Goal: Task Accomplishment & Management: Use online tool/utility

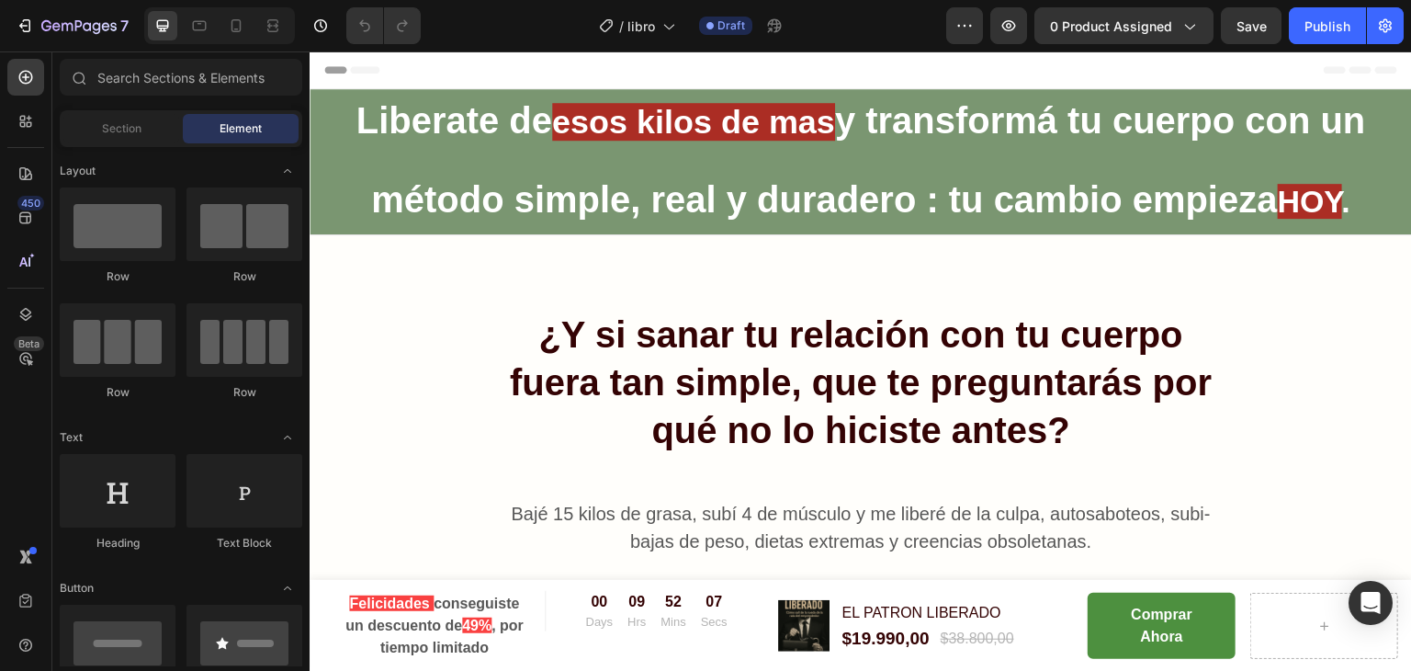
drag, startPoint x: 1406, startPoint y: 80, endPoint x: 1705, endPoint y: 53, distance: 299.7
click at [805, 113] on strong "esos kilos de mas" at bounding box center [693, 122] width 283 height 38
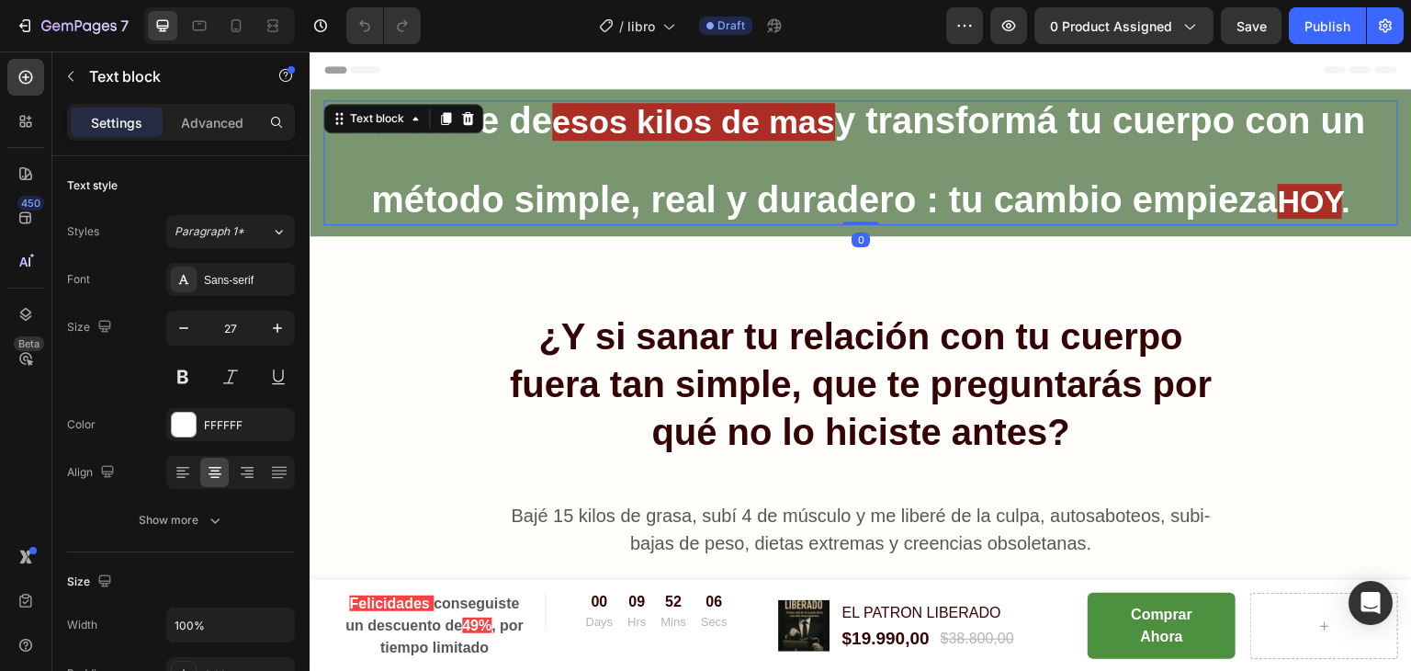
click at [579, 104] on strong "esos kilos de mas" at bounding box center [693, 122] width 283 height 38
click at [570, 126] on strong "esos kilos de mas" at bounding box center [693, 122] width 283 height 38
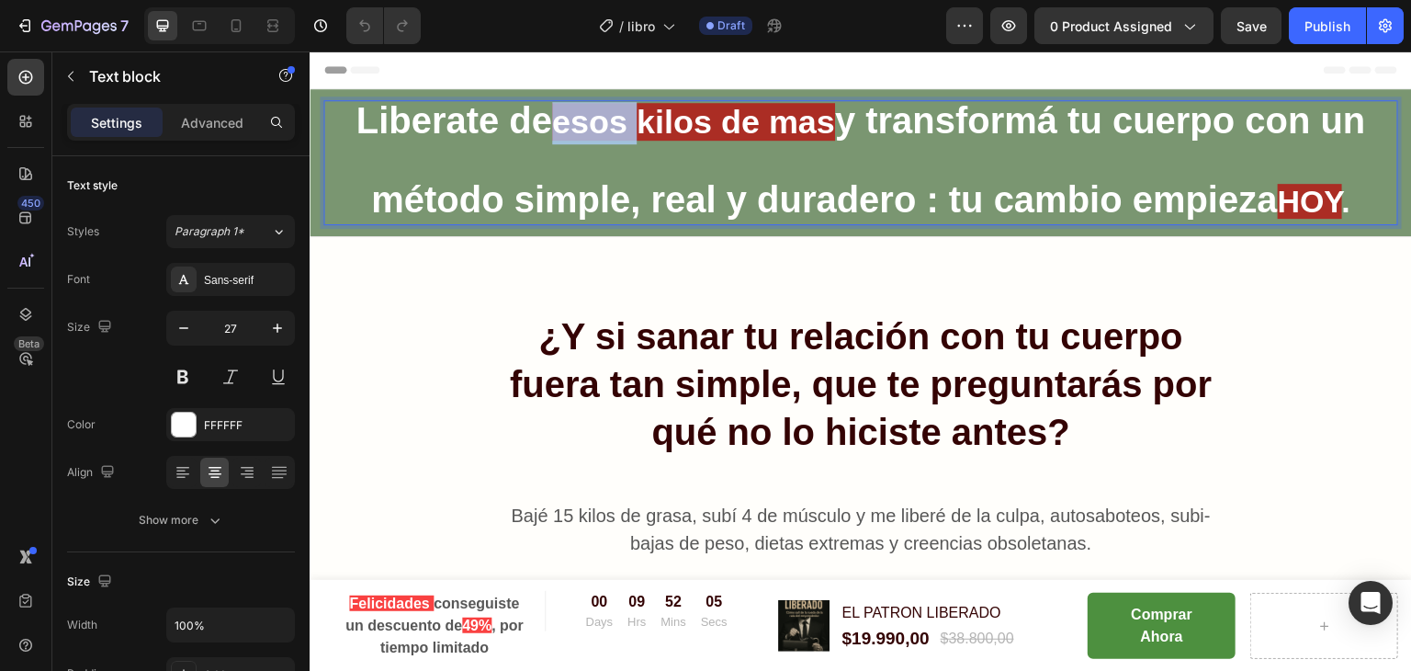
click at [570, 126] on strong "esos kilos de mas" at bounding box center [693, 122] width 283 height 38
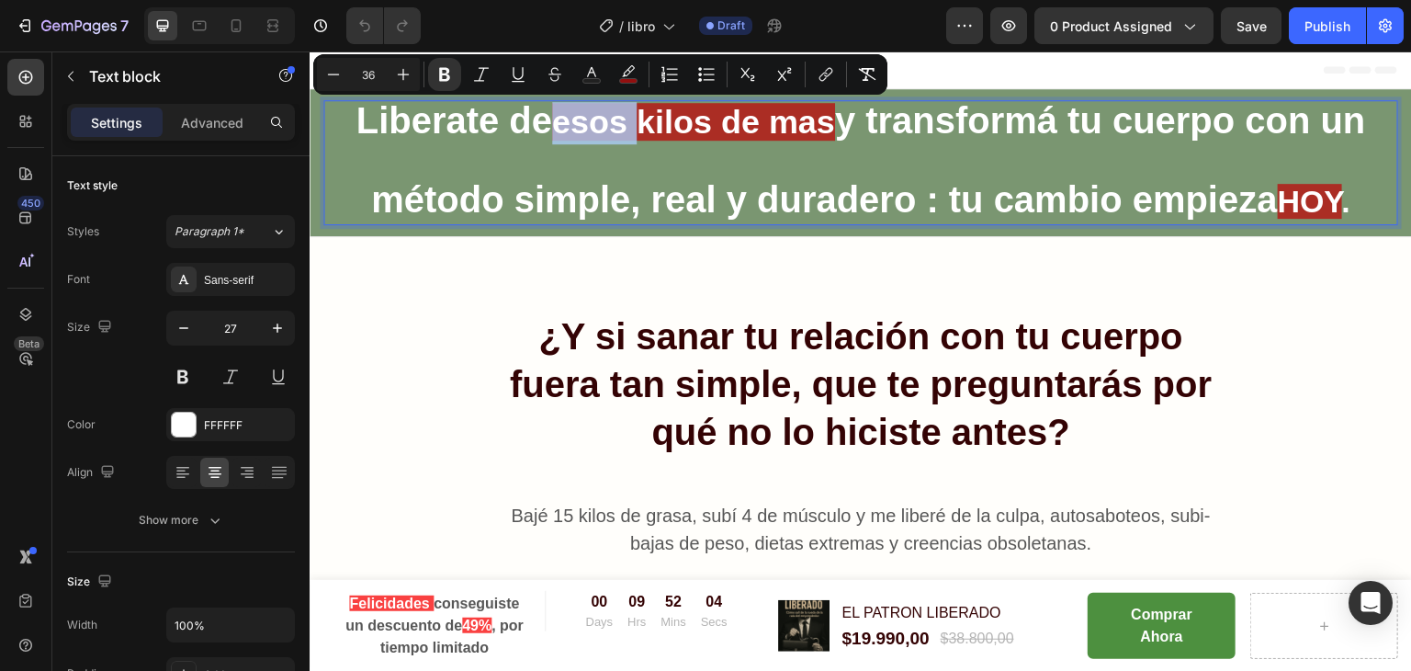
click at [570, 126] on strong "esos kilos de mas" at bounding box center [693, 122] width 283 height 38
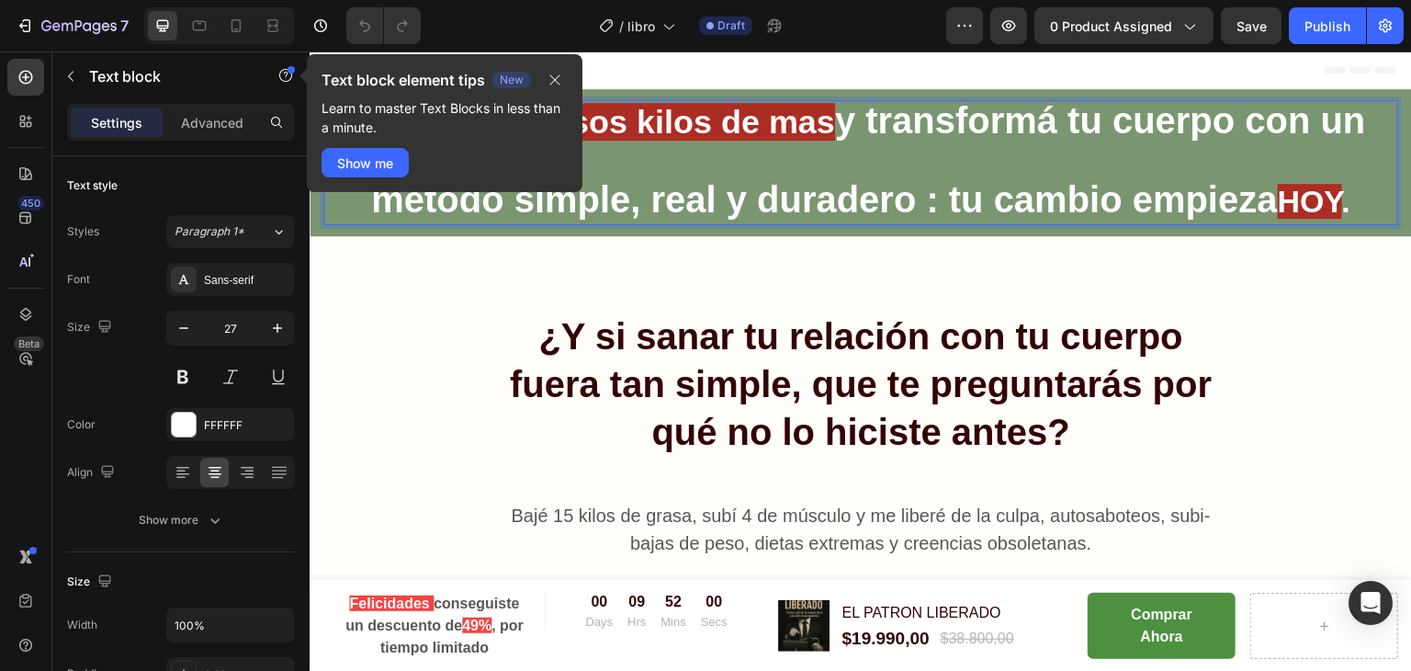
click at [726, 181] on strong "método simple, real y duradero : tu cambio empieza" at bounding box center [824, 199] width 907 height 40
click at [722, 189] on strong "método simple, real y duradero : tu cambio empieza" at bounding box center [824, 199] width 907 height 40
click at [552, 82] on icon "button" at bounding box center [555, 80] width 10 height 10
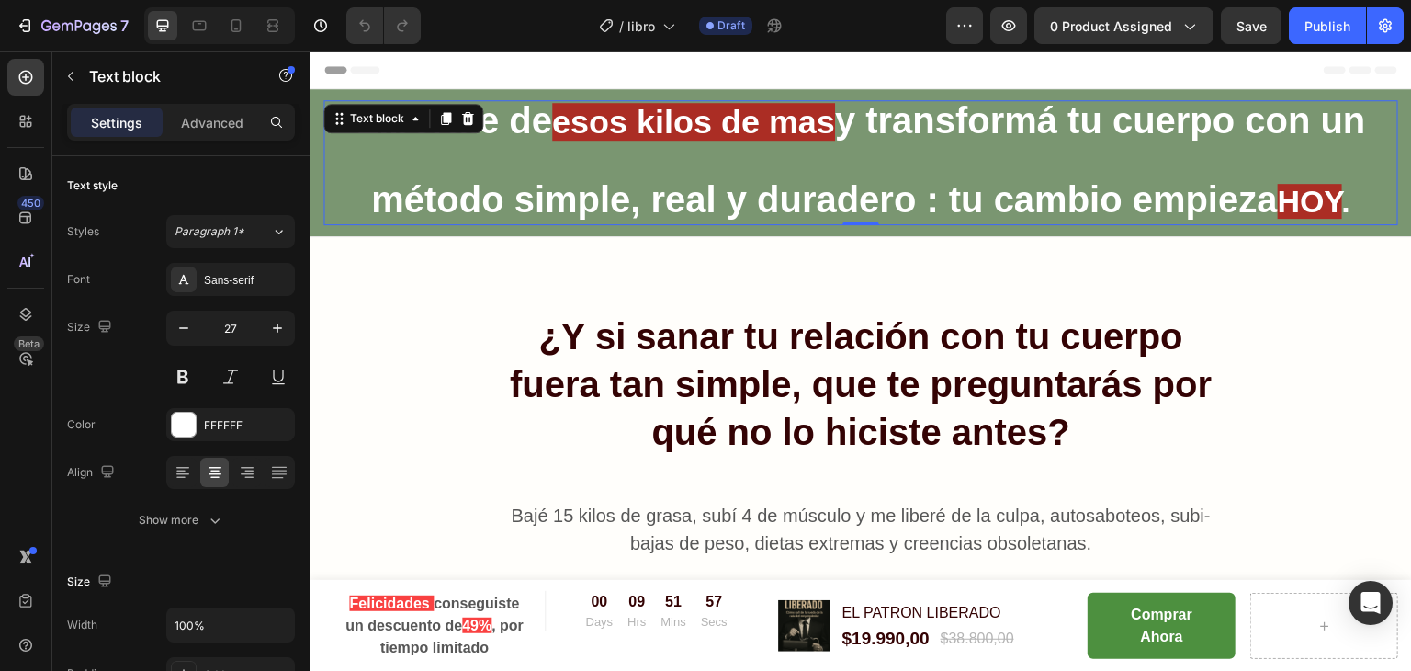
click at [518, 126] on strong "Liberate de" at bounding box center [453, 120] width 196 height 40
click at [355, 119] on strong "Liberate de" at bounding box center [453, 120] width 196 height 40
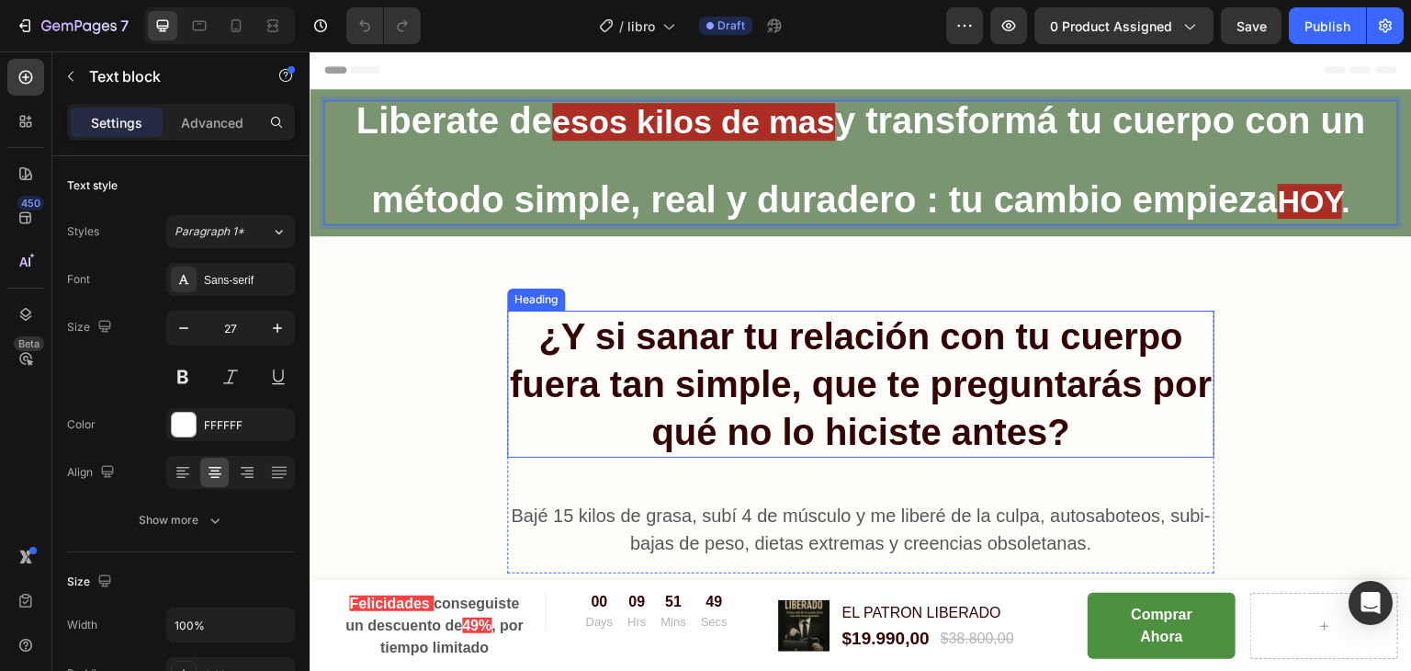
click at [1013, 399] on h2 "¿Y si sanar tu relación con tu cuerpo fuera tan simple, que te preguntarás por …" at bounding box center [860, 383] width 707 height 147
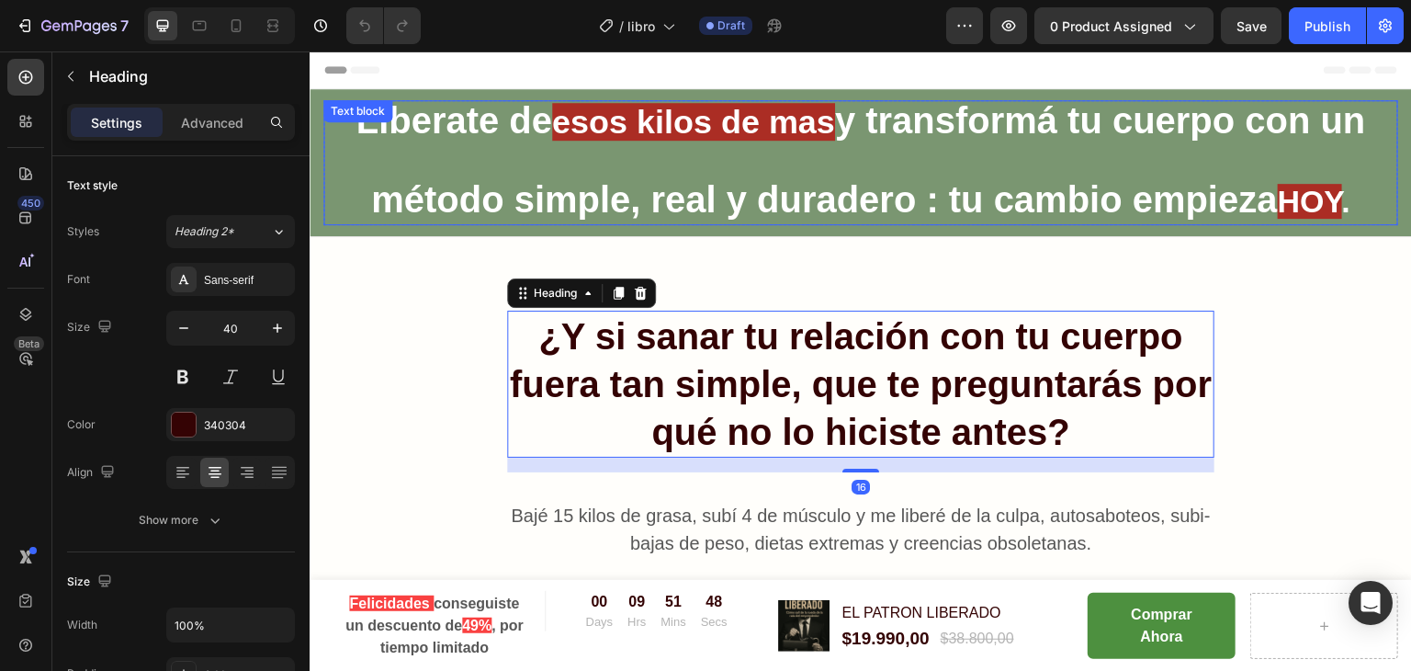
click at [1134, 195] on strong "método simple, real y duradero : tu cambio empieza" at bounding box center [824, 199] width 907 height 40
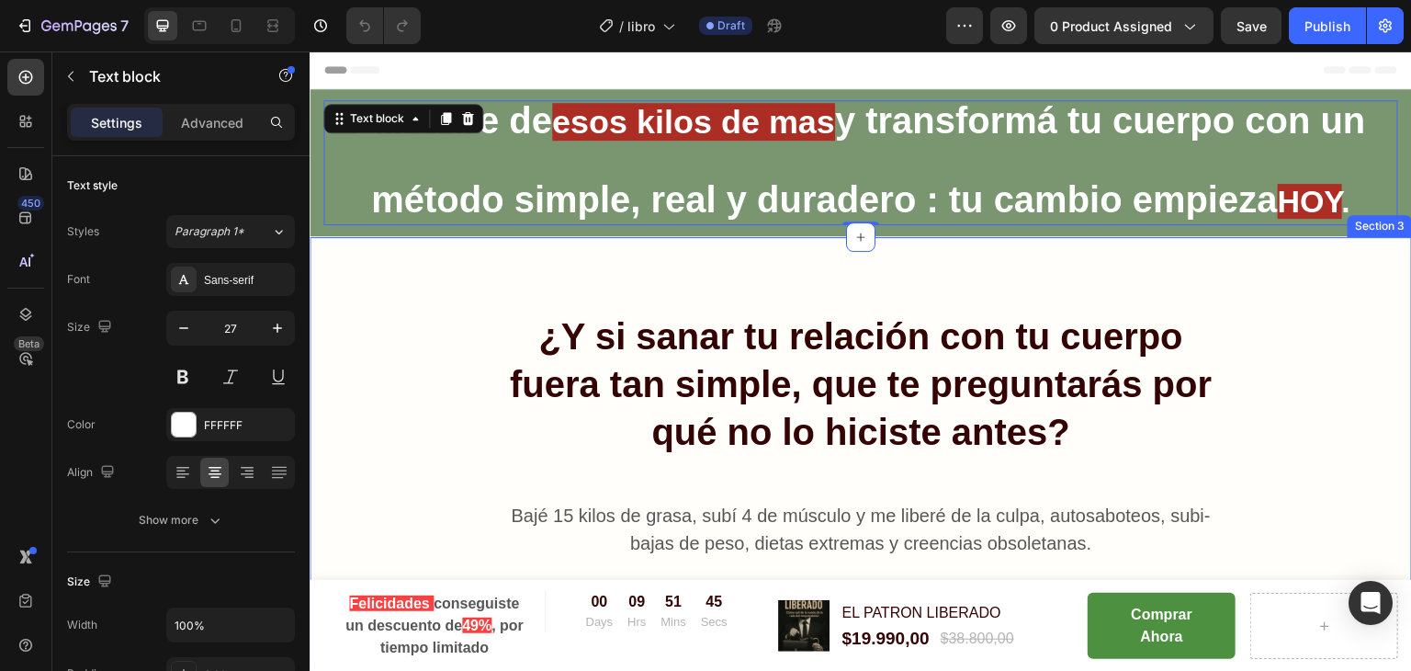
click at [487, 318] on div "¿Y si sanar tu relación con tu cuerpo fuera tan simple, que te preguntarás por …" at bounding box center [860, 607] width 1075 height 594
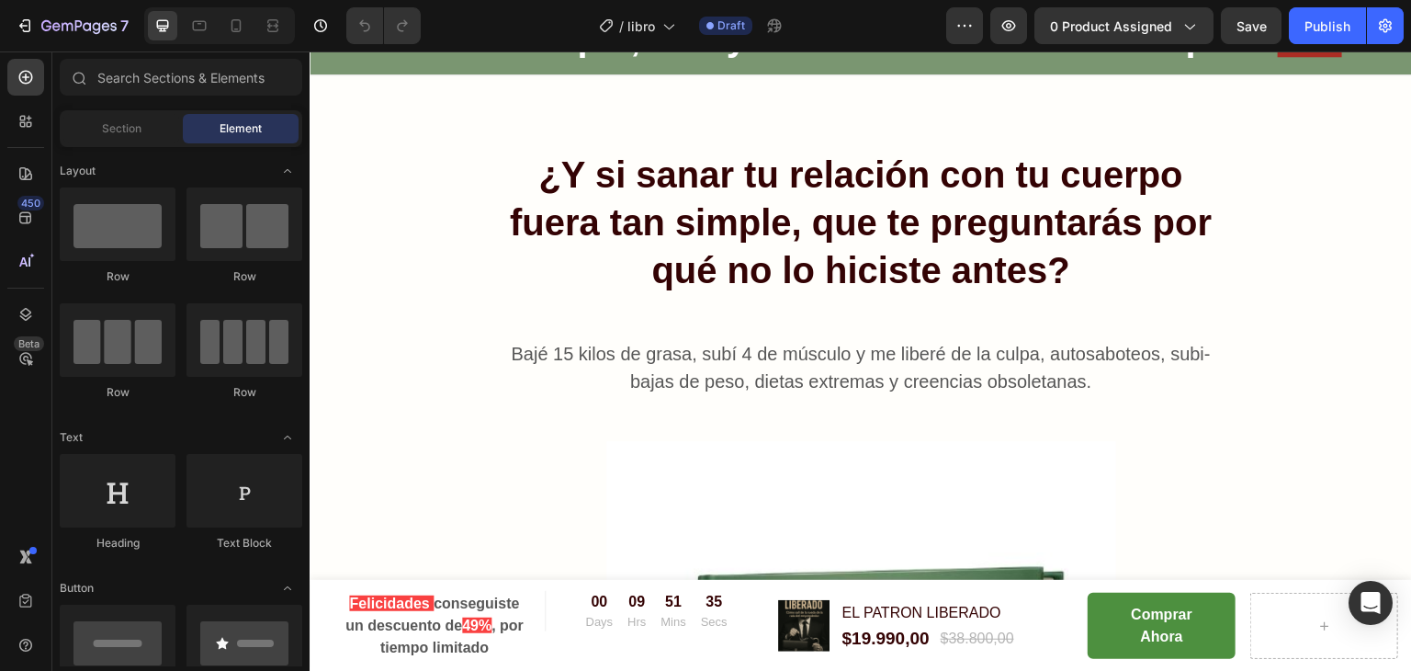
scroll to position [206, 0]
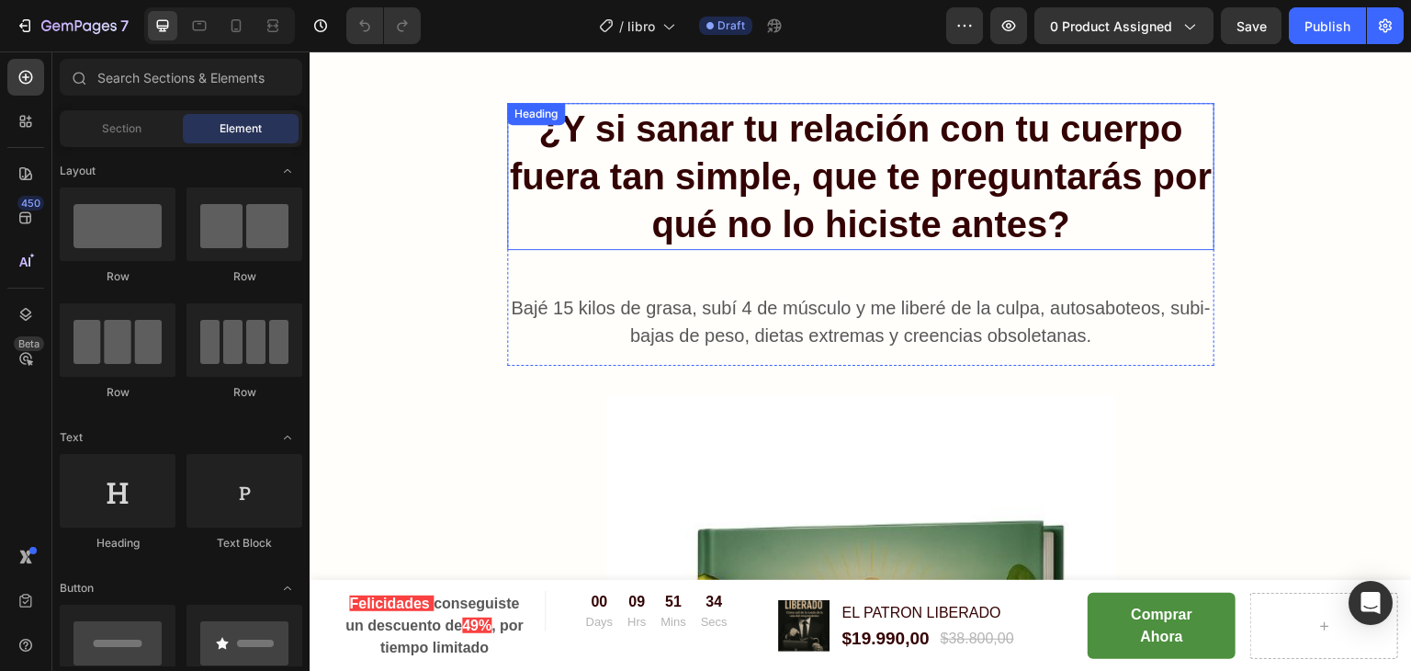
click at [957, 175] on h2 "¿Y si sanar tu relación con tu cuerpo fuera tan simple, que te preguntarás por …" at bounding box center [860, 176] width 707 height 147
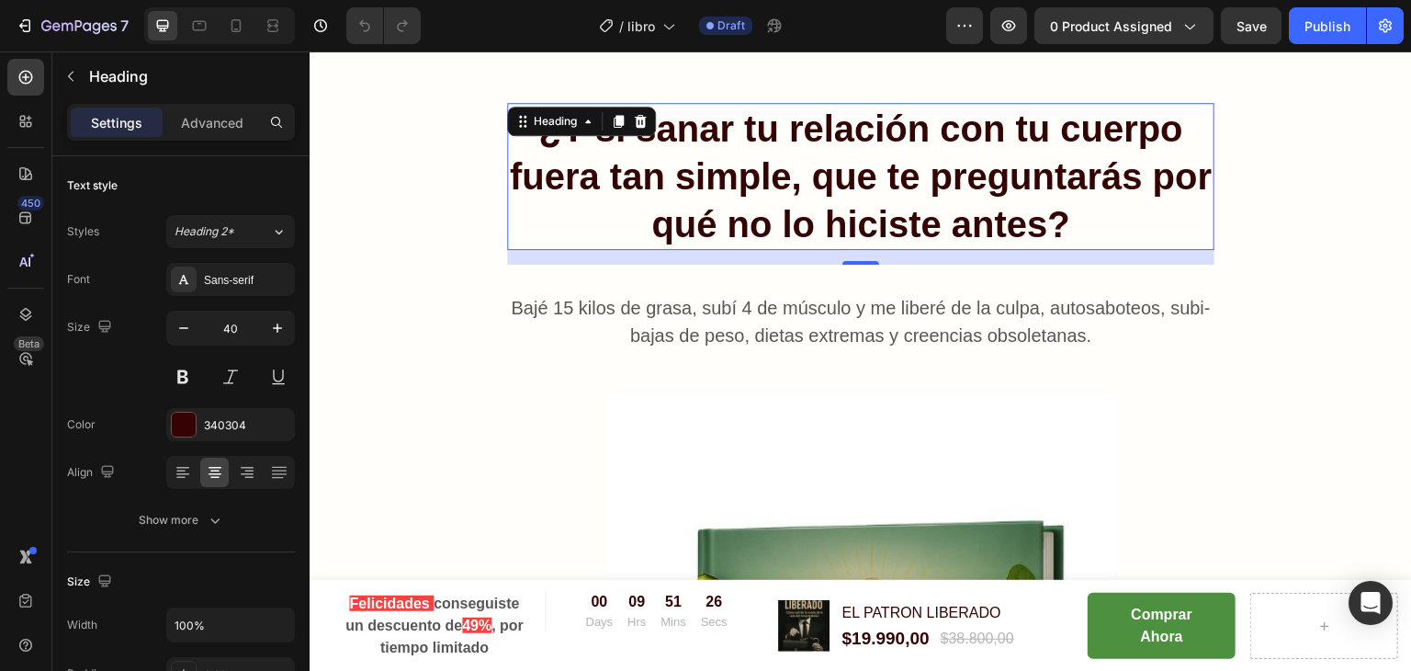
click at [803, 104] on h2 "¿Y si sanar tu relación con tu cuerpo fuera tan simple, que te preguntarás por …" at bounding box center [860, 176] width 707 height 147
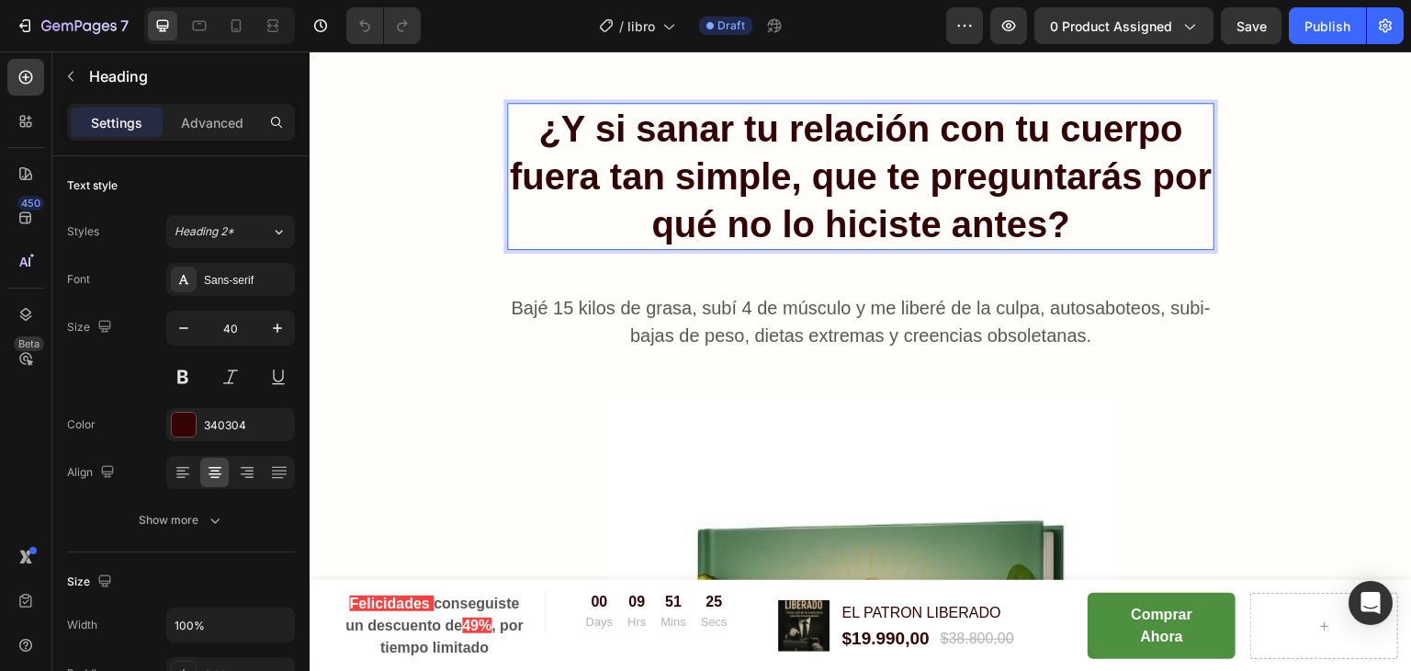
click at [738, 192] on p "¿Y si sanar tu relación con tu cuerpo fuera tan simple, que te preguntarás por …" at bounding box center [861, 176] width 704 height 143
click at [637, 133] on p "¿Y si sanar tu relación con tu cuerpo fuera tan simple, que te preguntarás por …" at bounding box center [861, 176] width 704 height 143
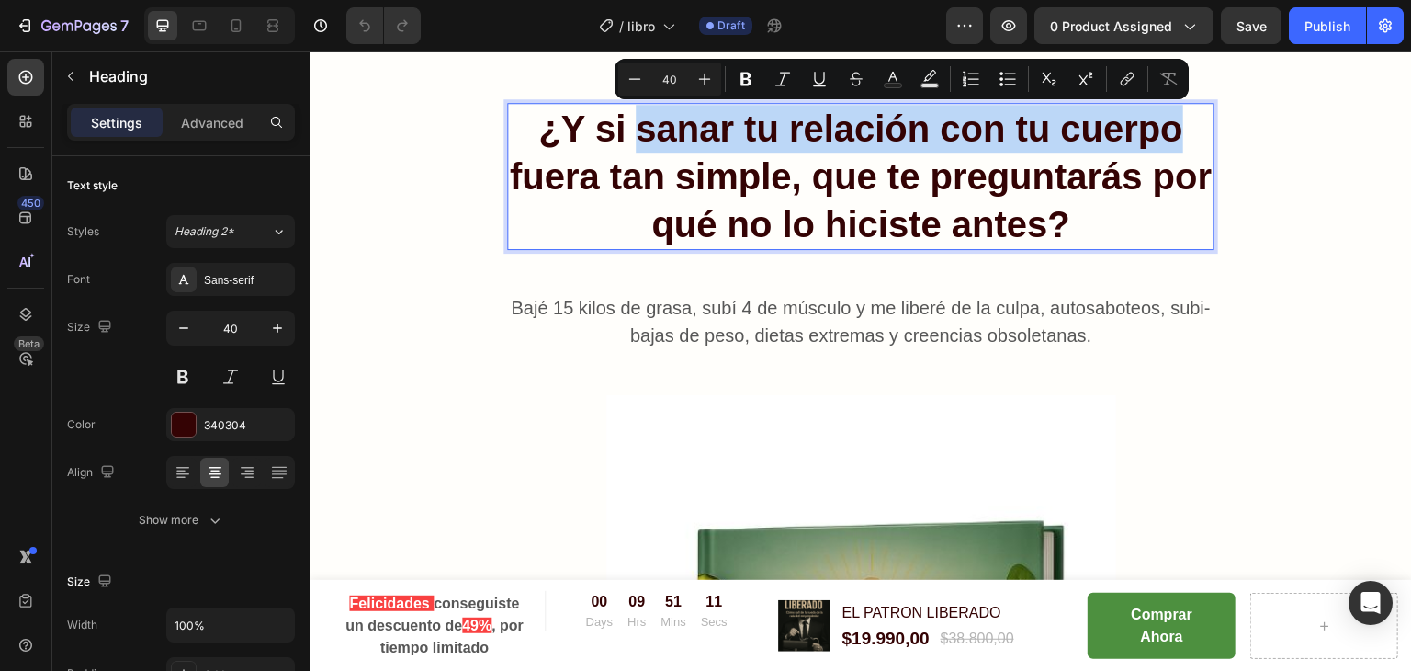
drag, startPoint x: 637, startPoint y: 133, endPoint x: 1171, endPoint y: 134, distance: 534.6
click at [1171, 134] on p "¿Y si sanar tu relación con tu cuerpo fuera tan simple, que te preguntarás por …" at bounding box center [861, 176] width 704 height 143
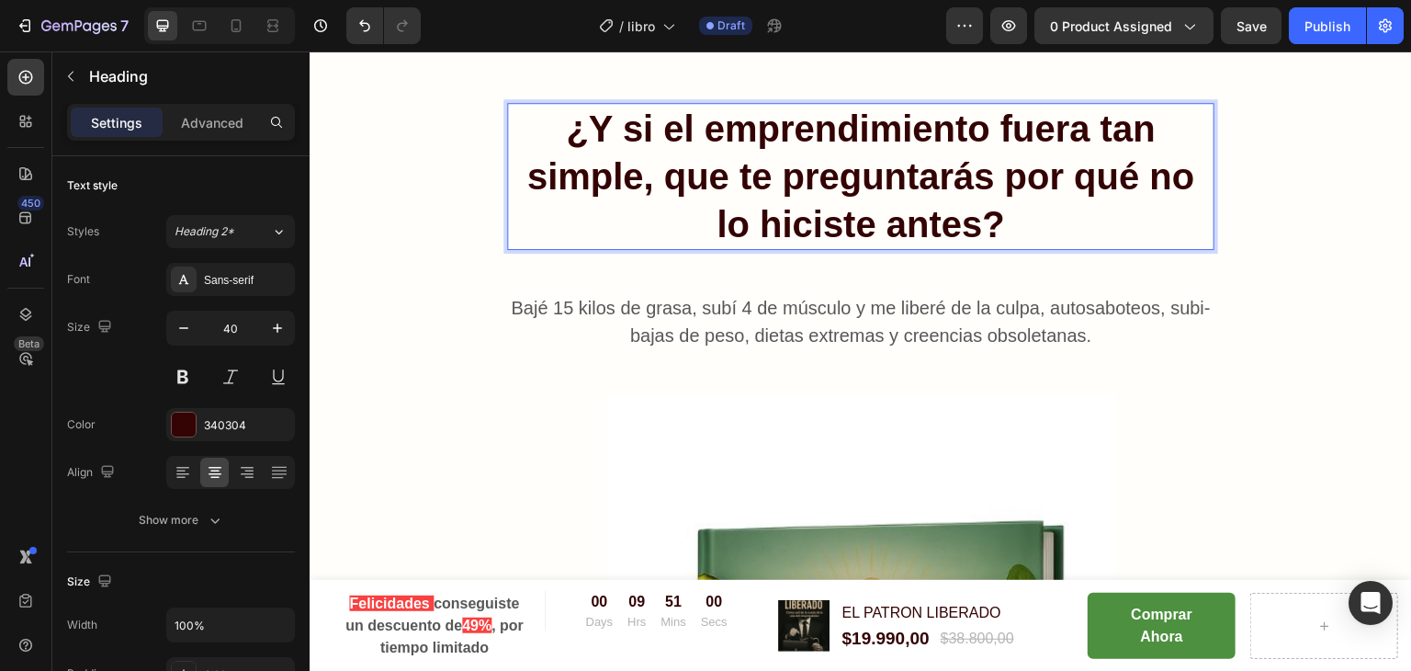
click at [659, 123] on p "¿Y si el emprendimiento fuera tan simple, que te preguntarás por qué no lo hici…" at bounding box center [861, 176] width 704 height 143
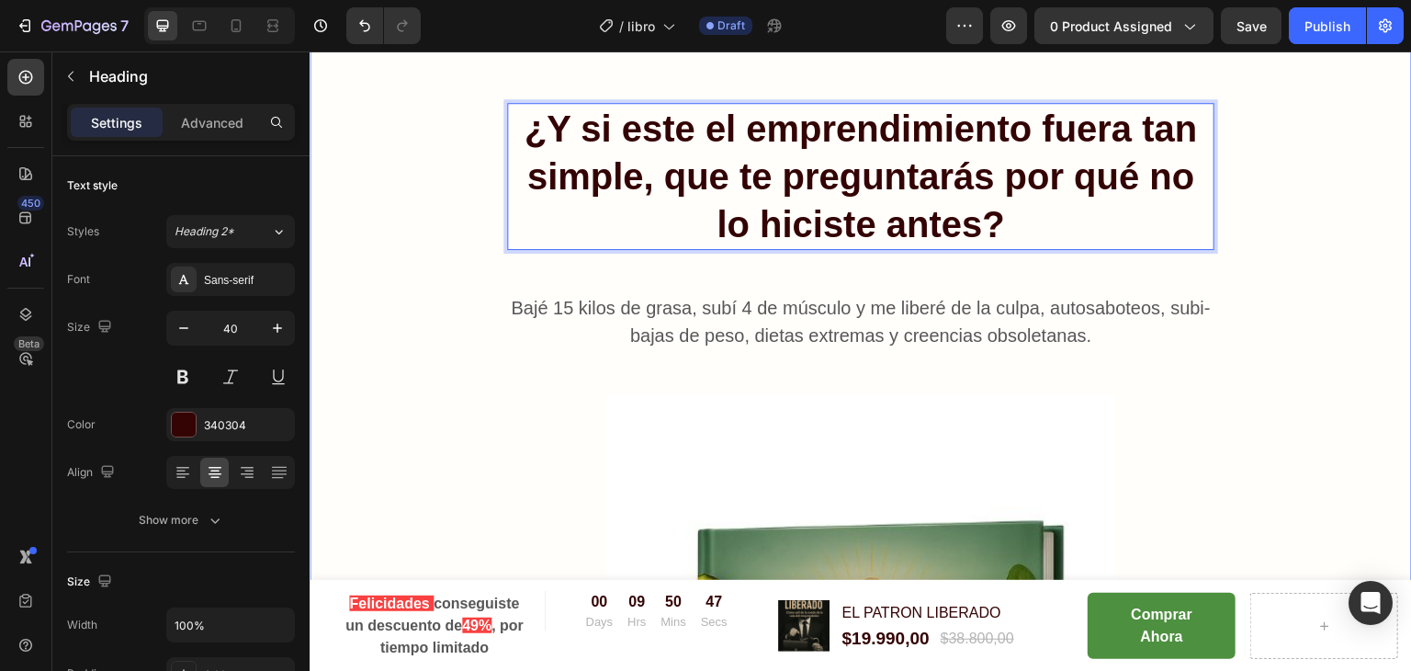
click at [1298, 247] on div "¿Y si este el emprendimiento fuera tan simple, que te preguntarás por qué no lo…" at bounding box center [860, 654] width 1075 height 1103
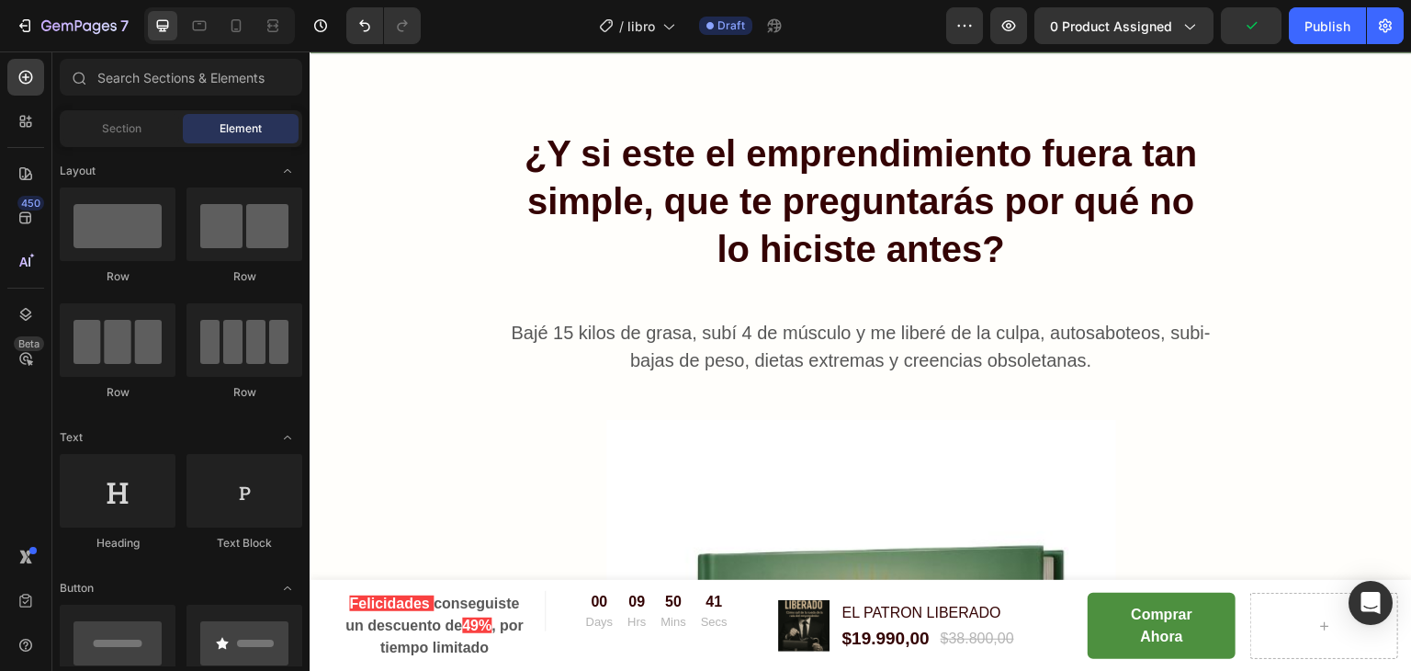
scroll to position [257, 0]
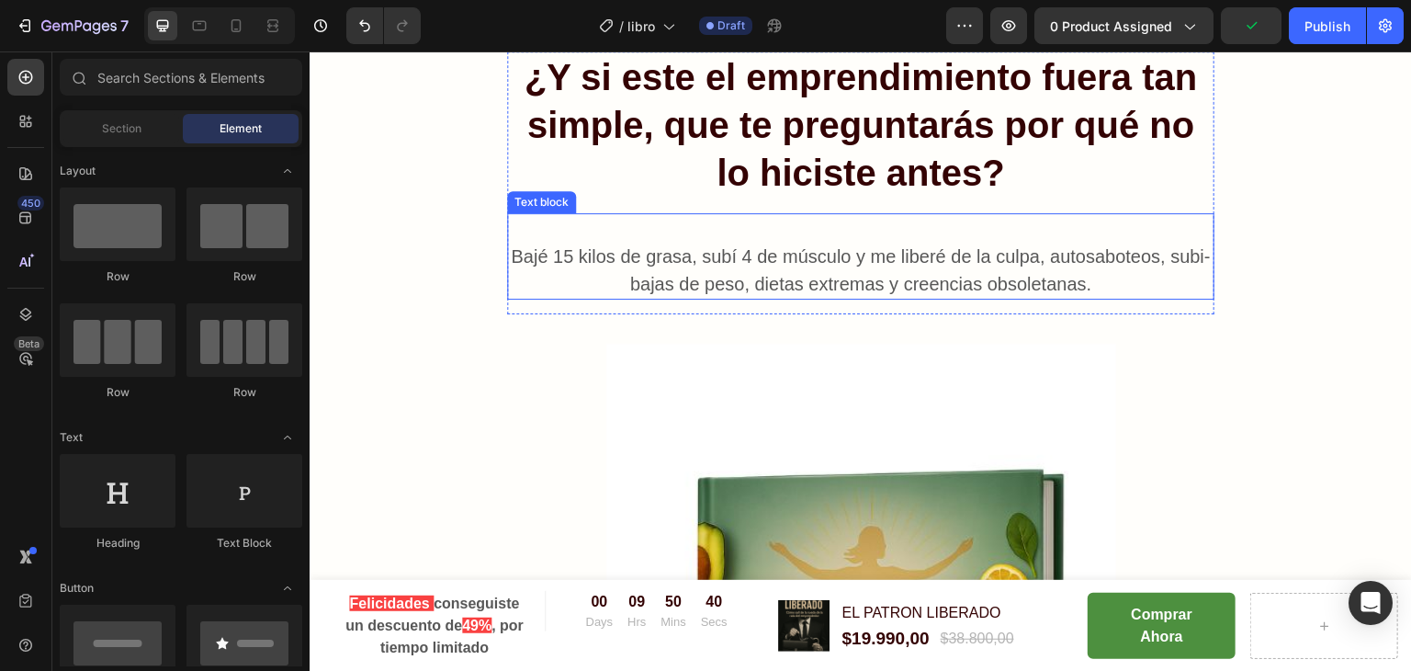
click at [948, 262] on p "Bajé 15 kilos de grasa, subí 4 de músculo y me liberé de la culpa, autosaboteos…" at bounding box center [861, 256] width 704 height 83
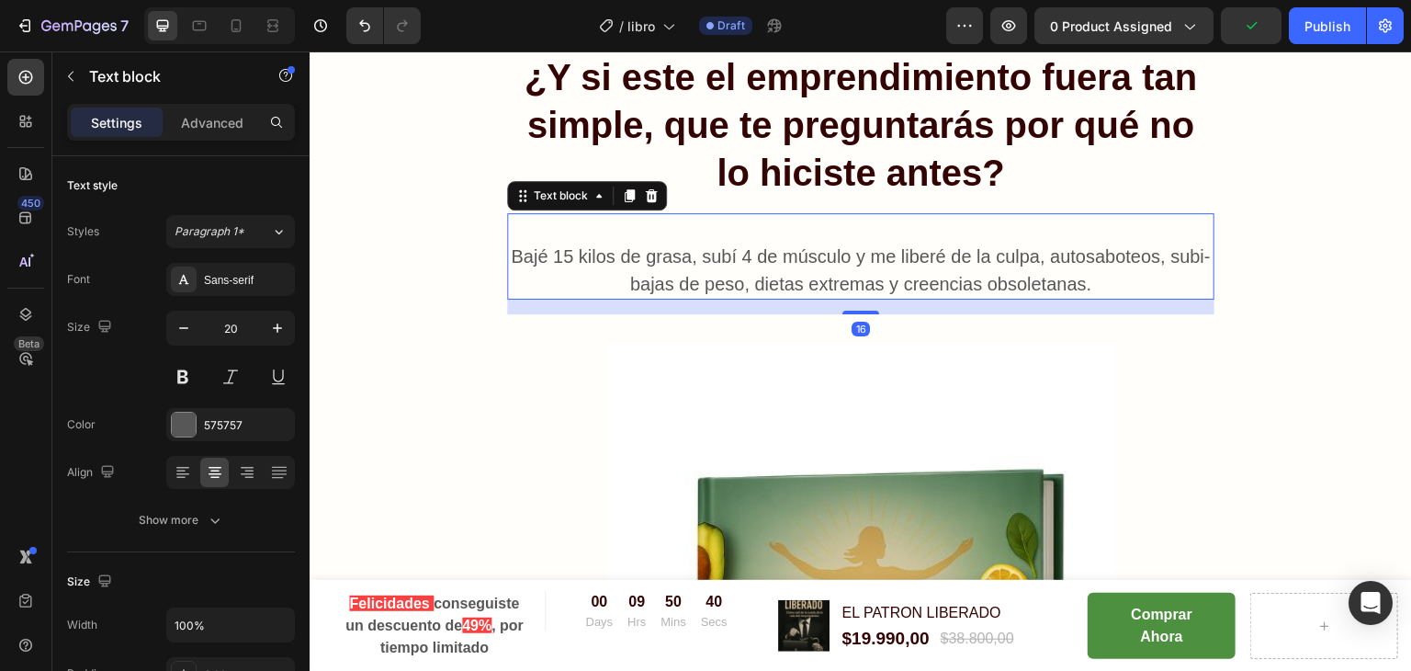
click at [948, 262] on p "Bajé 15 kilos de grasa, subí 4 de músculo y me liberé de la culpa, autosaboteos…" at bounding box center [861, 256] width 704 height 83
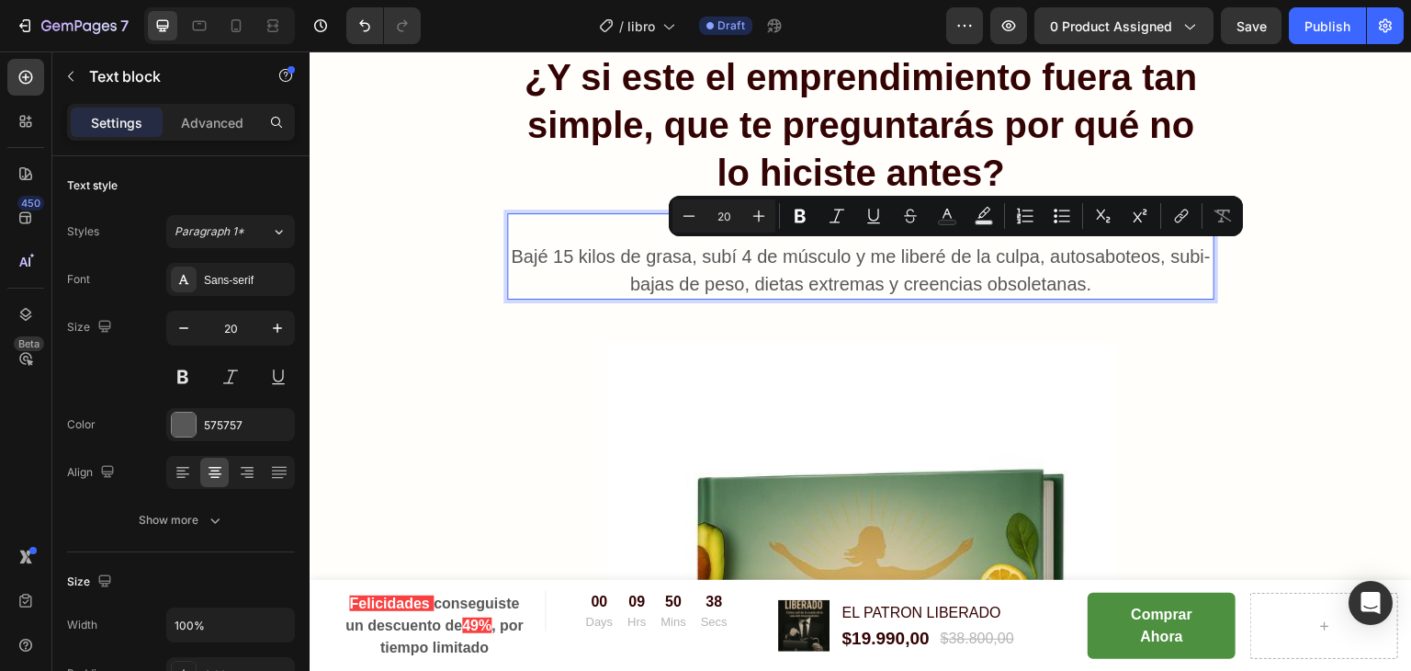
click at [525, 243] on p "Bajé 15 kilos de grasa, subí 4 de músculo y me liberé de la culpa, autosaboteos…" at bounding box center [861, 256] width 704 height 83
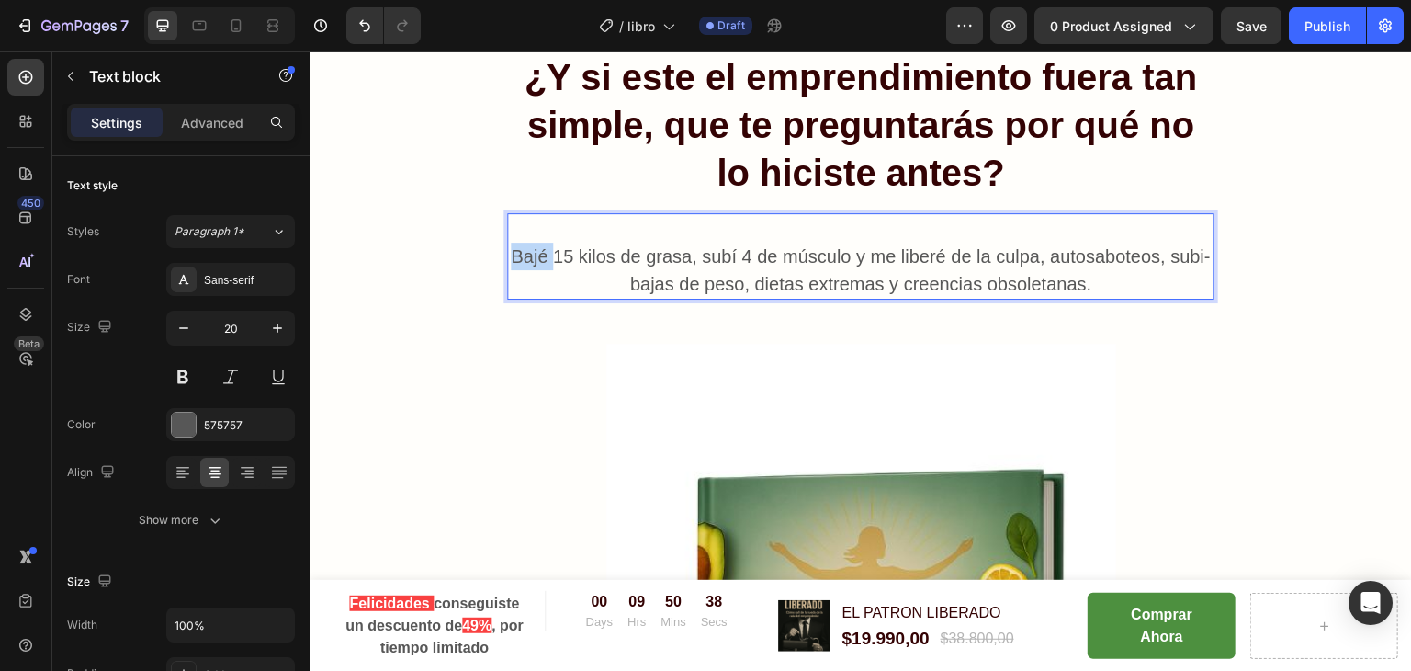
click at [525, 243] on p "Bajé 15 kilos de grasa, subí 4 de músculo y me liberé de la culpa, autosaboteos…" at bounding box center [861, 256] width 704 height 83
click at [648, 245] on p "Bajé 15 kilos de grasa, subí 4 de músculo y me liberé de la culpa, autosaboteos…" at bounding box center [861, 256] width 704 height 83
click at [511, 250] on p "Bajé 15 kilos de grasa, subí 4 de músculo y me liberé de la culpa, autosaboteos…" at bounding box center [861, 256] width 704 height 83
click at [677, 240] on p "Bajé 15 kilos de grasa, subí 4 de músculo y me liberé de la culpa, autosaboteos…" at bounding box center [861, 256] width 704 height 83
click at [684, 257] on p "⁠⁠⁠⁠⁠⁠⁠ Bajé 15 kilos de grasa, subí 4 de músculo y me liberé de la culpa, auto…" at bounding box center [861, 256] width 704 height 83
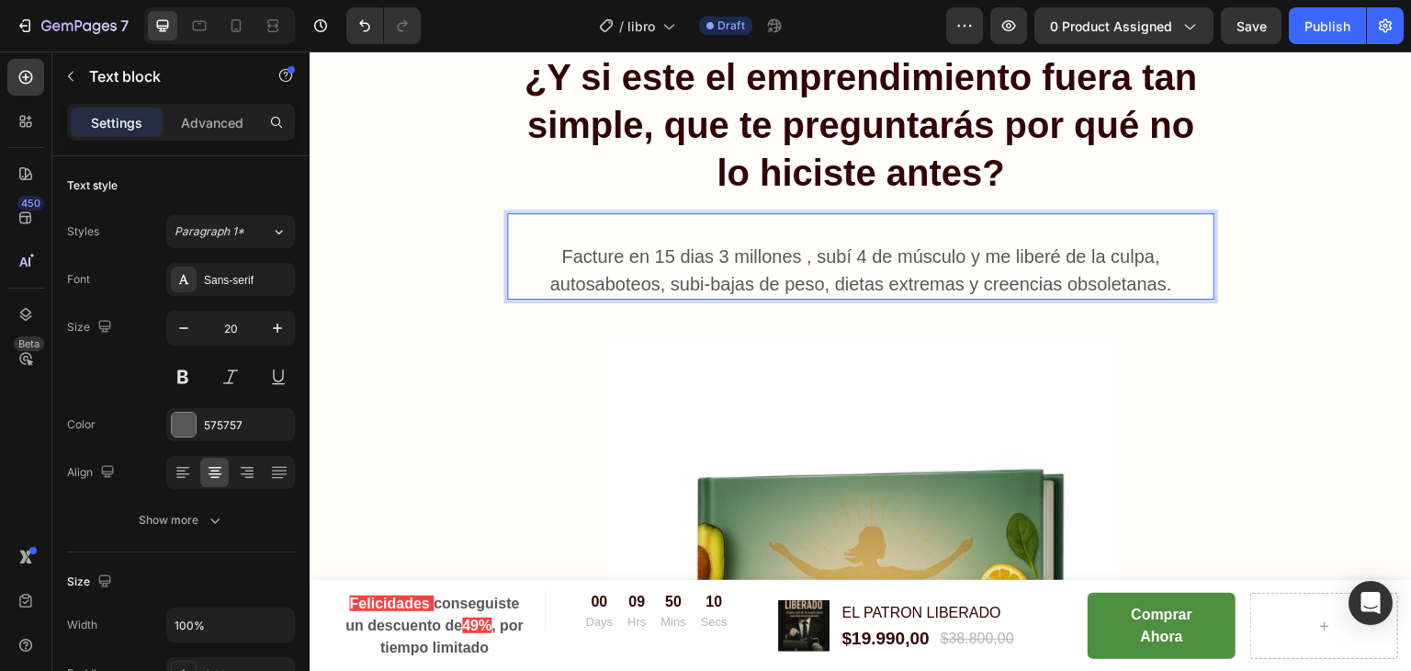
click at [813, 254] on p "Facture en 15 dias 3 millones , subí 4 de músculo y me liberé de la culpa, auto…" at bounding box center [861, 256] width 704 height 83
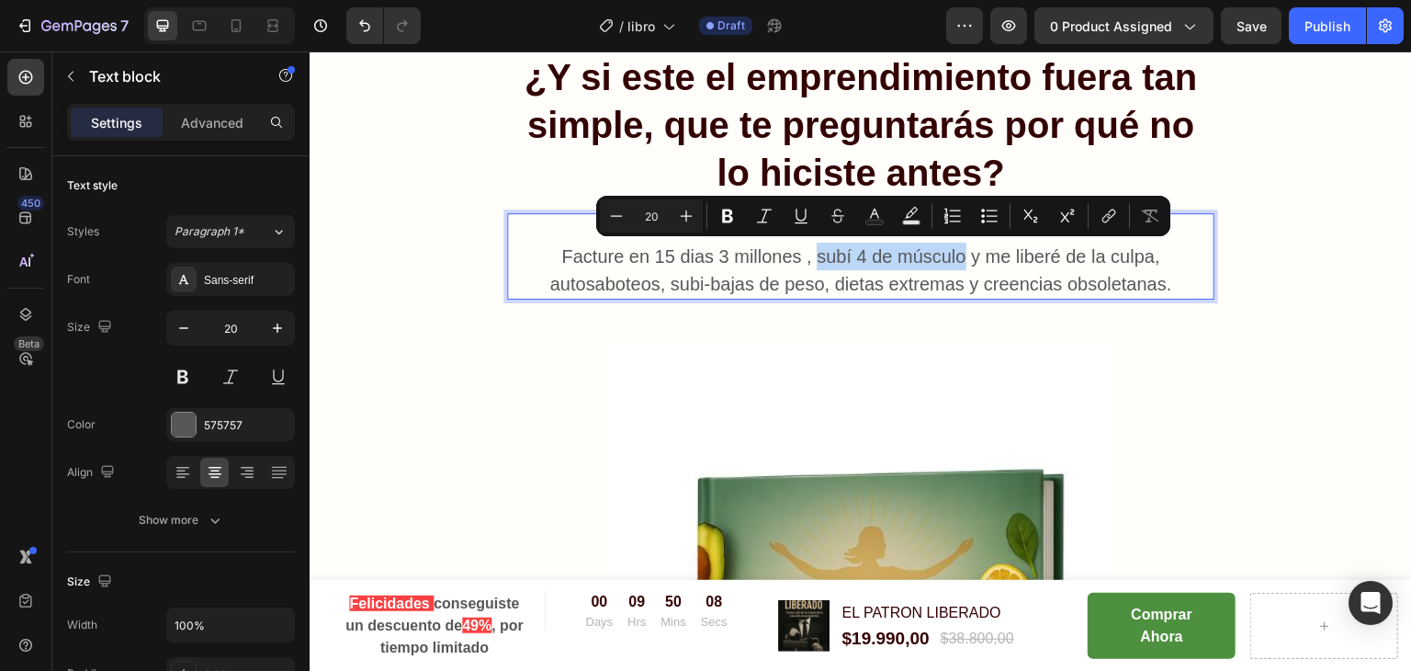
drag, startPoint x: 813, startPoint y: 254, endPoint x: 958, endPoint y: 258, distance: 145.2
click at [958, 258] on p "Facture en 15 dias 3 millones , subí 4 de músculo y me liberé de la culpa, auto…" at bounding box center [861, 256] width 704 height 83
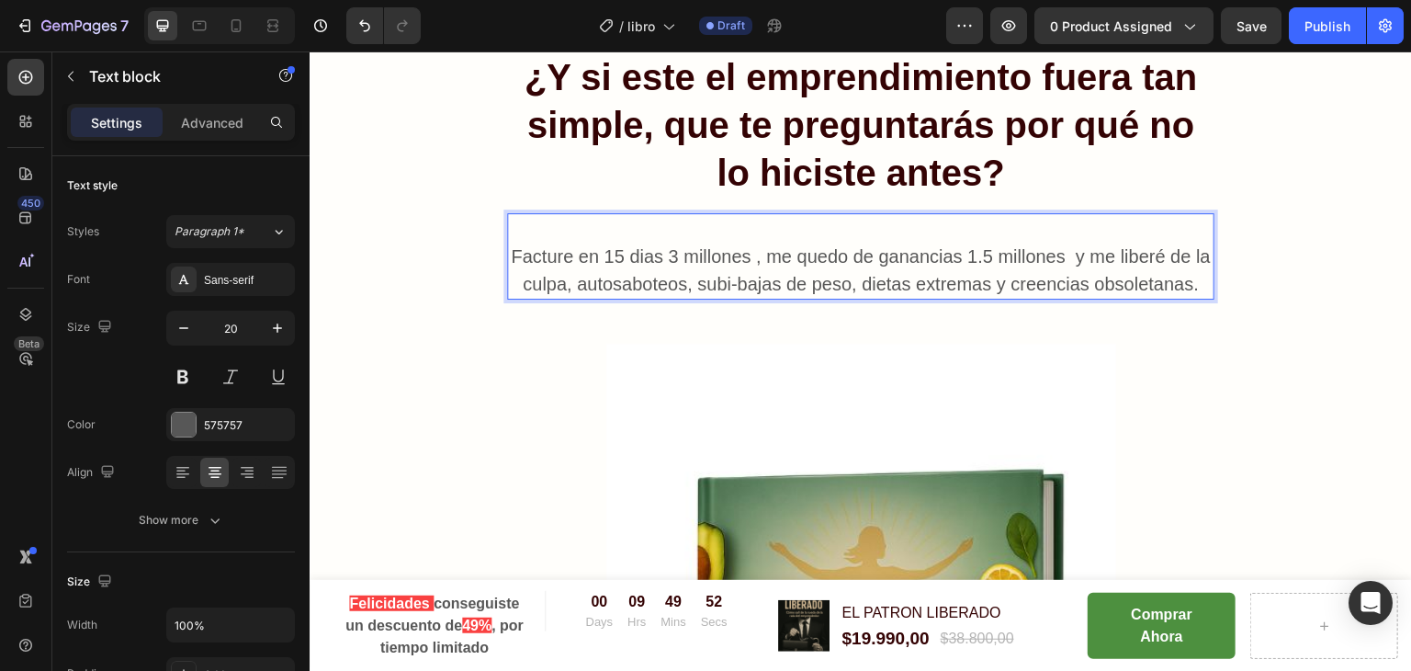
click at [1076, 245] on p "Facture en 15 dias 3 millones , me quedo de ganancias 1.5 millones y me liberé …" at bounding box center [861, 256] width 704 height 83
click at [581, 278] on p "Facture en 15 dias 3 millones , me quedo de ganancias 1.5 millones y me liberé …" at bounding box center [861, 256] width 704 height 83
click at [525, 279] on p "Facture en 15 dias 3 millones , me quedo de ganancias 1.5 millones y me liberé …" at bounding box center [861, 256] width 704 height 83
click at [562, 283] on p "Facture en 15 dias 3 millones , me quedo de ganancias 1.5 millones y me liberé …" at bounding box center [861, 256] width 704 height 83
drag, startPoint x: 562, startPoint y: 283, endPoint x: 1088, endPoint y: 262, distance: 525.9
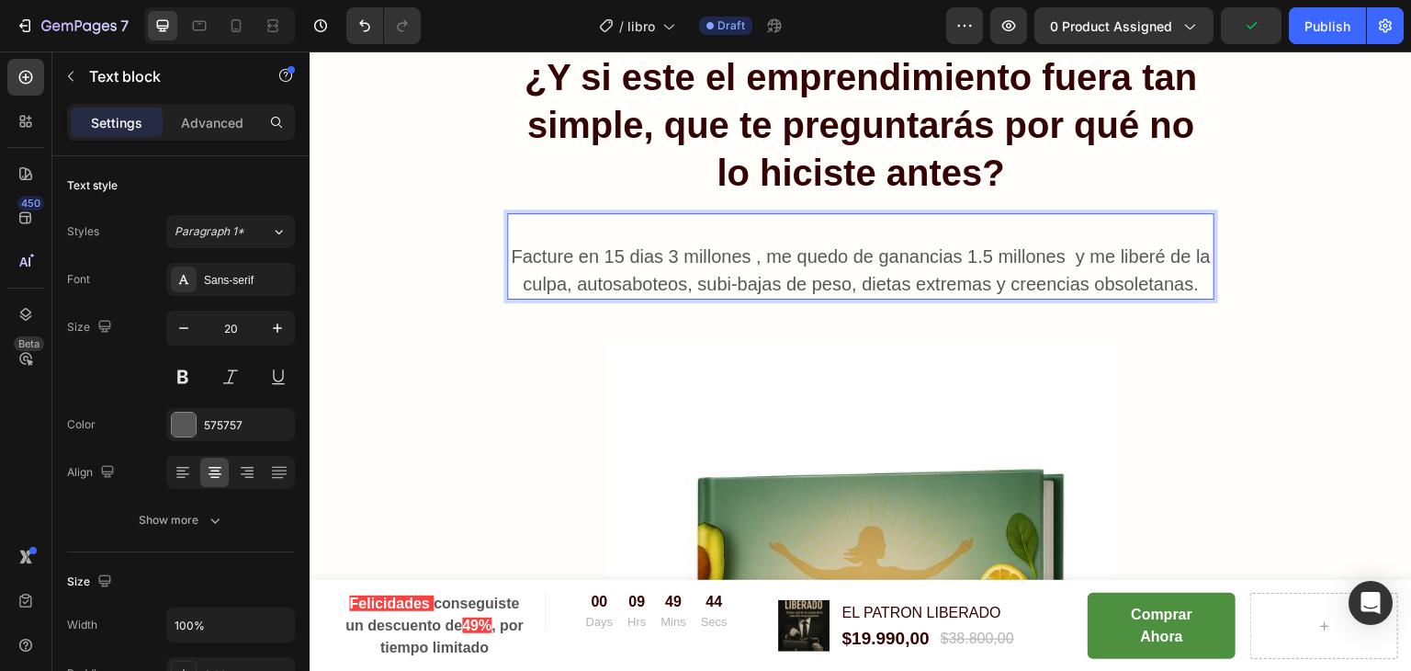
click at [1088, 262] on p "Facture en 15 dias 3 millones , me quedo de ganancias 1.5 millones y me liberé …" at bounding box center [861, 256] width 704 height 83
click at [560, 278] on p "Facture en 15 dias 3 millones , me quedo de ganancias 1.5 millones y me liberé …" at bounding box center [861, 256] width 704 height 83
click at [687, 273] on p "Facture en 15 dias 3 millones , me quedo de ganancias 1.5 millones y me liberé …" at bounding box center [861, 256] width 704 height 83
click at [840, 284] on p "Facture en 15 dias 3 millones , me quedo de ganancias 1.5 millones y me liberé …" at bounding box center [861, 256] width 704 height 83
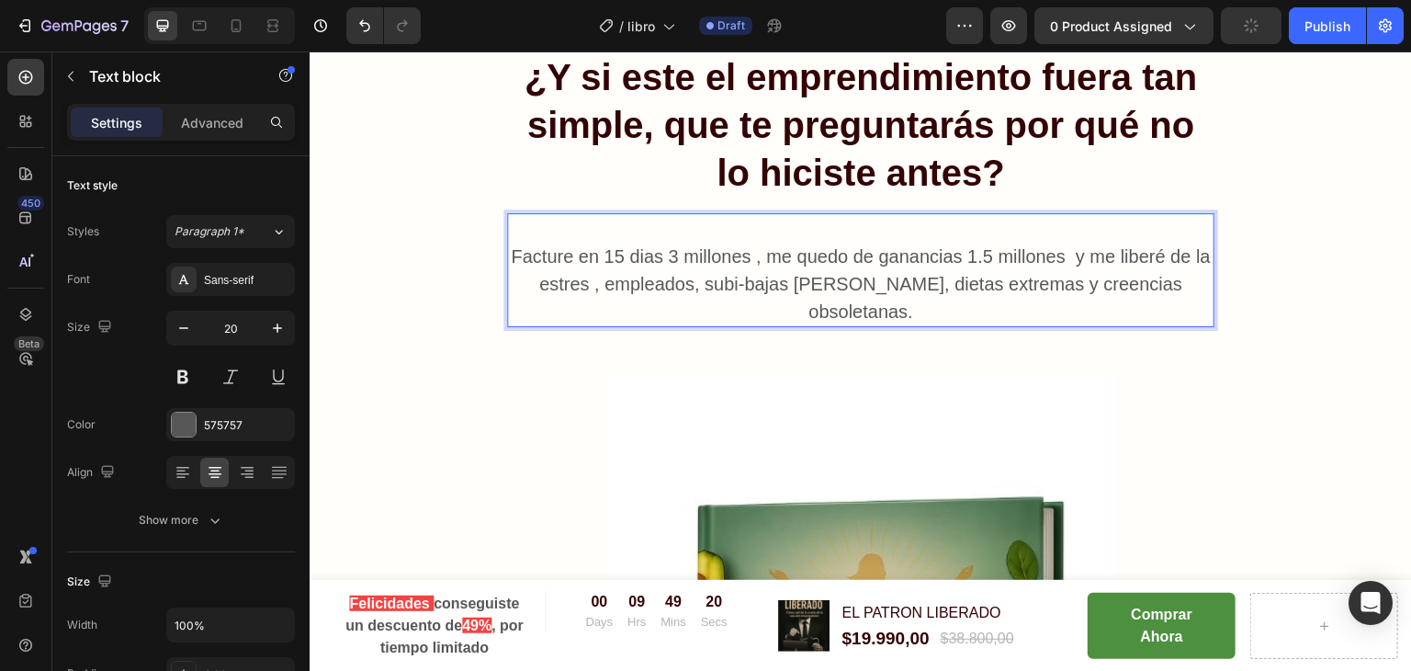
click at [873, 281] on p "Facture en 15 dias 3 millones , me quedo de ganancias 1.5 millones y me liberé …" at bounding box center [861, 270] width 704 height 110
click at [997, 280] on p "Facture en 15 dias 3 millones , me quedo de ganancias 1.5 millones y me liberé …" at bounding box center [861, 270] width 704 height 110
click at [1175, 281] on p "Facture en 15 dias 3 millones , me quedo de ganancias 1.5 millones y me liberé …" at bounding box center [861, 270] width 704 height 110
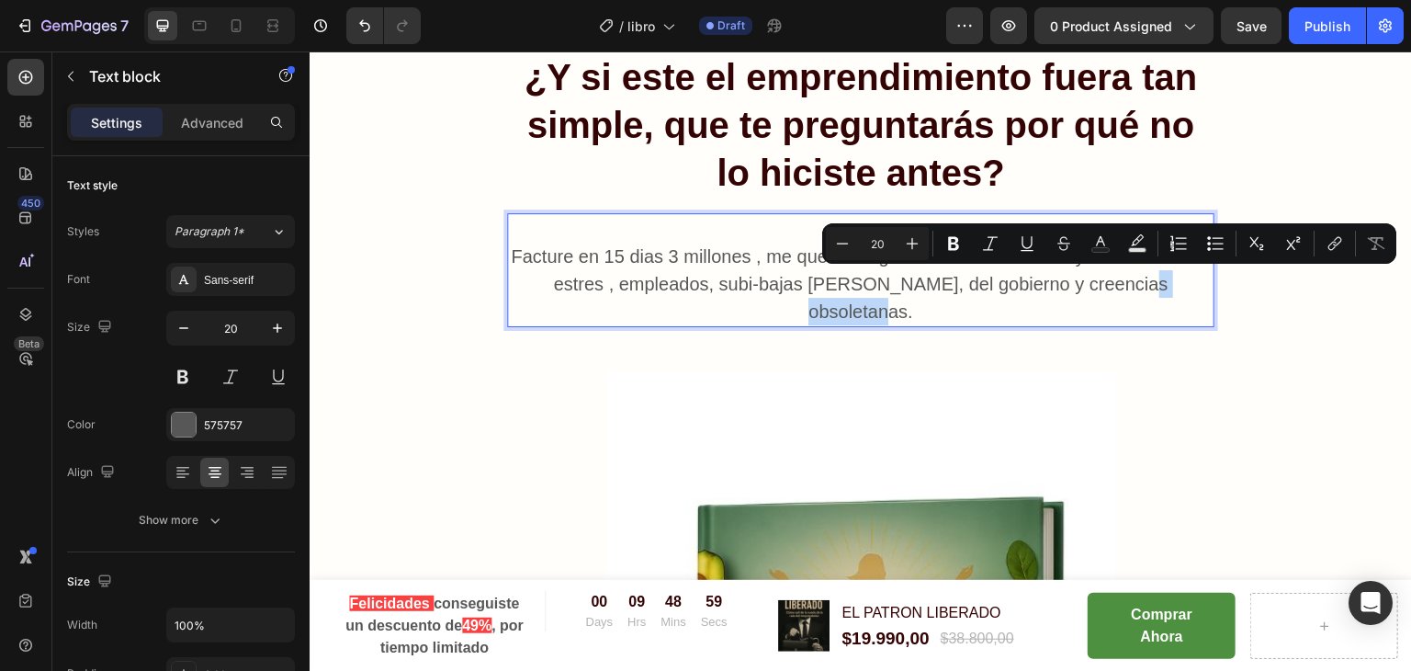
click at [1178, 282] on p "Facture en 15 dias 3 millones , me quedo de ganancias 1.5 millones y me liberé …" at bounding box center [861, 270] width 704 height 110
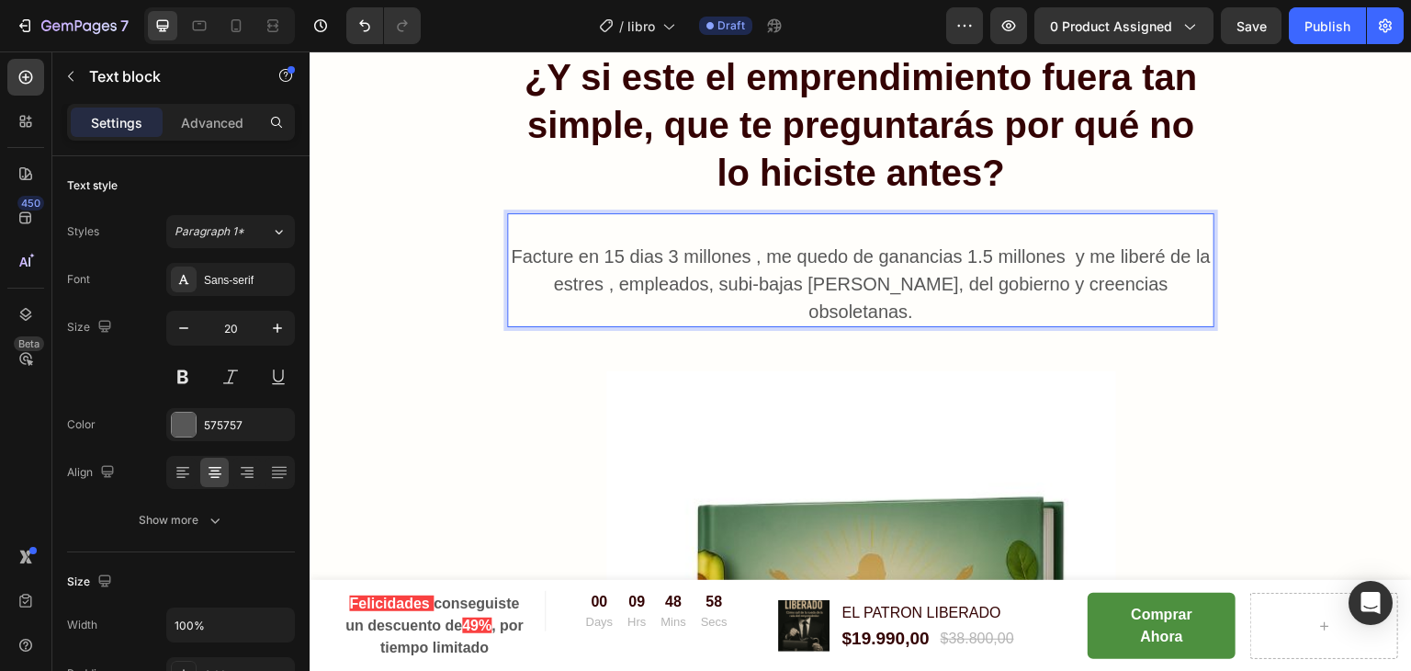
click at [1184, 285] on p "Facture en 15 dias 3 millones , me quedo de ganancias 1.5 millones y me liberé …" at bounding box center [861, 270] width 704 height 110
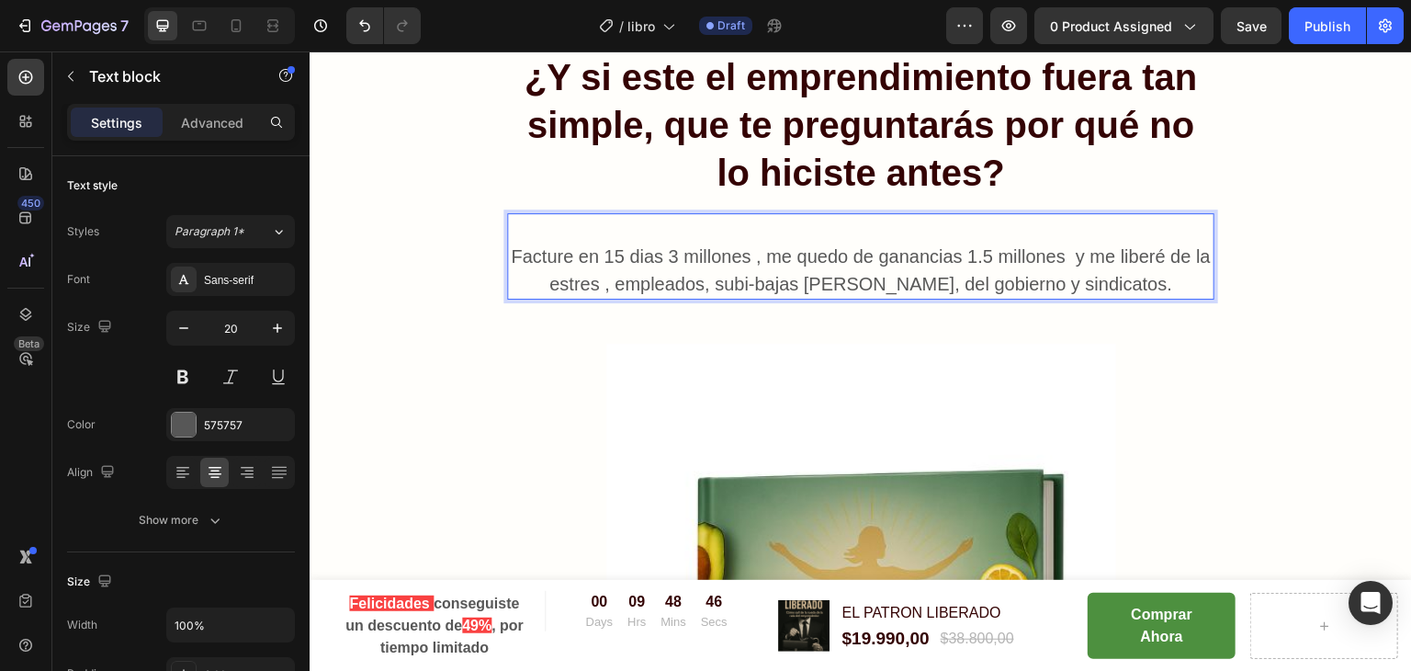
click at [1160, 278] on p "Facture en 15 dias 3 millones , me quedo de ganancias 1.5 millones y me liberé …" at bounding box center [861, 256] width 704 height 83
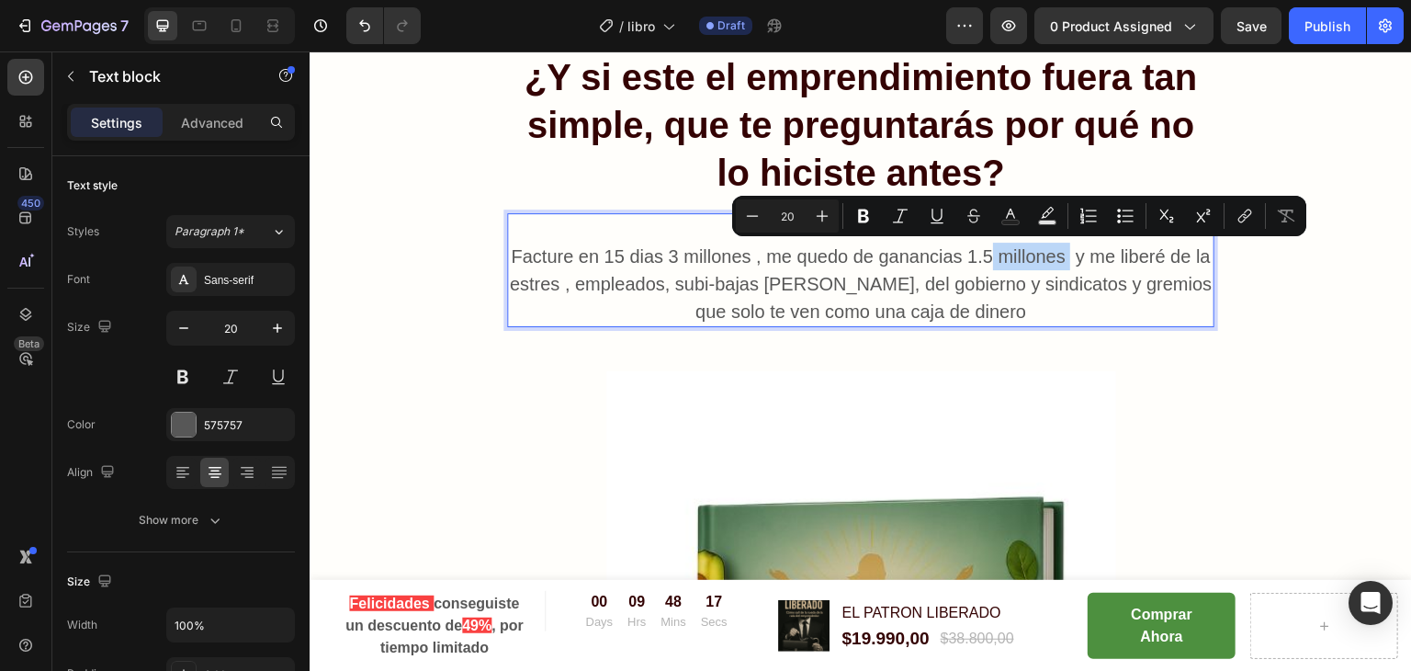
drag, startPoint x: 1063, startPoint y: 258, endPoint x: 983, endPoint y: 254, distance: 80.0
click at [983, 254] on p "Facture en 15 dias 3 millones , me quedo de ganancias 1.5 millones y me liberé …" at bounding box center [861, 270] width 704 height 110
click at [1061, 259] on p "Facture en 15 dias 3 millones , me quedo de ganancias 1.5 millones y me liberé …" at bounding box center [861, 270] width 704 height 110
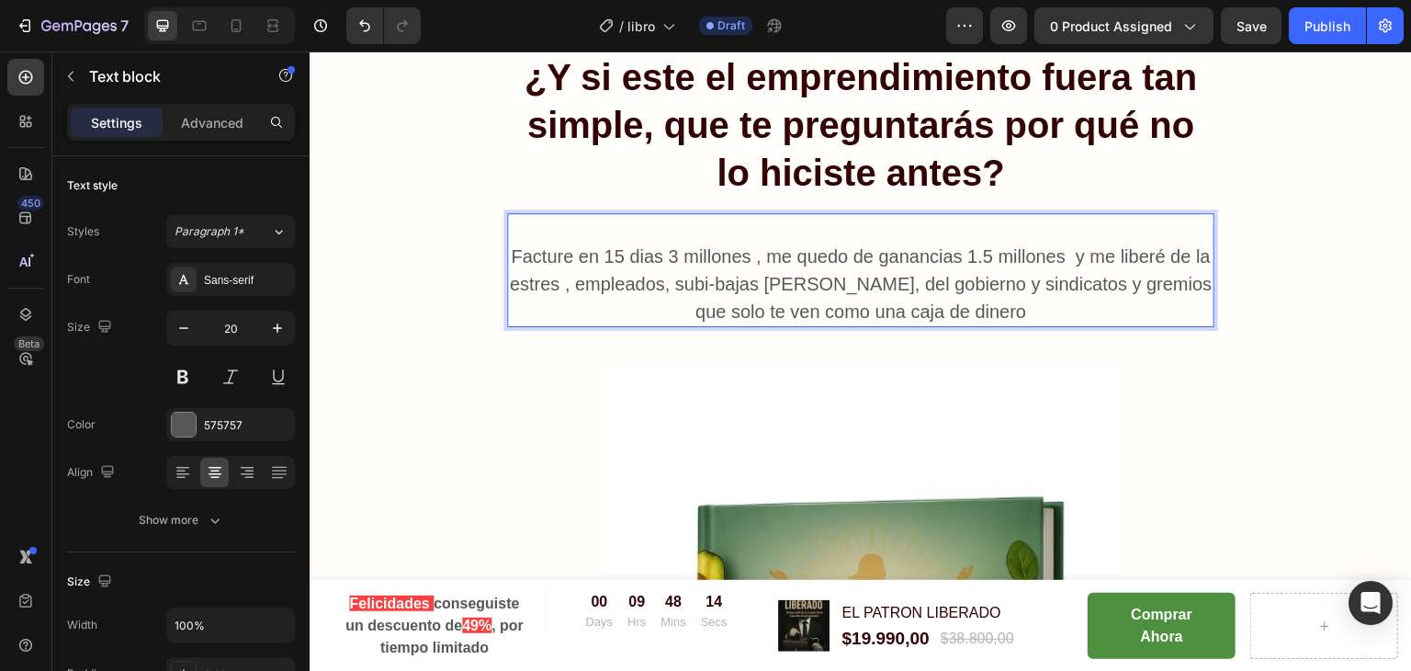
click at [567, 281] on p "Facture en 15 dias 3 millones , me quedo de ganancias 1.5 millones y me liberé …" at bounding box center [861, 270] width 704 height 110
click at [992, 280] on p "Facture en 15 dias 3 millones , me quedo de ganancias 1.5 millones y me liberé …" at bounding box center [861, 270] width 704 height 110
click at [1076, 304] on p "Facture en 15 dias 3 millones , me quedo de ganancias 1.5 millones y me liberé …" at bounding box center [861, 270] width 704 height 110
click at [996, 311] on p "Facture en 15 dias 3 millones , me quedo de ganancias 1.5 millones y me liberé …" at bounding box center [861, 270] width 704 height 110
click at [1007, 311] on p "Facture en 15 dias 3 millones , me quedo de ganancias 1.5 millones y me liberé …" at bounding box center [861, 270] width 704 height 110
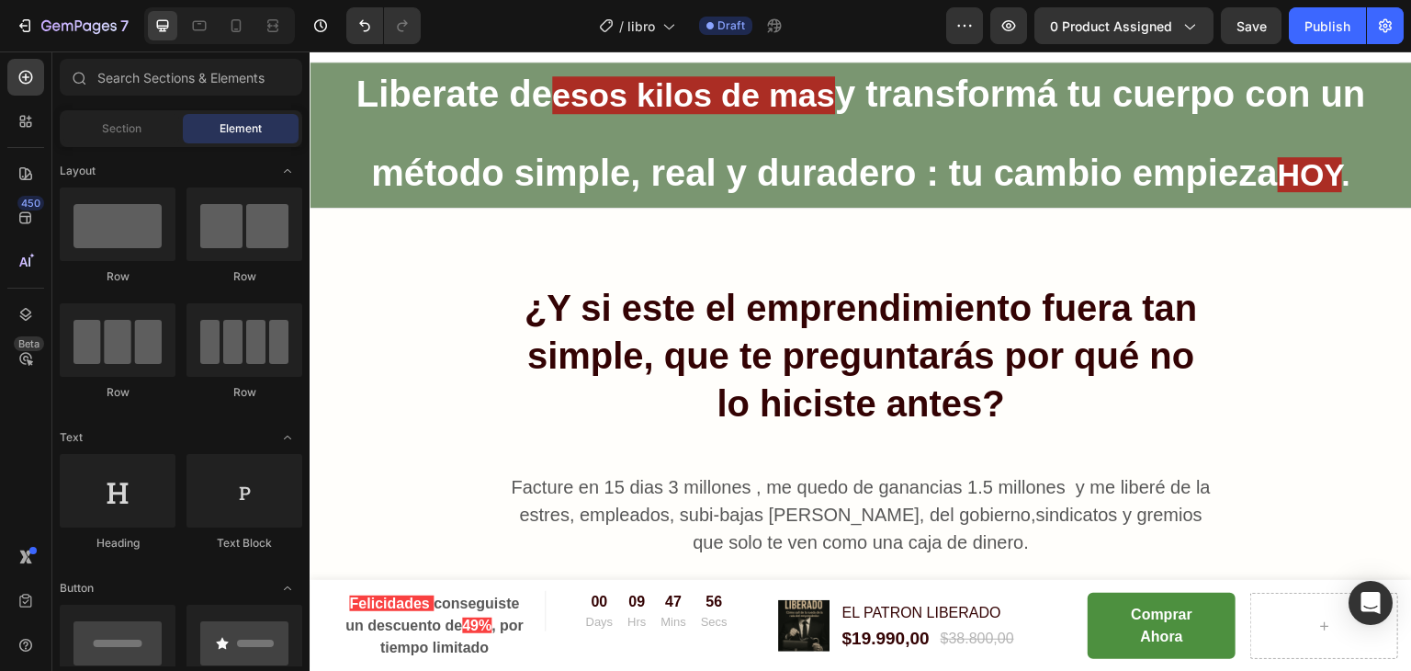
scroll to position [0, 0]
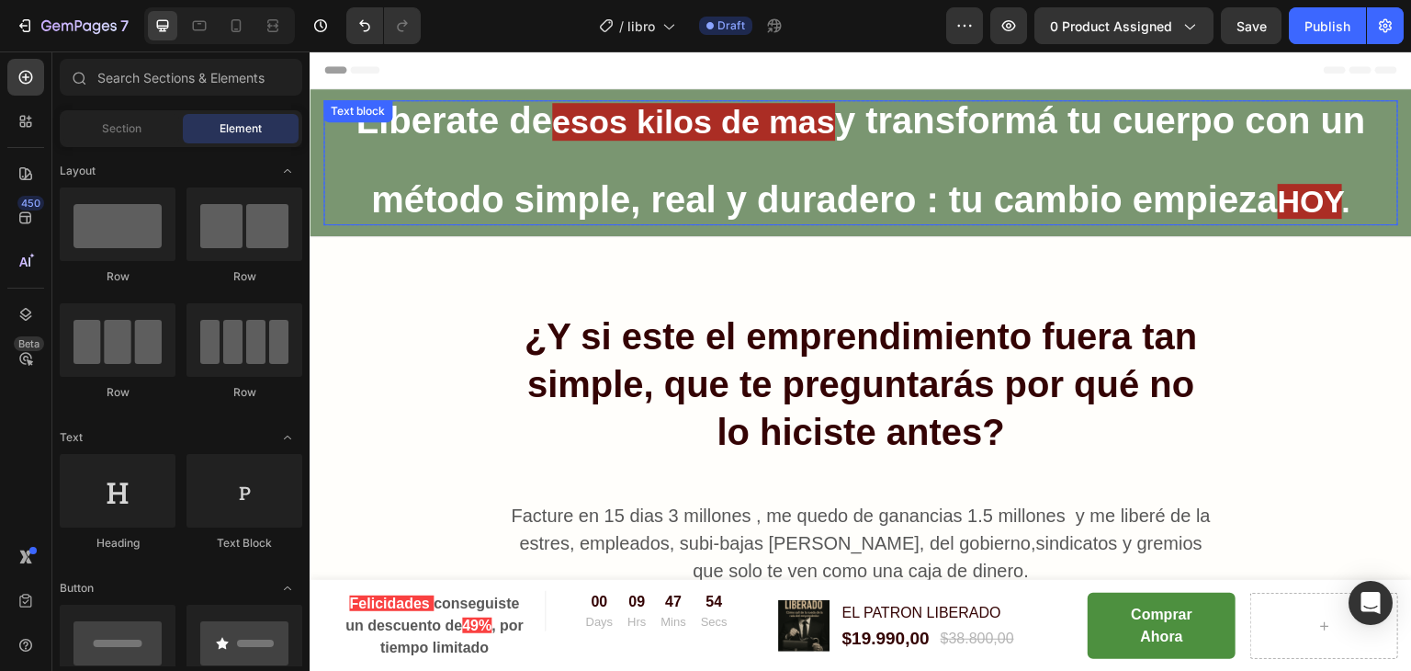
click at [1112, 213] on strong "método simple, real y duradero : tu cambio empieza" at bounding box center [824, 199] width 907 height 40
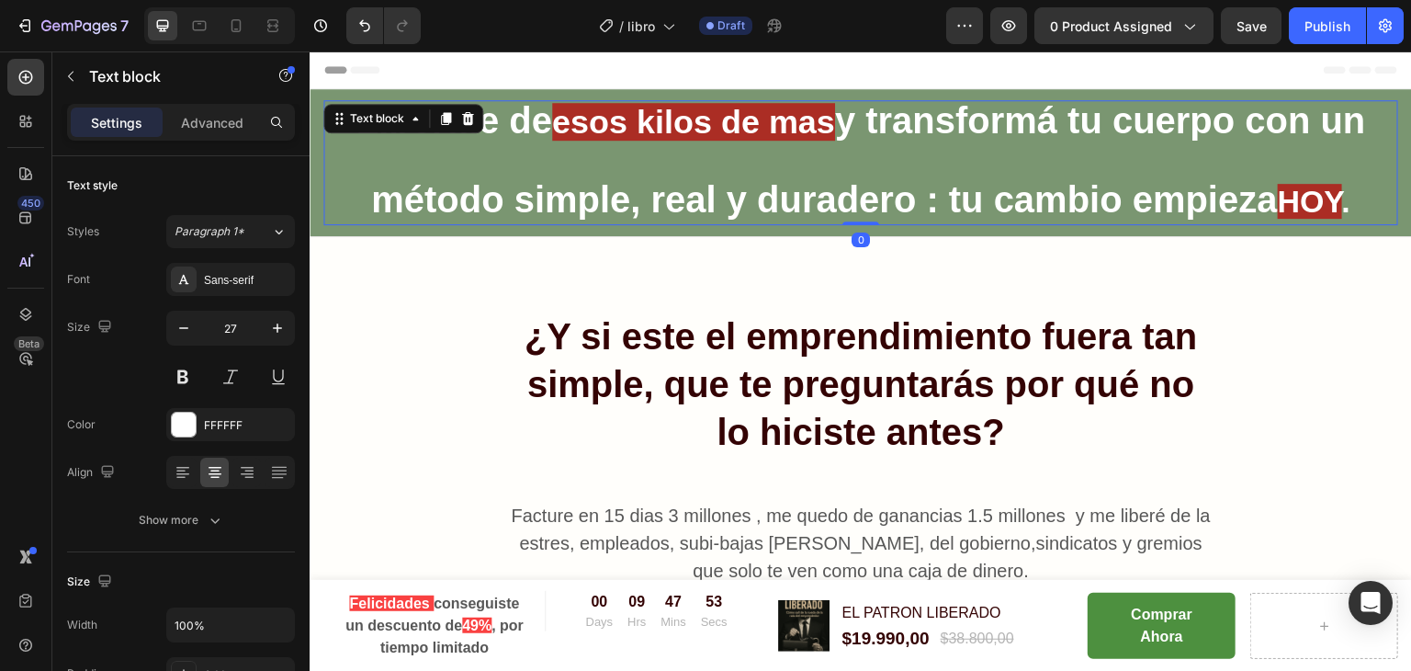
click at [1074, 129] on strong "y transformá tu cuerpo con un" at bounding box center [1100, 120] width 531 height 40
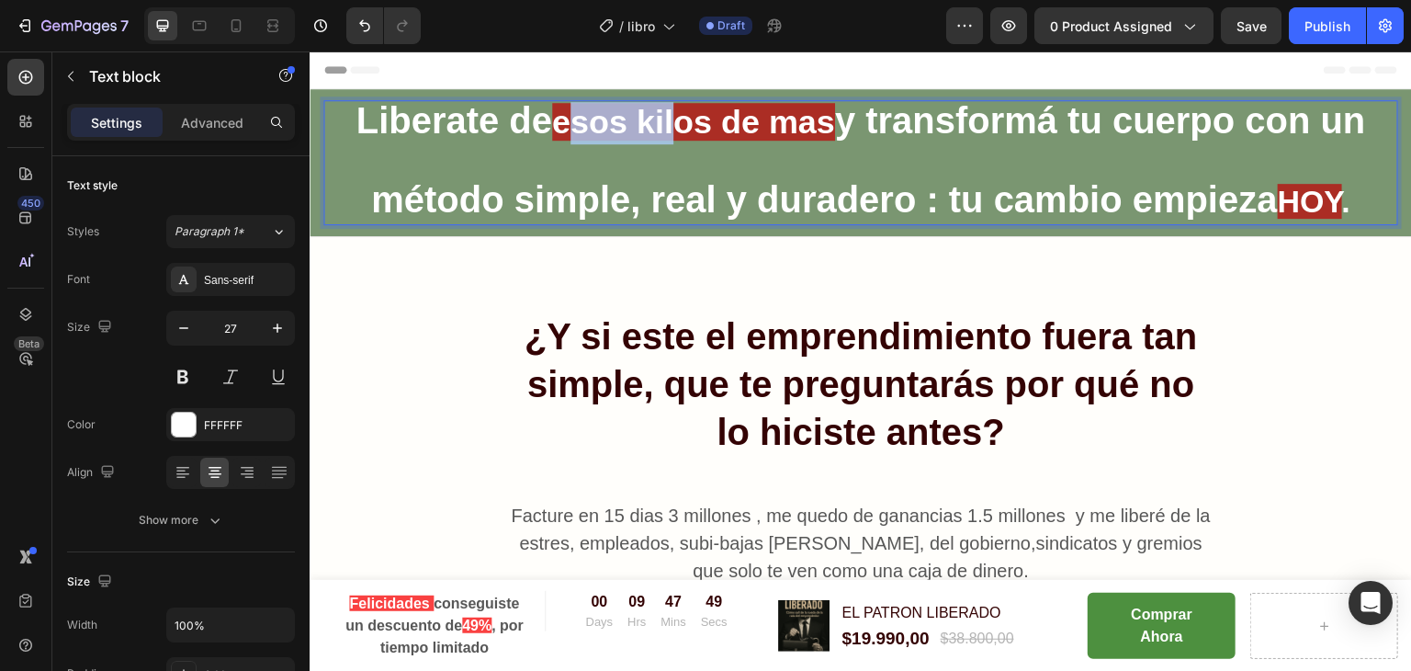
drag, startPoint x: 562, startPoint y: 120, endPoint x: 666, endPoint y: 121, distance: 103.8
click at [666, 121] on strong "esos kilos de mas" at bounding box center [693, 122] width 283 height 38
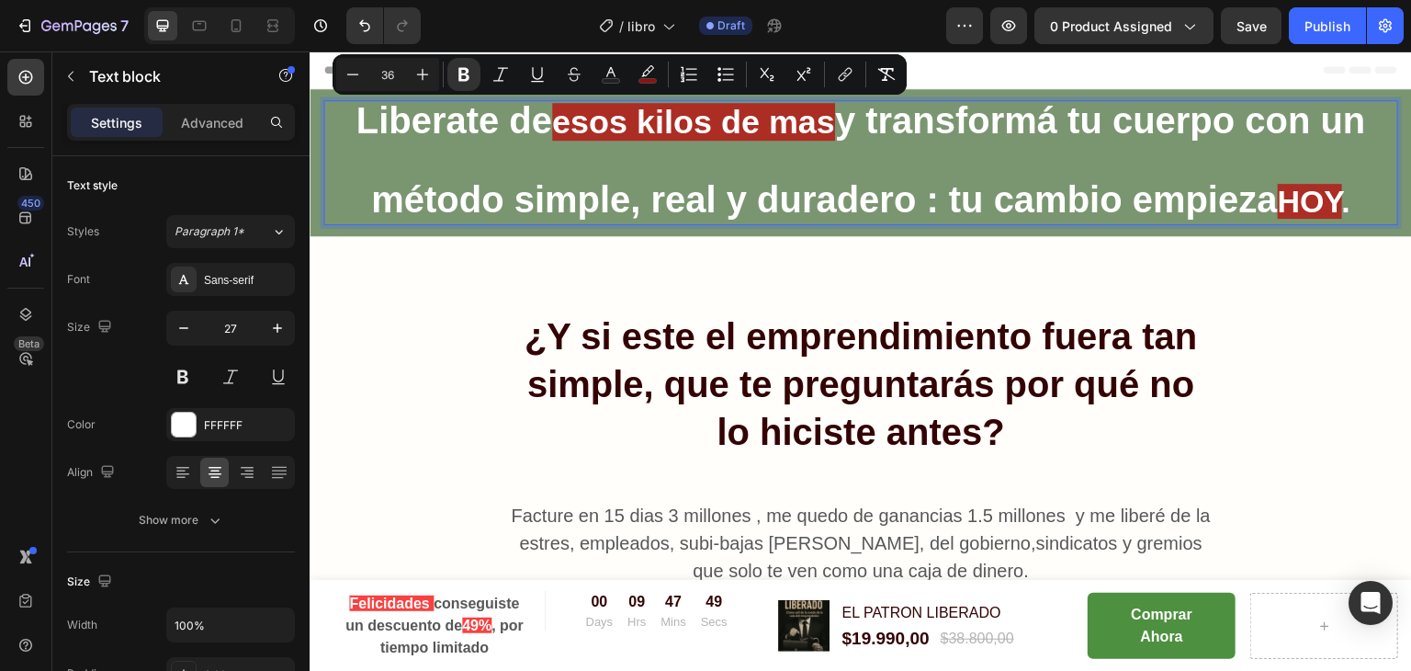
click at [754, 141] on p "Liberate de esos kilos de mas y transformá tu cuerpo con un método simple, real…" at bounding box center [860, 162] width 1071 height 121
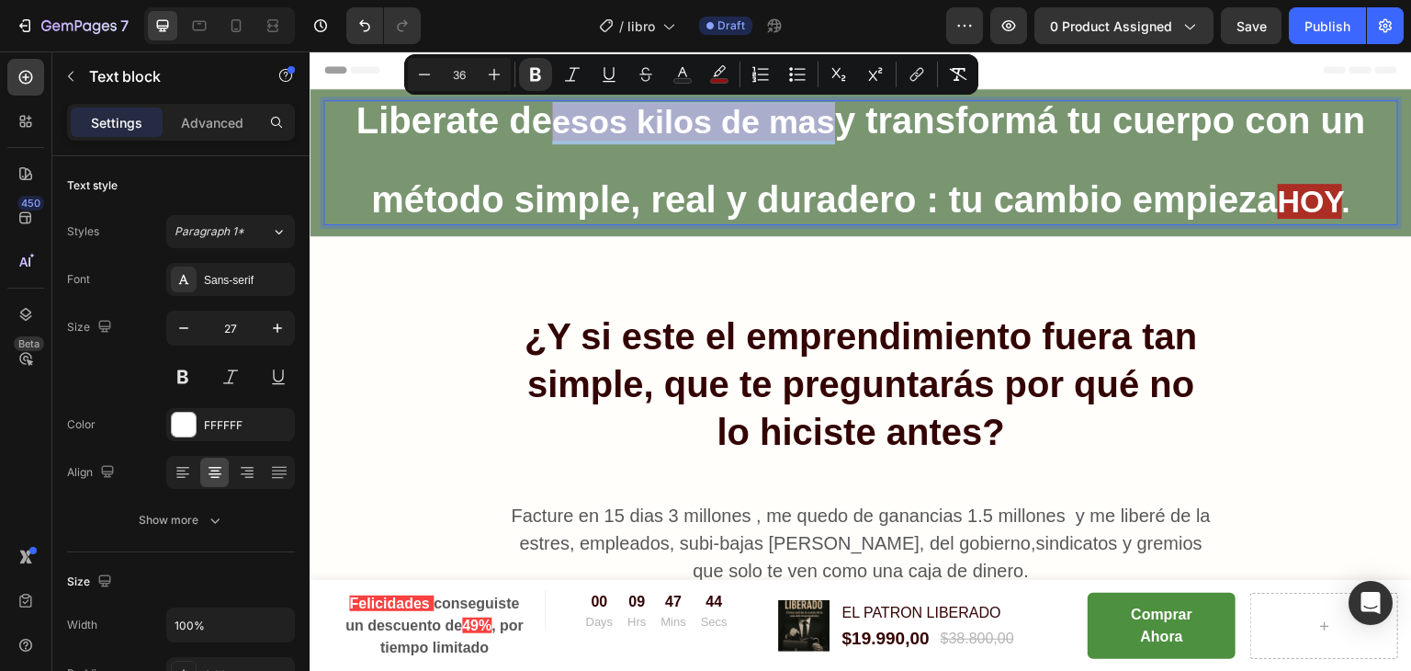
drag, startPoint x: 552, startPoint y: 123, endPoint x: 827, endPoint y: 133, distance: 274.8
click at [827, 133] on strong "esos kilos de mas" at bounding box center [693, 122] width 283 height 38
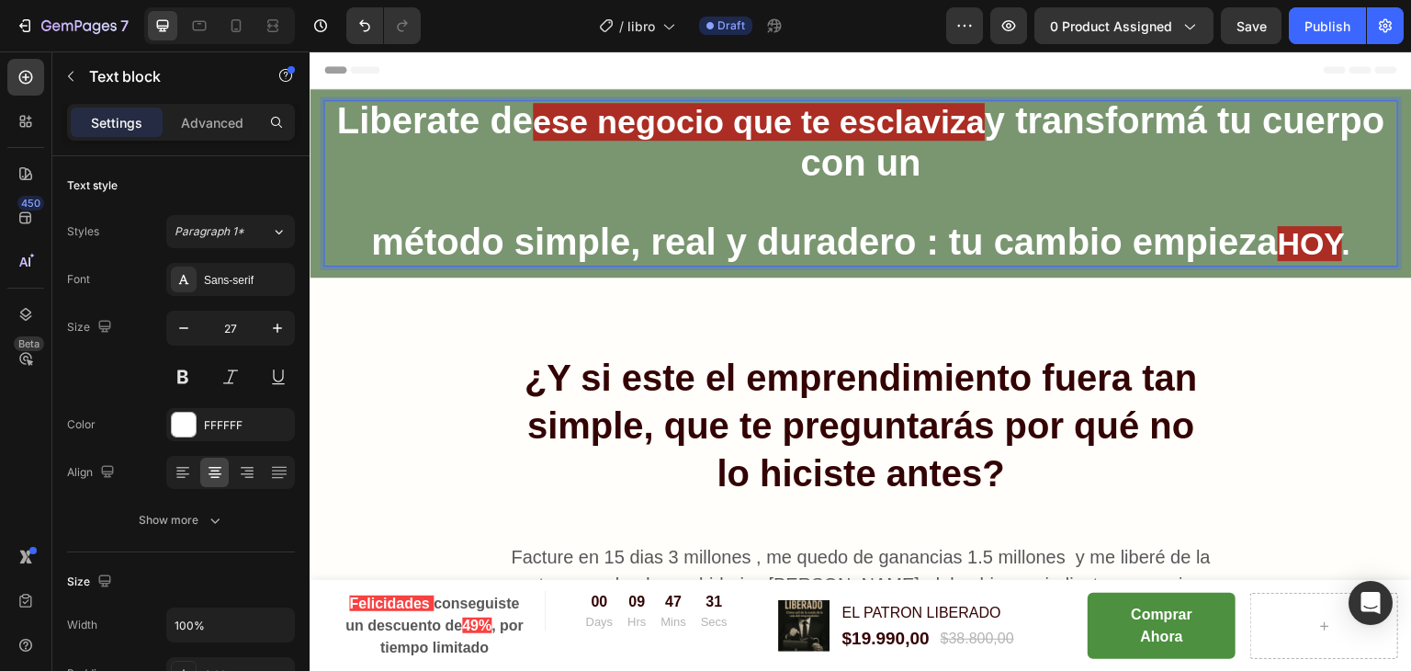
click at [1085, 121] on strong "y transformá tu cuerpo con un" at bounding box center [1092, 141] width 584 height 83
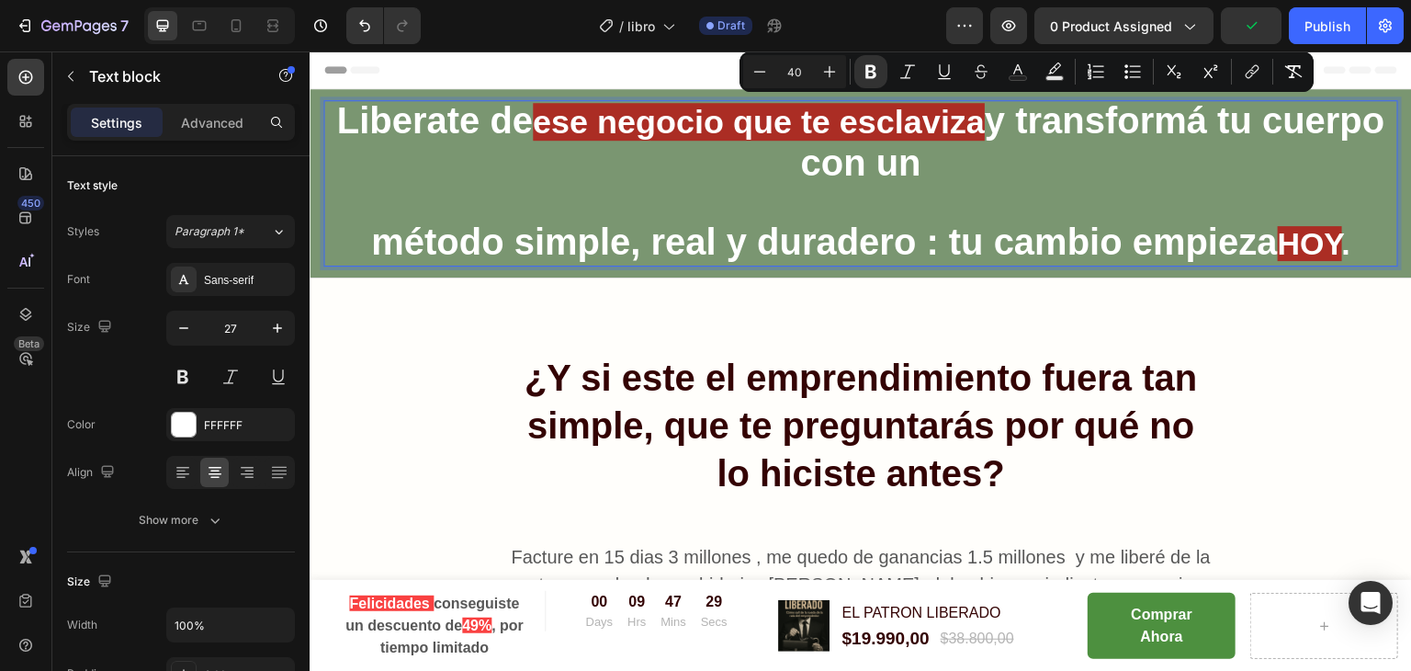
drag, startPoint x: 1085, startPoint y: 121, endPoint x: 1122, endPoint y: 152, distance: 48.2
click at [1122, 152] on p "Liberate de ese negocio que te esclaviza y transformá tu cuerpo con un método s…" at bounding box center [860, 183] width 1071 height 163
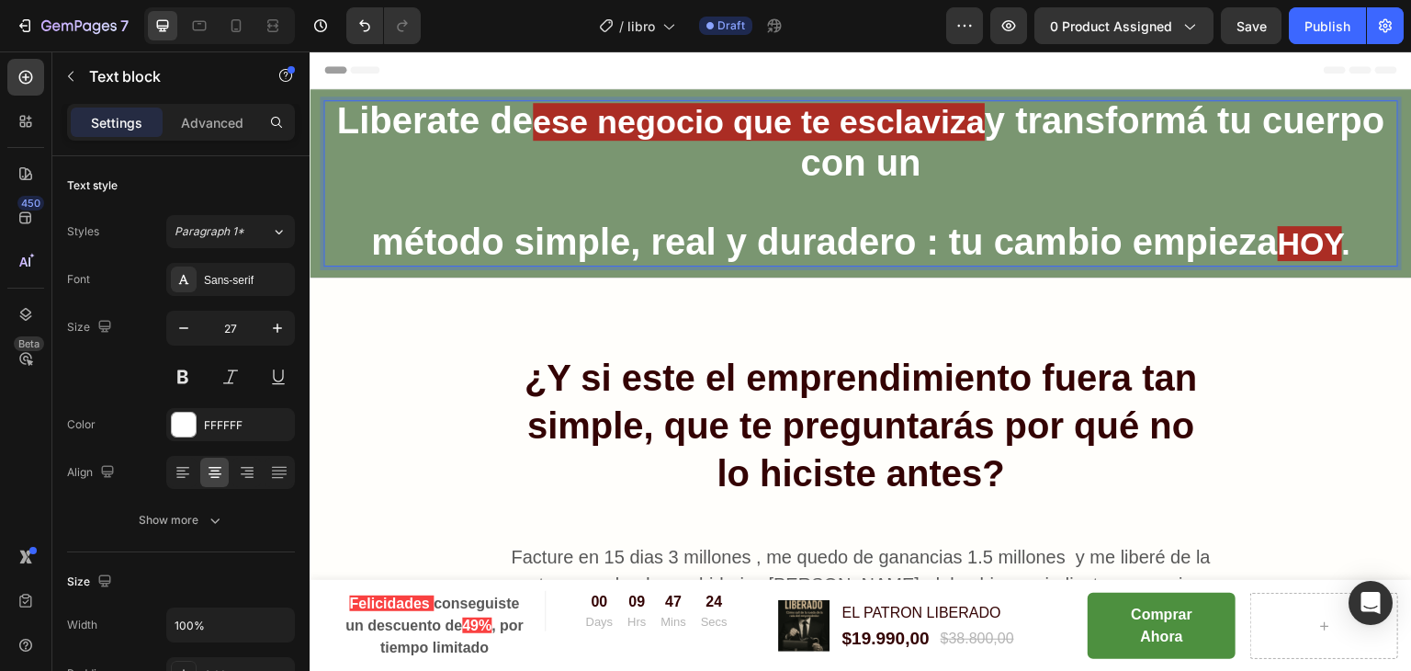
click at [1293, 124] on strong "y transformá tu cuerpo con un" at bounding box center [1092, 141] width 584 height 83
drag, startPoint x: 739, startPoint y: 159, endPoint x: 812, endPoint y: 170, distance: 73.4
click at [812, 170] on strong "y transformá tu cuerpo con un" at bounding box center [1092, 141] width 584 height 83
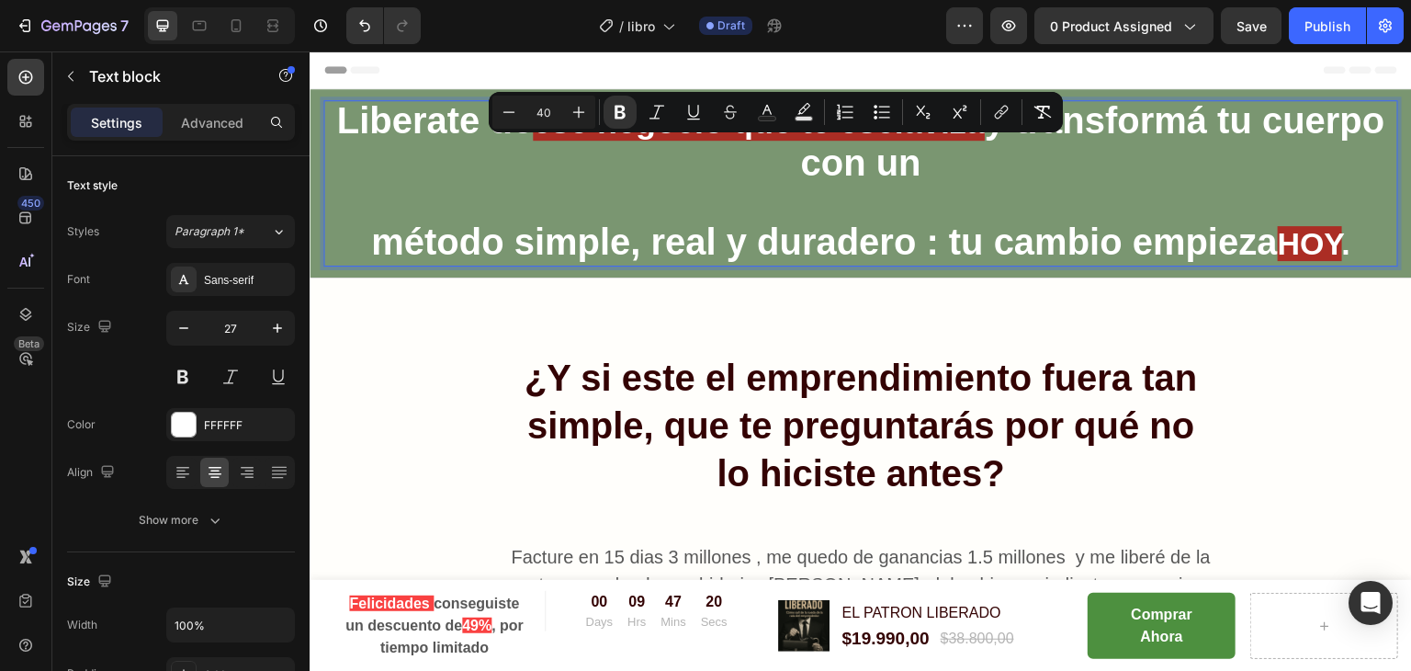
click at [800, 160] on strong "y transformá tu cuerpo con un" at bounding box center [1092, 141] width 584 height 83
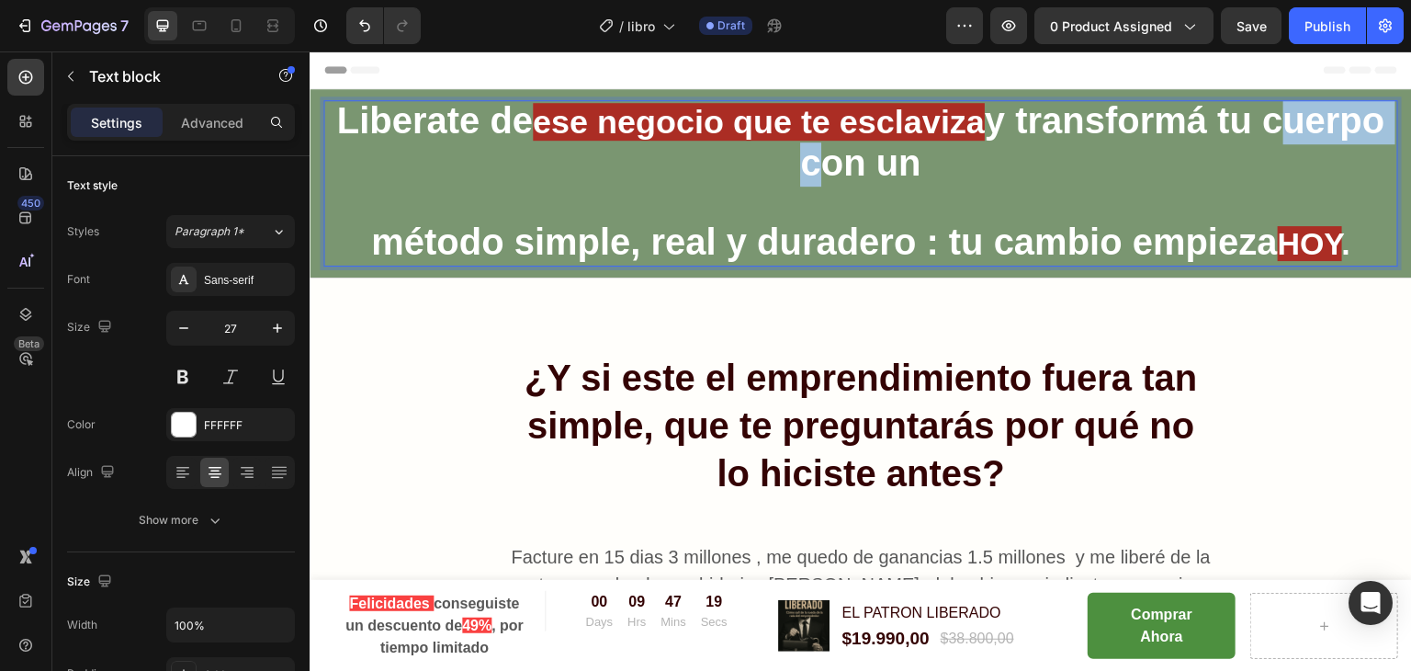
click at [800, 160] on strong "y transformá tu cuerpo con un" at bounding box center [1092, 141] width 584 height 83
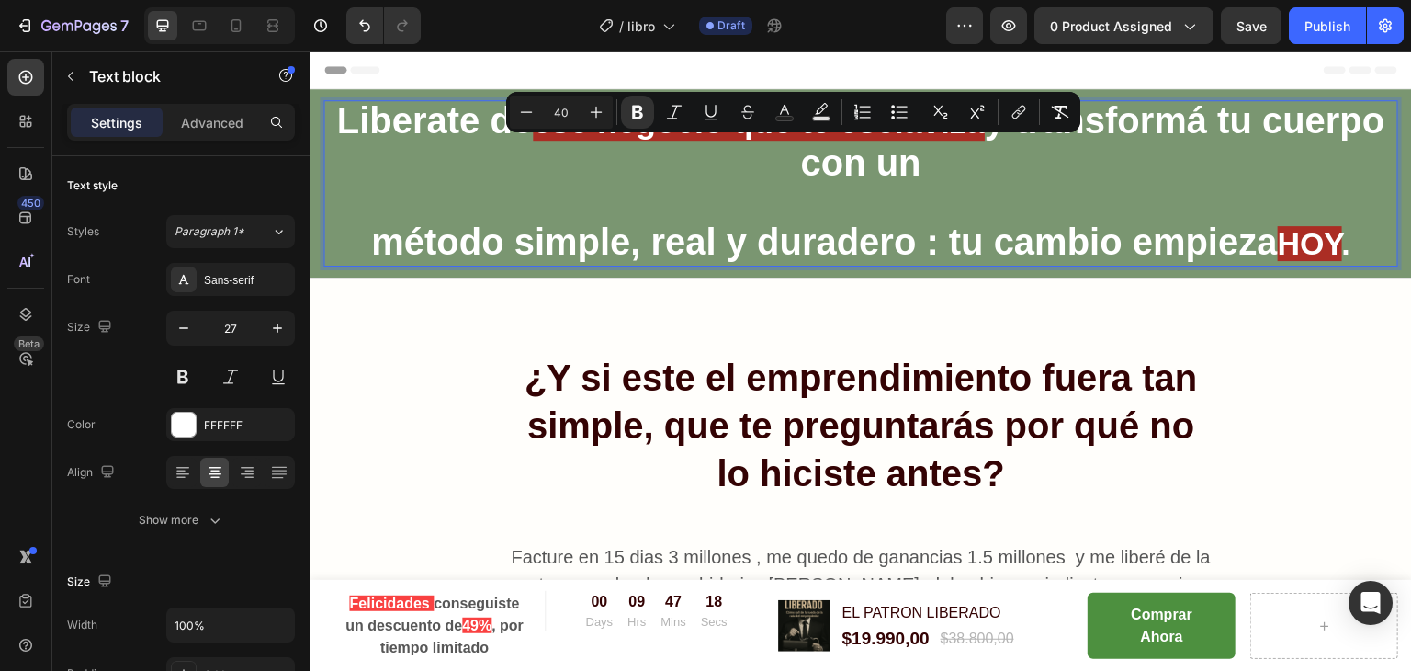
click at [1150, 113] on strong "y transformá tu cuerpo con un" at bounding box center [1092, 141] width 584 height 83
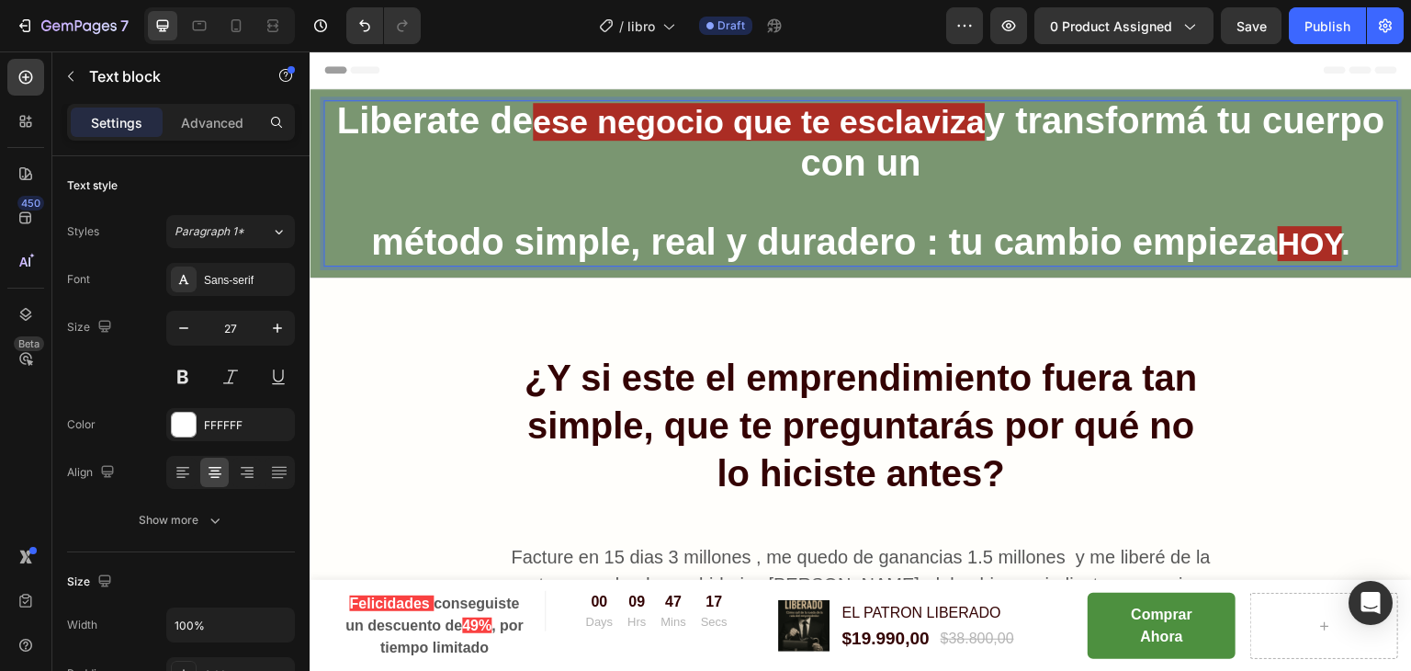
click at [1103, 123] on strong "y transformá tu cuerpo con un" at bounding box center [1092, 141] width 584 height 83
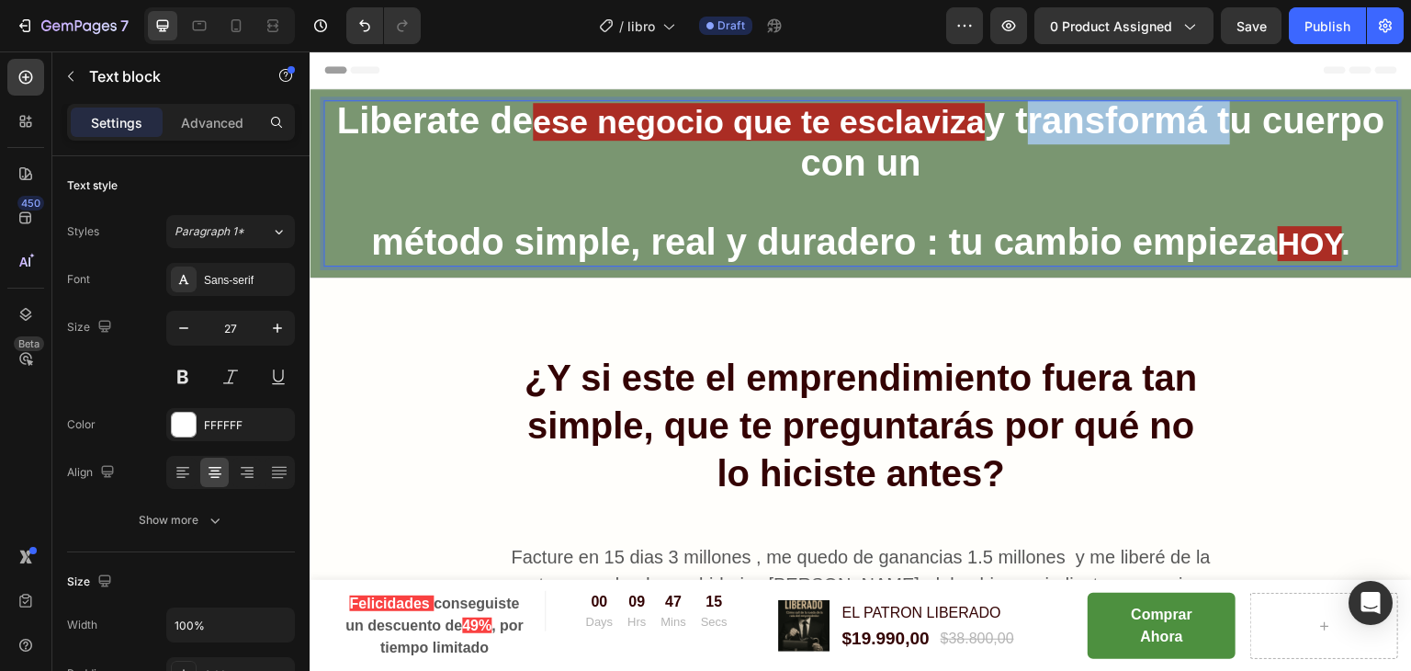
drag, startPoint x: 1091, startPoint y: 122, endPoint x: 1288, endPoint y: 126, distance: 196.6
click at [1288, 126] on strong "y transformá tu cuerpo con un" at bounding box center [1092, 141] width 584 height 83
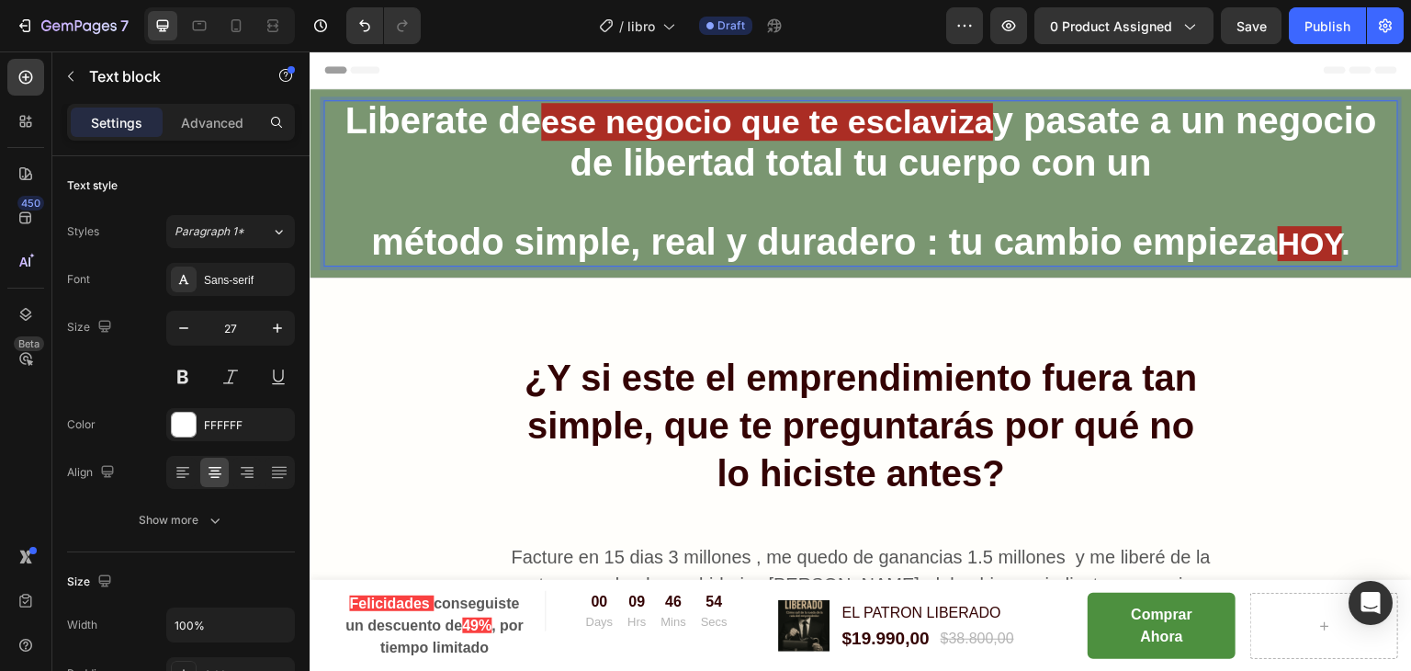
click at [1276, 170] on p "Liberate de ese negocio que te esclaviza y pasate a un negocio de libertad tota…" at bounding box center [860, 183] width 1071 height 163
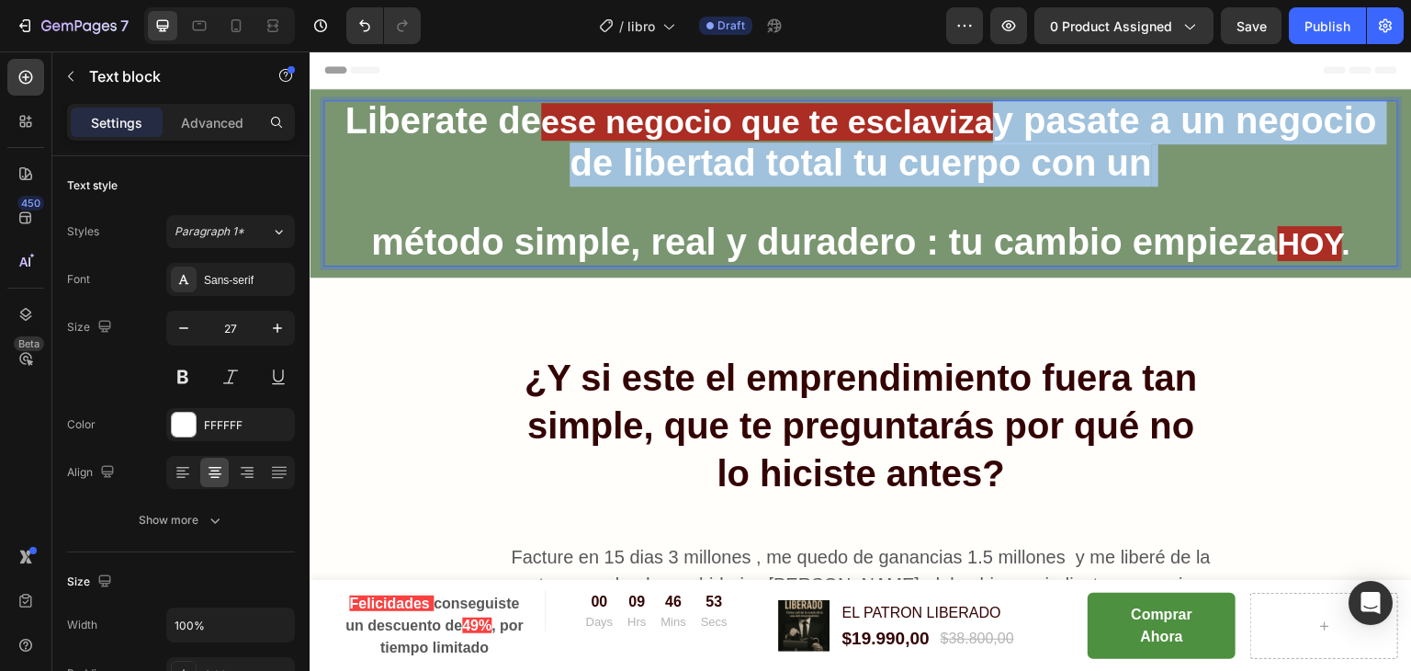
click at [1276, 170] on p "Liberate de ese negocio que te esclaviza y pasate a un negocio de libertad tota…" at bounding box center [860, 183] width 1071 height 163
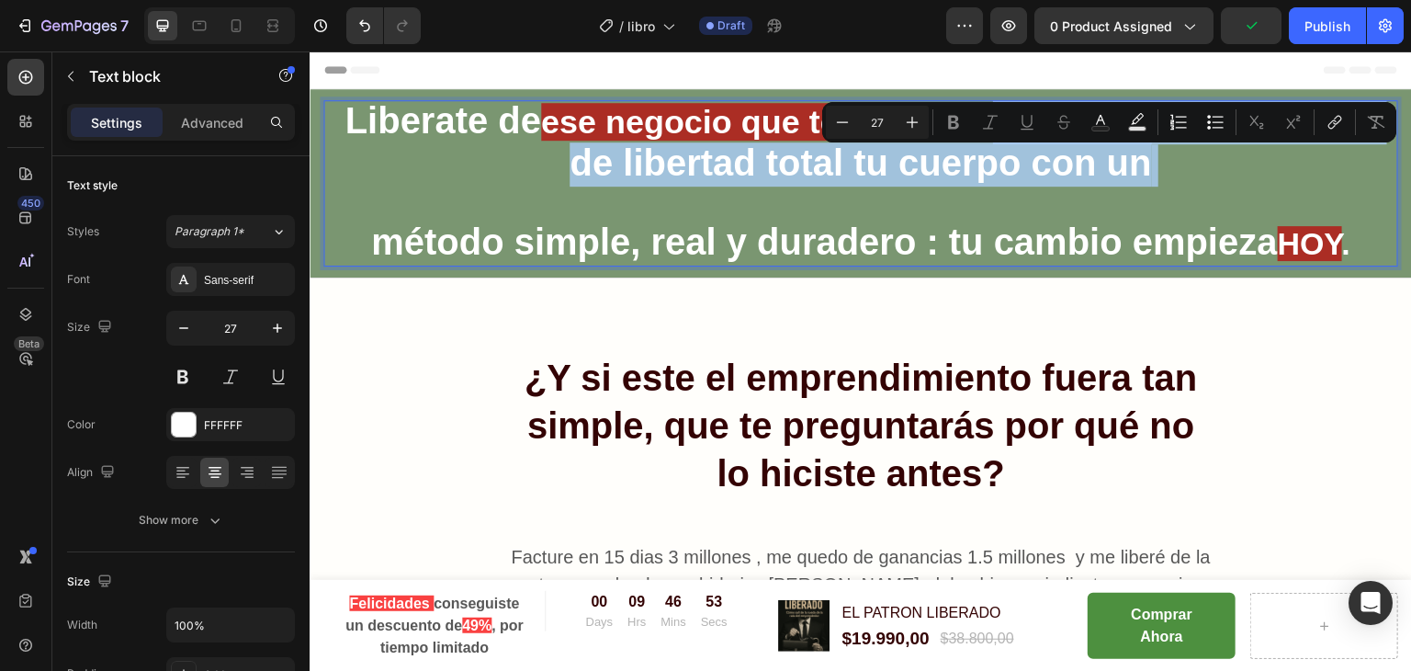
click at [1276, 170] on p "Liberate de ese negocio que te esclaviza y pasate a un negocio de libertad tota…" at bounding box center [860, 183] width 1071 height 163
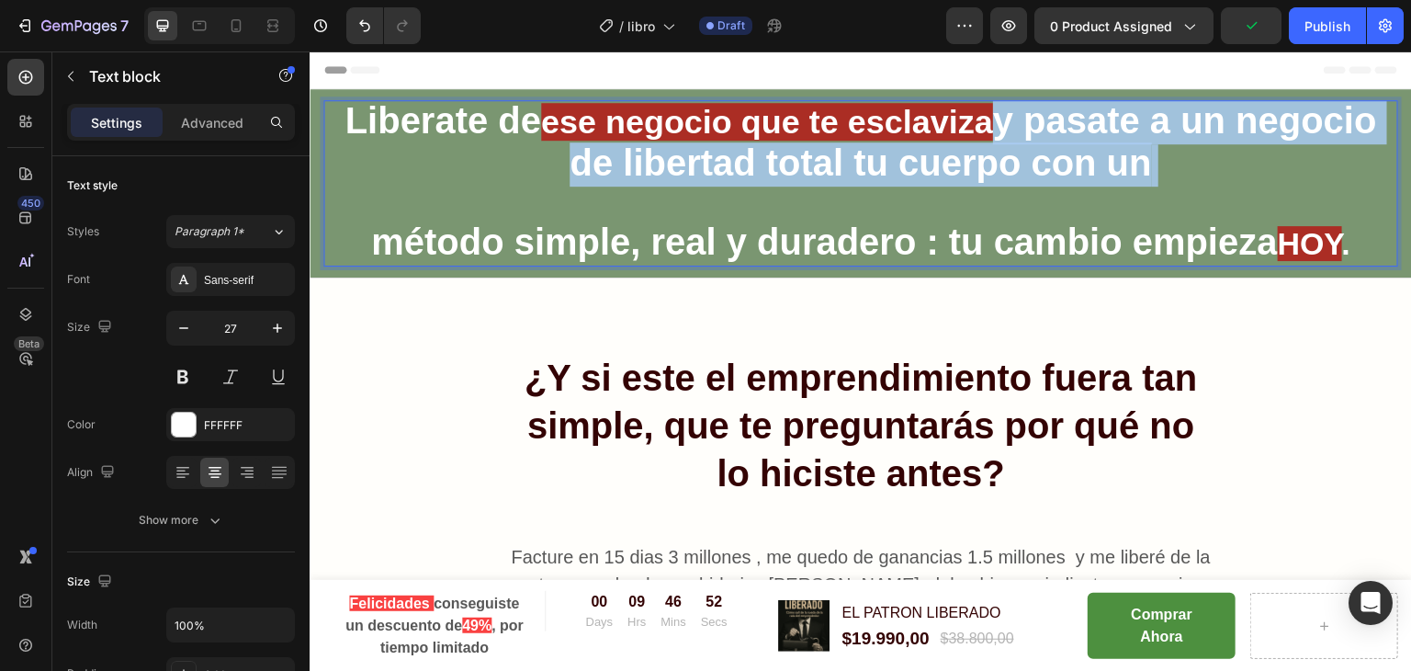
click at [1276, 170] on p "Liberate de ese negocio que te esclaviza y pasate a un negocio de libertad tota…" at bounding box center [860, 183] width 1071 height 163
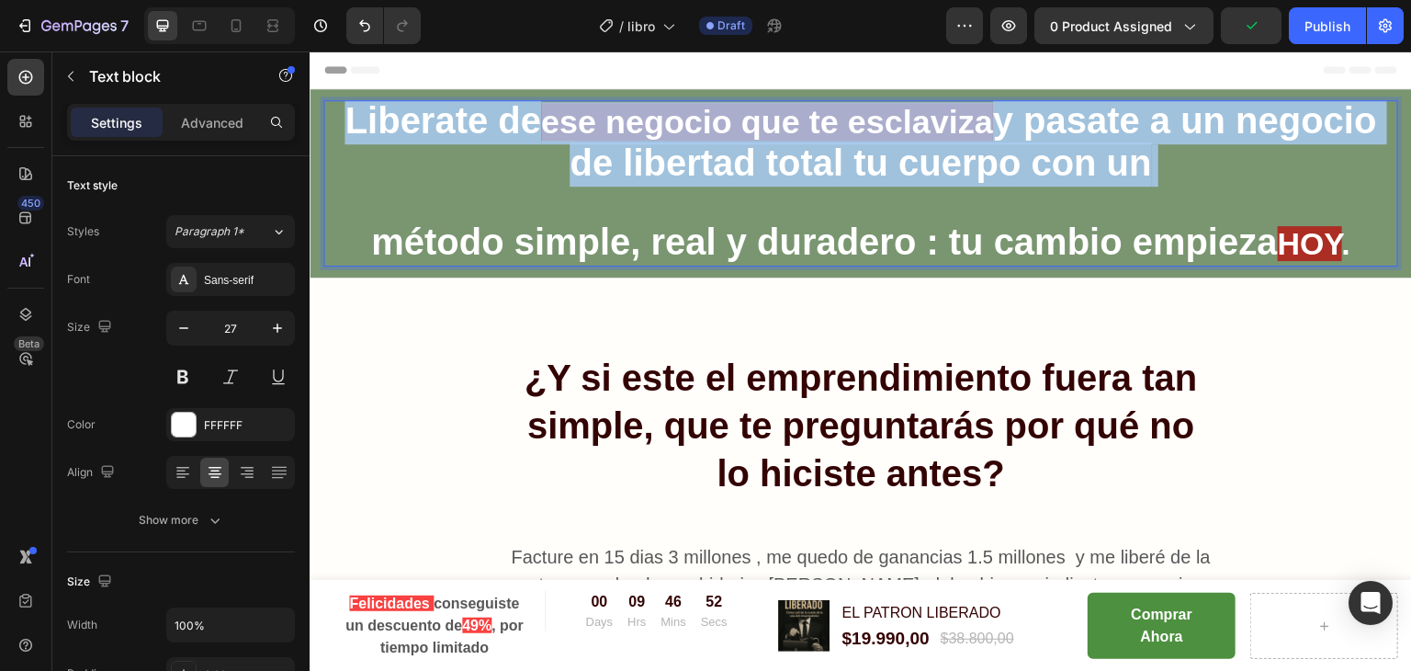
drag, startPoint x: 1276, startPoint y: 170, endPoint x: 1125, endPoint y: 155, distance: 151.4
click at [1125, 155] on p "Liberate de ese negocio que te esclaviza y pasate a un negocio de libertad tota…" at bounding box center [860, 183] width 1071 height 163
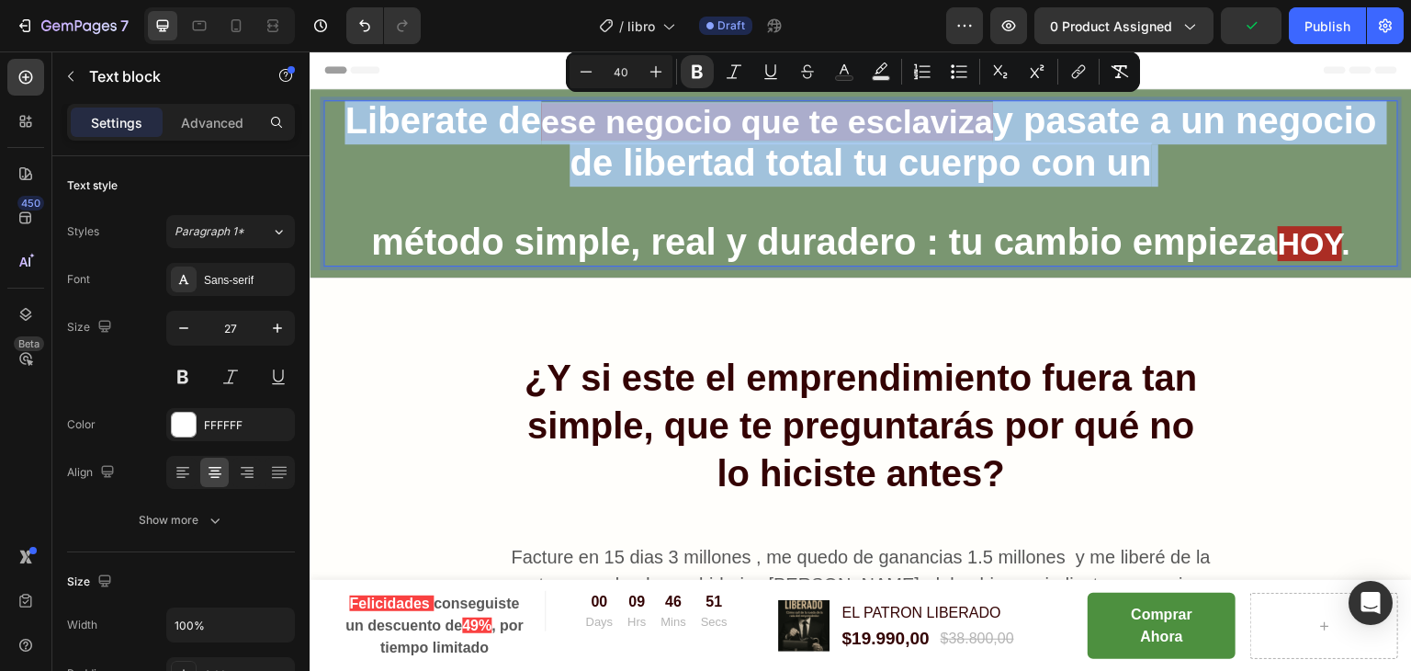
click at [1125, 155] on strong "y pasate a un negocio de libertad total tu cuerpo con un" at bounding box center [973, 141] width 807 height 83
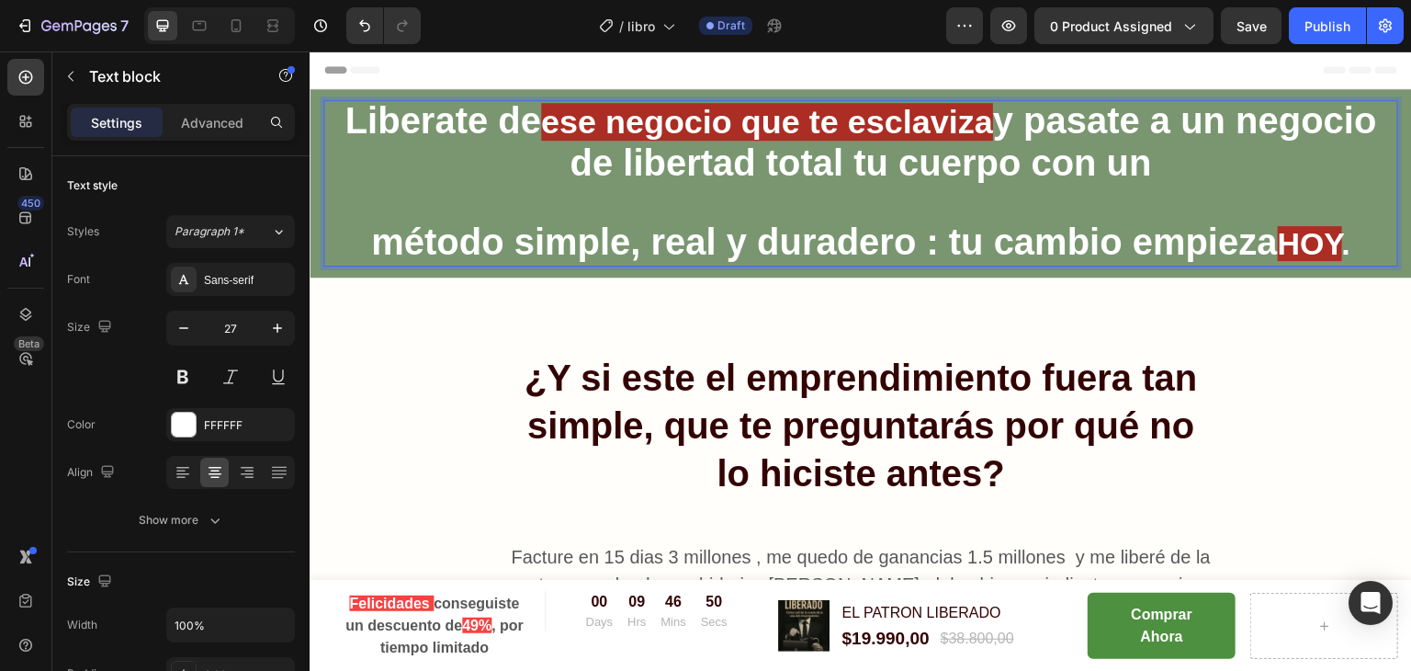
click at [929, 152] on strong "y pasate a un negocio de libertad total tu cuerpo con un" at bounding box center [973, 141] width 807 height 83
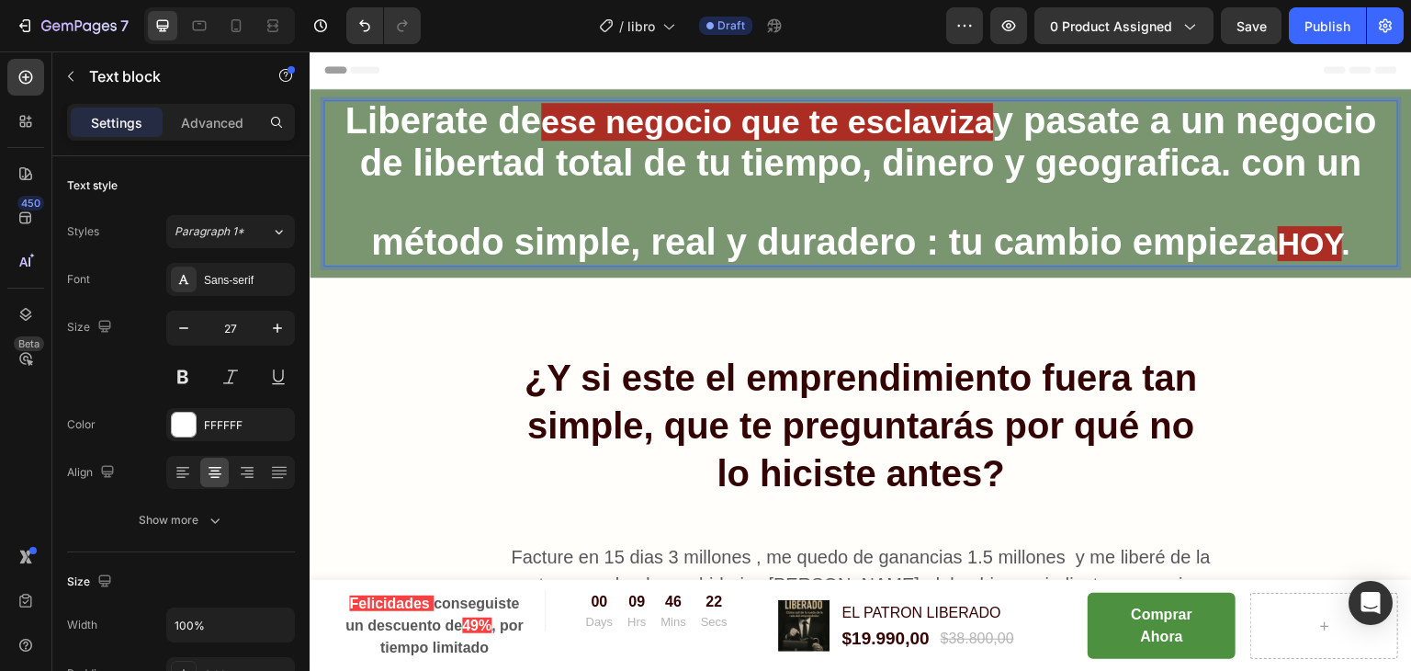
click at [928, 209] on p "Liberate de ese negocio que te esclaviza y pasate a un negocio de libertad tota…" at bounding box center [860, 183] width 1071 height 163
drag, startPoint x: 928, startPoint y: 209, endPoint x: 804, endPoint y: 209, distance: 124.0
click at [804, 209] on p "Liberate de ese negocio que te esclaviza y pasate a un negocio de libertad tota…" at bounding box center [860, 183] width 1071 height 163
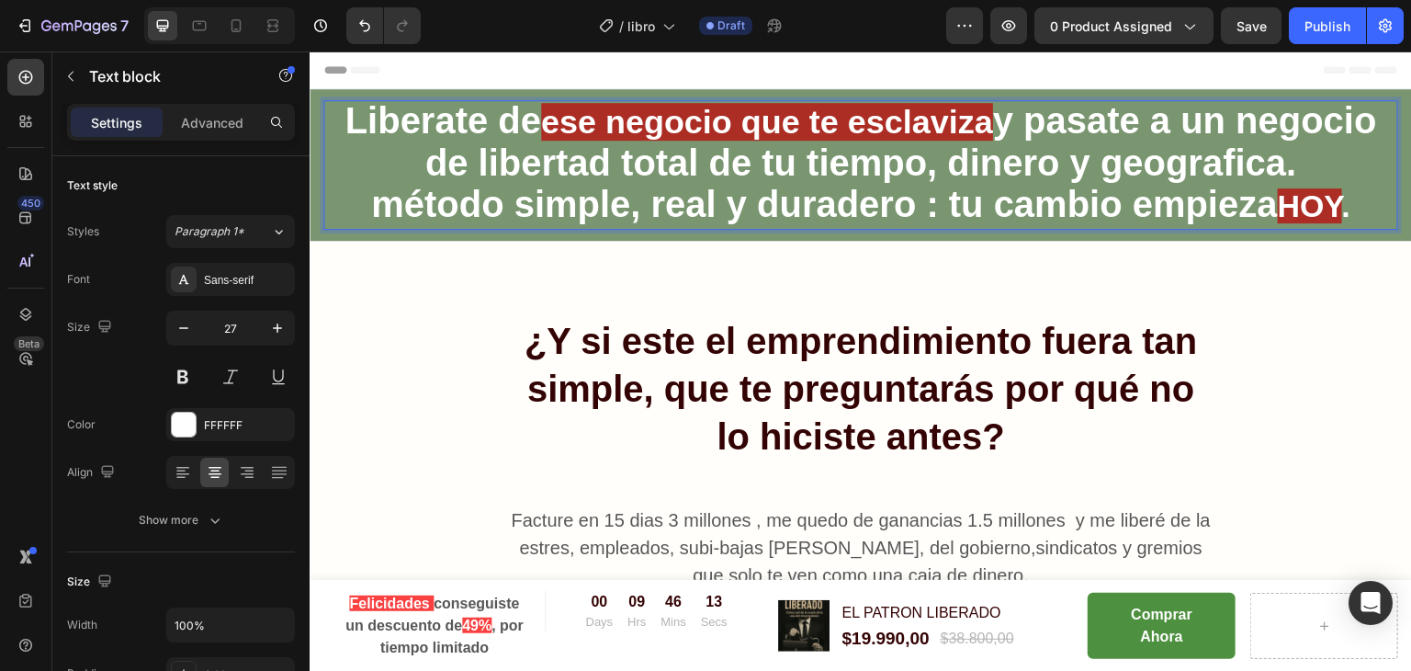
click at [764, 167] on strong "y pasate a un negocio de libertad total de tu tiempo, dinero y geografica." at bounding box center [900, 141] width 952 height 83
click at [1167, 120] on strong "y pasate a un negocio de libertad total: de tu tiempo, dinero y geográfica." at bounding box center [895, 141] width 964 height 83
click at [467, 128] on strong "Liberate de" at bounding box center [442, 120] width 196 height 40
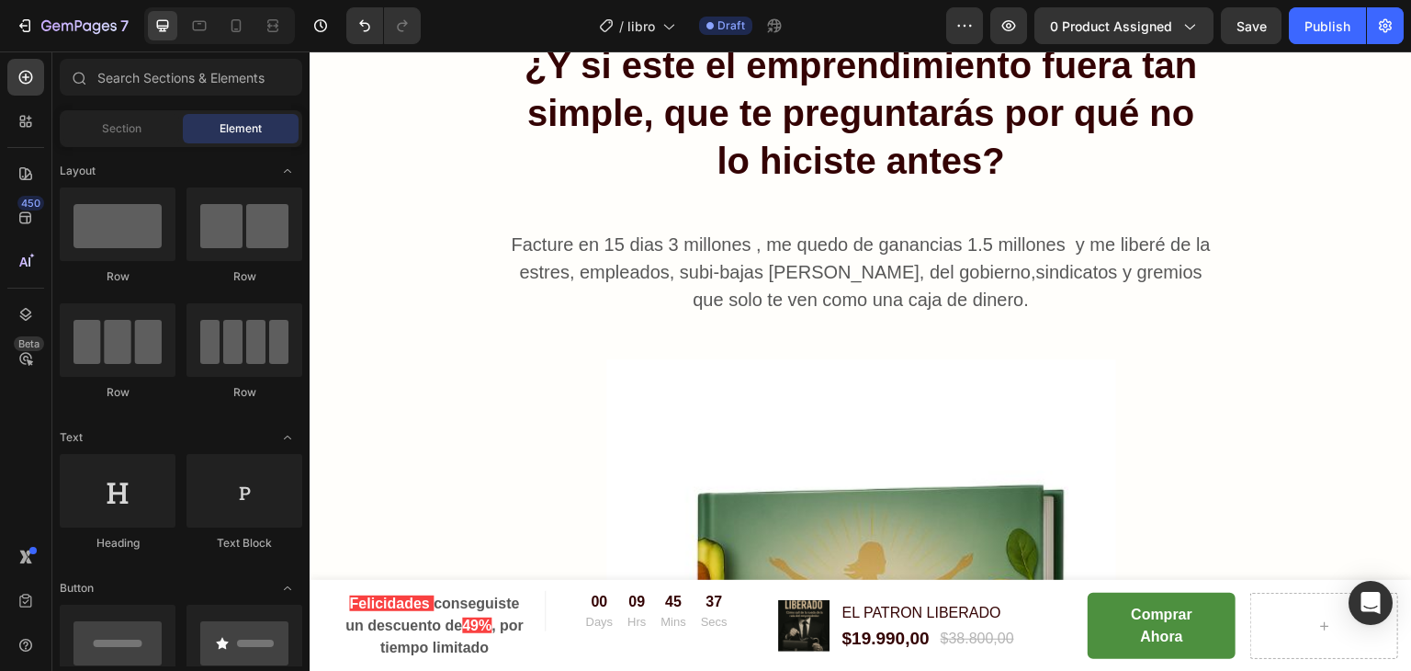
scroll to position [284, 0]
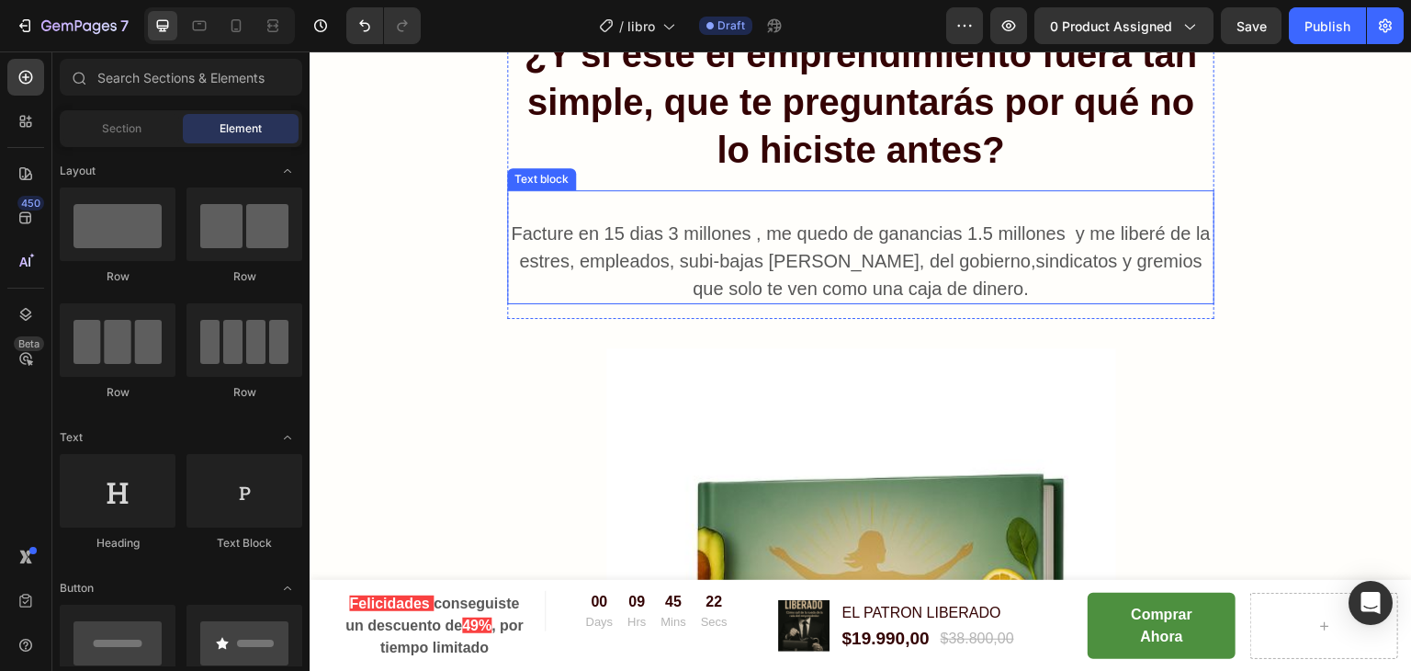
click at [1066, 252] on p "Facture en 15 dias 3 millones , me quedo de ganancias 1.5 millones y me liberé …" at bounding box center [861, 247] width 704 height 110
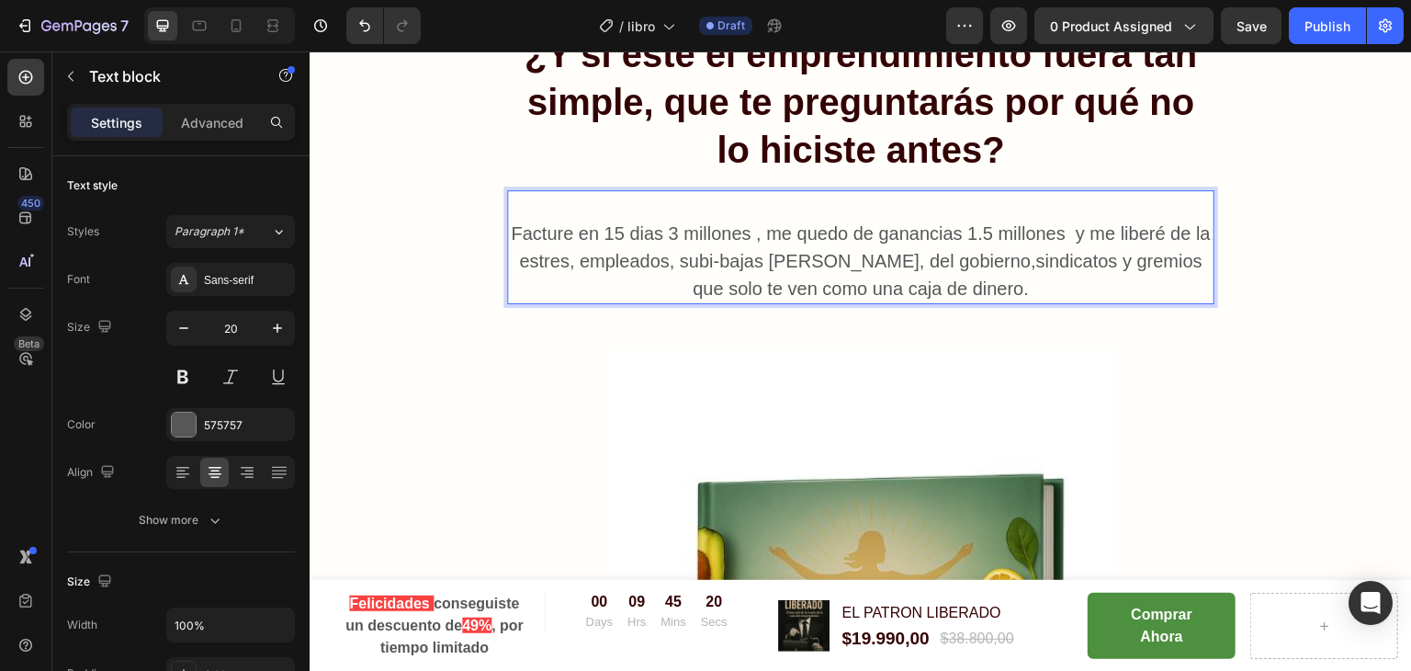
click at [1066, 254] on p "⁠⁠⁠⁠⁠⁠⁠ Facture en 15 dias 3 millones , me quedo de ganancias 1.5 millones y me…" at bounding box center [861, 247] width 704 height 110
click at [1076, 255] on p "Facture en 15 dias 3 millones , me quedo de ganancias 1.5 millones y me liberé …" at bounding box center [861, 247] width 704 height 110
click at [1099, 292] on p "Facture en 15 dias 3 millones , me quedo de ganancias 1.5 millones y me liberé …" at bounding box center [861, 247] width 704 height 110
click at [989, 258] on p "Facture en 15 dias 3 millones , me quedo de ganancias 1.5 millones y me liberé …" at bounding box center [861, 247] width 704 height 110
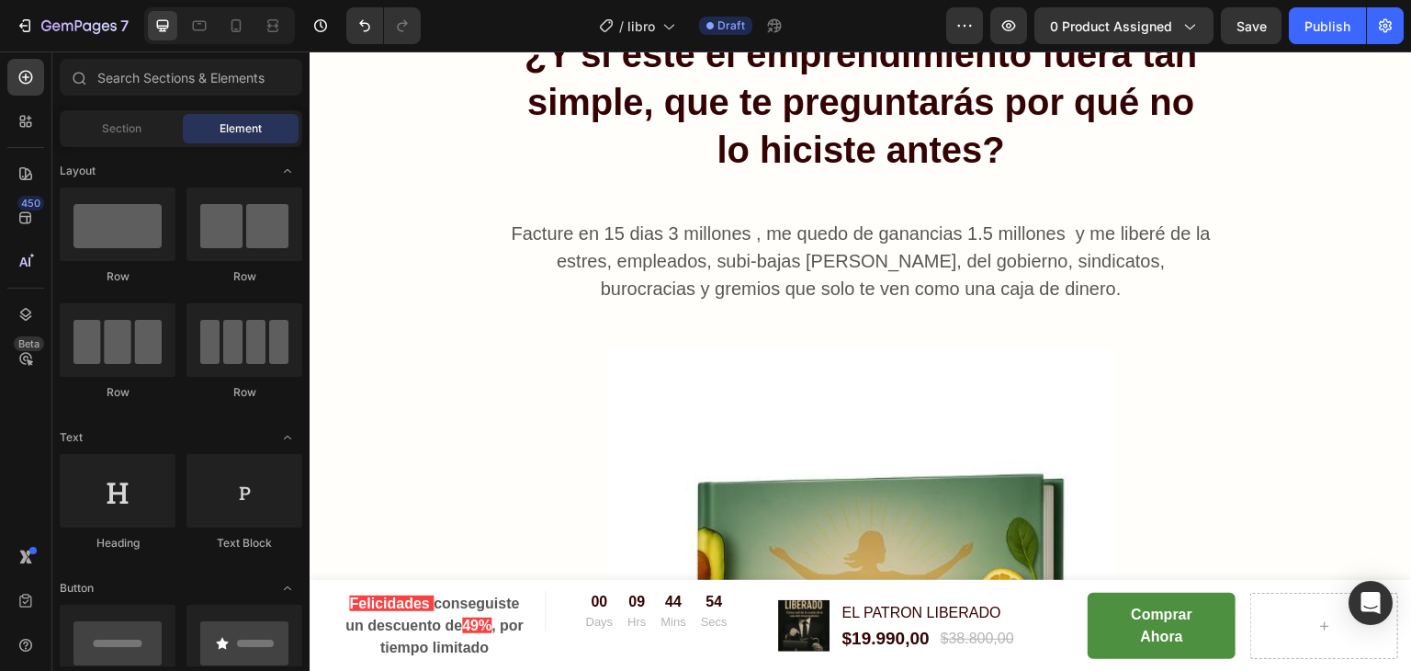
drag, startPoint x: 1410, startPoint y: 121, endPoint x: 1322, endPoint y: 89, distance: 93.9
click at [1322, 89] on div "¿Y si este el emprendimiento fuera tan simple, que te preguntarás por qué no lo…" at bounding box center [860, 593] width 1075 height 1131
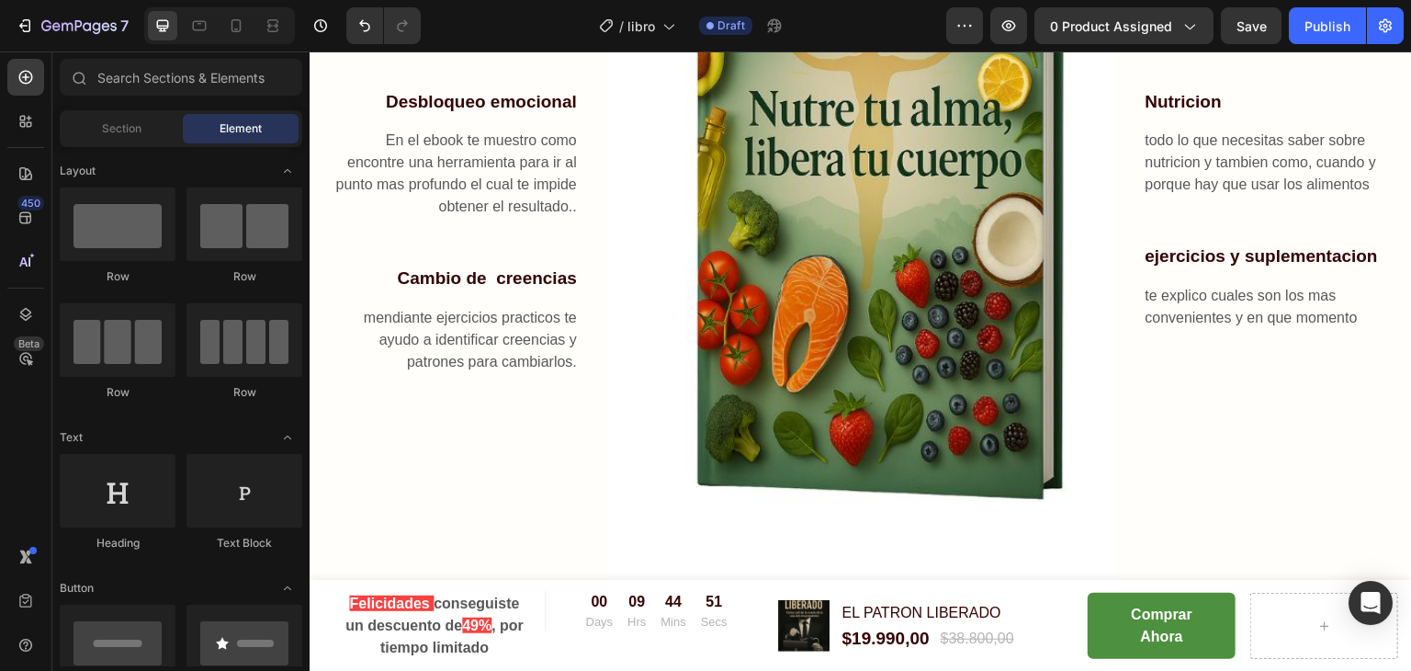
scroll to position [698, 0]
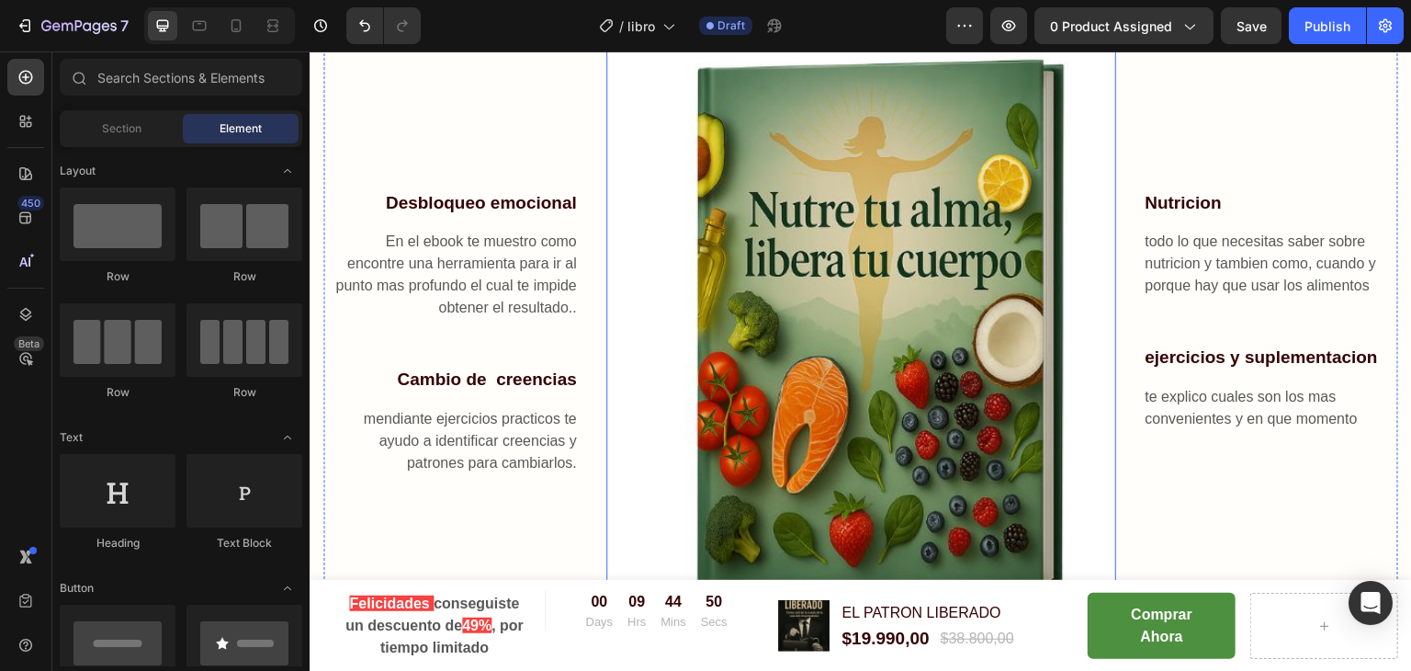
click at [965, 273] on img at bounding box center [861, 332] width 510 height 796
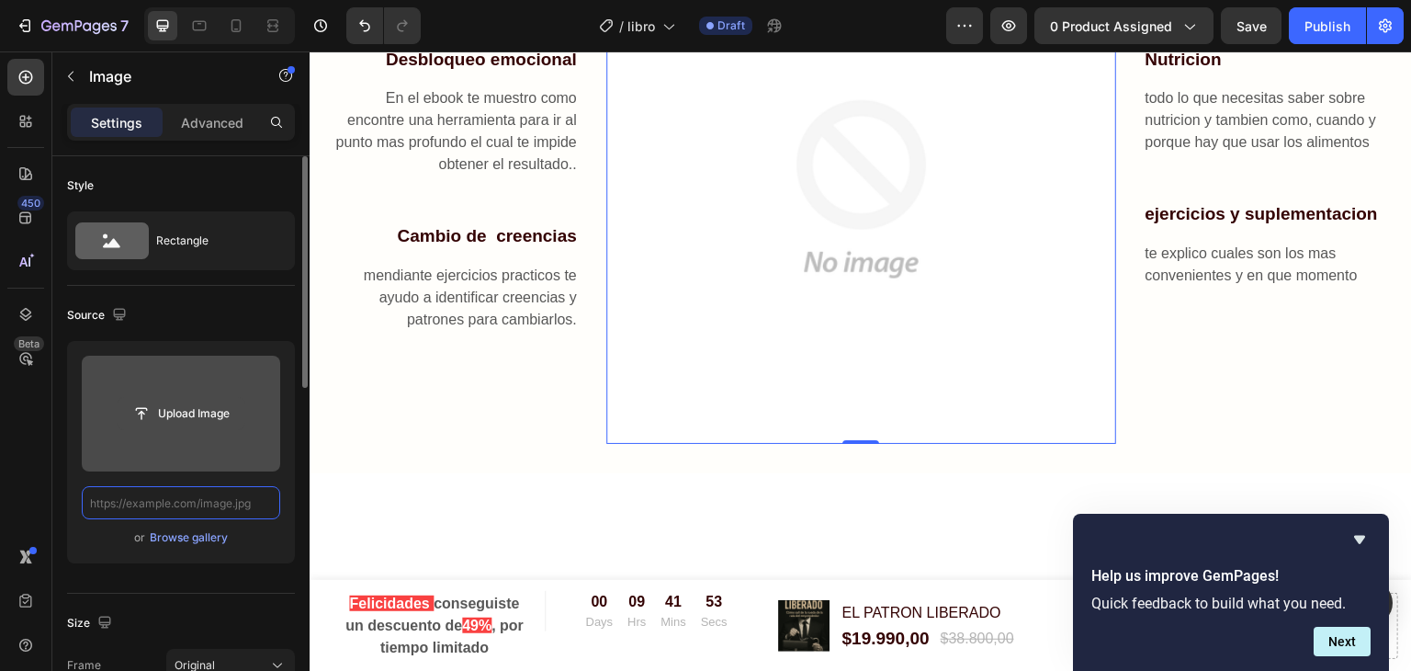
scroll to position [556, 0]
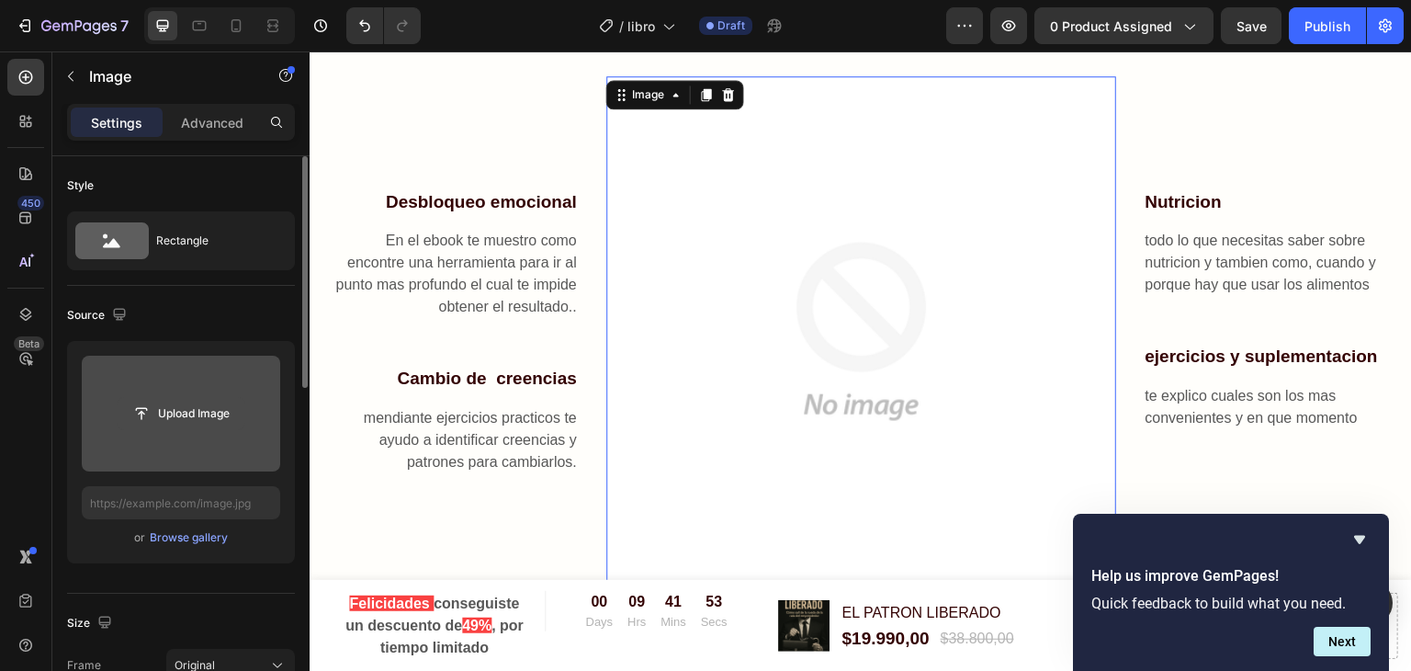
click at [171, 407] on input "file" at bounding box center [181, 413] width 127 height 31
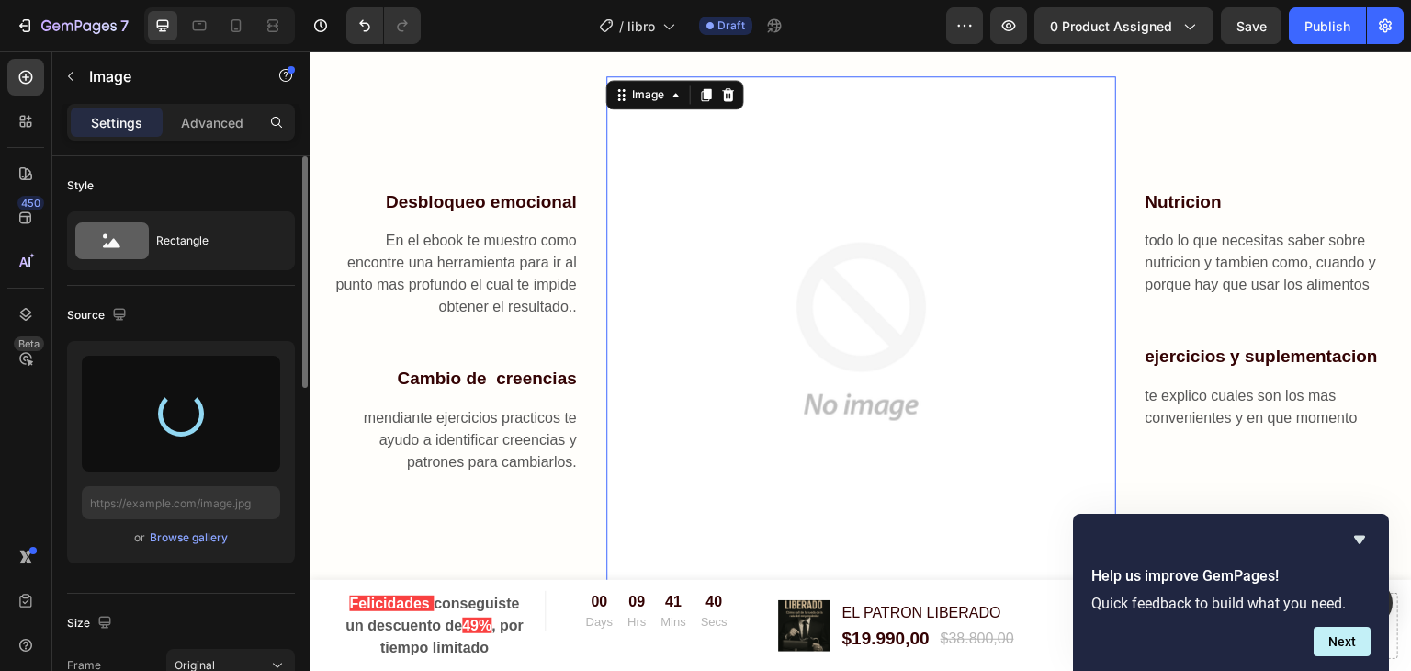
type input "[URL][DOMAIN_NAME]"
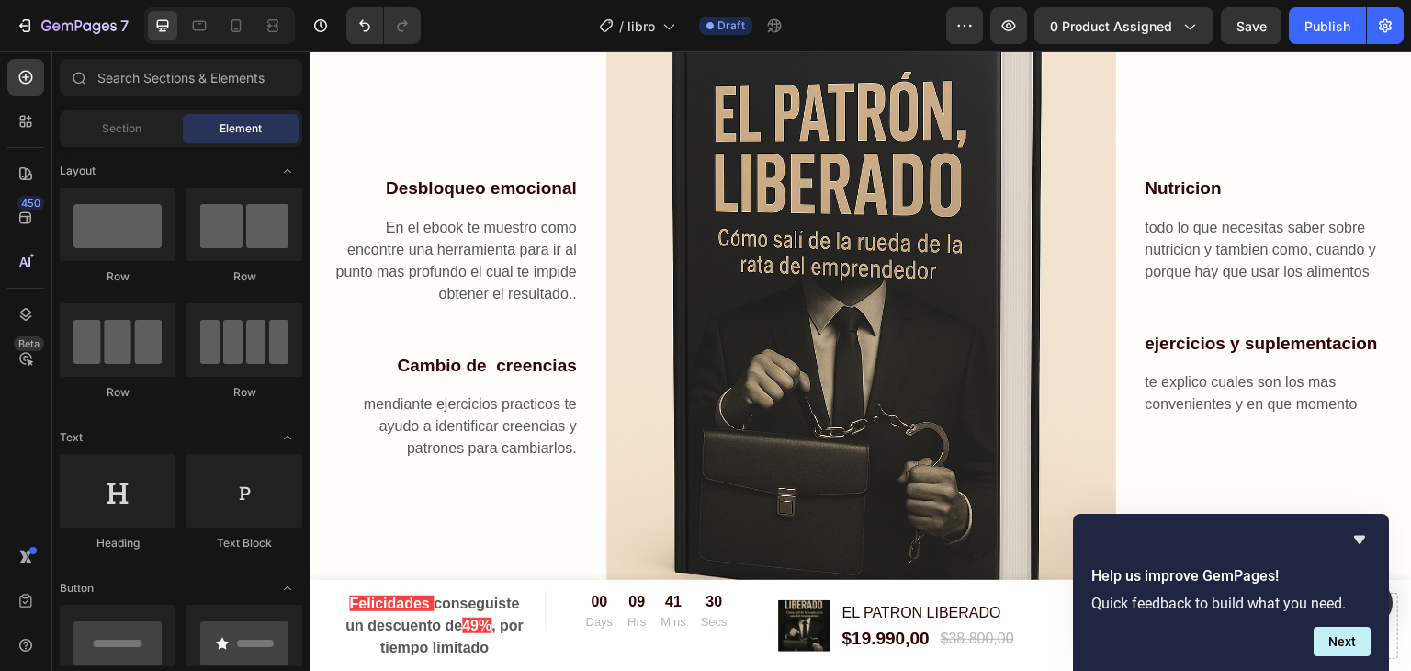
scroll to position [685, 0]
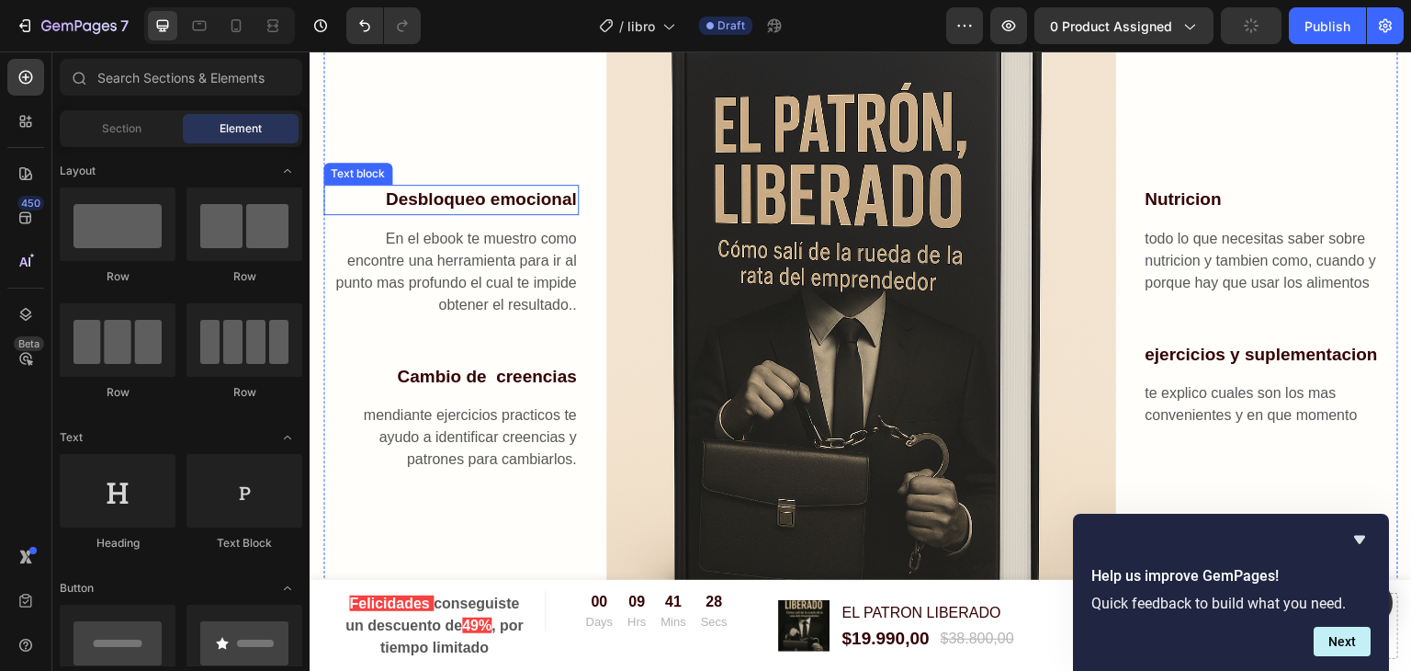
click at [467, 189] on p "Desbloqueo emocional" at bounding box center [451, 199] width 252 height 27
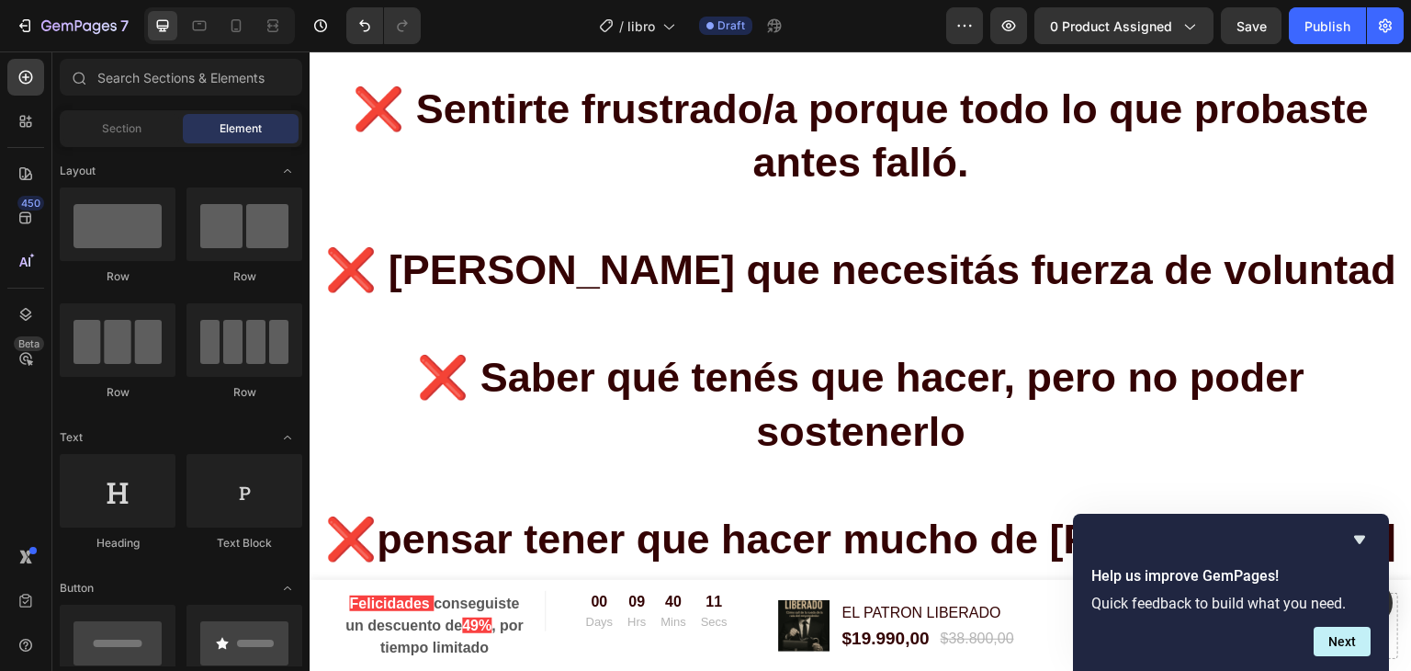
scroll to position [1661, 0]
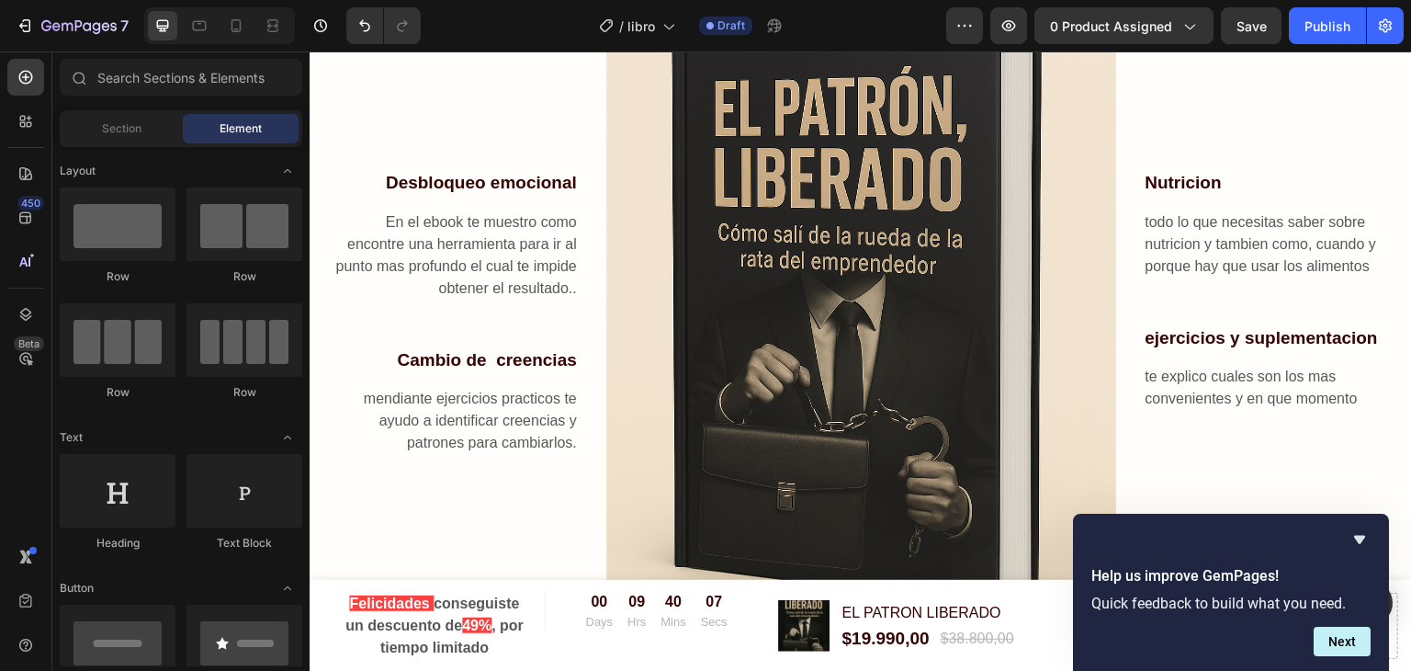
scroll to position [691, 0]
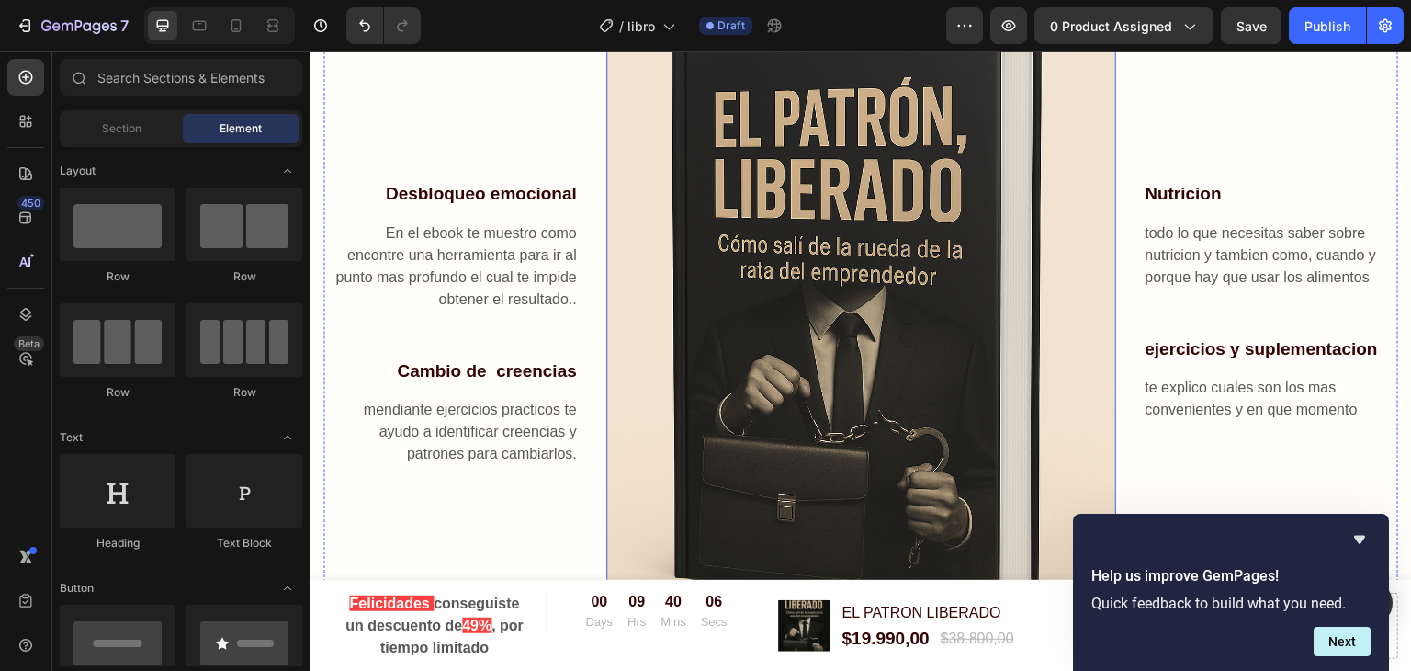
click at [828, 276] on img at bounding box center [861, 323] width 510 height 765
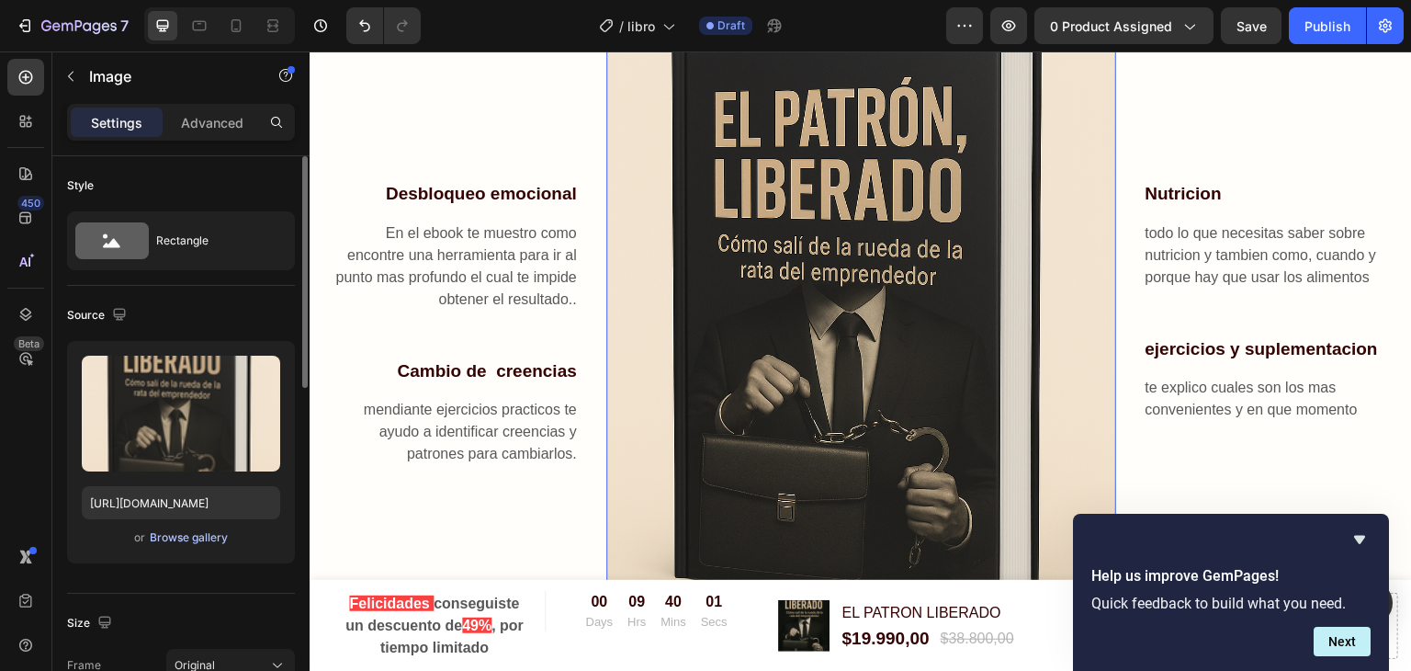
click at [179, 537] on div "Browse gallery" at bounding box center [189, 537] width 78 height 17
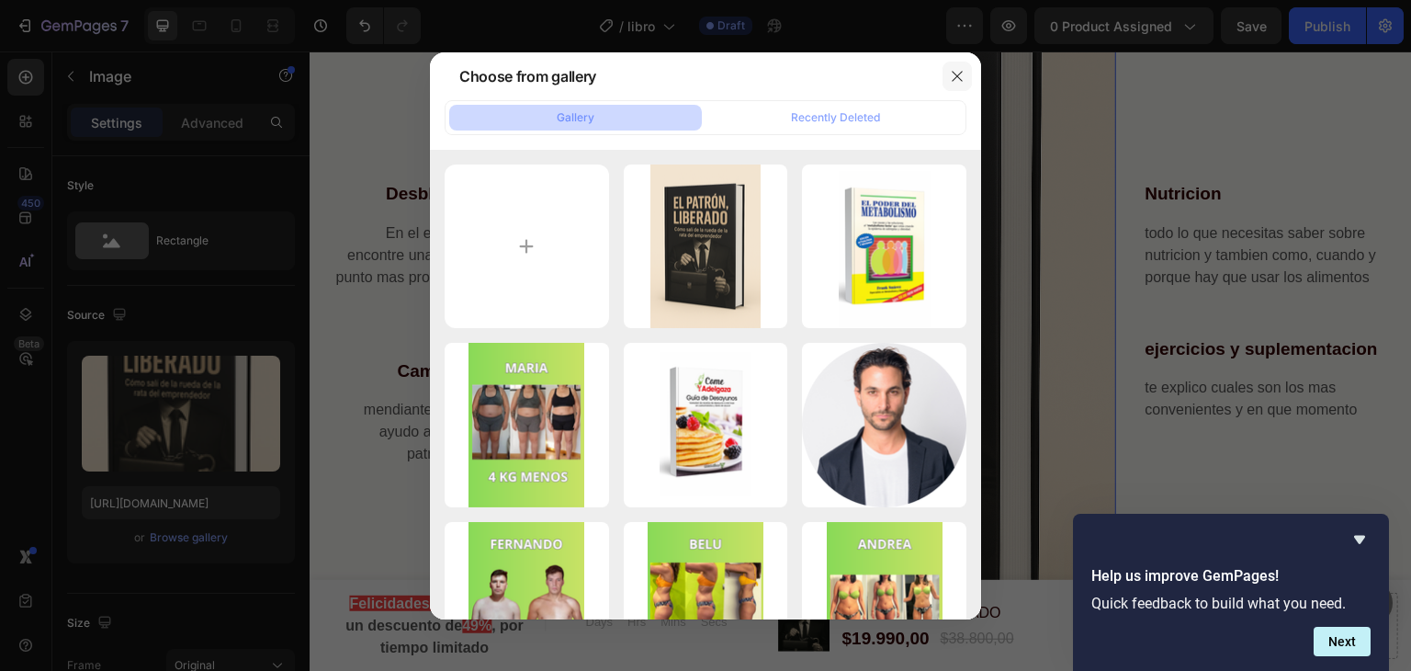
click at [959, 63] on button "button" at bounding box center [956, 76] width 29 height 29
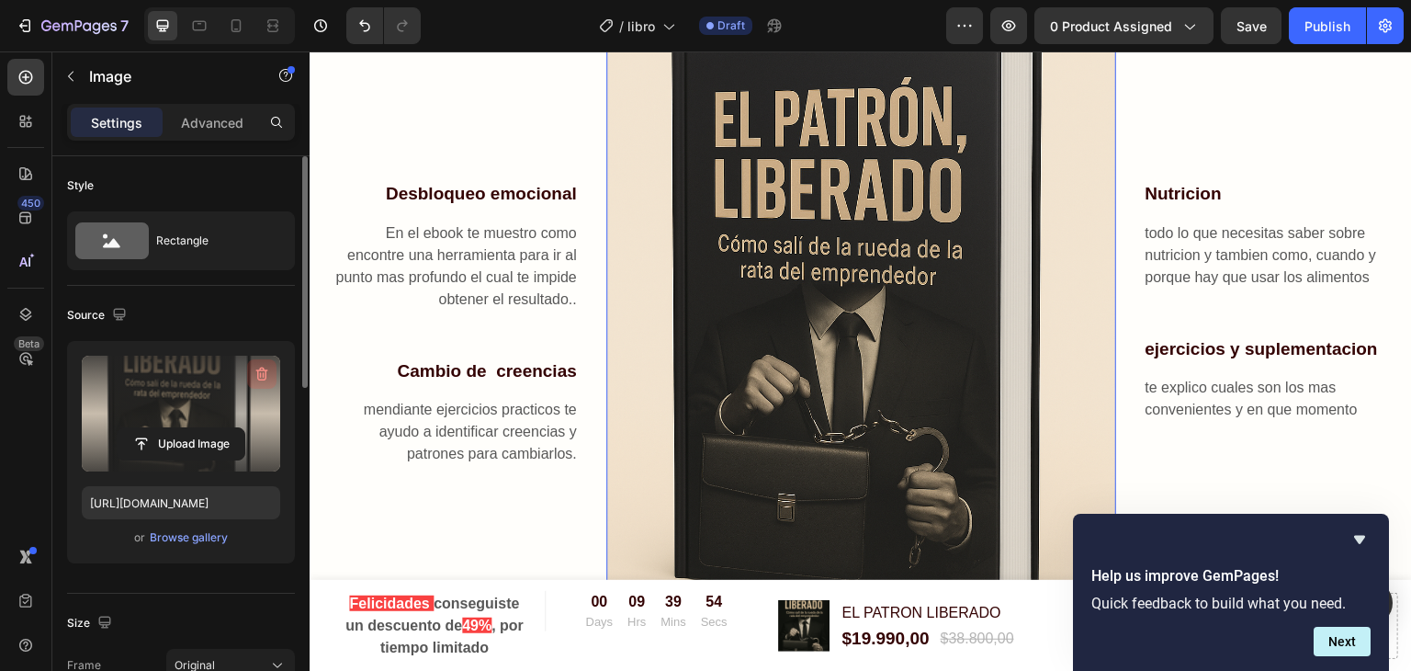
click at [260, 367] on icon "button" at bounding box center [262, 374] width 12 height 14
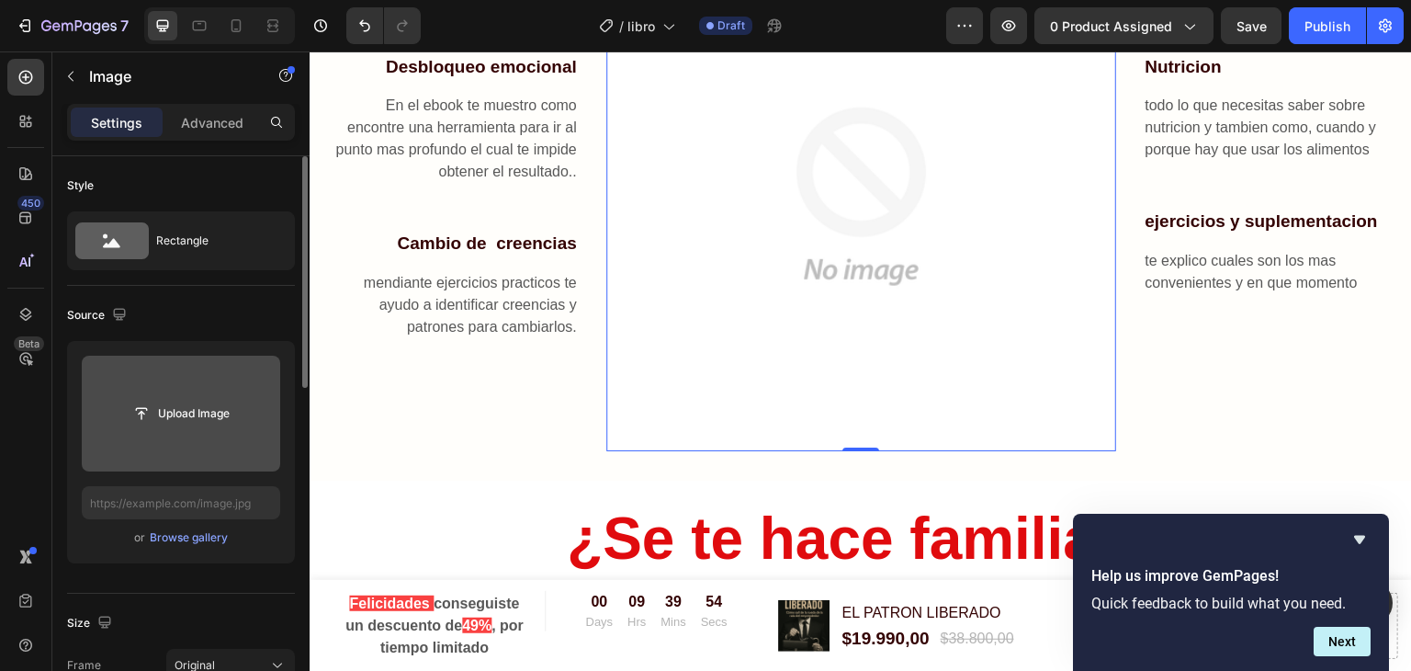
scroll to position [565, 0]
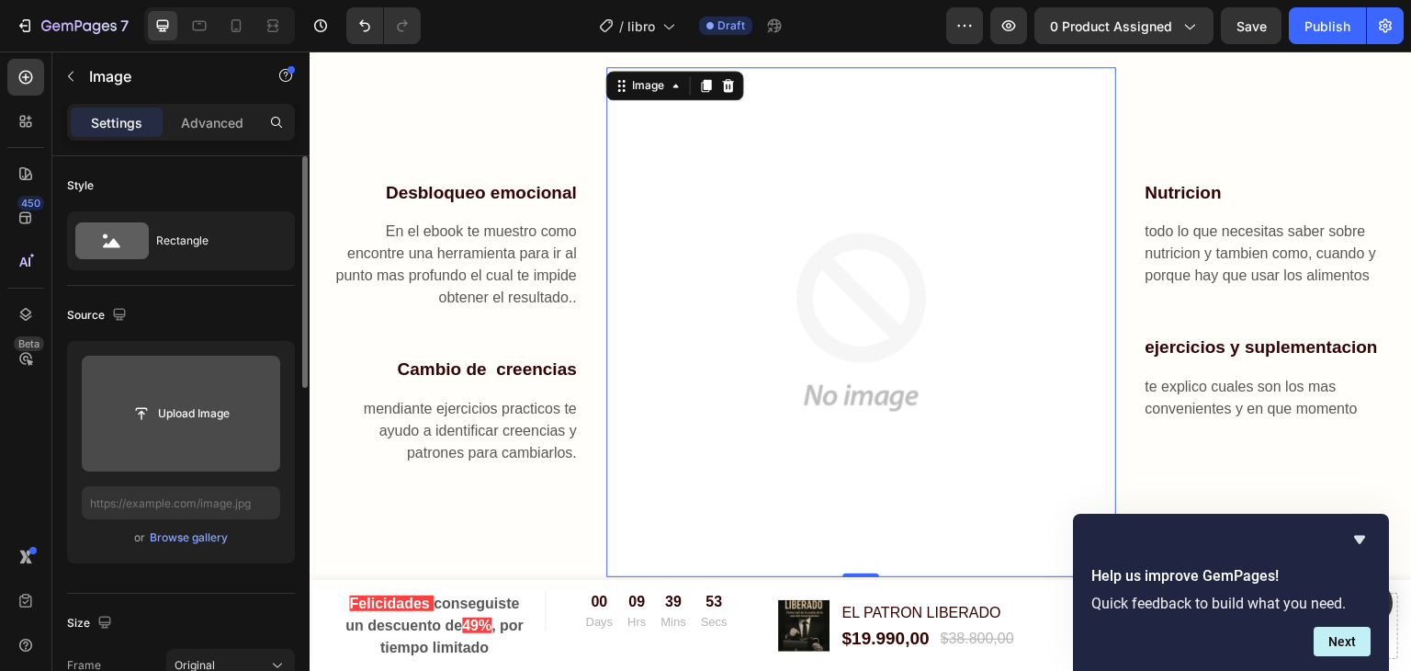
click at [168, 420] on input "file" at bounding box center [181, 413] width 127 height 31
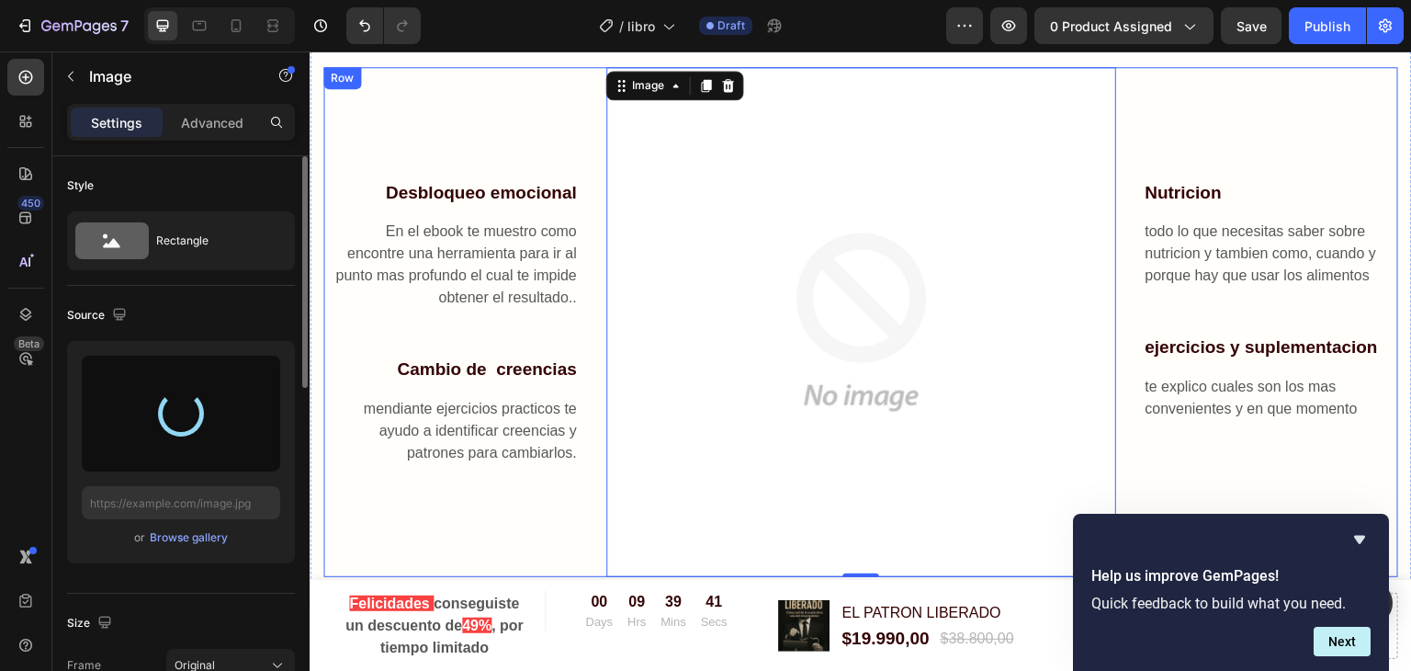
type input "[URL][DOMAIN_NAME]"
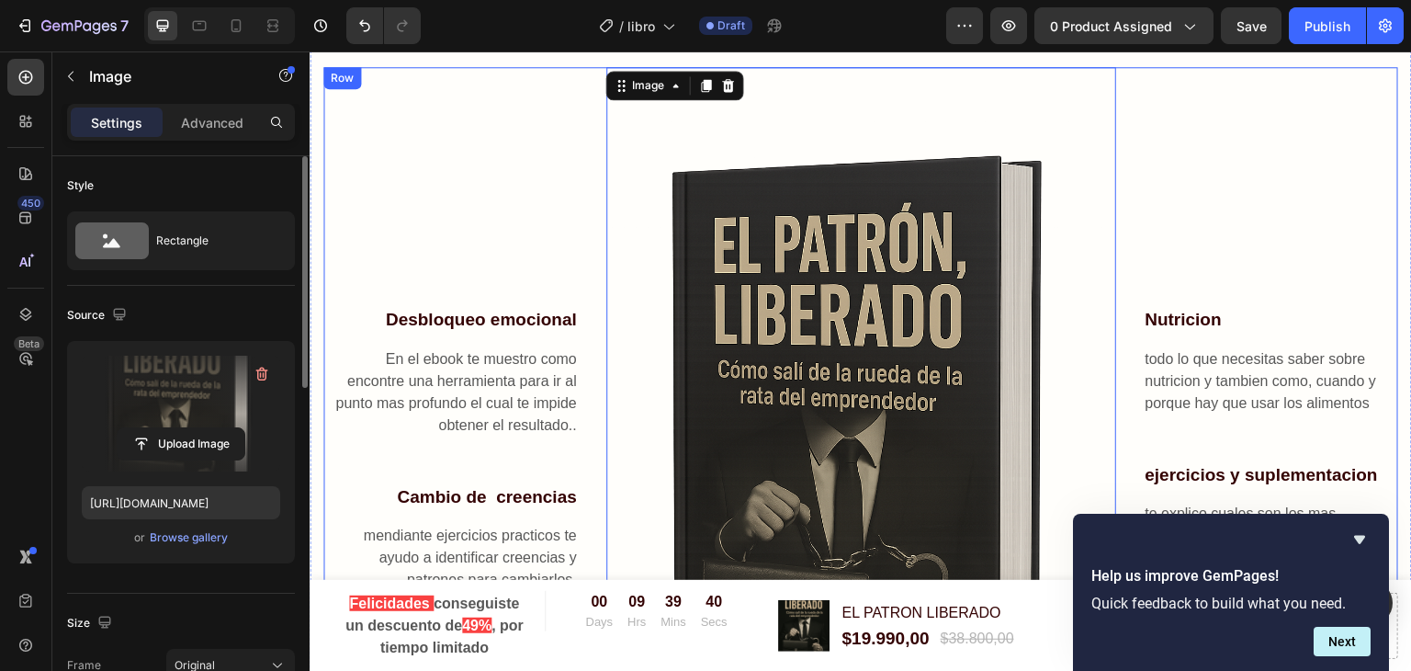
scroll to position [691, 0]
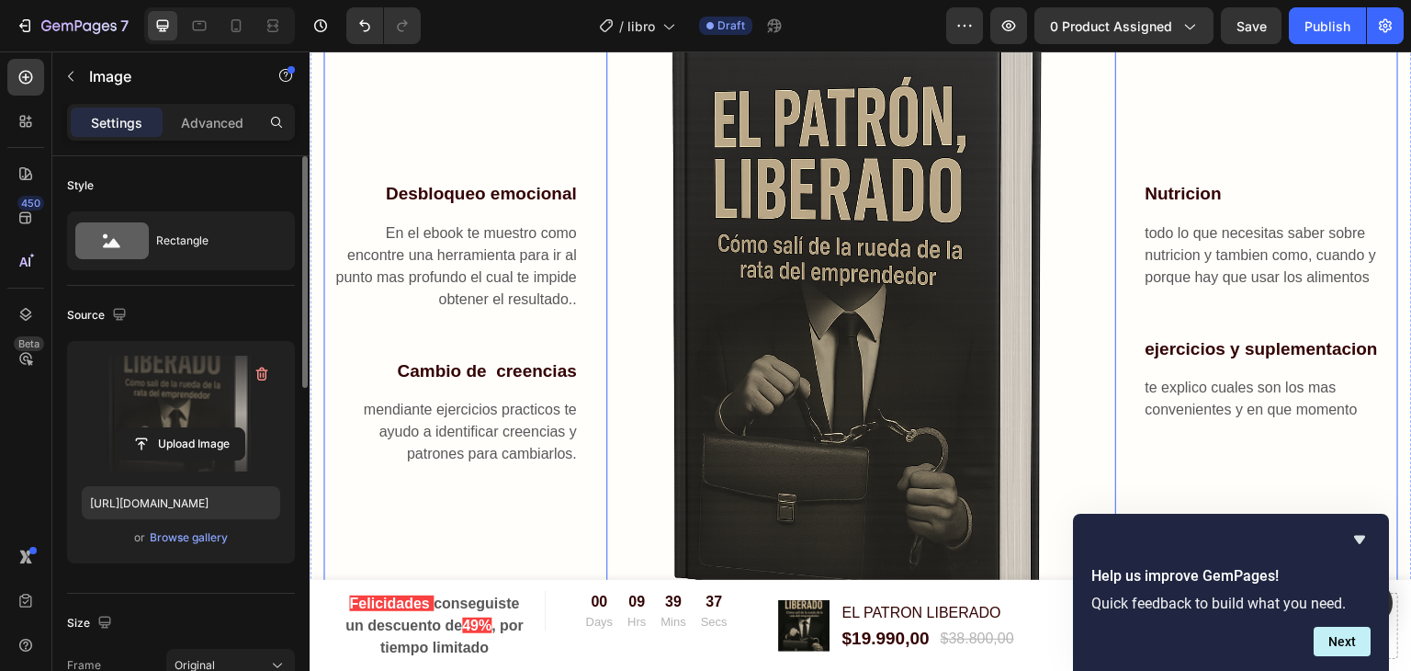
click at [1352, 169] on div "Nutricion Text block todo lo que necesitas saber sobre nutricion y tambien como…" at bounding box center [1271, 323] width 255 height 765
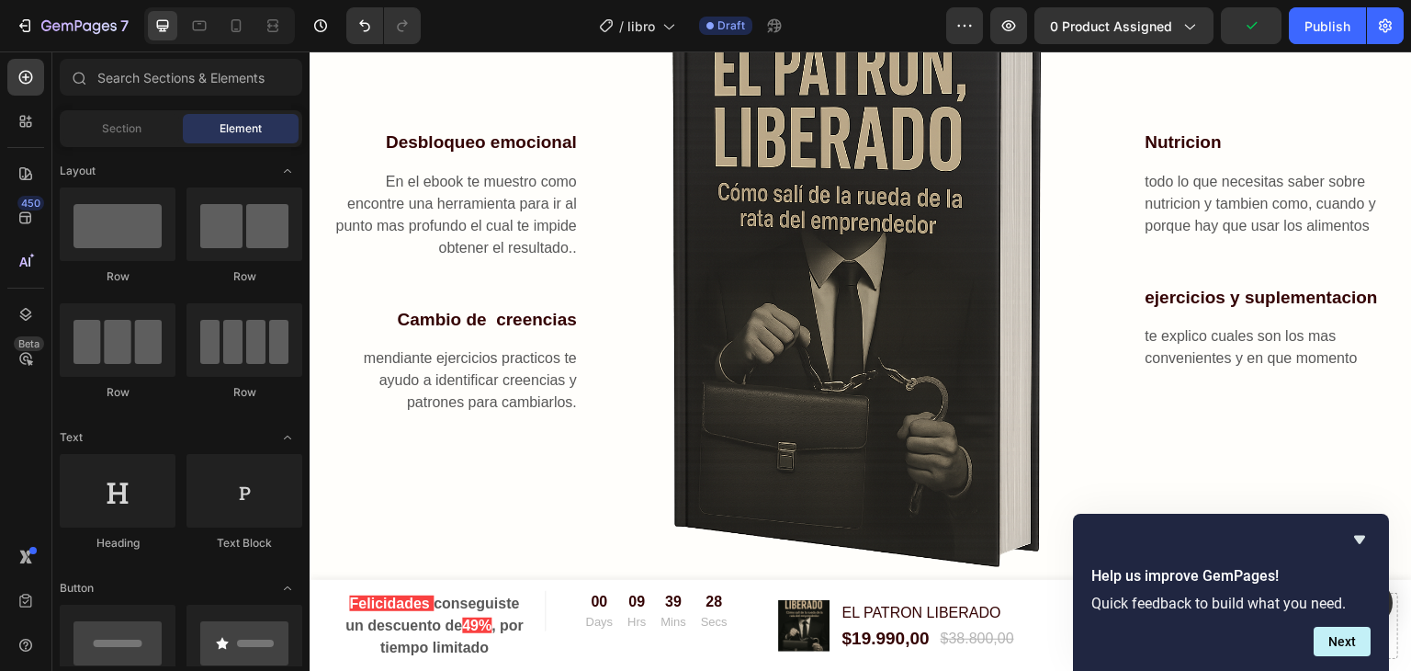
scroll to position [720, 0]
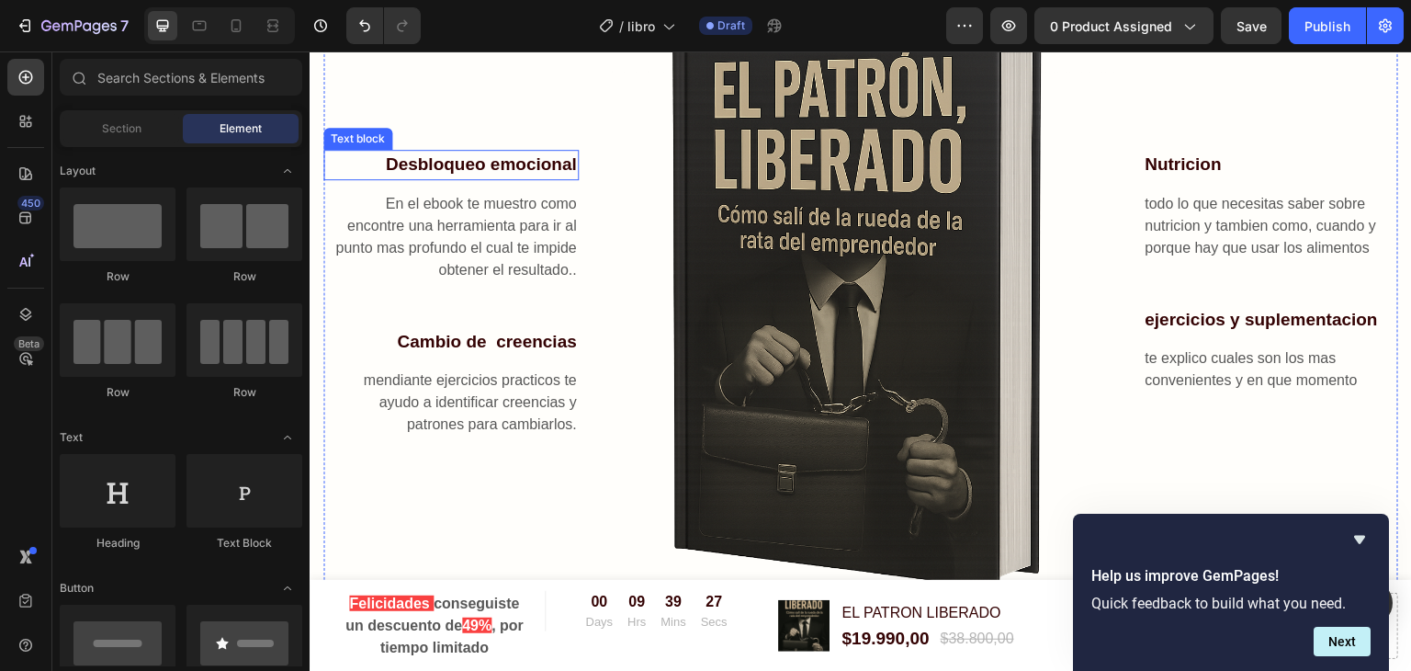
click at [514, 168] on p "Desbloqueo emocional" at bounding box center [451, 165] width 252 height 27
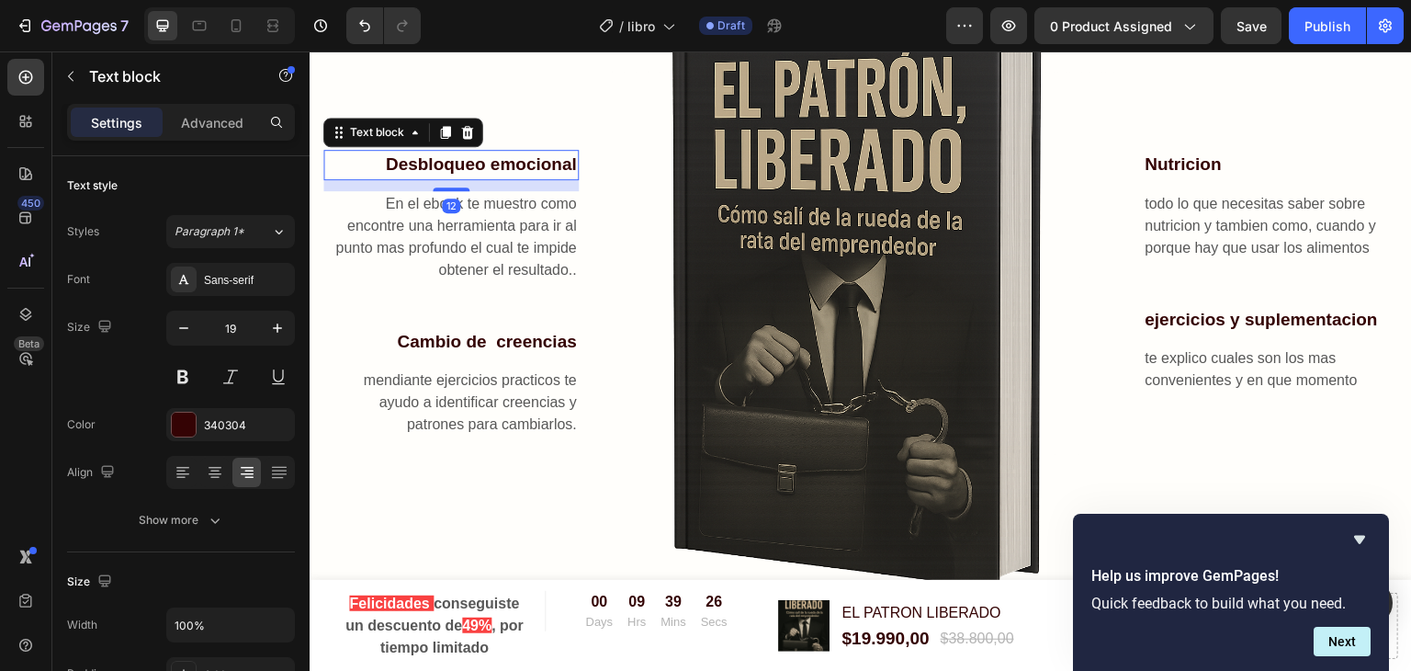
click at [514, 168] on p "Desbloqueo emocional" at bounding box center [451, 165] width 252 height 27
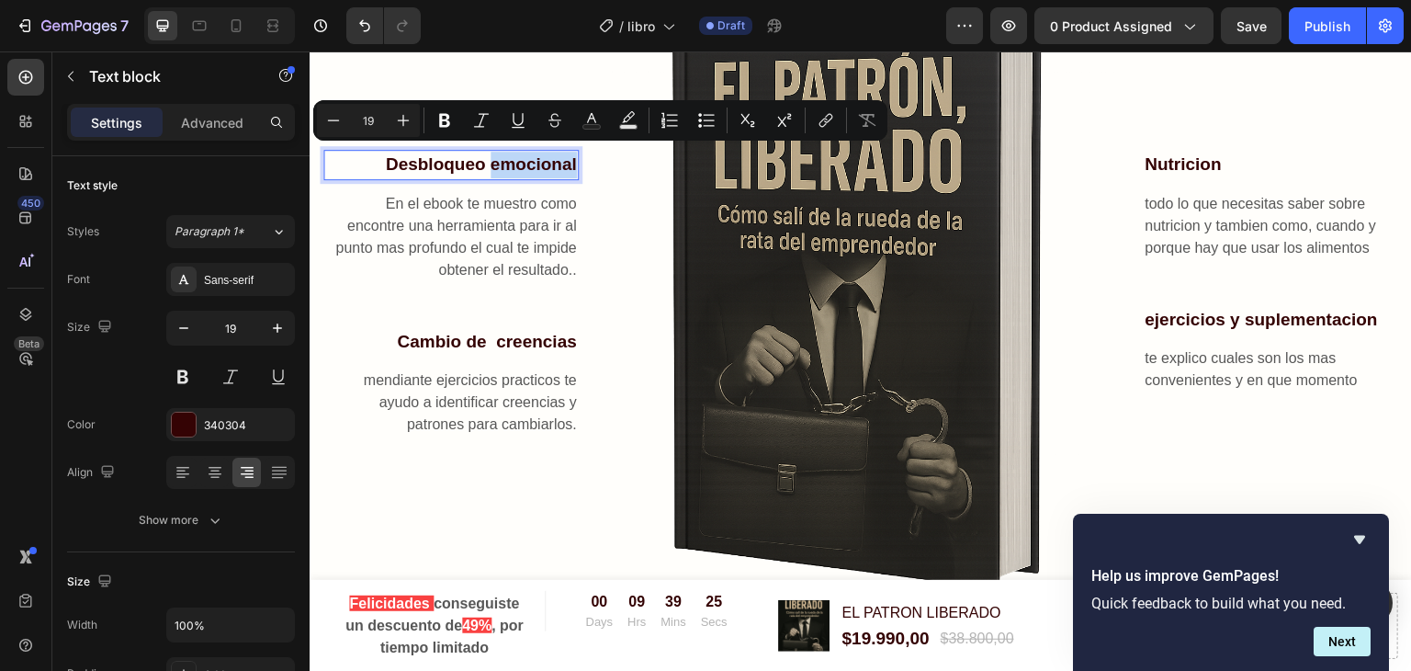
click at [514, 168] on p "Desbloqueo emocional" at bounding box center [451, 165] width 252 height 27
drag, startPoint x: 489, startPoint y: 155, endPoint x: 571, endPoint y: 163, distance: 83.0
click at [571, 163] on p "Desbloqueo emocional" at bounding box center [451, 165] width 252 height 27
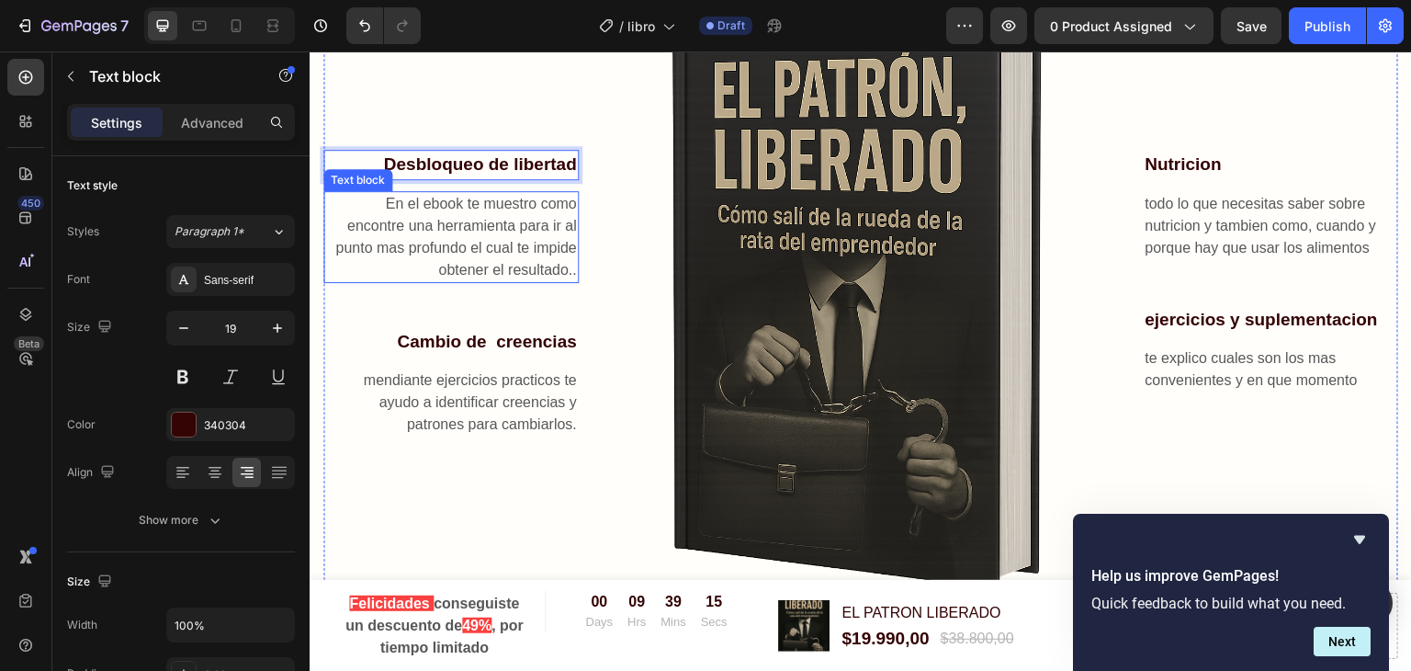
click at [496, 231] on p "En el ebook te muestro como encontre una herramienta para ir al punto mas profu…" at bounding box center [451, 237] width 252 height 88
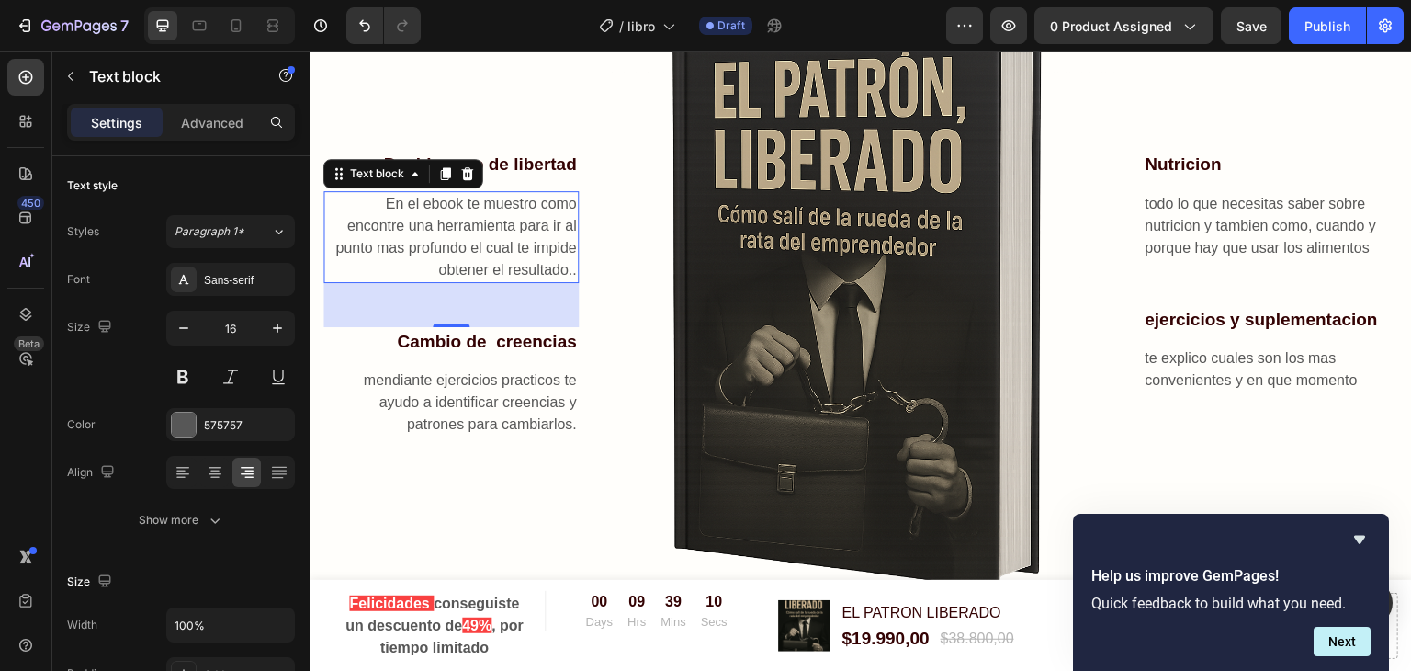
click at [525, 251] on p "En el ebook te muestro como encontre una herramienta para ir al punto mas profu…" at bounding box center [451, 237] width 252 height 88
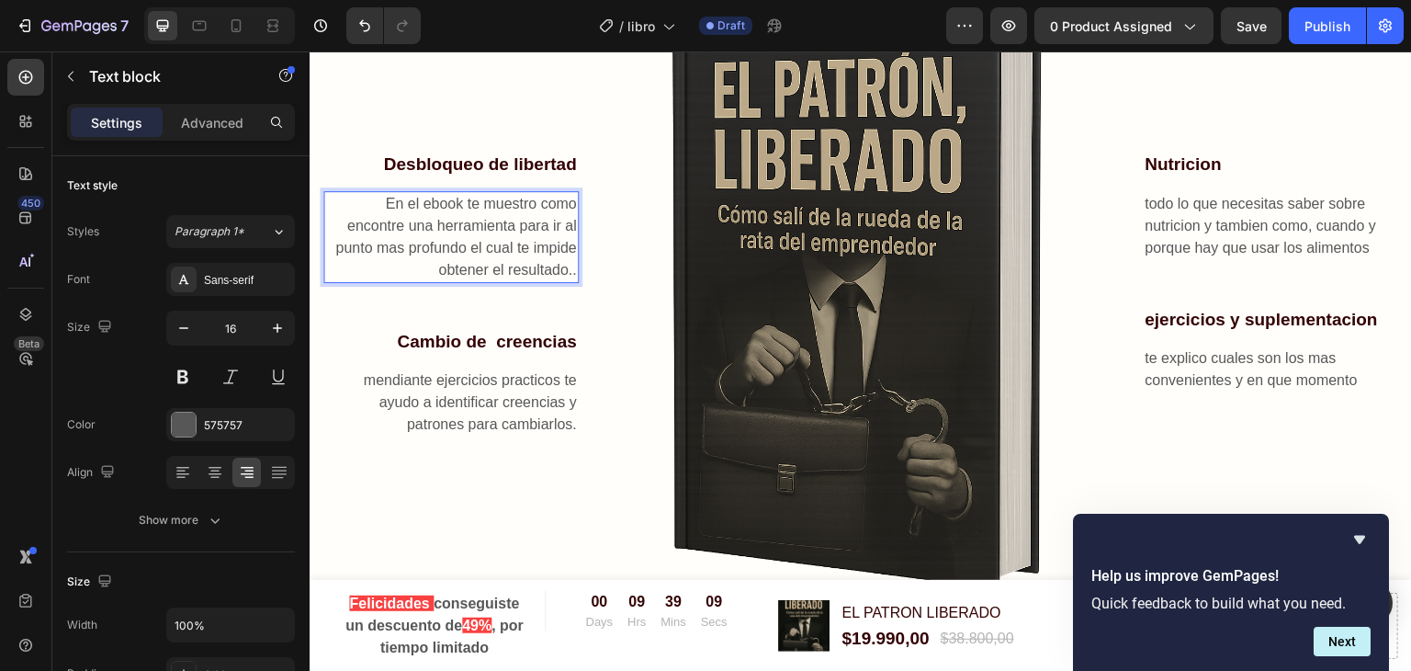
click at [542, 261] on p "En el ebook te muestro como encontre una herramienta para ir al punto mas profu…" at bounding box center [451, 237] width 252 height 88
click at [456, 216] on p "En el ebook te muestro como encontre una herramienta para ir al punto mas profu…" at bounding box center [451, 237] width 252 height 88
click at [426, 219] on p "En el ebook te muestro como encontre una herramienta para ir al punto mas profu…" at bounding box center [451, 237] width 252 height 88
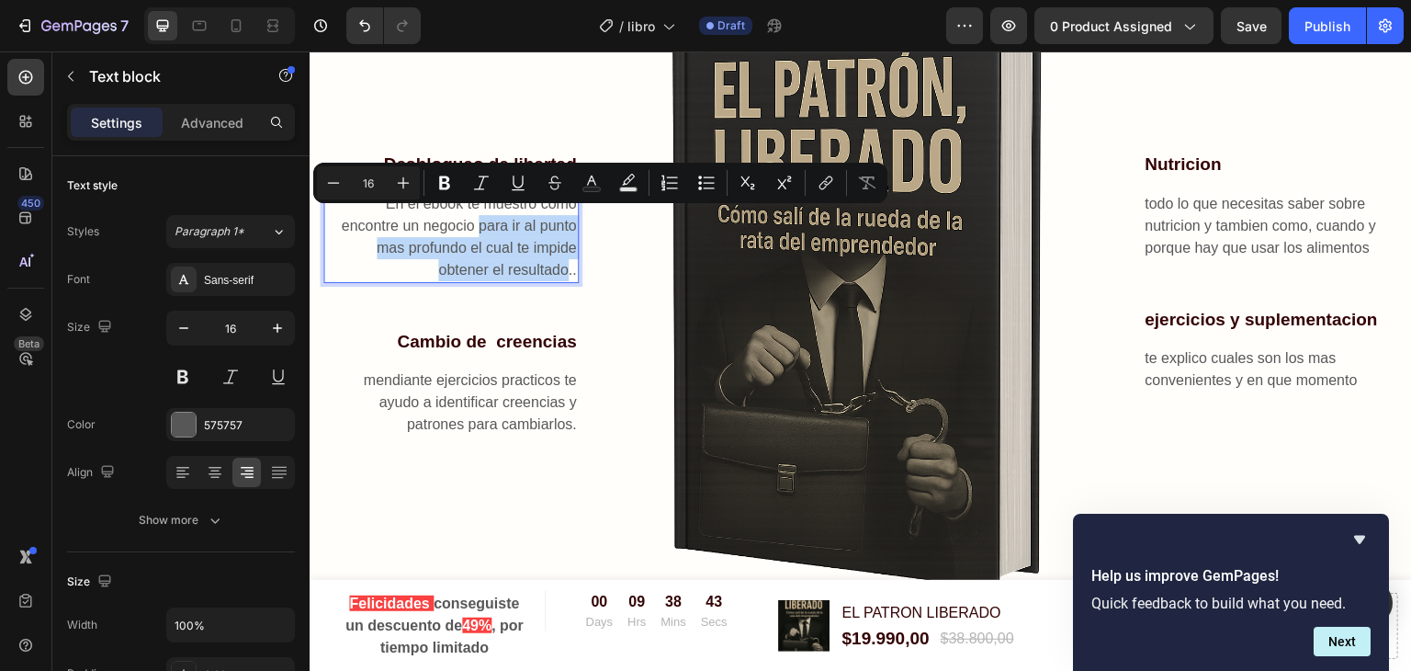
drag, startPoint x: 563, startPoint y: 265, endPoint x: 478, endPoint y: 223, distance: 94.9
click at [478, 223] on p "En el ebook te muestro como encontre un negocio para ir al punto mas profundo e…" at bounding box center [451, 237] width 252 height 88
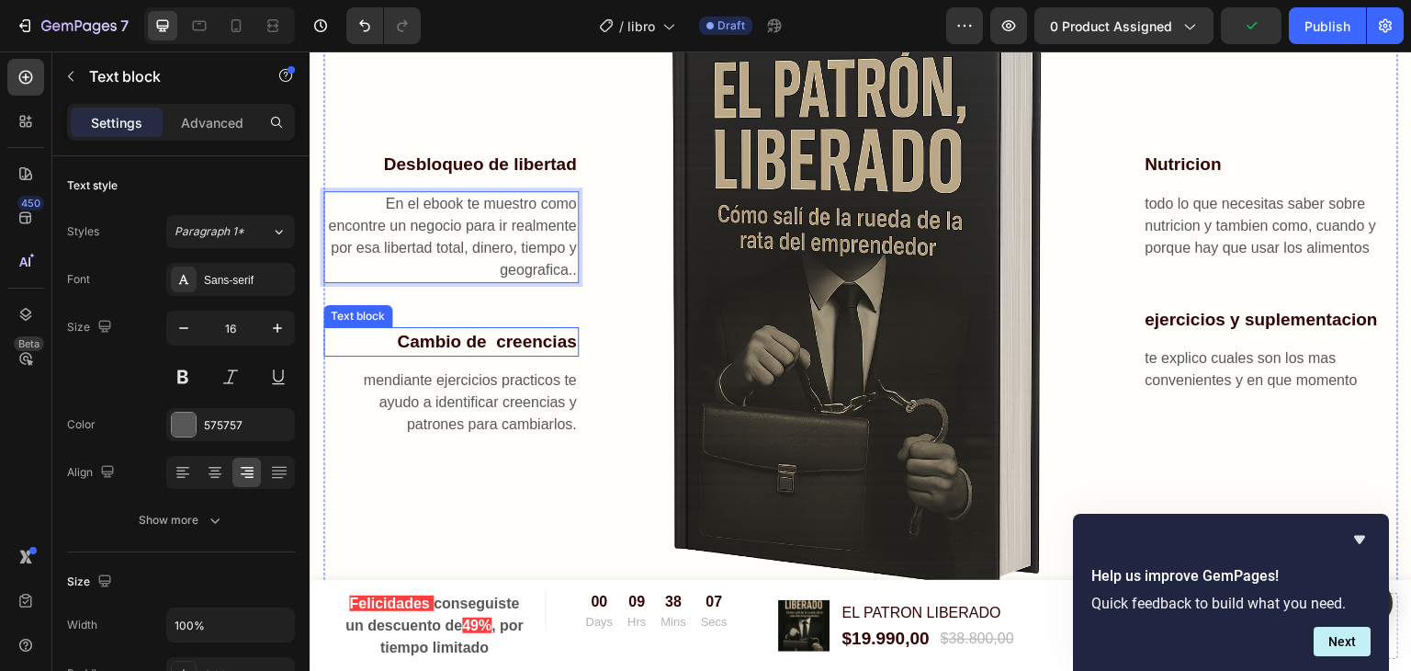
click at [468, 345] on p "Cambio de creencias" at bounding box center [451, 342] width 252 height 27
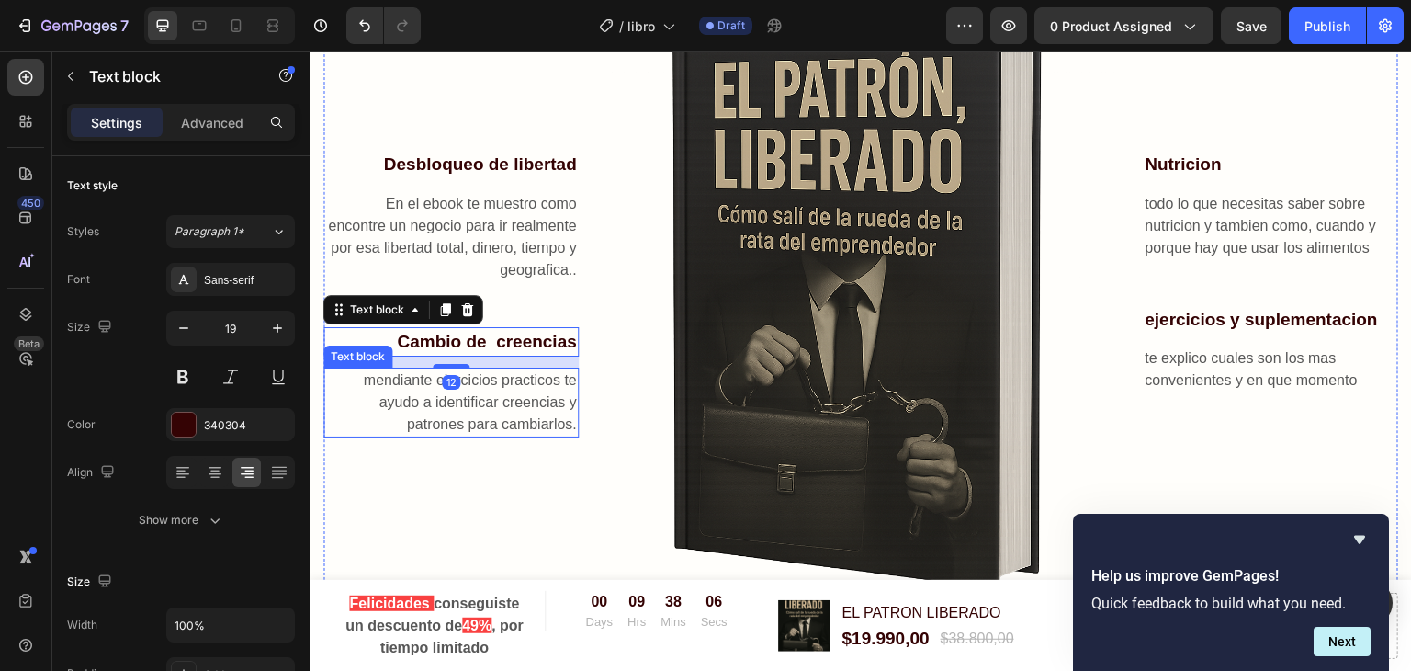
click at [475, 402] on p "mendiante ejercicios practicos te ayudo a identificar creencias y patrones para…" at bounding box center [451, 402] width 252 height 66
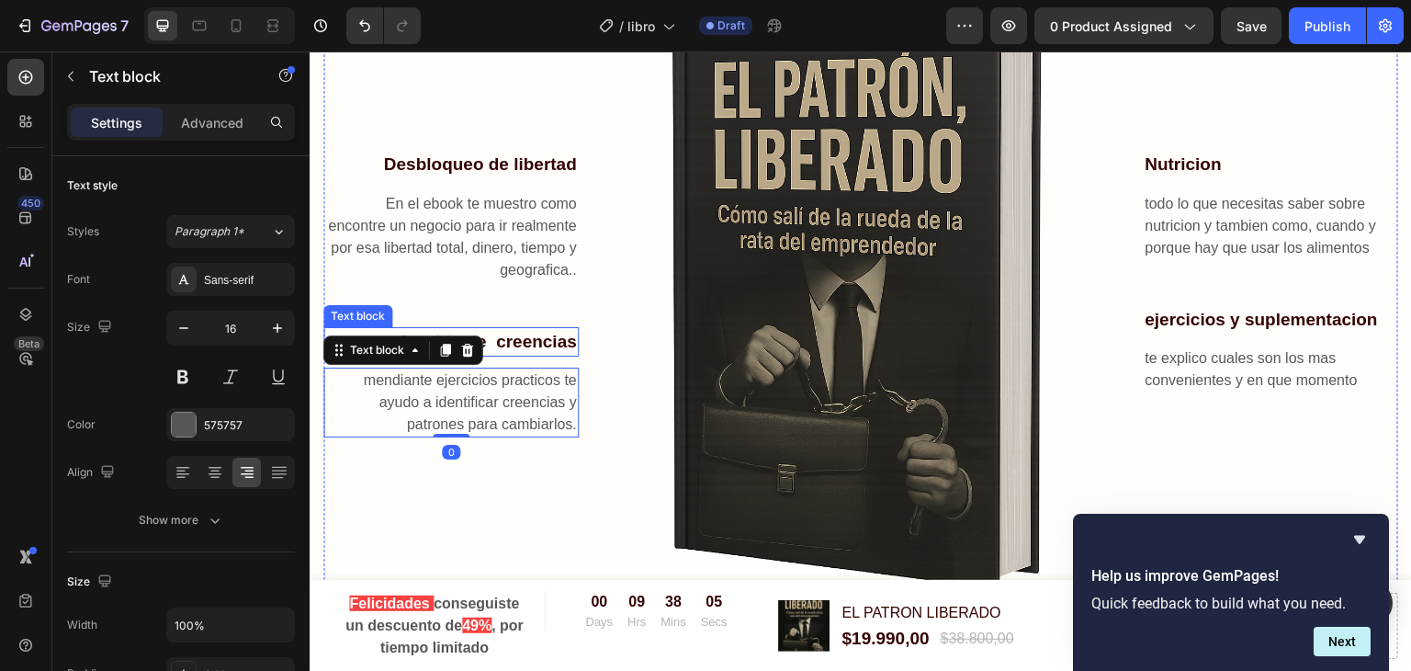
click at [559, 329] on p "Cambio de creencias" at bounding box center [451, 342] width 252 height 27
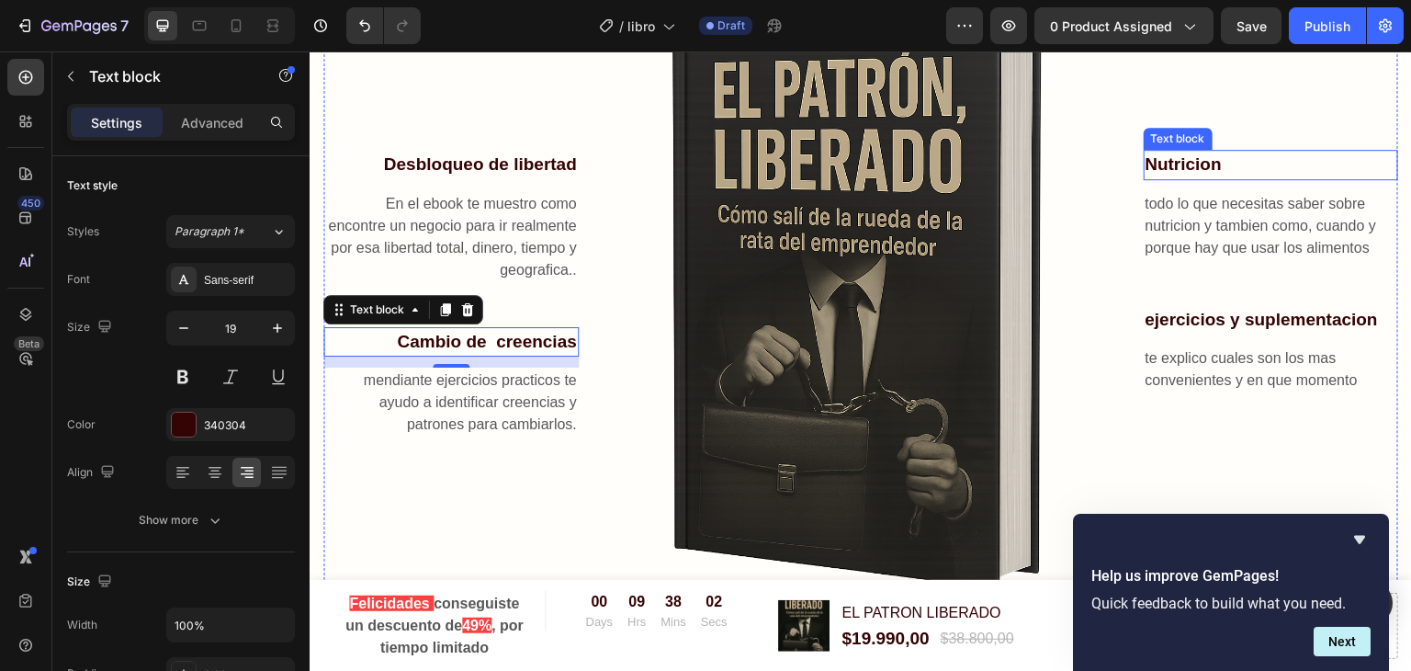
click at [1171, 152] on p "Nutricion" at bounding box center [1271, 165] width 252 height 27
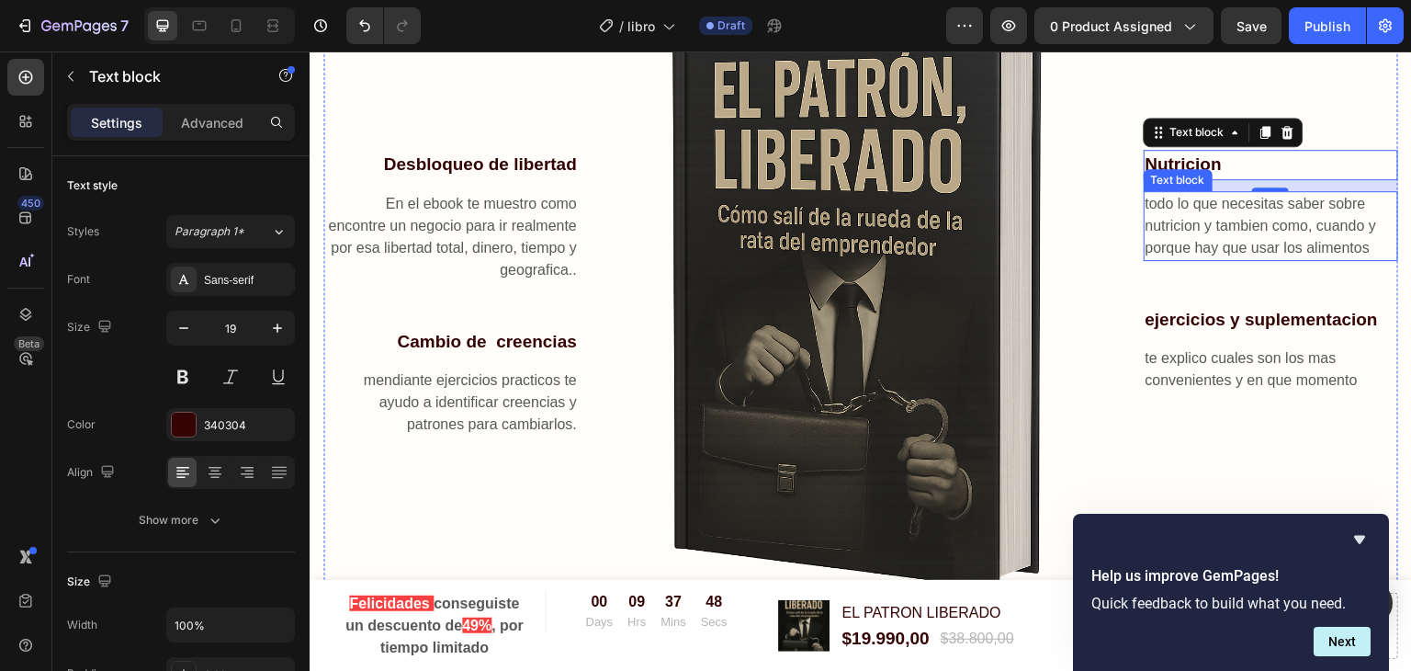
click at [1208, 220] on p "todo lo que necesitas saber sobre nutricion y tambien como, cuando y porque hay…" at bounding box center [1271, 226] width 252 height 66
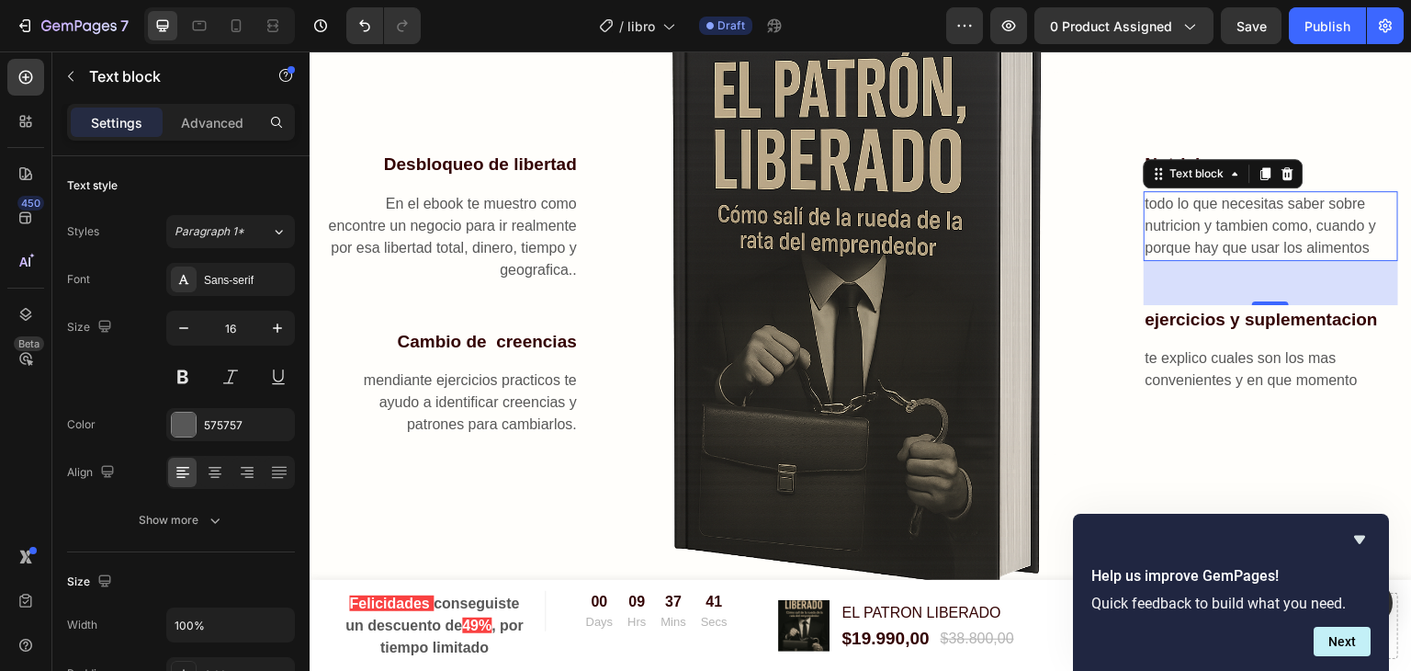
click at [1331, 207] on p "todo lo que necesitas saber sobre nutricion y tambien como, cuando y porque hay…" at bounding box center [1271, 226] width 252 height 66
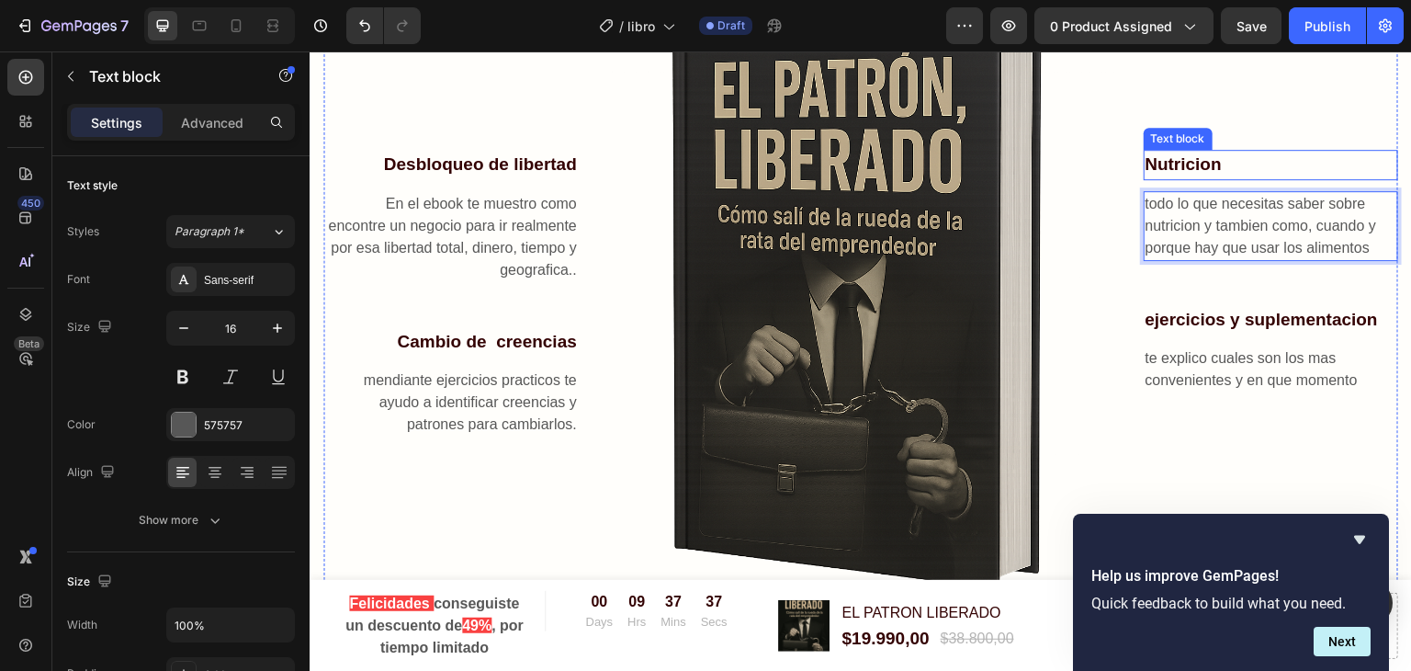
click at [1180, 152] on p "Nutricion" at bounding box center [1271, 165] width 252 height 27
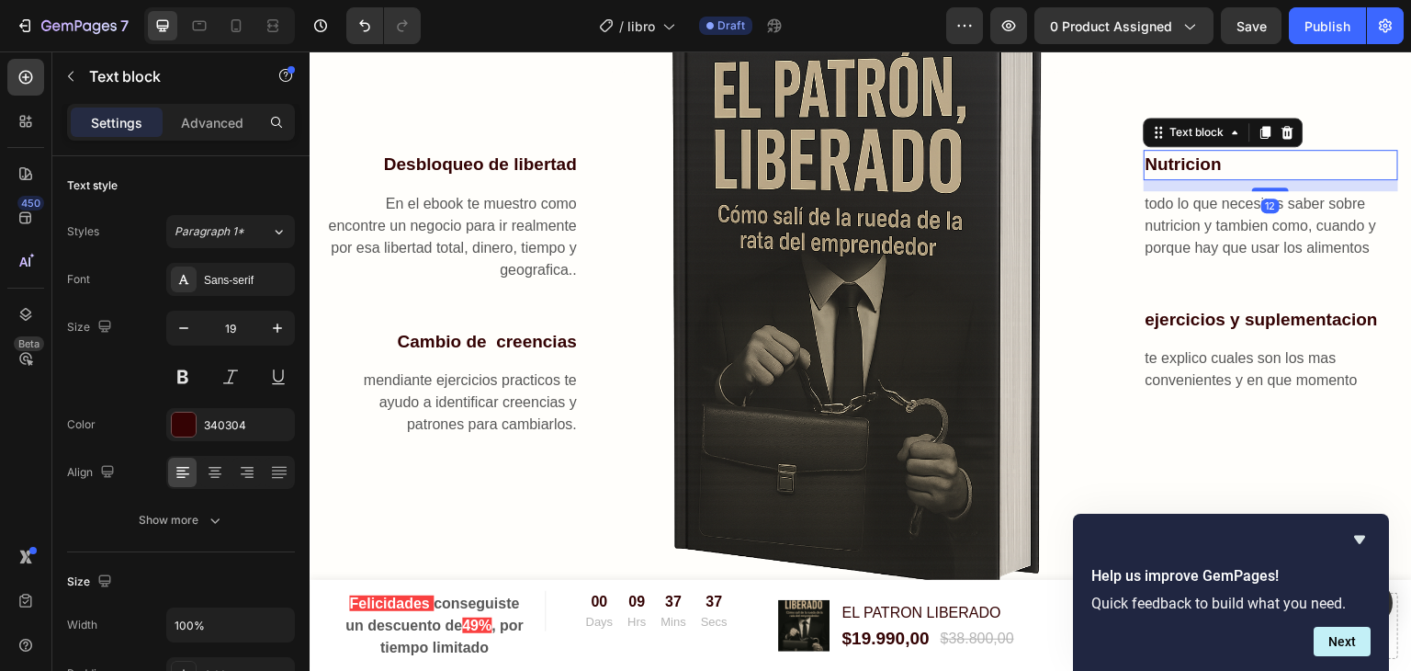
click at [1180, 152] on p "Nutricion" at bounding box center [1271, 165] width 252 height 27
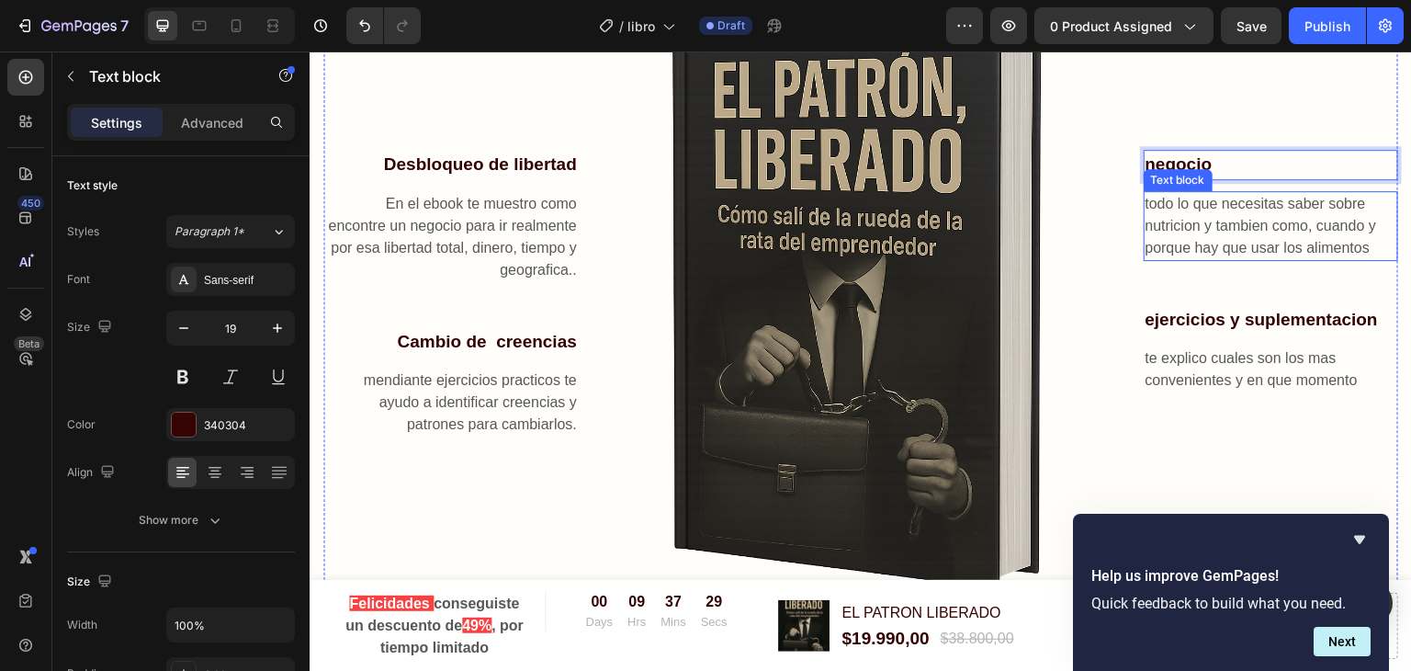
click at [1211, 214] on p "todo lo que necesitas saber sobre nutricion y tambien como, cuando y porque hay…" at bounding box center [1271, 226] width 252 height 66
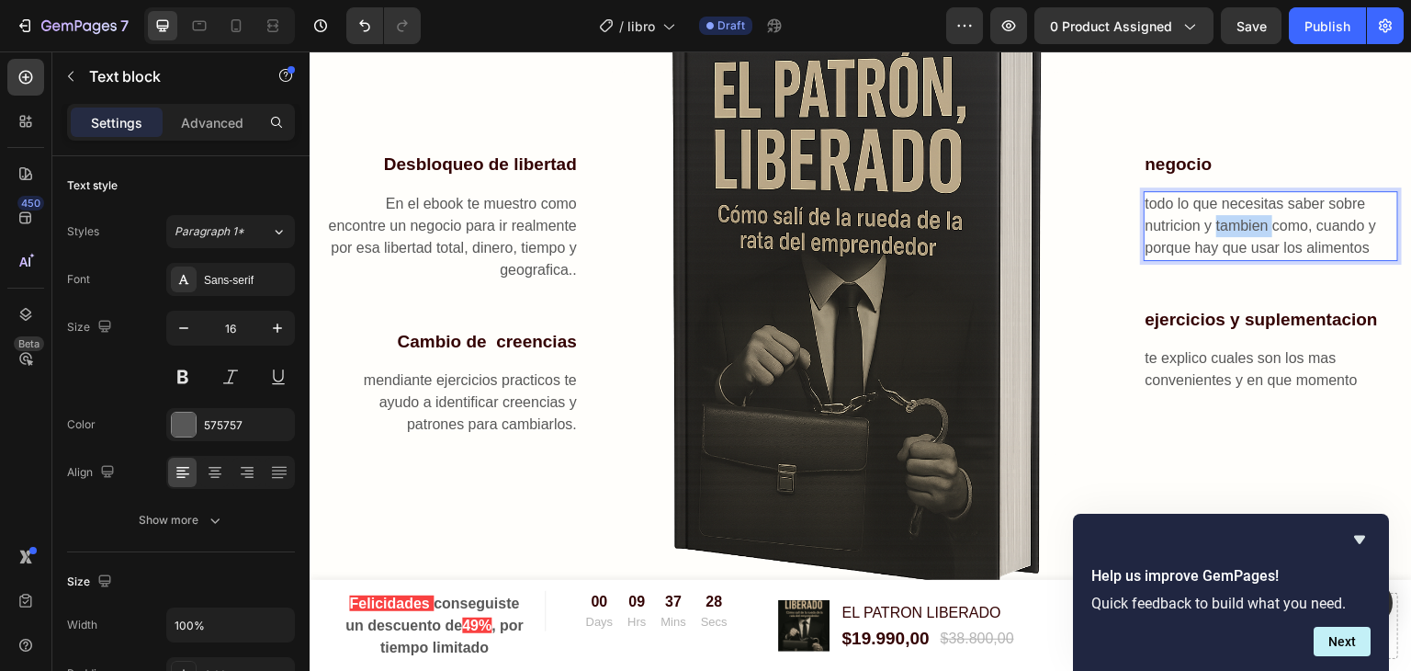
click at [1211, 214] on p "todo lo que necesitas saber sobre nutricion y tambien como, cuando y porque hay…" at bounding box center [1271, 226] width 252 height 66
click at [1202, 218] on p "todo lo que necesitas saber sobre nutricion y tambien como, cuando y porque hay…" at bounding box center [1271, 226] width 252 height 66
drag, startPoint x: 1141, startPoint y: 218, endPoint x: 1177, endPoint y: 218, distance: 35.8
click at [1177, 218] on p "todo lo que necesitas saber sobre nutricion y tambien como, cuando y porque hay…" at bounding box center [1271, 226] width 252 height 66
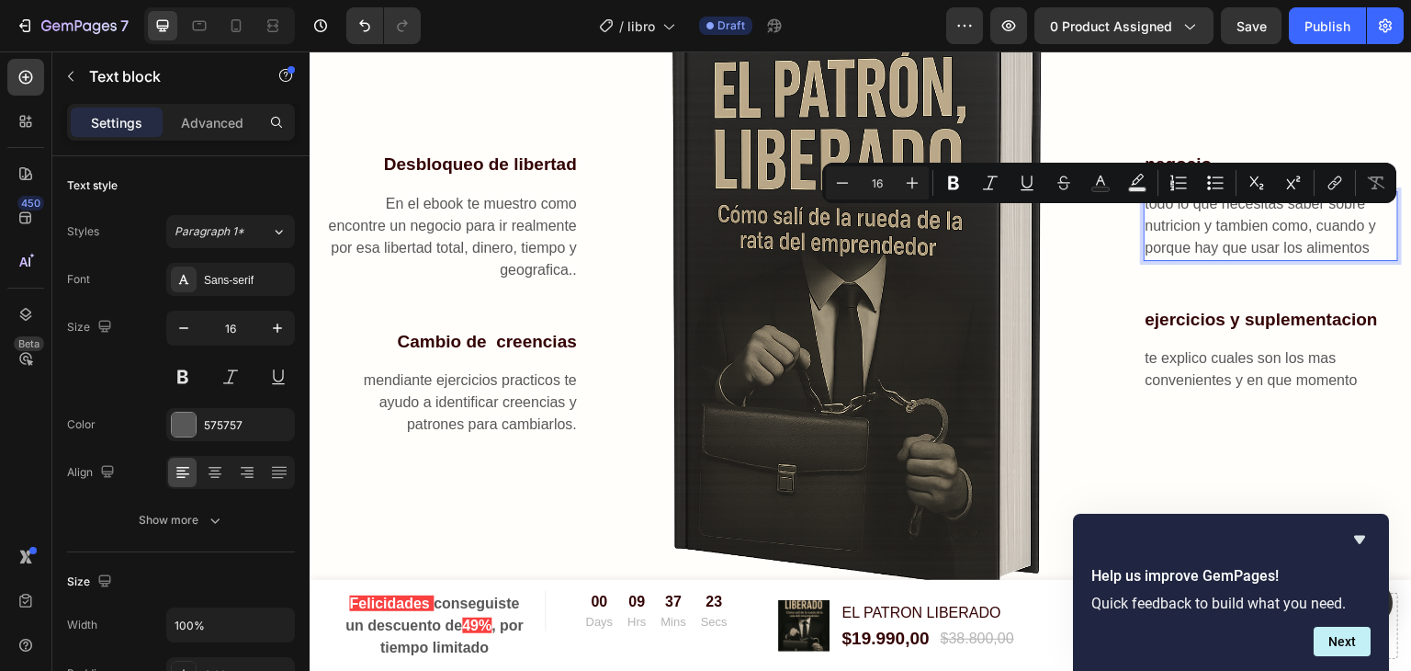
click at [1182, 220] on p "todo lo que necesitas saber sobre nutricion y tambien como, cuando y porque hay…" at bounding box center [1271, 226] width 252 height 66
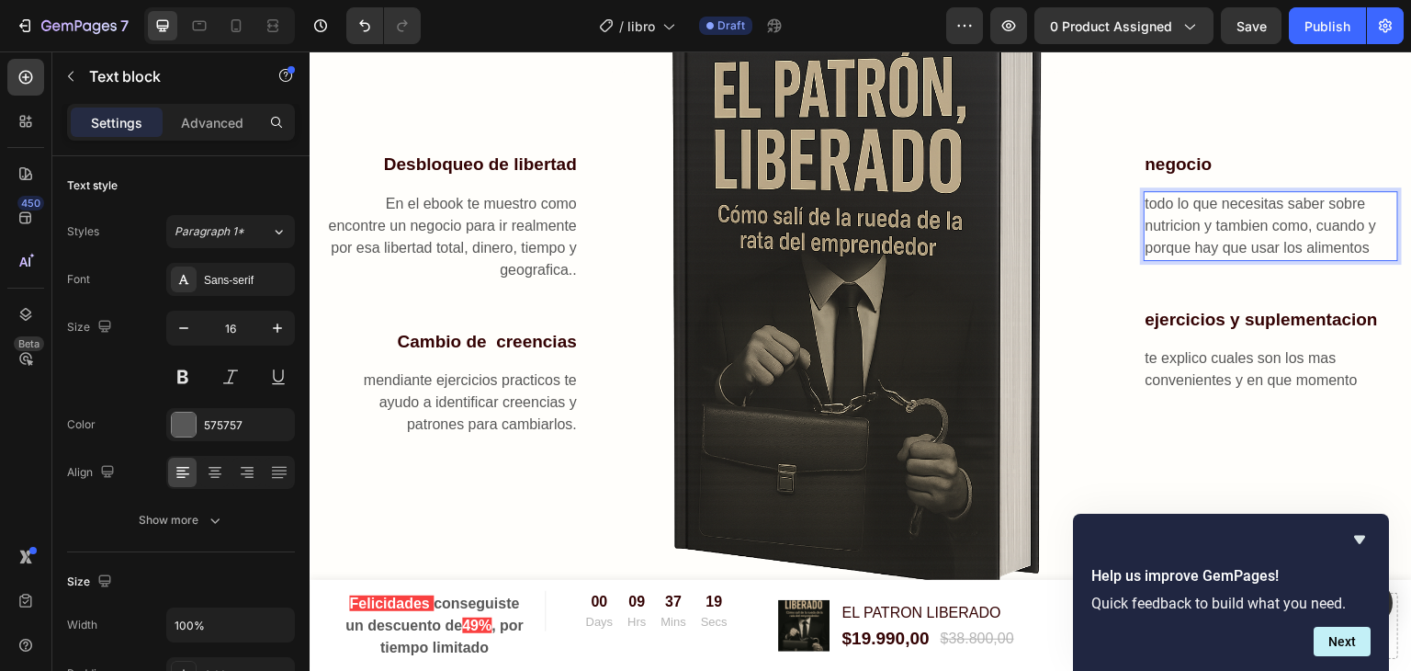
click at [1205, 216] on p "todo lo que necesitas saber sobre nutricion y tambien como, cuando y porque hay…" at bounding box center [1271, 226] width 252 height 66
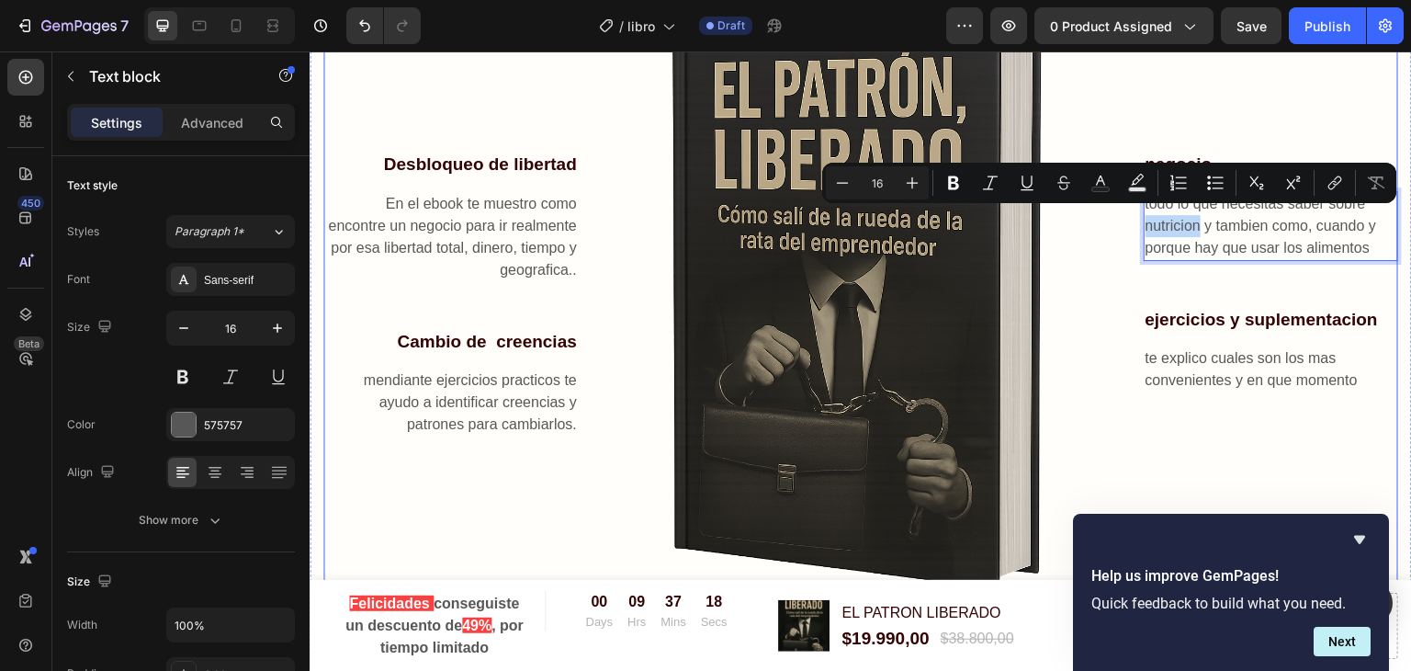
drag, startPoint x: 1186, startPoint y: 218, endPoint x: 1131, endPoint y: 219, distance: 55.1
click at [1131, 219] on div "Desbloqueo de libertad Text block En el ebook te muestro como encontre un negoc…" at bounding box center [860, 294] width 1075 height 765
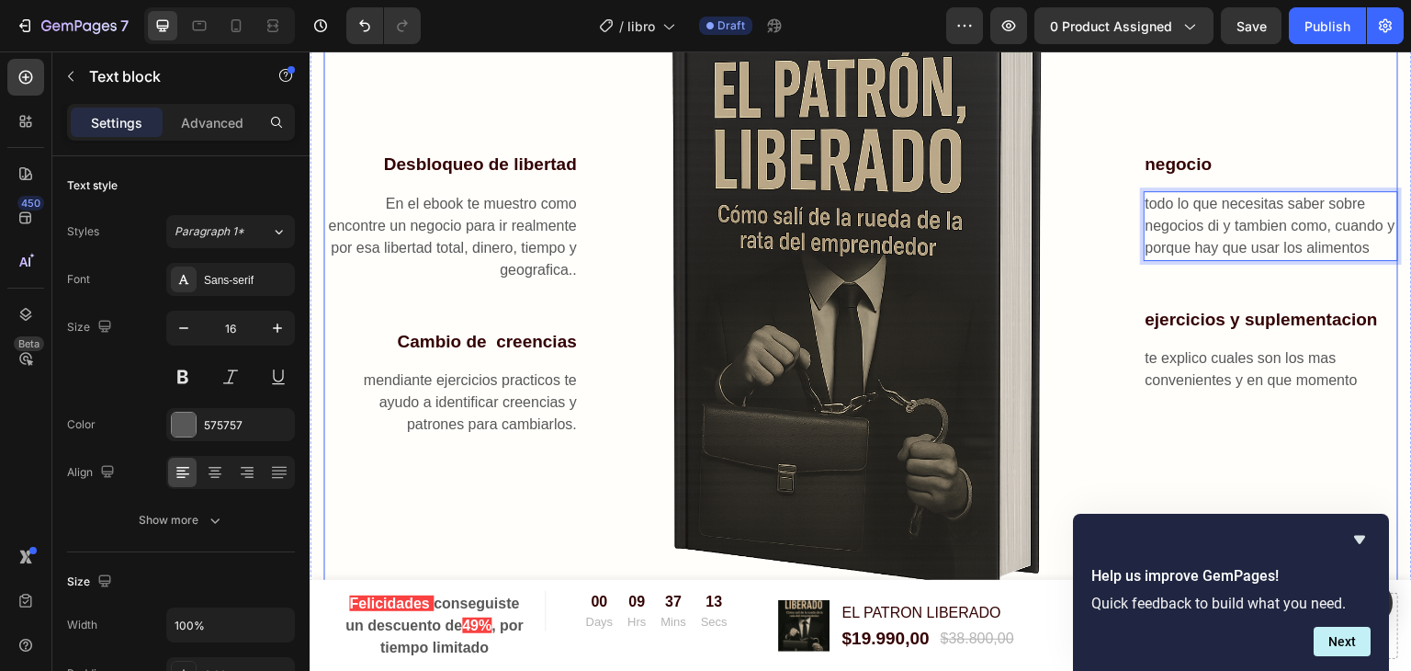
scroll to position [709, 0]
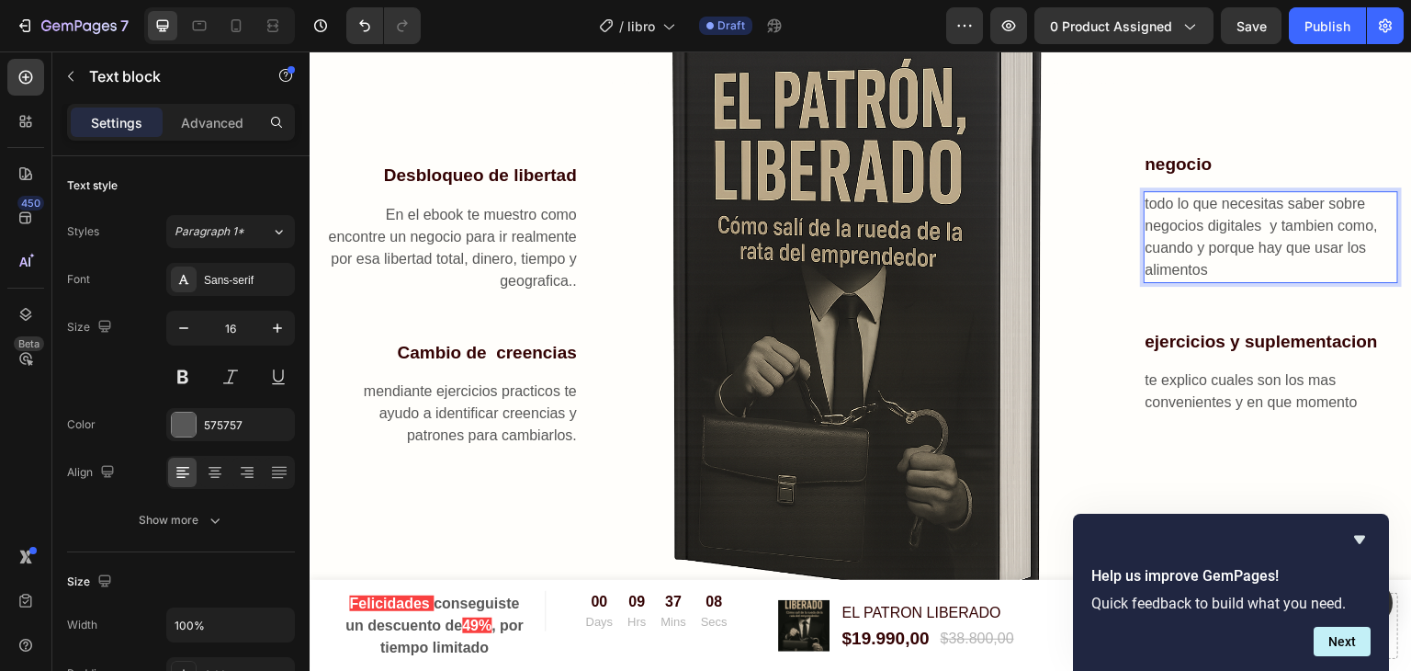
click at [1214, 270] on p "todo lo que necesitas saber sobre negocios digitales y tambien como, cuando y p…" at bounding box center [1271, 237] width 252 height 88
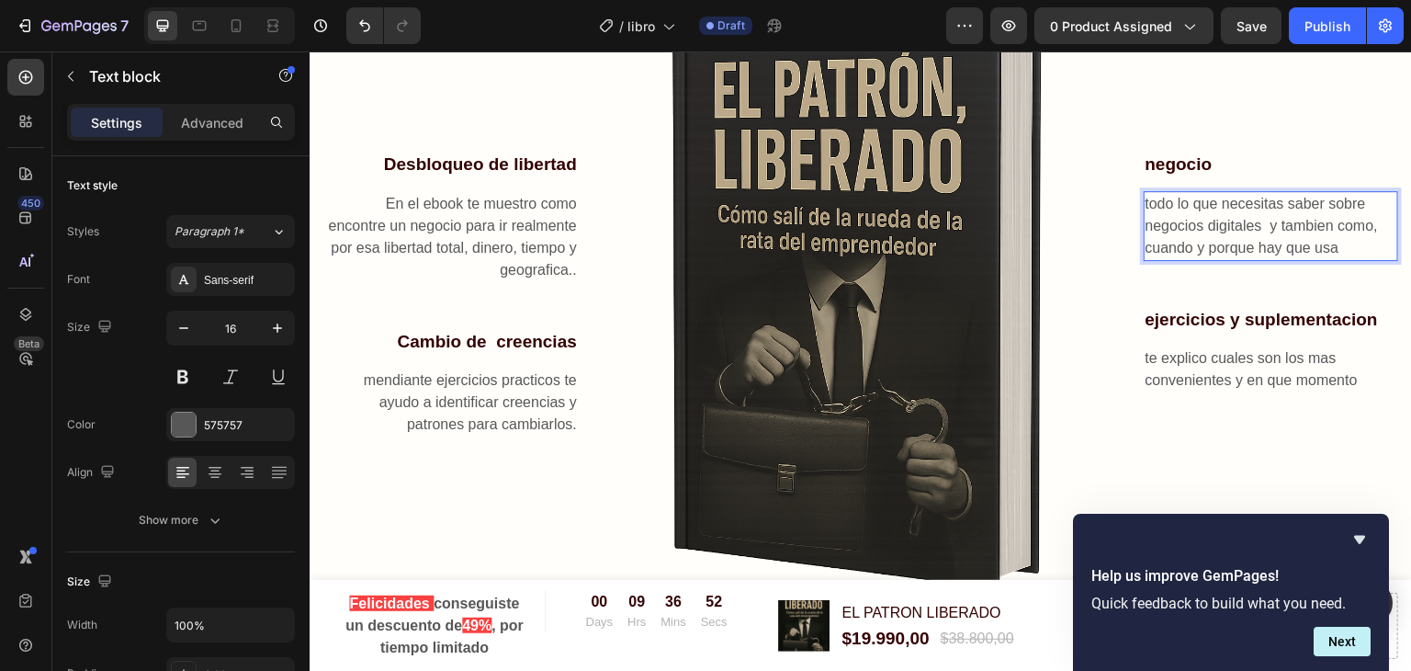
click at [1344, 236] on p "todo lo que necesitas saber sobre negocios digitales y tambien como, cuando y p…" at bounding box center [1271, 226] width 252 height 66
click at [1326, 240] on p "todo lo que necesitas saber sobre negocios digitales y tambien porque elegi est…" at bounding box center [1271, 226] width 252 height 66
click at [1220, 377] on p "te explico cuales son los mas convenientes y en que momento" at bounding box center [1271, 369] width 252 height 44
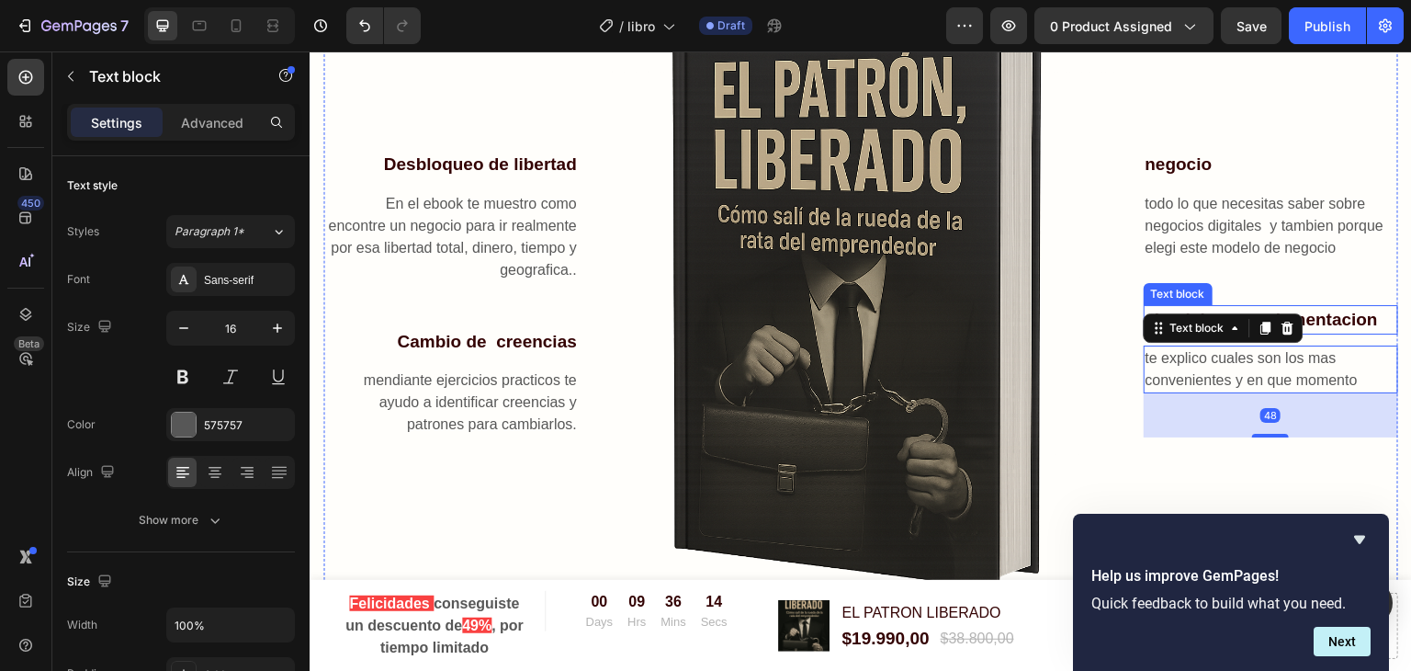
click at [1332, 308] on p "ejercicios y suplementacion" at bounding box center [1271, 320] width 252 height 27
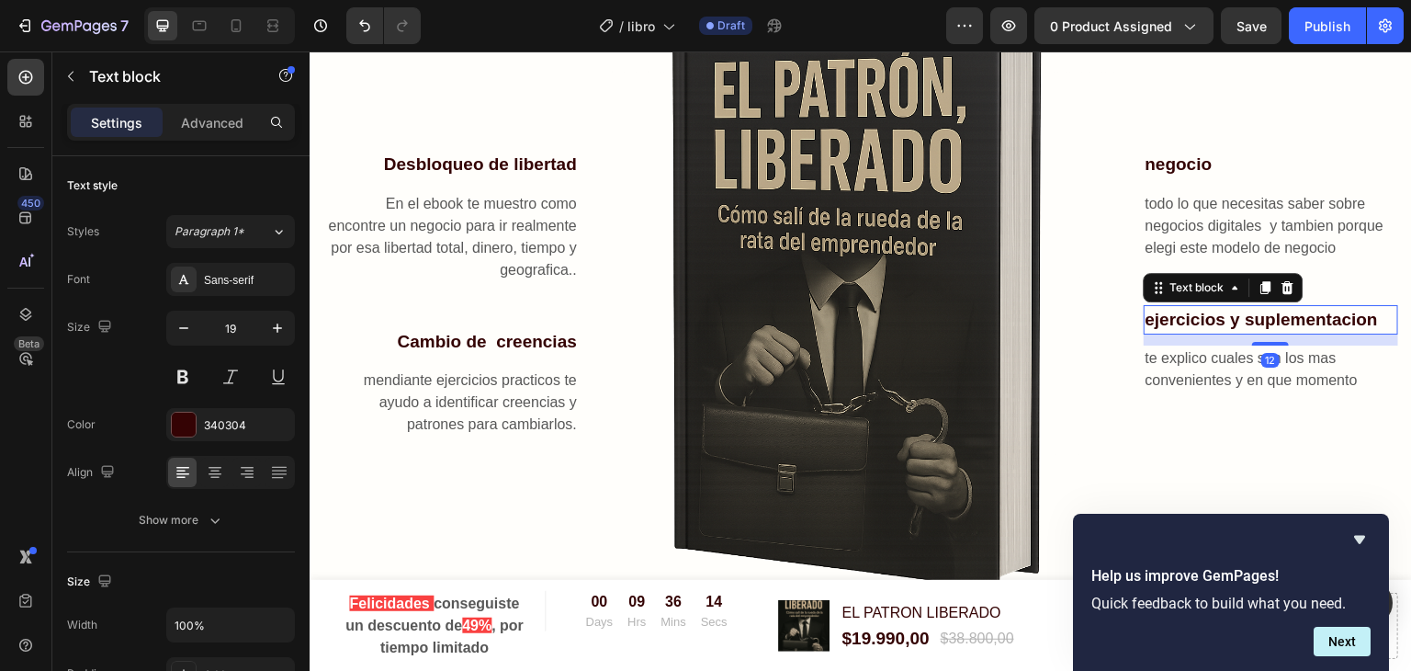
click at [1332, 308] on p "ejercicios y suplementacion" at bounding box center [1271, 320] width 252 height 27
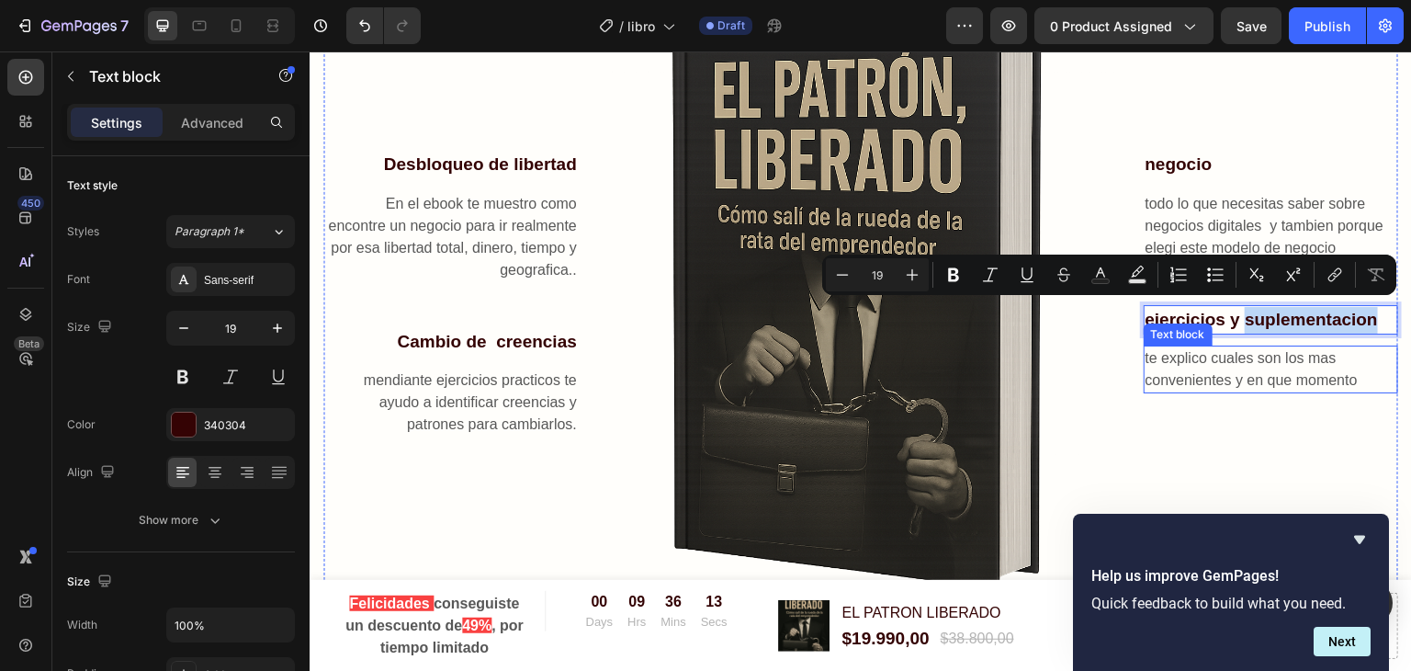
click at [1292, 369] on p "te explico cuales son los mas convenientes y en que momento" at bounding box center [1271, 369] width 252 height 44
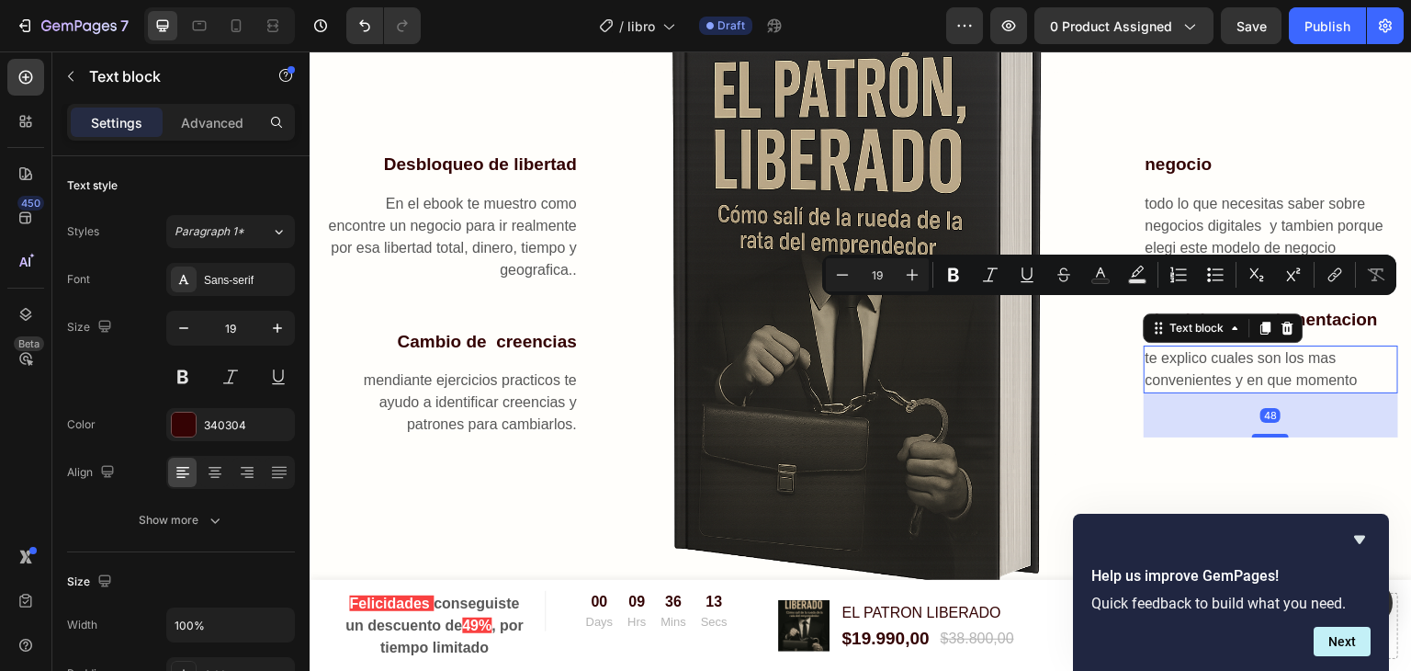
click at [1292, 369] on p "te explico cuales son los mas convenientes y en que momento" at bounding box center [1271, 369] width 252 height 44
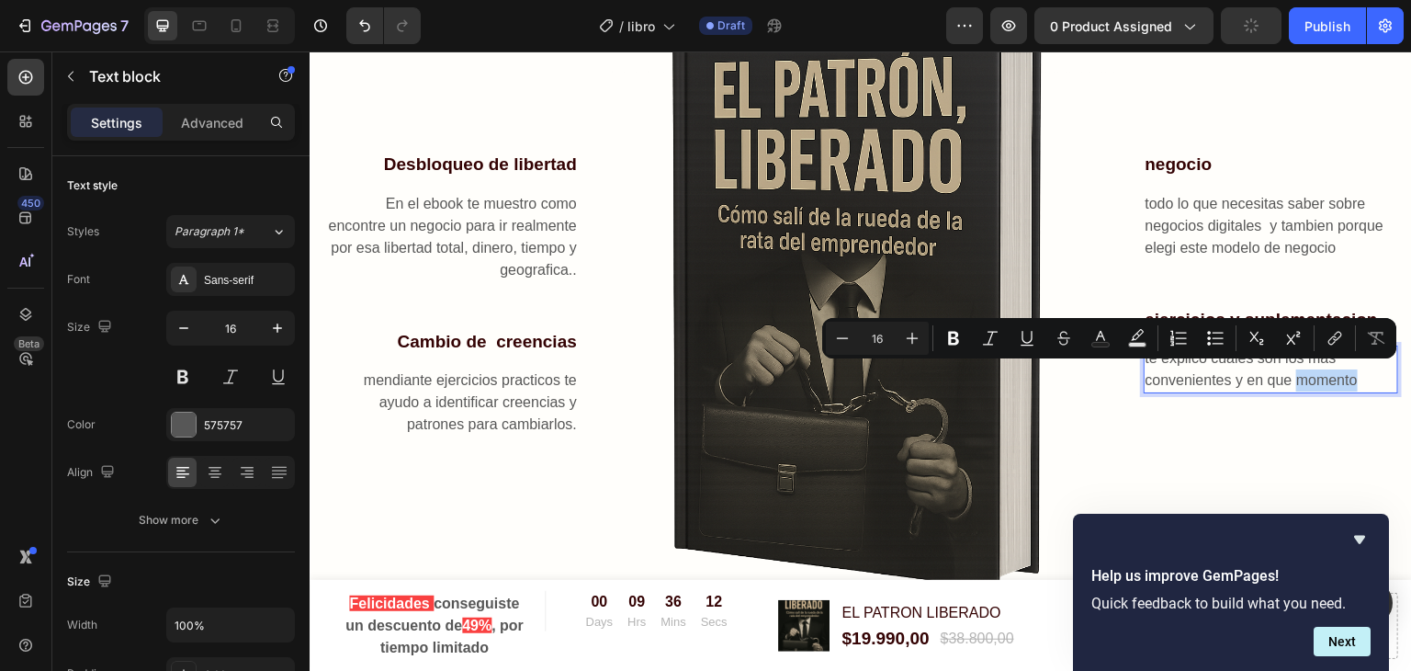
click at [1346, 374] on p "te explico cuales son los mas convenientes y en que momento" at bounding box center [1271, 369] width 252 height 44
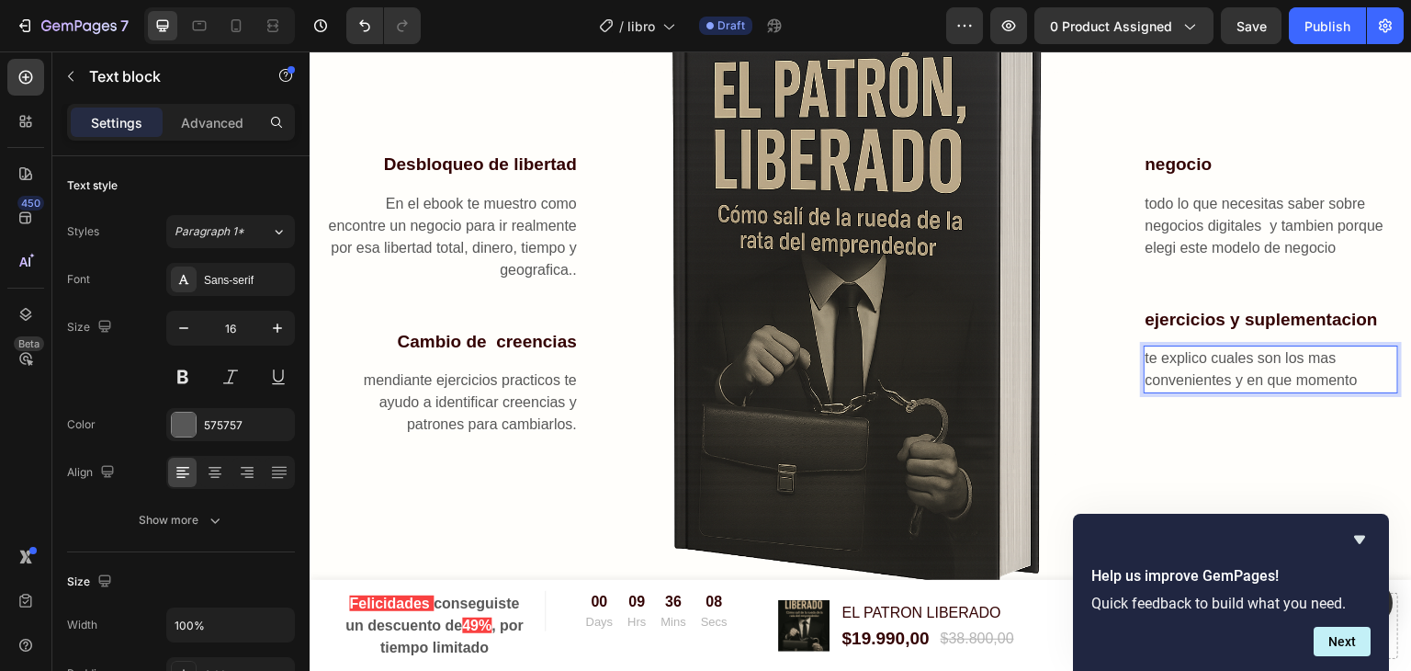
click at [1346, 374] on p "te explico cuales son los mas convenientes y en que momento" at bounding box center [1271, 369] width 252 height 44
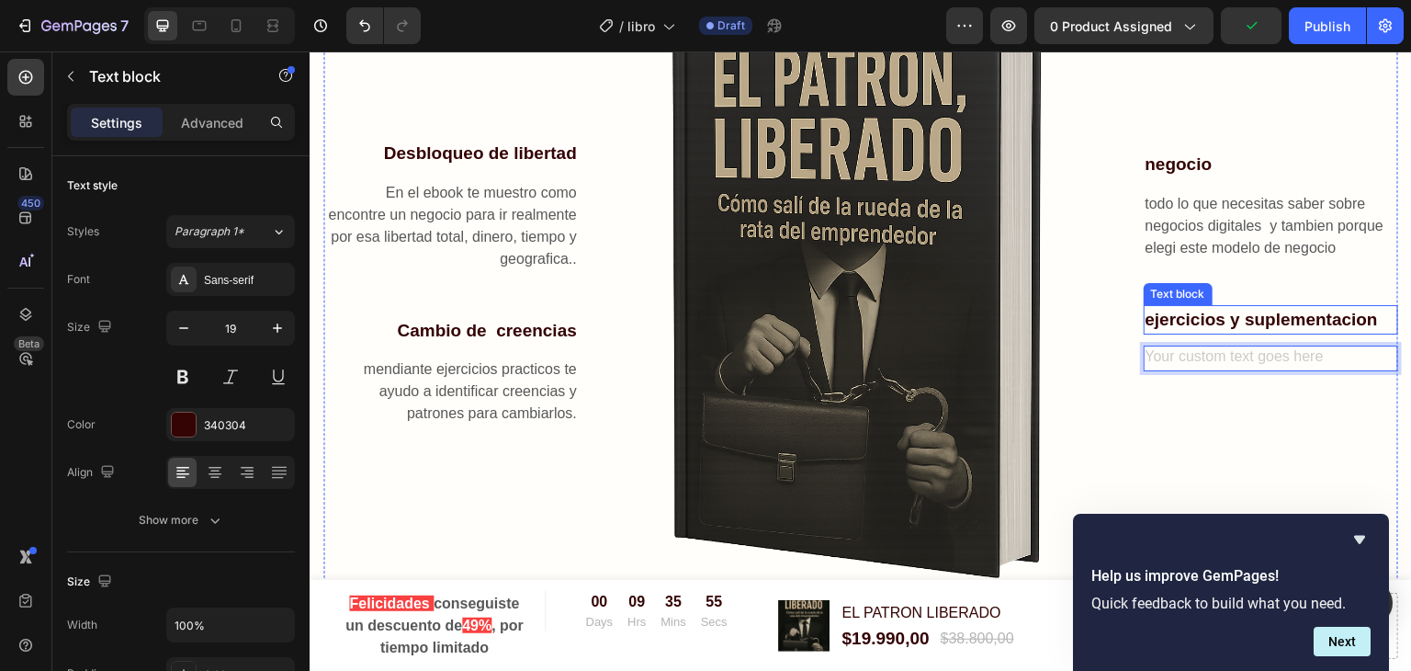
click at [1344, 316] on p "ejercicios y suplementacion" at bounding box center [1271, 320] width 252 height 27
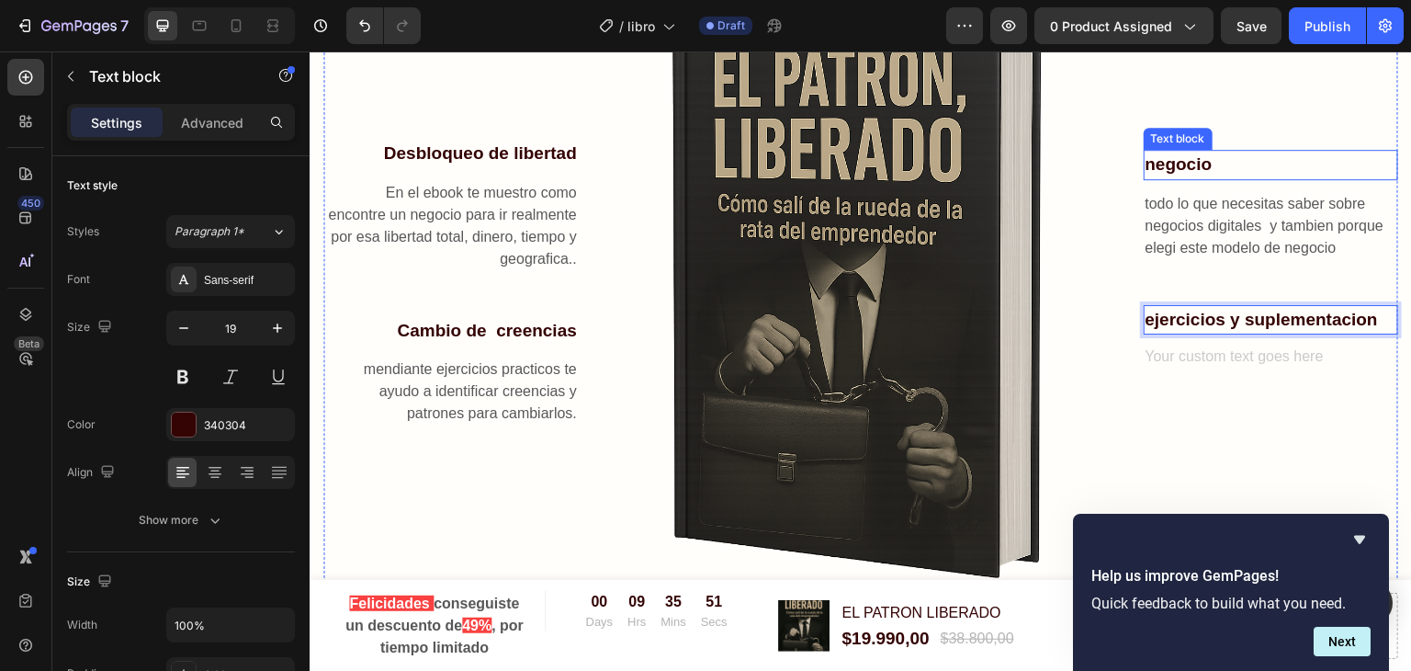
click at [1175, 157] on p "negocio" at bounding box center [1271, 165] width 252 height 27
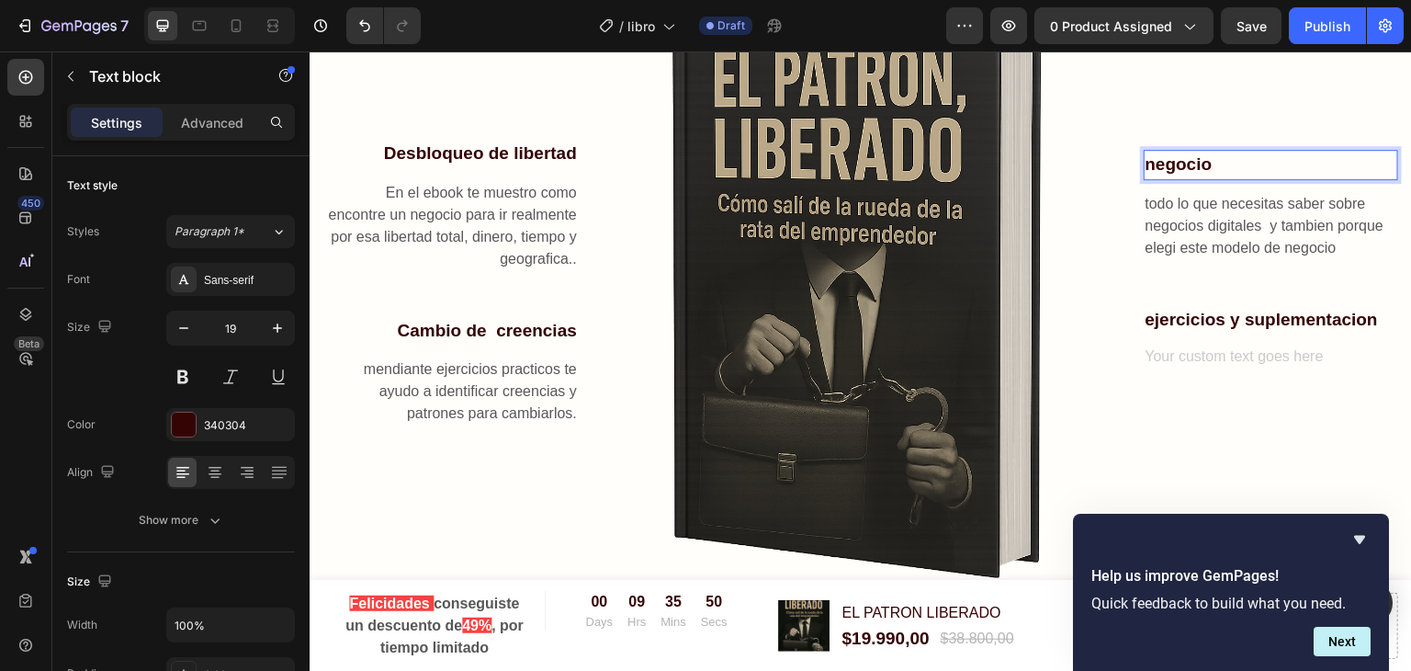
click at [1213, 156] on p "negocio" at bounding box center [1271, 165] width 252 height 27
click at [1234, 263] on div "negocio digital Text block 12 todo lo que necesitas saber sobre negocios digita…" at bounding box center [1271, 283] width 255 height 765
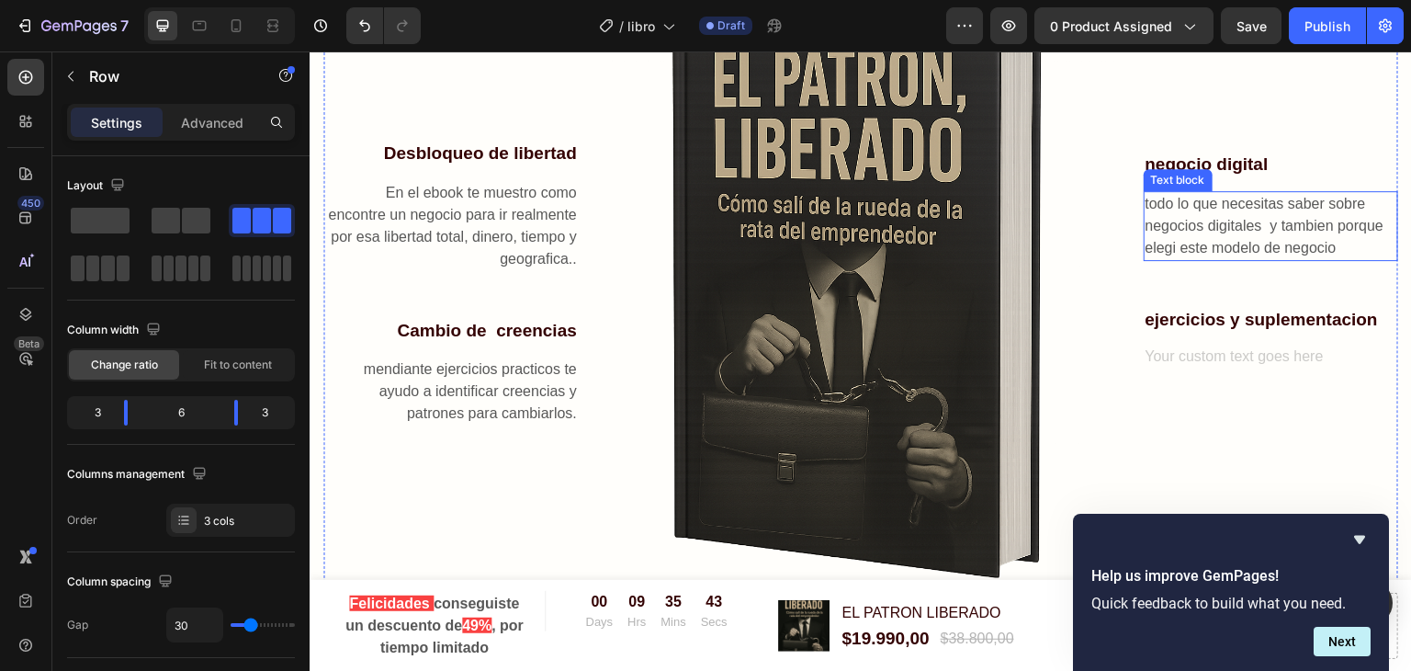
click at [1249, 236] on p "todo lo que necesitas saber sobre negocios digitales y tambien porque elegi est…" at bounding box center [1271, 226] width 252 height 66
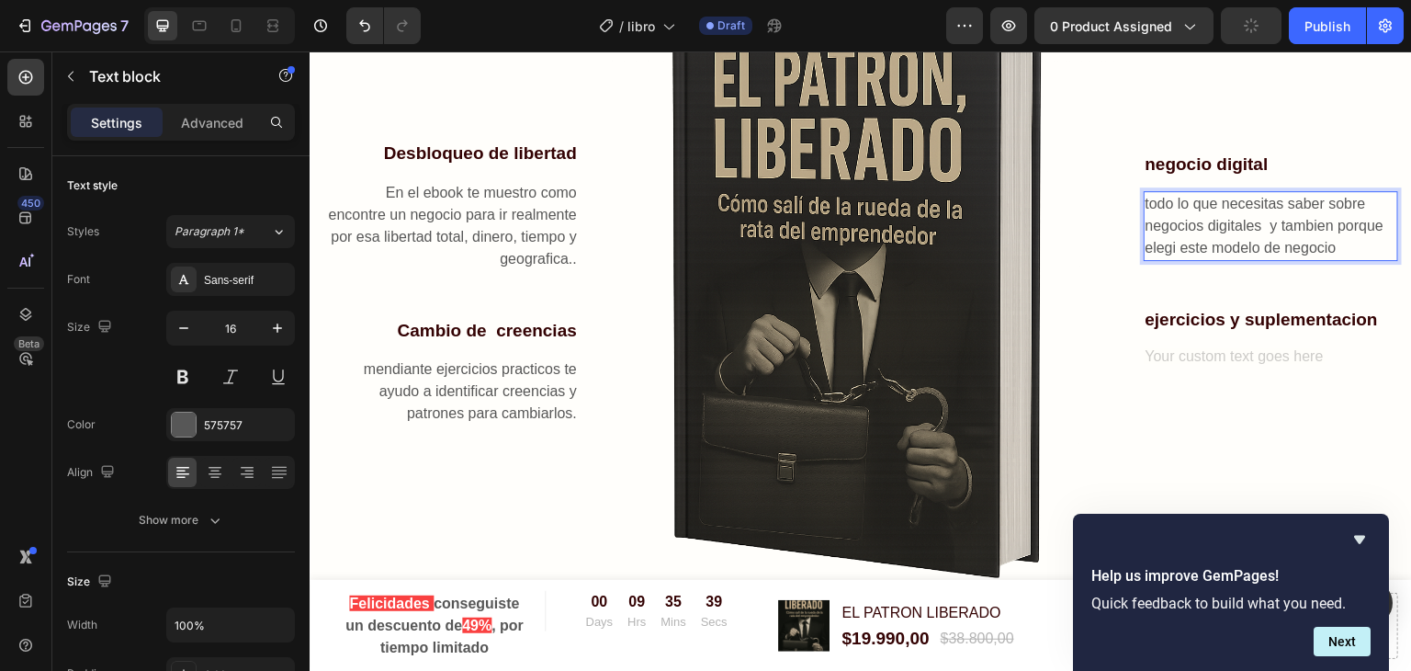
click at [1207, 240] on p "todo lo que necesitas saber sobre negocios digitales y tambien porque elegi est…" at bounding box center [1271, 226] width 252 height 66
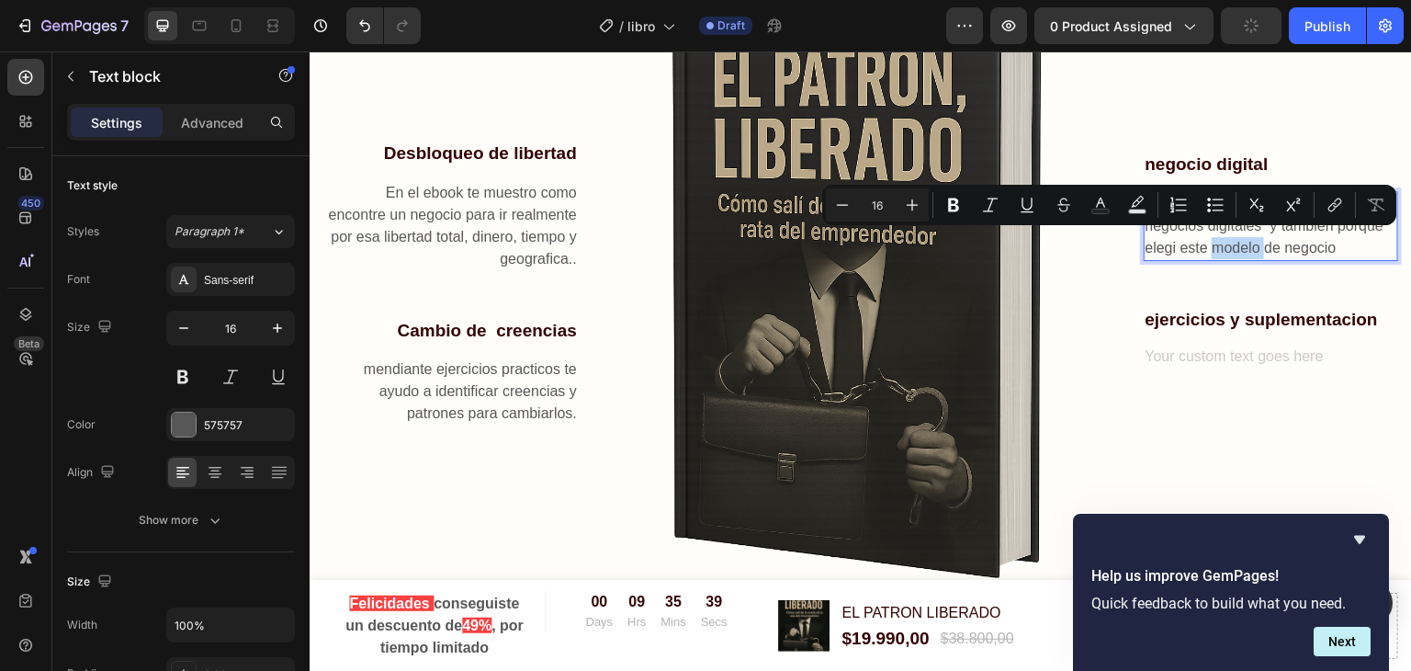
click at [1207, 240] on p "todo lo que necesitas saber sobre negocios digitales y tambien porque elegi est…" at bounding box center [1271, 226] width 252 height 66
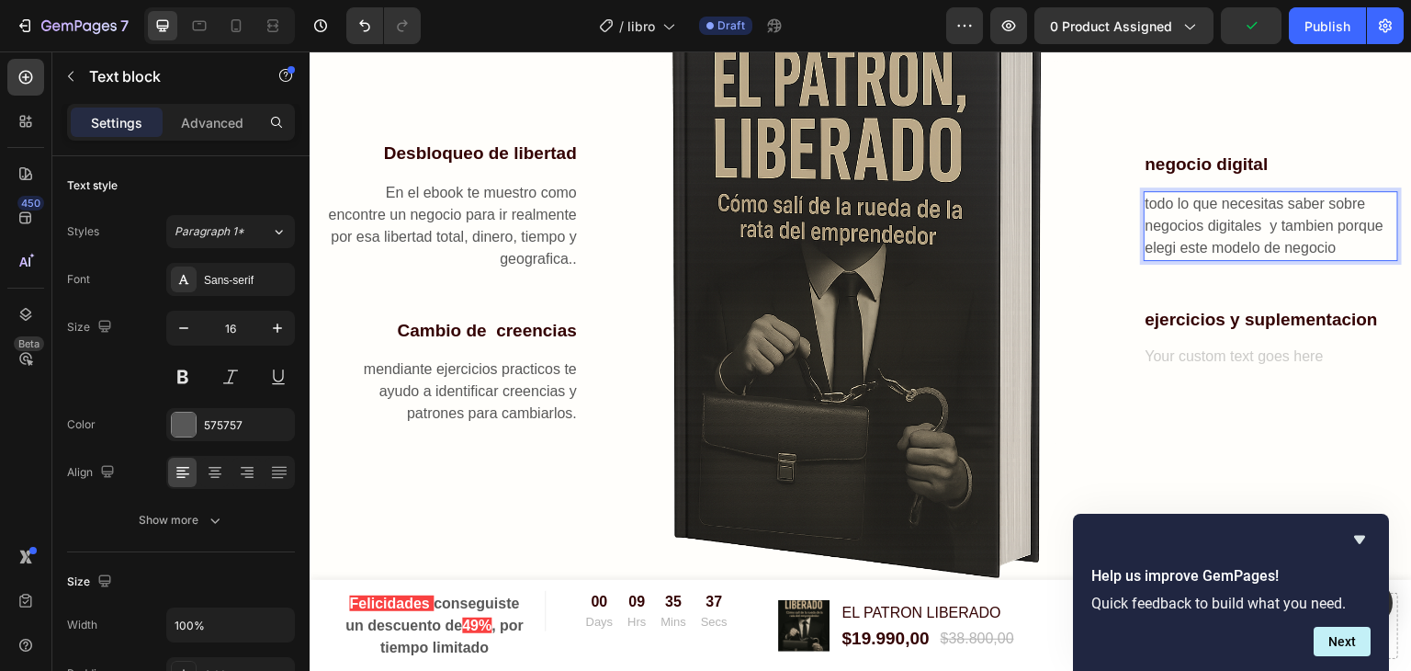
click at [1330, 239] on p "todo lo que necesitas saber sobre negocios digitales y tambien porque elegi est…" at bounding box center [1271, 226] width 252 height 66
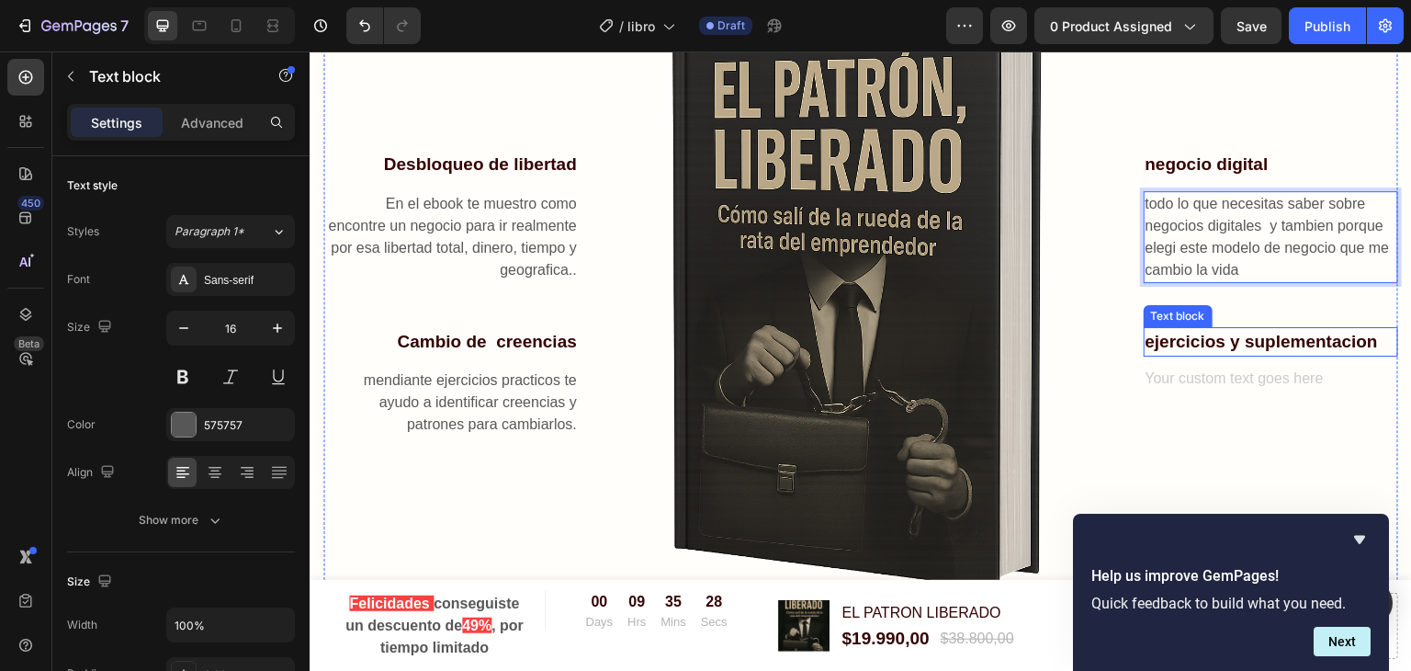
click at [1326, 336] on p "ejercicios y suplementacion" at bounding box center [1271, 342] width 252 height 27
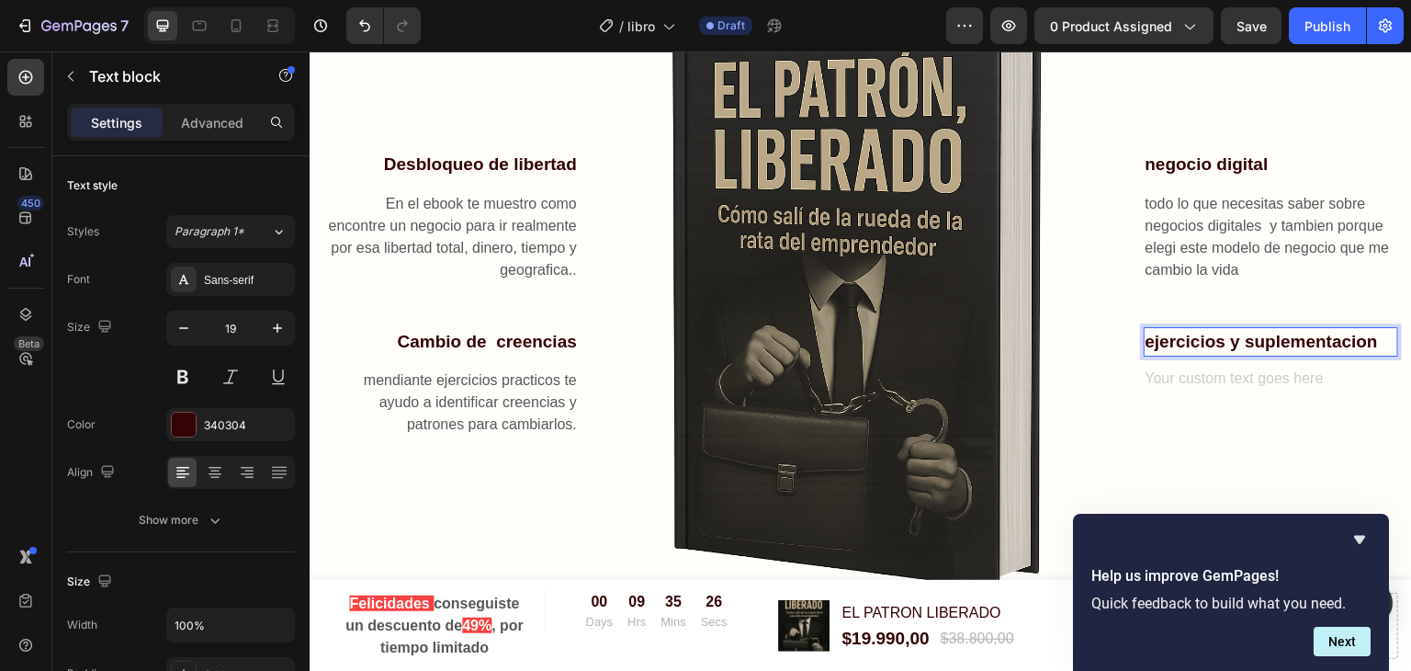
click at [1285, 340] on p "ejercicios y suplementacion" at bounding box center [1271, 342] width 252 height 27
click at [1247, 377] on div "Rich Text Editor. Editing area: main" at bounding box center [1271, 380] width 255 height 26
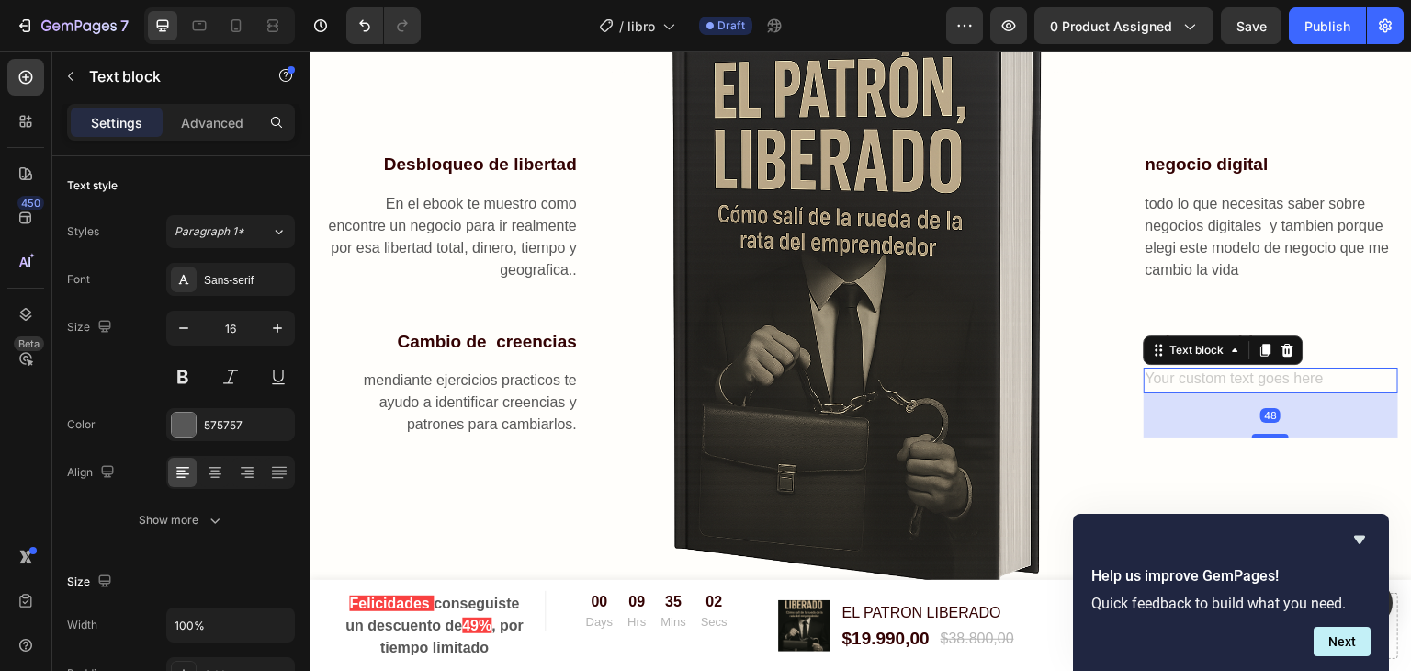
click at [1247, 377] on div "Rich Text Editor. Editing area: main" at bounding box center [1271, 380] width 255 height 26
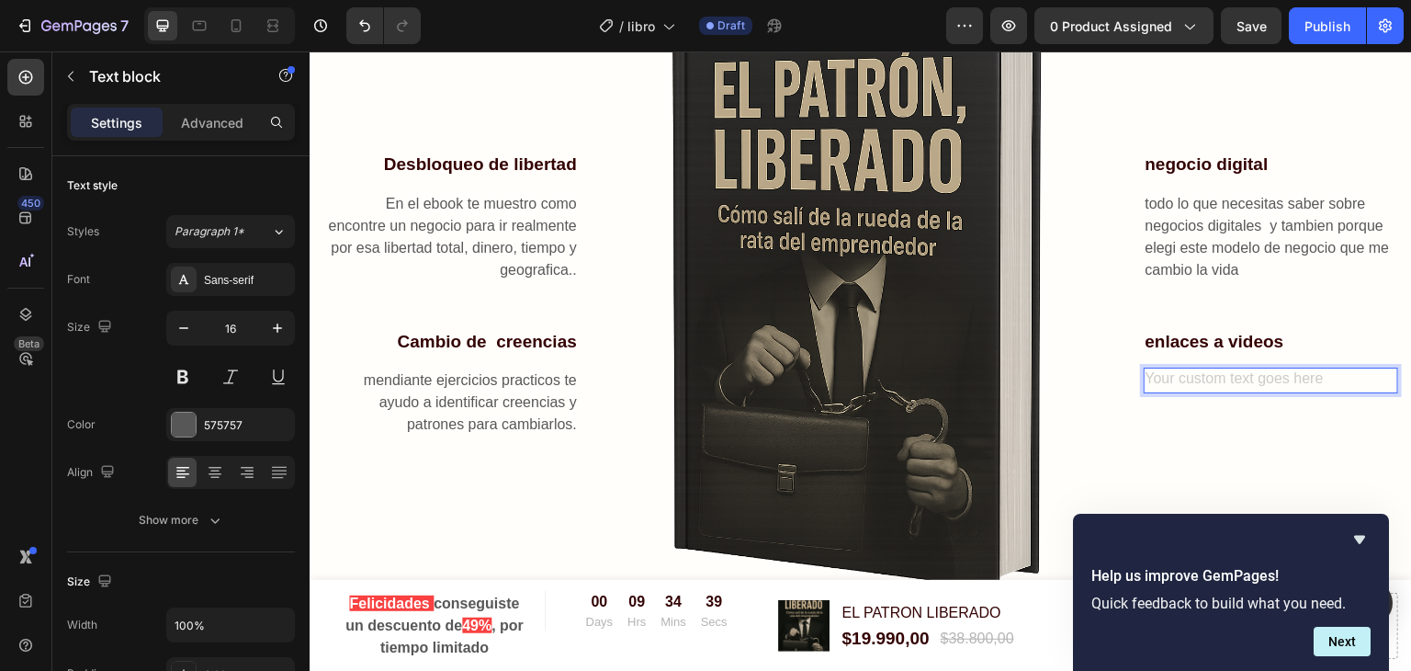
click at [1271, 373] on div "Rich Text Editor. Editing area: main" at bounding box center [1271, 380] width 255 height 26
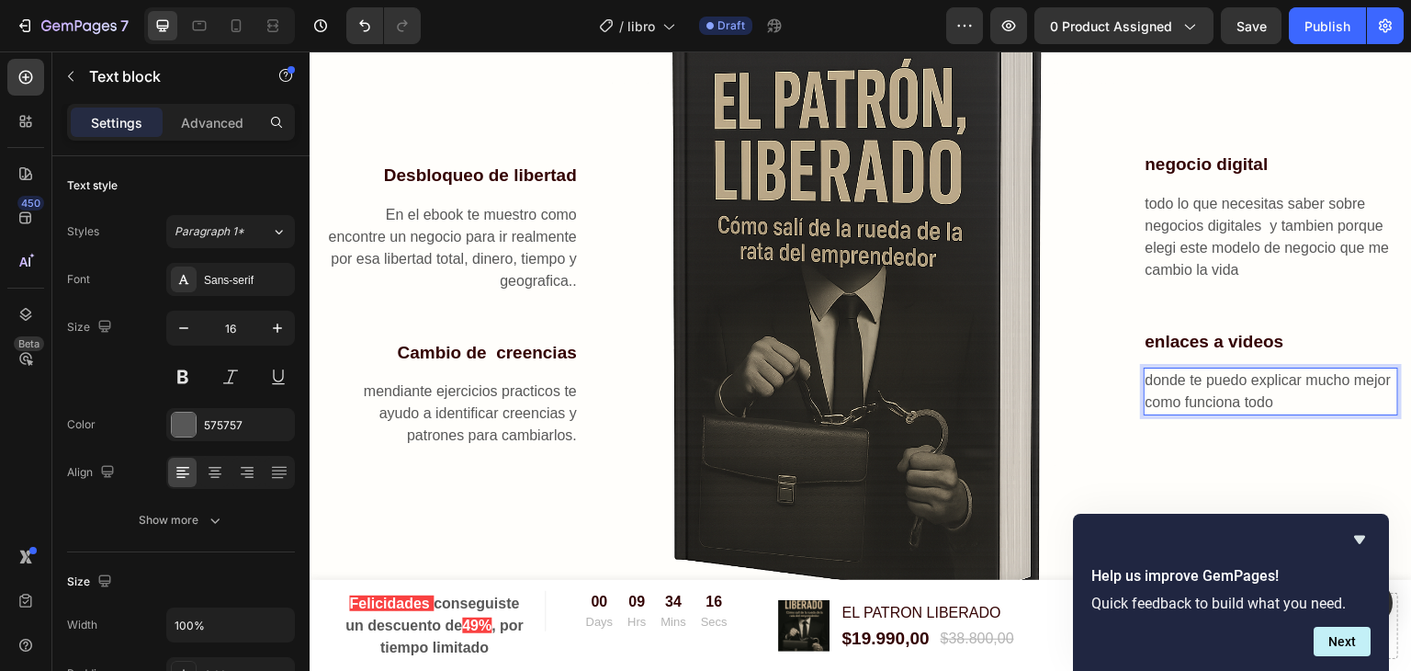
click at [1273, 397] on p "donde te puedo explicar mucho mejor como funciona todo" at bounding box center [1271, 391] width 252 height 44
click at [492, 231] on p "En el ebook te muestro como encontre un negocio para ir realmente por esa liber…" at bounding box center [451, 248] width 252 height 88
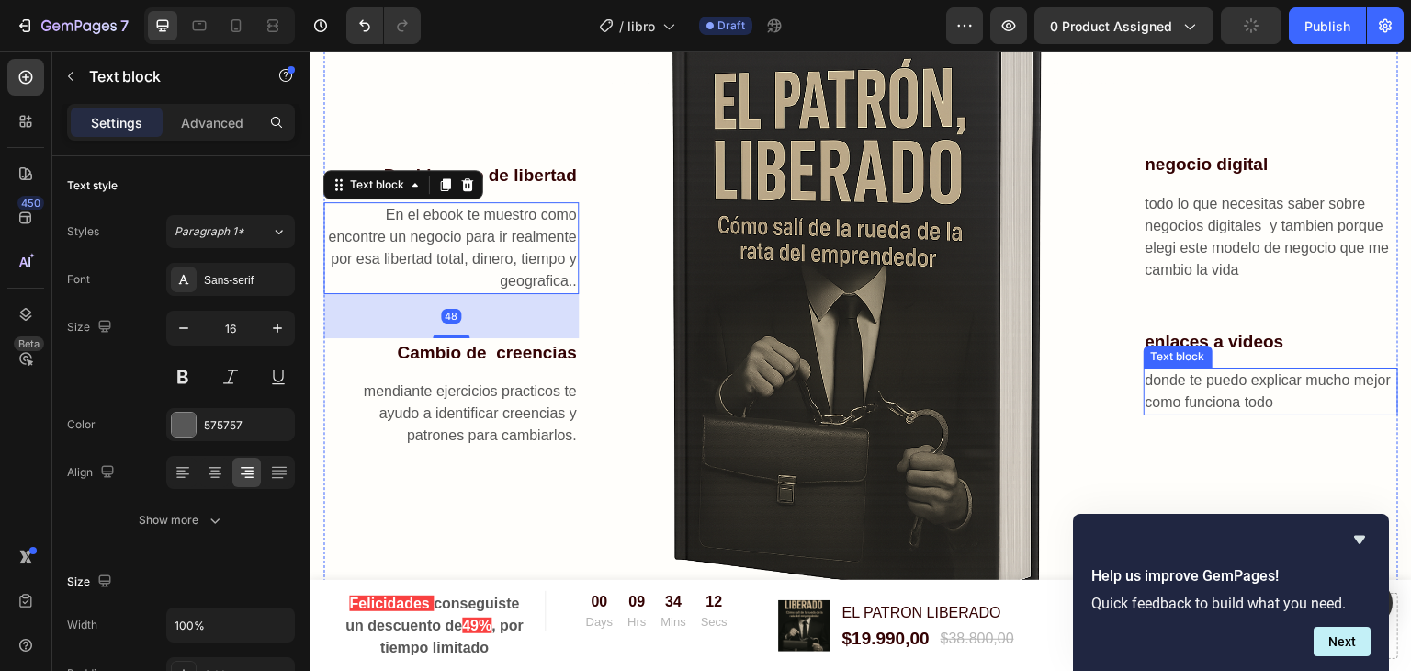
click at [1220, 389] on p "donde te puedo explicar mucho mejor como funciona todo" at bounding box center [1271, 391] width 252 height 44
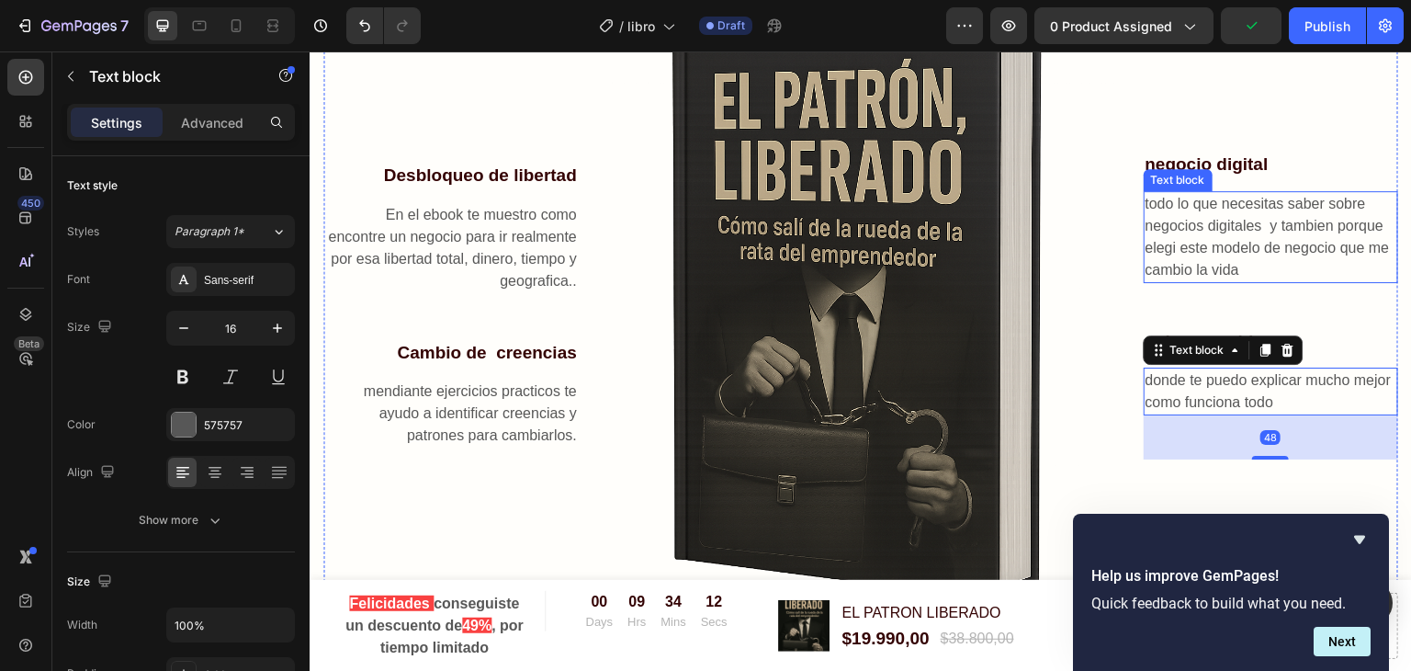
click at [1229, 240] on p "todo lo que necesitas saber sobre negocios digitales y tambien porque elegi est…" at bounding box center [1271, 237] width 252 height 88
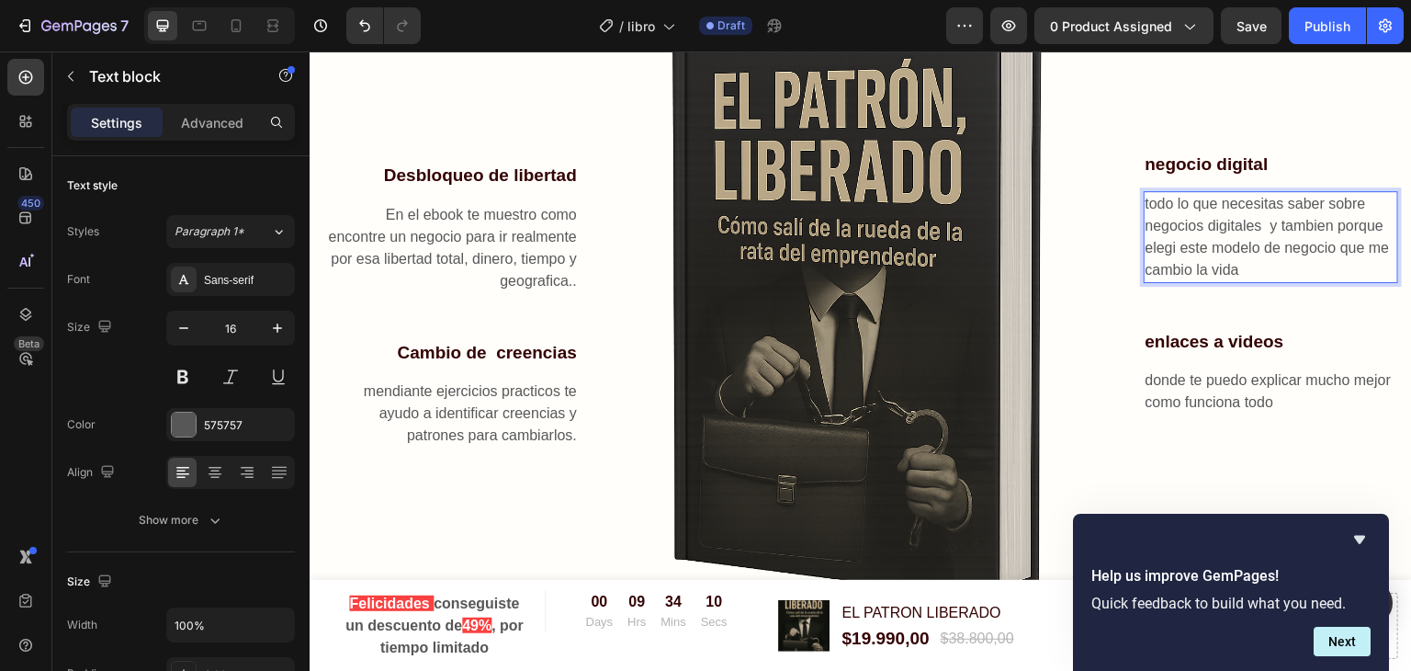
click at [1235, 269] on p "todo lo que necesitas saber sobre negocios digitales y tambien porque elegi est…" at bounding box center [1271, 237] width 252 height 88
click at [1238, 390] on p "donde te puedo explicar mucho mejor como funciona todo" at bounding box center [1271, 391] width 252 height 44
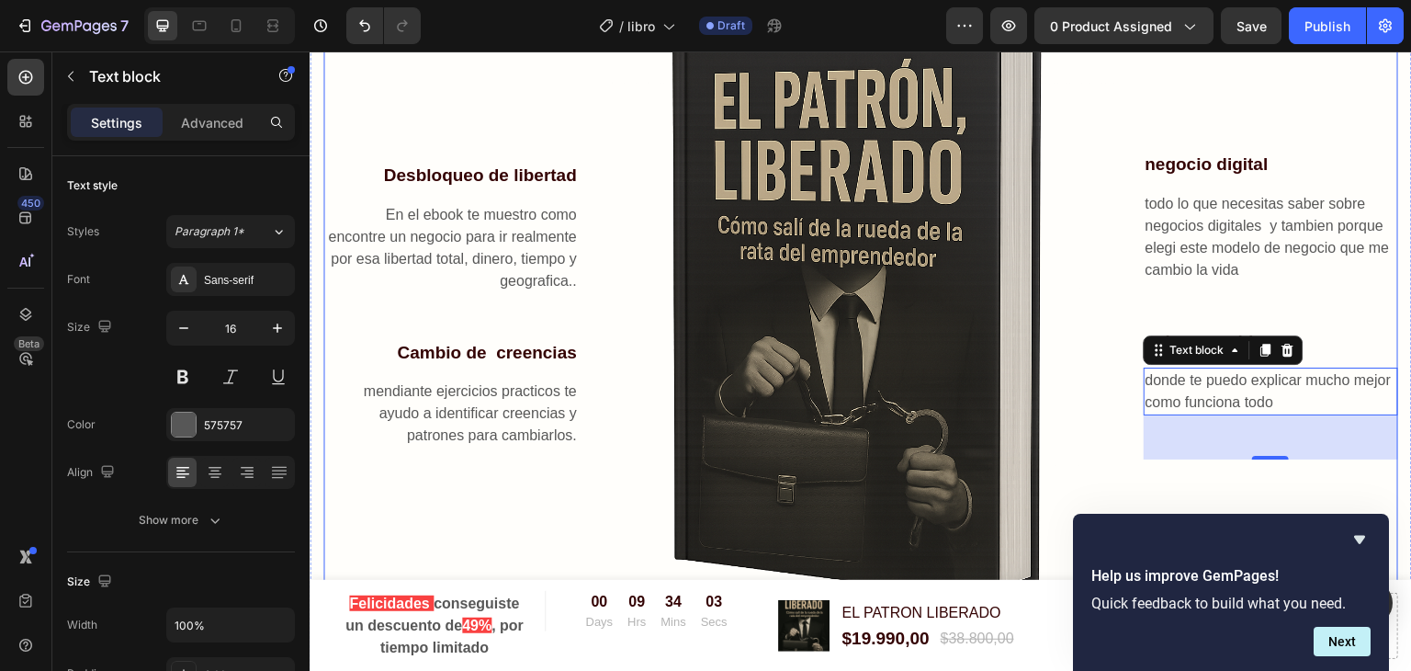
click at [1316, 310] on div "negocio digital Text block todo lo que necesitas saber sobre negocios digitales…" at bounding box center [1271, 305] width 255 height 765
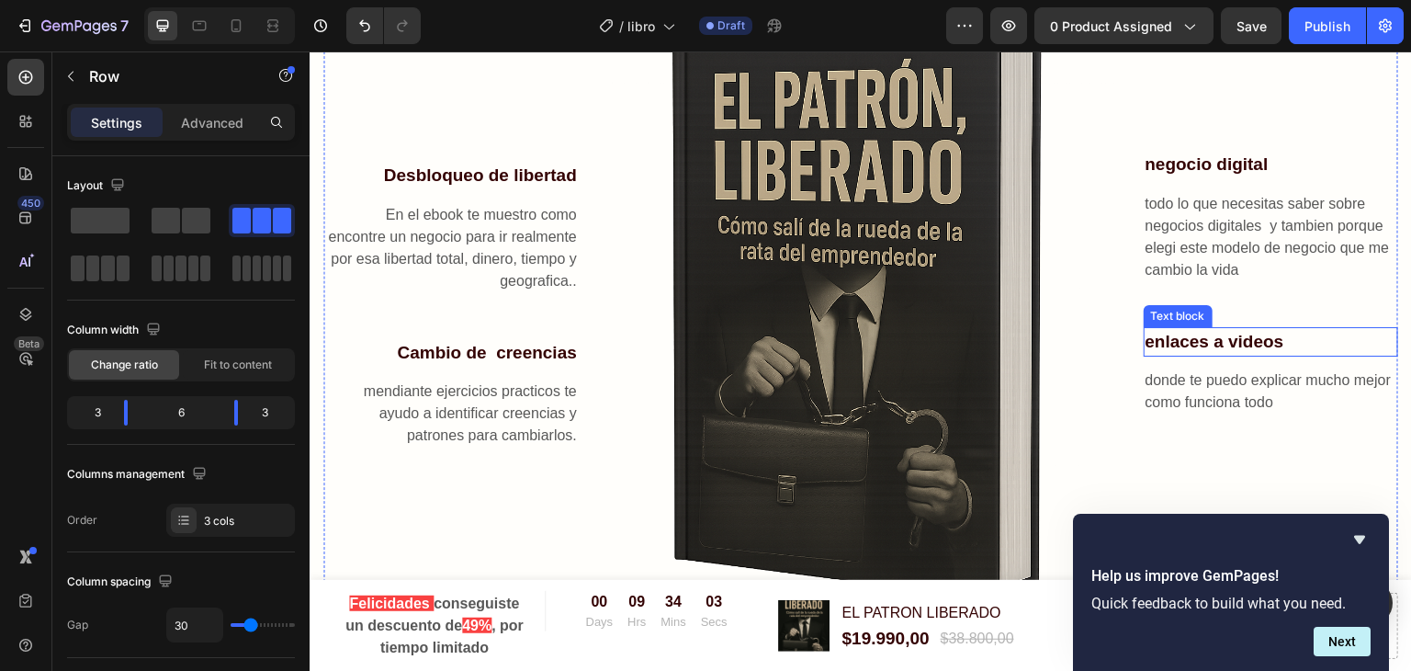
click at [1216, 330] on p "enlaces a videos" at bounding box center [1271, 342] width 252 height 27
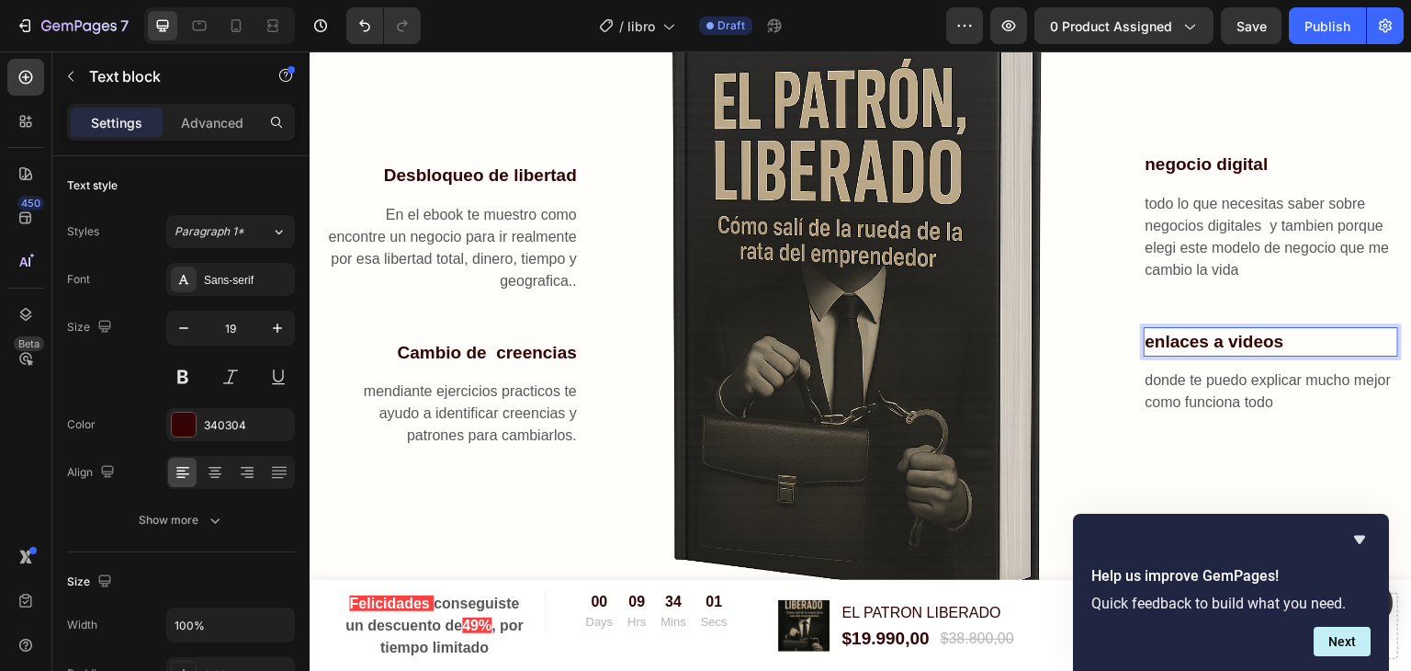
click at [1282, 336] on p "enlaces a videos" at bounding box center [1271, 342] width 252 height 27
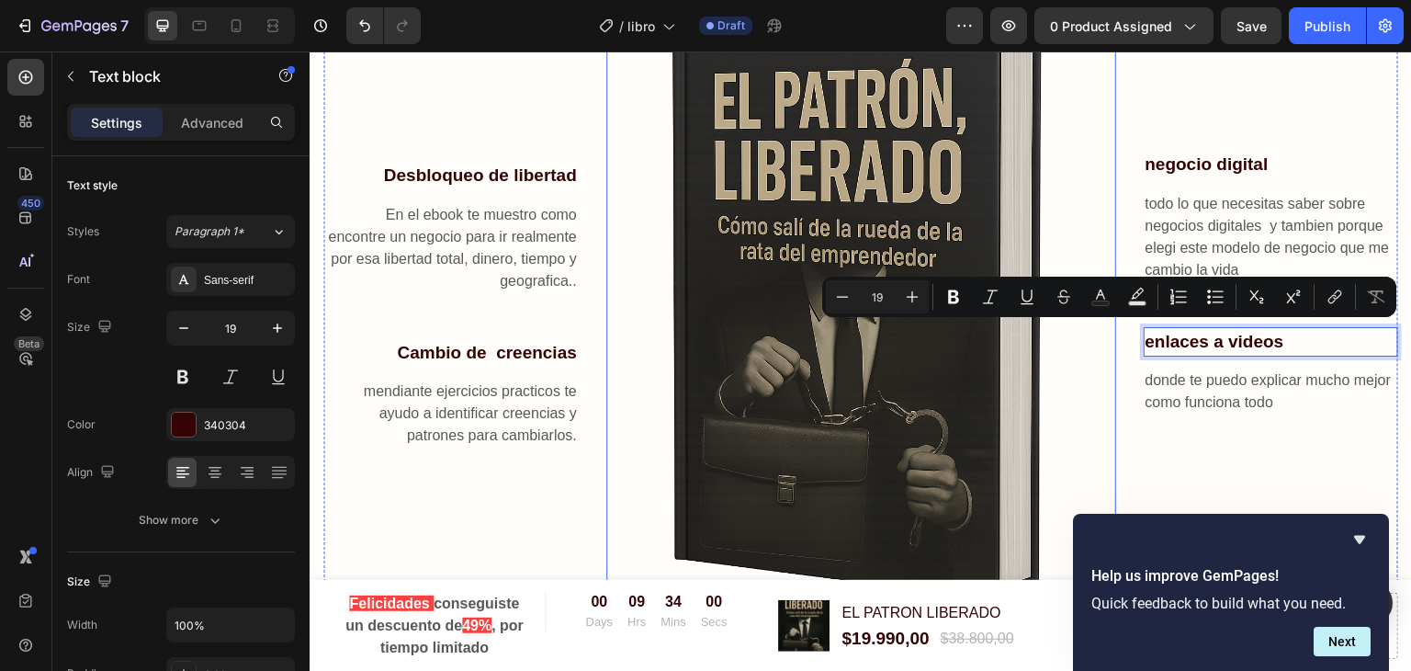
drag, startPoint x: 1282, startPoint y: 336, endPoint x: 1094, endPoint y: 338, distance: 188.3
click at [1094, 338] on div "Desbloqueo de libertad Text block En el ebook te muestro como encontre un negoc…" at bounding box center [860, 305] width 1075 height 765
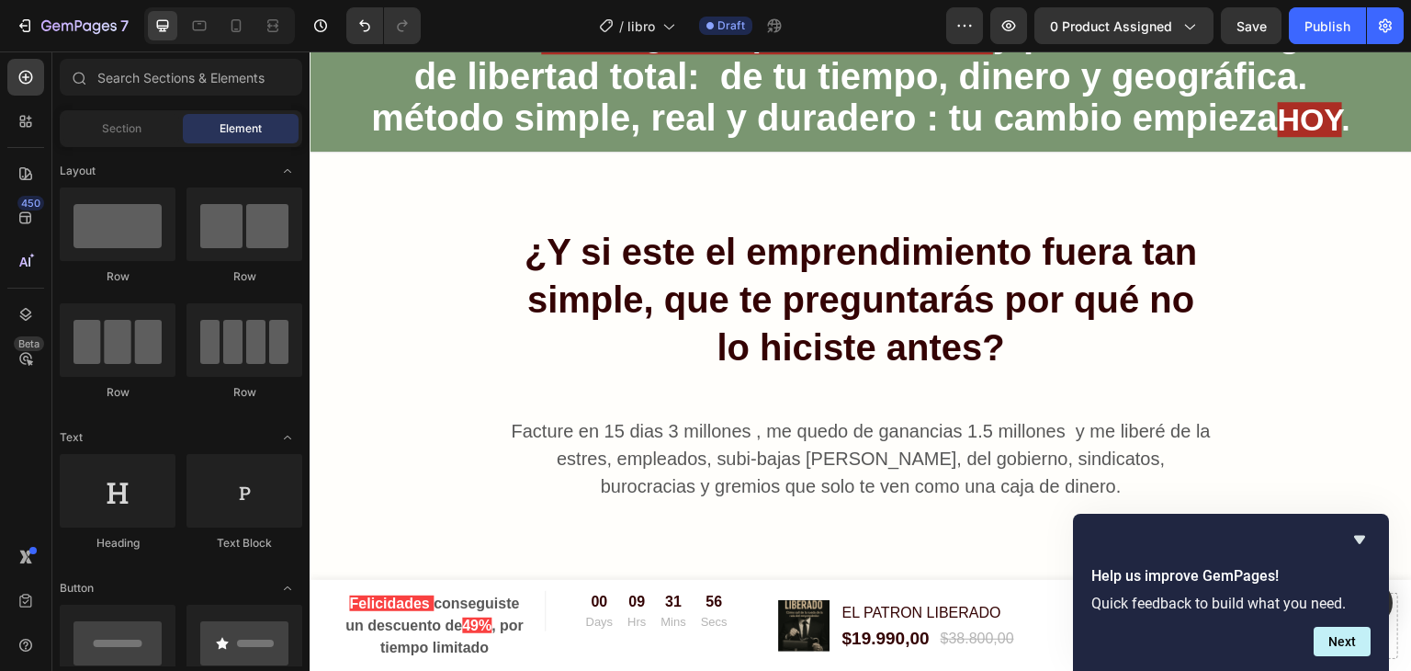
scroll to position [0, 0]
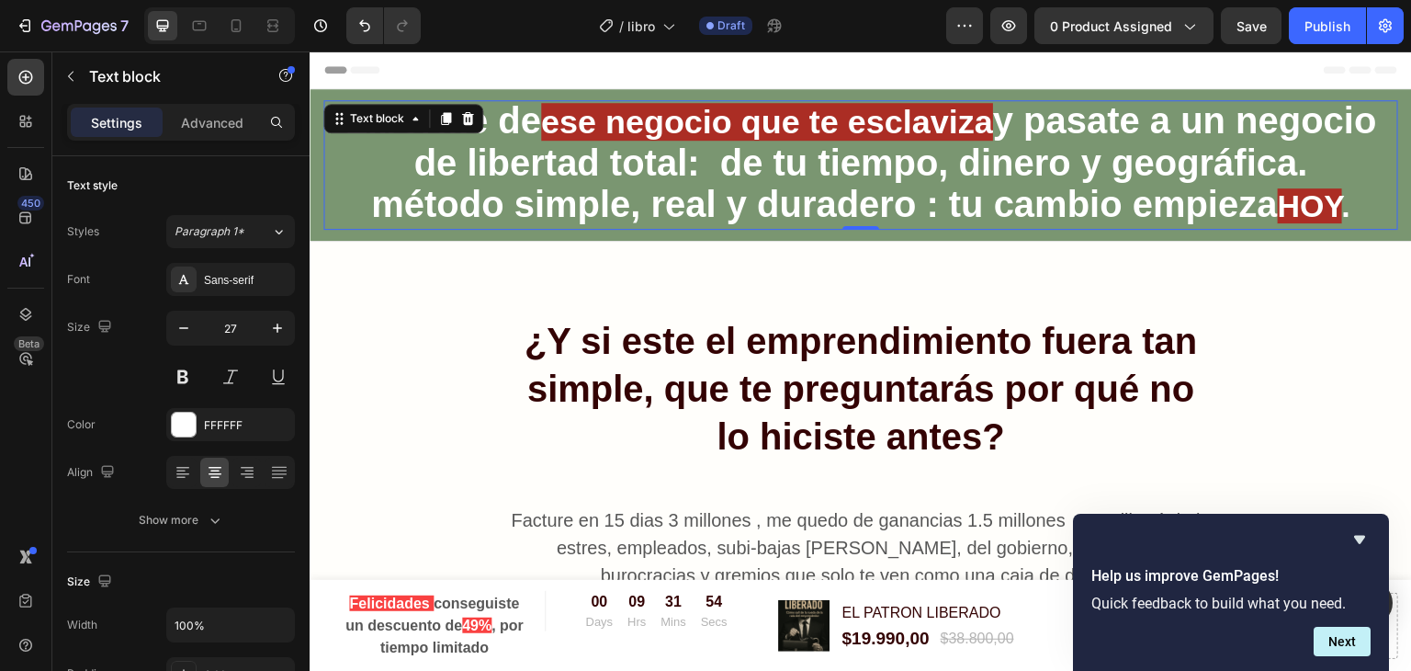
click at [1362, 119] on p "Libérate de ese negocio que te esclaviza y pasate a un negocio de libertad tota…" at bounding box center [860, 165] width 1071 height 126
click at [381, 94] on div "Libérate de ese negocio que te esclaviza y pasate a un negocio de libertad tota…" at bounding box center [861, 165] width 1102 height 152
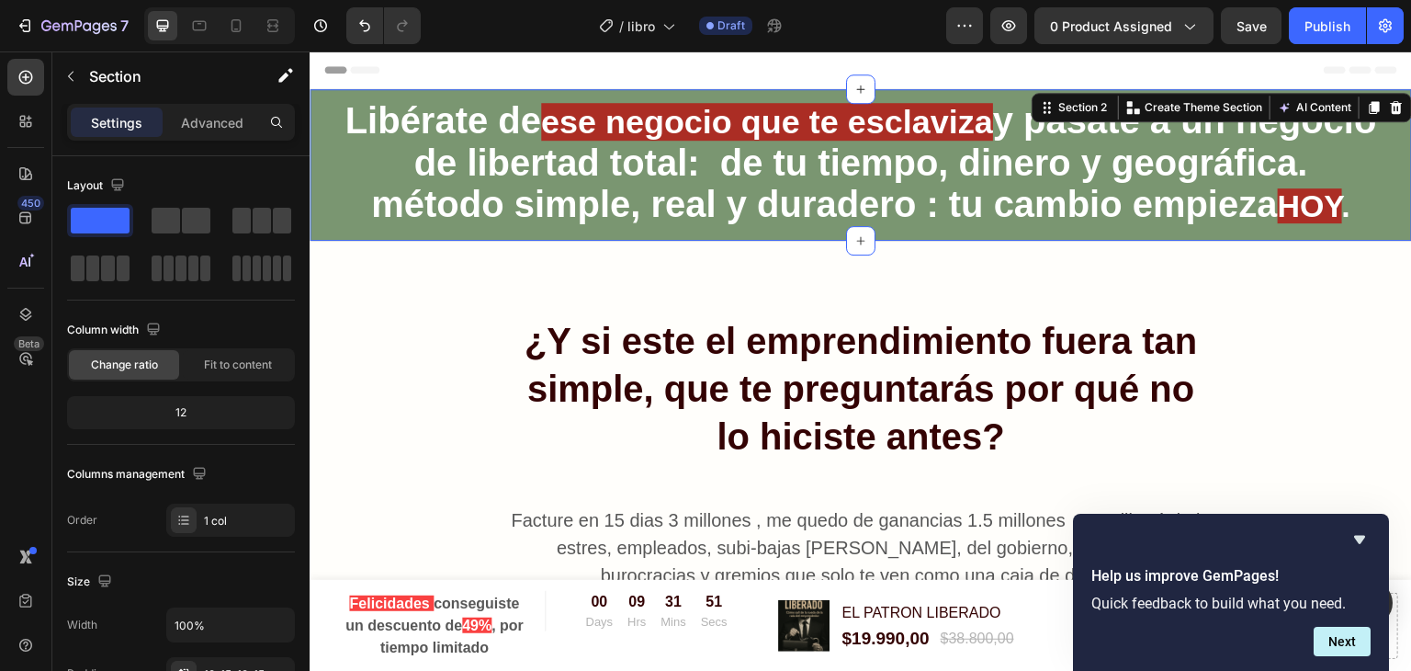
click at [367, 95] on div "Libérate de ese negocio que te esclaviza y pasate a un negocio de libertad tota…" at bounding box center [861, 165] width 1102 height 152
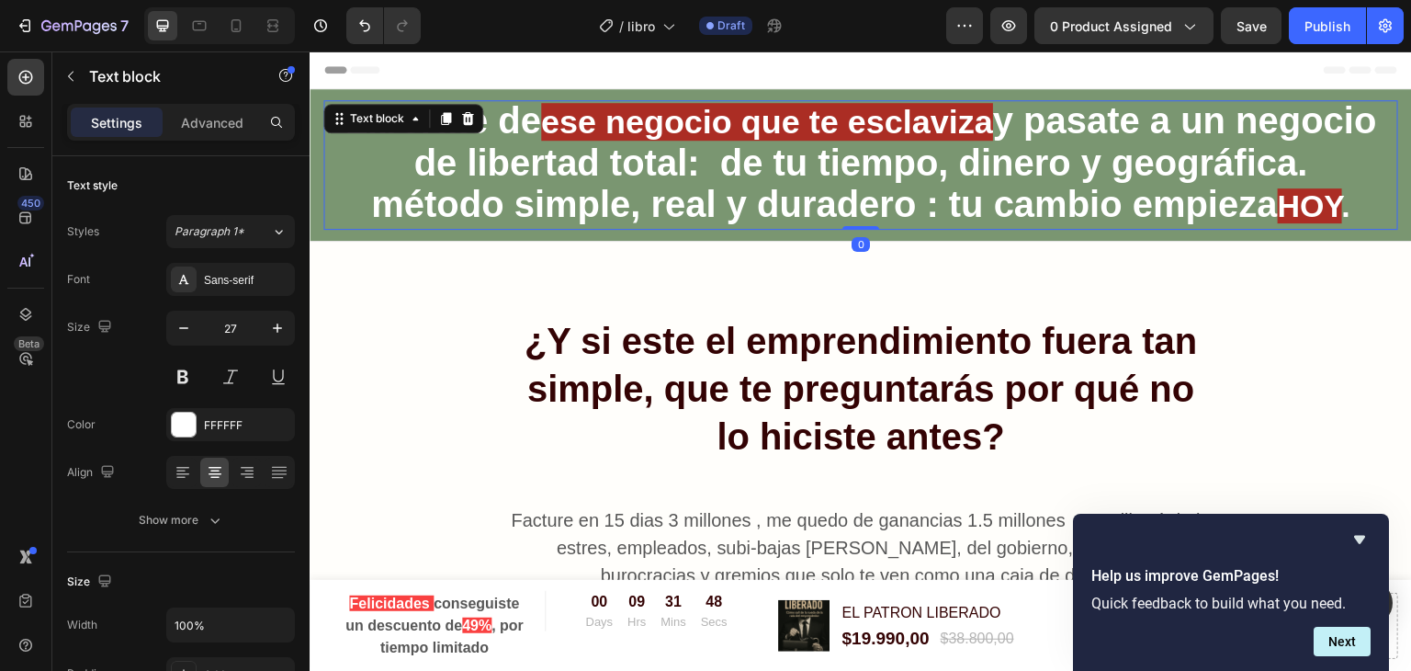
click at [343, 126] on div "Libérate de ese negocio que te esclaviza y pasate a un negocio de libertad tota…" at bounding box center [860, 165] width 1075 height 130
drag, startPoint x: 300, startPoint y: 409, endPoint x: 290, endPoint y: 259, distance: 150.1
click at [290, 259] on div "Text style Styles Paragraph 1* Font Sans-serif Size 27 Color FFFFFF Align Show …" at bounding box center [180, 439] width 257 height 567
click at [315, 98] on div "Libérate de ese negocio que te esclaviza y pasate a un negocio de libertad tota…" at bounding box center [861, 165] width 1102 height 152
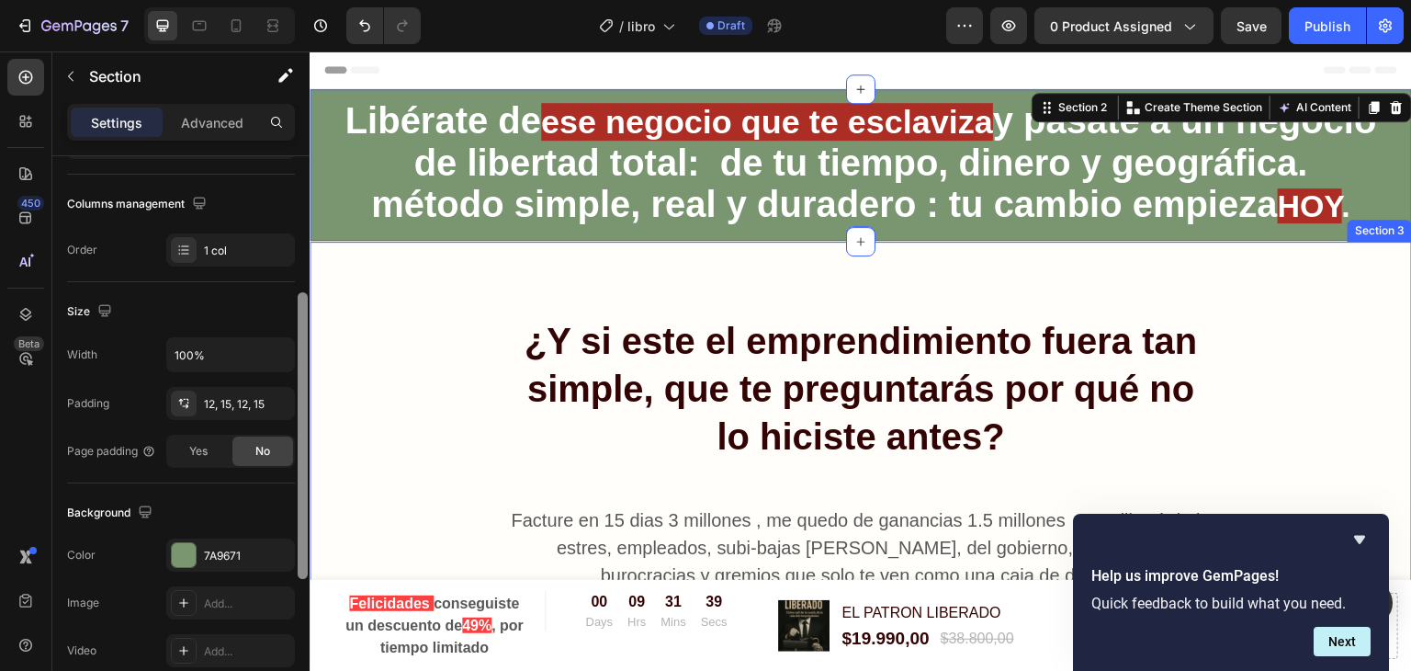
drag, startPoint x: 612, startPoint y: 252, endPoint x: 320, endPoint y: 493, distance: 379.1
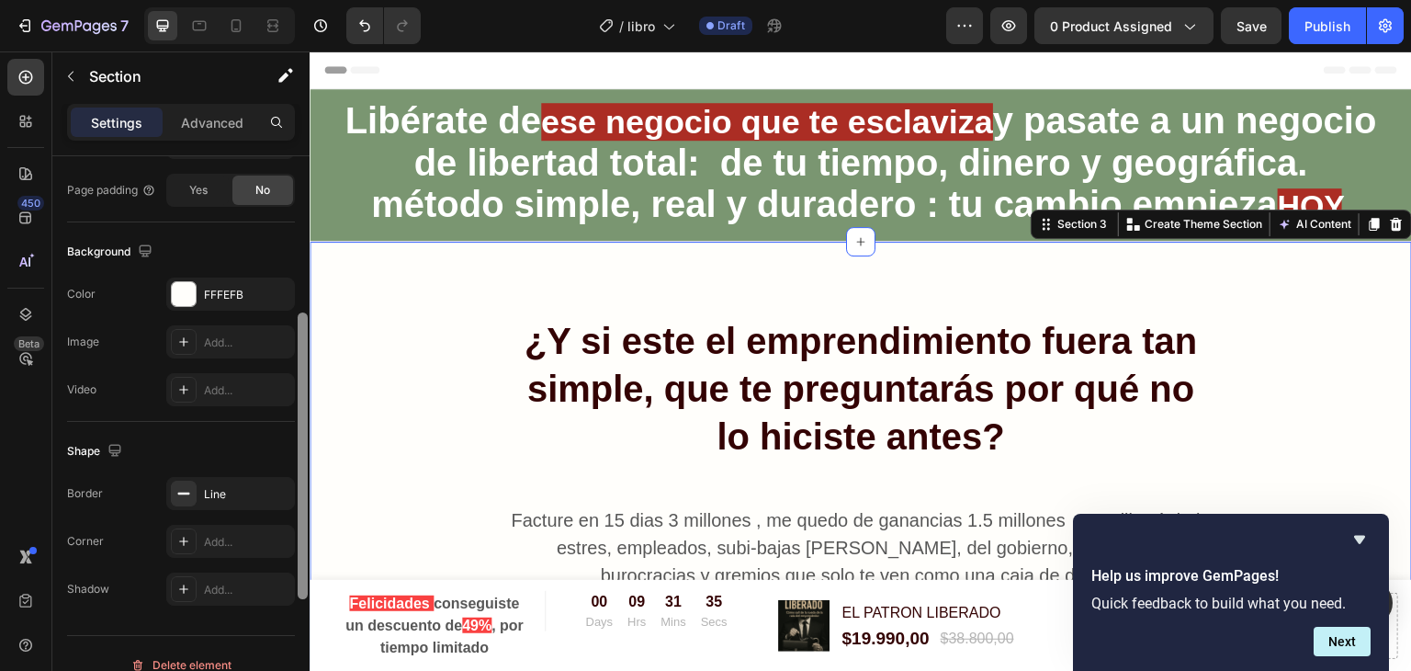
scroll to position [552, 0]
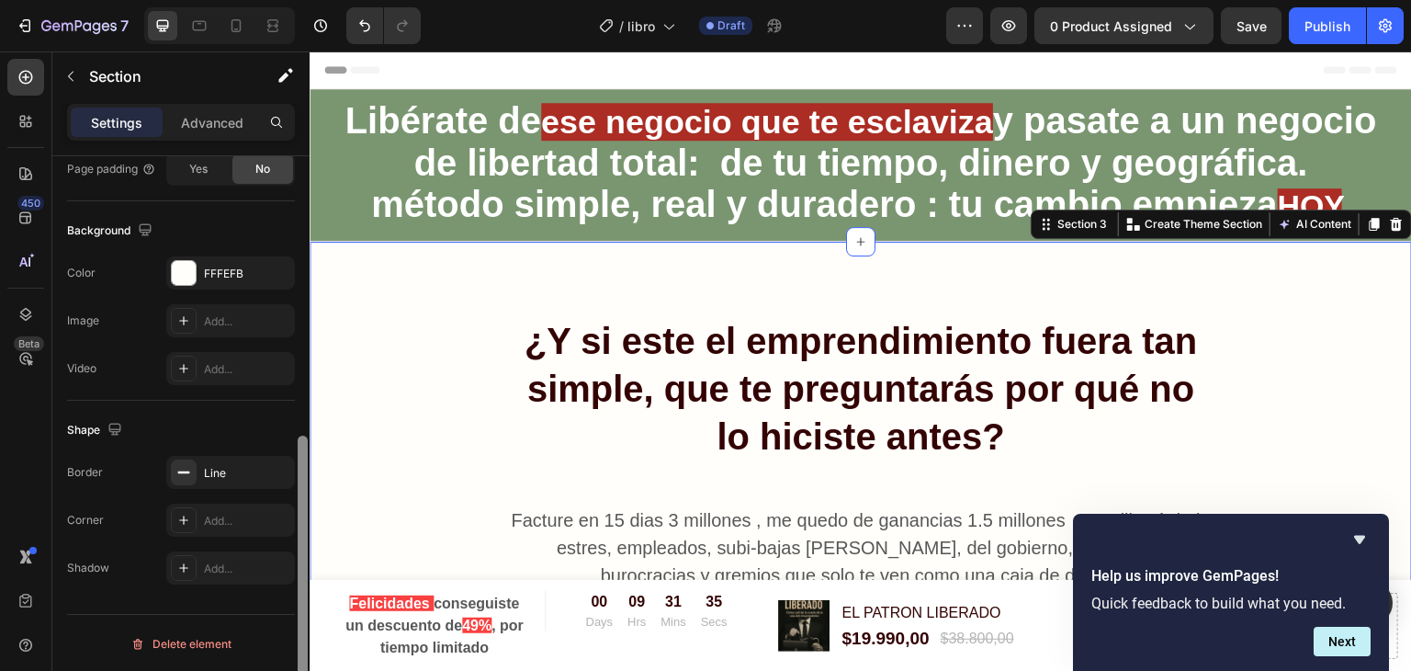
drag, startPoint x: 306, startPoint y: 459, endPoint x: 305, endPoint y: 483, distance: 23.9
click at [305, 483] on div at bounding box center [303, 578] width 10 height 287
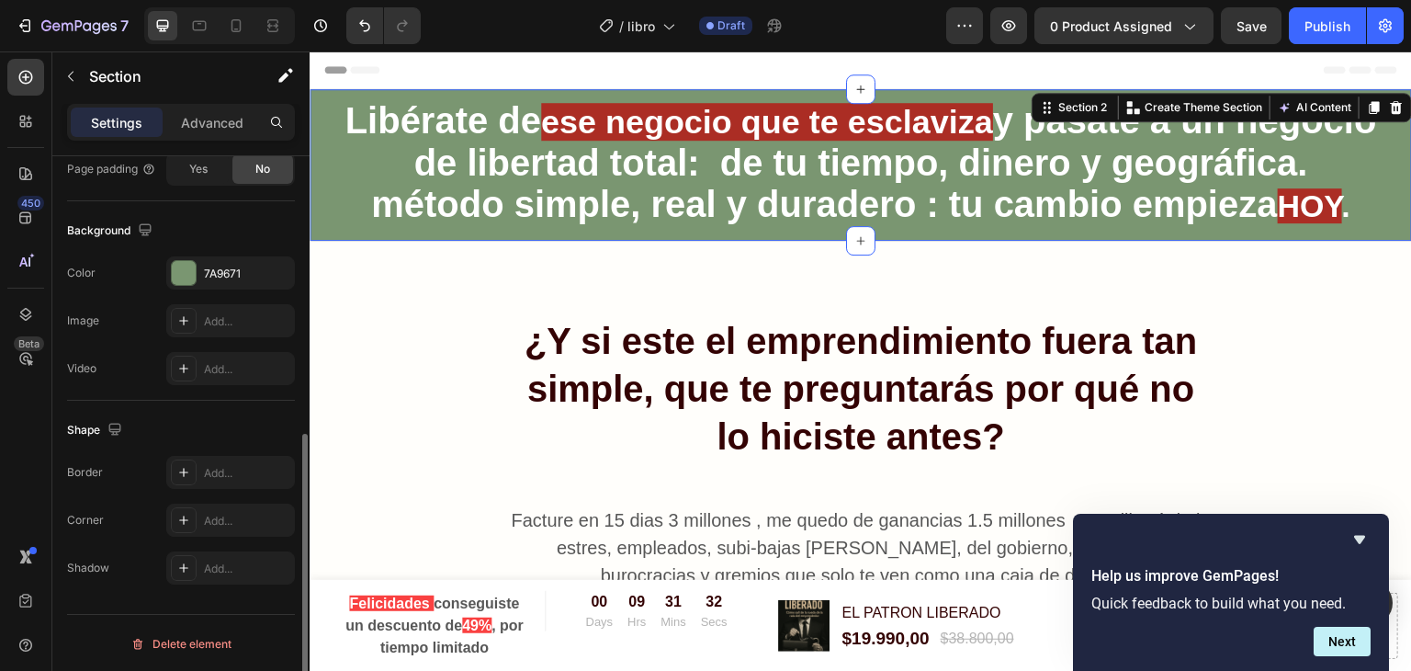
scroll to position [551, 0]
click at [221, 268] on div "7A9671" at bounding box center [230, 274] width 53 height 17
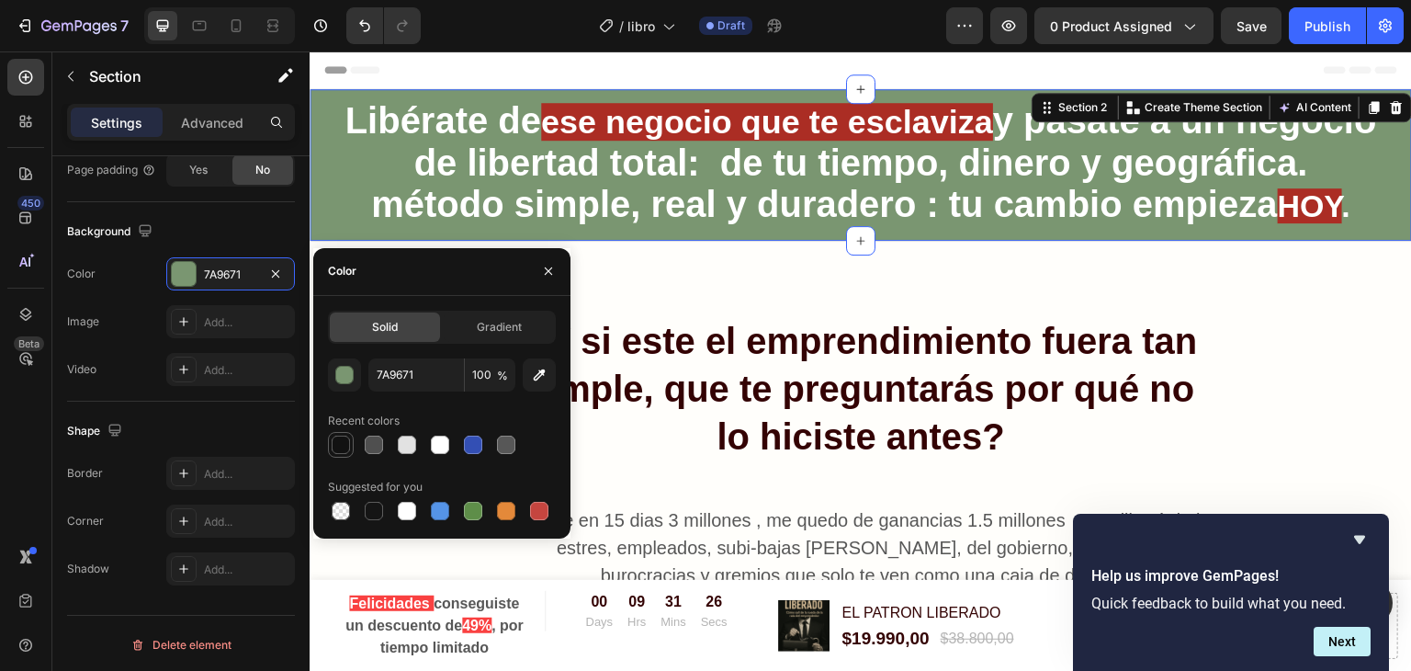
click at [332, 446] on div at bounding box center [341, 444] width 18 height 18
type input "121212"
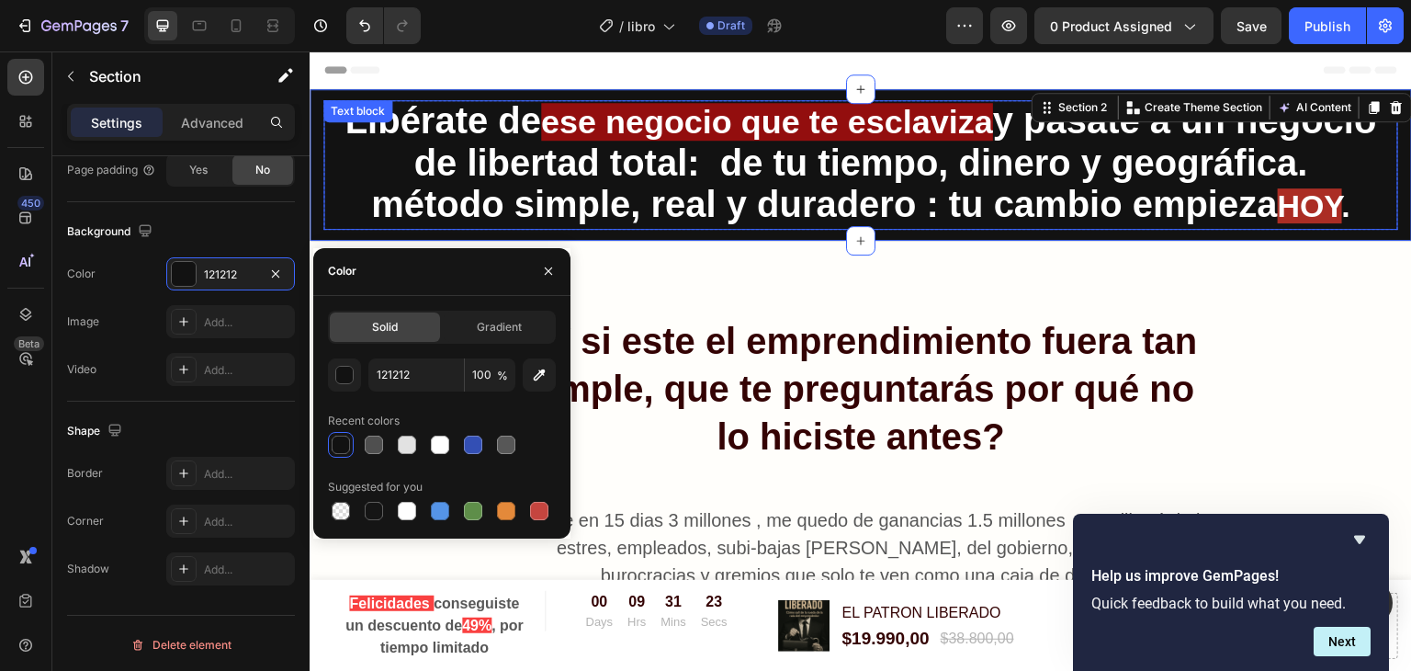
click at [666, 132] on strong "ese negocio que te esclaviza" at bounding box center [767, 122] width 452 height 38
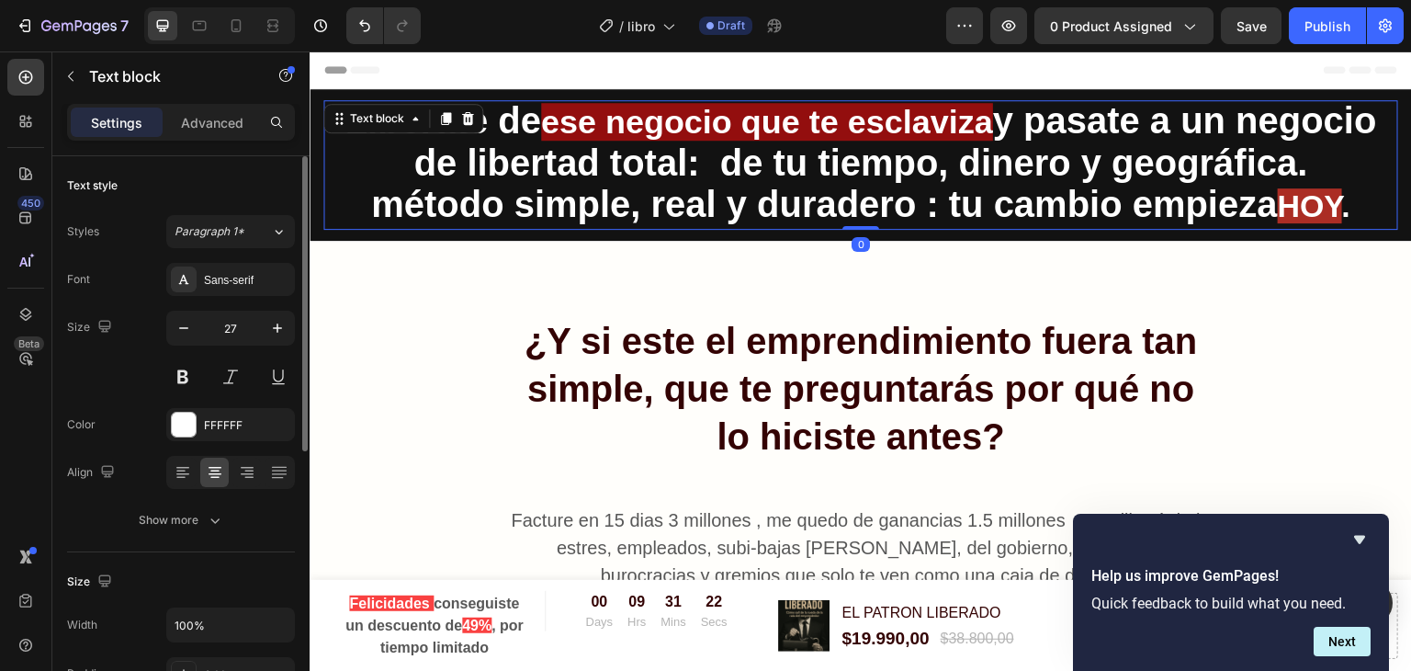
click at [660, 111] on strong "ese negocio que te esclaviza" at bounding box center [767, 122] width 452 height 38
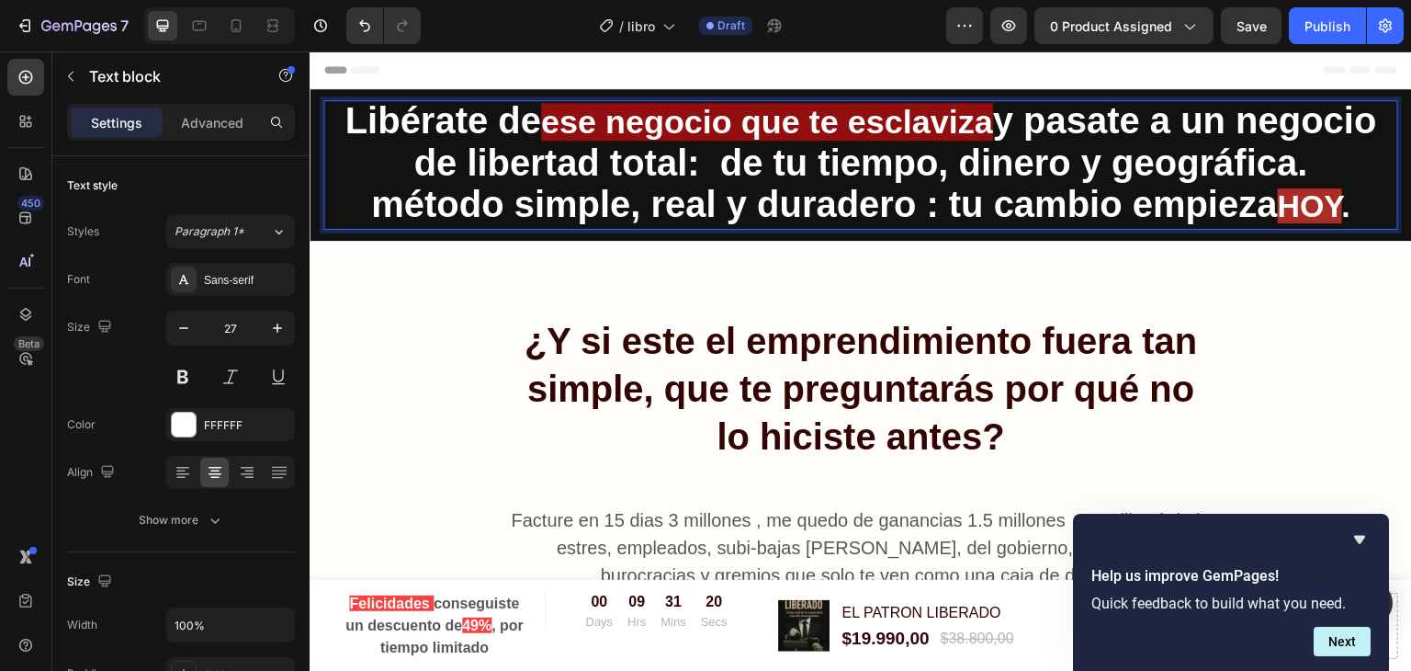
click at [1103, 170] on strong "y pasate a un negocio de libertad total: de tu tiempo, dinero y geográfica." at bounding box center [895, 141] width 964 height 83
click at [795, 129] on strong "ese negocio que te esclaviza" at bounding box center [767, 122] width 452 height 38
click at [633, 130] on strong "ese negocio que te esclaviza" at bounding box center [767, 122] width 452 height 38
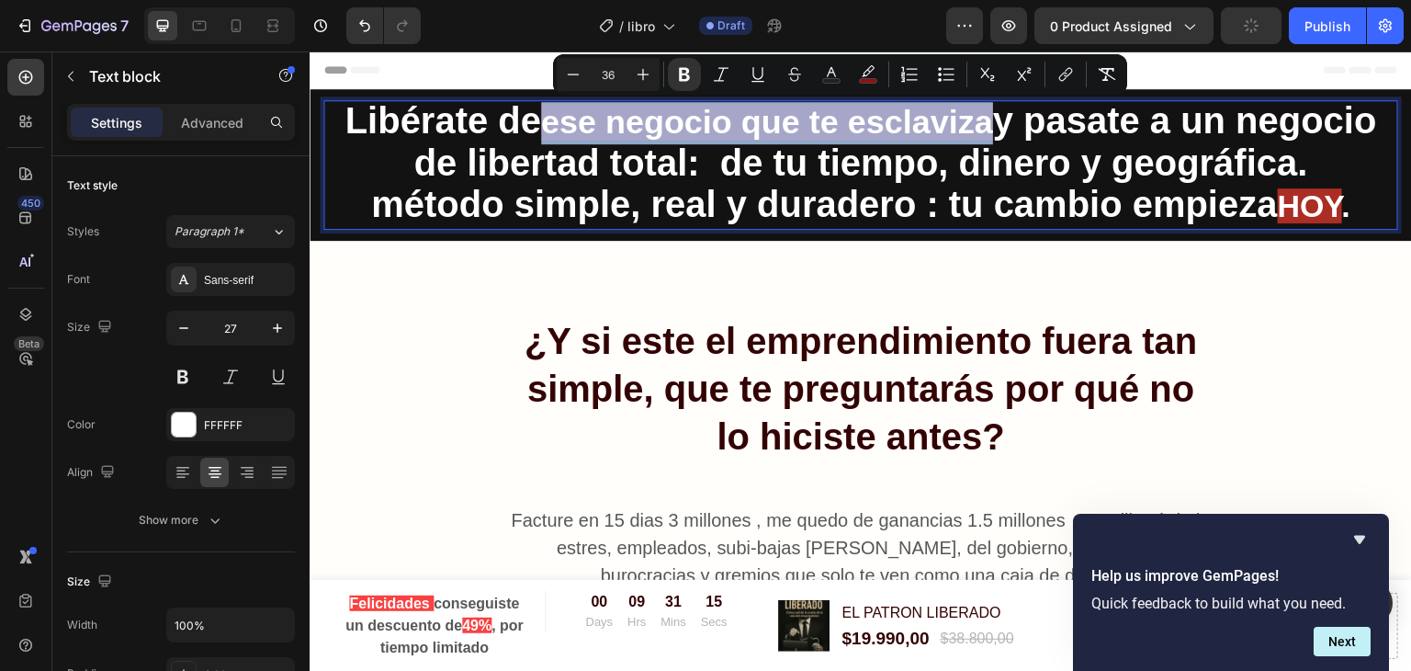
drag, startPoint x: 616, startPoint y: 128, endPoint x: 1063, endPoint y: 114, distance: 446.6
click at [993, 114] on strong "ese negocio que te esclaviza" at bounding box center [767, 122] width 452 height 38
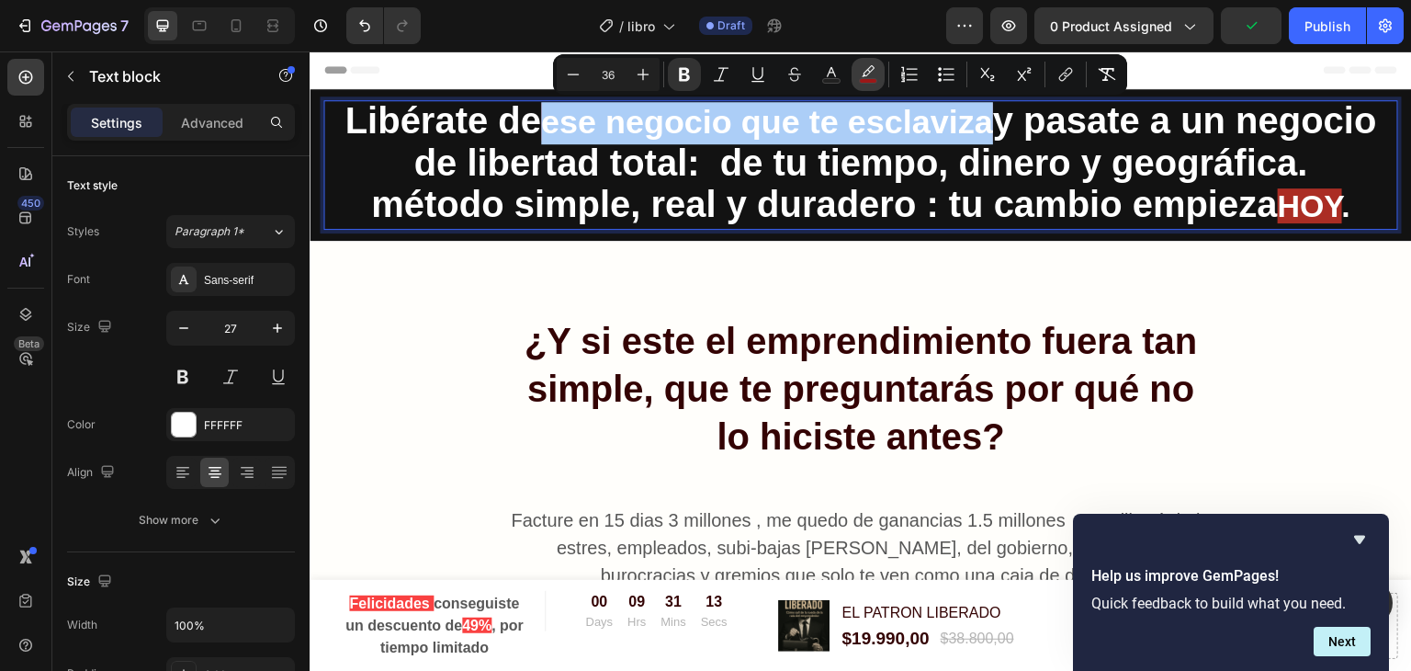
click at [863, 73] on icon "Editor contextual toolbar" at bounding box center [868, 70] width 13 height 11
type input "BA0D0D"
type input "77"
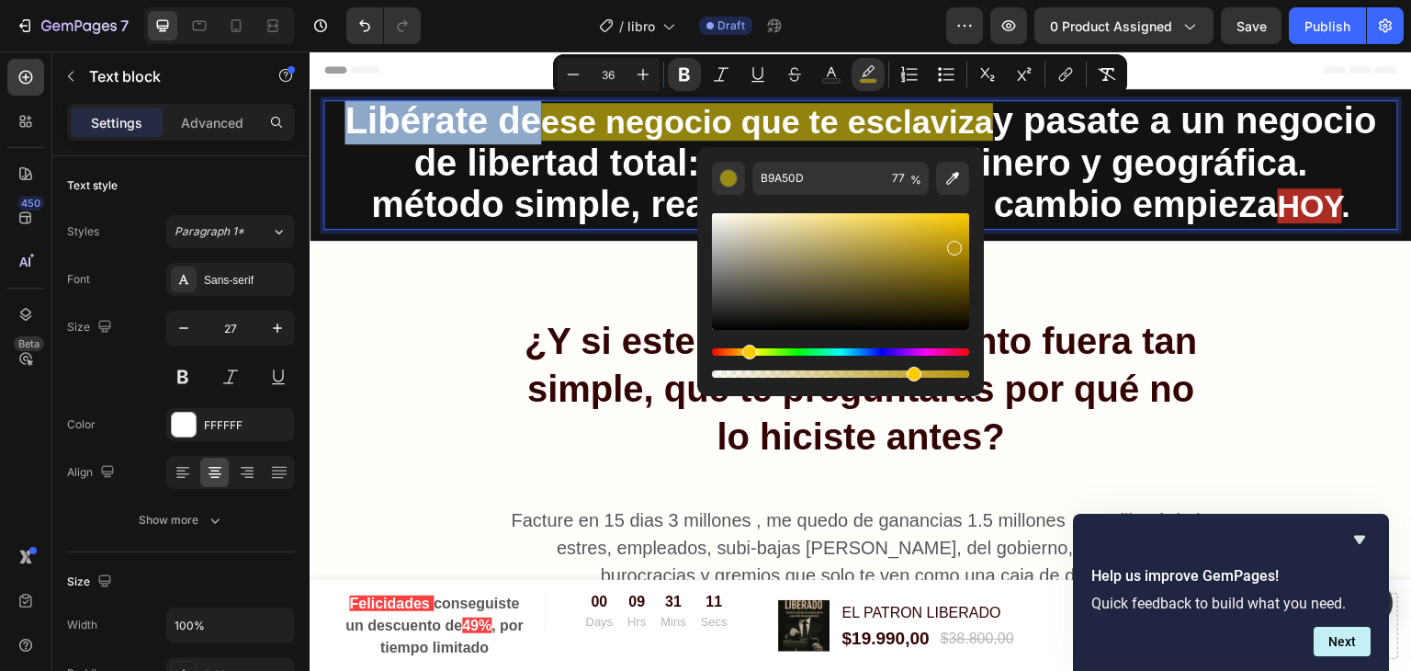
click at [746, 351] on div "Hue" at bounding box center [840, 351] width 257 height 7
click at [749, 350] on div "Hue" at bounding box center [751, 351] width 15 height 15
type input "B89E0B"
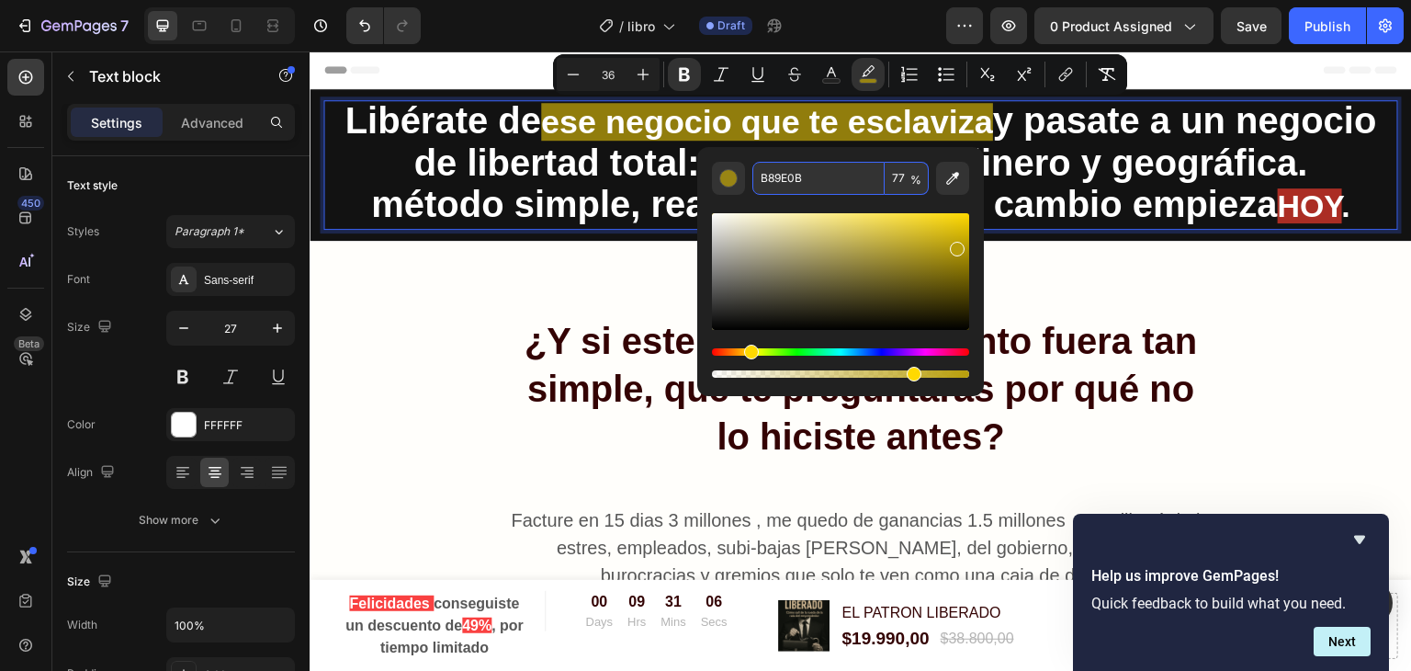
click at [786, 181] on input "B89E0B" at bounding box center [818, 178] width 132 height 33
type input "34"
click at [1298, 188] on strong "HOY" at bounding box center [1310, 205] width 64 height 35
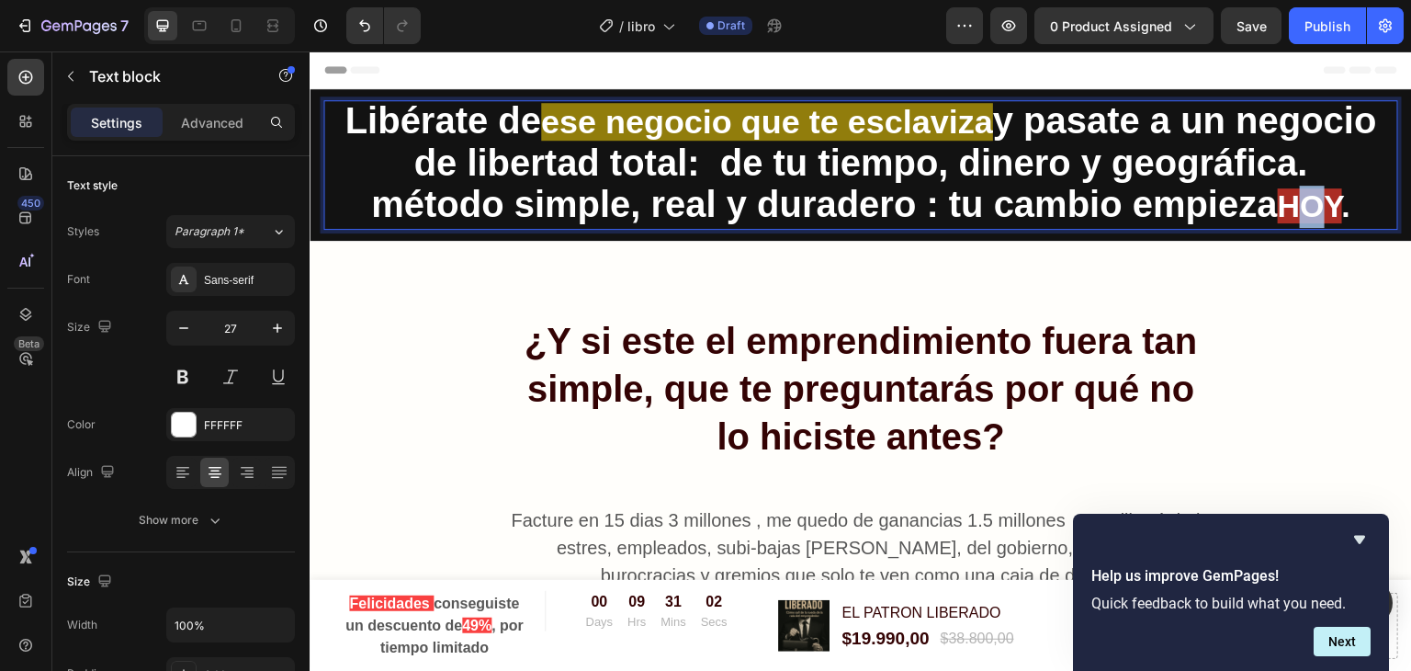
drag, startPoint x: 1294, startPoint y: 193, endPoint x: 1330, endPoint y: 197, distance: 36.1
click at [1330, 197] on strong "HOY" at bounding box center [1310, 205] width 64 height 35
drag, startPoint x: 1293, startPoint y: 202, endPoint x: 1308, endPoint y: 206, distance: 15.1
click at [1308, 206] on strong "HOY" at bounding box center [1310, 205] width 64 height 35
drag, startPoint x: 1291, startPoint y: 209, endPoint x: 1342, endPoint y: 211, distance: 51.5
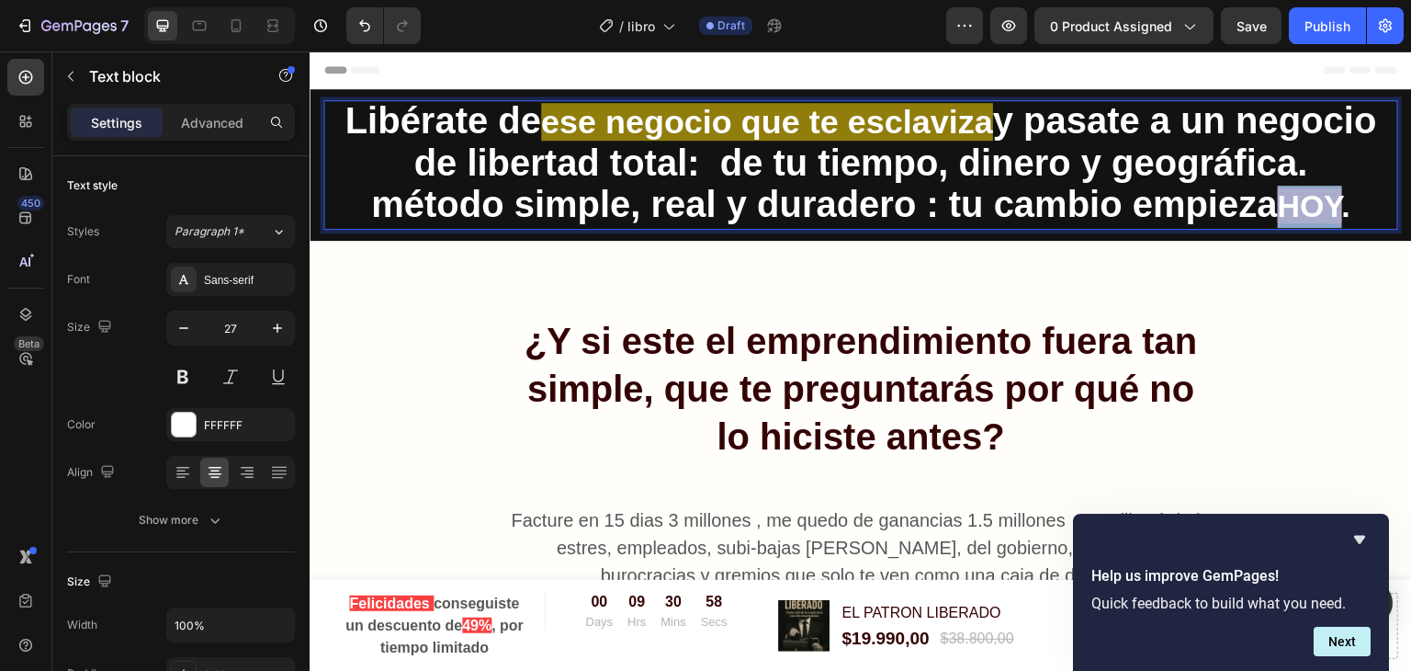
click at [1342, 211] on strong "HOY" at bounding box center [1310, 205] width 64 height 35
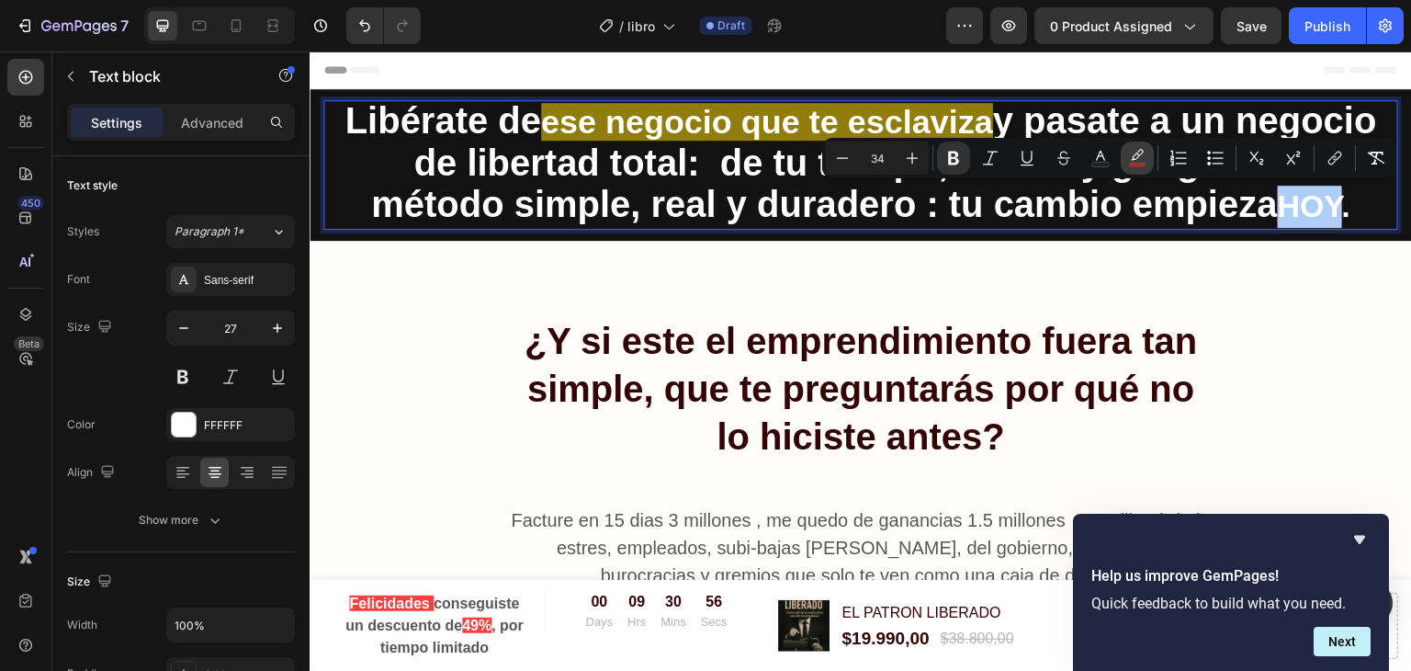
click at [1144, 156] on icon "Editor contextual toolbar" at bounding box center [1137, 158] width 18 height 18
type input "AB2D24"
type input "100"
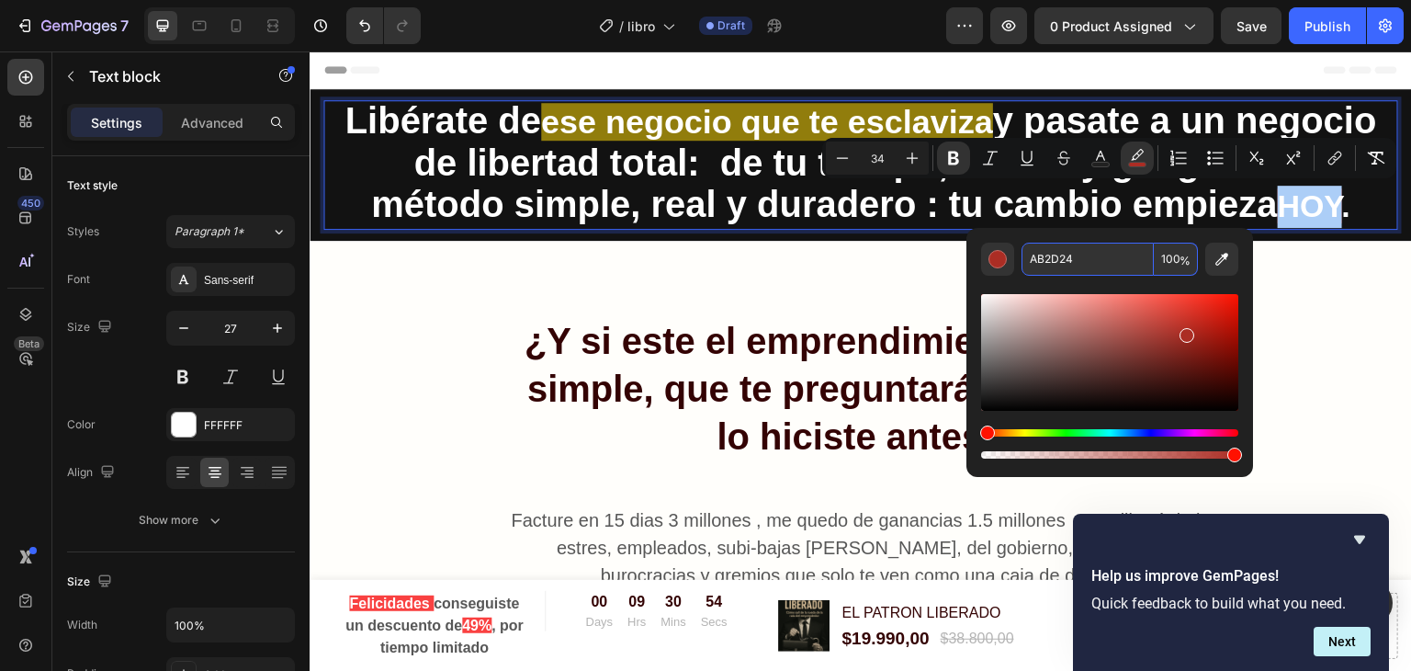
paste input "B89E0B"
click at [1039, 258] on input "B89E0B" at bounding box center [1087, 259] width 132 height 33
type input "B89E0B"
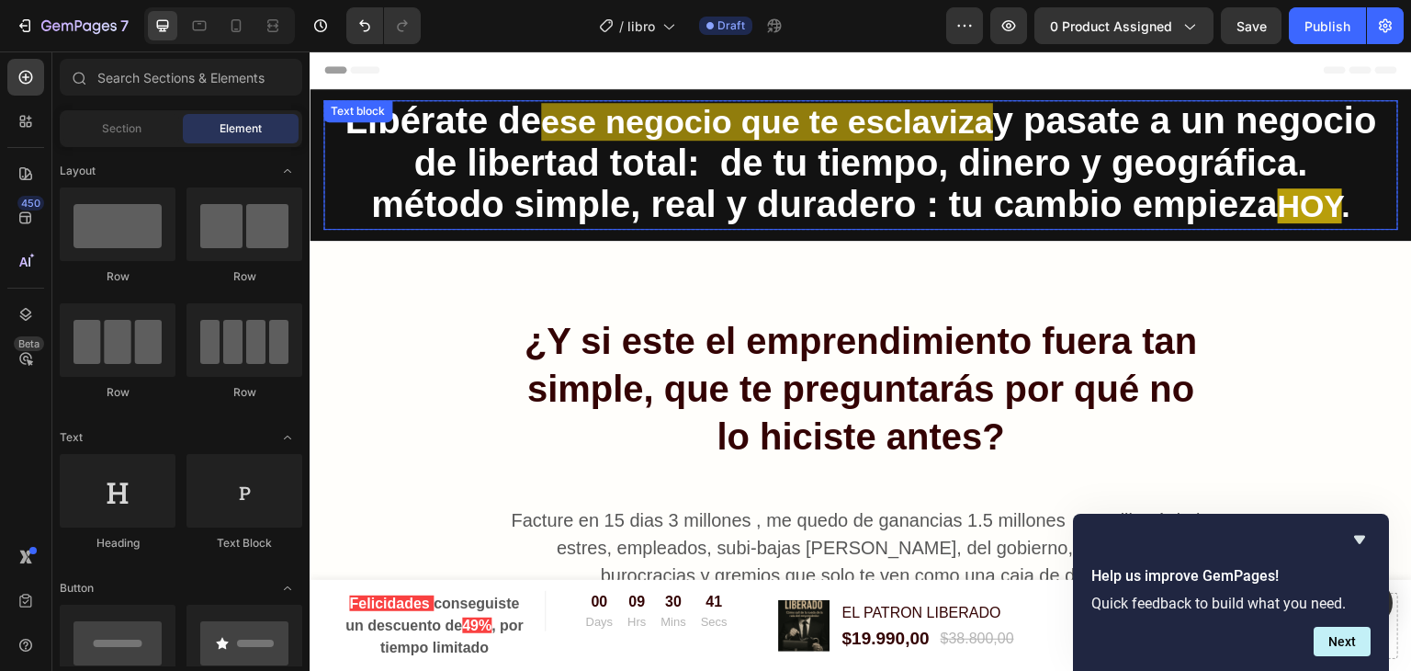
click at [1308, 203] on strong "HOY" at bounding box center [1310, 205] width 64 height 35
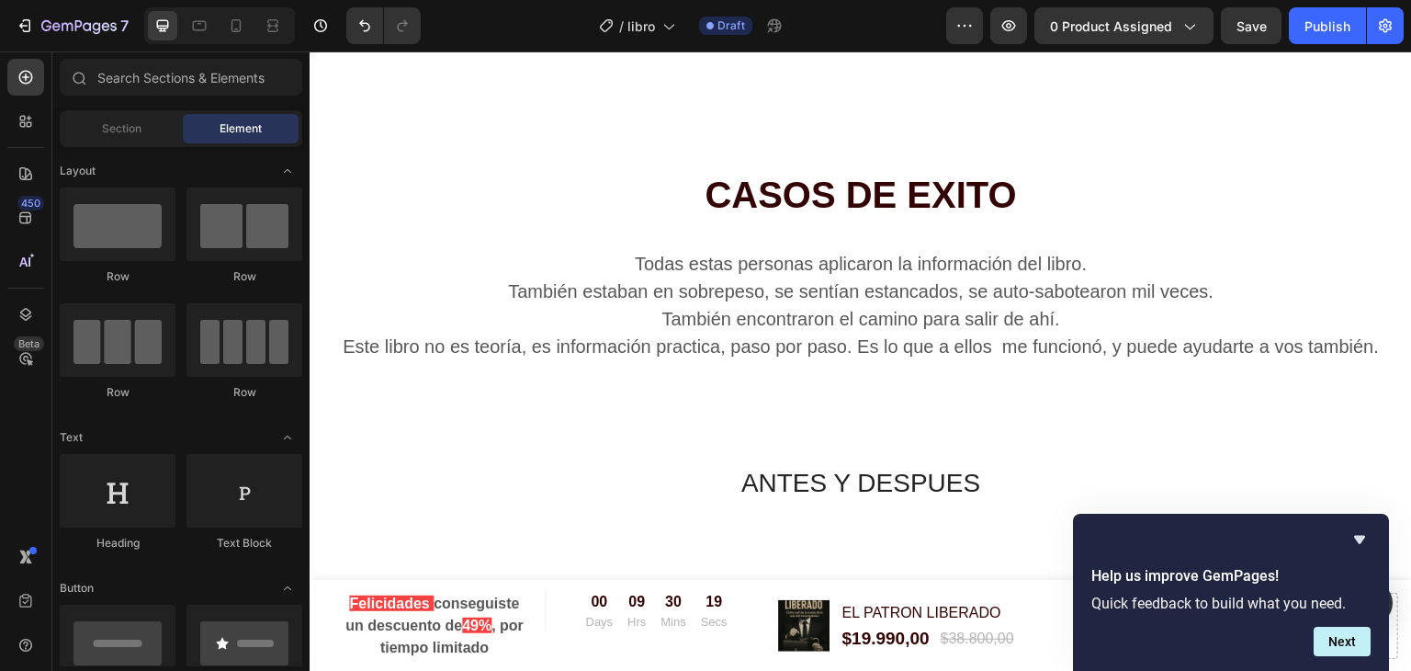
scroll to position [4424, 0]
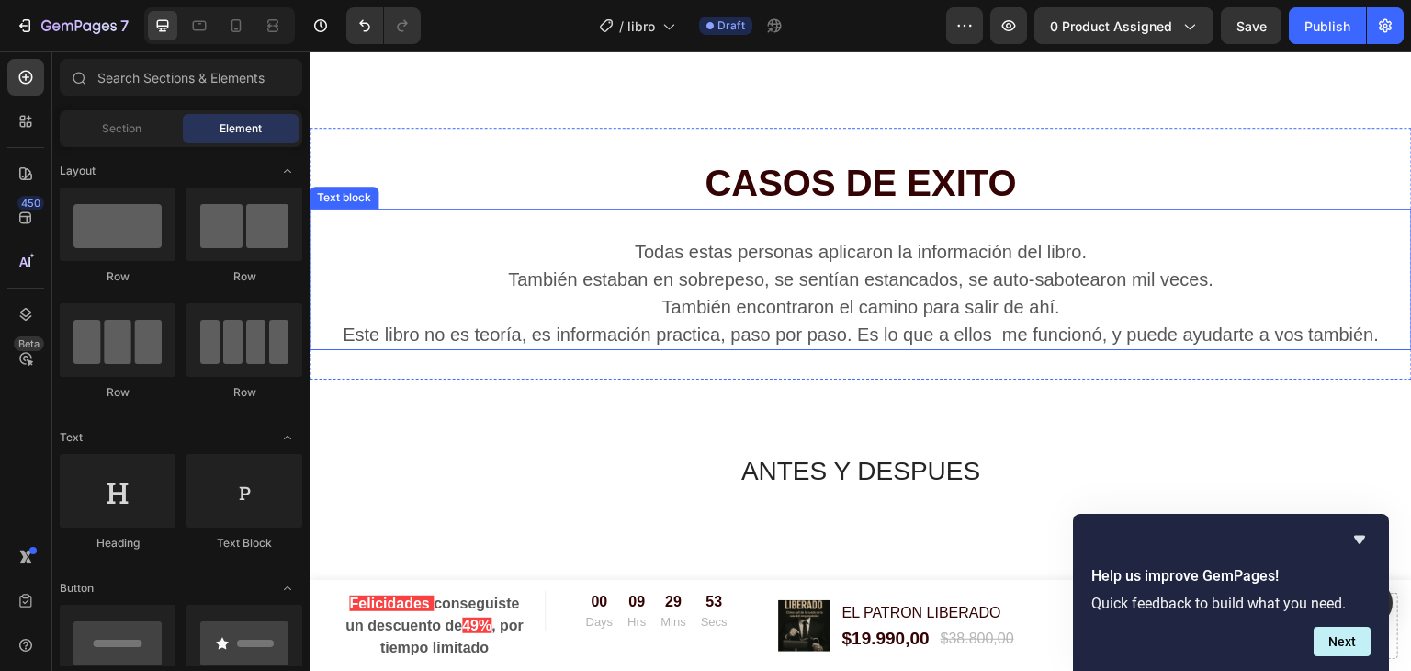
click at [753, 265] on p "También estaban en sobrepeso, se sentían estancados, se auto-sabotearon mil vec…" at bounding box center [860, 292] width 1099 height 55
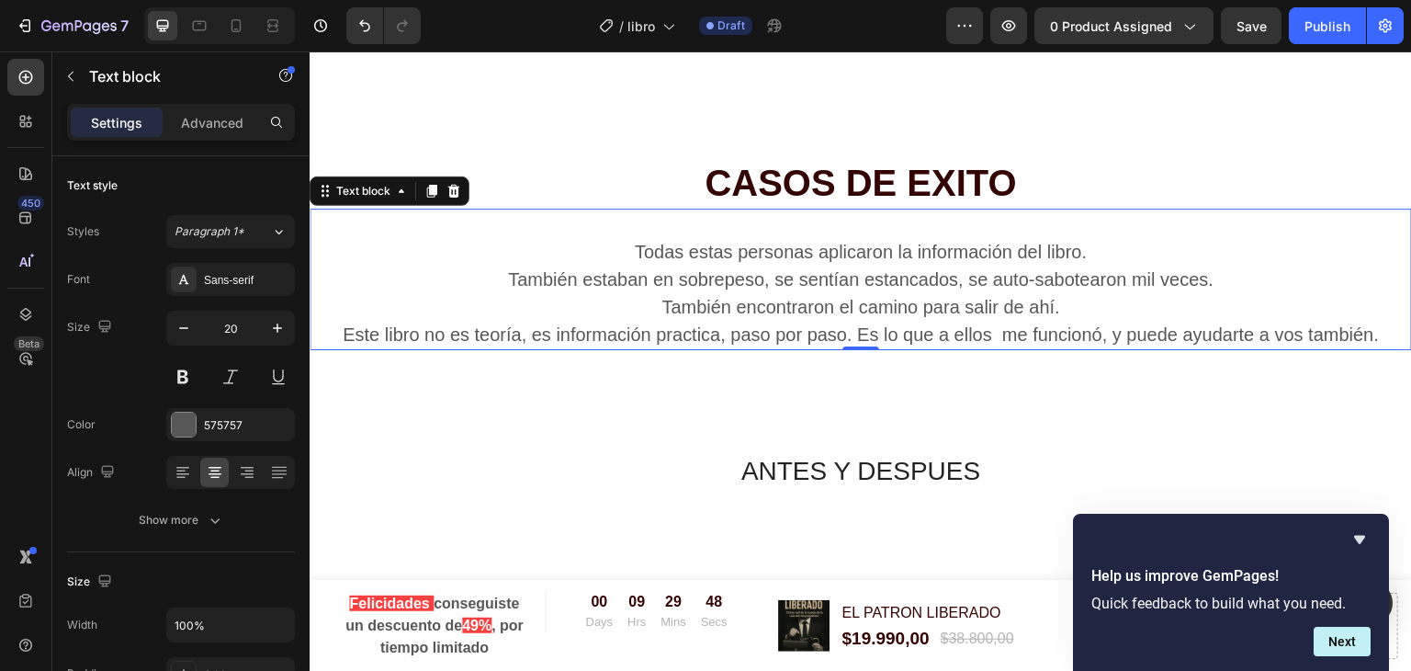
click at [604, 265] on p "También estaban en sobrepeso, se sentían estancados, se auto-sabotearon mil vec…" at bounding box center [860, 292] width 1099 height 55
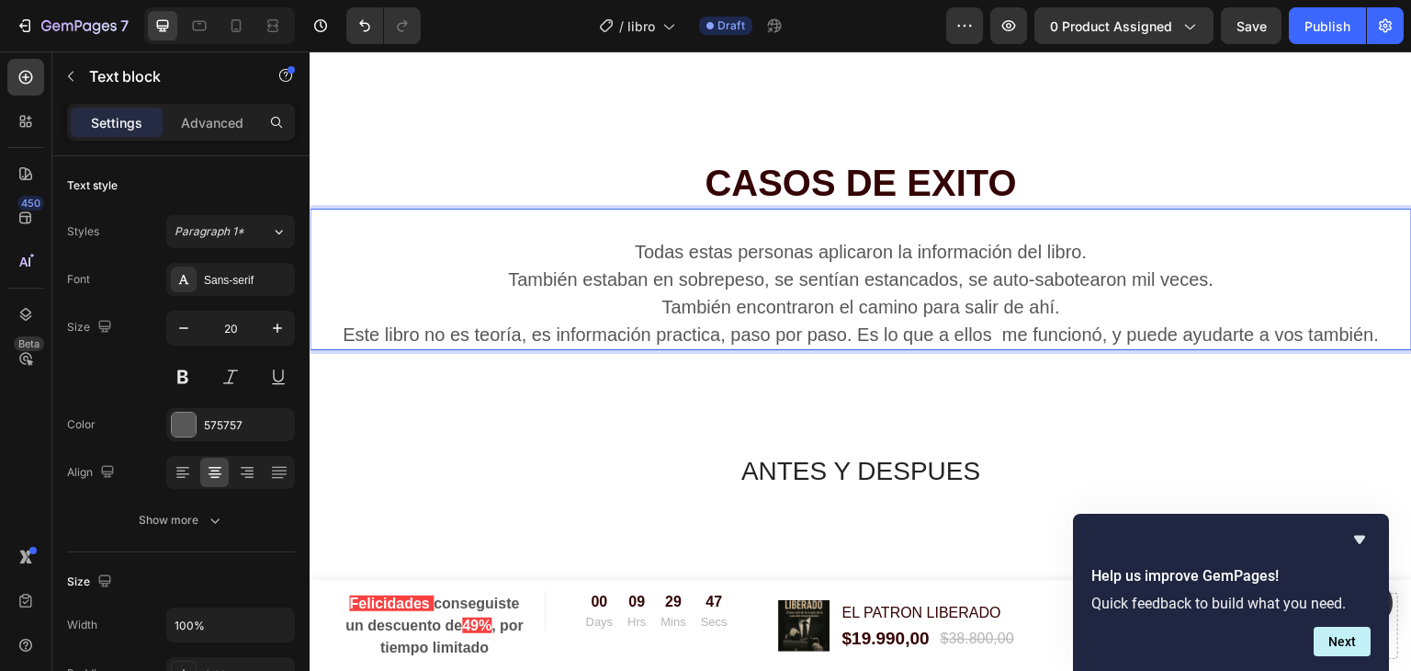
click at [661, 265] on p "También estaban en sobrepeso, se sentían estancados, se auto-sabotearon mil vec…" at bounding box center [860, 292] width 1099 height 55
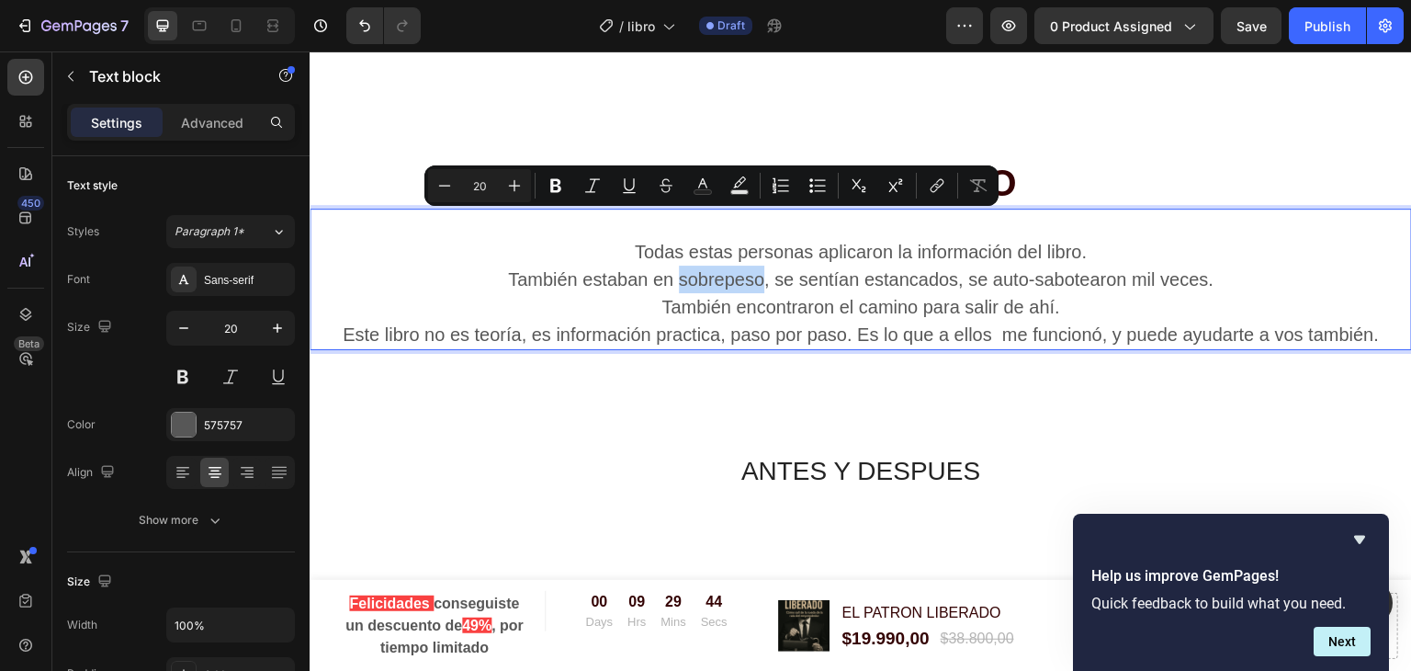
drag, startPoint x: 670, startPoint y: 229, endPoint x: 755, endPoint y: 232, distance: 85.5
click at [755, 265] on p "También estaban en sobrepeso, se sentían estancados, se auto-sabotearon mil vec…" at bounding box center [860, 292] width 1099 height 55
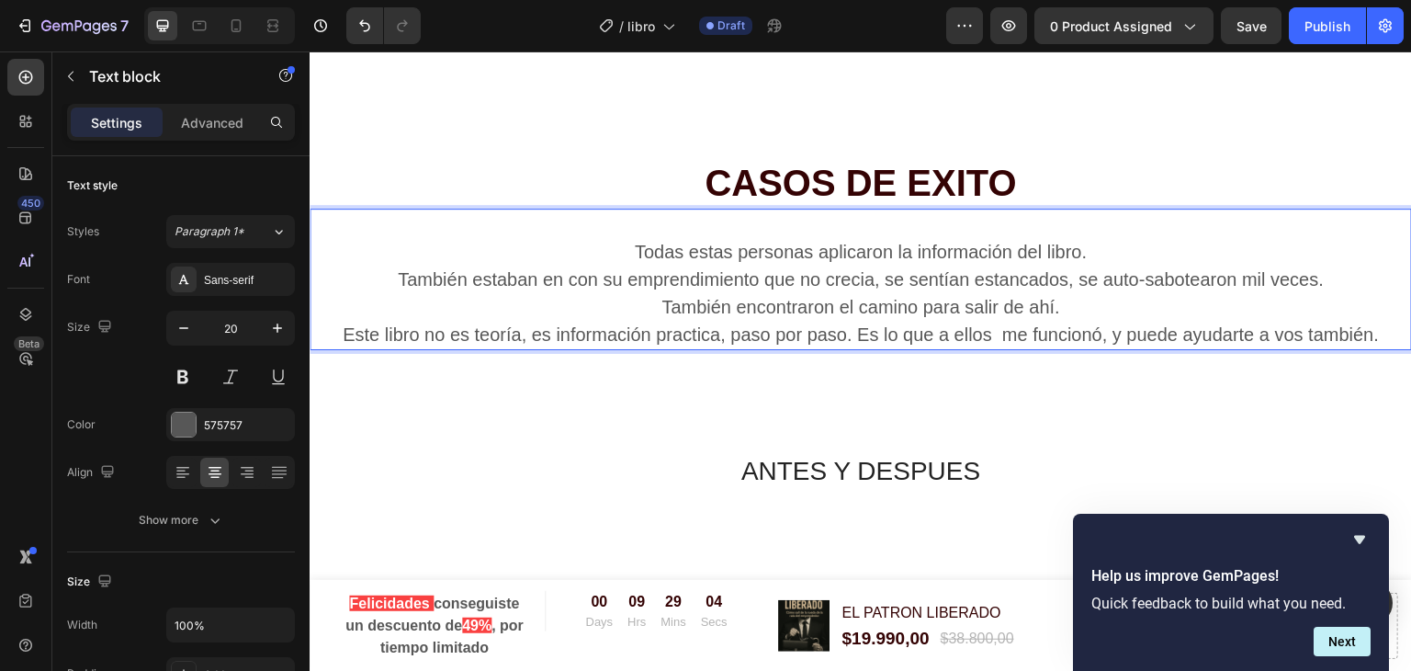
click at [1082, 265] on p "También estaban en con su emprendimiento que no crecia, se sentían estancados, …" at bounding box center [860, 292] width 1099 height 55
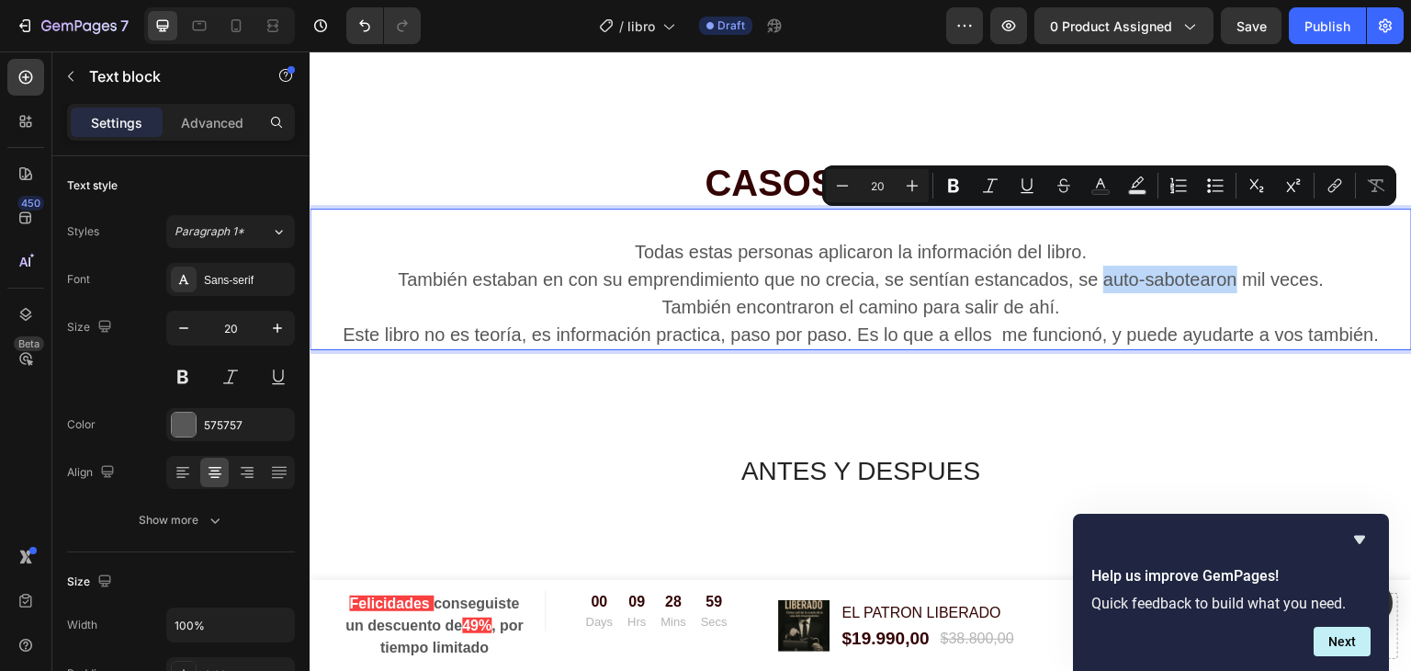
drag, startPoint x: 1095, startPoint y: 225, endPoint x: 1224, endPoint y: 218, distance: 128.8
click at [1224, 265] on p "También estaban en con su emprendimiento que no crecia, se sentían estancados, …" at bounding box center [860, 292] width 1099 height 55
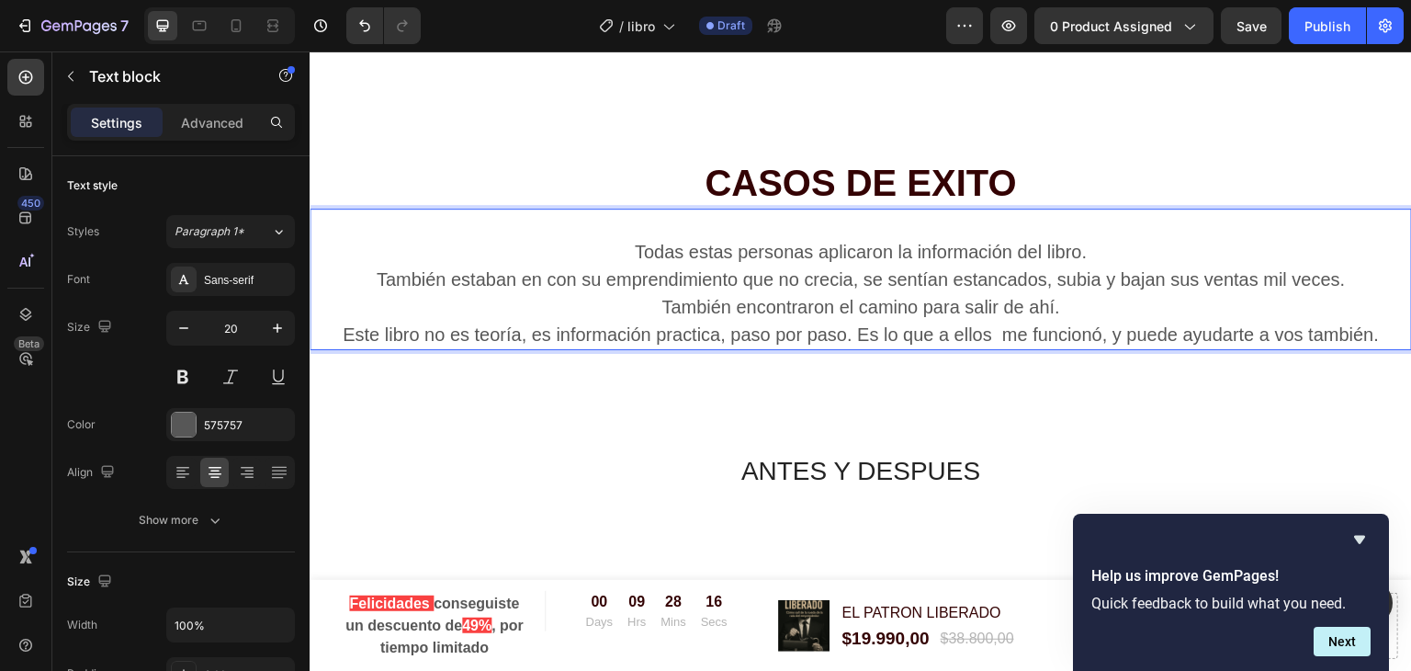
click at [820, 265] on p "También estaban en con su emprendimiento que no crecia, se sentían estancados, …" at bounding box center [860, 292] width 1099 height 55
click at [837, 265] on p "También estaban en con su emprendimiento que no crecia, se sentían estancados, …" at bounding box center [860, 292] width 1099 height 55
click at [1231, 265] on p "También estaban en con su emprendimiento que no crecía, se sentían estancados, …" at bounding box center [860, 292] width 1099 height 55
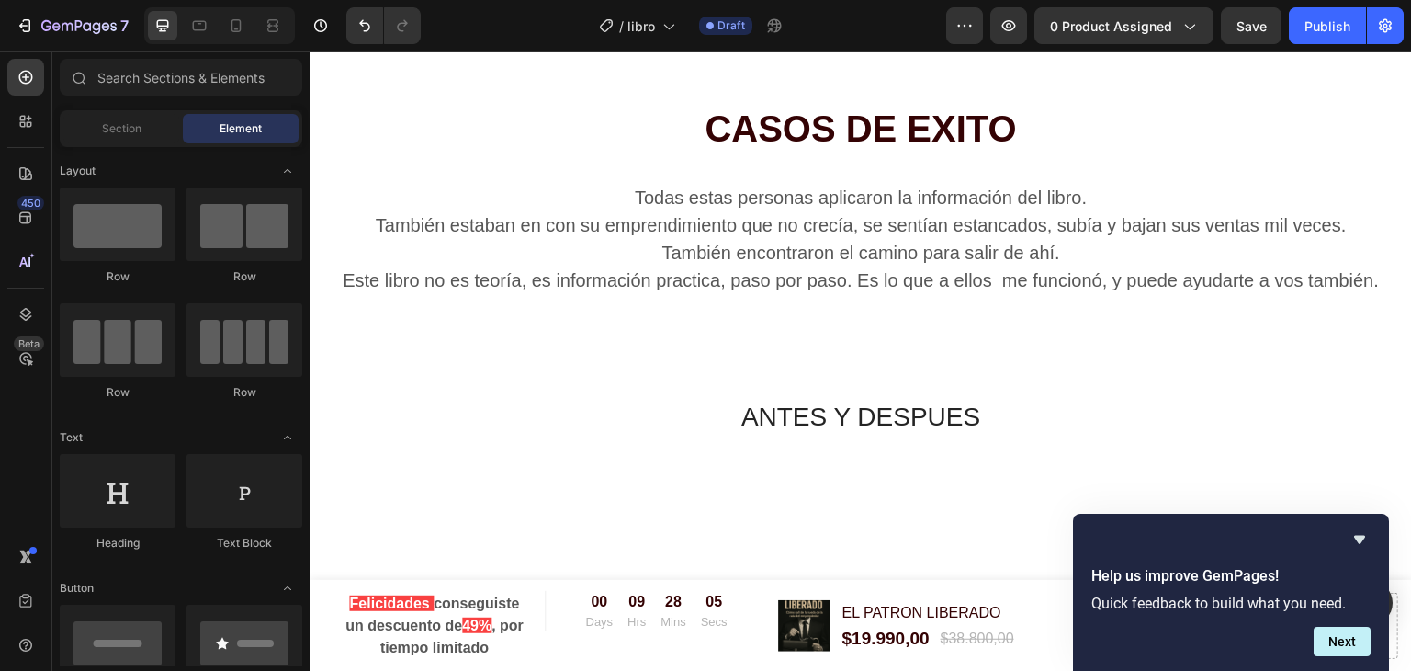
scroll to position [4528, 0]
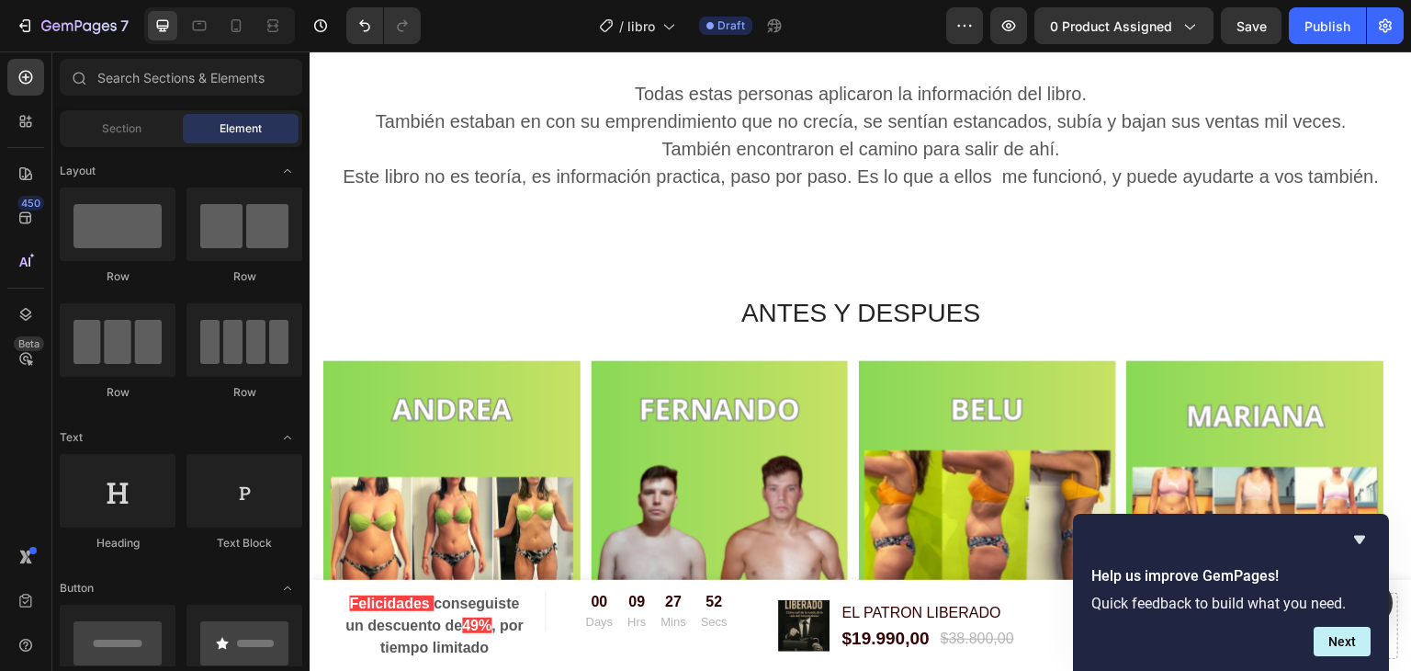
drag, startPoint x: 1402, startPoint y: 362, endPoint x: 962, endPoint y: 205, distance: 467.2
click at [962, 205] on div "CASOS DE EXITO Heading Todas estas personas aplicaron la información del libro.…" at bounding box center [861, 96] width 1102 height 252
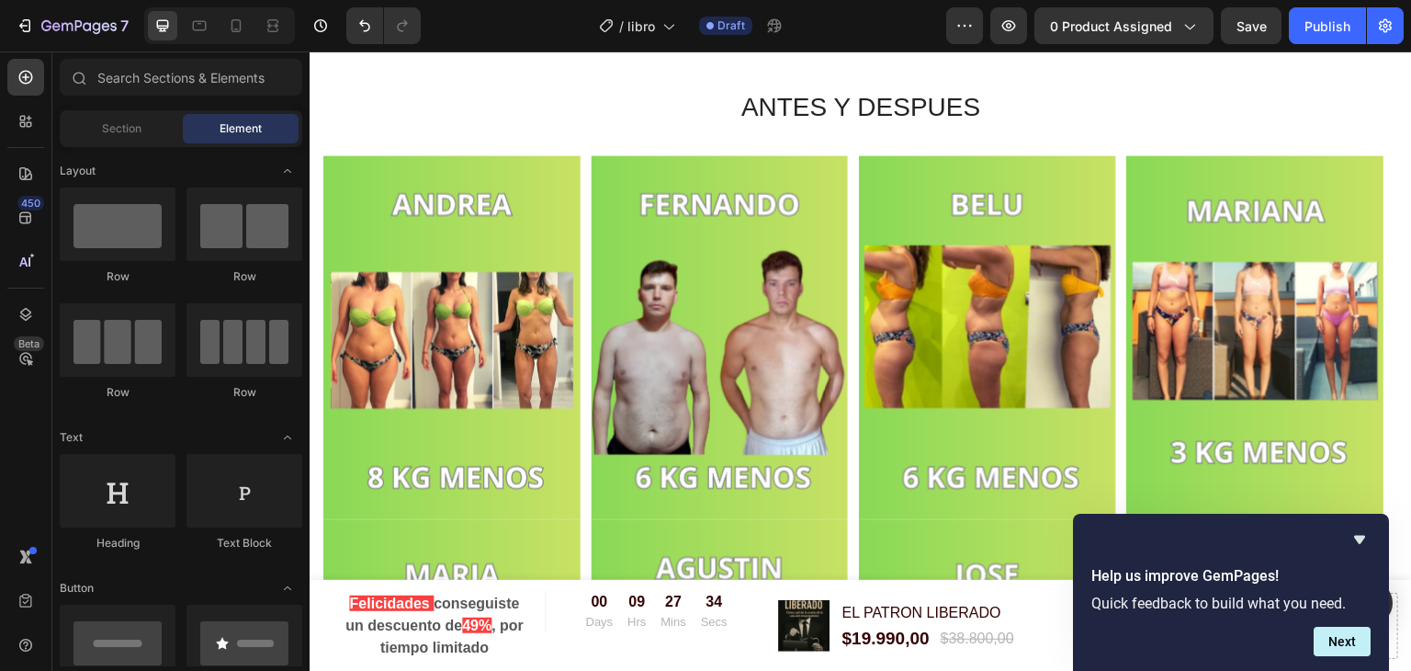
scroll to position [4711, 0]
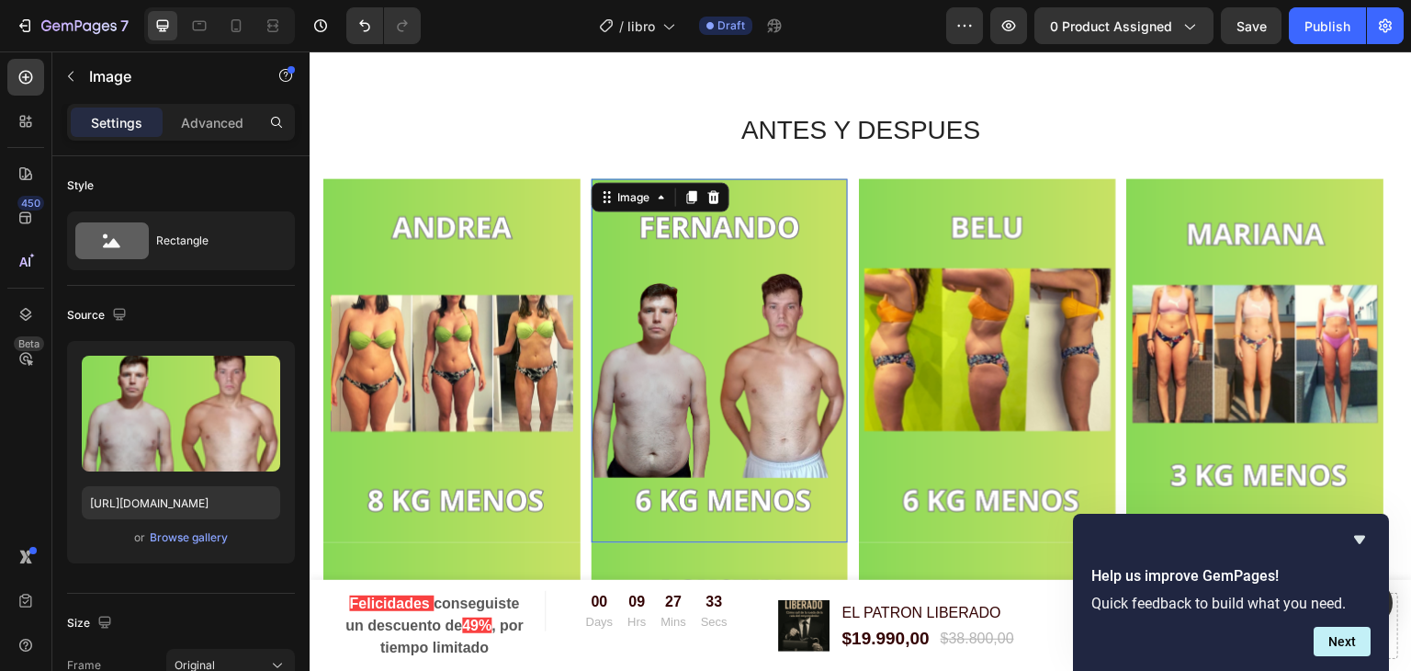
click at [714, 358] on img at bounding box center [720, 360] width 257 height 364
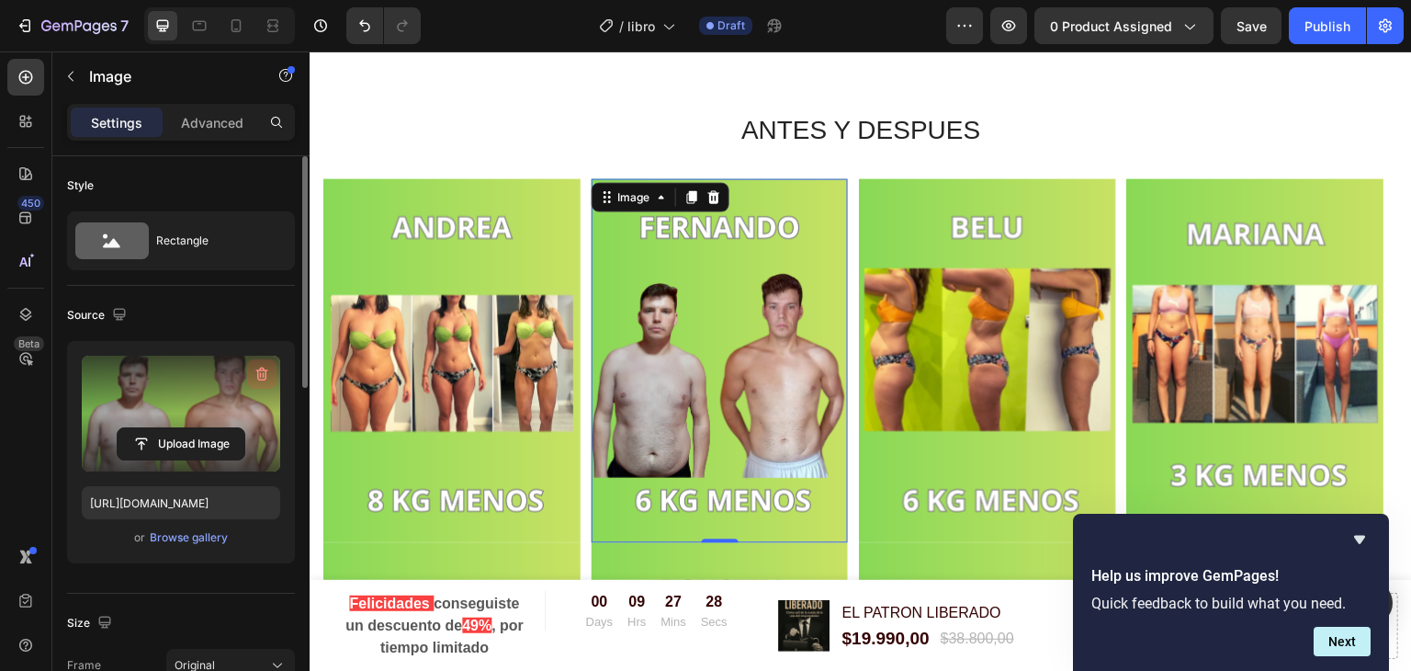
click at [256, 371] on icon "button" at bounding box center [262, 374] width 18 height 18
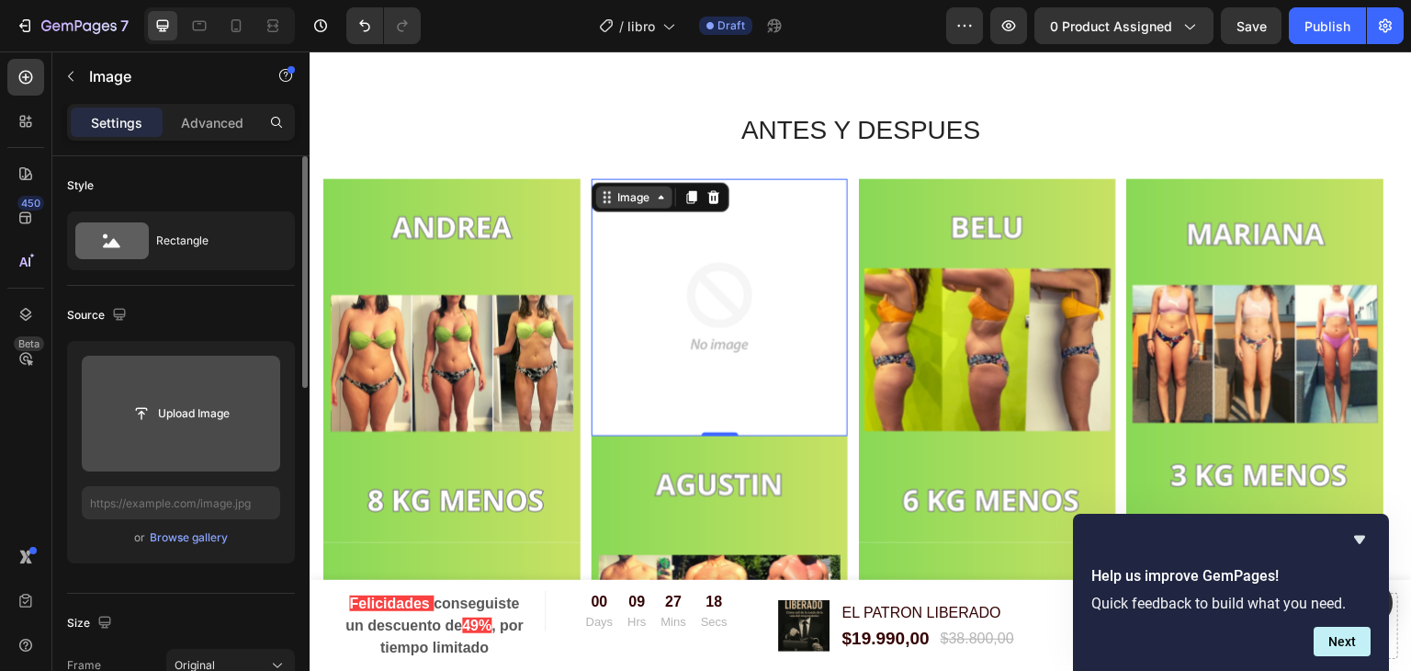
click at [617, 199] on div "Image" at bounding box center [634, 196] width 39 height 17
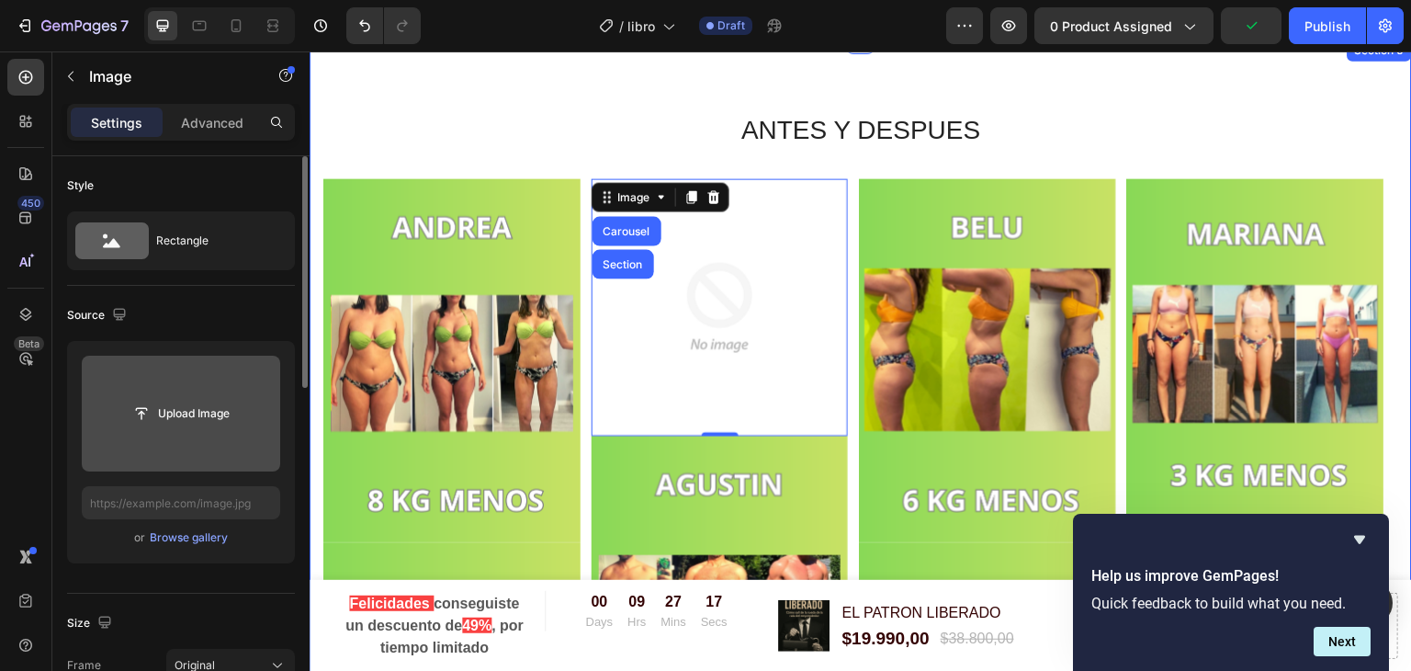
click at [1046, 127] on h2 "ANTES Y DESPUES" at bounding box center [860, 130] width 1075 height 37
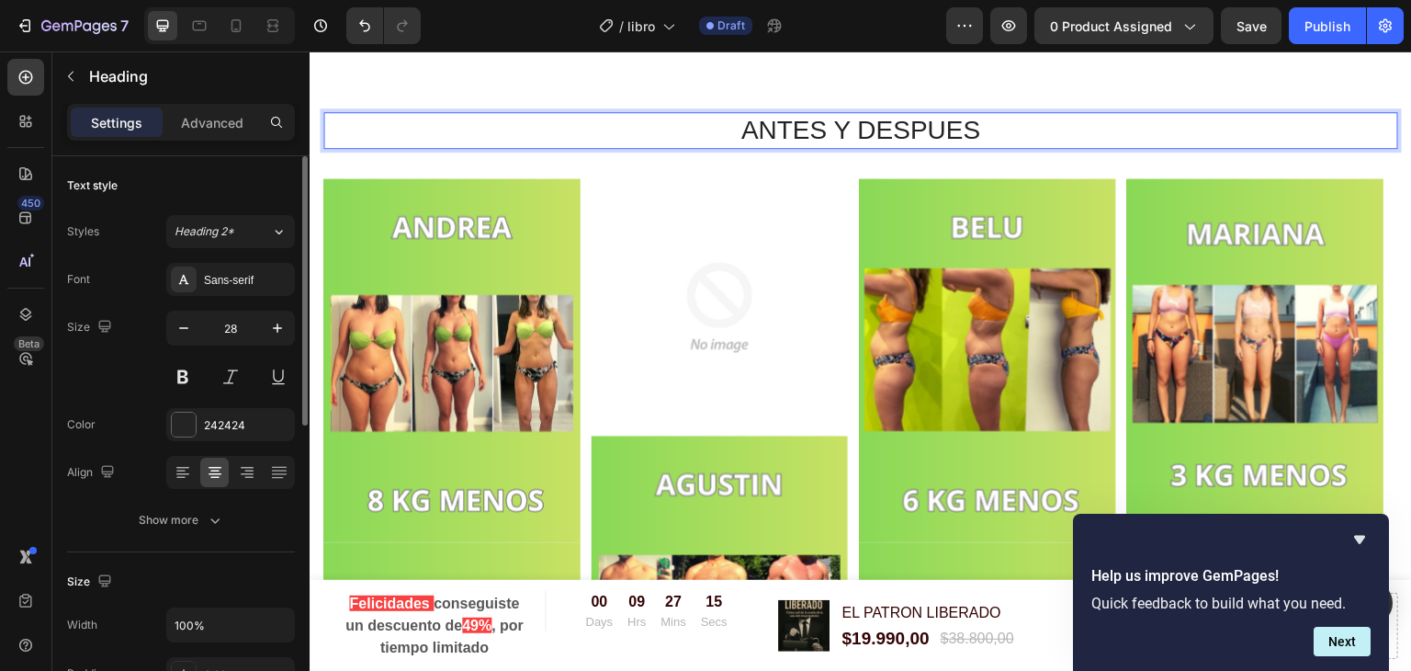
click at [647, 120] on h2 "ANTES Y DESPUES" at bounding box center [860, 130] width 1075 height 37
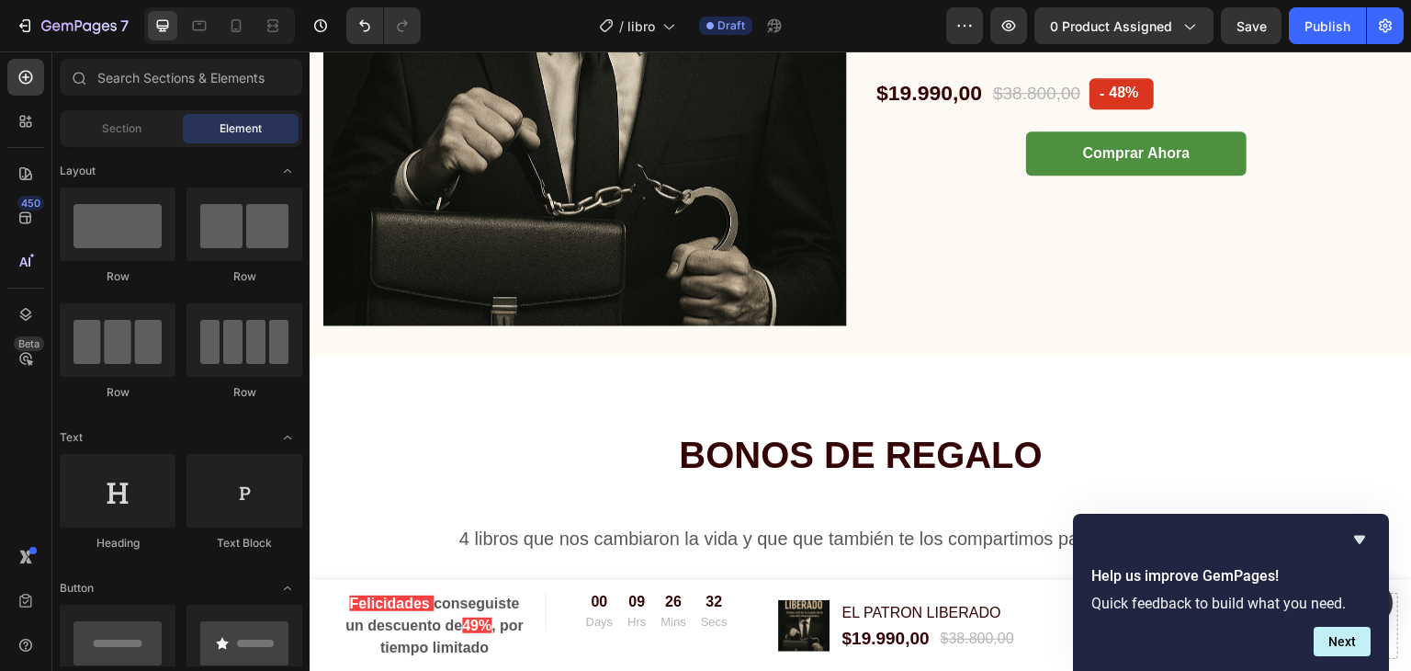
scroll to position [6542, 0]
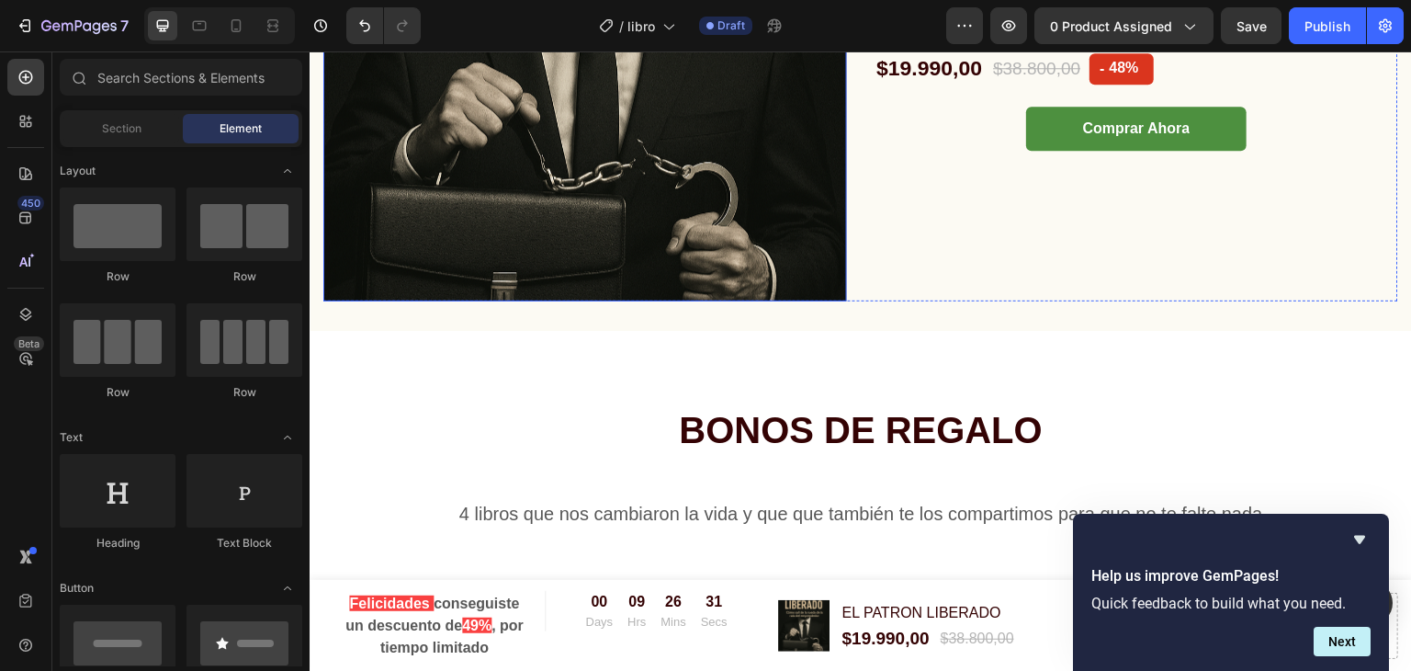
click at [784, 188] on img at bounding box center [585, 40] width 524 height 524
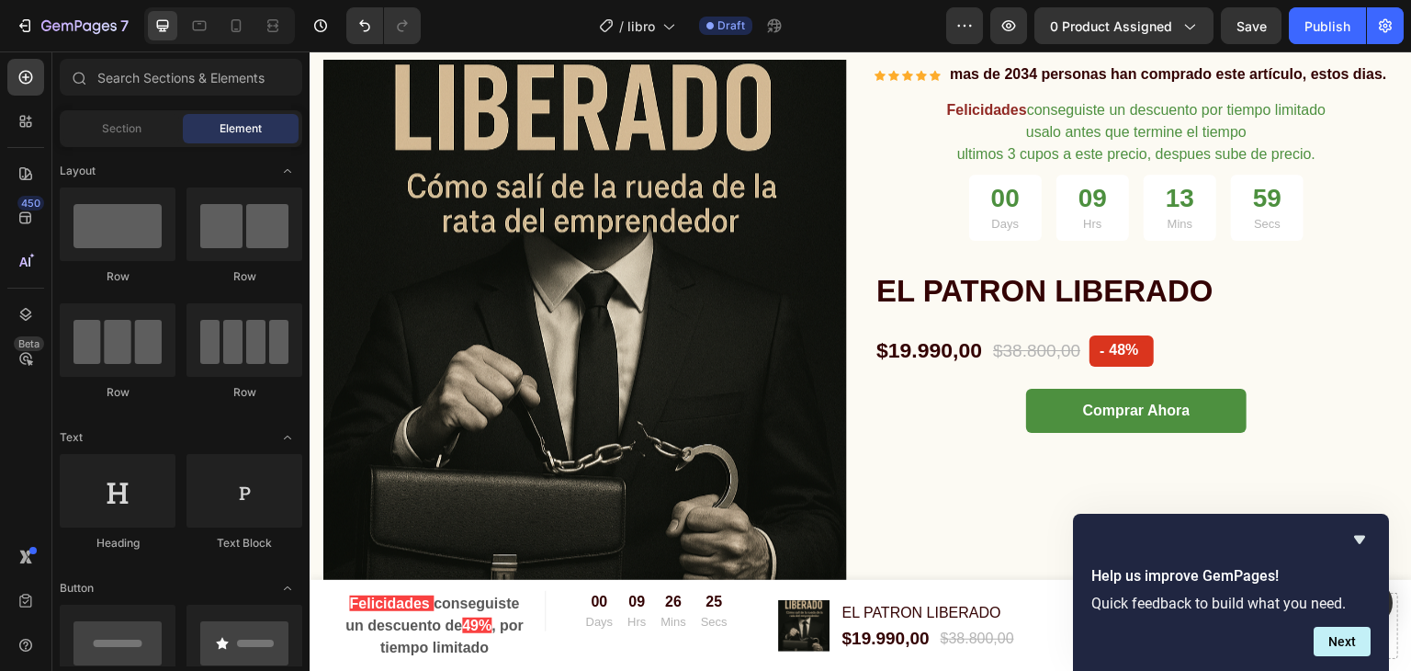
scroll to position [6246, 0]
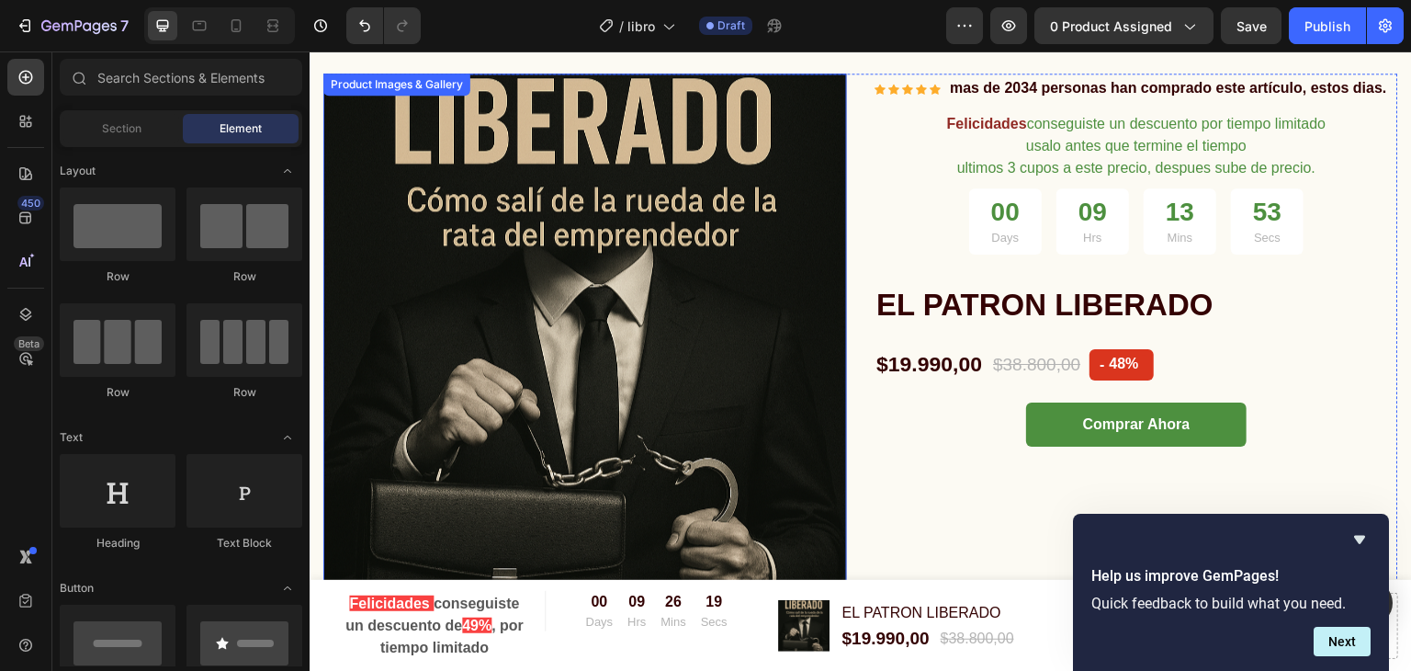
click at [428, 262] on img at bounding box center [585, 335] width 524 height 524
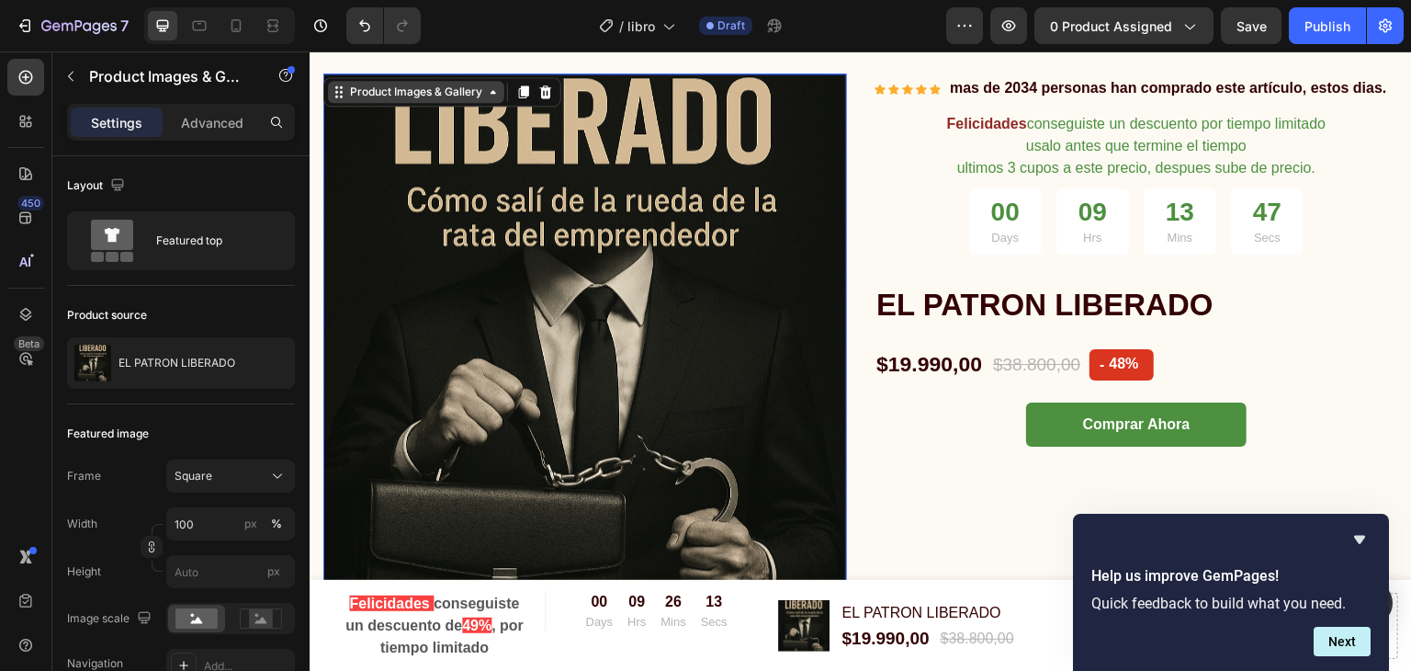
click at [448, 94] on div "Product Images & Gallery" at bounding box center [416, 92] width 140 height 17
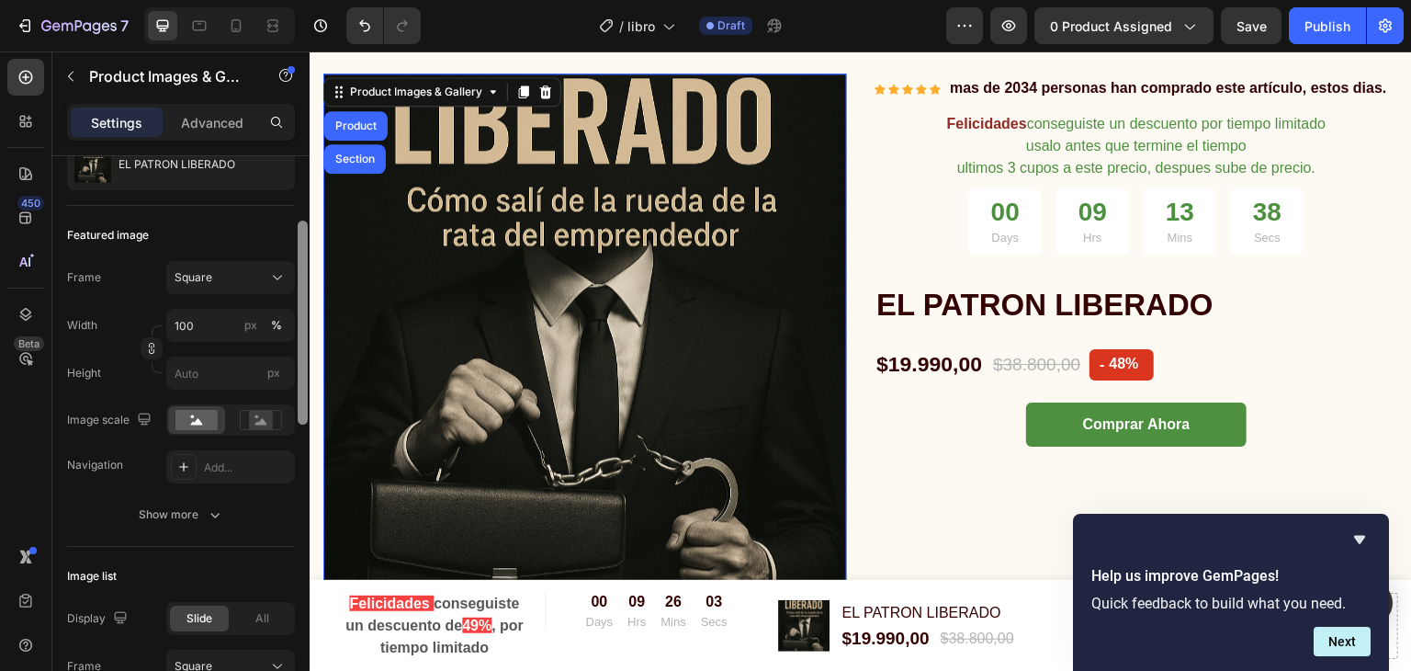
scroll to position [191, 0]
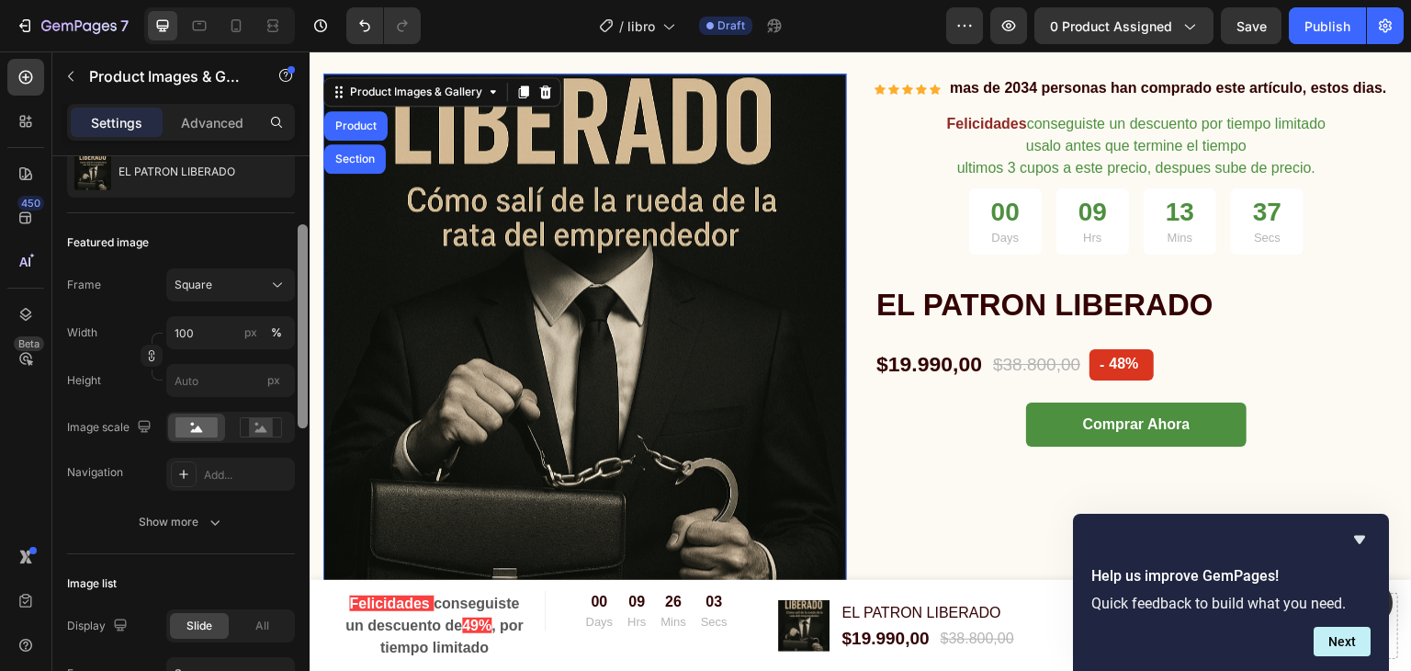
drag, startPoint x: 302, startPoint y: 317, endPoint x: 308, endPoint y: 386, distance: 69.1
click at [308, 386] on div at bounding box center [303, 439] width 14 height 567
click at [193, 333] on input "100" at bounding box center [230, 332] width 129 height 33
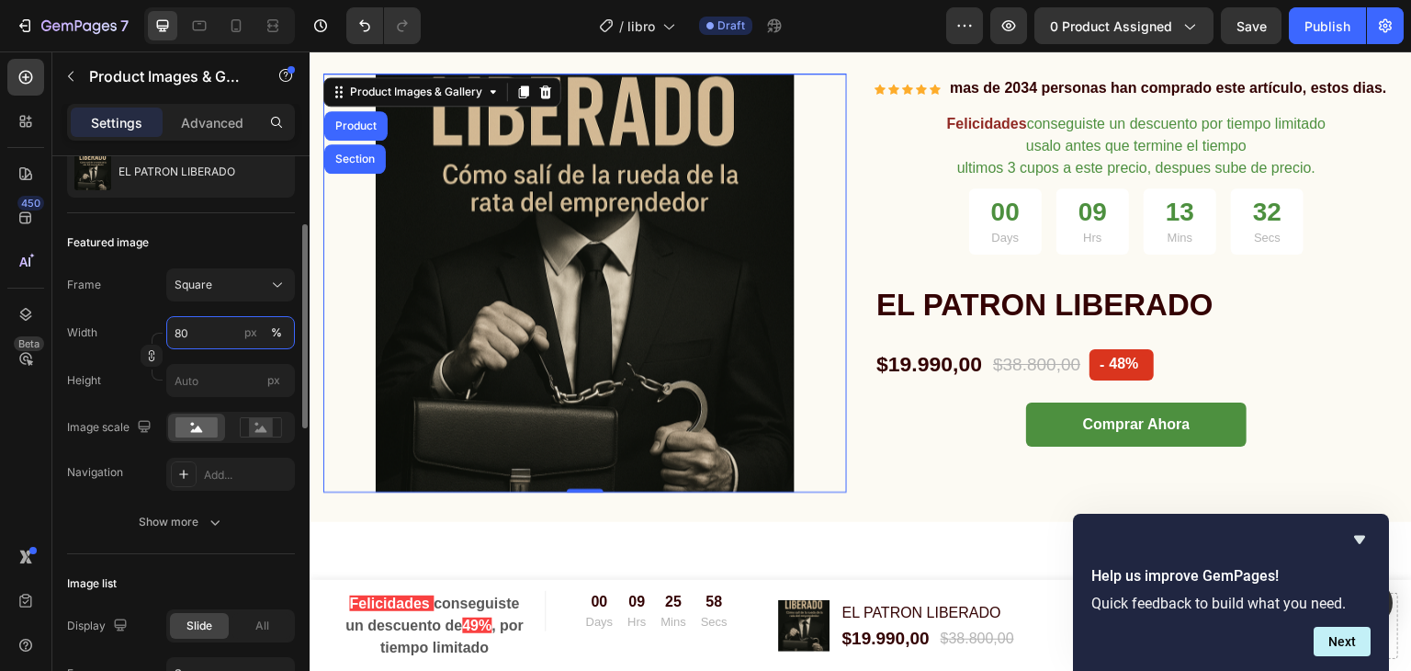
type input "8"
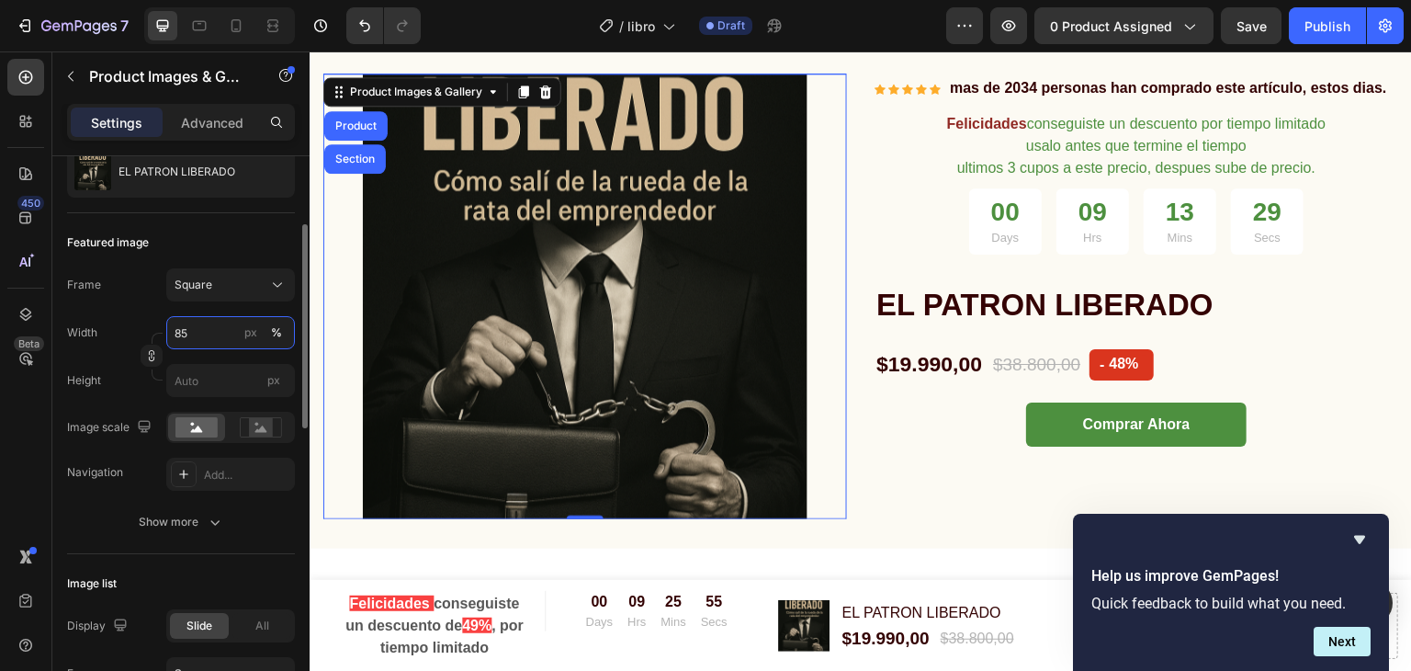
type input "8"
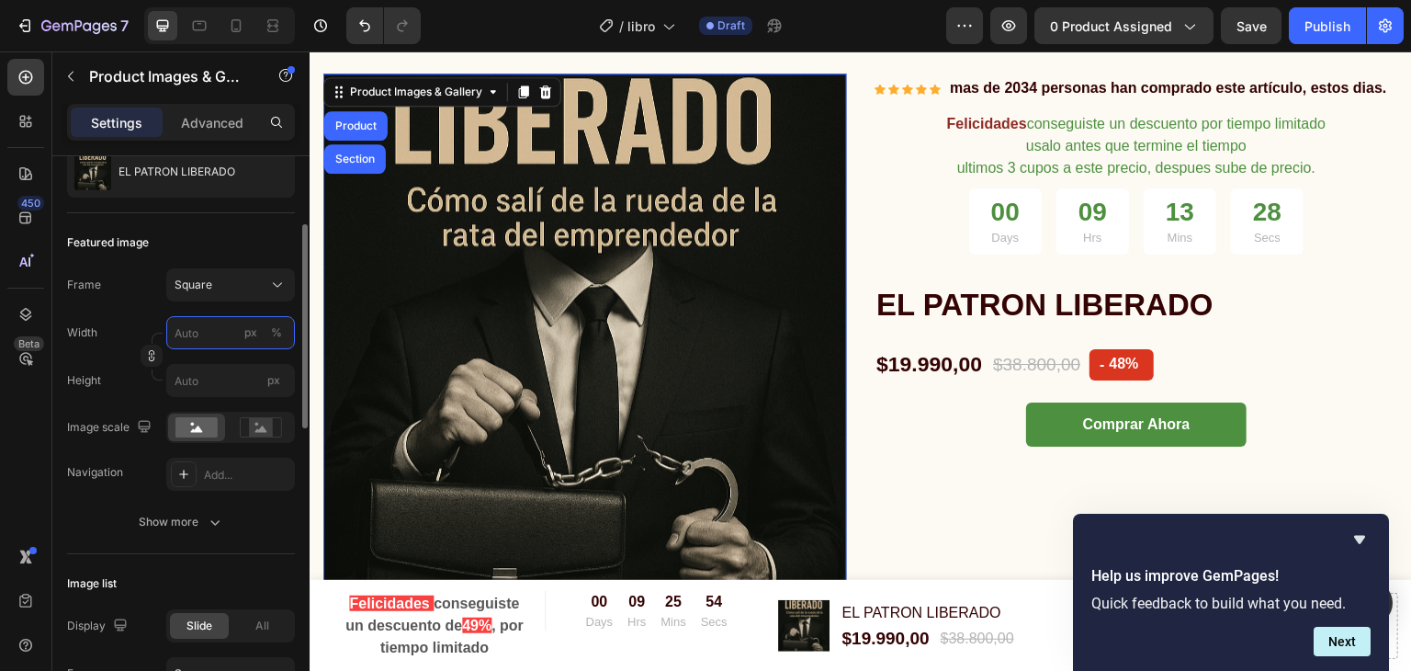
type input "5"
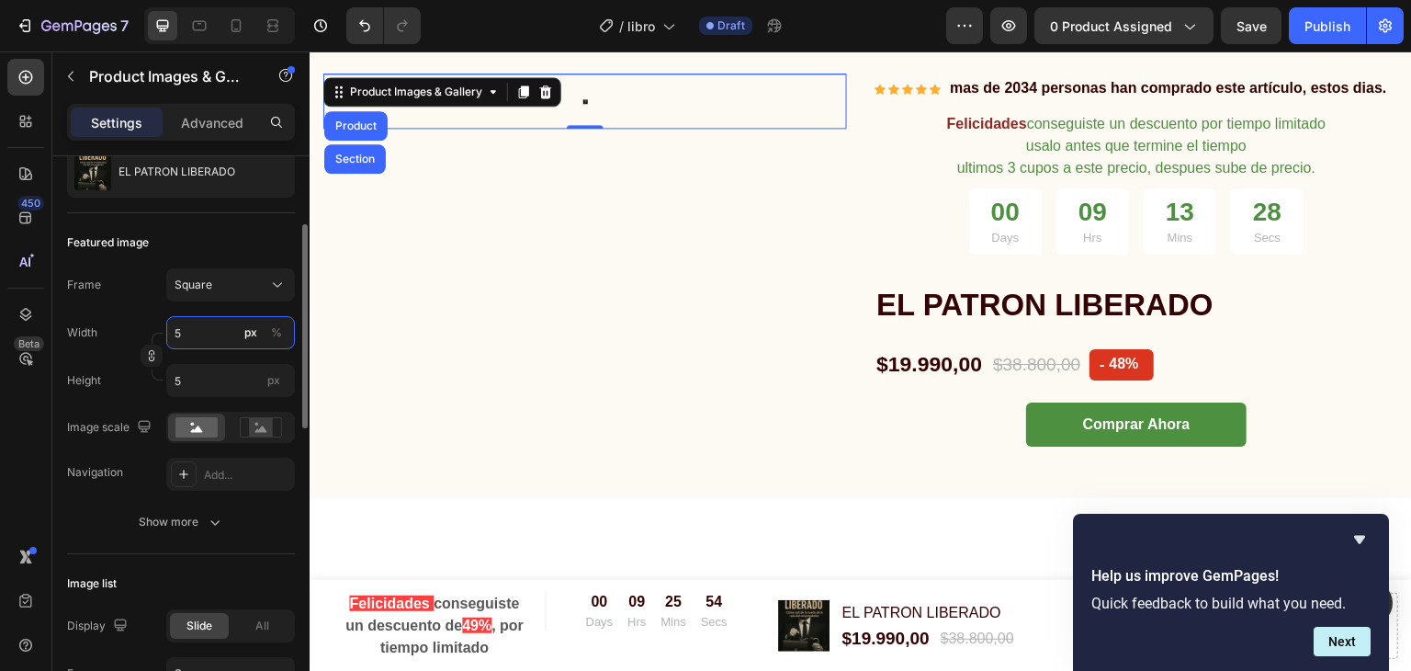
type input "50"
type input "5"
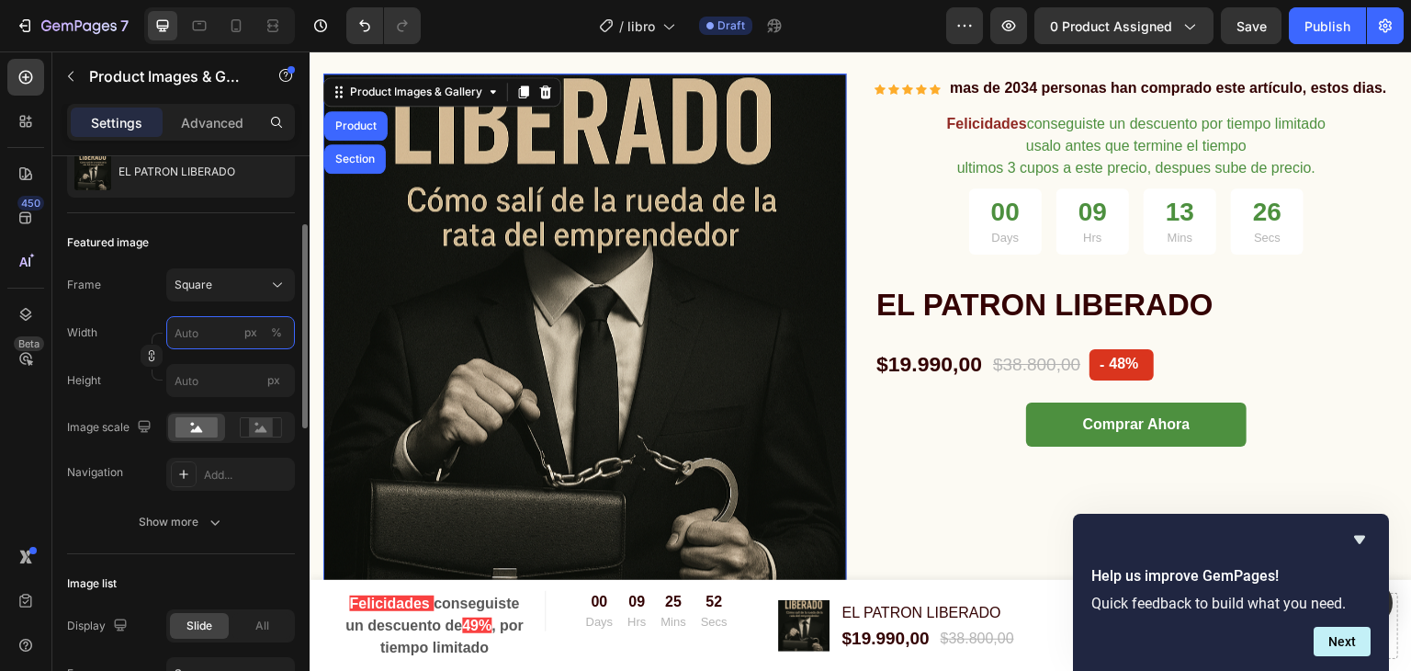
type input "1"
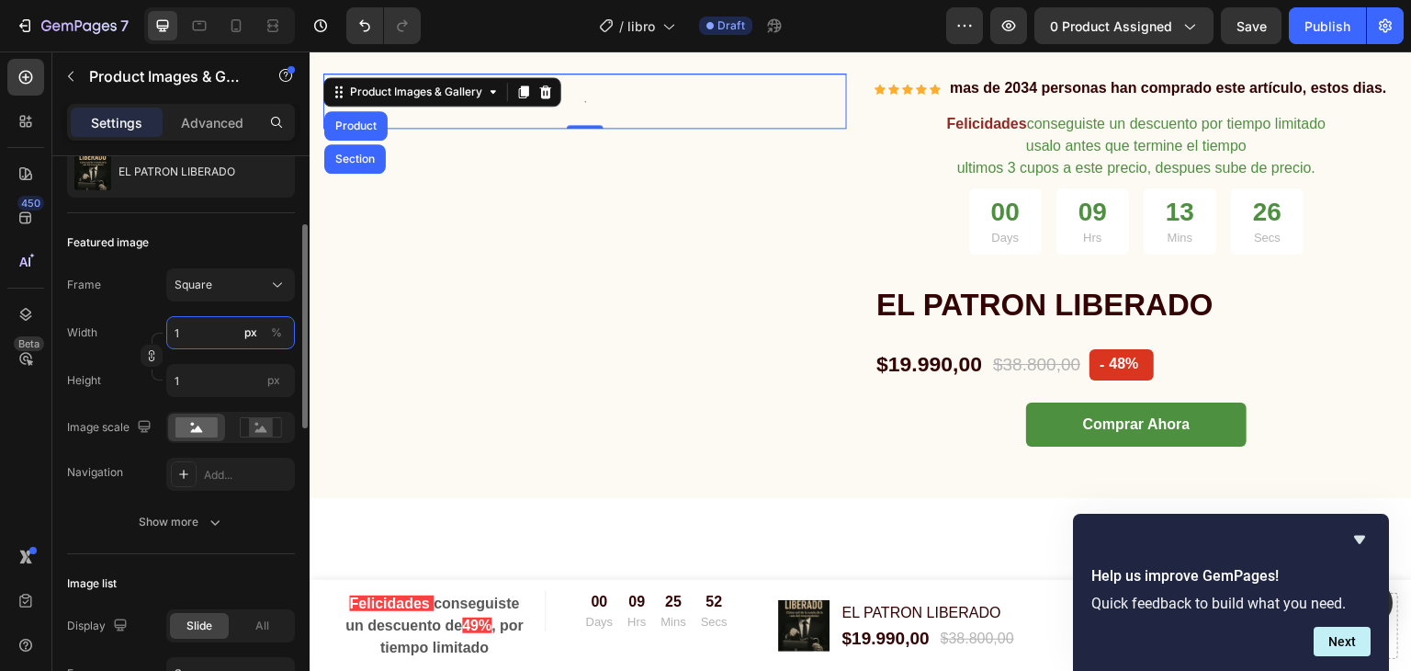
type input "10"
type input "100"
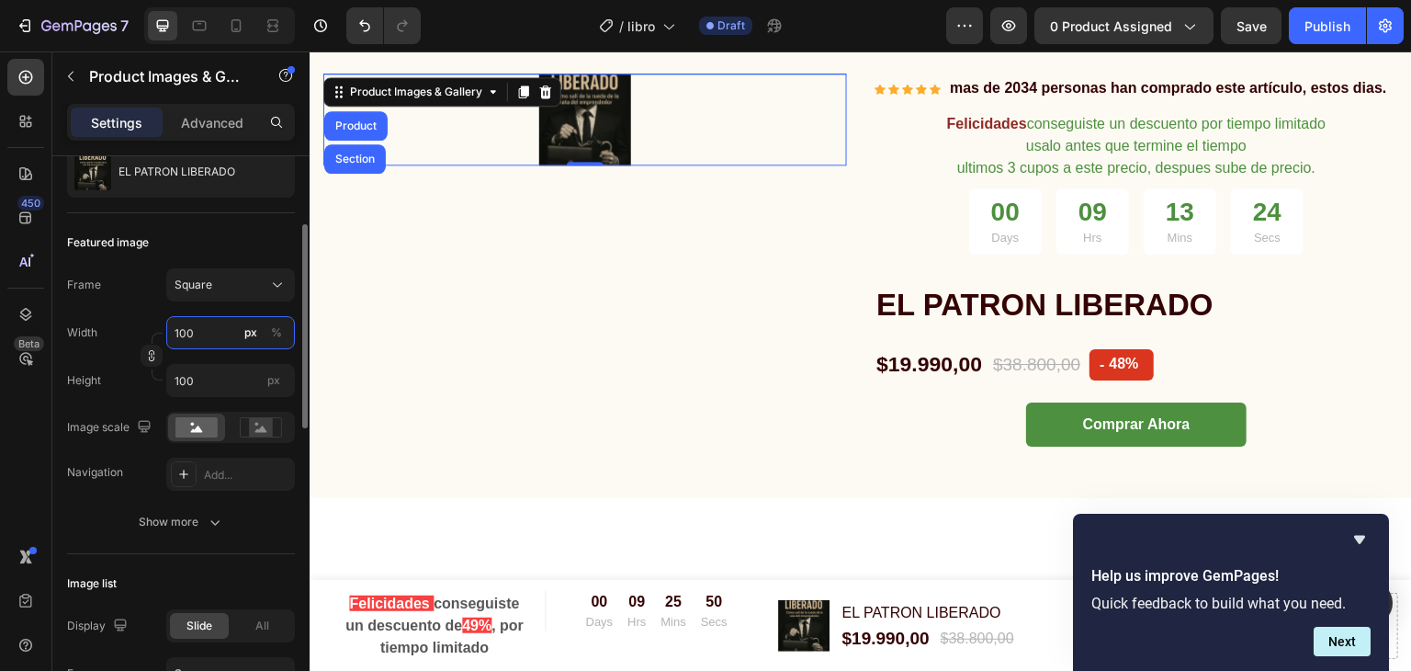
click at [224, 337] on input "100" at bounding box center [230, 332] width 129 height 33
type input "50"
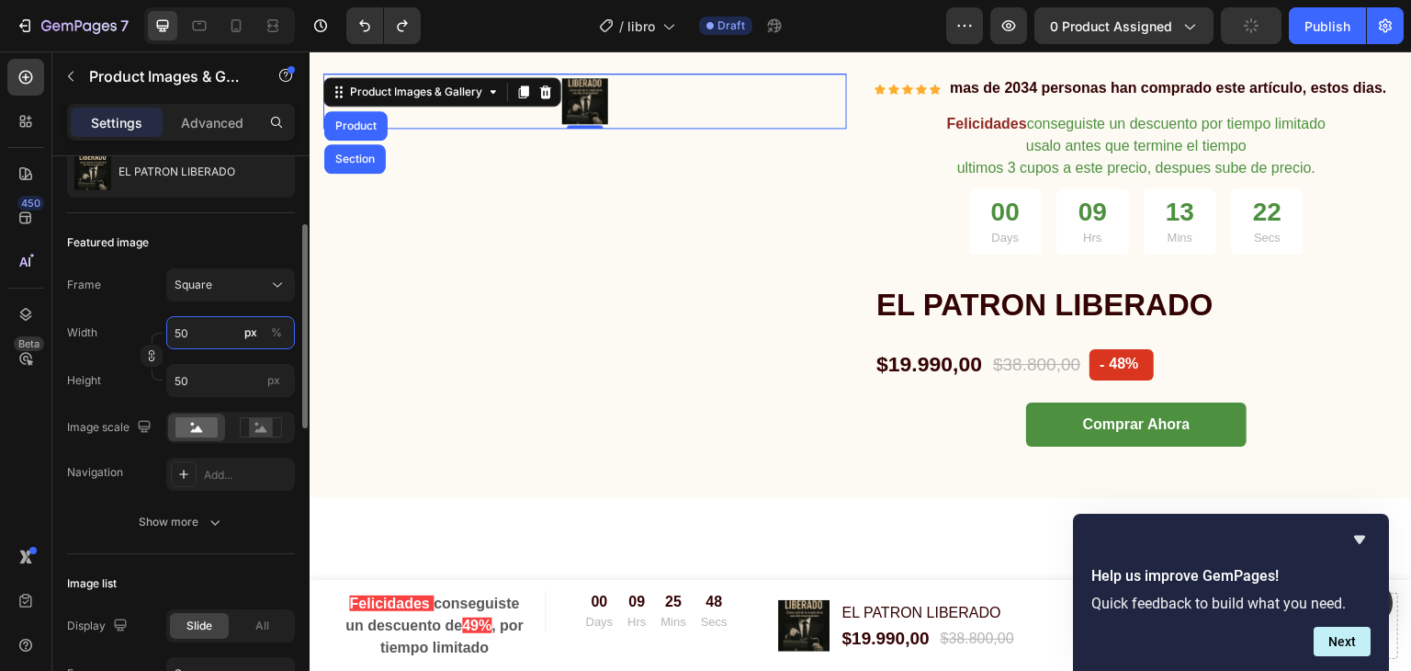
type input "850"
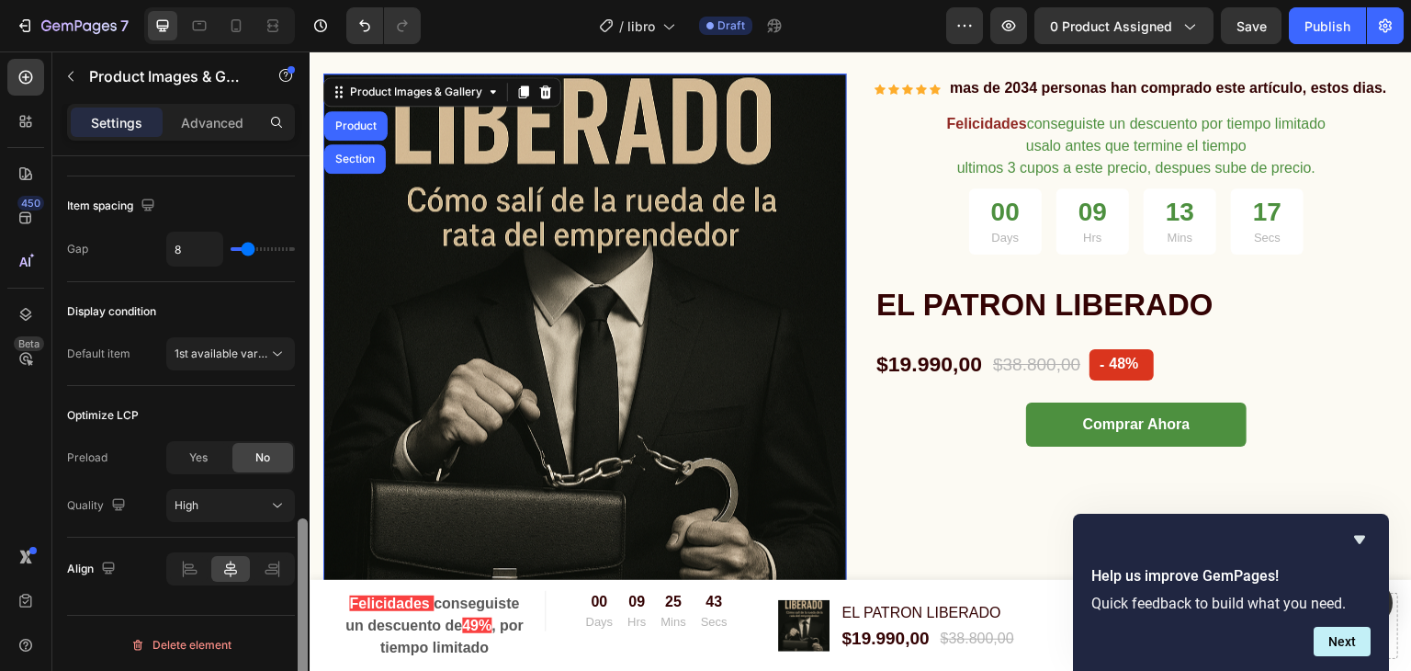
scroll to position [783, 0]
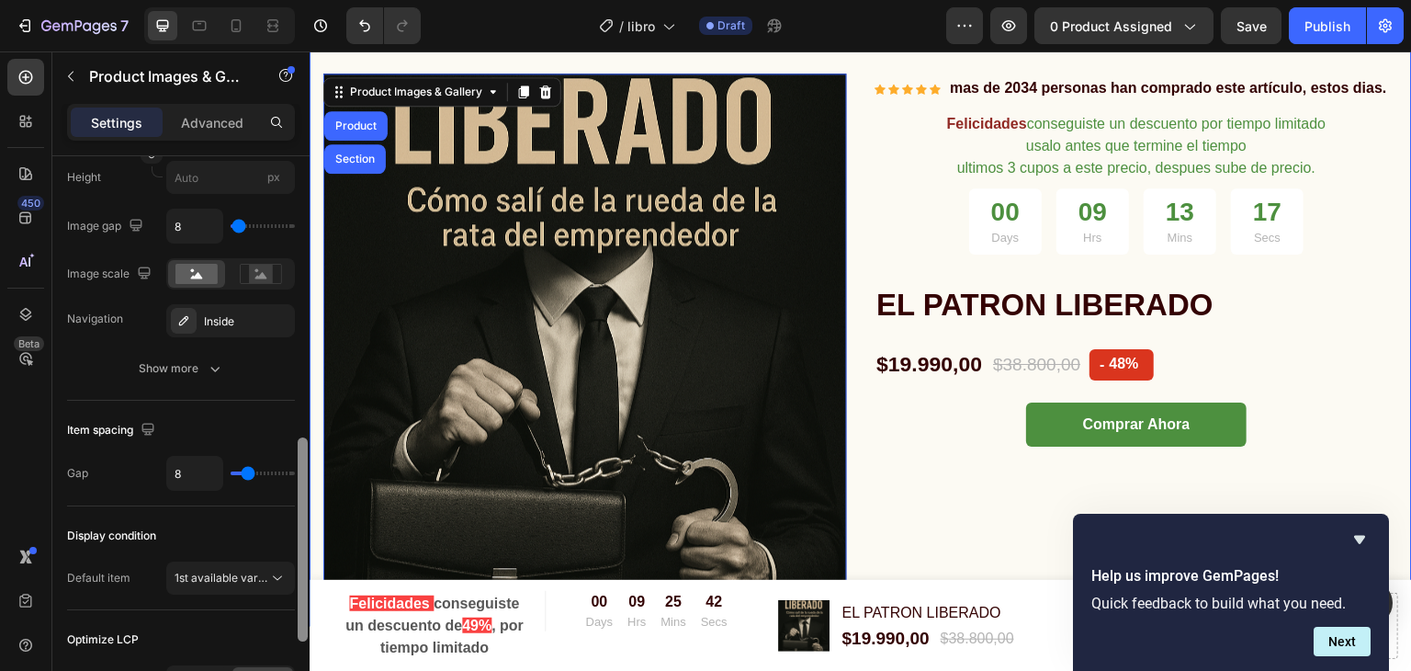
drag, startPoint x: 615, startPoint y: 343, endPoint x: 322, endPoint y: 399, distance: 299.2
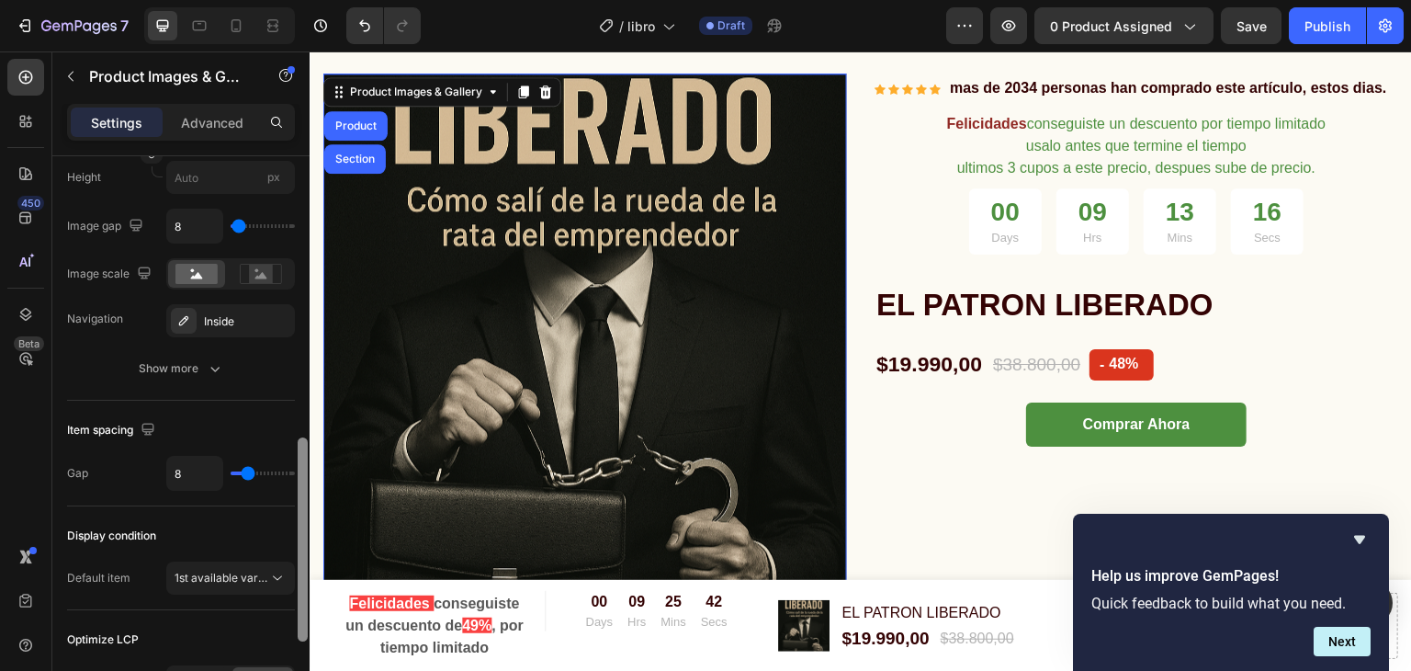
click at [546, 355] on img at bounding box center [585, 335] width 524 height 524
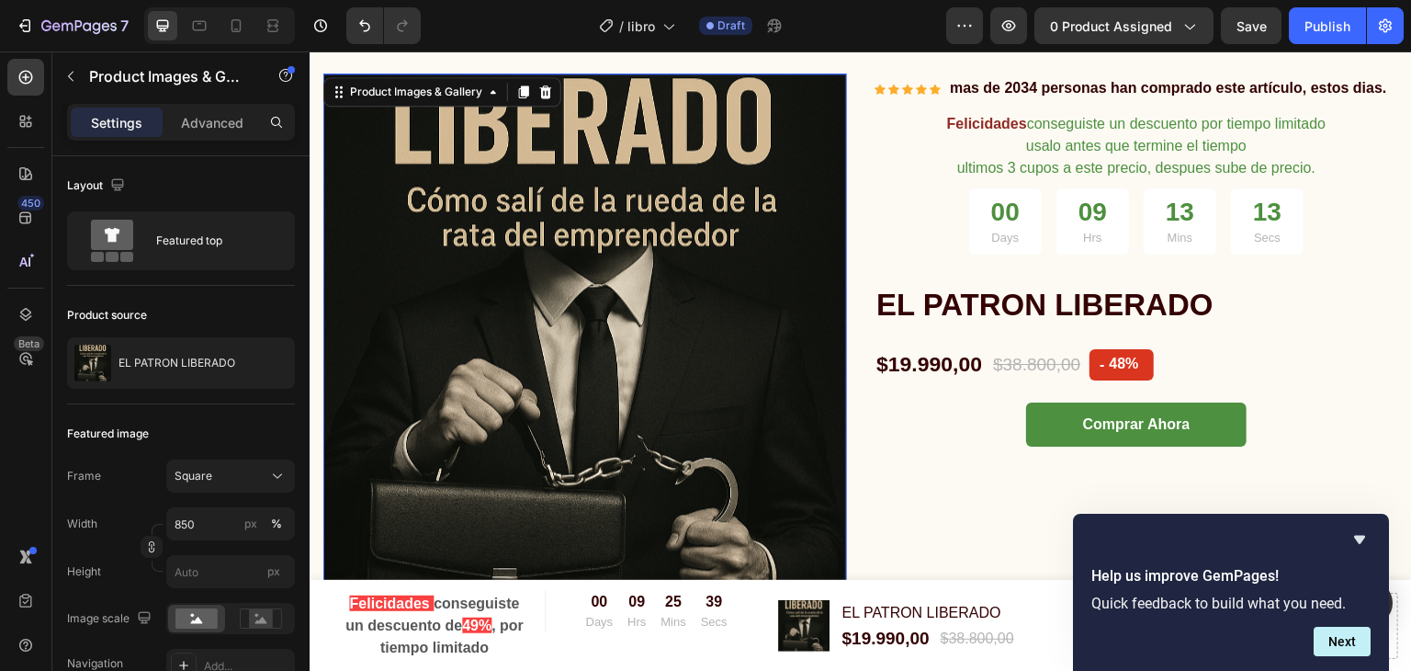
click at [492, 235] on img at bounding box center [585, 335] width 524 height 524
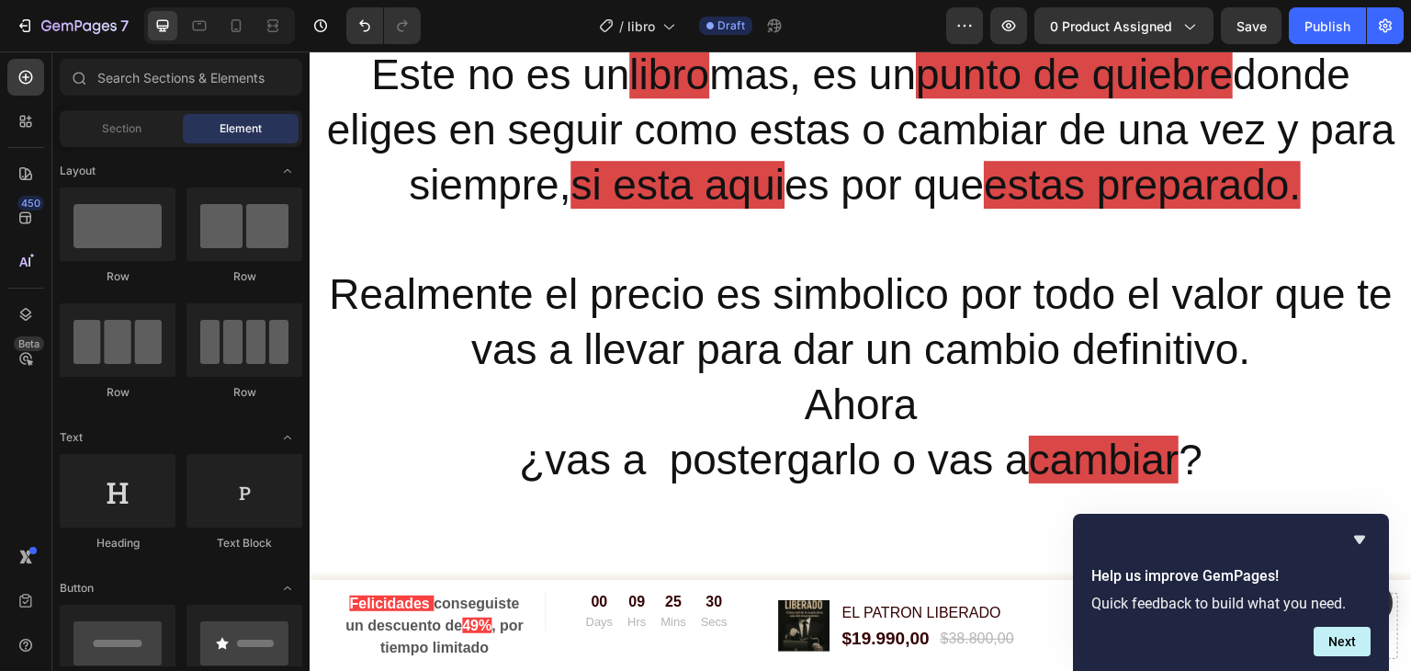
scroll to position [5633, 0]
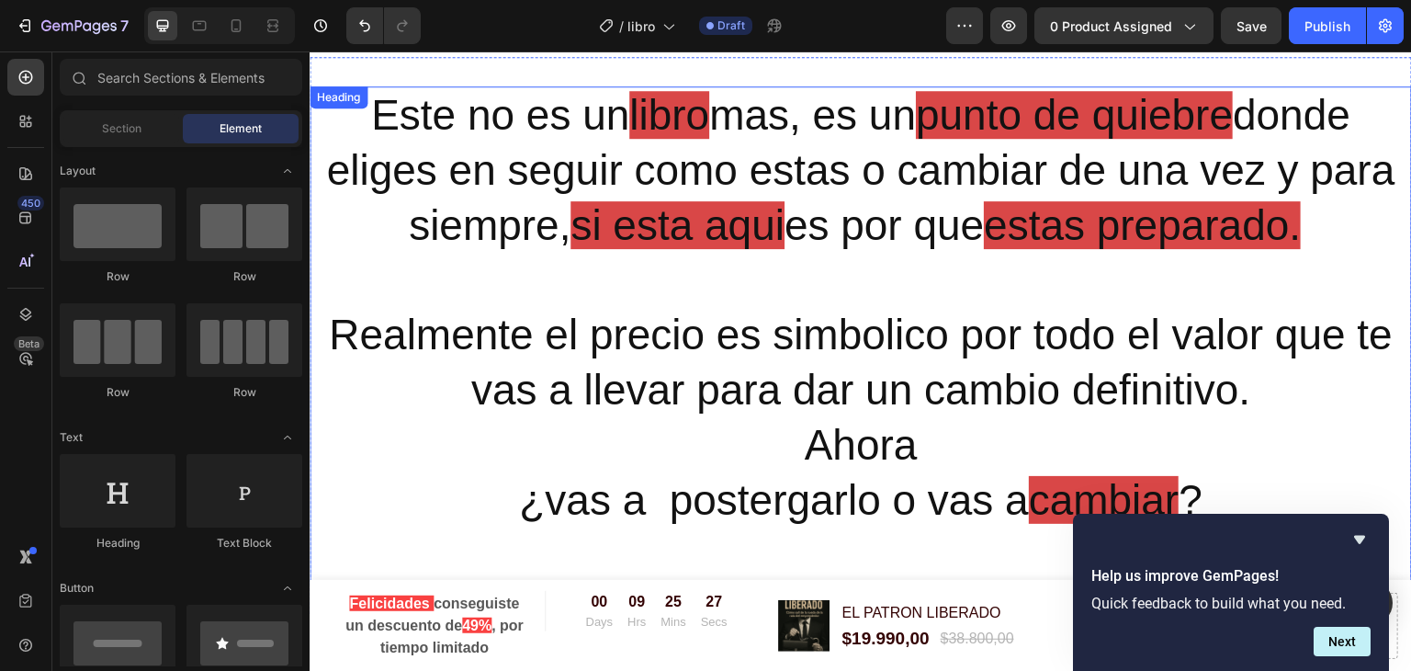
click at [646, 108] on span "libro" at bounding box center [669, 115] width 80 height 48
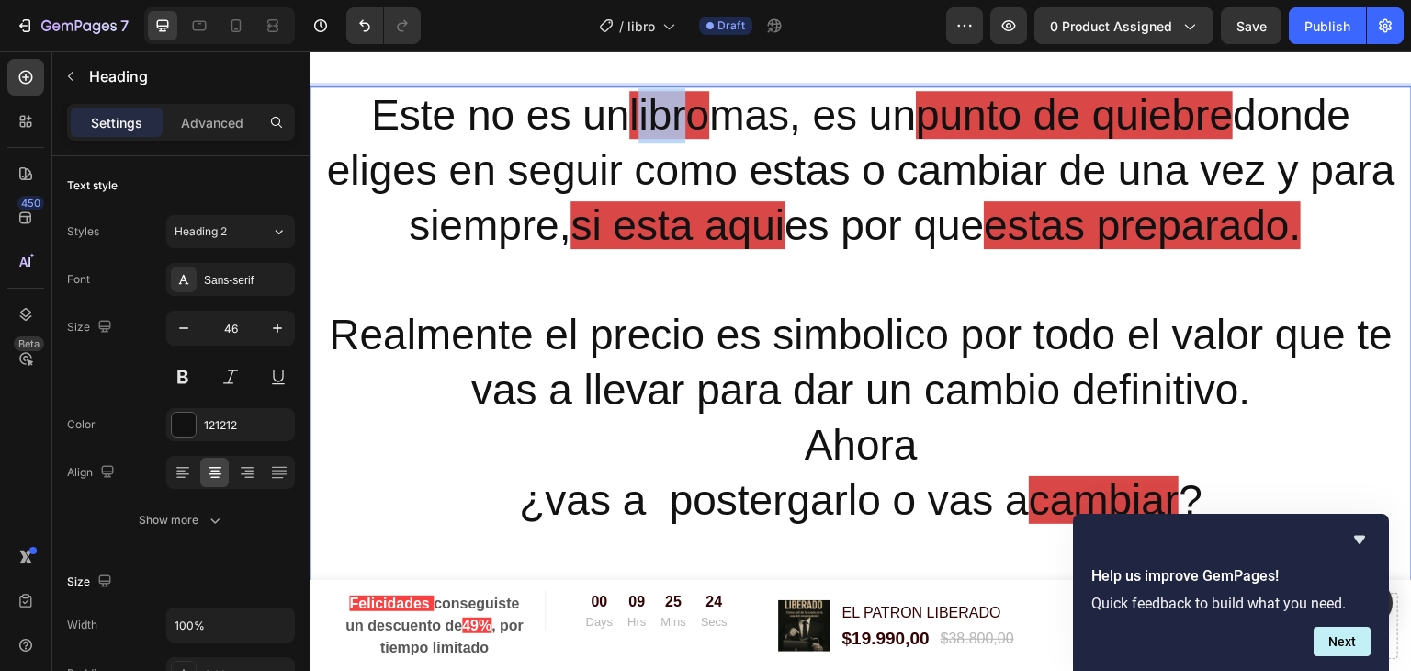
drag, startPoint x: 678, startPoint y: 126, endPoint x: 622, endPoint y: 121, distance: 56.2
drag, startPoint x: 612, startPoint y: 124, endPoint x: 683, endPoint y: 127, distance: 71.7
click at [683, 127] on span "libro" at bounding box center [669, 115] width 80 height 48
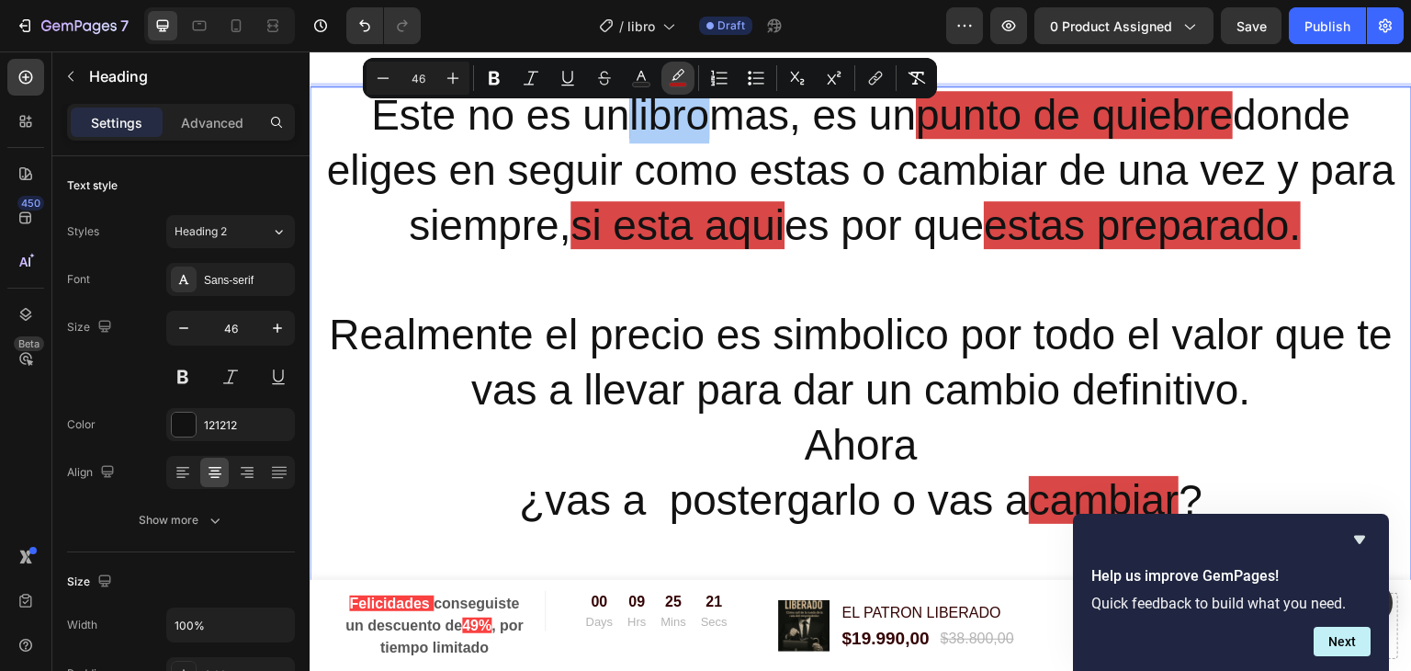
click at [672, 77] on icon "Editor contextual toolbar" at bounding box center [678, 78] width 18 height 18
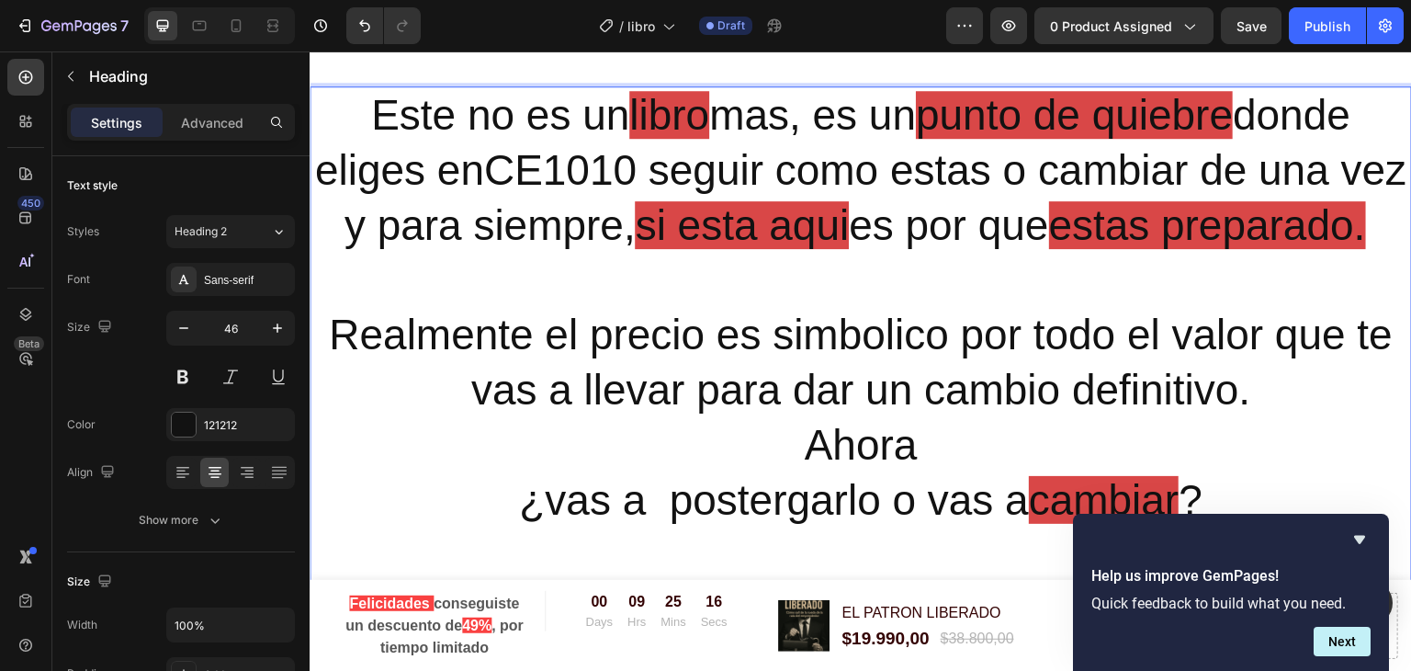
click at [656, 97] on span "libro" at bounding box center [669, 115] width 80 height 48
drag, startPoint x: 683, startPoint y: 105, endPoint x: 613, endPoint y: 105, distance: 69.8
click at [629, 105] on span "libro" at bounding box center [669, 115] width 80 height 48
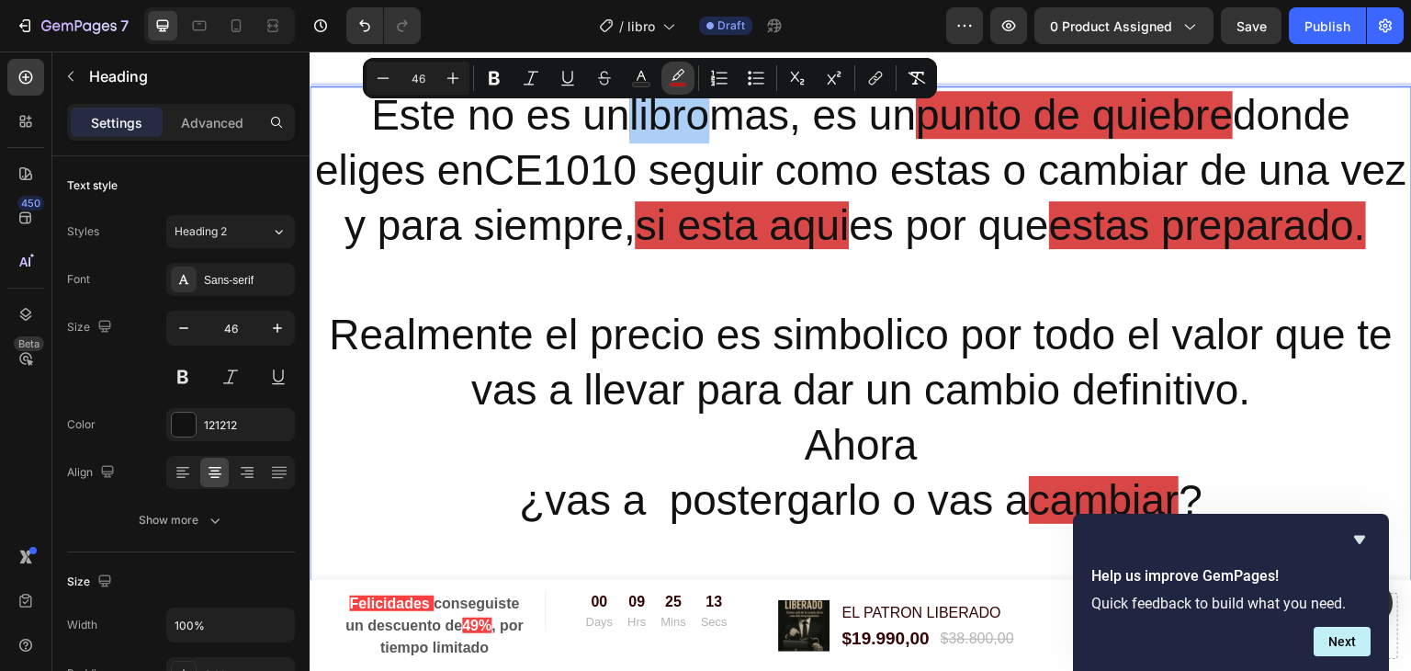
click at [672, 83] on rect "Editor contextual toolbar" at bounding box center [678, 85] width 17 height 5
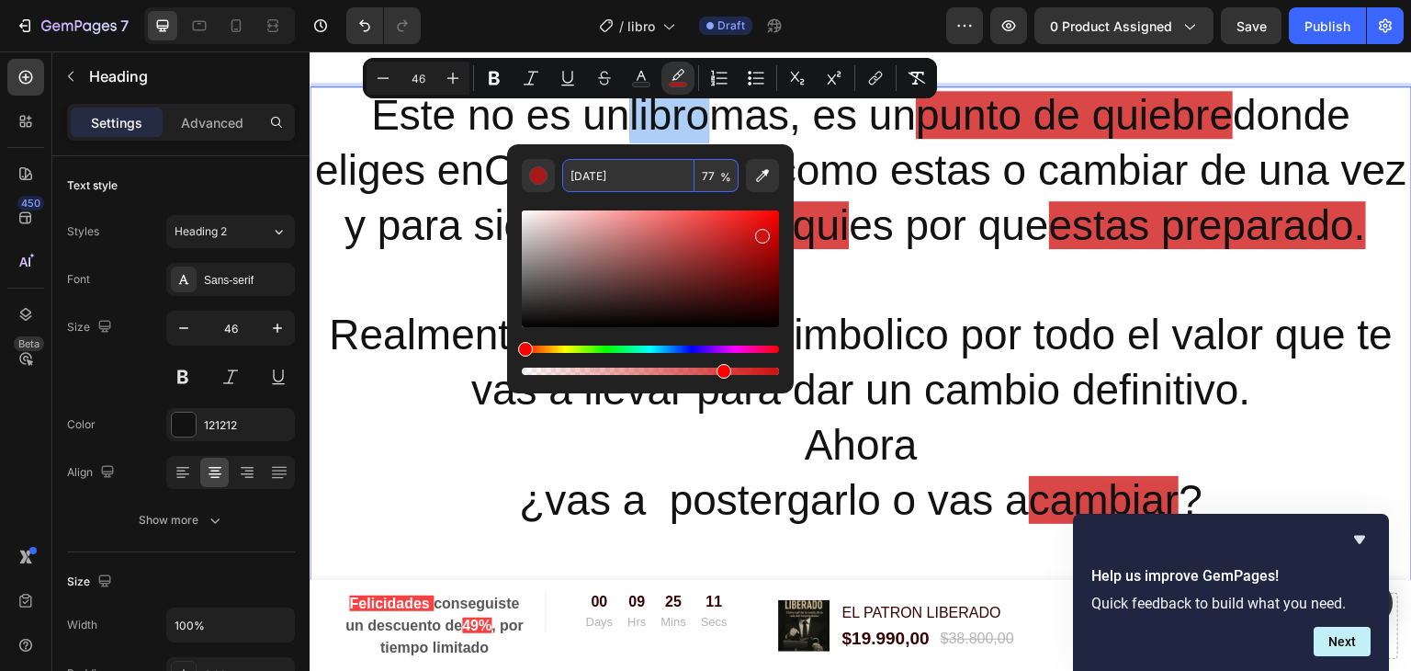
paste input "B89E0B"
type input "B89E0B"
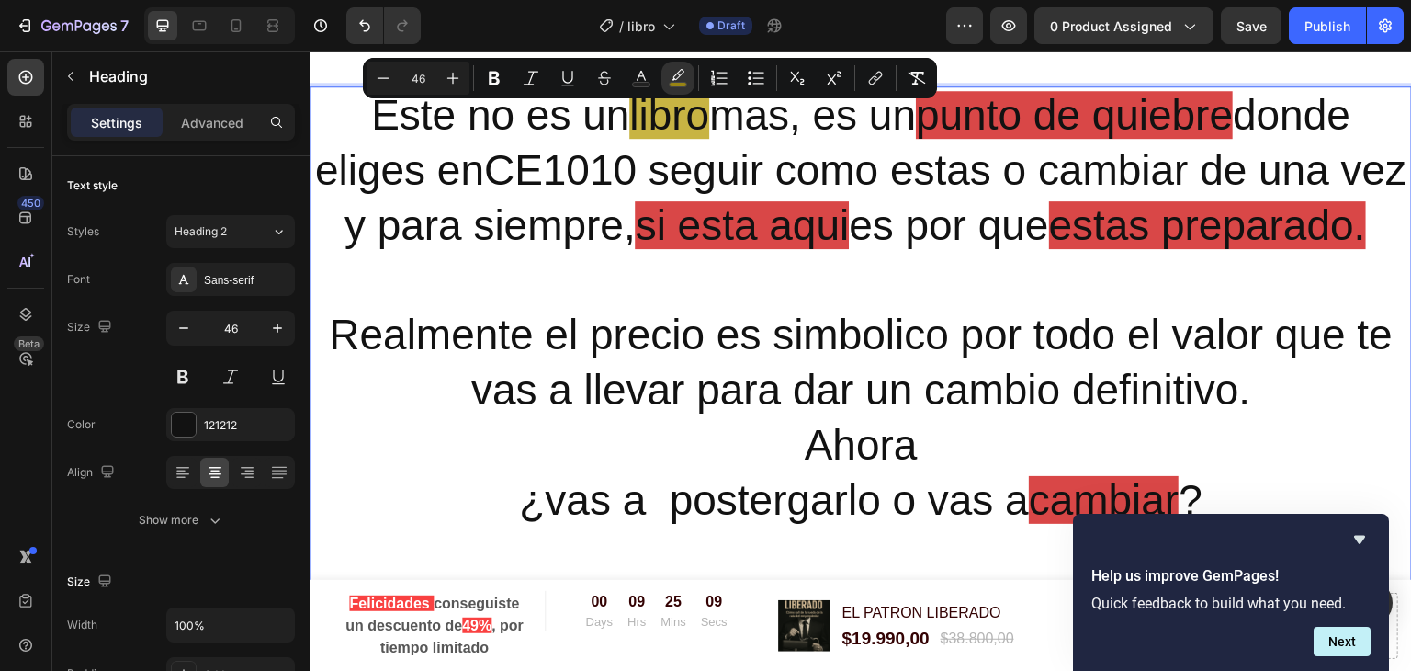
click at [1066, 92] on span "punto de quiebre" at bounding box center [1074, 115] width 317 height 48
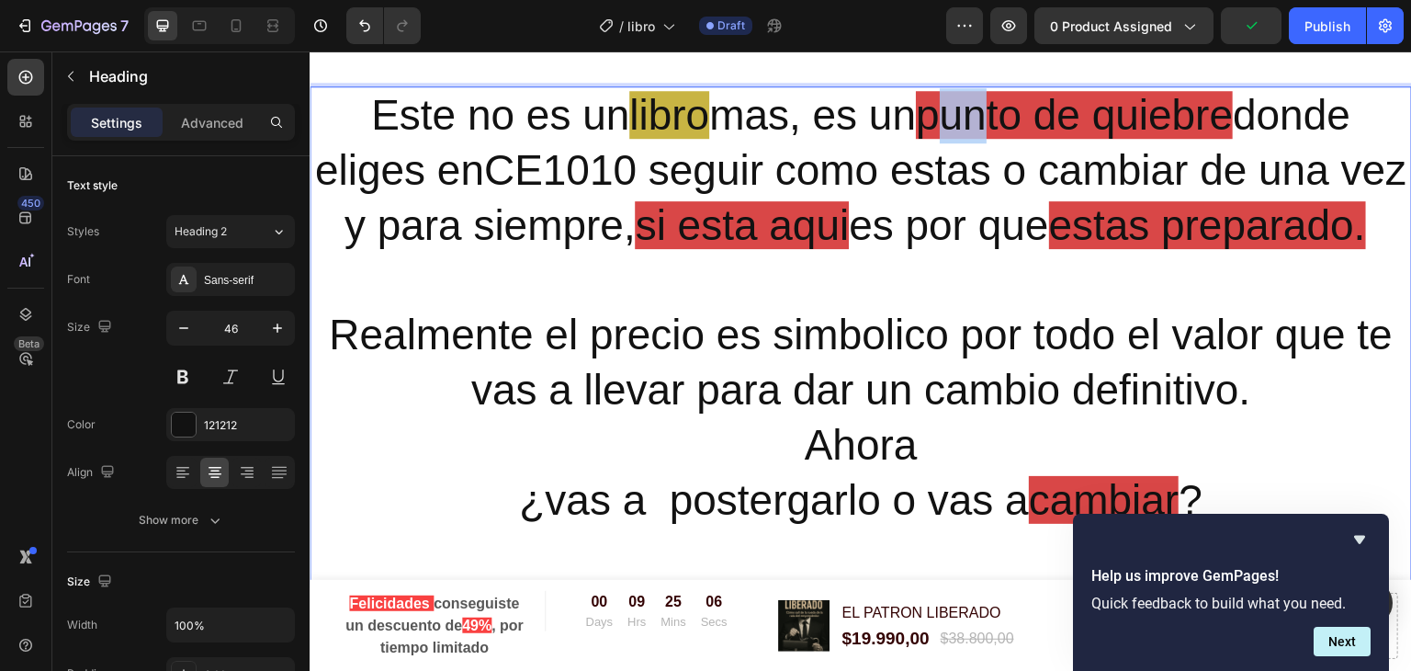
drag, startPoint x: 932, startPoint y: 100, endPoint x: 979, endPoint y: 100, distance: 46.8
click at [979, 100] on span "punto de quiebre" at bounding box center [1074, 115] width 317 height 48
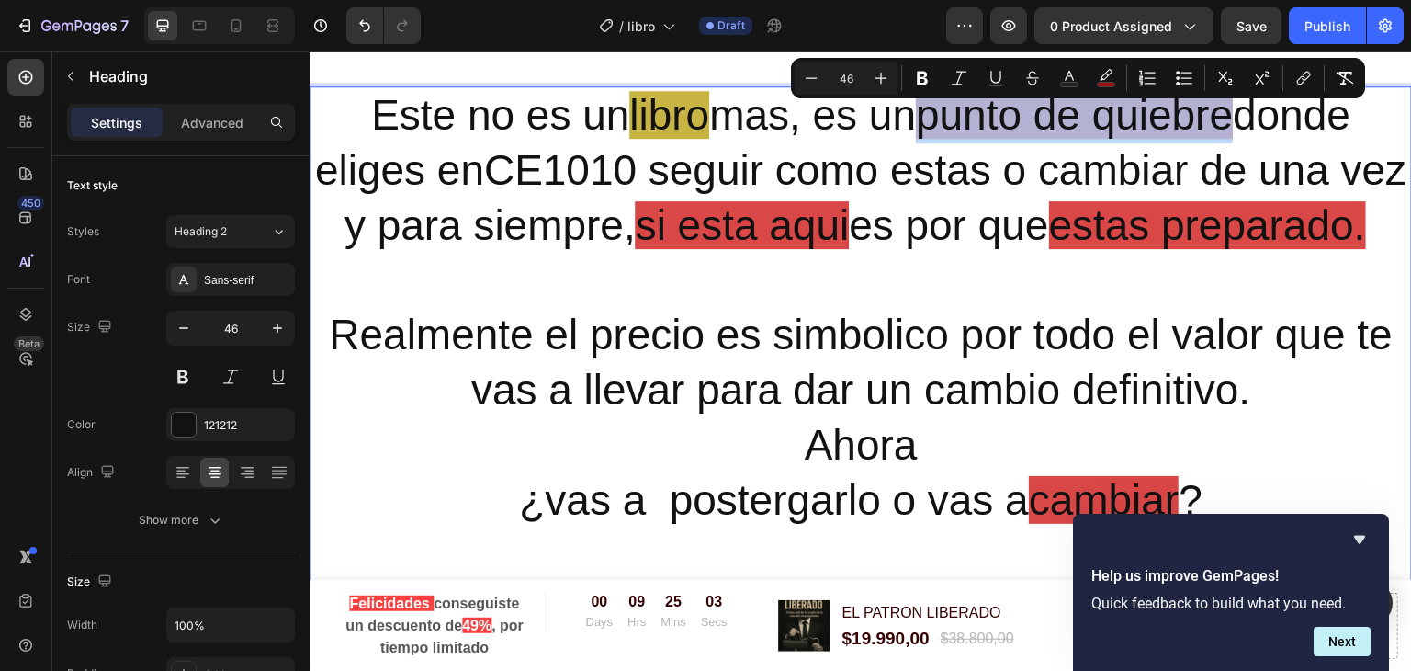
drag, startPoint x: 931, startPoint y: 103, endPoint x: 1227, endPoint y: 101, distance: 296.7
click at [1227, 101] on span "punto de quiebre" at bounding box center [1074, 115] width 317 height 48
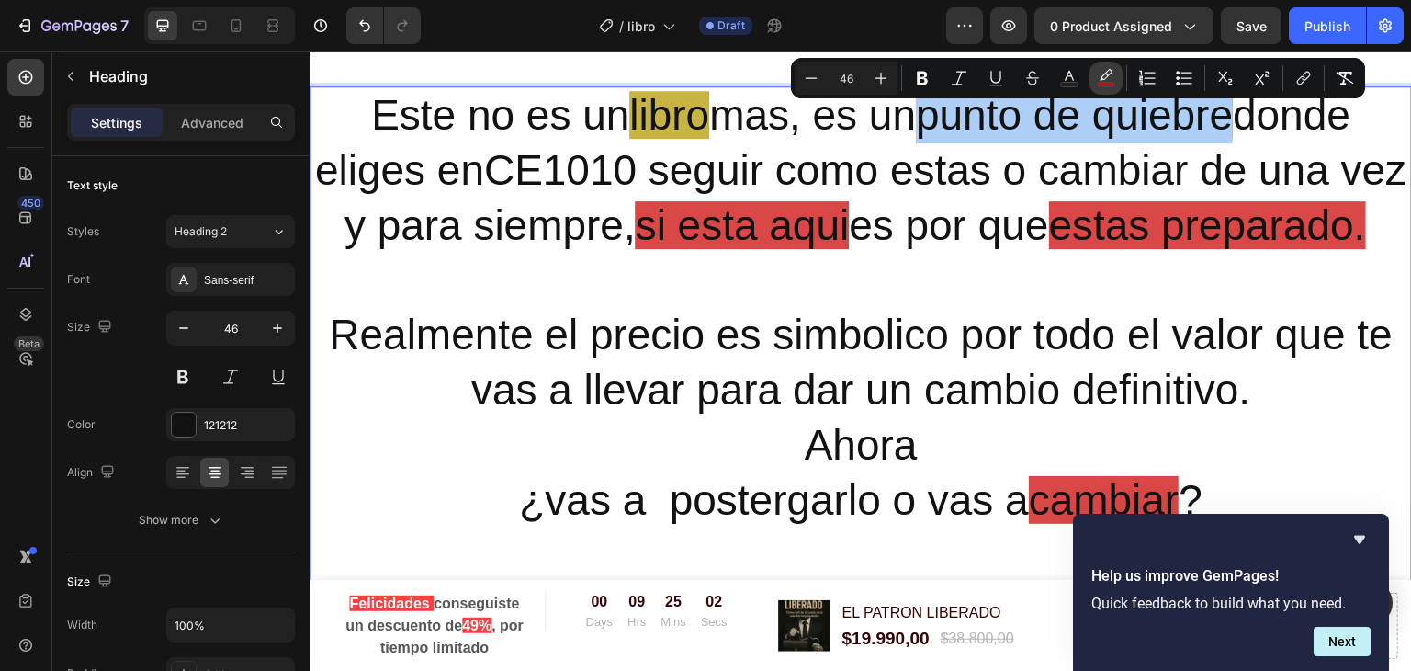
click at [1103, 85] on rect "Editor contextual toolbar" at bounding box center [1106, 85] width 17 height 5
type input "[DATE]"
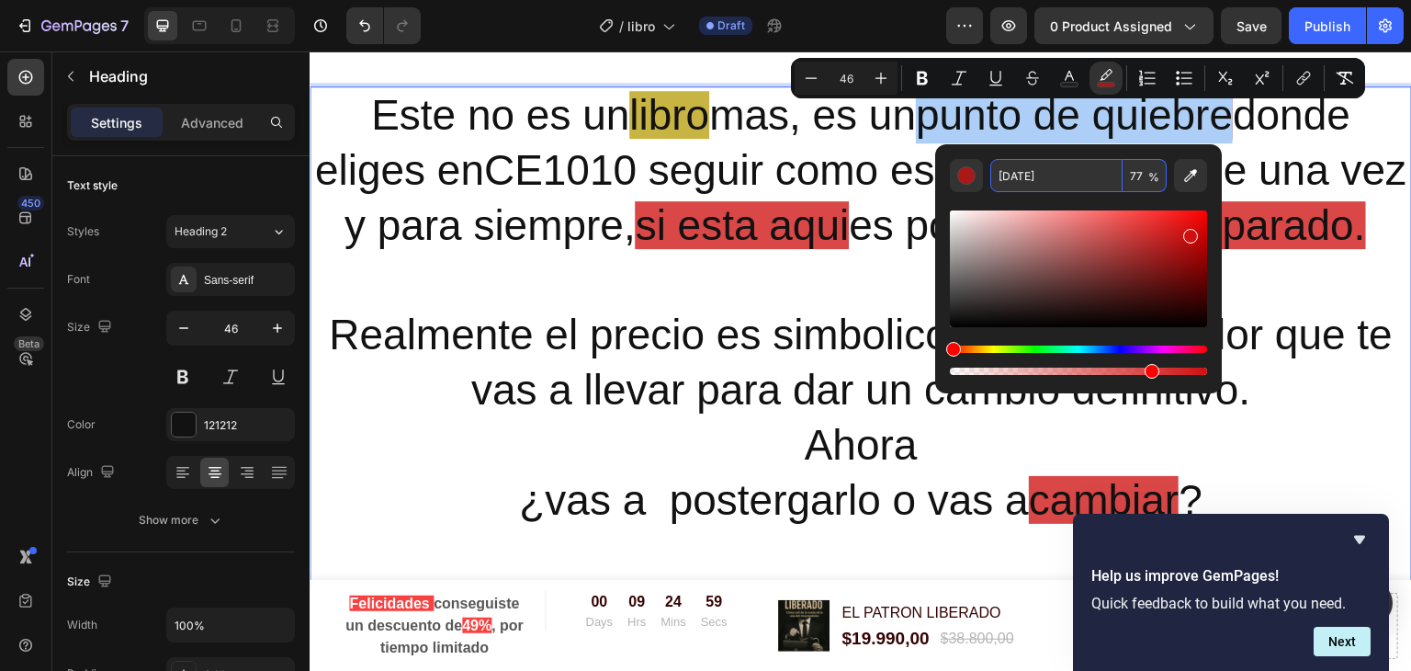
paste input "B89E0B"
type input "B89E0B"
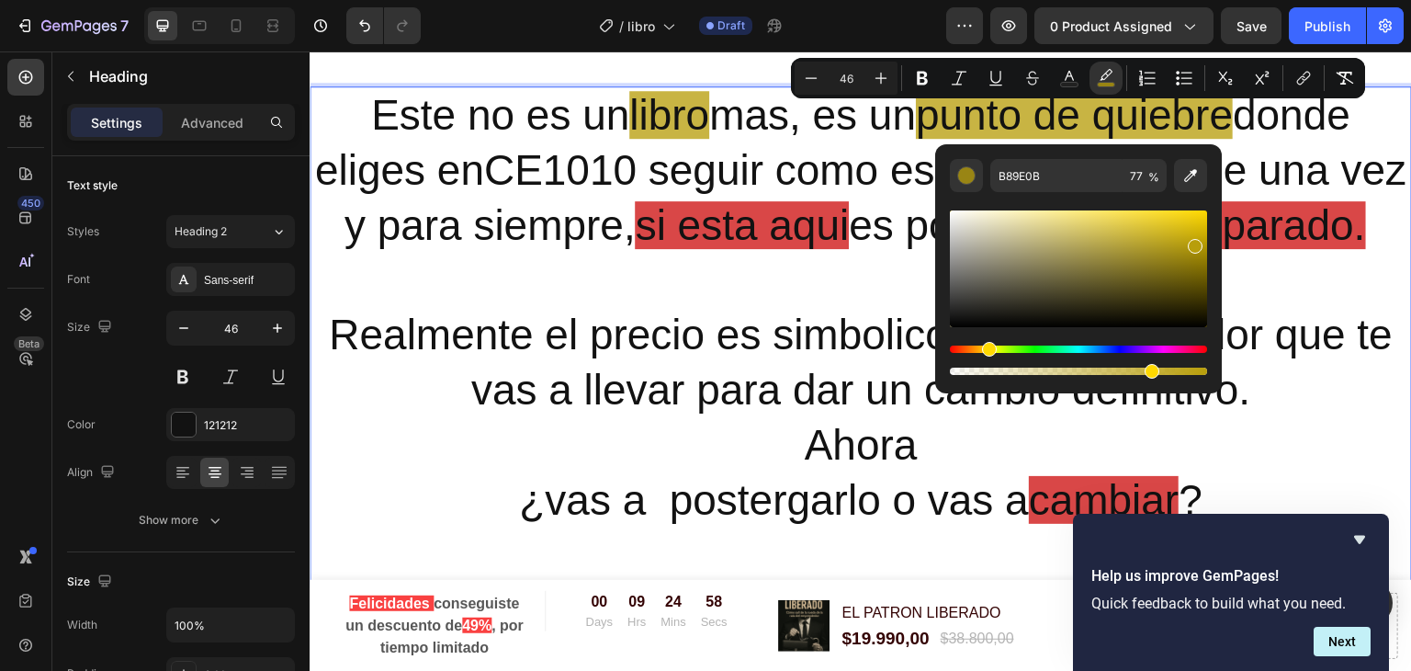
click at [1293, 270] on p "Este no es un libro mas, es un punto de quiebre donde eliges enCE1010 seguir co…" at bounding box center [860, 335] width 1099 height 494
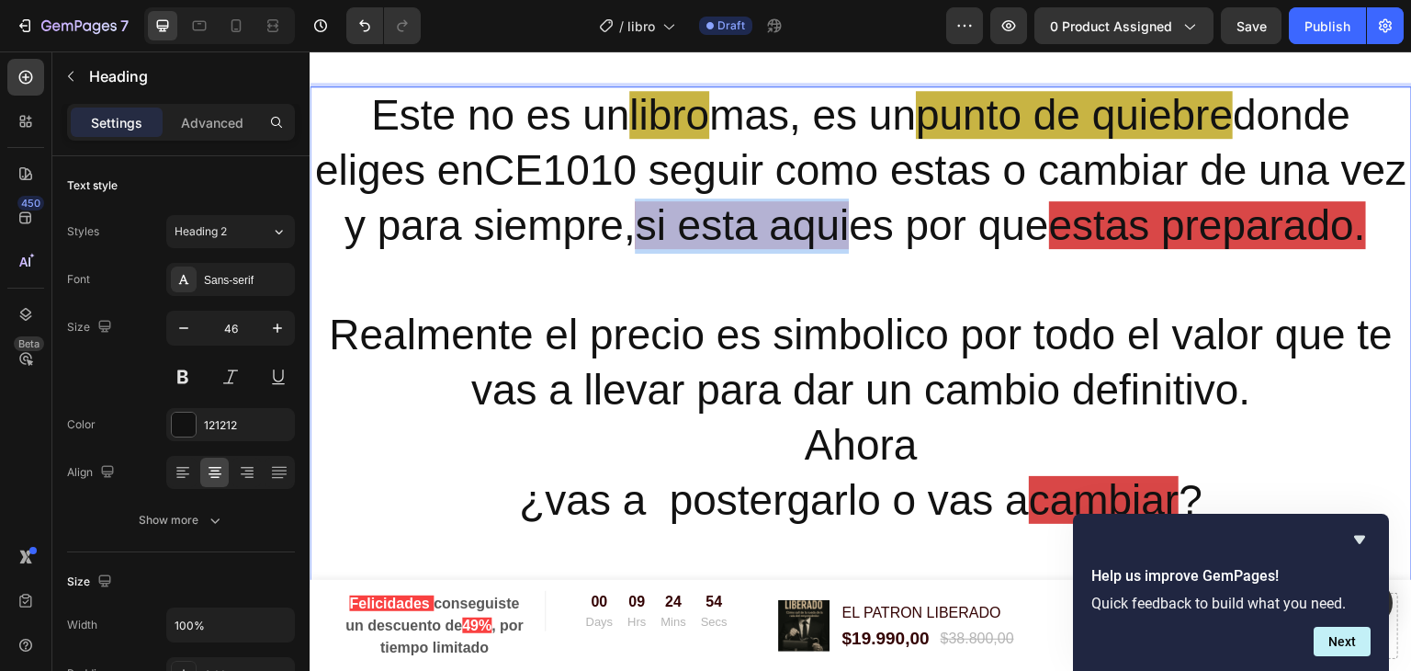
drag, startPoint x: 782, startPoint y: 232, endPoint x: 984, endPoint y: 234, distance: 202.1
click at [849, 234] on span "si esta aqui" at bounding box center [742, 225] width 214 height 48
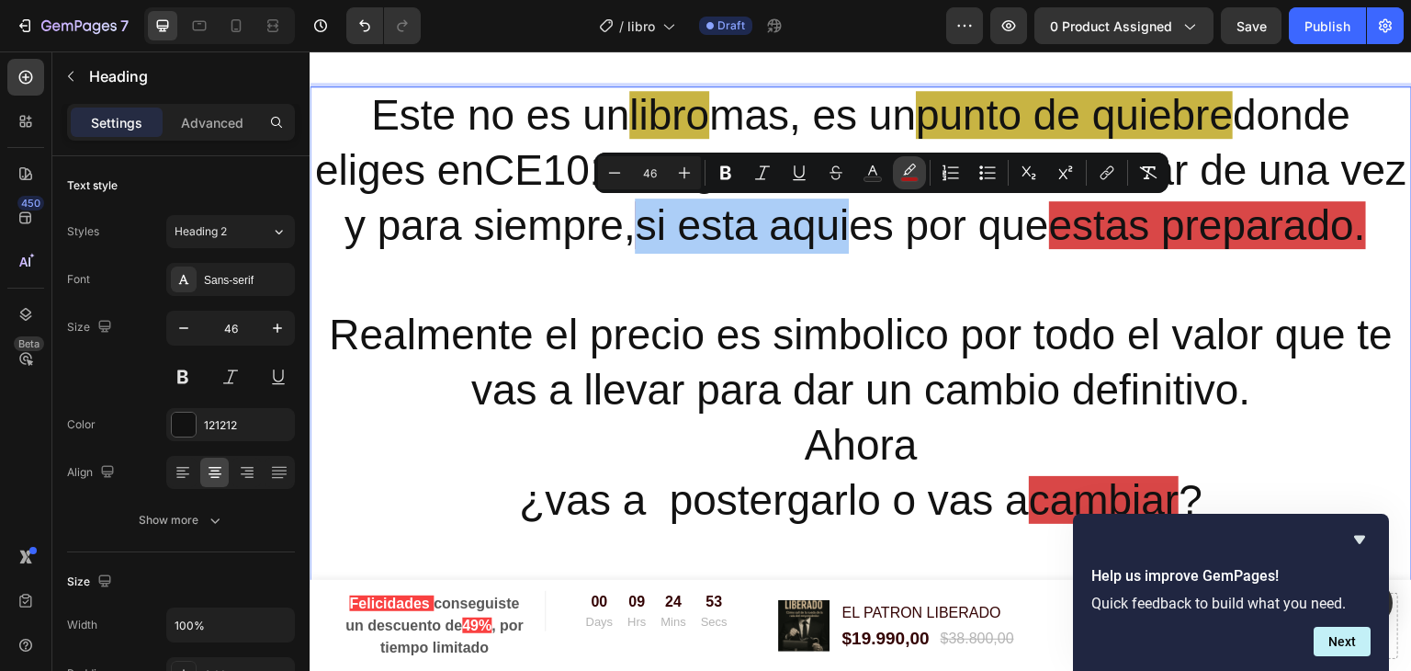
click at [913, 174] on icon "Editor contextual toolbar" at bounding box center [909, 173] width 18 height 18
type input "[DATE]"
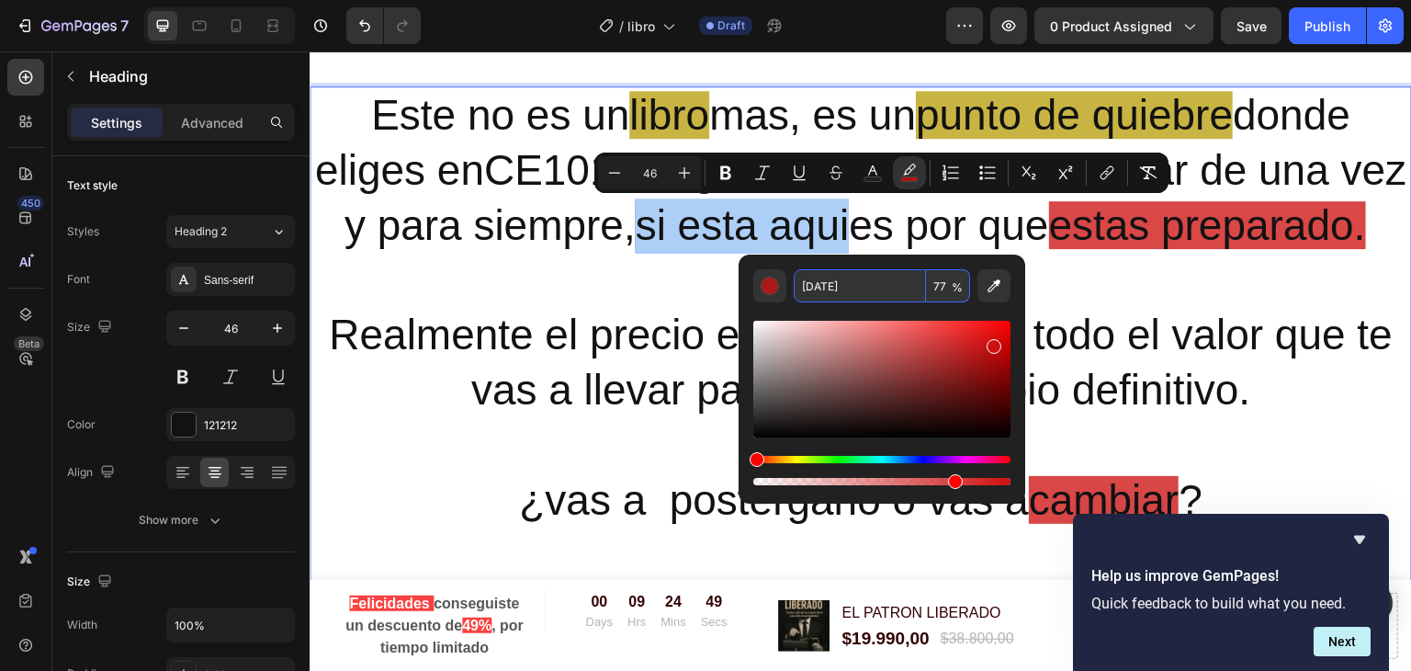
paste input "B89E0B"
type input "B89E0B"
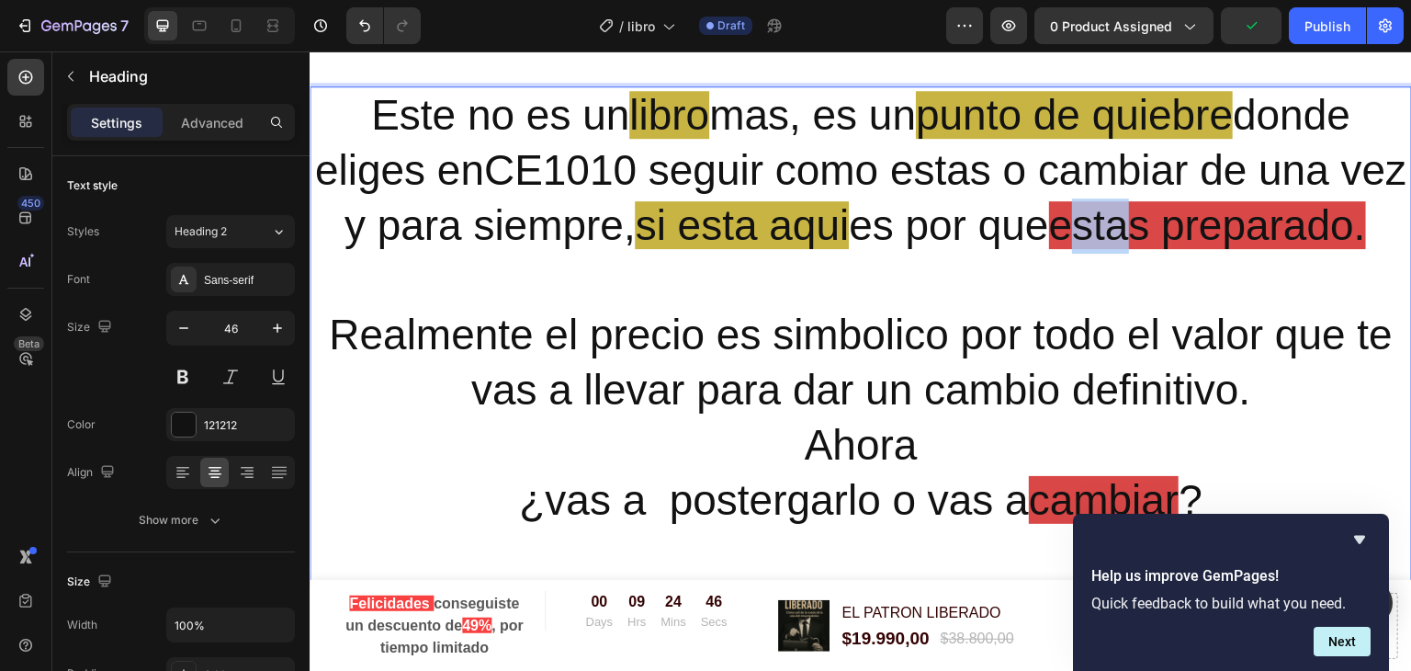
drag, startPoint x: 1224, startPoint y: 229, endPoint x: 1299, endPoint y: 228, distance: 74.4
click at [1299, 228] on span "estas preparado." at bounding box center [1207, 225] width 317 height 48
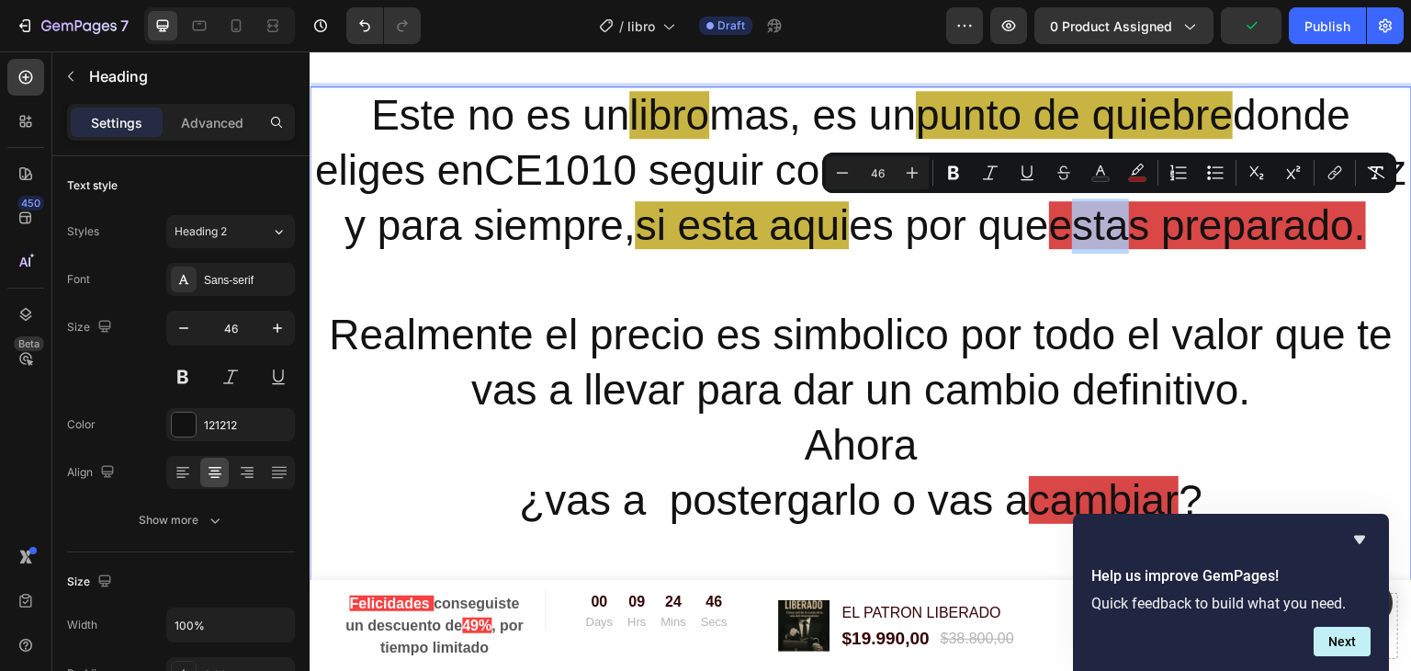
click at [1299, 228] on span "estas preparado." at bounding box center [1207, 225] width 317 height 48
drag, startPoint x: 1303, startPoint y: 235, endPoint x: 1220, endPoint y: 229, distance: 82.9
click at [1220, 229] on span "estas preparado." at bounding box center [1207, 225] width 317 height 48
click at [1139, 179] on rect "Editor contextual toolbar" at bounding box center [1137, 179] width 17 height 5
type input "[DATE]"
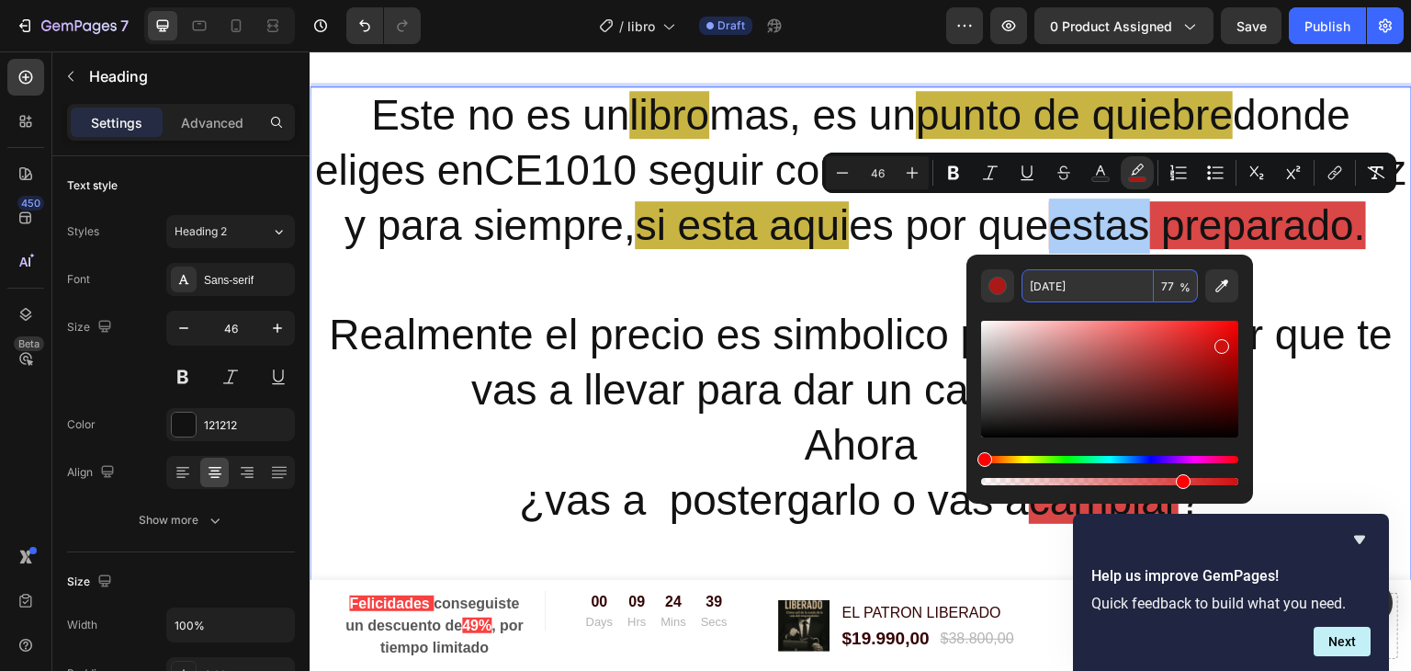
paste input "B89E0B"
type input "B89E0B"
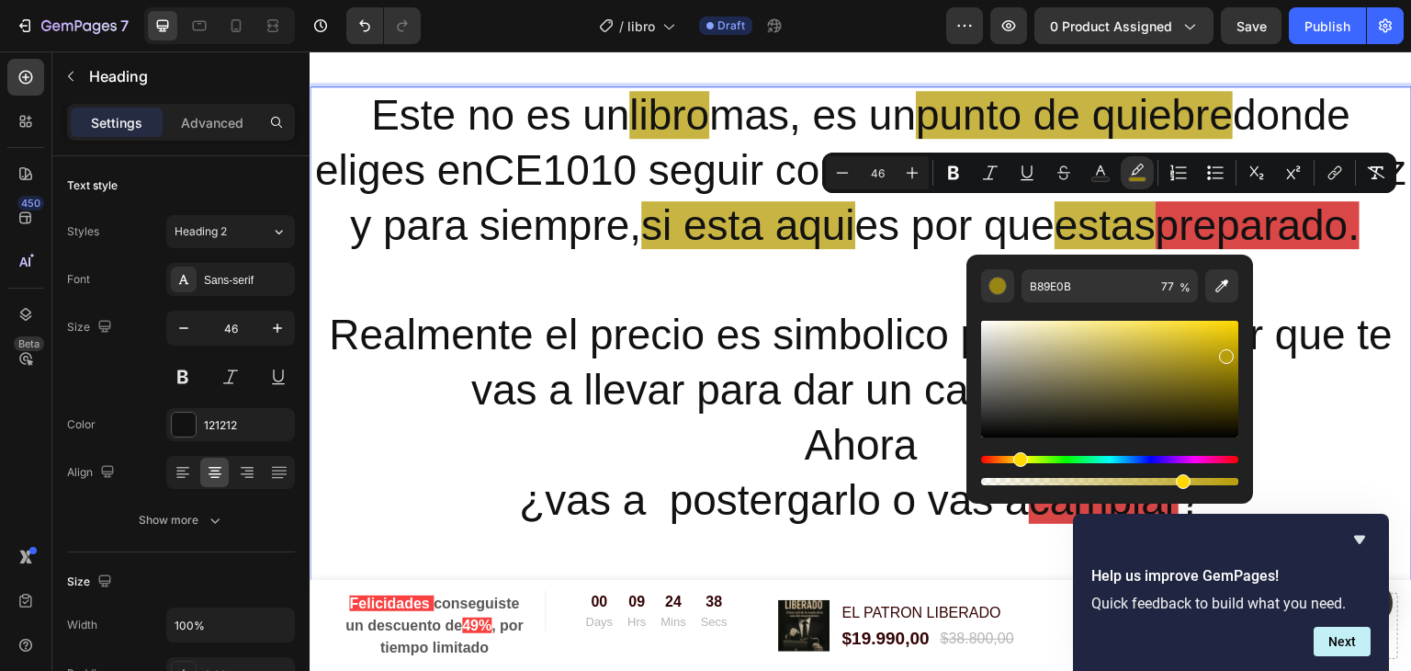
click at [1156, 249] on span "preparado." at bounding box center [1258, 225] width 205 height 48
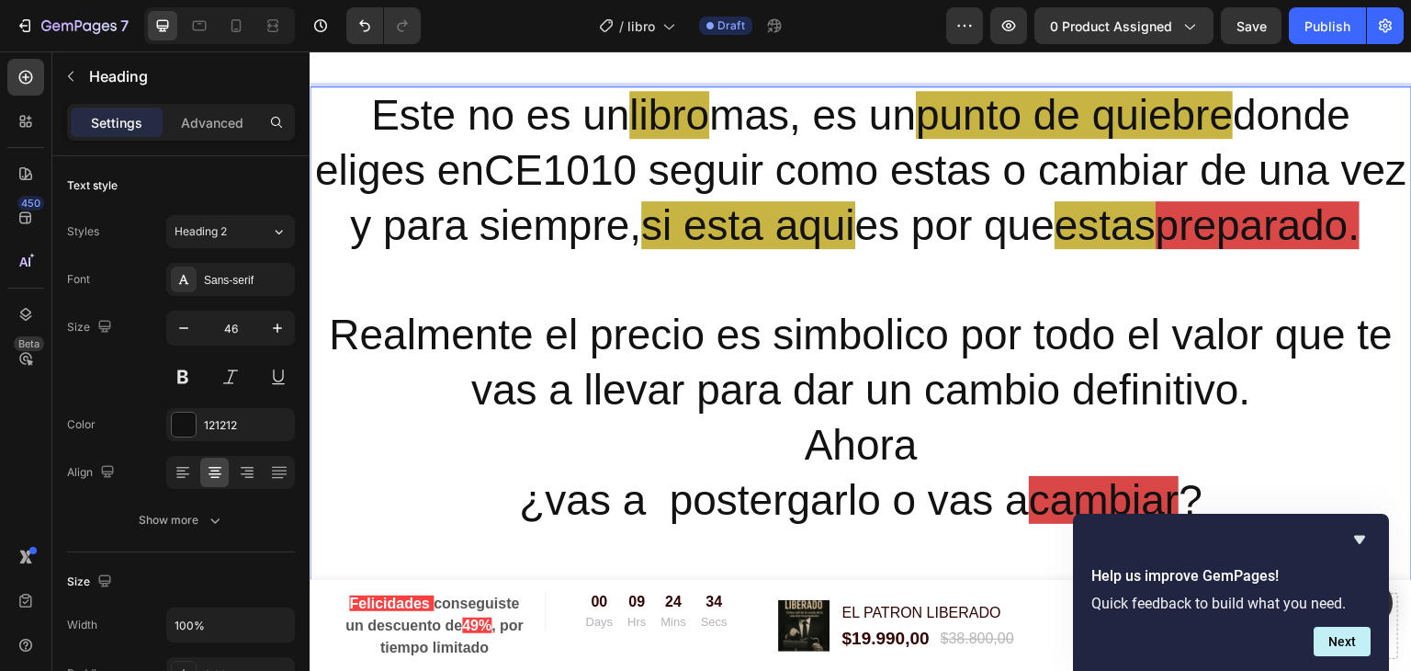
drag, startPoint x: 758, startPoint y: 274, endPoint x: 946, endPoint y: 286, distance: 188.7
click at [1156, 249] on span "preparado." at bounding box center [1258, 225] width 205 height 48
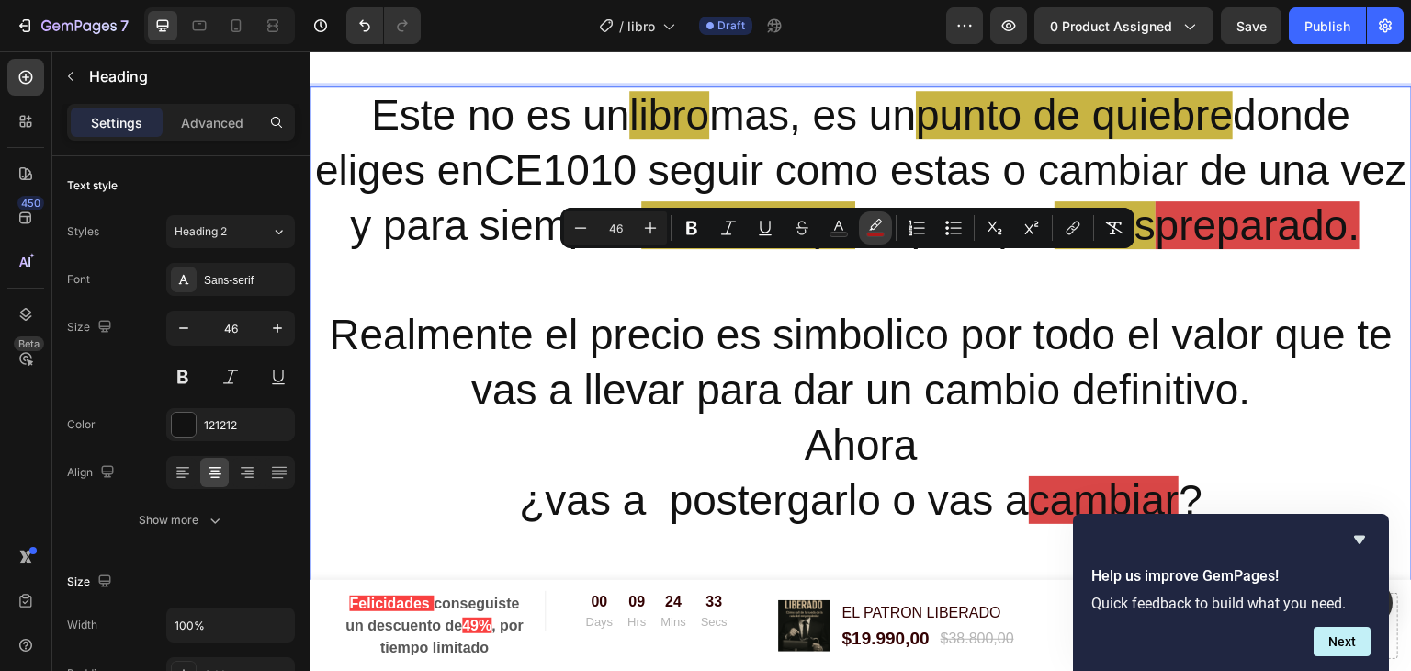
click at [874, 236] on rect "Editor contextual toolbar" at bounding box center [875, 234] width 17 height 5
type input "[DATE]"
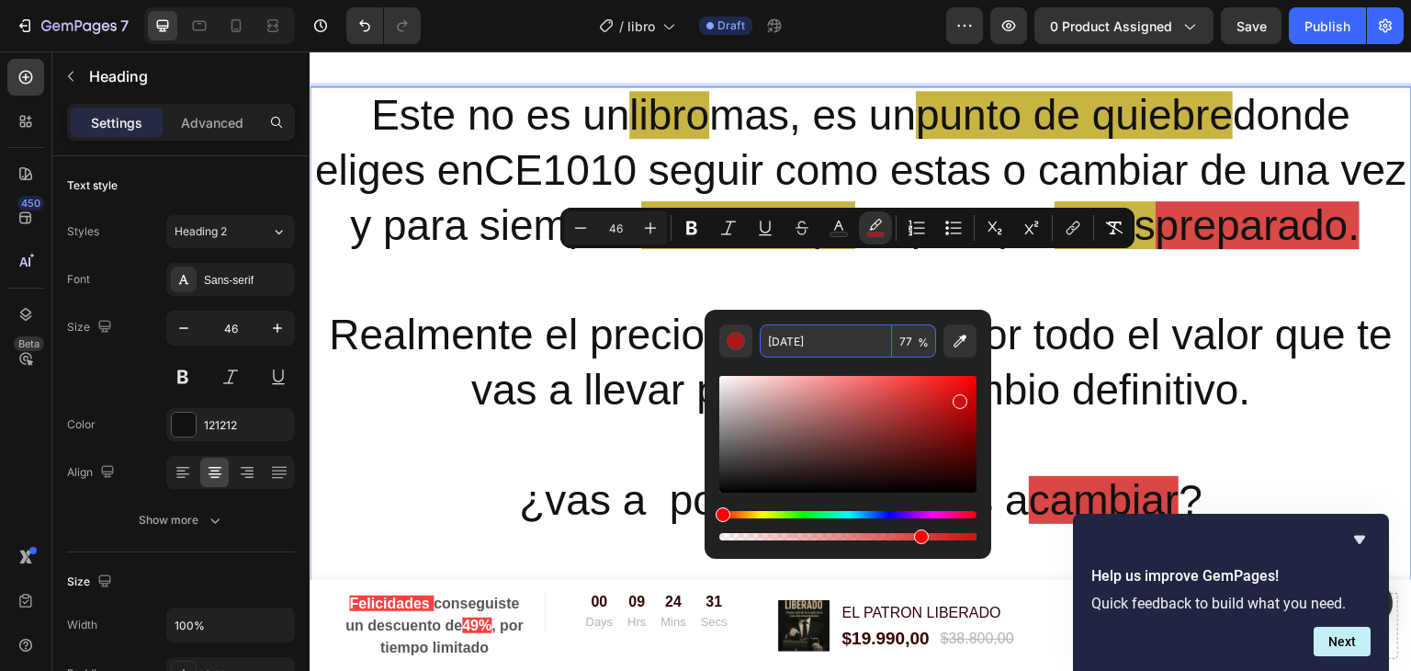
click at [824, 344] on input "[DATE]" at bounding box center [826, 340] width 132 height 33
paste input "B89E0B"
type input "B89E0B"
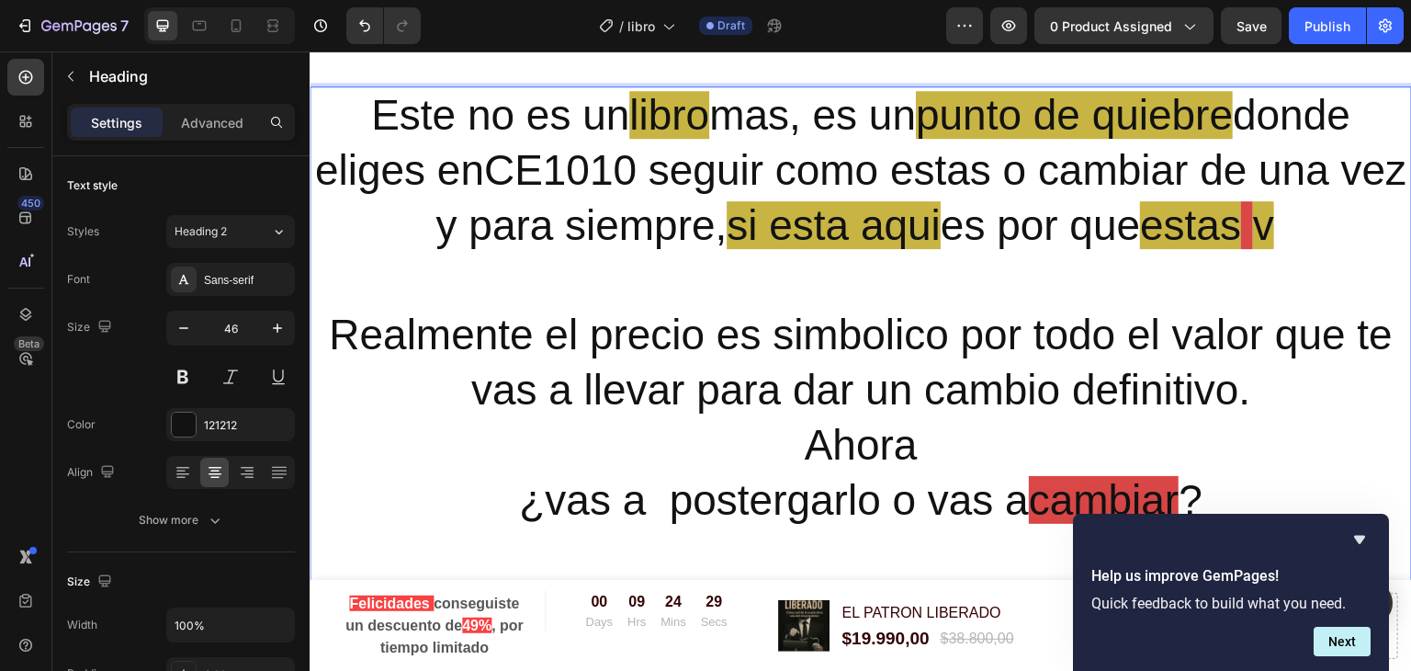
click at [941, 348] on p "Este no es un libro mas, es un punto de quiebre donde eliges enCE1010 seguir co…" at bounding box center [860, 335] width 1099 height 494
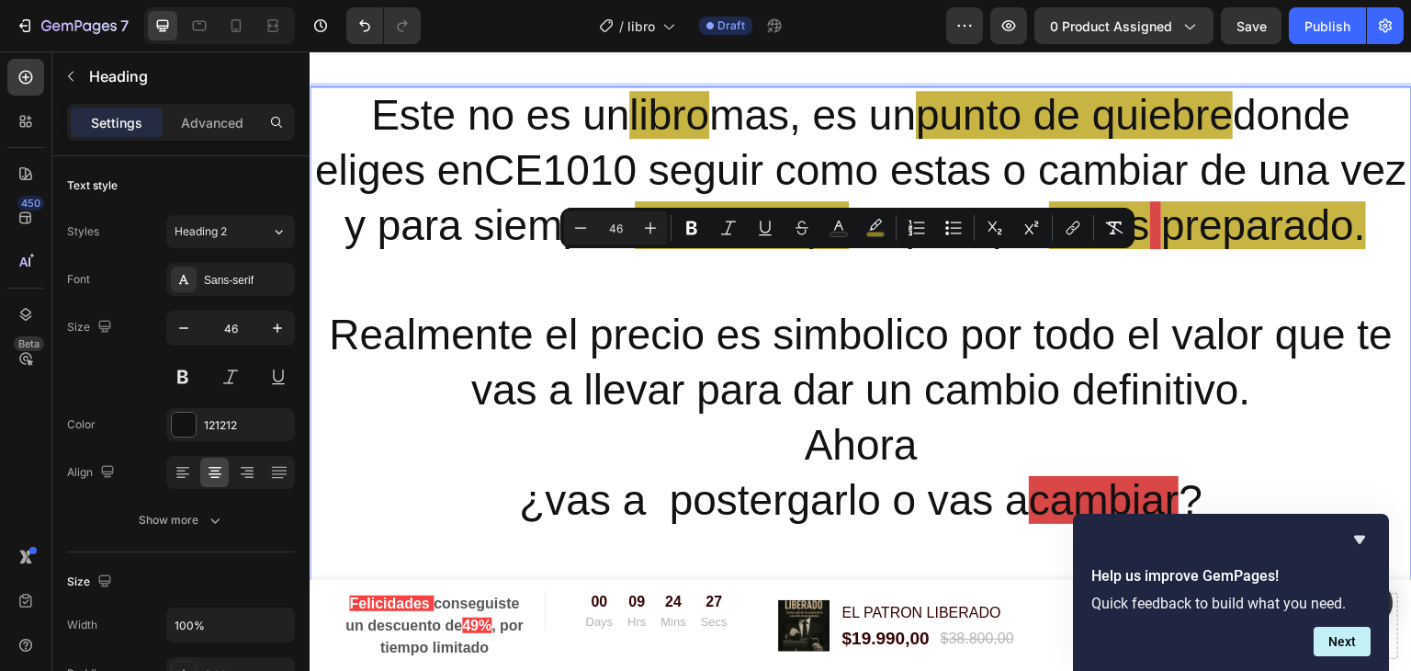
click at [1115, 298] on p "Este no es un libro mas, es un punto de quiebre donde eliges enCE1010 seguir co…" at bounding box center [860, 335] width 1099 height 494
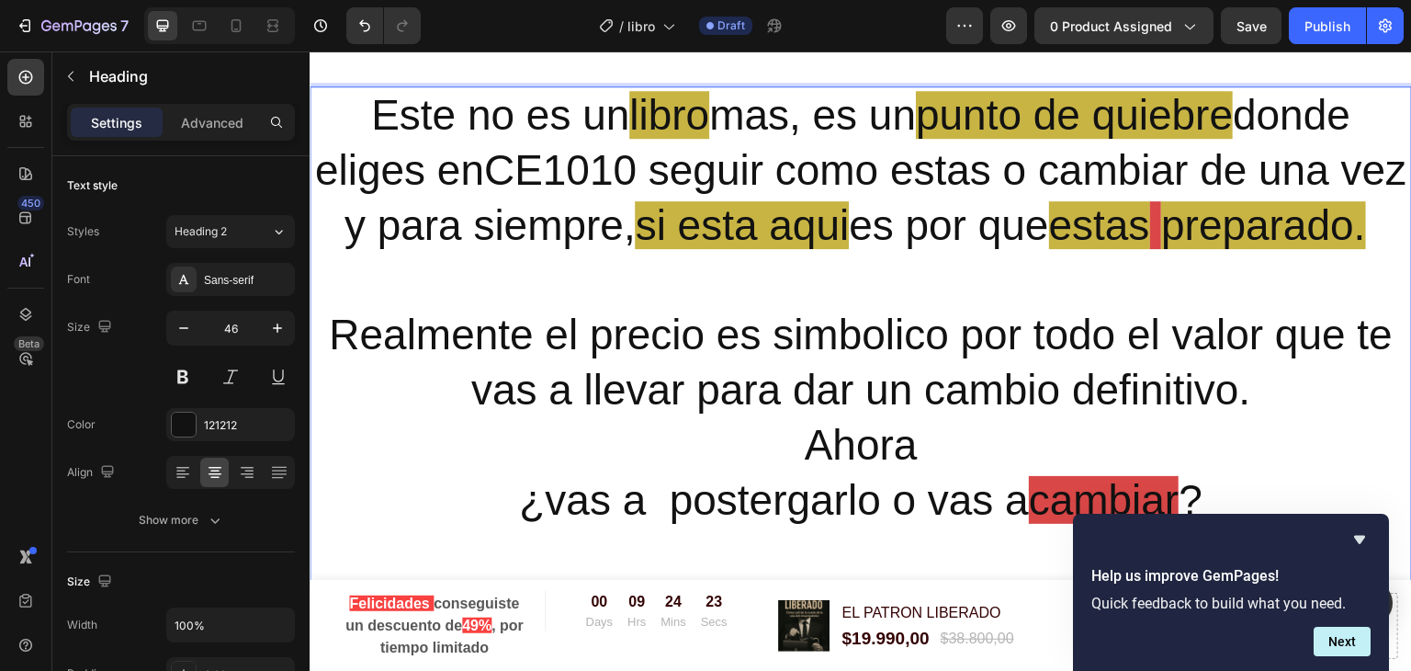
click at [849, 220] on span "si esta aqui" at bounding box center [742, 225] width 214 height 48
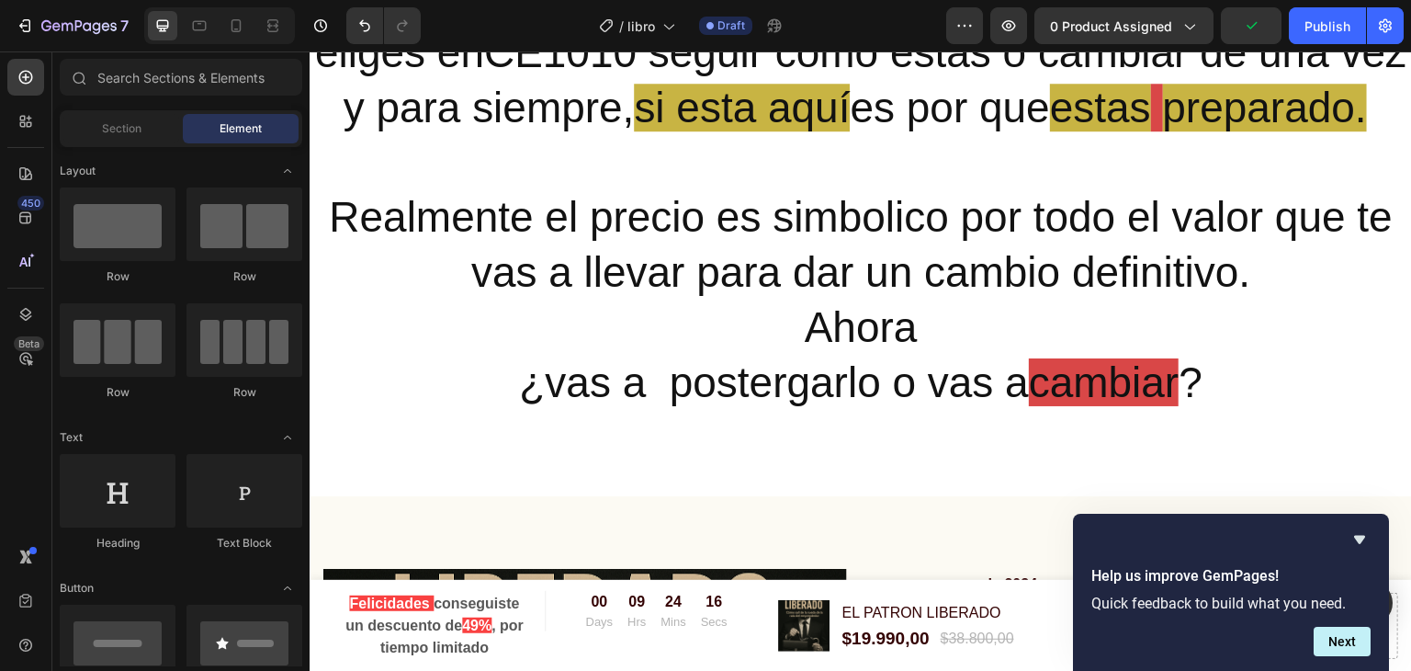
scroll to position [5776, 0]
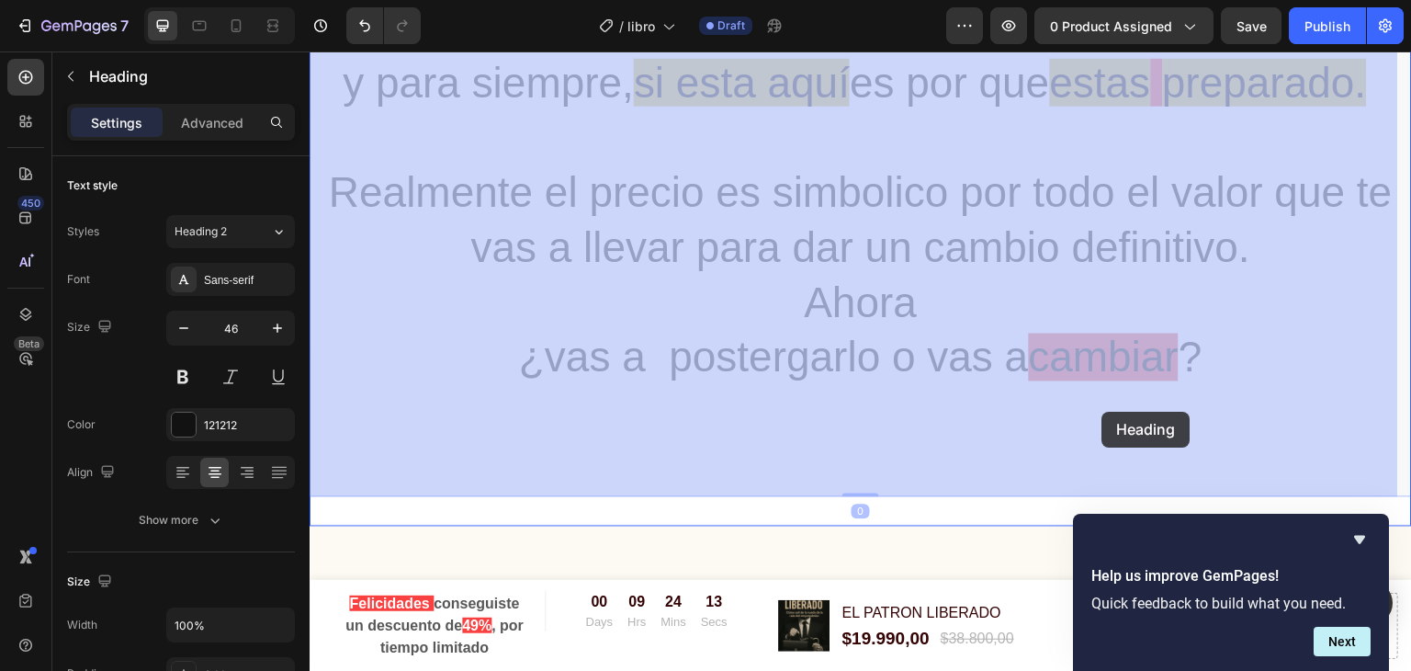
drag, startPoint x: 1067, startPoint y: 412, endPoint x: 1112, endPoint y: 409, distance: 45.2
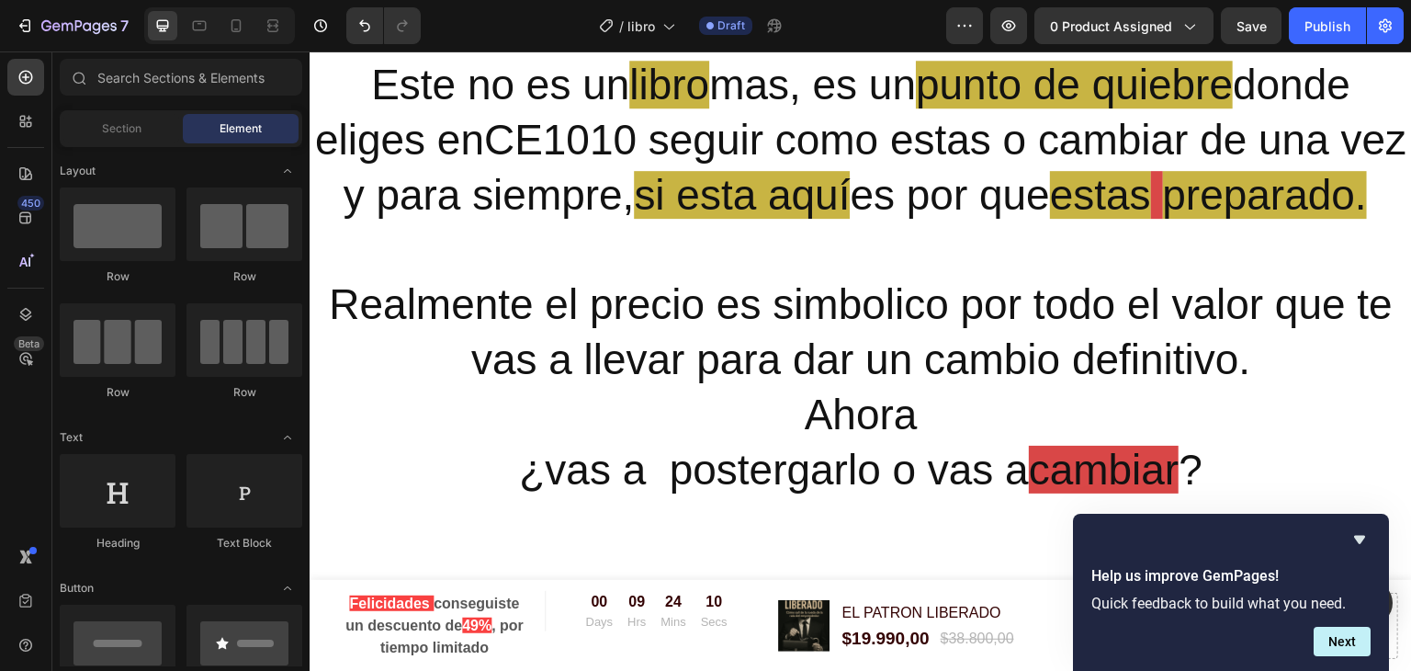
scroll to position [5971, 0]
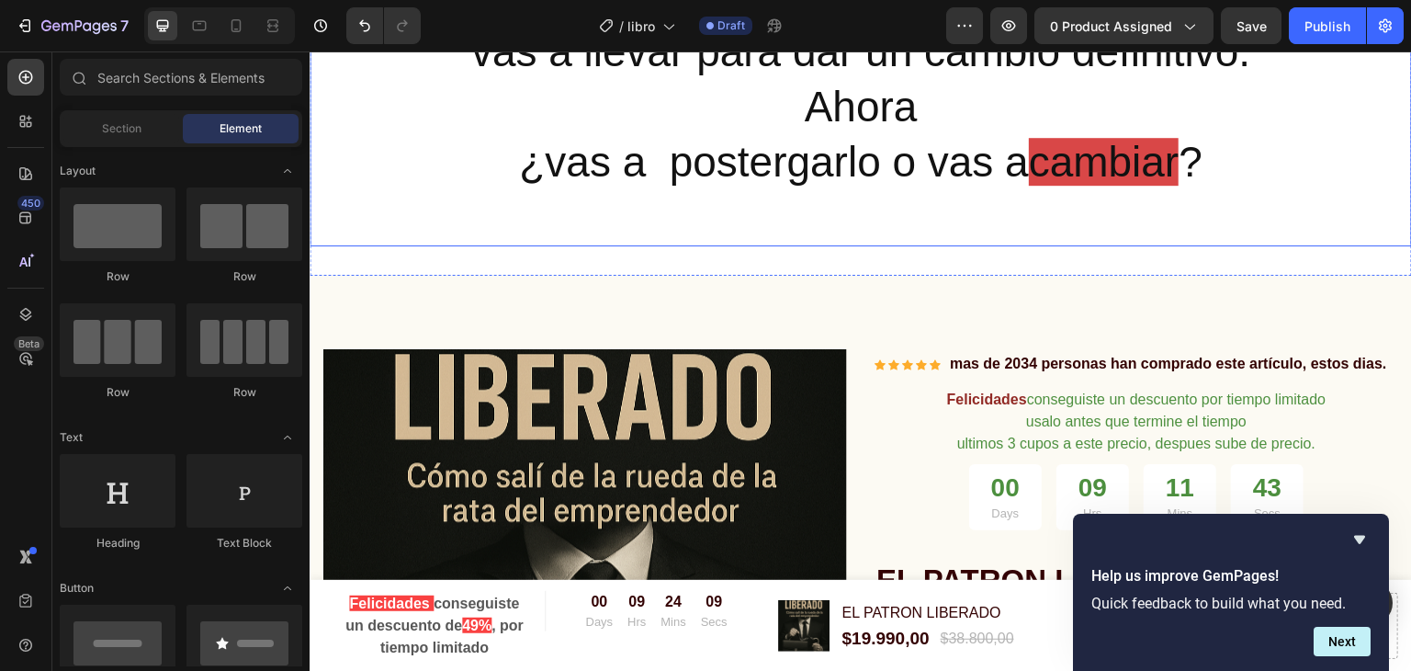
click at [1152, 186] on span "cambiar" at bounding box center [1104, 162] width 151 height 48
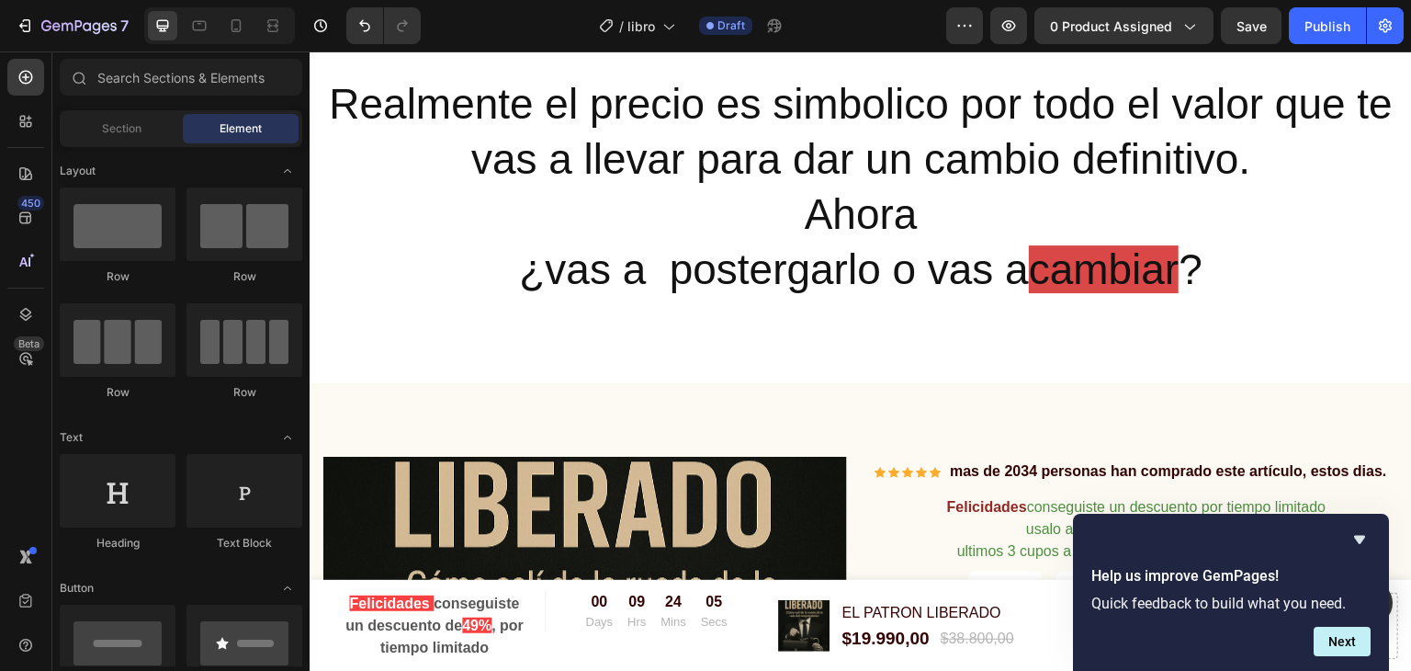
scroll to position [5930, 0]
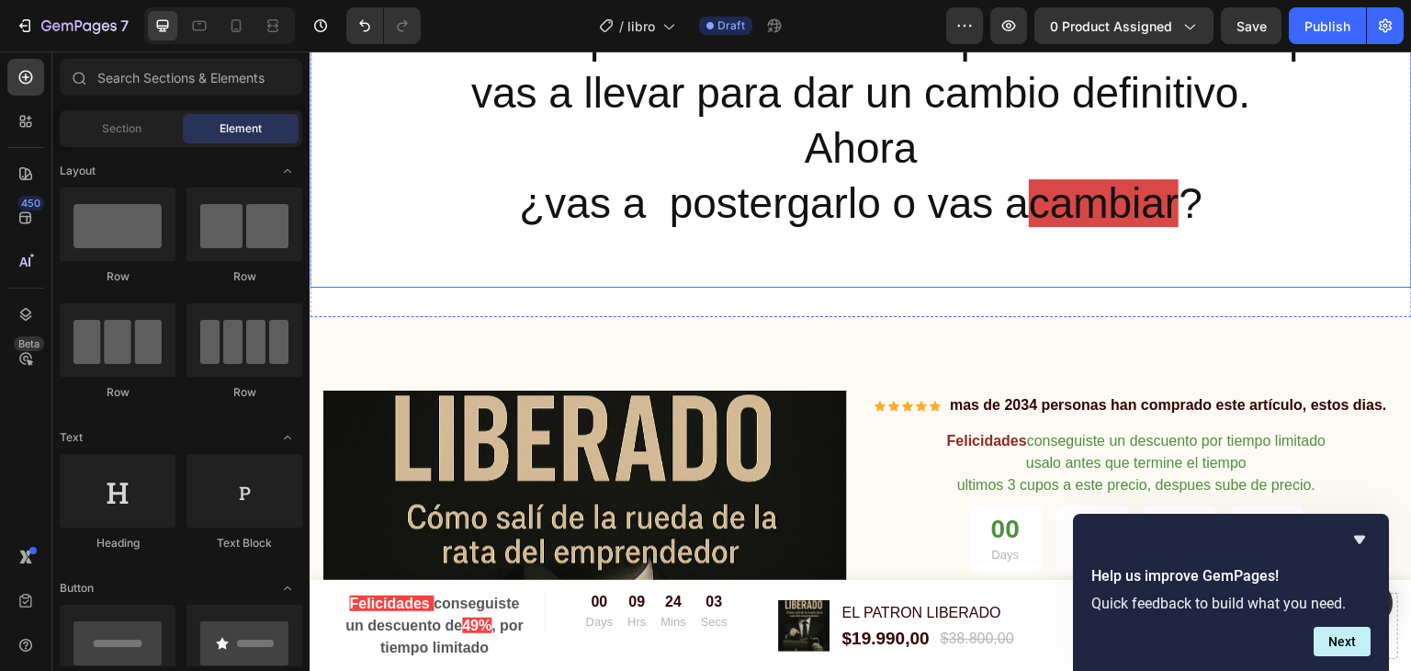
click at [1179, 227] on span "cambiar" at bounding box center [1104, 203] width 151 height 48
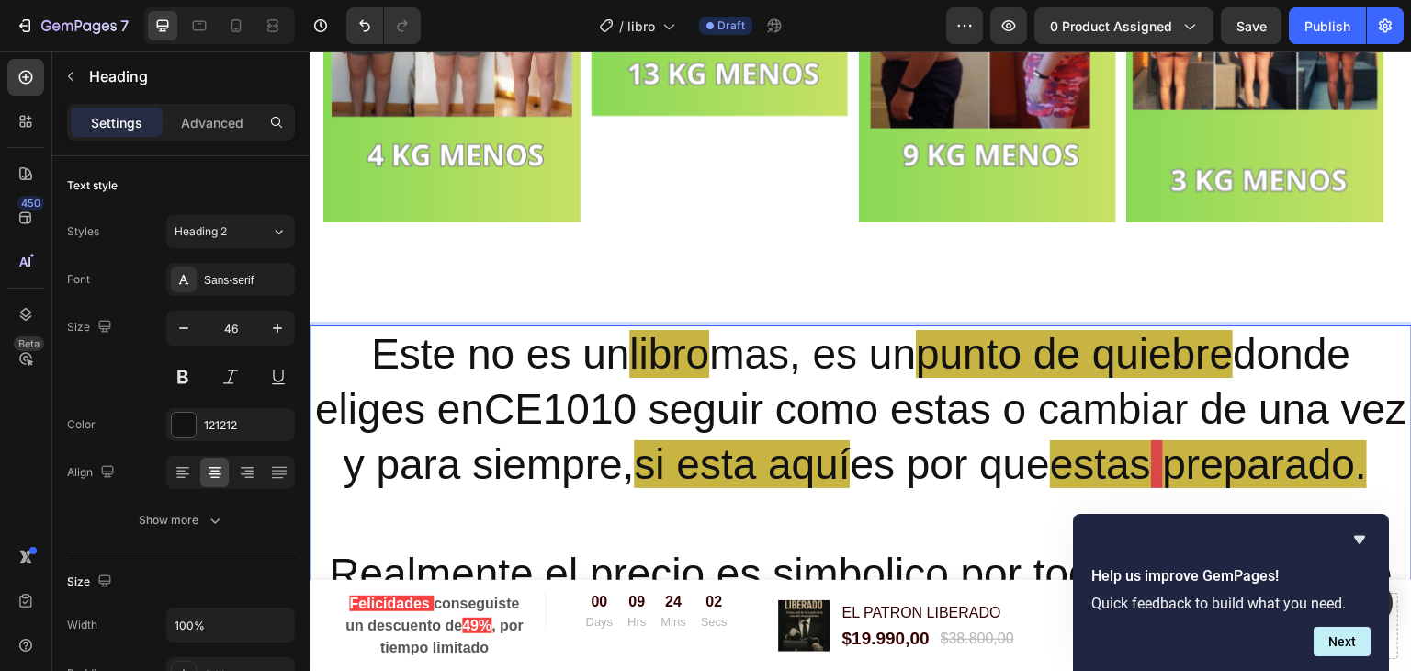
scroll to position [5387, 0]
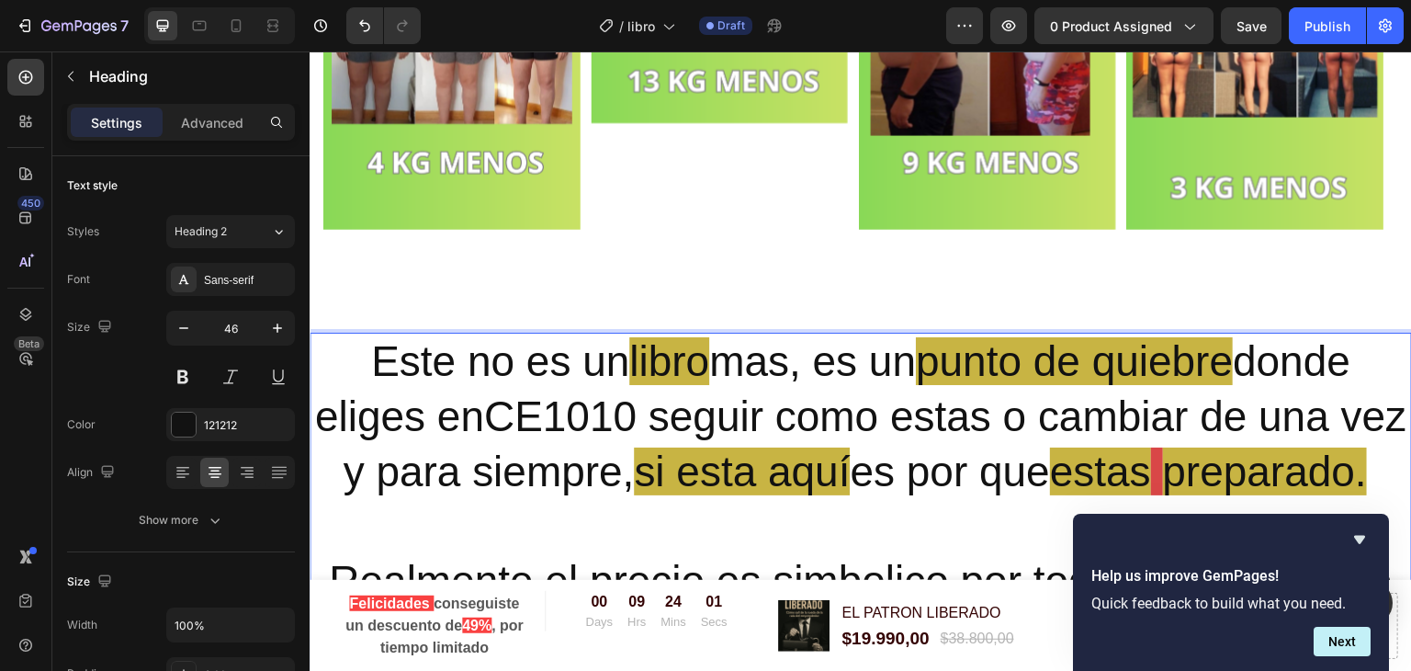
click at [1008, 361] on span "punto de quiebre" at bounding box center [1074, 361] width 317 height 48
click at [872, 391] on p "Este no es un libro mas, es un punto de quiebre donde eliges enCE1010 seguir co…" at bounding box center [860, 581] width 1099 height 494
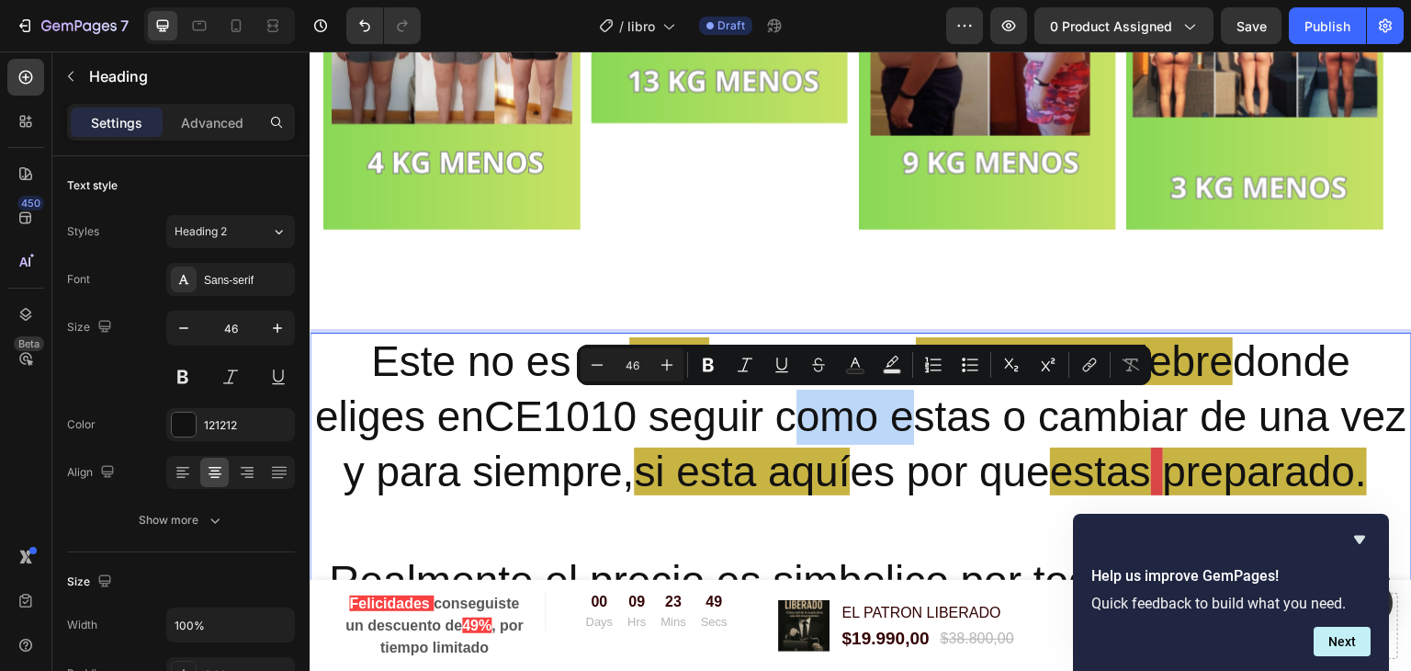
click at [857, 433] on p "Este no es un libro mas, es un punto de quiebre donde eliges enCE1010 seguir co…" at bounding box center [860, 581] width 1099 height 494
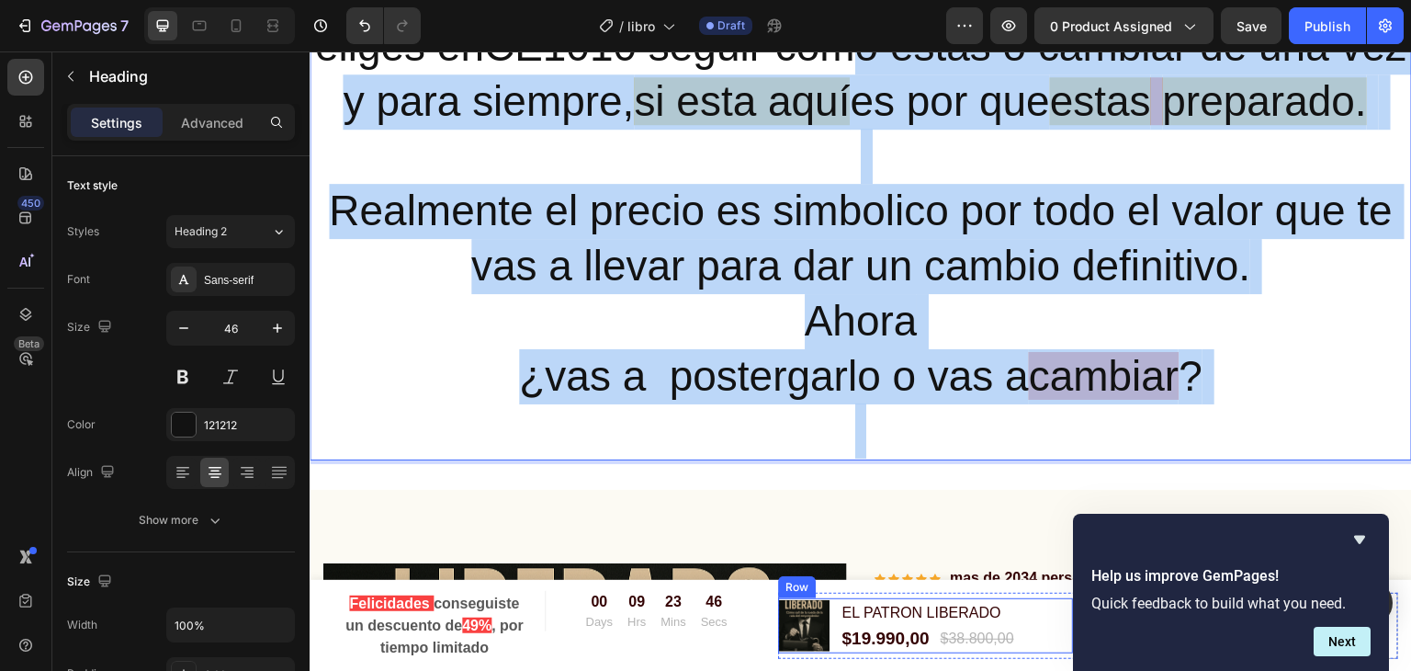
scroll to position [5813, 0]
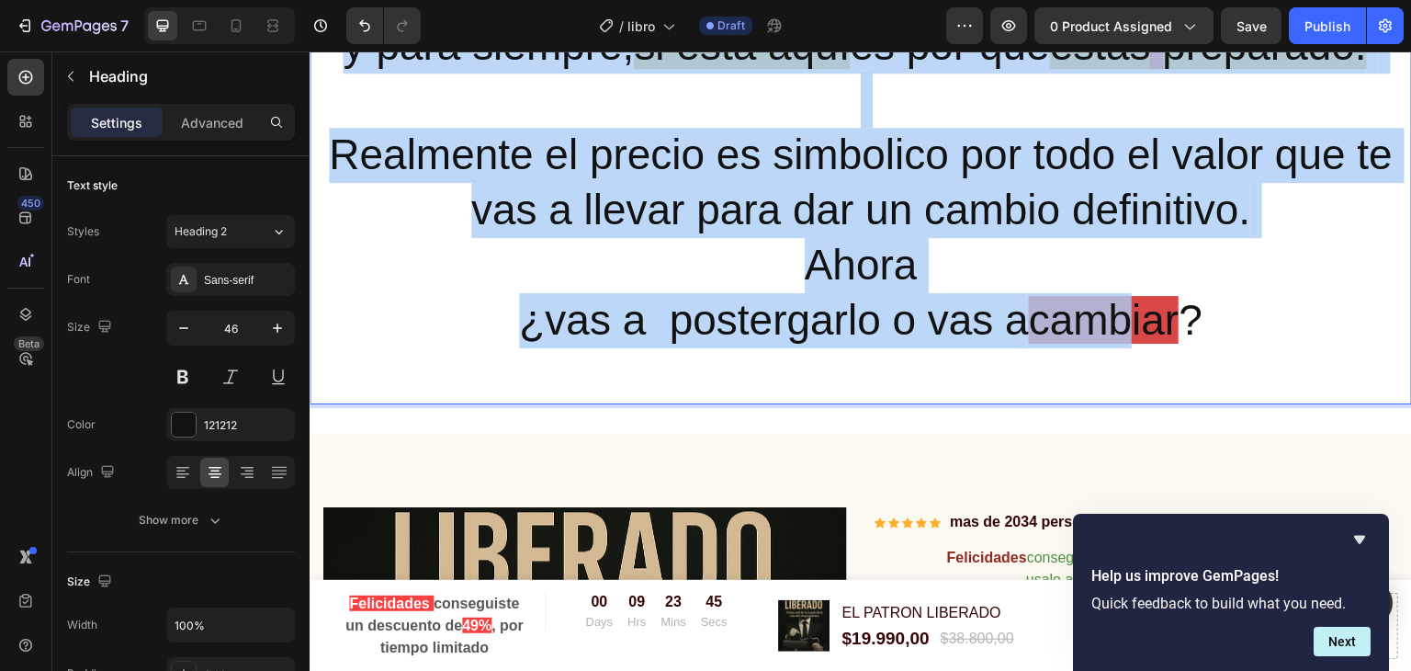
drag, startPoint x: 857, startPoint y: 433, endPoint x: 1144, endPoint y: 378, distance: 291.7
click at [1144, 378] on p "Este no es un libro mas, es un punto de quiebre donde eliges enCE1010 seguir co…" at bounding box center [860, 155] width 1099 height 494
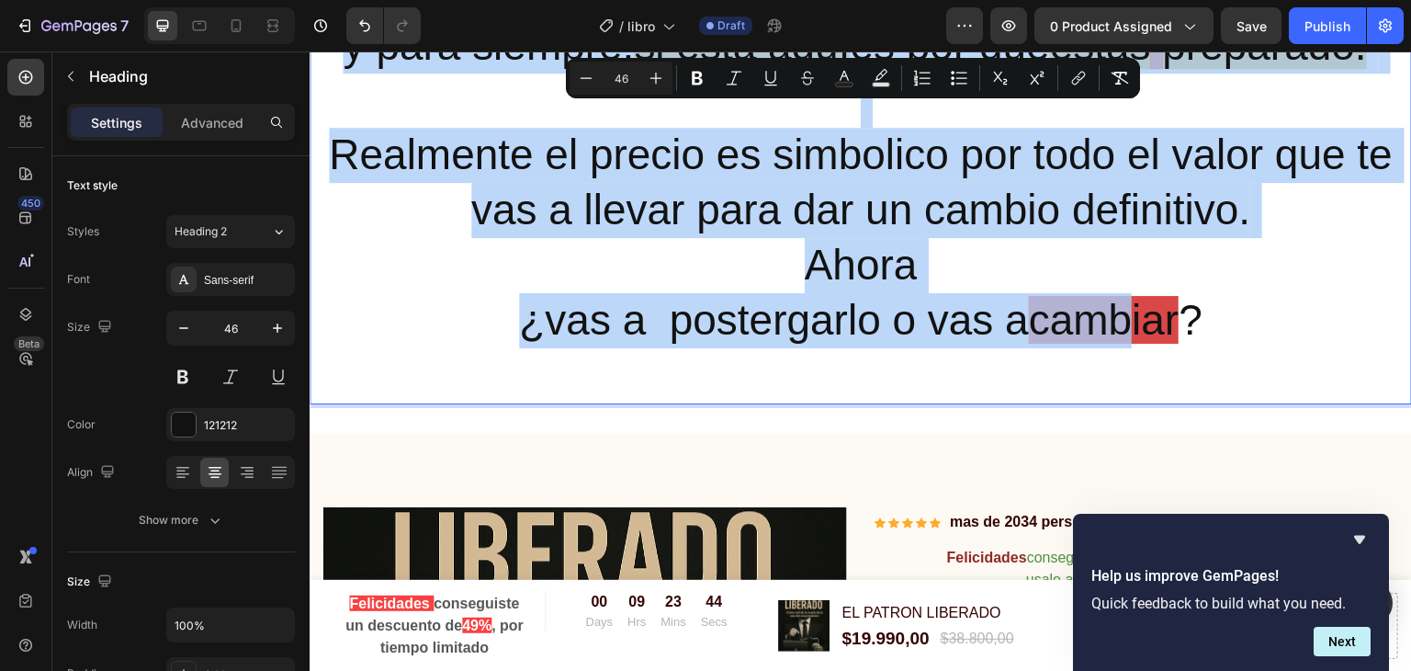
click at [1144, 344] on span "cambiar" at bounding box center [1104, 320] width 151 height 48
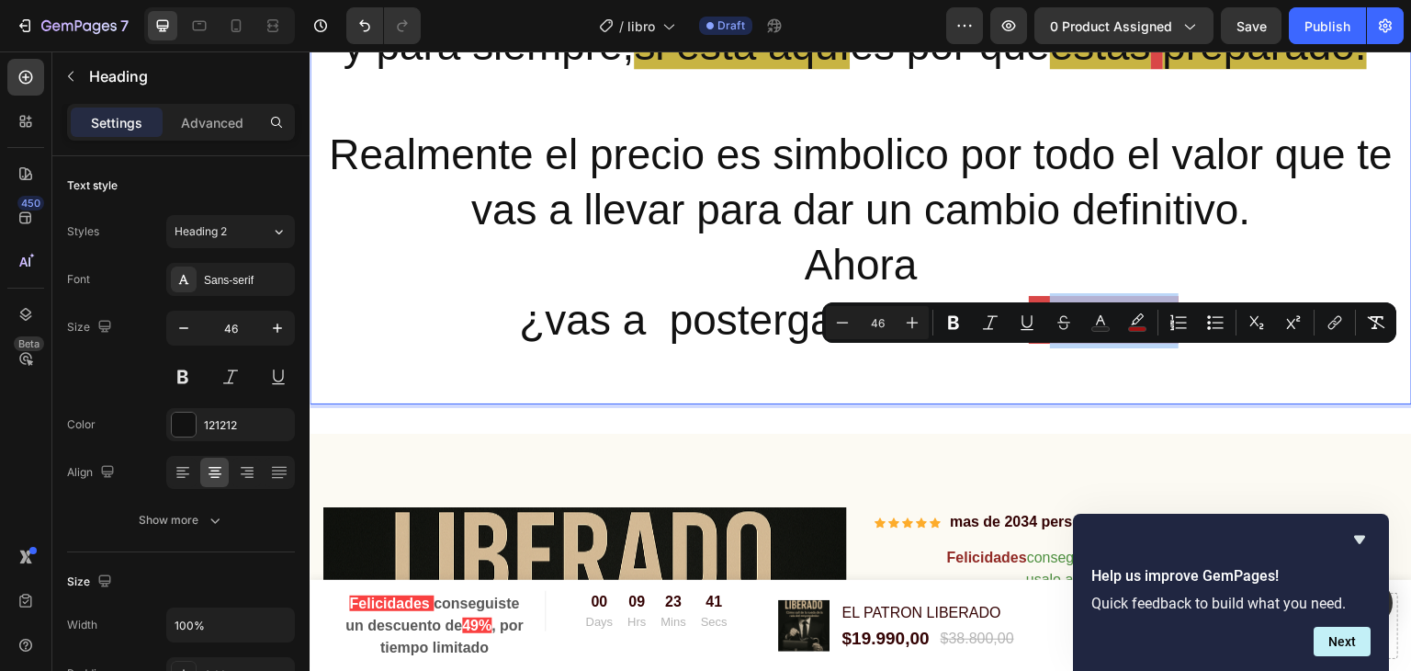
drag, startPoint x: 1063, startPoint y: 373, endPoint x: 1198, endPoint y: 375, distance: 135.0
click at [1179, 344] on span "cambiar" at bounding box center [1104, 320] width 151 height 48
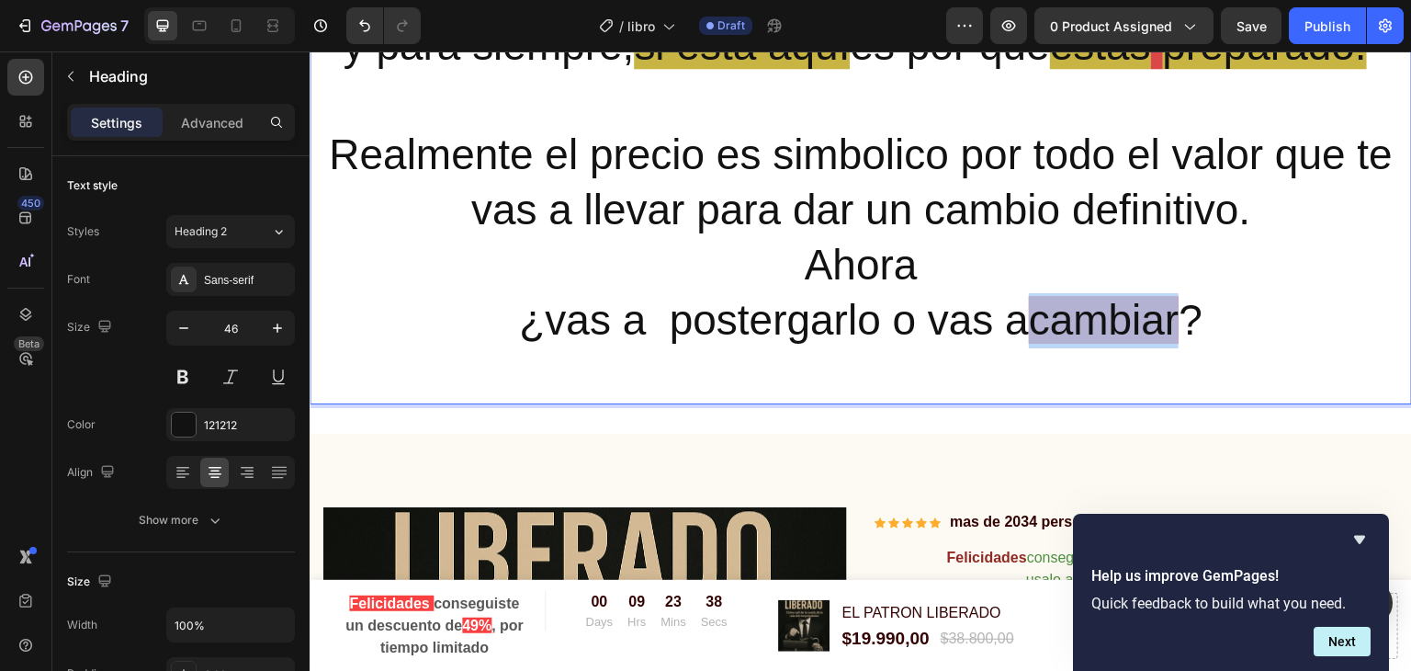
drag, startPoint x: 1054, startPoint y: 373, endPoint x: 1197, endPoint y: 374, distance: 143.3
click at [1179, 344] on span "cambiar" at bounding box center [1104, 320] width 151 height 48
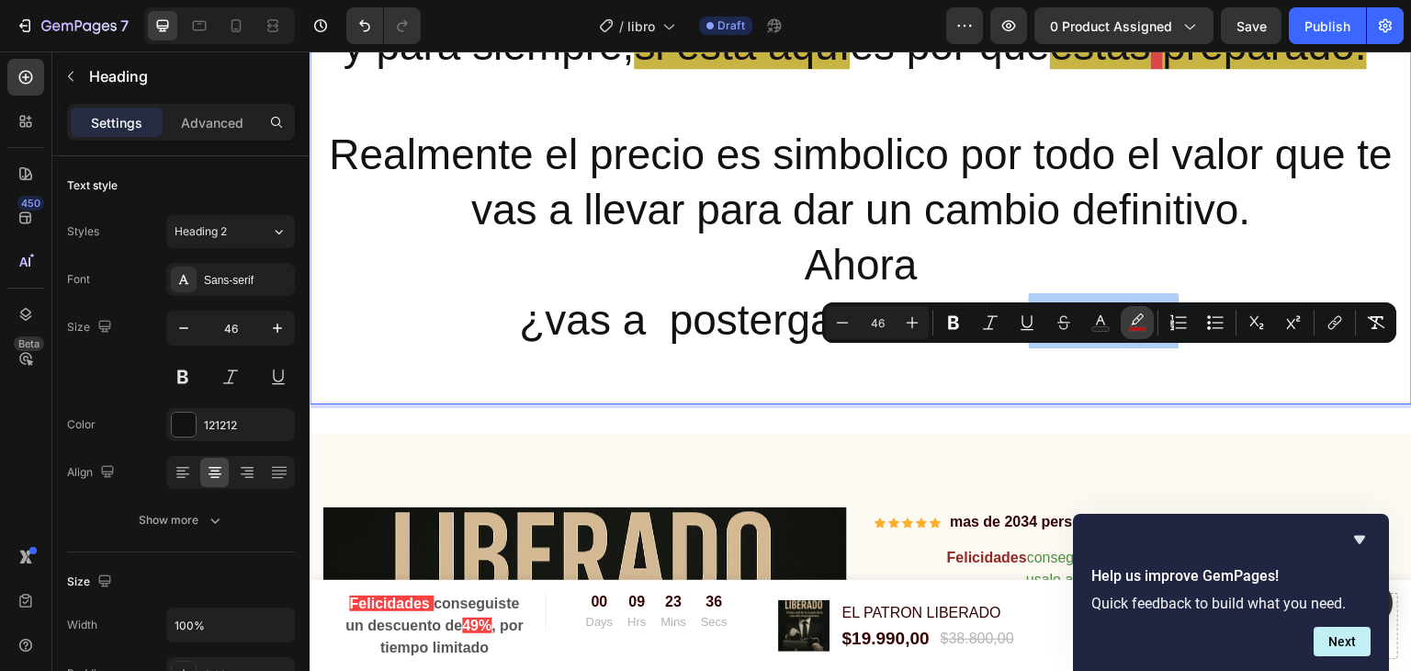
click at [1135, 318] on icon "Editor contextual toolbar" at bounding box center [1137, 318] width 13 height 11
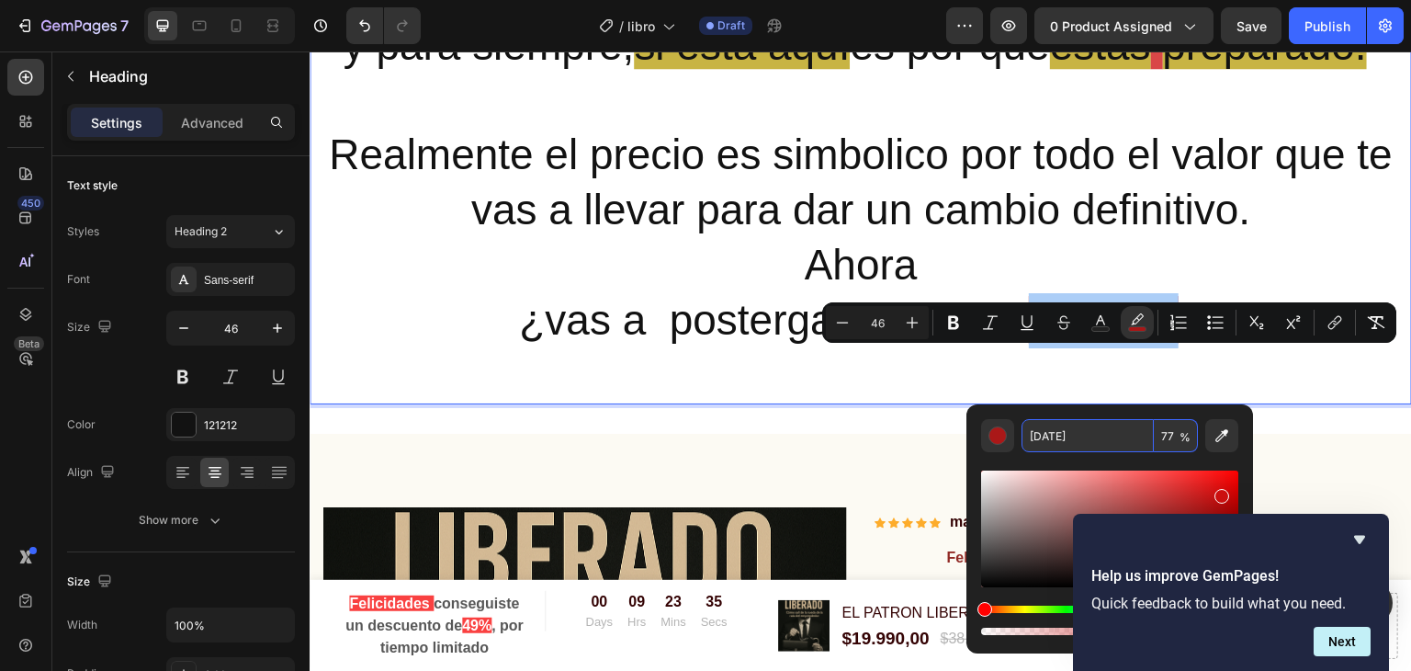
click at [1068, 441] on input "[DATE]" at bounding box center [1087, 435] width 132 height 33
paste input "B89E0B"
type input "B89E0B"
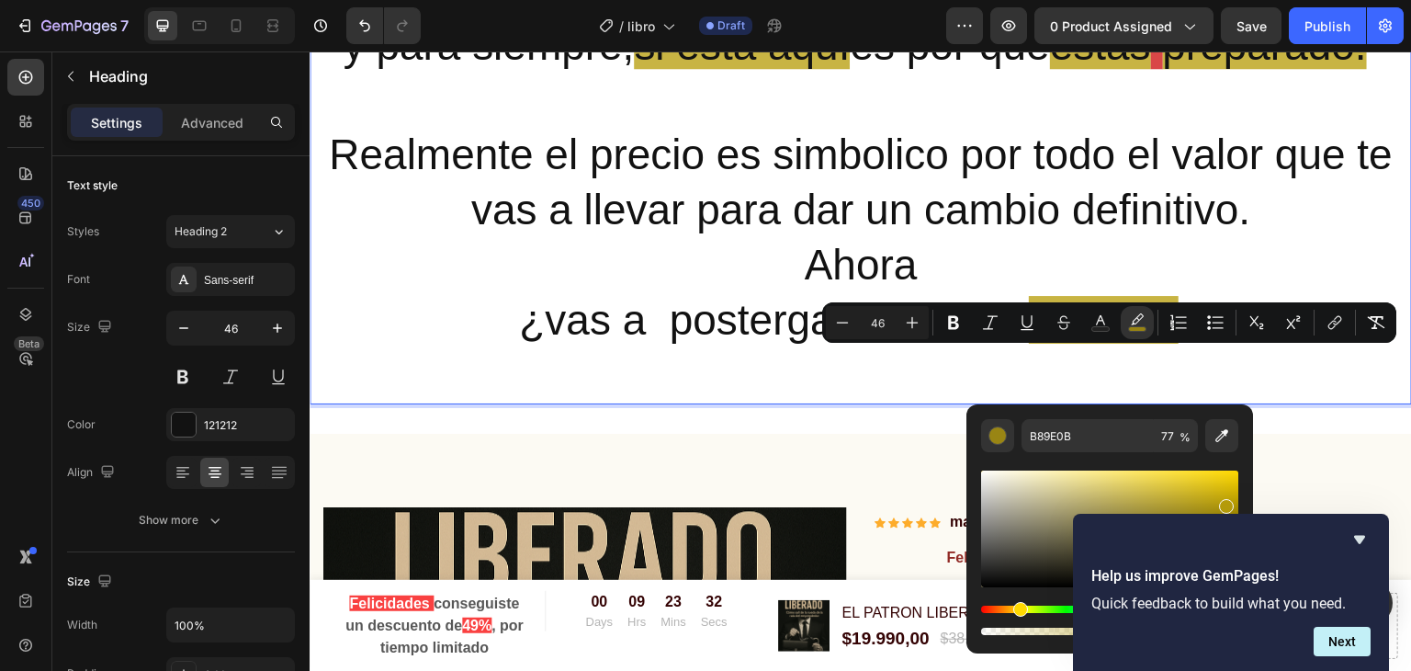
click at [956, 378] on p "Este no es un libro mas, es un punto de quiebre donde eliges enCE1010 seguir co…" at bounding box center [860, 155] width 1099 height 494
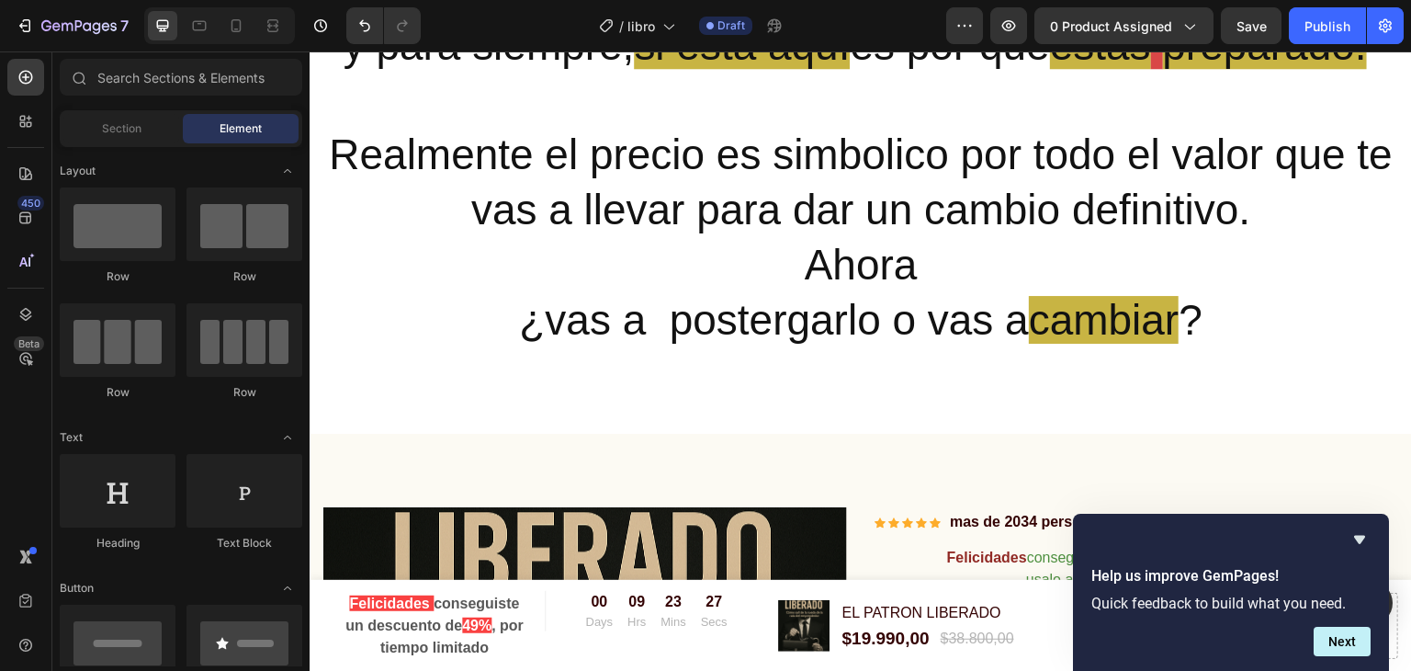
drag, startPoint x: 1404, startPoint y: 403, endPoint x: 898, endPoint y: 331, distance: 510.4
click at [898, 331] on p "Este no es un libro mas, es un punto de quiebre donde eliges enCE1010 seguir co…" at bounding box center [860, 155] width 1099 height 494
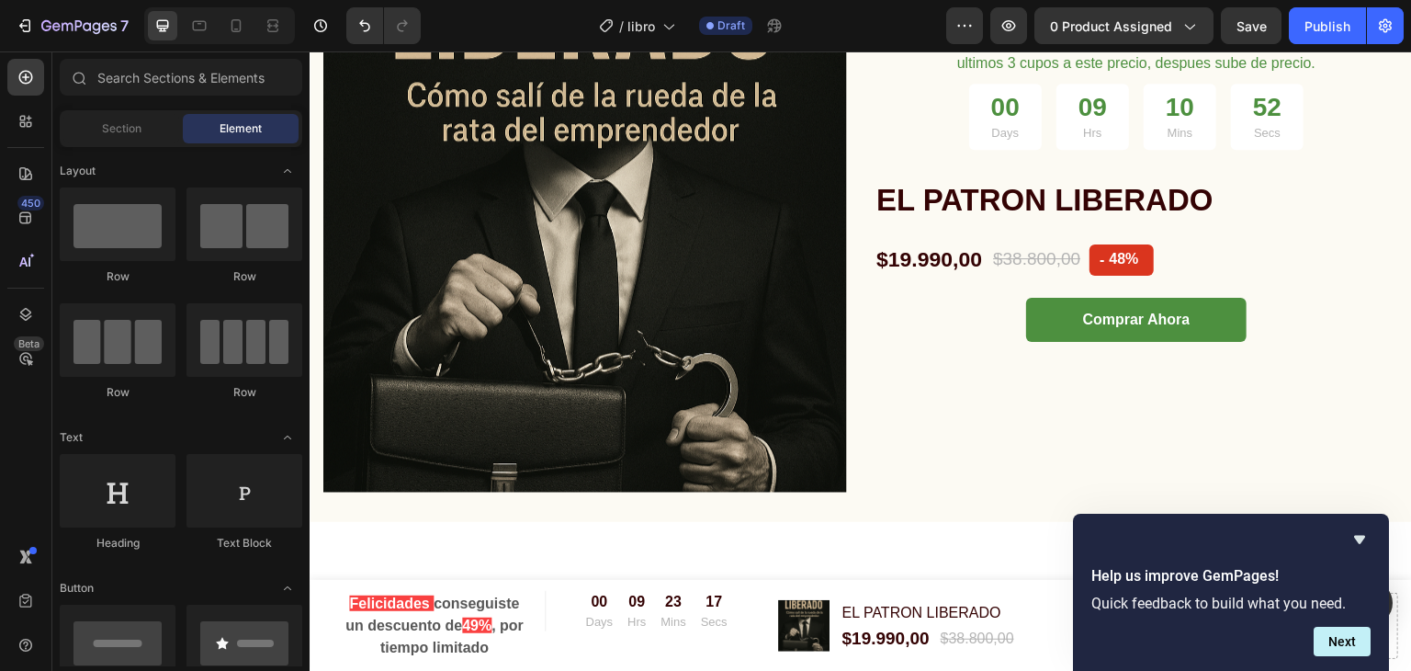
scroll to position [6313, 0]
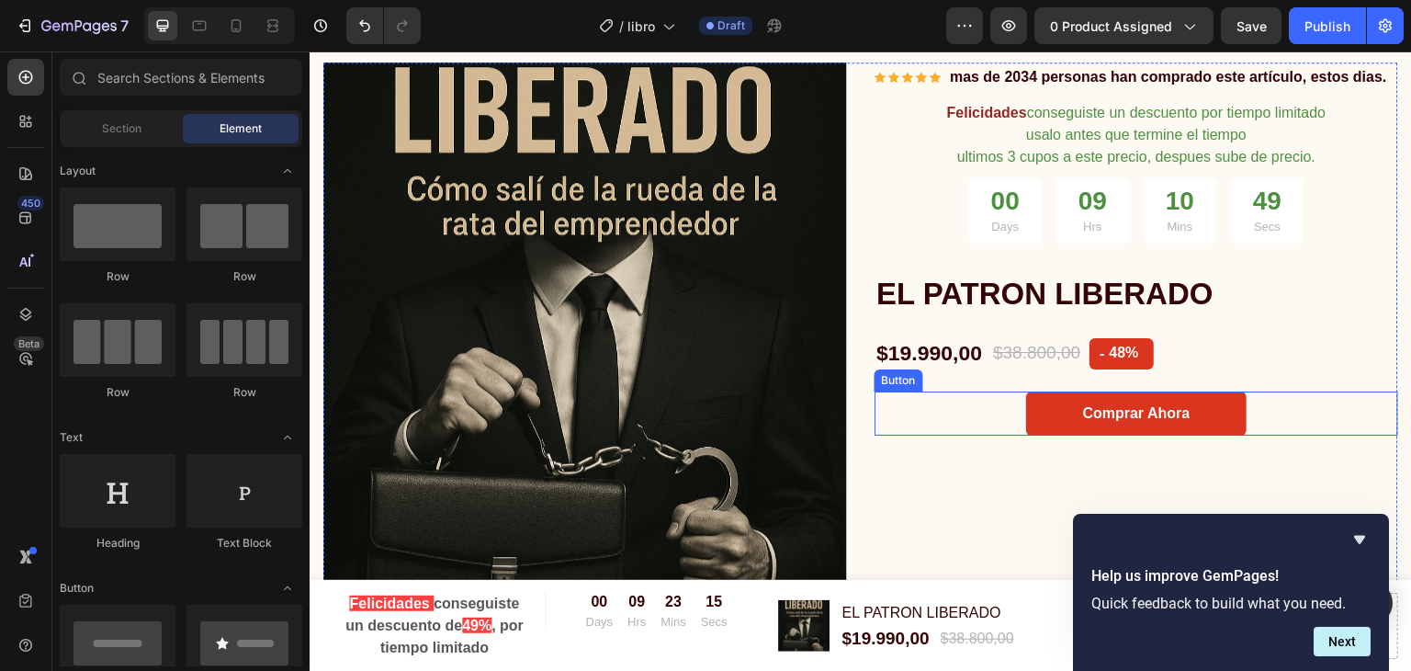
click at [1044, 416] on link "Comprar Ahora" at bounding box center [1136, 413] width 220 height 44
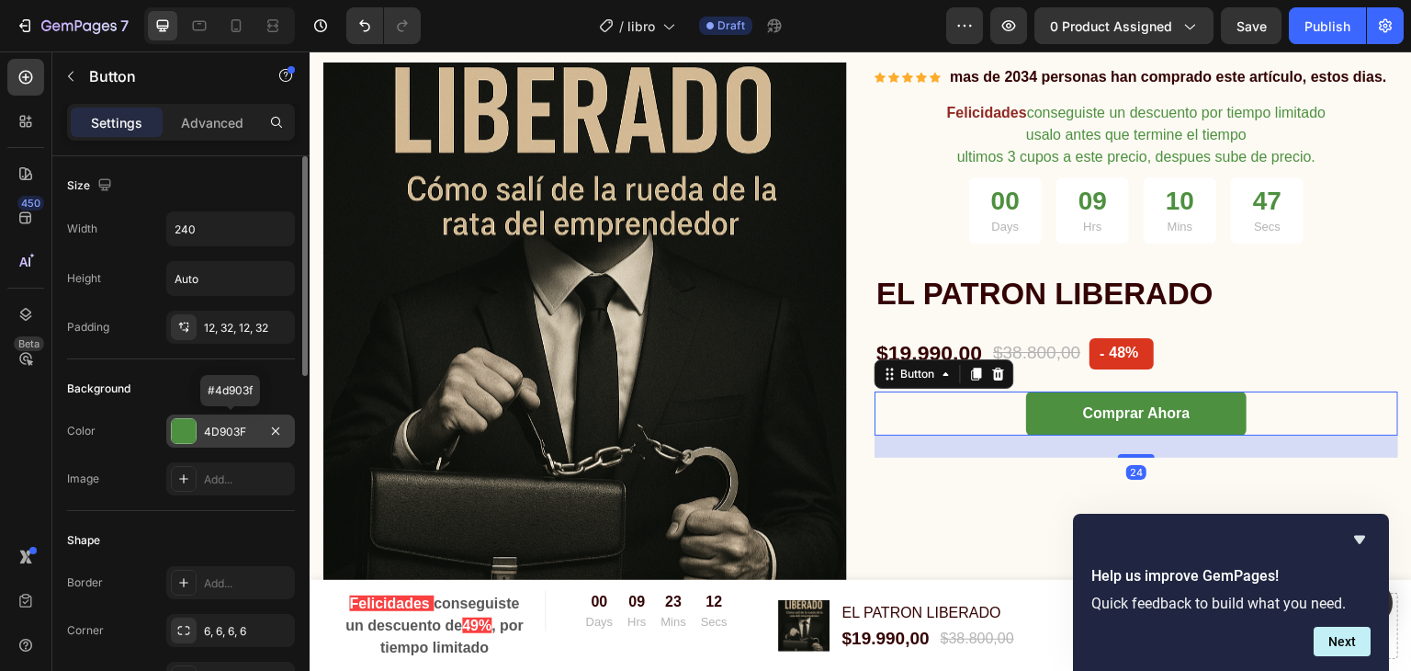
click at [219, 424] on div "4D903F" at bounding box center [230, 431] width 53 height 17
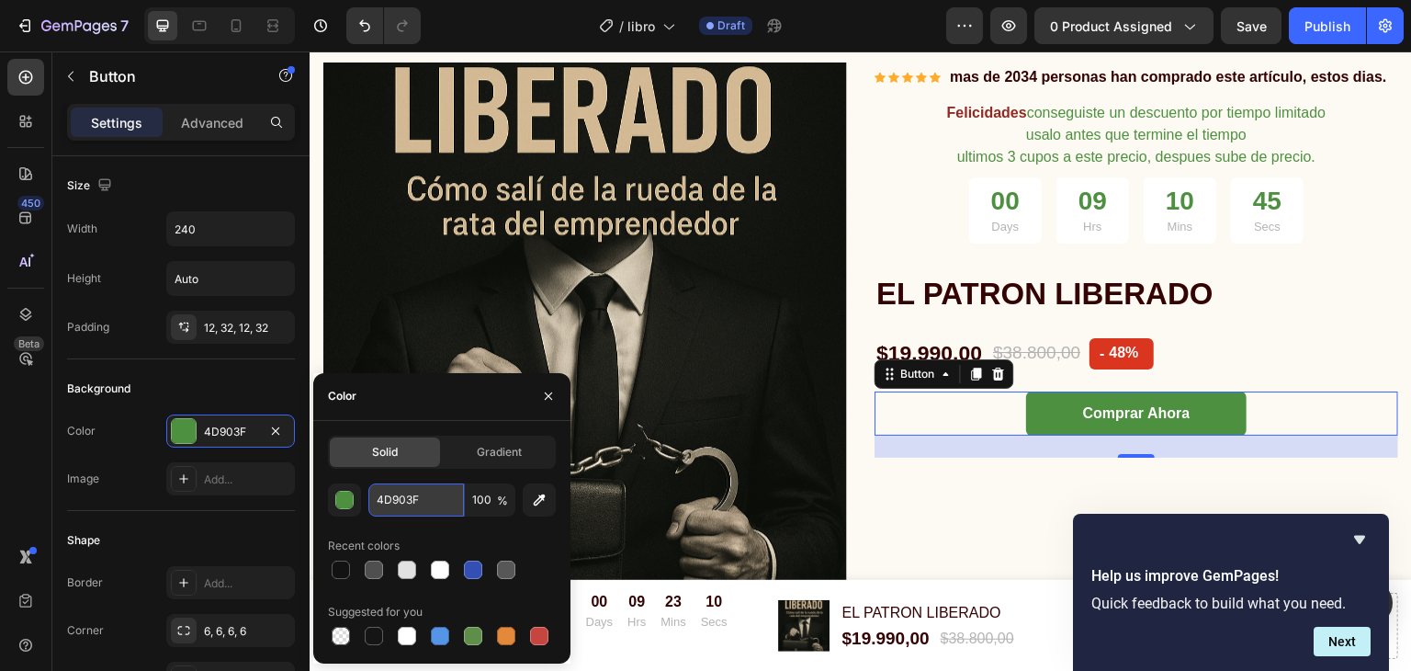
click at [435, 504] on input "4D903F" at bounding box center [416, 499] width 96 height 33
paste input "B89E0B"
type input "B89E0B"
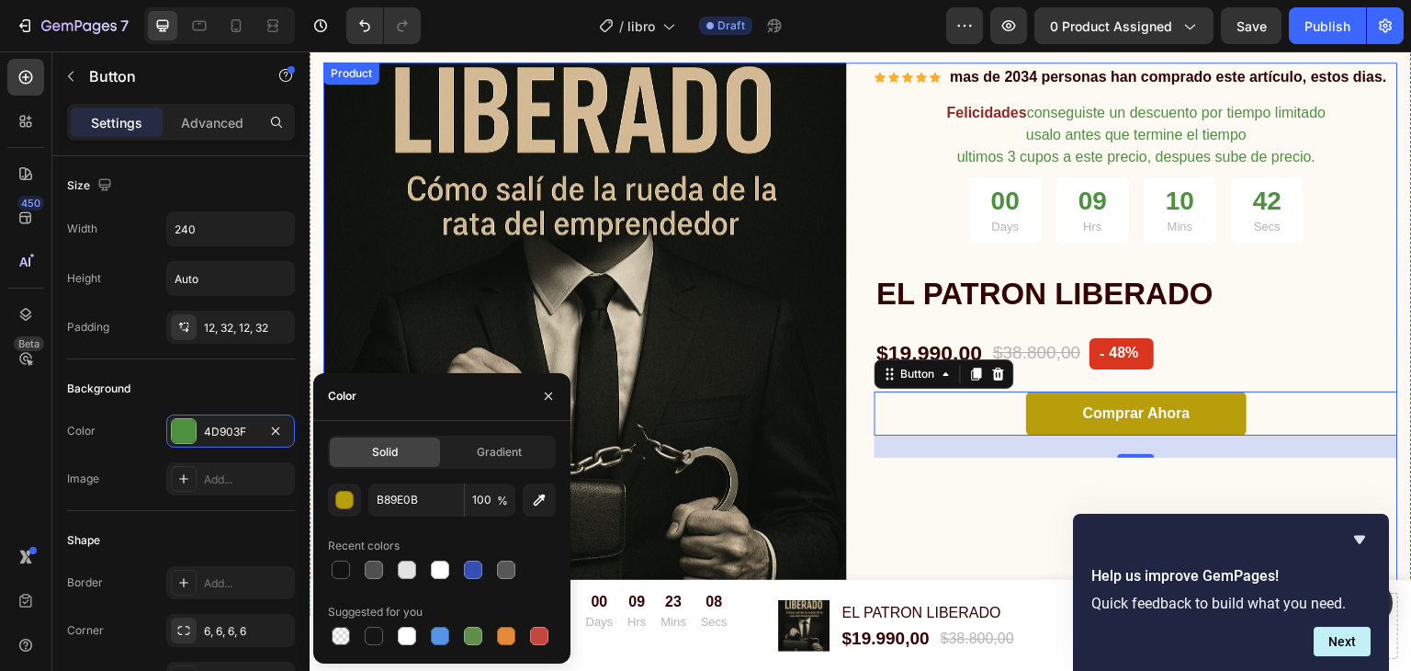
click at [1287, 268] on div "Icon Icon Icon Icon Icon Icon List Hoz mas de 2034 personas han comprado este a…" at bounding box center [1136, 324] width 524 height 524
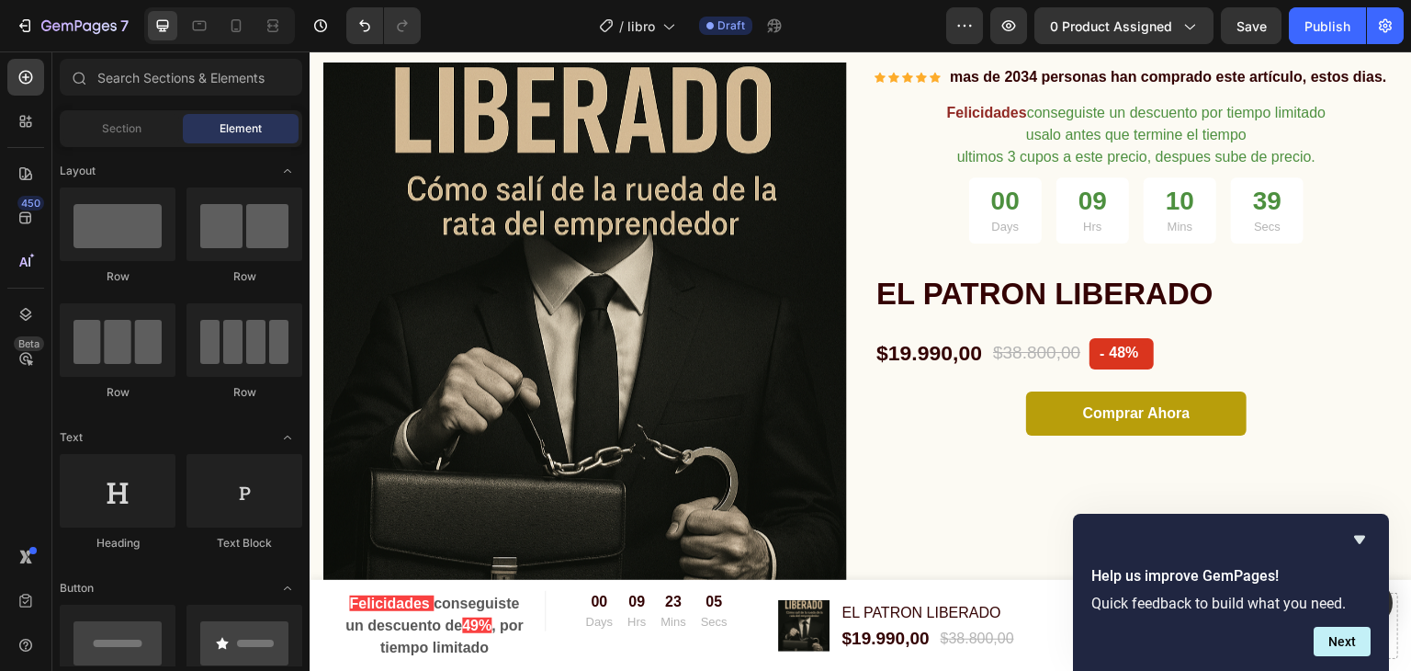
scroll to position [6257, 0]
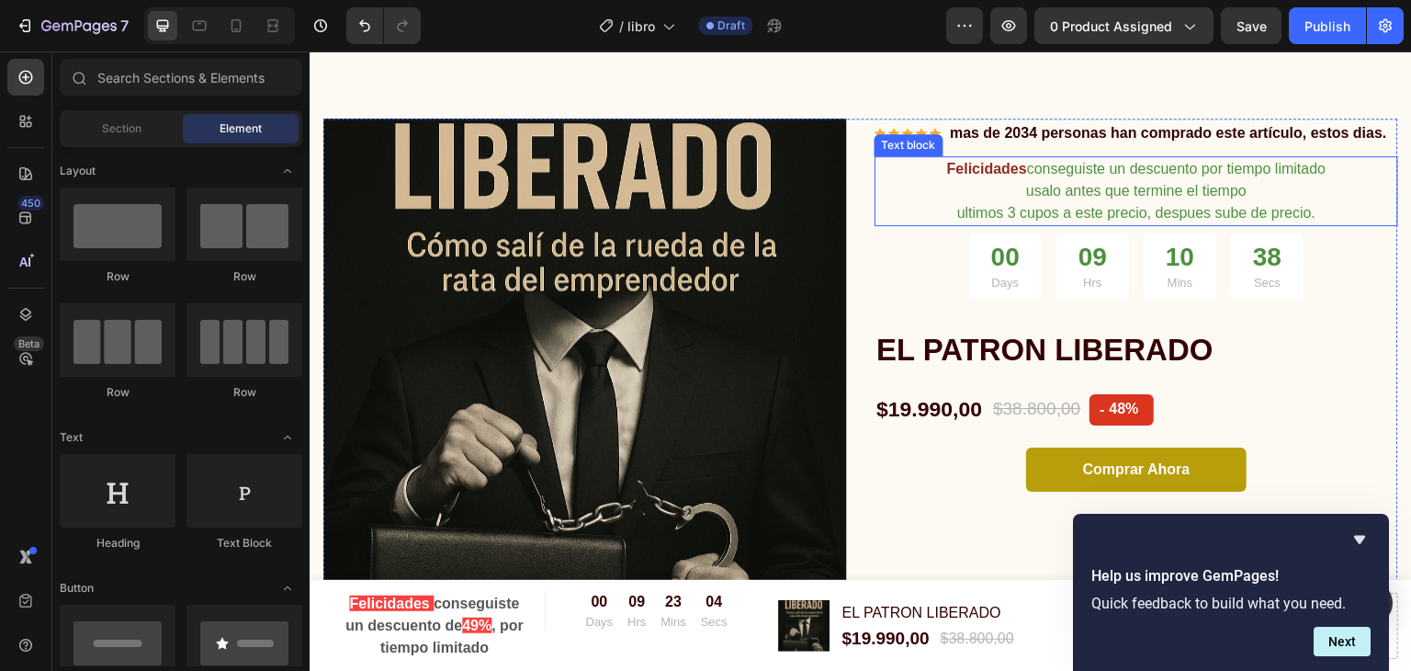
click at [1199, 203] on p "Felicidades conseguiste un descuento por tiempo limitado usalo antes que termin…" at bounding box center [1136, 191] width 520 height 66
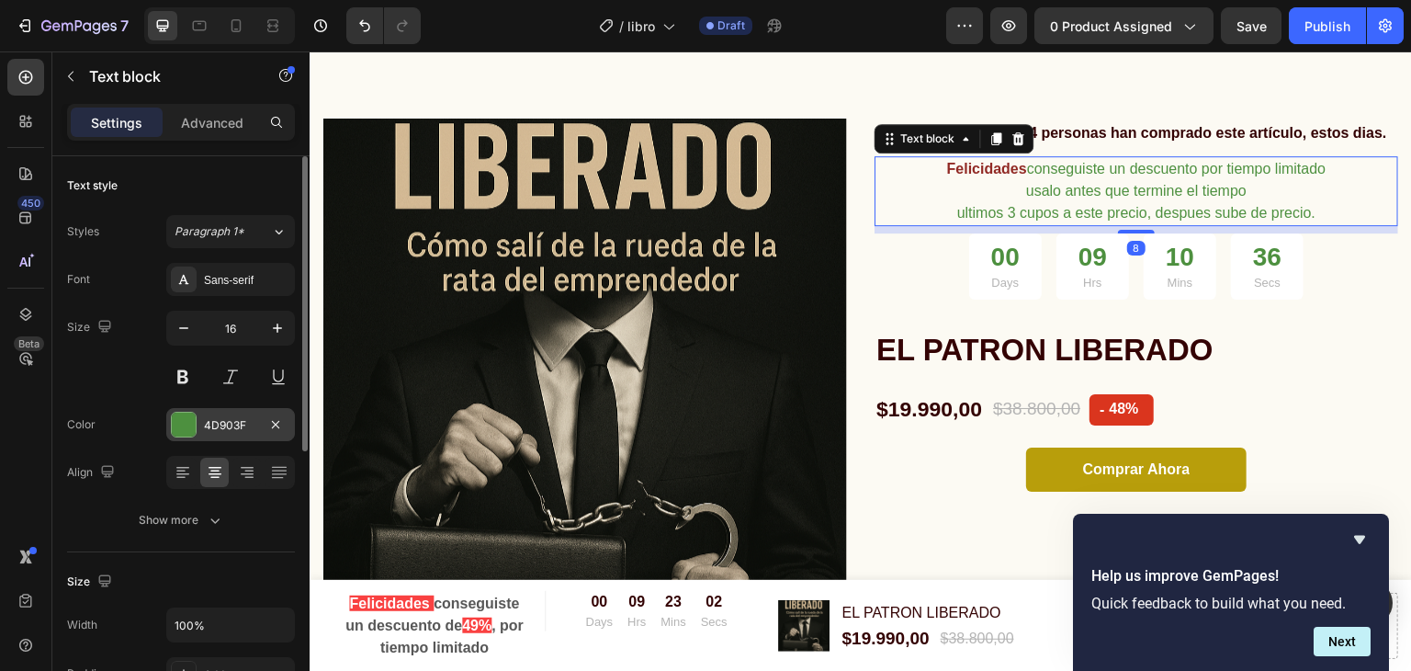
click at [259, 423] on div "4D903F" at bounding box center [230, 424] width 129 height 33
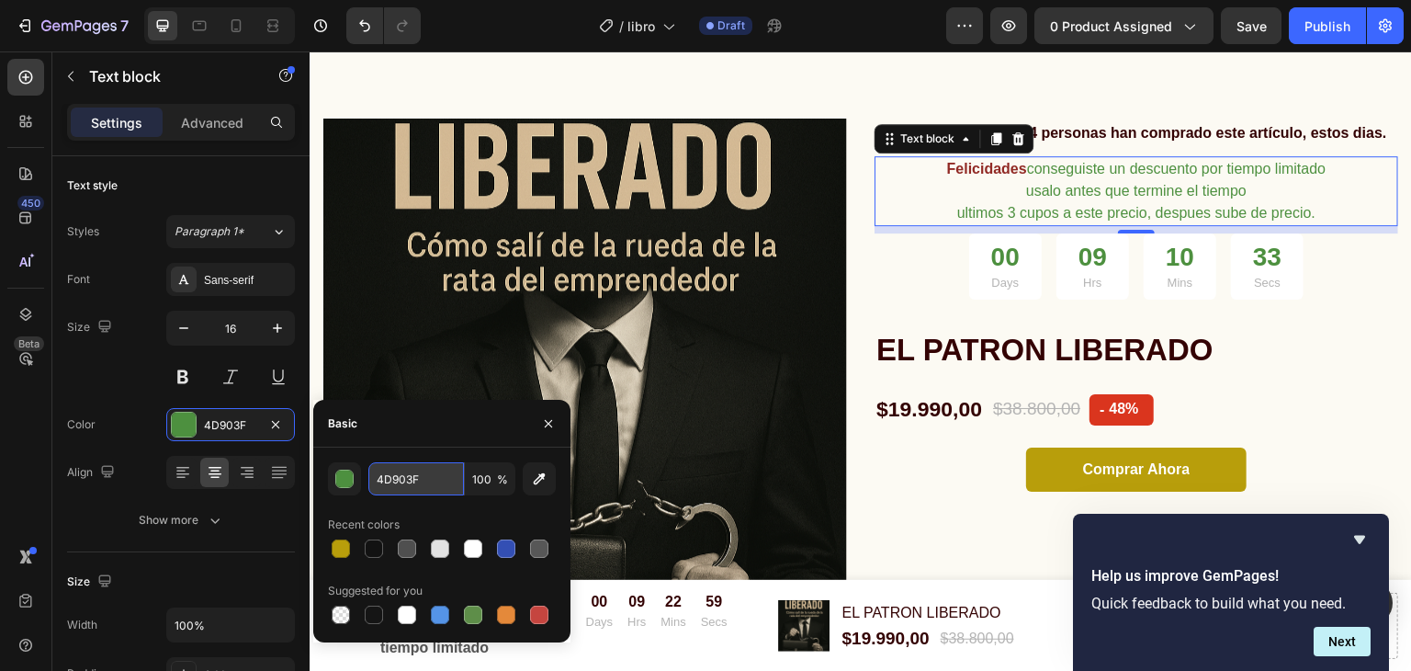
paste input "B89E0B"
type input "B89E0B"
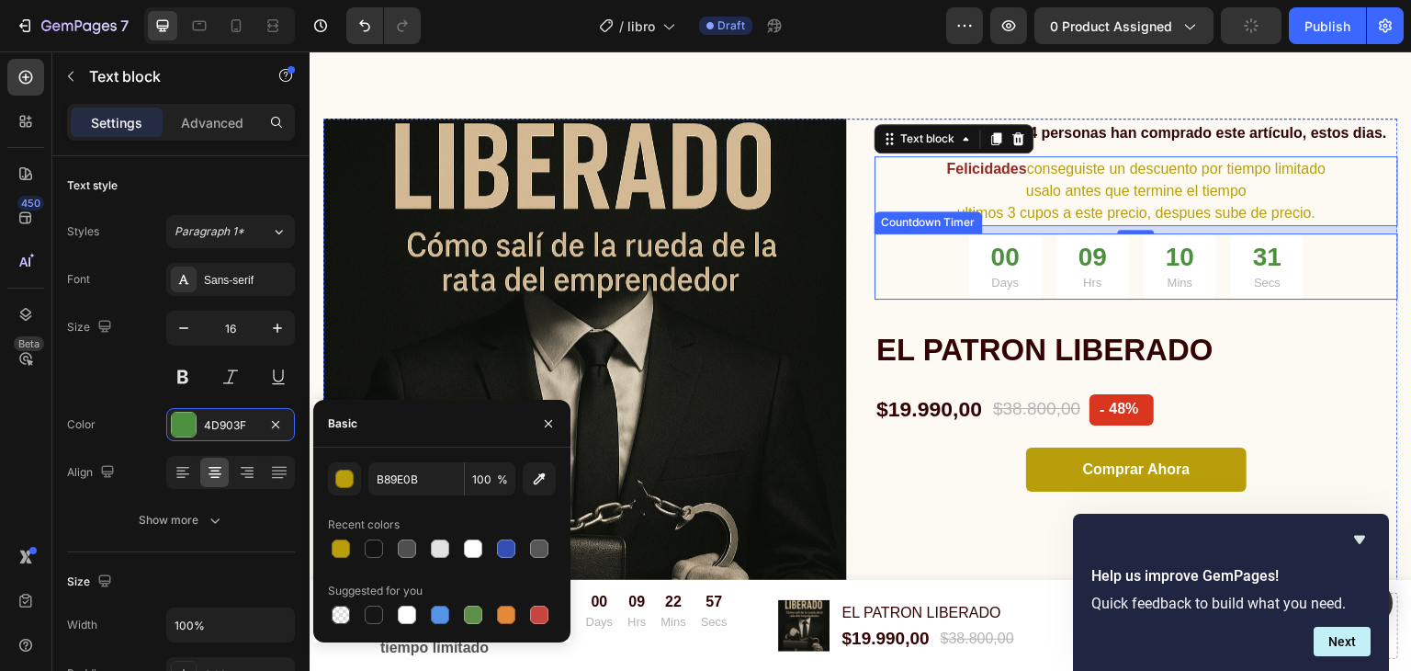
click at [1031, 264] on div "00 Days" at bounding box center [1005, 266] width 73 height 66
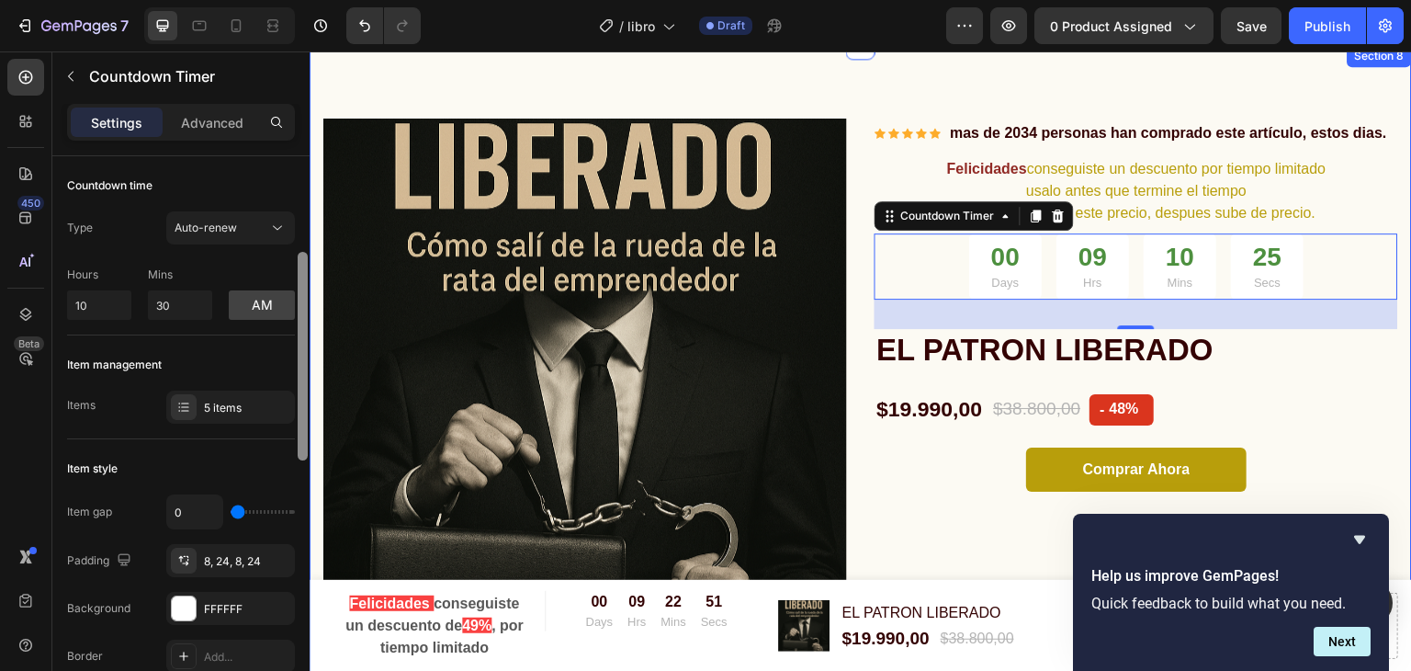
scroll to position [70, 0]
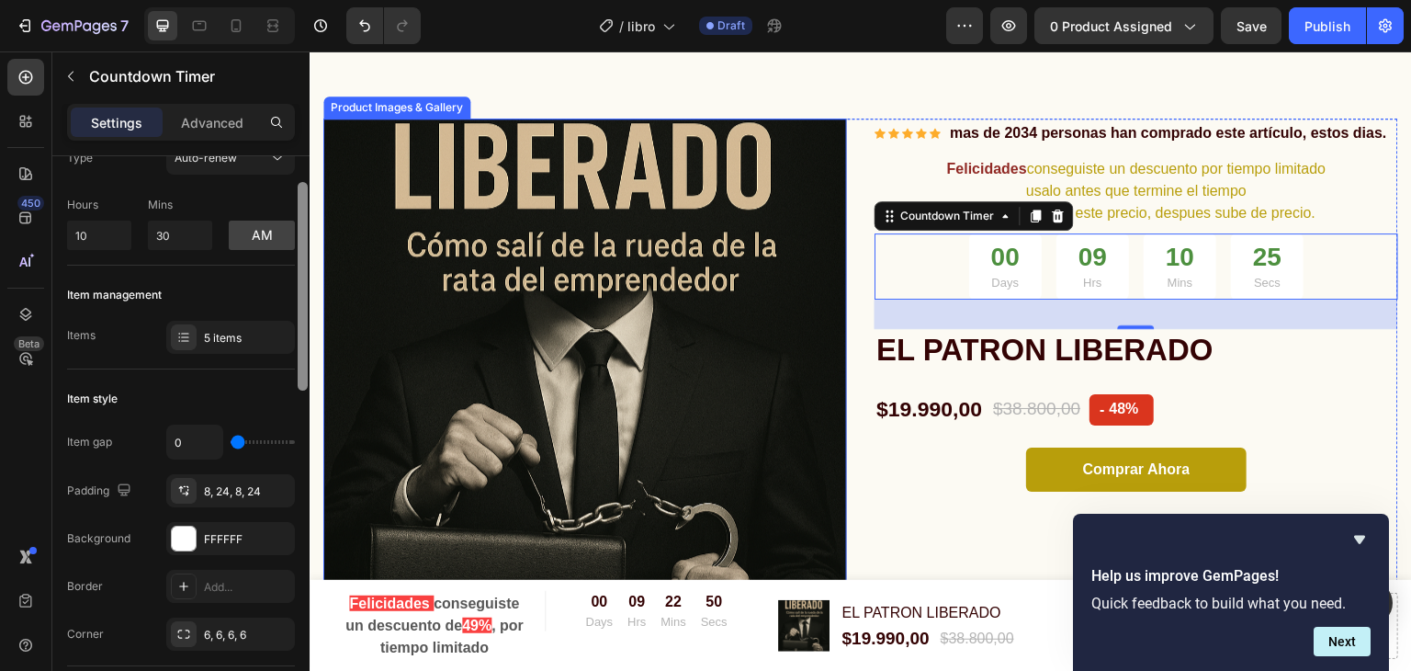
drag, startPoint x: 312, startPoint y: 228, endPoint x: 327, endPoint y: 318, distance: 91.2
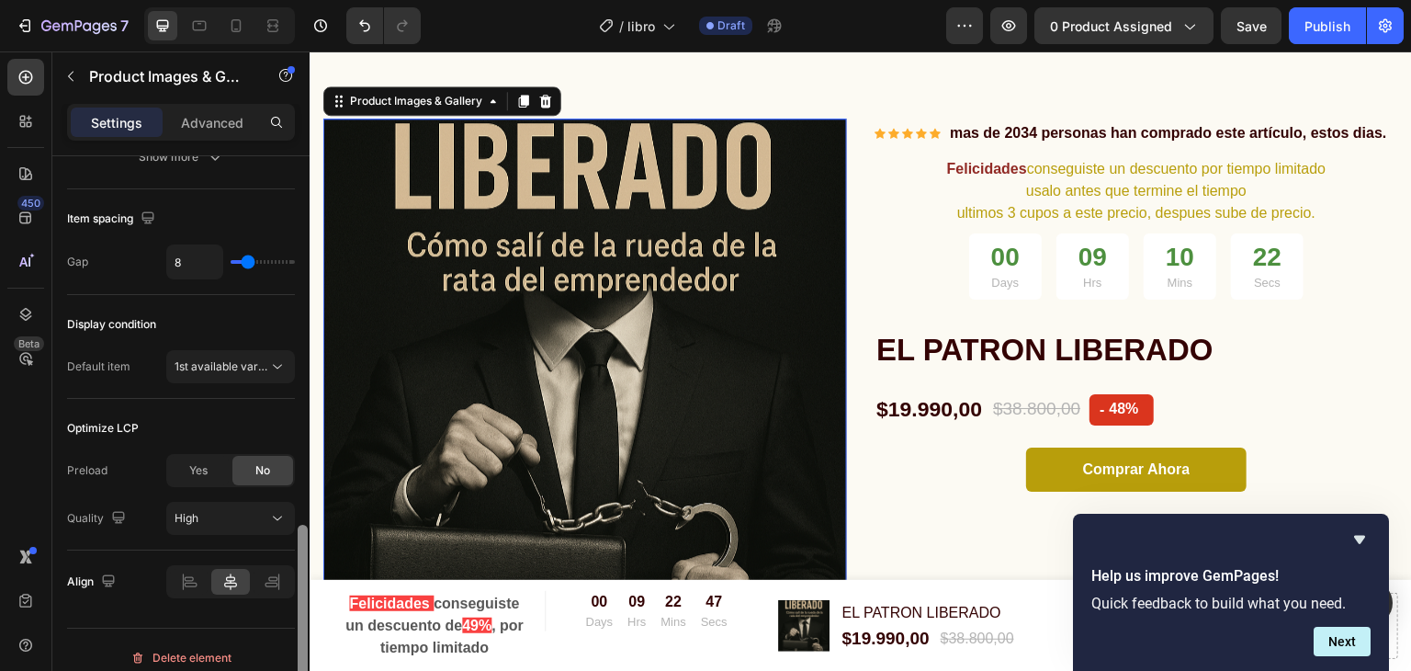
scroll to position [1007, 0]
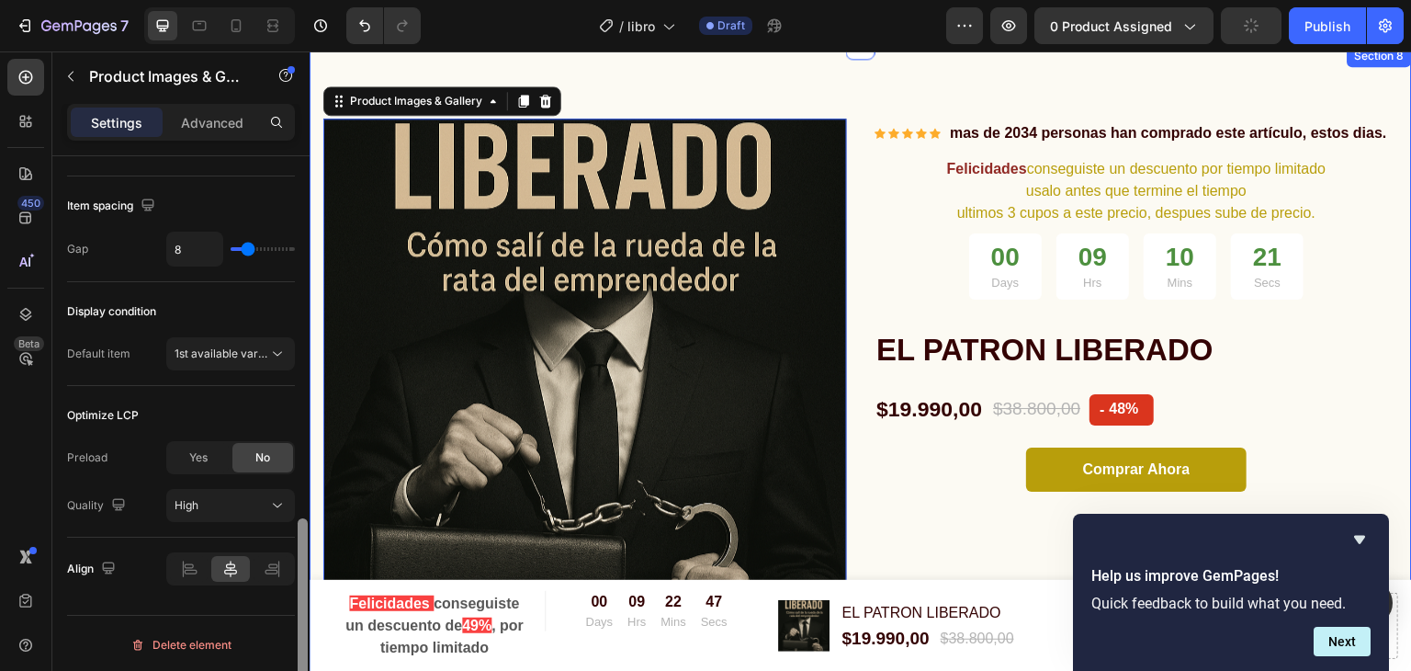
drag, startPoint x: 613, startPoint y: 374, endPoint x: 318, endPoint y: 258, distance: 316.8
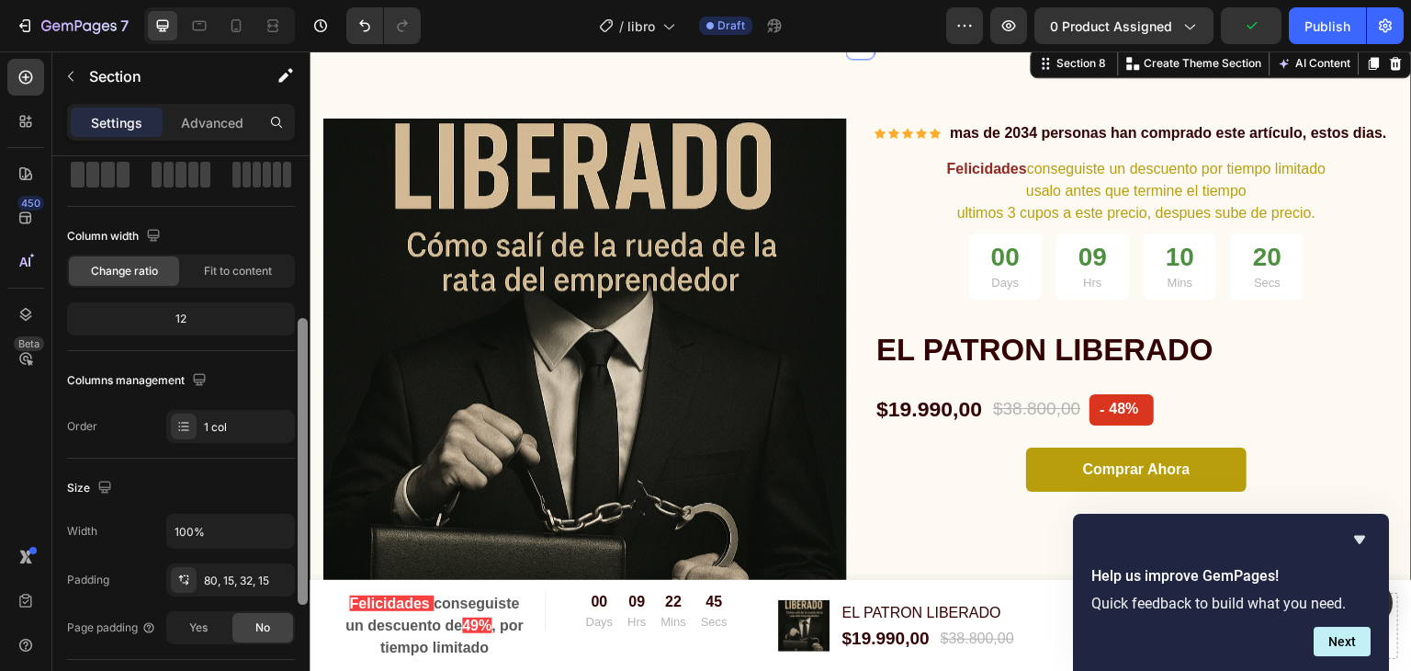
scroll to position [0, 0]
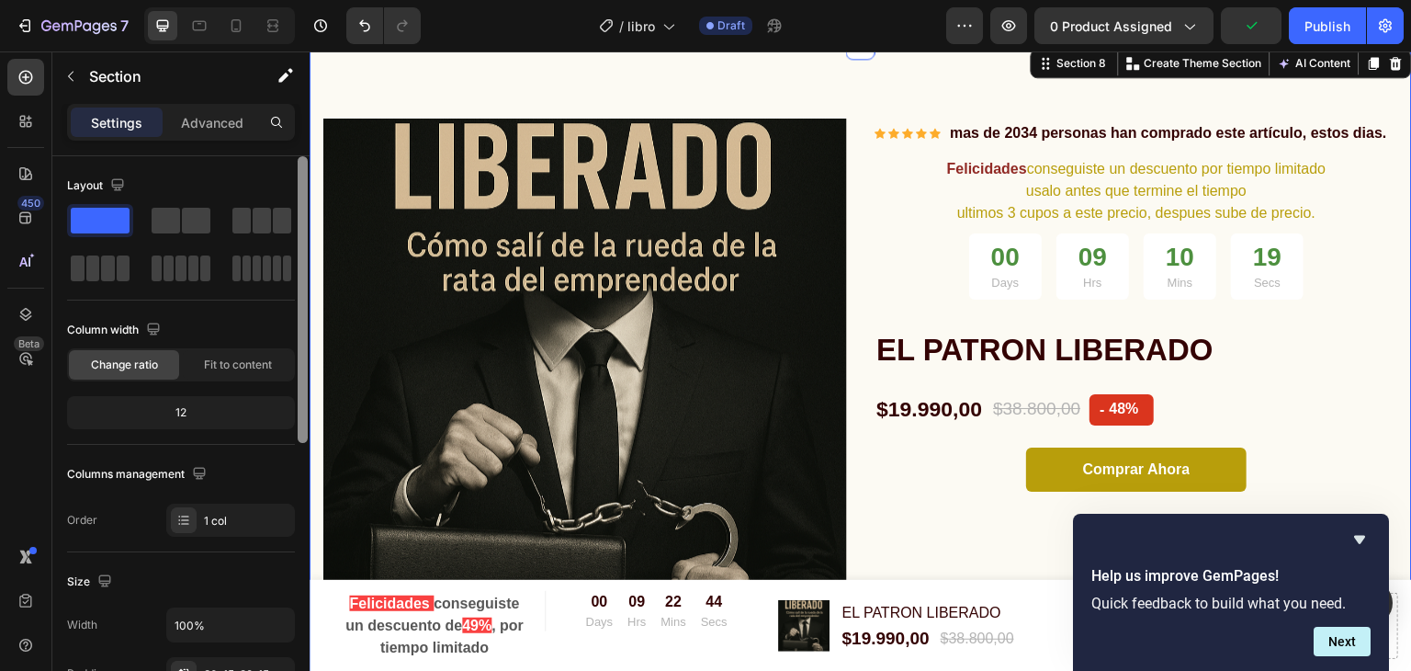
click at [301, 152] on div "Settings Advanced" at bounding box center [180, 130] width 257 height 52
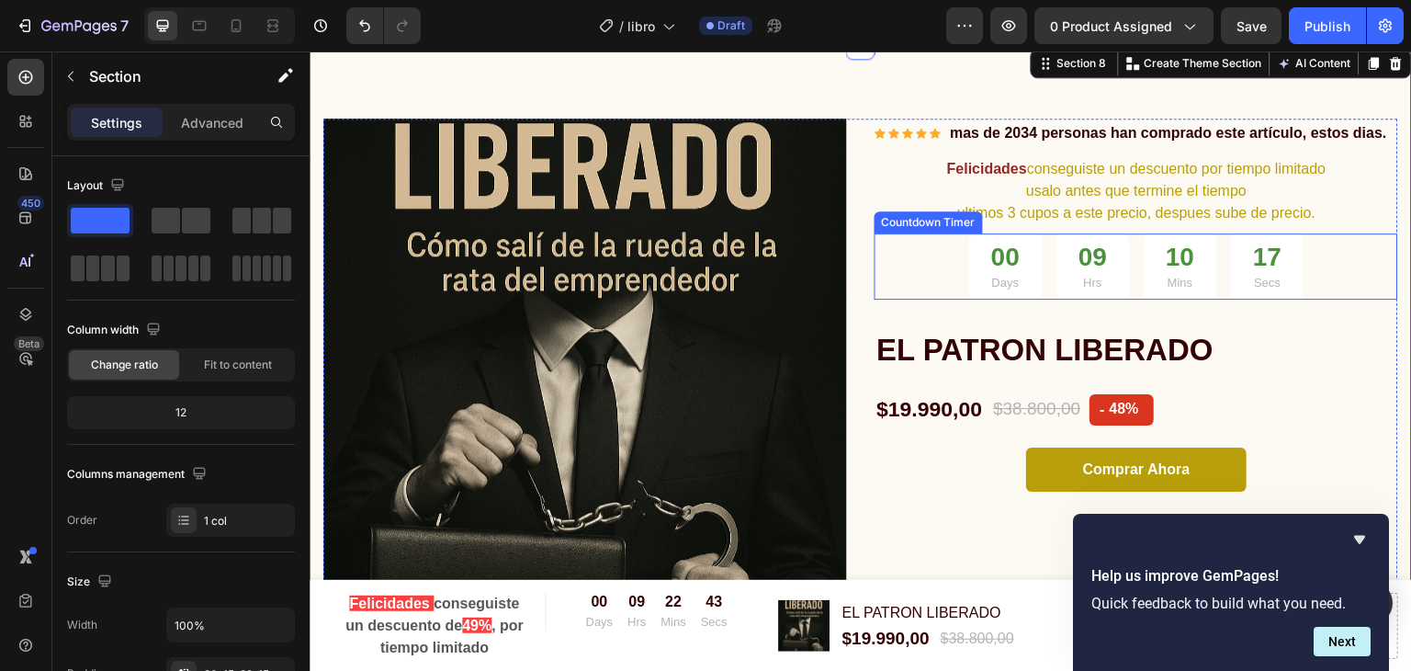
click at [1015, 258] on div "00 Days" at bounding box center [1005, 266] width 73 height 66
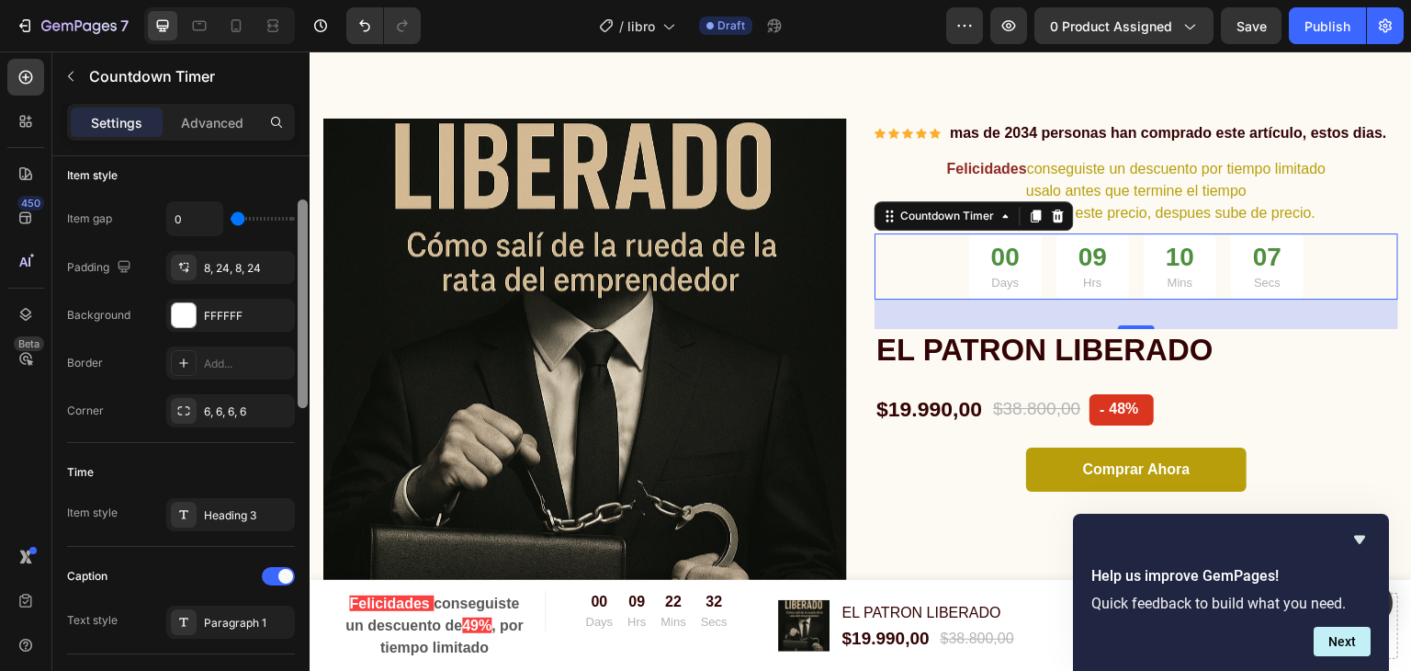
scroll to position [246, 0]
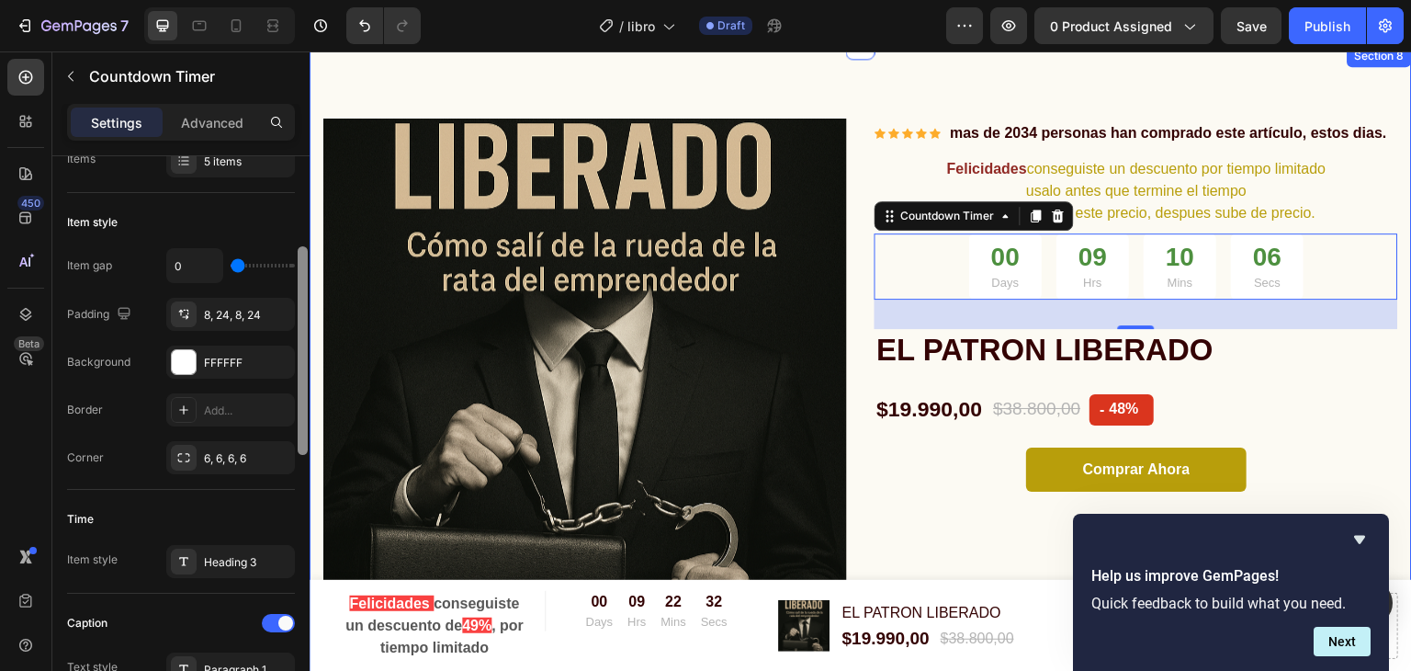
drag, startPoint x: 613, startPoint y: 349, endPoint x: 314, endPoint y: 364, distance: 298.9
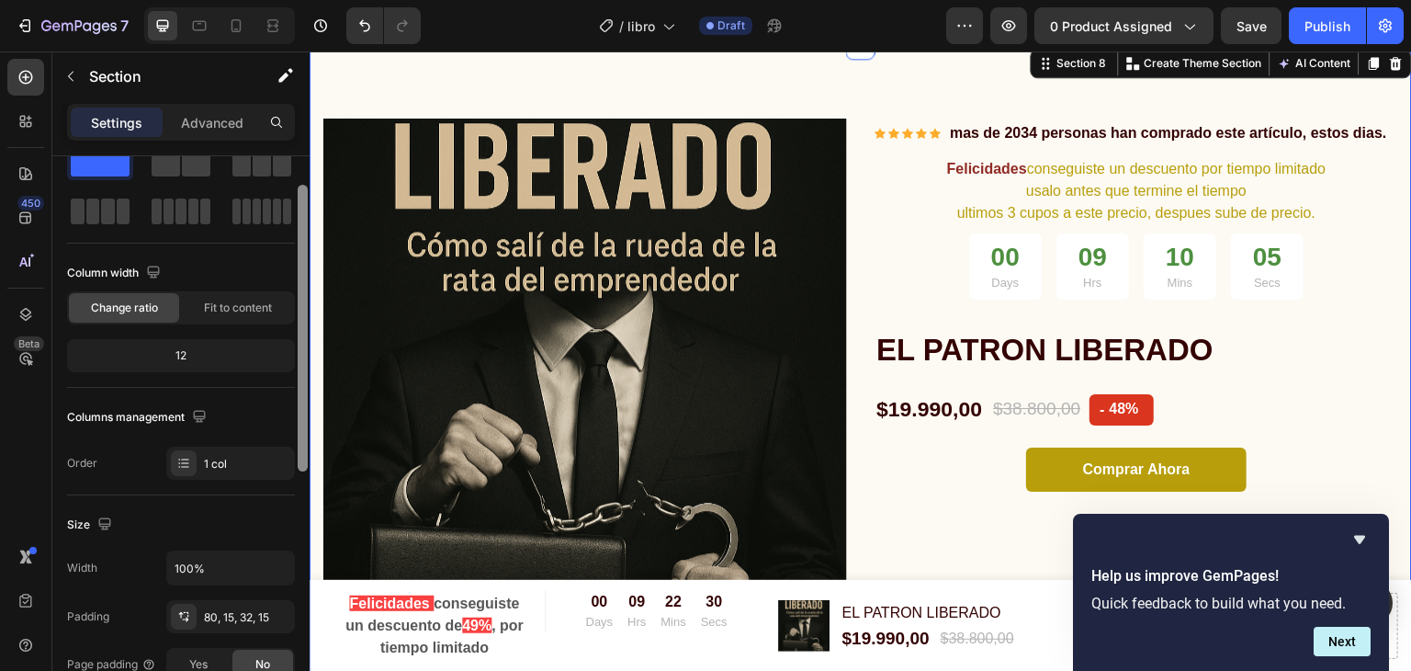
scroll to position [0, 0]
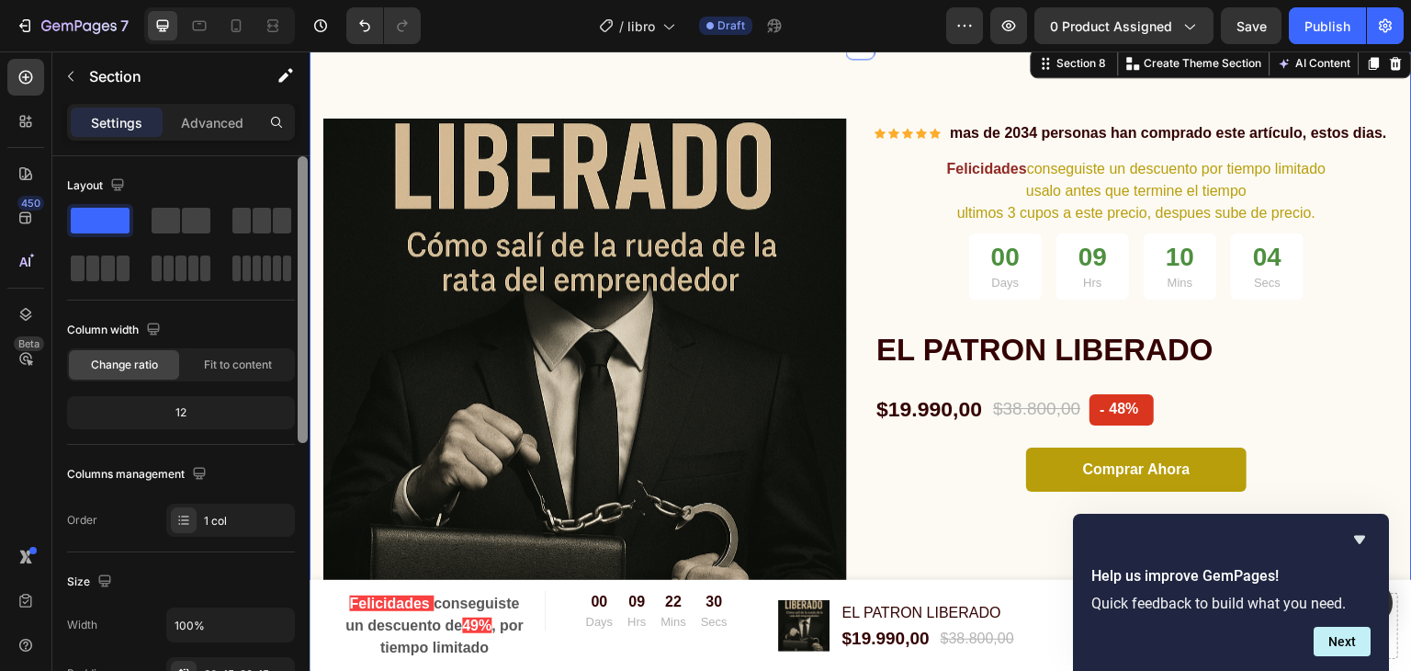
click at [299, 218] on div at bounding box center [303, 299] width 10 height 287
drag, startPoint x: 304, startPoint y: 189, endPoint x: 303, endPoint y: 124, distance: 65.2
click at [303, 124] on div "Settings Advanced Layout Column width Change ratio Fit to content 12 Columns ma…" at bounding box center [180, 413] width 257 height 619
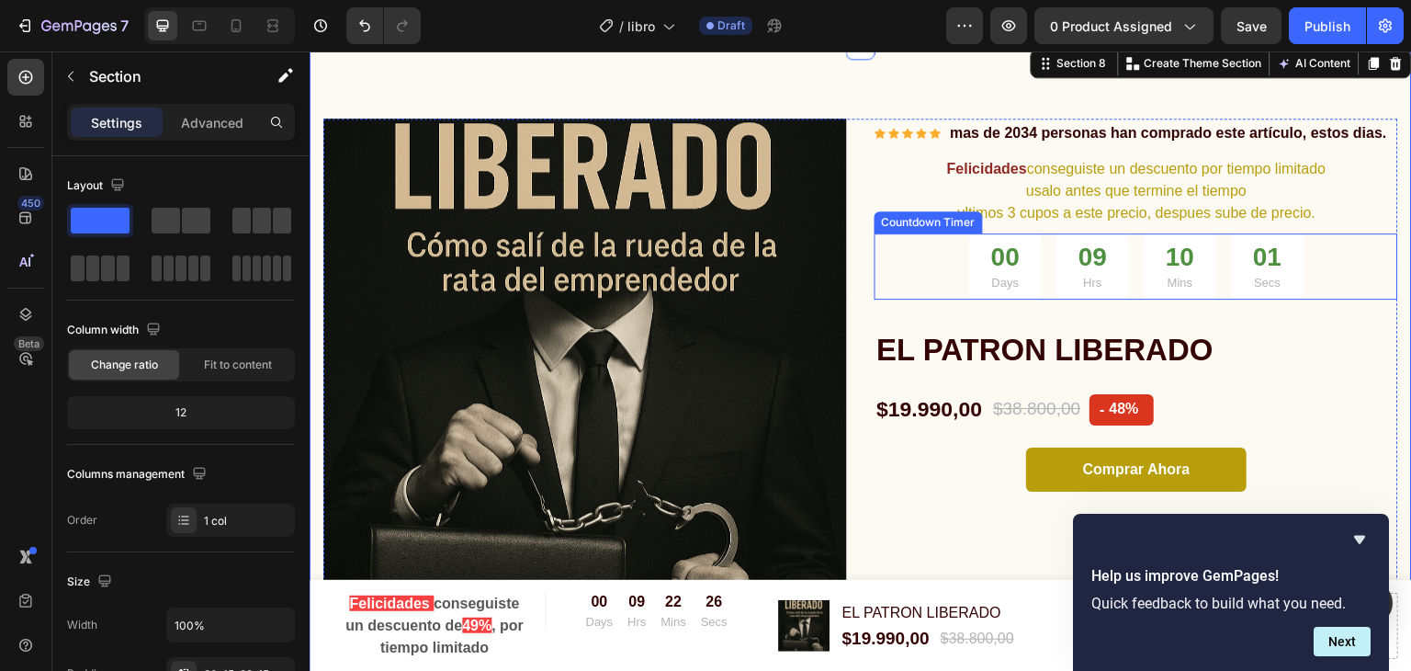
click at [1040, 268] on div "00 Days 09 Hrs 10 Mins 01 Secs" at bounding box center [1136, 266] width 335 height 66
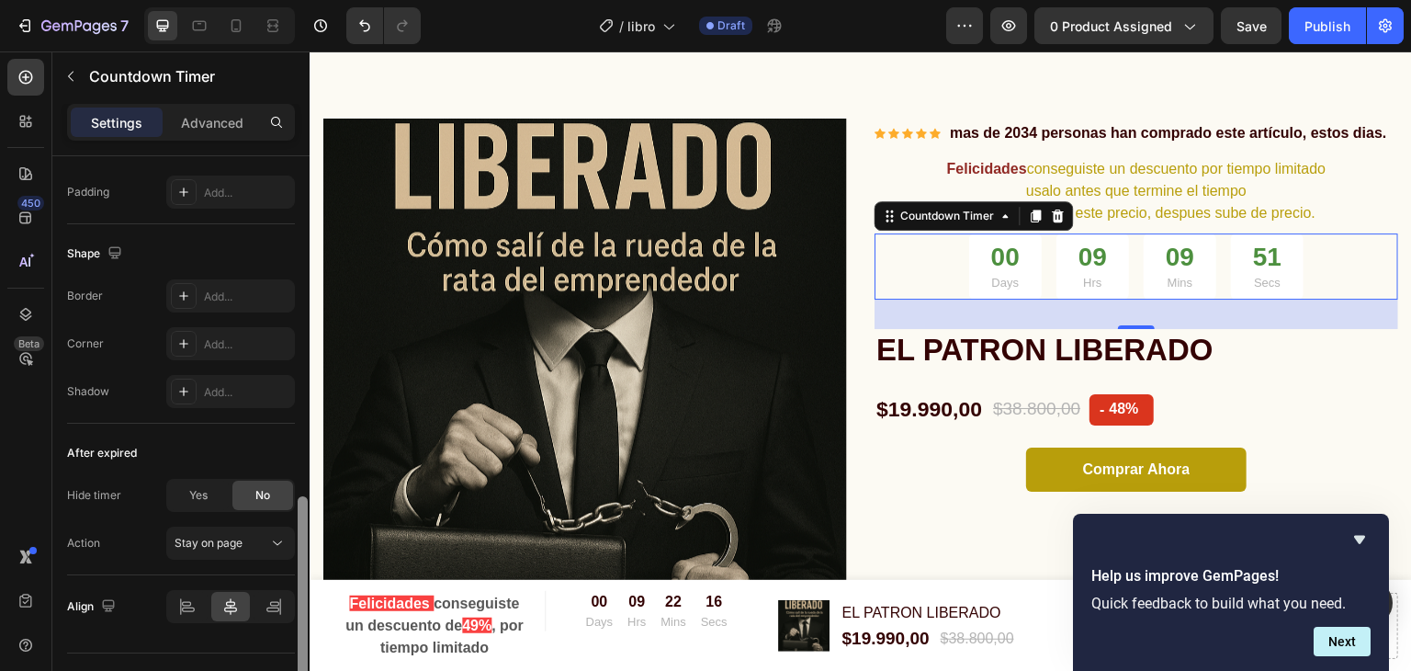
scroll to position [970, 0]
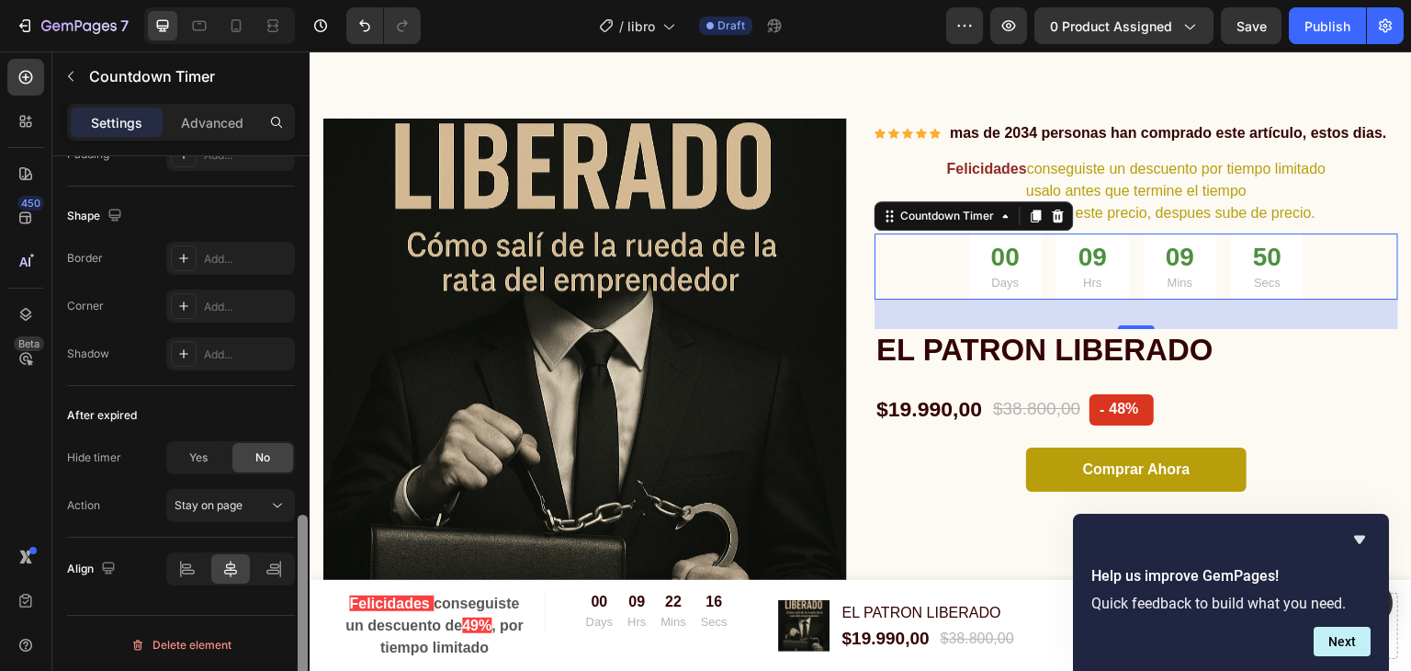
drag, startPoint x: 298, startPoint y: 346, endPoint x: 297, endPoint y: 713, distance: 366.5
click at [297, 0] on html "7 / libro Draft Preview 0 product assigned Save Publish 450 Beta Sections(18) E…" at bounding box center [705, 0] width 1411 height 0
click at [220, 126] on p "Advanced" at bounding box center [212, 122] width 62 height 19
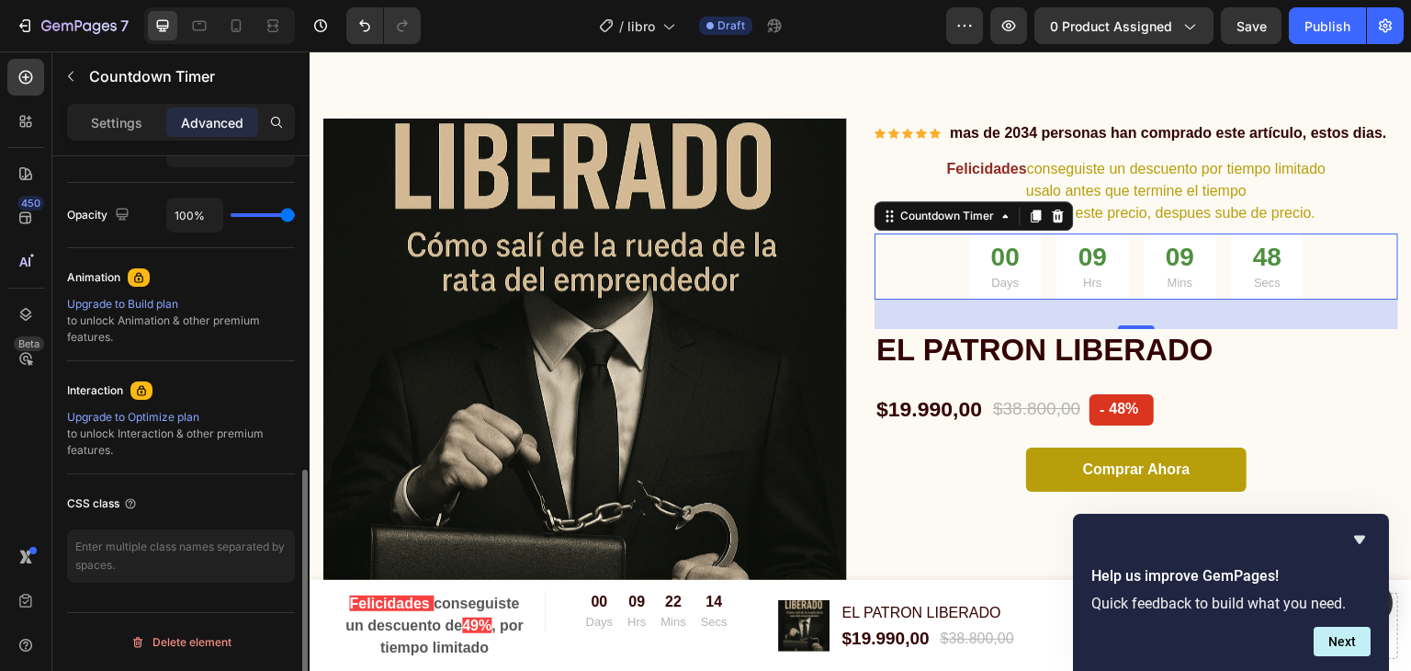
scroll to position [706, 0]
click at [144, 119] on div "Settings" at bounding box center [117, 121] width 92 height 29
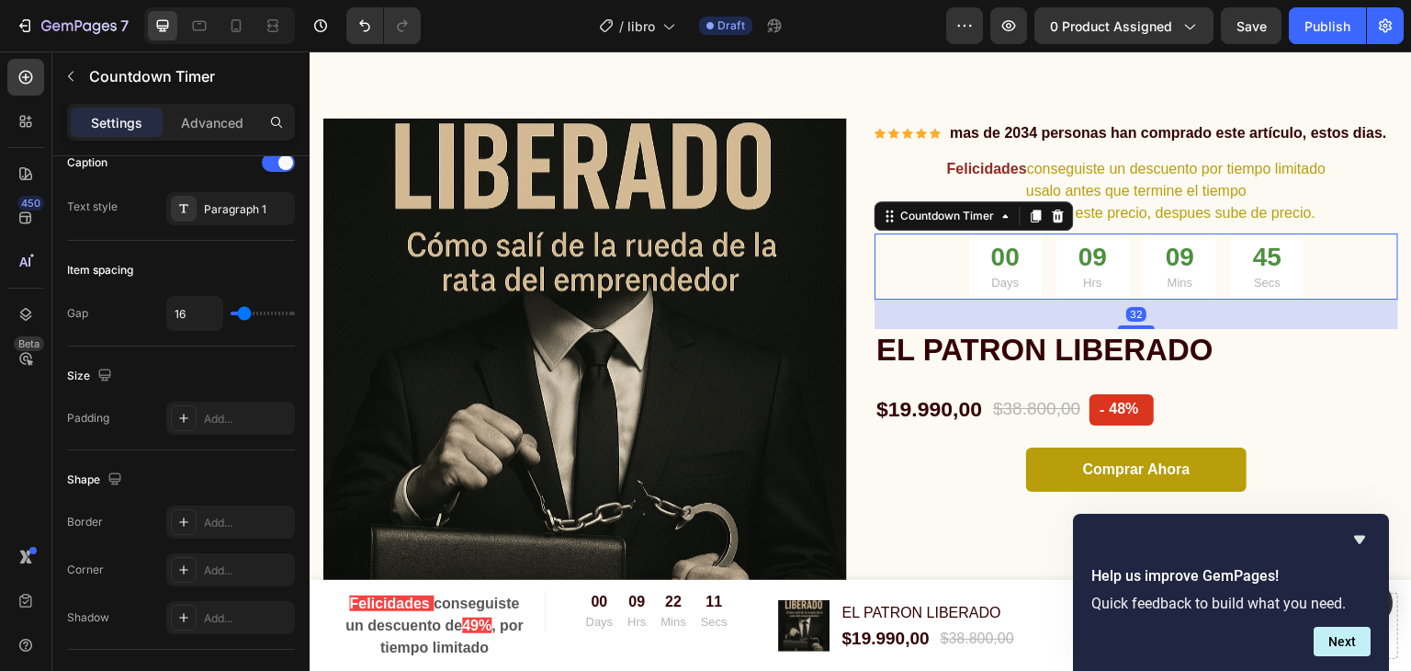
click at [1032, 266] on div "00 Days 09 Hrs 09 Mins 45 Secs" at bounding box center [1136, 266] width 335 height 66
click at [1236, 273] on div "44 Secs" at bounding box center [1267, 266] width 73 height 66
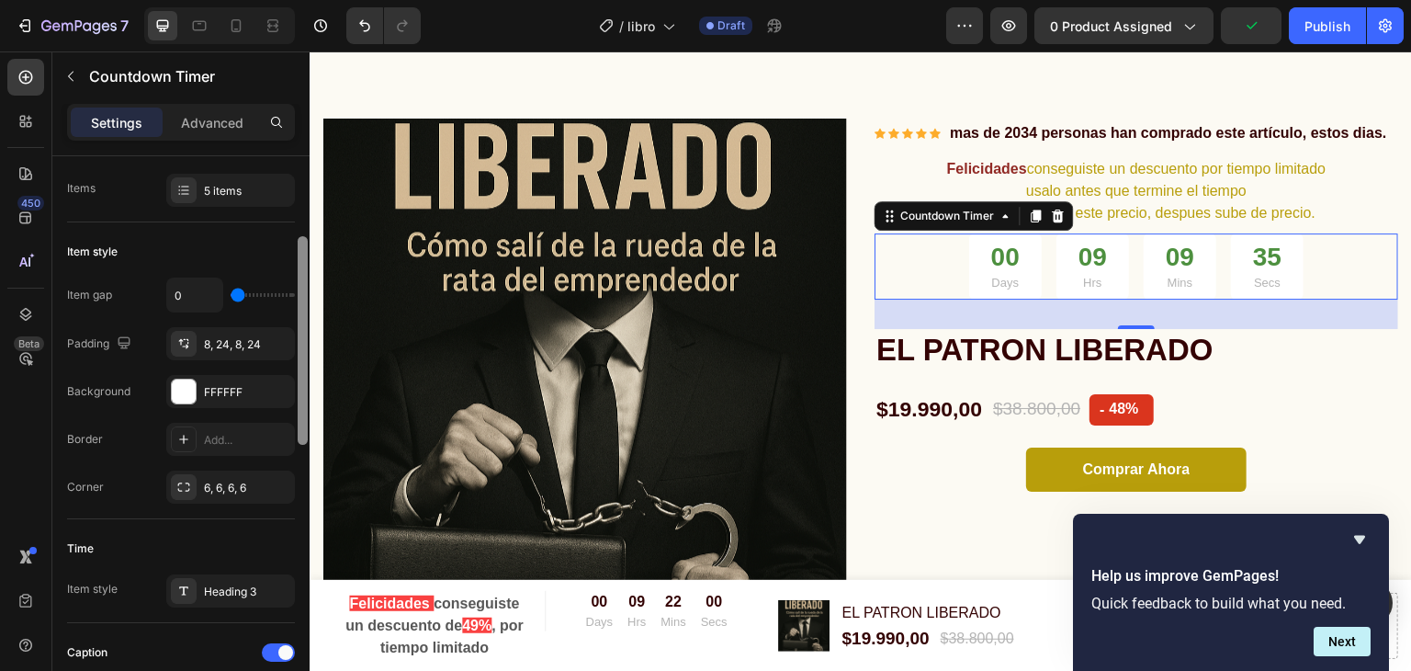
scroll to position [211, 0]
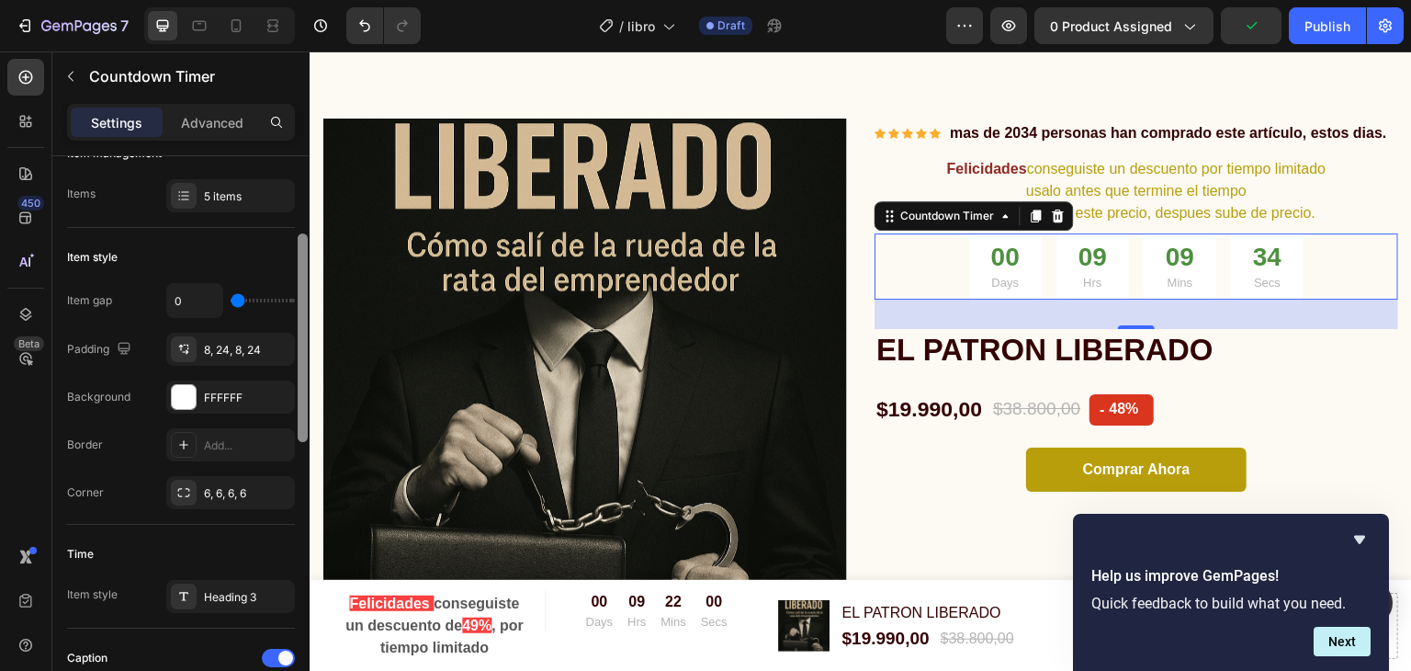
drag, startPoint x: 303, startPoint y: 427, endPoint x: 274, endPoint y: 244, distance: 185.1
click at [274, 244] on div "Countdown time Type Auto-renew Hours 10 Mins 30 am Item management Items 5 item…" at bounding box center [180, 439] width 257 height 567
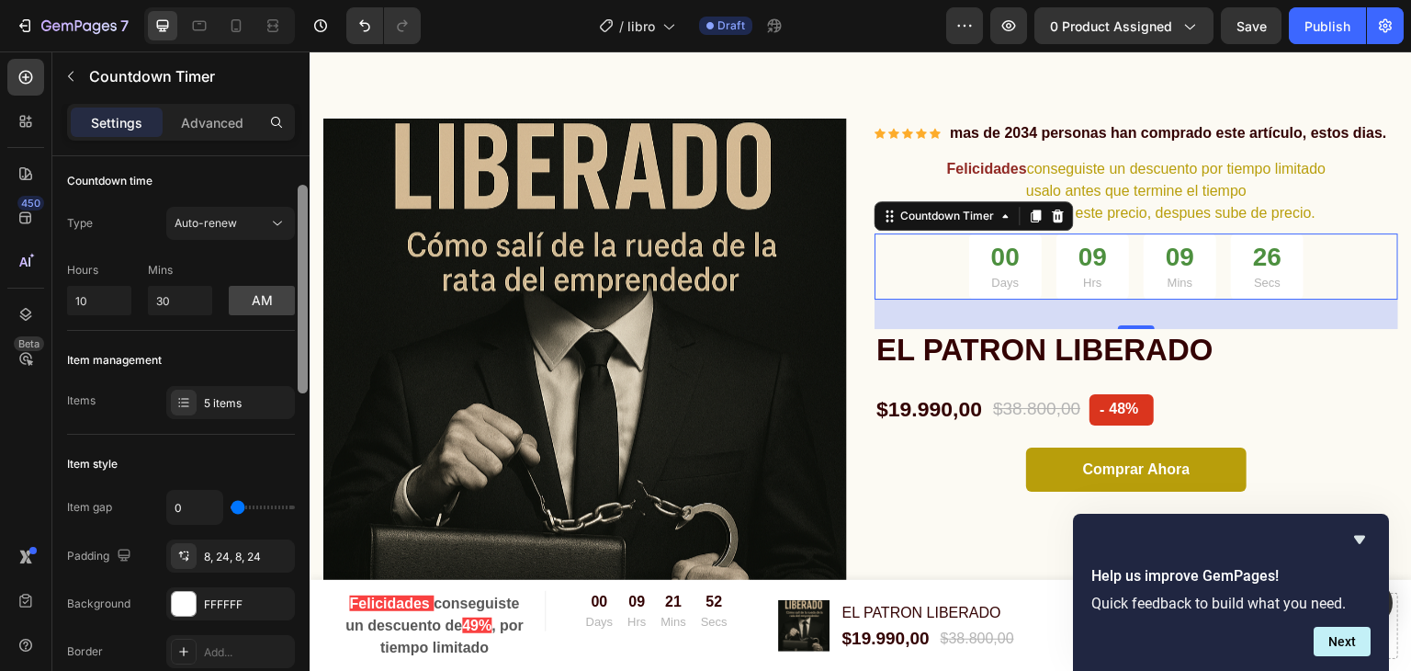
scroll to position [0, 0]
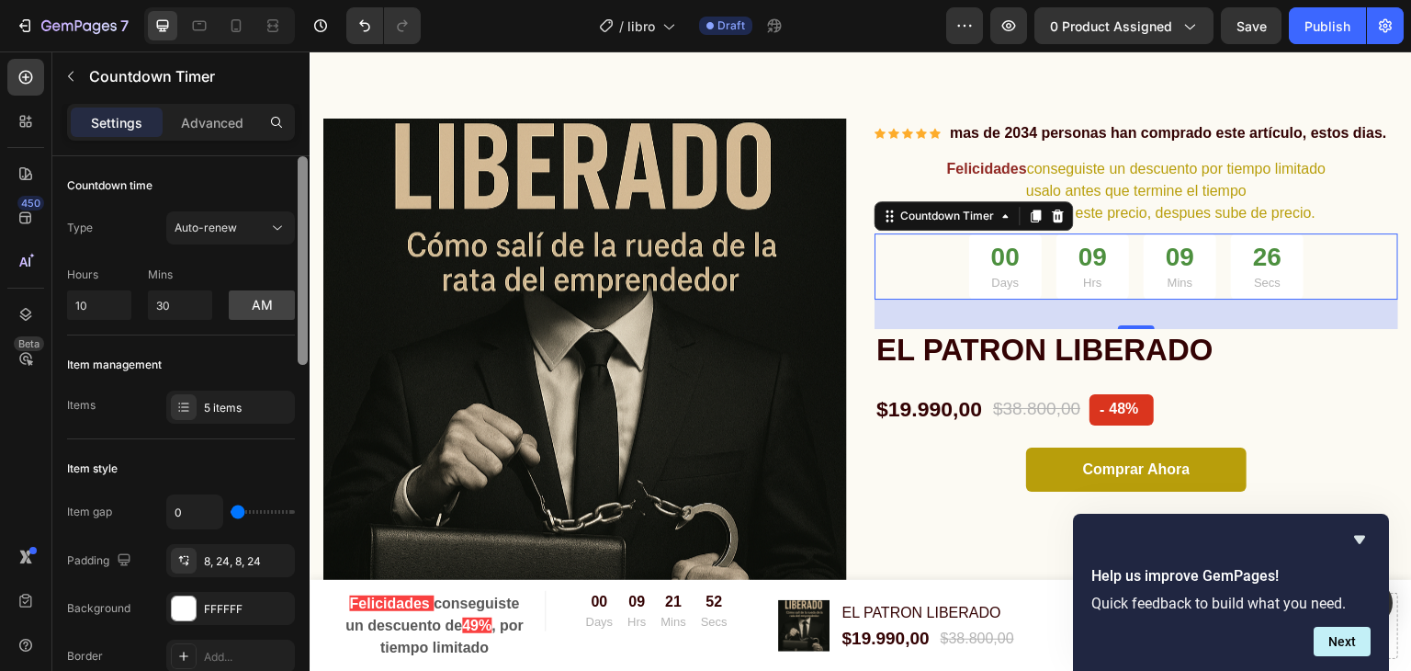
drag, startPoint x: 306, startPoint y: 375, endPoint x: 302, endPoint y: 247, distance: 127.7
click at [302, 247] on div at bounding box center [303, 260] width 10 height 209
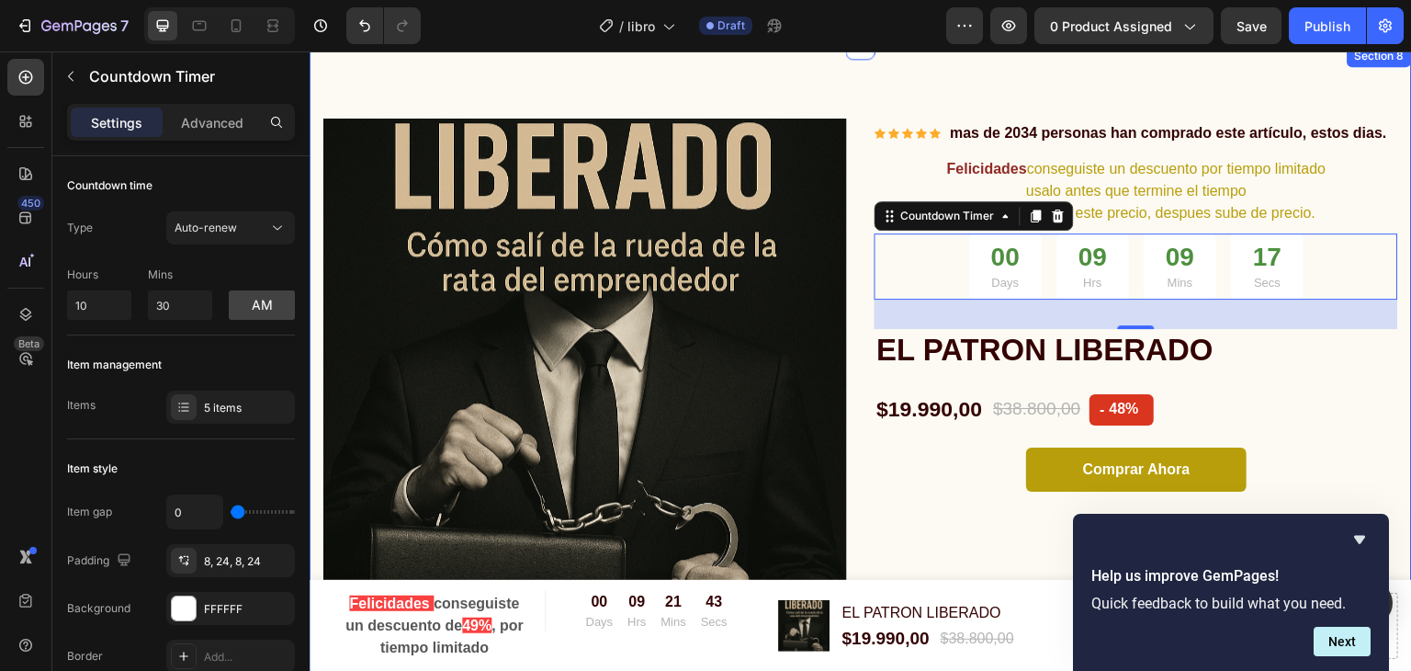
click at [1175, 97] on div "Product Images & Gallery Icon Icon Icon Icon Icon Icon List Hoz mas de 2034 per…" at bounding box center [861, 358] width 1102 height 626
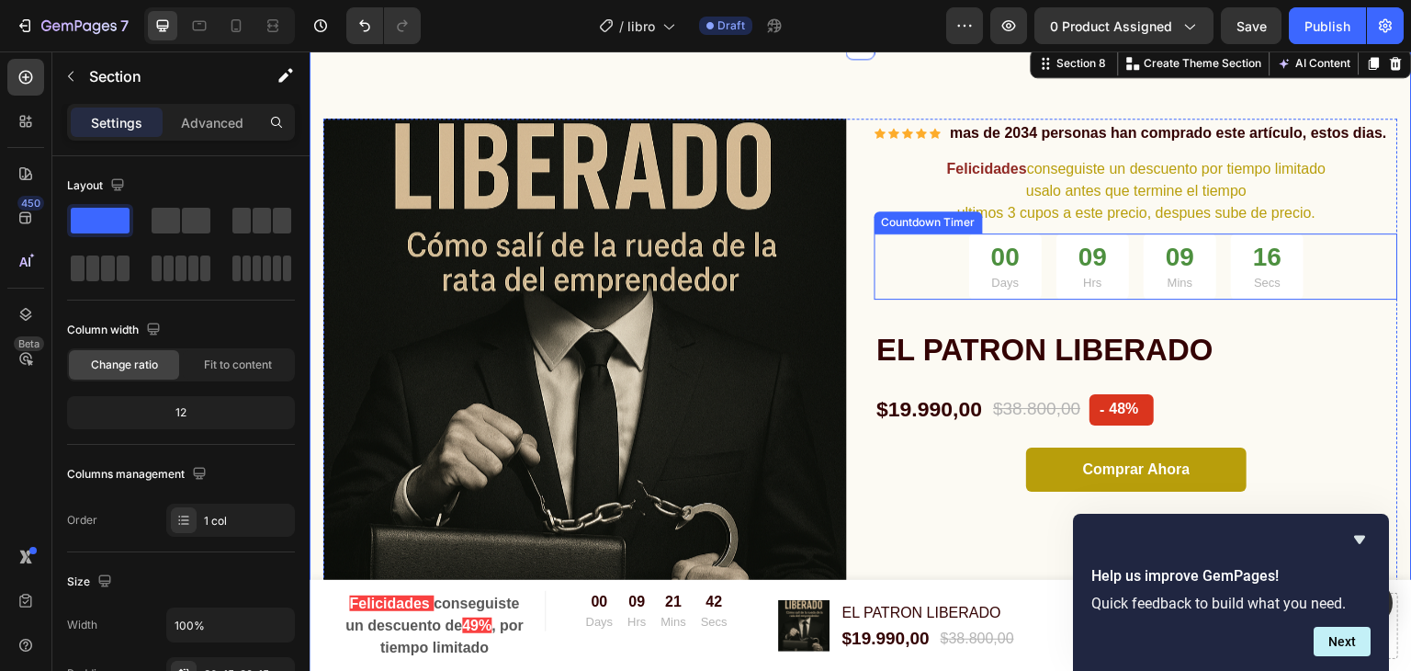
click at [1145, 279] on div "09 Mins" at bounding box center [1180, 266] width 73 height 66
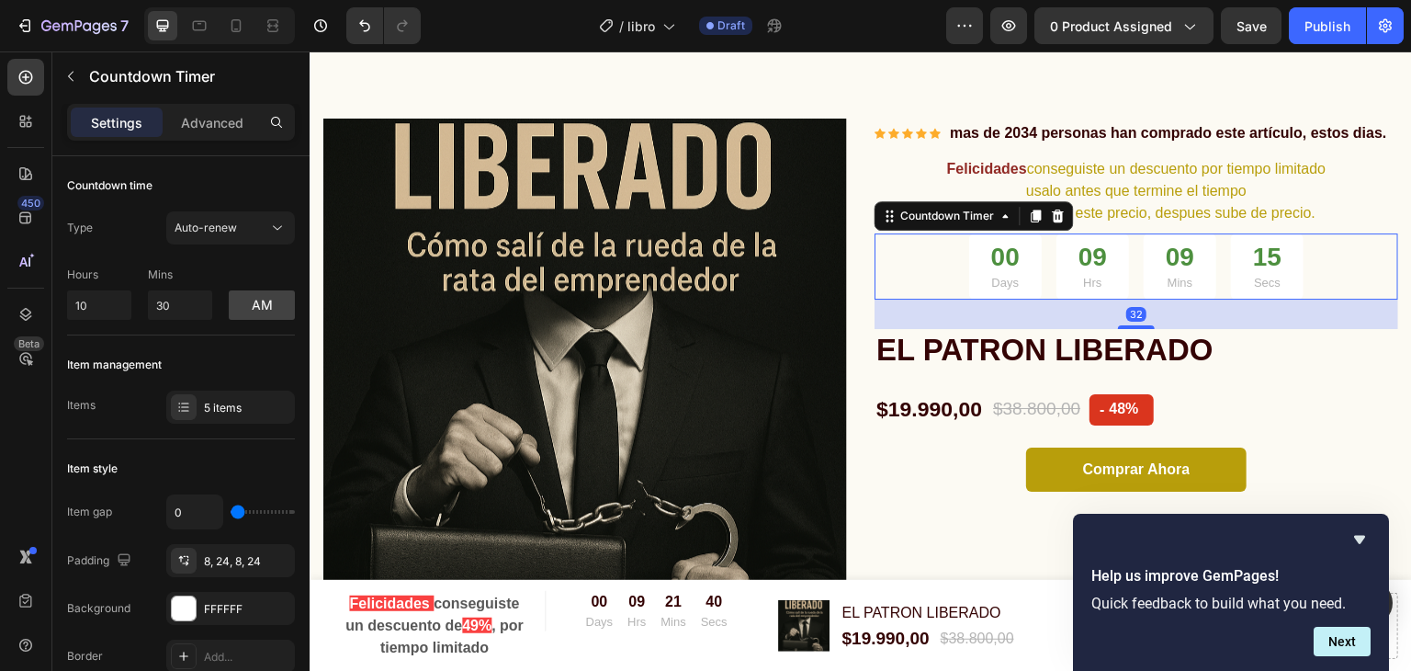
click at [1196, 271] on div "09 Mins" at bounding box center [1180, 266] width 73 height 66
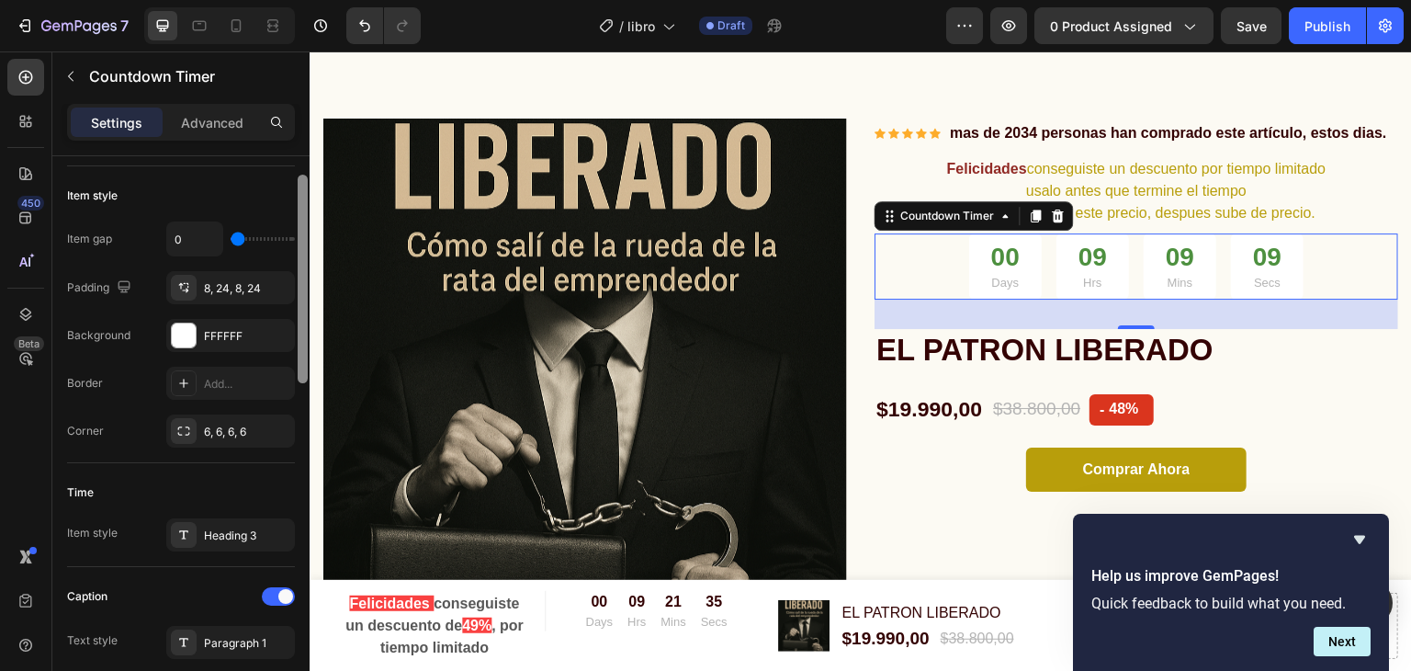
scroll to position [298, 0]
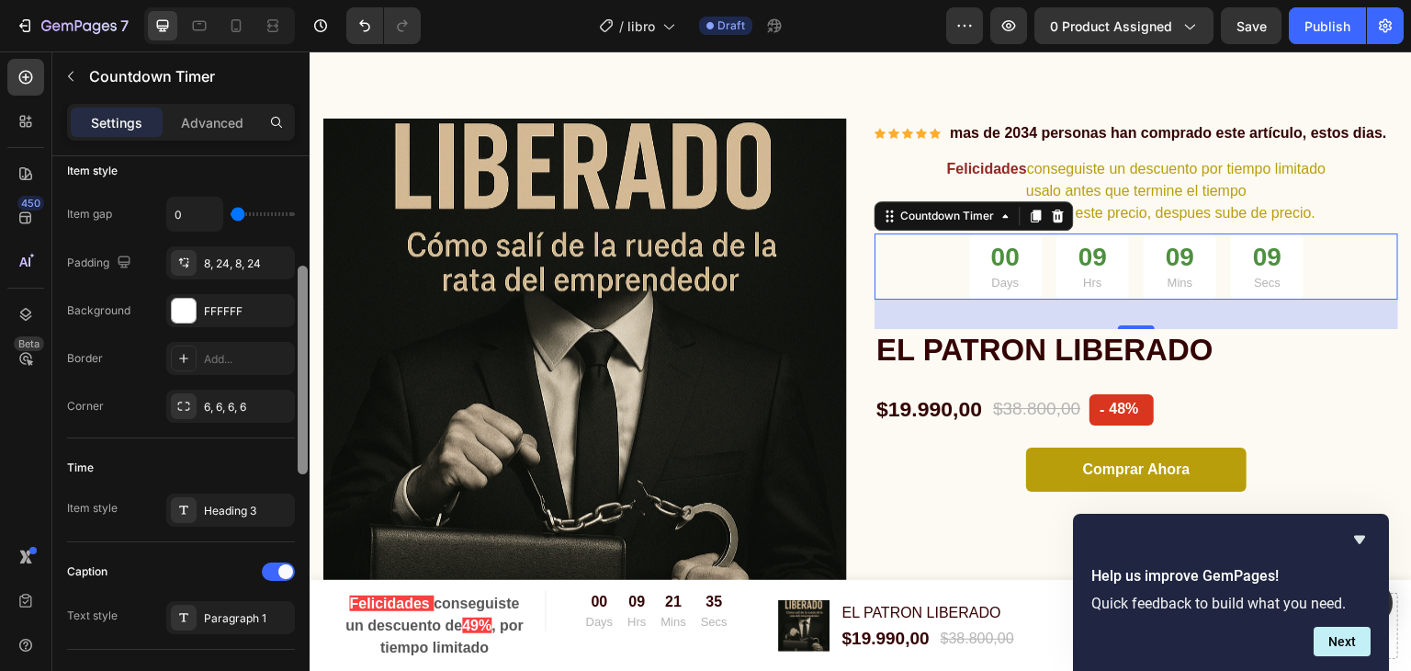
drag, startPoint x: 301, startPoint y: 337, endPoint x: 290, endPoint y: 447, distance: 110.8
click at [290, 447] on div "Countdown time Type Auto-renew Hours 10 Mins 30 am Item management Items 5 item…" at bounding box center [180, 439] width 257 height 567
click at [217, 310] on div "FFFFFF" at bounding box center [230, 311] width 53 height 17
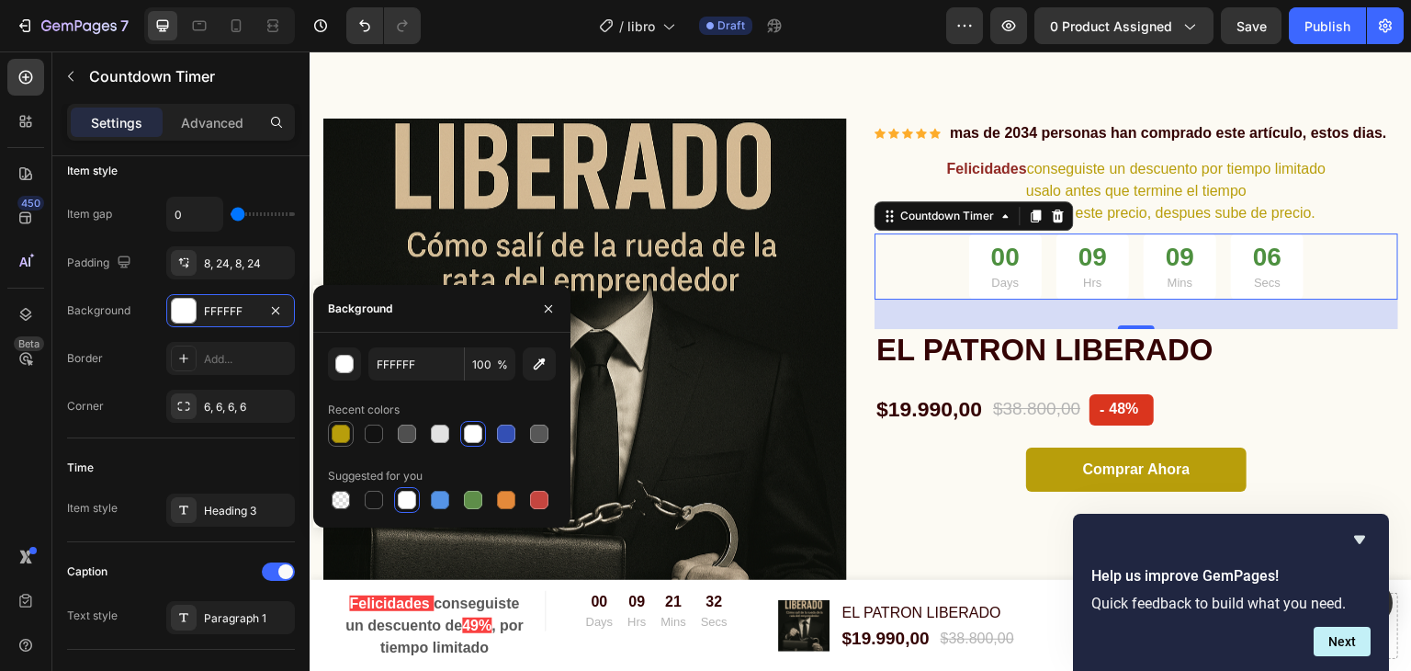
click at [334, 431] on div at bounding box center [341, 433] width 18 height 18
type input "B89E0B"
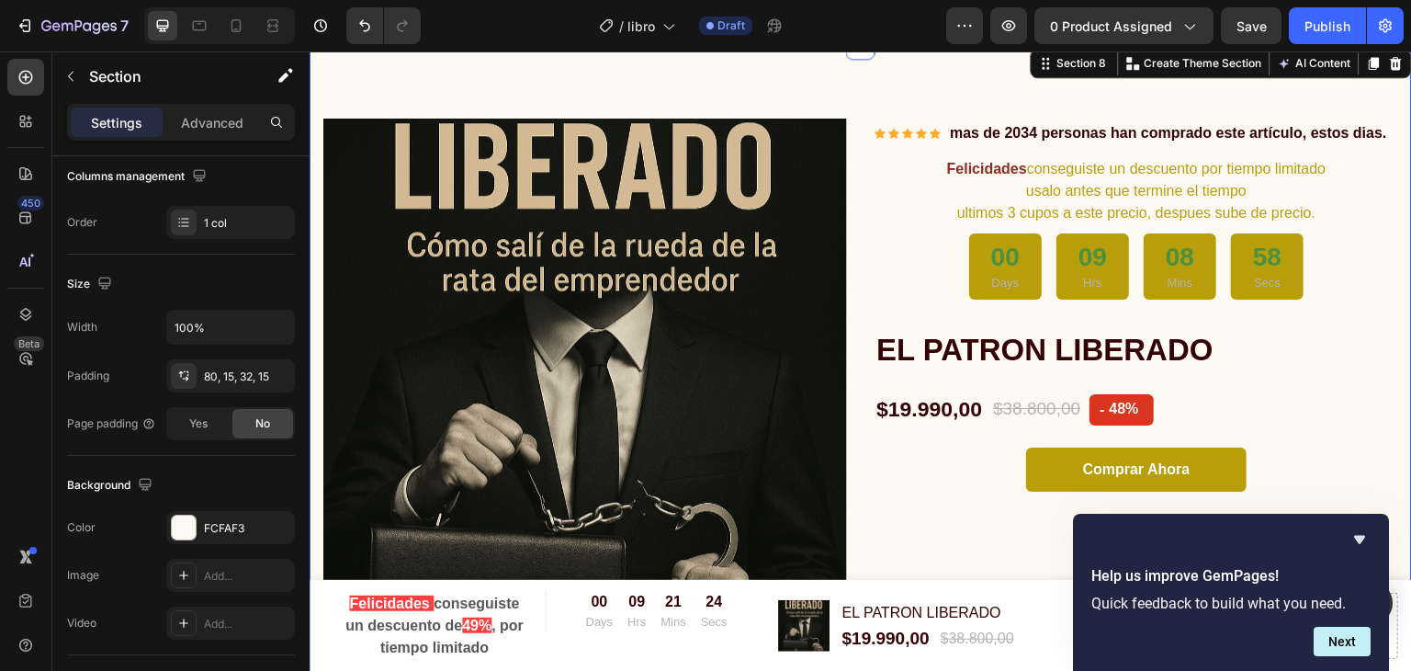
scroll to position [0, 0]
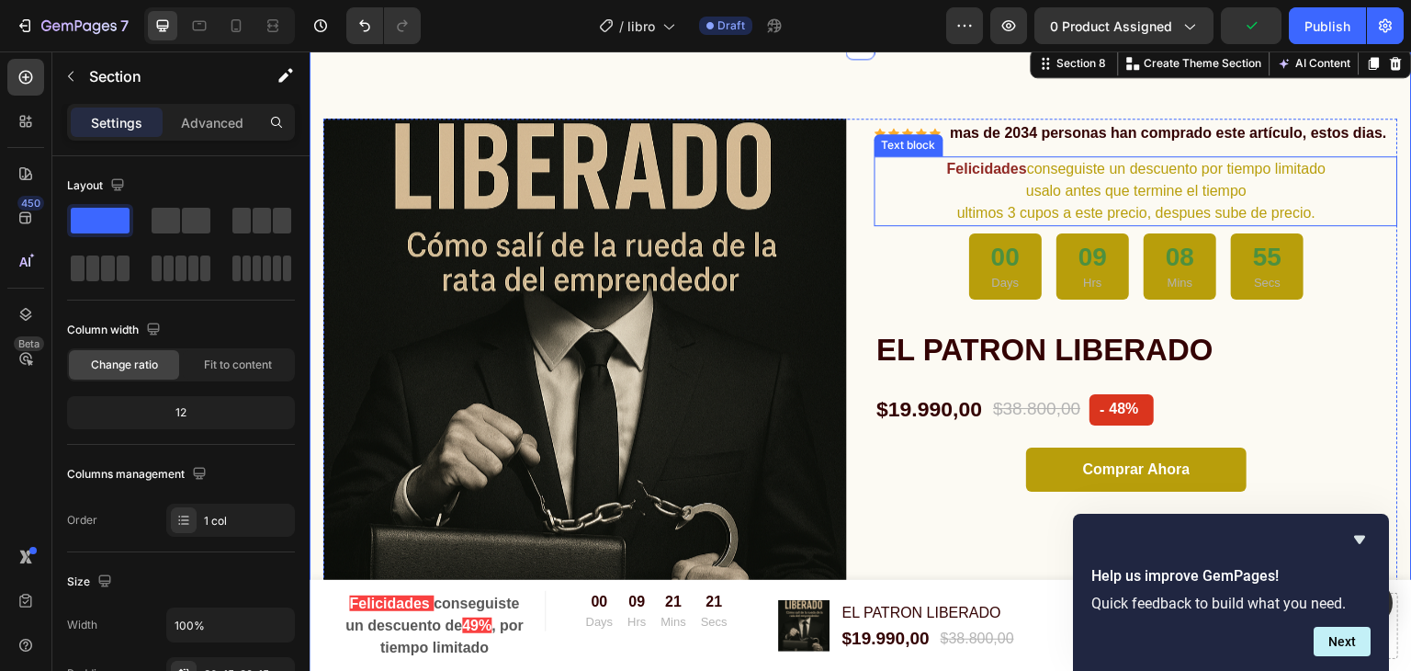
click at [976, 163] on strong "Felicidades" at bounding box center [987, 169] width 80 height 16
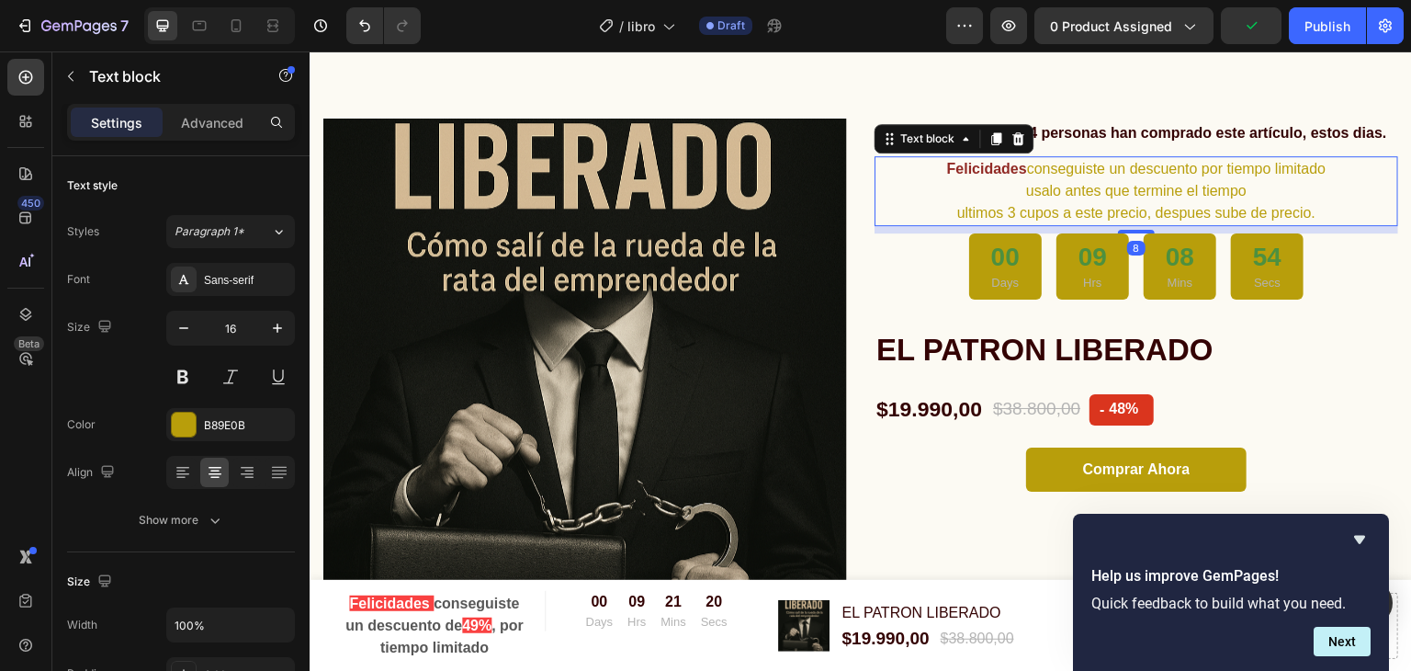
click at [976, 163] on strong "Felicidades" at bounding box center [987, 169] width 80 height 16
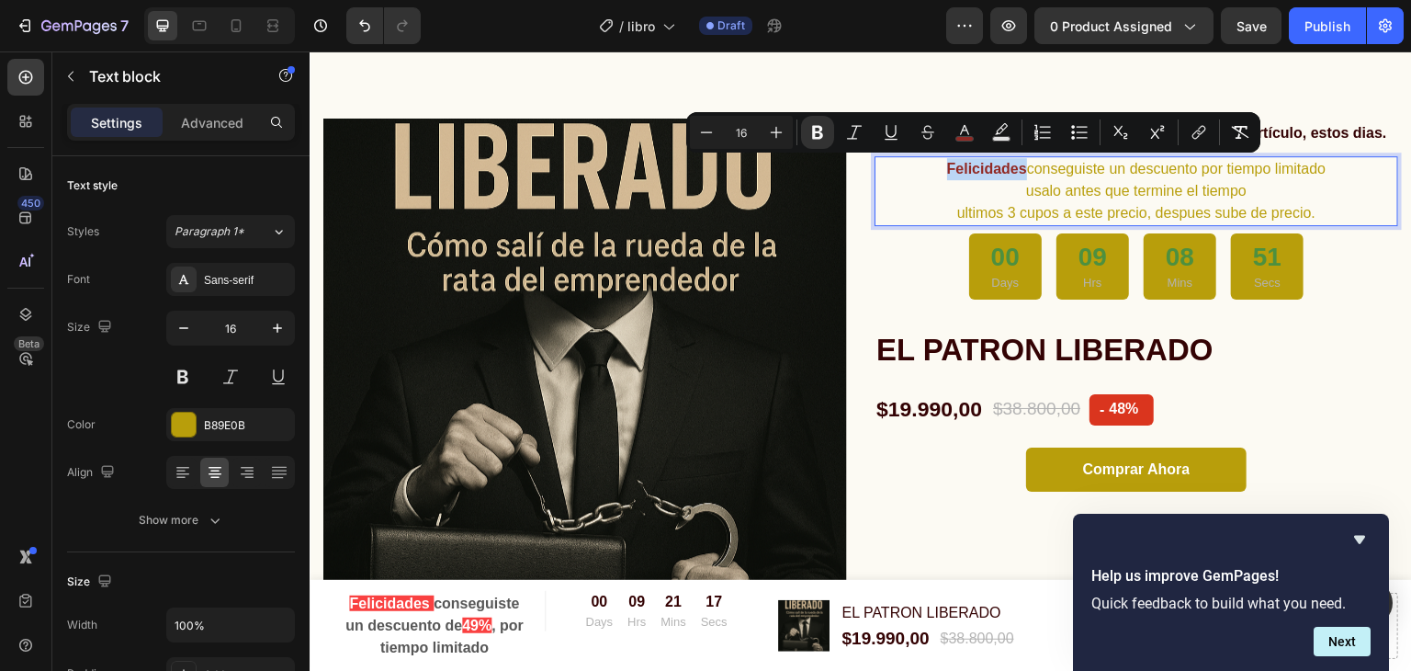
drag, startPoint x: 1012, startPoint y: 169, endPoint x: 935, endPoint y: 169, distance: 77.2
click at [947, 169] on strong "Felicidades" at bounding box center [987, 169] width 80 height 16
click at [957, 126] on icon "Editor contextual toolbar" at bounding box center [964, 132] width 18 height 18
type input "912A25"
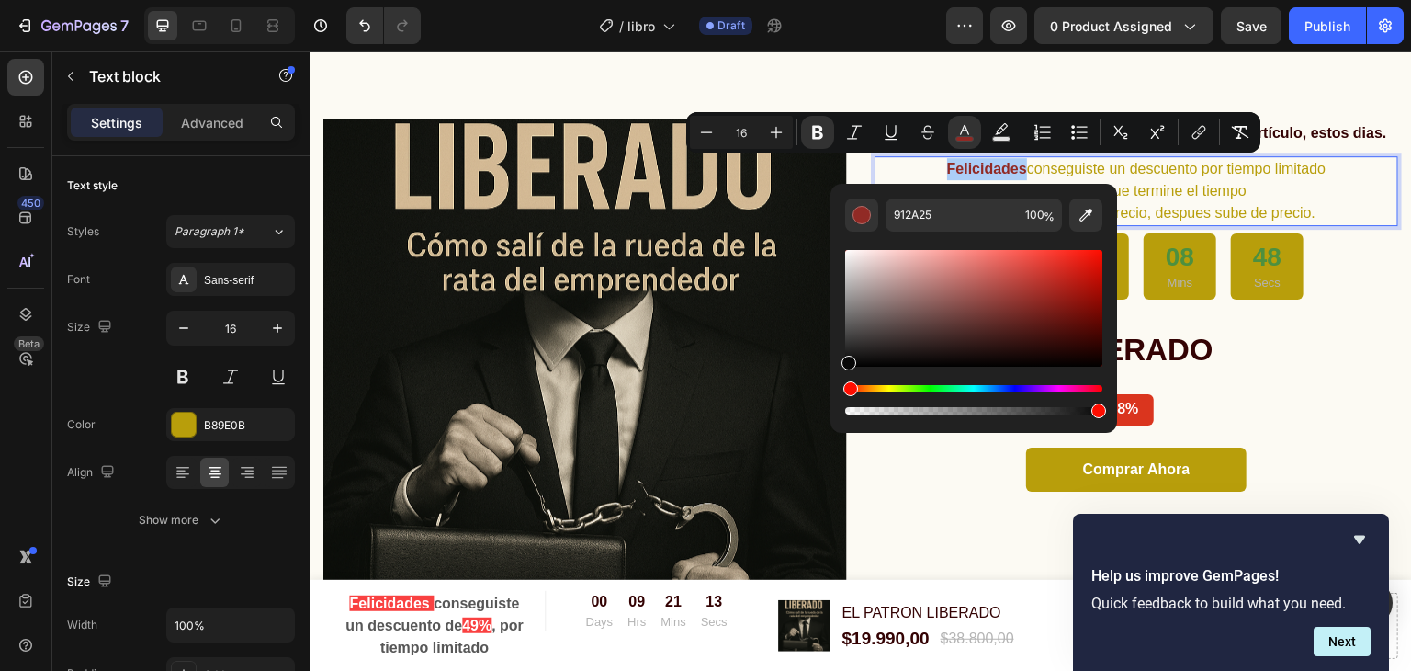
click at [845, 362] on div "Editor contextual toolbar" at bounding box center [973, 308] width 257 height 117
type input "070707"
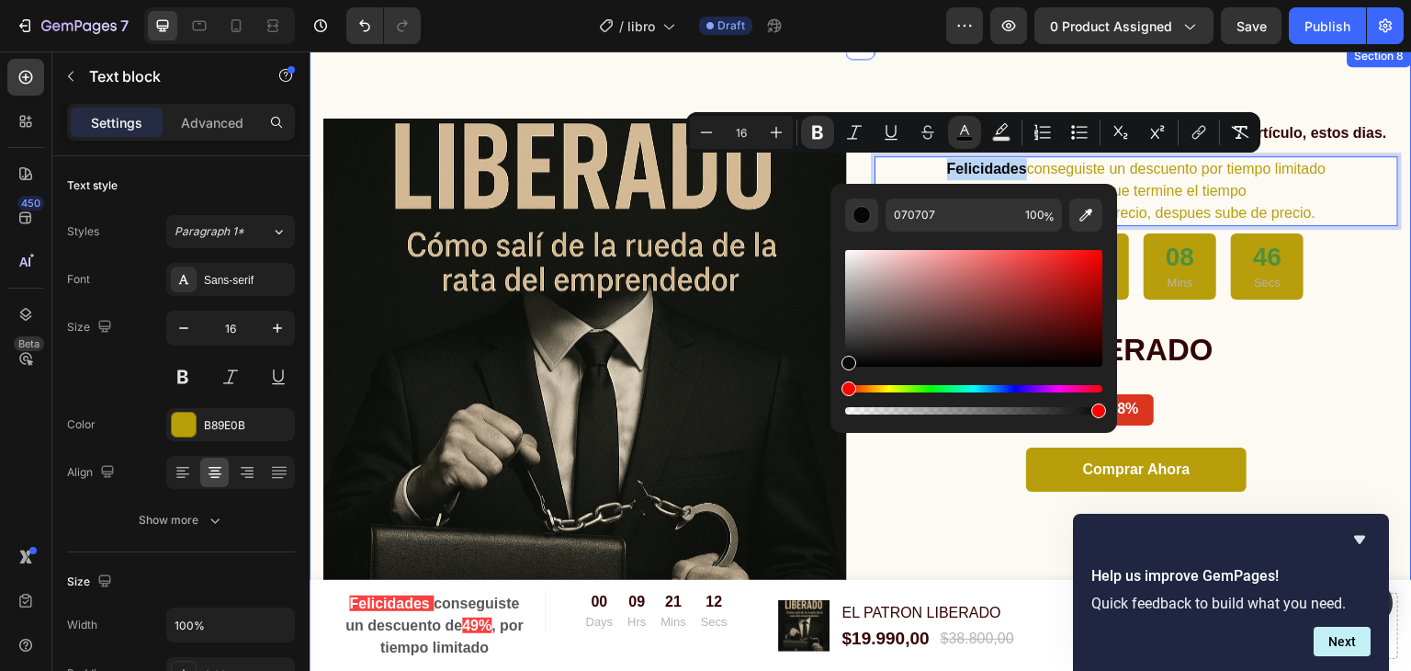
click at [1019, 85] on div "Product Images & Gallery Icon Icon Icon Icon Icon Icon List Hoz mas de 2034 per…" at bounding box center [861, 358] width 1102 height 626
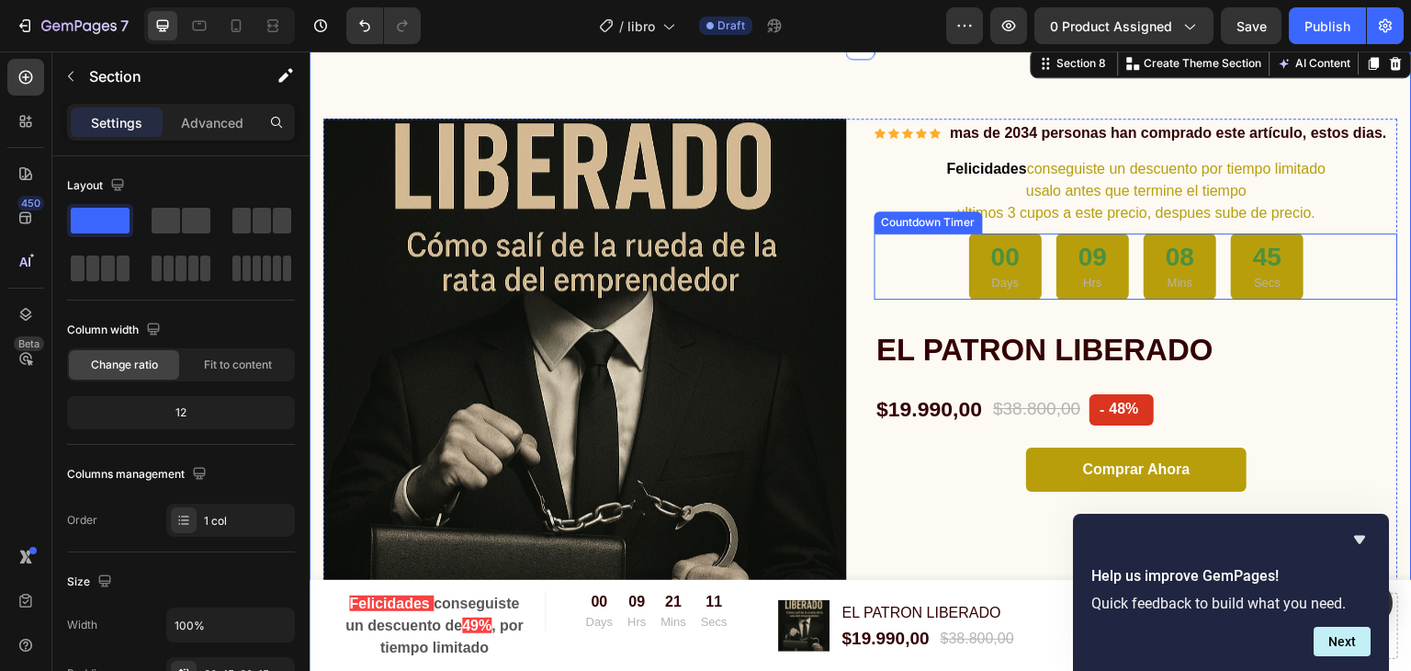
click at [1081, 276] on p "Hrs" at bounding box center [1092, 283] width 28 height 18
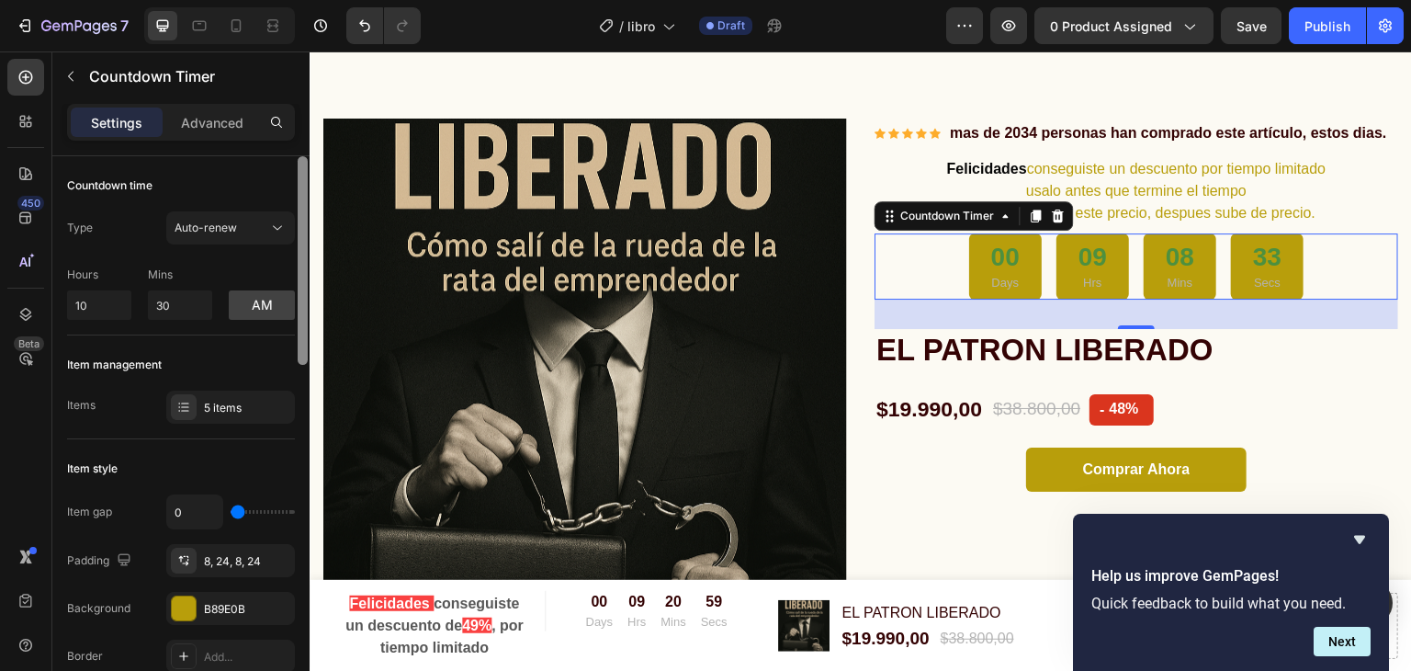
scroll to position [85, 0]
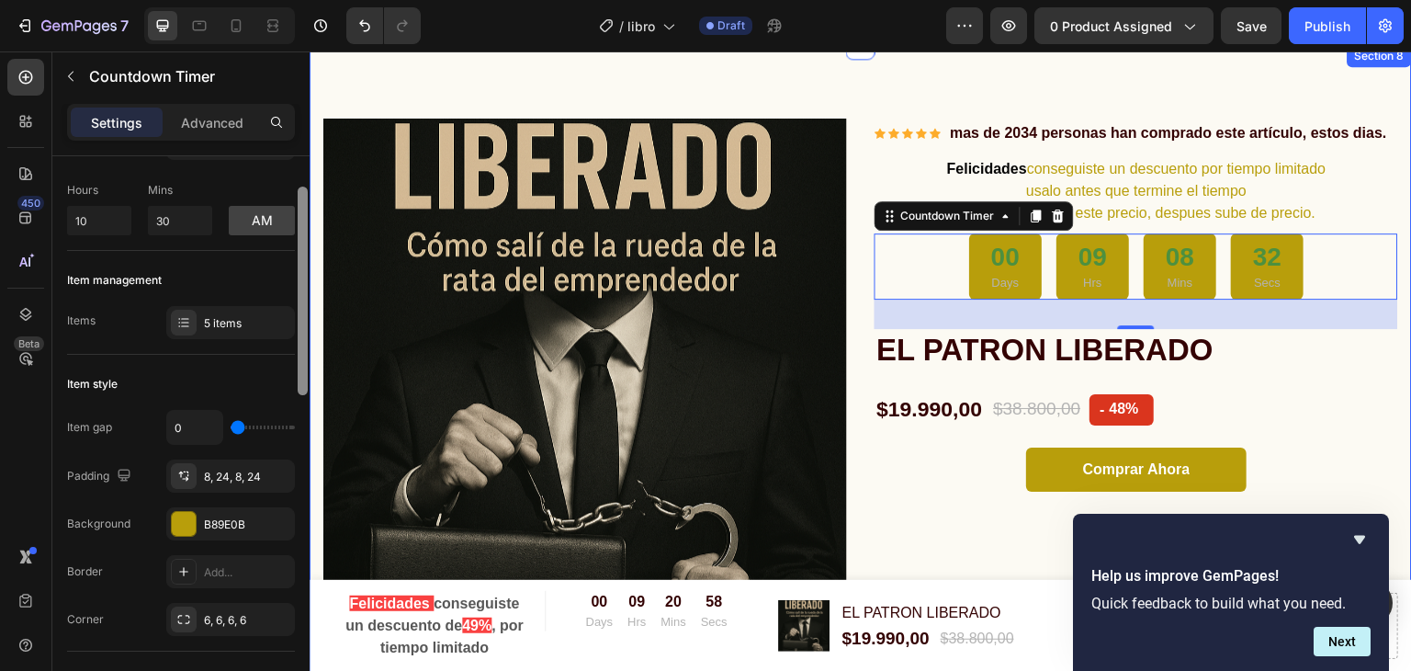
drag, startPoint x: 611, startPoint y: 389, endPoint x: 316, endPoint y: 455, distance: 302.2
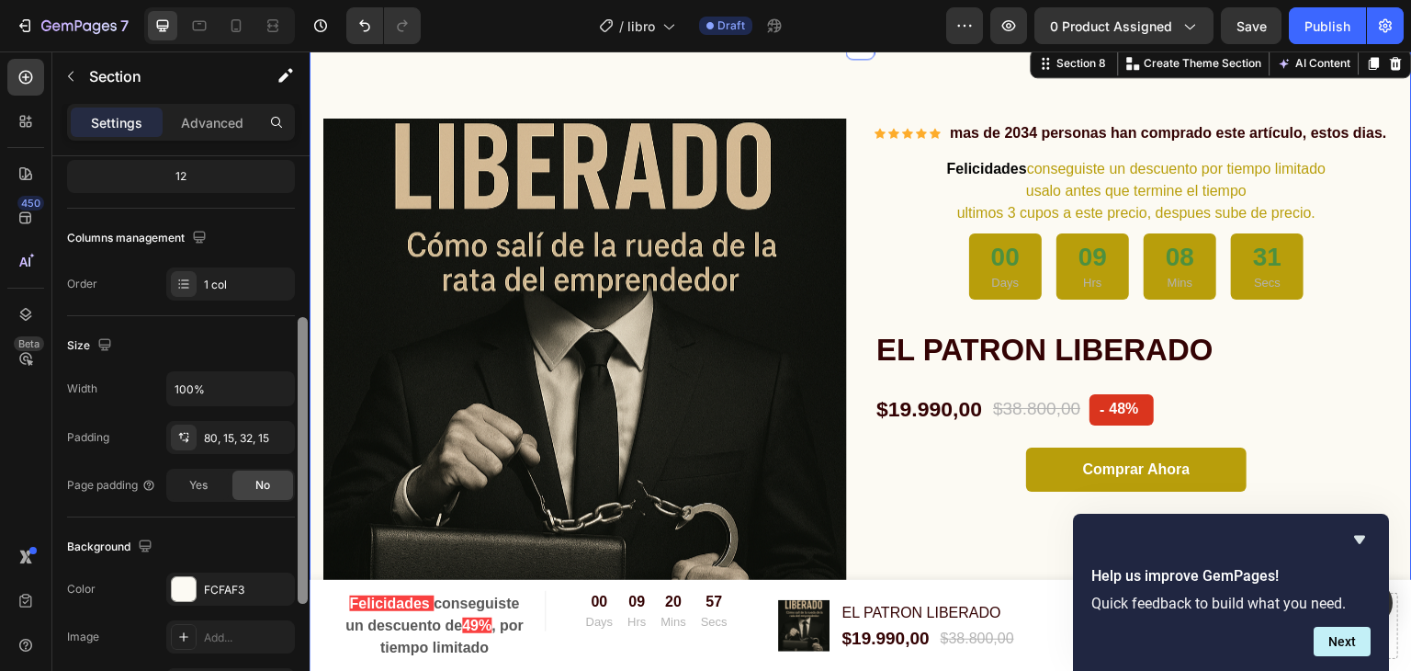
scroll to position [273, 0]
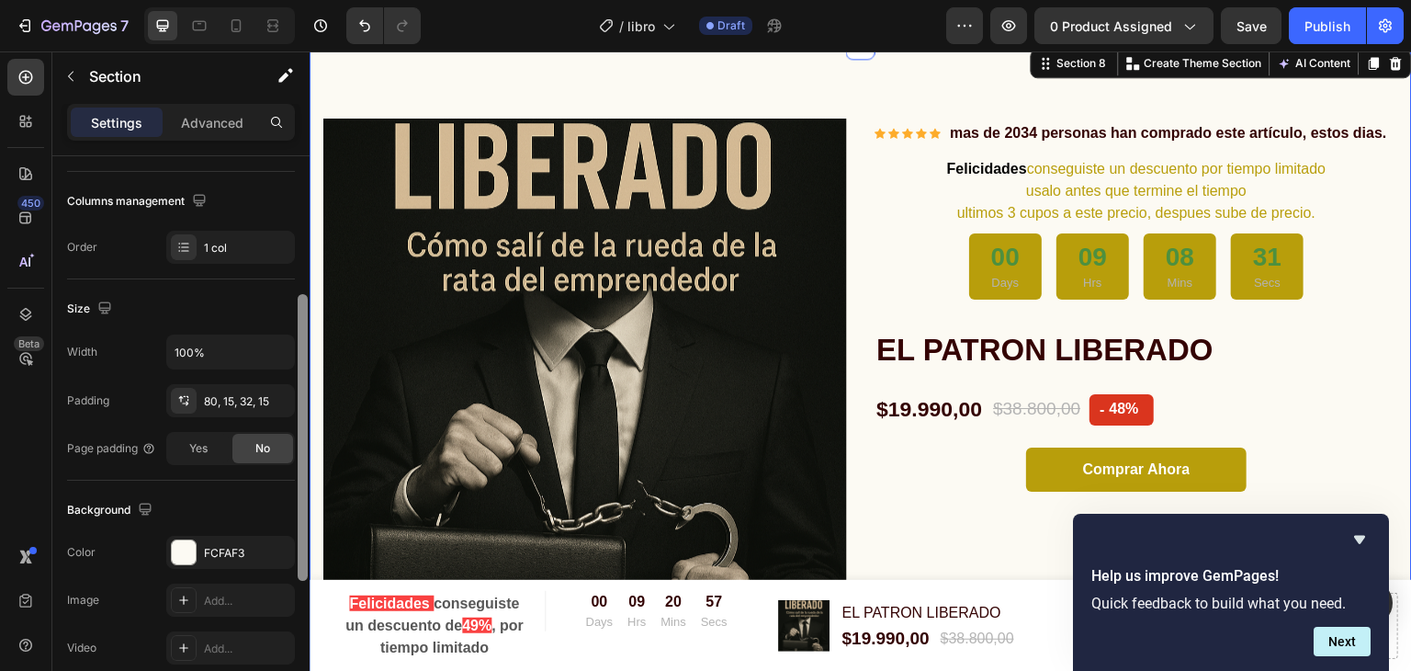
click at [294, 438] on div "Yes No" at bounding box center [230, 448] width 129 height 33
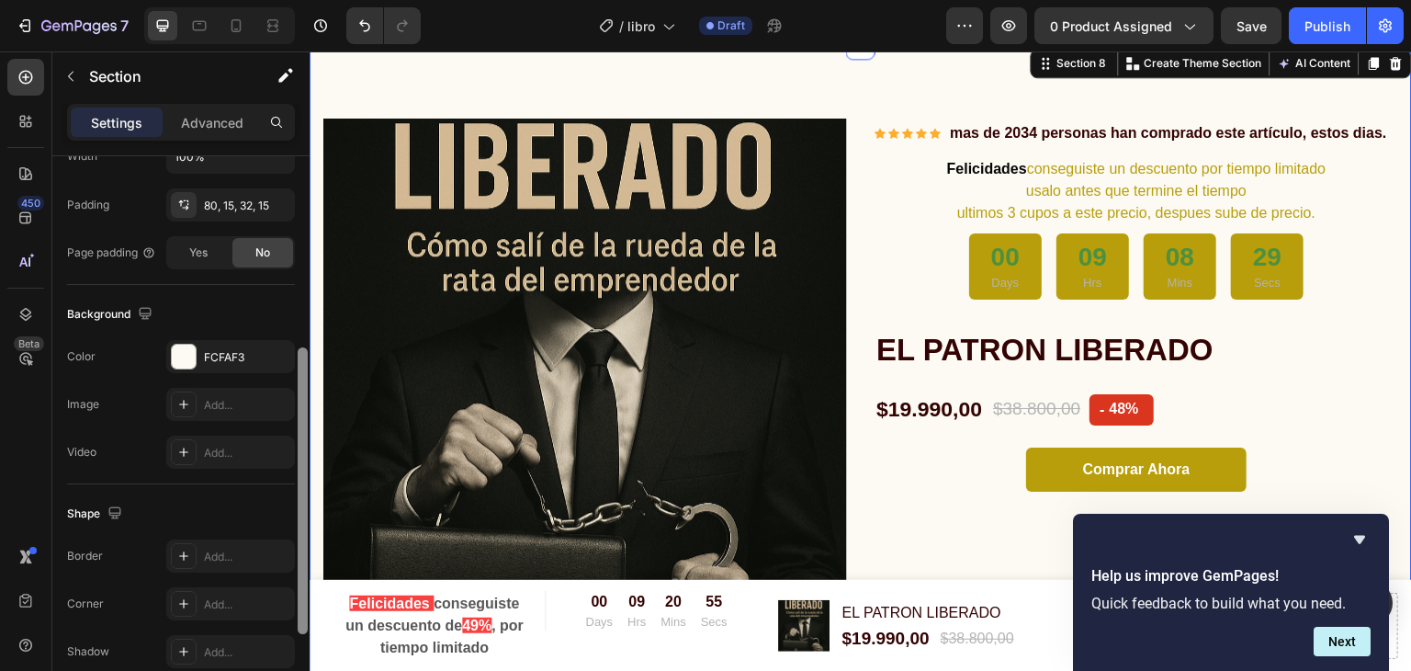
scroll to position [537, 0]
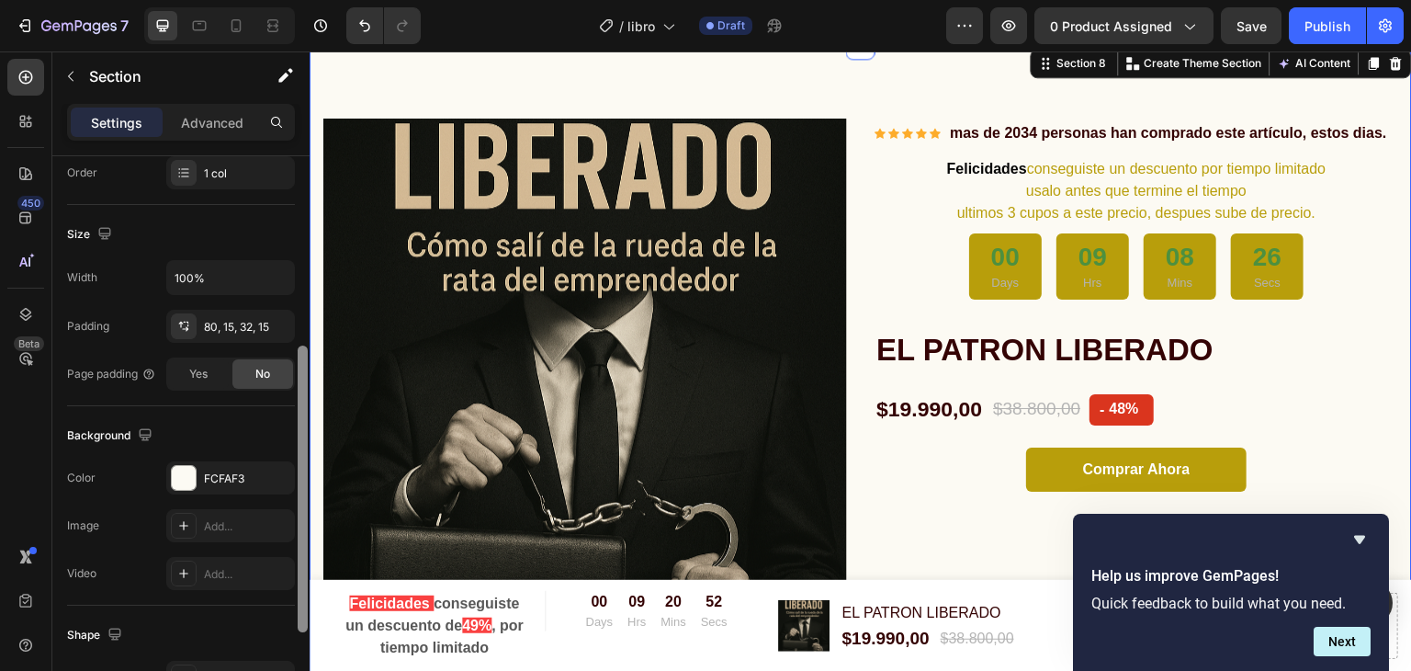
drag, startPoint x: 304, startPoint y: 446, endPoint x: 306, endPoint y: 482, distance: 36.8
click at [306, 482] on div at bounding box center [303, 488] width 10 height 287
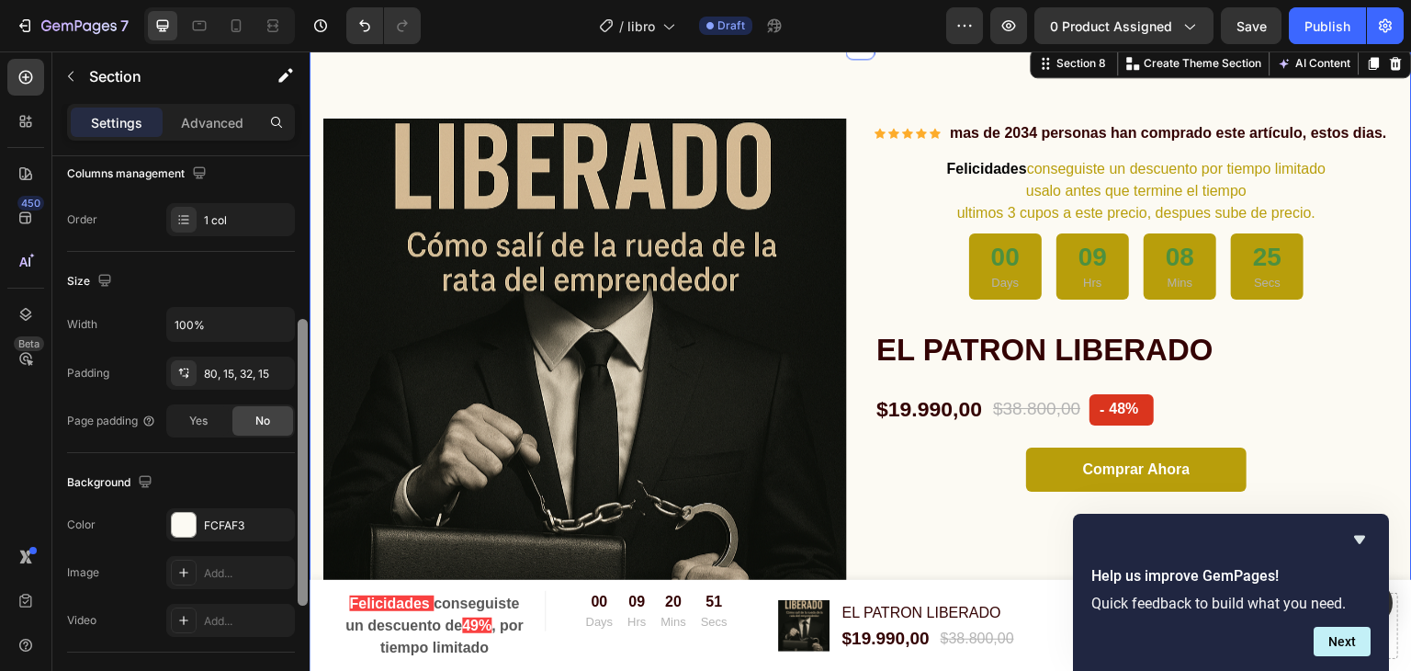
scroll to position [299, 0]
drag, startPoint x: 306, startPoint y: 482, endPoint x: 298, endPoint y: 458, distance: 25.3
click at [298, 458] on div at bounding box center [303, 450] width 10 height 287
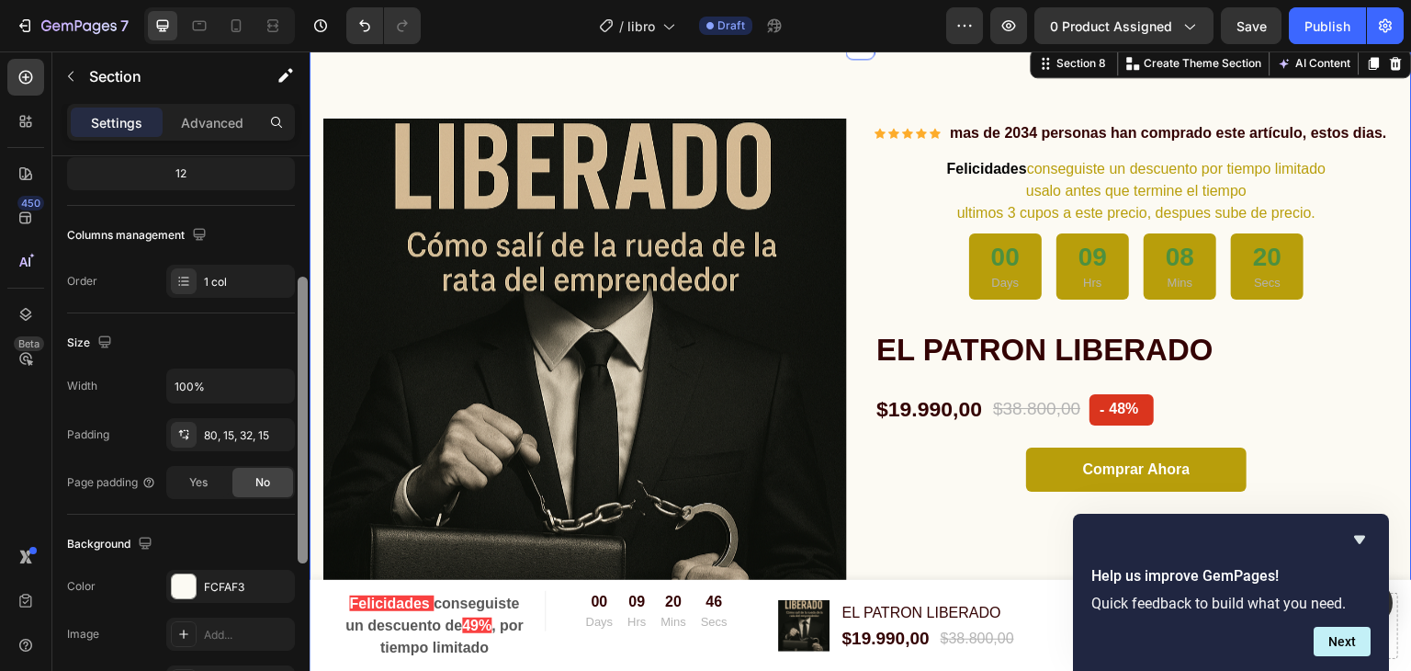
scroll to position [233, 0]
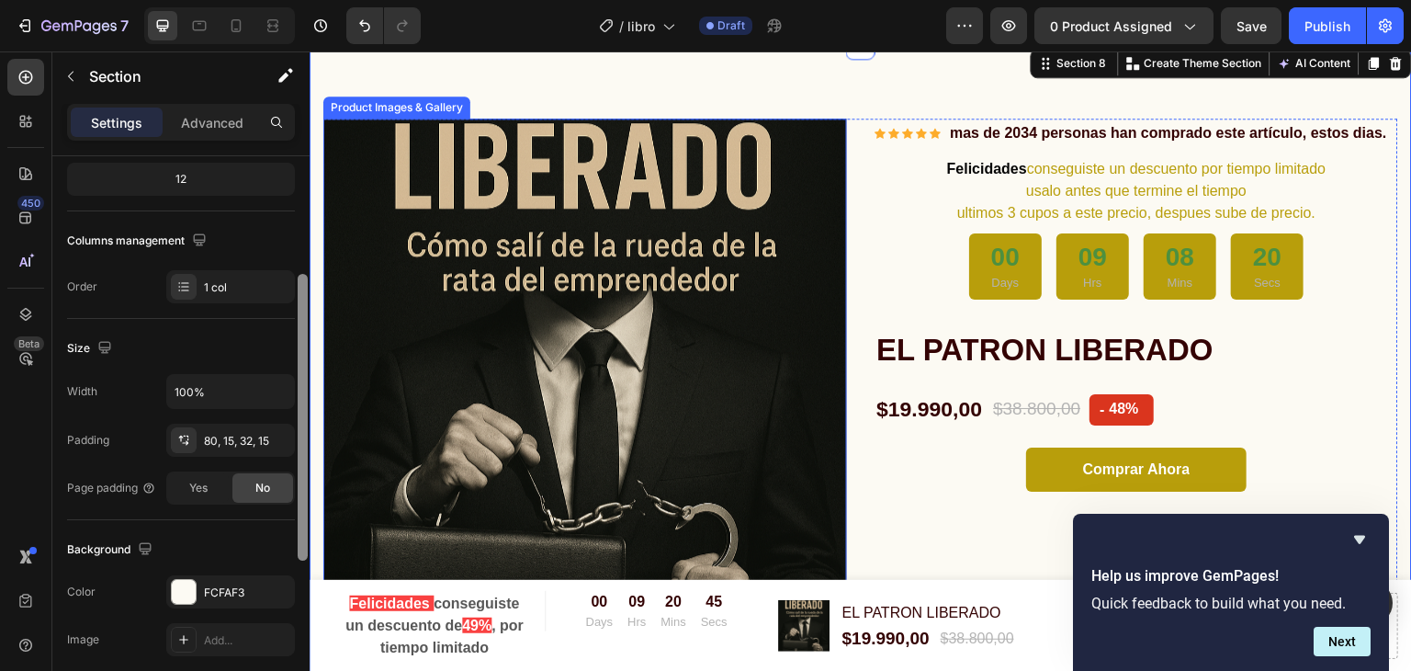
drag, startPoint x: 613, startPoint y: 379, endPoint x: 323, endPoint y: 218, distance: 331.5
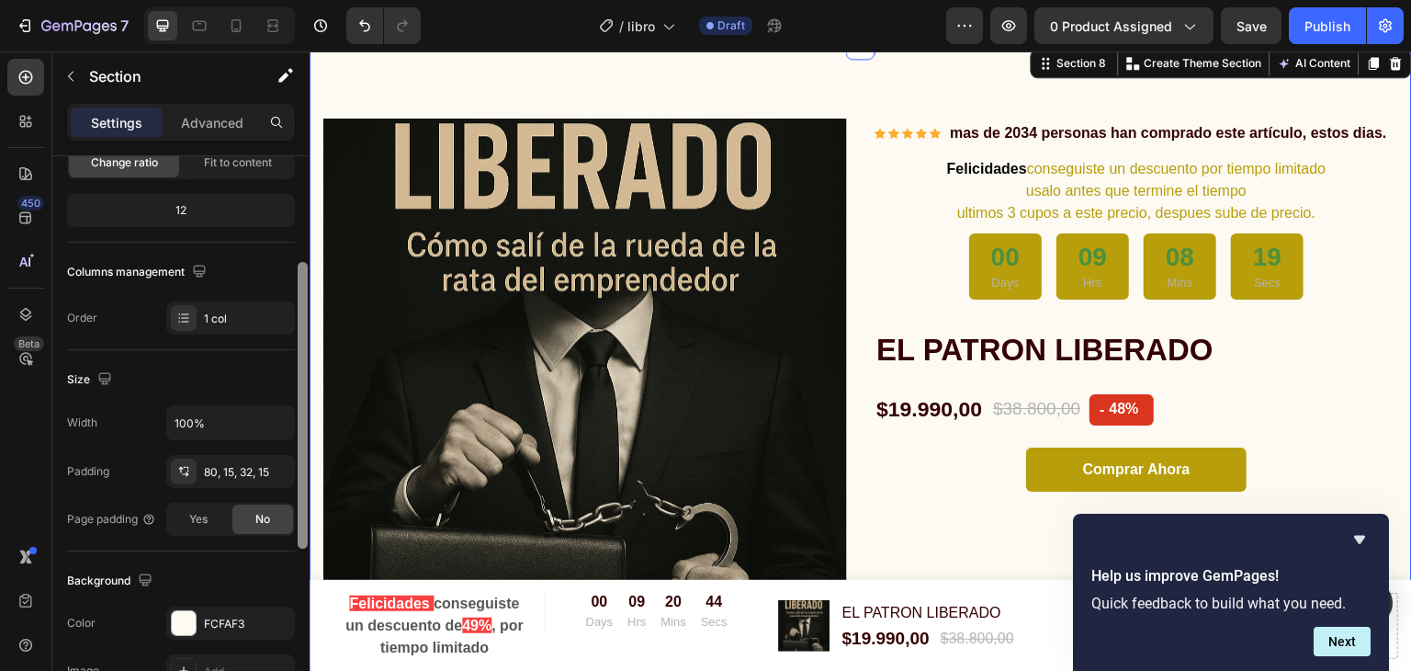
scroll to position [209, 0]
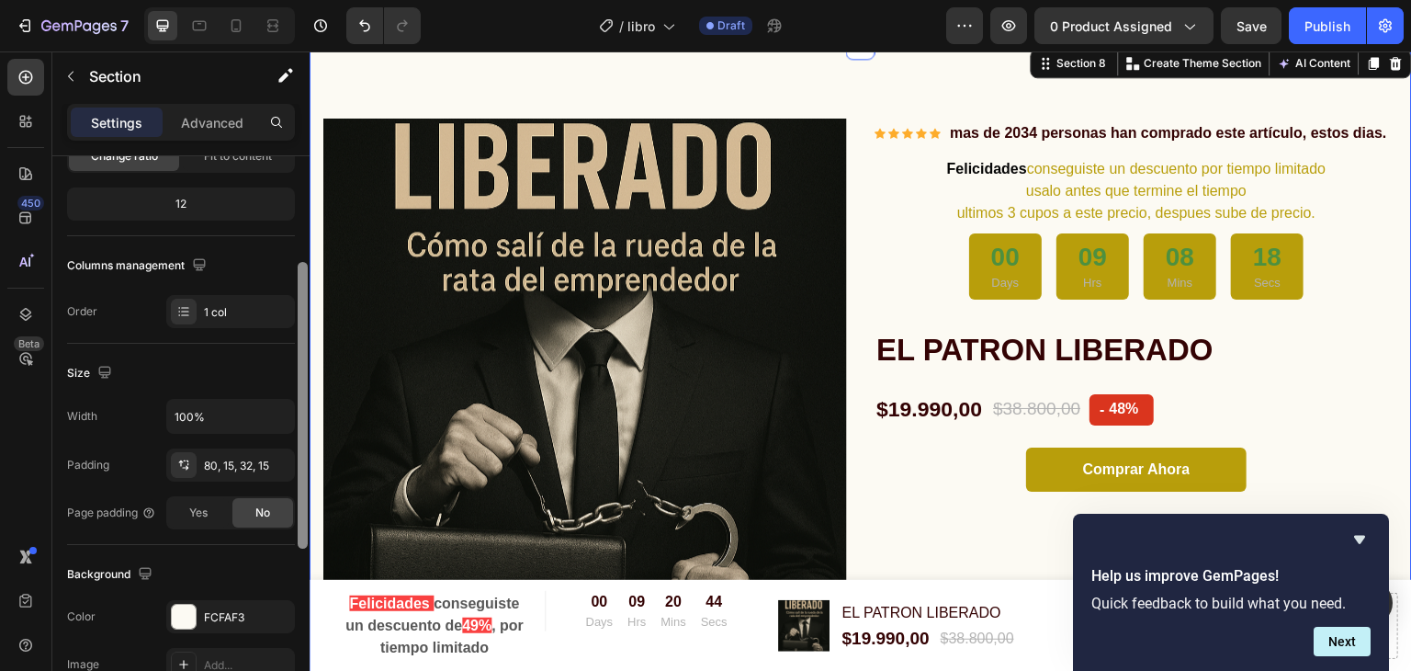
click at [301, 282] on div at bounding box center [303, 405] width 10 height 287
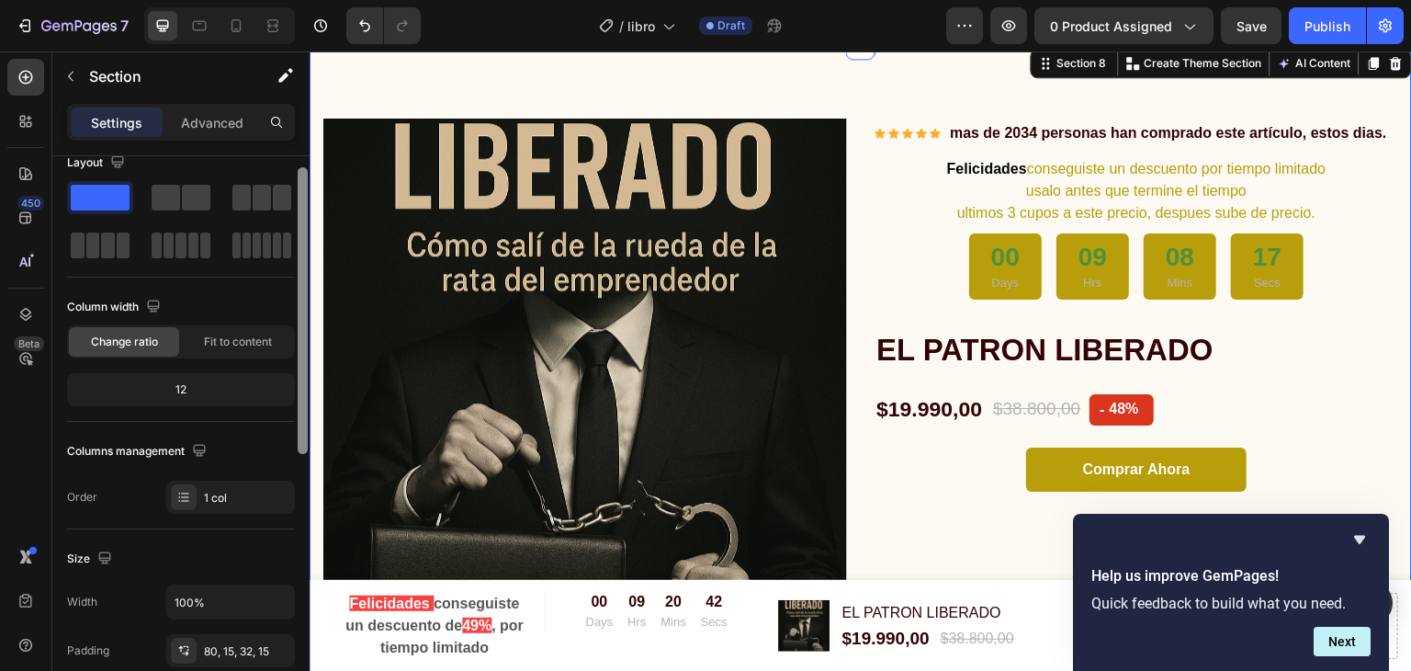
drag, startPoint x: 611, startPoint y: 333, endPoint x: 320, endPoint y: 129, distance: 356.0
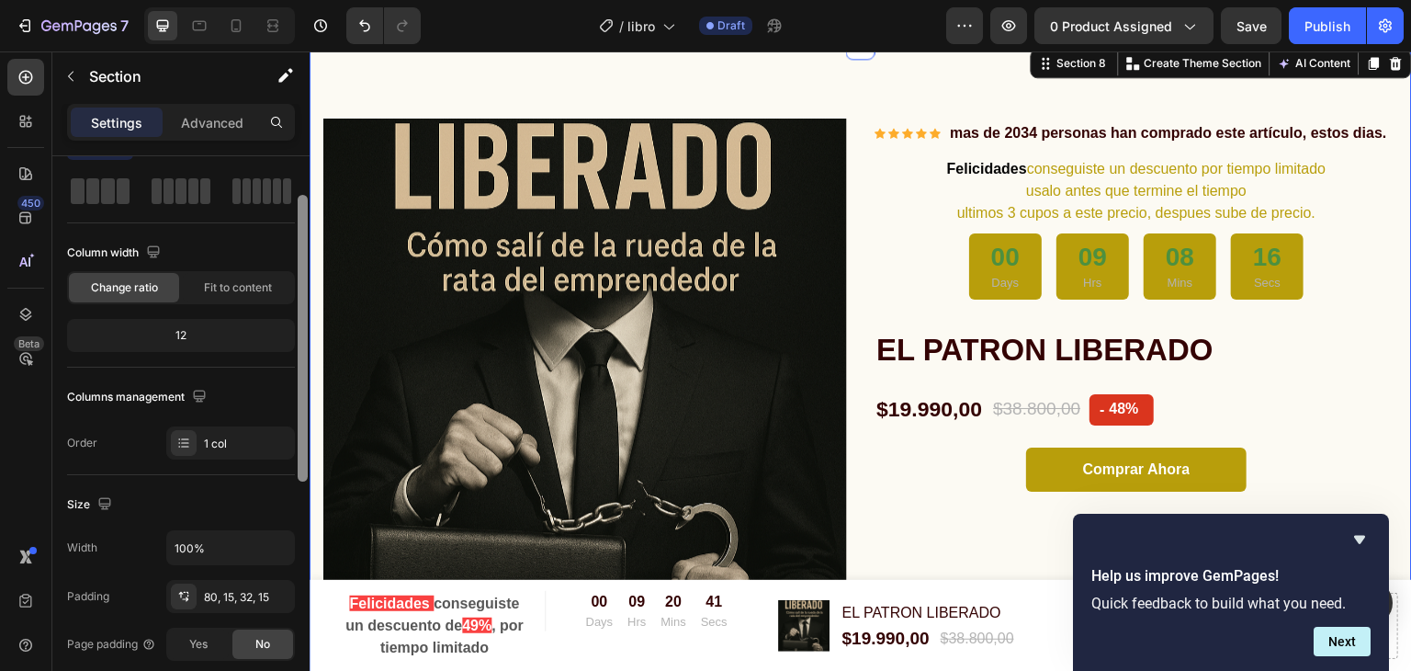
scroll to position [0, 0]
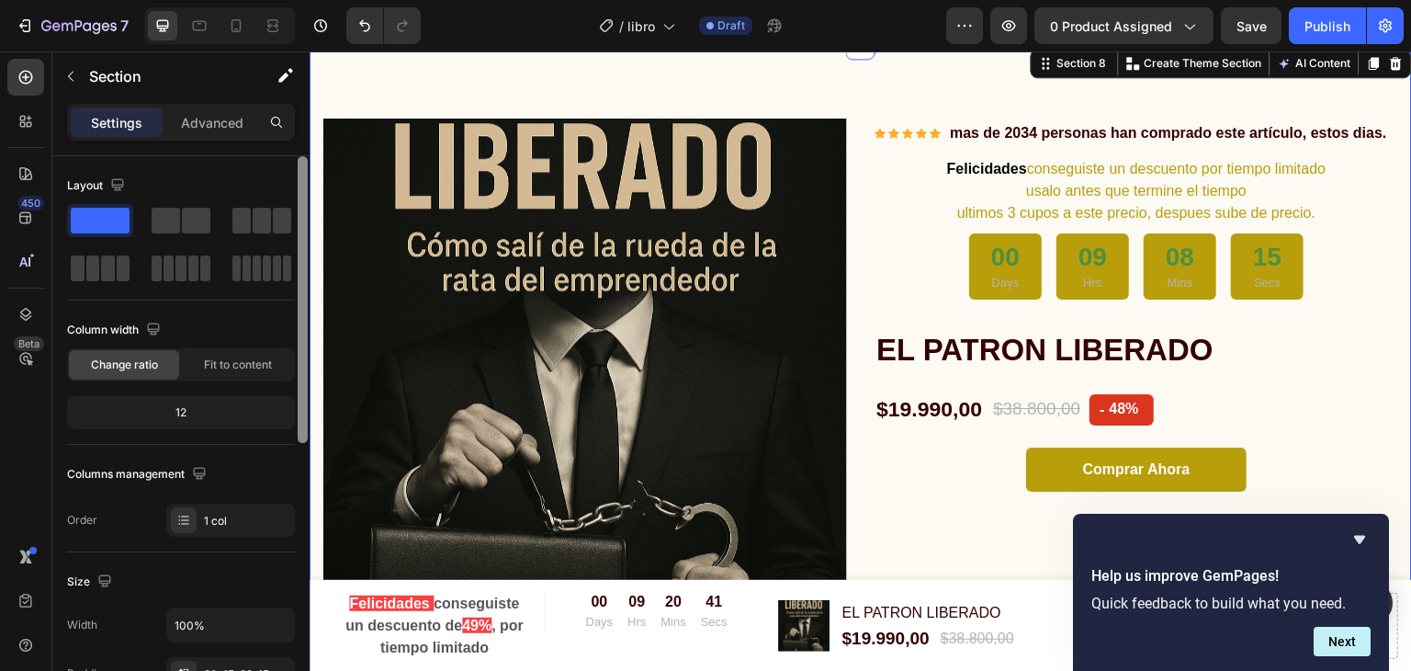
click at [276, 145] on div "Settings Advanced" at bounding box center [180, 130] width 257 height 52
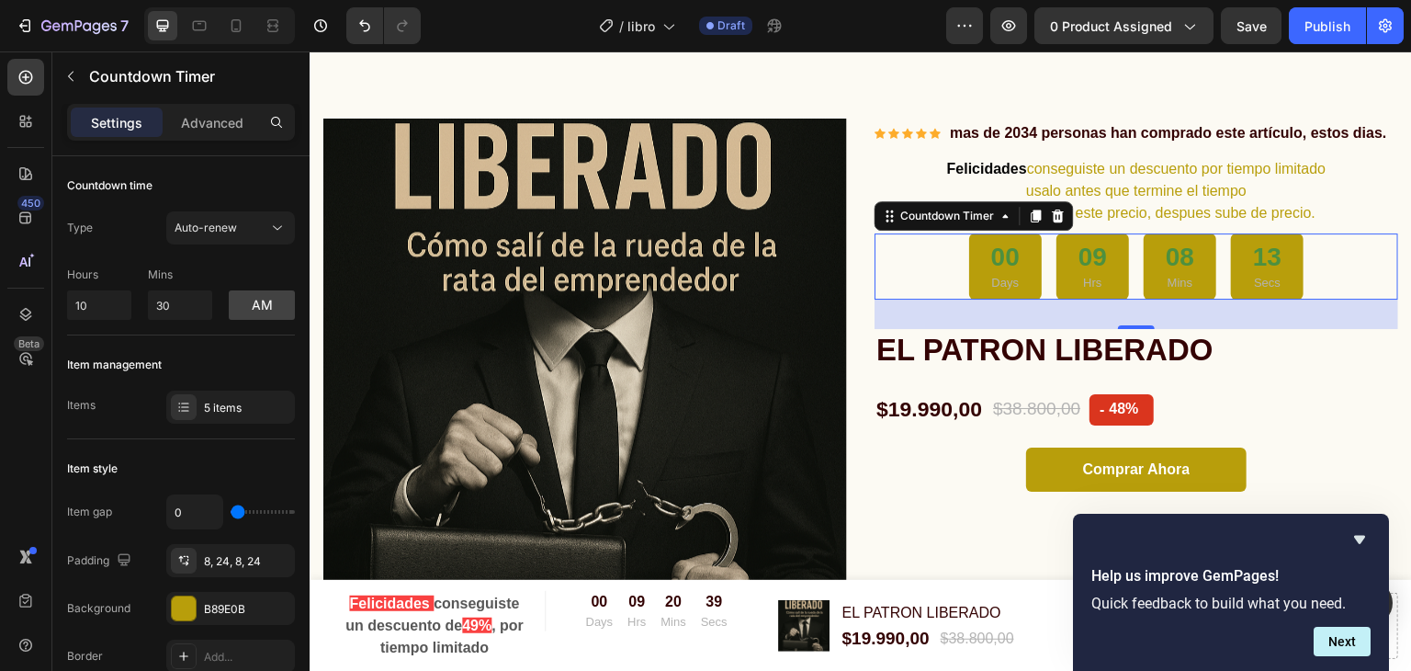
click at [991, 254] on div "00" at bounding box center [1005, 257] width 28 height 33
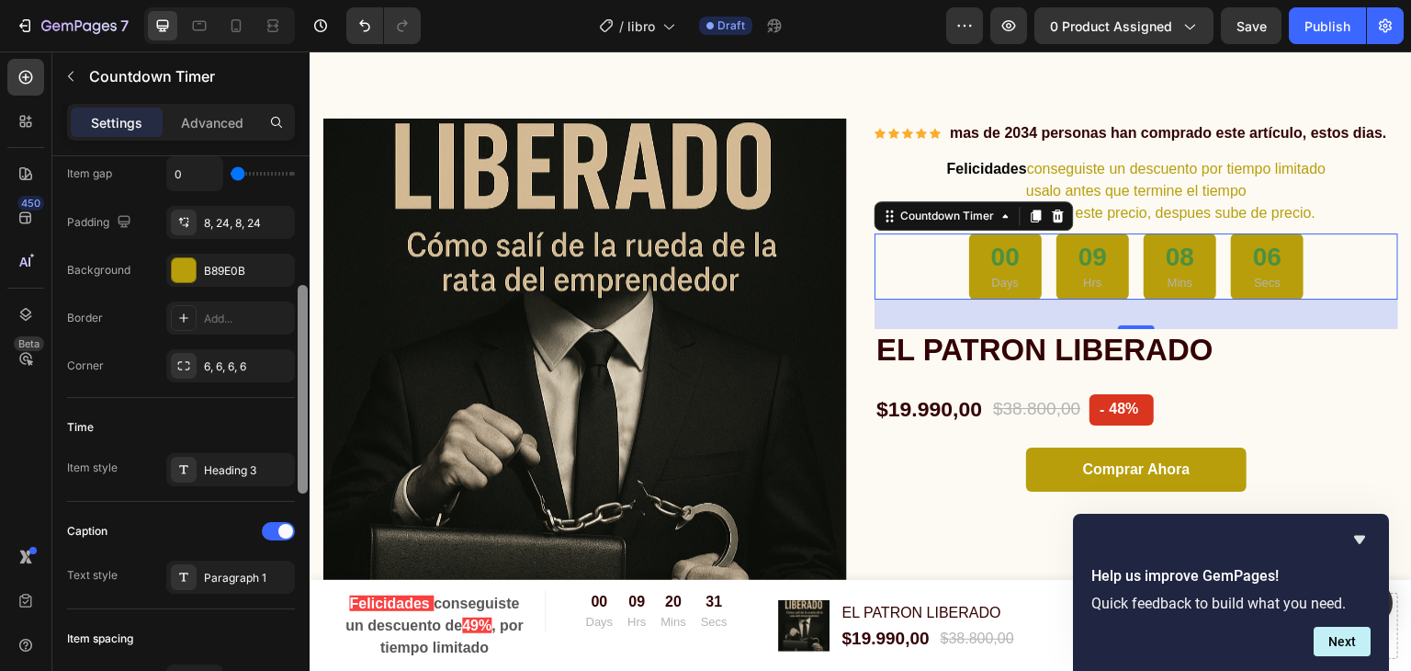
scroll to position [341, 0]
drag, startPoint x: 303, startPoint y: 210, endPoint x: 295, endPoint y: 336, distance: 126.1
click at [296, 336] on div at bounding box center [303, 439] width 14 height 567
click at [213, 318] on div "Add..." at bounding box center [247, 316] width 86 height 17
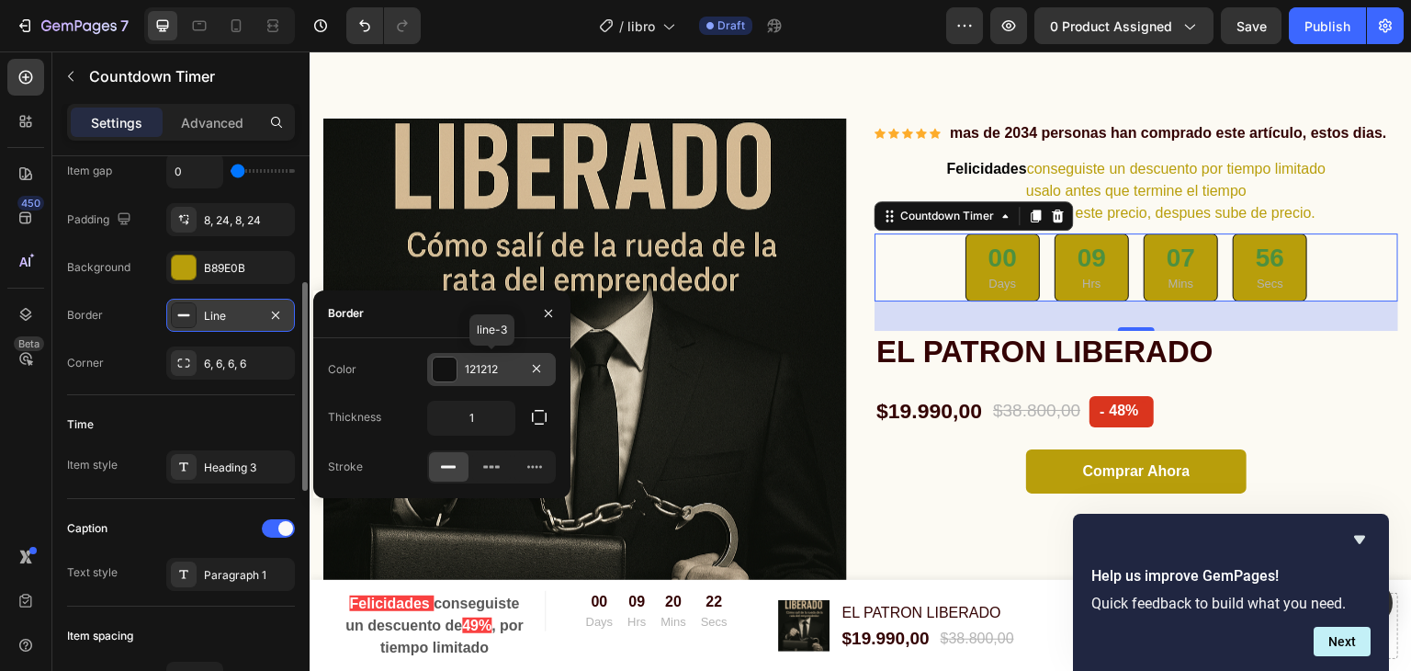
click at [452, 363] on div at bounding box center [445, 369] width 24 height 24
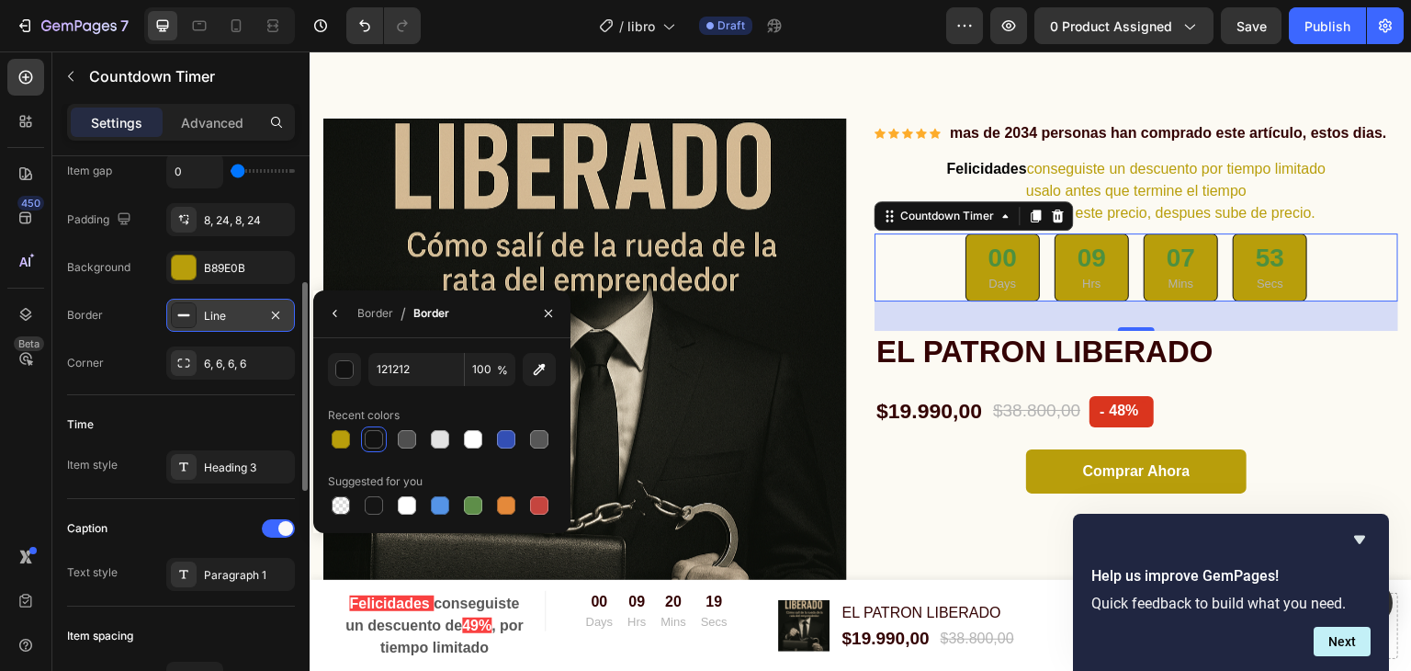
click at [376, 436] on div at bounding box center [374, 439] width 18 height 18
click at [167, 410] on div "Time" at bounding box center [181, 424] width 228 height 29
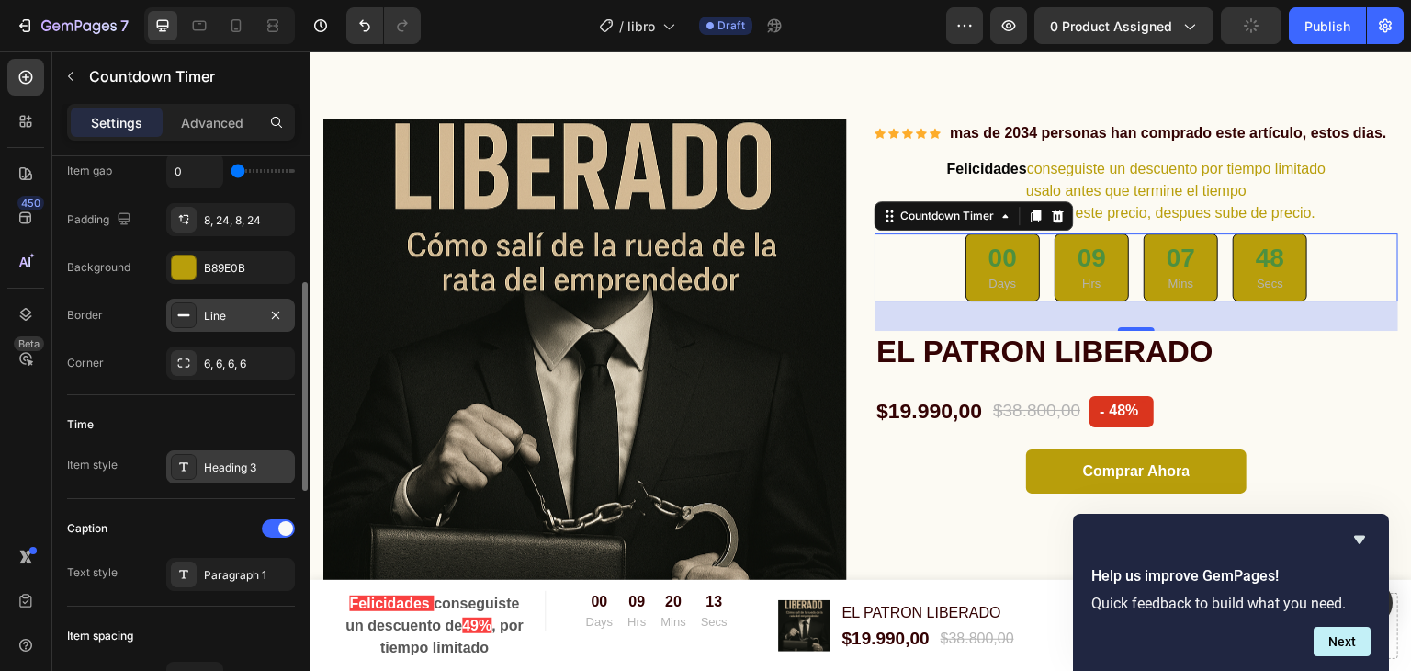
click at [206, 465] on div "Heading 3" at bounding box center [247, 467] width 86 height 17
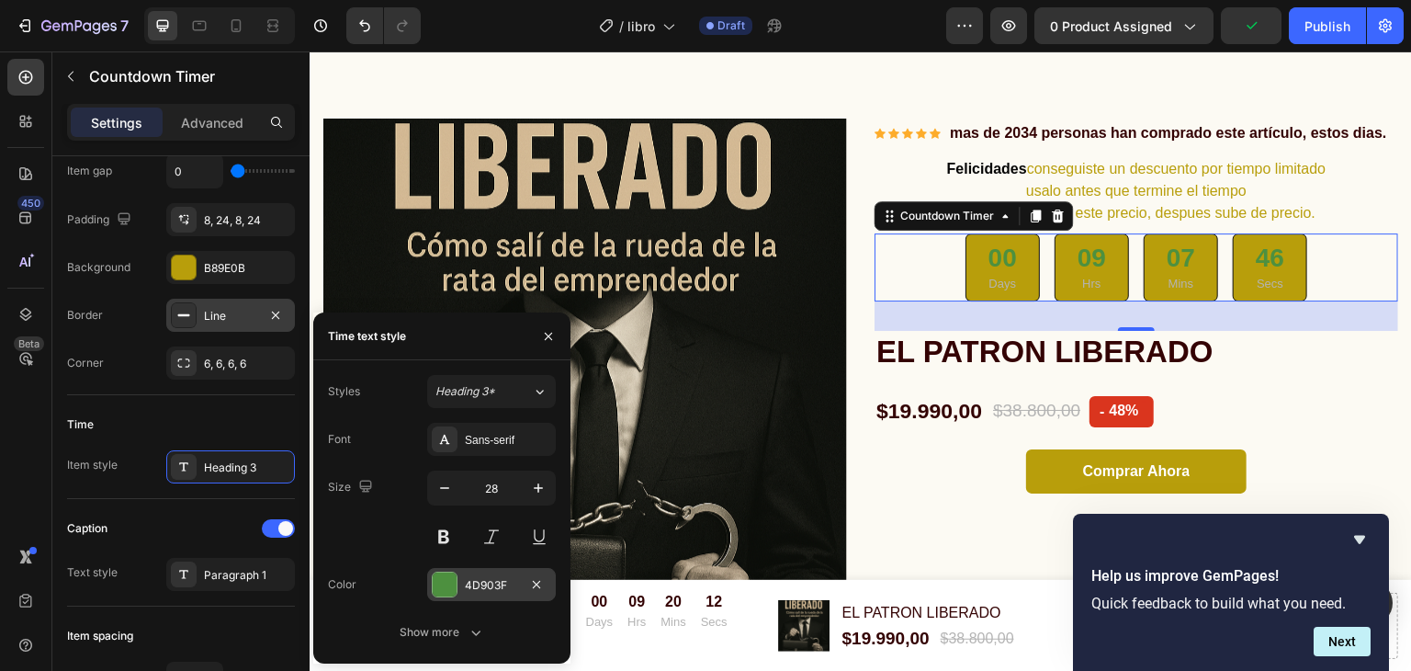
click at [480, 585] on div "4D903F" at bounding box center [491, 585] width 53 height 17
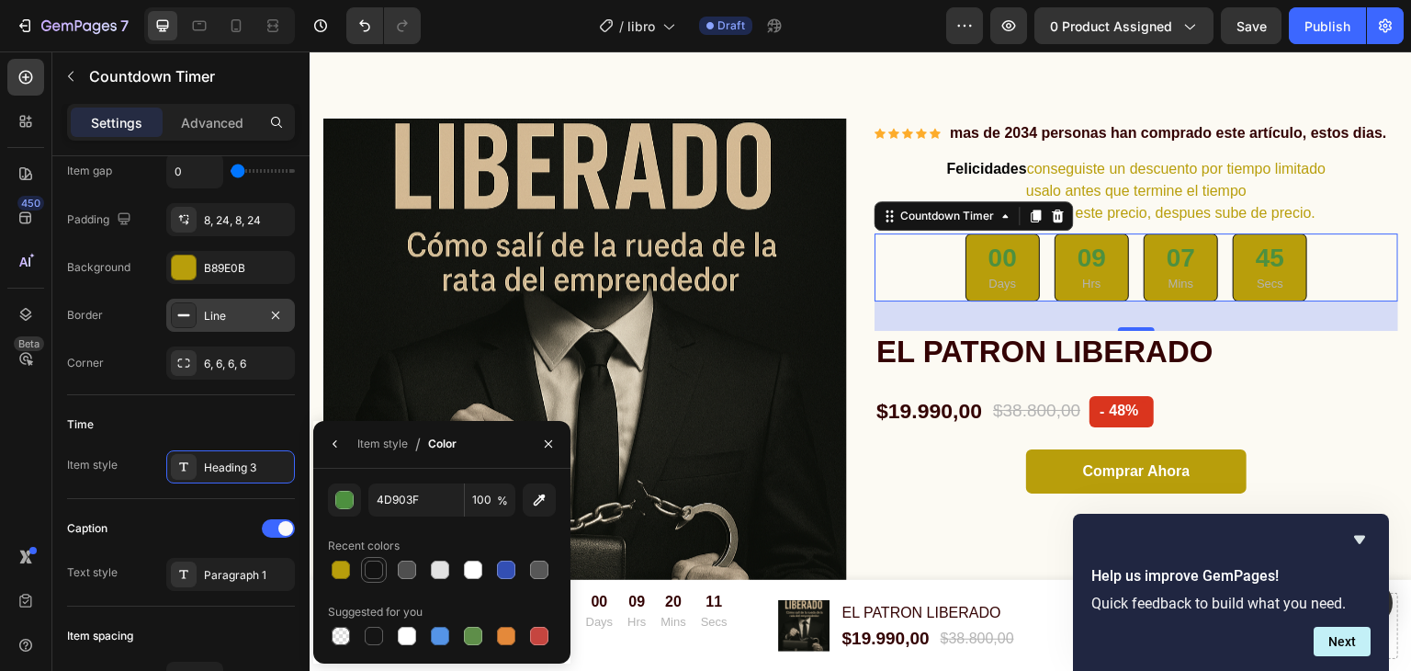
click at [375, 569] on div at bounding box center [374, 569] width 18 height 18
type input "121212"
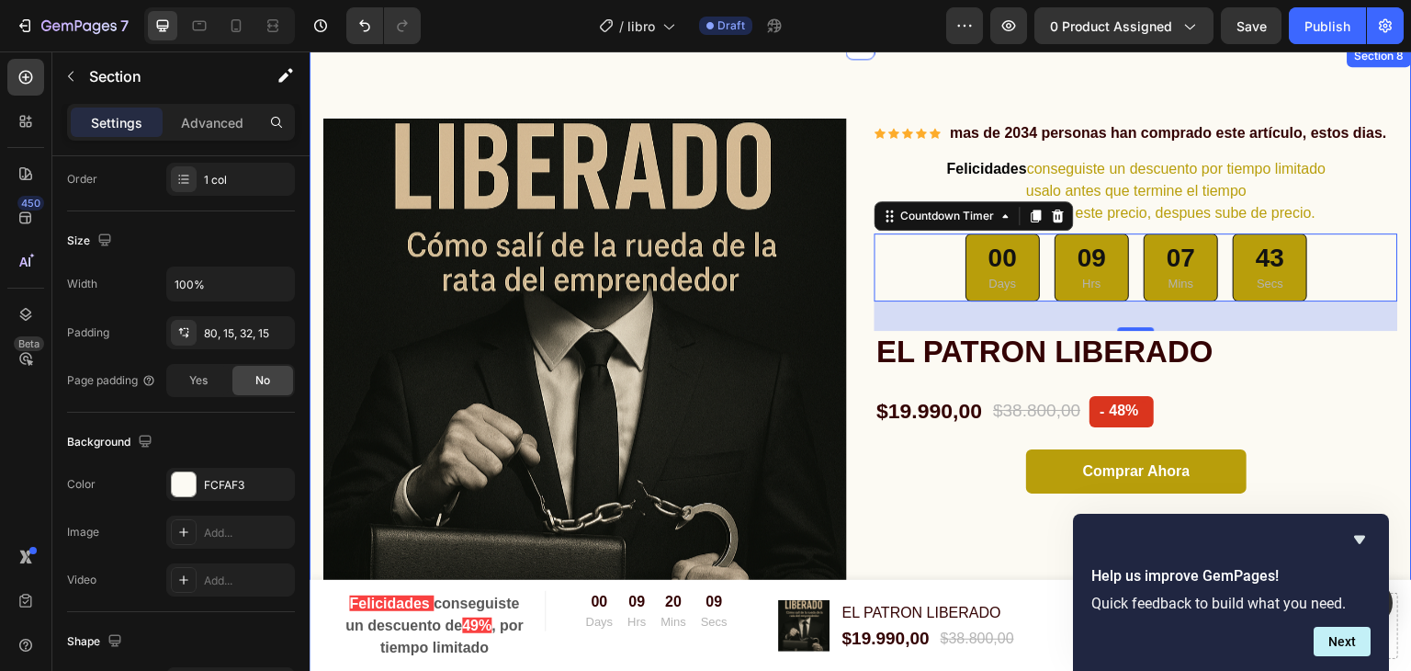
click at [1090, 76] on div "Product Images & Gallery Icon Icon Icon Icon Icon Icon List Hoz mas de 2034 per…" at bounding box center [861, 358] width 1102 height 626
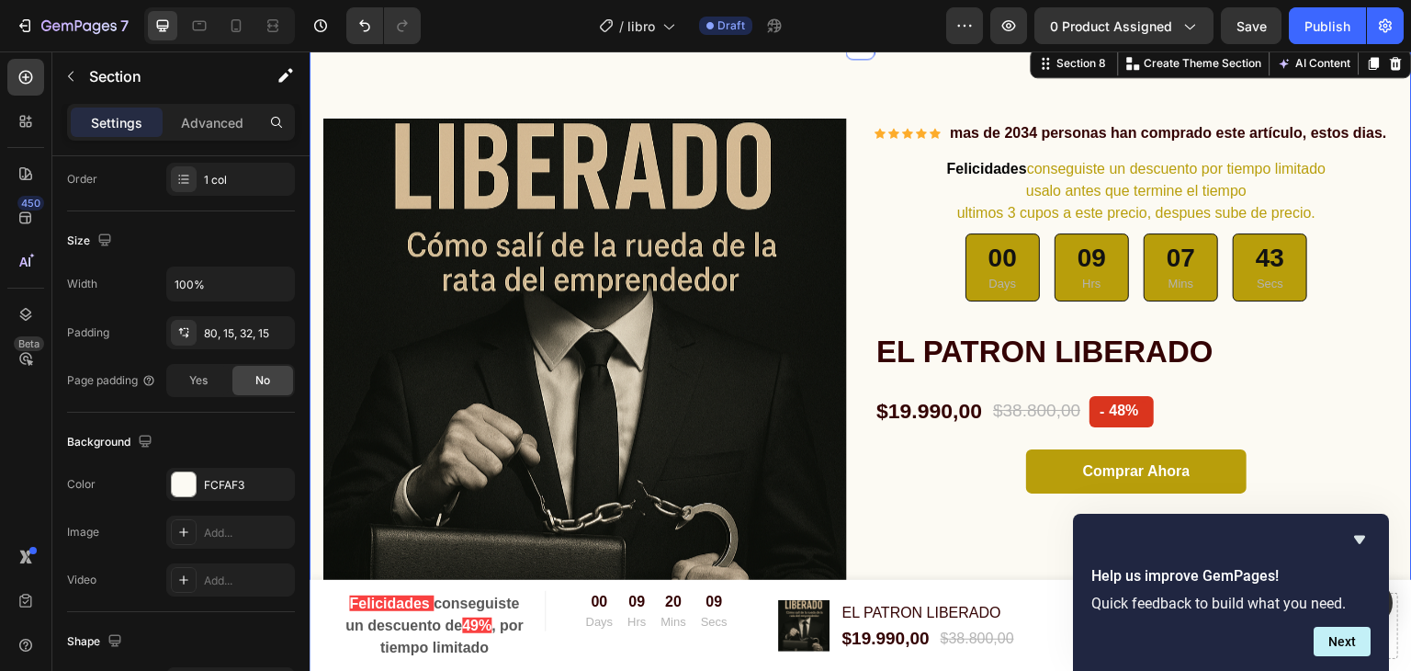
scroll to position [0, 0]
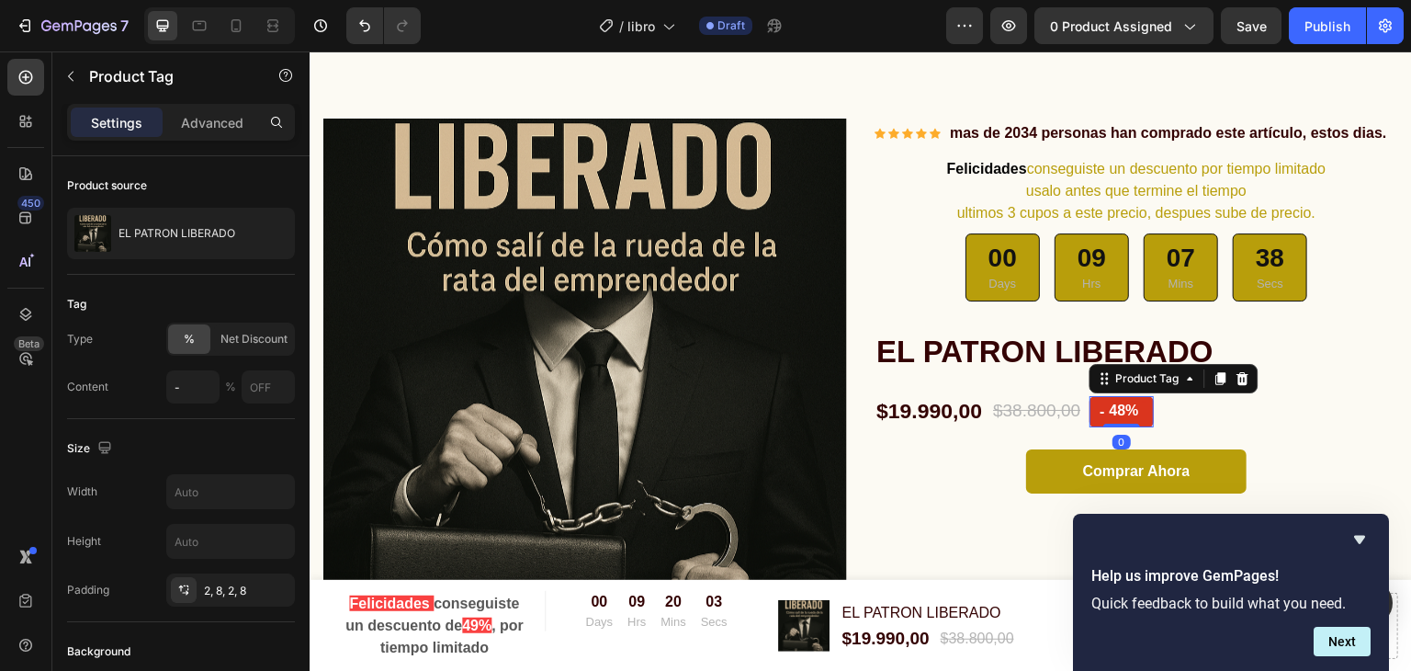
click at [1109, 407] on div "48%" at bounding box center [1124, 411] width 33 height 26
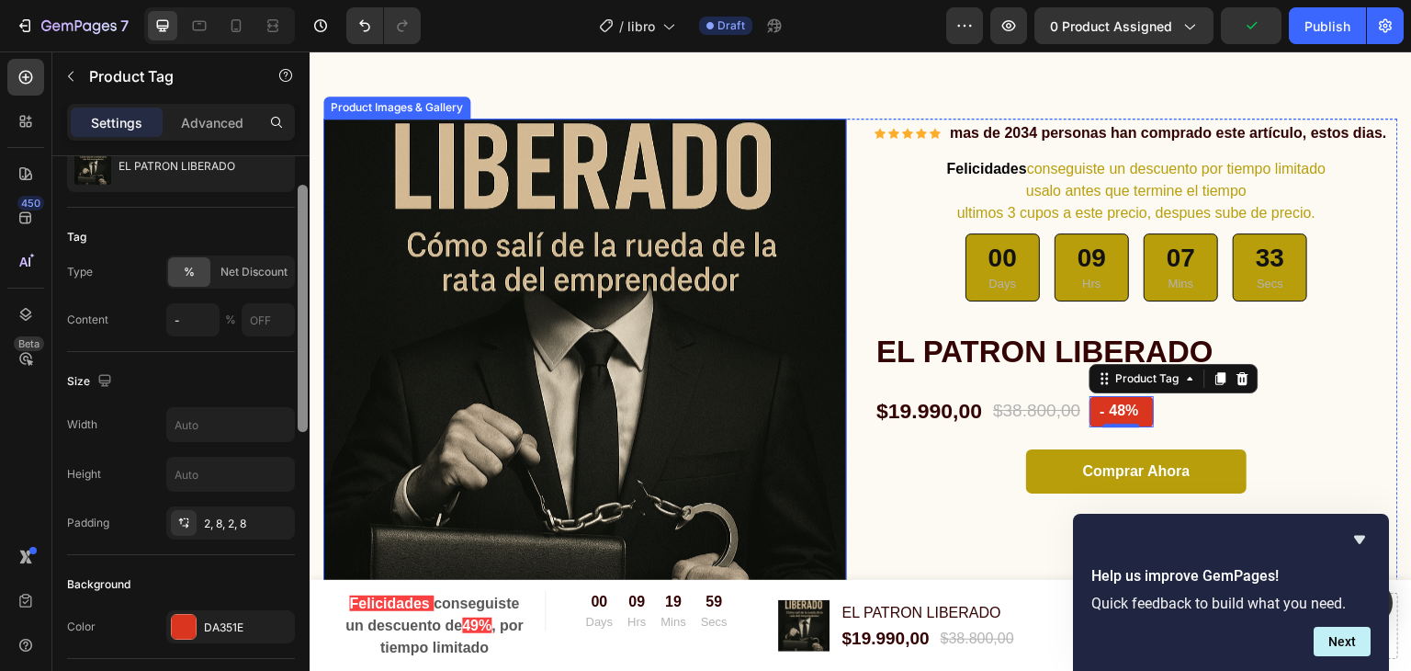
drag, startPoint x: 615, startPoint y: 323, endPoint x: 327, endPoint y: 413, distance: 301.3
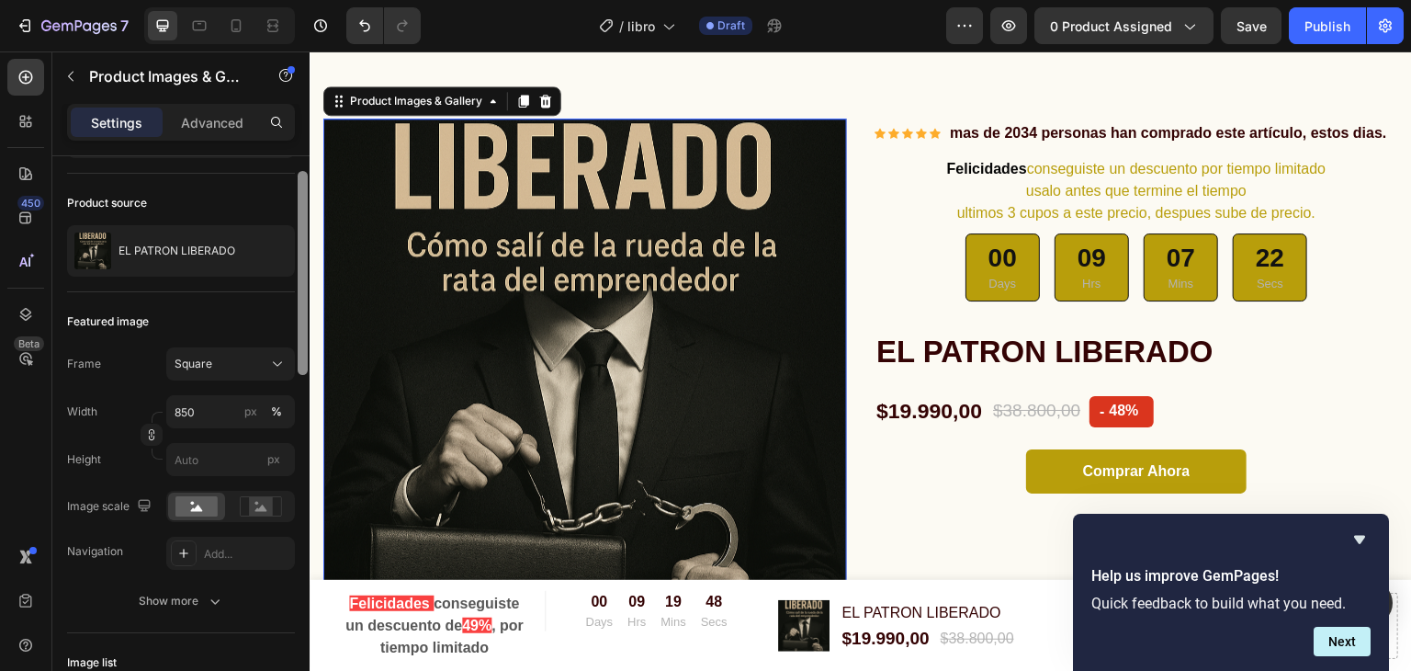
scroll to position [51, 0]
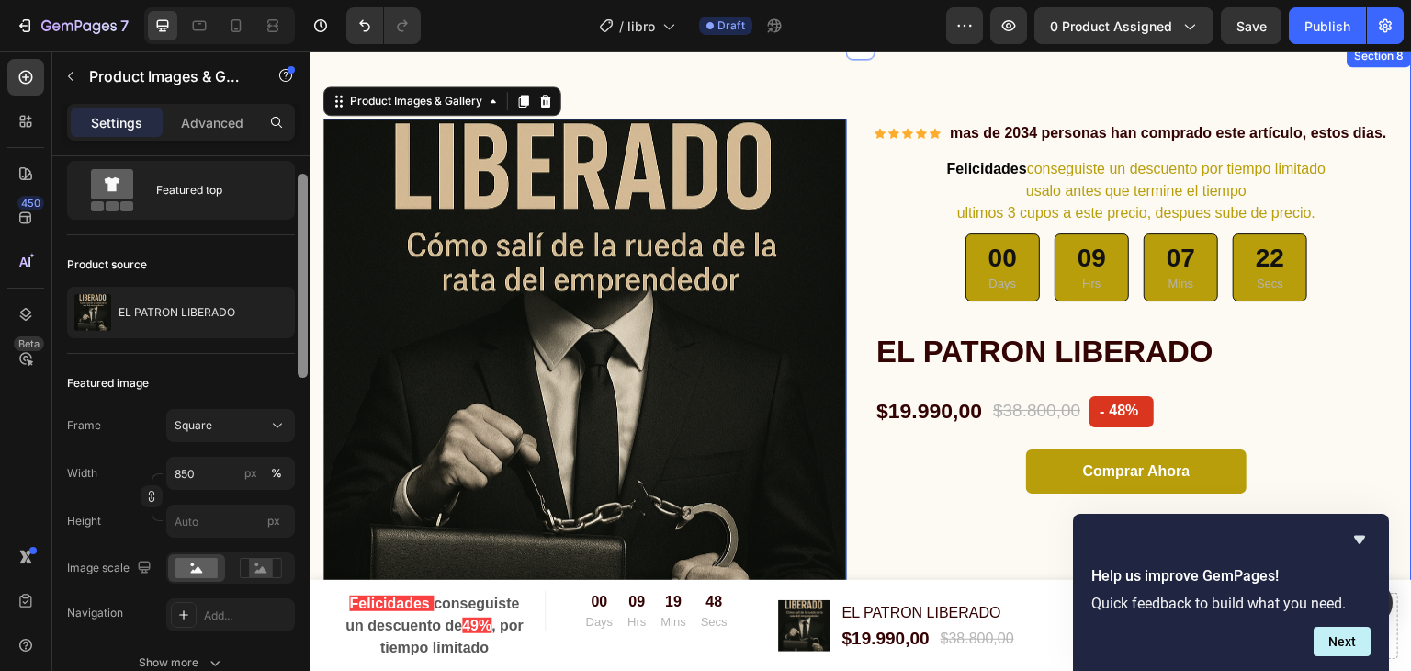
drag, startPoint x: 615, startPoint y: 313, endPoint x: 315, endPoint y: 234, distance: 309.7
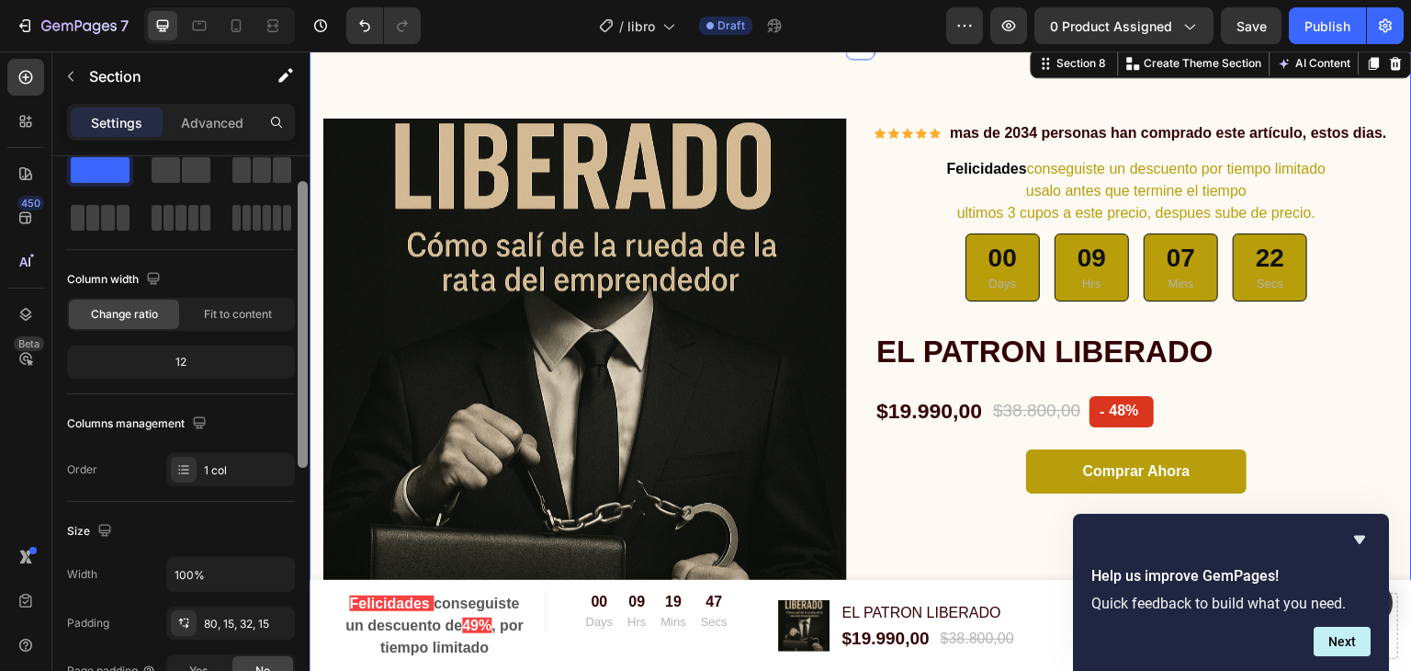
scroll to position [0, 0]
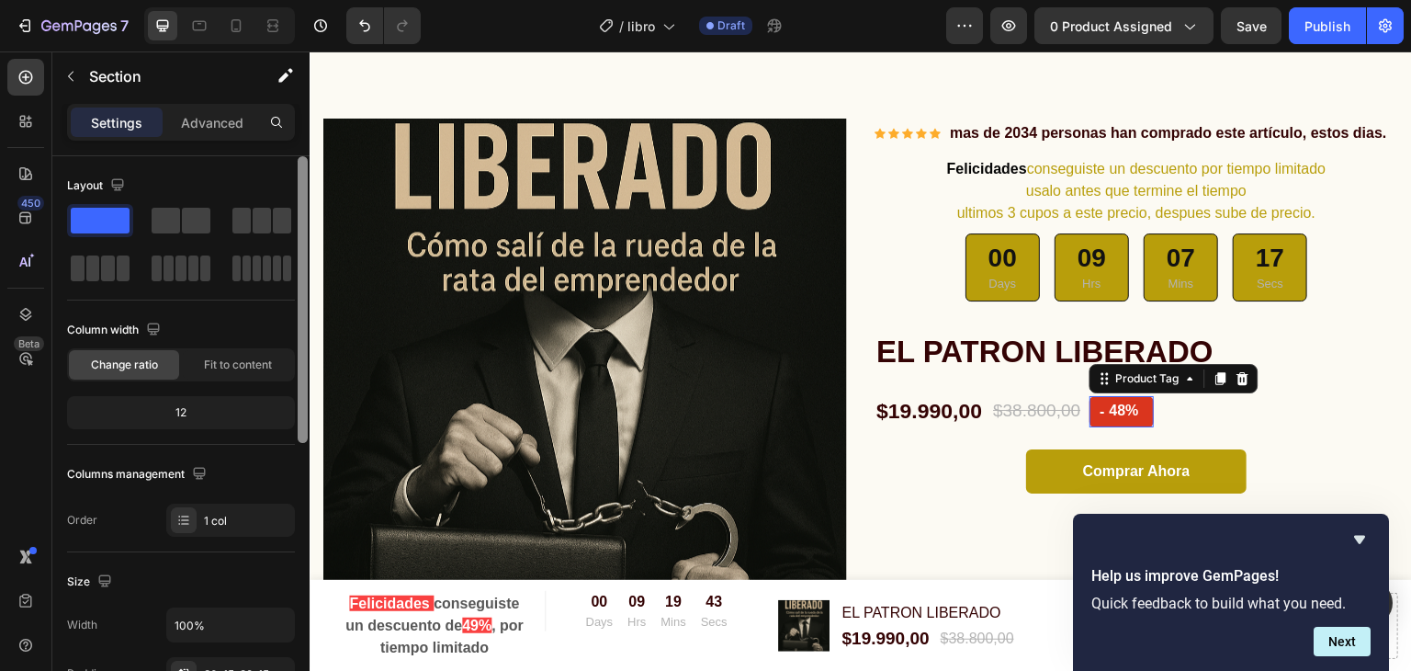
click at [1130, 412] on div "48%" at bounding box center [1124, 411] width 33 height 26
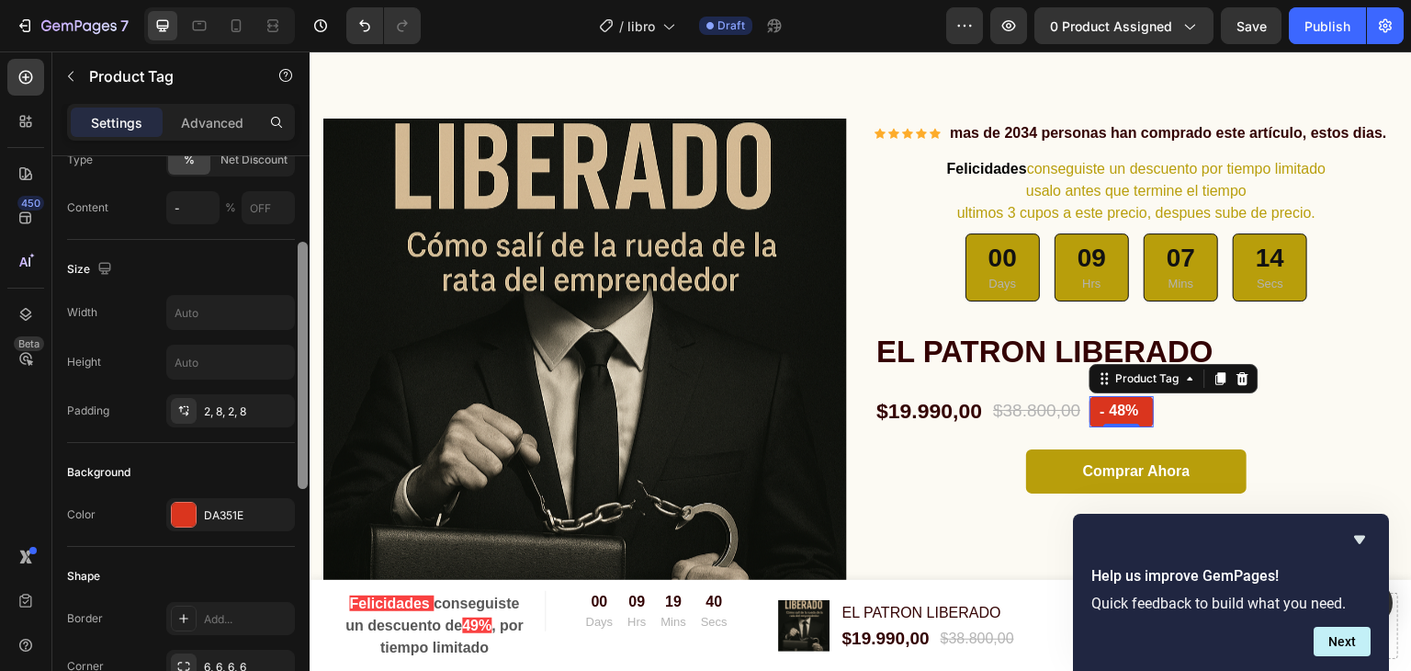
scroll to position [225, 0]
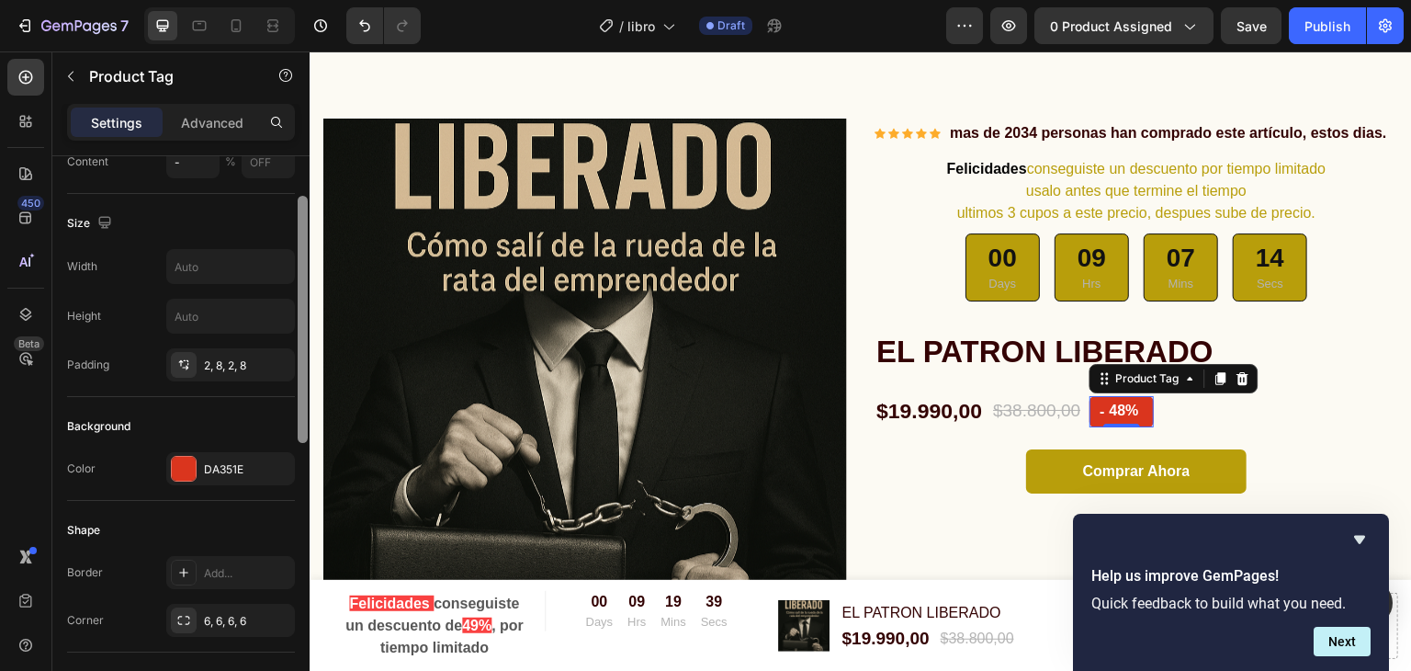
drag, startPoint x: 299, startPoint y: 222, endPoint x: 302, endPoint y: 321, distance: 98.3
click at [302, 321] on div at bounding box center [303, 319] width 10 height 247
click at [198, 468] on div "DA351E" at bounding box center [230, 468] width 129 height 33
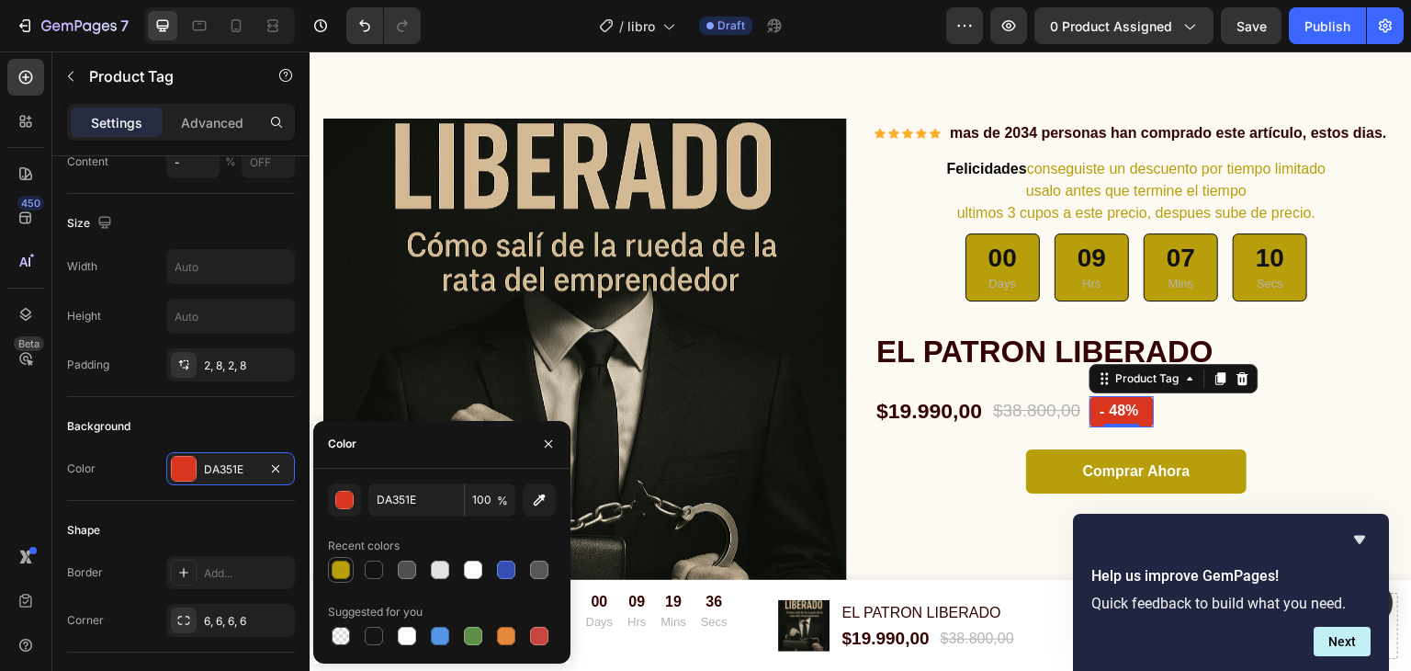
click at [336, 564] on div at bounding box center [341, 569] width 18 height 18
type input "B89E0B"
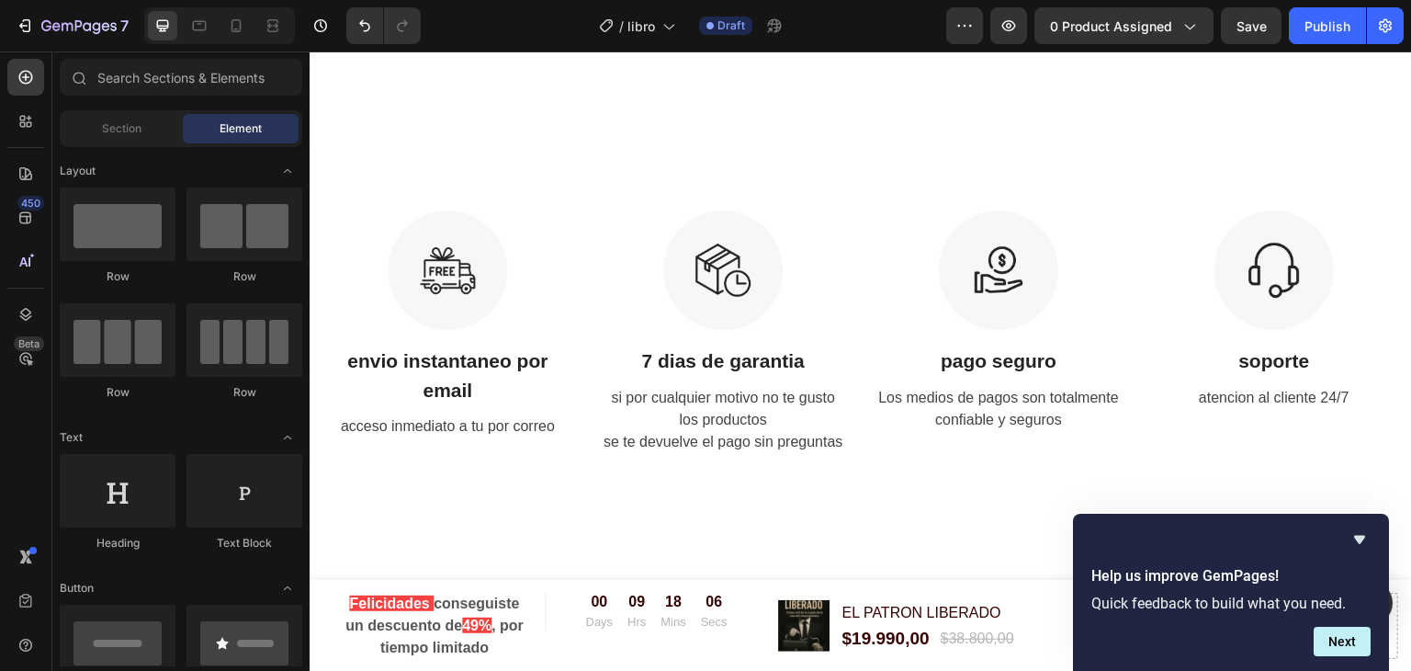
scroll to position [7103, 0]
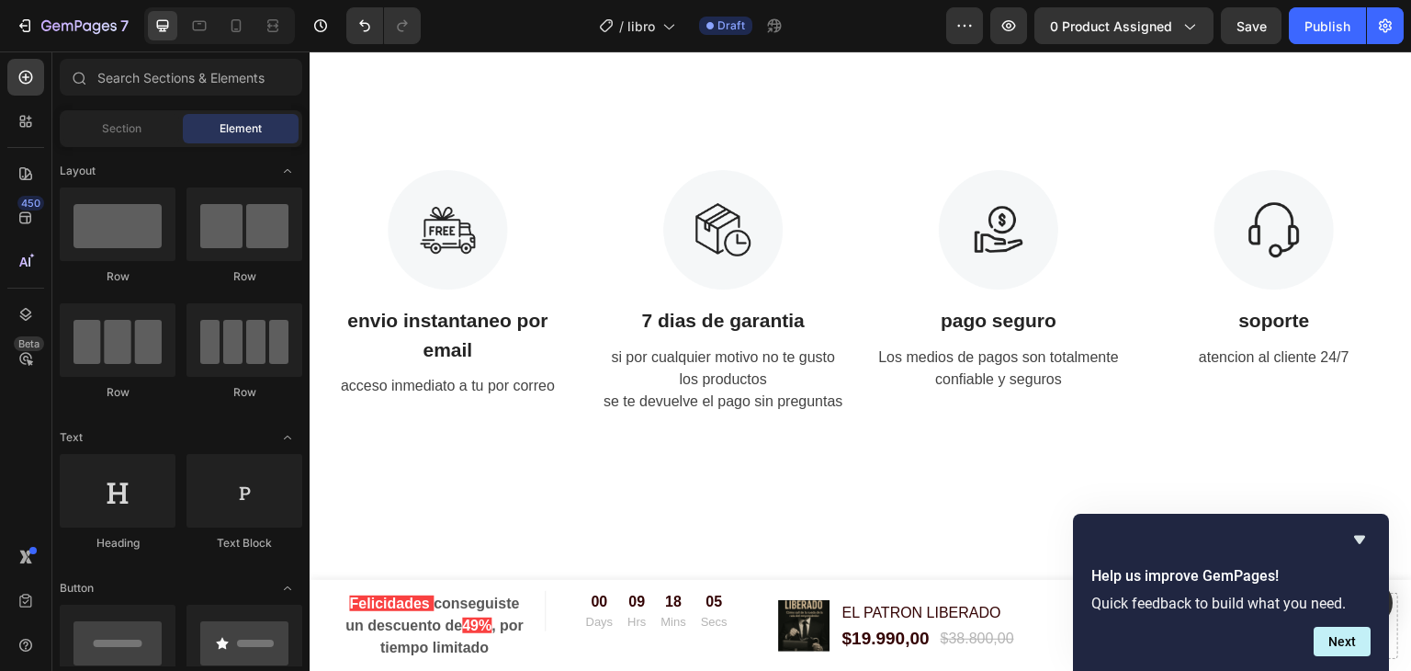
click at [1244, 30] on img at bounding box center [1255, 30] width 257 height 0
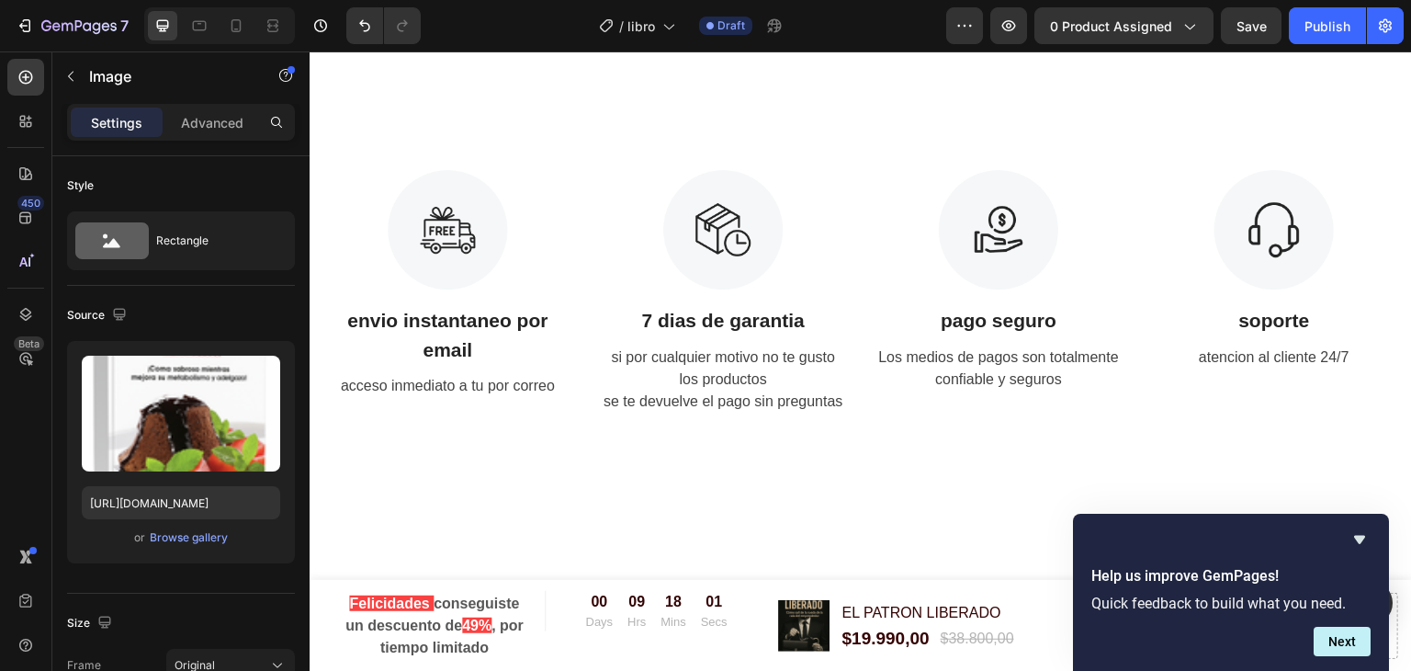
click at [1025, 30] on img at bounding box center [987, 30] width 257 height 0
click at [1302, 30] on img at bounding box center [1255, 30] width 257 height 0
click at [1010, 30] on img at bounding box center [987, 30] width 257 height 0
click at [807, 30] on img at bounding box center [720, 30] width 257 height 0
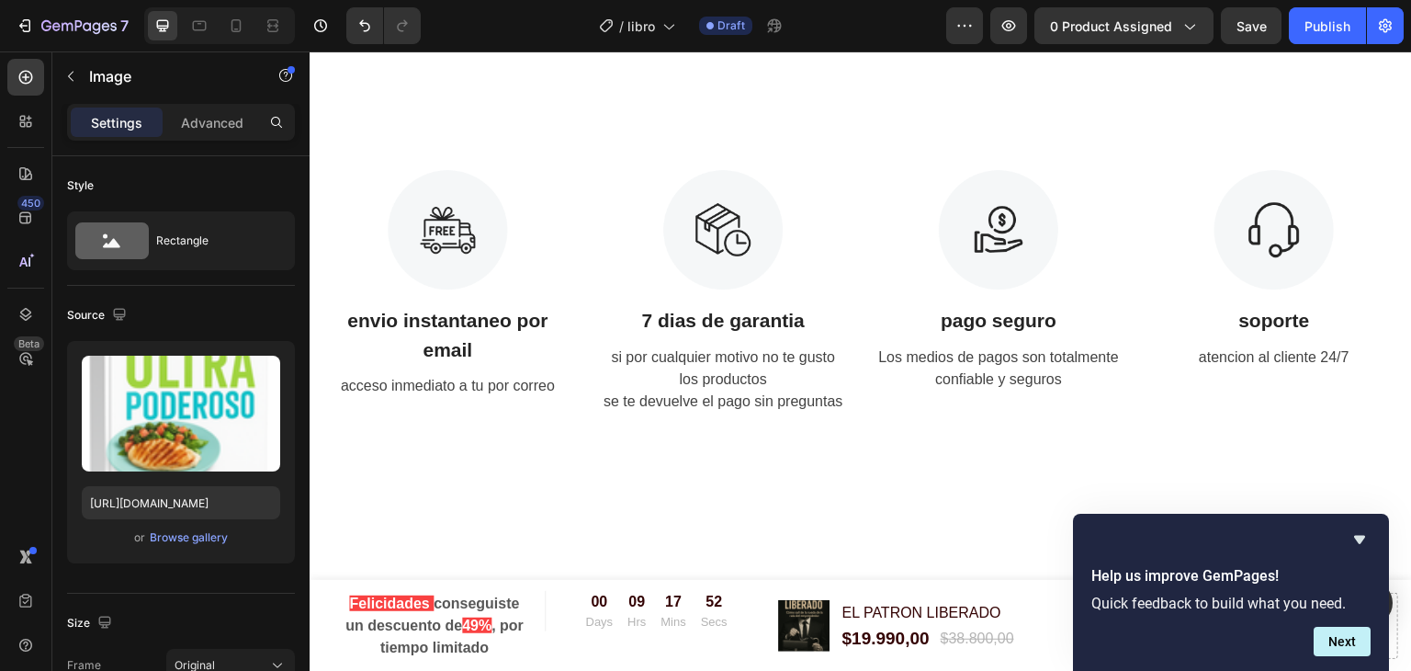
click at [514, 30] on img at bounding box center [451, 30] width 257 height 0
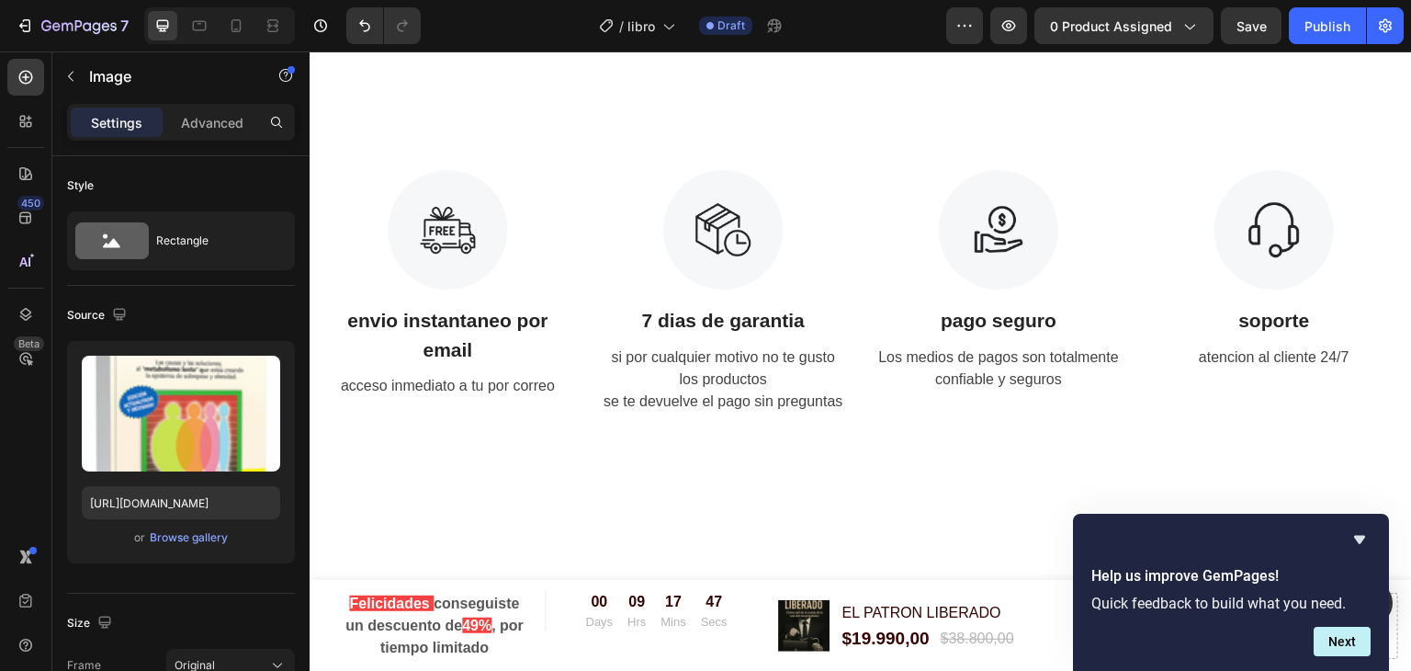
click at [783, 30] on img at bounding box center [720, 30] width 257 height 0
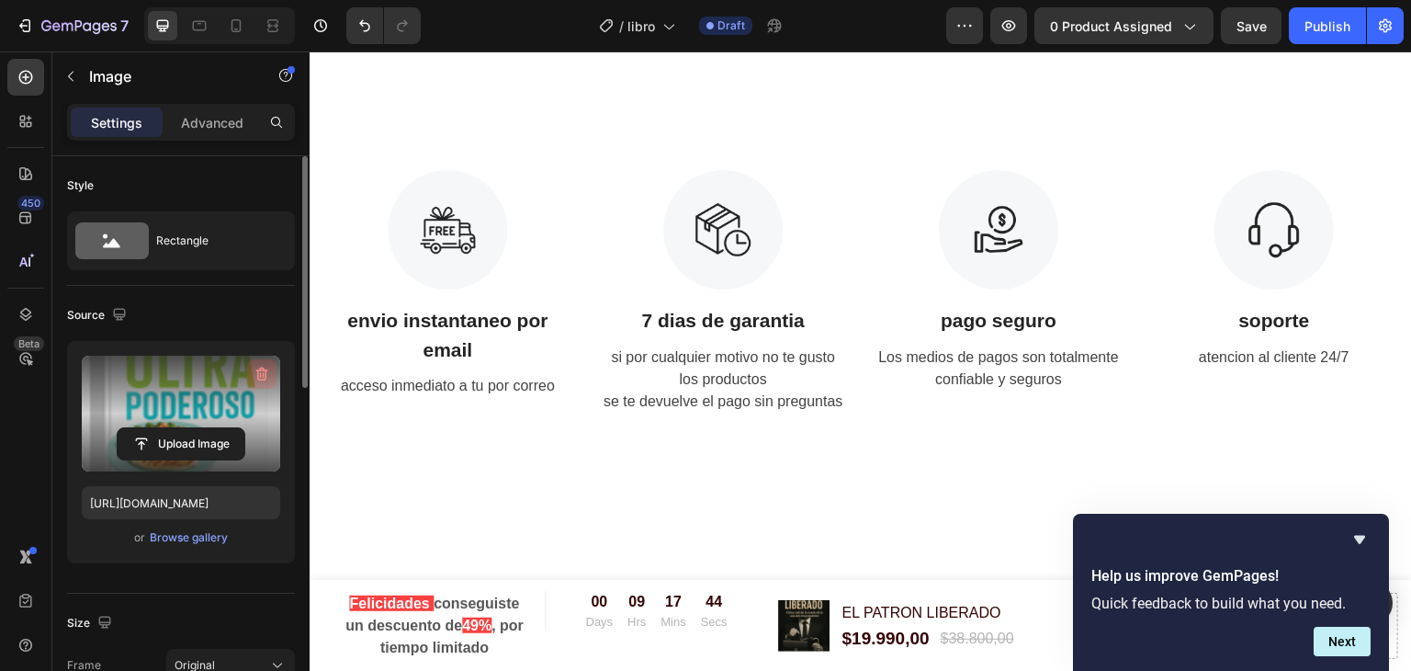
click at [254, 370] on icon "button" at bounding box center [262, 374] width 18 height 18
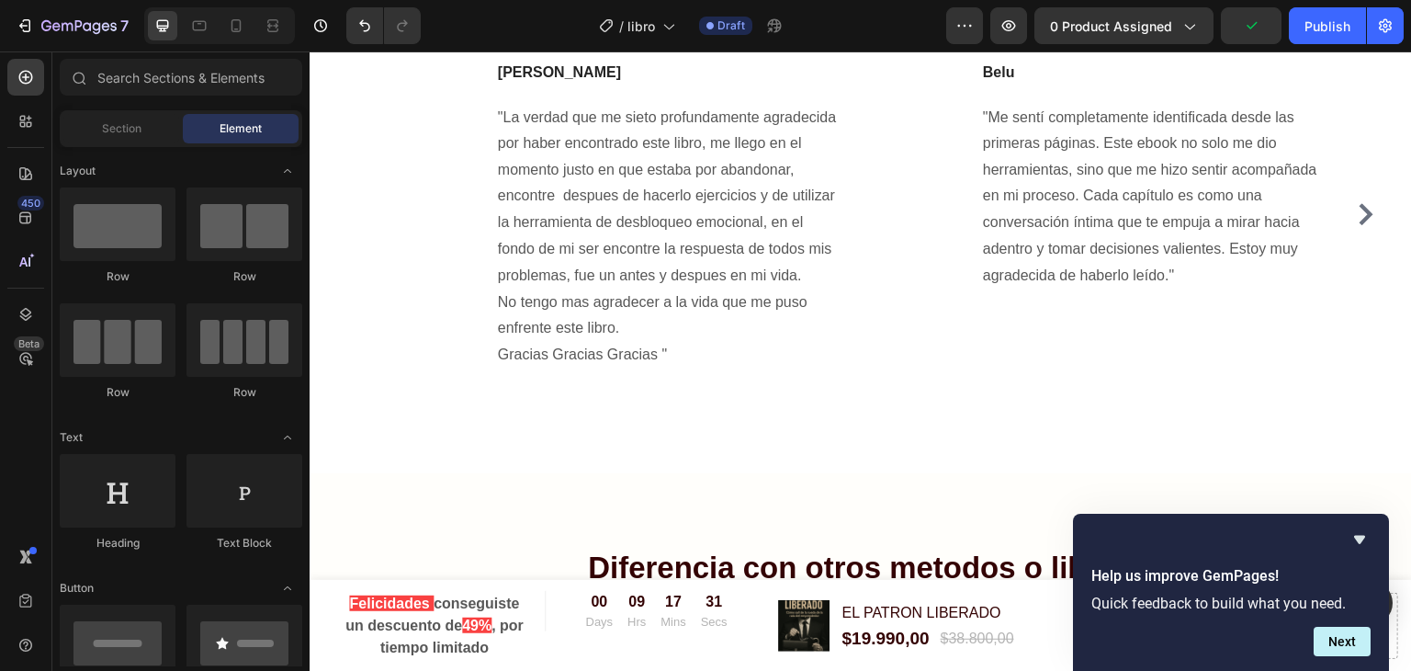
scroll to position [8117, 0]
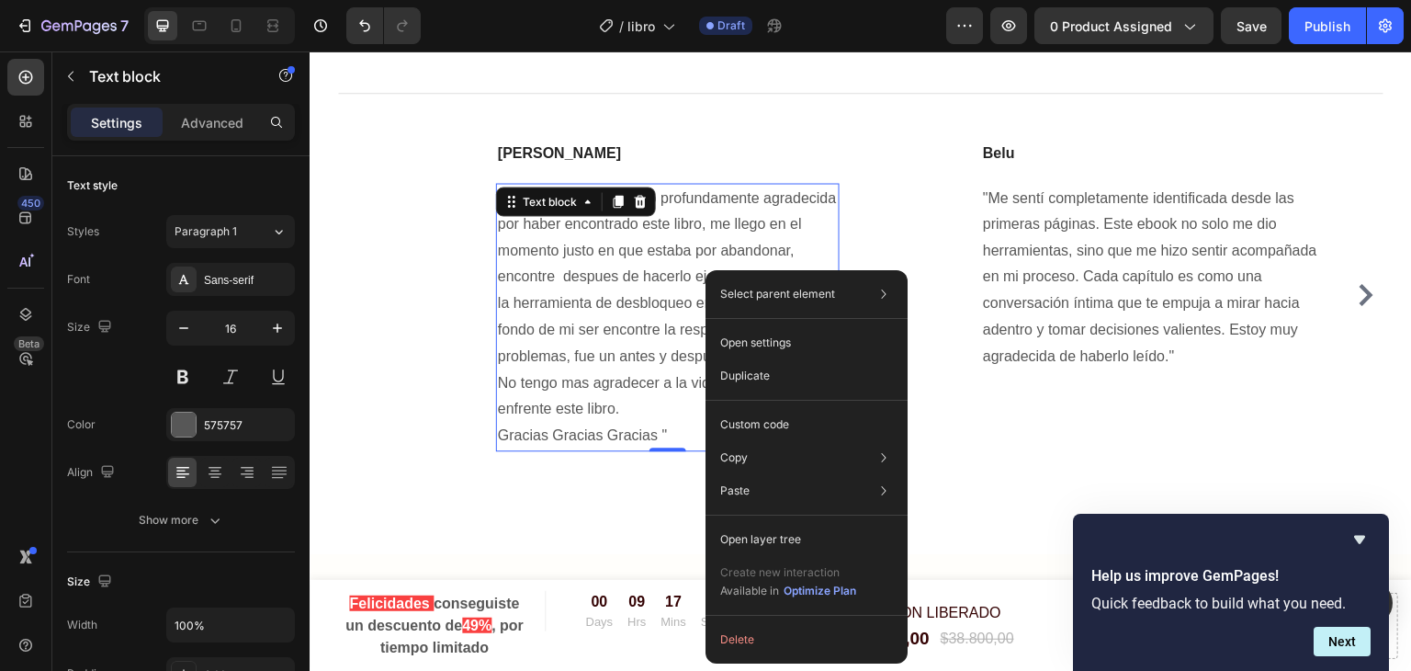
click at [637, 285] on p ""La verdad que me sieto profundamente agradecida por haber encontrado este libr…" at bounding box center [668, 317] width 340 height 265
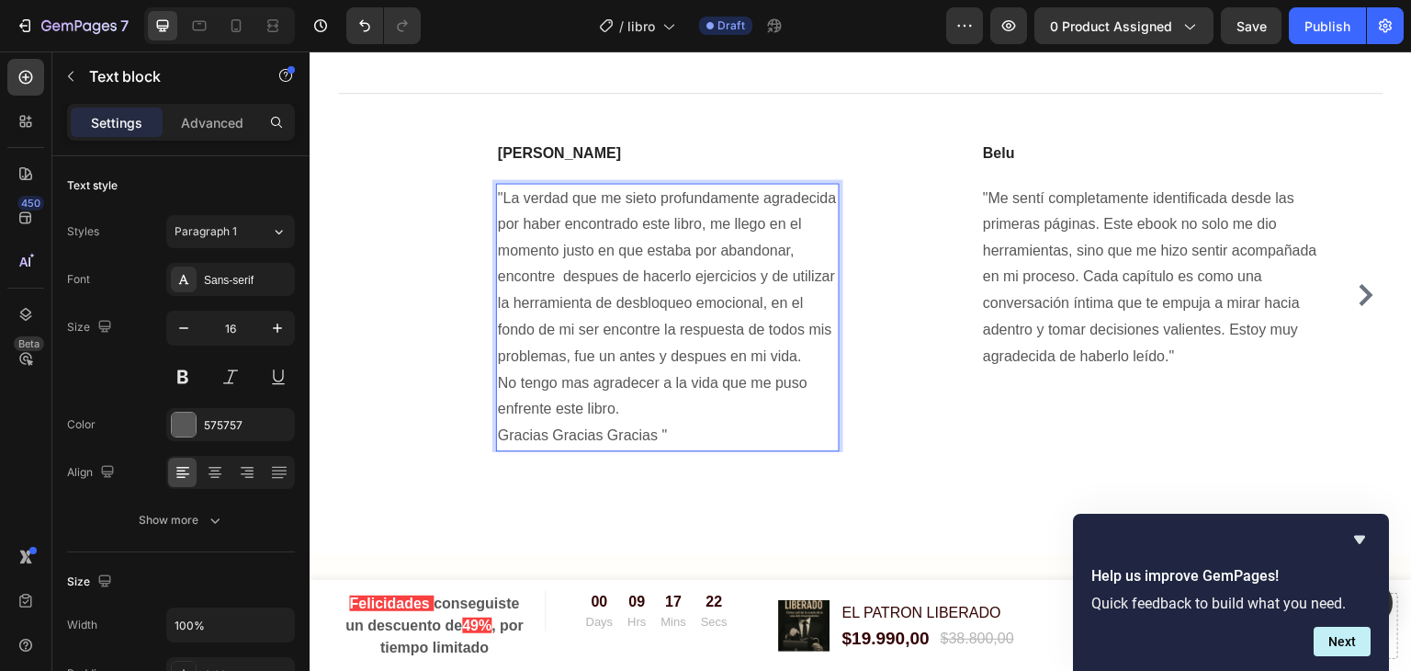
click at [626, 262] on p ""La verdad que me sieto profundamente agradecida por haber encontrado este libr…" at bounding box center [668, 317] width 340 height 265
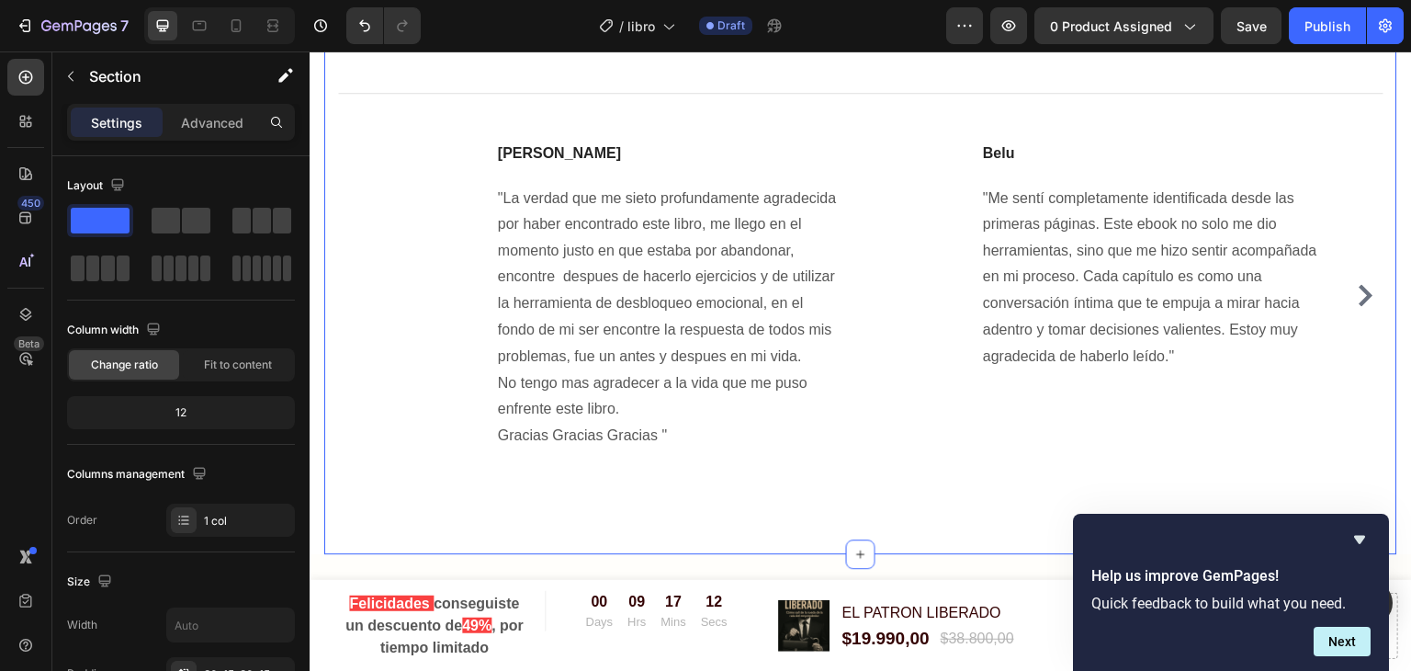
click at [929, 536] on div "Testimonios Heading Title Line Image Mariana Text block "La verdad que me sieto…" at bounding box center [860, 239] width 1073 height 630
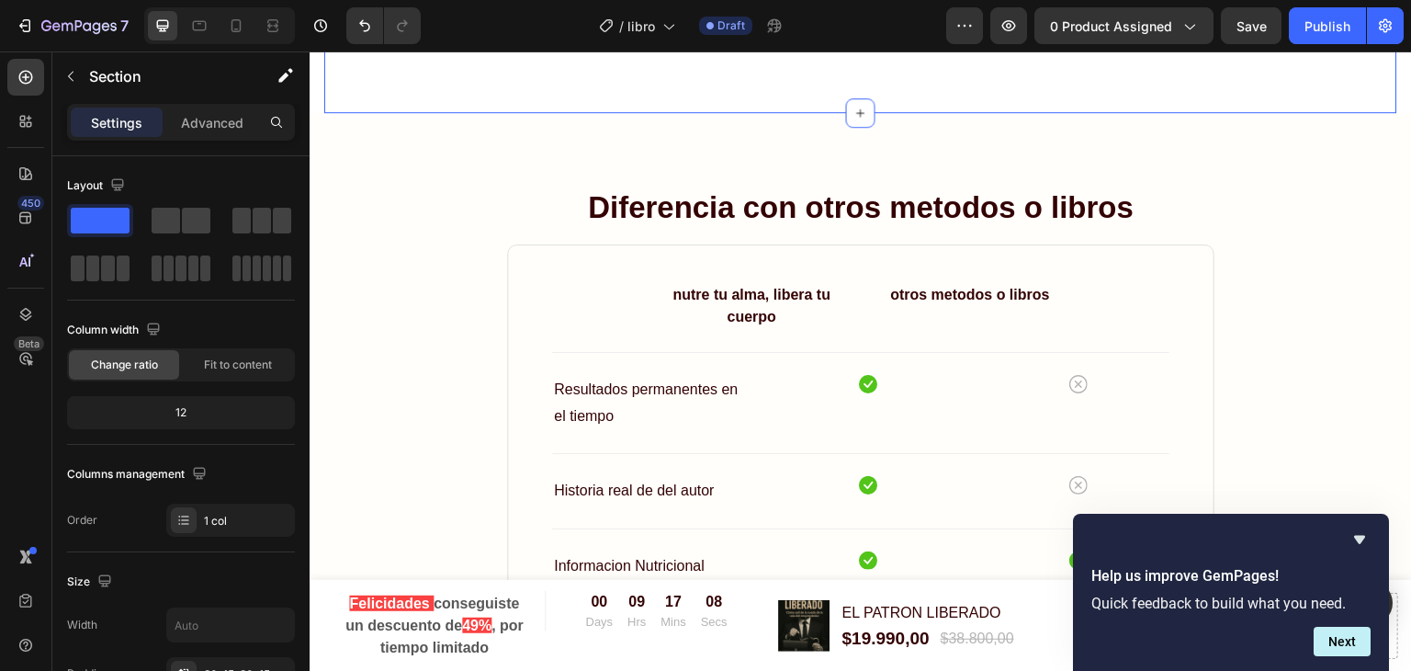
scroll to position [8594, 0]
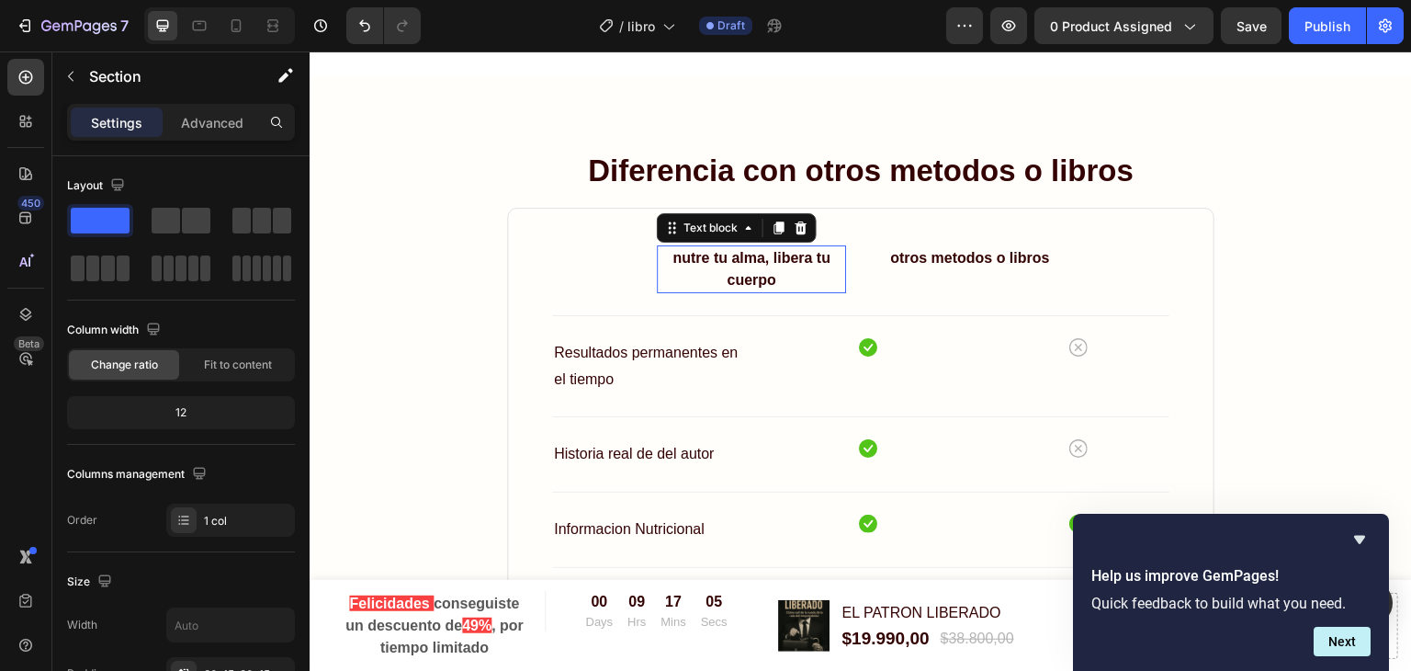
click at [763, 268] on p "nutre tu alma, libera tu cuerpo" at bounding box center [752, 269] width 186 height 44
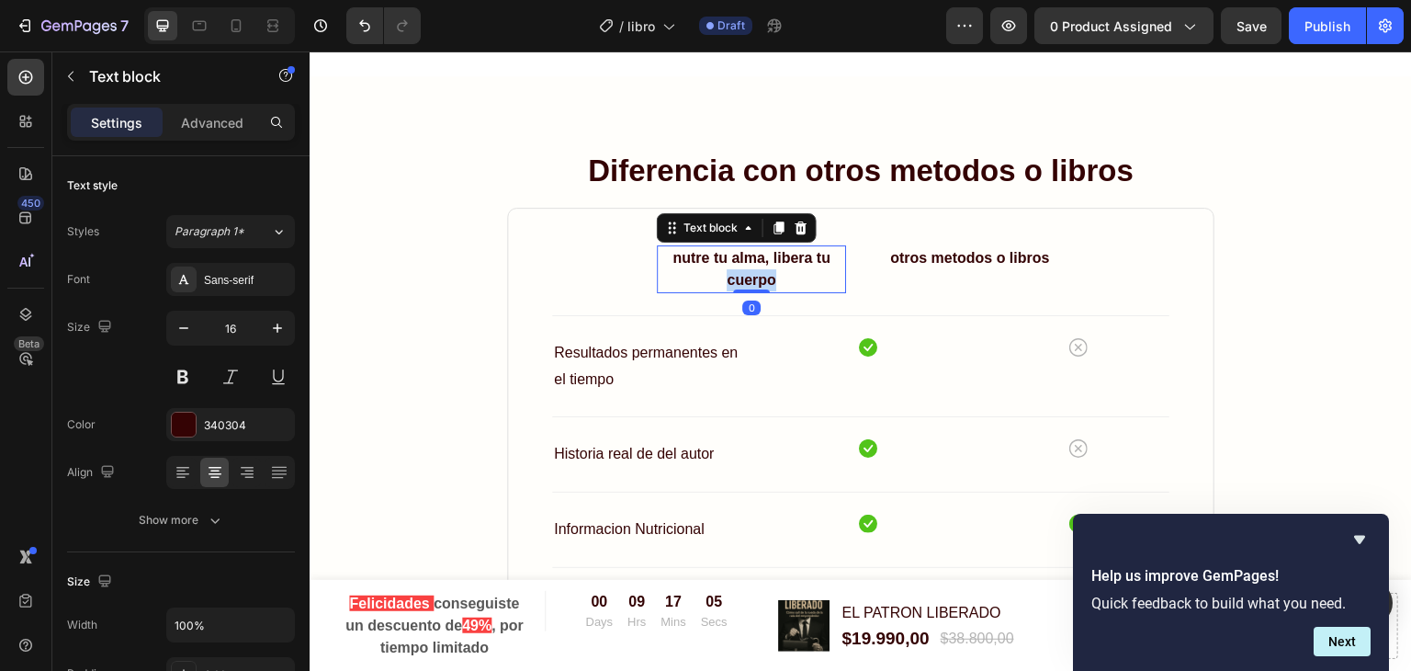
click at [763, 268] on p "nutre tu alma, libera tu cuerpo" at bounding box center [752, 269] width 186 height 44
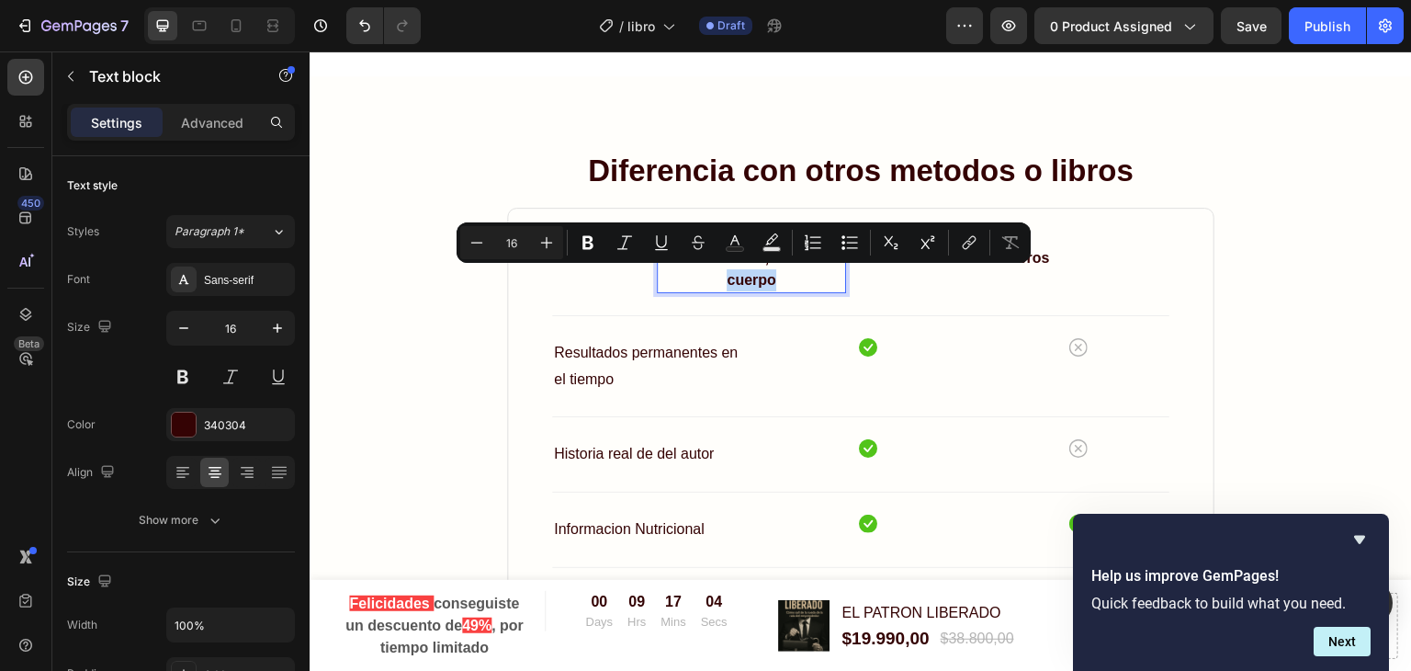
click at [770, 276] on p "nutre tu alma, libera tu cuerpo" at bounding box center [752, 269] width 186 height 44
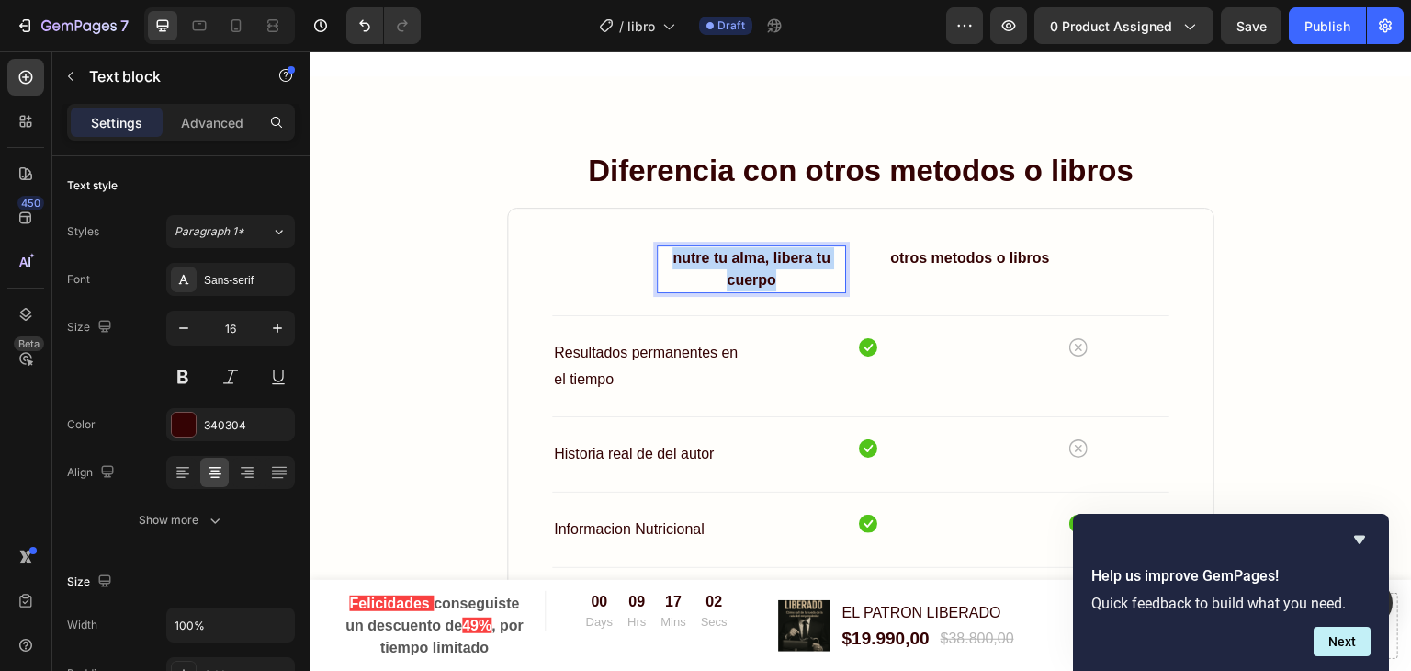
drag, startPoint x: 770, startPoint y: 276, endPoint x: 665, endPoint y: 254, distance: 107.0
click at [665, 254] on p "nutre tu alma, libera tu cuerpo" at bounding box center [752, 269] width 186 height 44
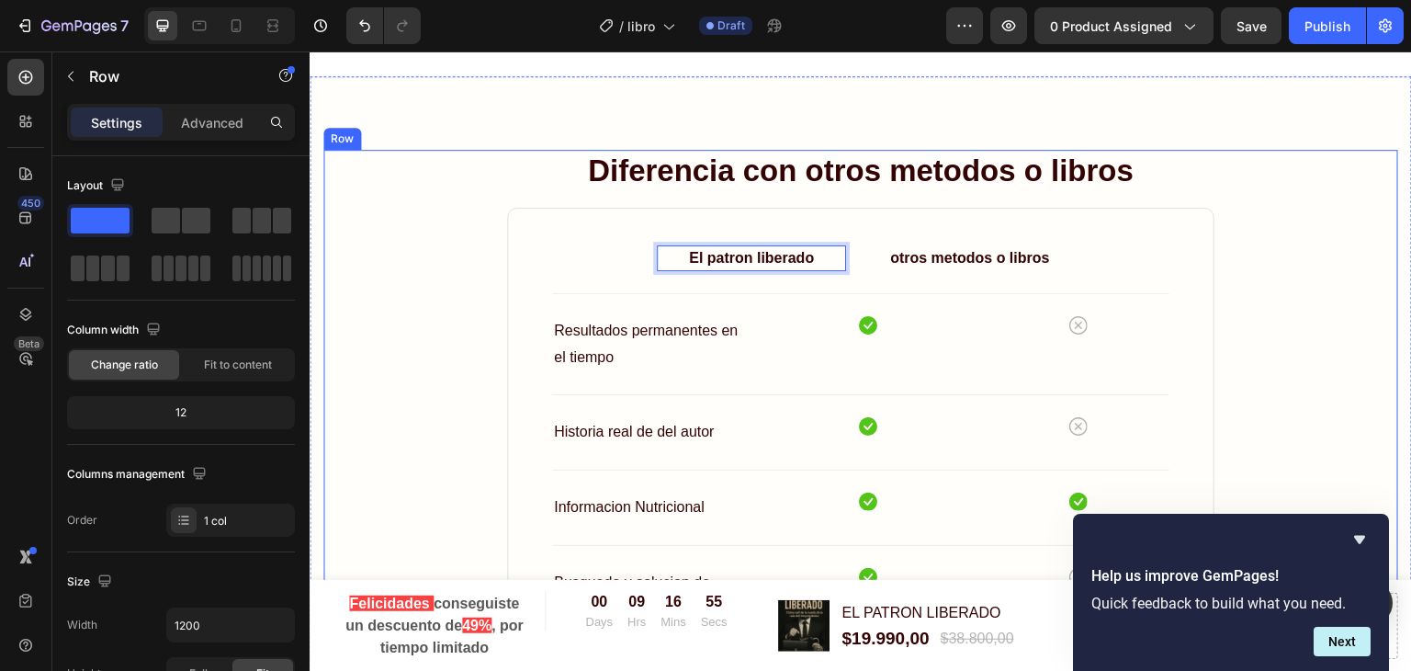
click at [1293, 220] on div "Diferencia con otros metodos o libros Heading El patron liberado Text block 0 o…" at bounding box center [860, 555] width 1075 height 811
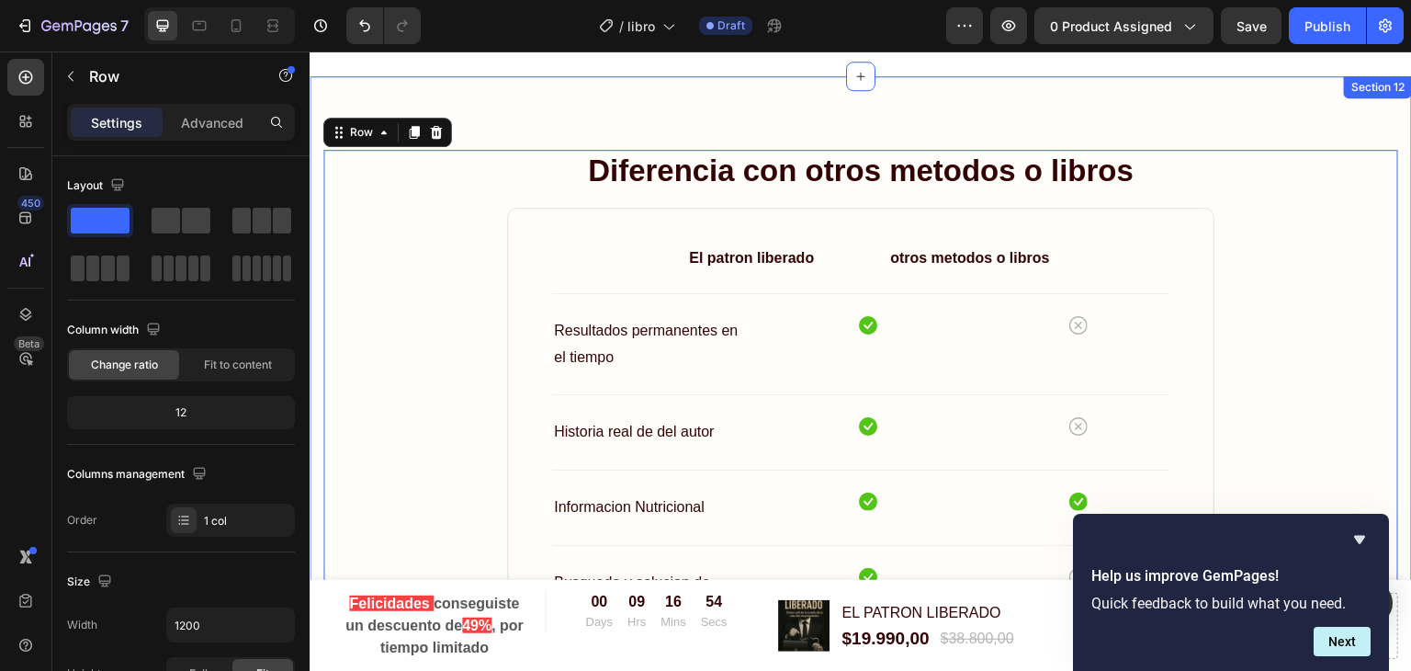
click at [1389, 167] on div "Diferencia con otros metodos o libros Heading El patron liberado Text block otr…" at bounding box center [861, 603] width 1102 height 1054
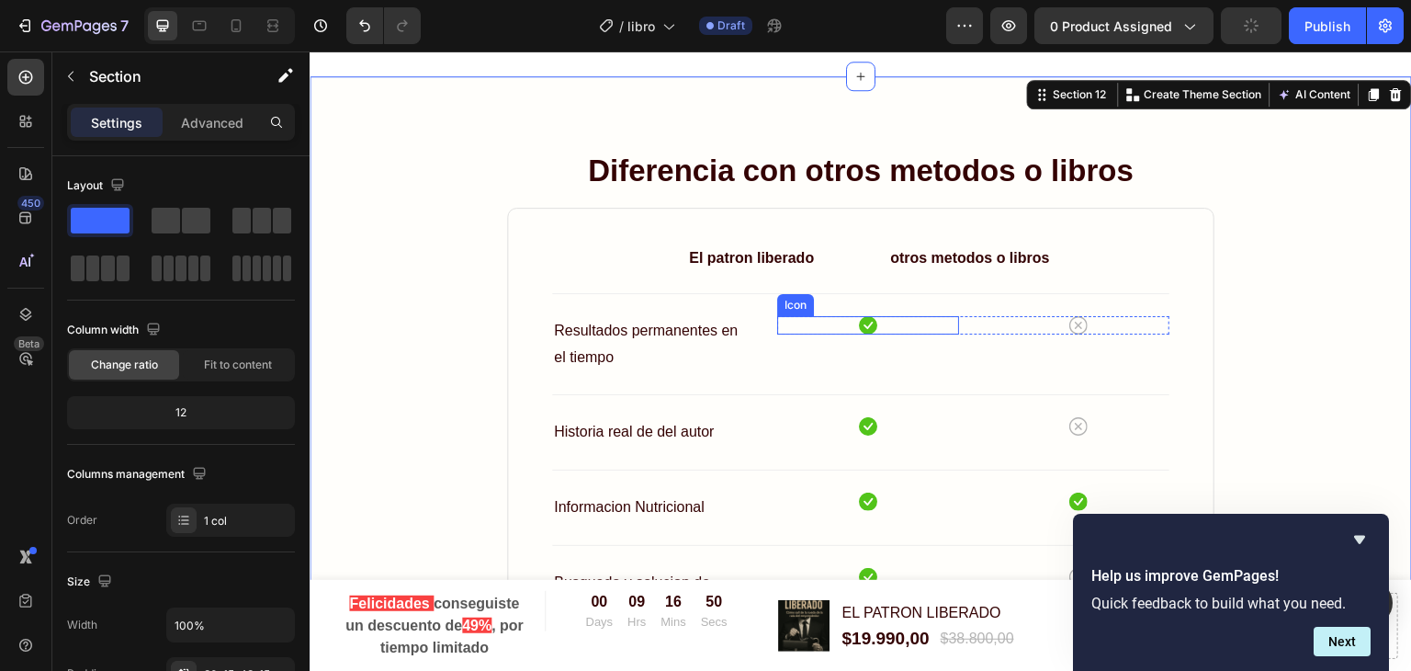
click at [866, 318] on icon at bounding box center [868, 325] width 18 height 18
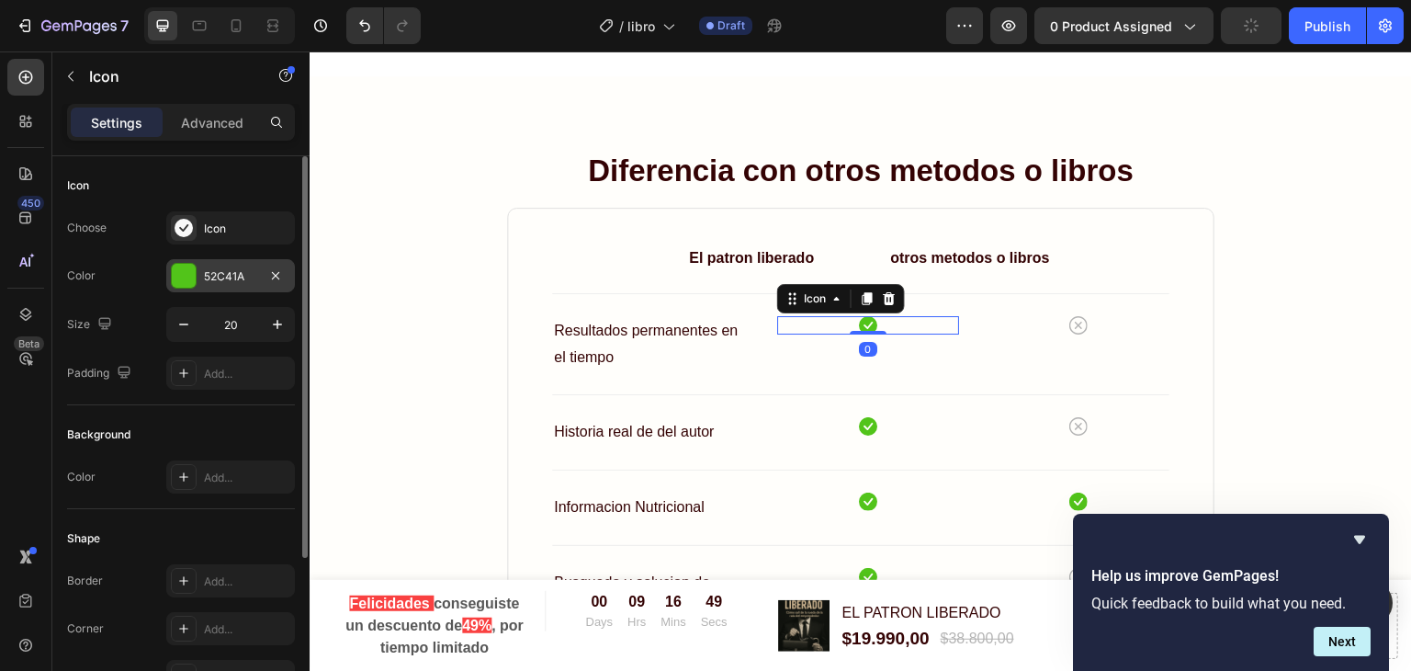
click at [209, 269] on div "52C41A" at bounding box center [230, 276] width 53 height 17
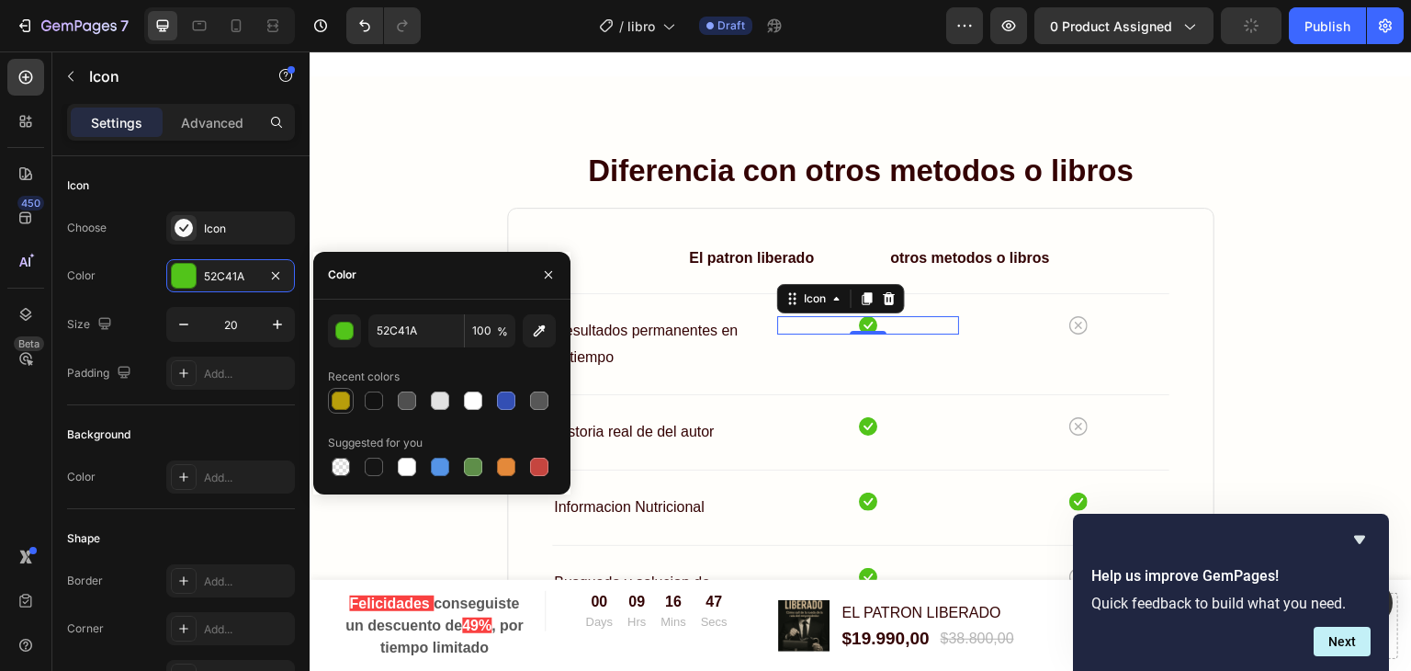
click at [349, 397] on div at bounding box center [341, 400] width 18 height 18
type input "B89E0B"
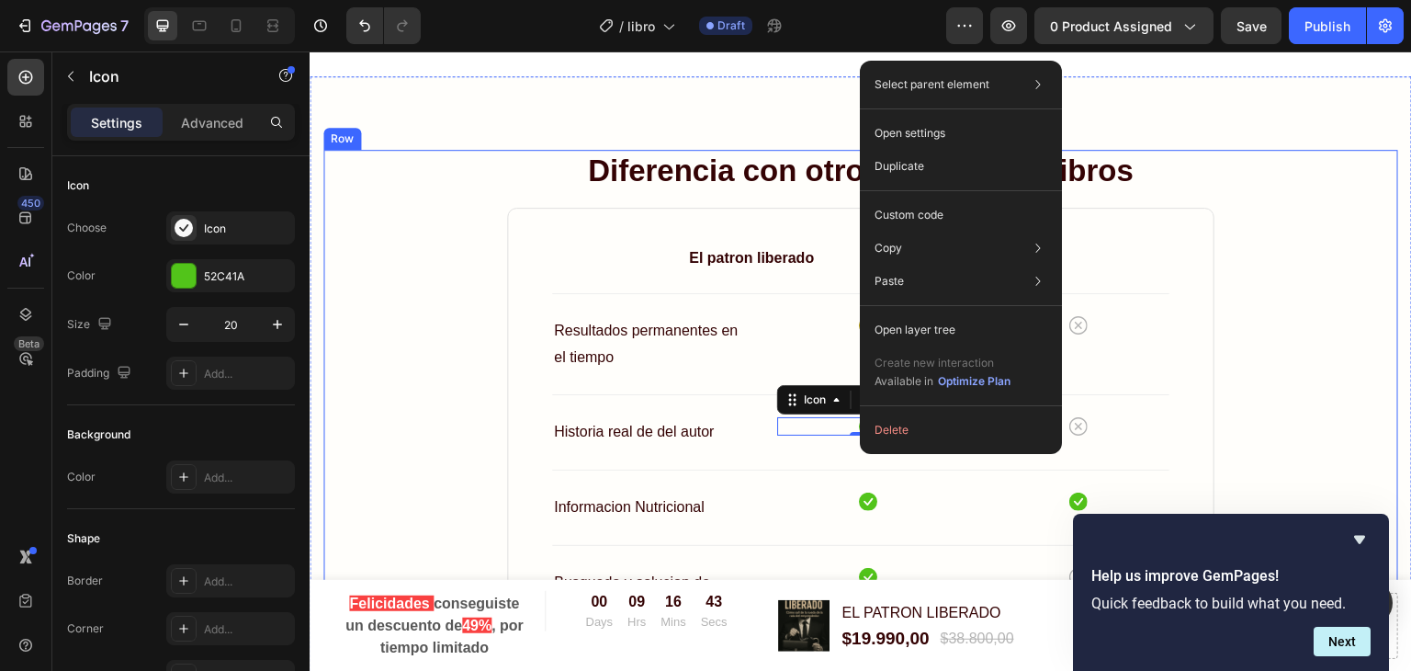
click at [430, 285] on div "Diferencia con otros metodos o libros Heading El patron liberado Text block otr…" at bounding box center [860, 555] width 1075 height 811
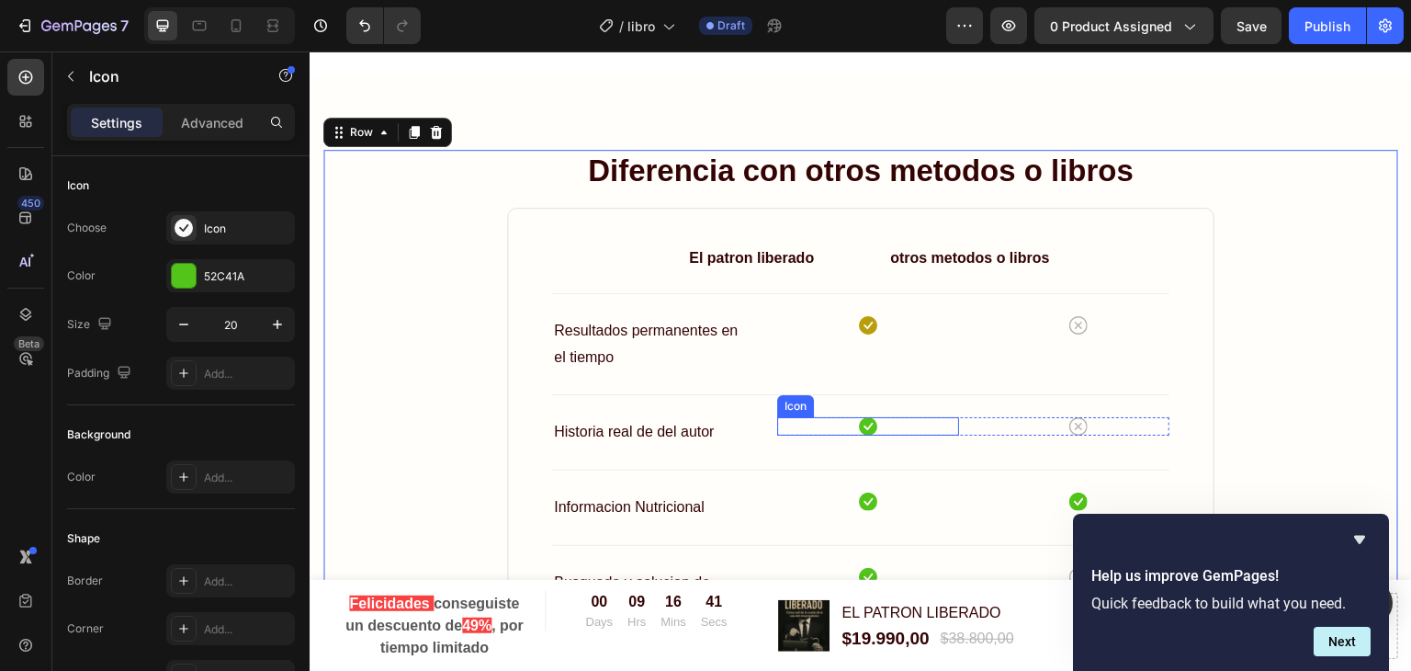
click at [859, 424] on icon at bounding box center [868, 426] width 18 height 18
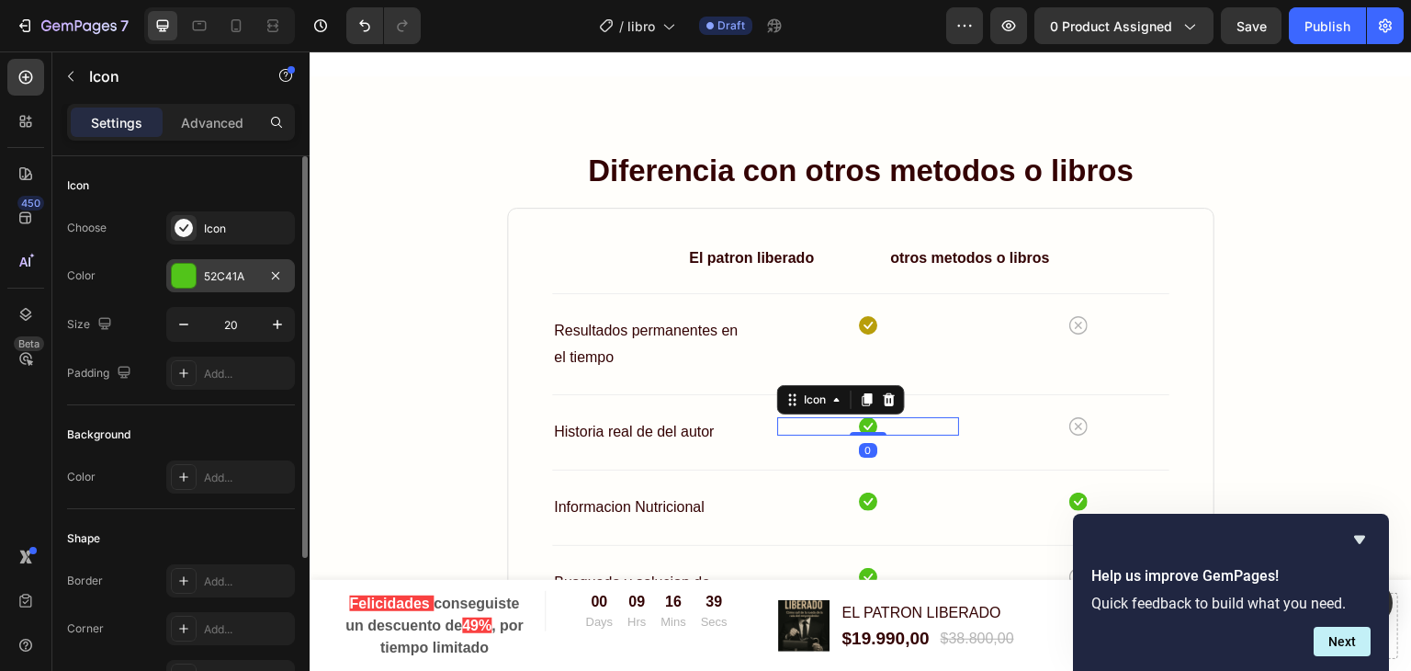
click at [197, 280] on div "52C41A" at bounding box center [230, 275] width 129 height 33
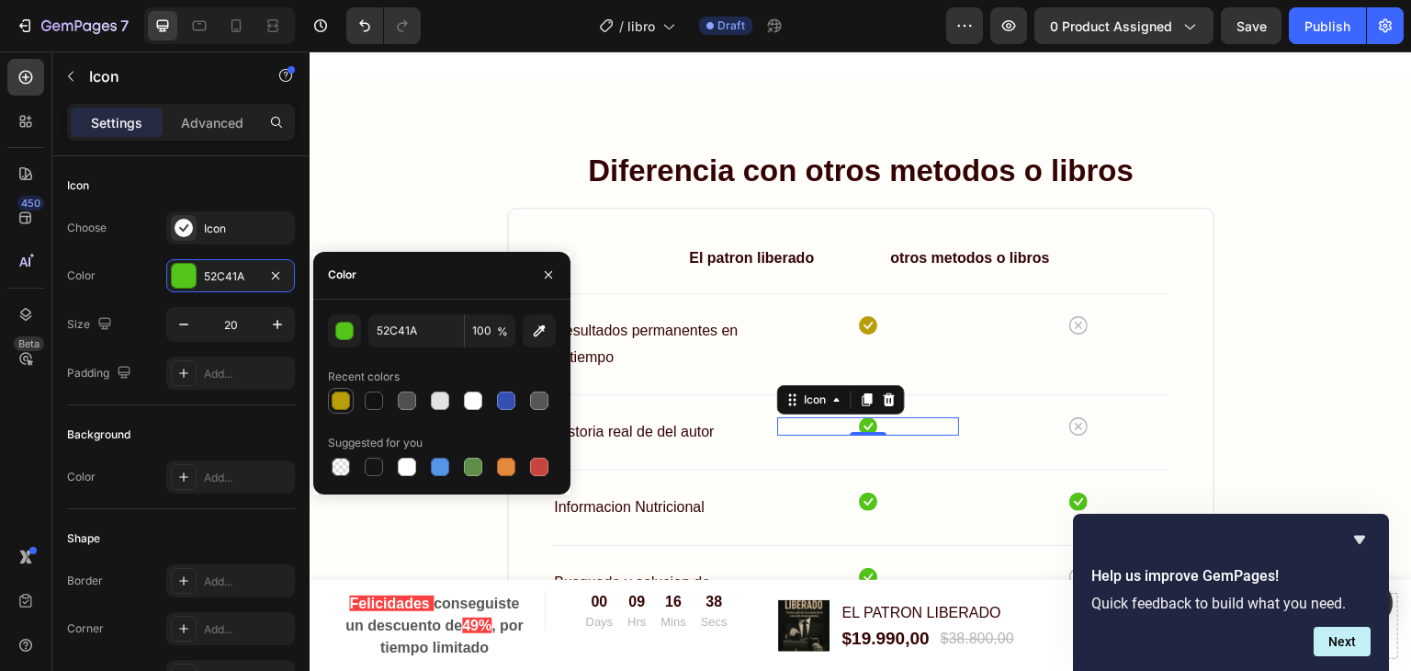
click at [347, 395] on div at bounding box center [341, 400] width 18 height 18
type input "B89E0B"
click at [859, 497] on icon at bounding box center [868, 501] width 18 height 18
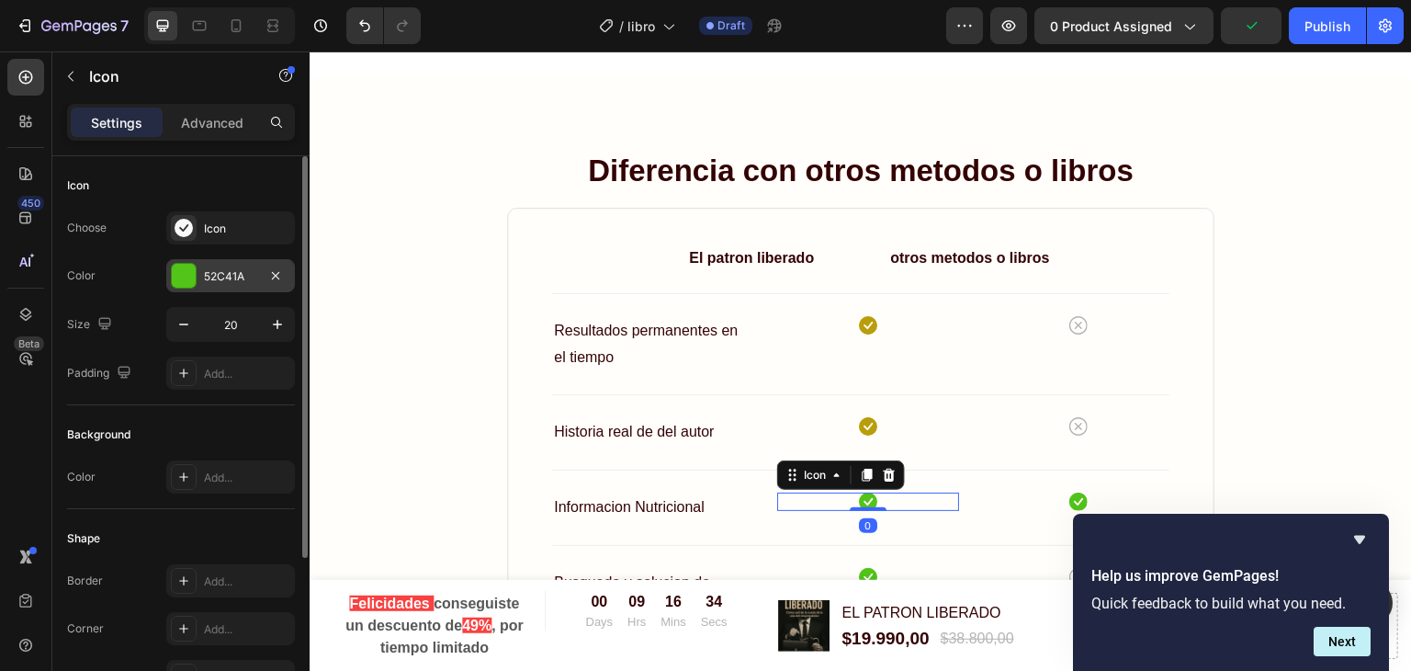
click at [187, 280] on div at bounding box center [184, 276] width 24 height 24
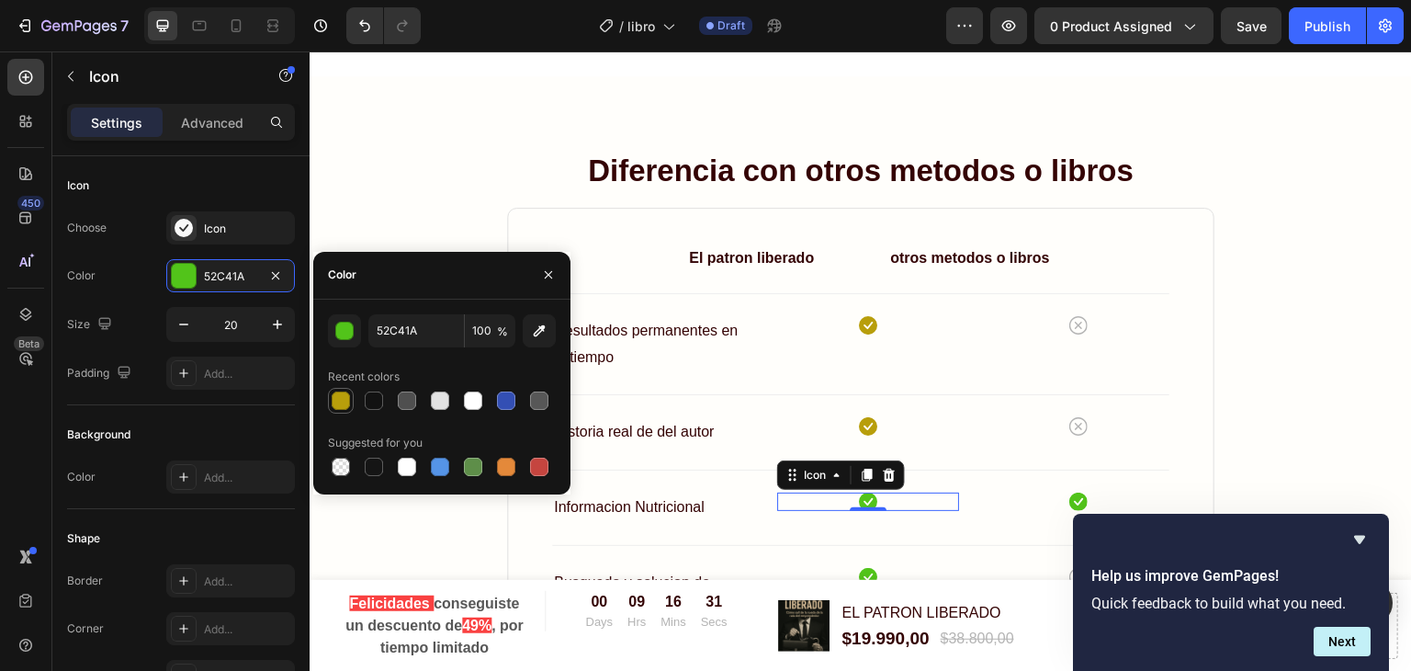
click at [344, 401] on div at bounding box center [341, 400] width 18 height 18
type input "B89E0B"
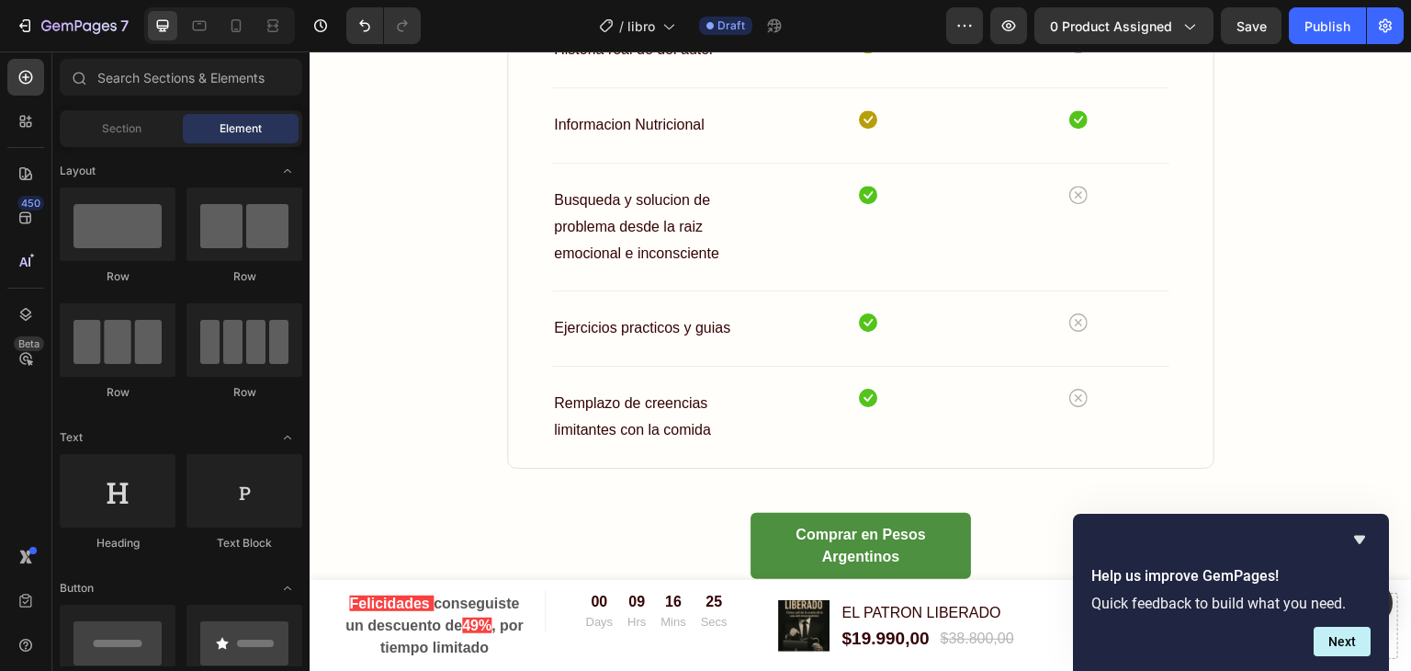
scroll to position [8977, 0]
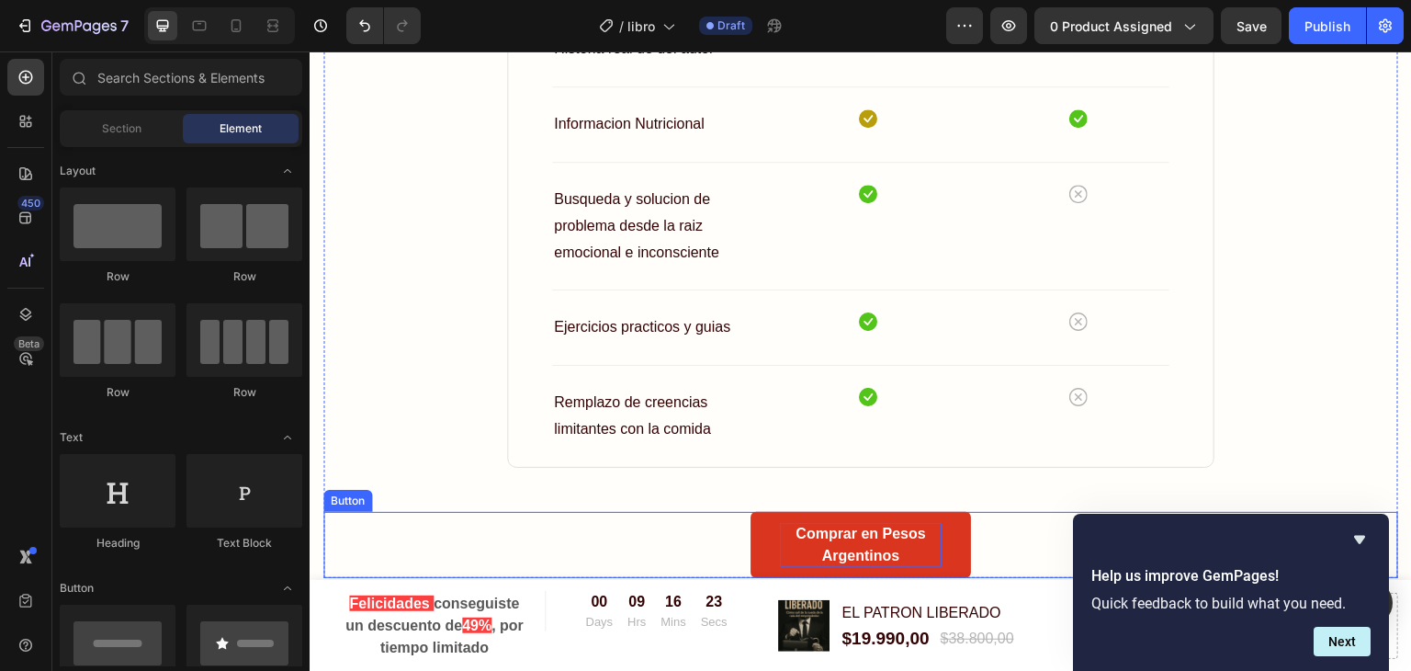
click at [787, 543] on p "Comprar en Pesos Argentinos" at bounding box center [861, 545] width 162 height 44
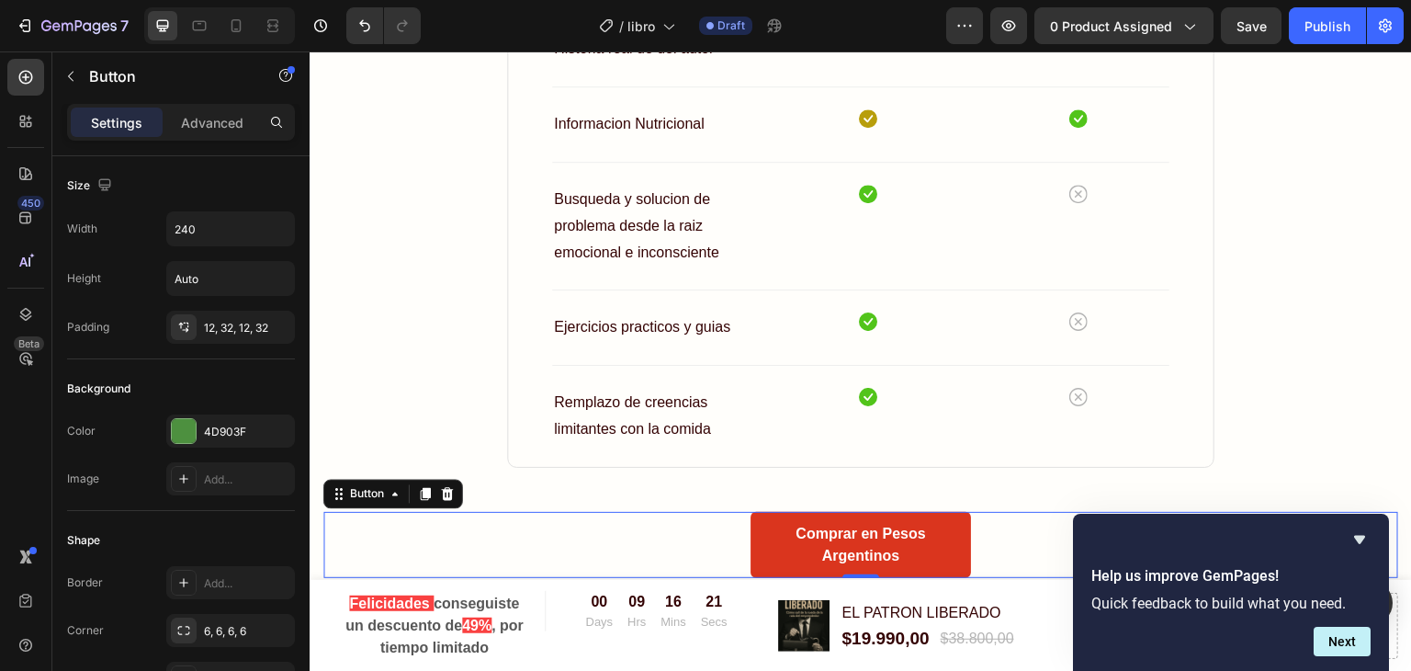
click at [750, 549] on link "Comprar en Pesos Argentinos" at bounding box center [860, 545] width 220 height 66
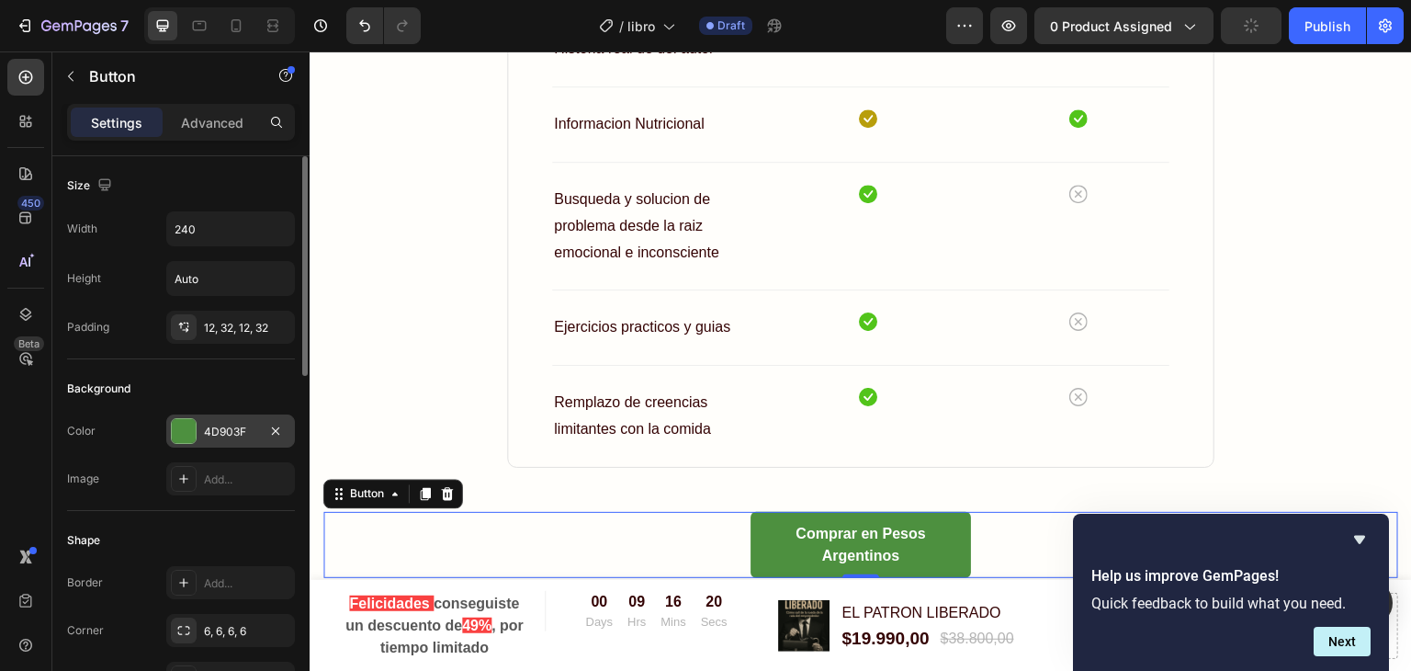
click at [196, 423] on div at bounding box center [184, 431] width 26 height 26
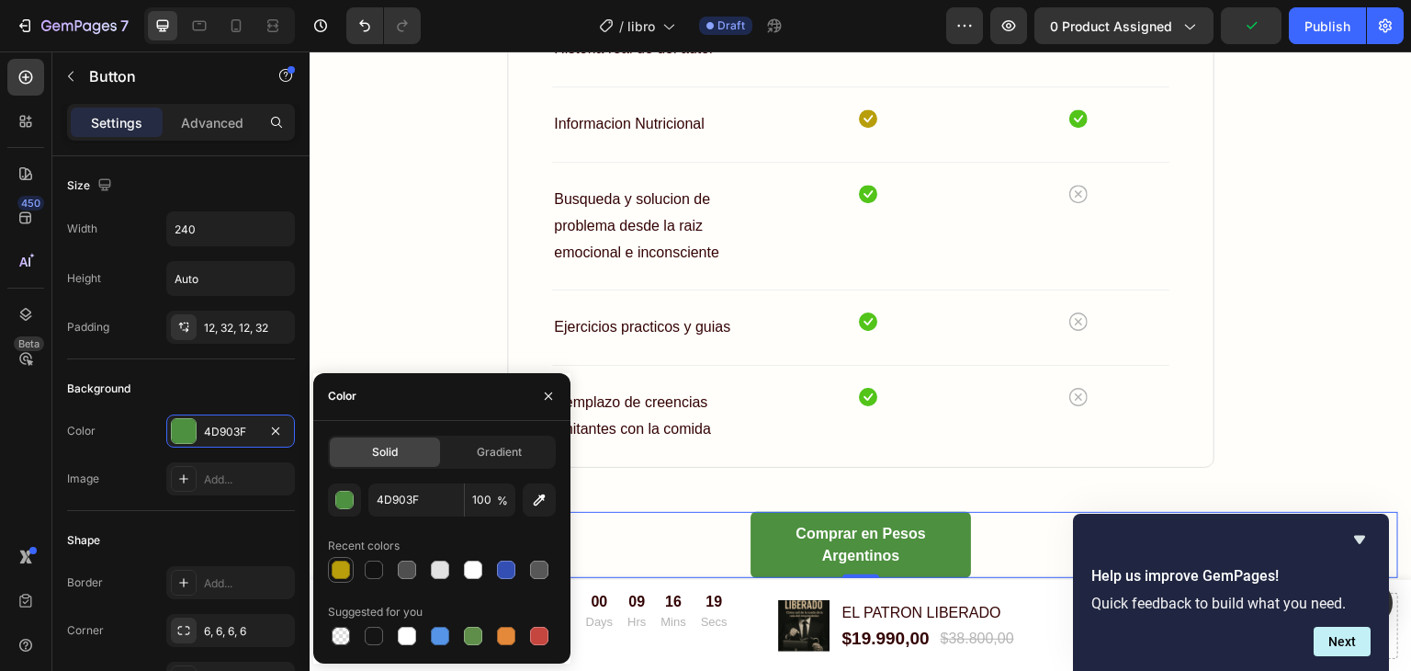
click at [342, 570] on div at bounding box center [341, 569] width 18 height 18
type input "B89E0B"
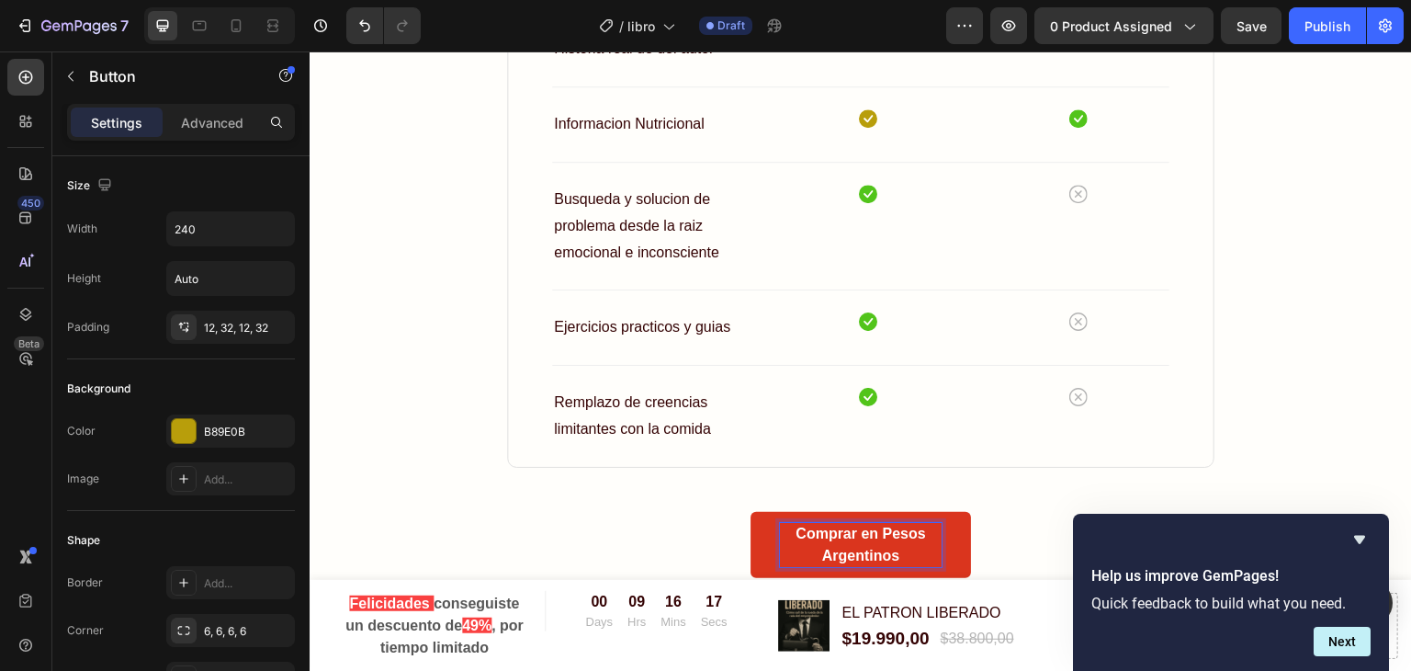
click at [823, 537] on p "Comprar en Pesos Argentinos" at bounding box center [861, 545] width 162 height 44
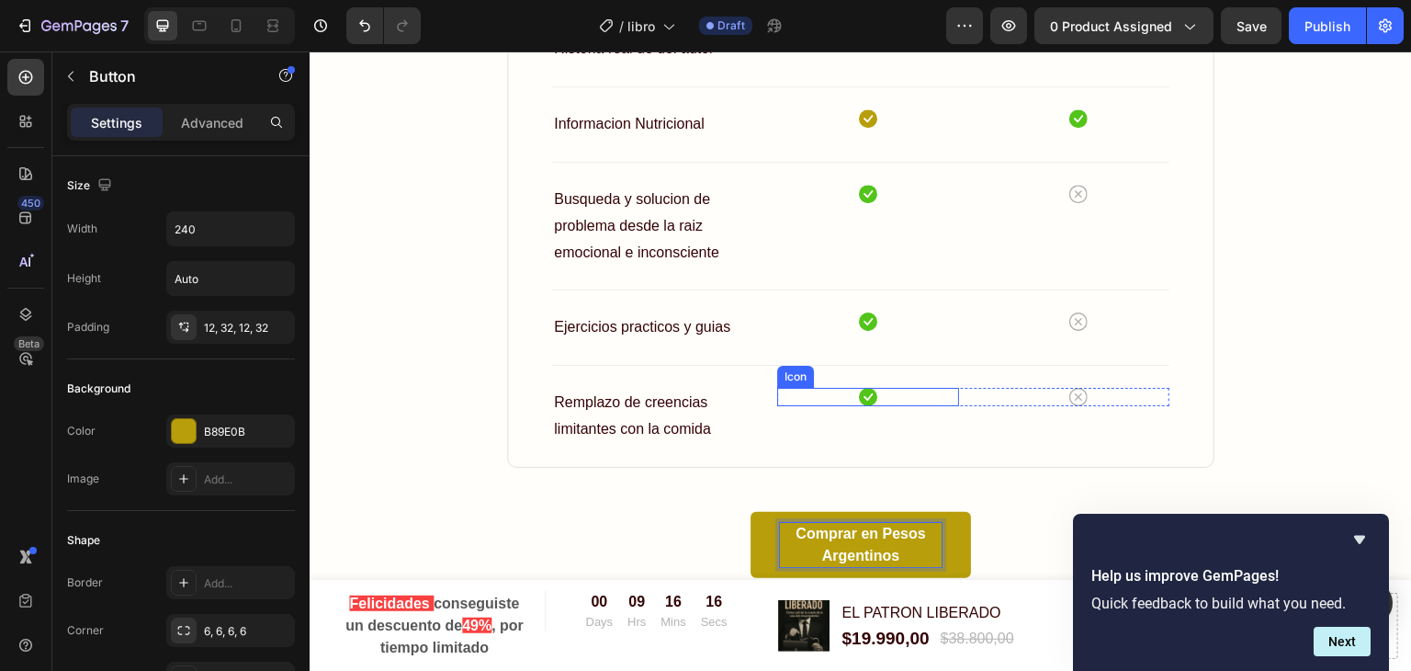
click at [864, 390] on icon at bounding box center [868, 397] width 18 height 18
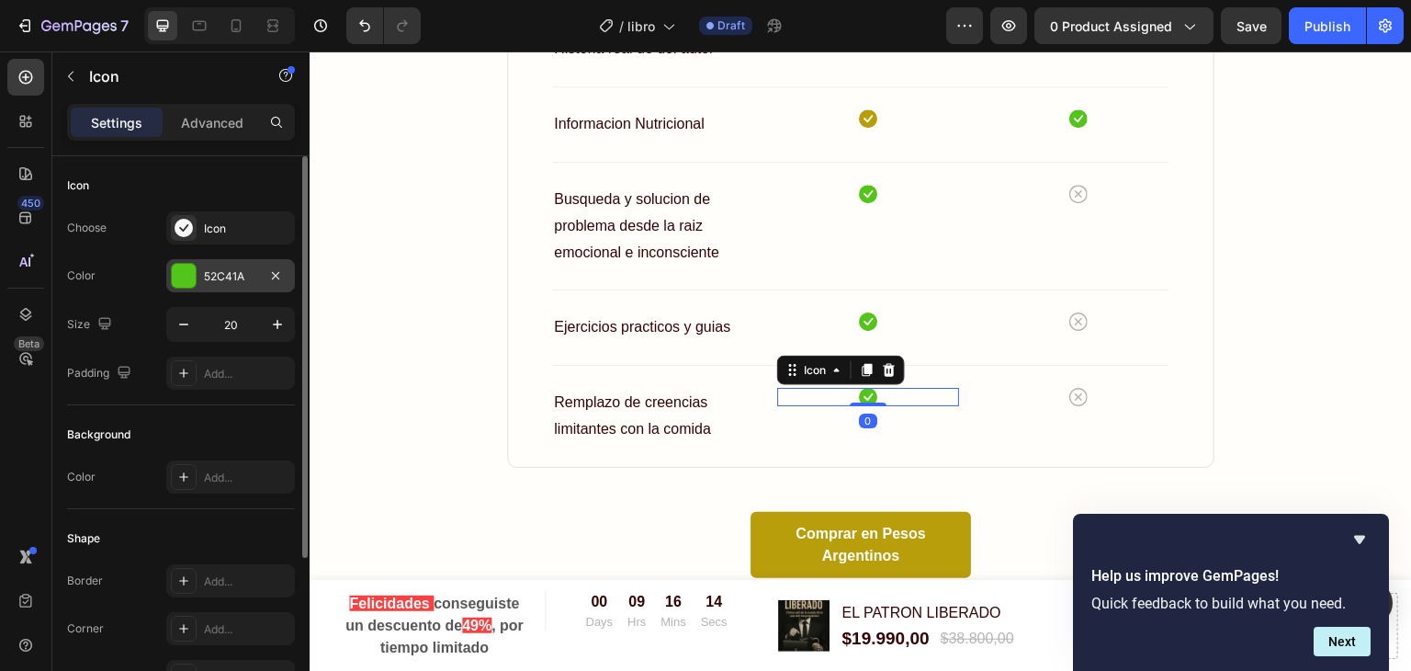
click at [201, 276] on div "52C41A" at bounding box center [230, 275] width 129 height 33
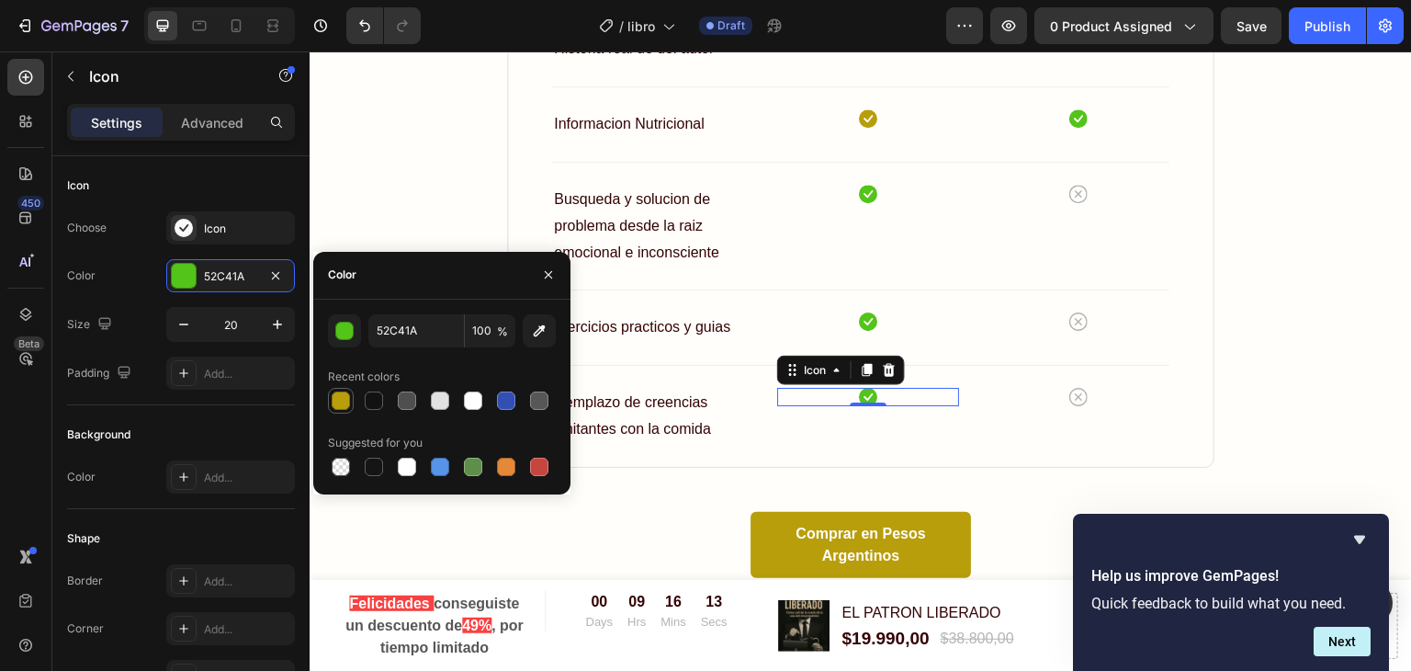
click at [346, 396] on div at bounding box center [341, 400] width 18 height 18
type input "B89E0B"
click at [864, 318] on icon at bounding box center [868, 321] width 18 height 18
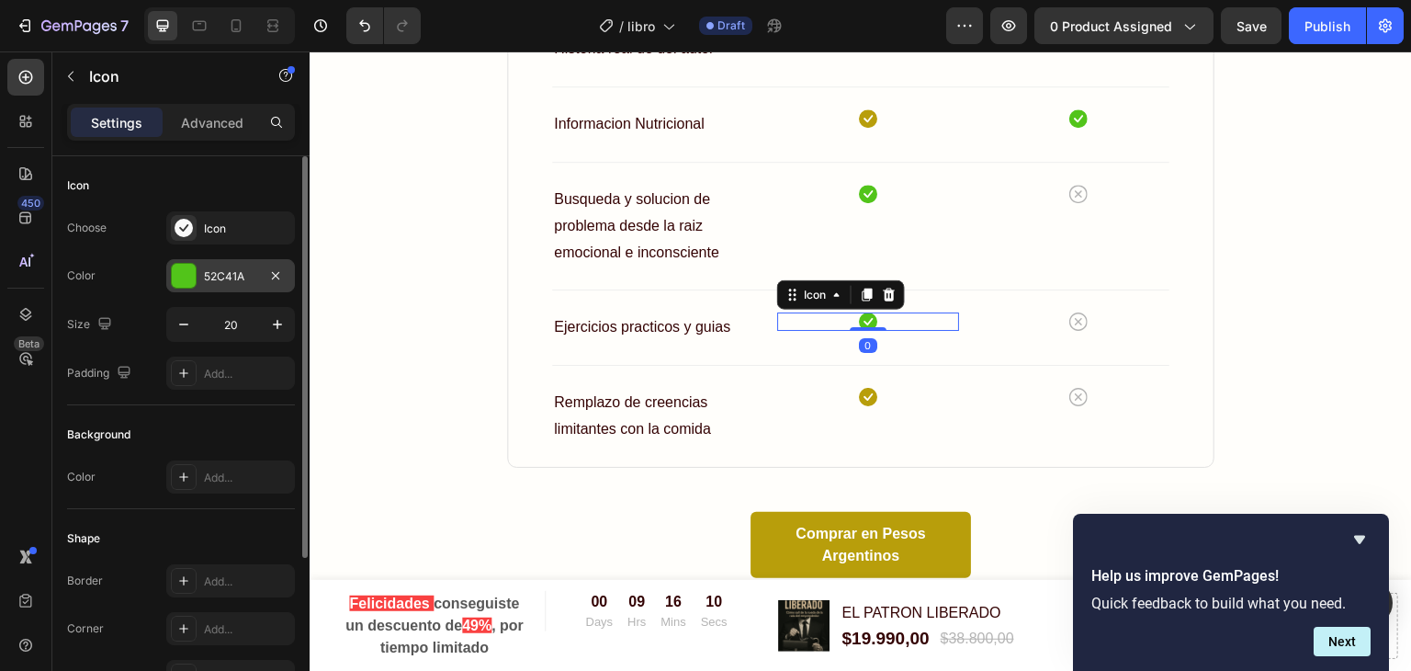
click at [192, 281] on div at bounding box center [184, 276] width 24 height 24
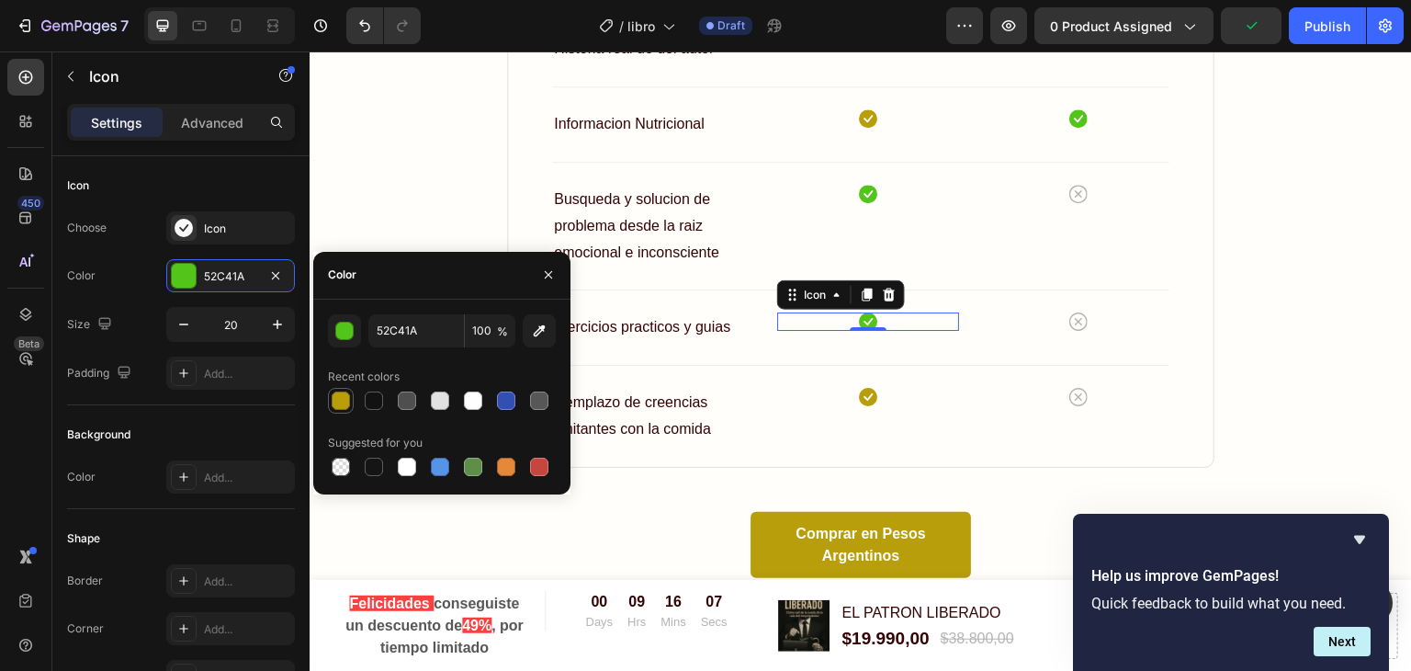
drag, startPoint x: 348, startPoint y: 397, endPoint x: 334, endPoint y: 398, distance: 13.8
click at [334, 398] on div at bounding box center [341, 400] width 18 height 18
type input "B89E0B"
click at [865, 191] on icon at bounding box center [868, 194] width 18 height 18
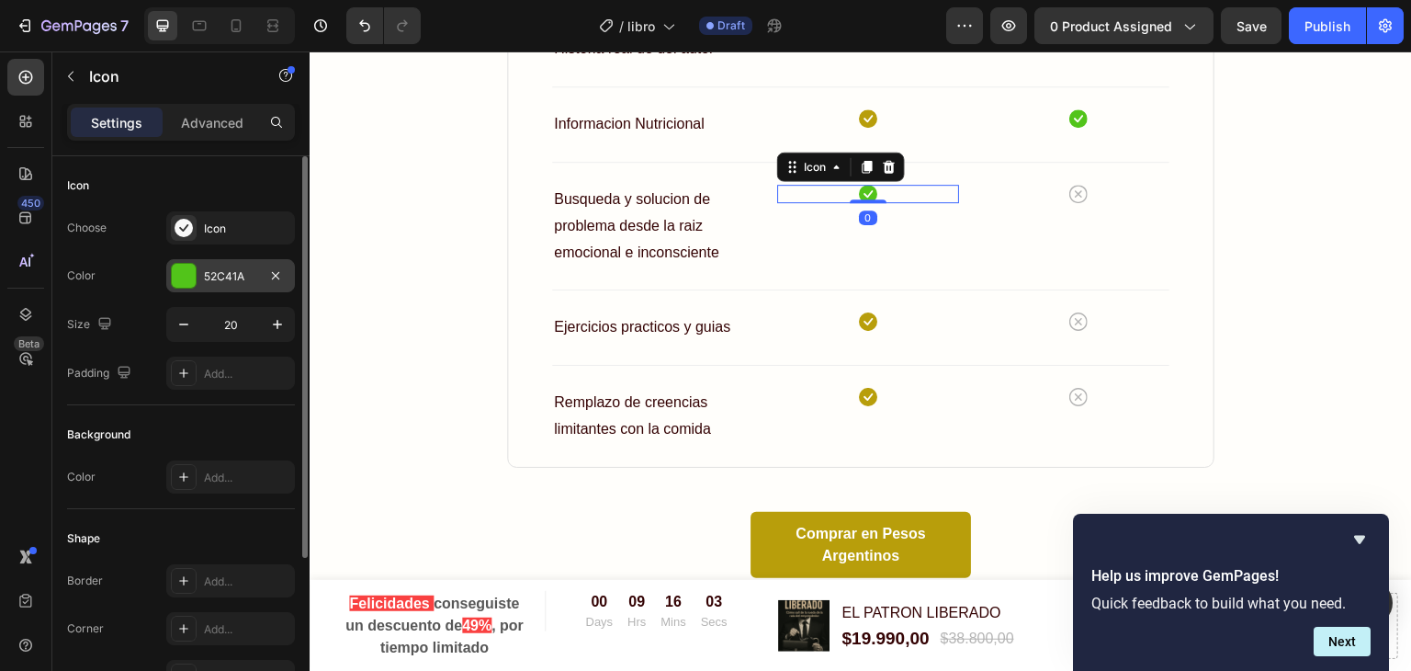
click at [246, 268] on div "52C41A" at bounding box center [230, 276] width 53 height 17
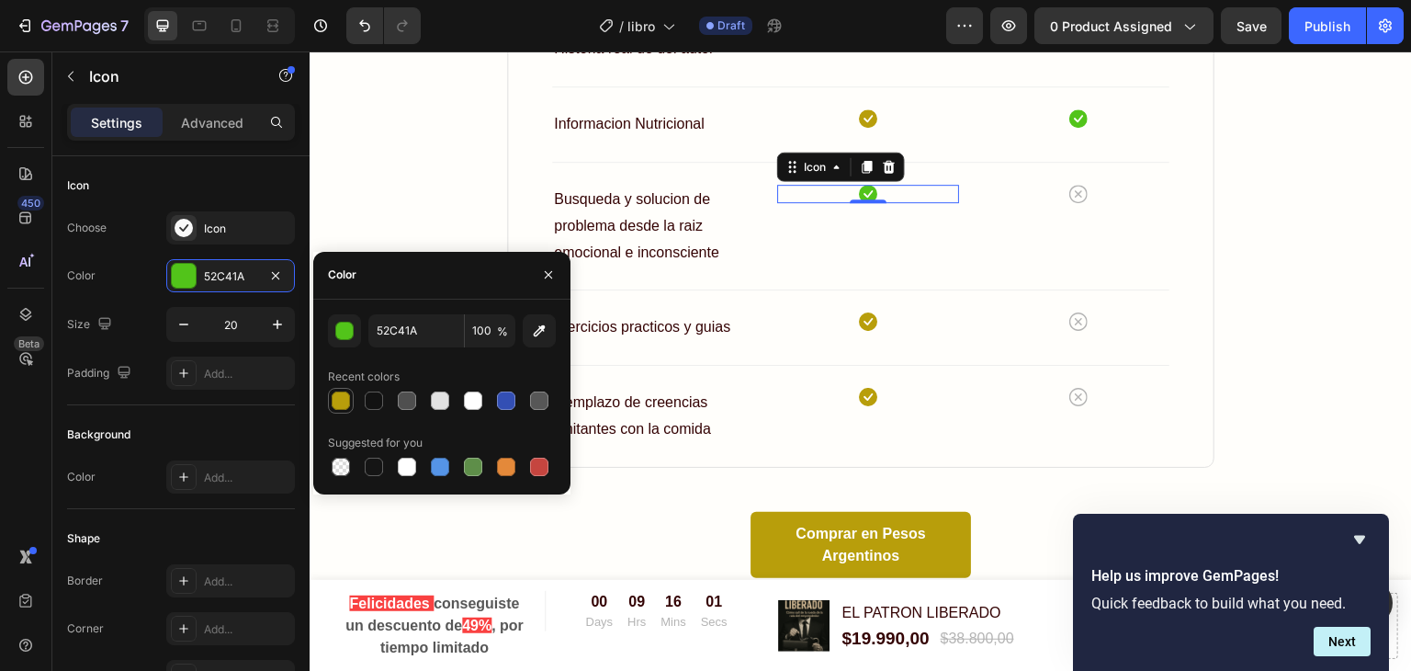
click at [346, 401] on div at bounding box center [341, 400] width 18 height 18
type input "B89E0B"
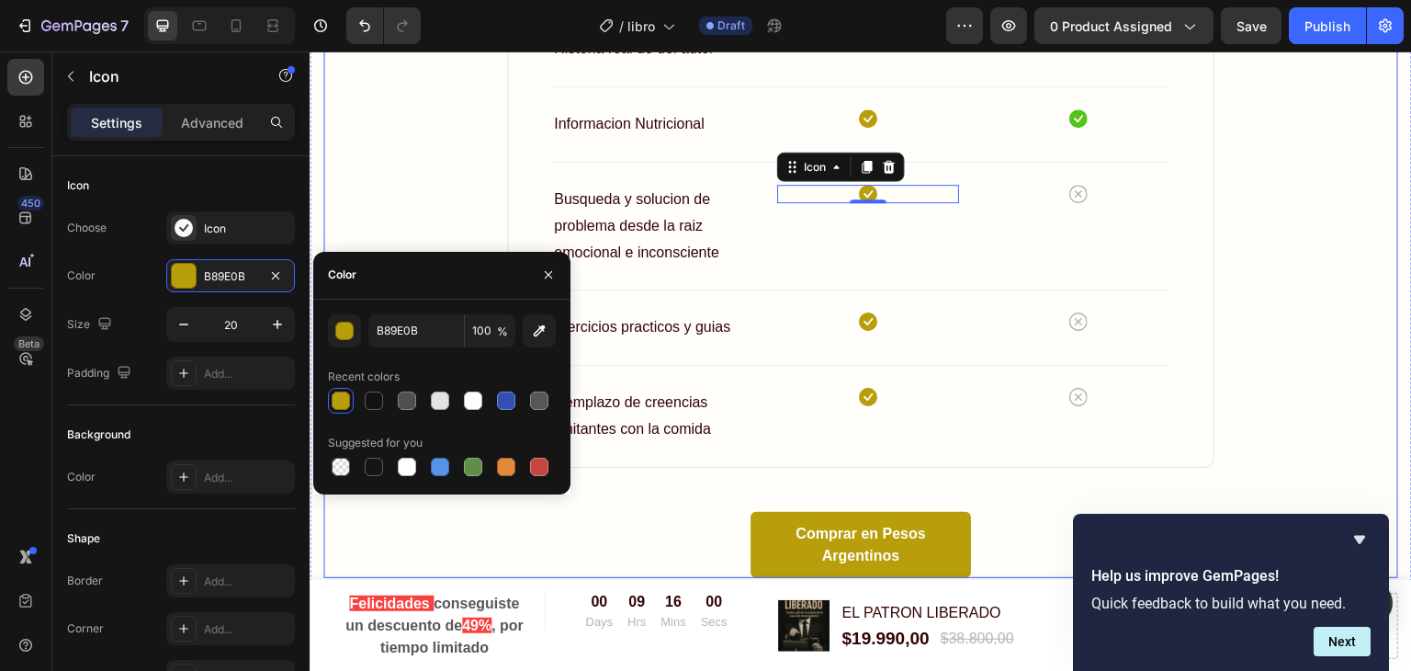
click at [1268, 271] on div "Diferencia con otros metodos o libros Heading El patron liberado Text block otr…" at bounding box center [860, 172] width 1075 height 811
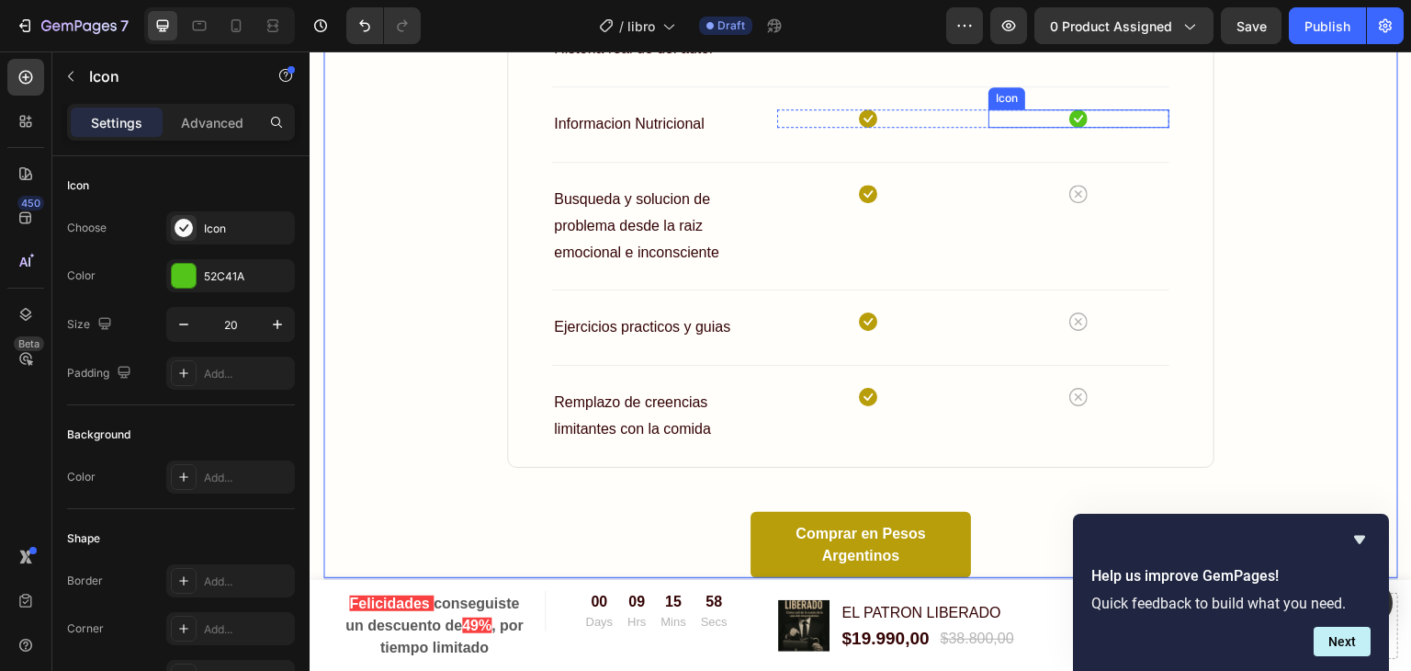
click at [1075, 114] on icon at bounding box center [1078, 118] width 18 height 18
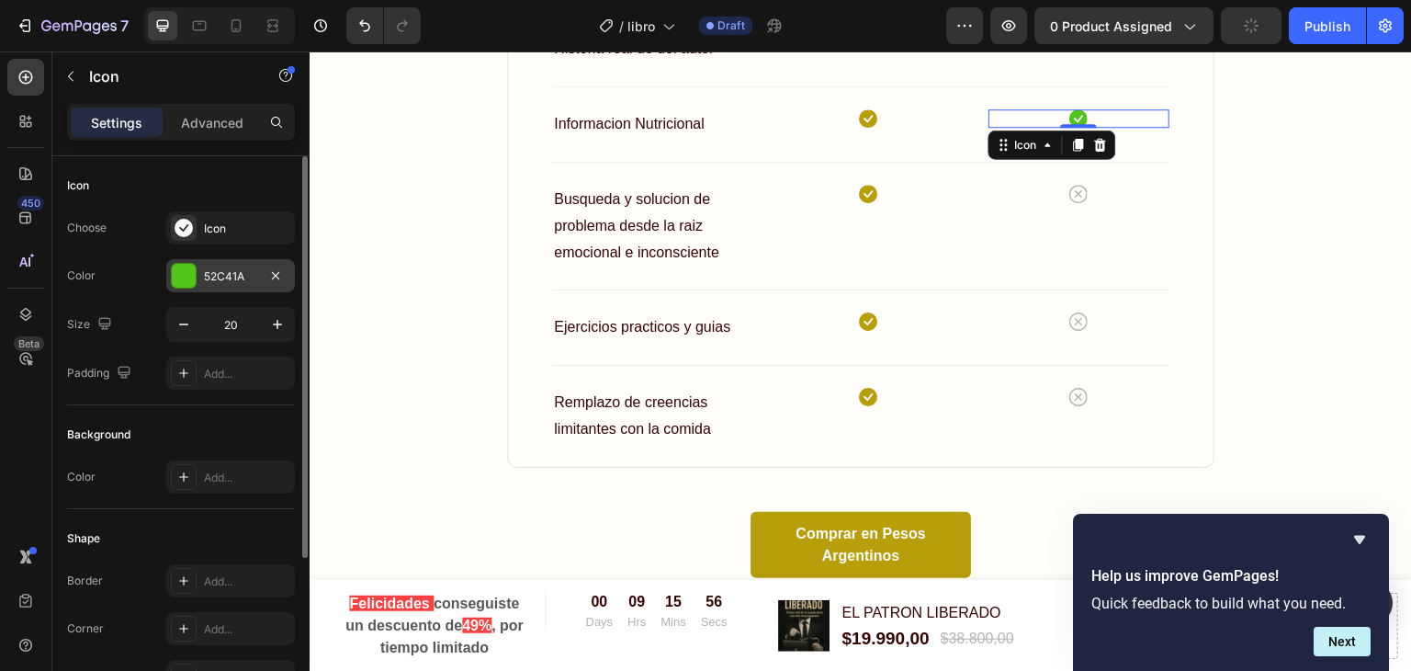
click at [228, 280] on div "52C41A" at bounding box center [230, 276] width 53 height 17
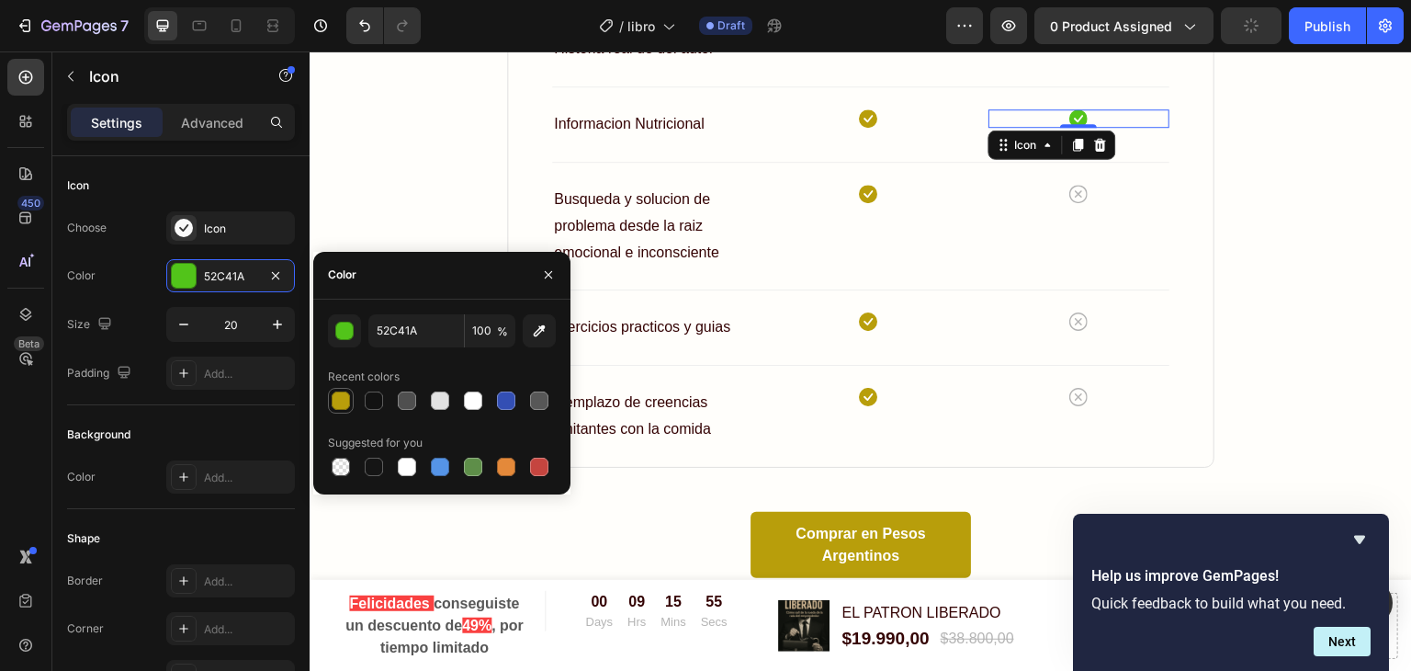
click at [343, 394] on div at bounding box center [341, 400] width 18 height 18
type input "B89E0B"
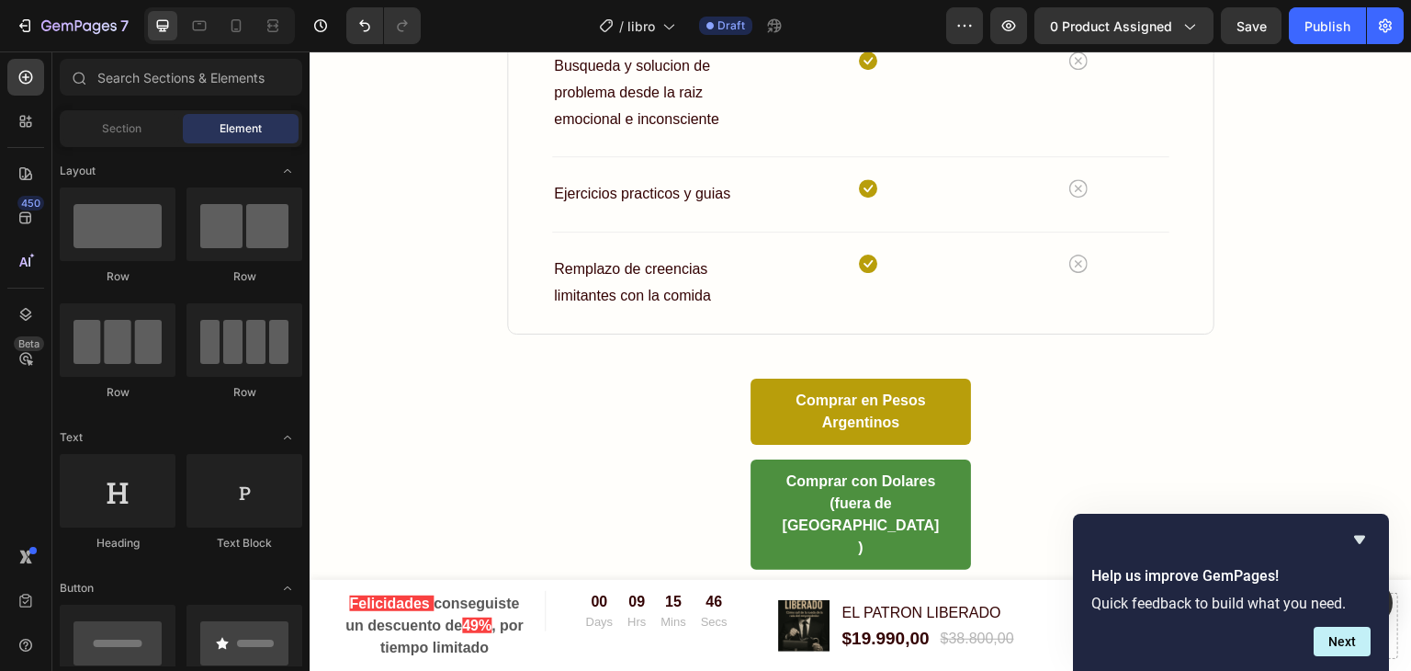
scroll to position [9137, 0]
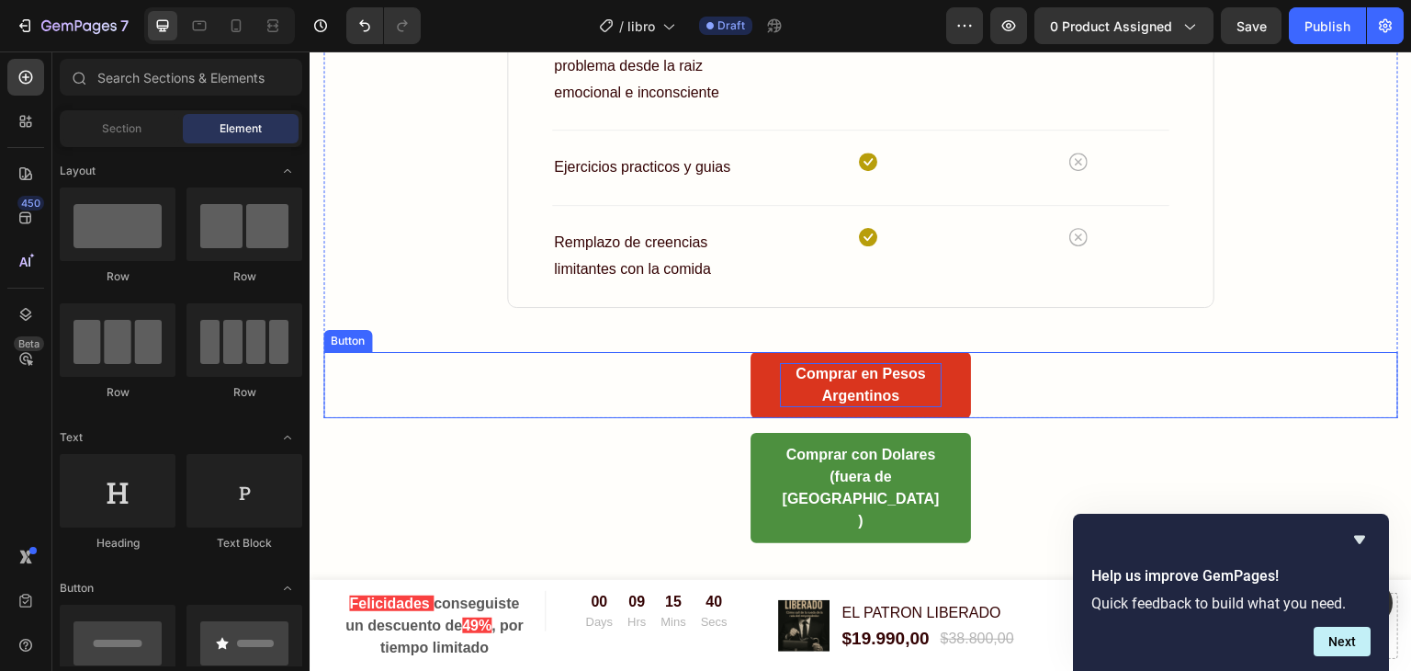
click at [852, 372] on p "Comprar en Pesos Argentinos" at bounding box center [861, 385] width 162 height 44
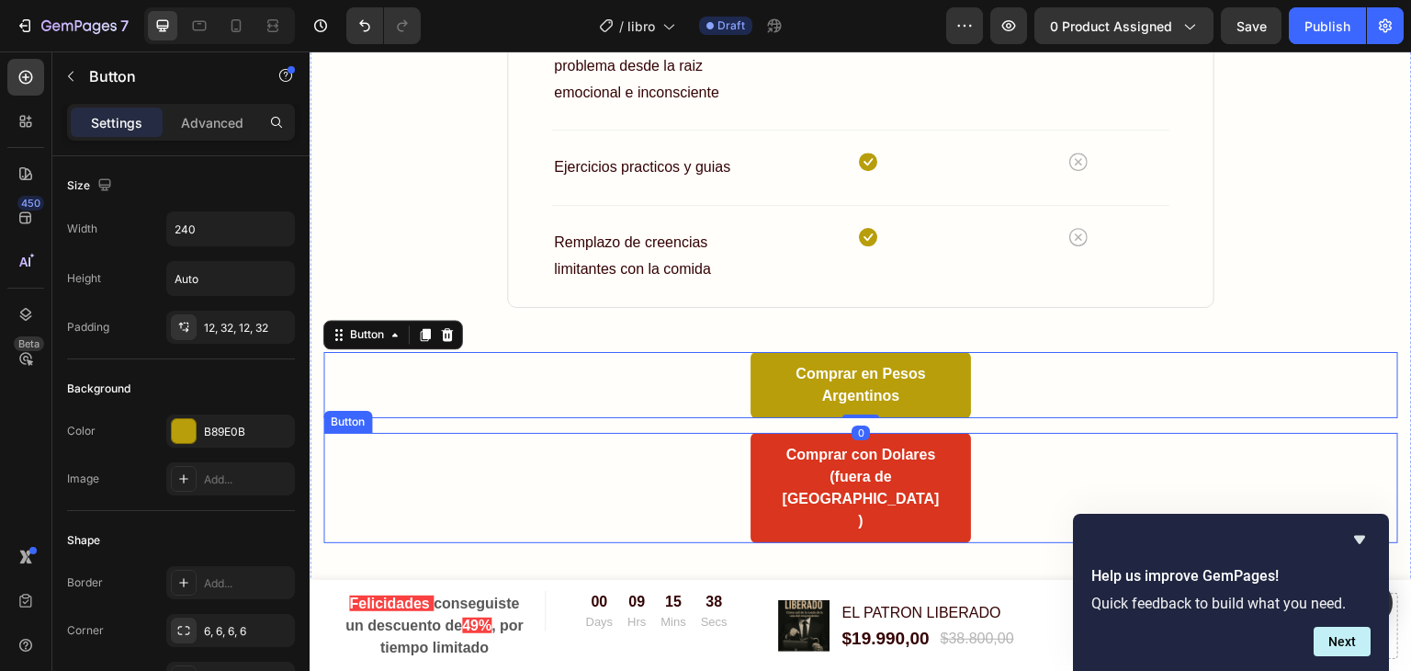
click at [766, 460] on link "Comprar con Dolares (fuera de Argentina)" at bounding box center [860, 488] width 220 height 110
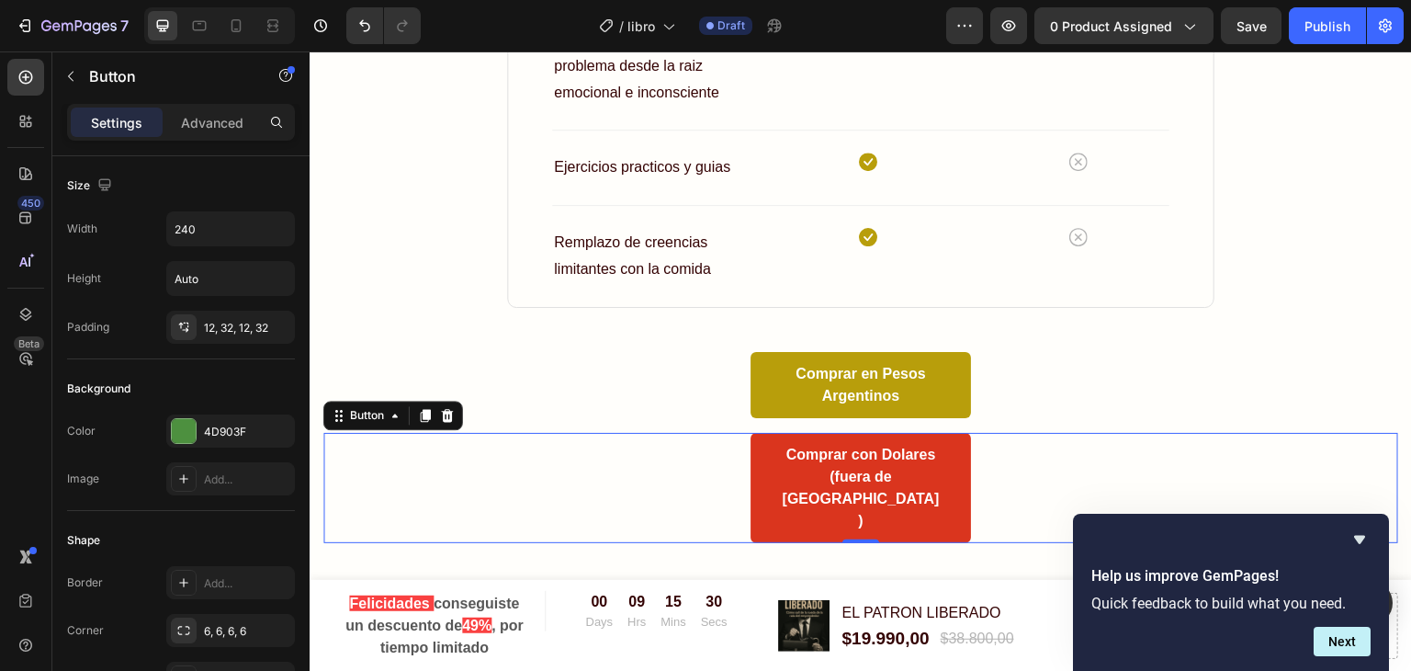
click at [953, 472] on link "Comprar con Dolares (fuera de Argentina)" at bounding box center [860, 488] width 220 height 110
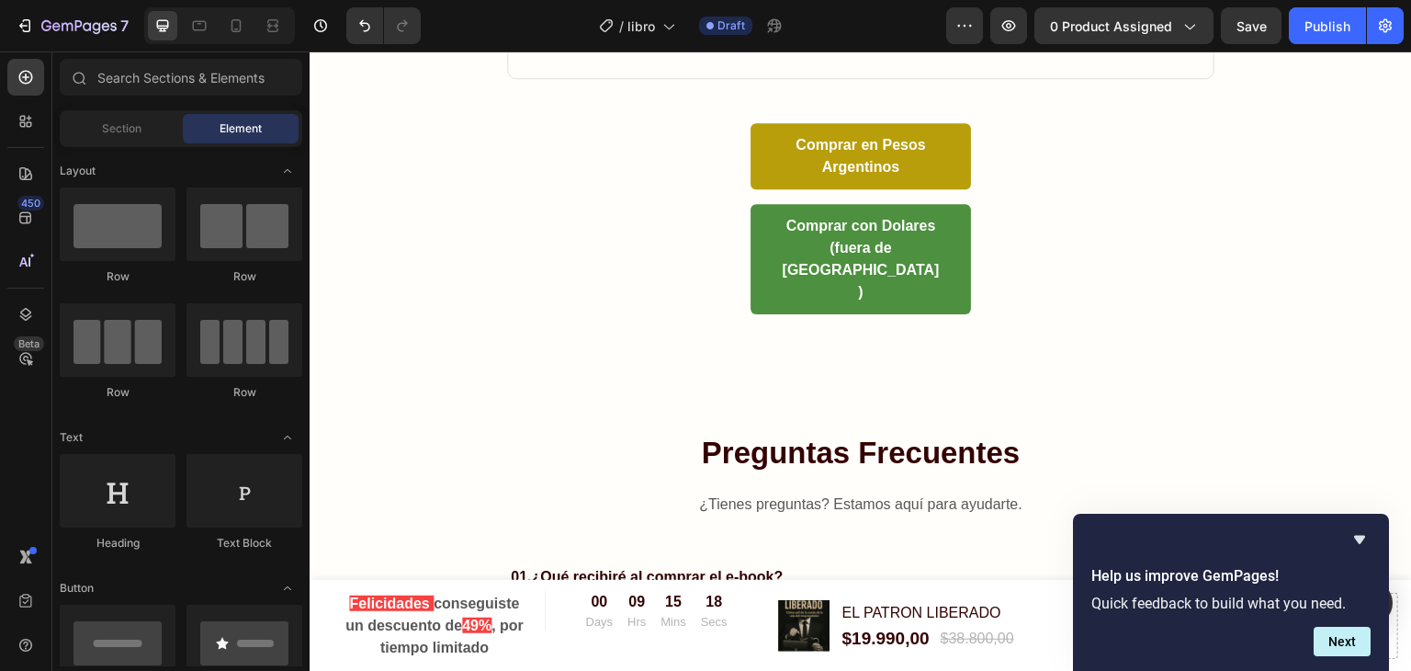
scroll to position [9393, 0]
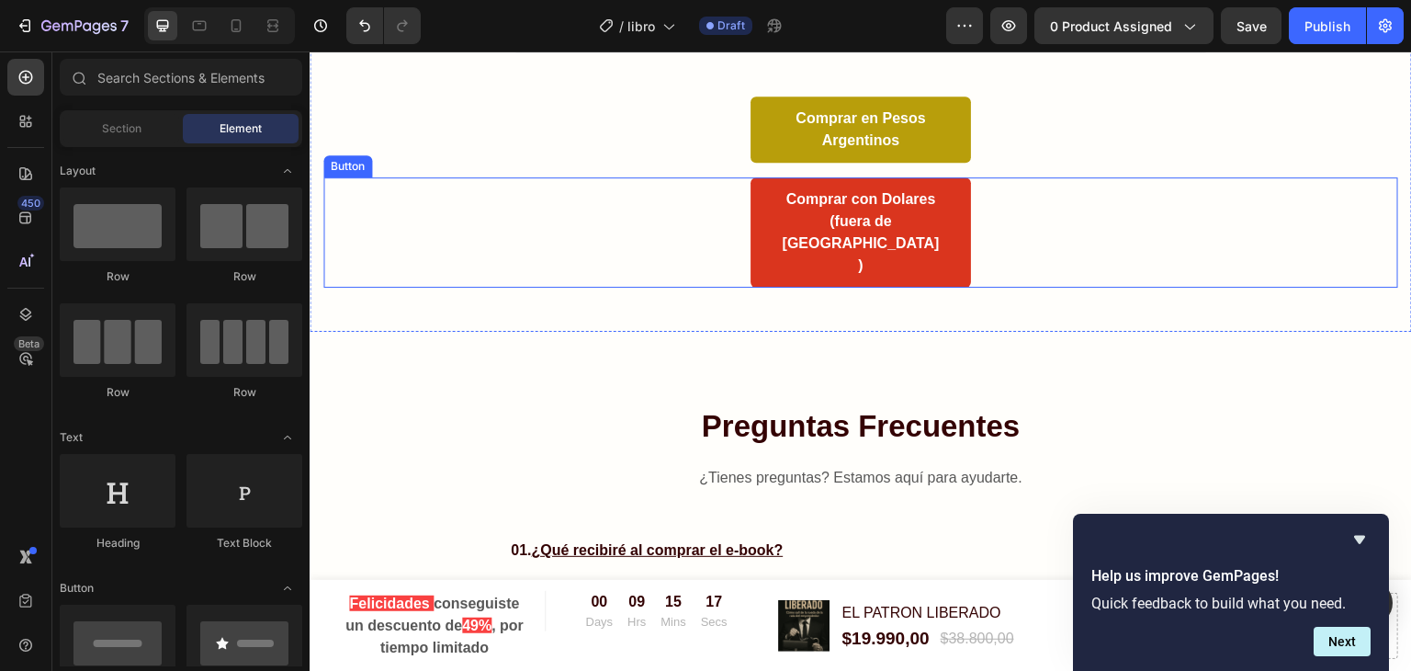
click at [761, 214] on link "Comprar con Dolares (fuera de Argentina)" at bounding box center [860, 232] width 220 height 110
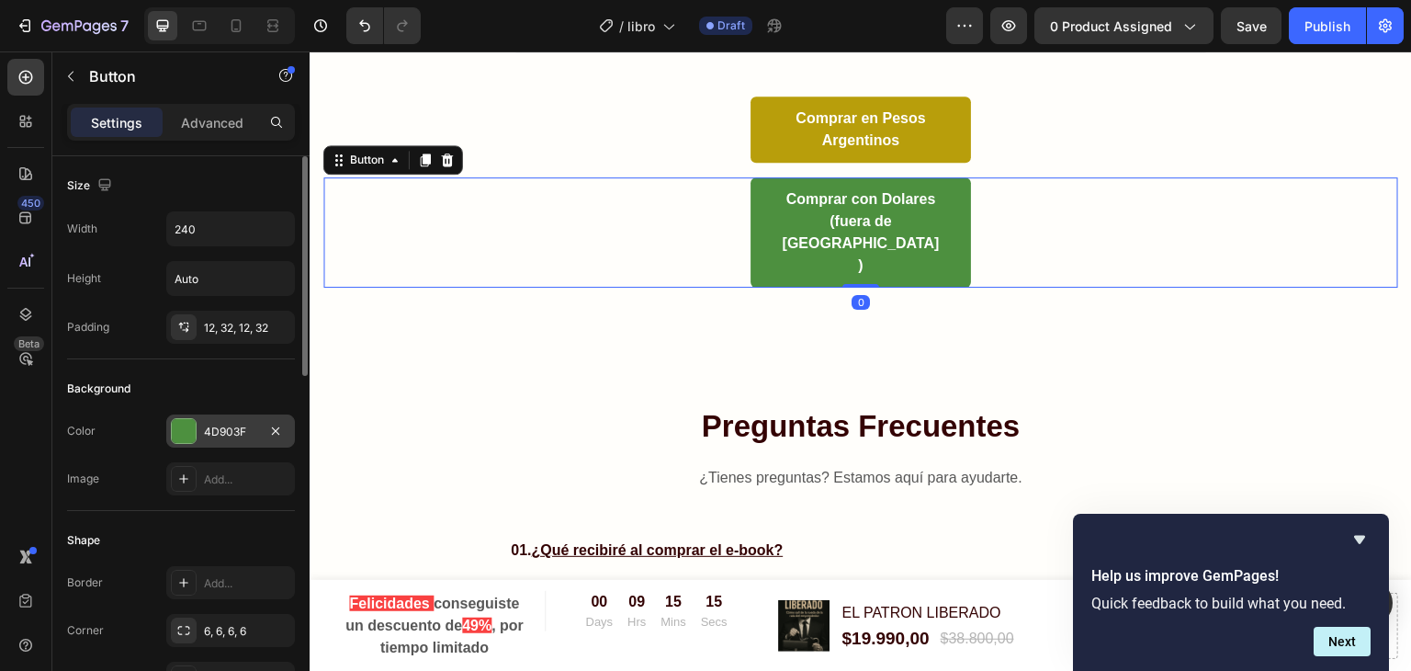
click at [187, 424] on div at bounding box center [184, 431] width 24 height 24
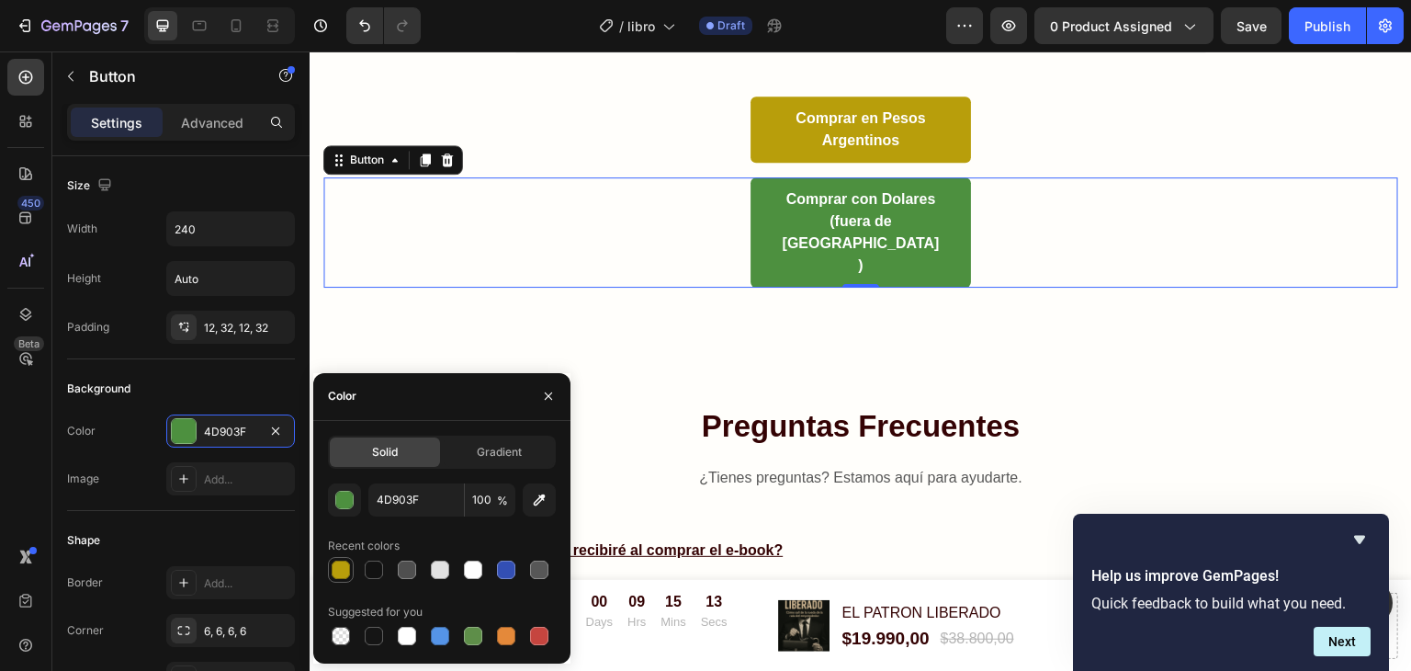
click at [339, 569] on div at bounding box center [341, 569] width 18 height 18
type input "B89E0B"
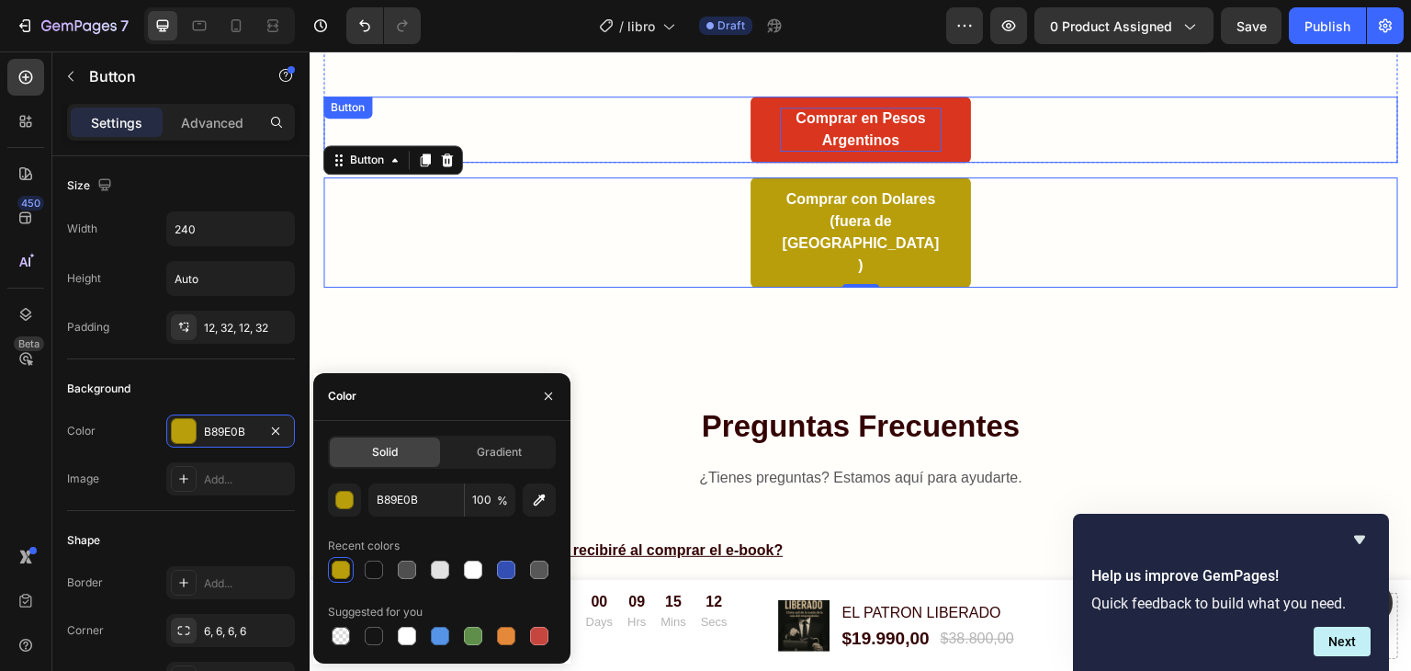
click at [865, 139] on p "Comprar en Pesos Argentinos" at bounding box center [861, 129] width 162 height 44
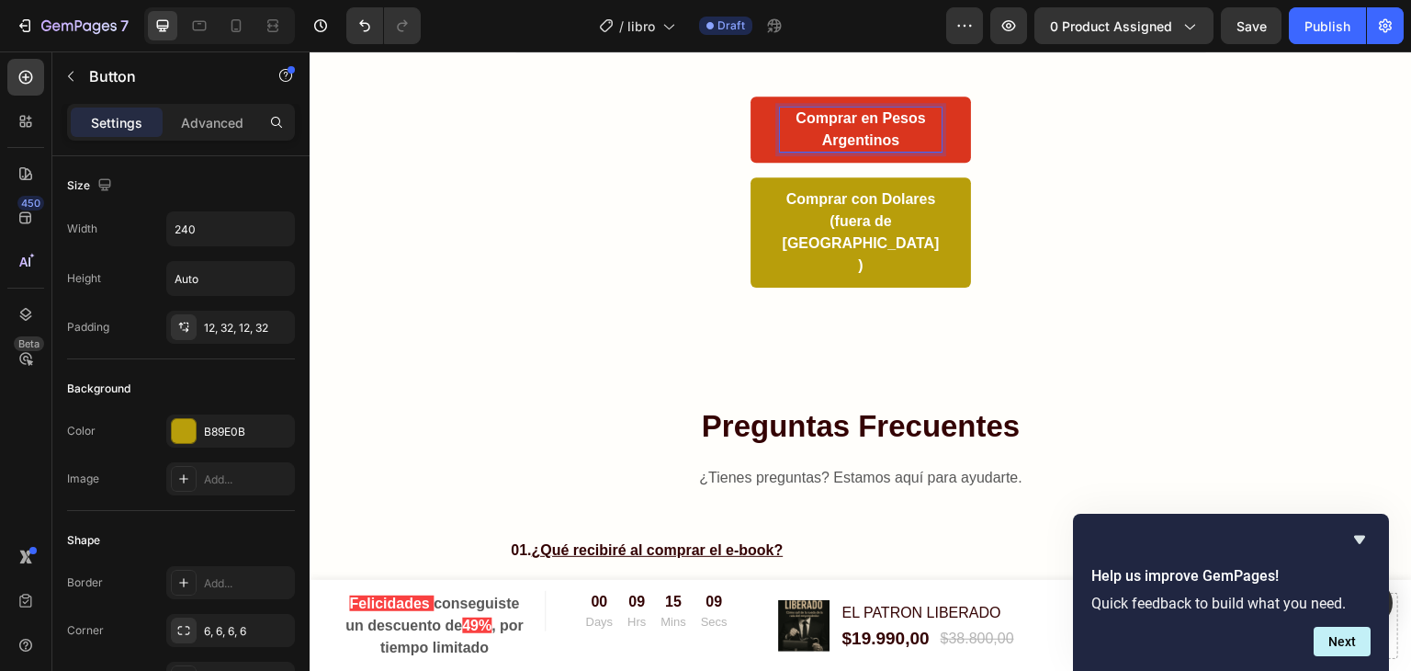
click at [868, 133] on p "Comprar en Pesos Argentinos" at bounding box center [861, 129] width 162 height 44
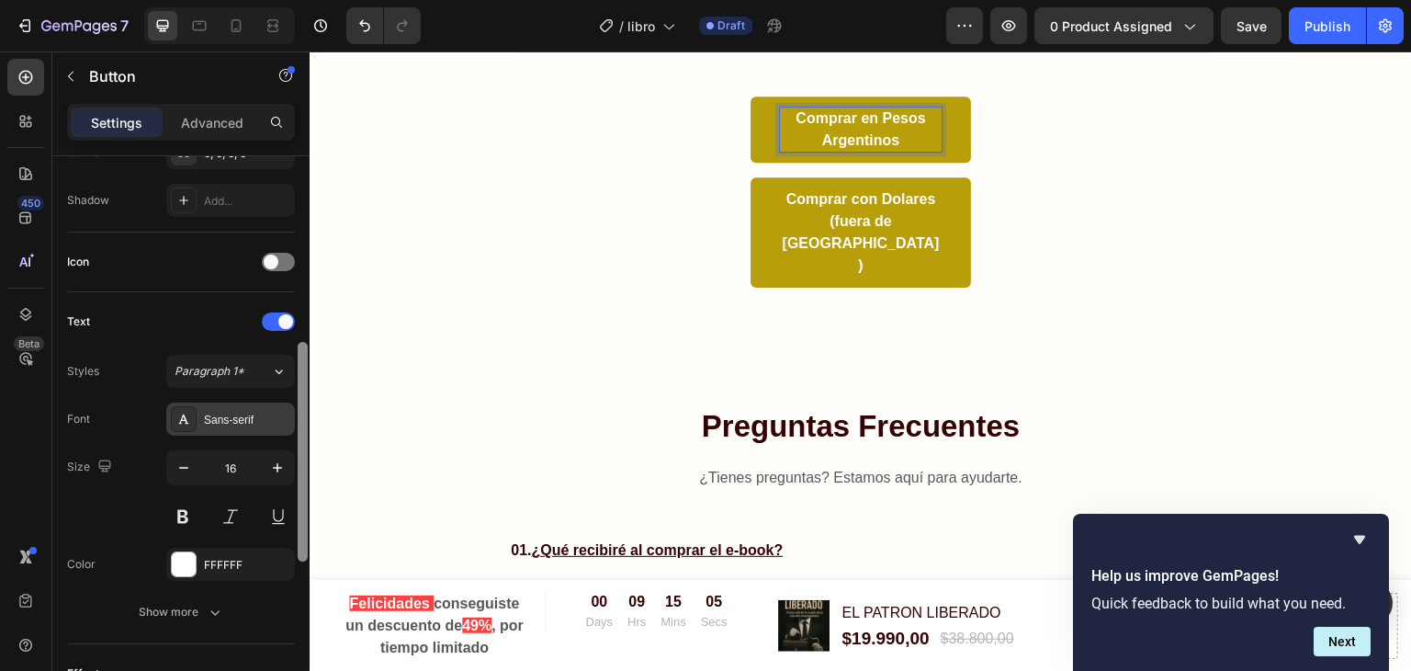
scroll to position [483, 0]
drag, startPoint x: 305, startPoint y: 227, endPoint x: 294, endPoint y: 415, distance: 188.6
click at [294, 415] on div "Size Width 240 Height Auto Padding 12, 32, 12, 32 Background Color B89E0B Image…" at bounding box center [180, 439] width 257 height 567
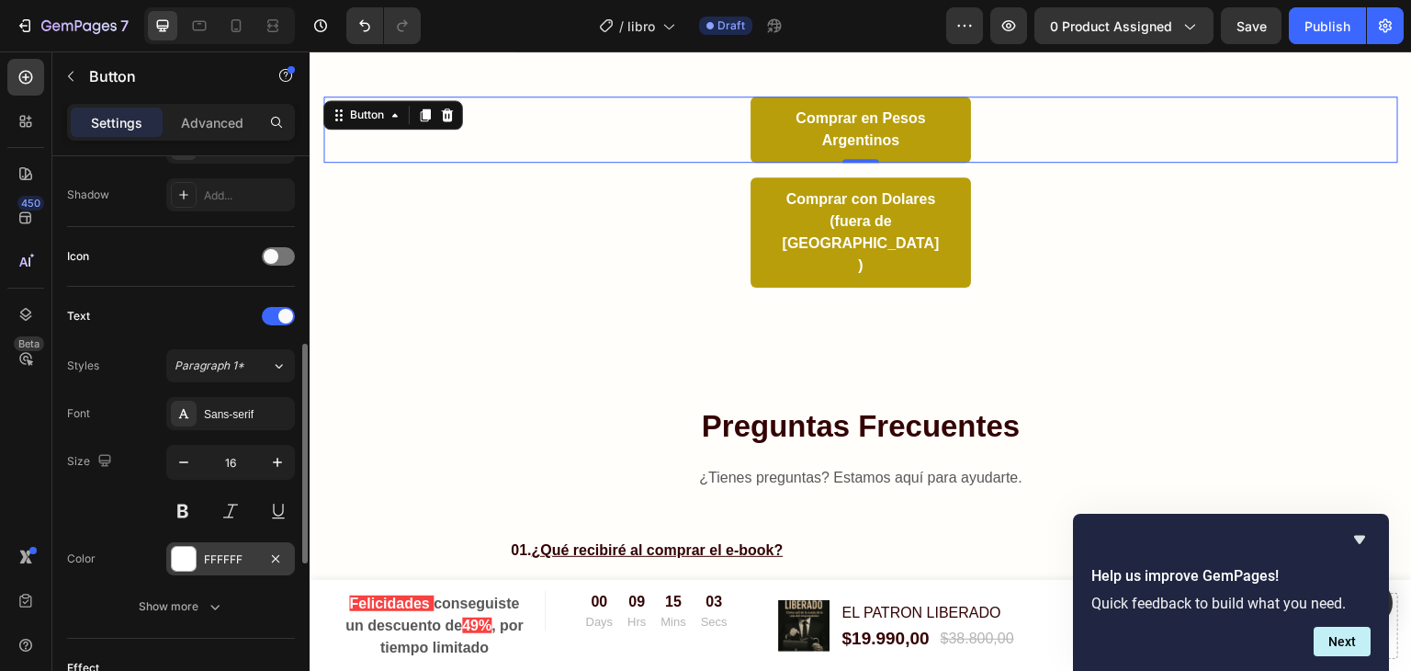
click at [195, 563] on div at bounding box center [184, 559] width 24 height 24
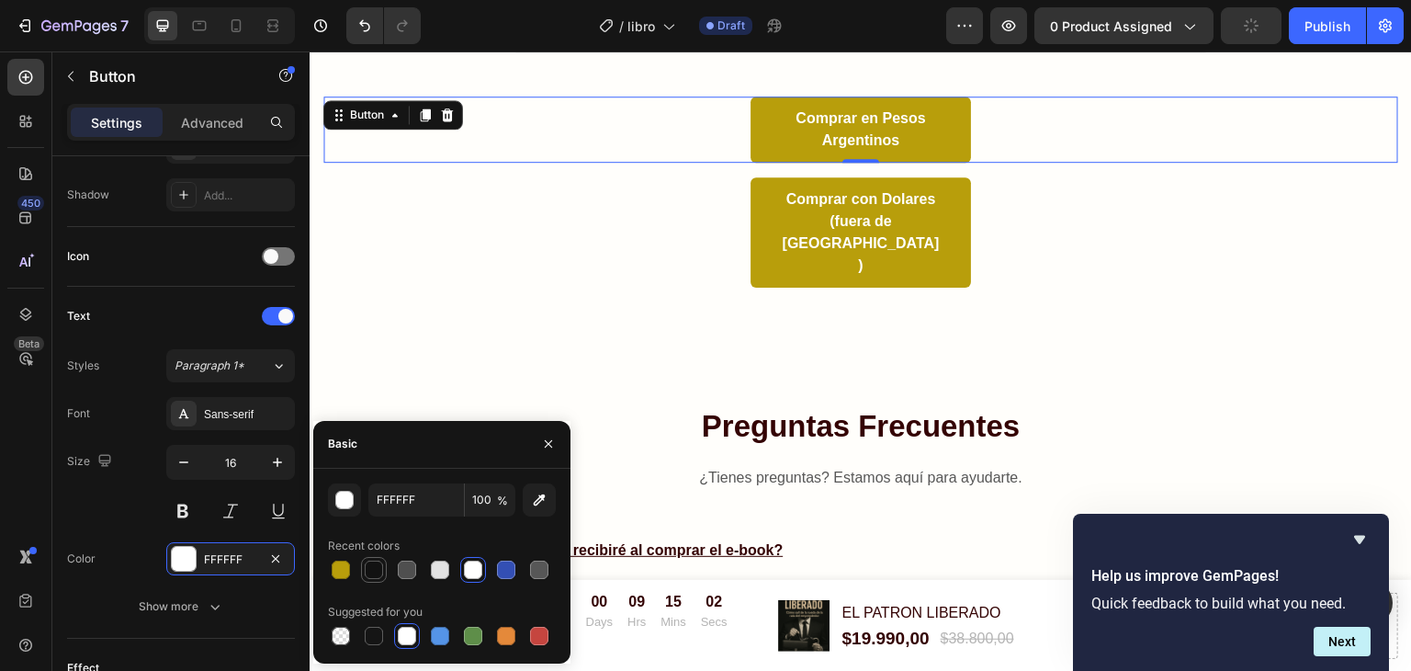
click at [373, 574] on div at bounding box center [374, 569] width 18 height 18
type input "121212"
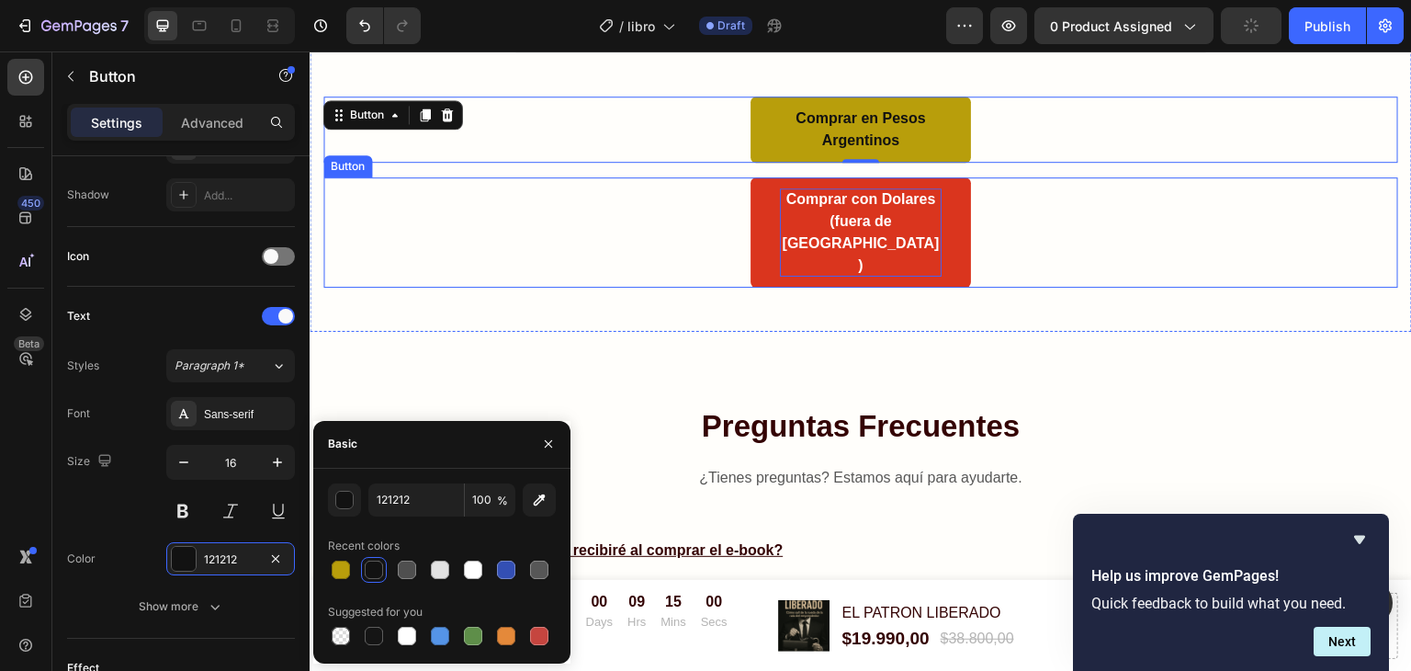
click at [860, 213] on p "Comprar con Dolares (fuera de Argentina)" at bounding box center [861, 232] width 162 height 88
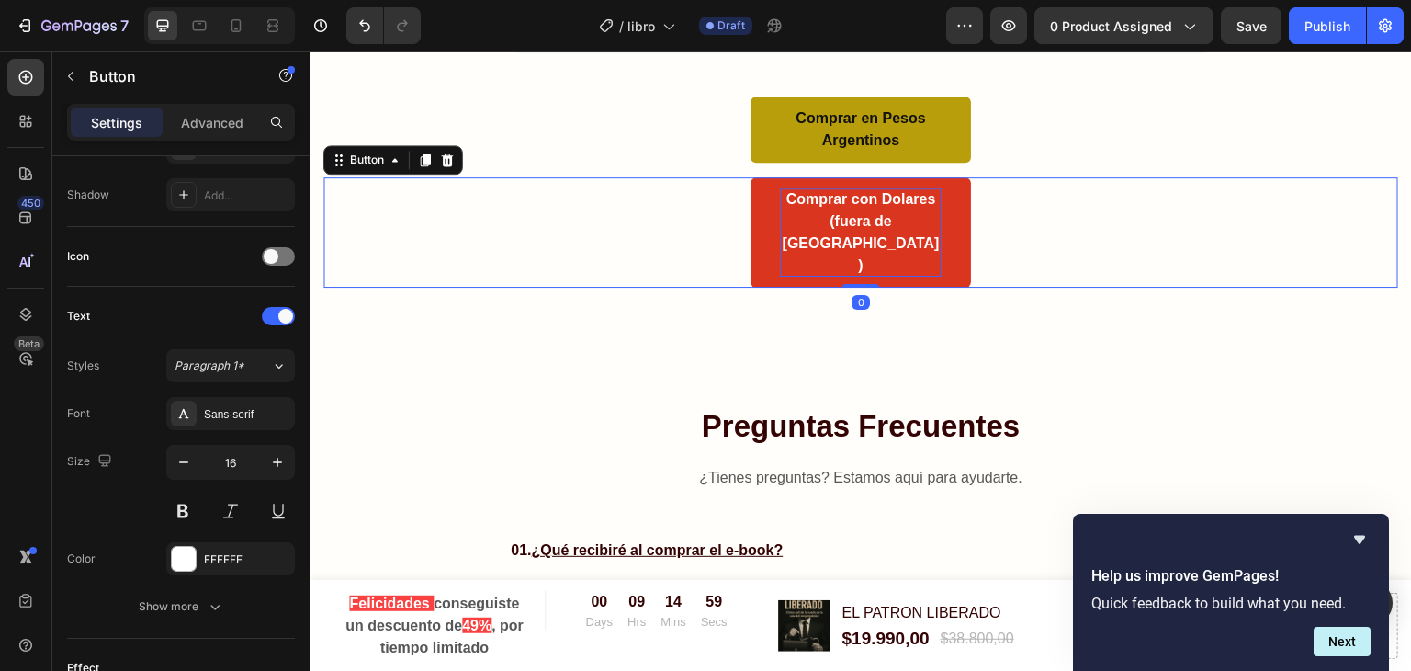
click at [860, 213] on p "Comprar con Dolares (fuera de Argentina)" at bounding box center [861, 232] width 162 height 88
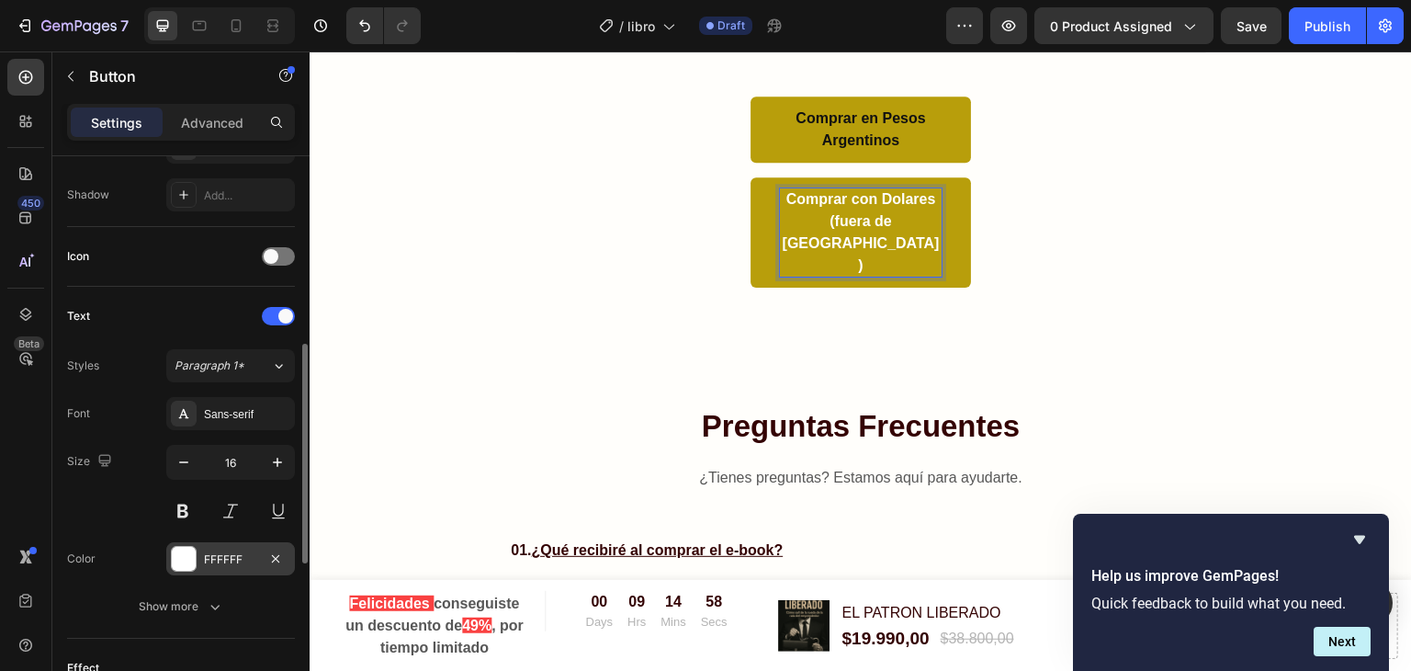
click at [179, 562] on div at bounding box center [184, 559] width 24 height 24
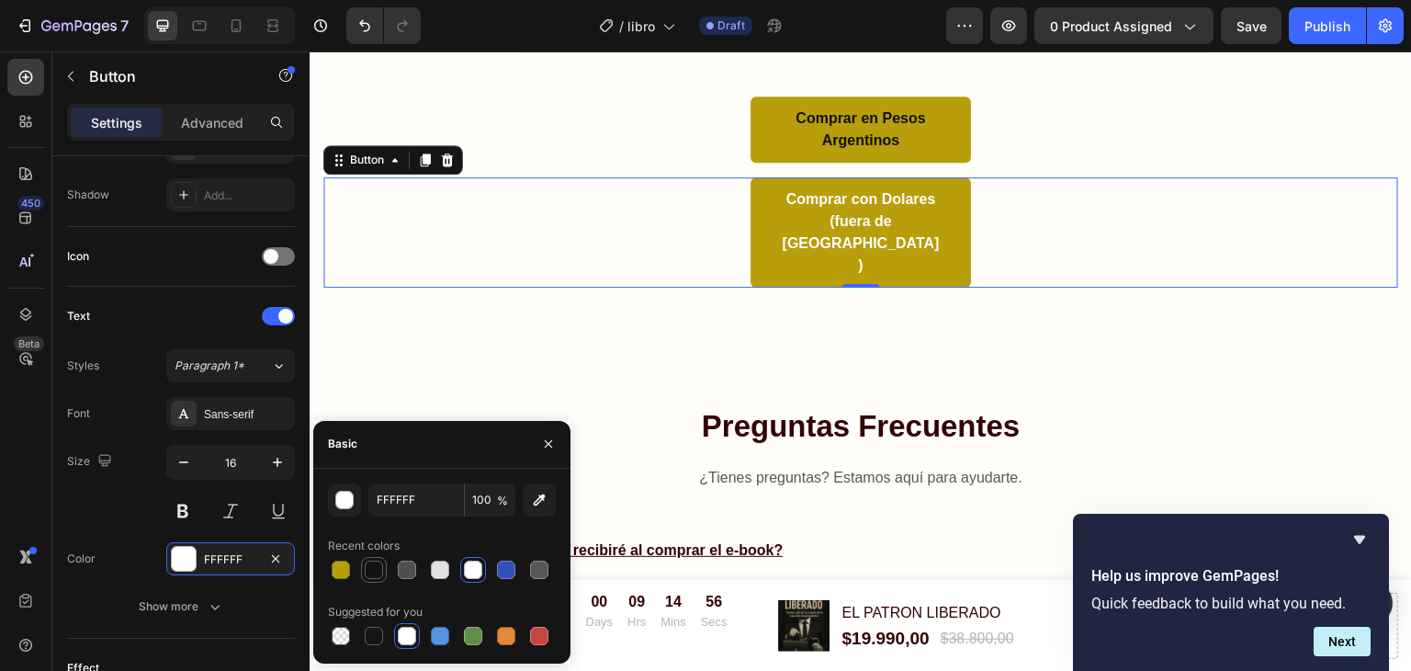
click at [373, 574] on div at bounding box center [374, 569] width 18 height 18
type input "121212"
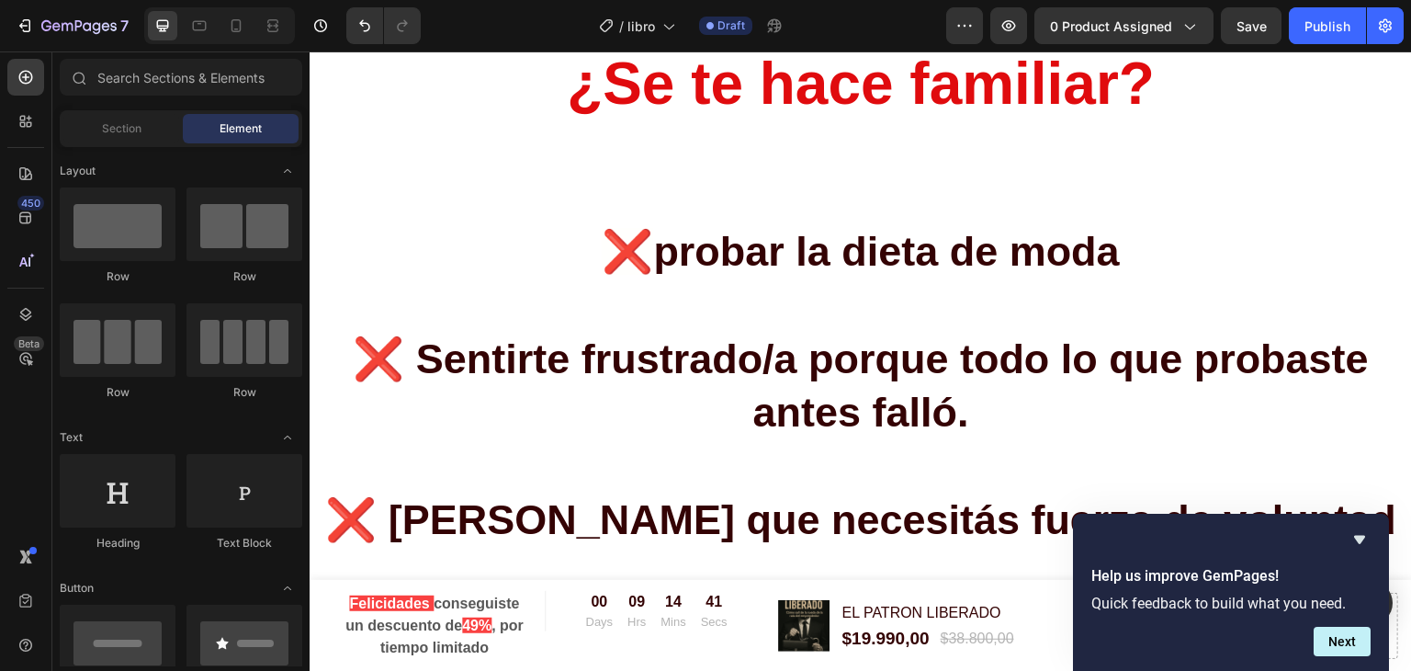
scroll to position [1524, 0]
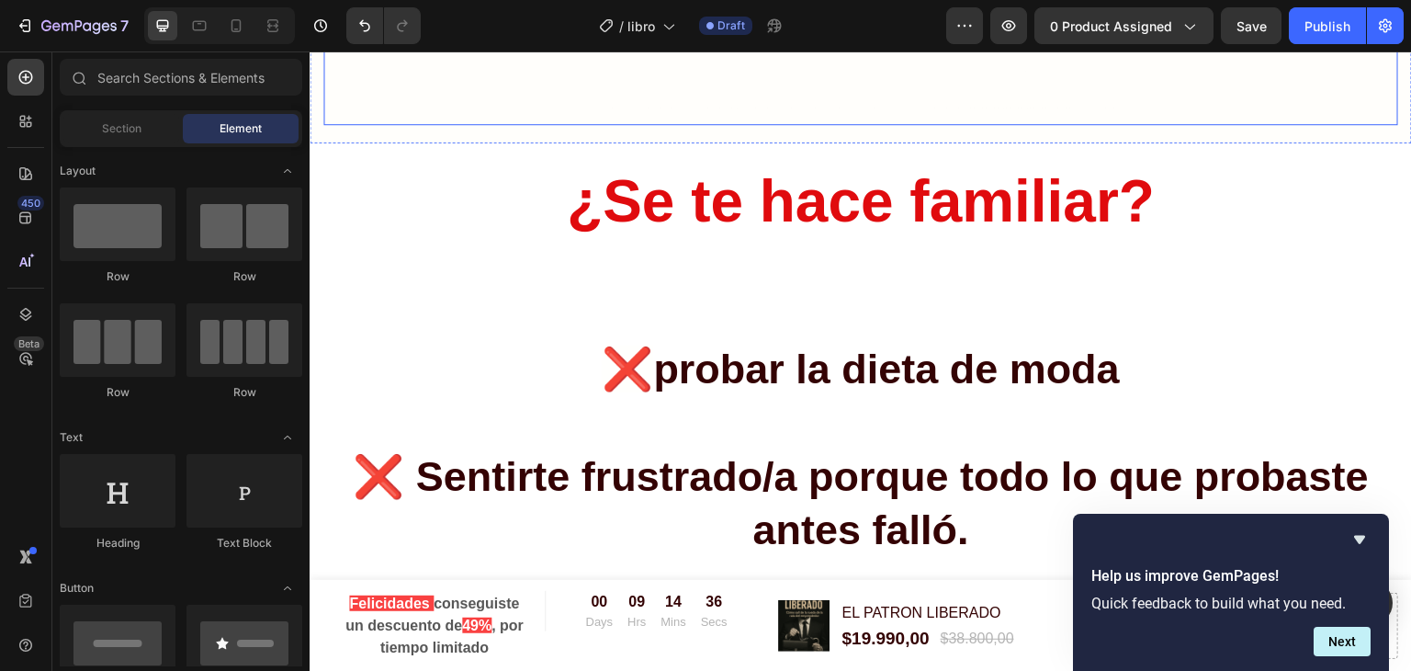
scroll to position [1267, 0]
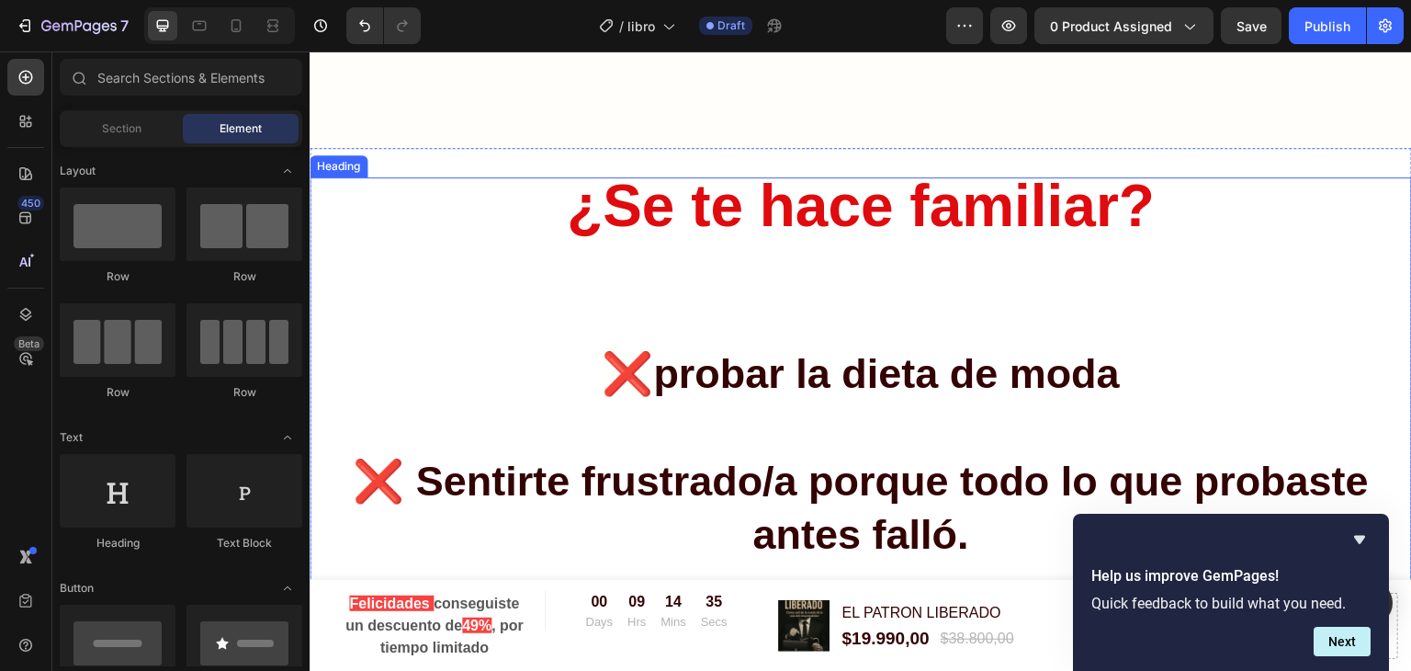
click at [920, 216] on span "¿Se te hace familiar?" at bounding box center [861, 206] width 588 height 66
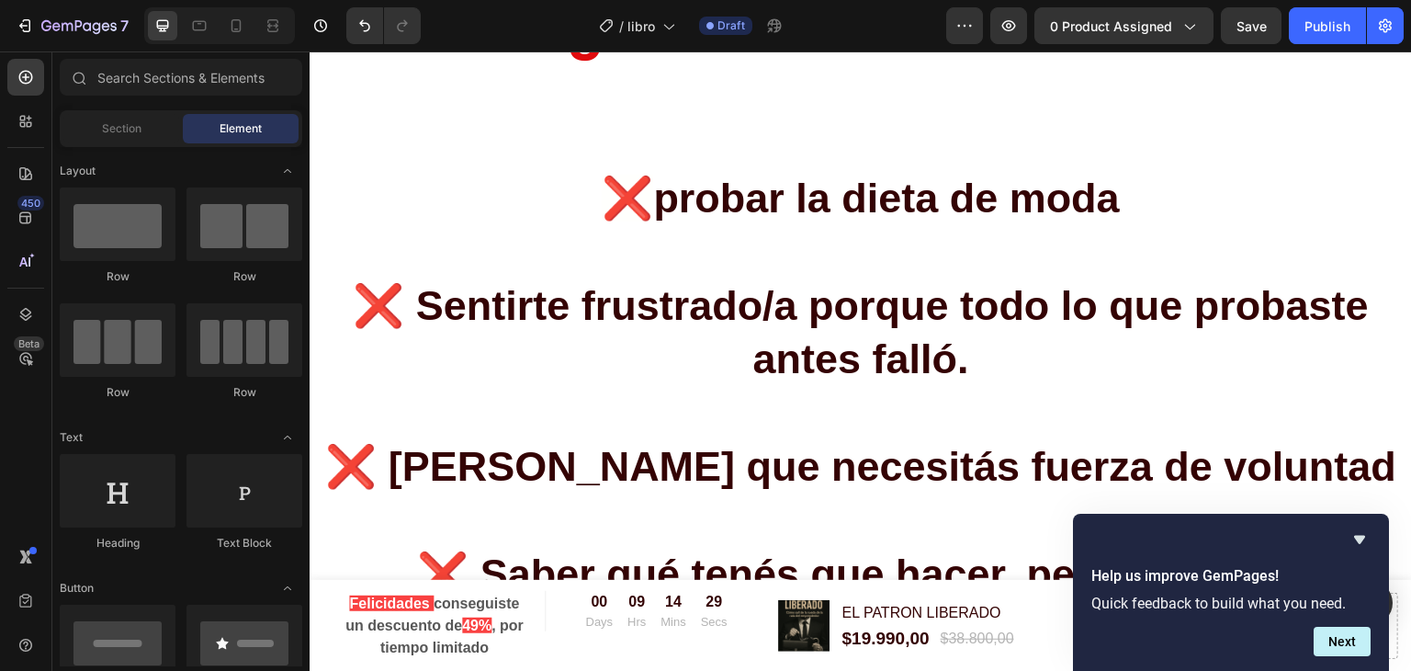
scroll to position [1450, 0]
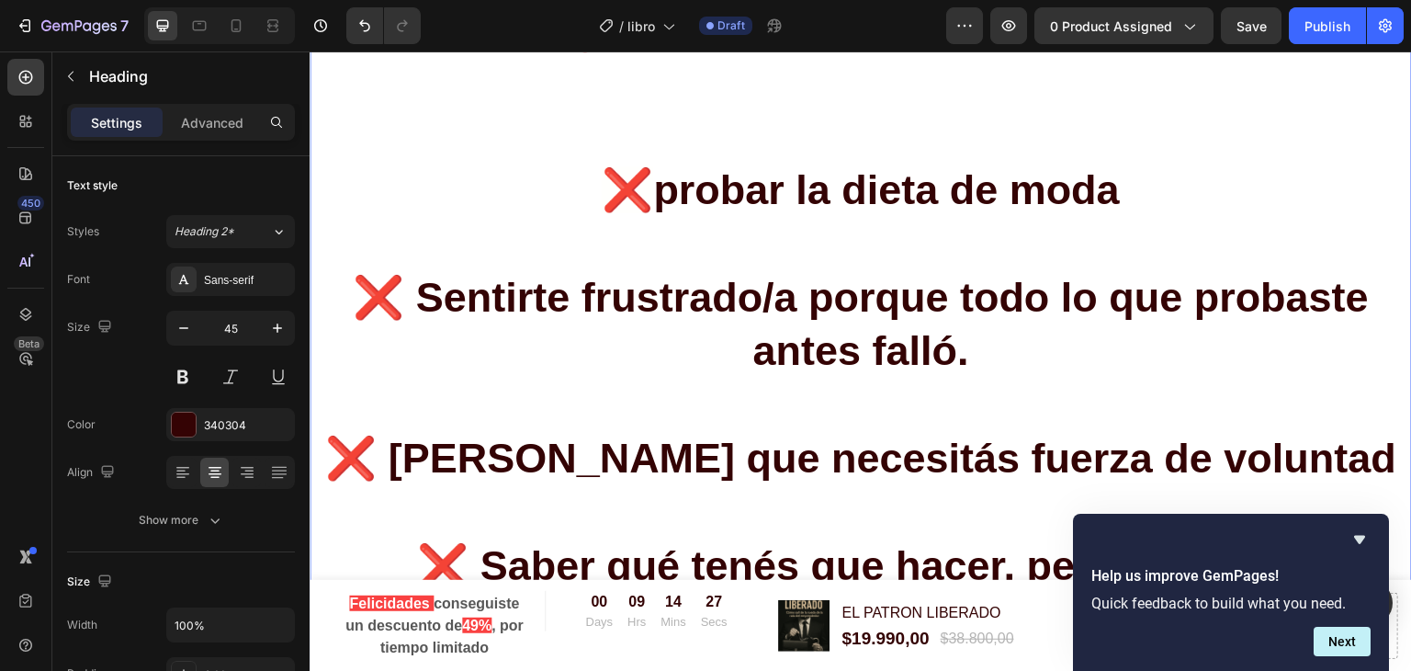
scroll to position [1393, 0]
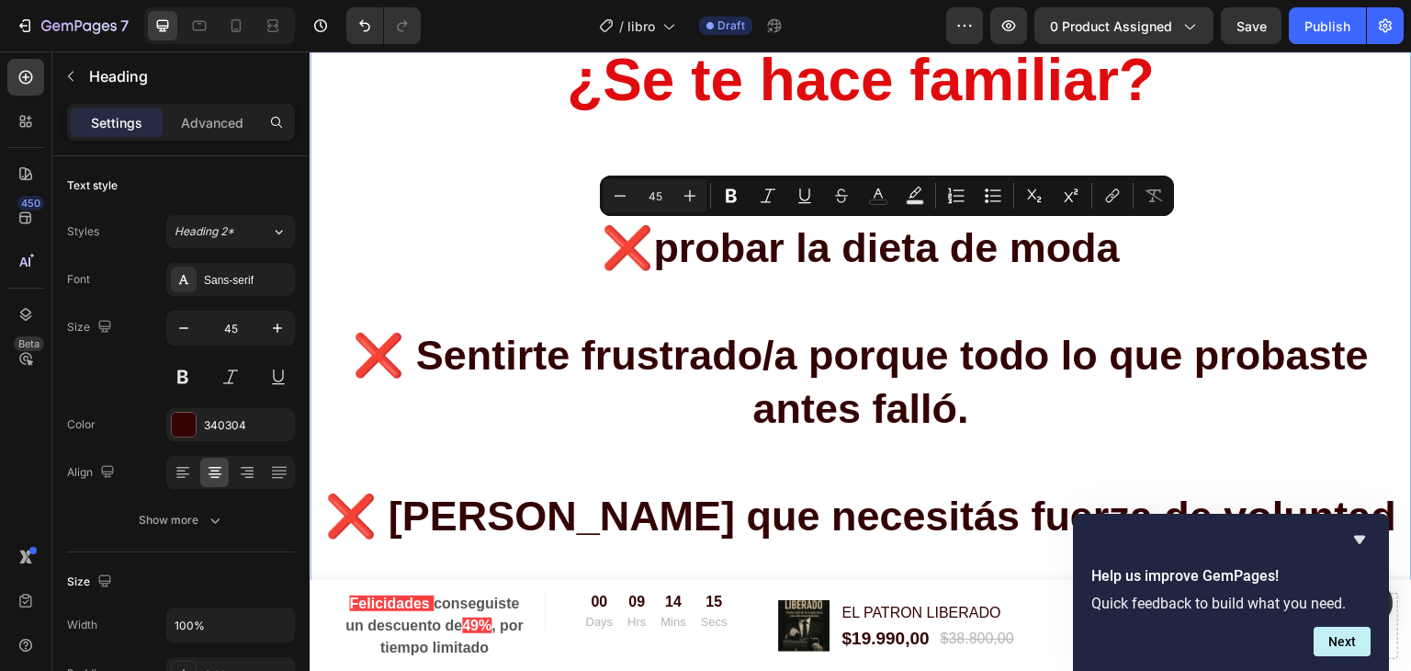
drag, startPoint x: 665, startPoint y: 251, endPoint x: 1120, endPoint y: 258, distance: 454.8
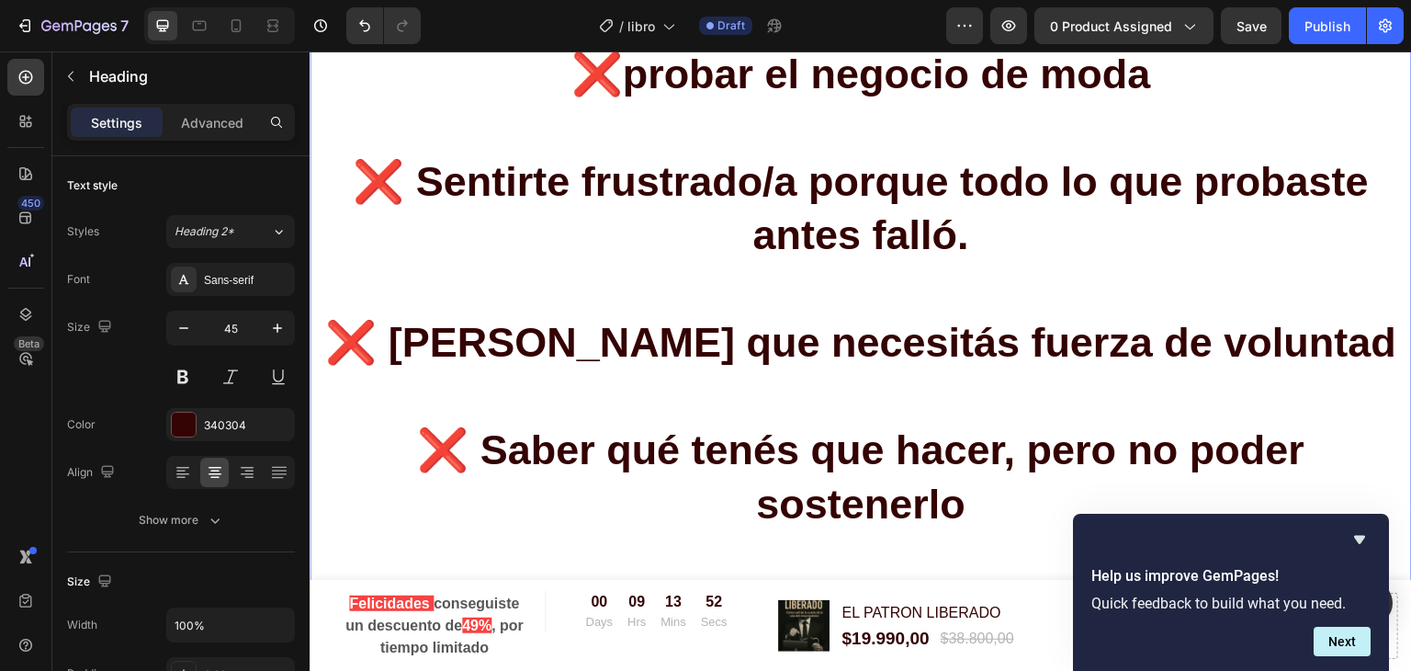
scroll to position [1637, 0]
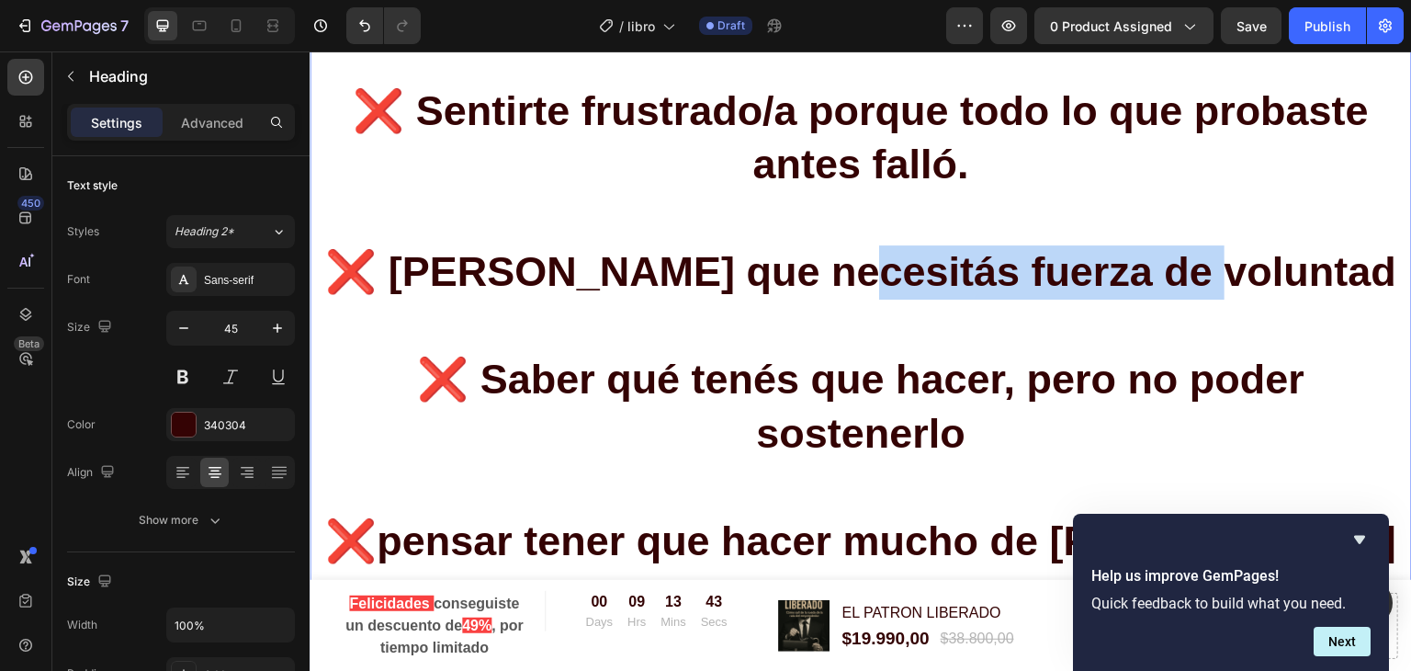
drag, startPoint x: 908, startPoint y: 272, endPoint x: 1273, endPoint y: 281, distance: 364.8
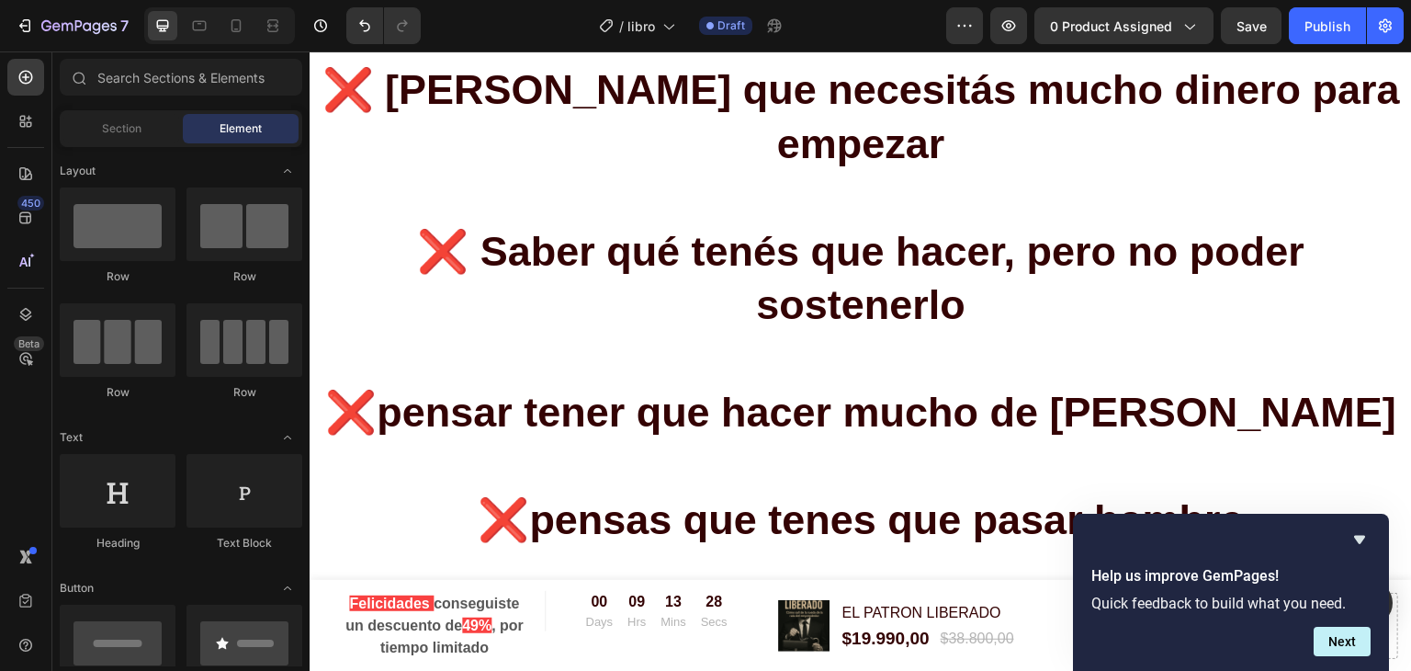
scroll to position [1857, 0]
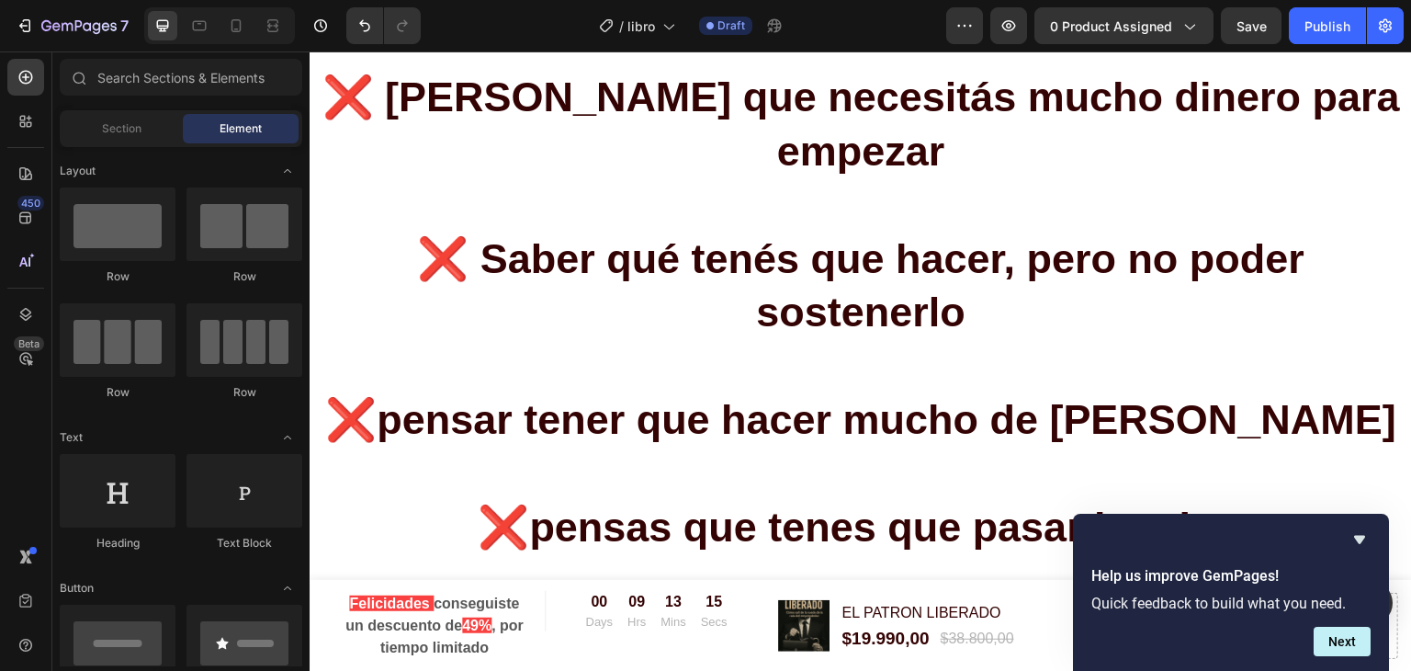
scroll to position [1865, 0]
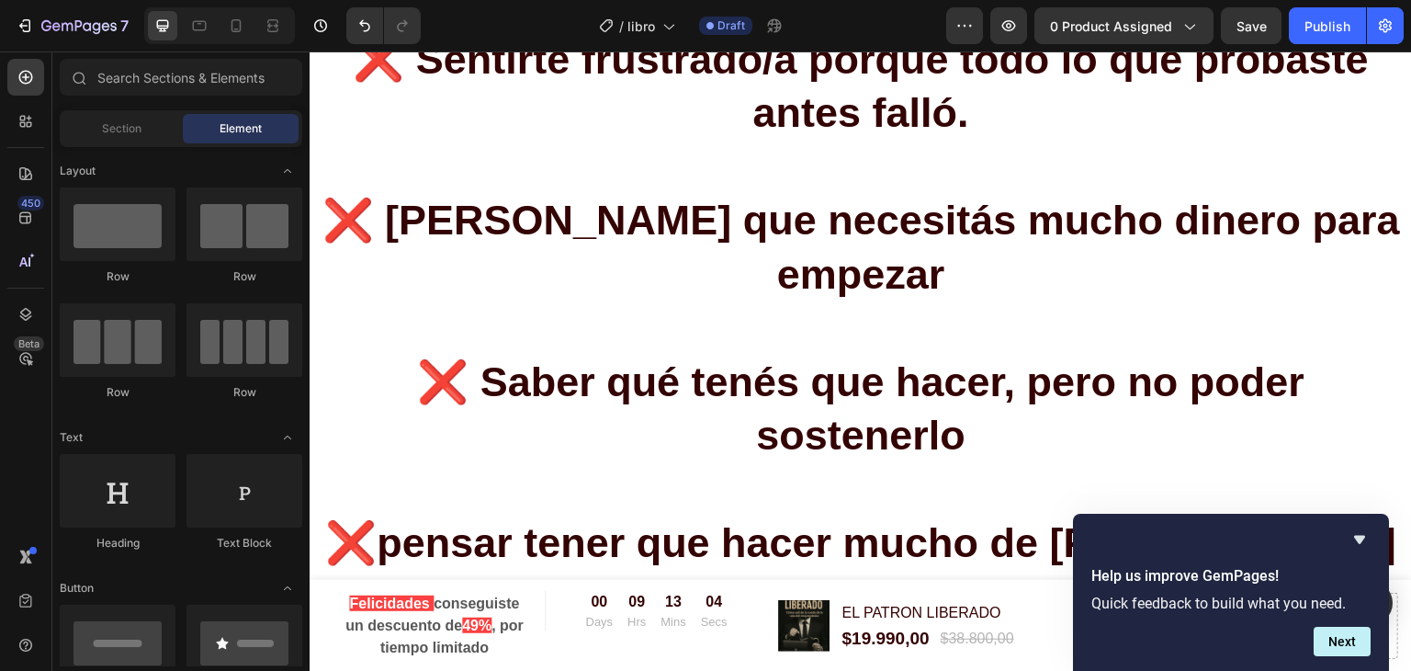
scroll to position [1701, 0]
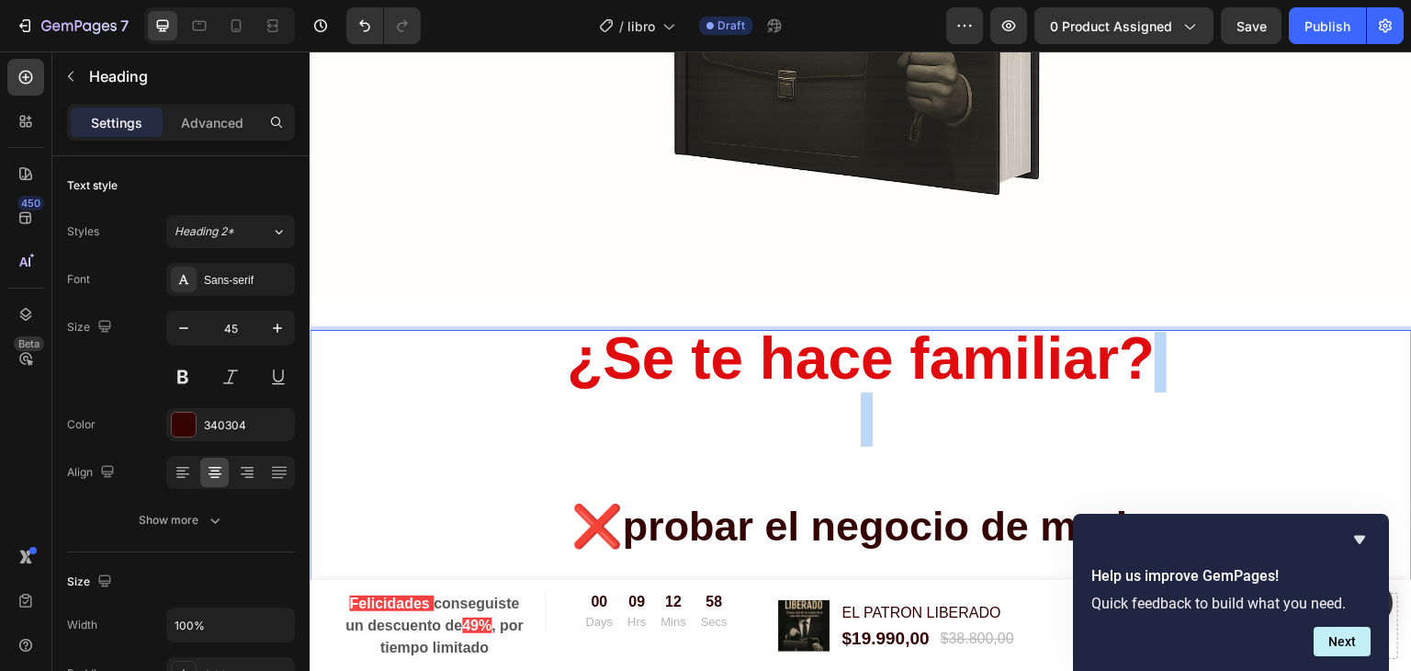
scroll to position [1113, 0]
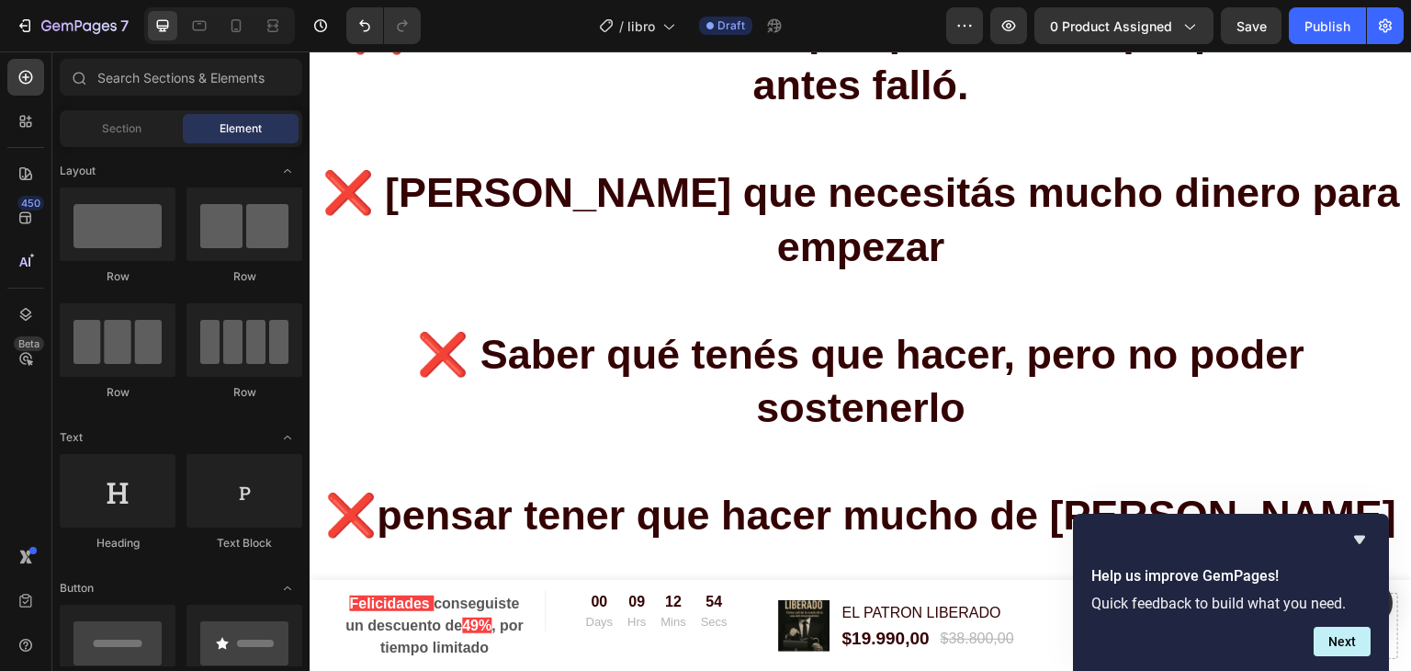
scroll to position [1743, 0]
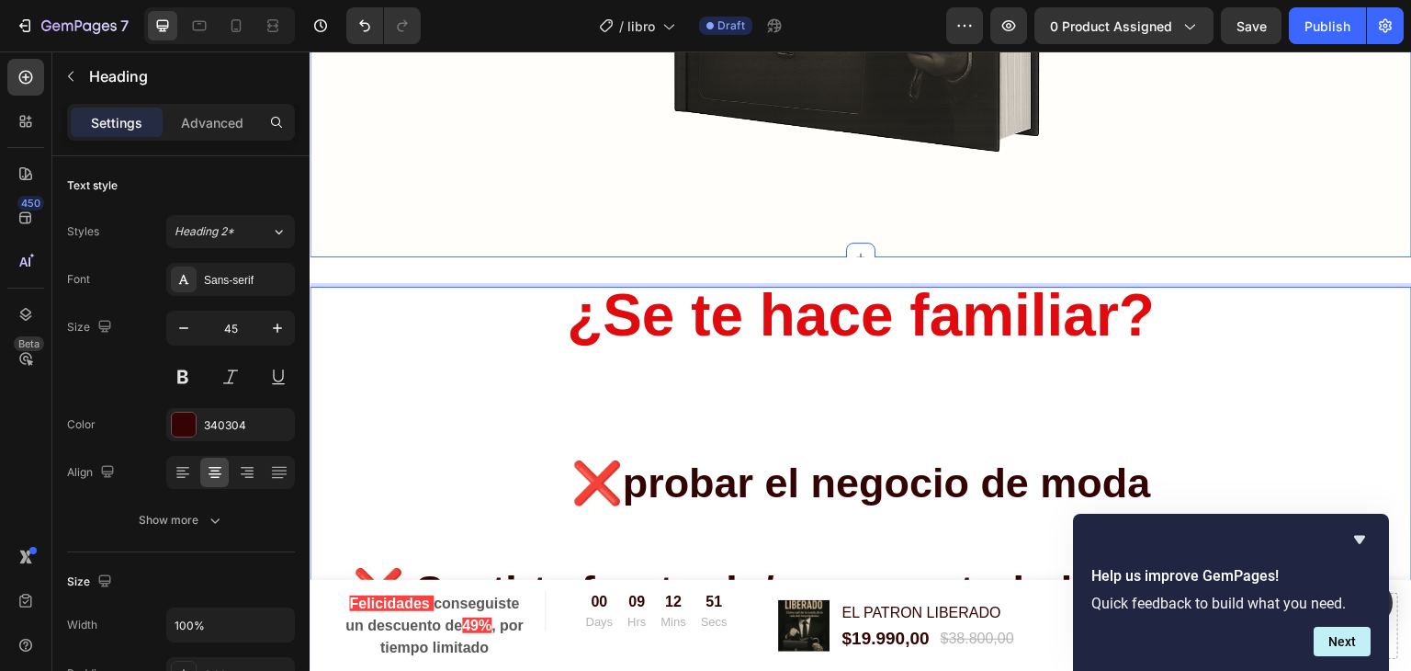
scroll to position [1113, 0]
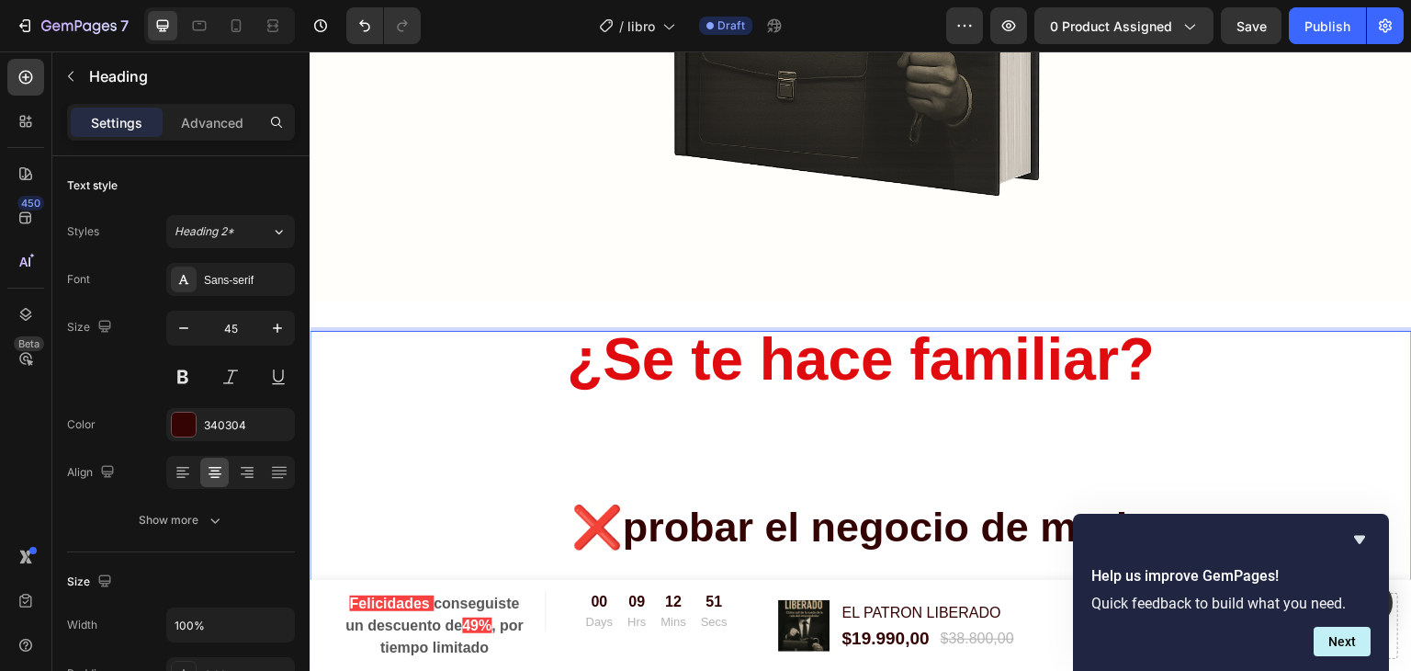
click at [803, 367] on span "¿Se te hace familiar?" at bounding box center [861, 359] width 588 height 66
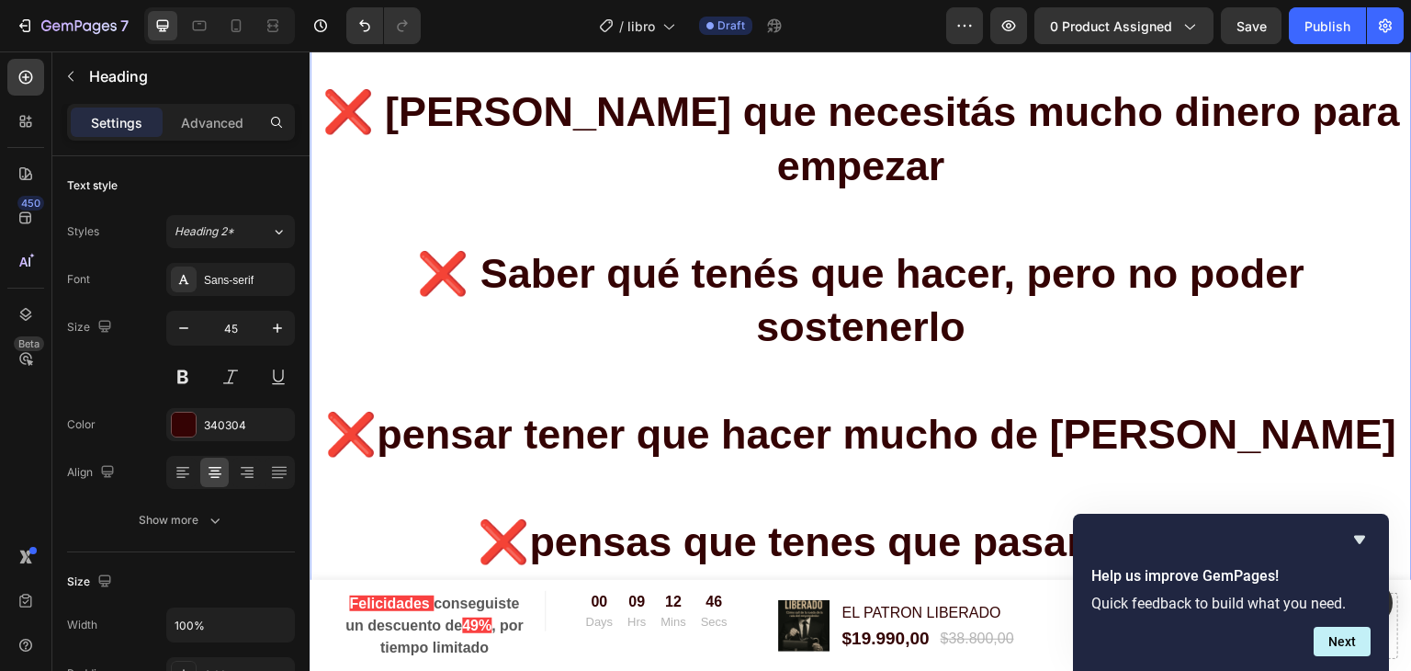
scroll to position [1798, 0]
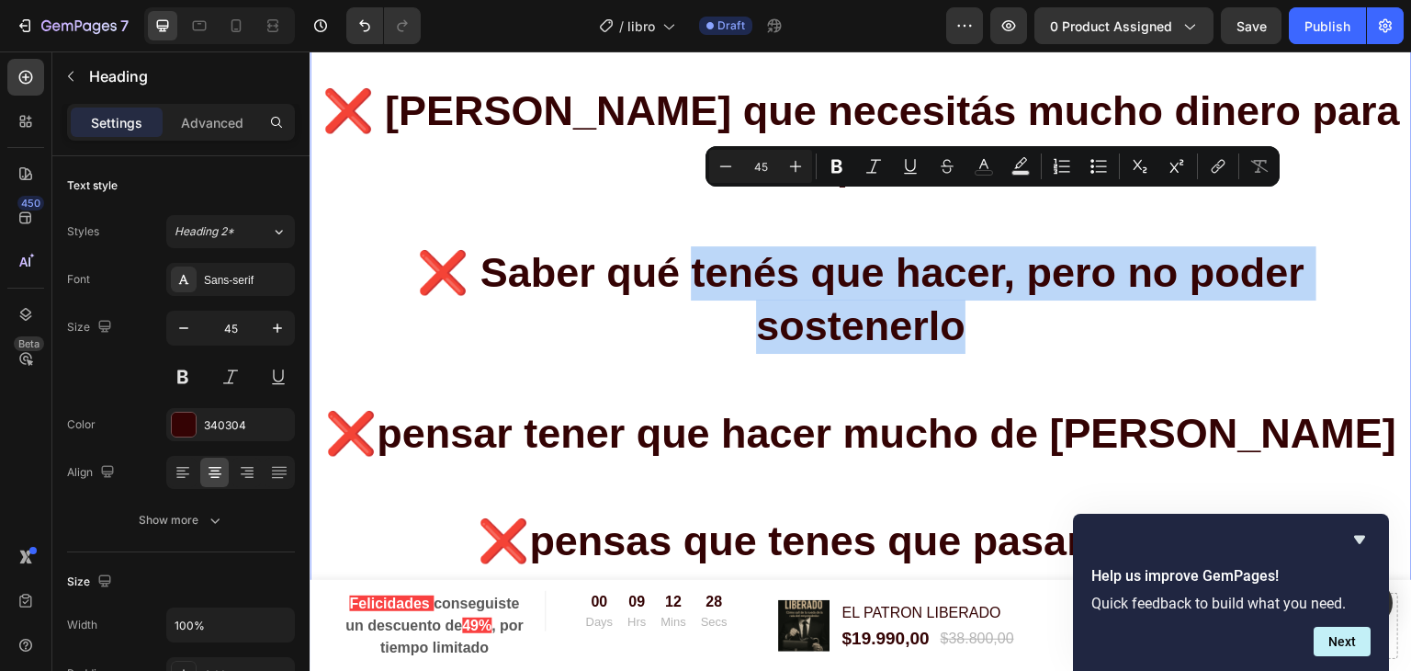
drag, startPoint x: 958, startPoint y: 270, endPoint x: 688, endPoint y: 220, distance: 274.6
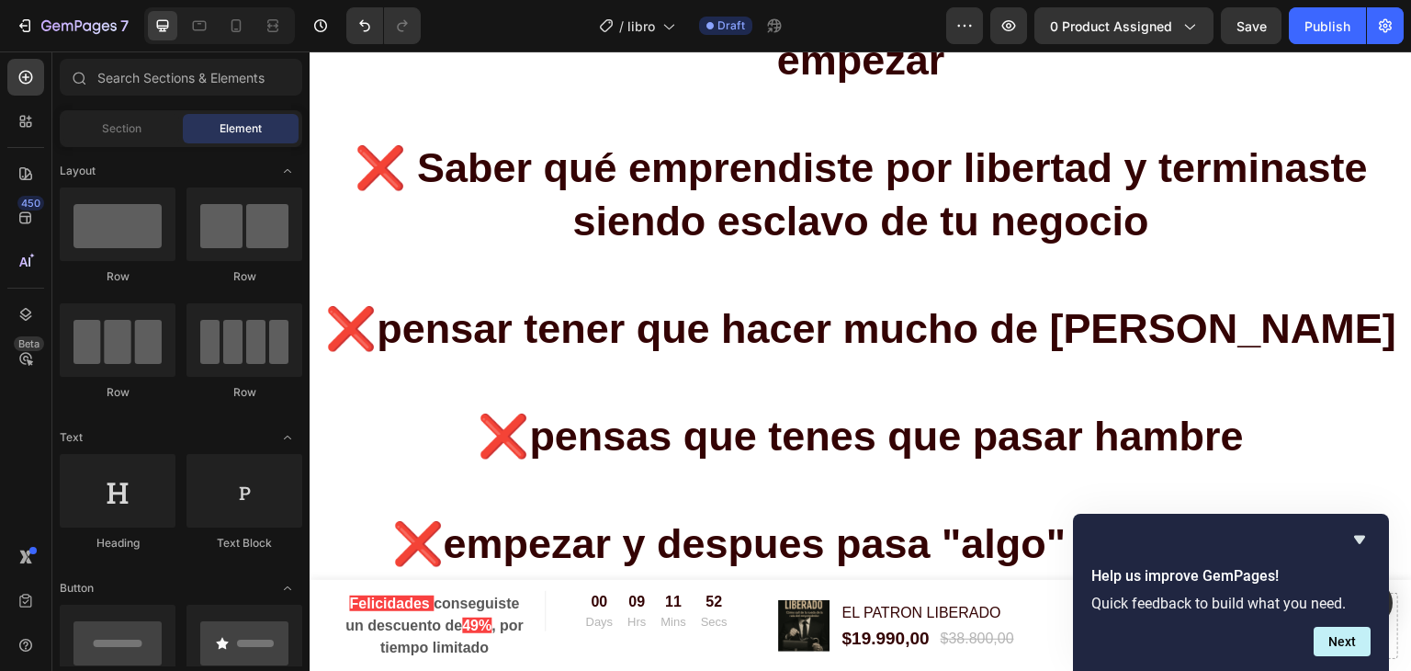
scroll to position [1943, 0]
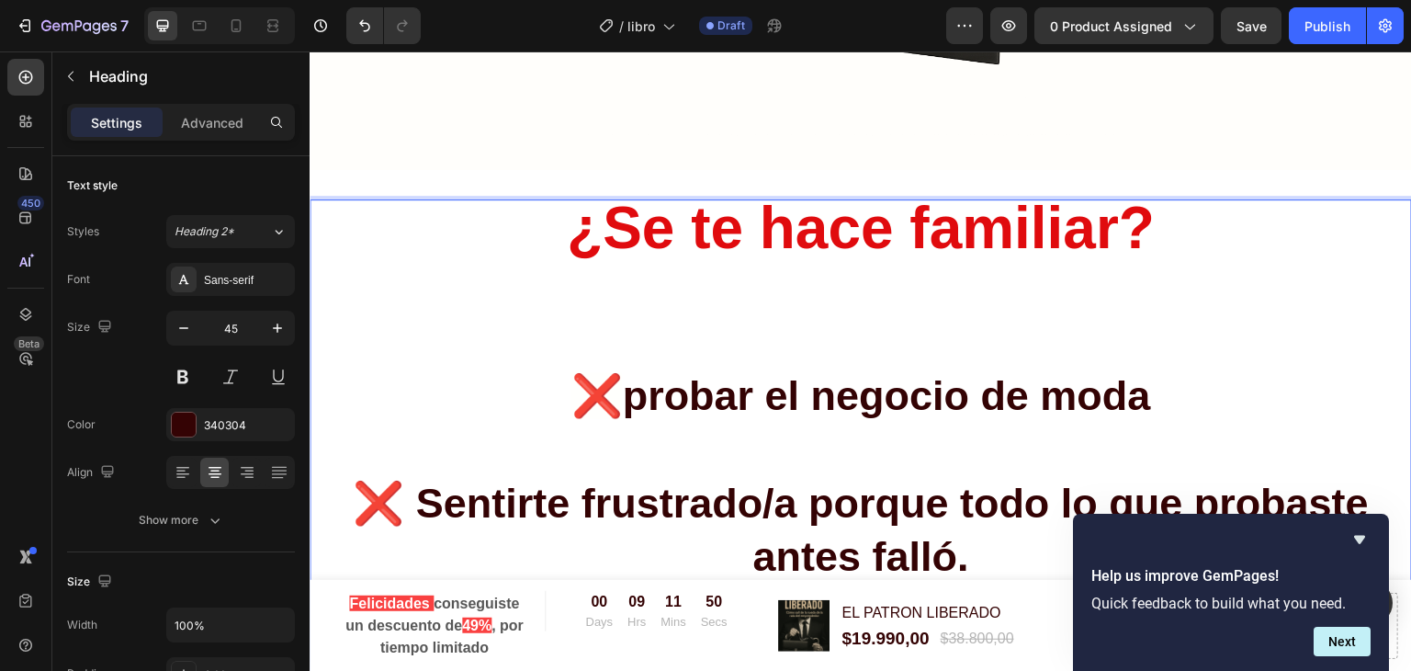
scroll to position [1113, 0]
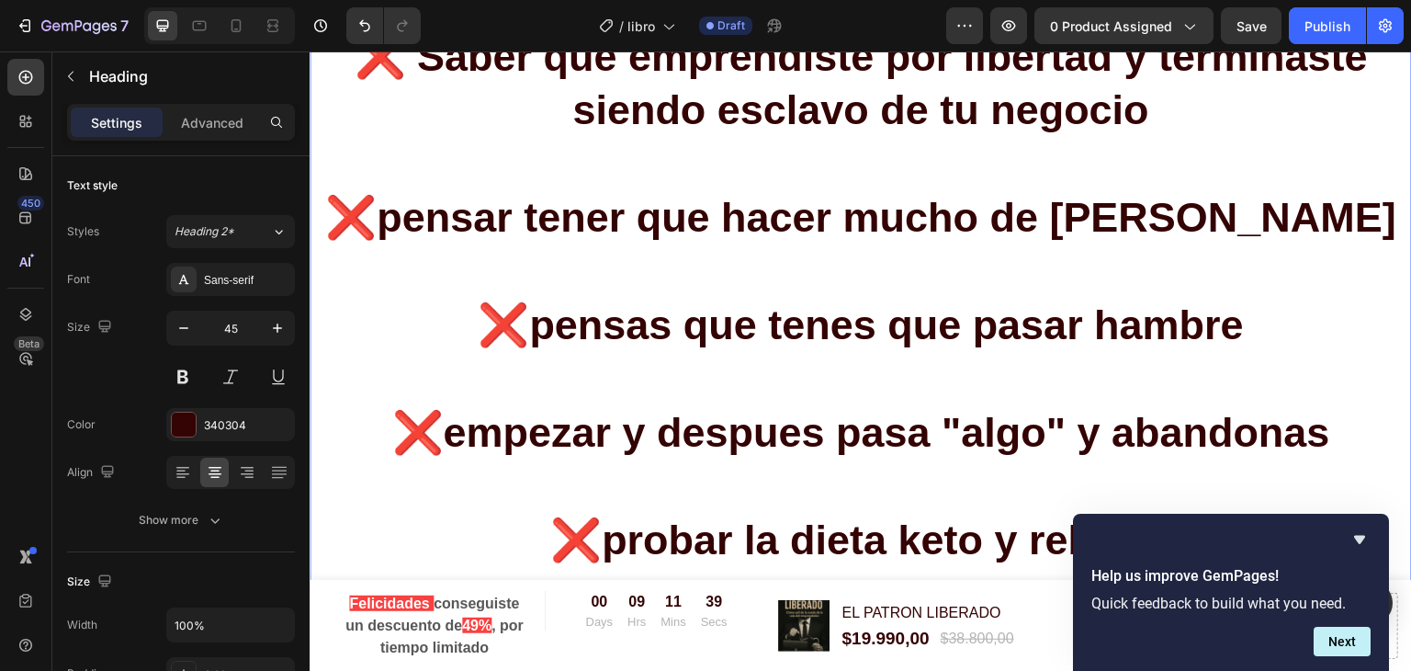
scroll to position [2067, 0]
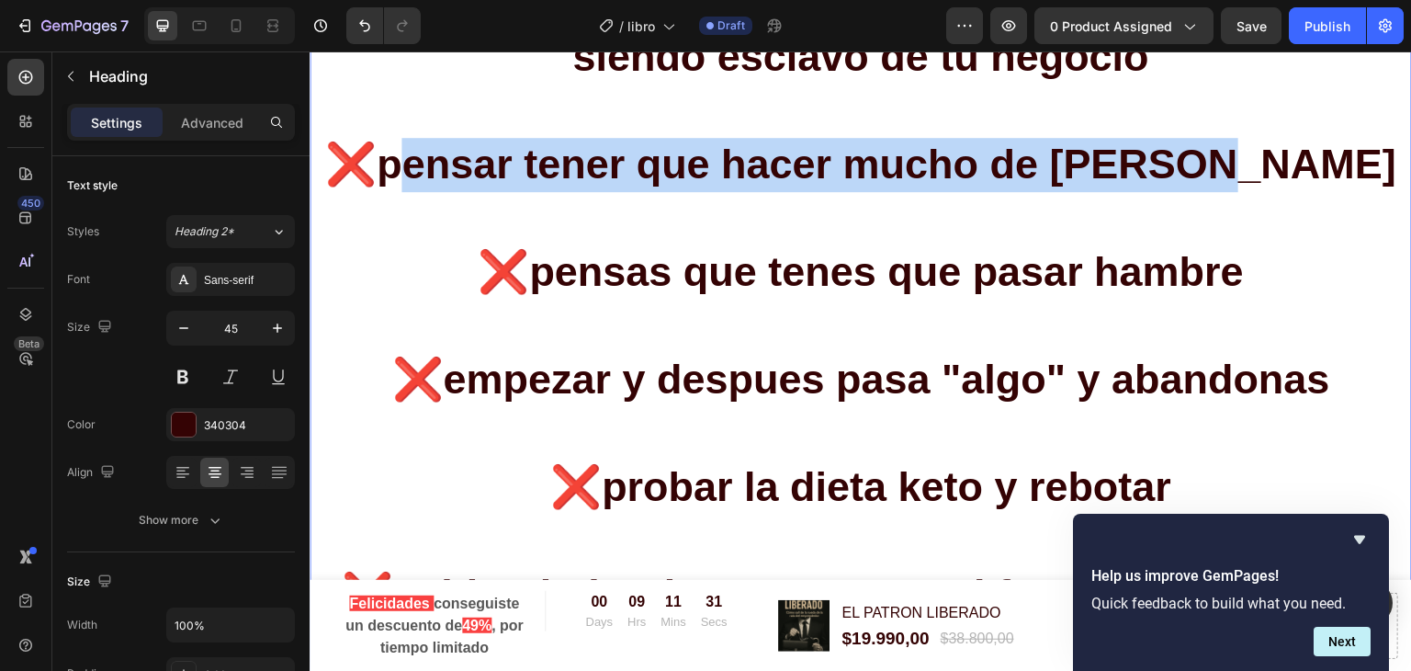
drag, startPoint x: 498, startPoint y: 107, endPoint x: 1282, endPoint y: 106, distance: 784.5
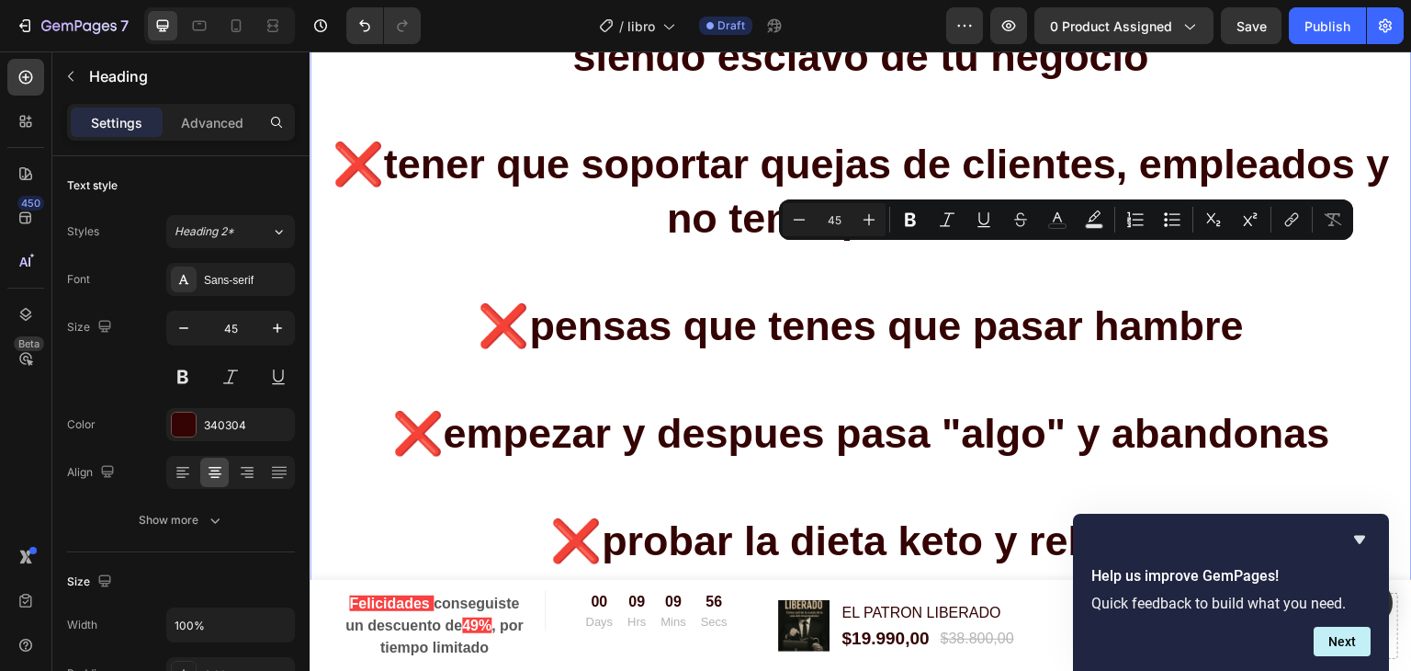
drag, startPoint x: 895, startPoint y: 278, endPoint x: 1249, endPoint y: 269, distance: 354.7
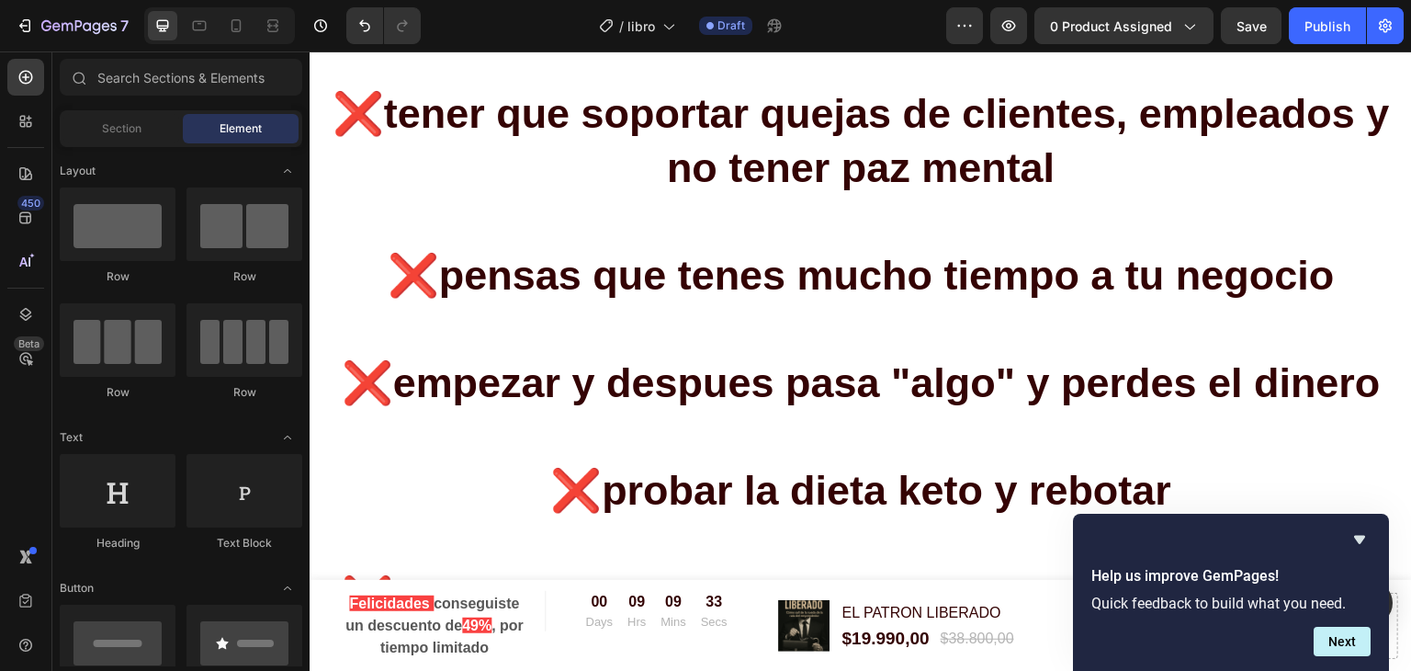
scroll to position [2185, 0]
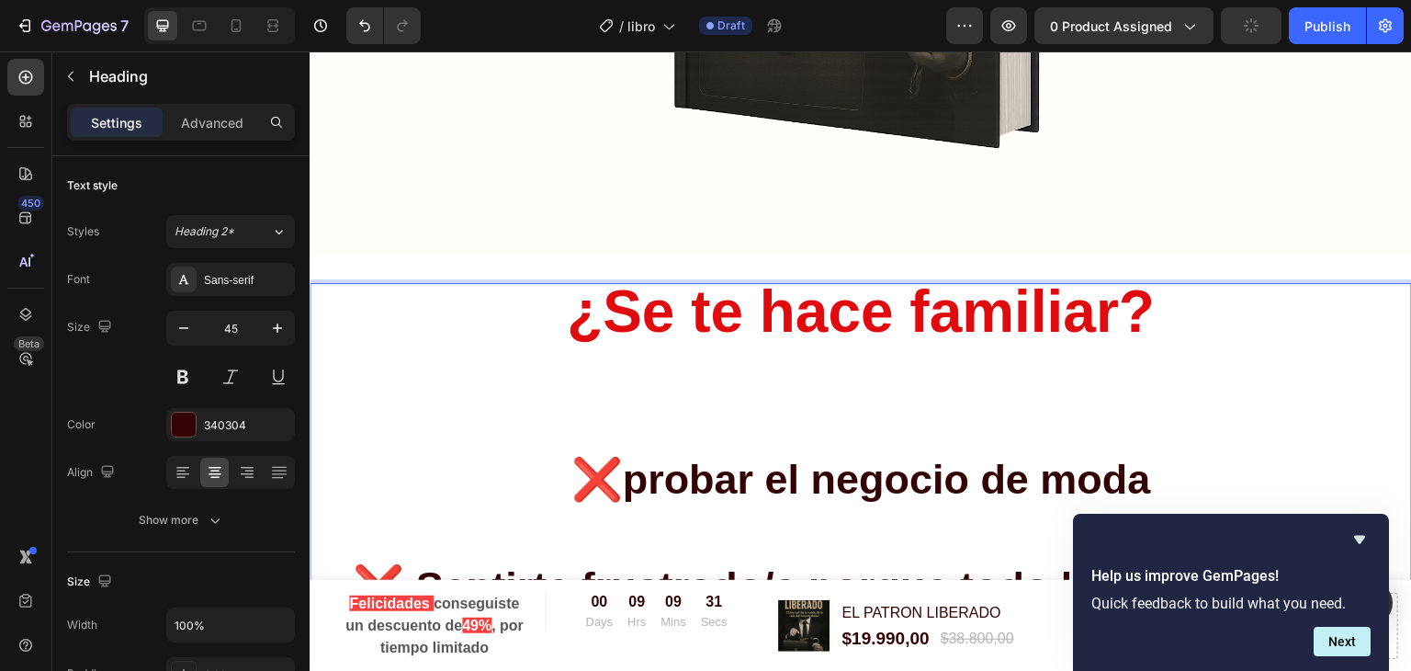
scroll to position [1113, 0]
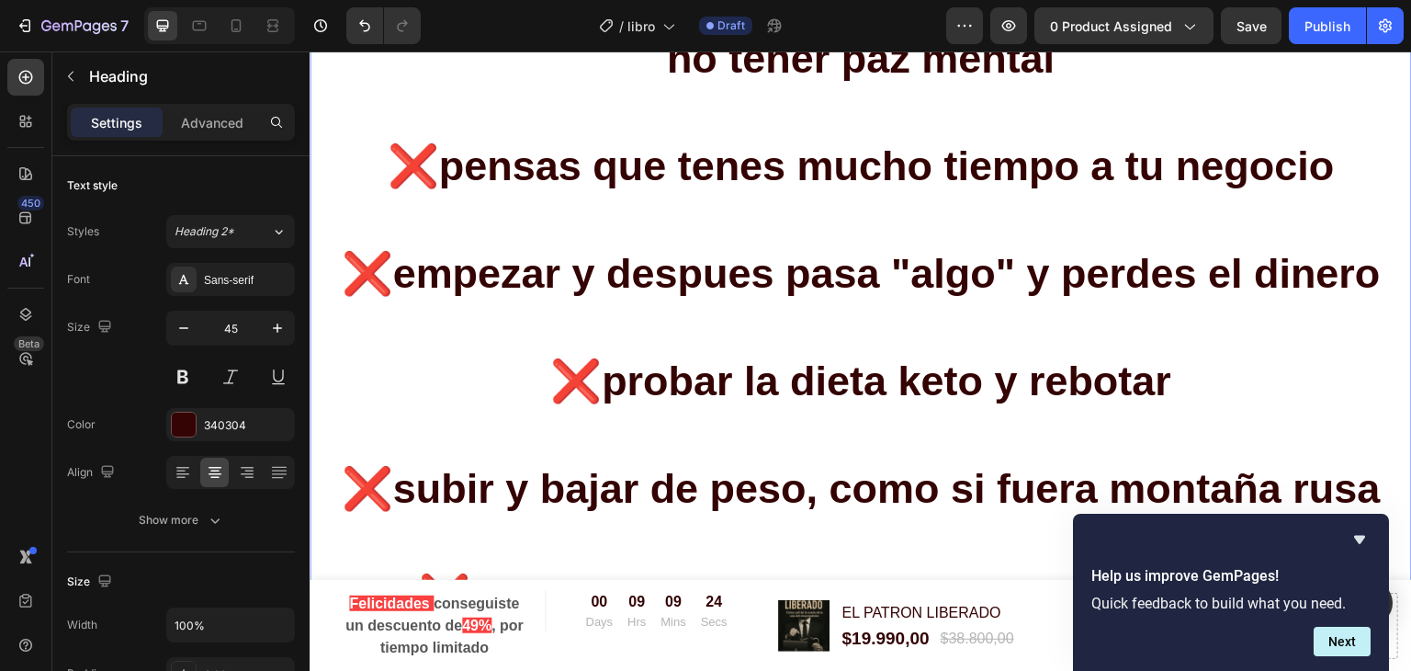
scroll to position [2228, 0]
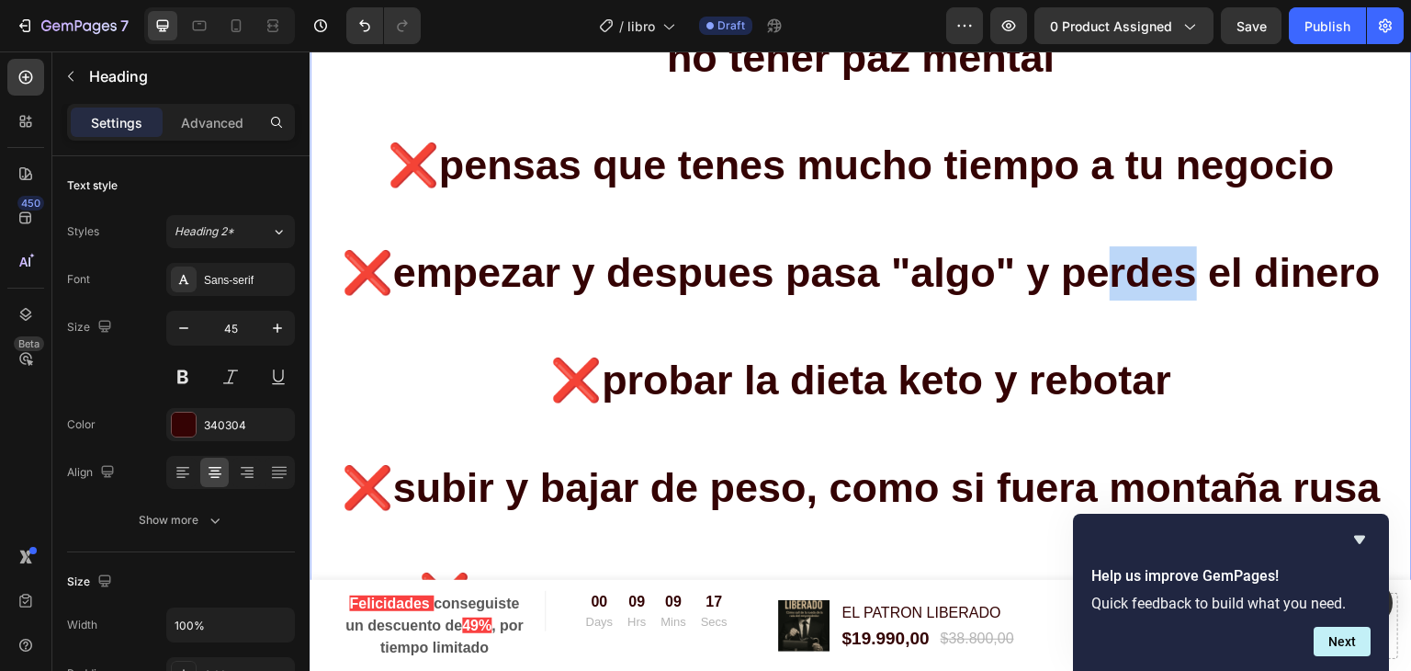
drag, startPoint x: 1078, startPoint y: 210, endPoint x: 1175, endPoint y: 214, distance: 96.5
drag, startPoint x: 1072, startPoint y: 221, endPoint x: 1372, endPoint y: 220, distance: 300.4
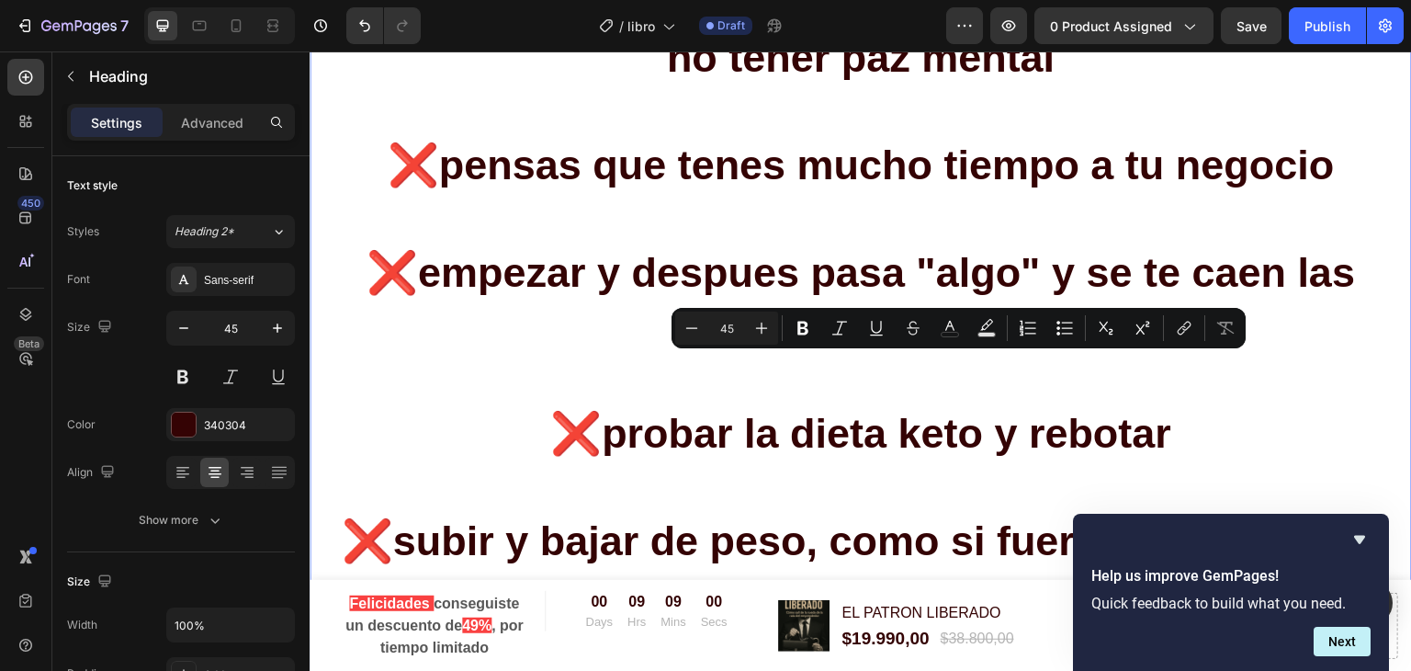
drag, startPoint x: 749, startPoint y: 387, endPoint x: 1174, endPoint y: 389, distance: 425.3
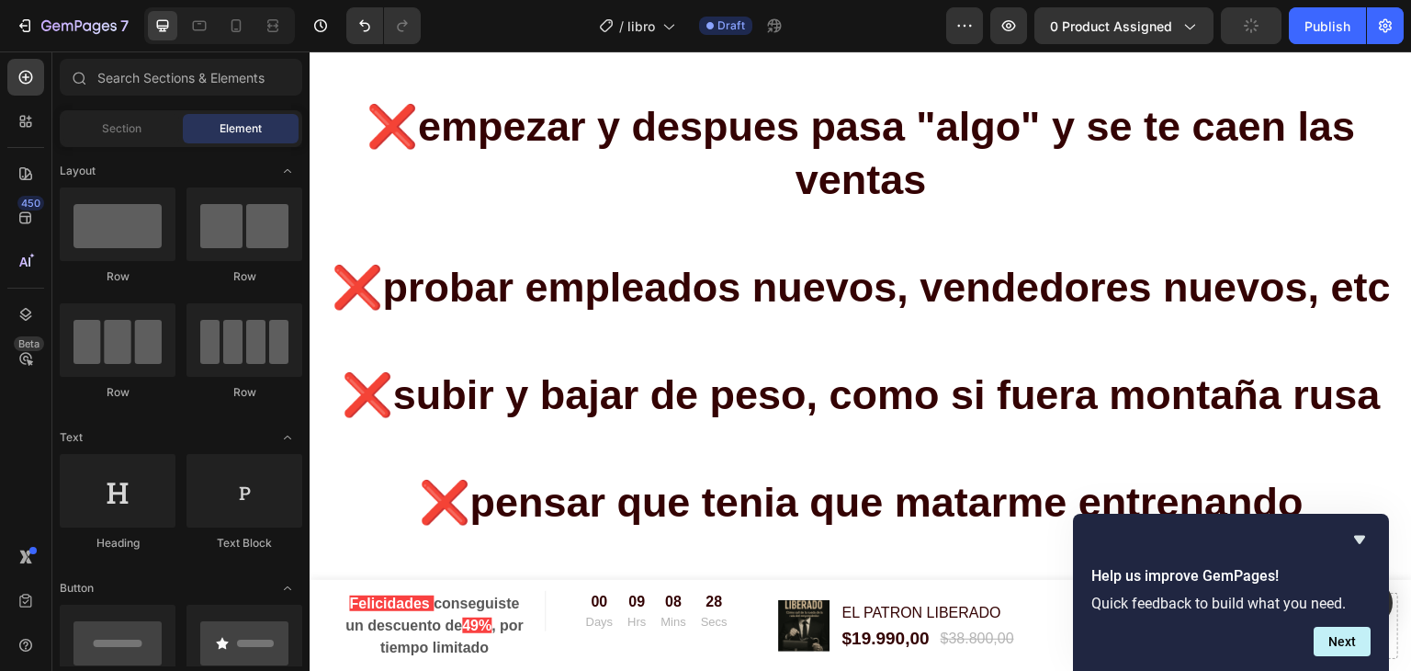
scroll to position [2387, 0]
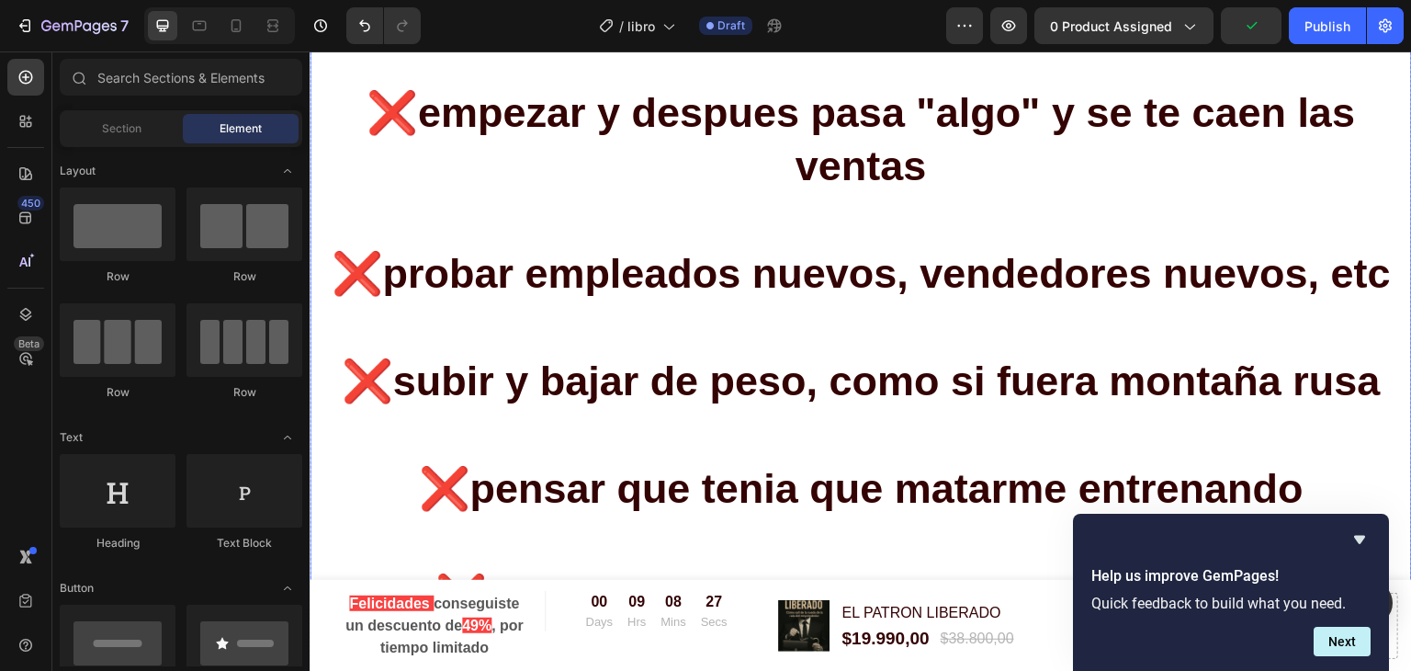
click at [653, 310] on p "⁠⁠⁠⁠⁠⁠⁠ ¿Se te hace familiar? ❌ probar el negocio de moda ❌ Sentirte frustrado/…" at bounding box center [860, 675] width 1099 height 3235
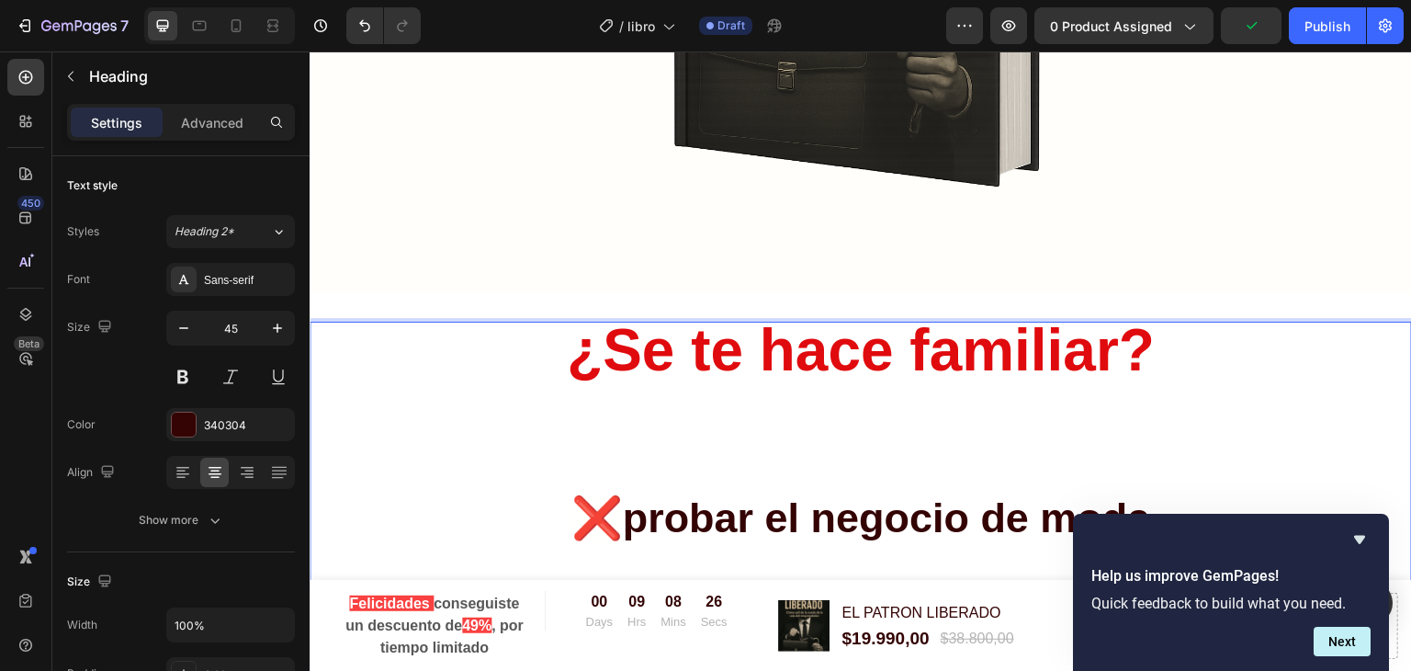
scroll to position [1113, 0]
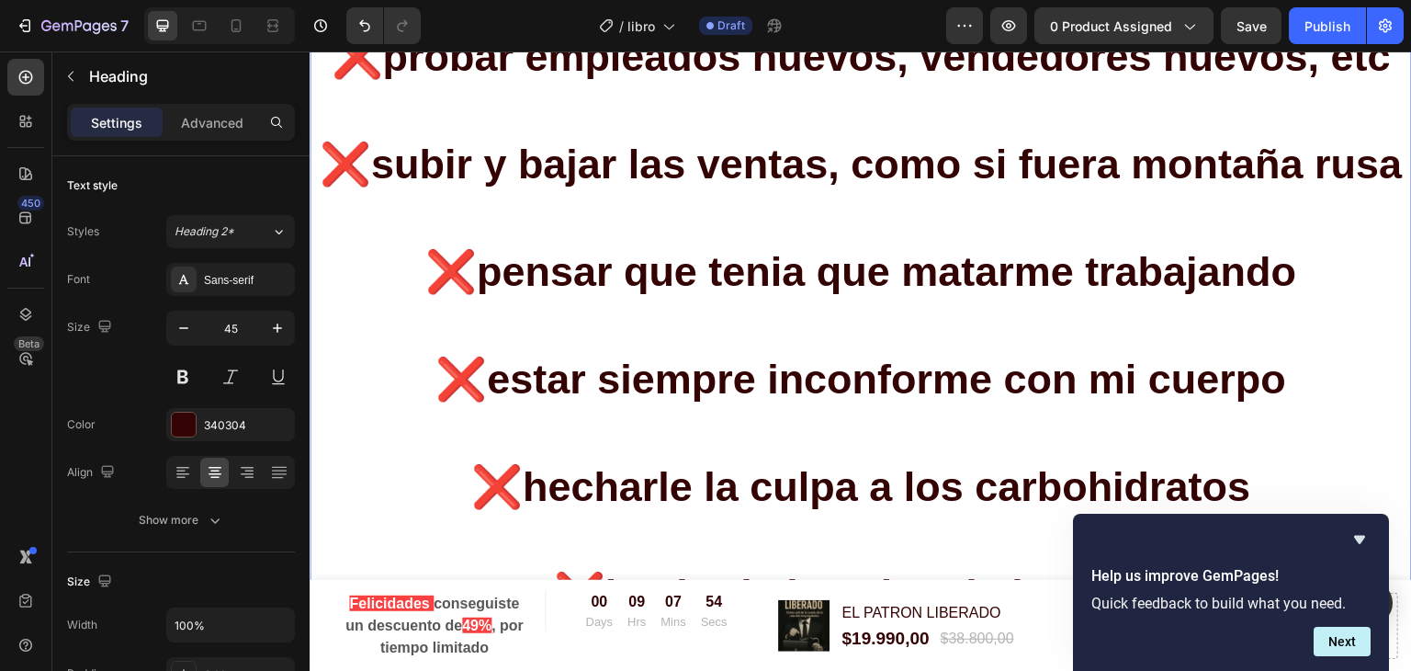
scroll to position [2657, 0]
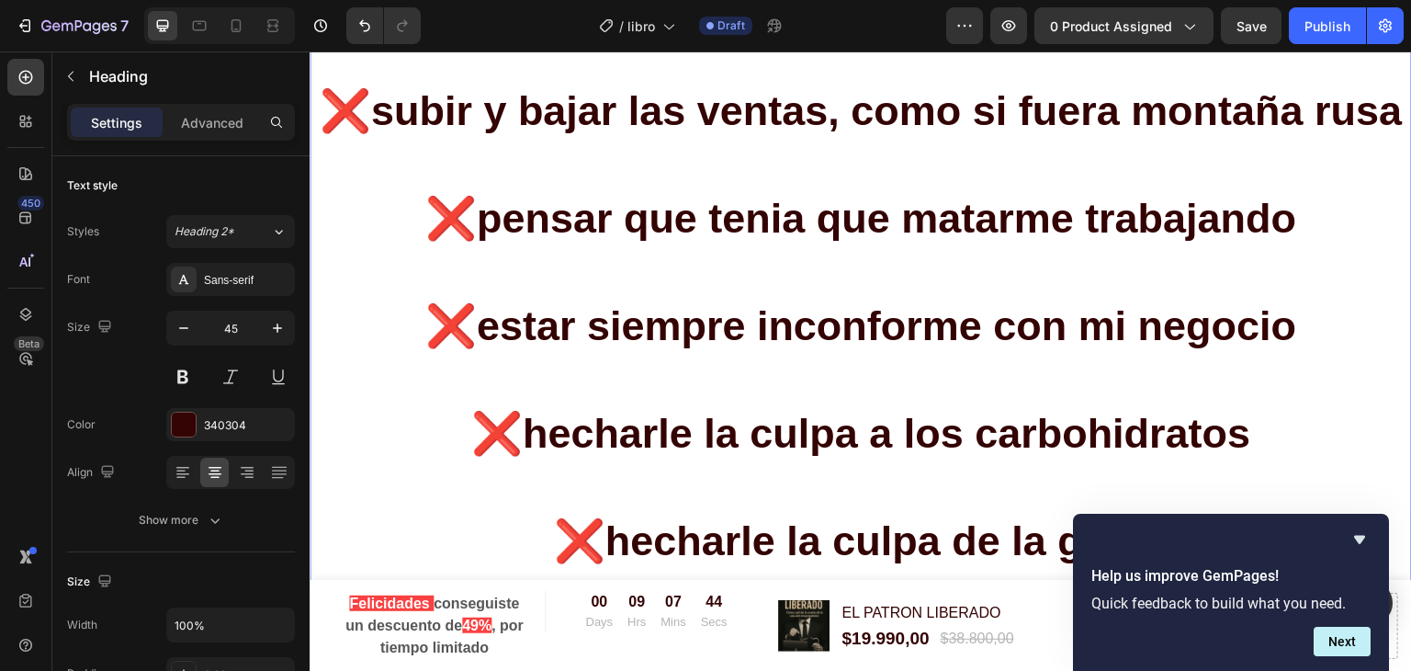
click at [1168, 422] on p "¿Se te hace familiar? ❌ probar el negocio de moda ❌ Sentirte frustrado/a porque…" at bounding box center [860, 405] width 1099 height 3235
click at [983, 430] on p "¿Se te hace familiar? ❌ probar el negocio de moda ❌ Sentirte frustrado/a porque…" at bounding box center [860, 405] width 1099 height 3235
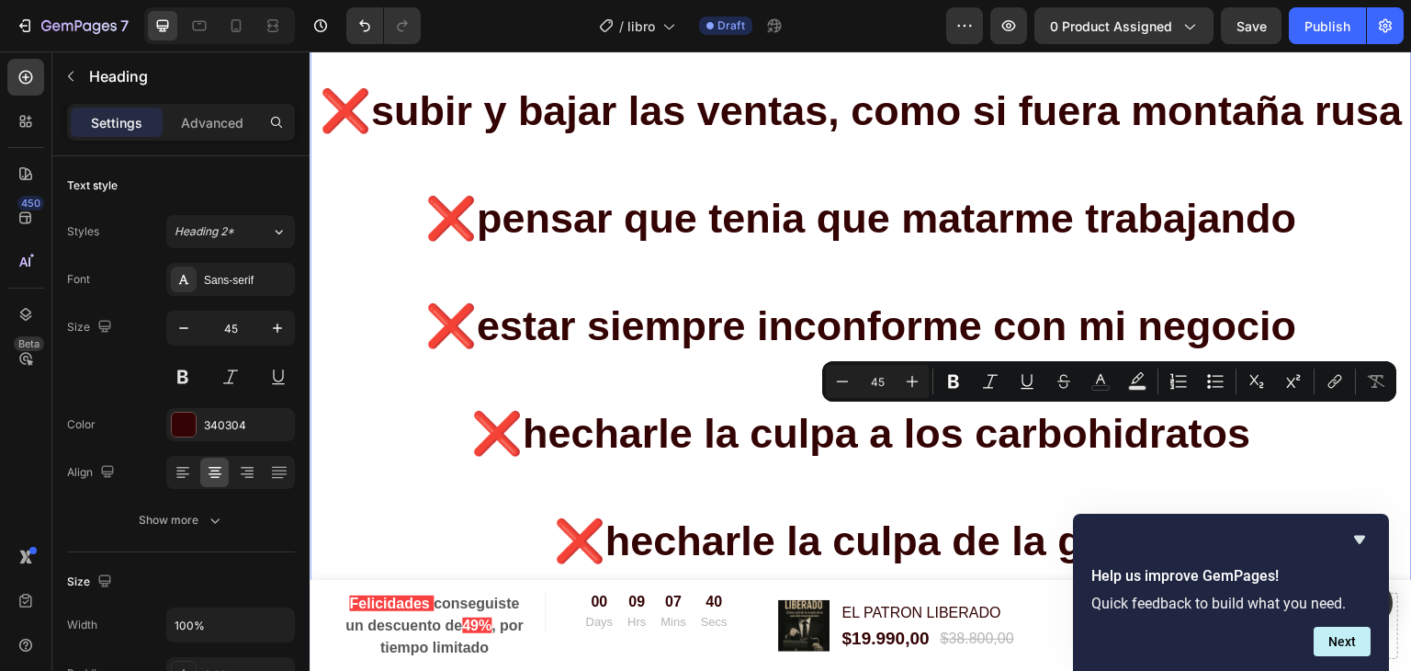
drag, startPoint x: 983, startPoint y: 430, endPoint x: 1246, endPoint y: 439, distance: 262.9
click at [1246, 439] on p "¿Se te hace familiar? ❌ probar el negocio de moda ❌ Sentirte frustrado/a porque…" at bounding box center [860, 405] width 1099 height 3235
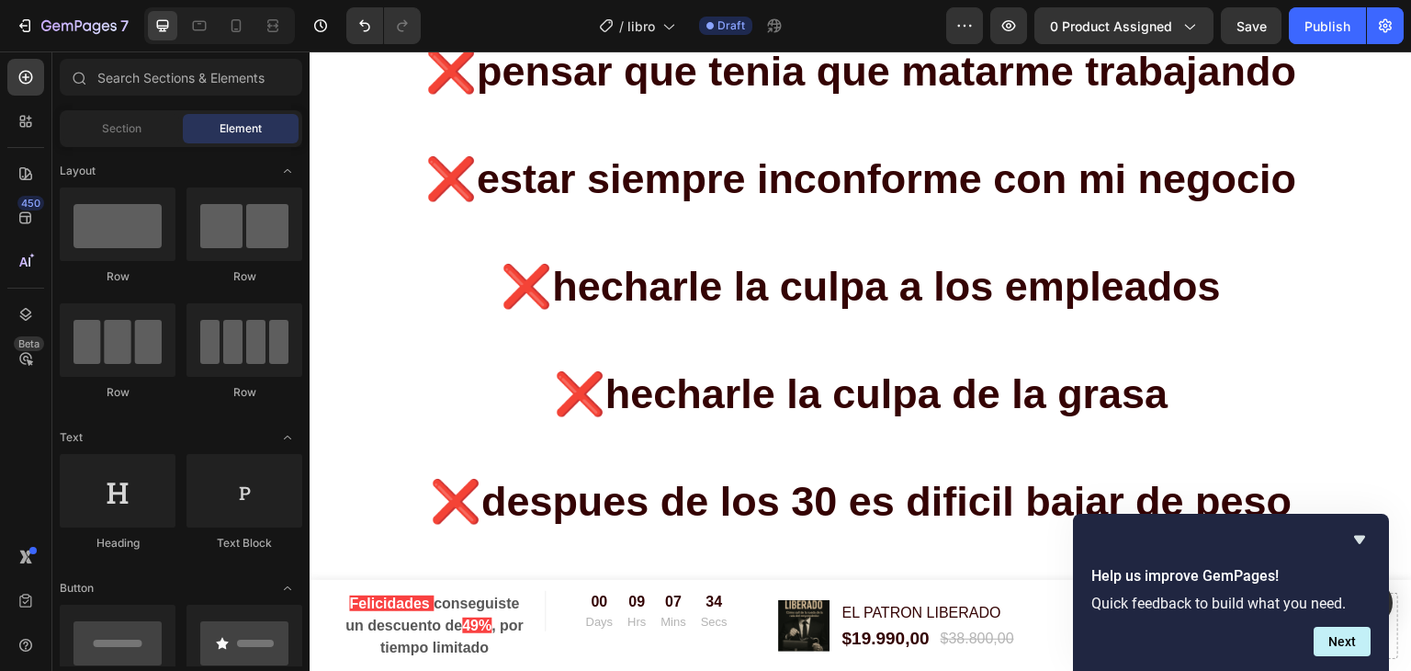
scroll to position [2846, 0]
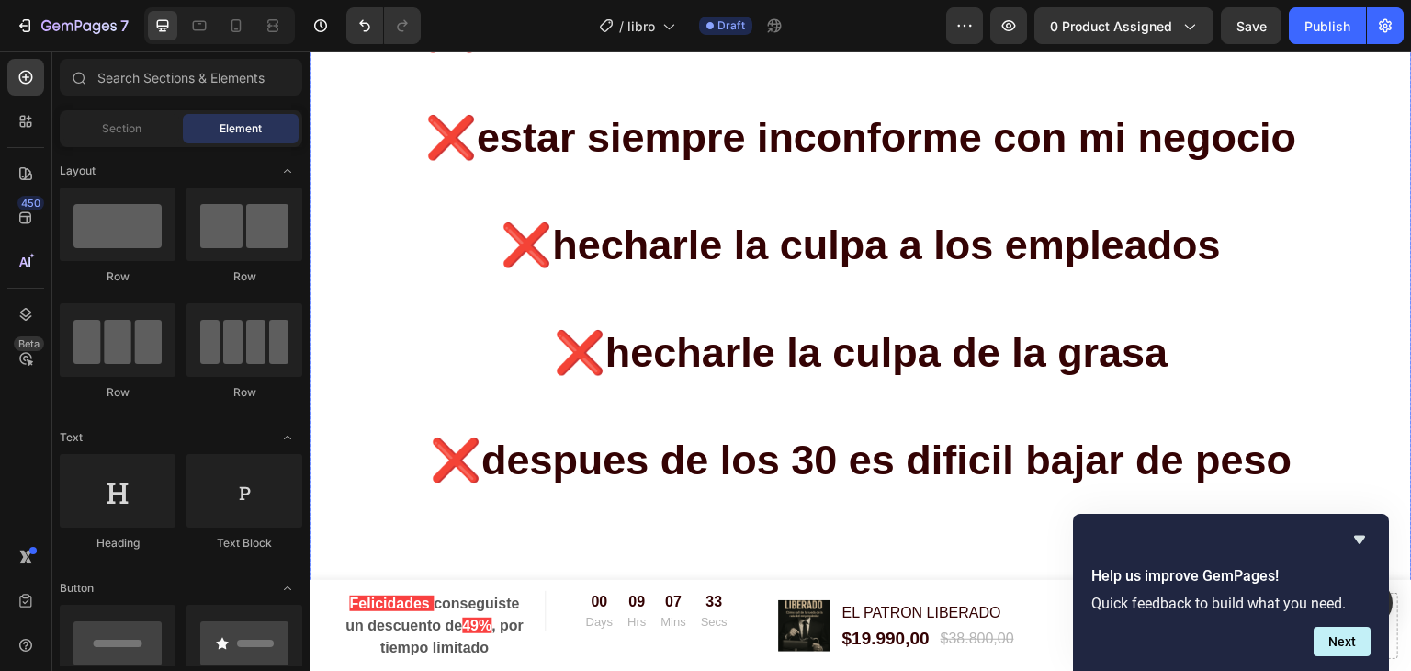
click at [1057, 348] on p "⁠⁠⁠⁠⁠⁠⁠ ¿Se te hace familiar? ❌ probar el negocio de moda ❌ Sentirte frustrado/…" at bounding box center [860, 217] width 1099 height 3235
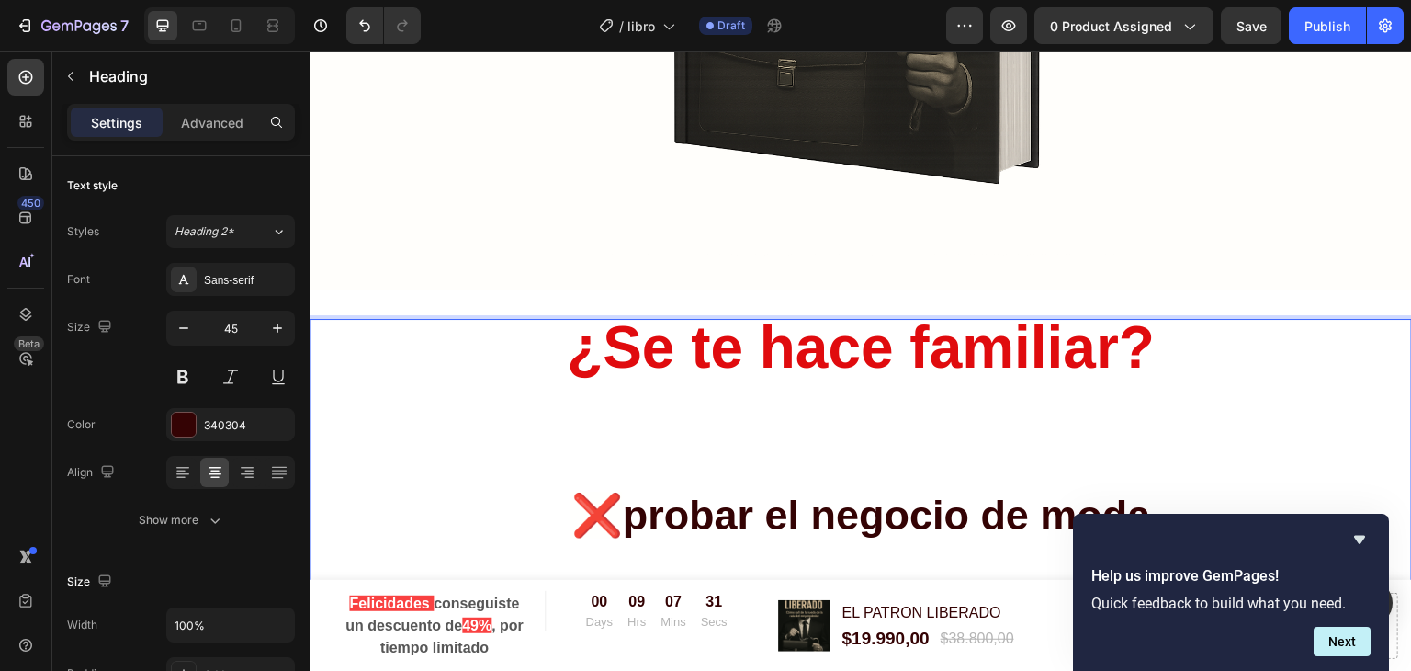
scroll to position [1113, 0]
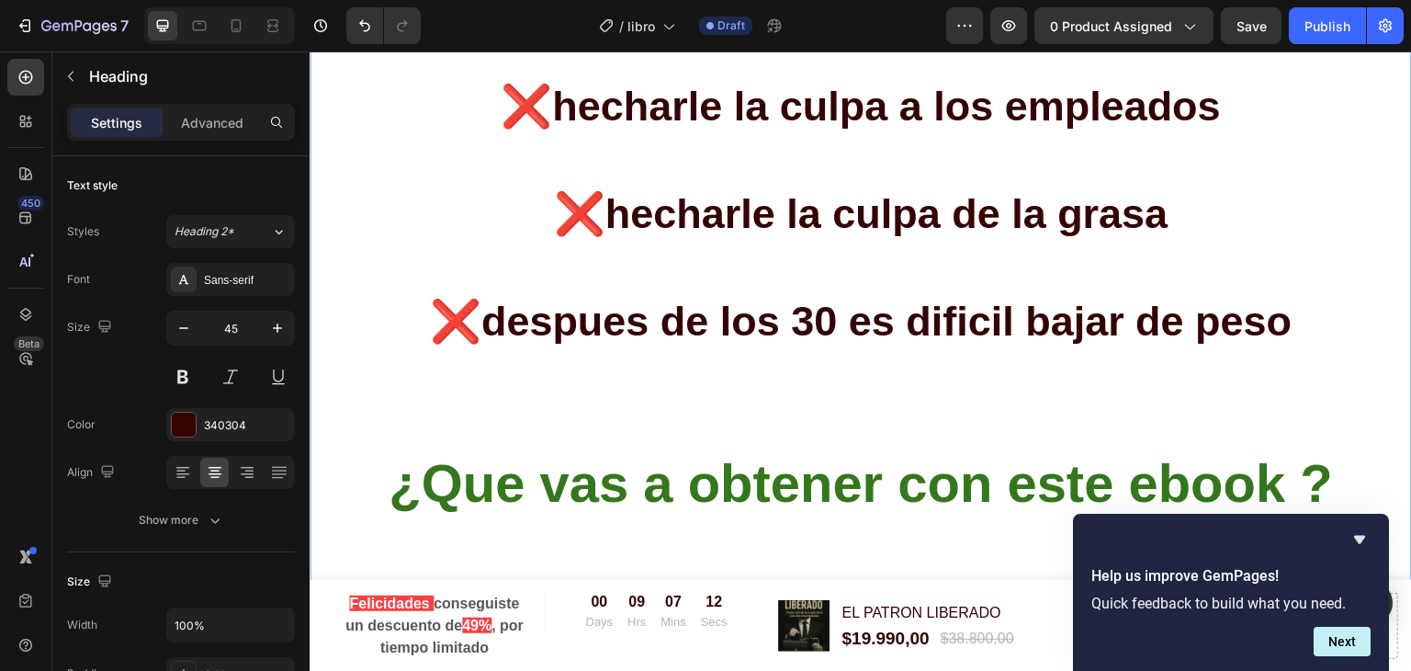
scroll to position [3039, 0]
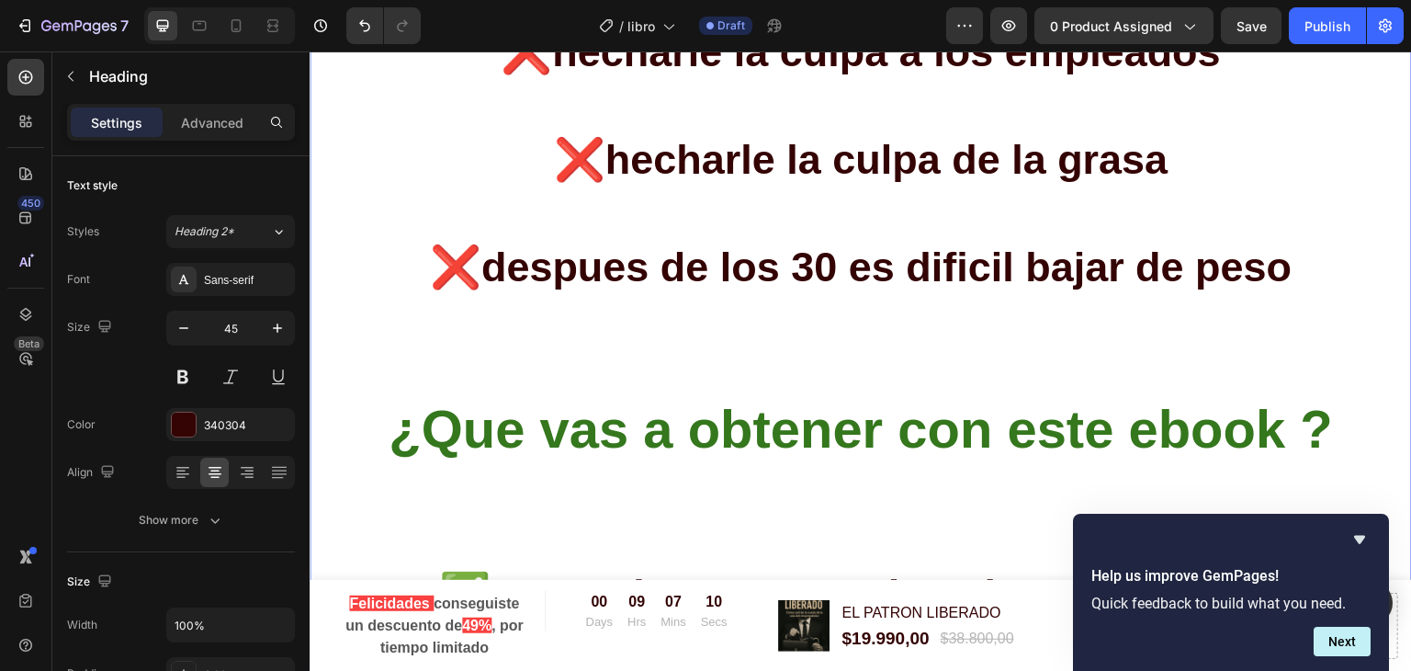
click at [776, 170] on p "¿Se te hace familiar? ❌ probar el negocio de moda ❌ Sentirte frustrado/a porque…" at bounding box center [860, 24] width 1099 height 3235
click at [832, 158] on p "¿Se te hace familiar? ❌ probar el negocio de moda ❌ Sentirte frustrado/a porque…" at bounding box center [860, 24] width 1099 height 3235
click at [965, 157] on p "¿Se te hace familiar? ❌ probar el negocio de moda ❌ Sentirte frustrado/a porque…" at bounding box center [860, 24] width 1099 height 3235
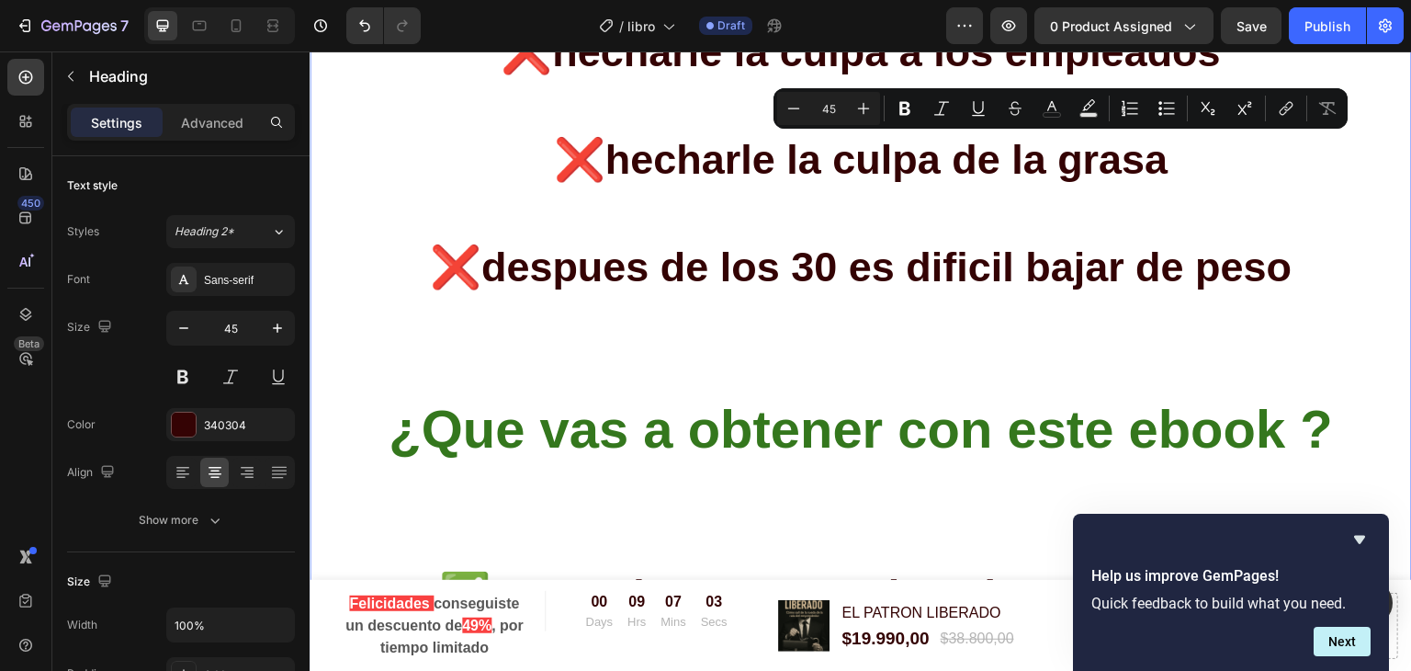
drag, startPoint x: 965, startPoint y: 157, endPoint x: 1162, endPoint y: 171, distance: 198.0
click at [1162, 171] on p "¿Se te hace familiar? ❌ probar el negocio de moda ❌ Sentirte frustrado/a porque…" at bounding box center [860, 24] width 1099 height 3235
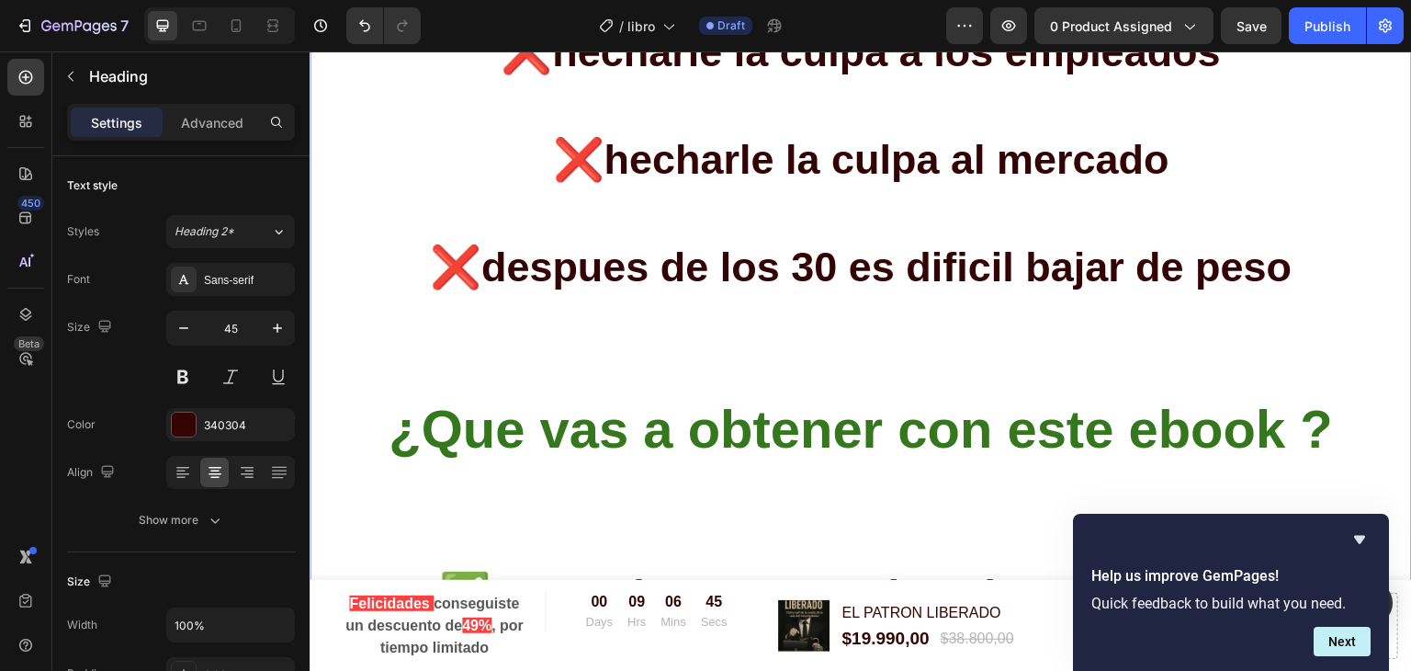
drag, startPoint x: 1034, startPoint y: 272, endPoint x: 1294, endPoint y: 287, distance: 260.4
click at [1294, 287] on p "¿Se te hace familiar? ❌ probar el negocio de moda ❌ Sentirte frustrado/a porque…" at bounding box center [860, 24] width 1099 height 3235
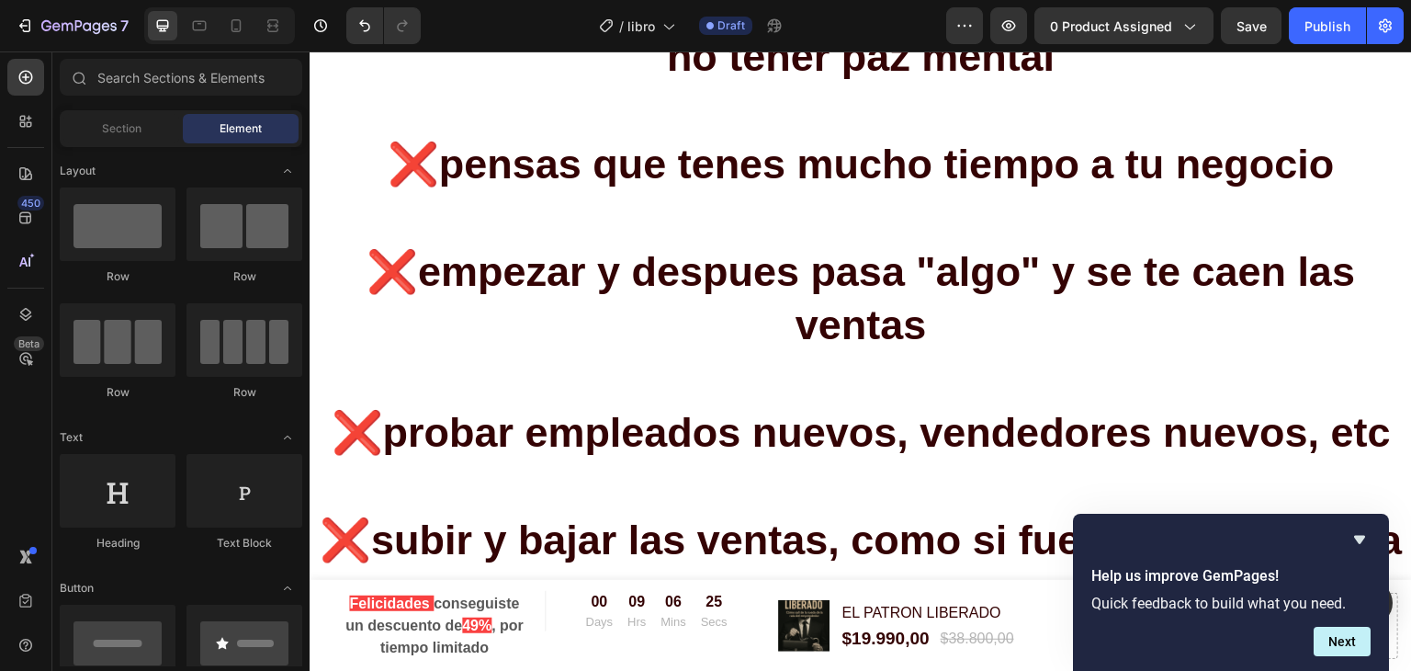
scroll to position [2256, 0]
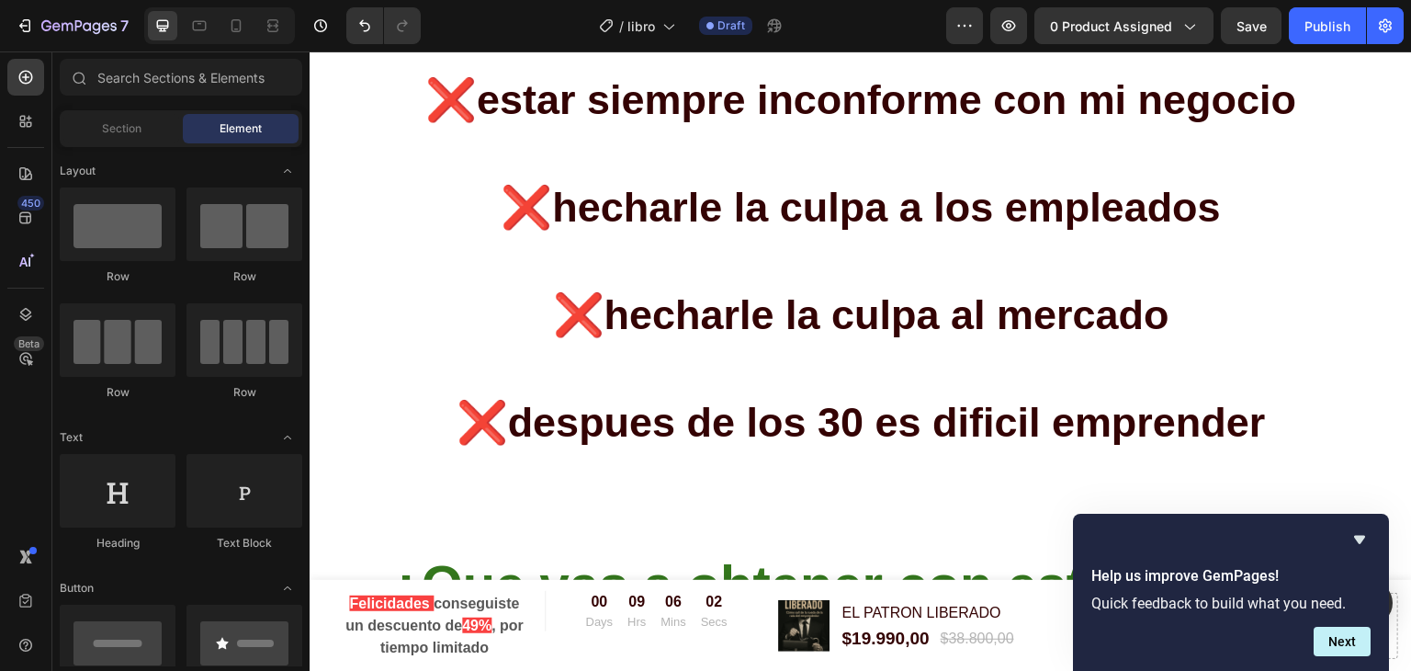
scroll to position [2910, 0]
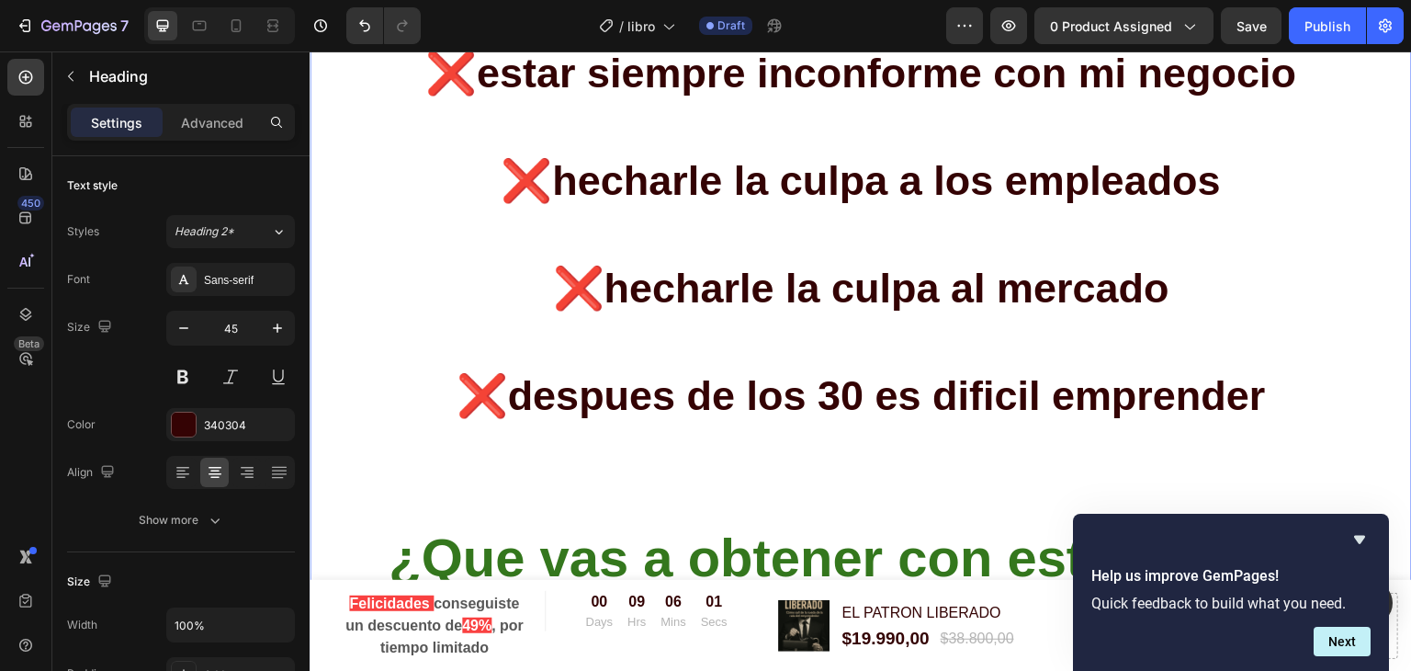
click at [886, 384] on p "⁠⁠⁠⁠⁠⁠⁠ ¿Se te hace familiar? ❌ probar el negocio de moda ❌ Sentirte frustrado/…" at bounding box center [860, 153] width 1099 height 3235
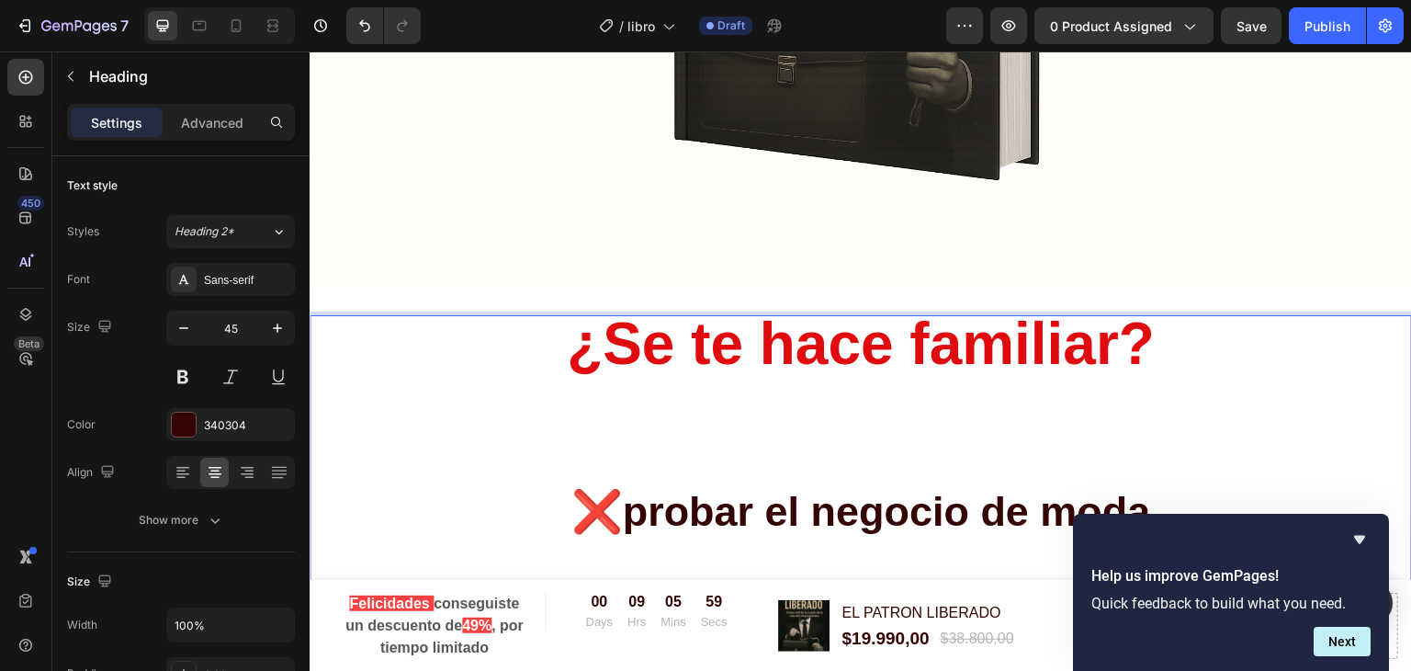
scroll to position [1113, 0]
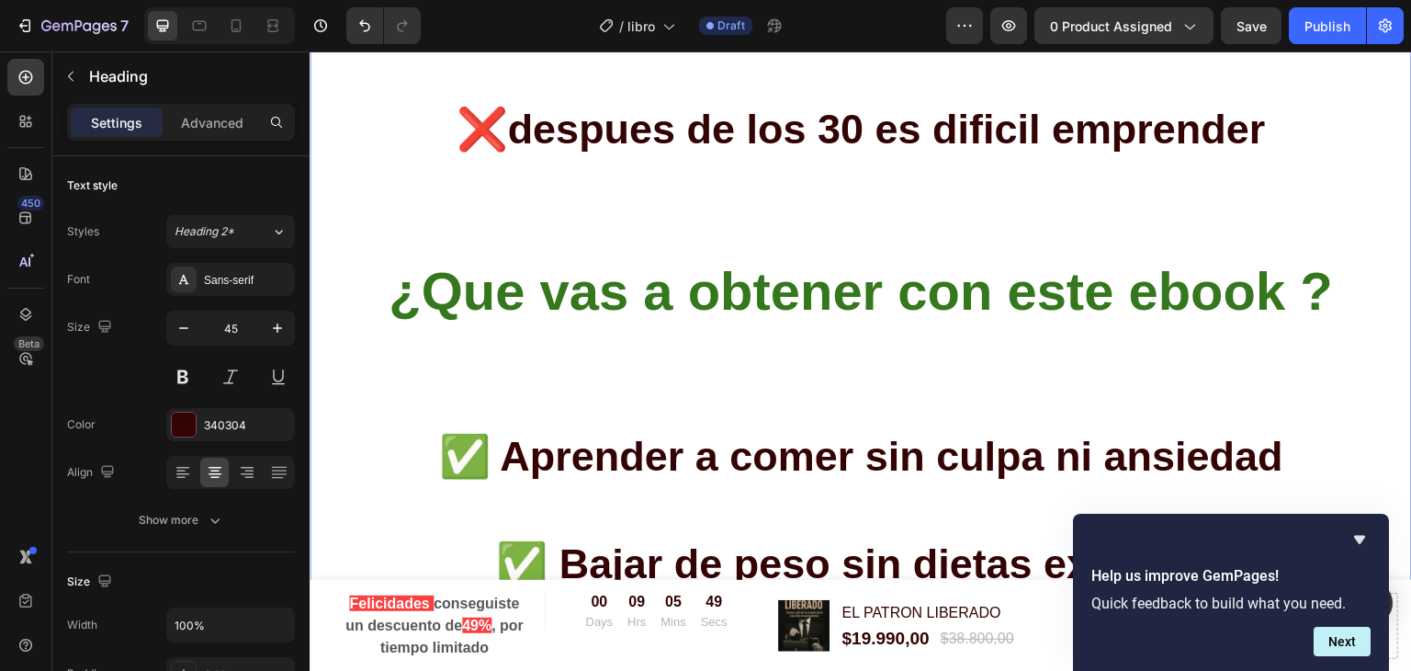
scroll to position [3123, 0]
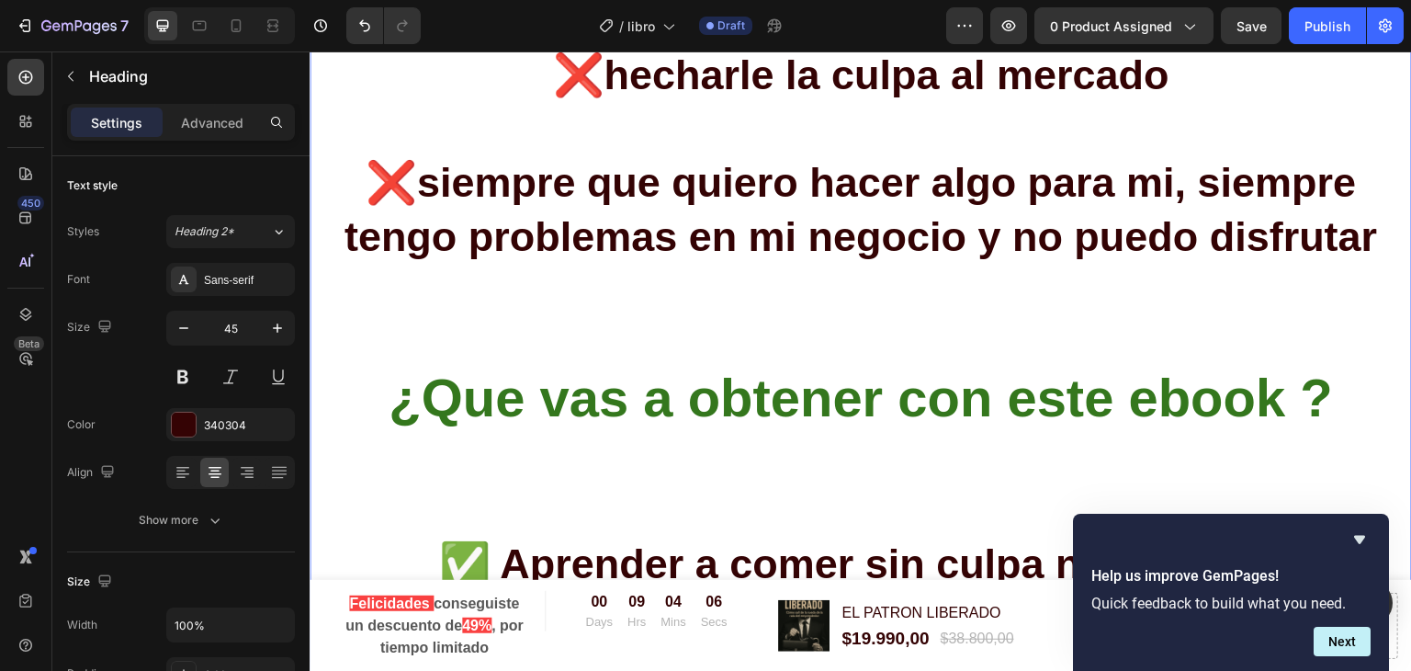
drag, startPoint x: 640, startPoint y: 77, endPoint x: 592, endPoint y: 146, distance: 83.8
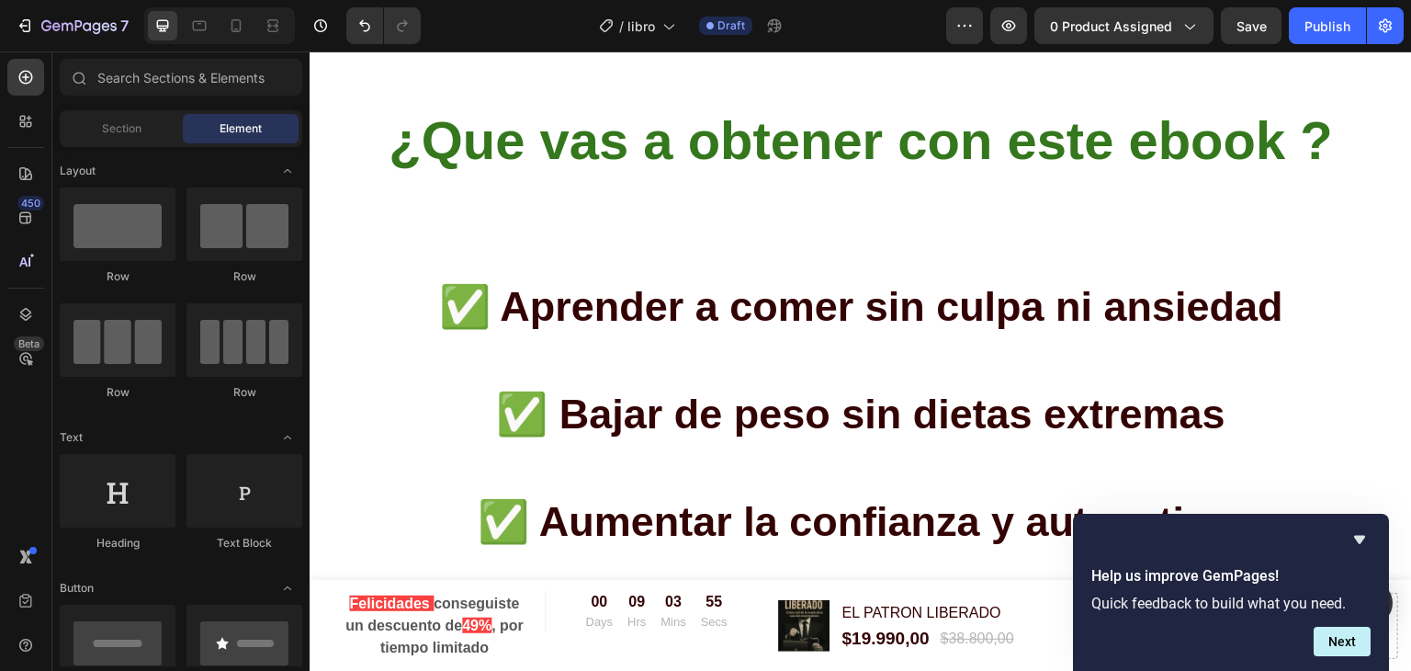
scroll to position [3394, 0]
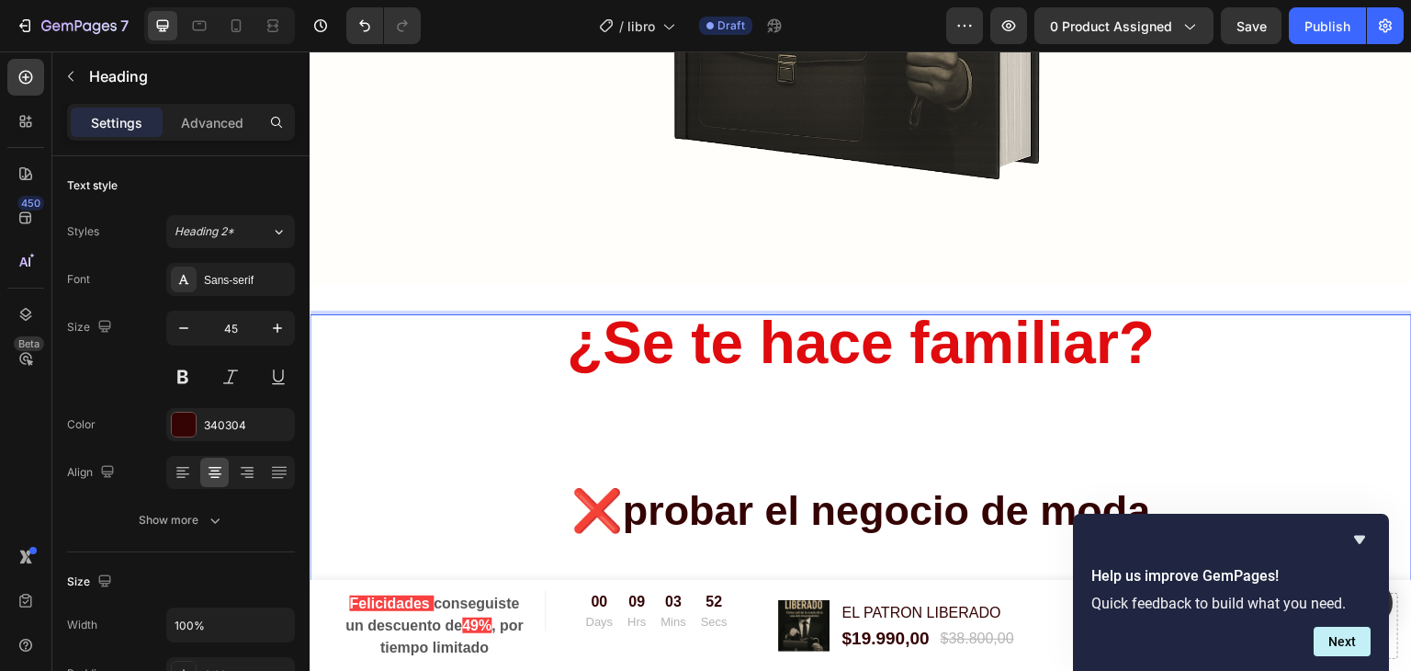
scroll to position [1113, 0]
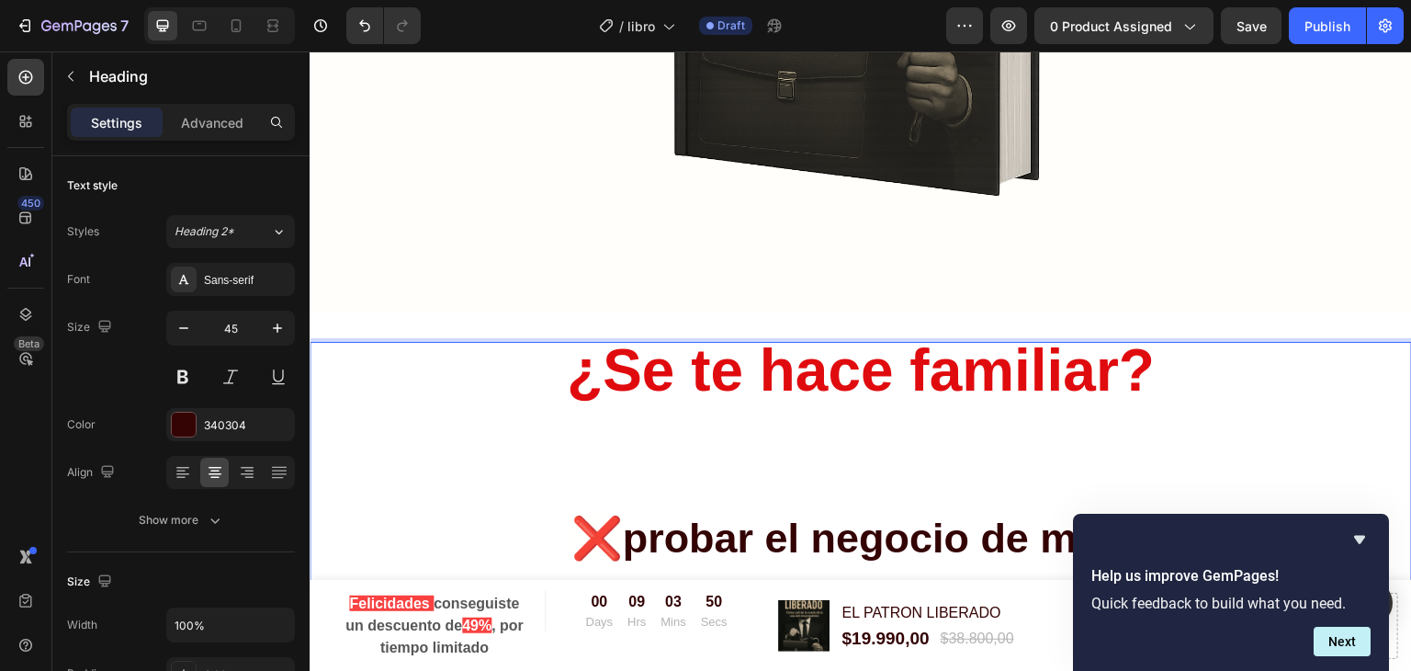
click at [875, 359] on span "¿Se te hace familiar?" at bounding box center [861, 370] width 588 height 66
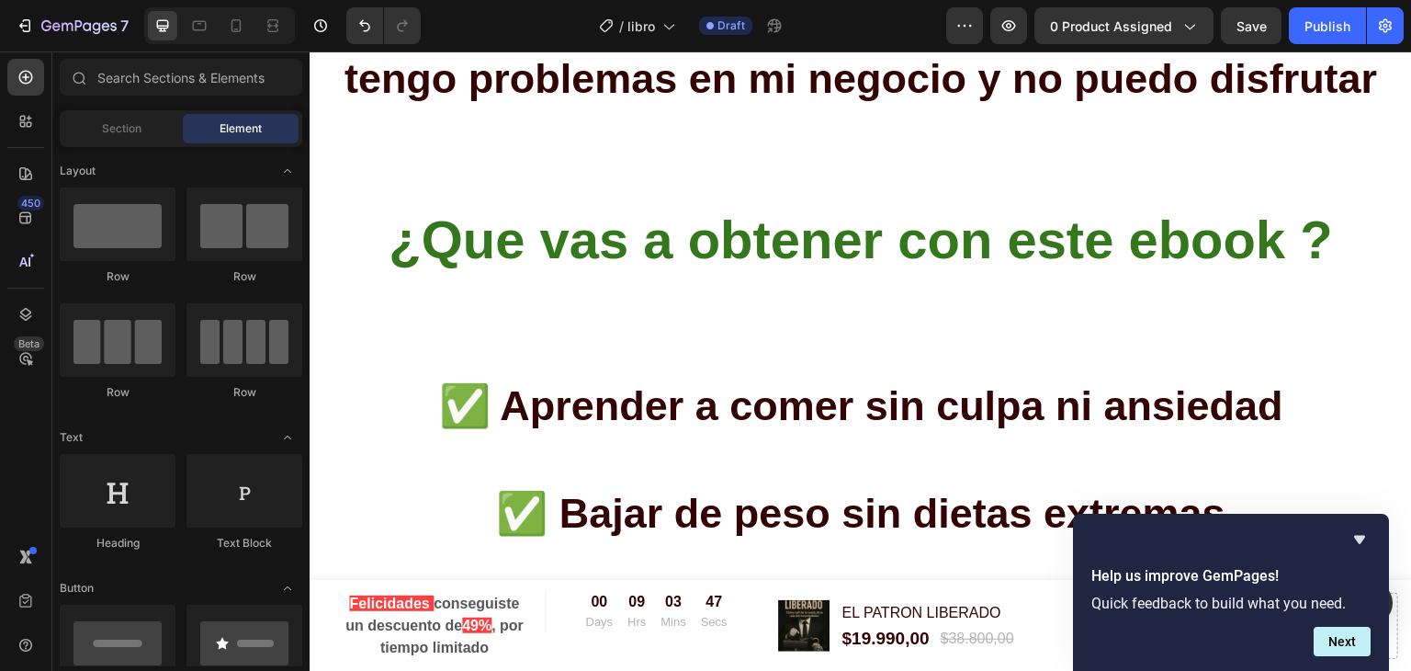
scroll to position [3322, 0]
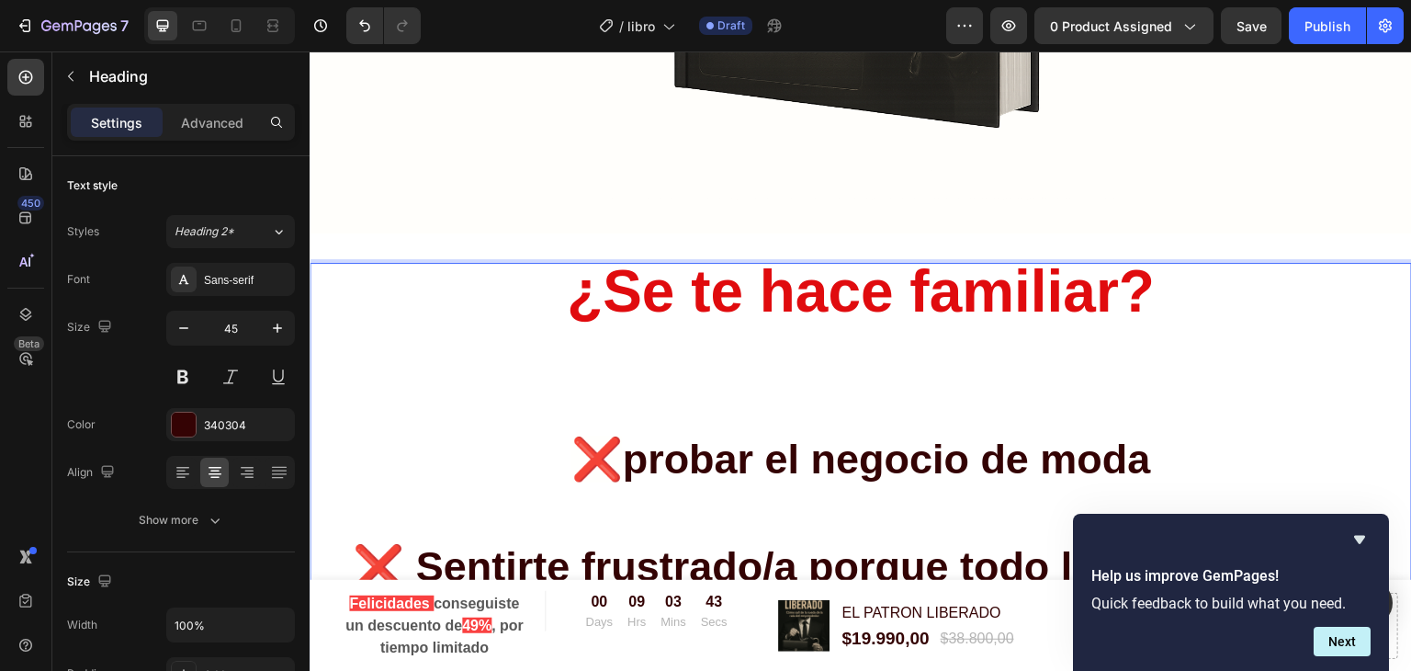
scroll to position [1113, 0]
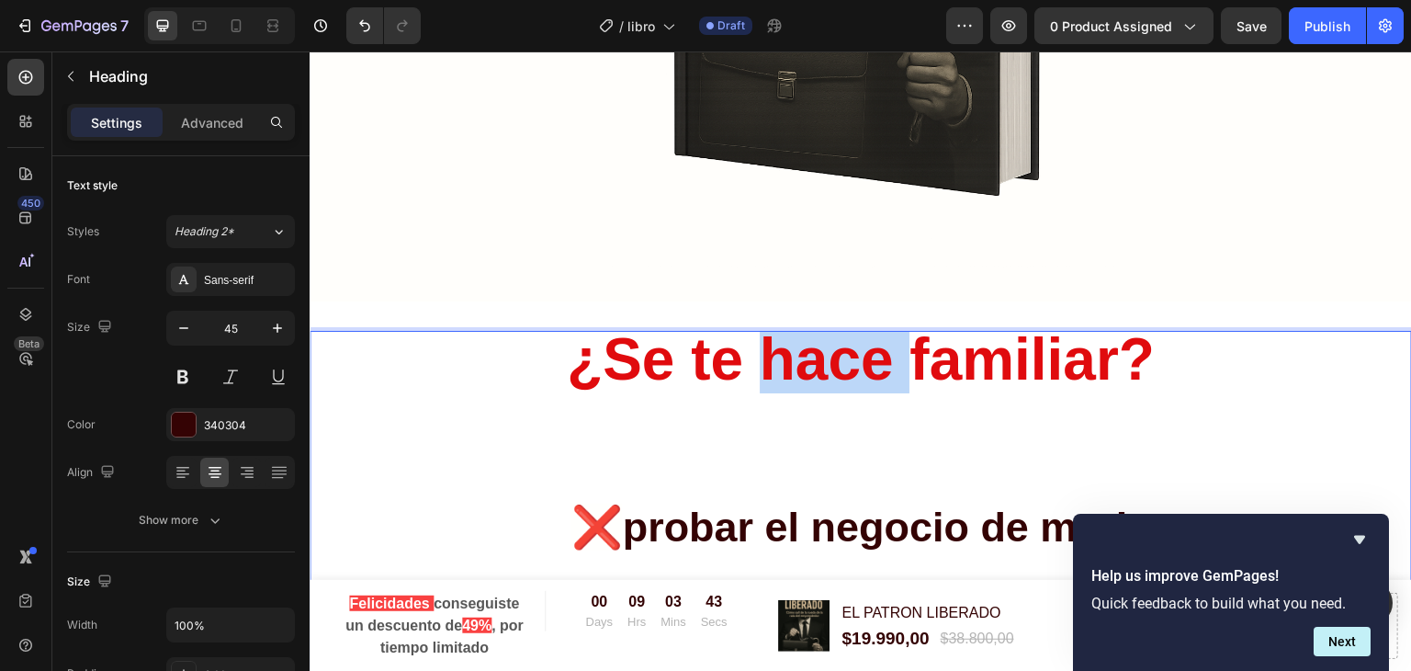
click at [773, 376] on span "¿Se te hace familiar?" at bounding box center [861, 359] width 588 height 66
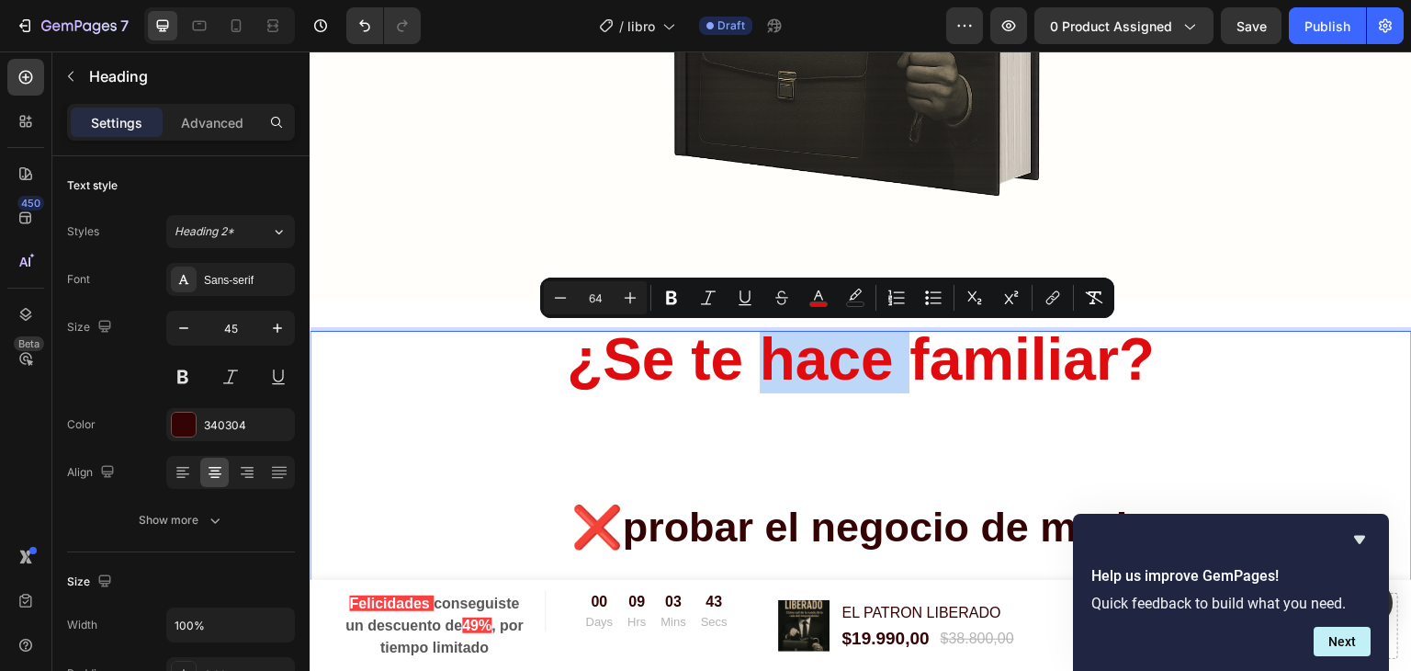
click at [773, 376] on span "¿Se te hace familiar?" at bounding box center [861, 359] width 588 height 66
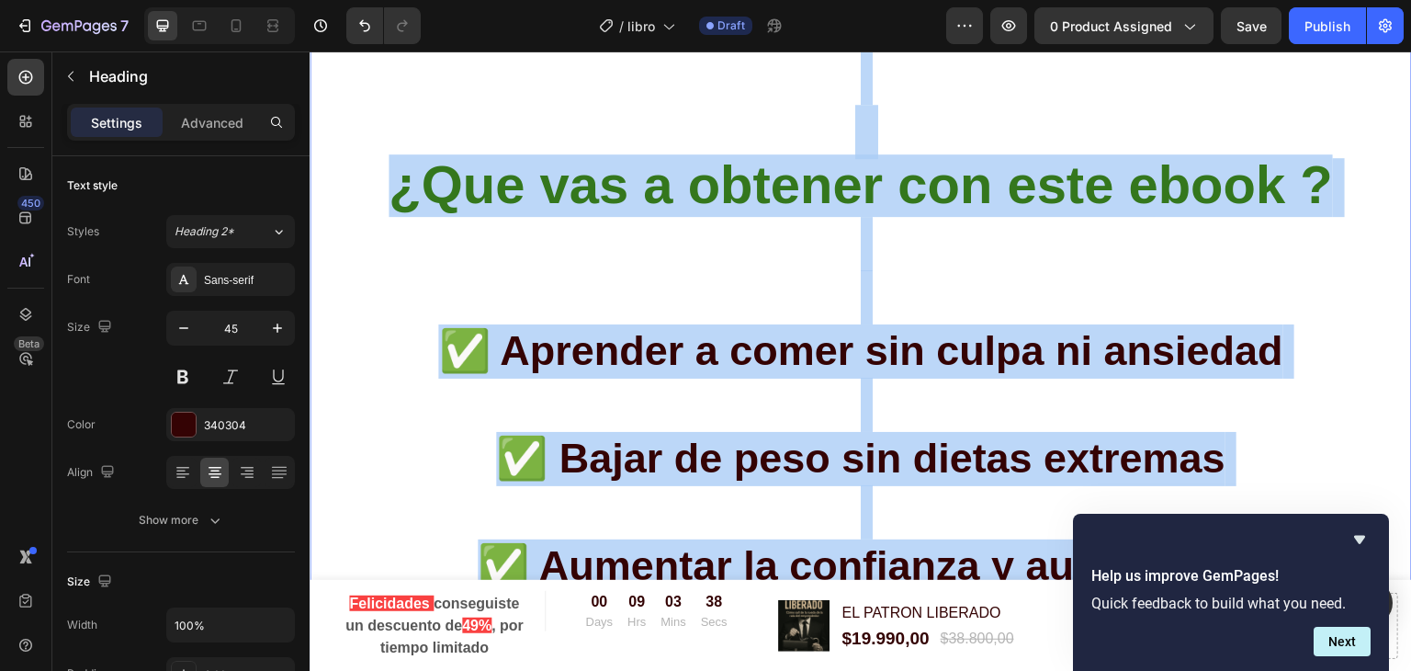
scroll to position [3414, 0]
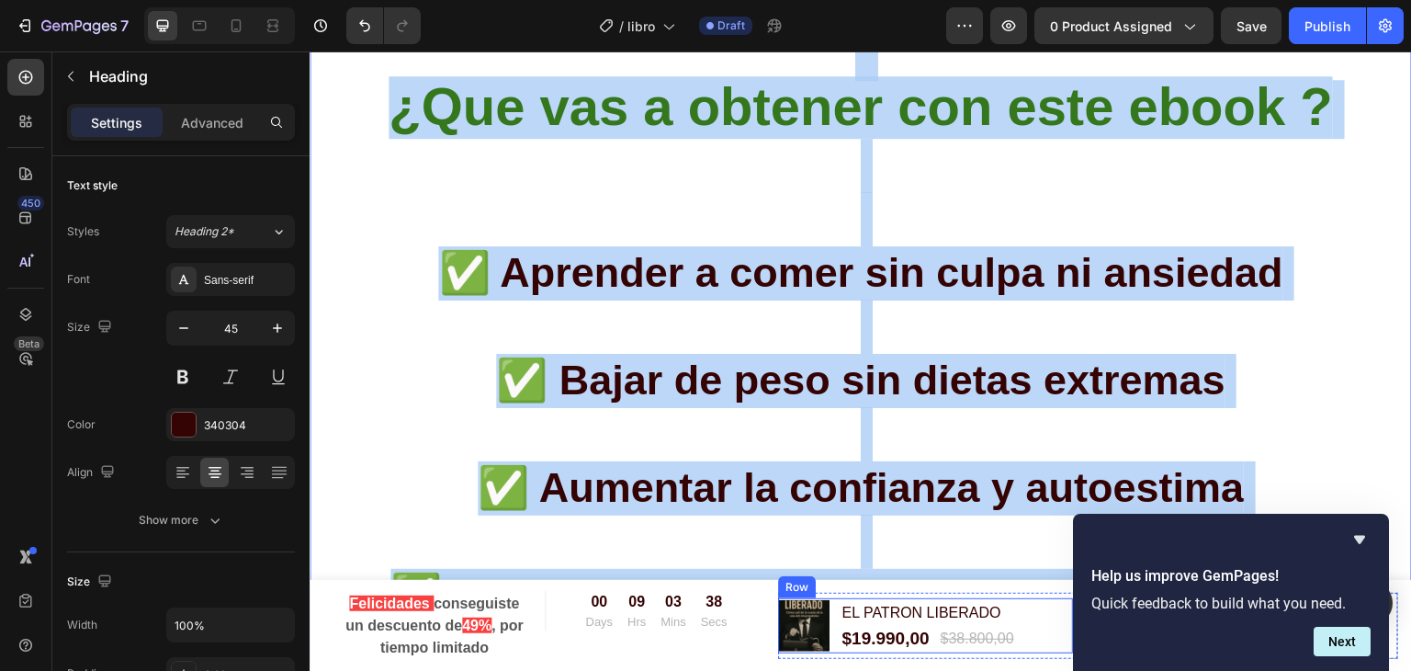
drag, startPoint x: 772, startPoint y: 434, endPoint x: 829, endPoint y: 597, distance: 173.1
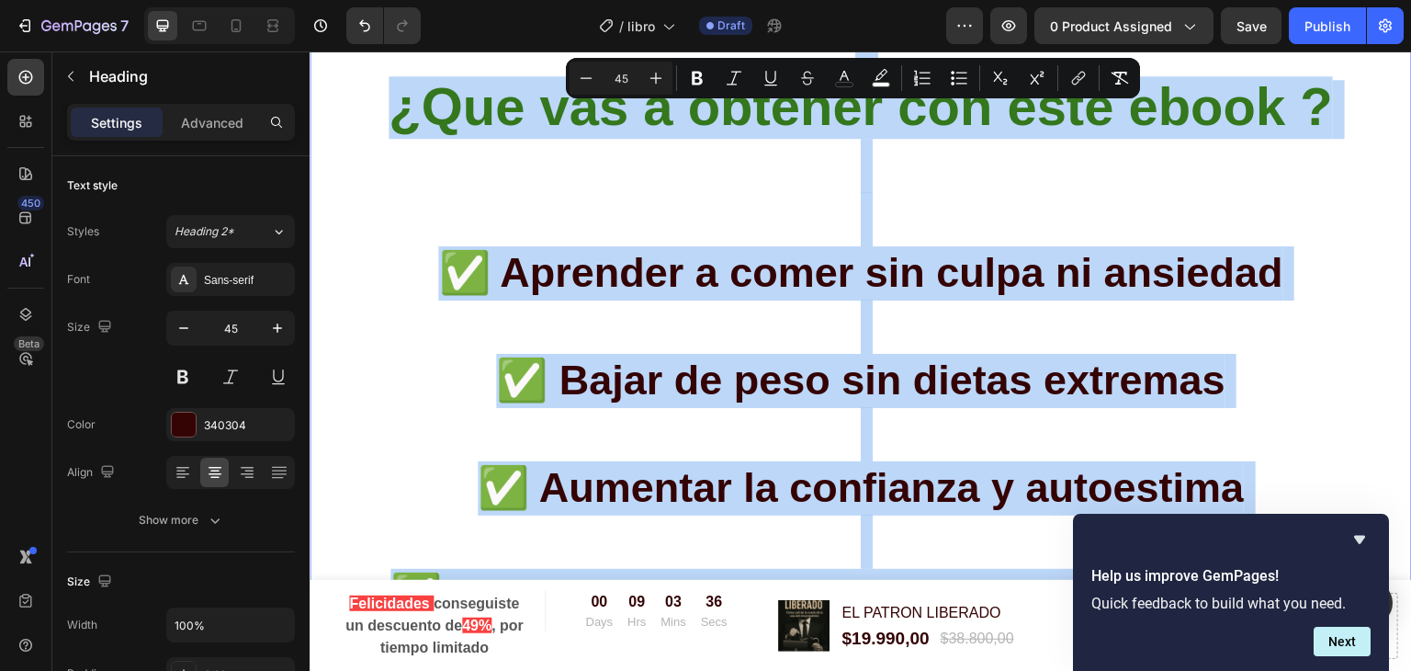
click at [440, 118] on span "¿Que vas a obtener con este ebook ?" at bounding box center [861, 106] width 944 height 60
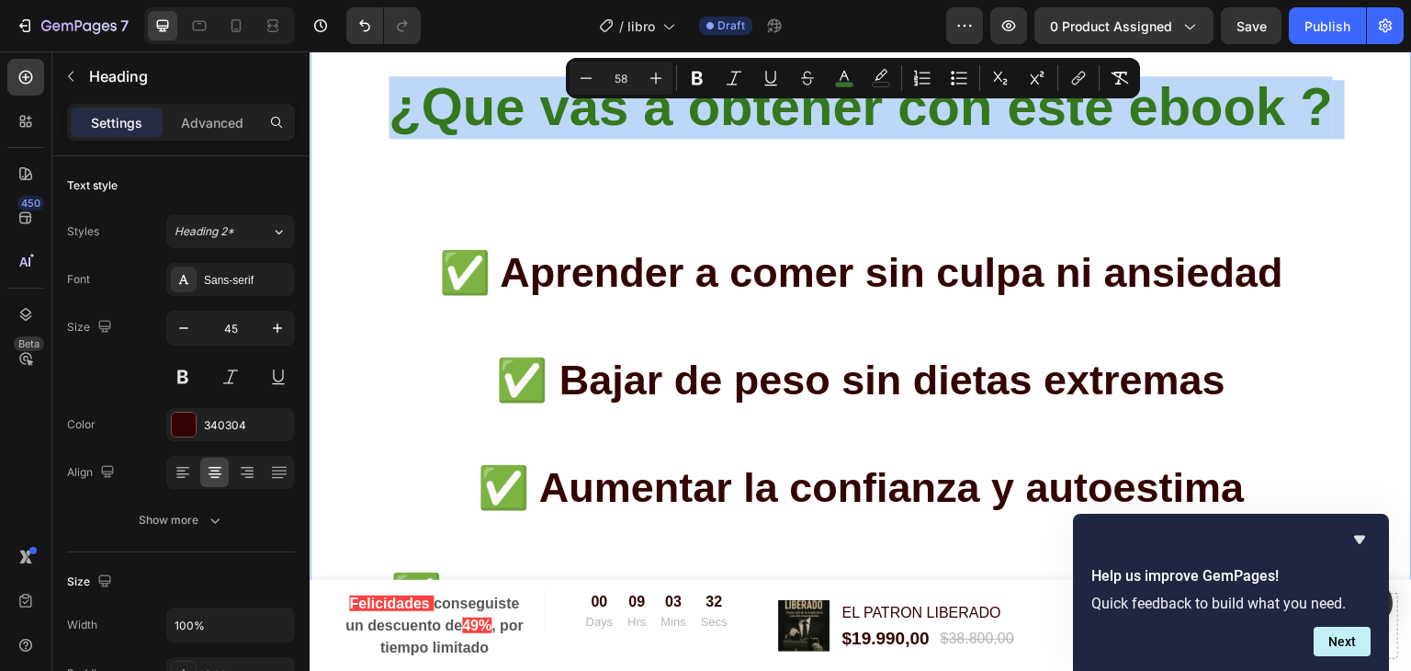
drag, startPoint x: 390, startPoint y: 111, endPoint x: 1246, endPoint y: 144, distance: 855.8
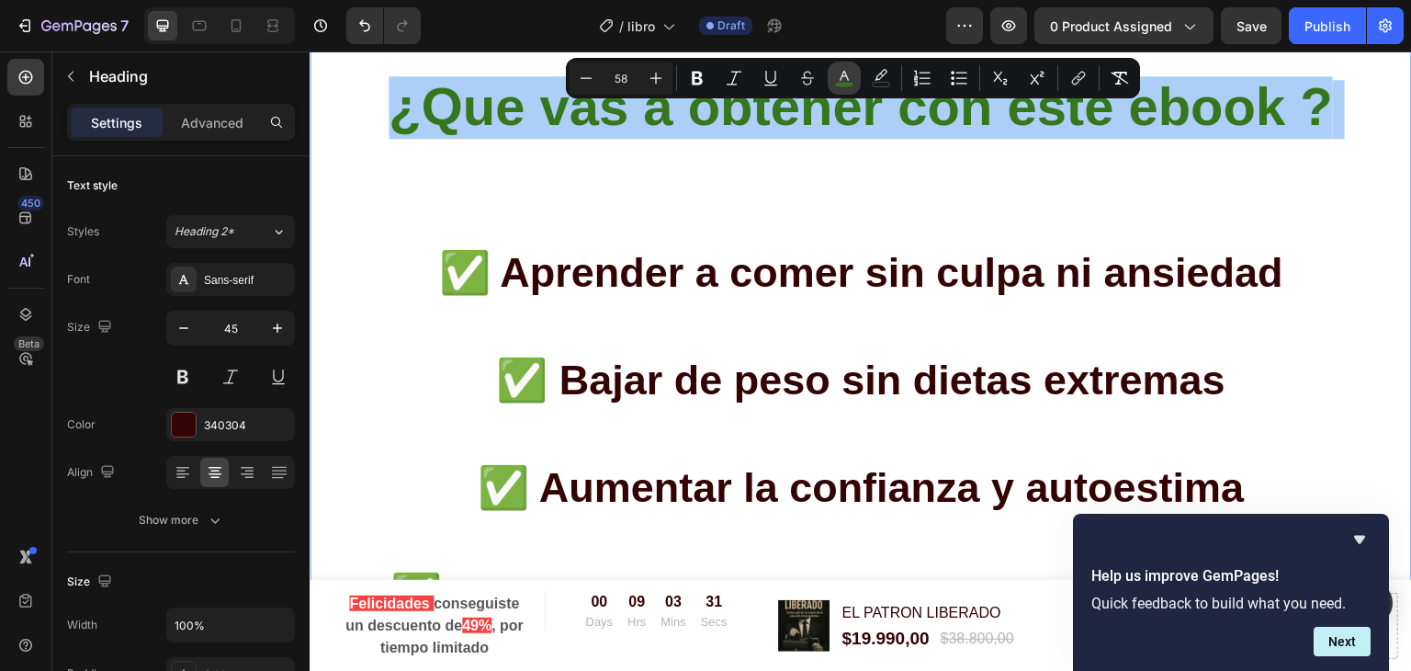
click at [852, 76] on icon "Editor contextual toolbar" at bounding box center [844, 78] width 18 height 18
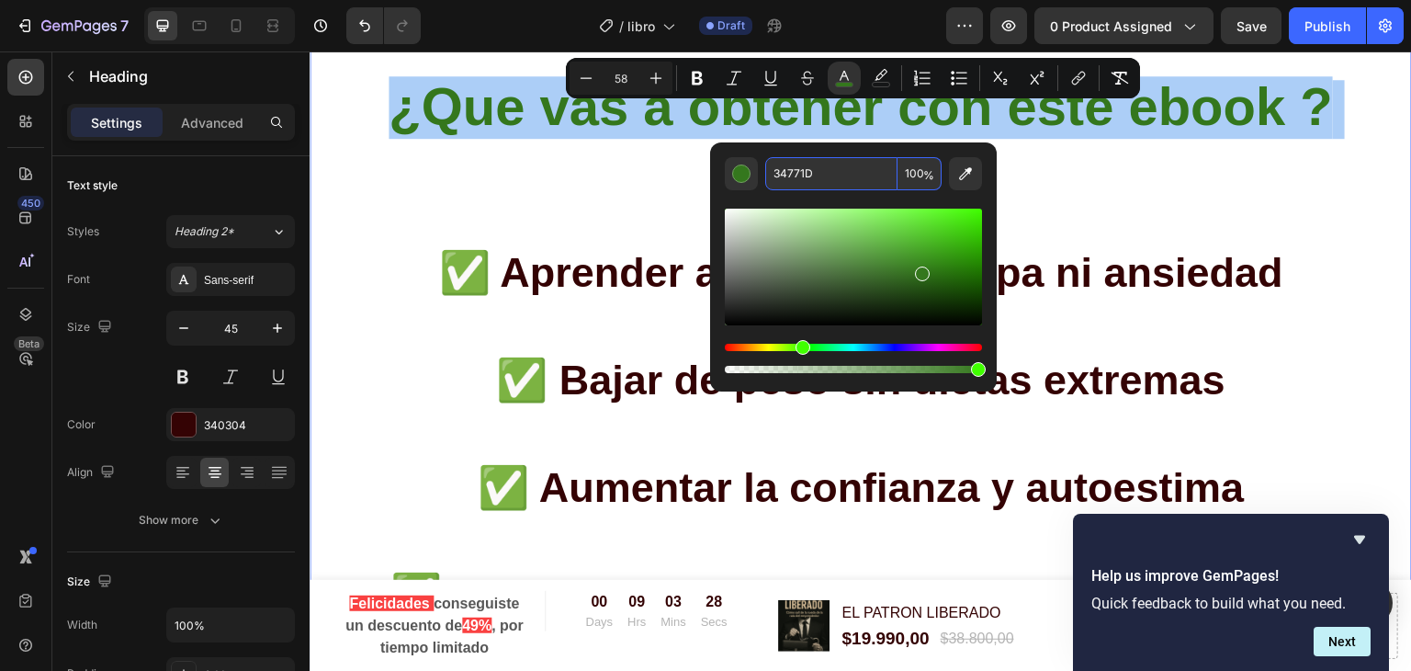
paste input "B89E0B"
type input "B89E0B"
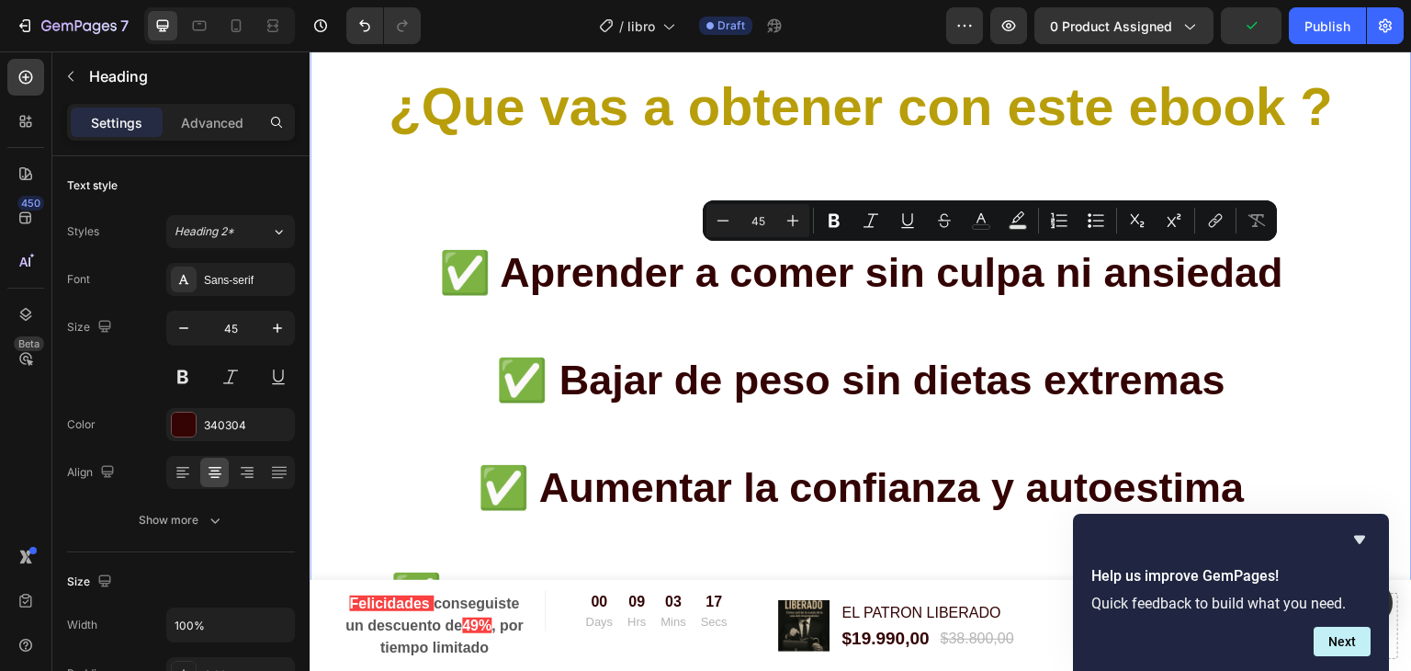
drag, startPoint x: 705, startPoint y: 276, endPoint x: 1281, endPoint y: 285, distance: 576.0
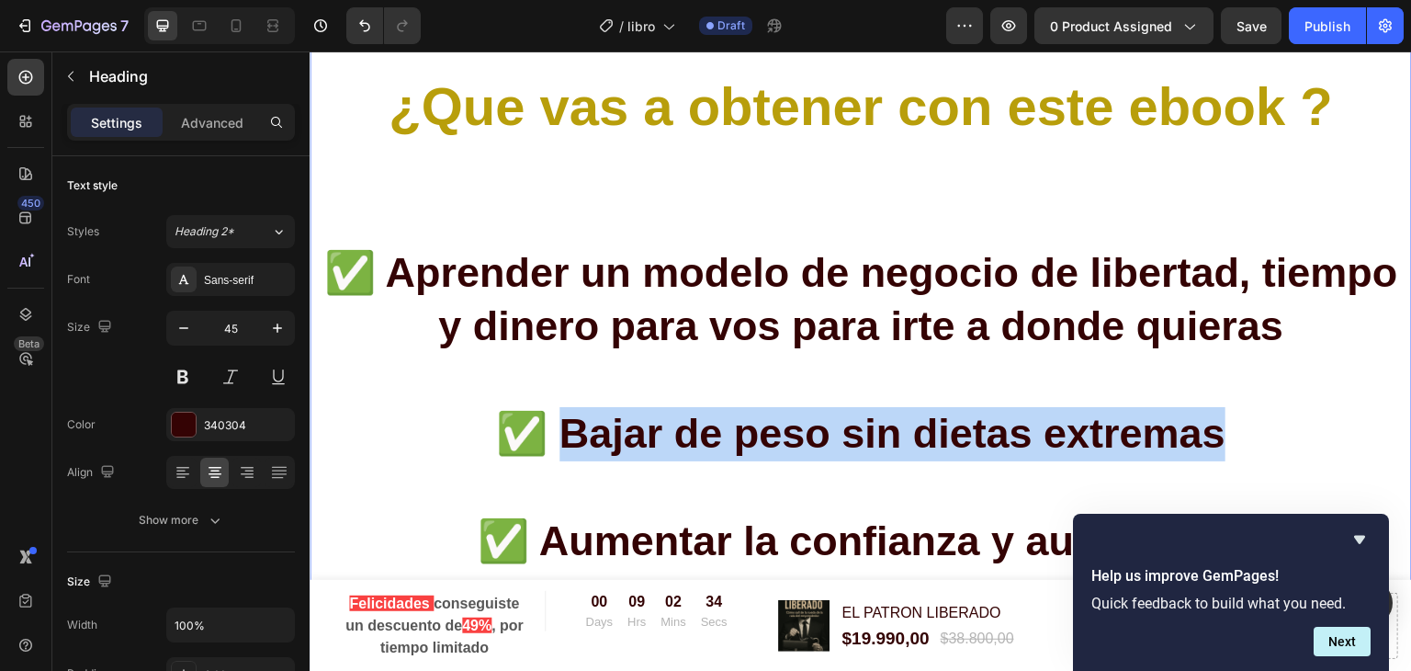
drag, startPoint x: 562, startPoint y: 439, endPoint x: 1211, endPoint y: 440, distance: 648.5
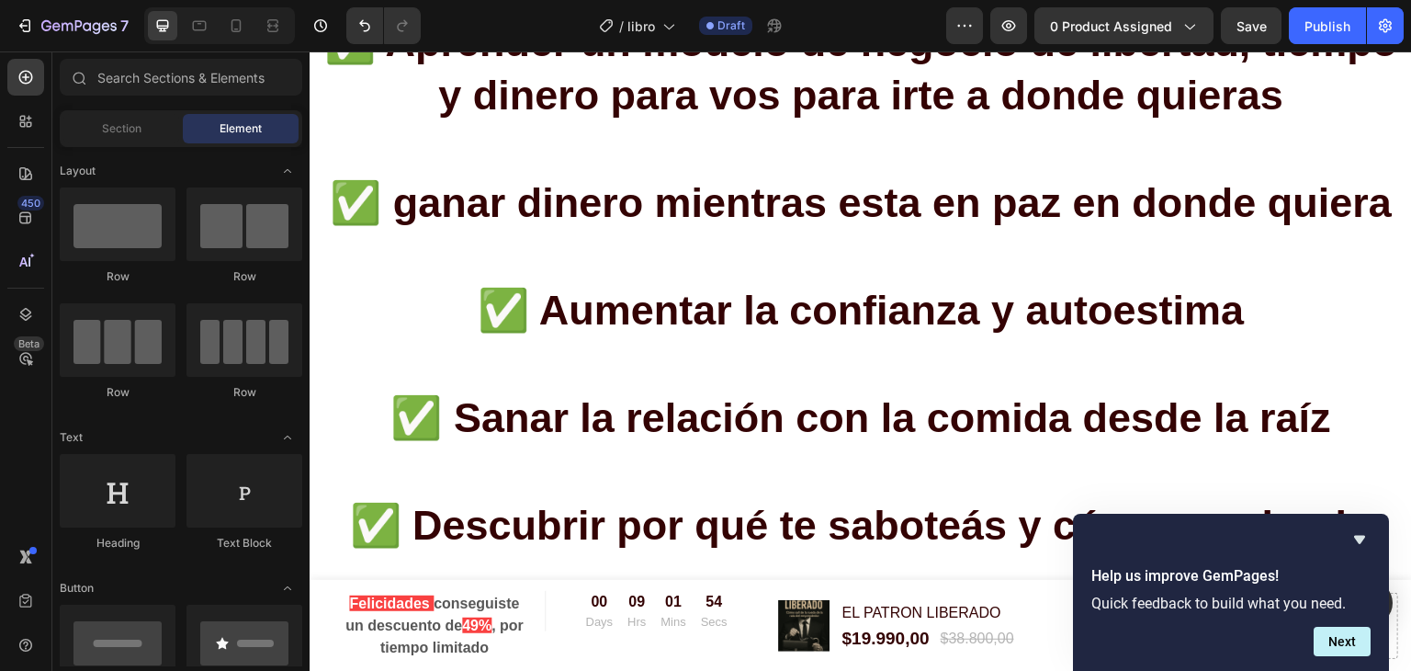
scroll to position [3701, 0]
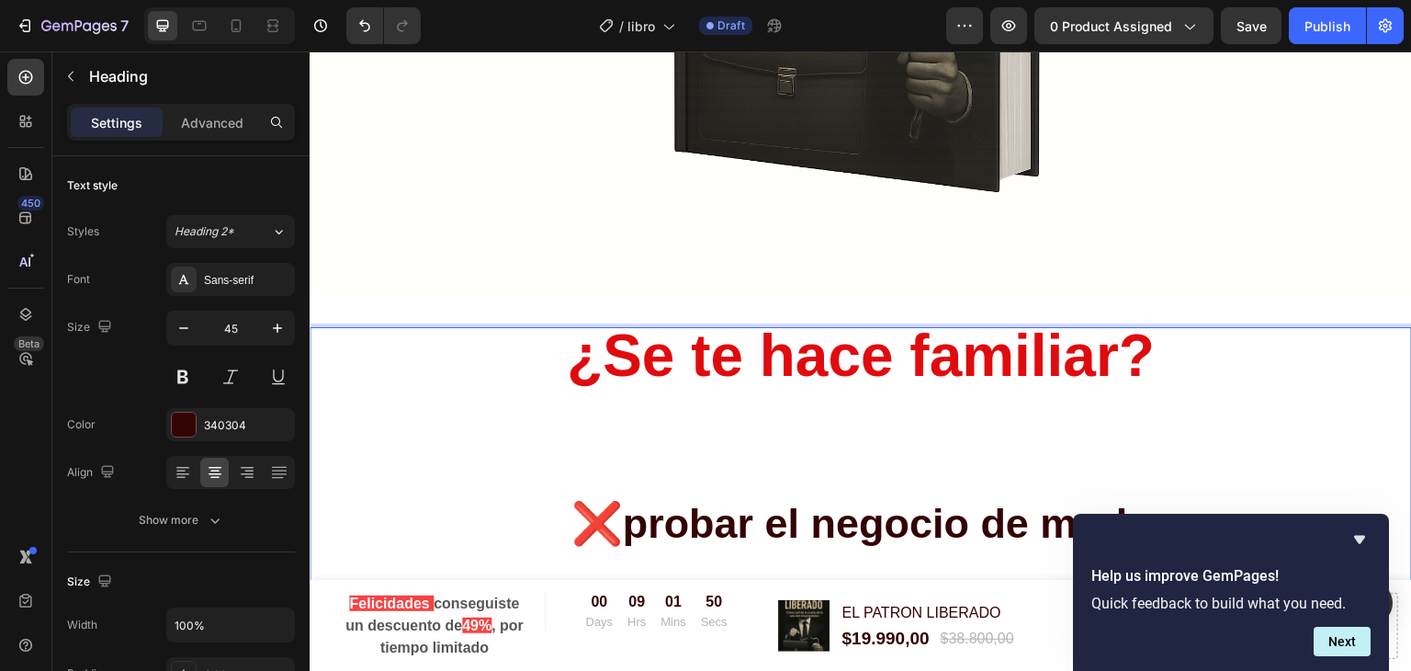
scroll to position [1113, 0]
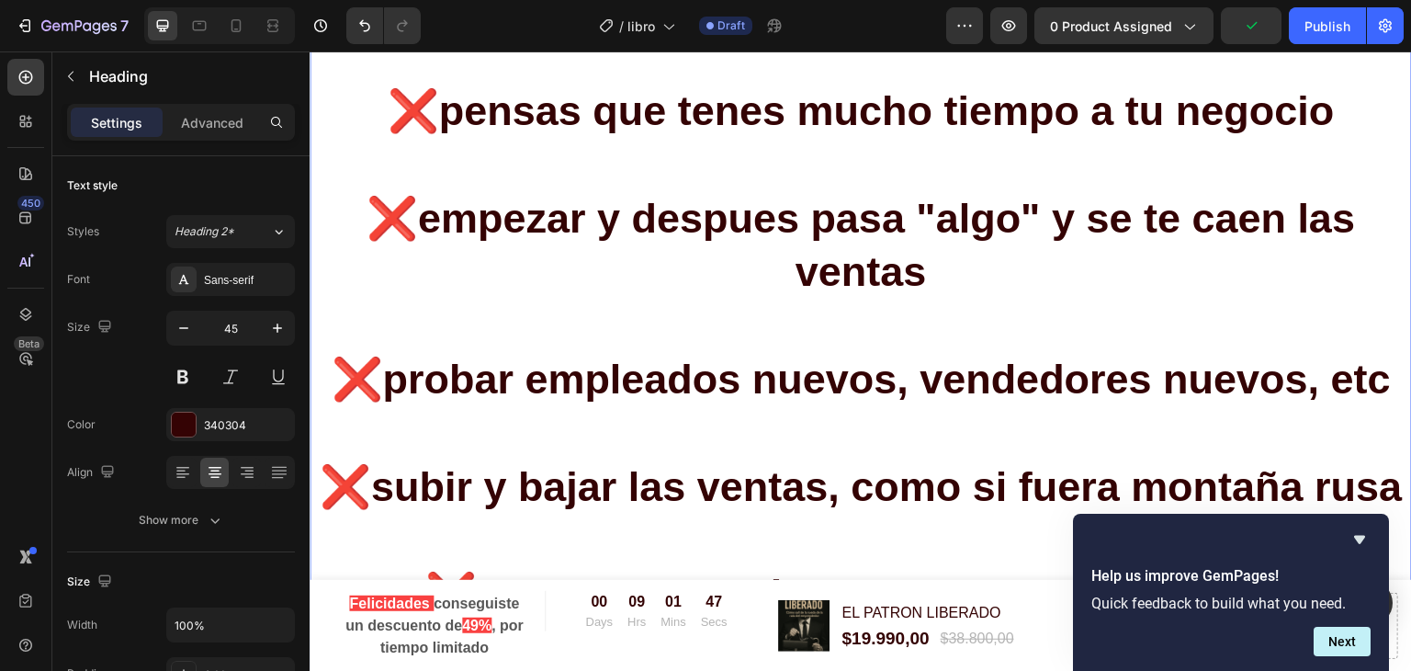
scroll to position [2336, 0]
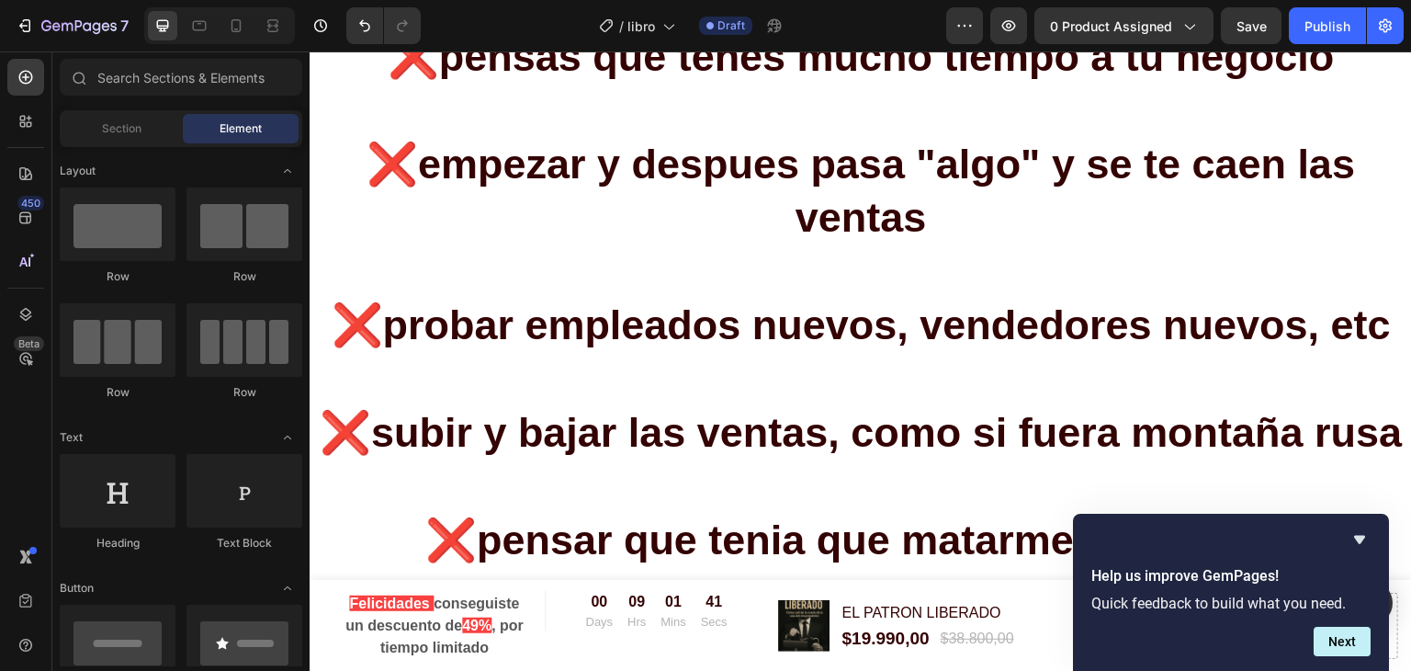
drag, startPoint x: 1407, startPoint y: 218, endPoint x: 1297, endPoint y: 178, distance: 117.1
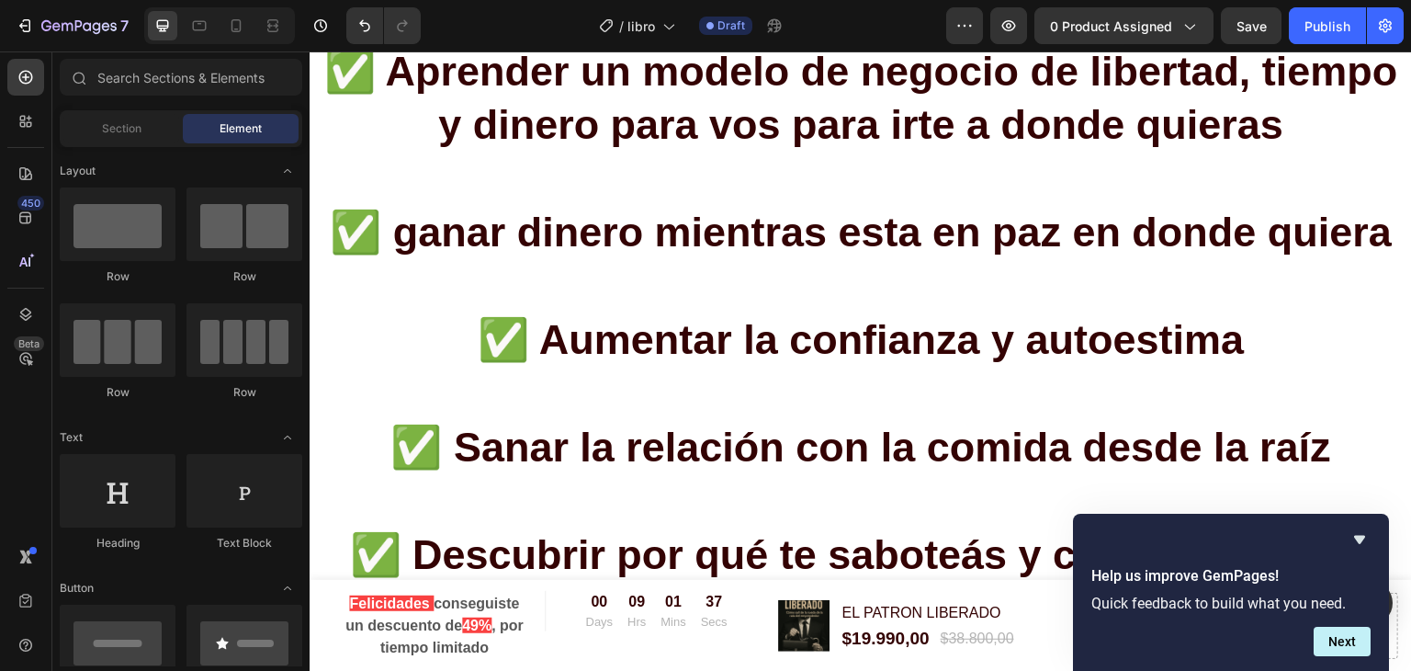
scroll to position [3644, 0]
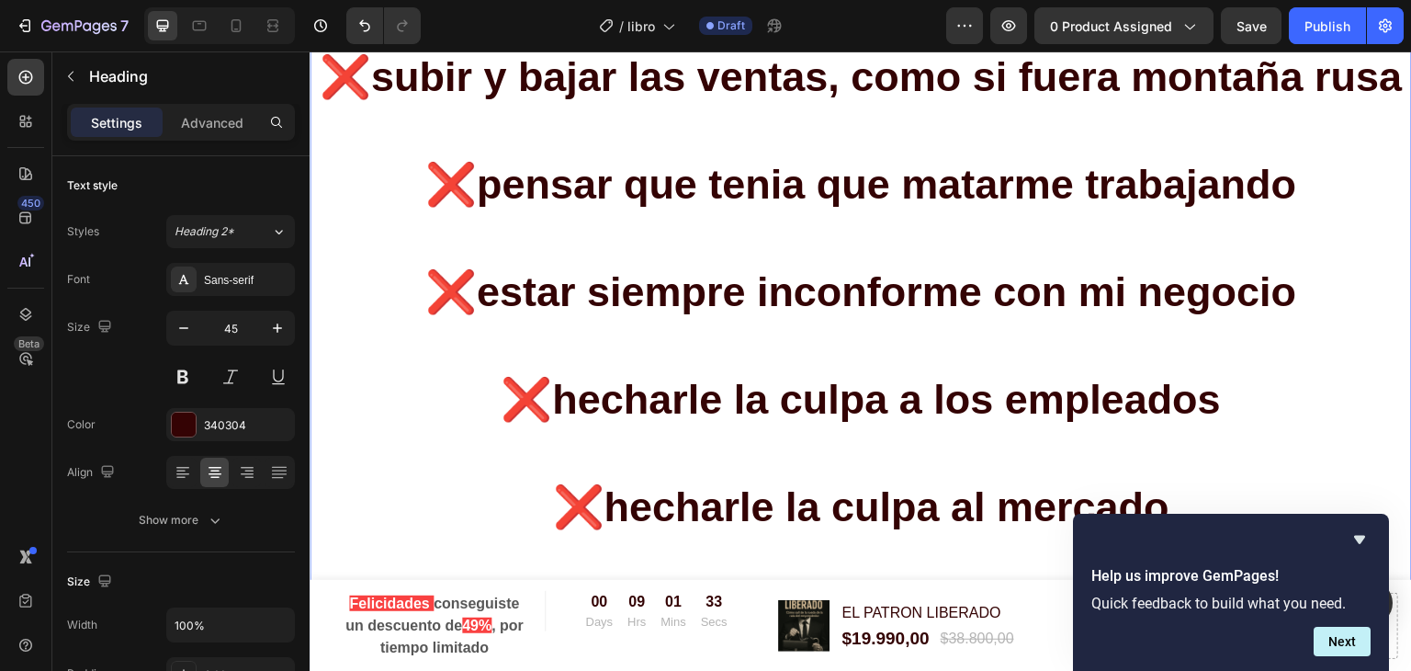
click at [795, 324] on p "¿Se te hace familiar? ❌ probar el negocio de moda ❌ Sentirte frustrado/a porque…" at bounding box center [860, 425] width 1099 height 3343
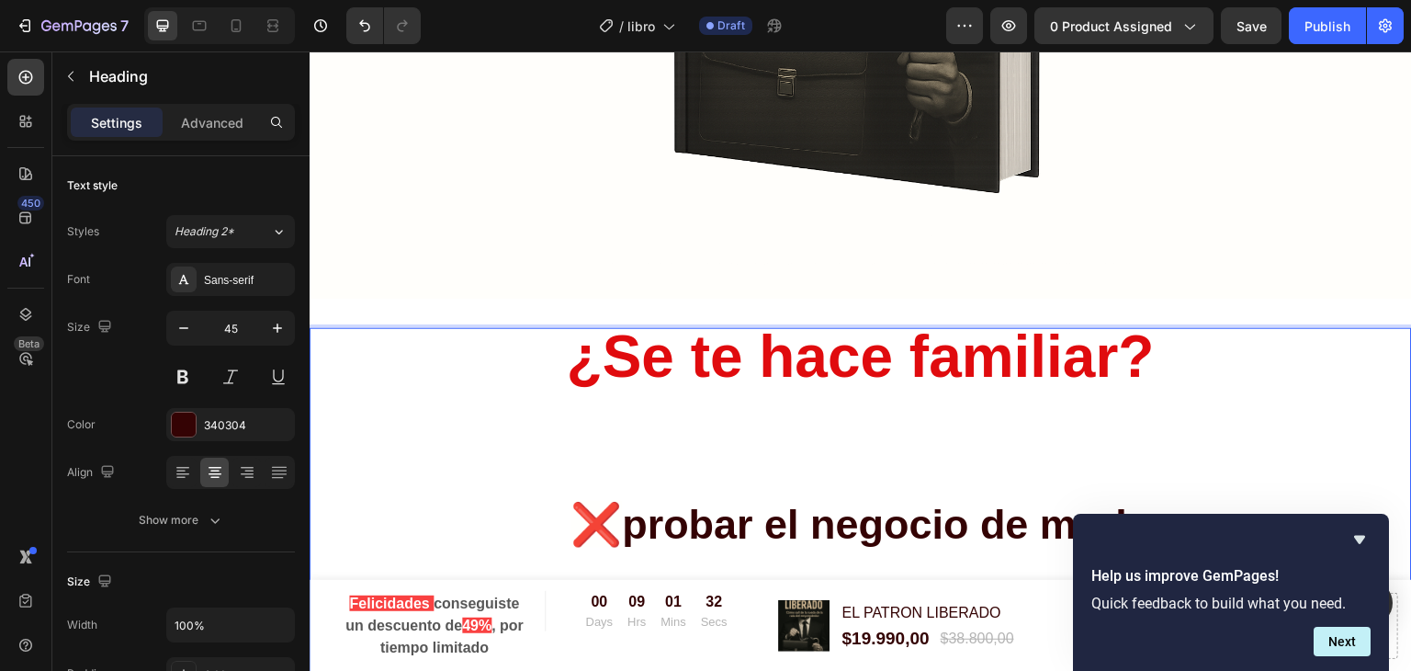
scroll to position [1113, 0]
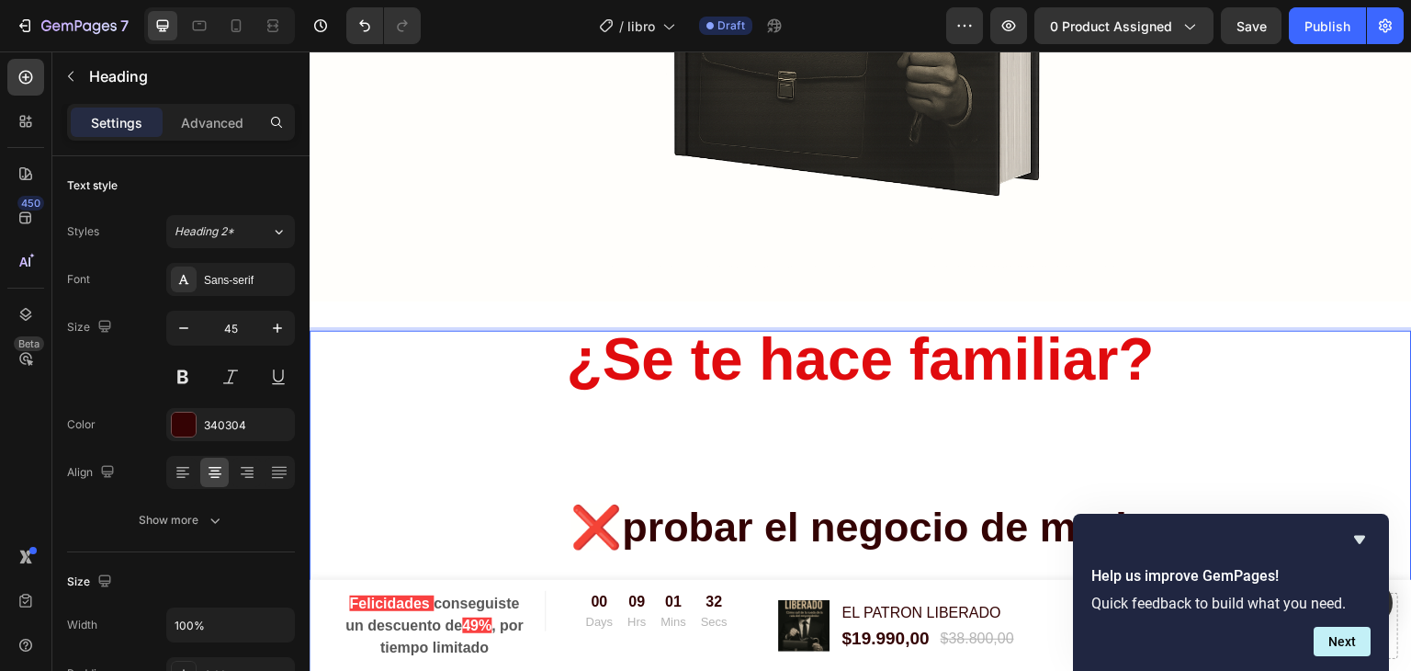
click at [804, 365] on span "¿Se te hace familiar?" at bounding box center [861, 359] width 588 height 66
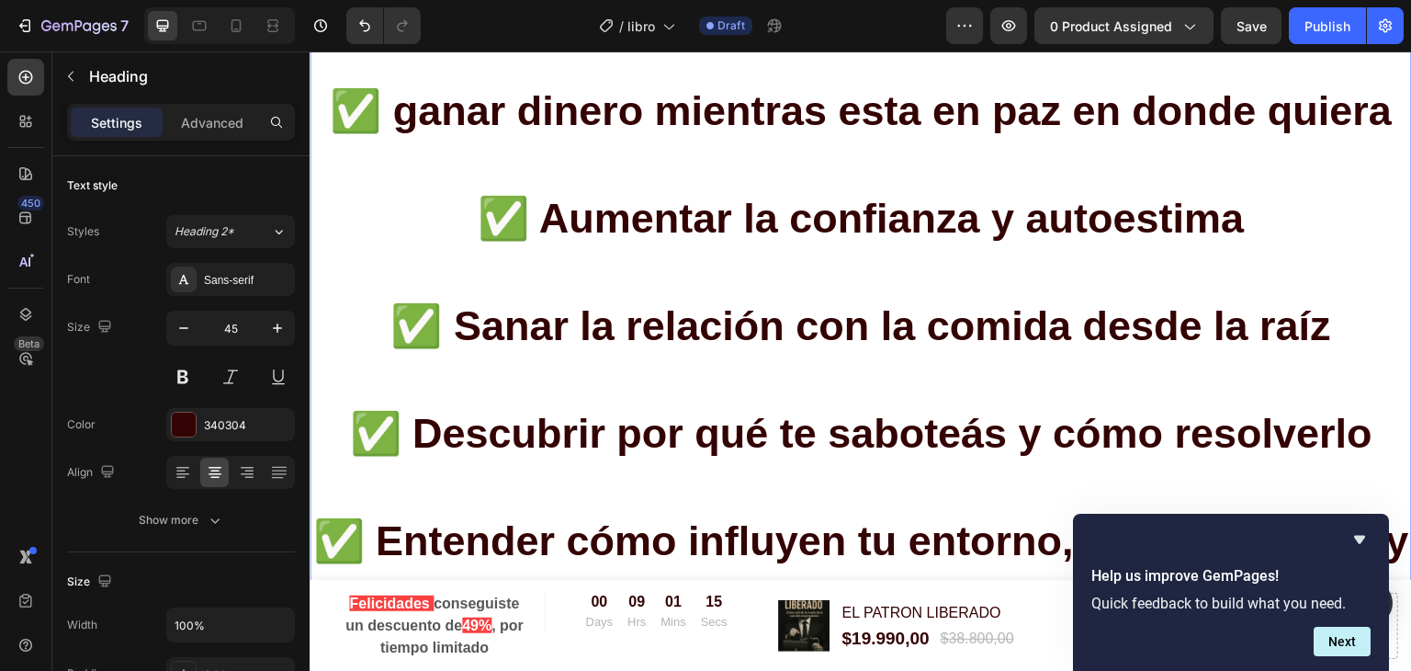
scroll to position [3791, 0]
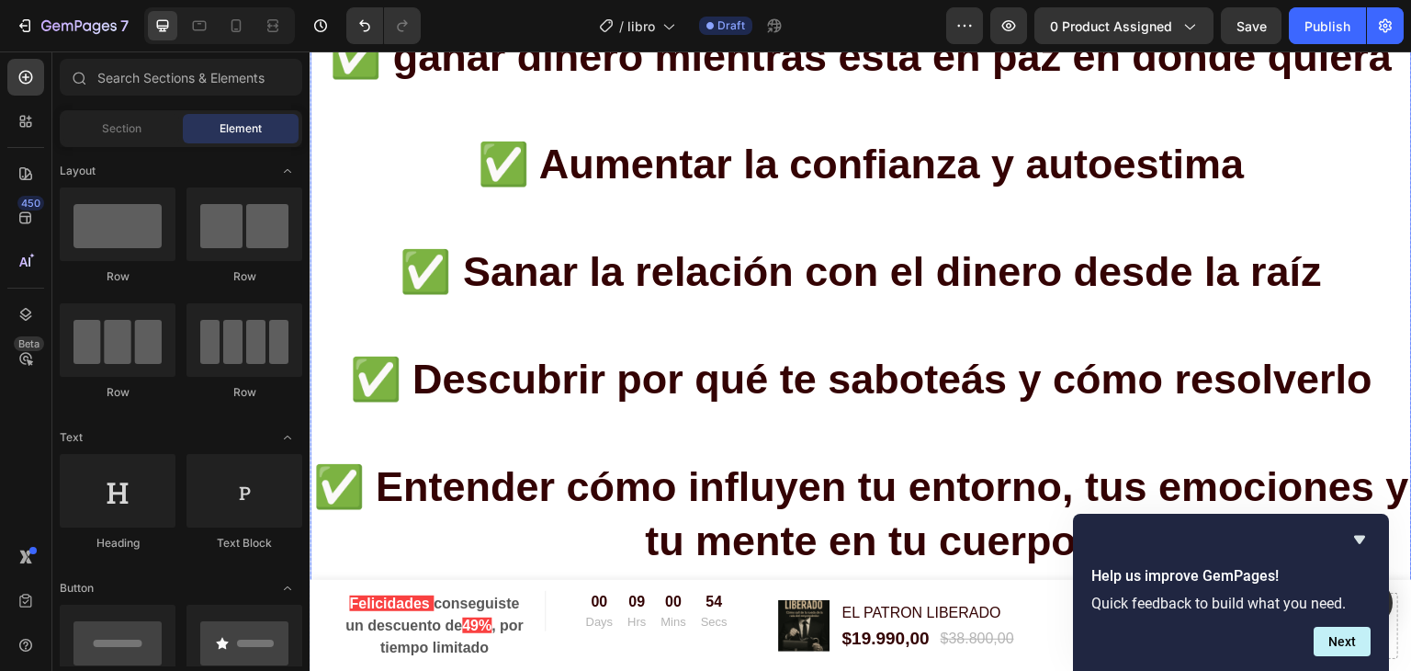
scroll to position [3754, 0]
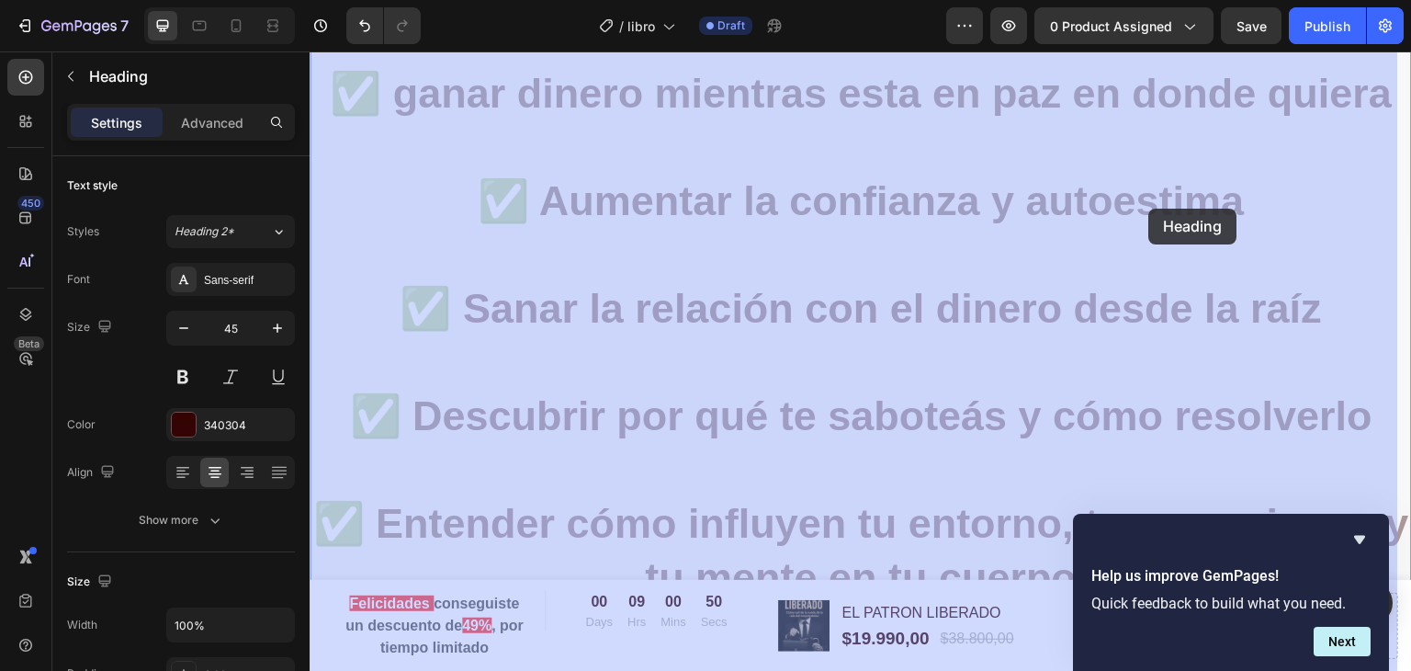
drag, startPoint x: 1235, startPoint y: 210, endPoint x: 1148, endPoint y: 209, distance: 86.4
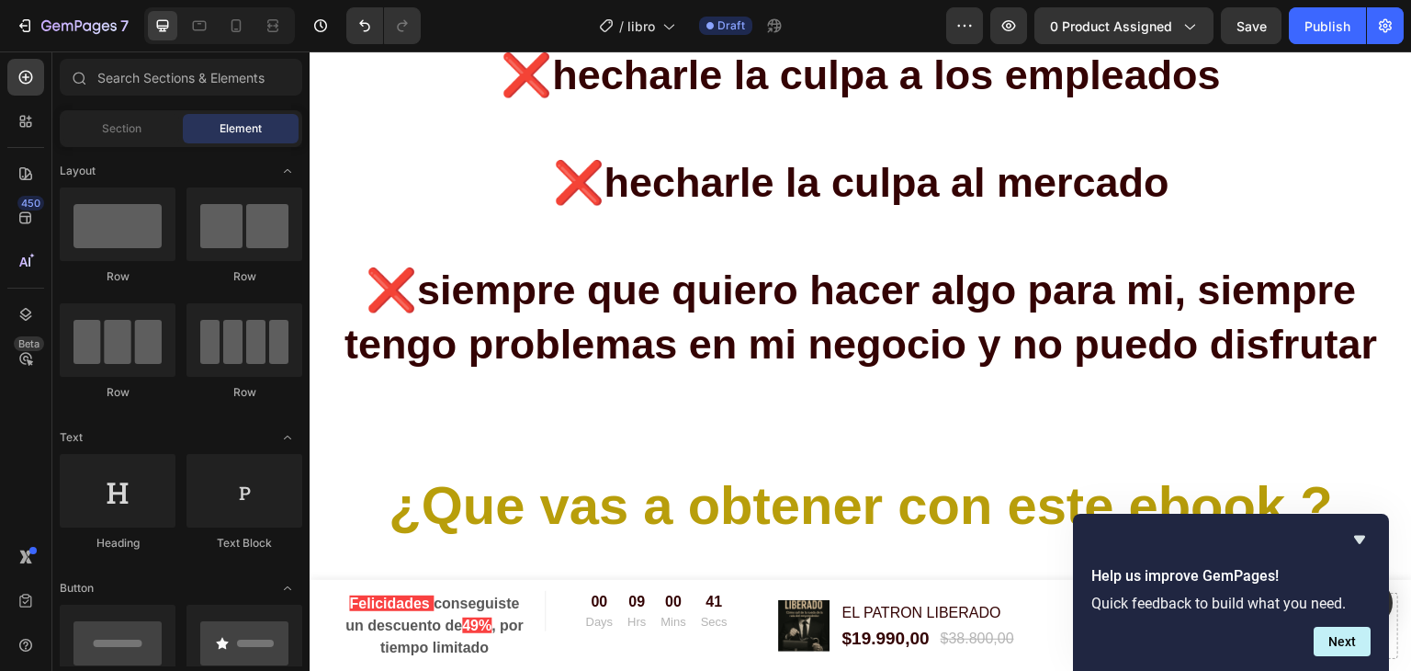
scroll to position [3043, 0]
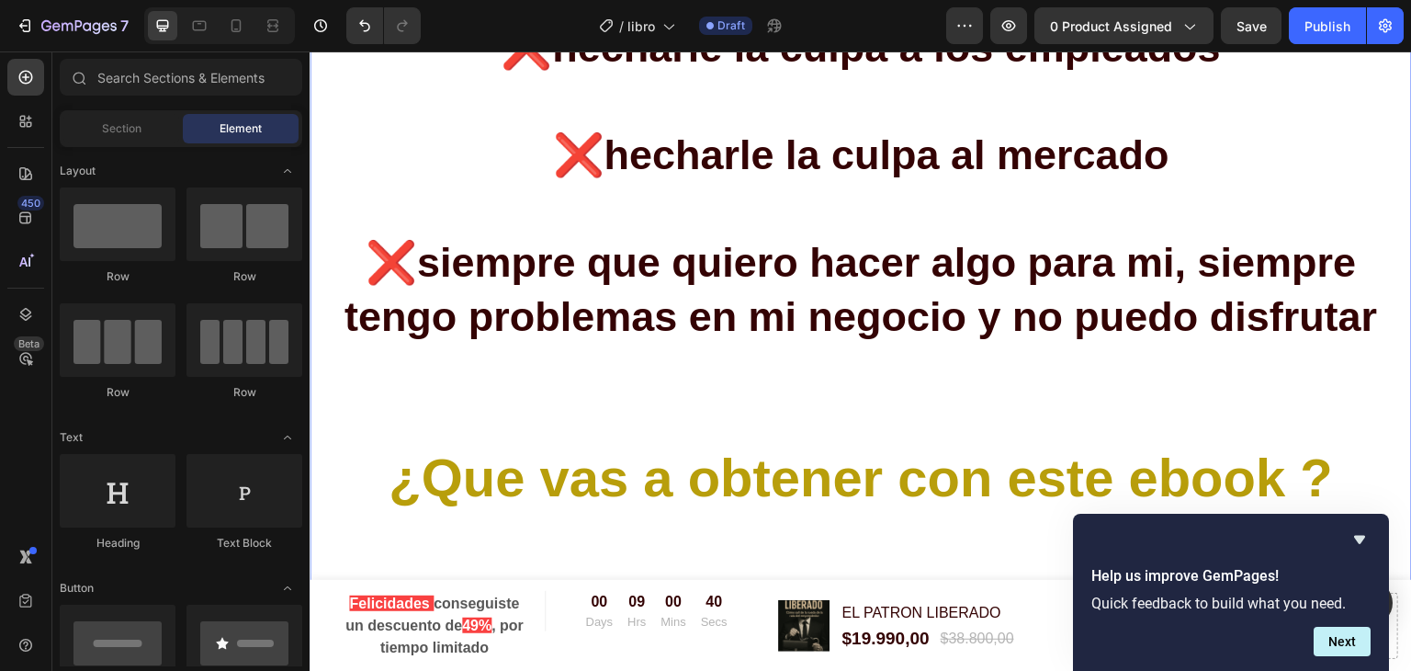
click at [949, 271] on p "⁠⁠⁠⁠⁠⁠⁠ ¿Se te hace familiar? ❌ probar el negocio de moda ❌ Sentirte frustrado/…" at bounding box center [860, 74] width 1099 height 3343
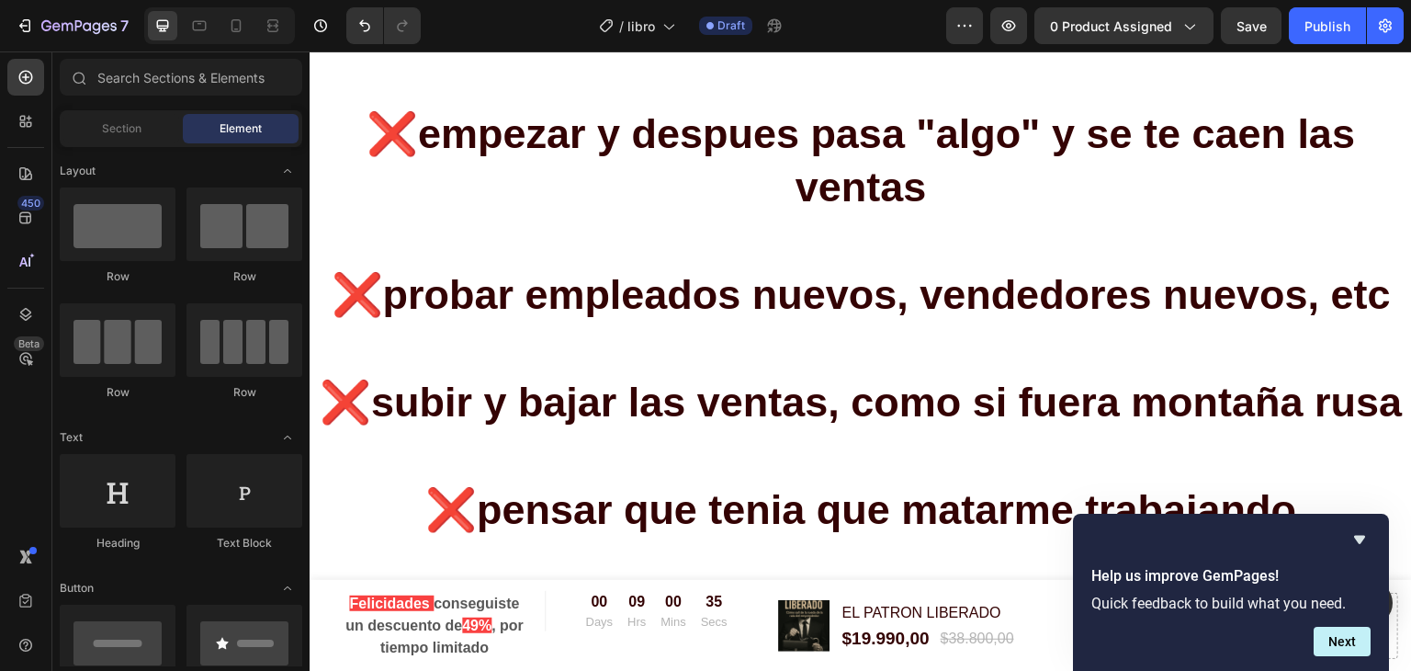
scroll to position [2381, 0]
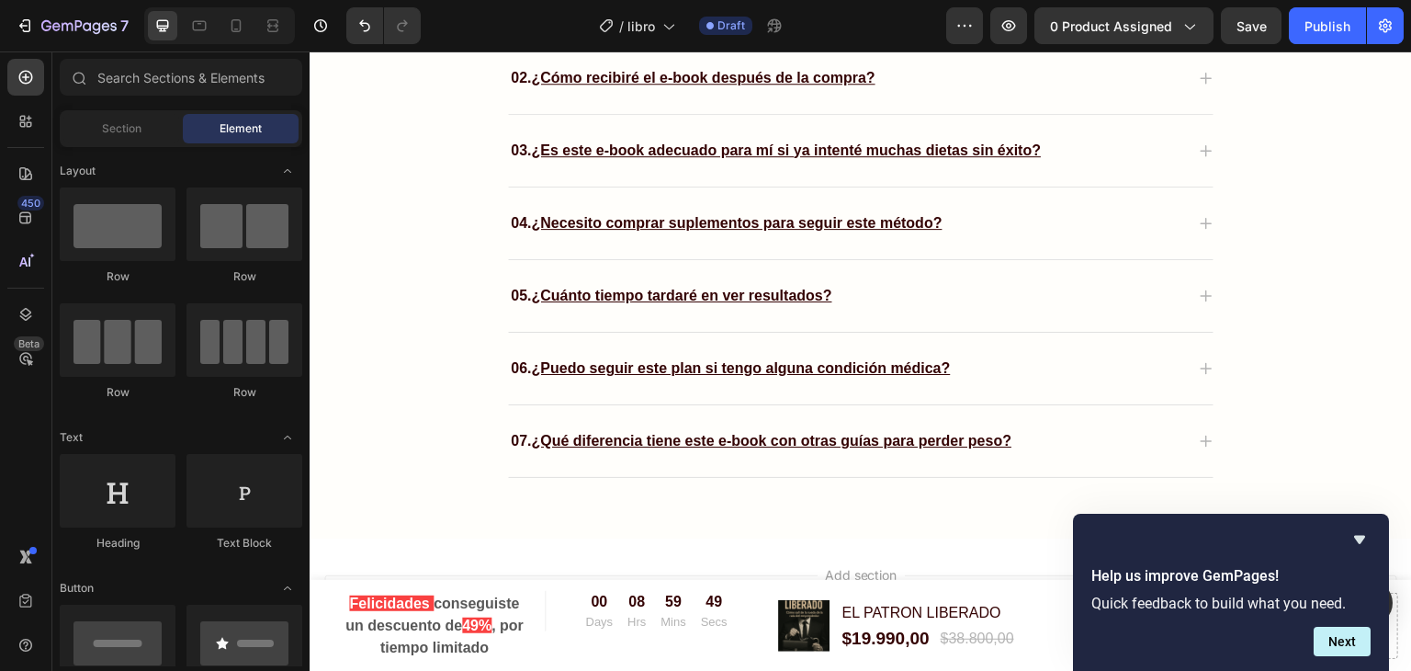
scroll to position [10375, 0]
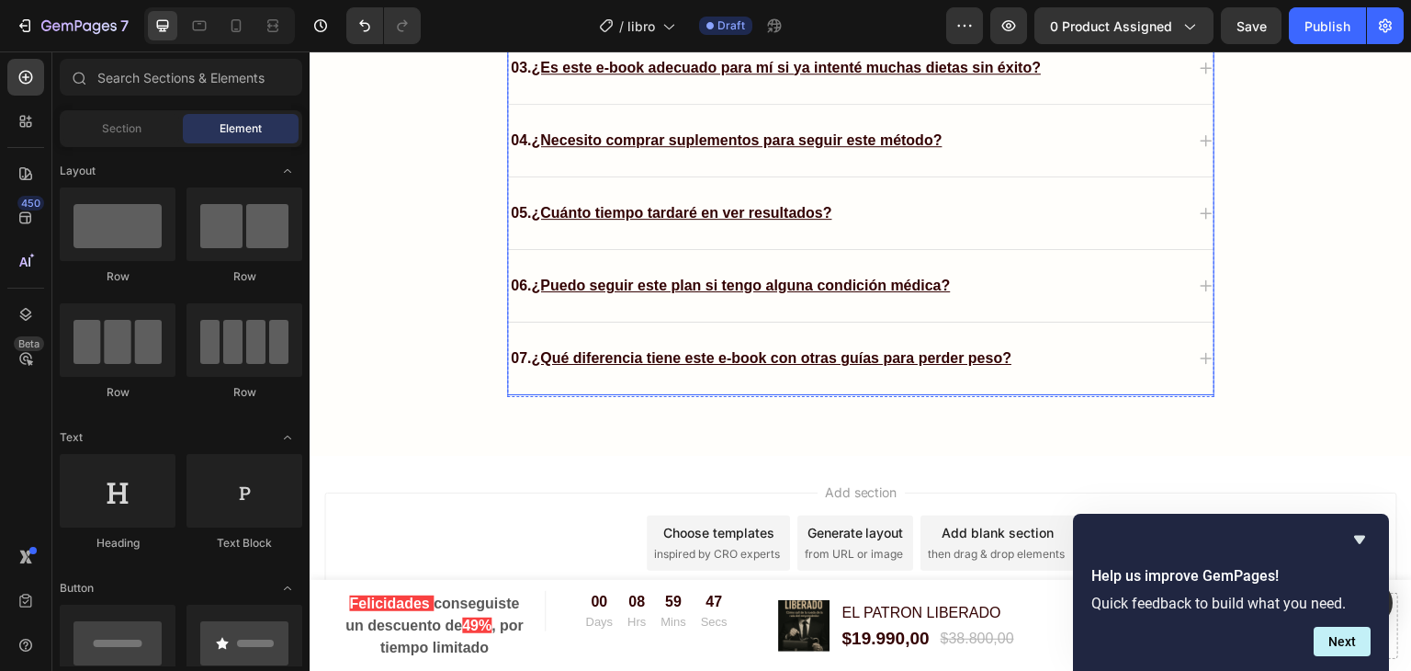
click at [896, 285] on u "¿Puedo seguir este plan si tengo alguna condición médica?" at bounding box center [740, 285] width 419 height 16
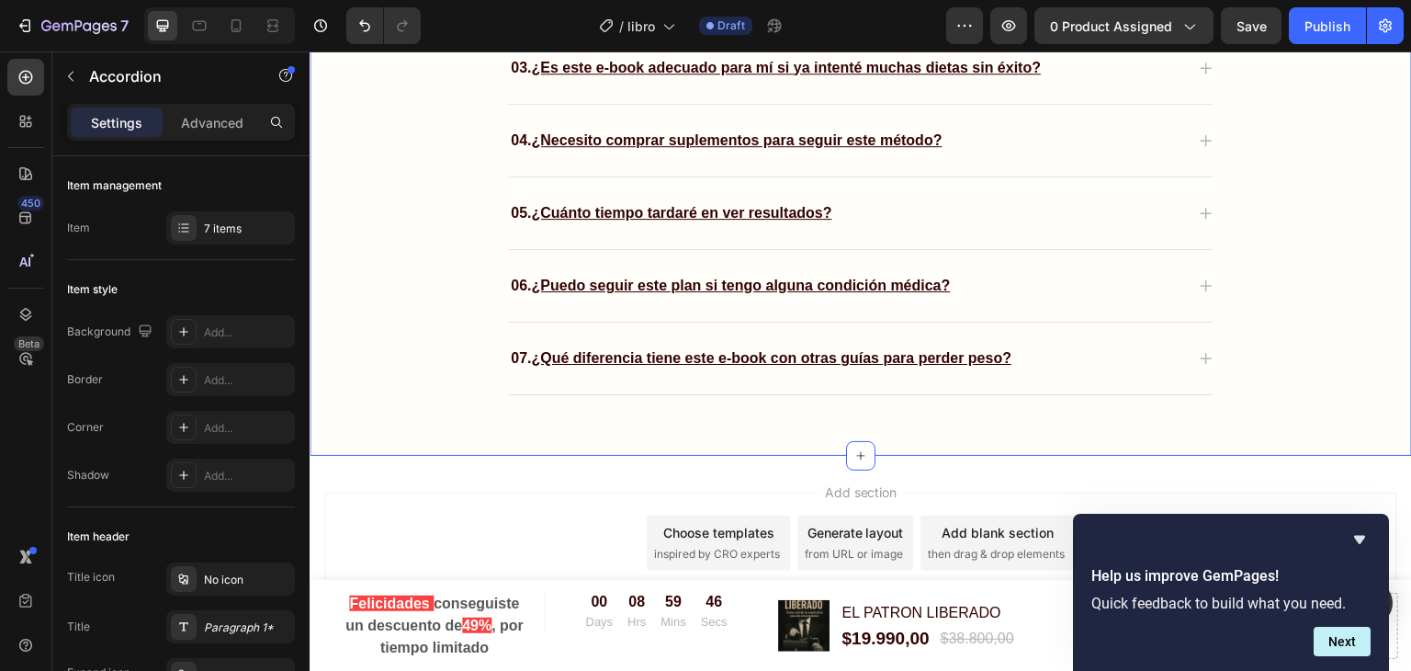
click at [1324, 352] on div "Preguntas Frecuentes Heading ¿Tienes preguntas? Estamos aquí para ayudarte. Tex…" at bounding box center [860, 28] width 1075 height 765
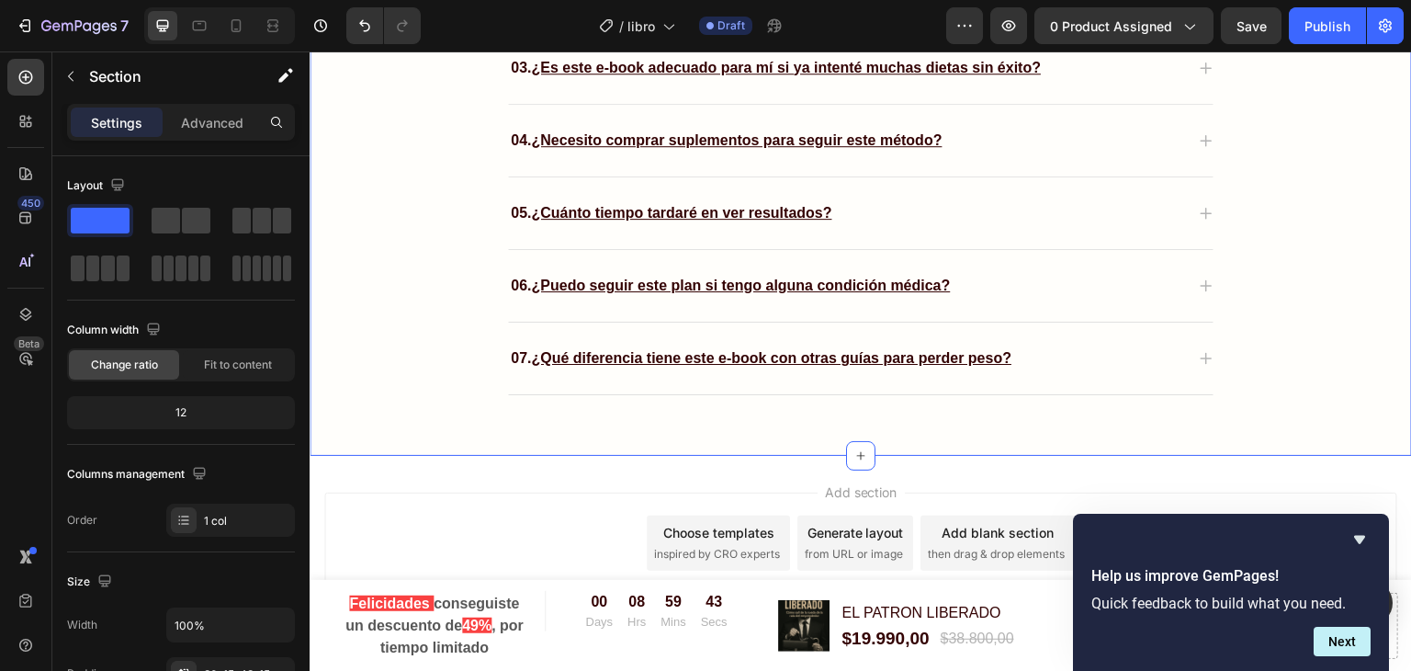
click at [1385, 377] on div "Preguntas Frecuentes Heading ¿Tienes preguntas? Estamos aquí para ayudarte. Tex…" at bounding box center [861, 14] width 1102 height 883
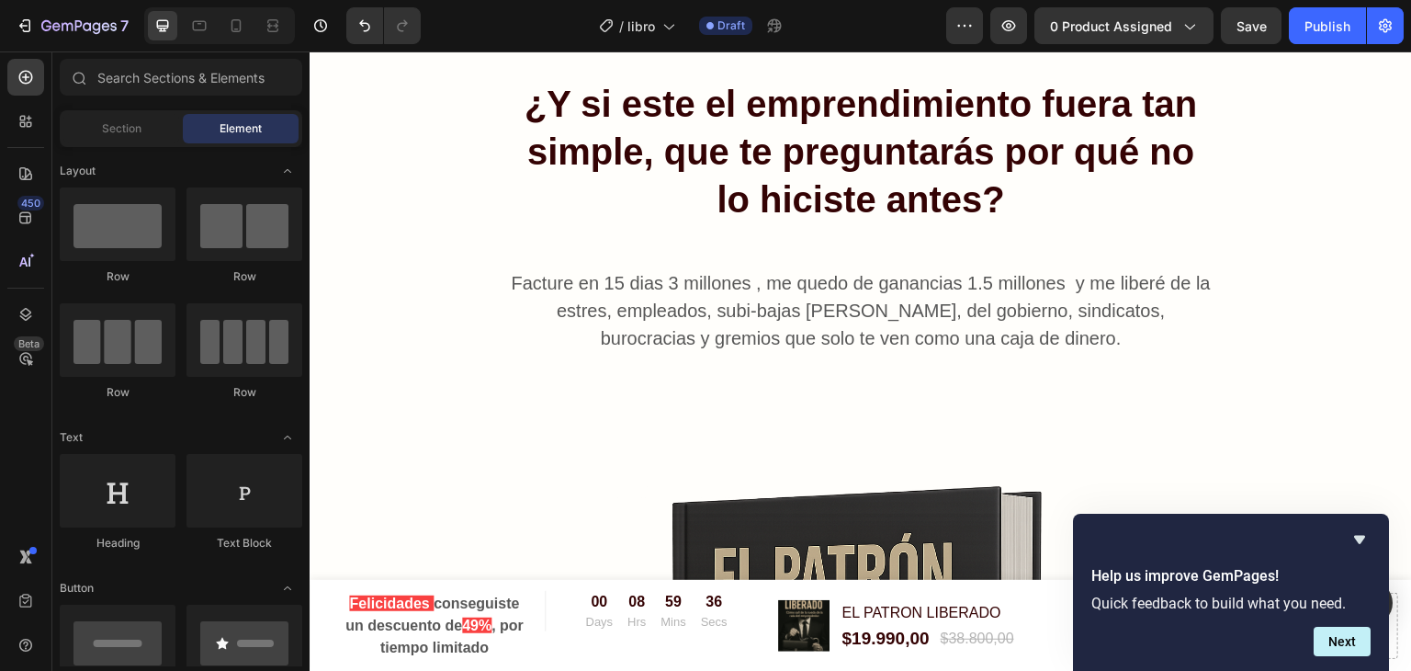
scroll to position [0, 0]
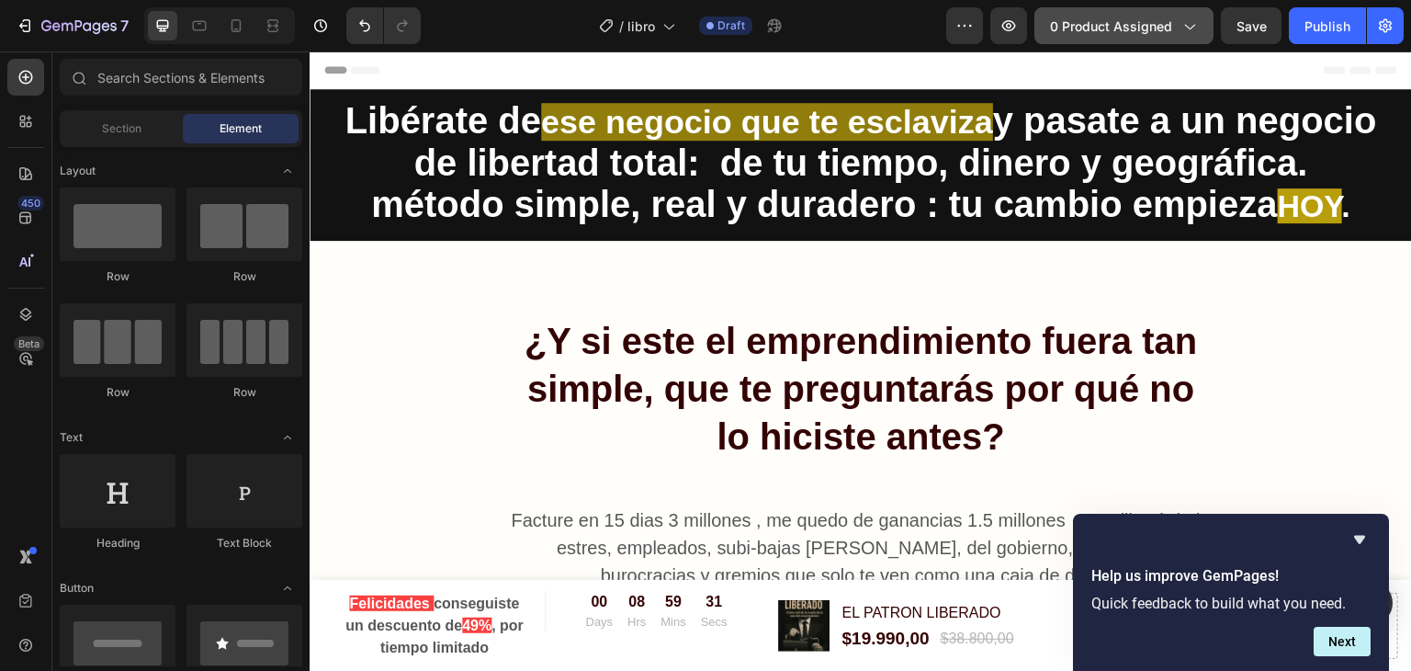
click at [1084, 23] on span "0 product assigned" at bounding box center [1111, 26] width 122 height 19
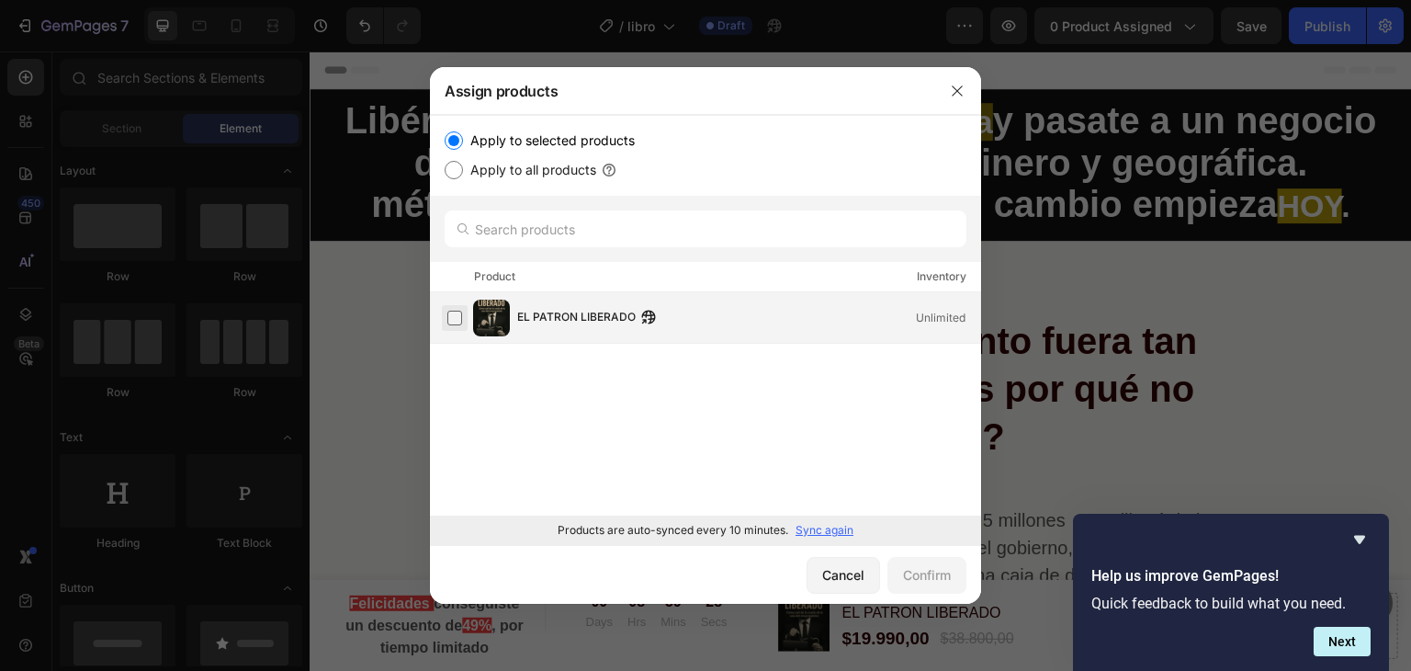
click at [462, 320] on label at bounding box center [454, 317] width 15 height 15
click at [913, 582] on div "Confirm" at bounding box center [927, 574] width 48 height 19
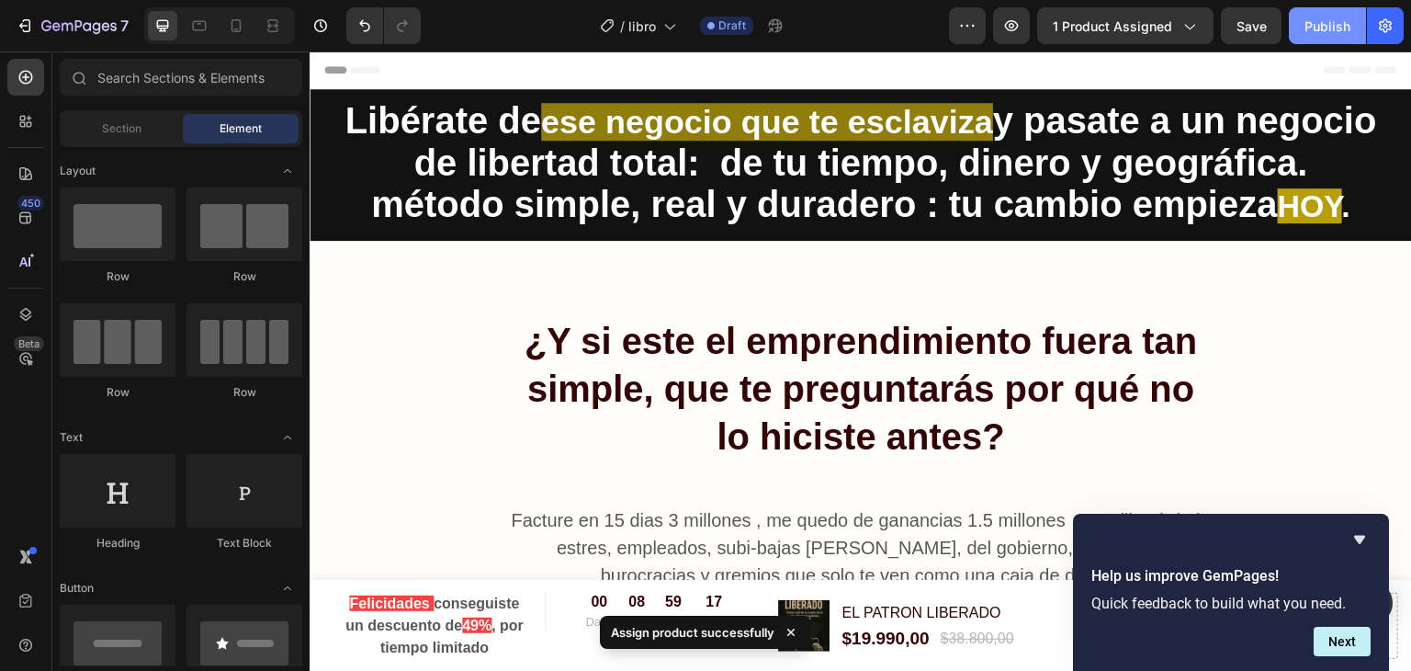
click at [1330, 19] on div "Publish" at bounding box center [1327, 26] width 46 height 19
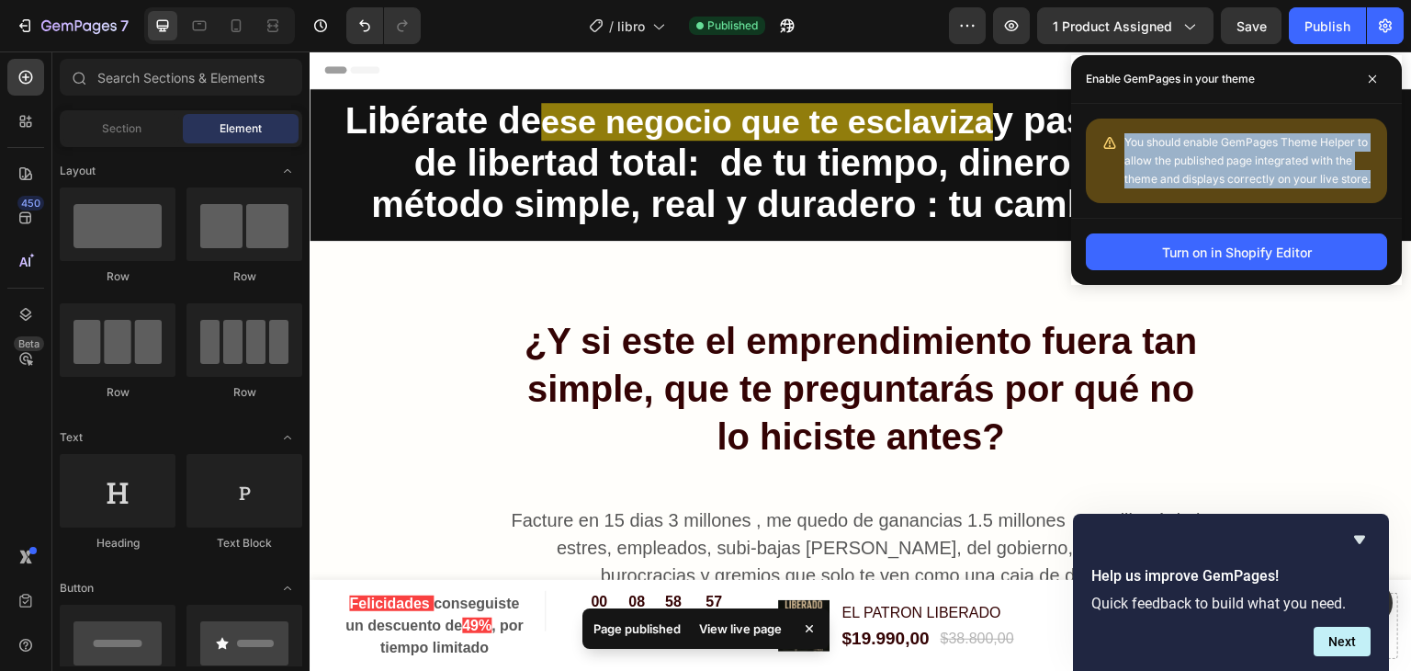
drag, startPoint x: 1371, startPoint y: 180, endPoint x: 1106, endPoint y: 133, distance: 268.7
click at [1106, 133] on div "You should enable GemPages Theme Helper to allow the published page integrated …" at bounding box center [1236, 160] width 301 height 85
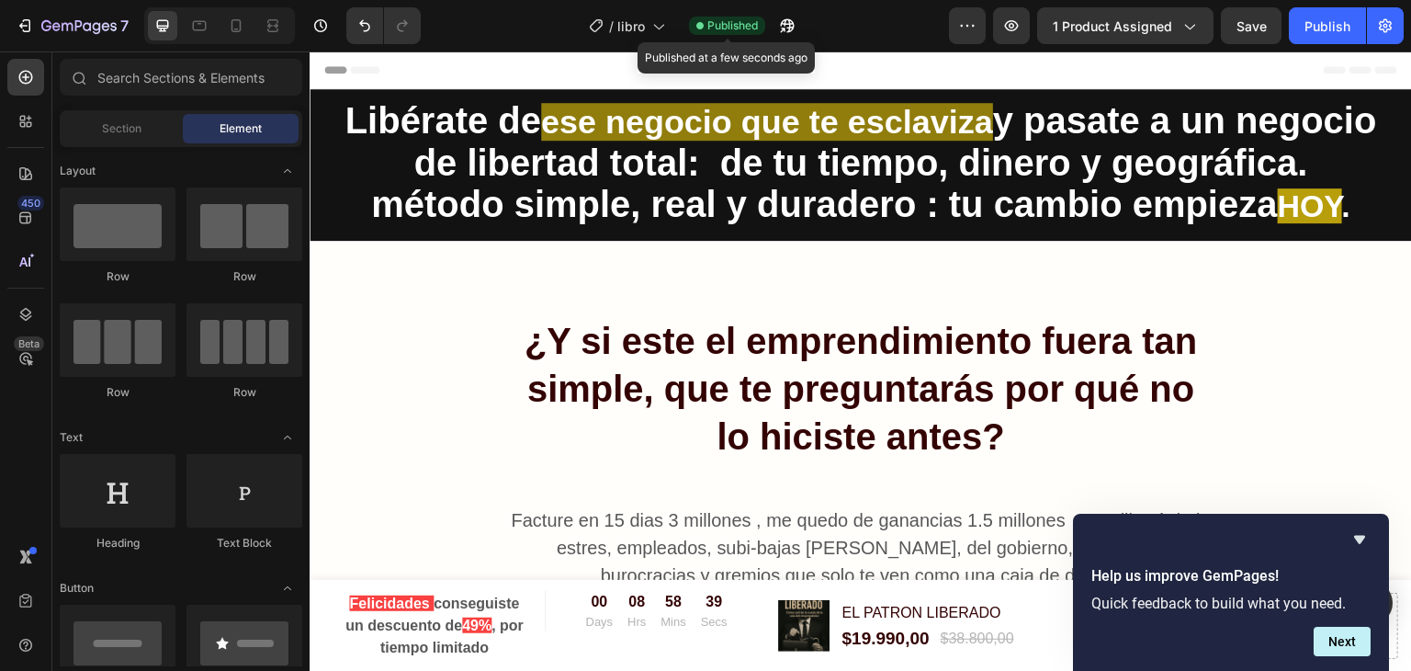
click at [743, 20] on span "Published" at bounding box center [732, 25] width 51 height 17
click at [779, 25] on icon "button" at bounding box center [787, 26] width 18 height 18
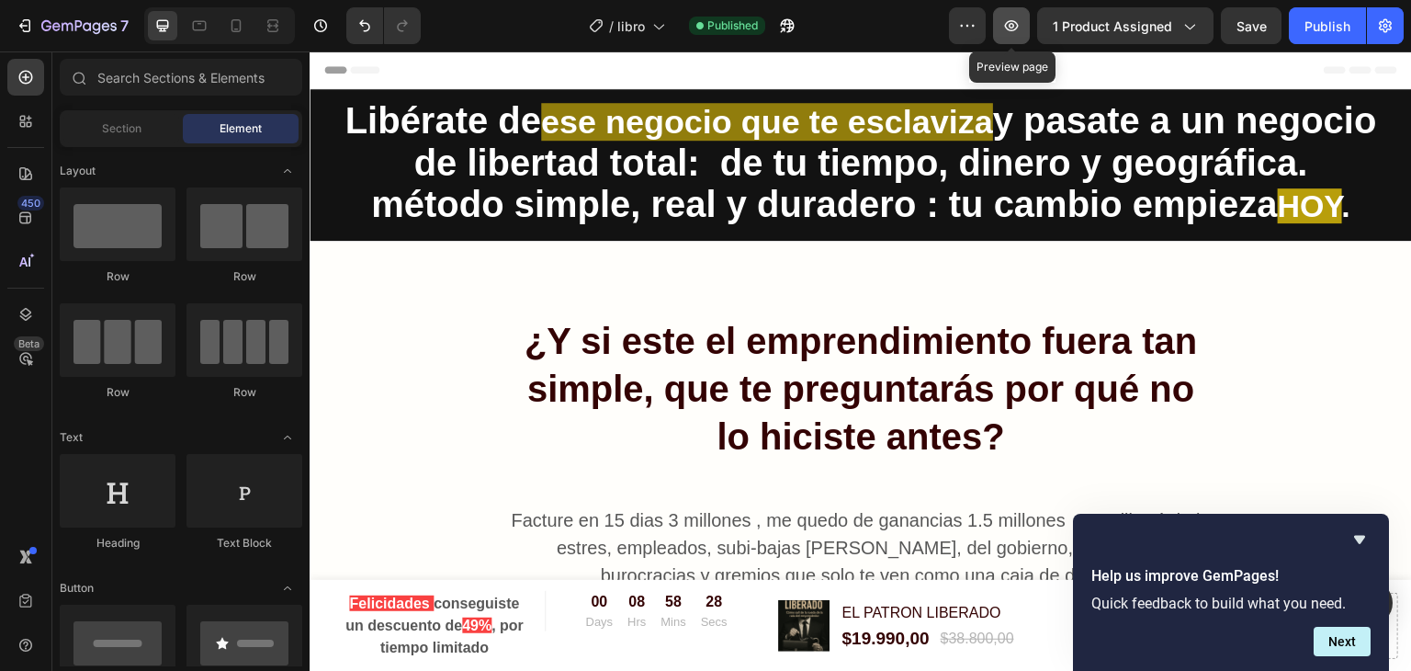
click at [1009, 31] on icon "button" at bounding box center [1011, 26] width 18 height 18
click at [1389, 38] on button "button" at bounding box center [1385, 25] width 37 height 37
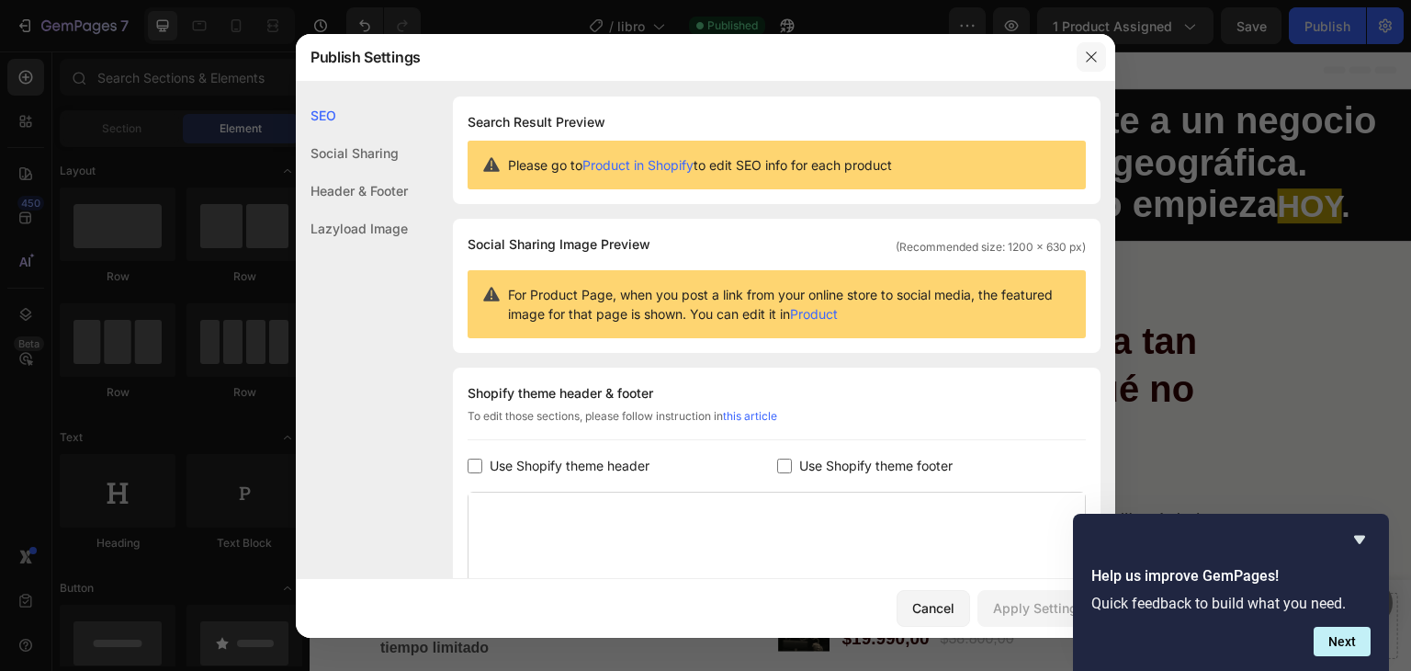
click at [1093, 51] on icon "button" at bounding box center [1091, 57] width 15 height 15
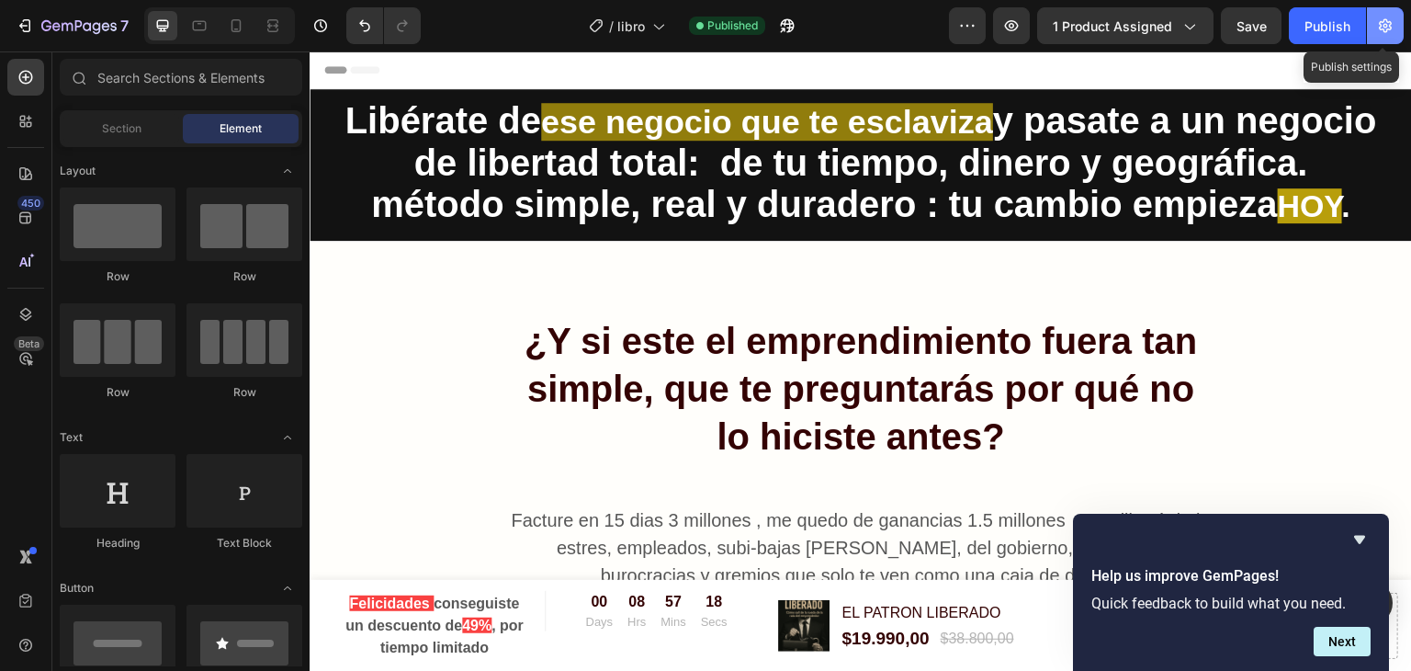
click at [1382, 28] on icon "button" at bounding box center [1385, 26] width 18 height 18
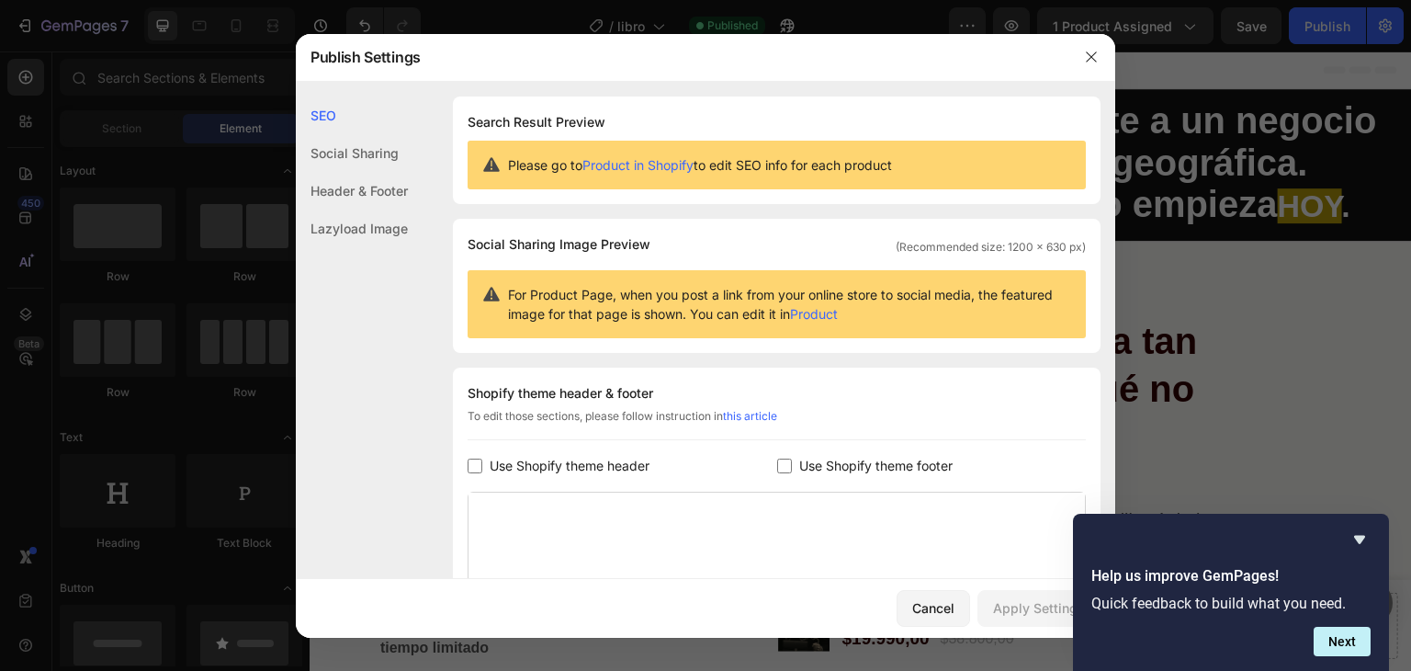
click at [390, 188] on div "Header & Footer" at bounding box center [352, 191] width 112 height 38
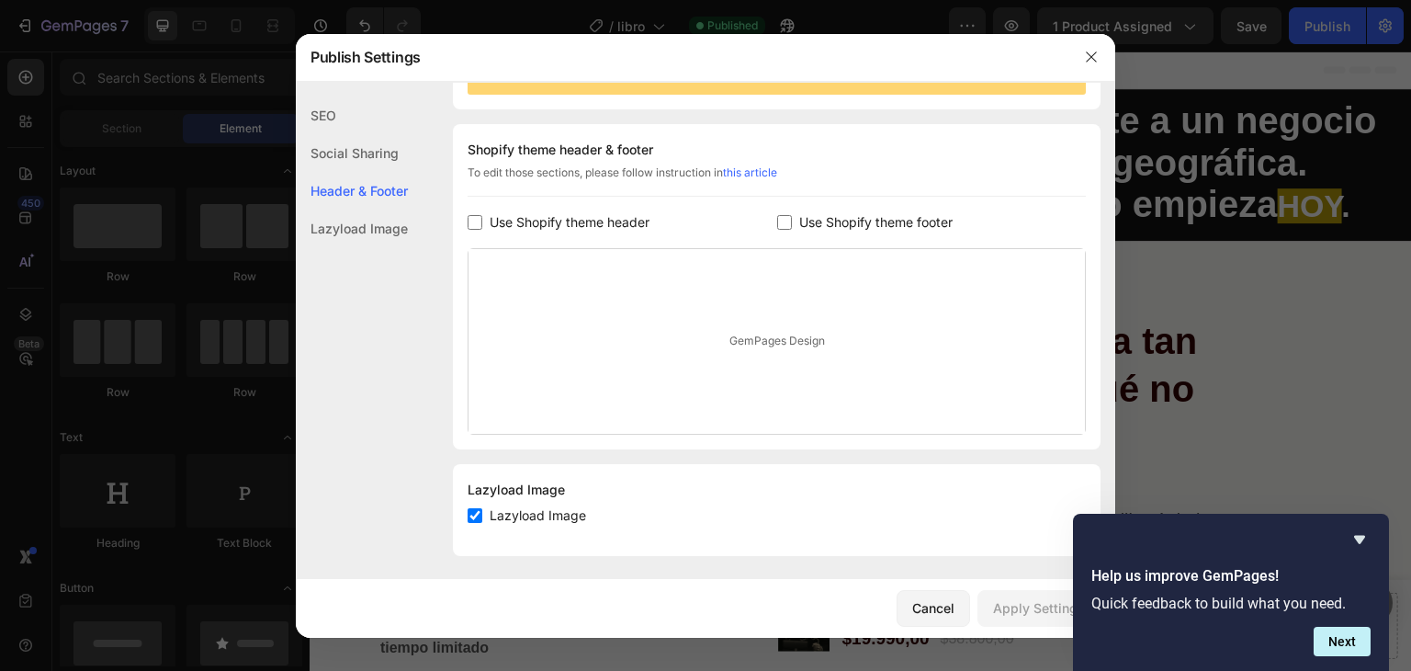
scroll to position [250, 0]
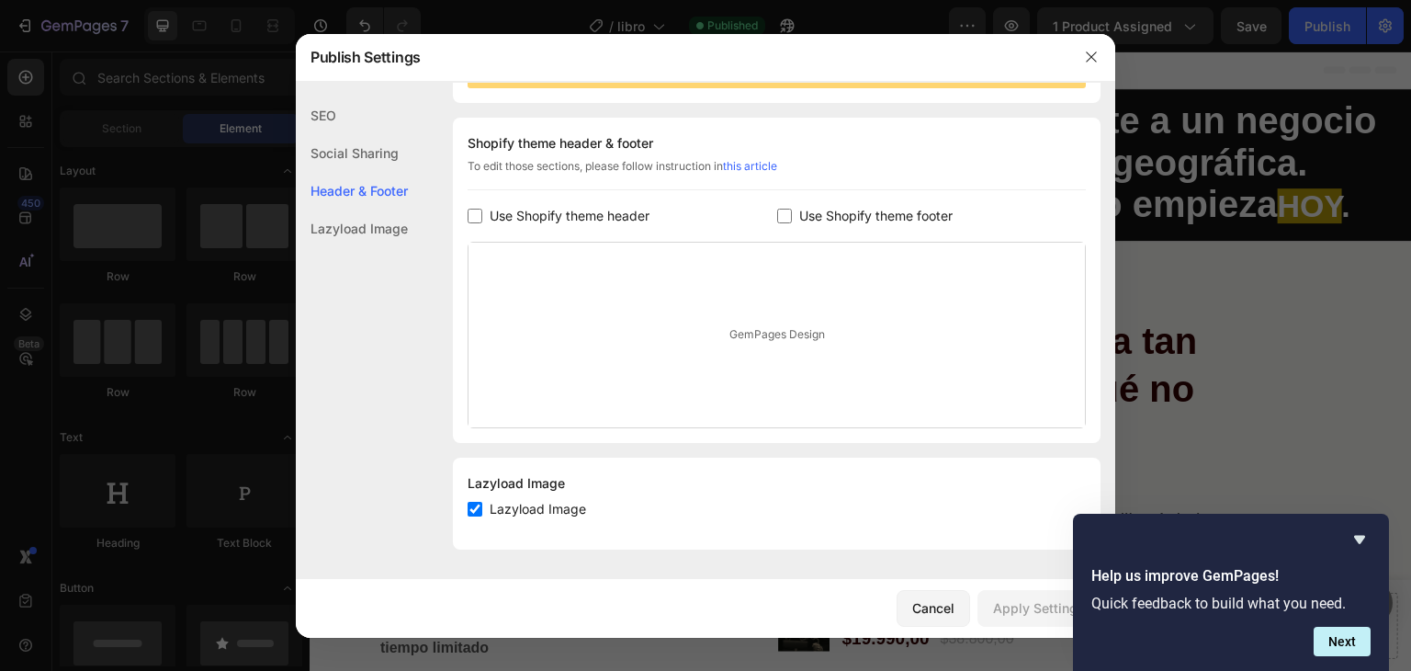
click at [376, 225] on div "Lazyload Image" at bounding box center [352, 228] width 112 height 38
click at [375, 152] on div "Social Sharing" at bounding box center [352, 153] width 112 height 38
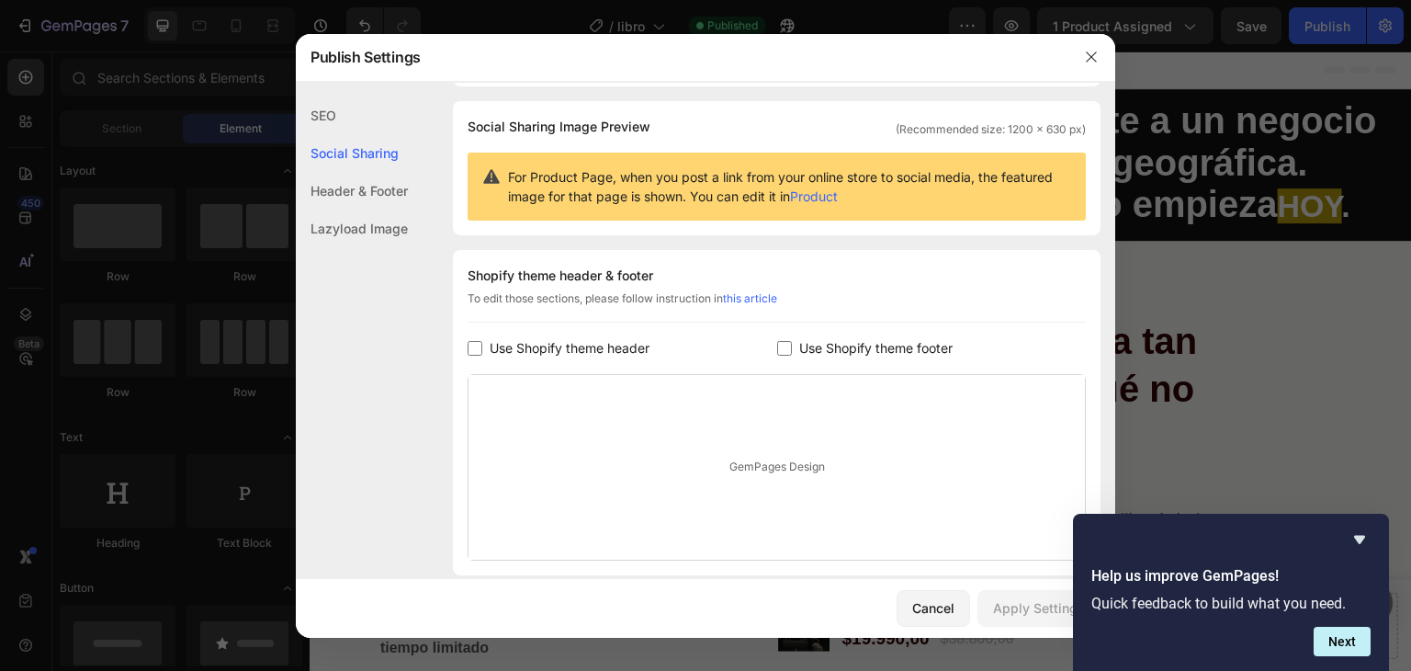
click at [366, 108] on div "SEO" at bounding box center [352, 115] width 112 height 38
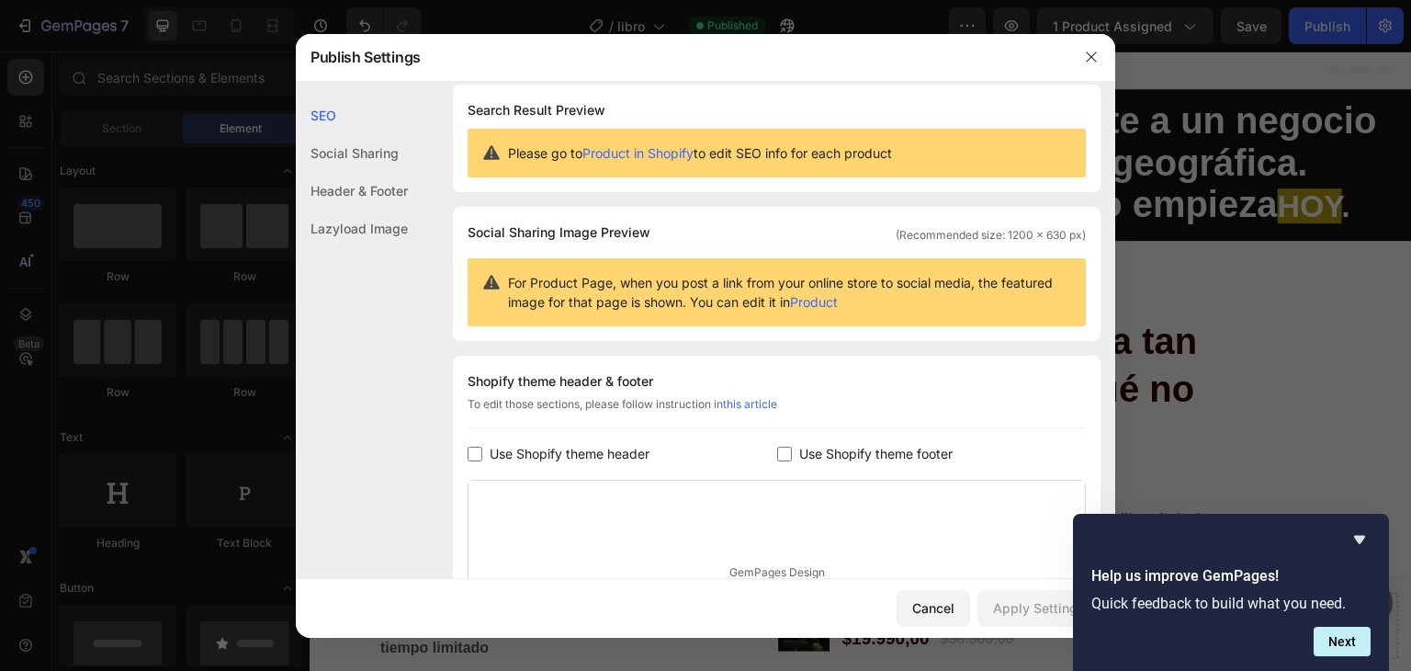
scroll to position [0, 0]
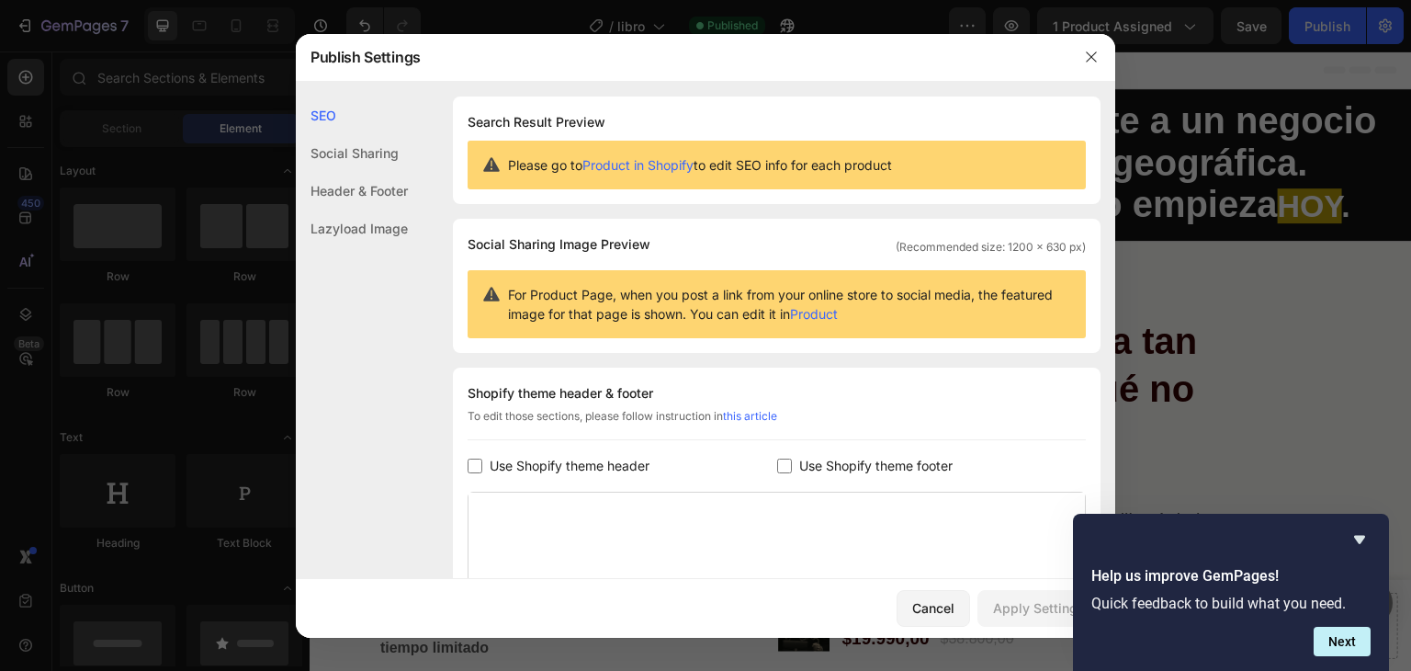
click at [673, 163] on link "Product in Shopify" at bounding box center [637, 165] width 111 height 16
click at [480, 464] on input "checkbox" at bounding box center [475, 465] width 15 height 15
checkbox input "true"
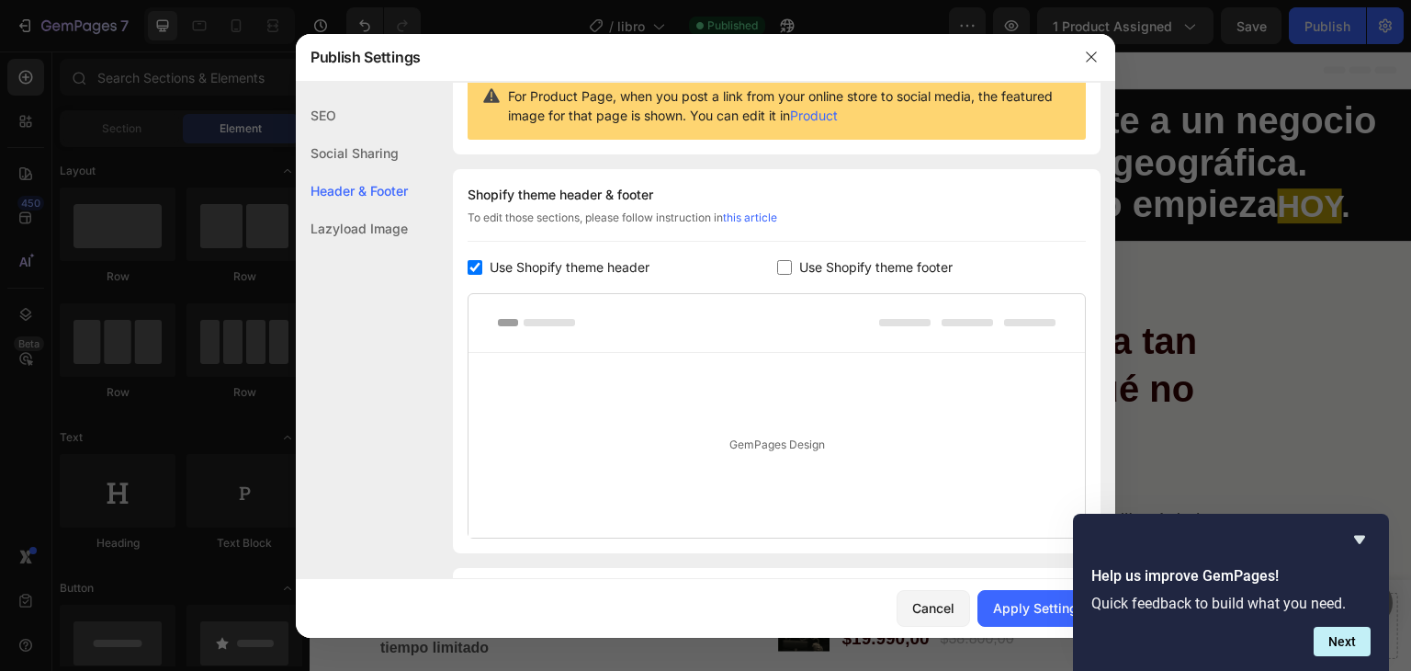
scroll to position [309, 0]
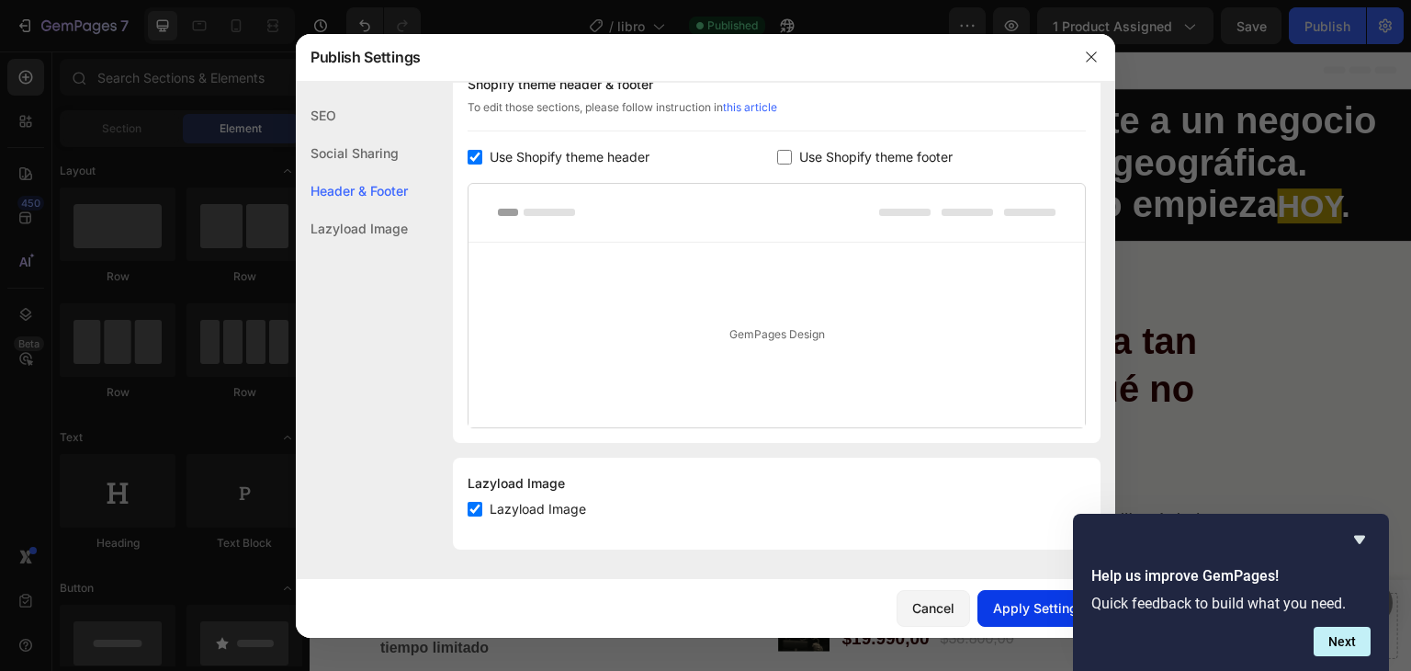
click at [1014, 604] on div "Apply Settings" at bounding box center [1039, 607] width 92 height 19
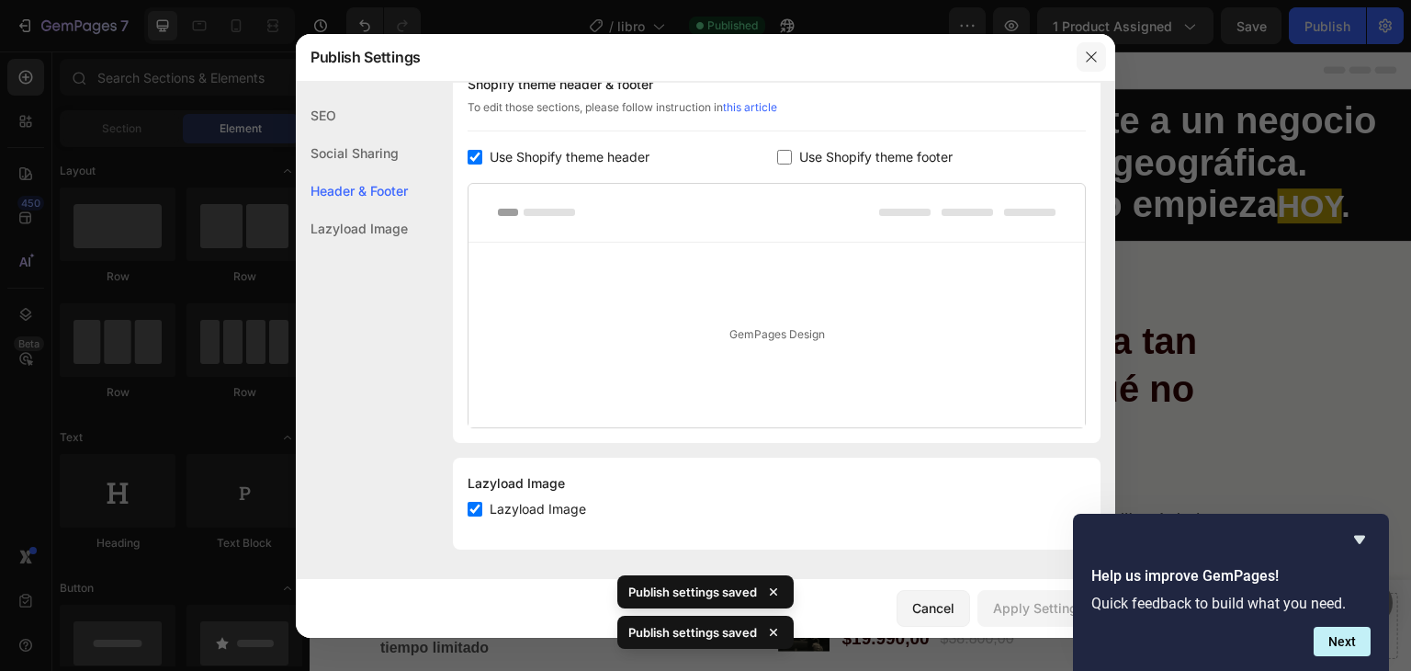
click at [1094, 60] on icon "button" at bounding box center [1091, 56] width 10 height 10
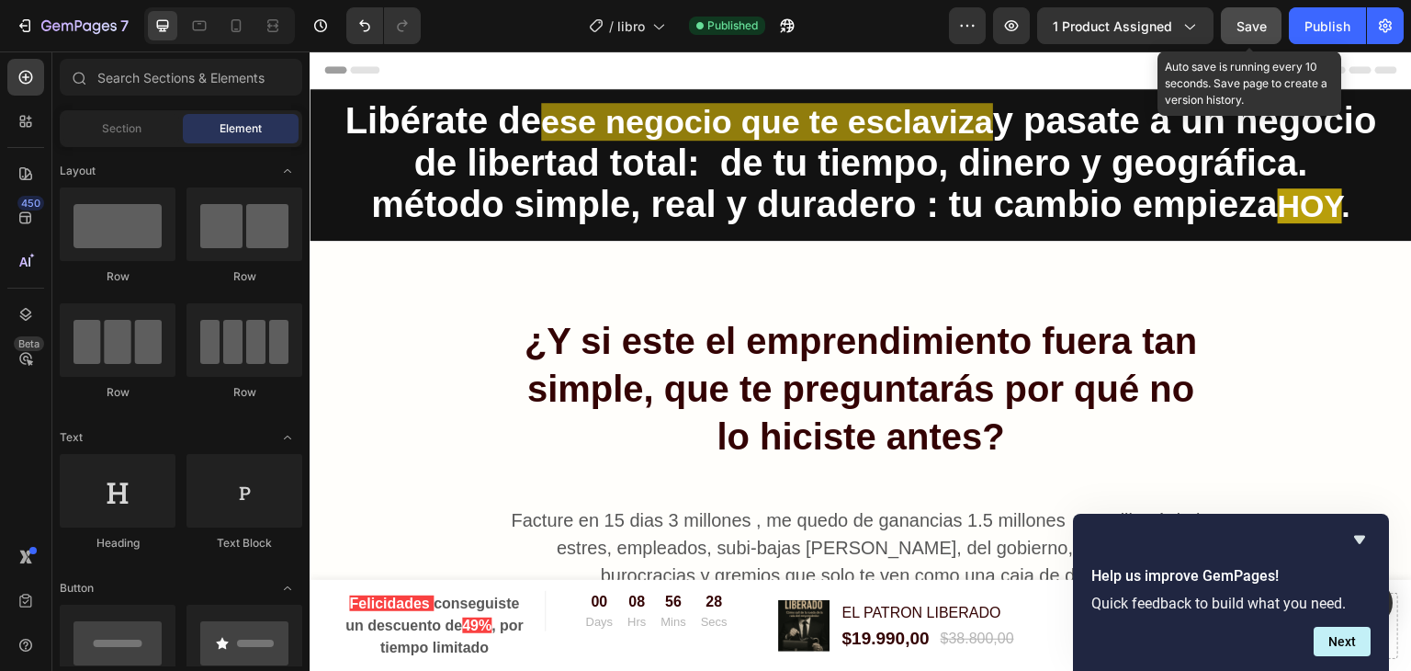
click at [1252, 34] on div "Save" at bounding box center [1251, 26] width 30 height 19
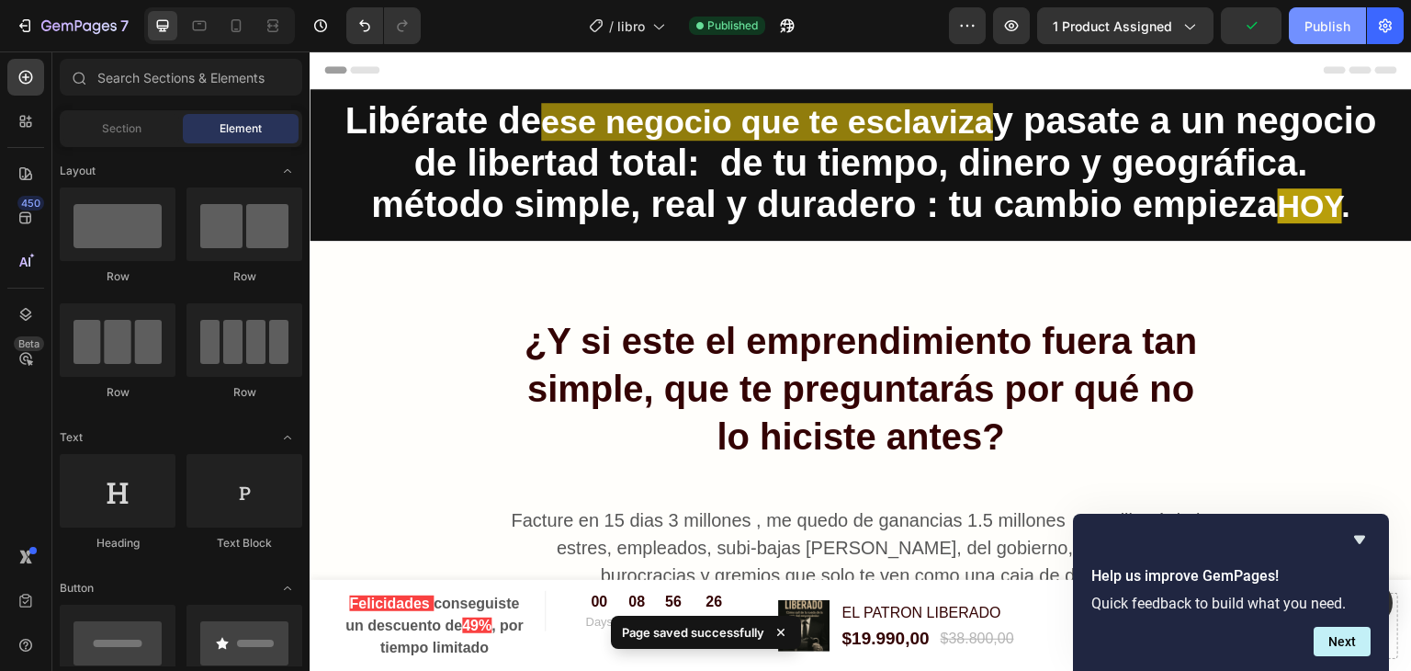
click at [1312, 28] on div "Publish" at bounding box center [1327, 26] width 46 height 19
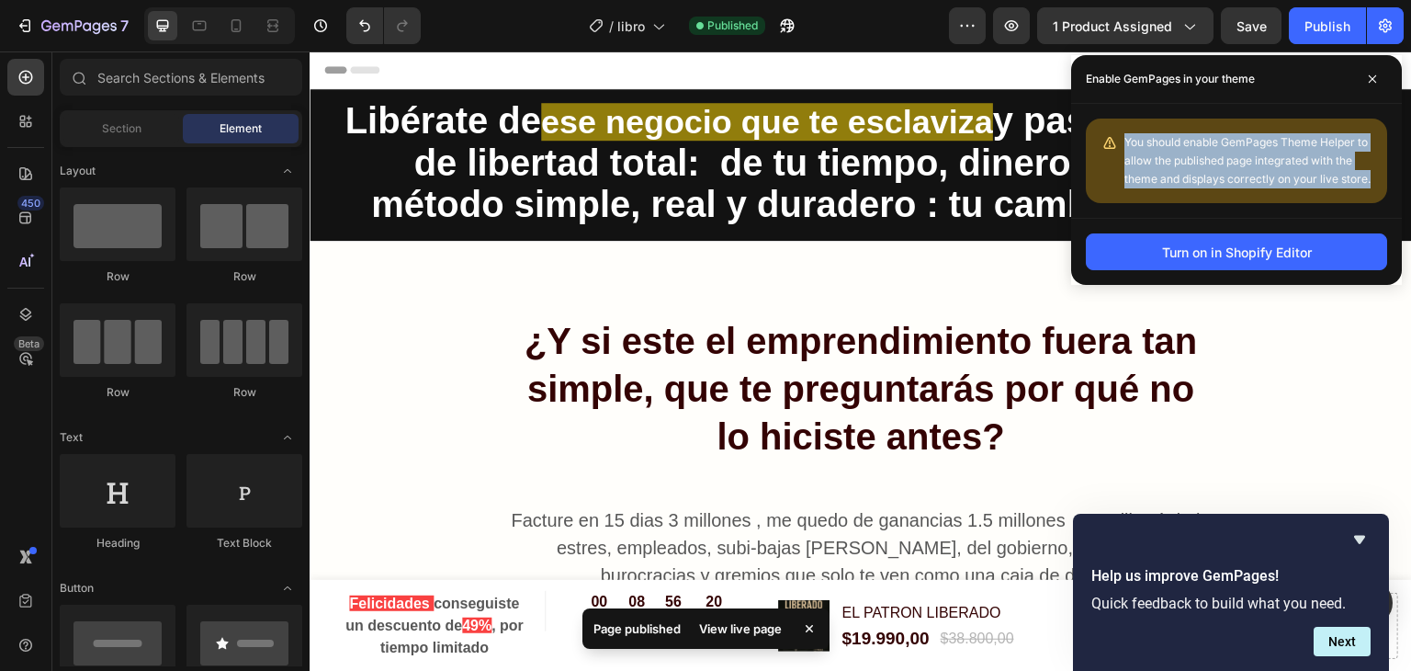
drag, startPoint x: 1374, startPoint y: 185, endPoint x: 1119, endPoint y: 141, distance: 259.0
click at [1119, 141] on div "You should enable GemPages Theme Helper to allow the published page integrated …" at bounding box center [1236, 160] width 301 height 85
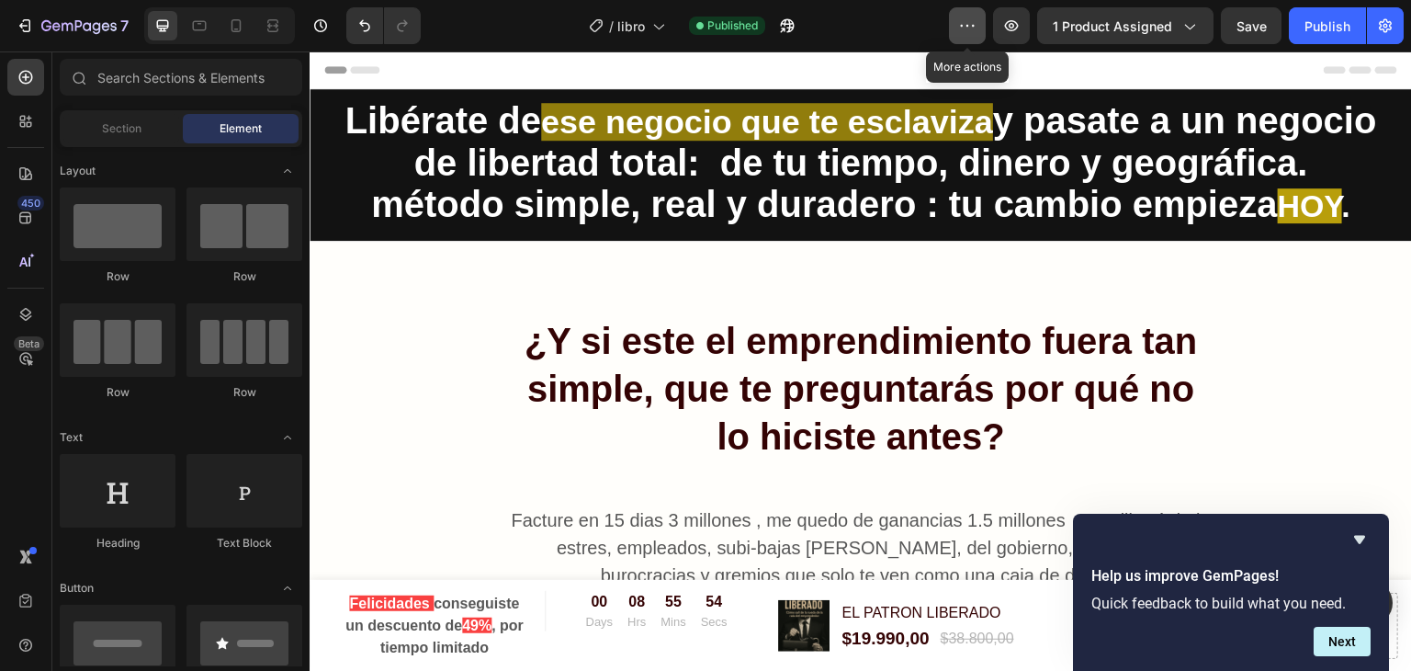
click at [968, 28] on icon "button" at bounding box center [967, 26] width 18 height 18
click at [1018, 28] on icon "button" at bounding box center [1011, 26] width 18 height 18
click at [1161, 32] on span "1 product assigned" at bounding box center [1112, 26] width 119 height 19
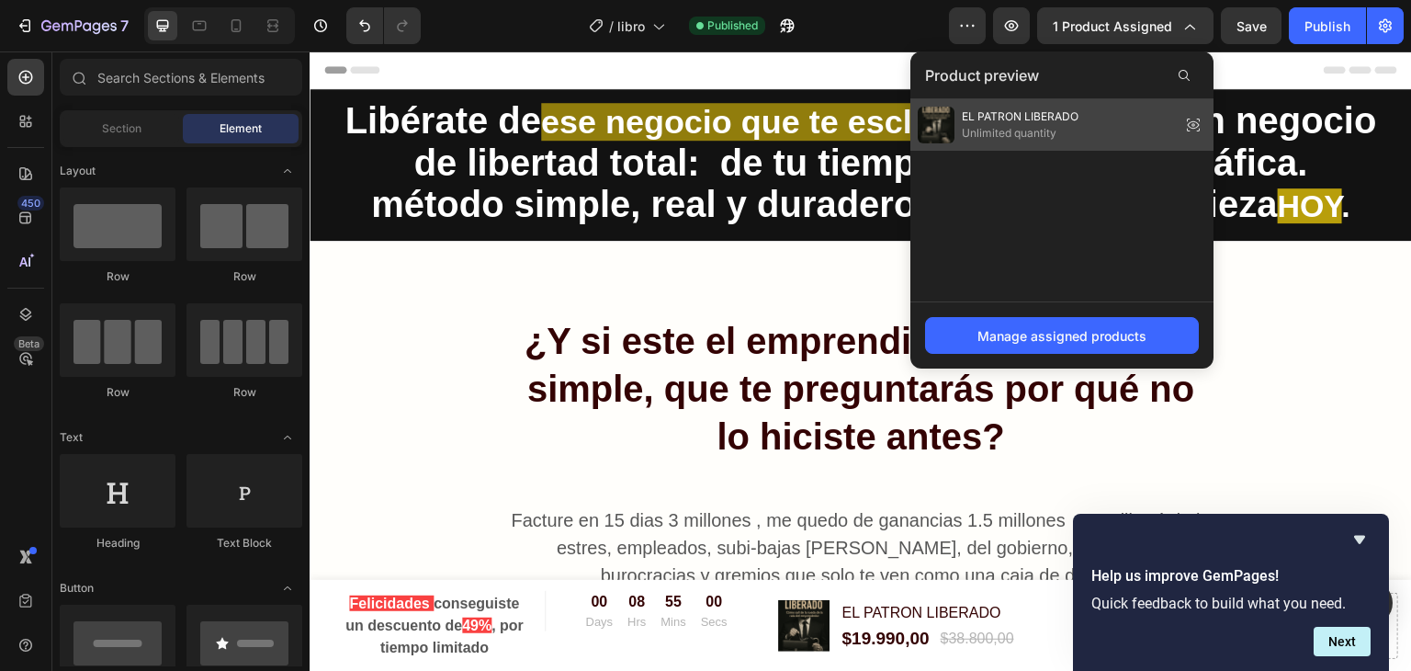
click at [1023, 131] on span "Unlimited quantity" at bounding box center [1020, 133] width 117 height 17
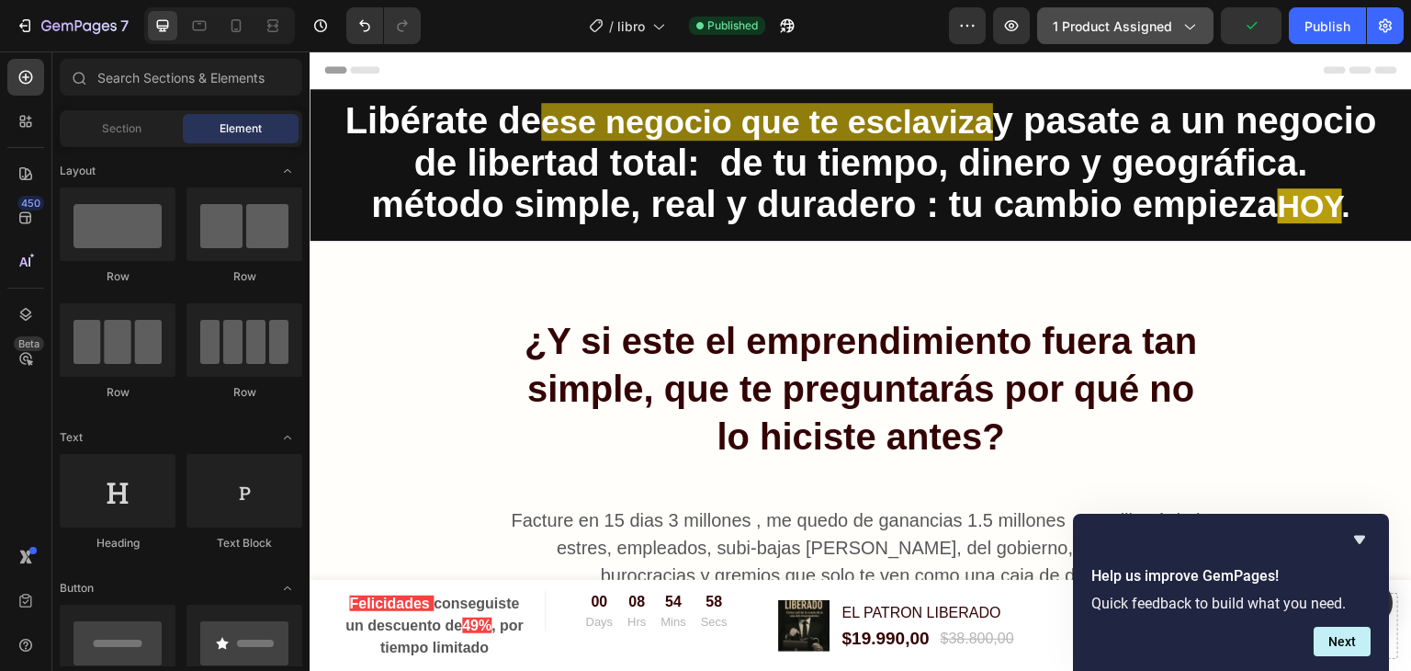
click at [1126, 28] on span "1 product assigned" at bounding box center [1112, 26] width 119 height 19
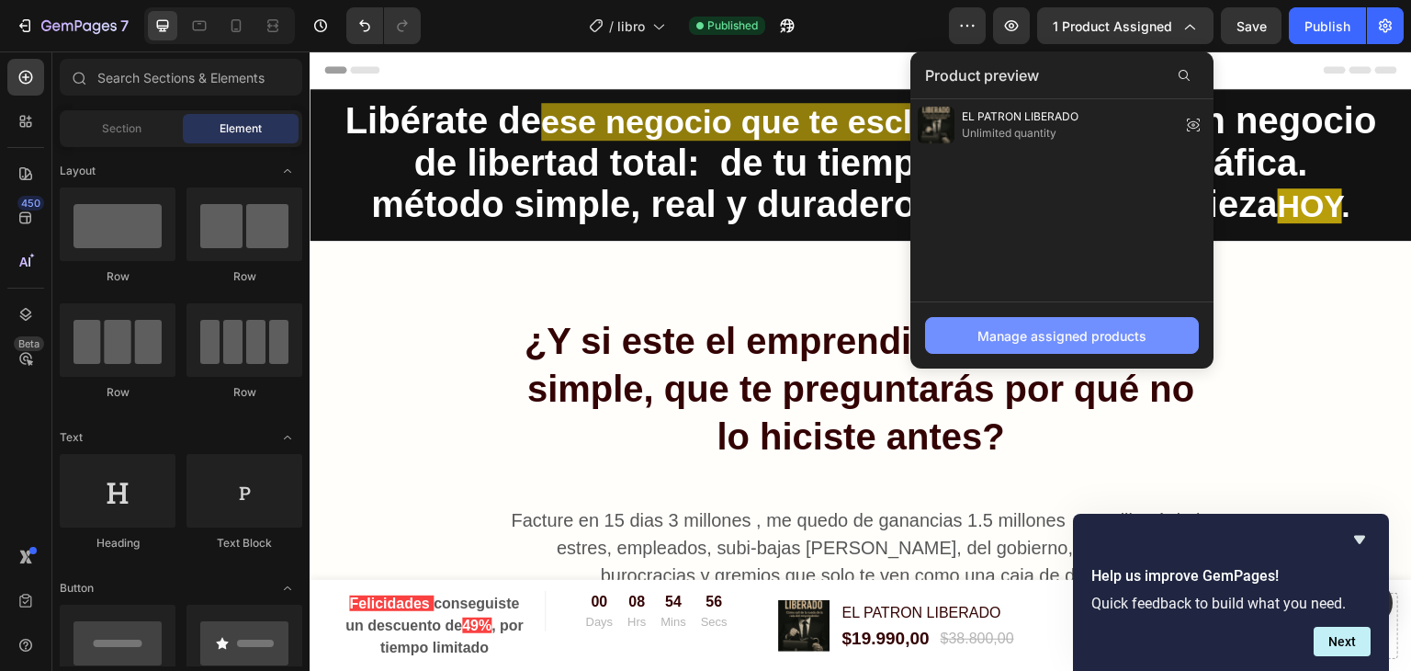
click at [1028, 339] on div "Manage assigned products" at bounding box center [1061, 335] width 169 height 19
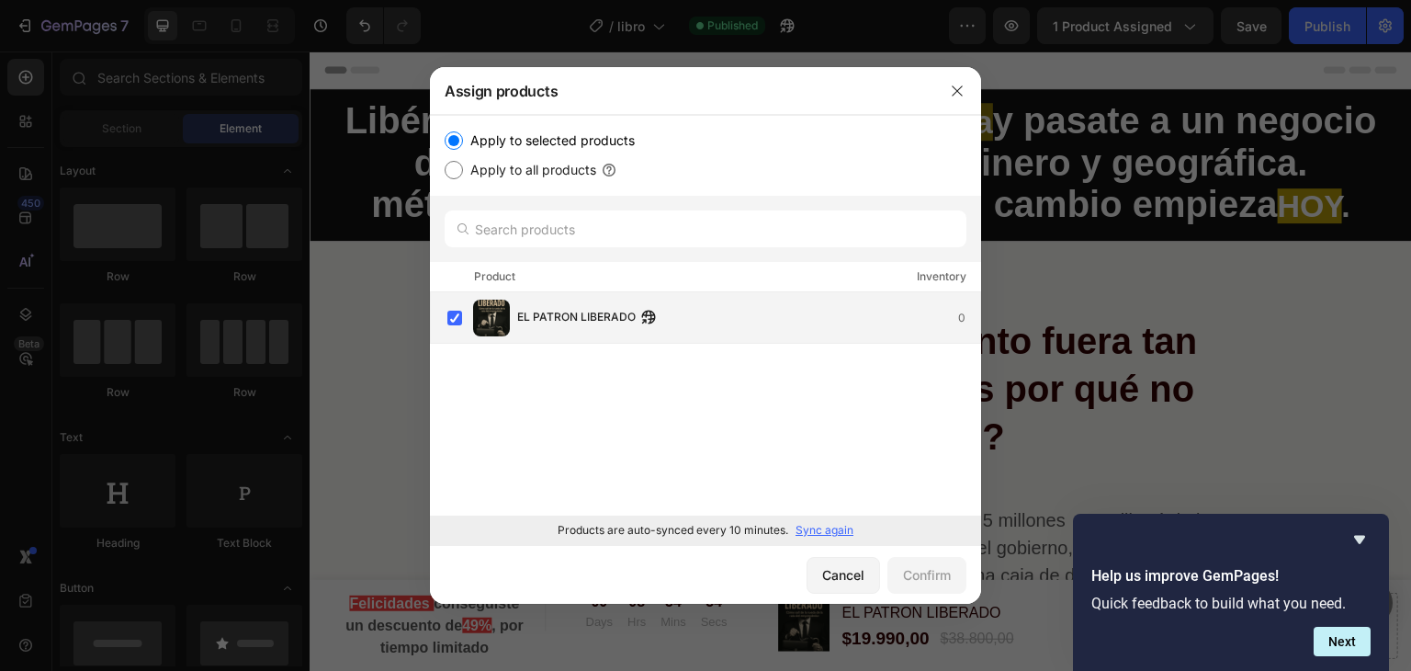
click at [613, 320] on span "EL PATRON LIBERADO" at bounding box center [576, 318] width 118 height 20
click at [441, 324] on div "EL PATRON LIBERADO Will be assigned to template applying to all products 0" at bounding box center [705, 317] width 551 height 51
click at [830, 563] on button "Cancel" at bounding box center [843, 575] width 73 height 37
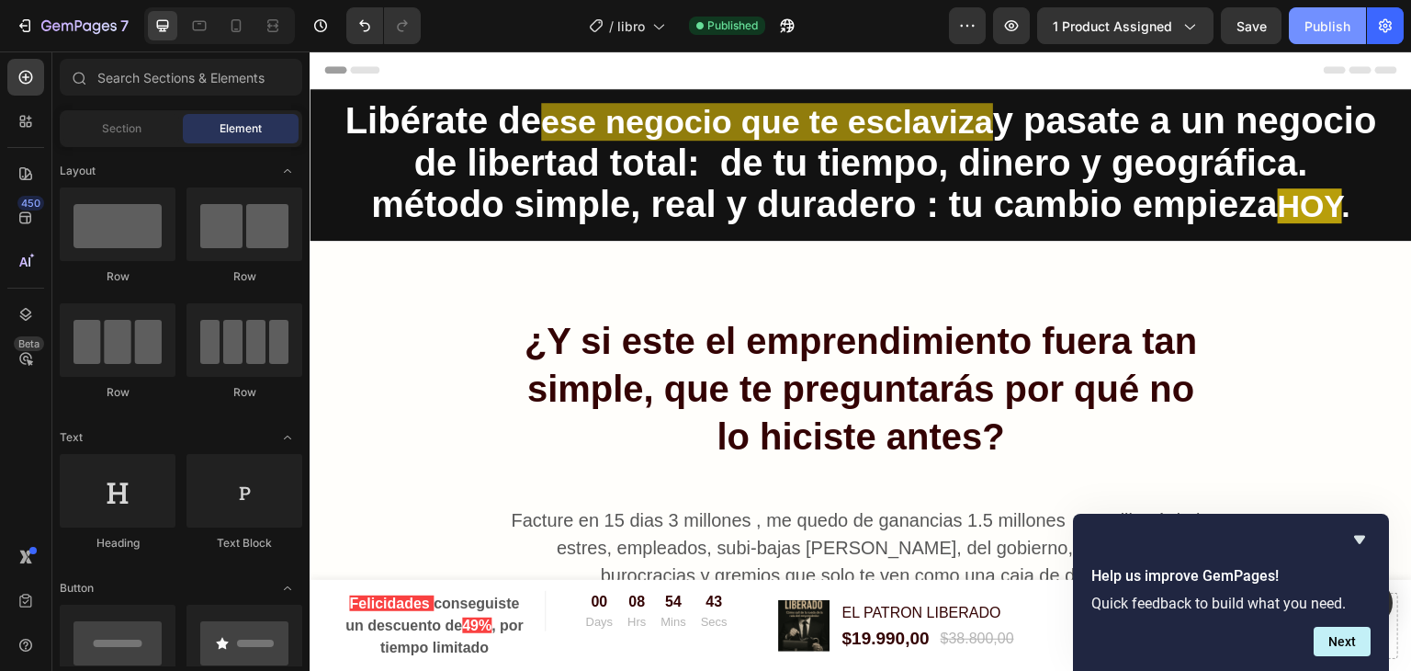
click at [1321, 28] on div "Publish" at bounding box center [1327, 26] width 46 height 19
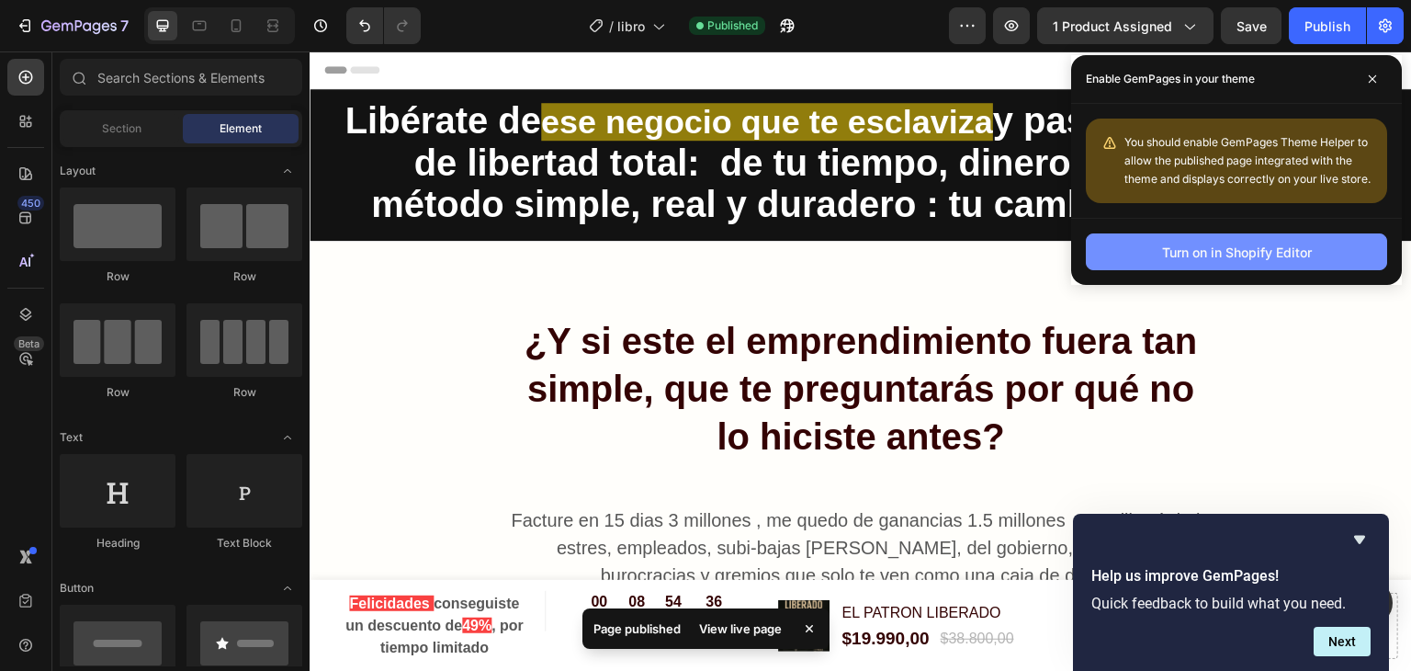
click at [1267, 250] on div "Turn on in Shopify Editor" at bounding box center [1237, 252] width 150 height 19
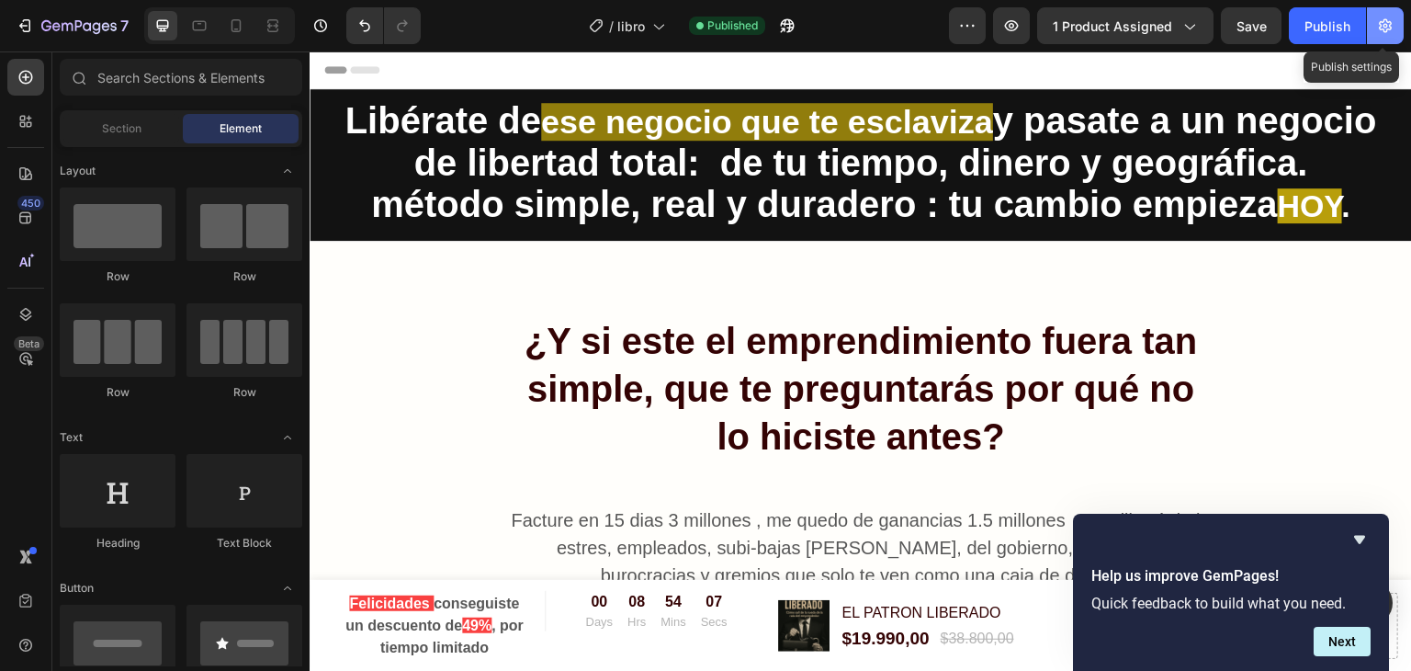
click at [1384, 32] on icon "button" at bounding box center [1385, 26] width 13 height 14
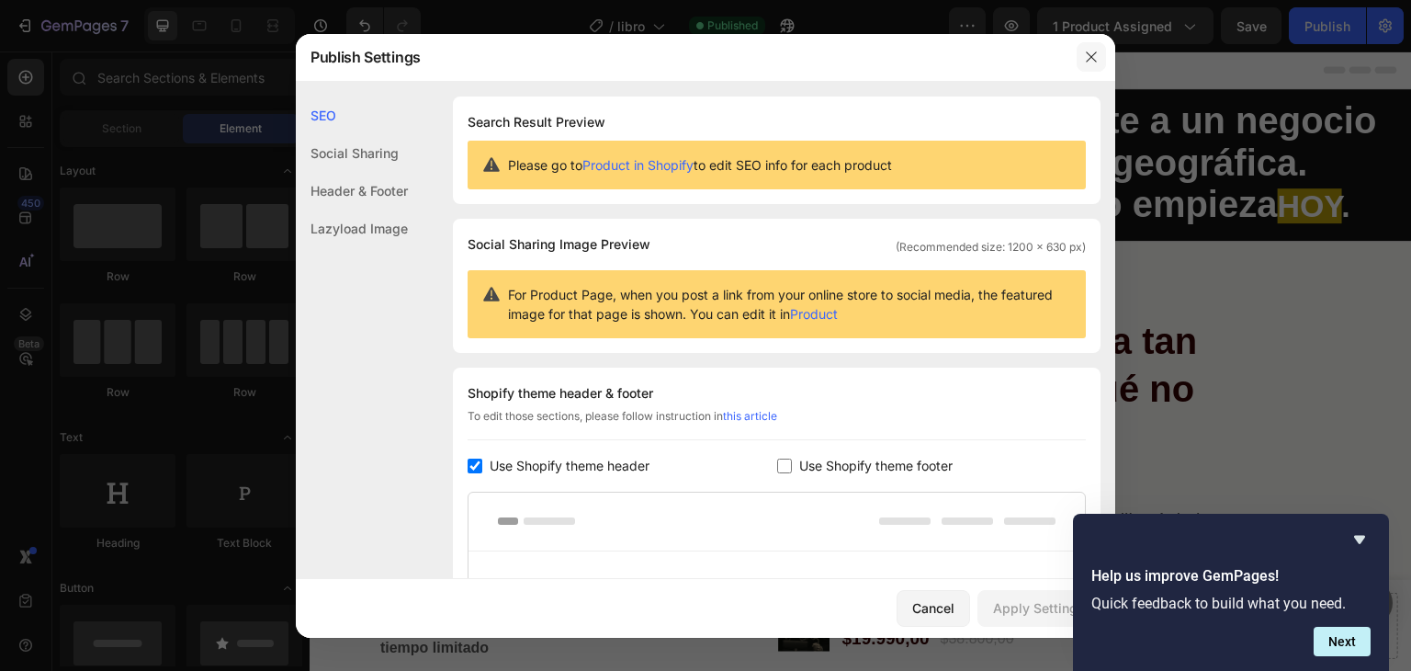
click at [1082, 55] on button "button" at bounding box center [1091, 56] width 29 height 29
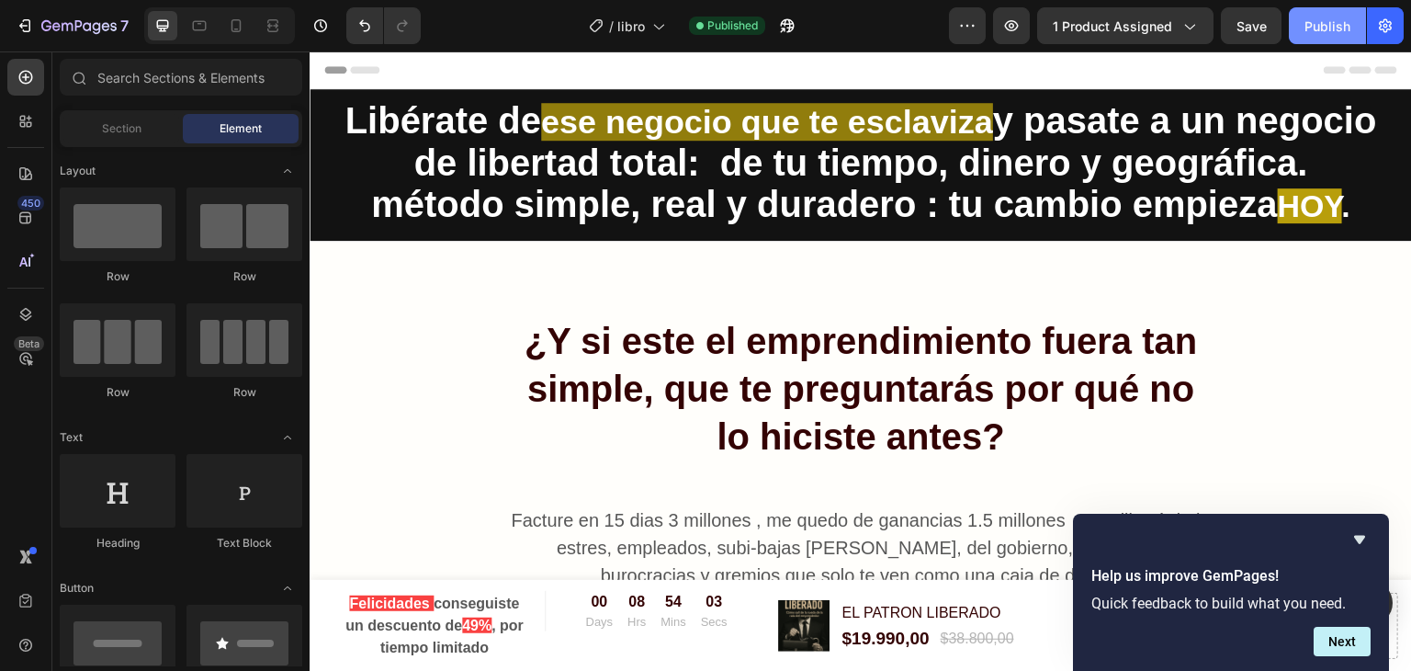
click at [1348, 38] on button "Publish" at bounding box center [1327, 25] width 77 height 37
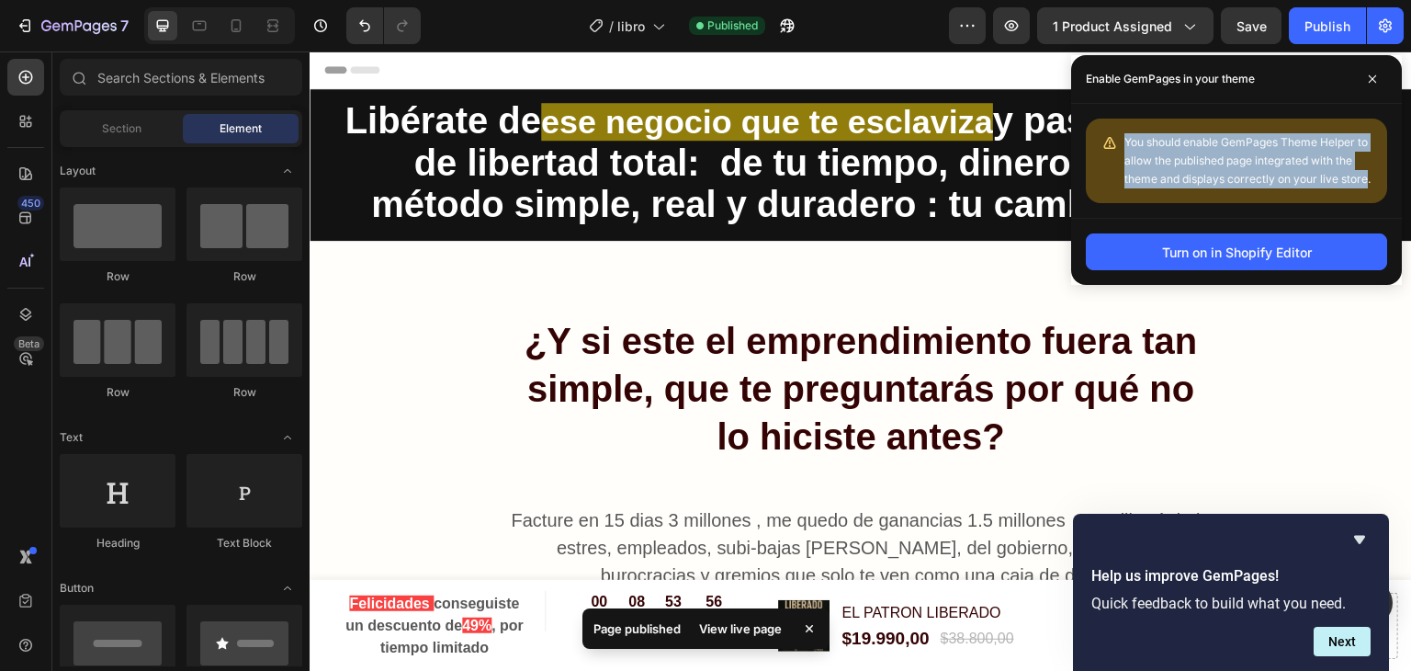
drag, startPoint x: 1124, startPoint y: 131, endPoint x: 1367, endPoint y: 180, distance: 247.3
click at [1367, 180] on div "You should enable GemPages Theme Helper to allow the published page integrated …" at bounding box center [1236, 160] width 301 height 85
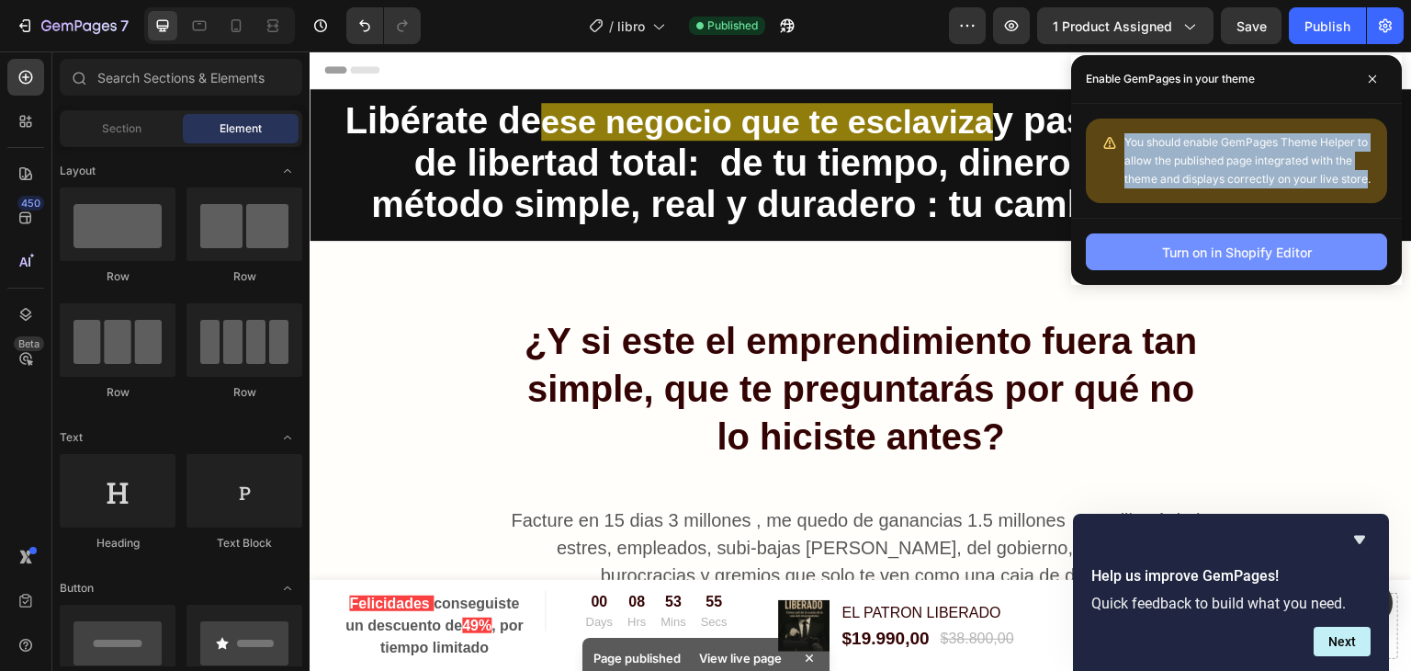
click at [1180, 264] on button "Turn on in Shopify Editor" at bounding box center [1236, 251] width 301 height 37
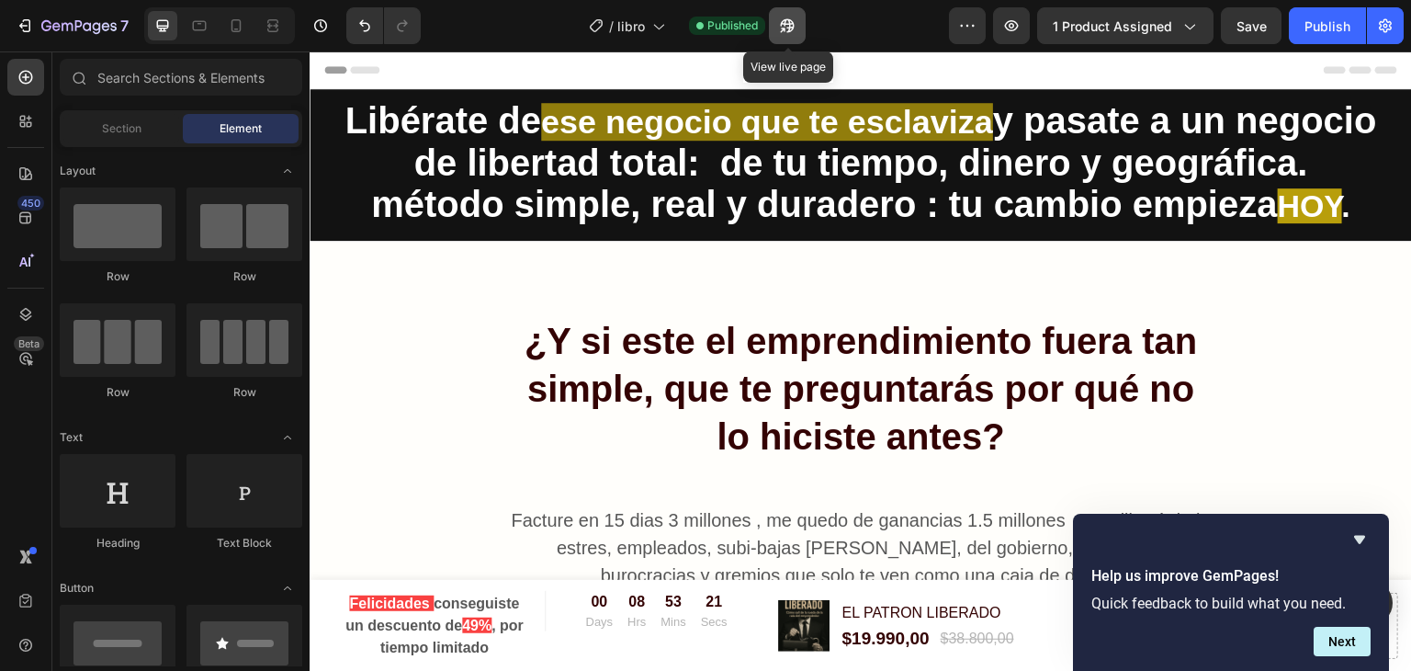
click at [790, 23] on icon "button" at bounding box center [787, 26] width 14 height 14
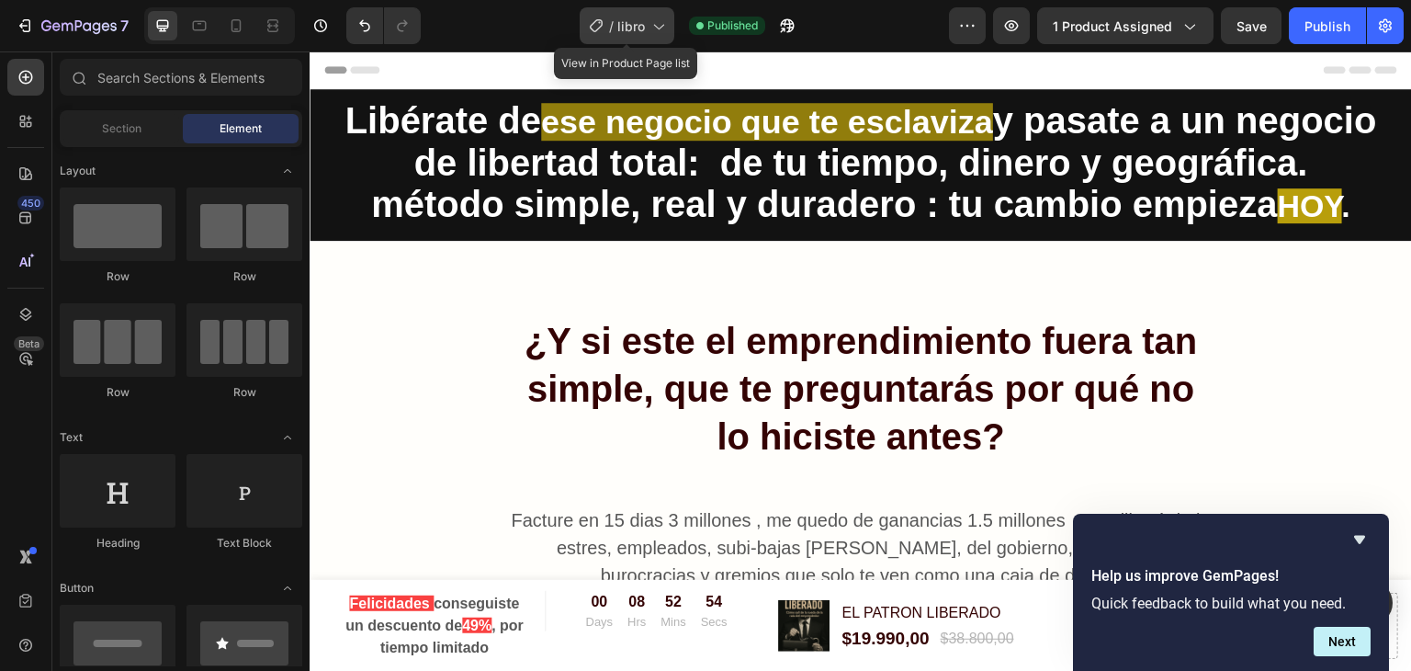
click at [592, 33] on icon at bounding box center [596, 26] width 18 height 18
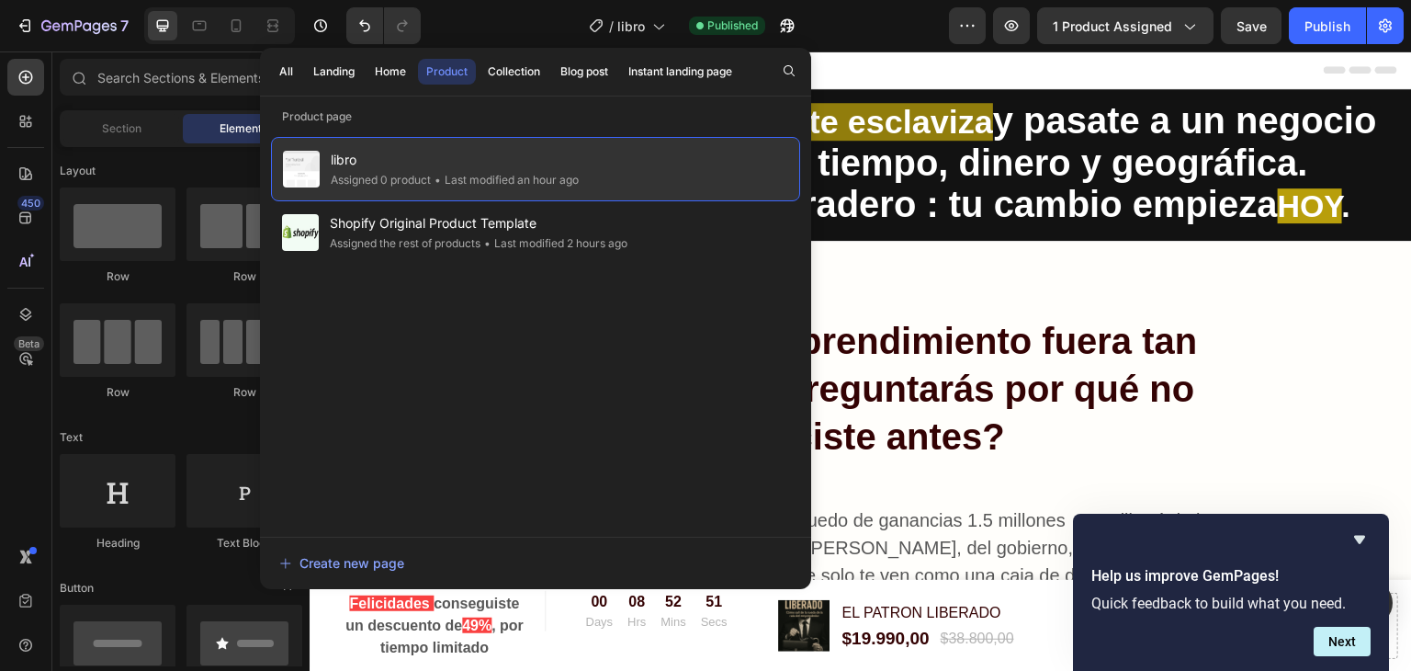
click at [383, 177] on div "Assigned 0 product" at bounding box center [381, 180] width 100 height 18
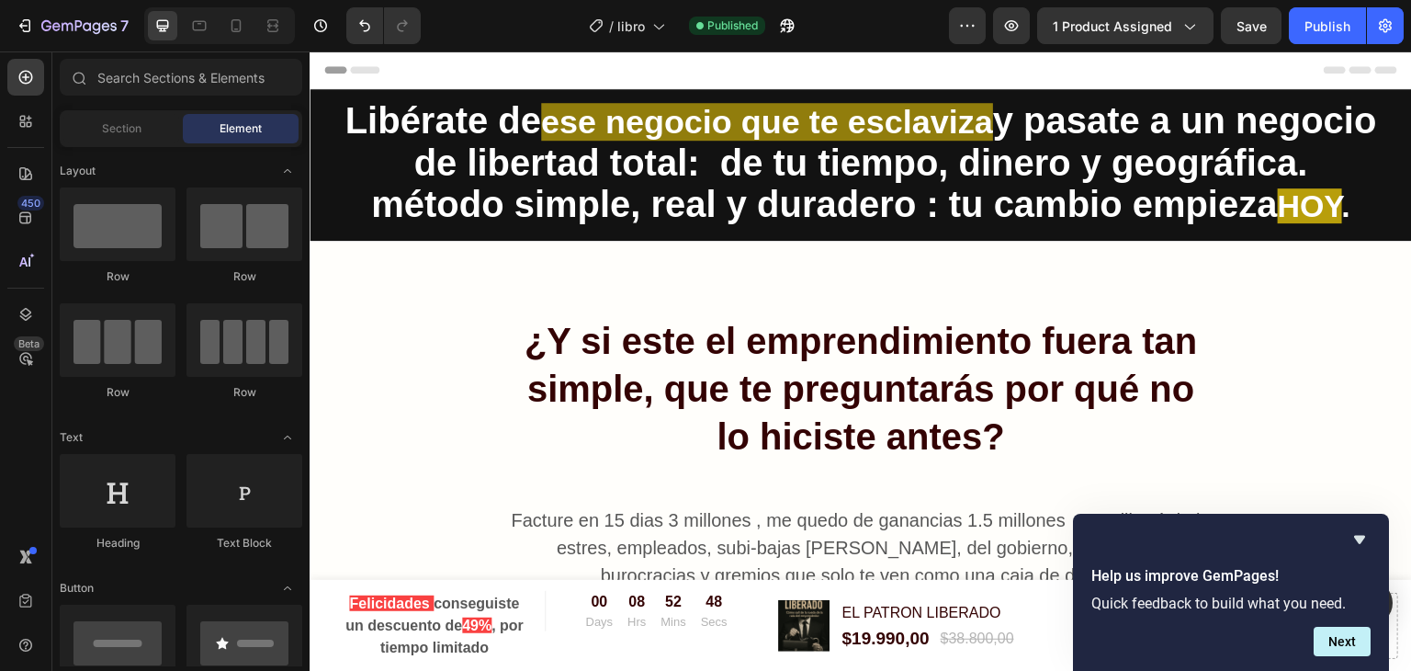
click at [1088, 6] on div "7 / libro Published Preview 1 product assigned Save Publish" at bounding box center [705, 26] width 1411 height 52
click at [1090, 23] on span "1 product assigned" at bounding box center [1112, 26] width 119 height 19
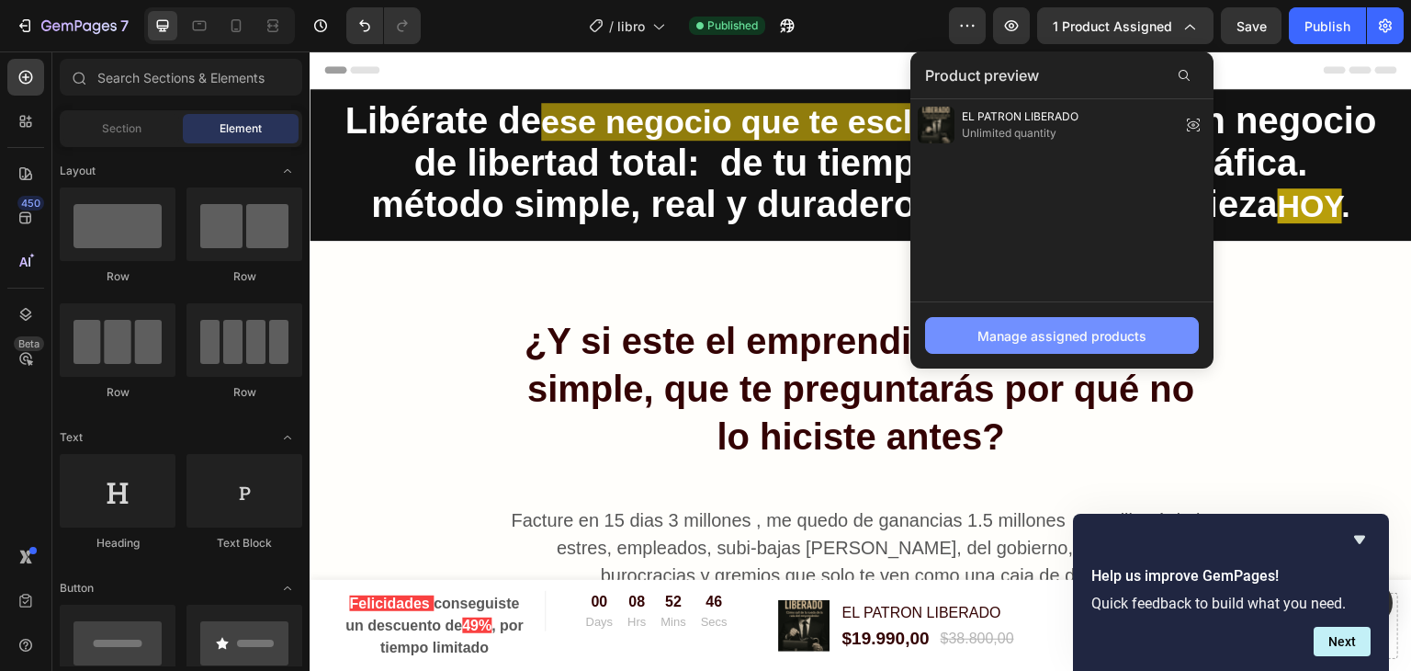
click at [1078, 333] on div "Manage assigned products" at bounding box center [1061, 335] width 169 height 19
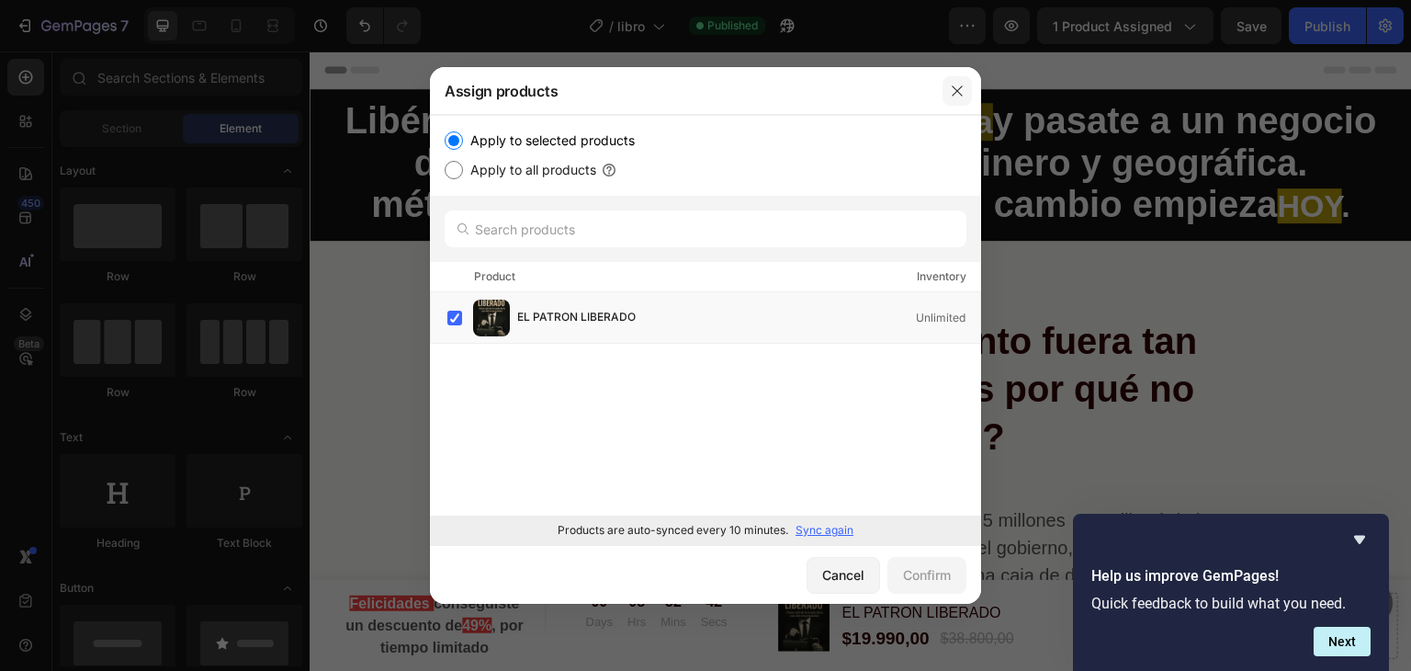
click at [966, 89] on button "button" at bounding box center [956, 90] width 29 height 29
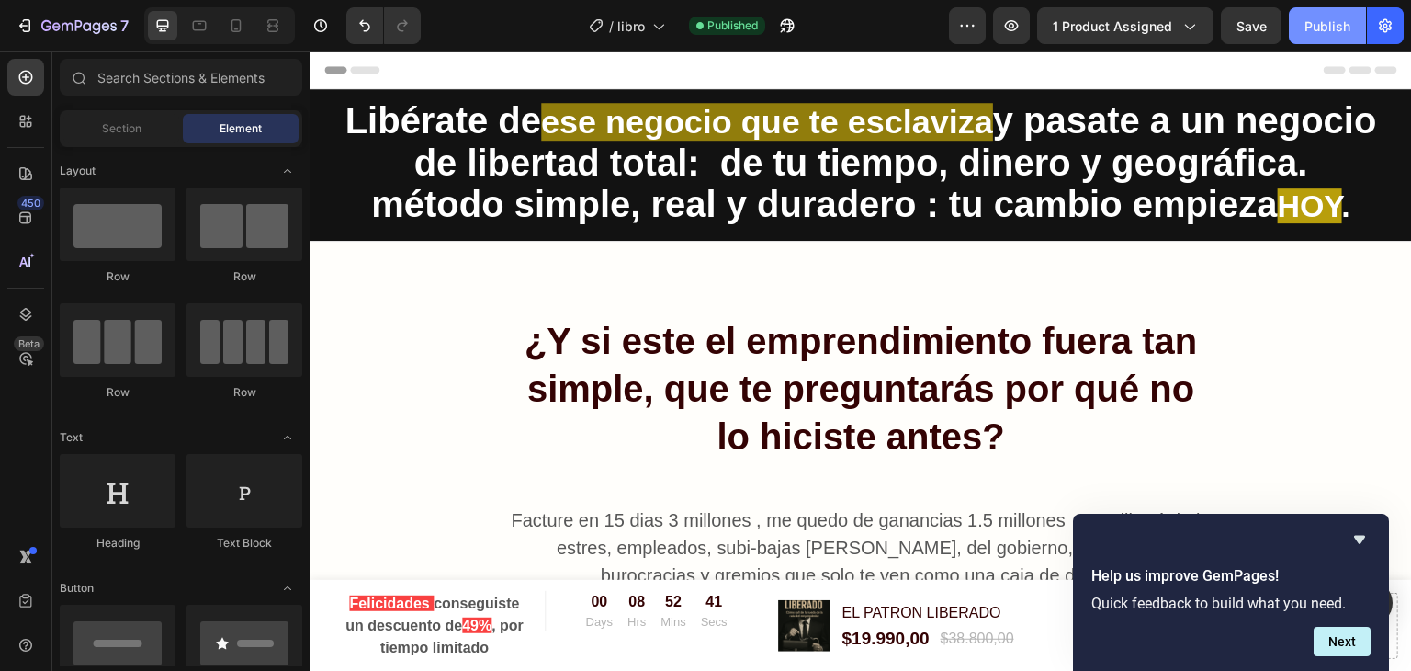
click at [1311, 27] on div "Publish" at bounding box center [1327, 26] width 46 height 19
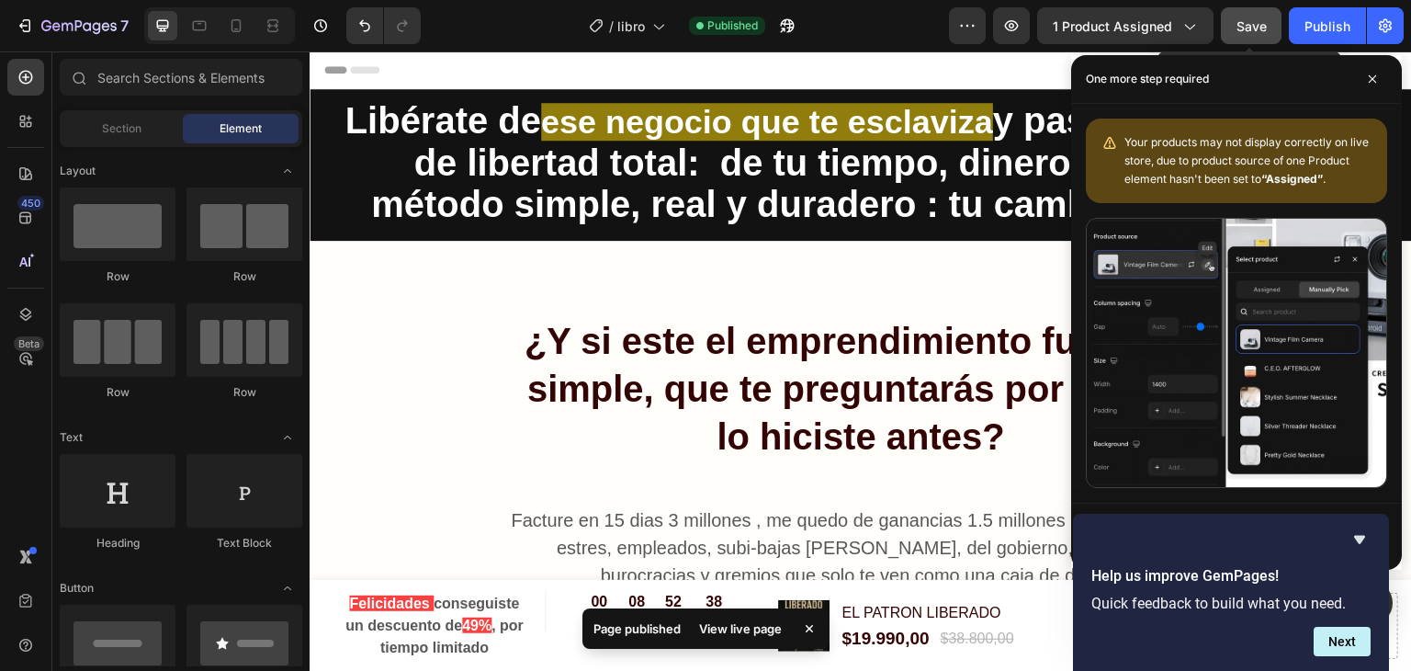
click at [1251, 30] on span "Save" at bounding box center [1251, 26] width 30 height 16
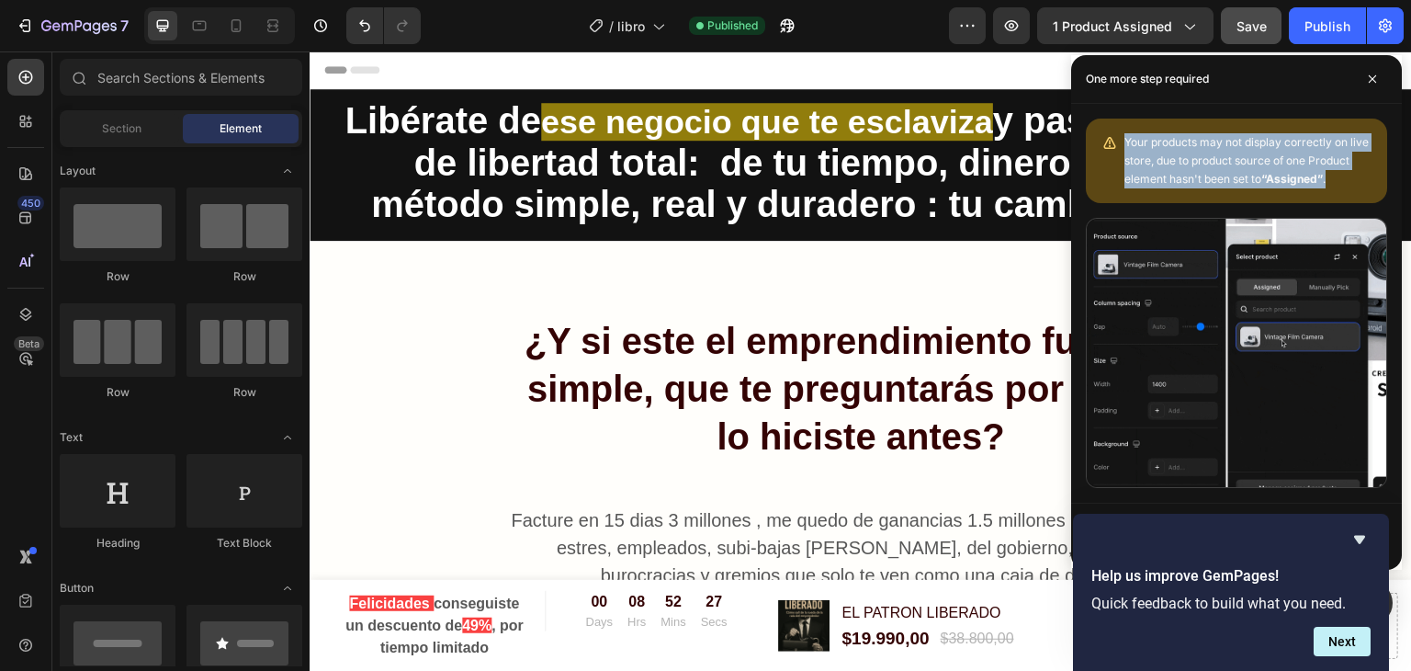
drag, startPoint x: 1342, startPoint y: 177, endPoint x: 1119, endPoint y: 137, distance: 226.8
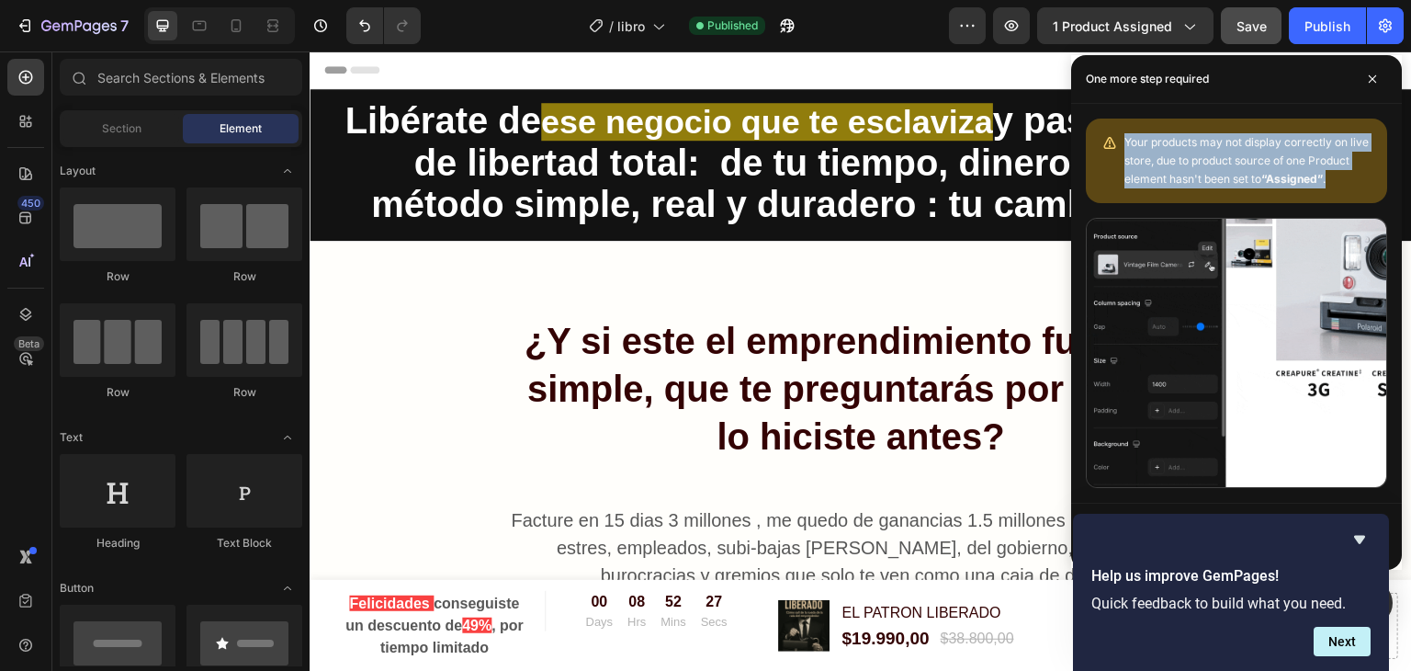
click at [1119, 137] on div "Your products may not display correctly on live store, due to product source of…" at bounding box center [1236, 160] width 301 height 85
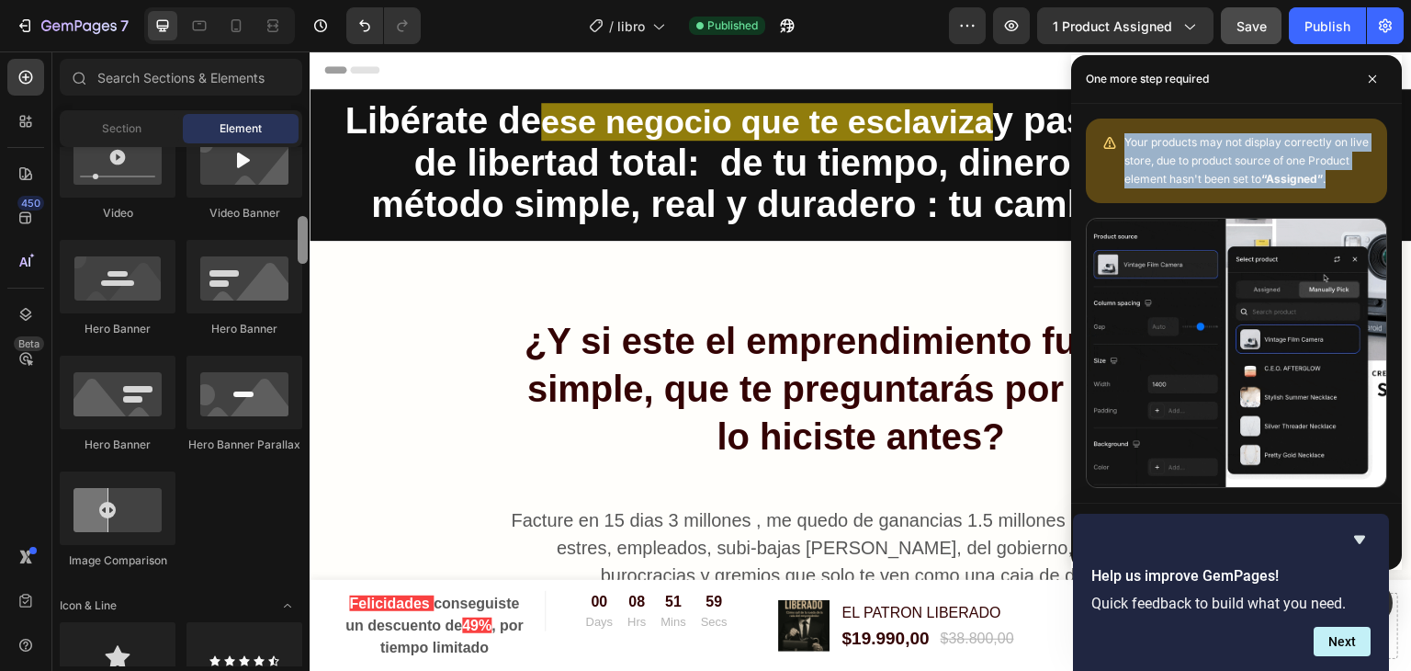
drag, startPoint x: 303, startPoint y: 181, endPoint x: 301, endPoint y: 252, distance: 70.8
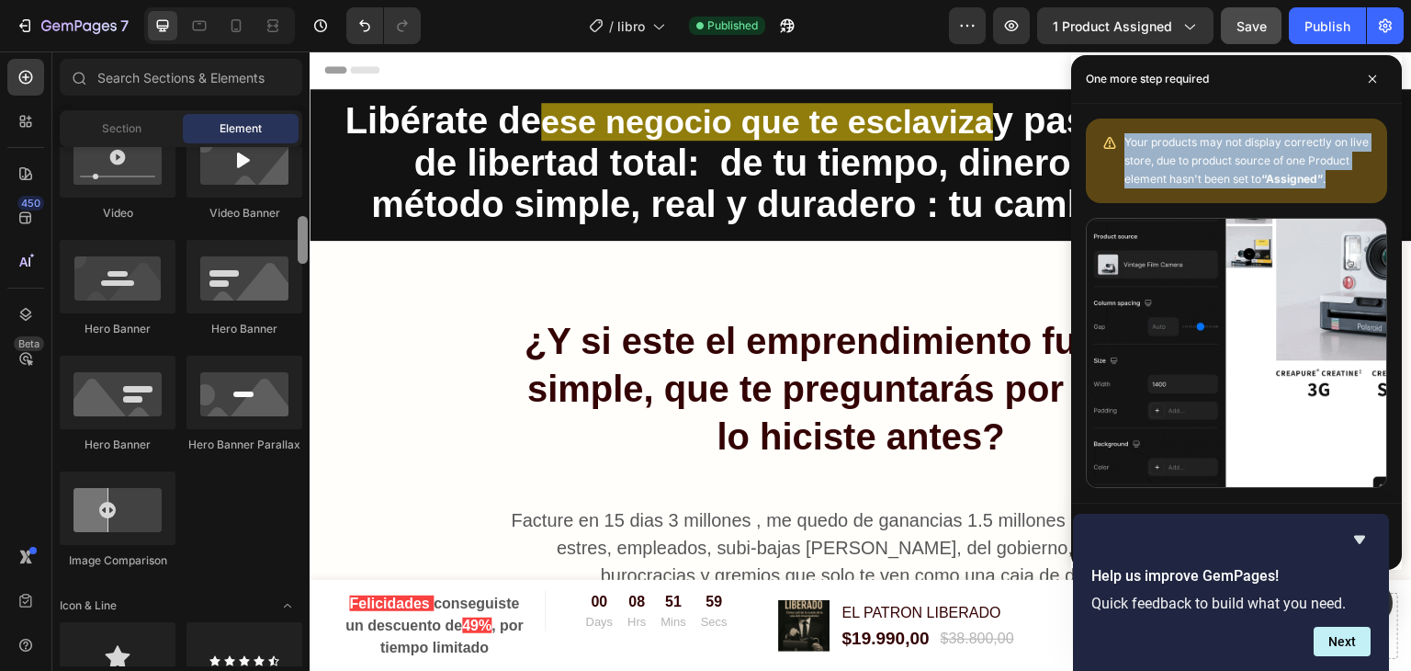
click at [301, 252] on div at bounding box center [303, 240] width 10 height 48
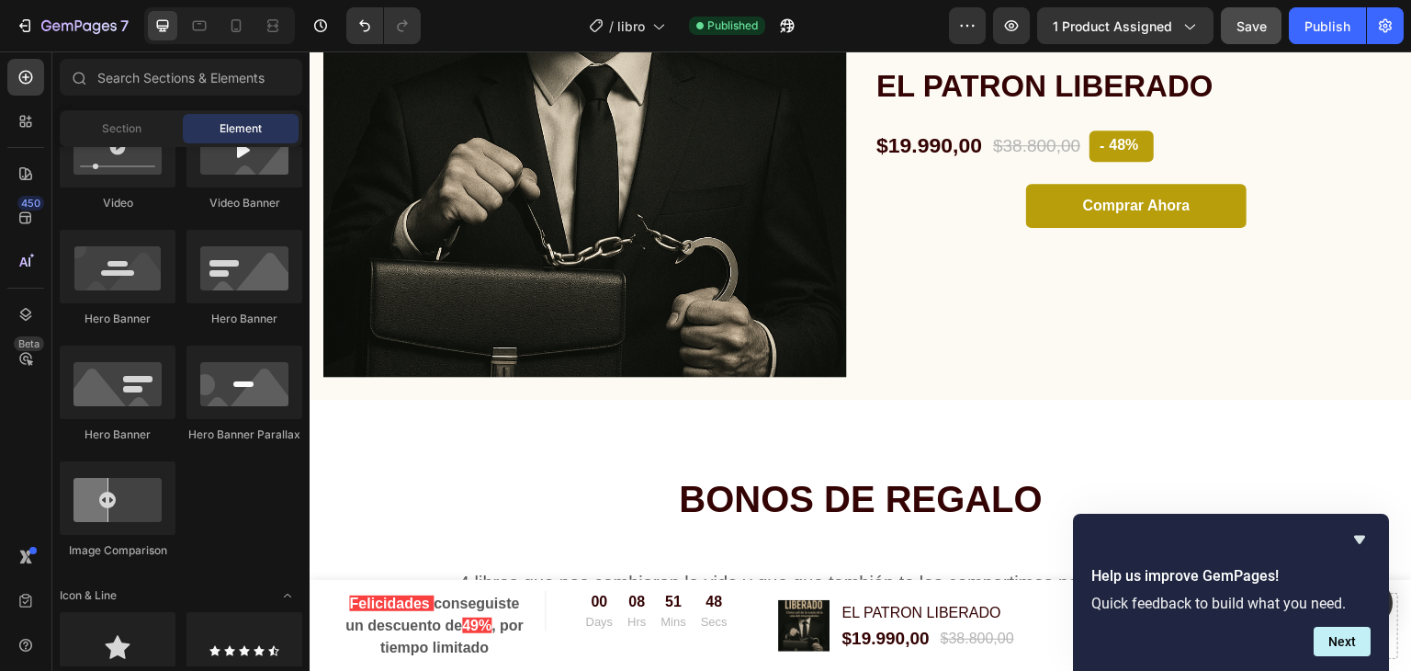
scroll to position [6804, 0]
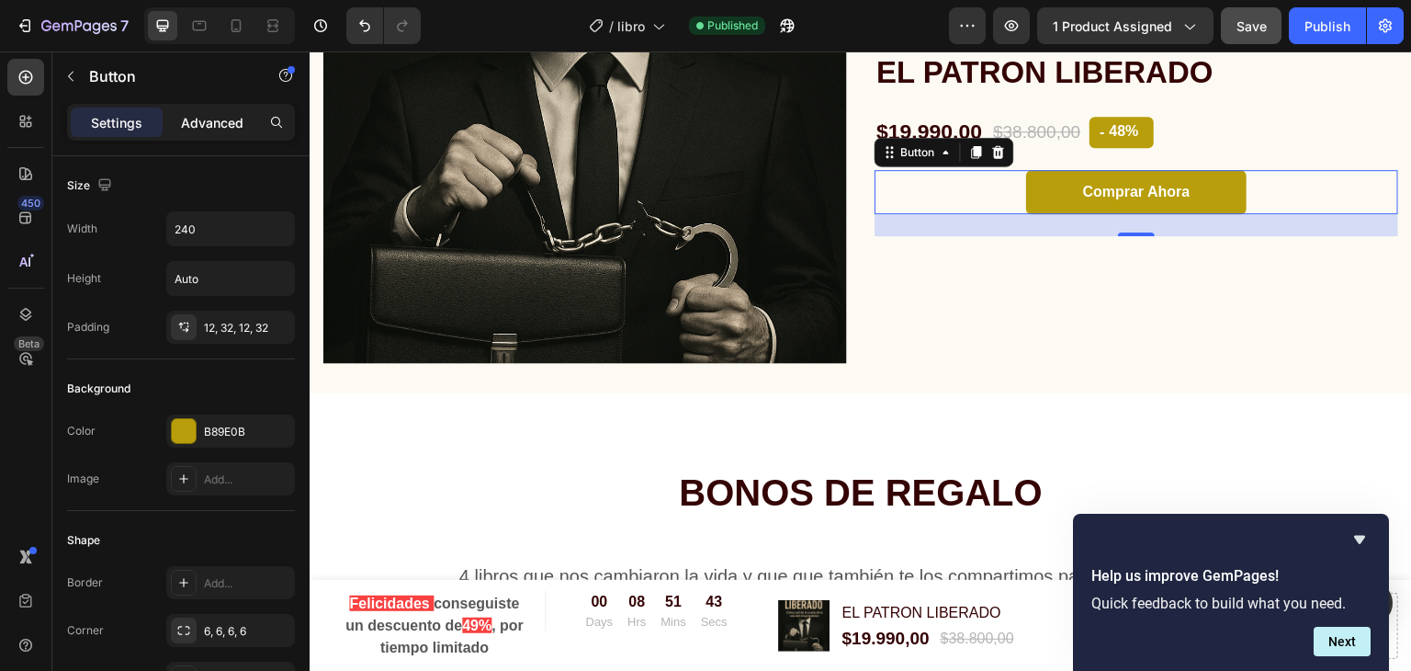
click at [223, 123] on p "Advanced" at bounding box center [212, 122] width 62 height 19
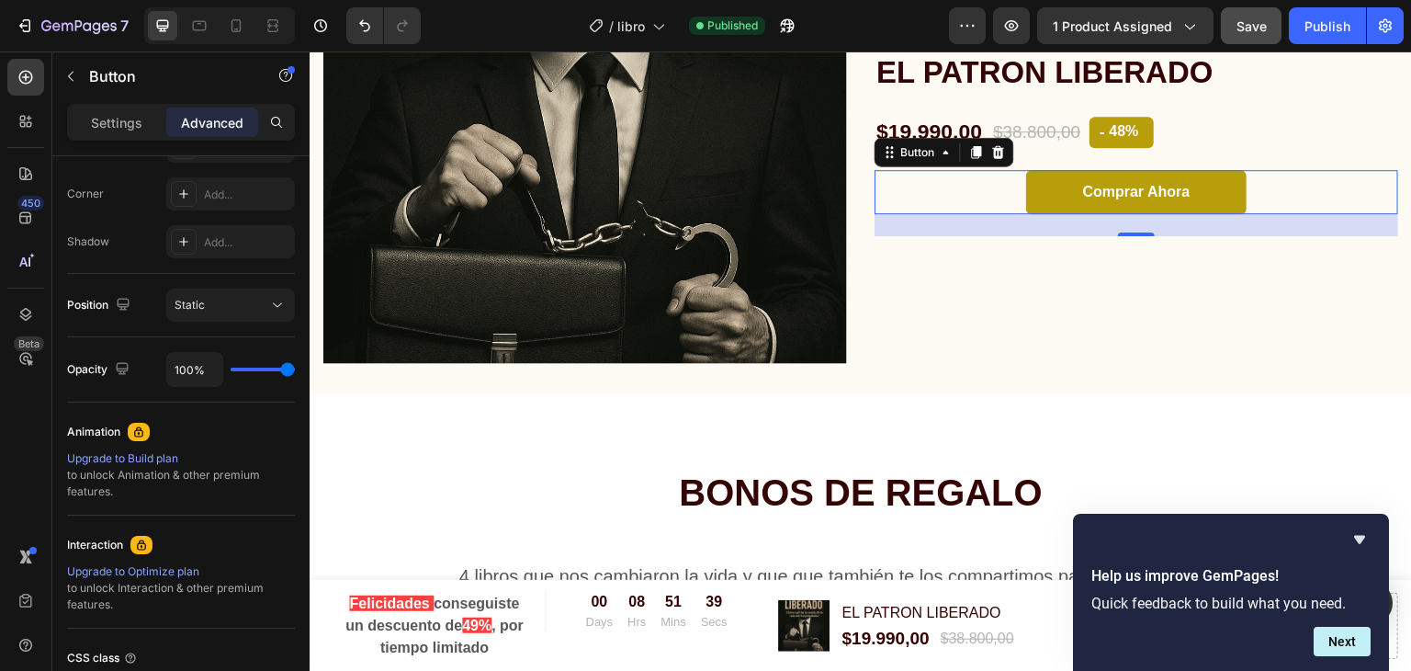
scroll to position [0, 0]
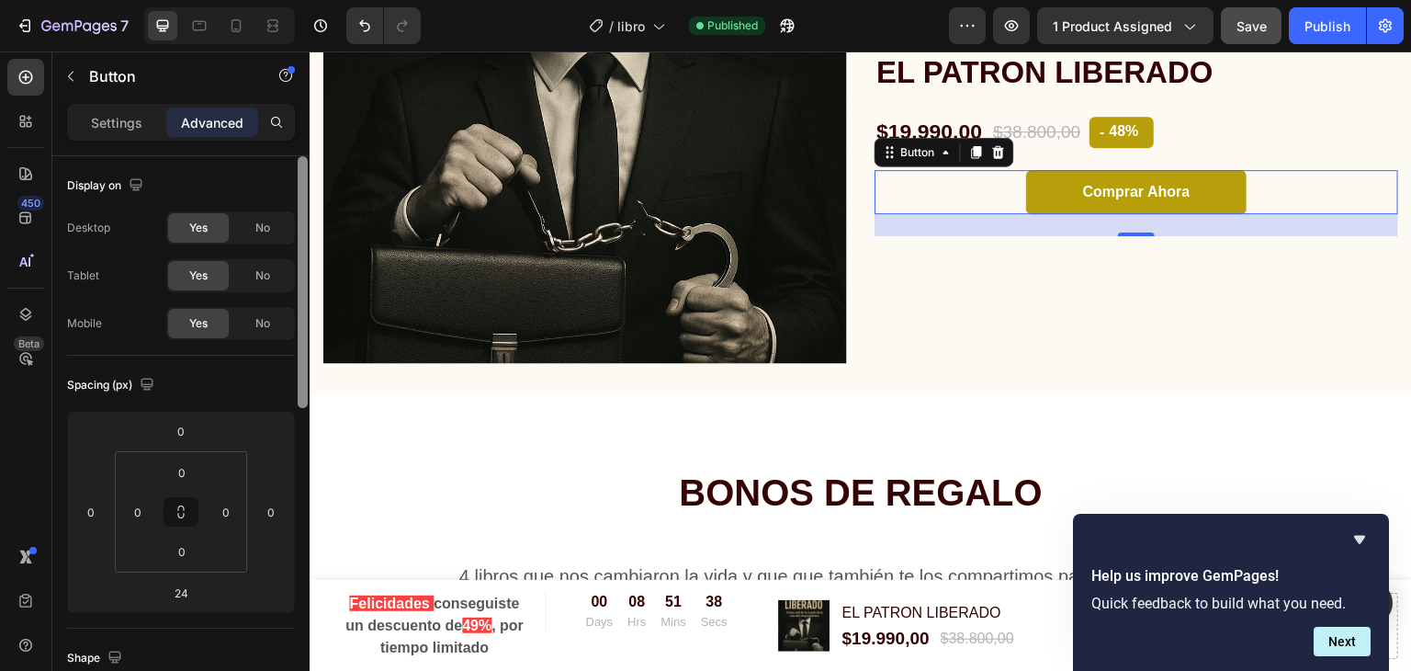
drag, startPoint x: 301, startPoint y: 170, endPoint x: 299, endPoint y: 61, distance: 109.3
click at [299, 61] on div "Sections(18) Elements(84) Section Element Hero Section Product Detail Brands Tr…" at bounding box center [180, 360] width 257 height 619
click at [110, 128] on p "Settings" at bounding box center [116, 122] width 51 height 19
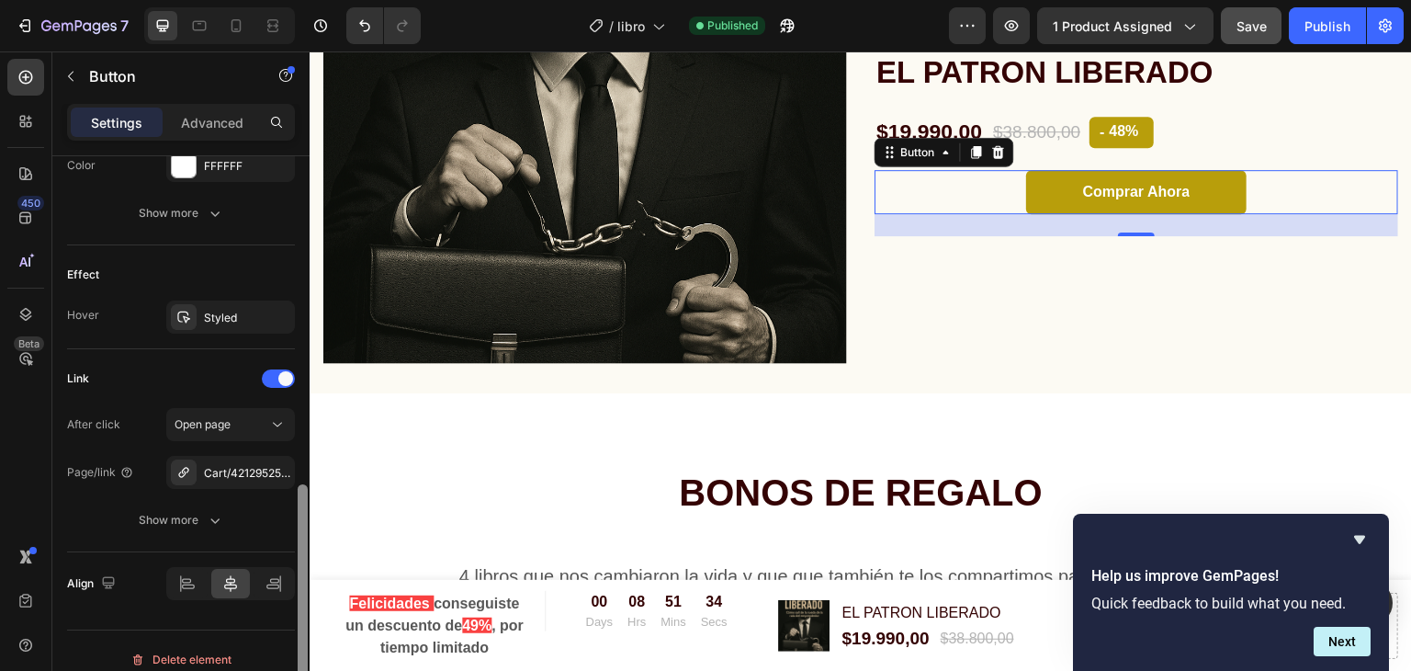
scroll to position [891, 0]
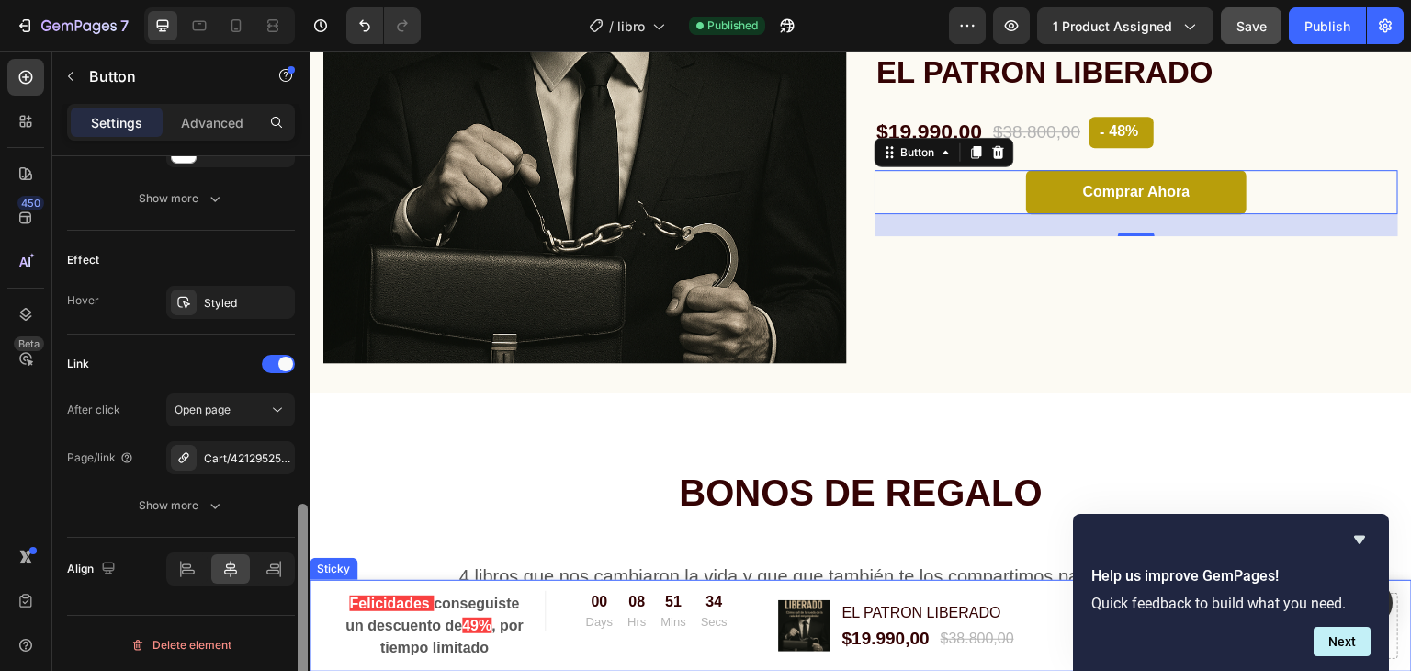
drag, startPoint x: 611, startPoint y: 288, endPoint x: 312, endPoint y: 646, distance: 466.3
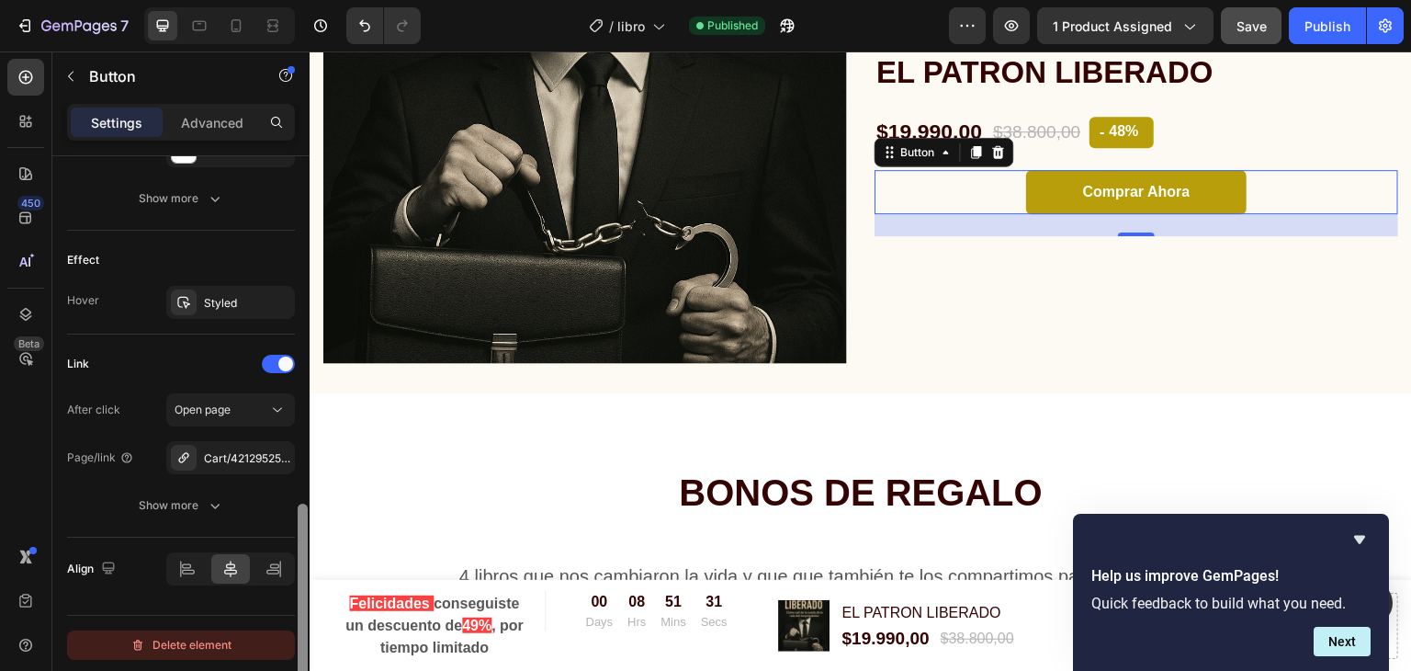
click at [270, 630] on button "Delete element" at bounding box center [181, 644] width 228 height 29
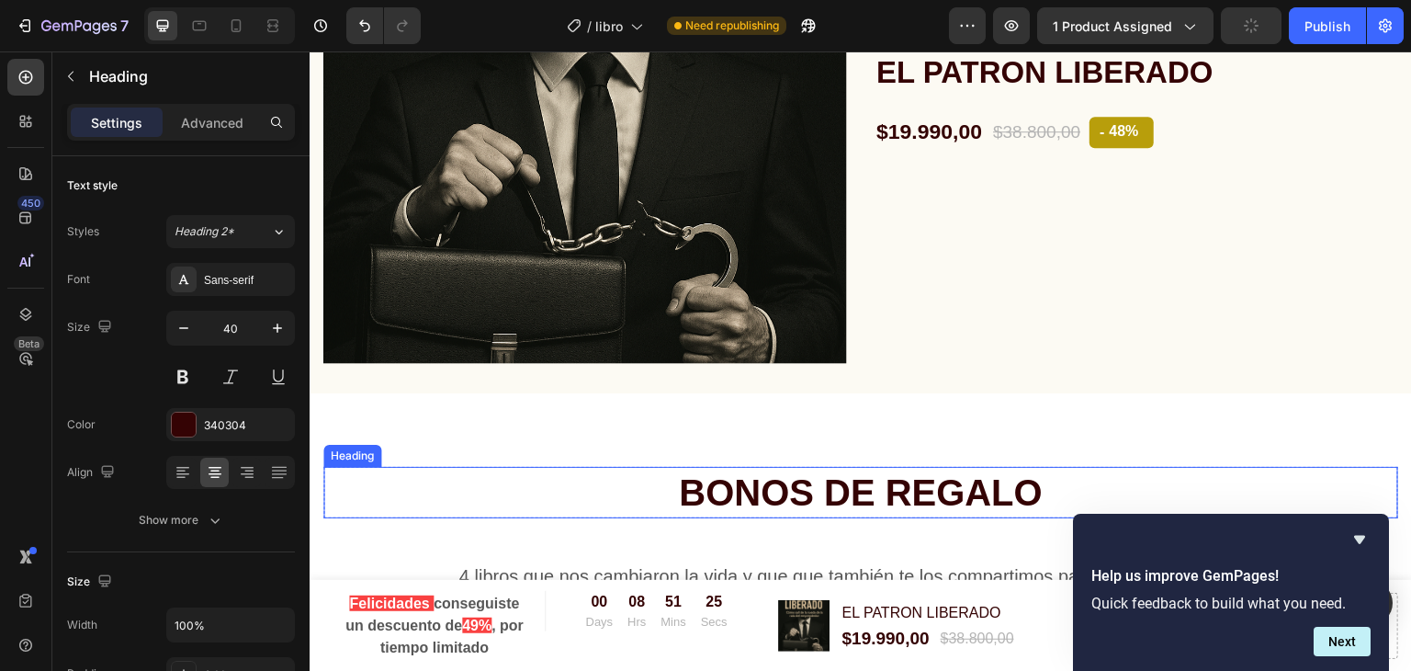
click at [581, 468] on h2 "BONOS DE REGALO" at bounding box center [860, 492] width 1075 height 51
click at [18, 75] on icon at bounding box center [26, 77] width 18 height 18
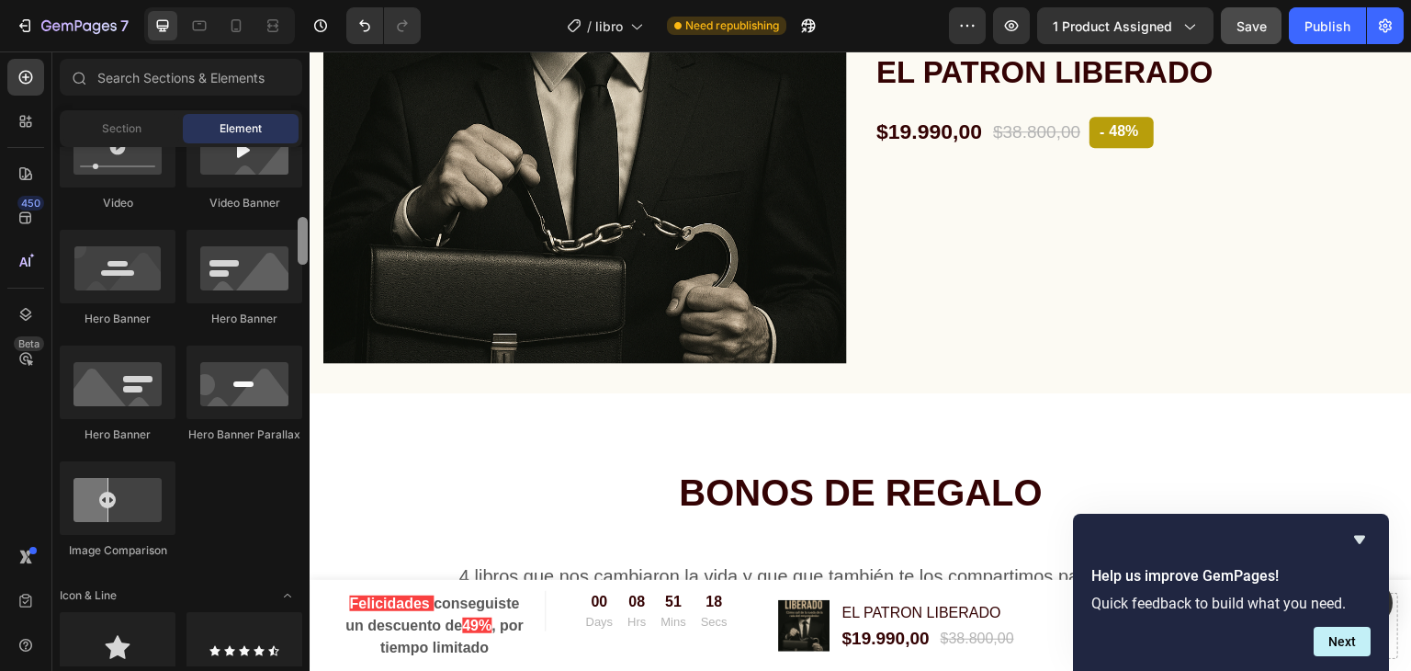
scroll to position [0, 0]
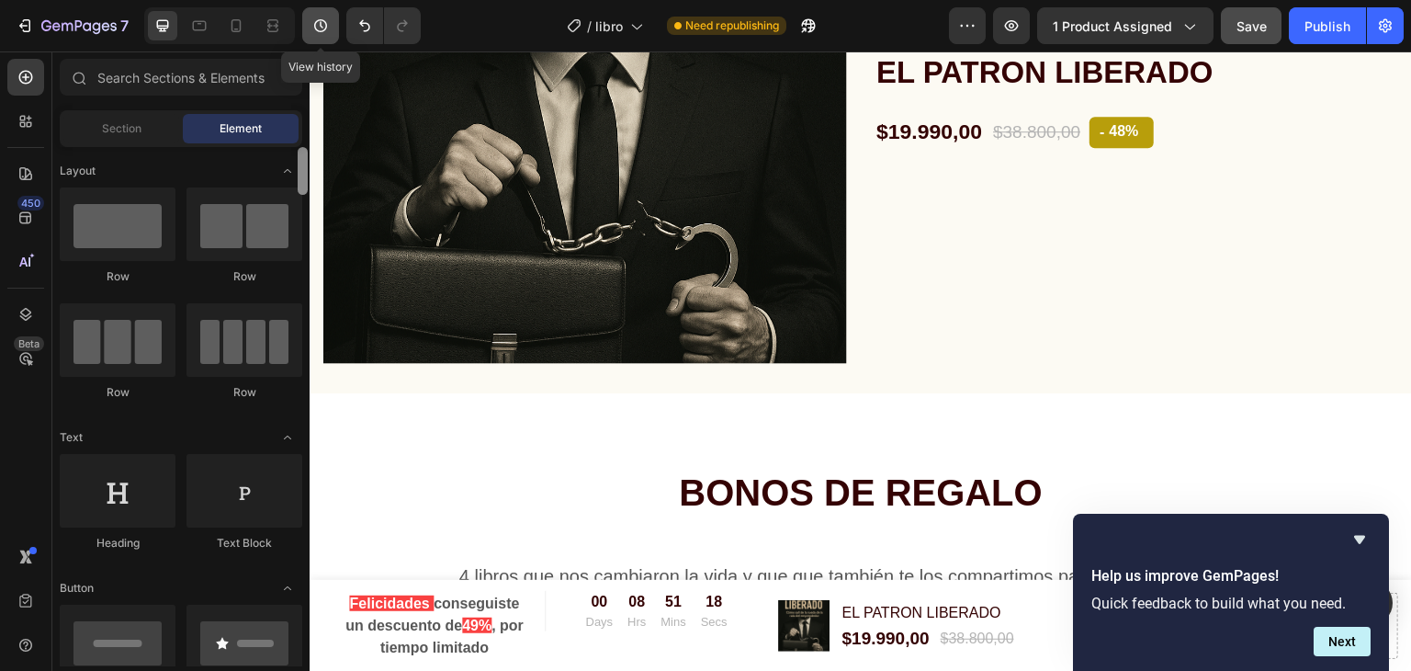
drag, startPoint x: 298, startPoint y: 245, endPoint x: 309, endPoint y: 38, distance: 207.9
click at [309, 0] on div "7 View history / libro Need republishing Preview 1 product assigned Save Publis…" at bounding box center [705, 0] width 1411 height 0
drag, startPoint x: 302, startPoint y: 168, endPoint x: 309, endPoint y: 65, distance: 103.1
click at [309, 65] on div "Sections(18) Elements(84) Section Element Hero Section Product Detail Brands Tr…" at bounding box center [180, 362] width 257 height 607
click at [29, 121] on icon at bounding box center [26, 121] width 18 height 18
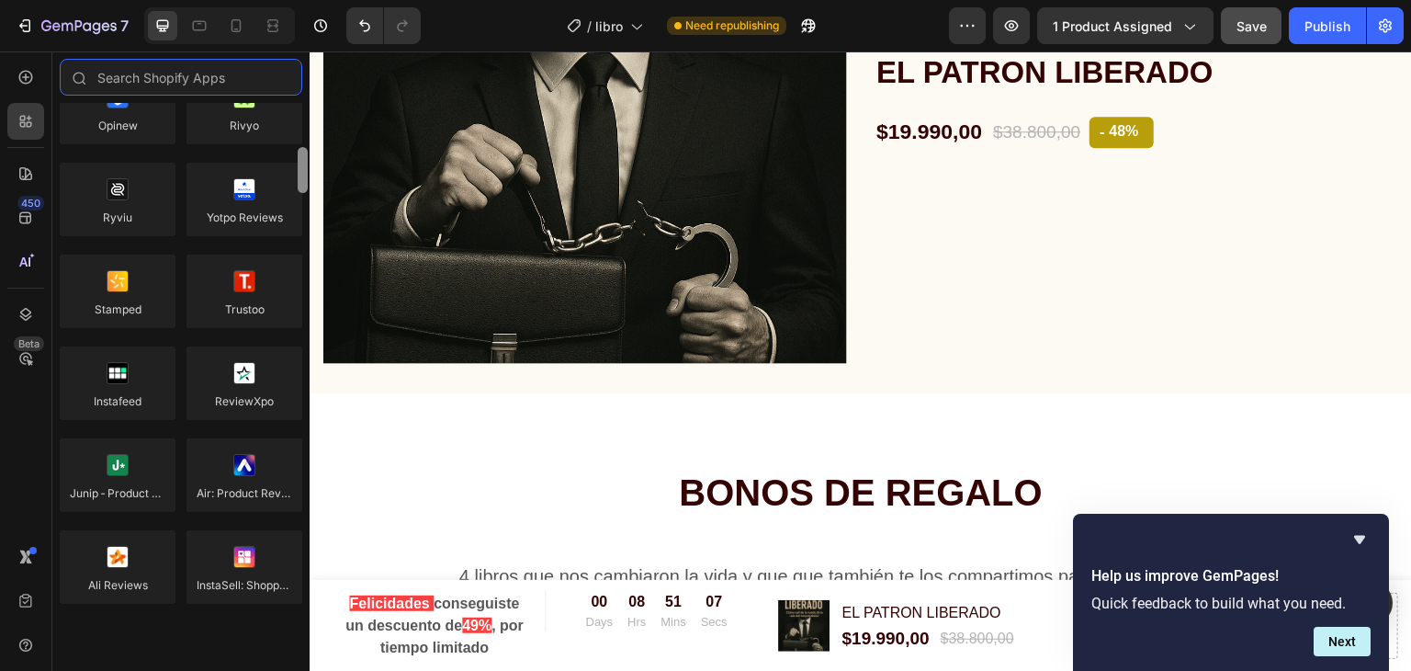
scroll to position [298, 0]
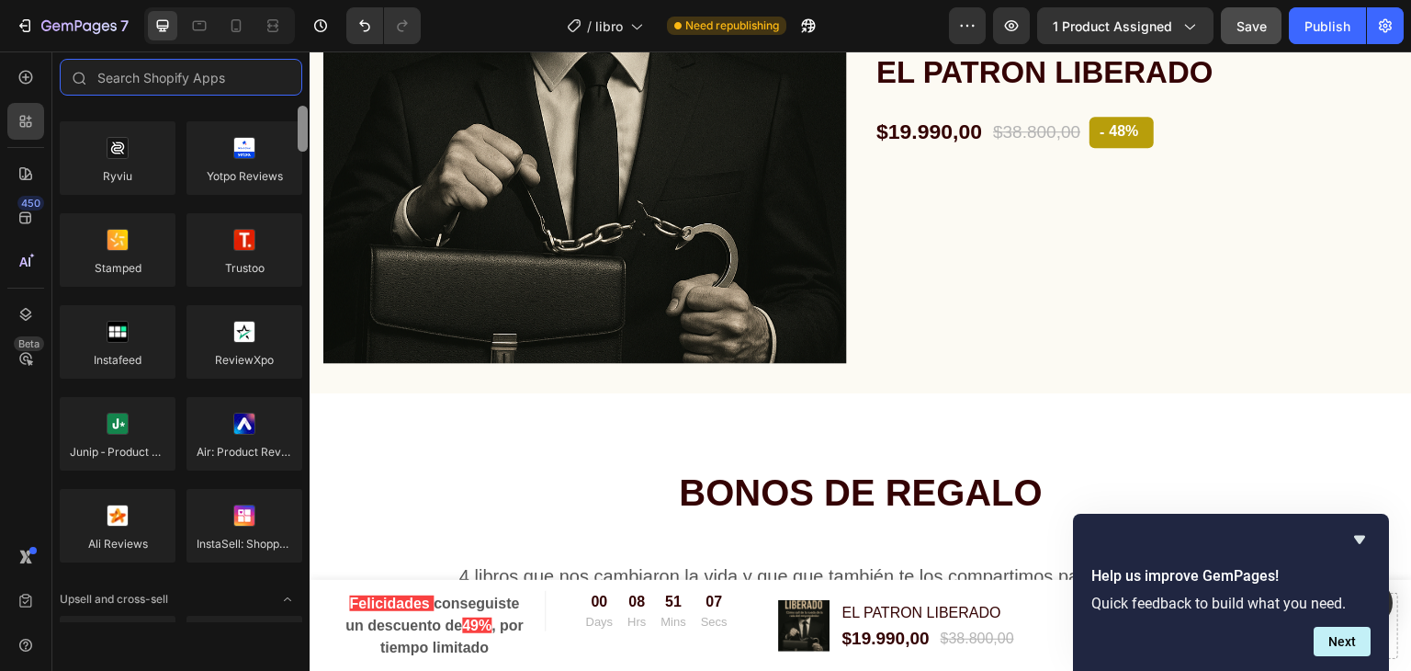
drag, startPoint x: 304, startPoint y: 139, endPoint x: 302, endPoint y: 165, distance: 26.7
click at [302, 152] on div at bounding box center [303, 129] width 10 height 46
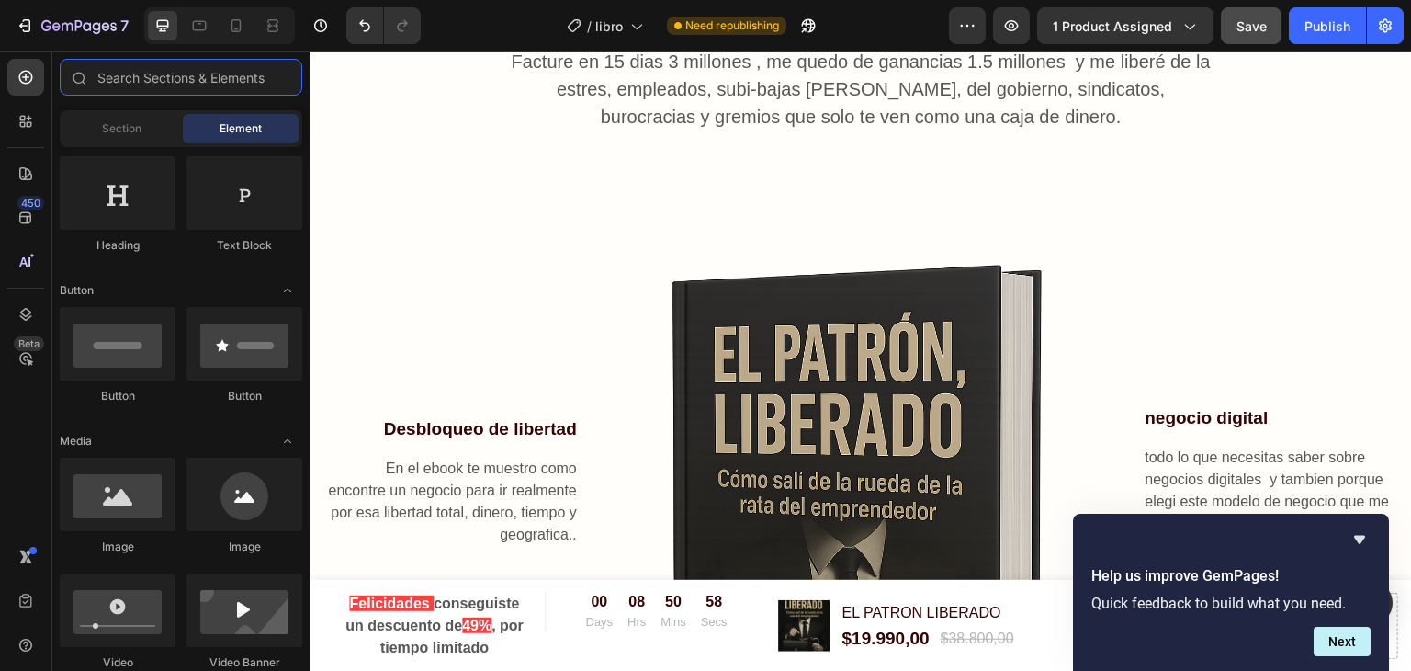
scroll to position [0, 0]
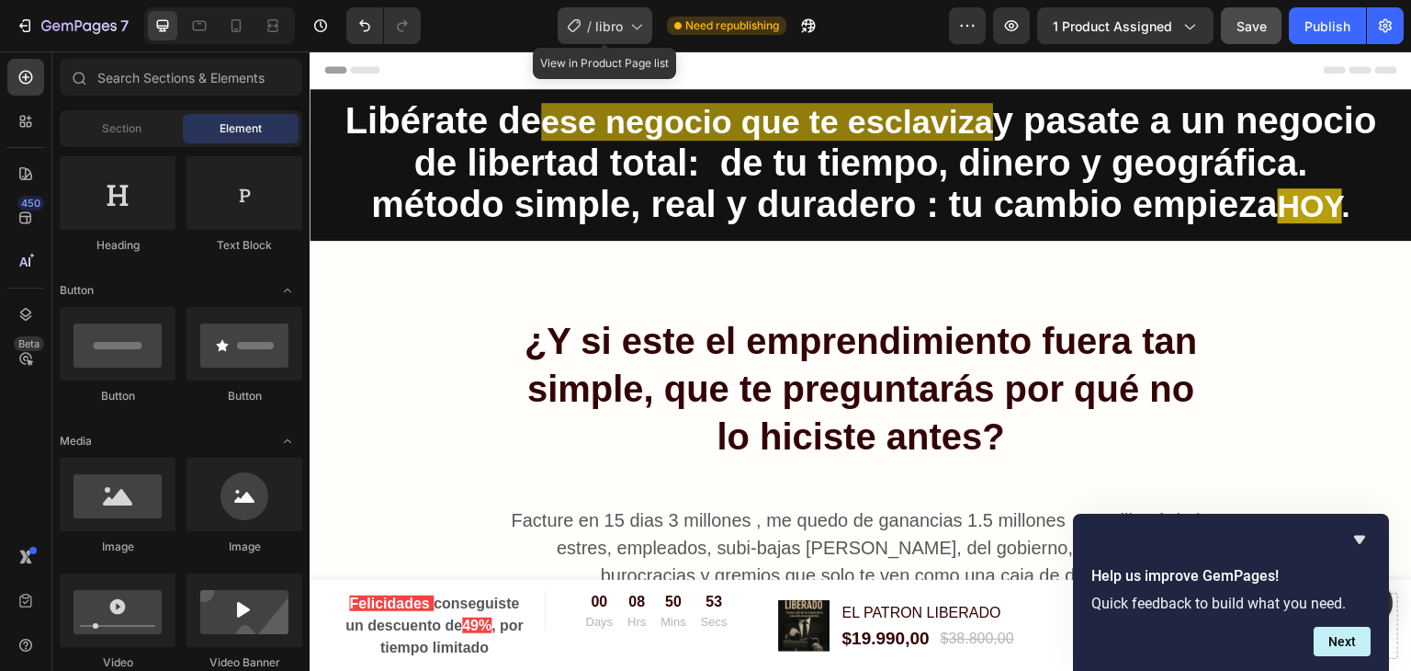
click at [634, 23] on icon at bounding box center [635, 26] width 18 height 18
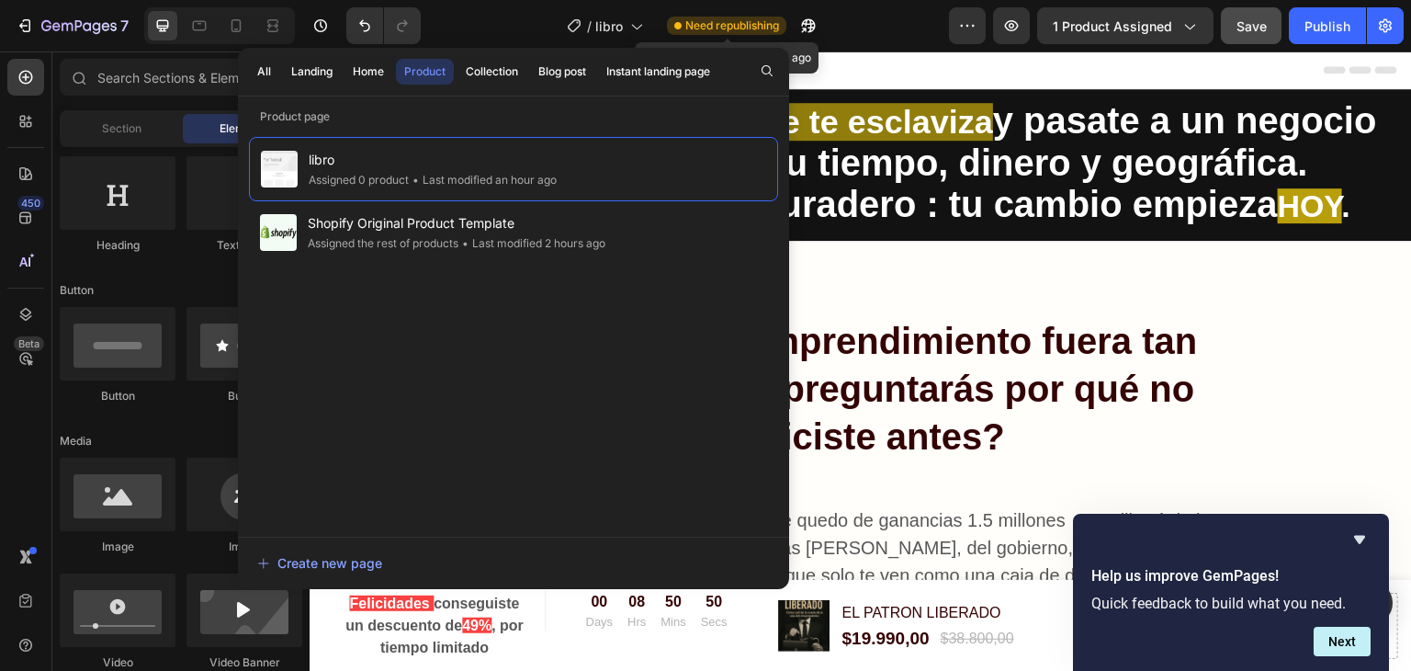
click at [725, 21] on span "Need republishing" at bounding box center [732, 25] width 94 height 17
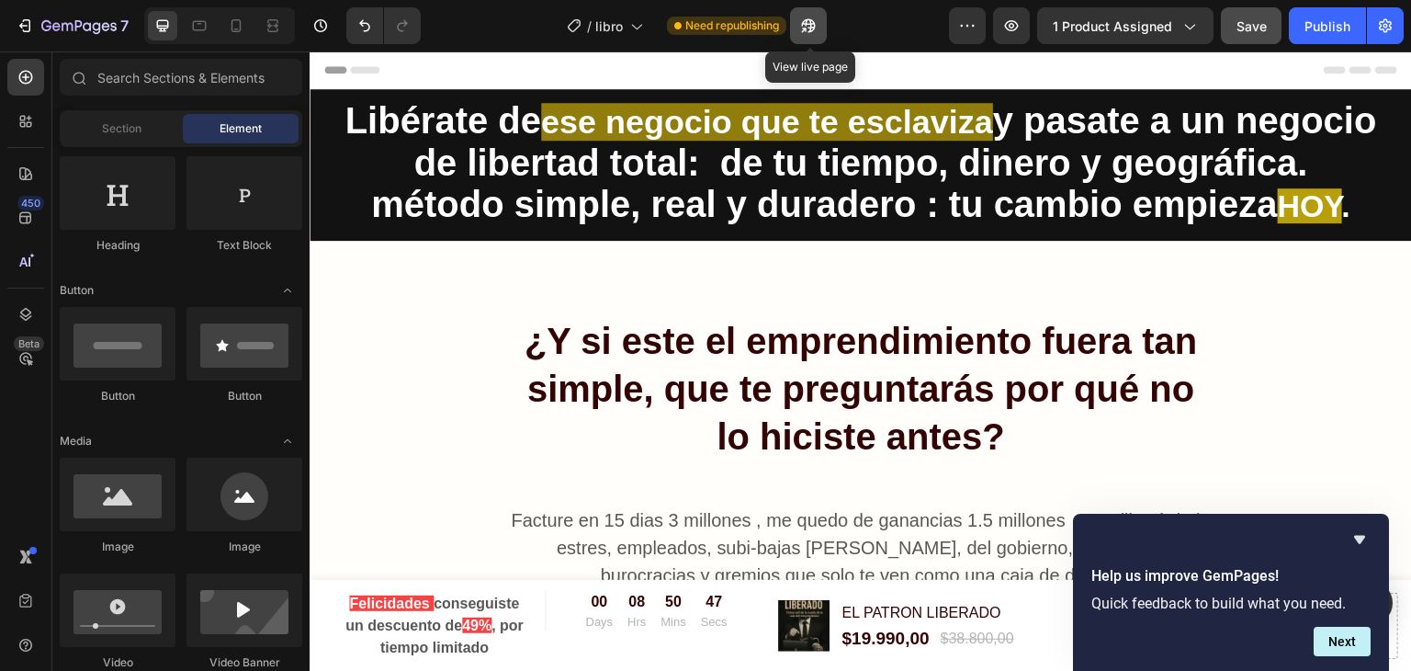
click at [812, 26] on icon "button" at bounding box center [809, 26] width 14 height 14
click at [974, 29] on icon "button" at bounding box center [967, 26] width 18 height 18
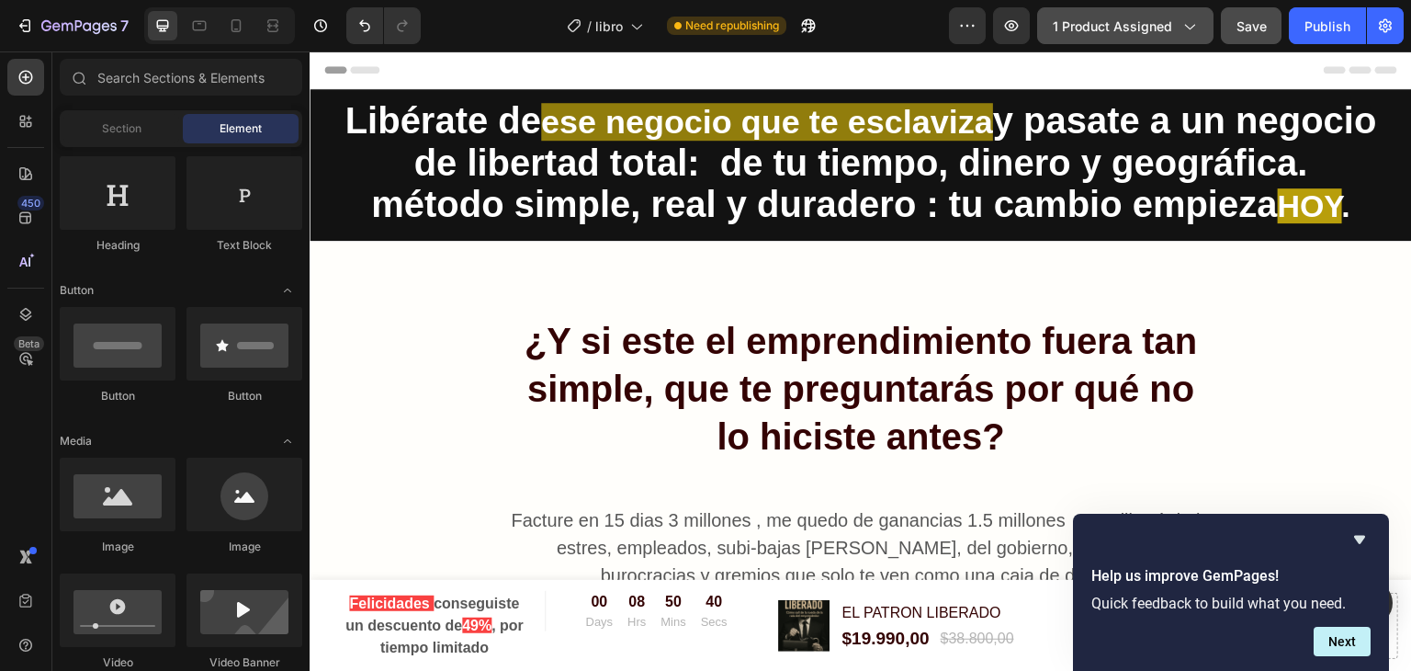
click at [1110, 33] on span "1 product assigned" at bounding box center [1112, 26] width 119 height 19
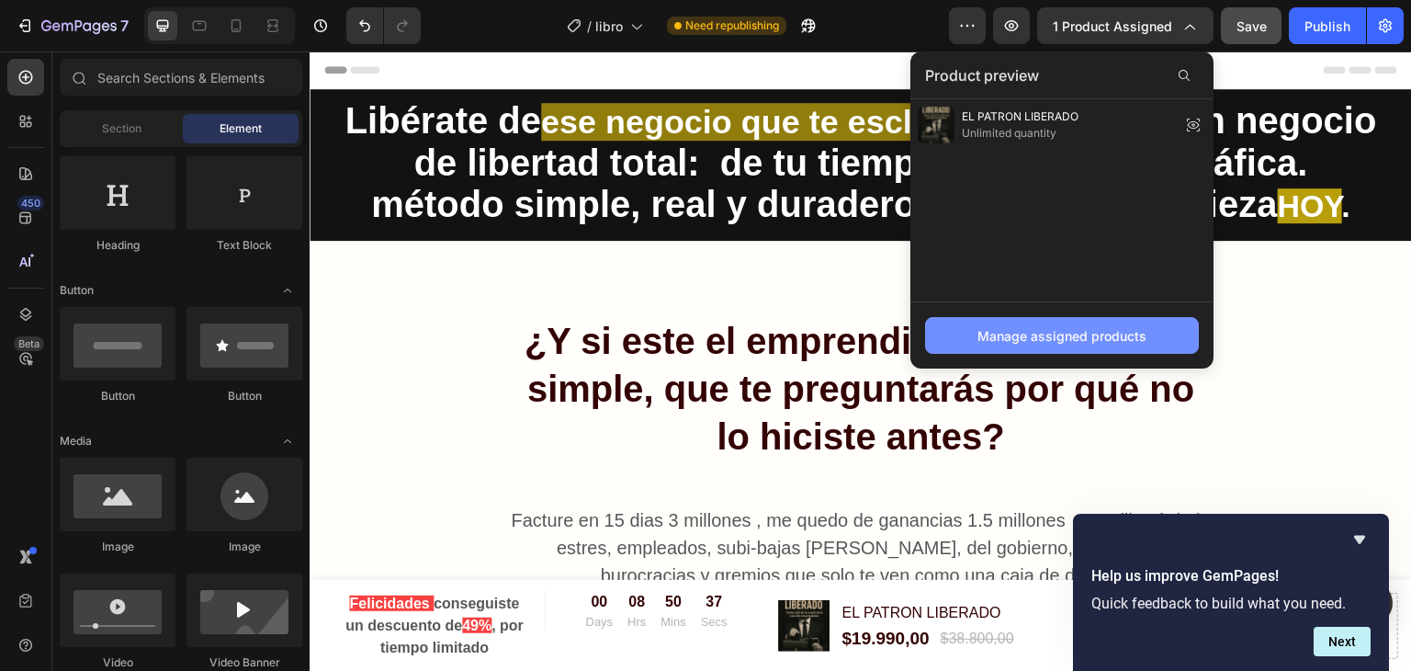
click at [1046, 331] on div "Manage assigned products" at bounding box center [1061, 335] width 169 height 19
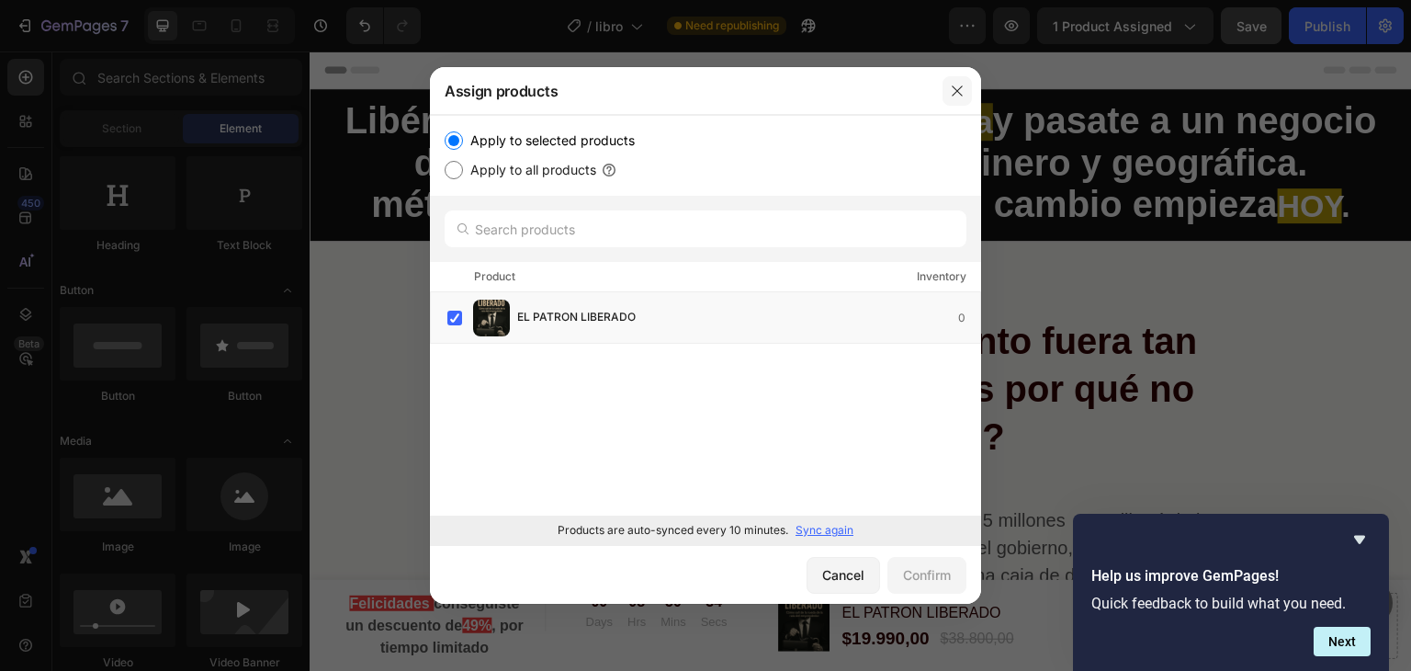
click at [955, 90] on icon "button" at bounding box center [957, 91] width 15 height 15
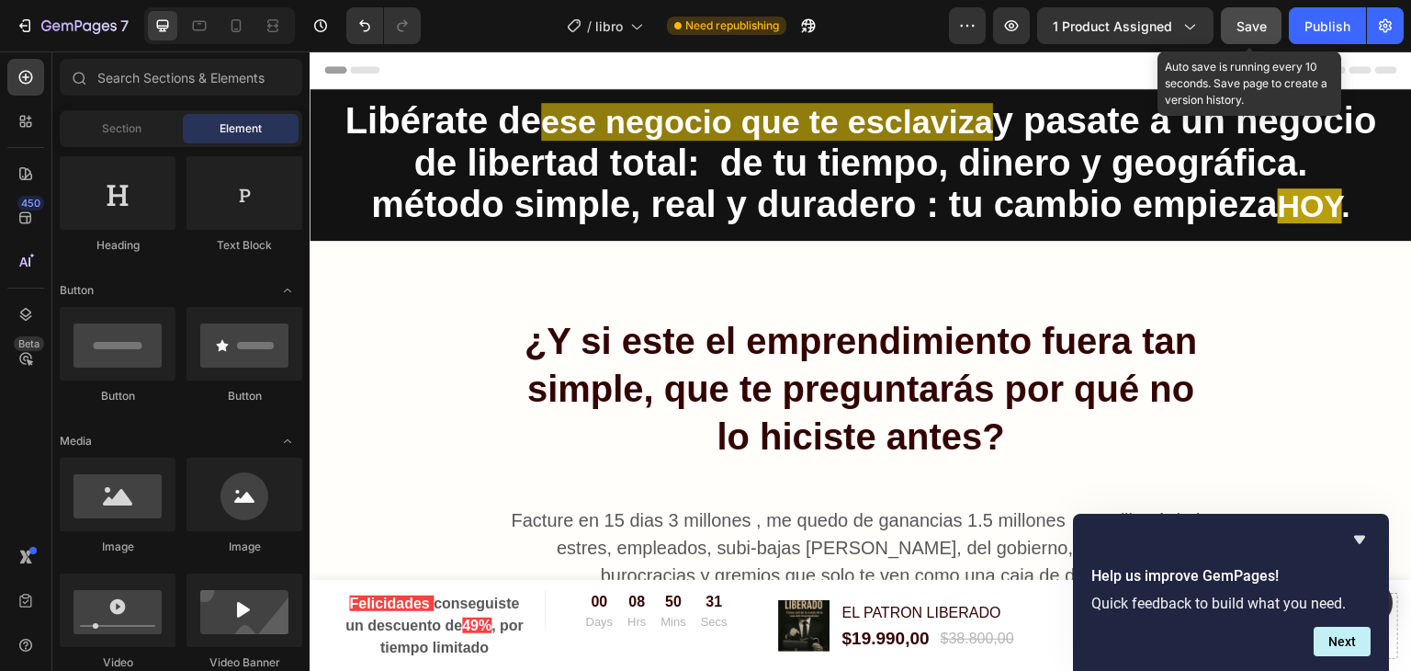
click at [1259, 29] on span "Save" at bounding box center [1251, 26] width 30 height 16
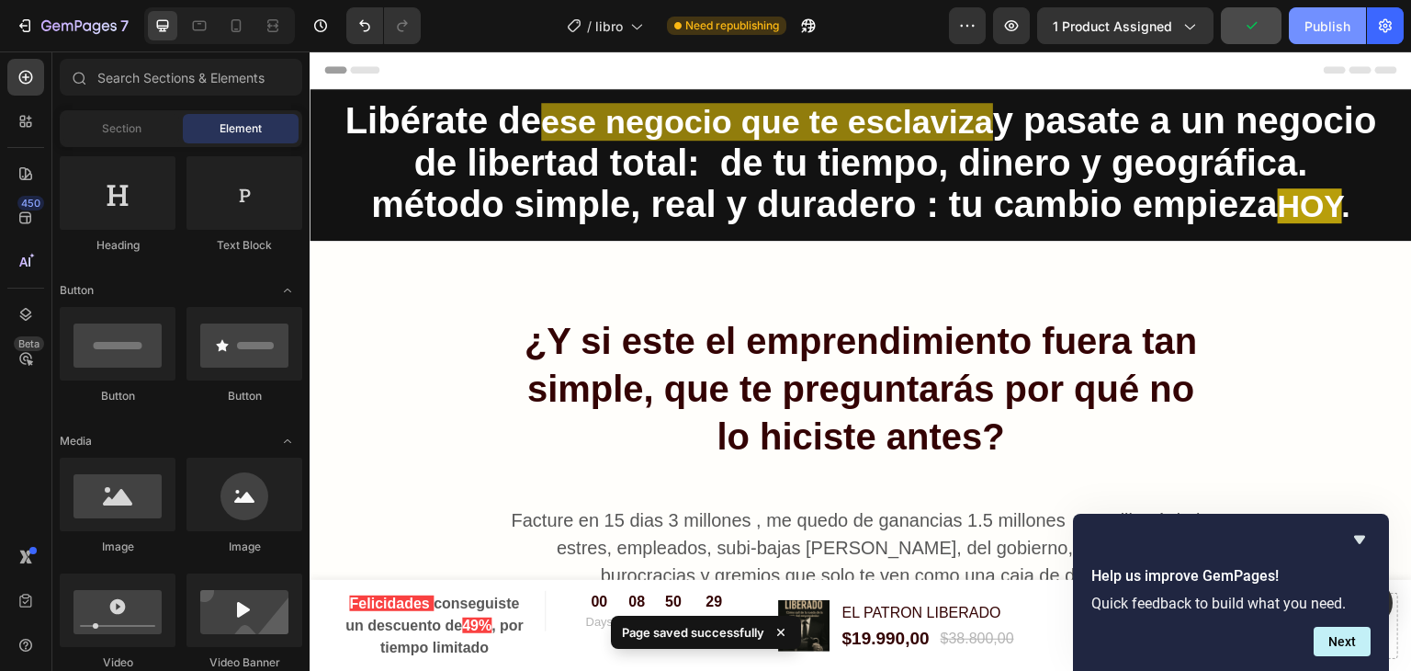
click at [1317, 35] on button "Publish" at bounding box center [1327, 25] width 77 height 37
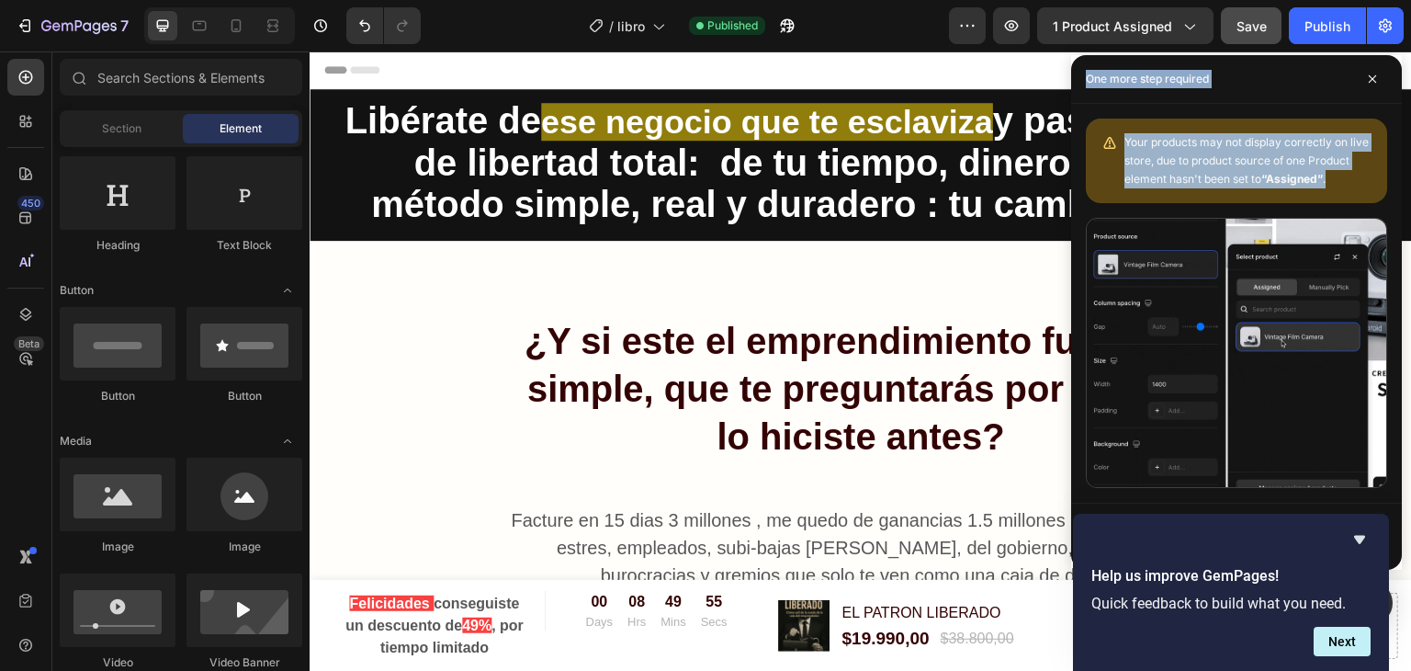
drag, startPoint x: 1084, startPoint y: 74, endPoint x: 1348, endPoint y: 199, distance: 292.6
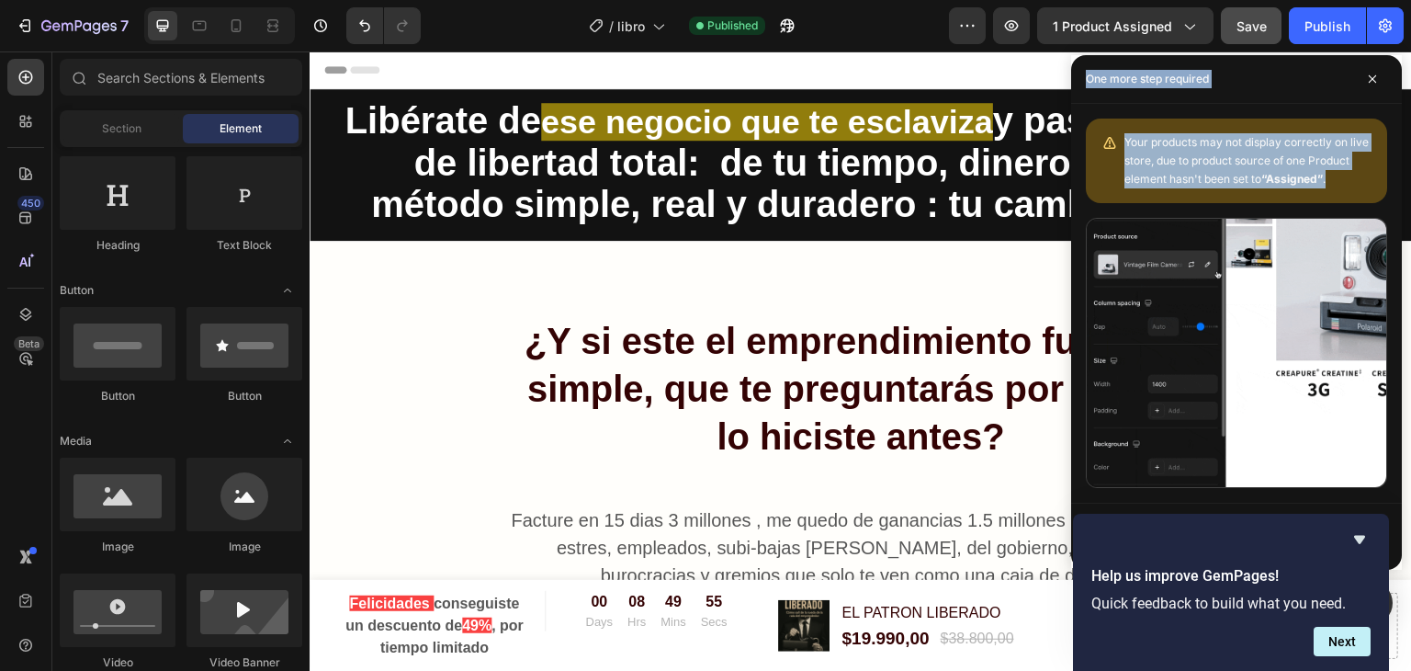
click at [1348, 199] on div "One more step required Your products may not display correctly on live store, d…" at bounding box center [1236, 312] width 331 height 514
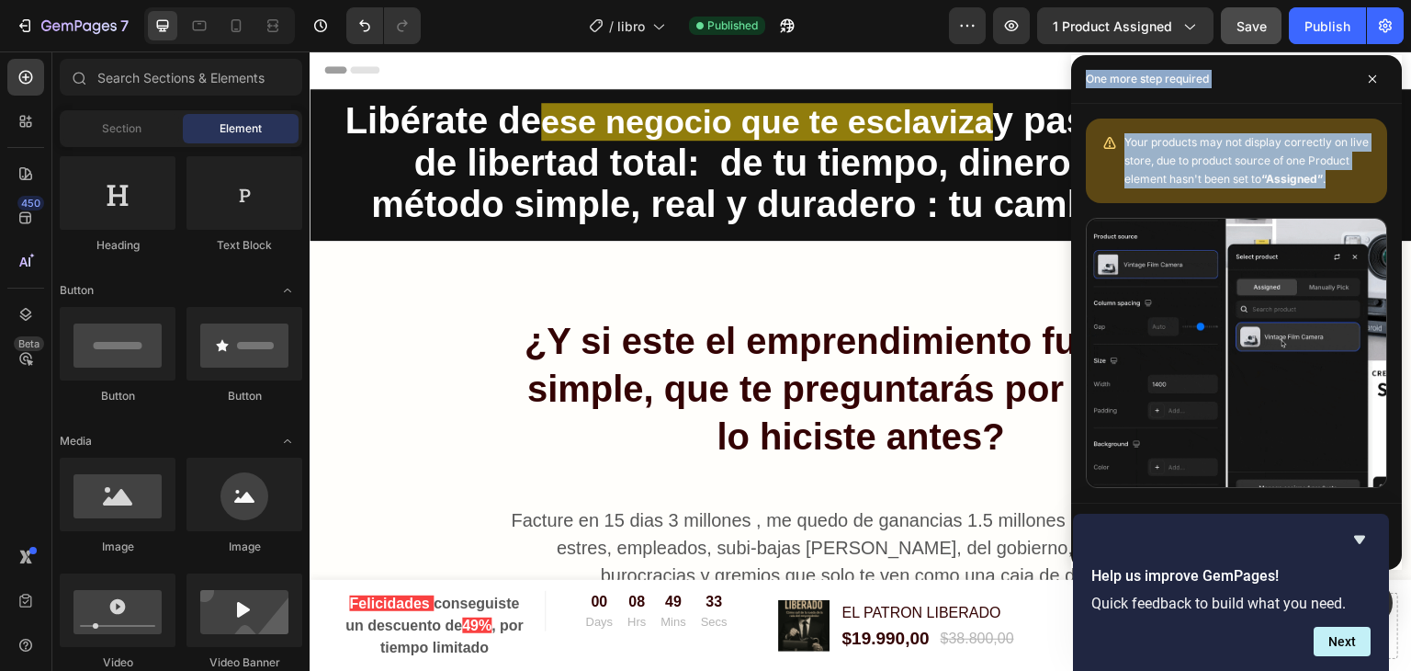
click at [1354, 98] on div "One more step required" at bounding box center [1236, 79] width 331 height 49
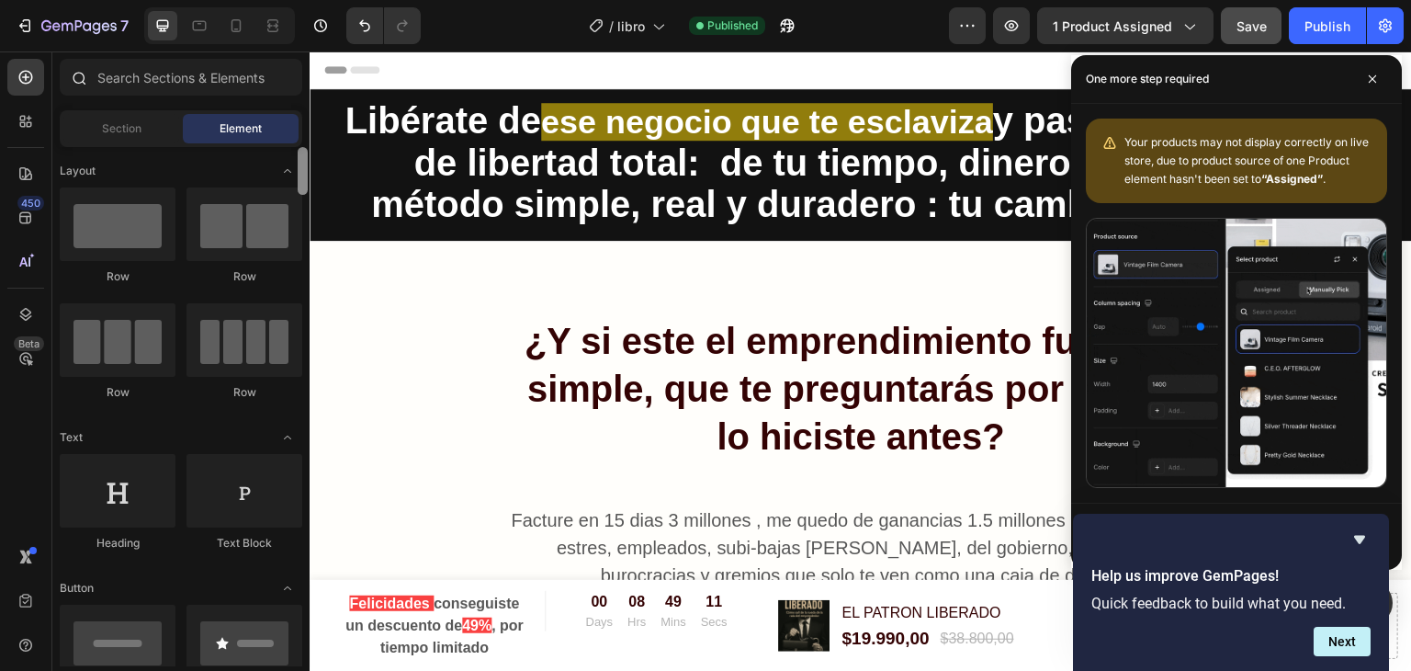
drag, startPoint x: 305, startPoint y: 210, endPoint x: 304, endPoint y: 63, distance: 147.0
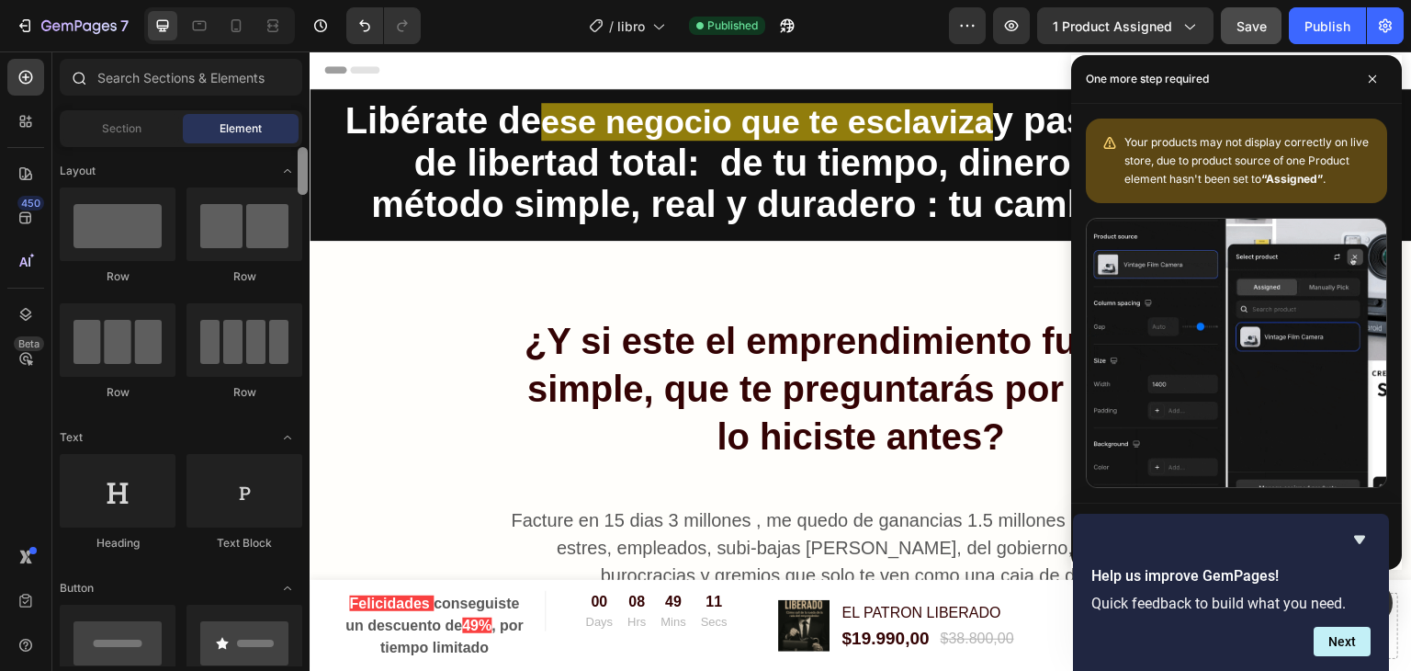
click at [304, 63] on div "Sections(18) Elements(84) Section Element Hero Section Product Detail Brands Tr…" at bounding box center [180, 362] width 257 height 607
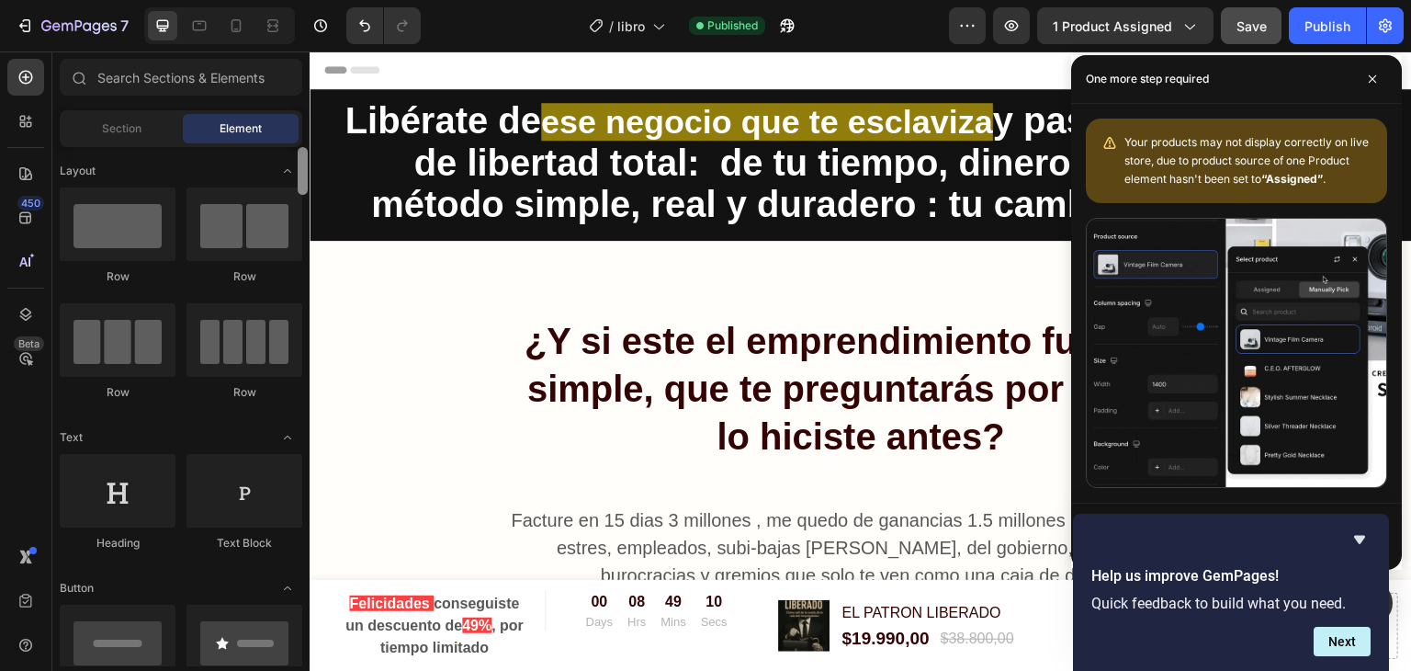
drag, startPoint x: 301, startPoint y: 166, endPoint x: 294, endPoint y: 131, distance: 35.7
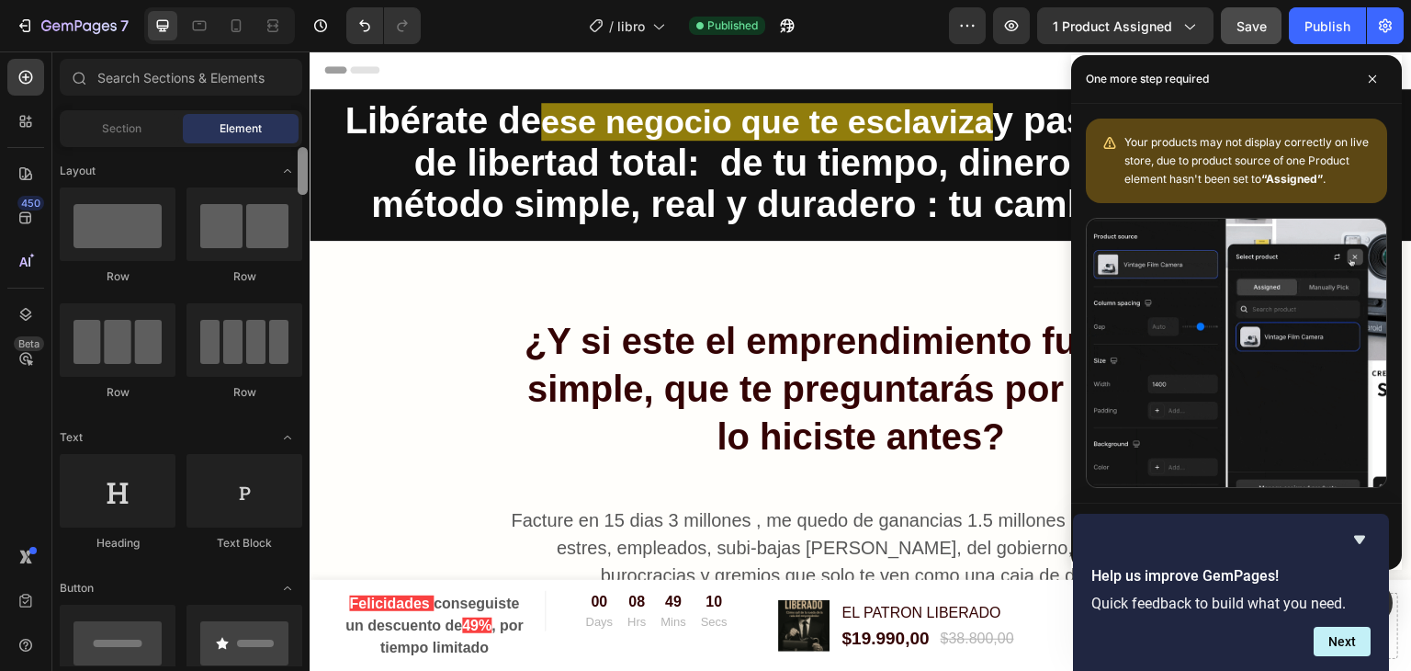
click at [294, 131] on div "Sections(18) Elements(84) Section Element Hero Section Product Detail Brands Tr…" at bounding box center [180, 362] width 257 height 607
click at [143, 85] on input "text" at bounding box center [181, 77] width 243 height 37
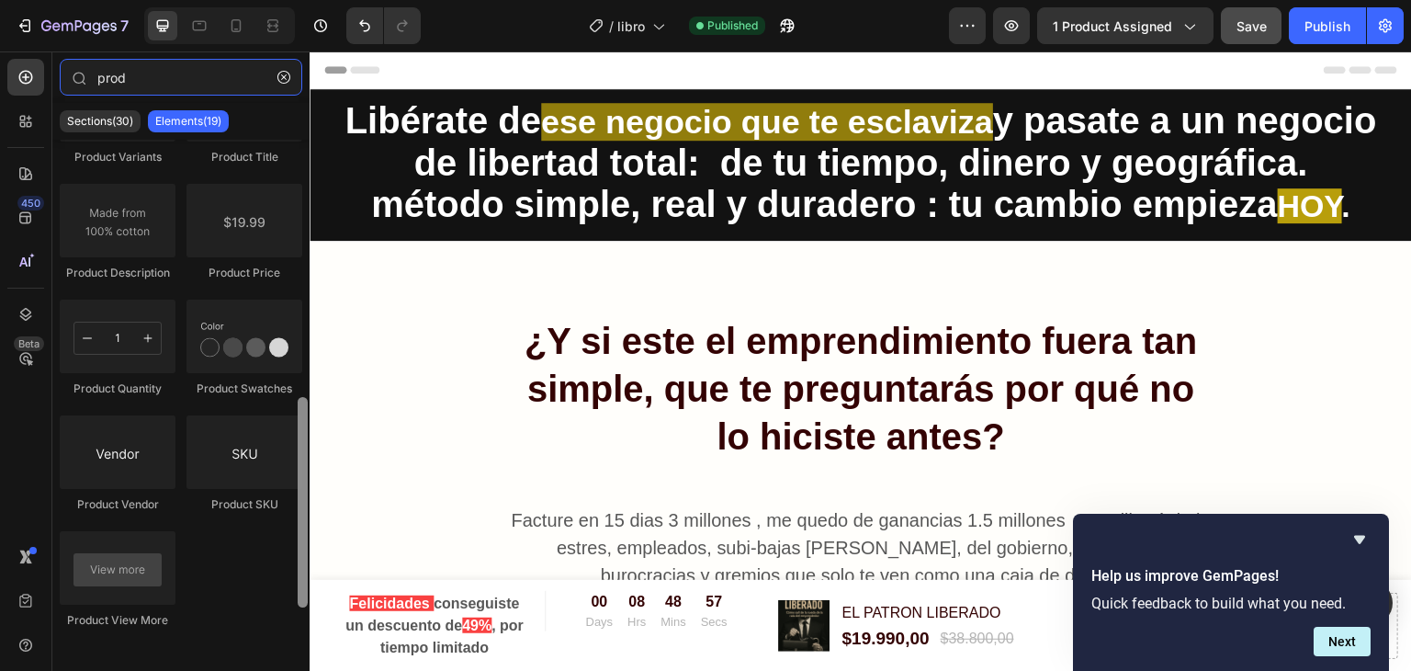
scroll to position [548, 0]
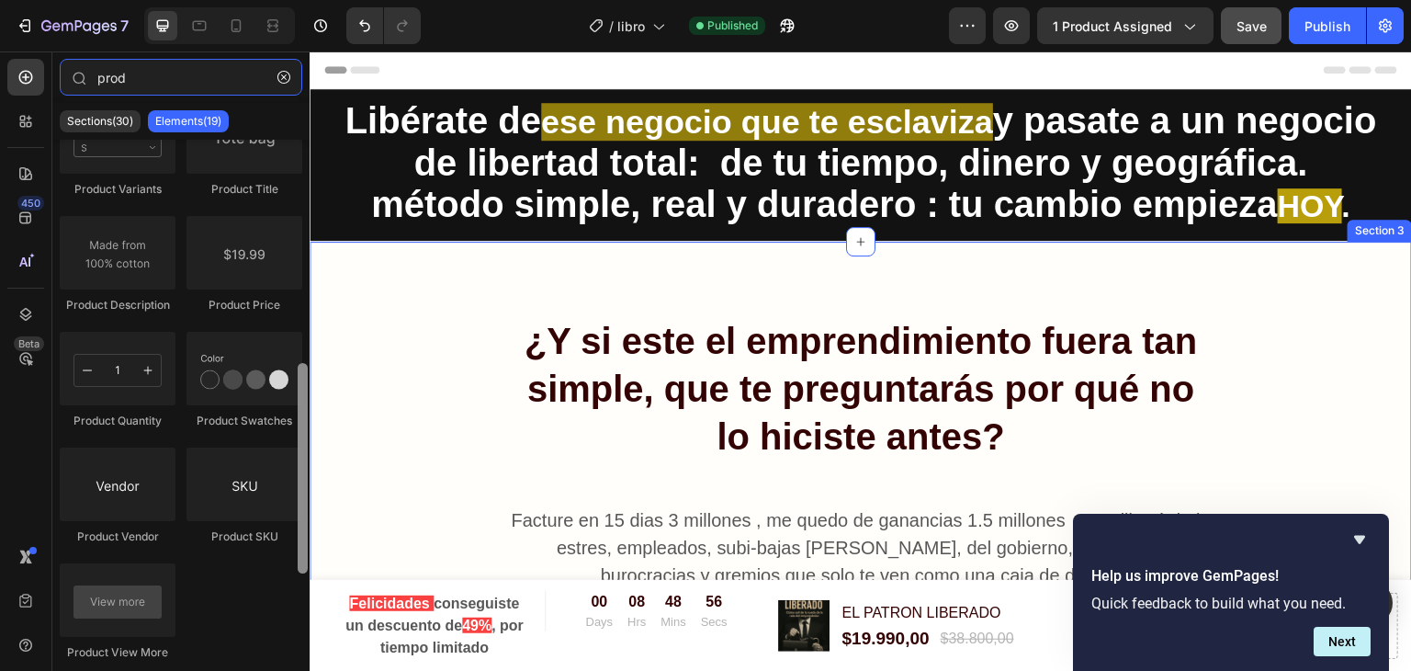
drag, startPoint x: 613, startPoint y: 225, endPoint x: 316, endPoint y: 330, distance: 314.6
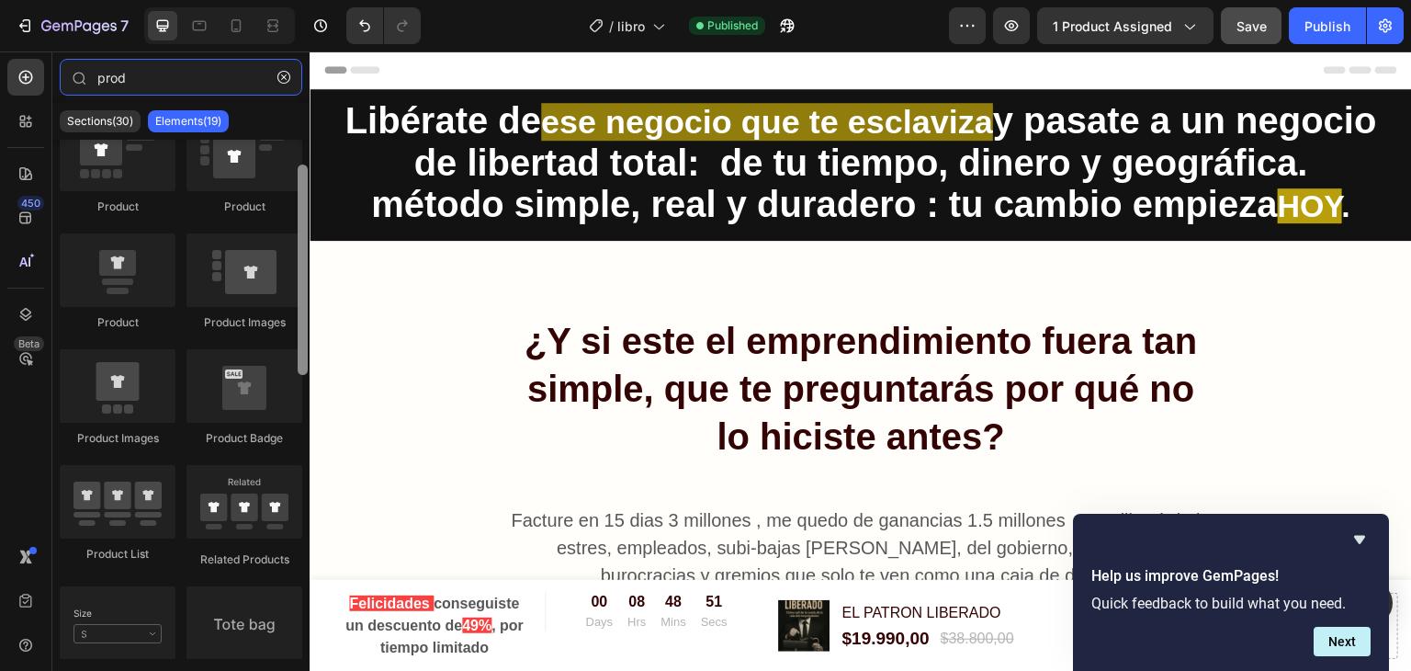
scroll to position [0, 0]
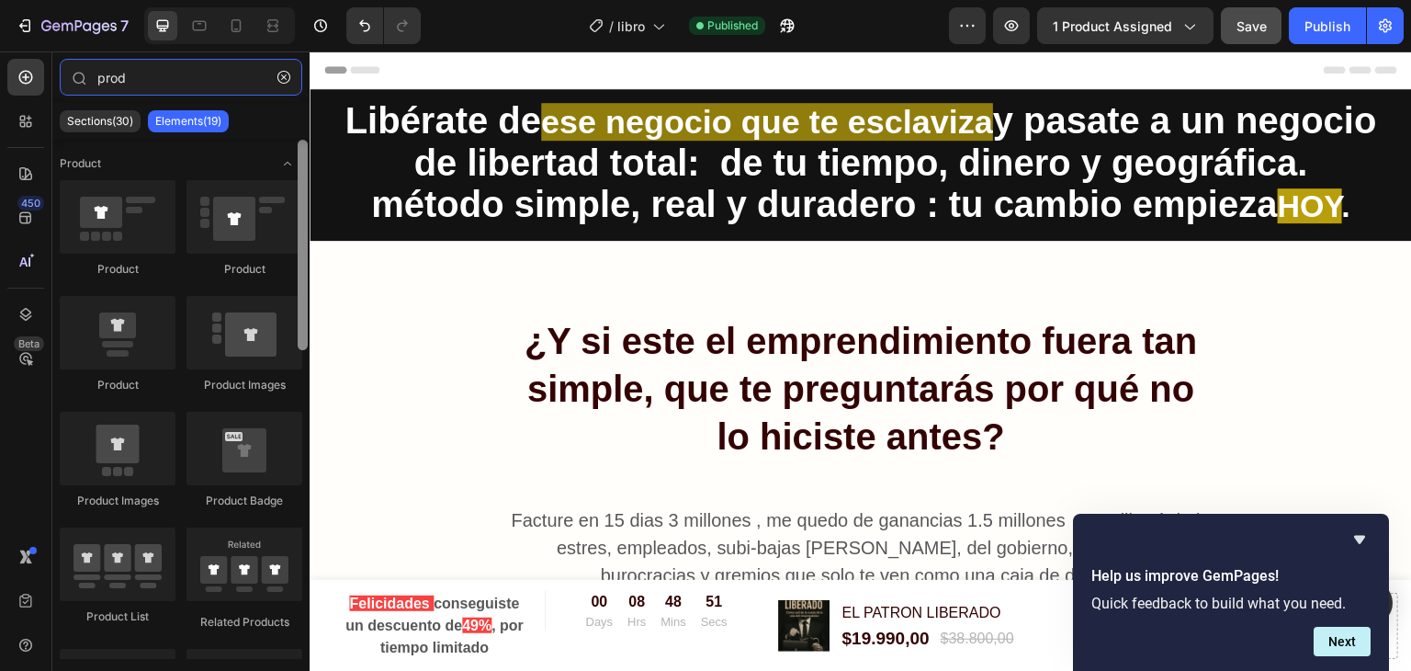
drag, startPoint x: 307, startPoint y: 385, endPoint x: 276, endPoint y: 108, distance: 278.3
click at [276, 108] on div "prod Sections(30) Elements(19) Product Product Product Product Product Images P…" at bounding box center [180, 359] width 257 height 600
type input "prod"
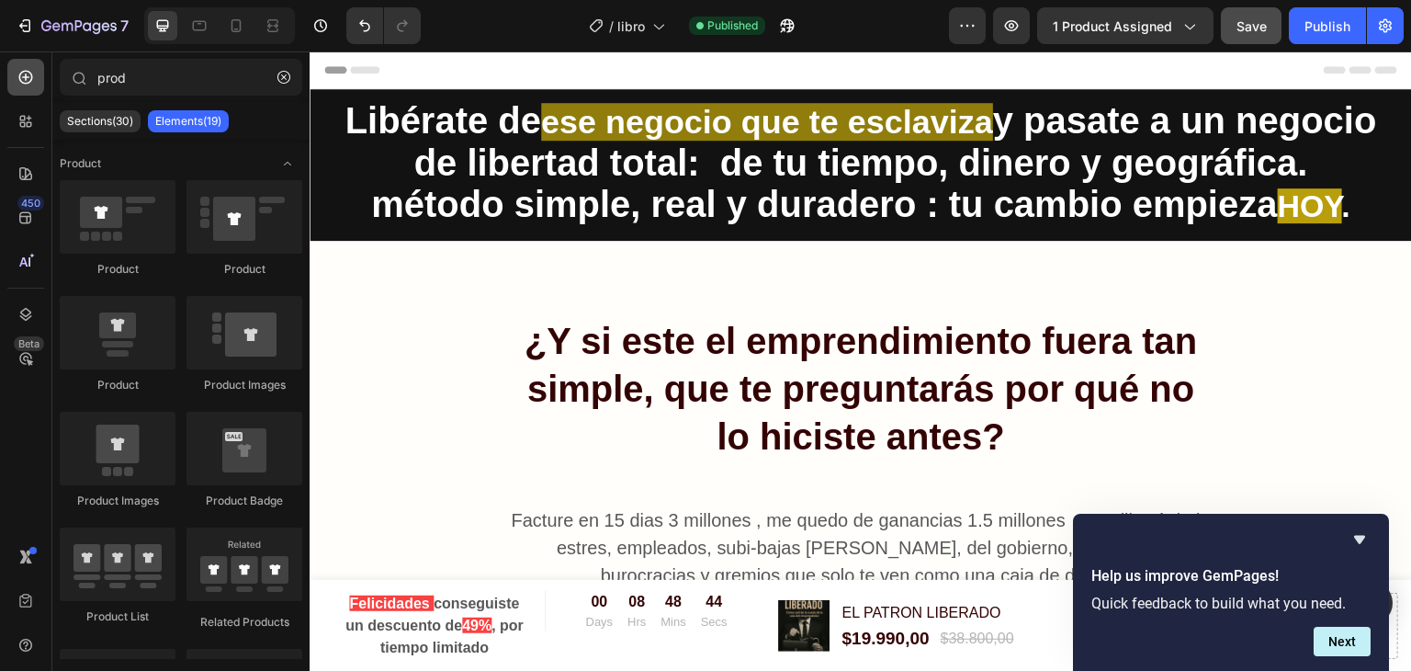
click at [29, 81] on icon at bounding box center [26, 77] width 18 height 18
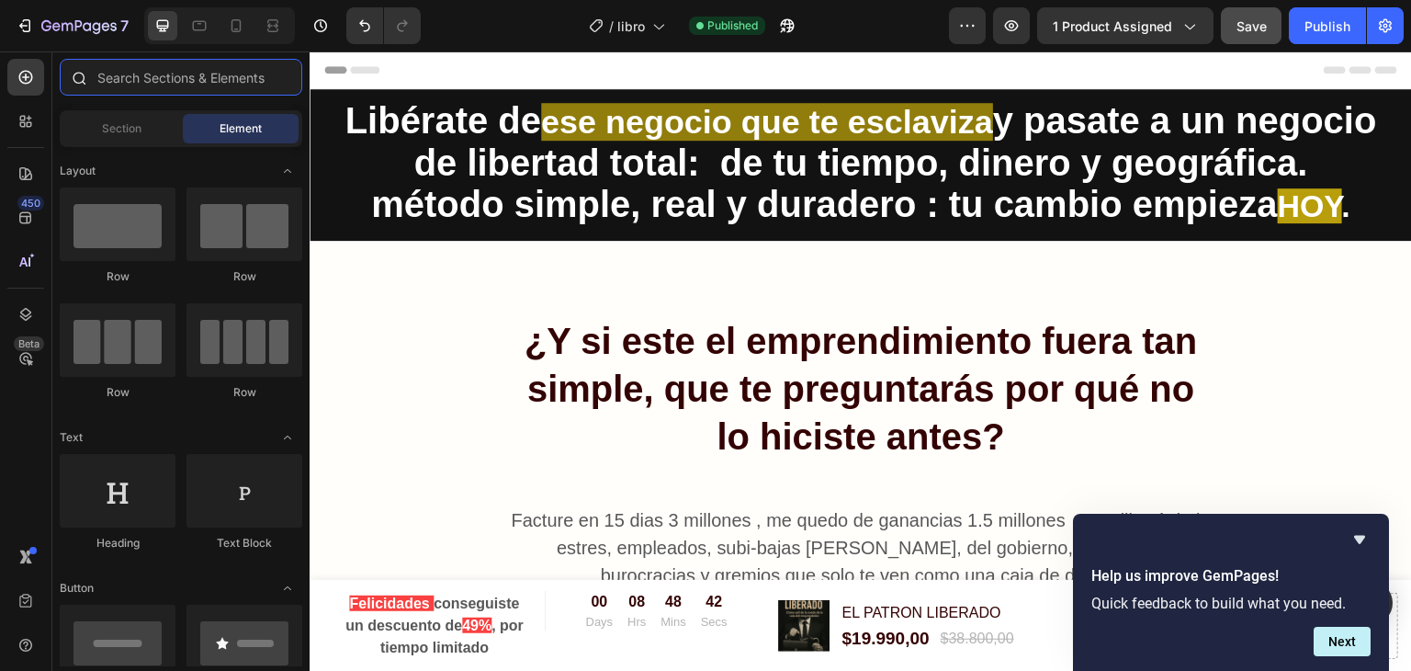
click at [107, 76] on input "text" at bounding box center [181, 77] width 243 height 37
type input "p"
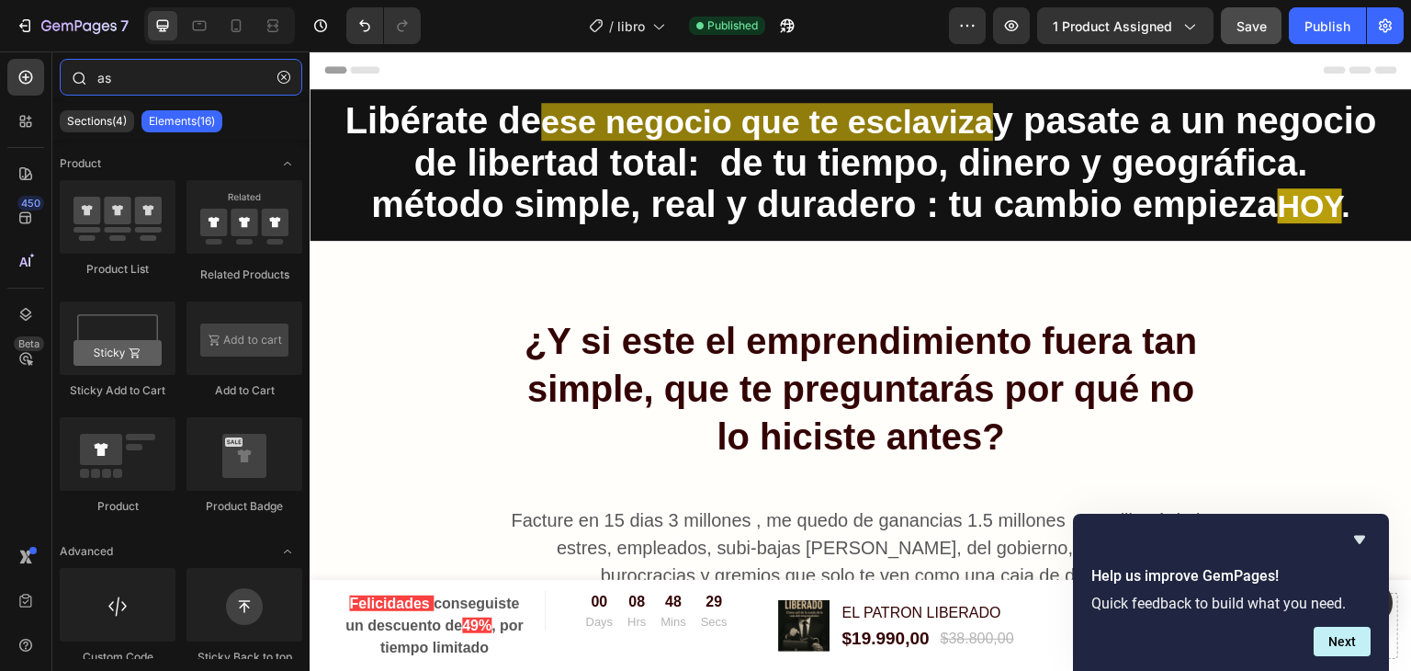
type input "a"
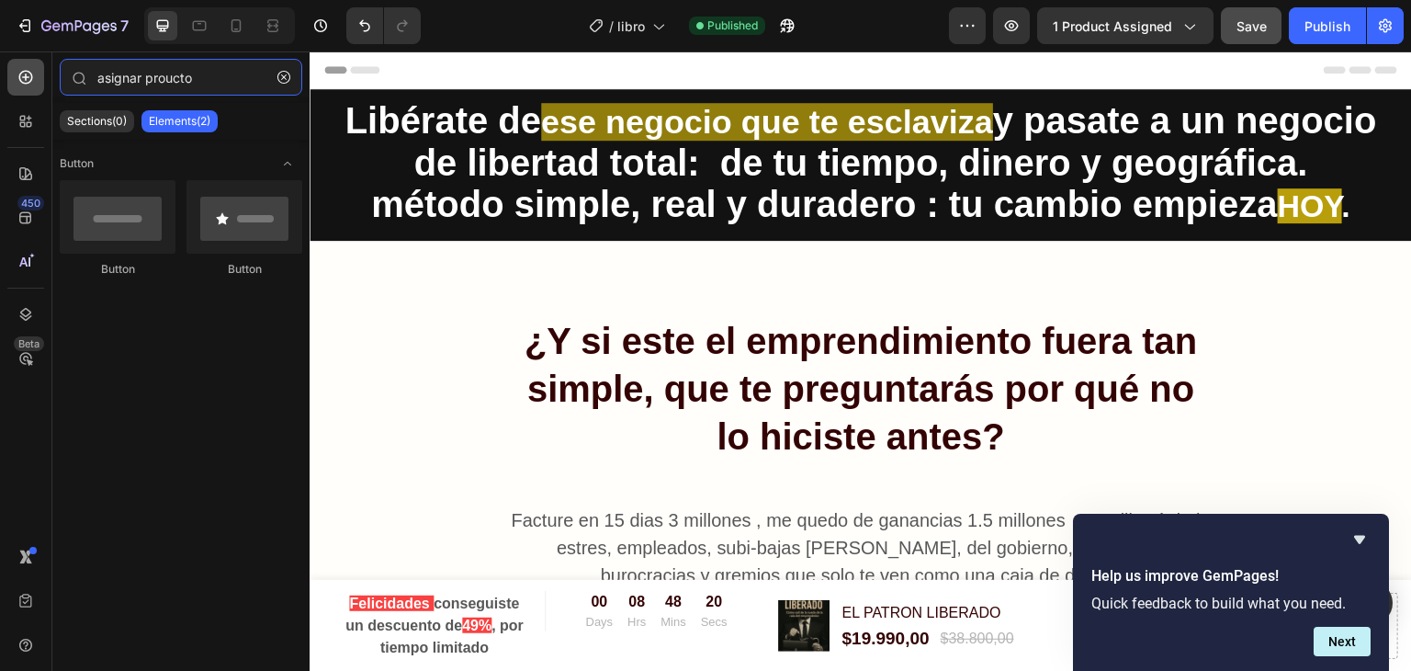
drag, startPoint x: 211, startPoint y: 70, endPoint x: 29, endPoint y: 58, distance: 182.3
click at [29, 58] on div "450 Beta asignar proucto Sections(0) Elements(2) We couldn’t find any matches f…" at bounding box center [155, 360] width 310 height 619
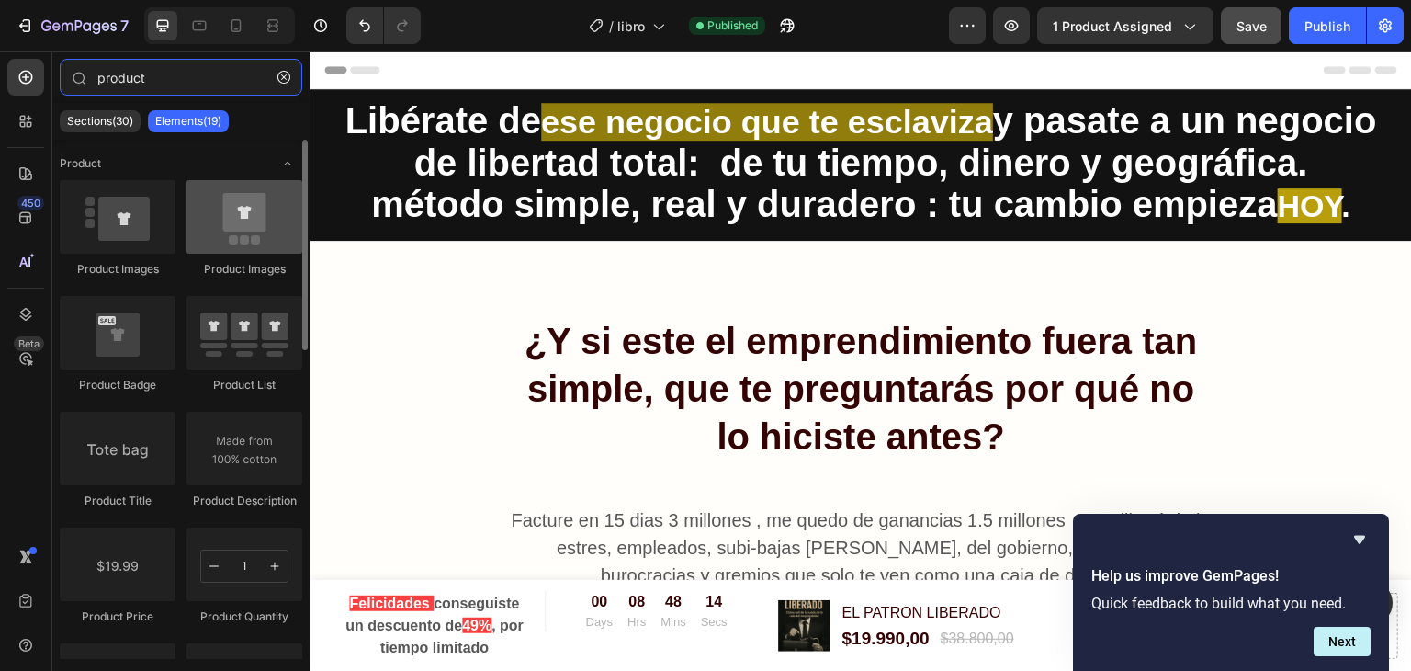
type input "product"
click at [256, 220] on div at bounding box center [244, 216] width 116 height 73
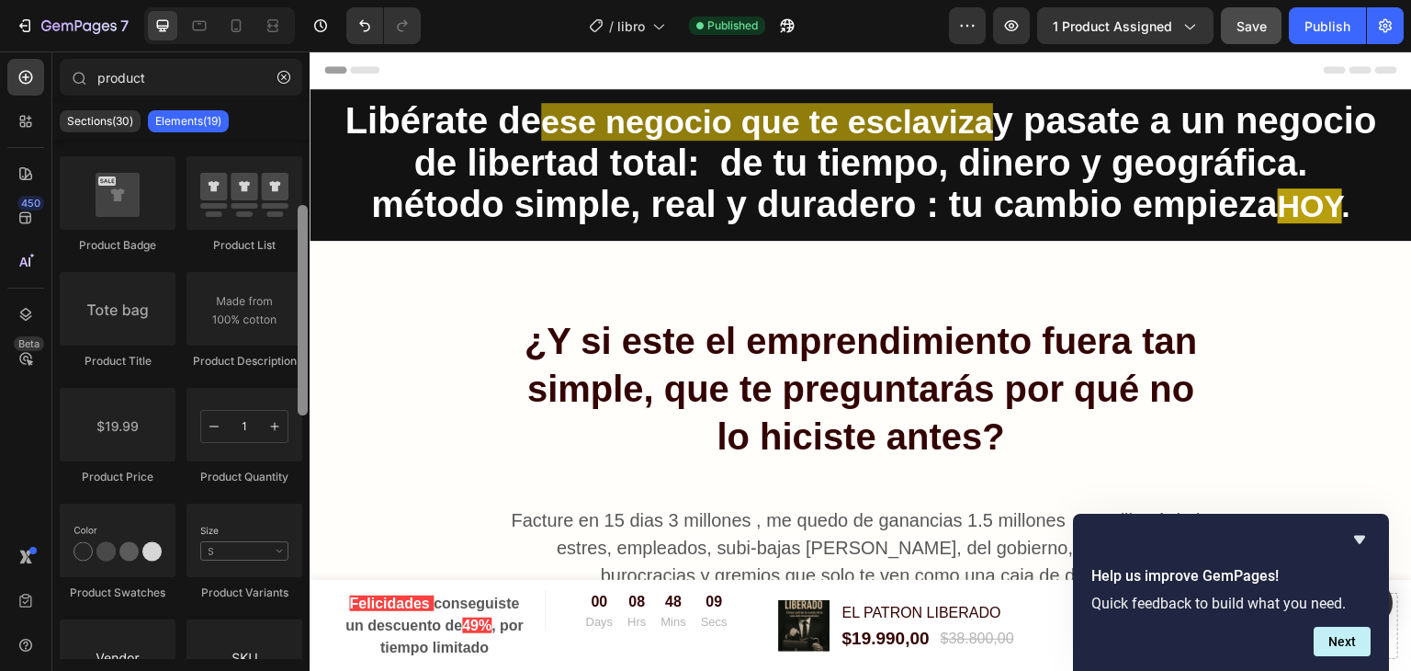
scroll to position [146, 0]
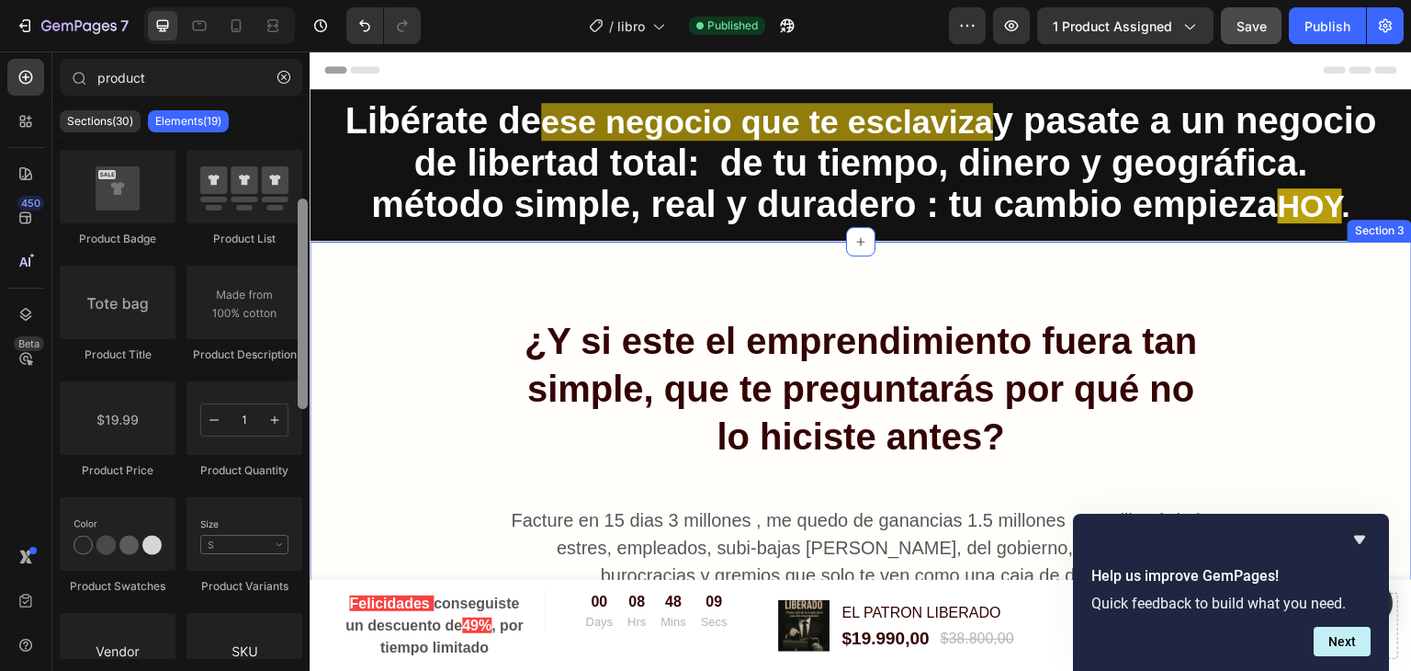
drag, startPoint x: 612, startPoint y: 236, endPoint x: 327, endPoint y: 508, distance: 393.7
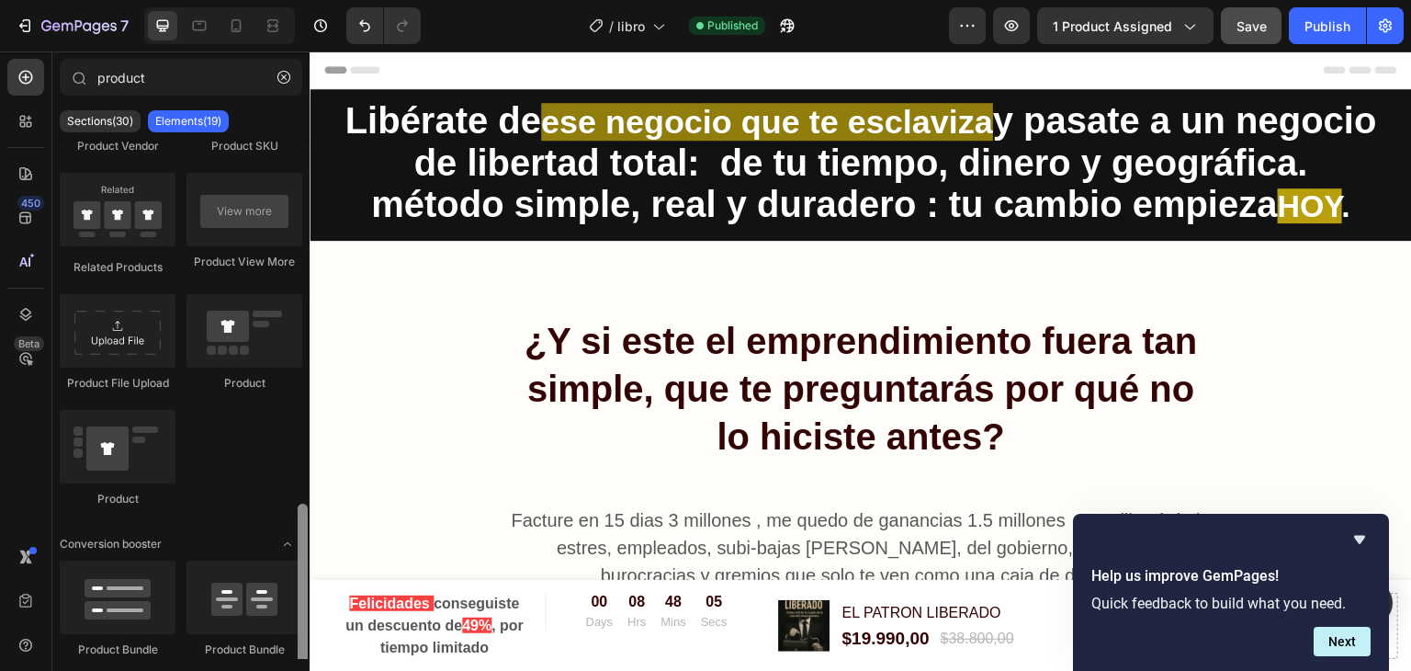
scroll to position [757, 0]
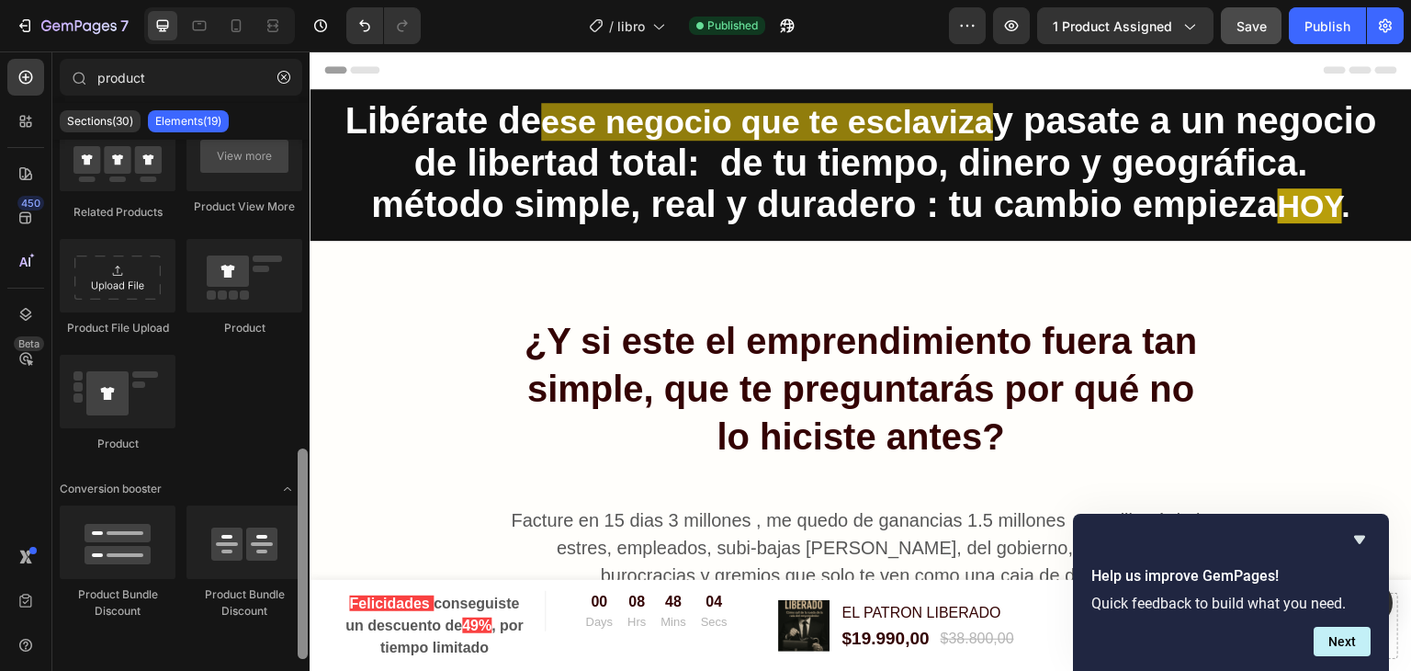
drag, startPoint x: 299, startPoint y: 378, endPoint x: 303, endPoint y: 578, distance: 199.4
click at [303, 578] on div at bounding box center [303, 553] width 10 height 210
drag, startPoint x: 306, startPoint y: 468, endPoint x: 304, endPoint y: 530, distance: 61.6
click at [304, 530] on div at bounding box center [303, 553] width 10 height 210
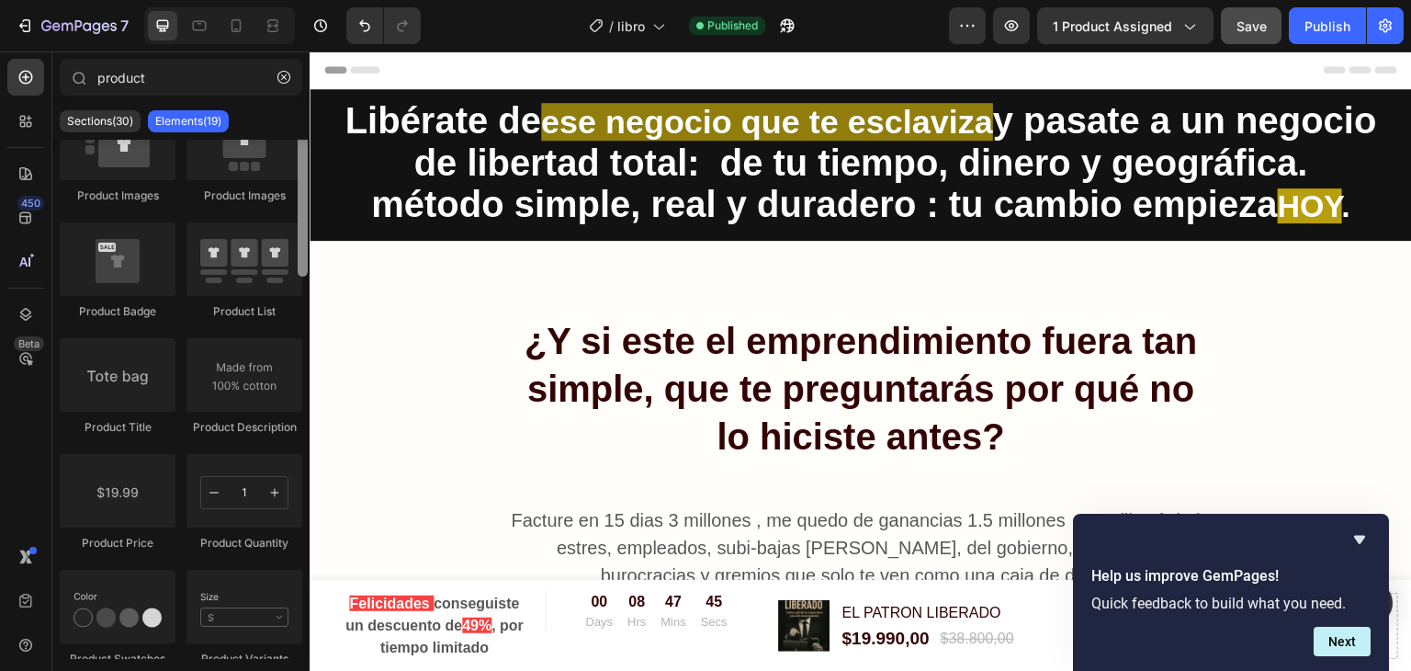
scroll to position [0, 0]
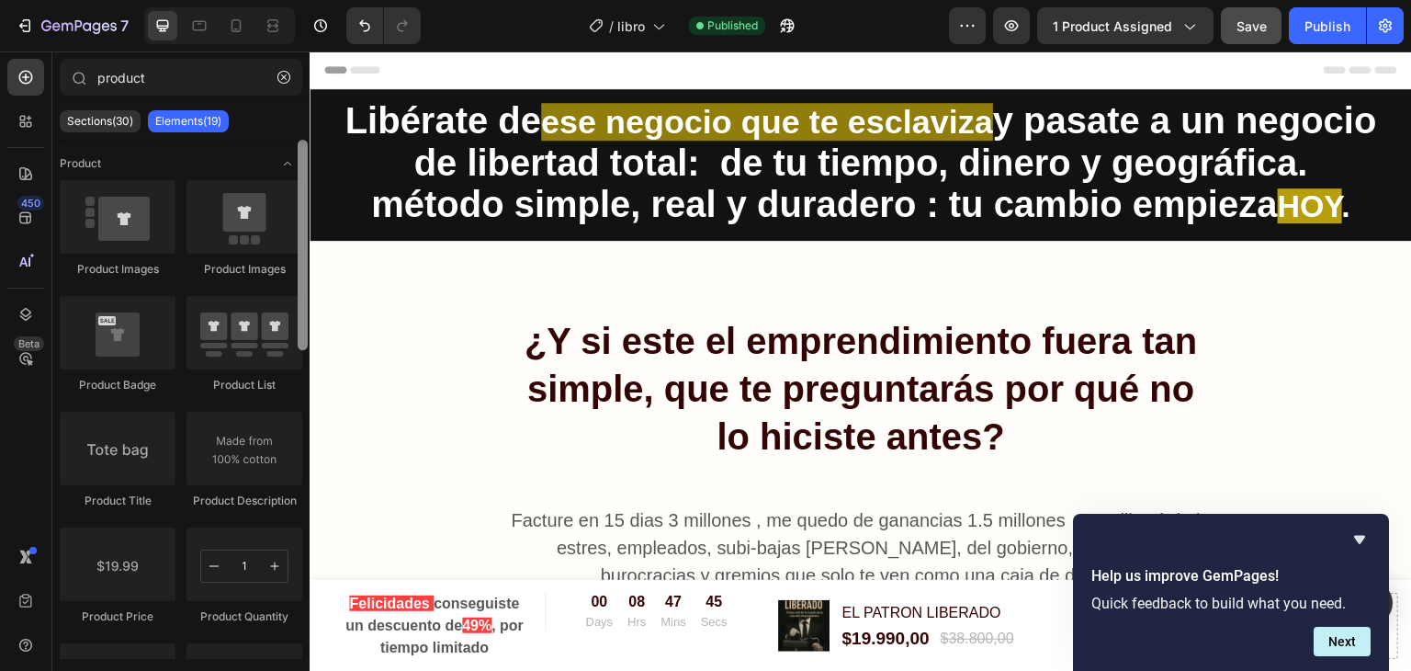
drag, startPoint x: 301, startPoint y: 620, endPoint x: 298, endPoint y: 235, distance: 384.9
click at [298, 235] on div at bounding box center [303, 245] width 10 height 210
click at [1385, 22] on icon "button" at bounding box center [1385, 26] width 18 height 18
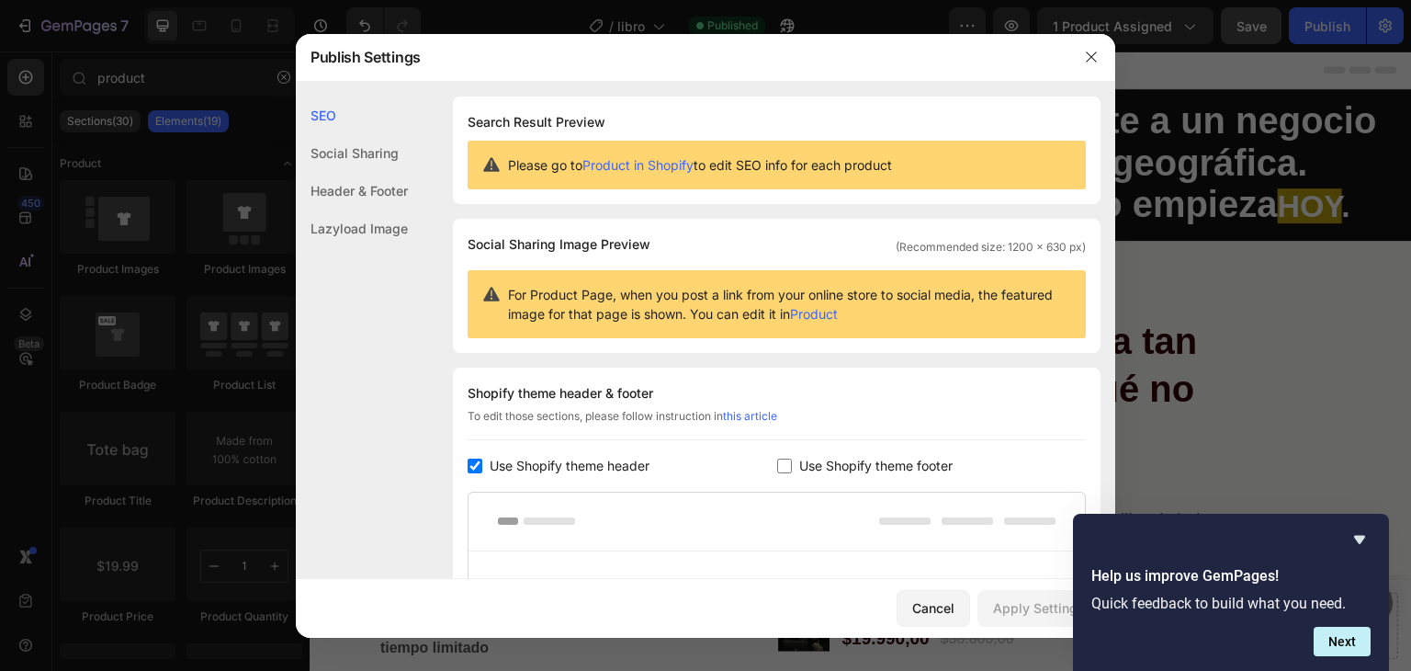
drag, startPoint x: 915, startPoint y: 163, endPoint x: 463, endPoint y: 122, distance: 453.8
click at [463, 122] on div "Search Result Preview Please go to Product in Shopify to edit SEO info for each…" at bounding box center [777, 149] width 648 height 107
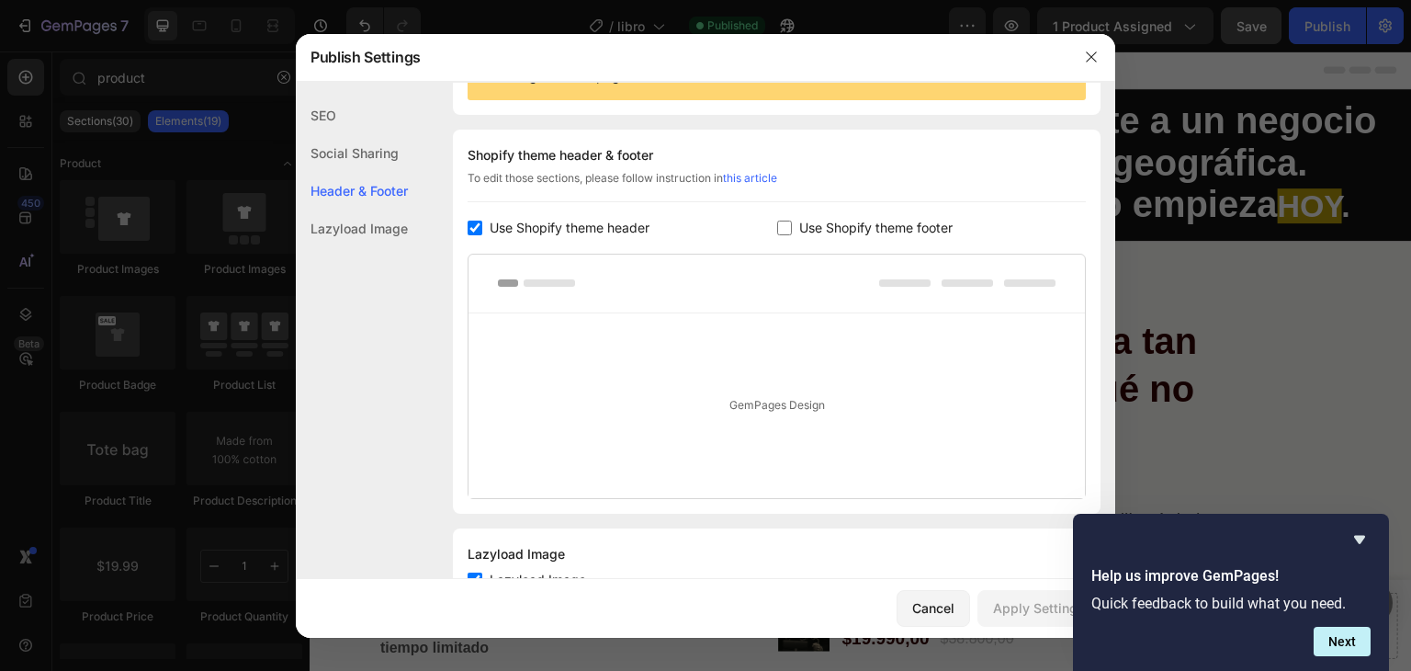
scroll to position [243, 0]
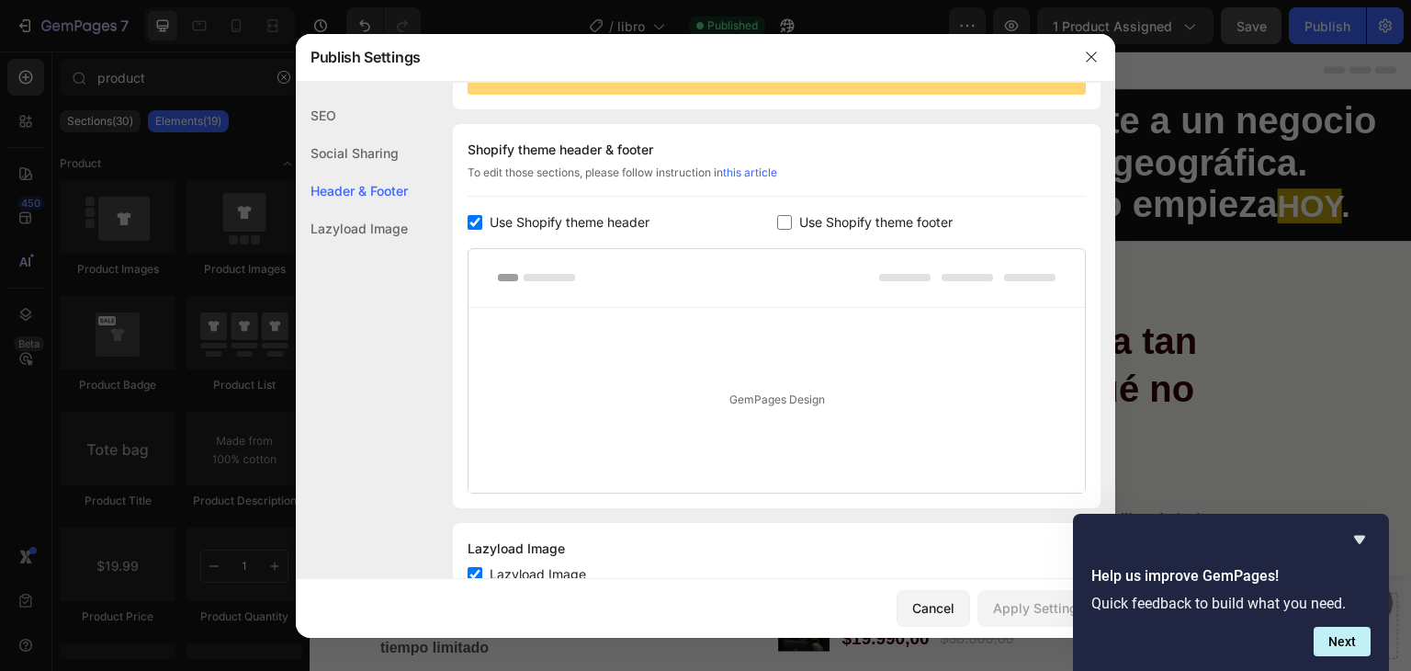
click at [777, 215] on input "checkbox" at bounding box center [784, 222] width 15 height 15
checkbox input "true"
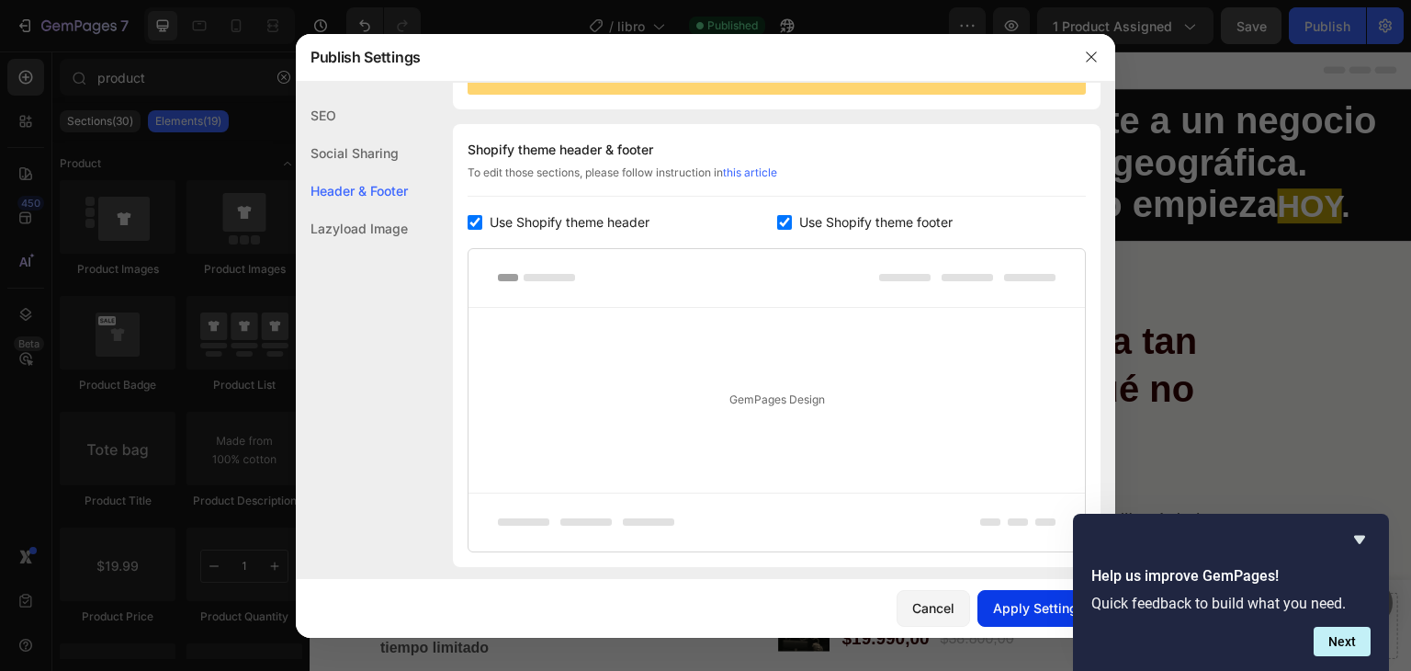
click at [1012, 601] on div "Apply Settings" at bounding box center [1039, 607] width 92 height 19
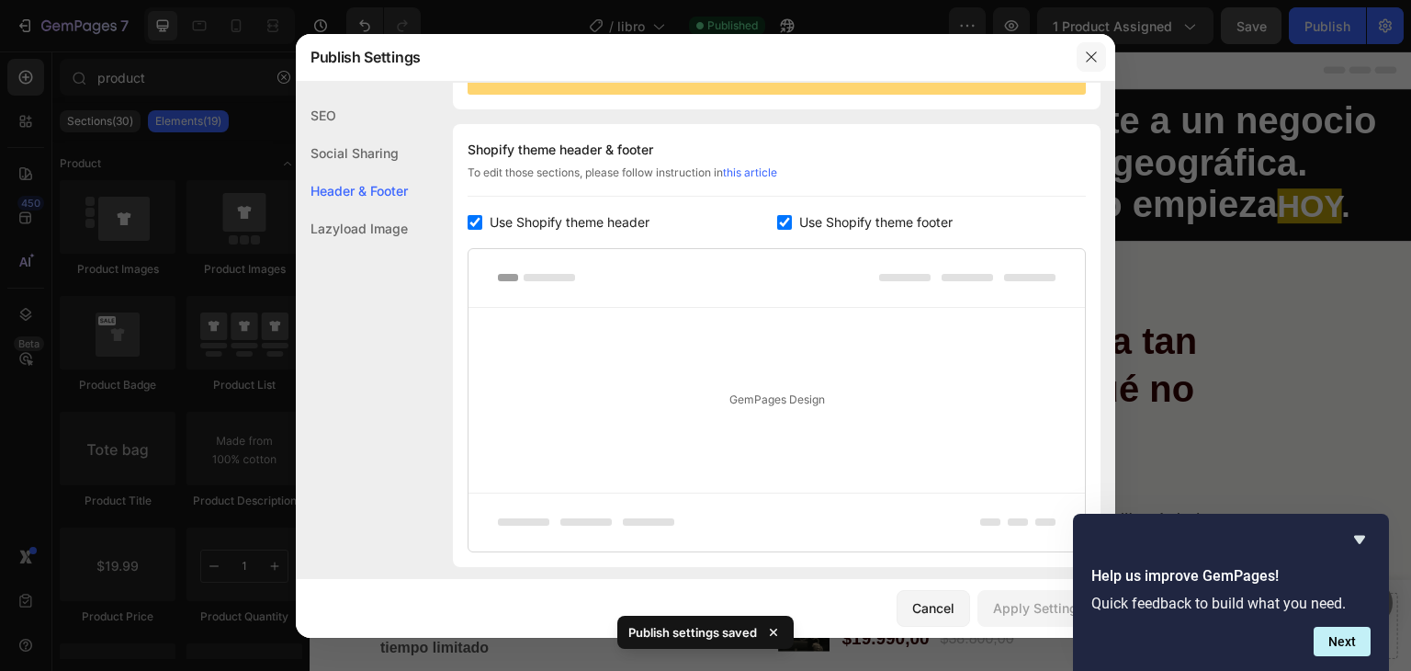
click at [1090, 58] on icon "button" at bounding box center [1091, 56] width 10 height 10
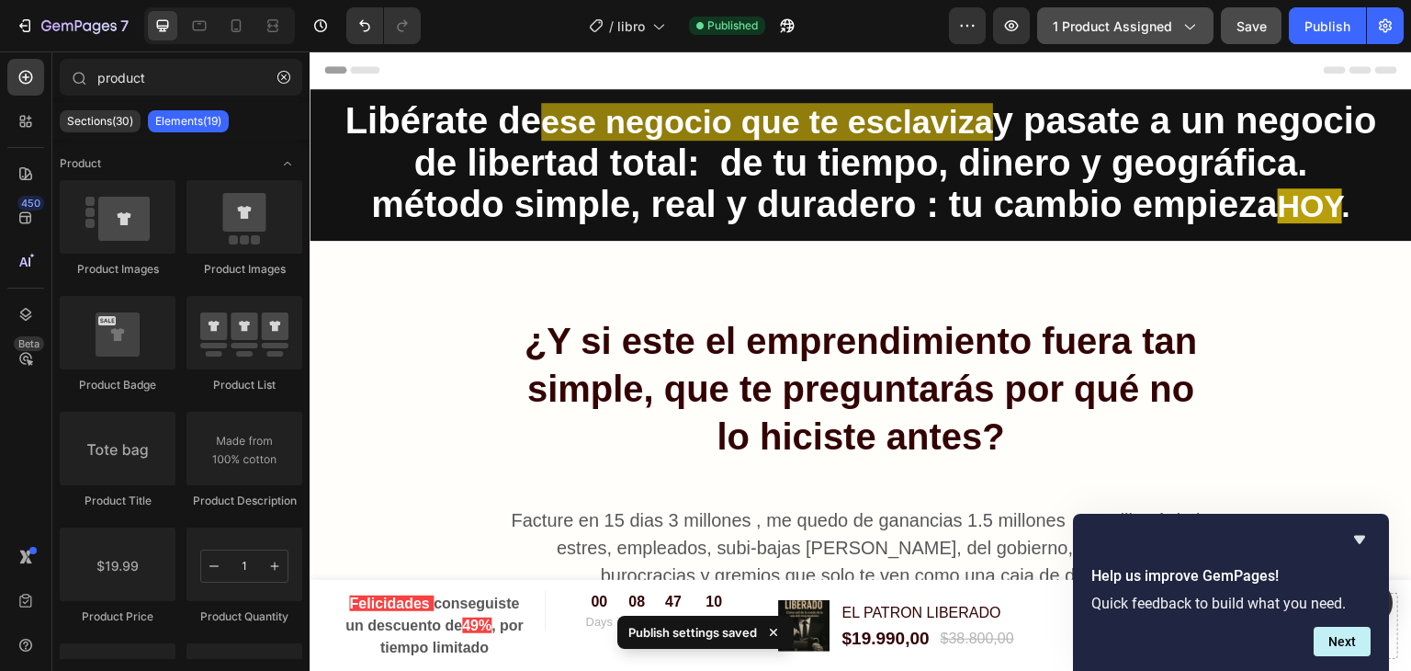
click at [1128, 19] on span "1 product assigned" at bounding box center [1112, 26] width 119 height 19
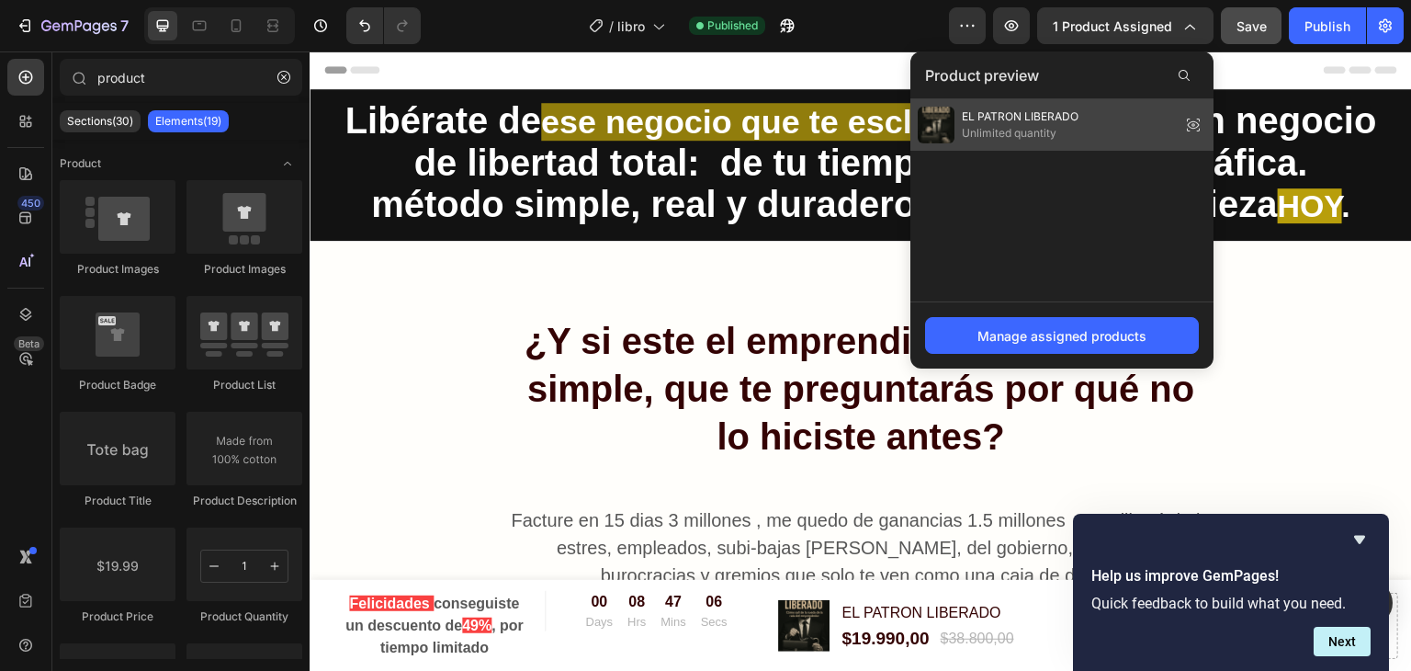
click at [1167, 133] on div "EL PATRON LIBERADO Unlimited quantity" at bounding box center [1061, 124] width 303 height 51
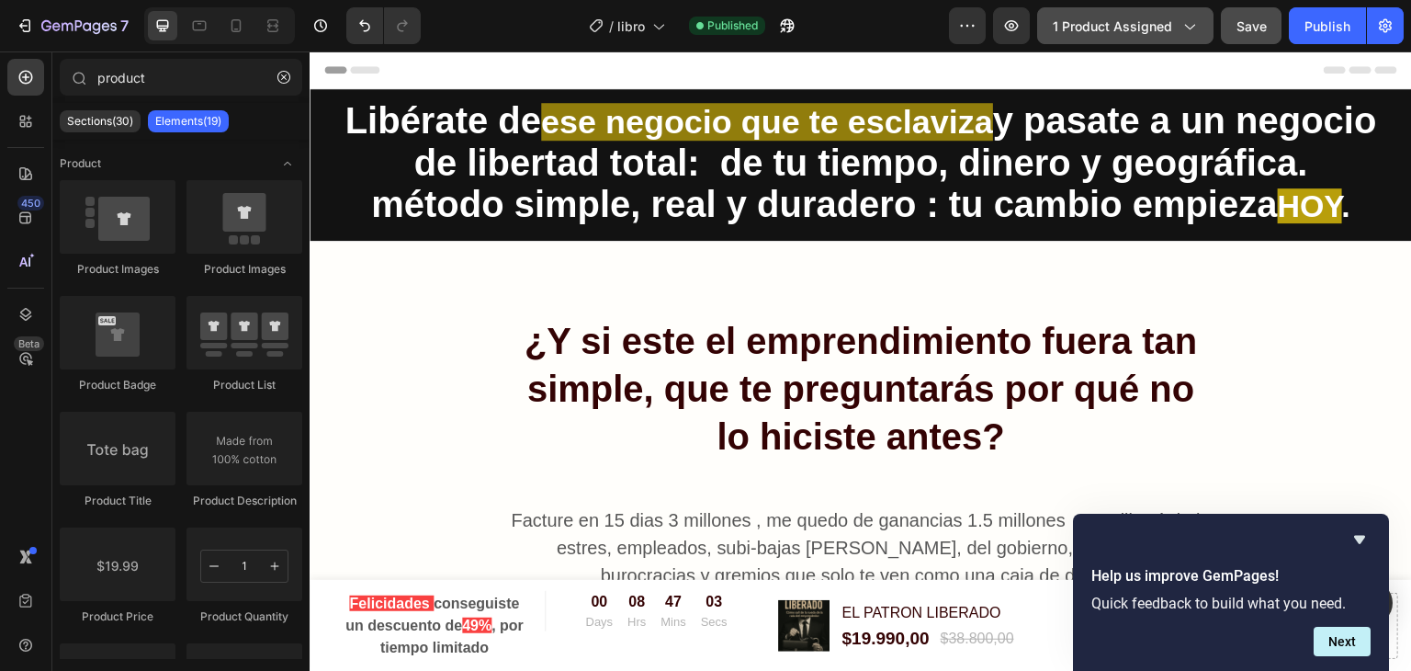
click at [1171, 27] on span "1 product assigned" at bounding box center [1112, 26] width 119 height 19
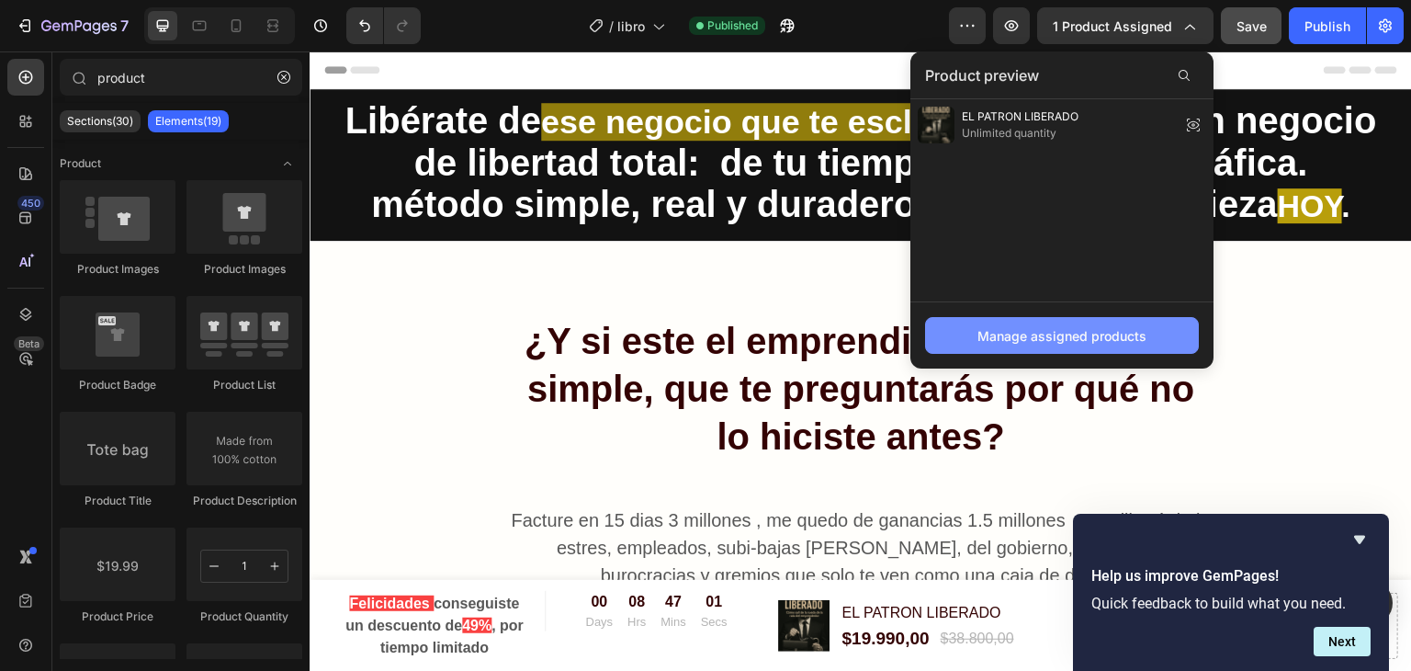
click at [1000, 333] on div "Manage assigned products" at bounding box center [1061, 335] width 169 height 19
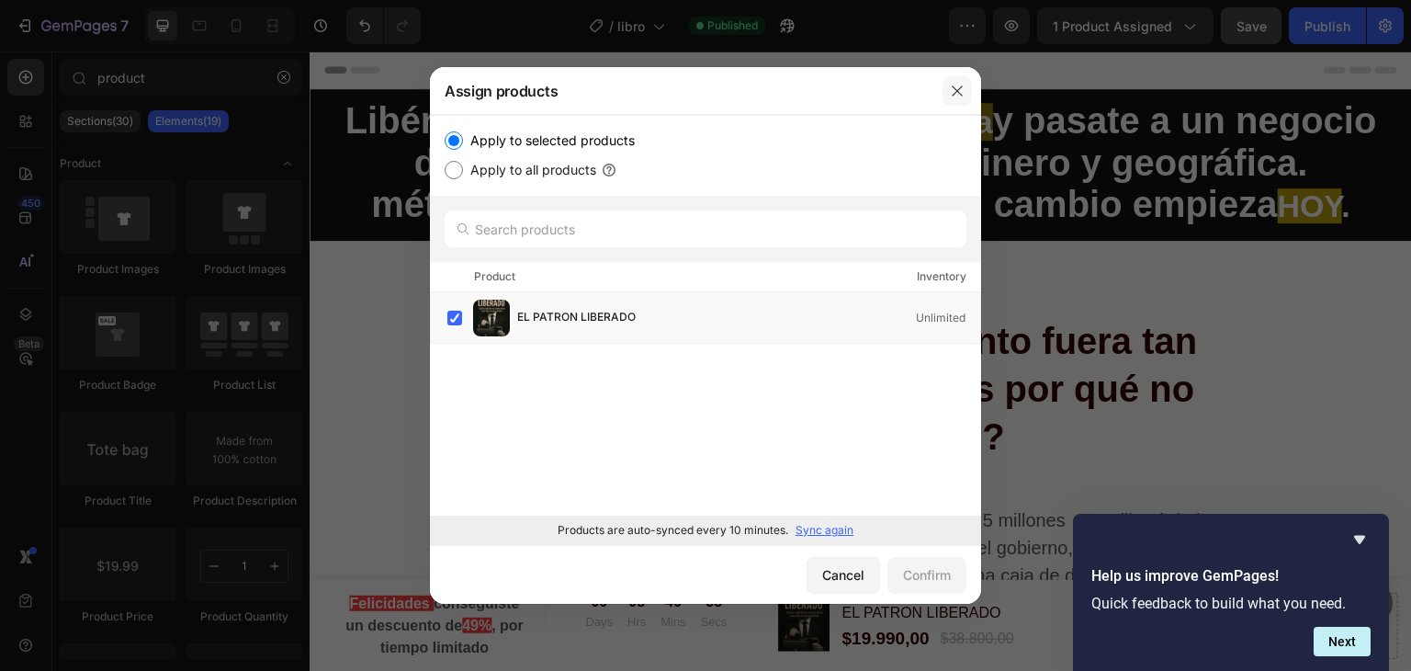
click at [953, 91] on icon "button" at bounding box center [957, 91] width 15 height 15
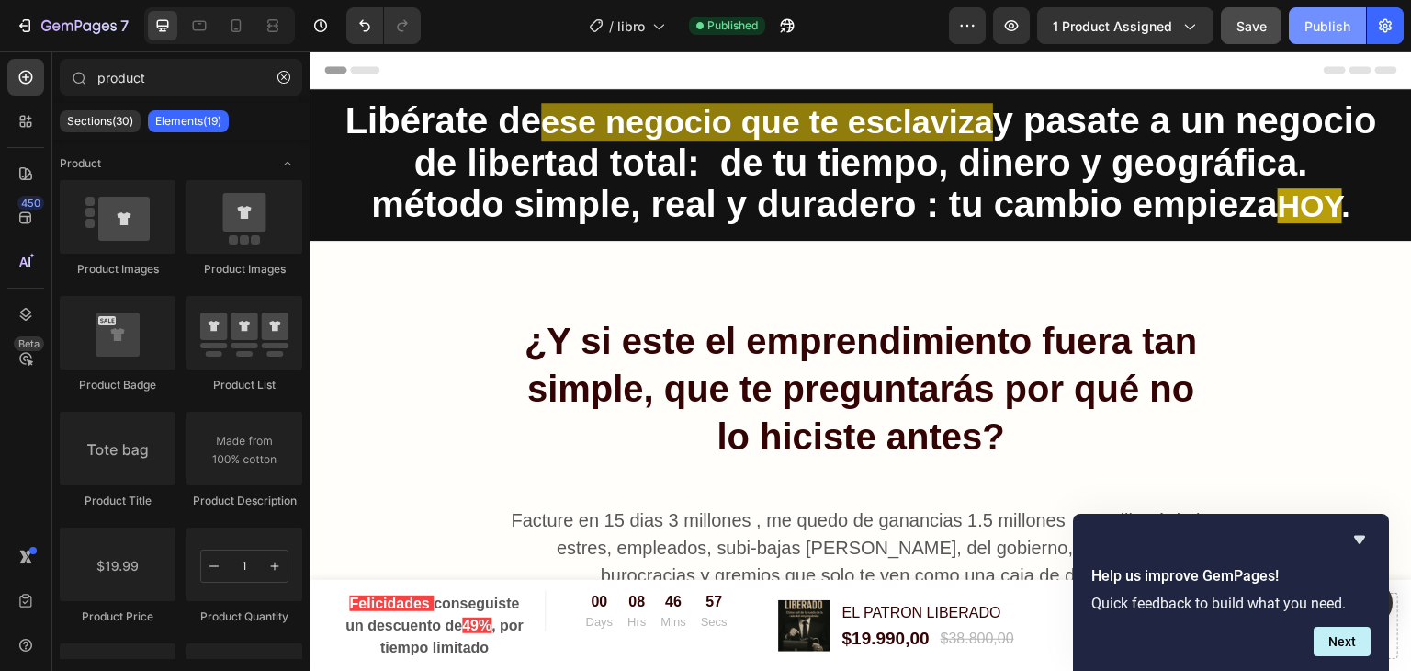
click at [1328, 23] on div "Publish" at bounding box center [1327, 26] width 46 height 19
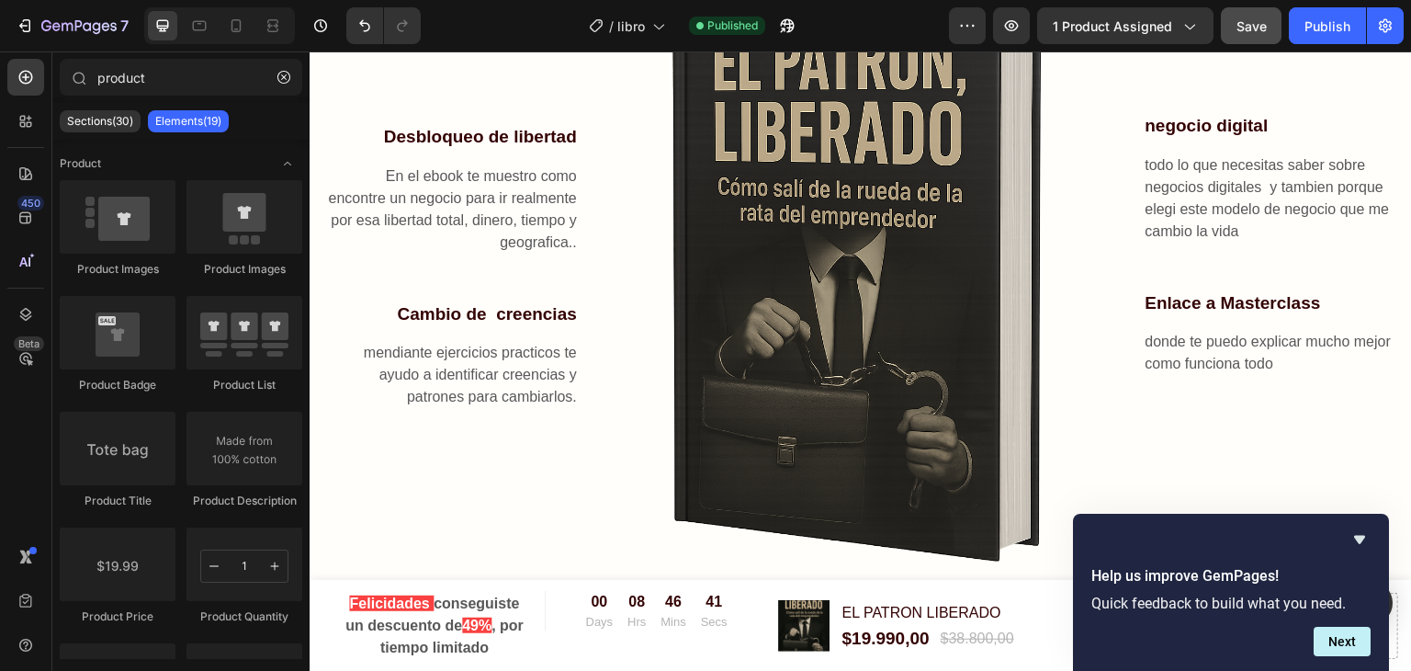
scroll to position [650, 0]
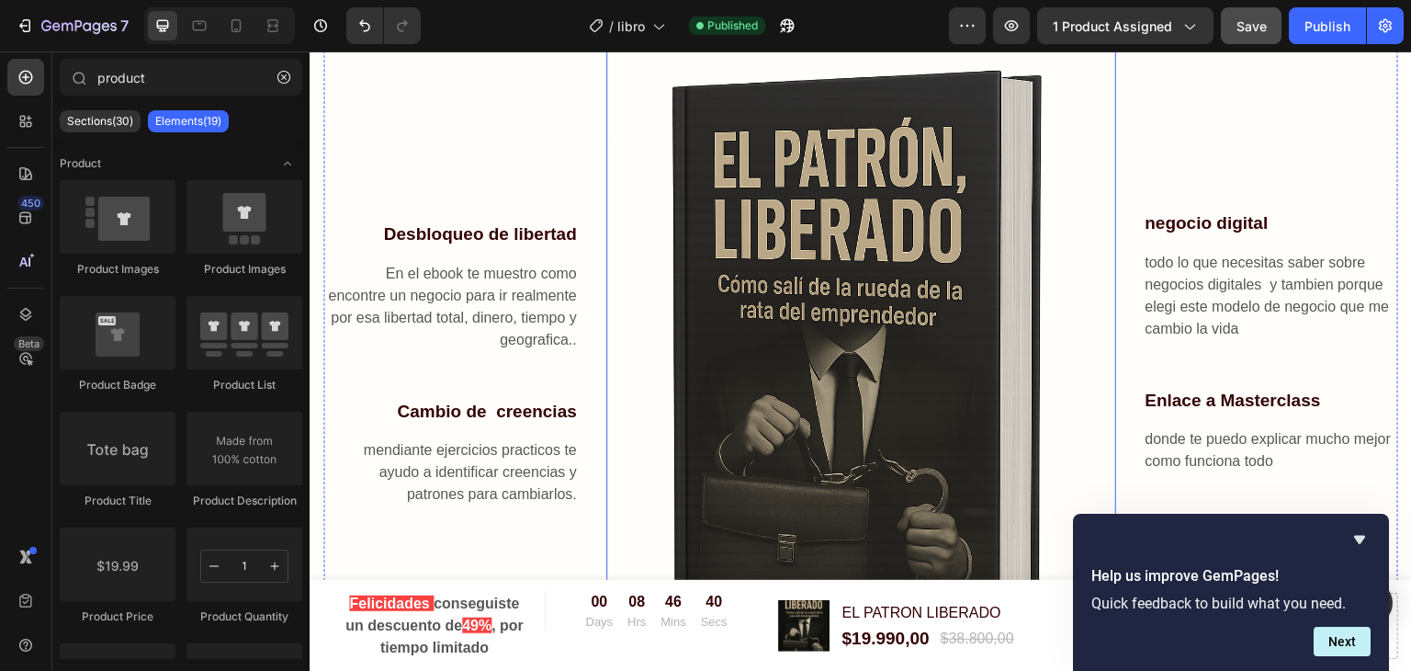
click at [911, 265] on img at bounding box center [861, 364] width 510 height 765
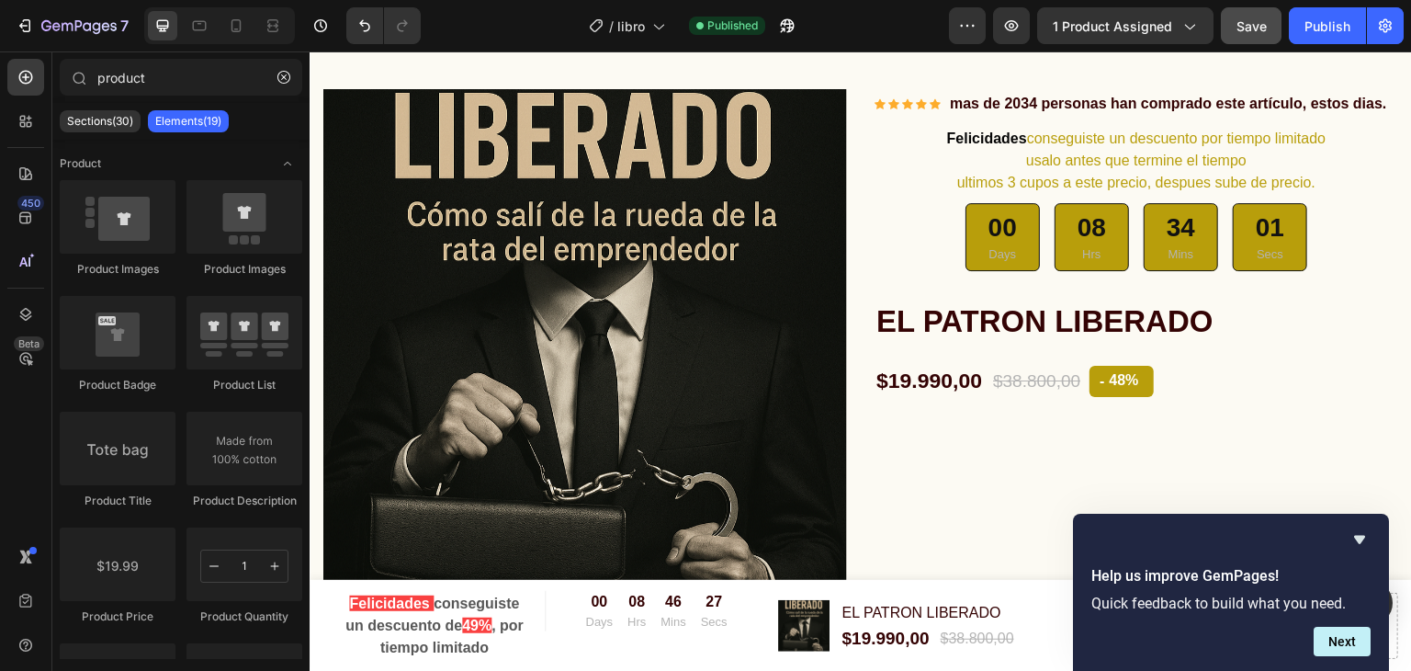
scroll to position [6569, 0]
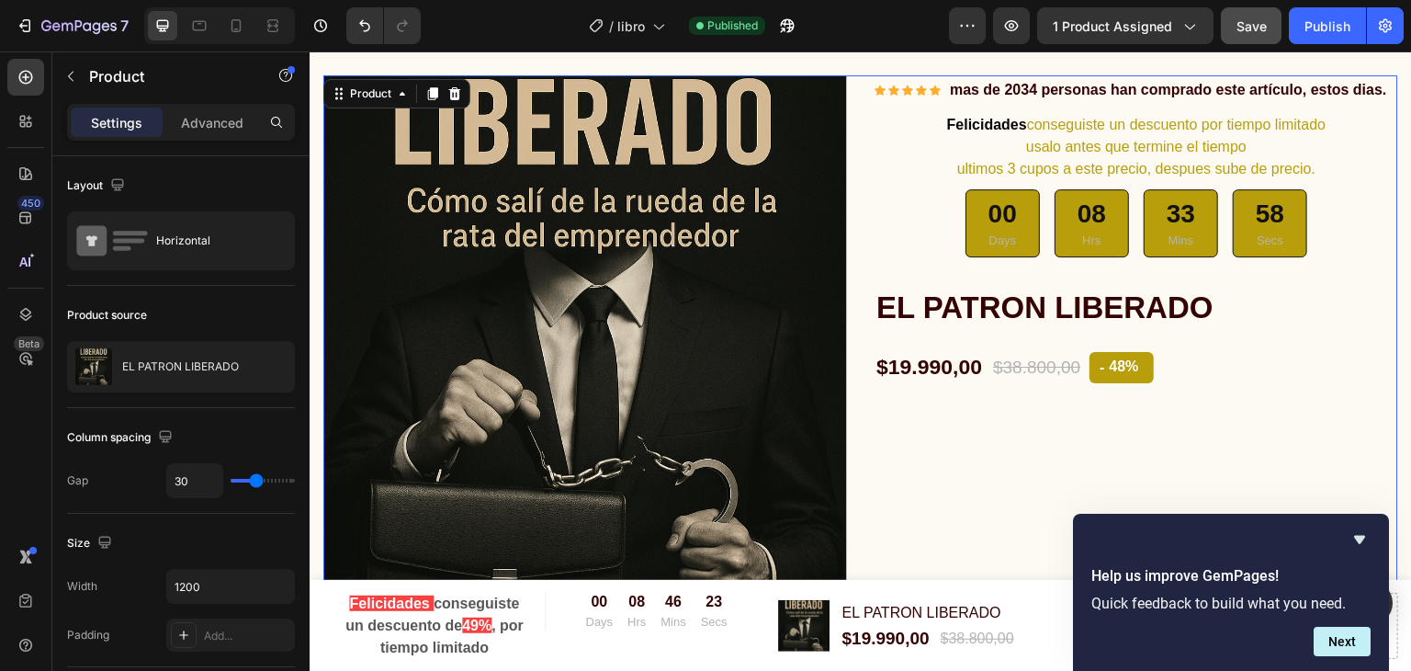
click at [851, 104] on div "Product Images & Gallery Icon Icon Icon Icon Icon Icon List Hoz mas de 2034 per…" at bounding box center [860, 337] width 1075 height 524
click at [209, 130] on p "Advanced" at bounding box center [212, 122] width 62 height 19
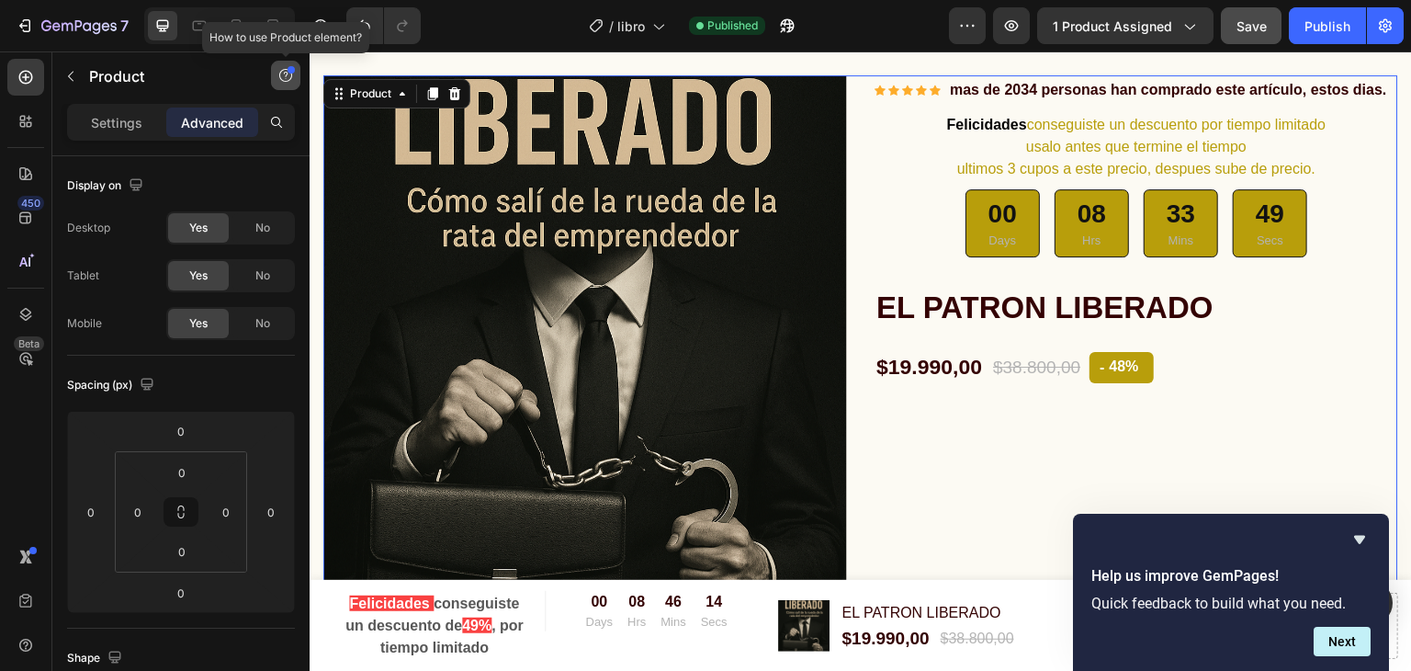
click at [288, 75] on icon "button" at bounding box center [285, 75] width 15 height 15
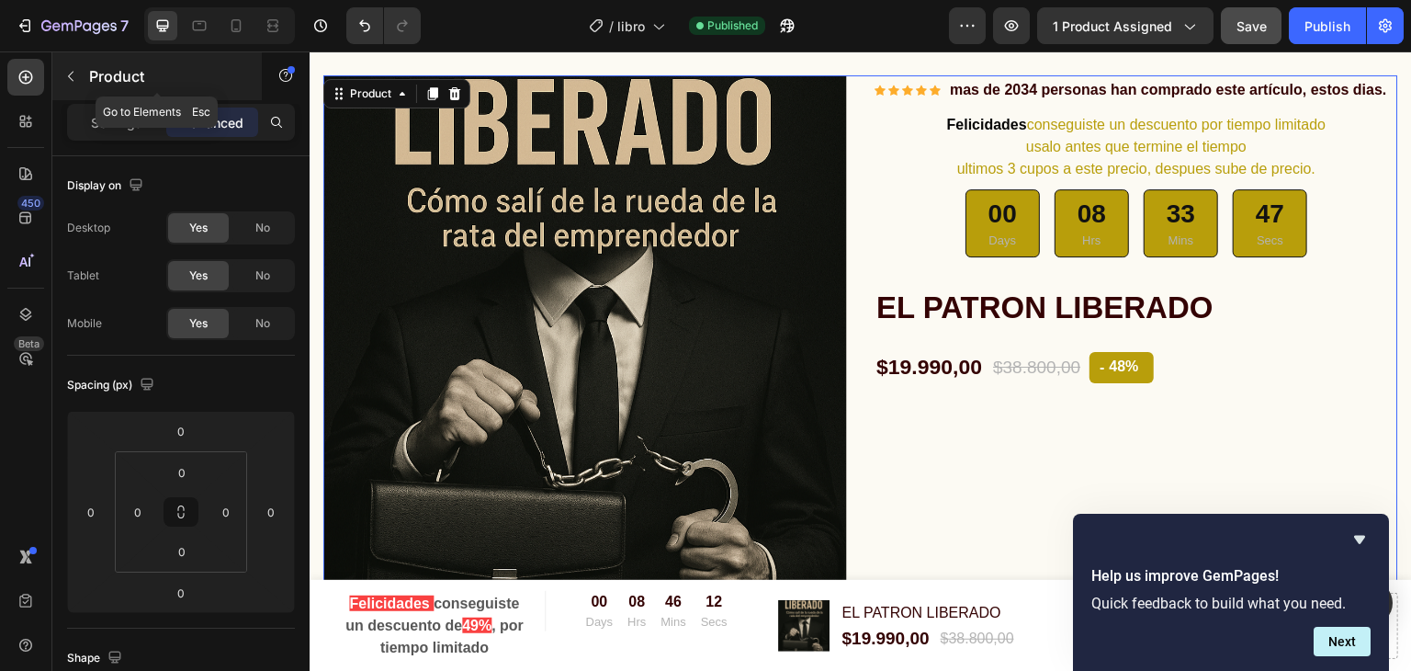
click at [257, 74] on div "Product" at bounding box center [156, 76] width 209 height 48
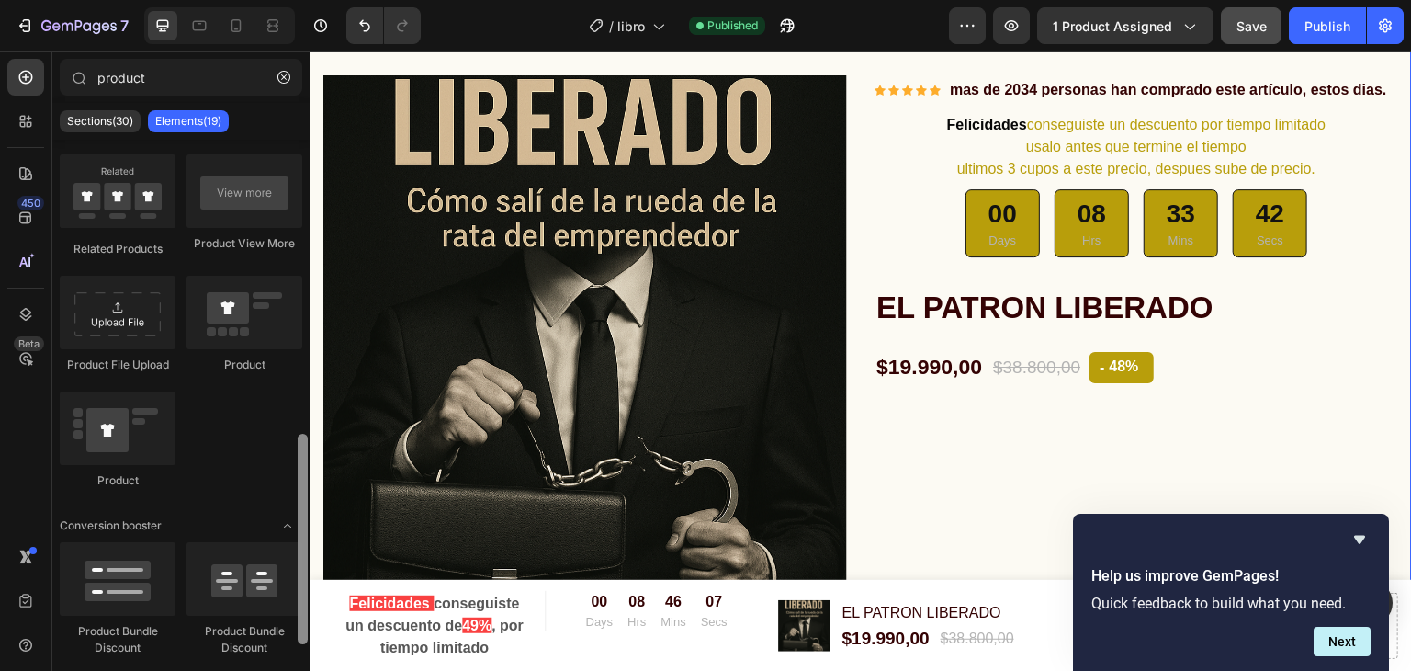
scroll to position [0, 0]
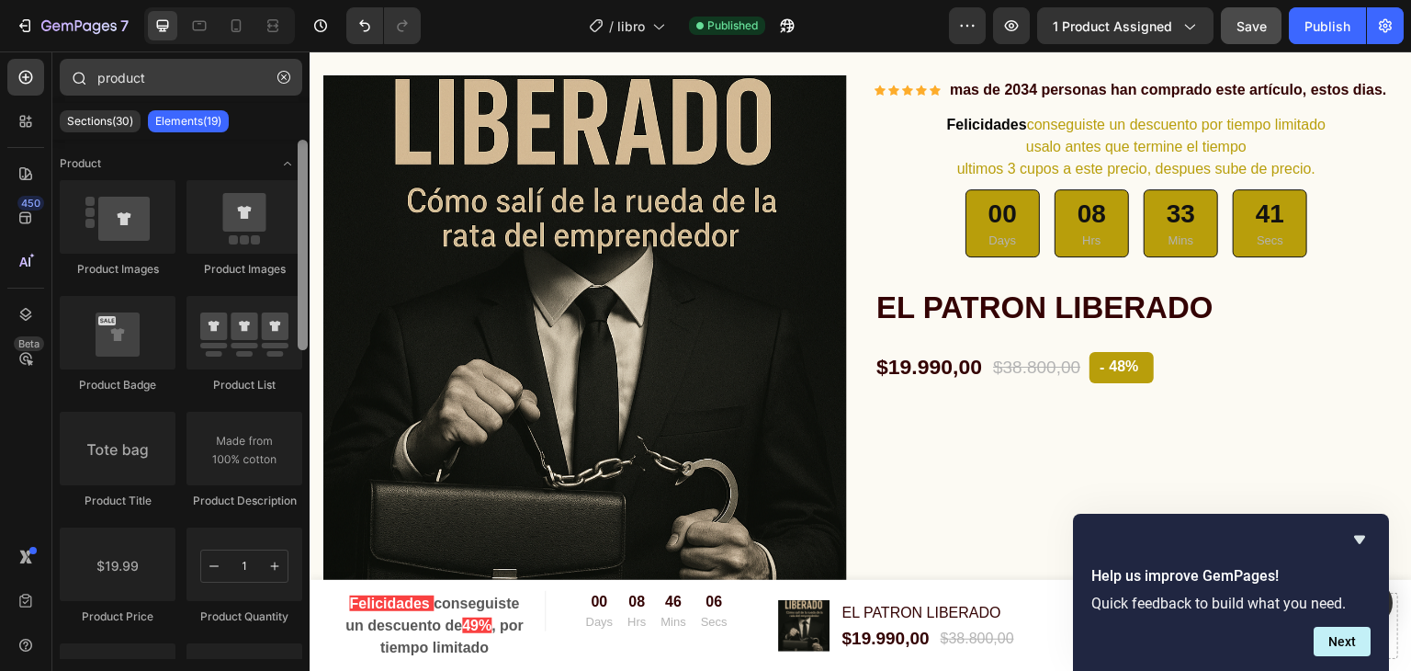
drag, startPoint x: 305, startPoint y: 227, endPoint x: 291, endPoint y: 92, distance: 135.7
click at [291, 92] on div "product Sections(30) Elements(19) Product Product Images Product Images Product…" at bounding box center [180, 359] width 257 height 600
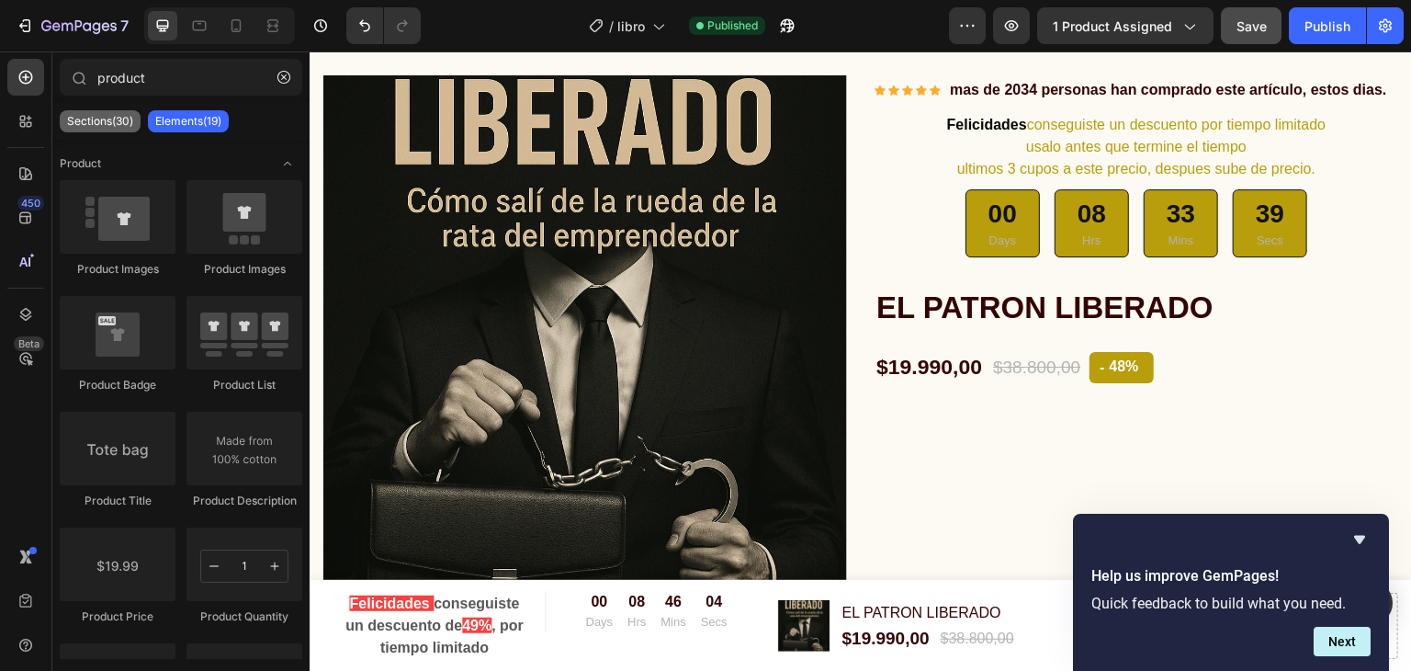
click at [105, 126] on p "Sections(30)" at bounding box center [100, 121] width 66 height 15
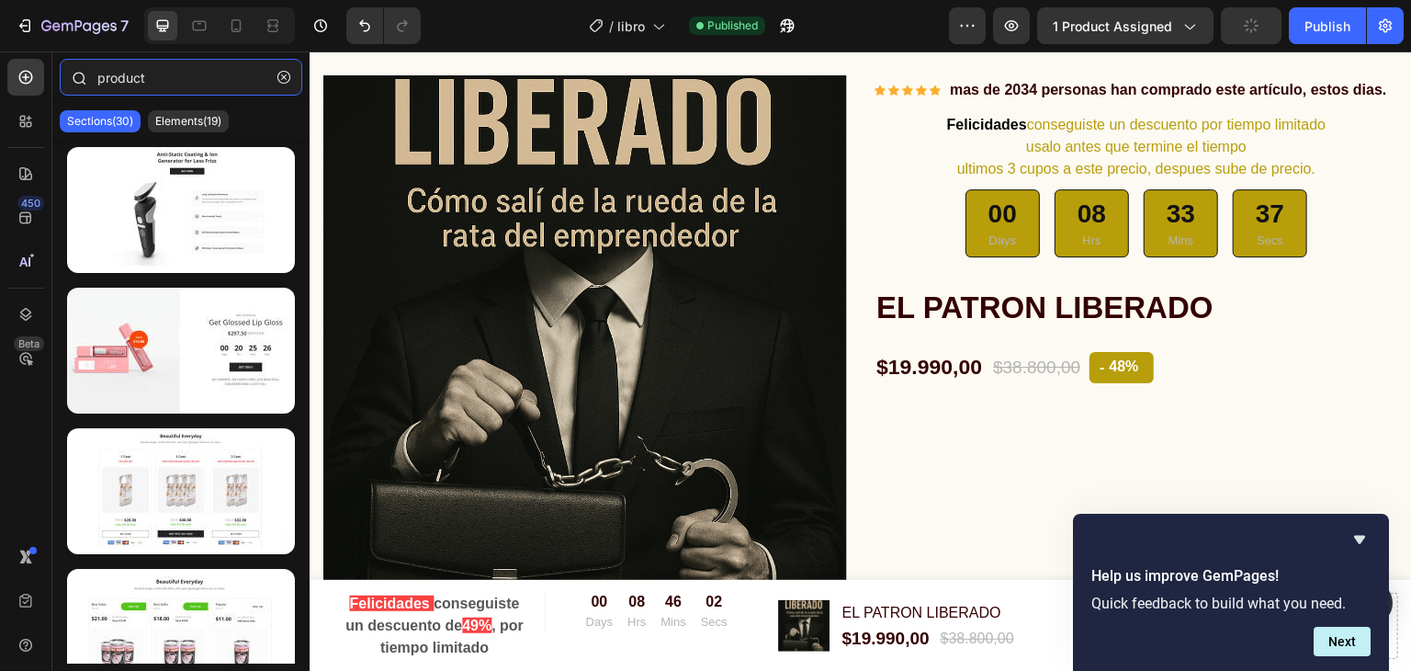
click at [175, 85] on input "product" at bounding box center [181, 77] width 243 height 37
drag, startPoint x: 231, startPoint y: 74, endPoint x: 55, endPoint y: 75, distance: 176.4
click at [55, 75] on div "product" at bounding box center [180, 81] width 257 height 44
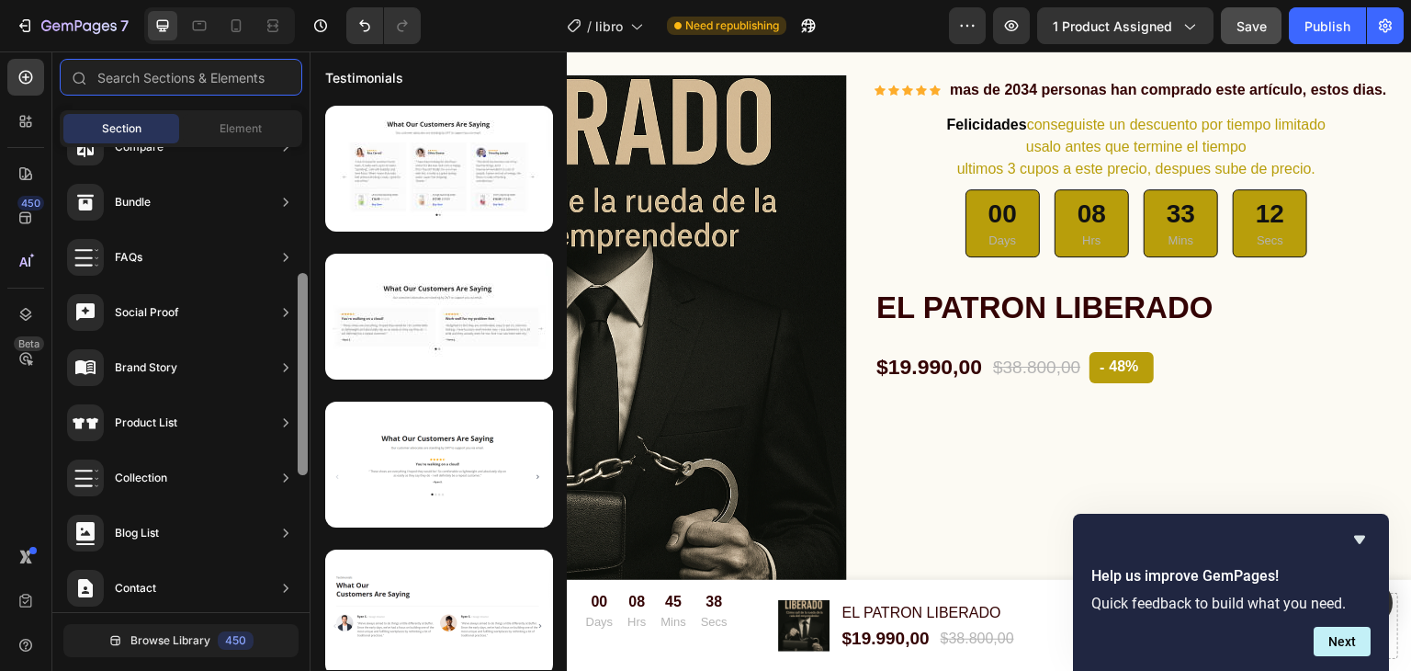
scroll to position [601, 0]
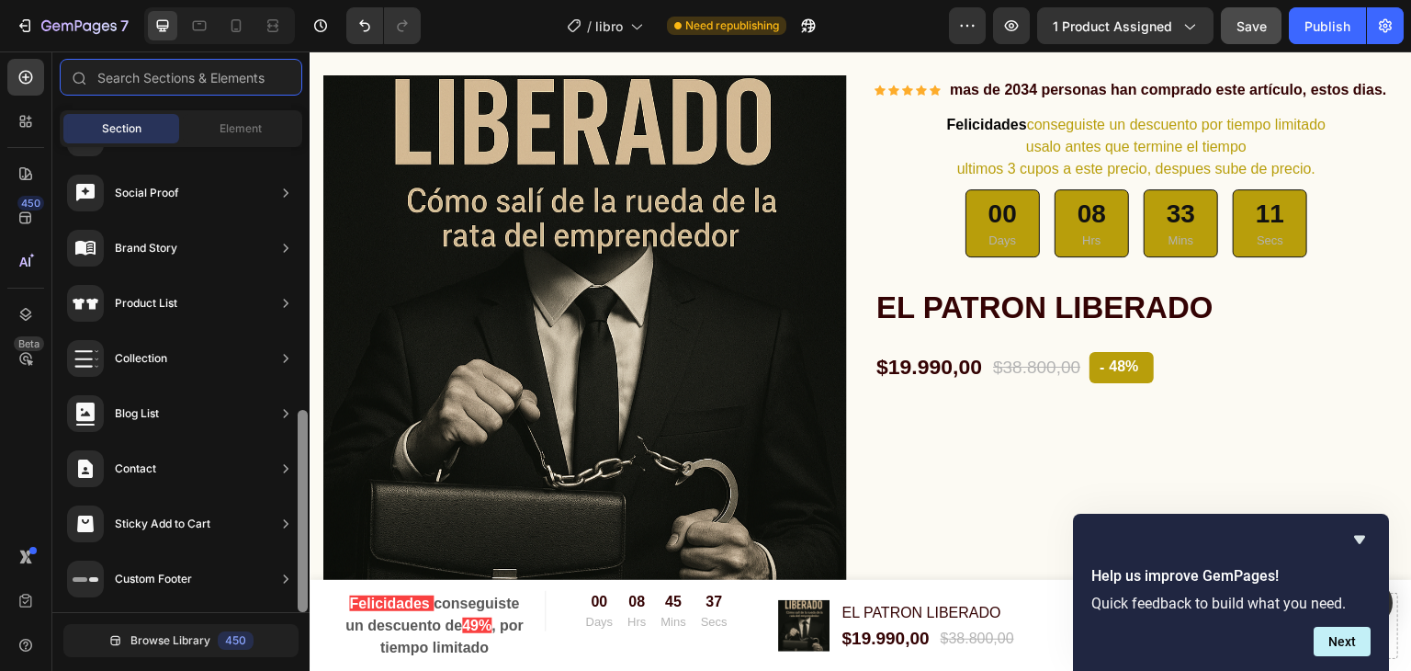
drag, startPoint x: 306, startPoint y: 323, endPoint x: 297, endPoint y: 588, distance: 264.7
click at [297, 588] on div at bounding box center [303, 379] width 14 height 465
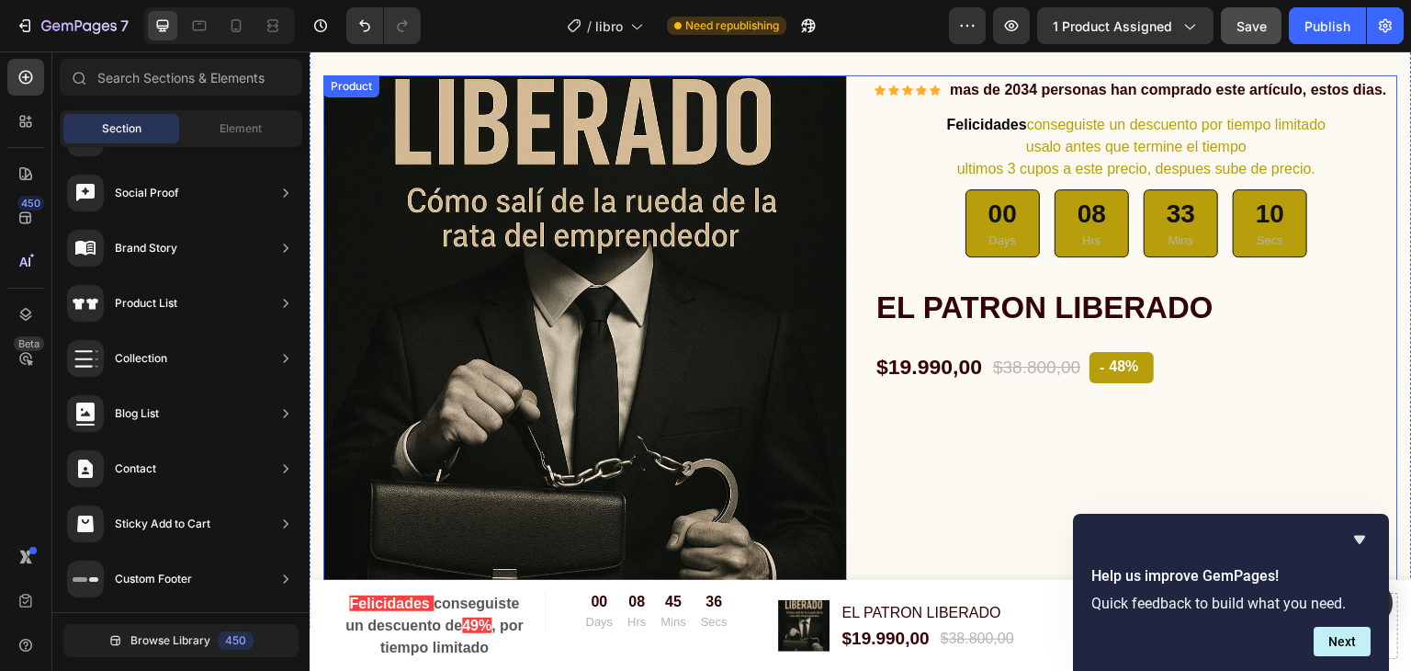
click at [994, 487] on div "Icon Icon Icon Icon Icon Icon List Hoz mas de 2034 personas han comprado este a…" at bounding box center [1136, 337] width 524 height 524
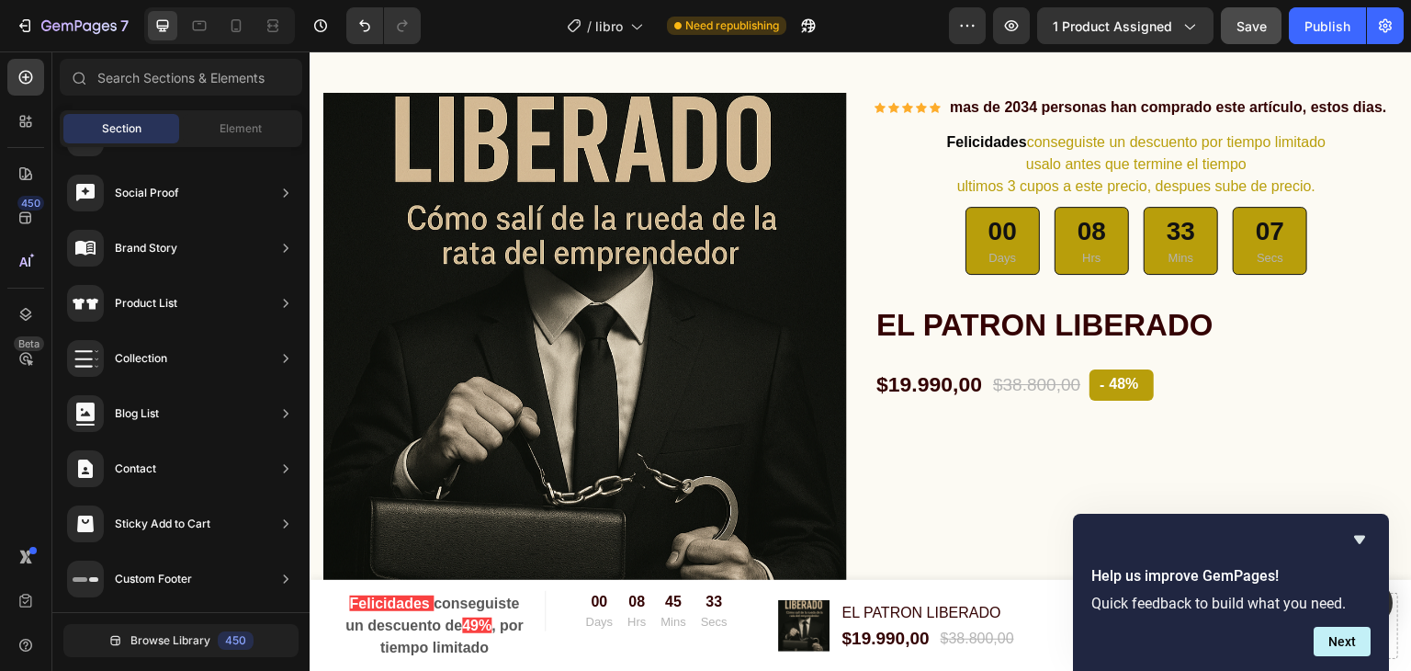
scroll to position [6510, 0]
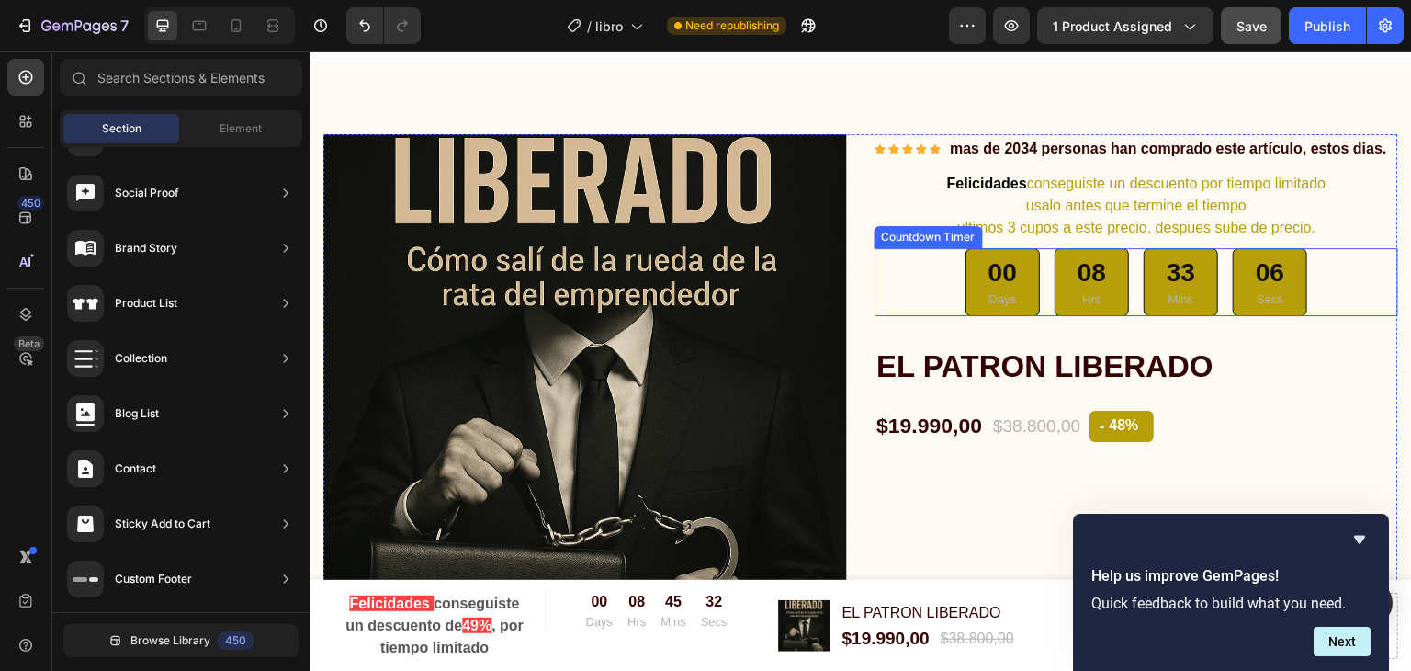
click at [1100, 273] on div "08 Hrs" at bounding box center [1092, 282] width 74 height 68
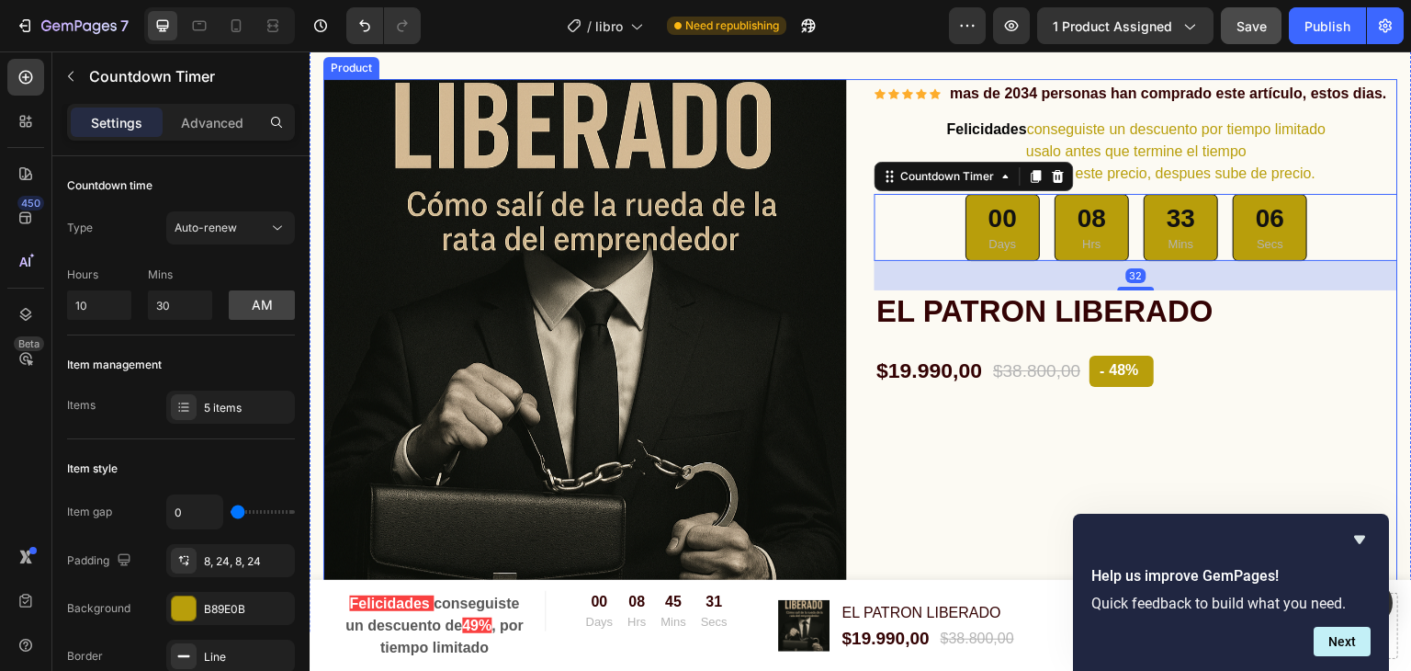
click at [1078, 393] on div "Icon Icon Icon Icon Icon Icon List Hoz mas de 2034 personas han comprado este a…" at bounding box center [1136, 341] width 524 height 524
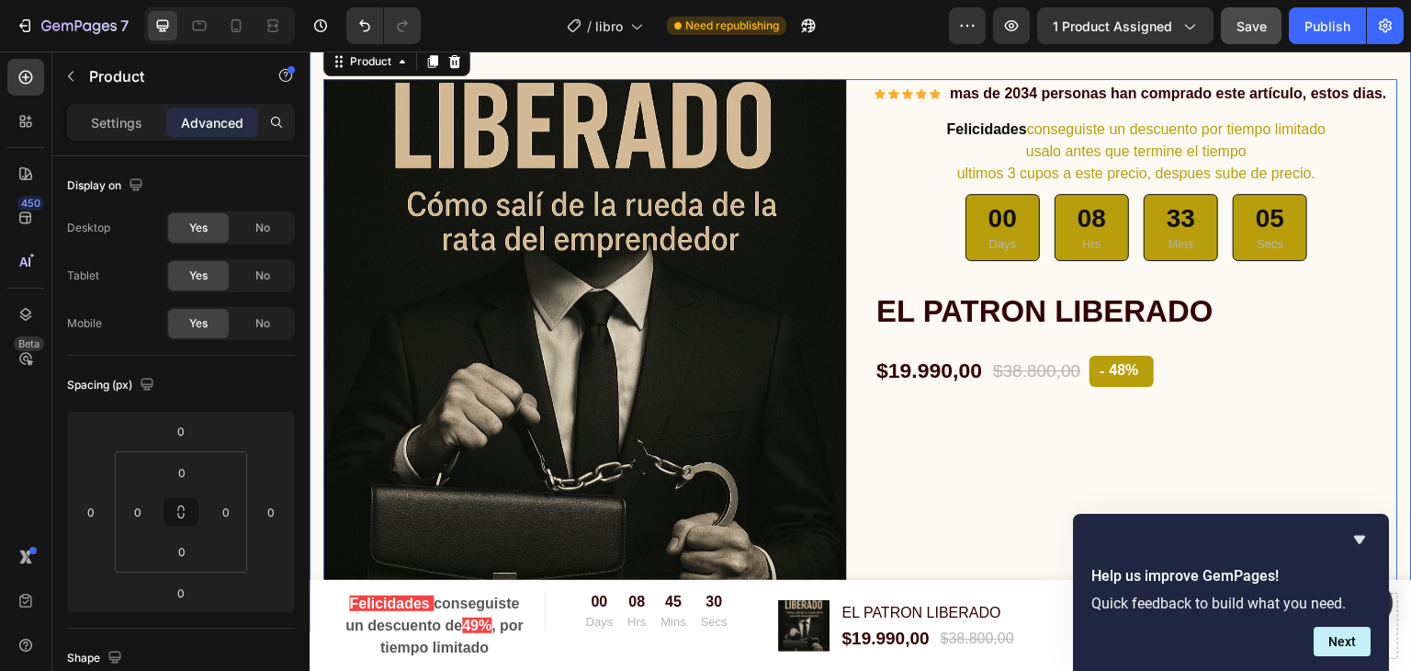
click at [1016, 123] on div "Product Images & Gallery Icon Icon Icon Icon Icon Icon List Hoz mas de 2034 per…" at bounding box center [861, 319] width 1102 height 626
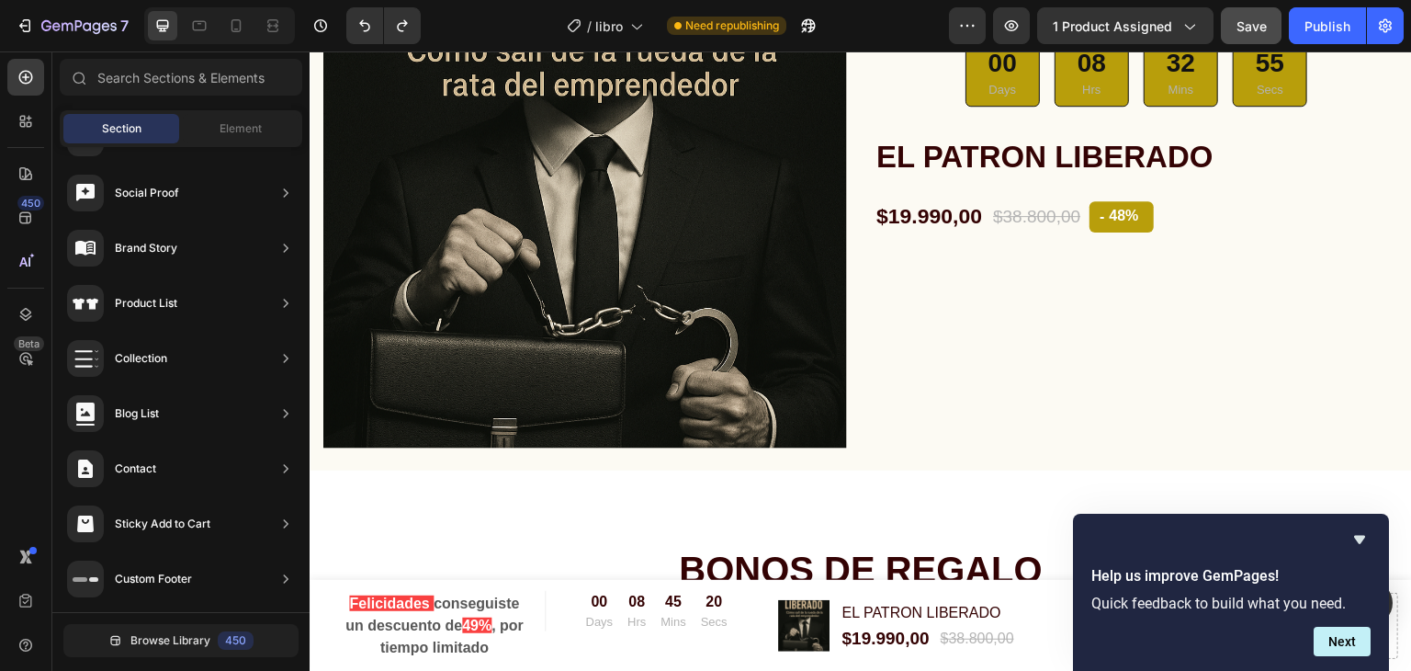
scroll to position [6677, 0]
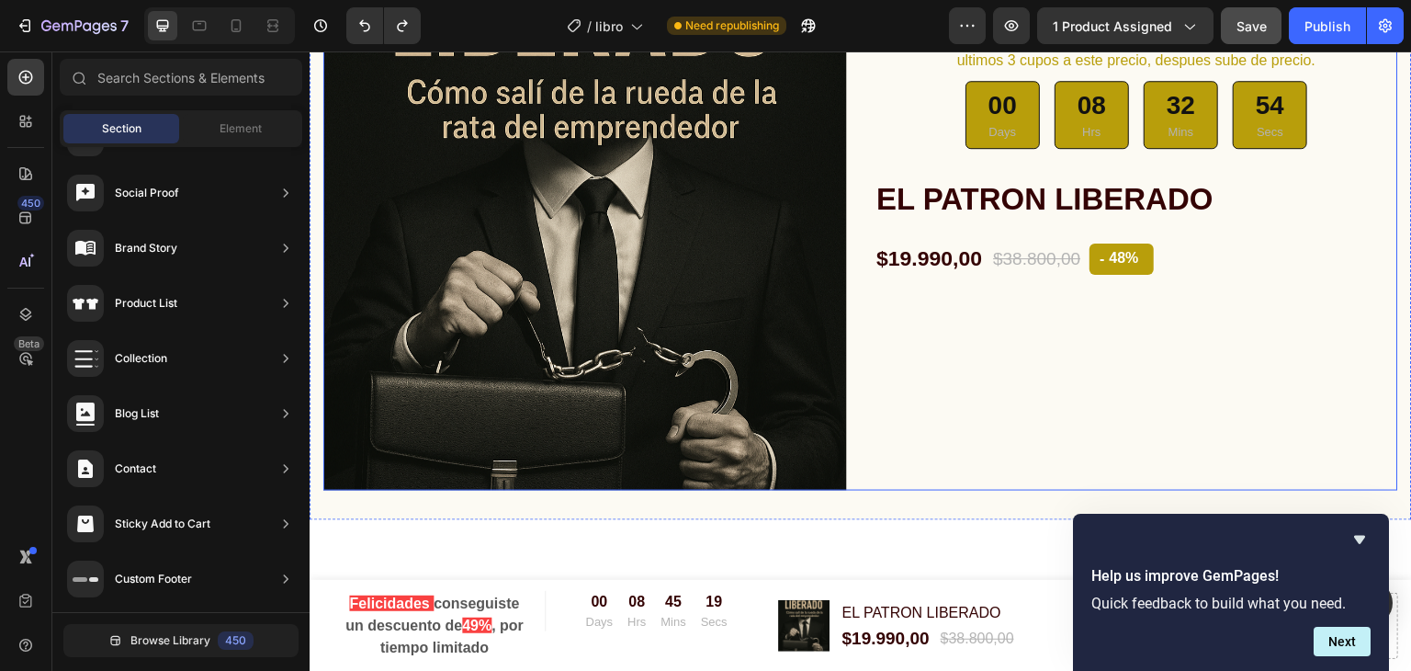
click at [1055, 220] on div "Icon Icon Icon Icon Icon Icon List Hoz mas de 2034 personas han comprado este a…" at bounding box center [1136, 229] width 524 height 524
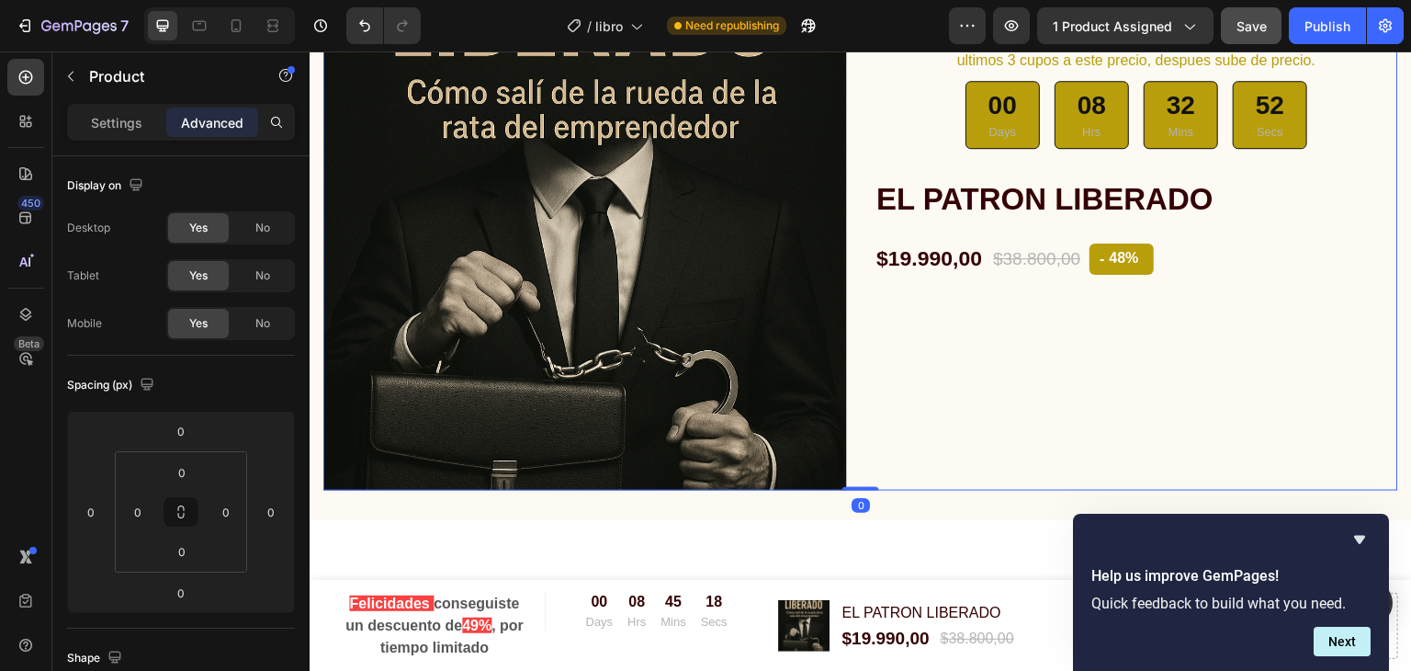
click at [1023, 317] on div "Icon Icon Icon Icon Icon Icon List Hoz mas de 2034 personas han comprado este a…" at bounding box center [1136, 229] width 524 height 524
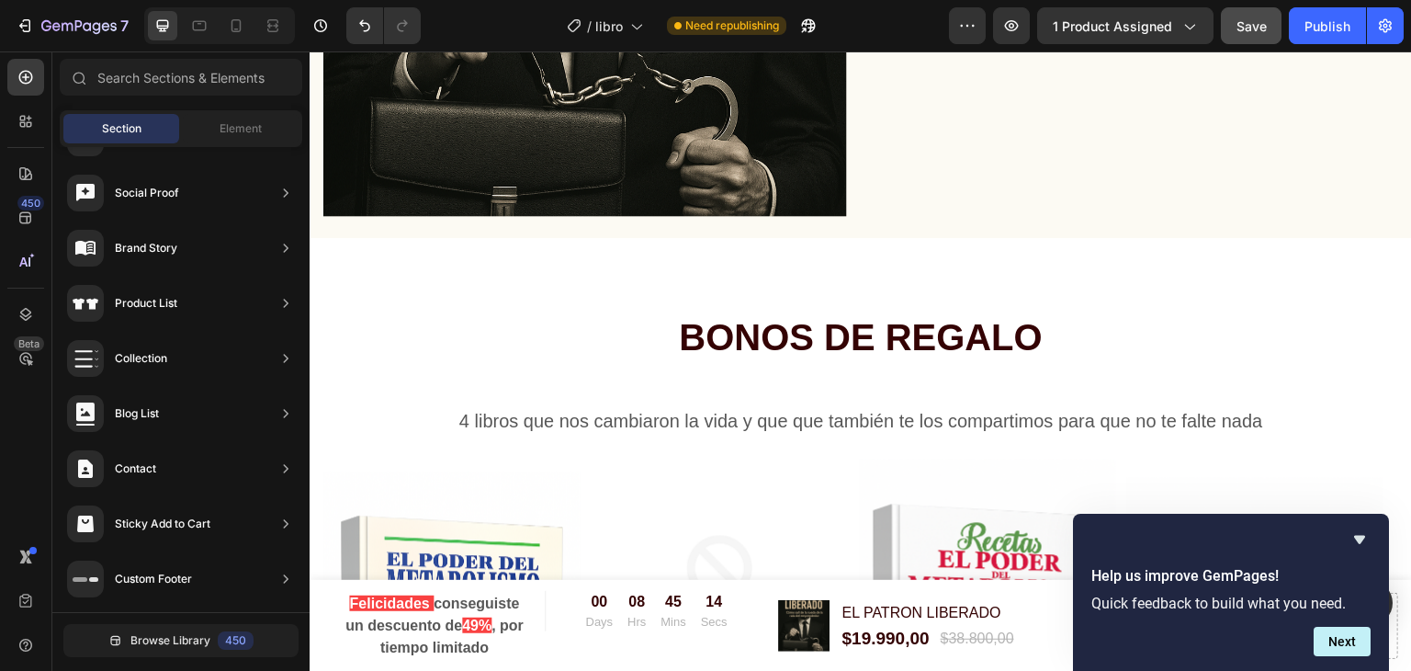
scroll to position [6993, 0]
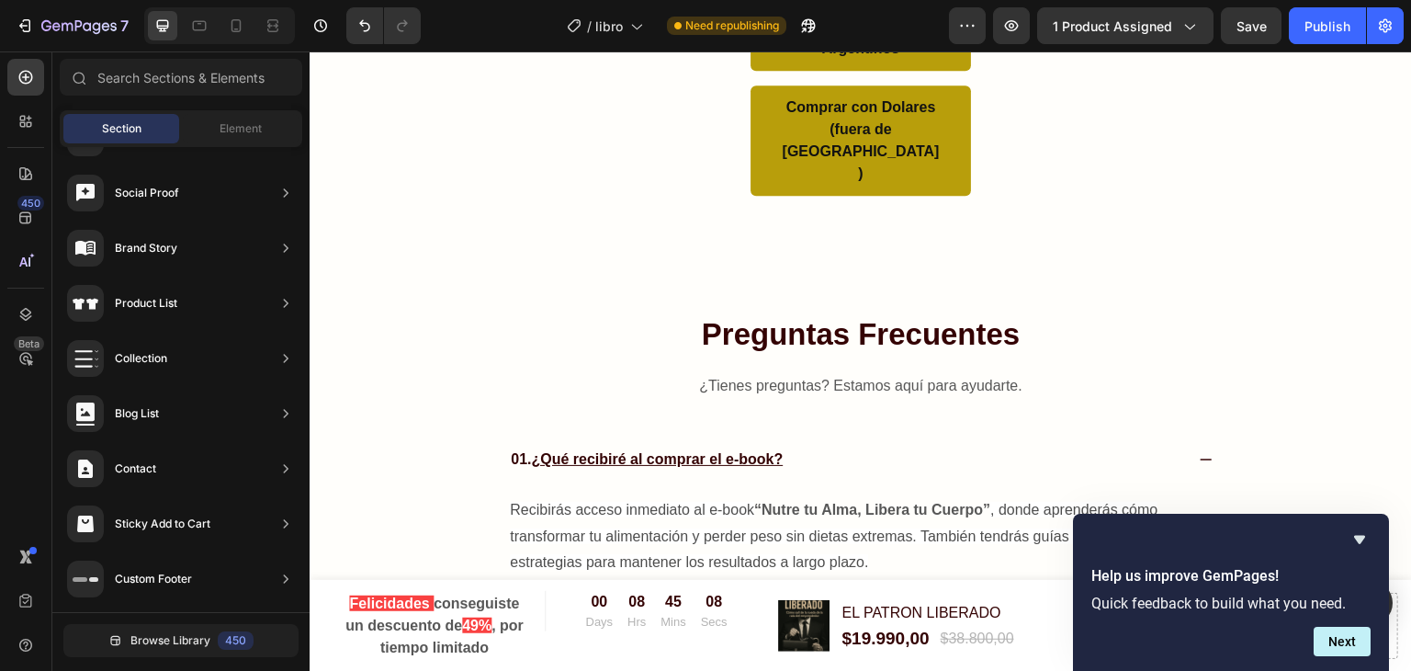
scroll to position [9629, 0]
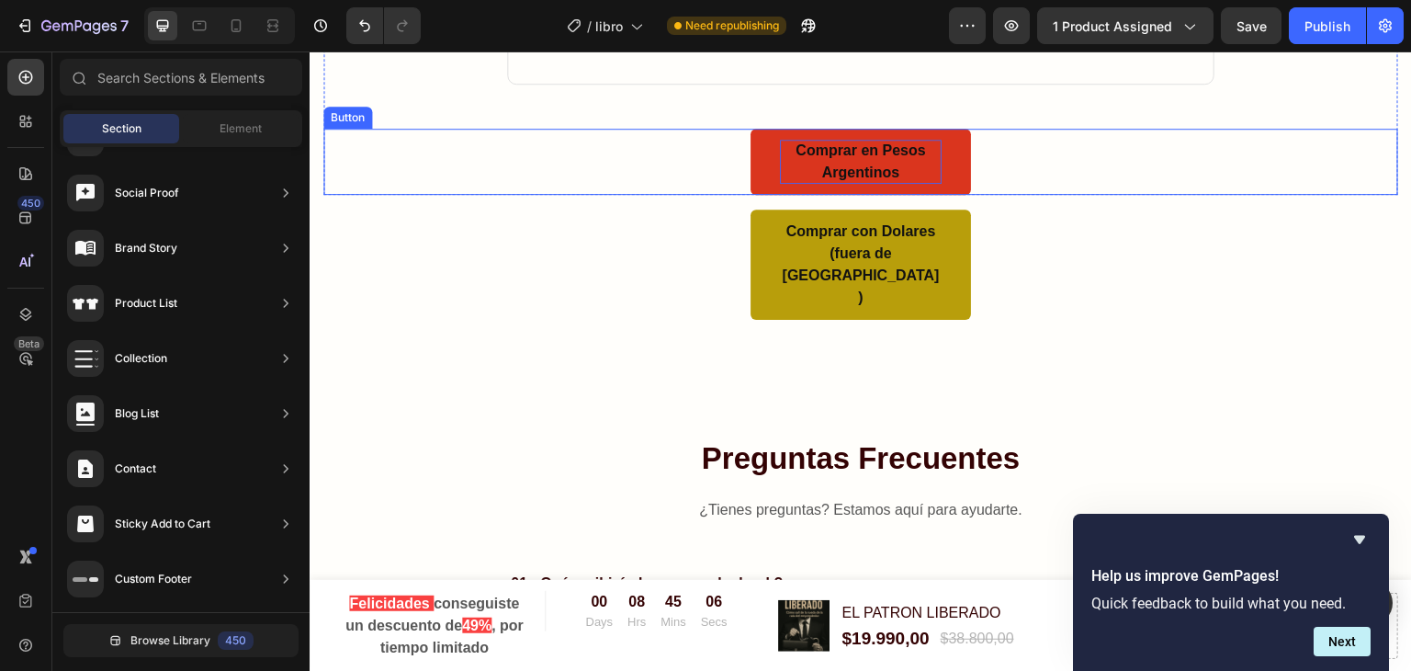
click at [882, 172] on p "Comprar en Pesos Argentinos" at bounding box center [861, 162] width 162 height 44
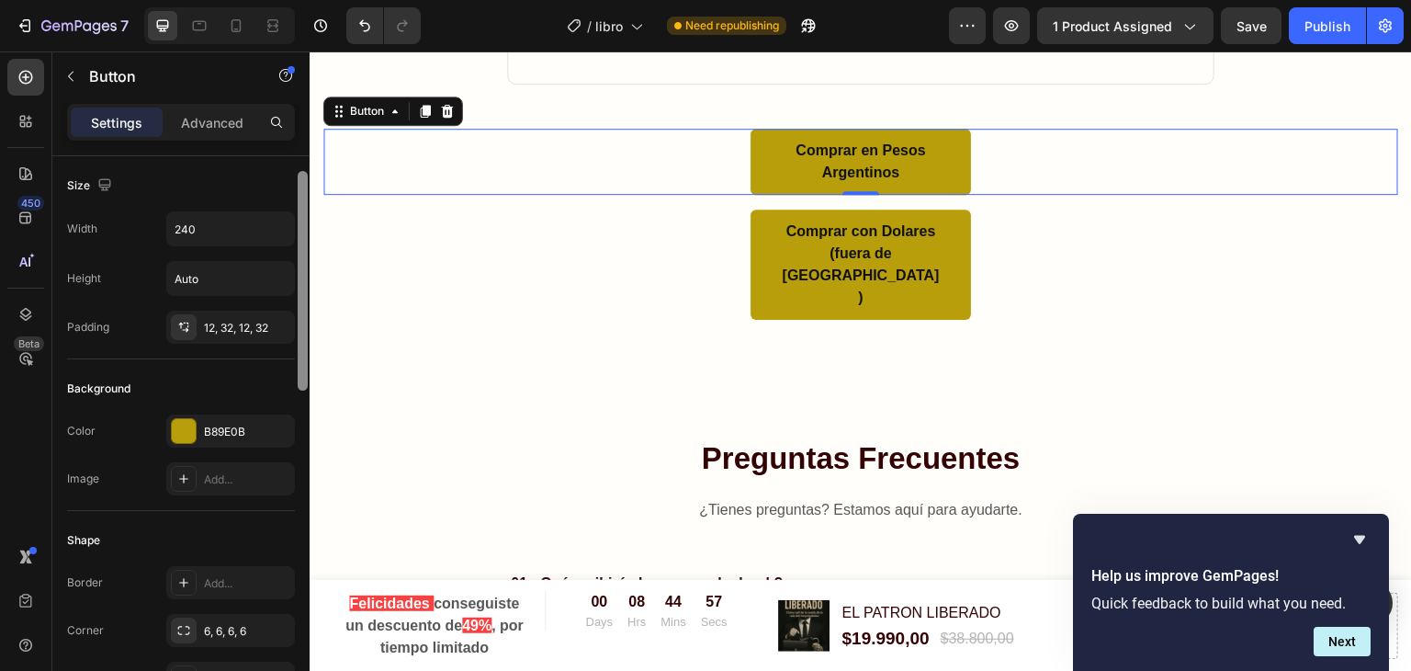
scroll to position [70, 0]
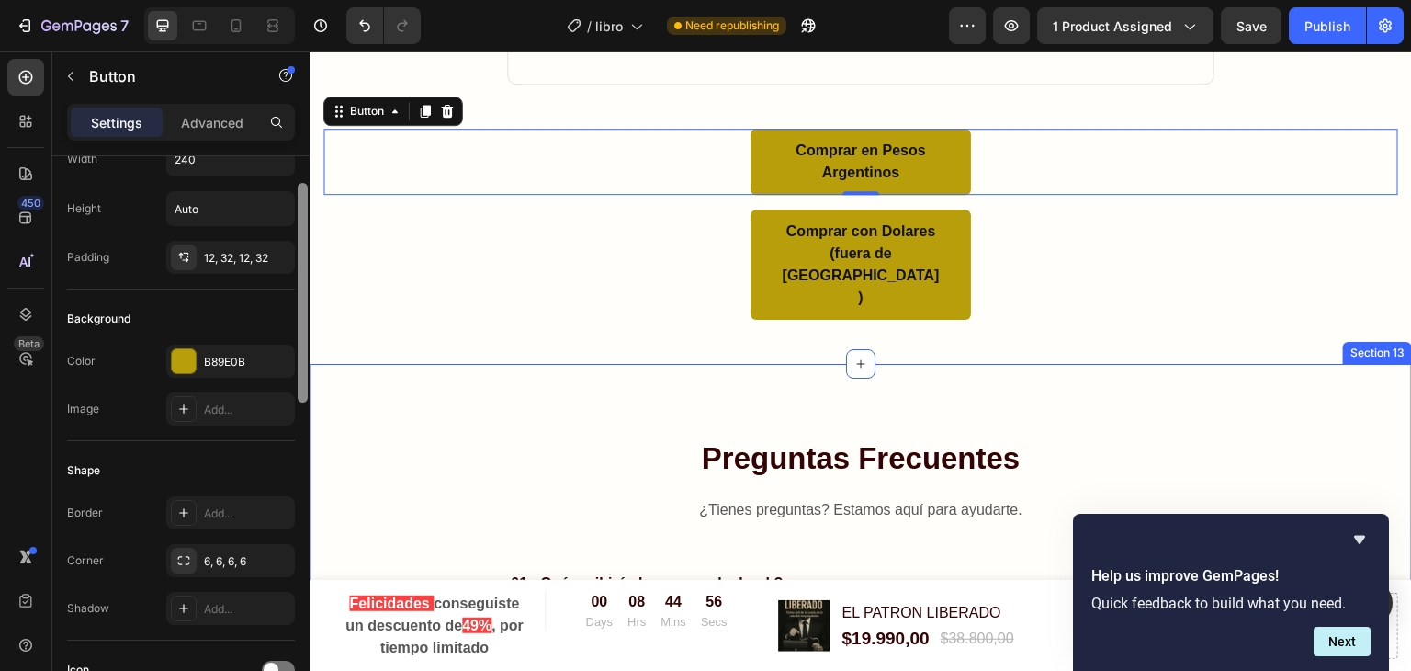
drag, startPoint x: 609, startPoint y: 226, endPoint x: 327, endPoint y: 369, distance: 316.3
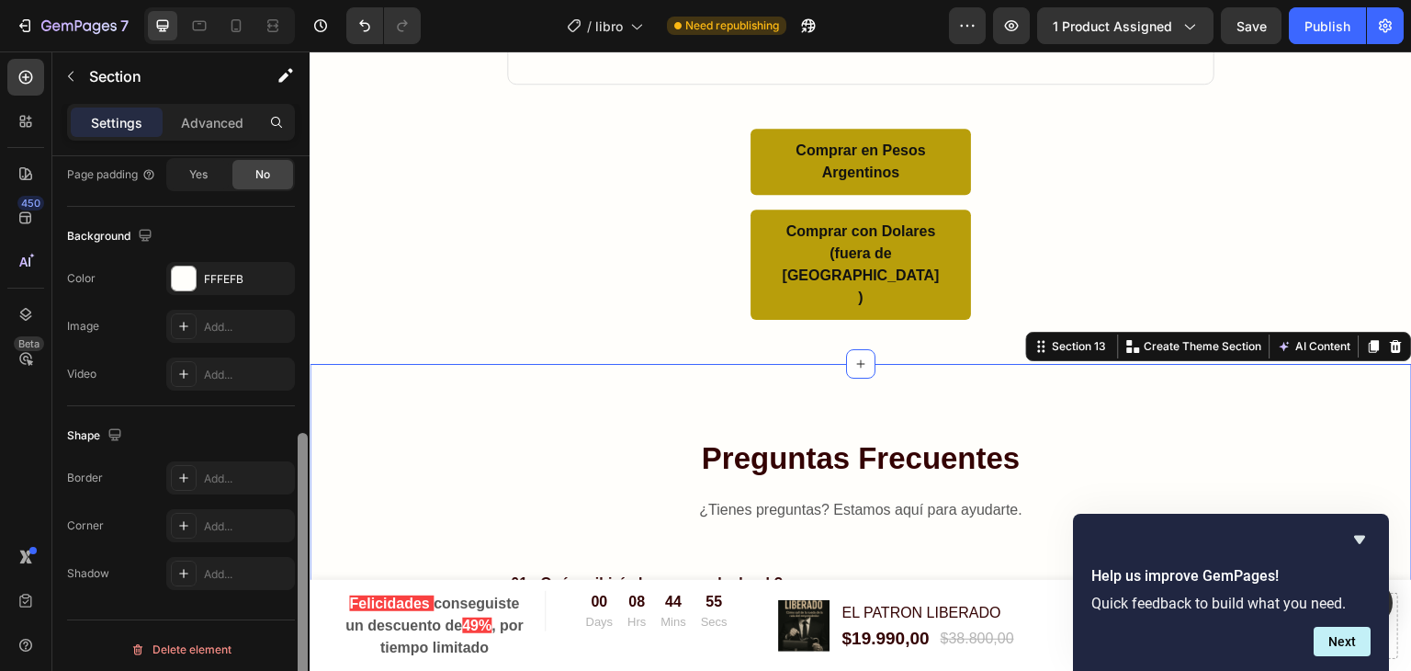
scroll to position [552, 0]
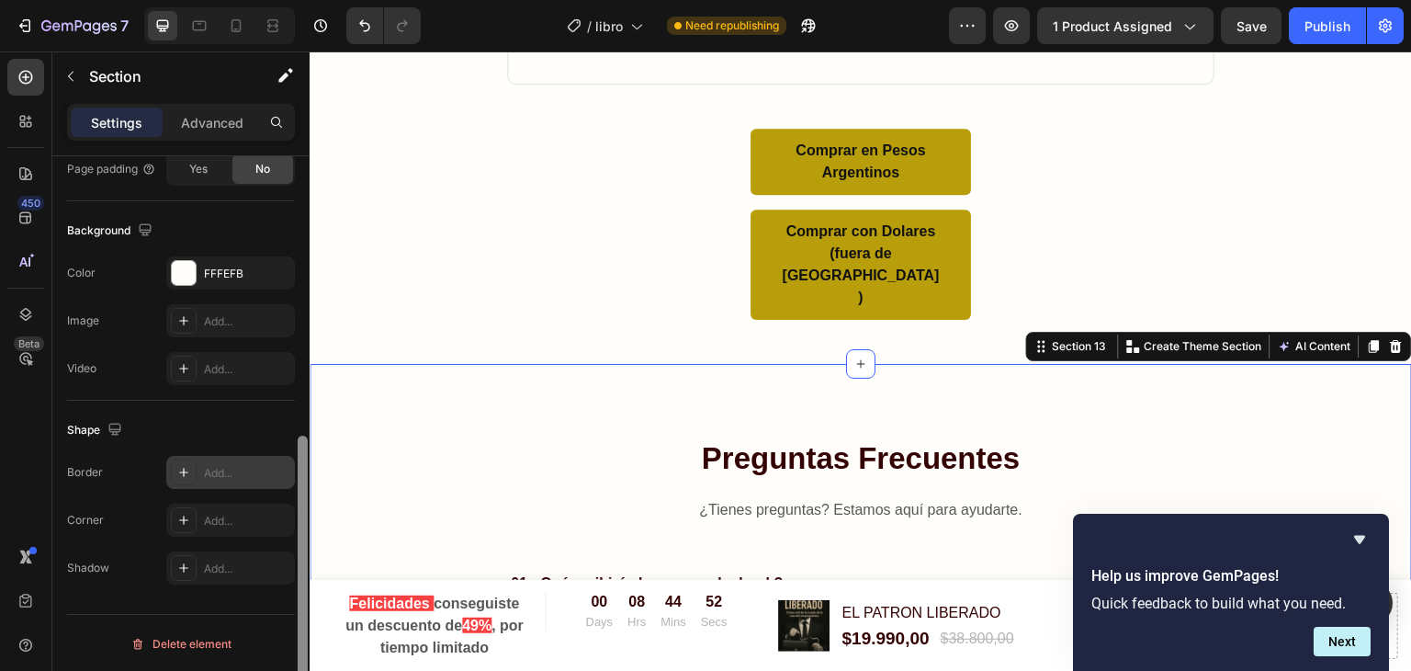
click at [232, 473] on div "Add..." at bounding box center [247, 473] width 86 height 17
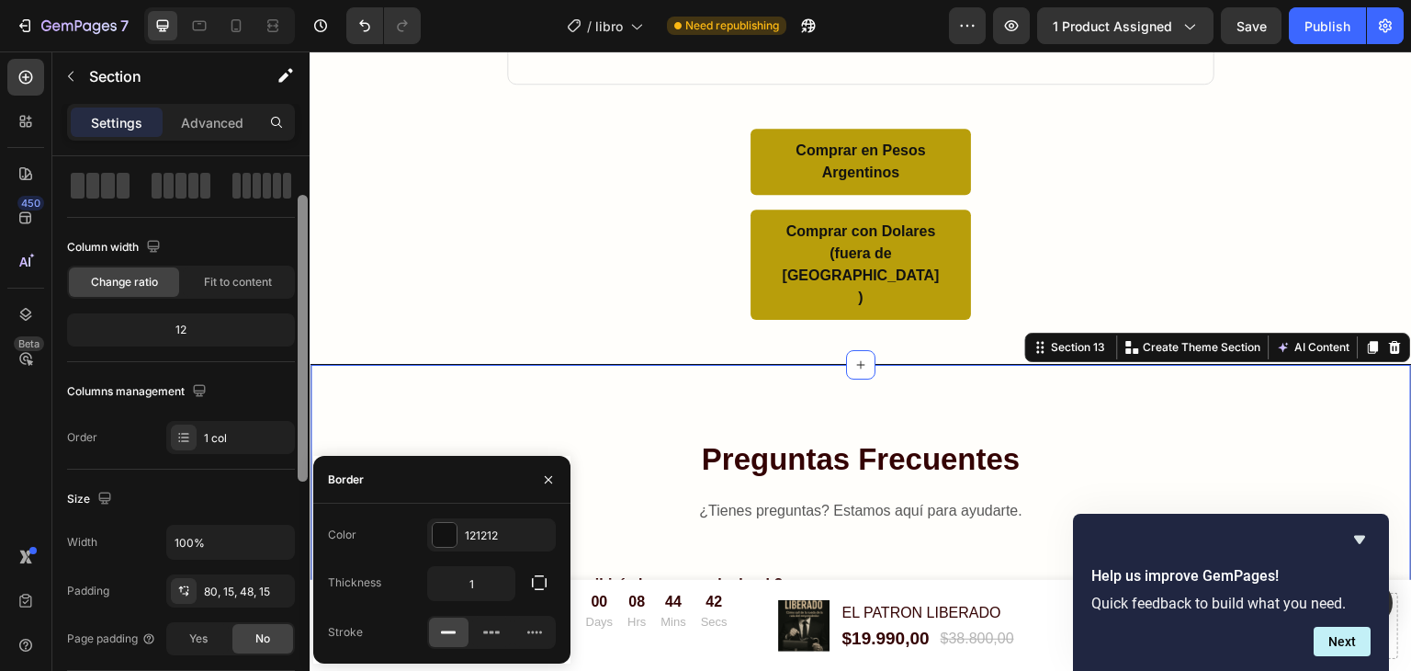
scroll to position [81, 0]
drag, startPoint x: 298, startPoint y: 450, endPoint x: 287, endPoint y: 211, distance: 239.1
click at [287, 211] on div "Layout Column width Change ratio Fit to content 12 Columns management Order 1 c…" at bounding box center [180, 439] width 257 height 567
click at [204, 442] on div "1 col" at bounding box center [247, 440] width 86 height 17
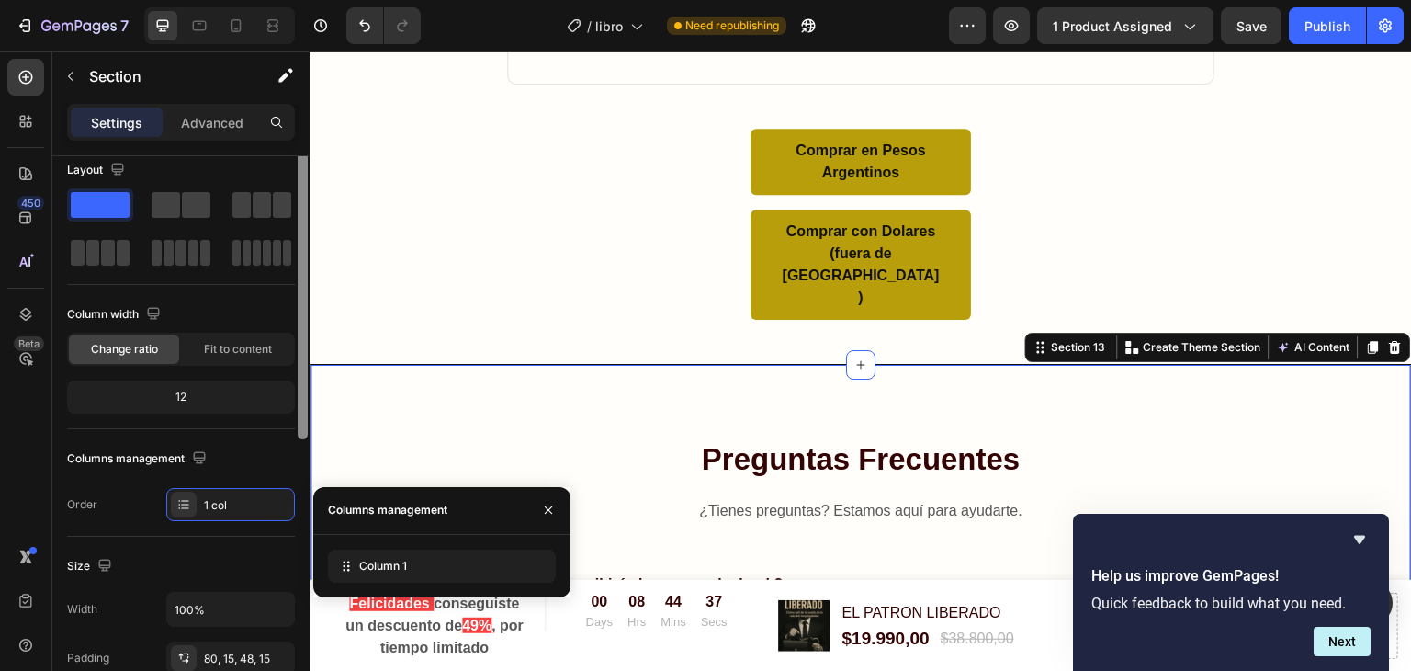
scroll to position [0, 0]
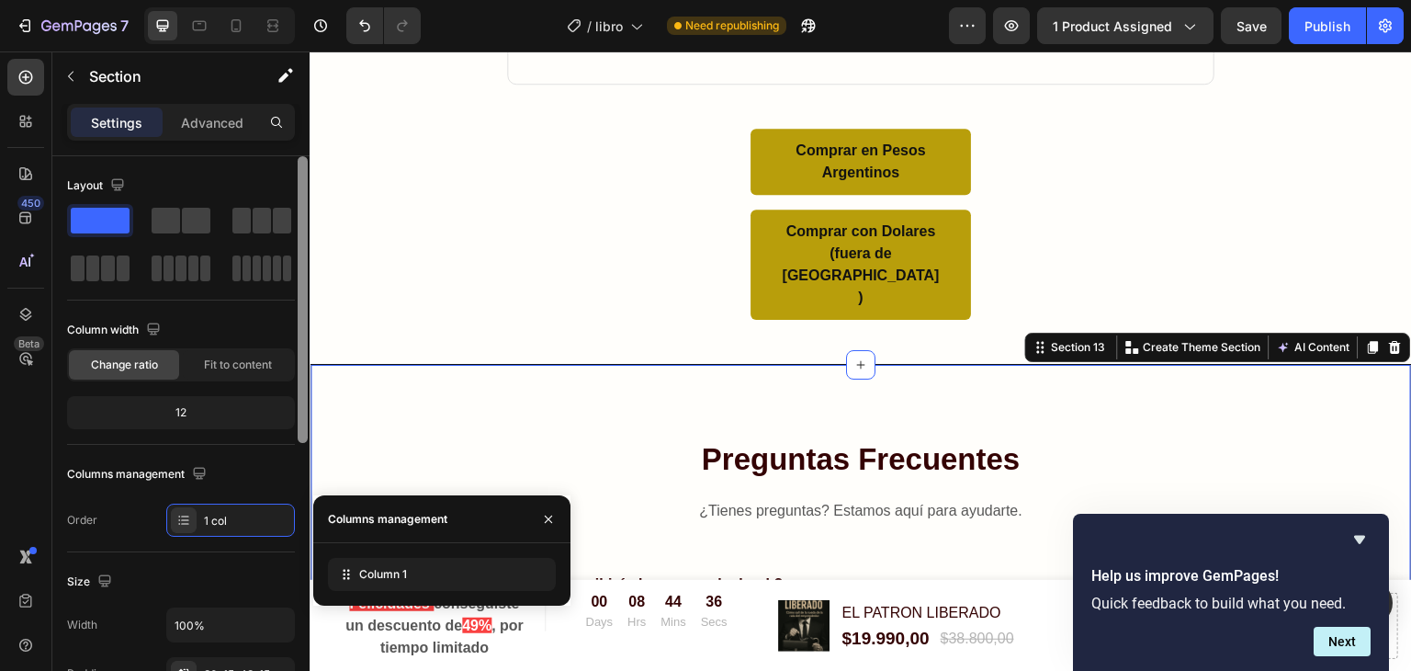
drag, startPoint x: 303, startPoint y: 394, endPoint x: 308, endPoint y: 214, distance: 180.1
click at [308, 214] on div at bounding box center [303, 439] width 14 height 567
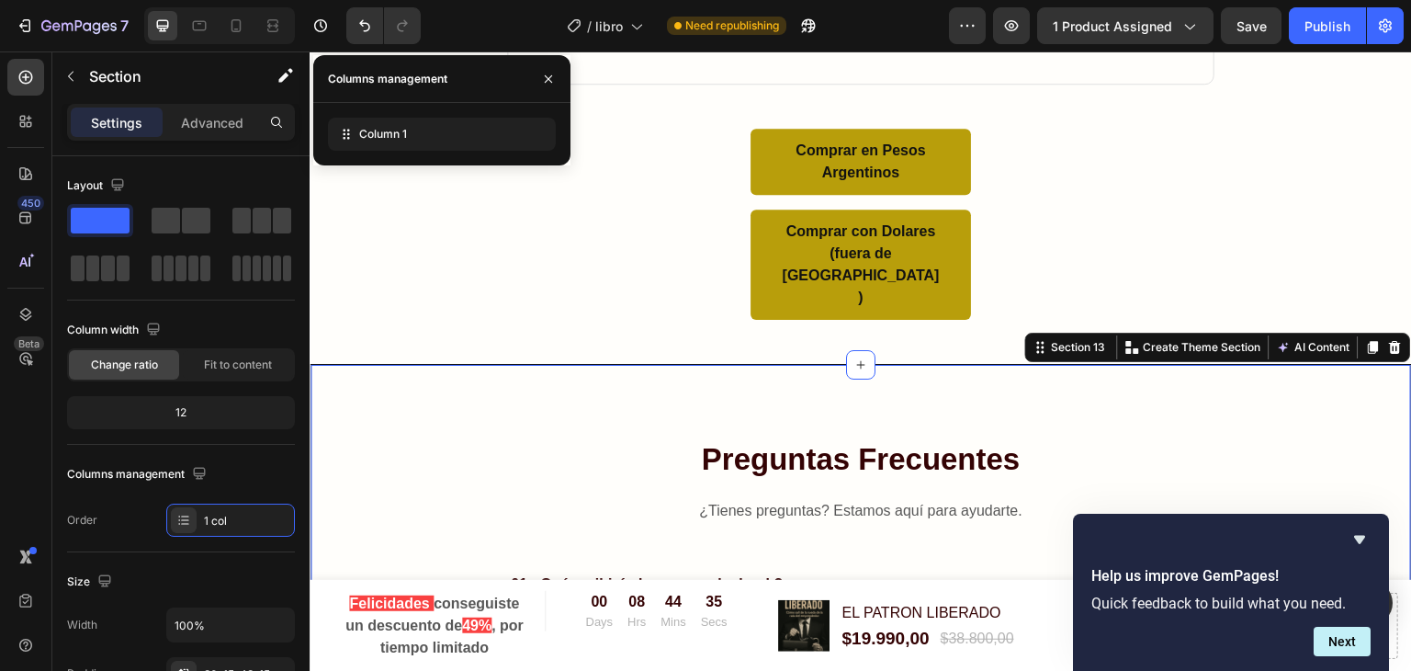
scroll to position [552, 0]
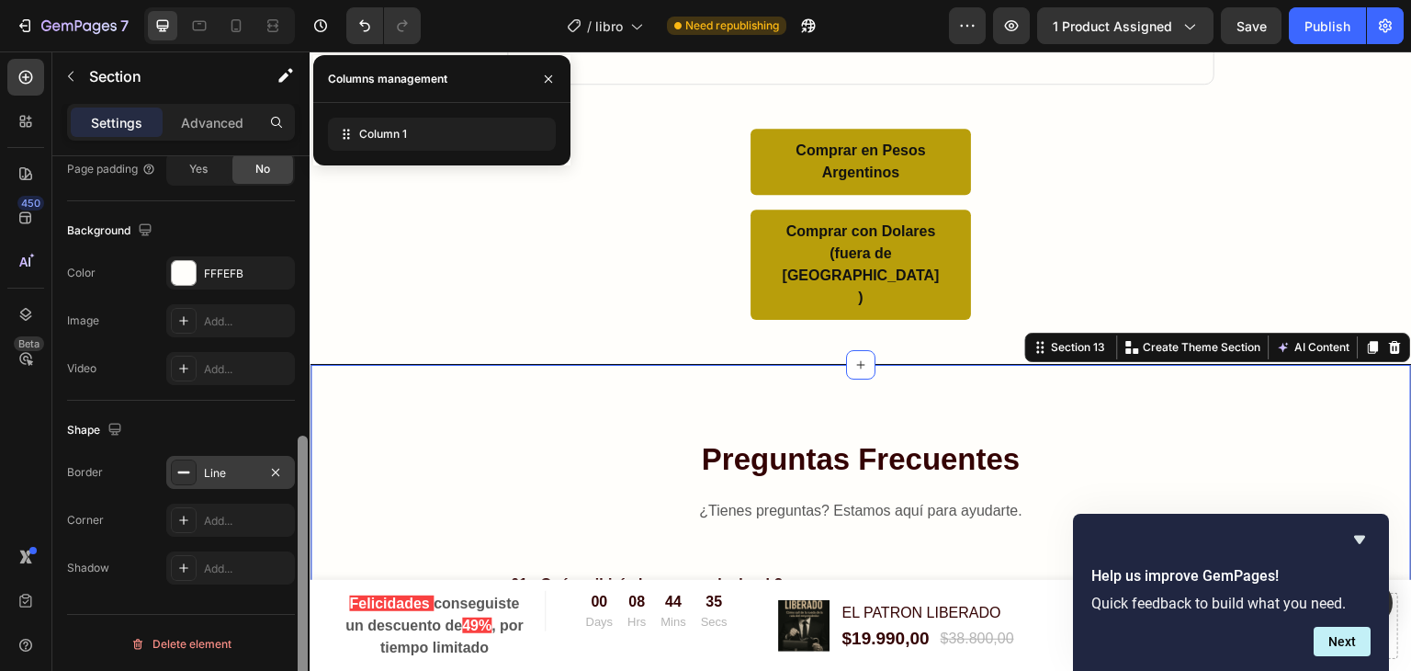
drag, startPoint x: 308, startPoint y: 214, endPoint x: 300, endPoint y: 182, distance: 33.0
click at [300, 182] on div at bounding box center [303, 439] width 14 height 567
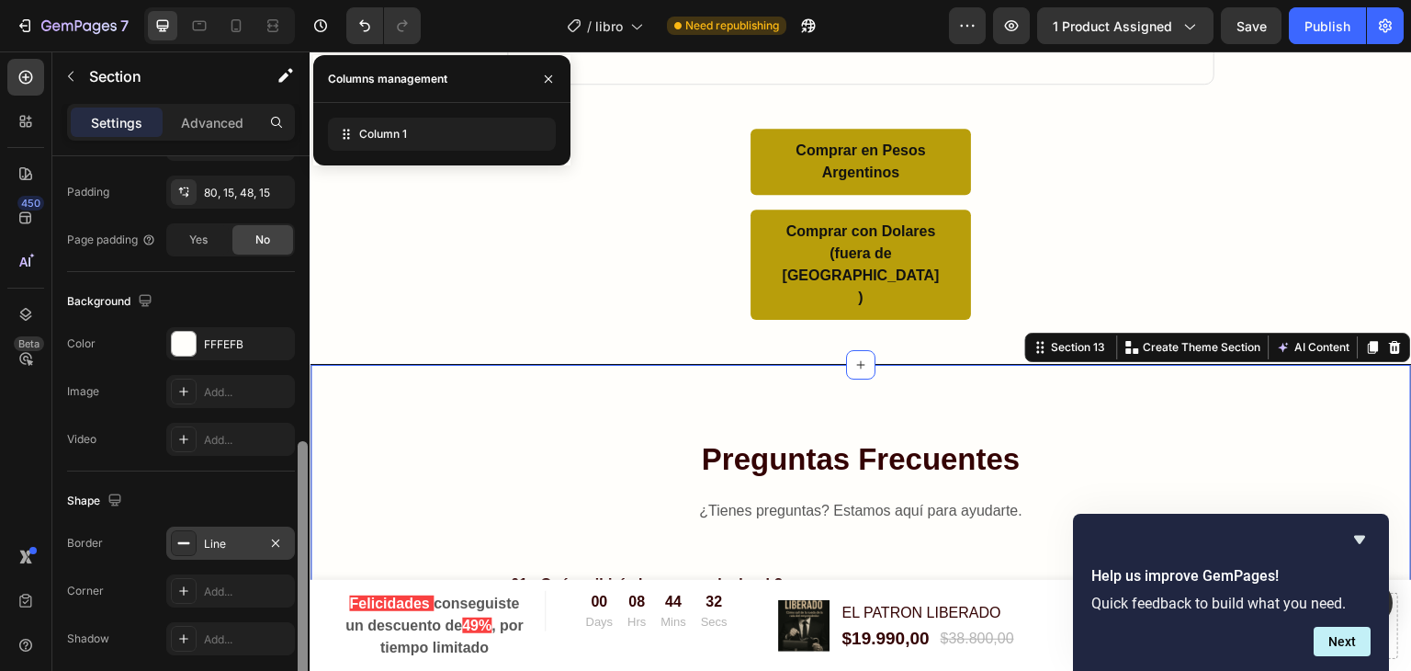
scroll to position [448, 0]
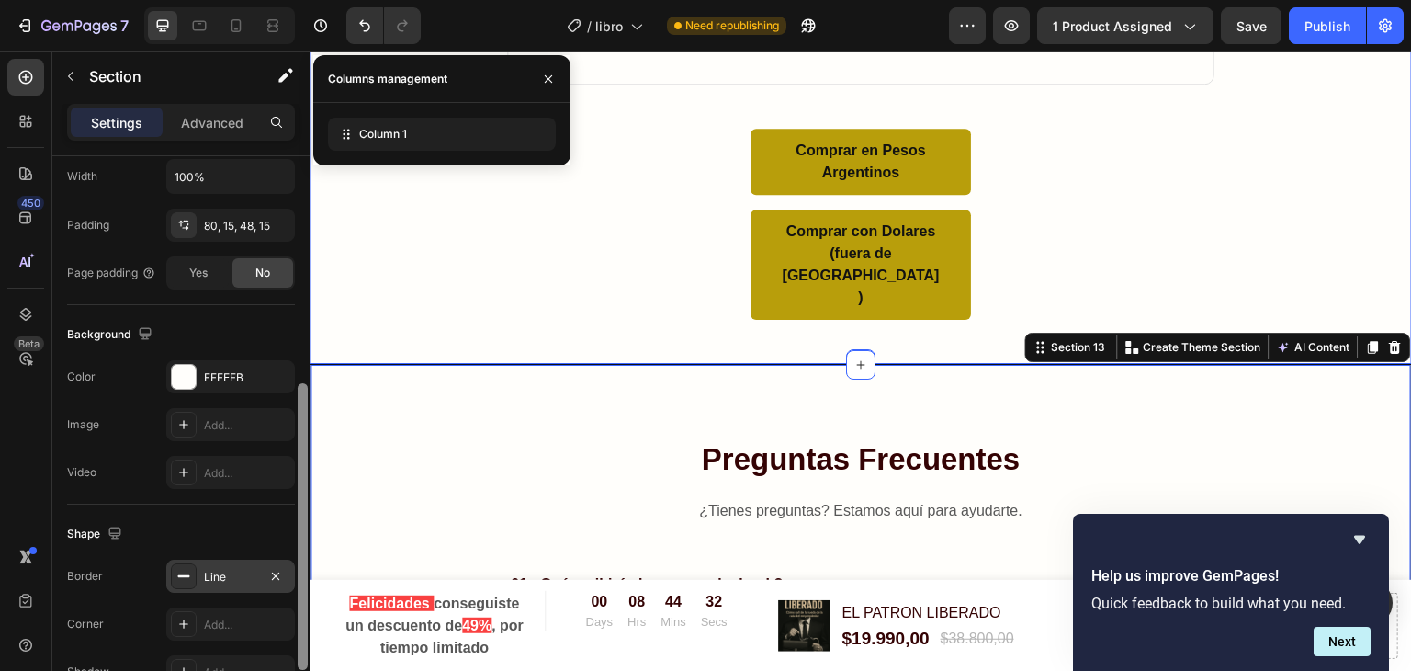
drag, startPoint x: 611, startPoint y: 508, endPoint x: 323, endPoint y: 269, distance: 373.8
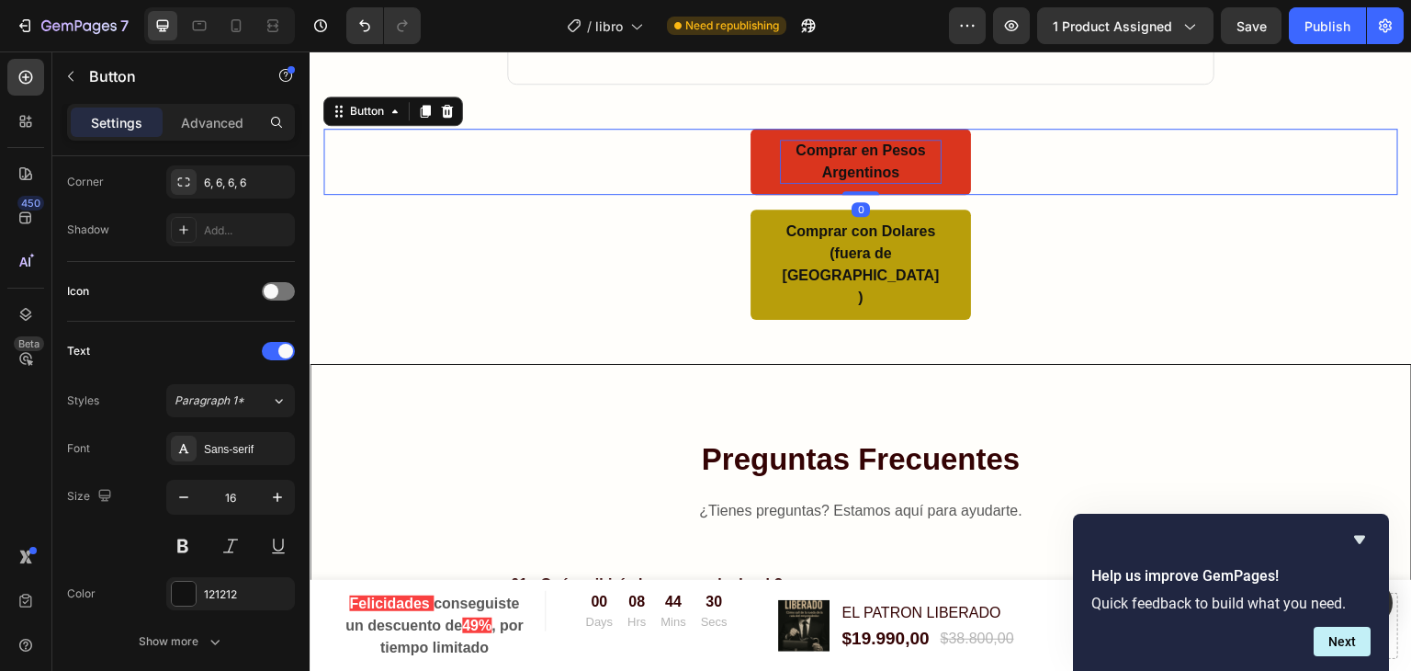
scroll to position [0, 0]
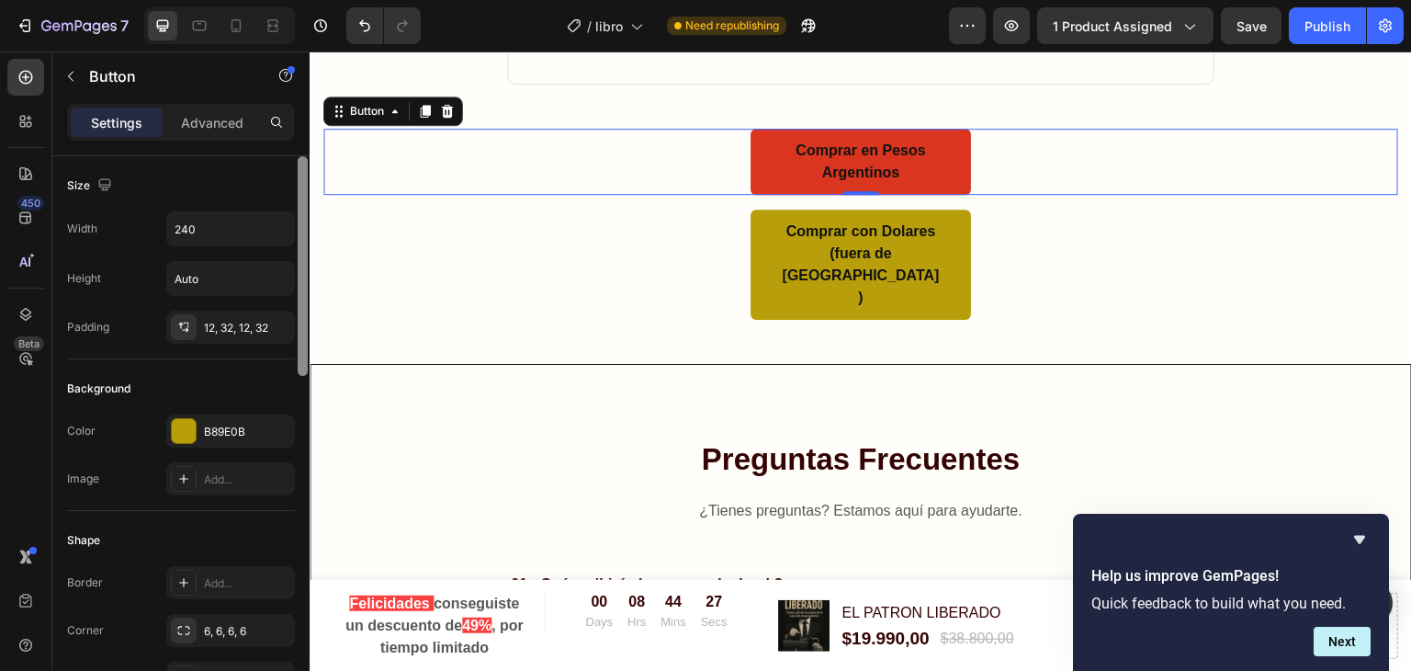
click at [761, 170] on link "Comprar en Pesos Argentinos" at bounding box center [860, 162] width 220 height 66
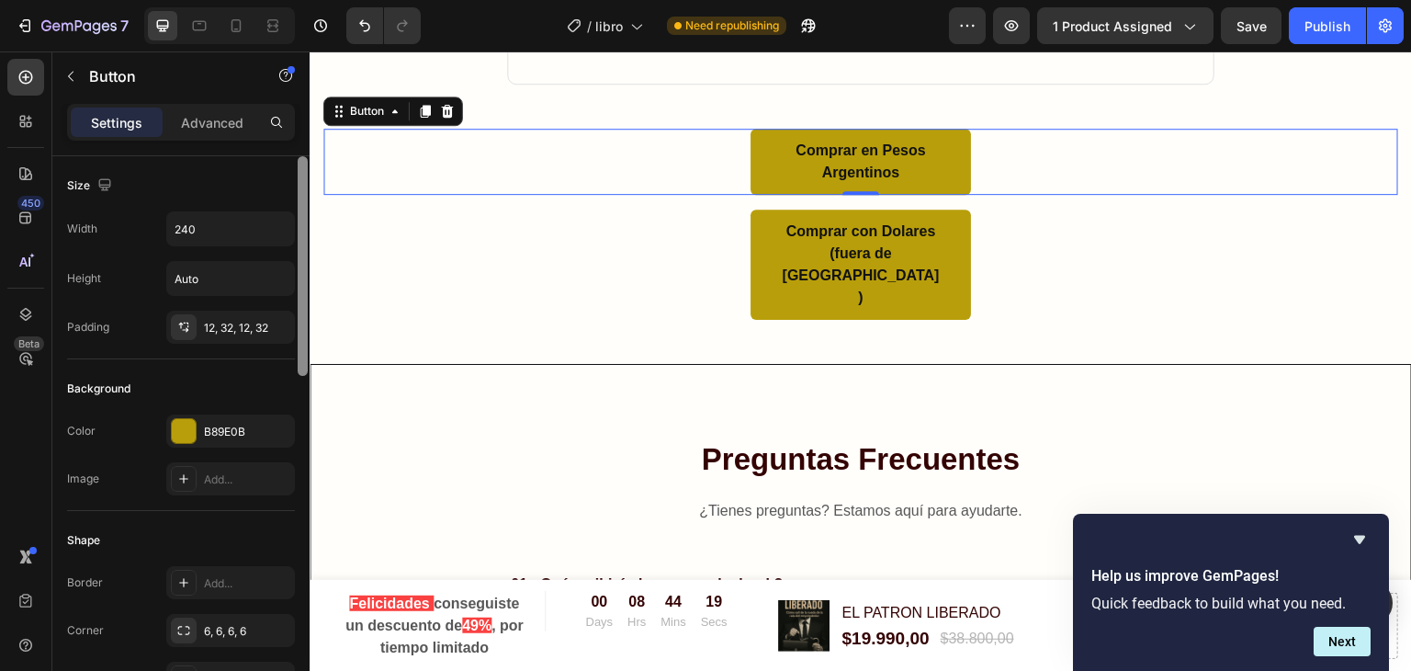
drag, startPoint x: 0, startPoint y: 174, endPoint x: 283, endPoint y: 144, distance: 284.4
click at [283, 144] on div "Settings Advanced Size Width 240 Height Auto Padding 12, 32, 12, 32 Background …" at bounding box center [180, 413] width 257 height 619
click at [207, 117] on p "Advanced" at bounding box center [212, 122] width 62 height 19
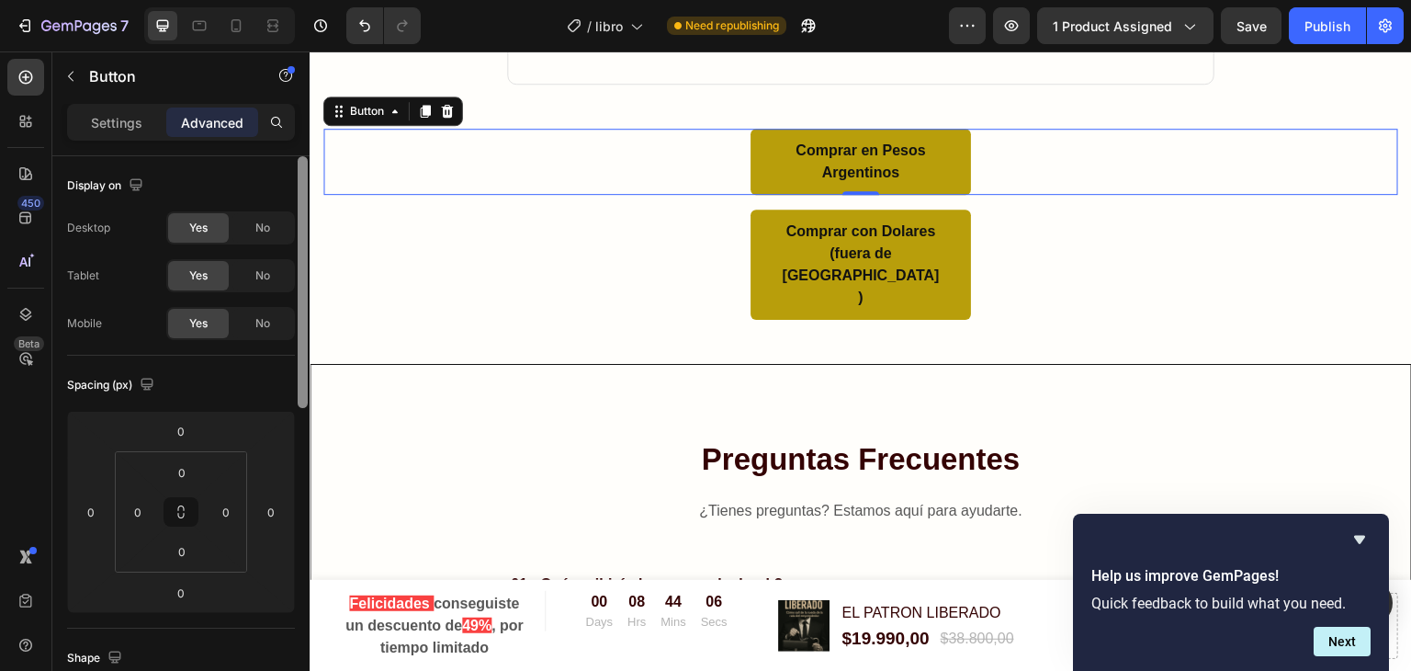
drag, startPoint x: 301, startPoint y: 221, endPoint x: 253, endPoint y: 200, distance: 53.1
click at [253, 200] on div "Display on Desktop Yes No Tablet Yes No Mobile Yes No Spacing (px) 0 0 0 0 0 0 …" at bounding box center [180, 439] width 257 height 567
drag, startPoint x: 302, startPoint y: 201, endPoint x: 299, endPoint y: 131, distance: 69.9
click at [299, 131] on div "Settings Advanced Display on Desktop Yes No Tablet Yes No Mobile Yes No Spacing…" at bounding box center [180, 413] width 257 height 619
click at [103, 117] on p "Settings" at bounding box center [116, 122] width 51 height 19
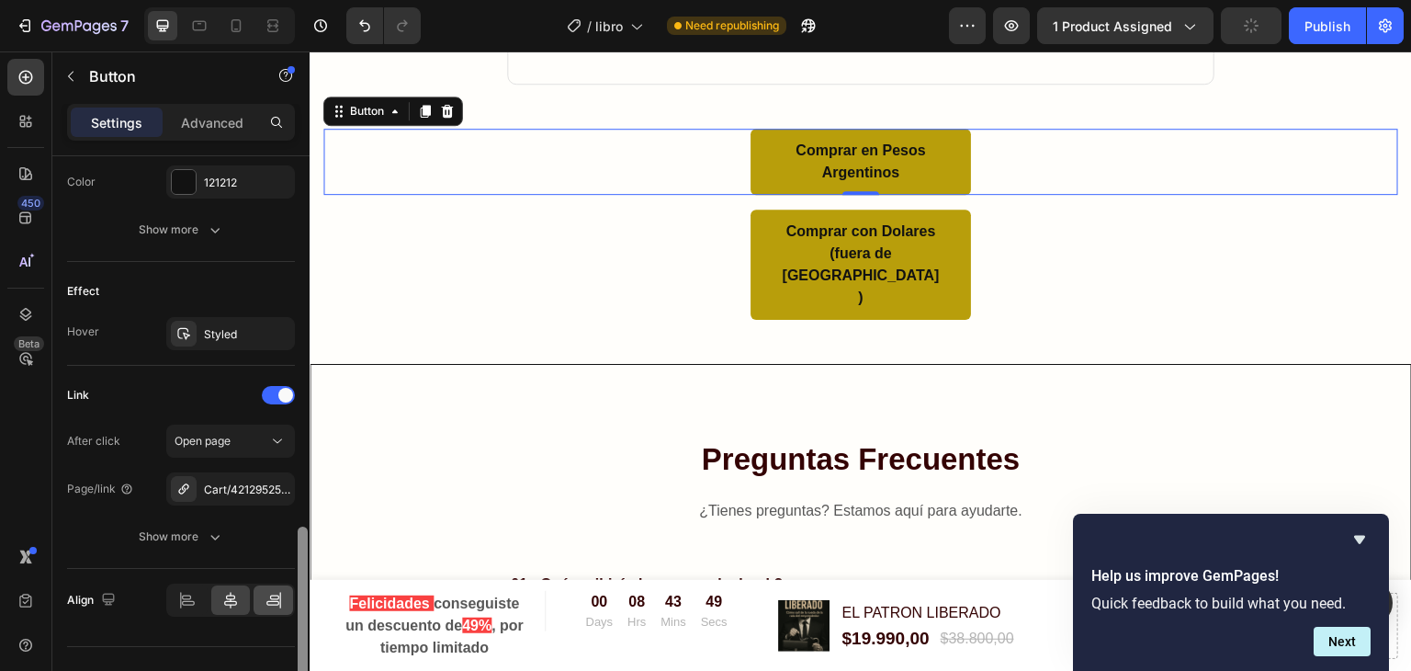
scroll to position [891, 0]
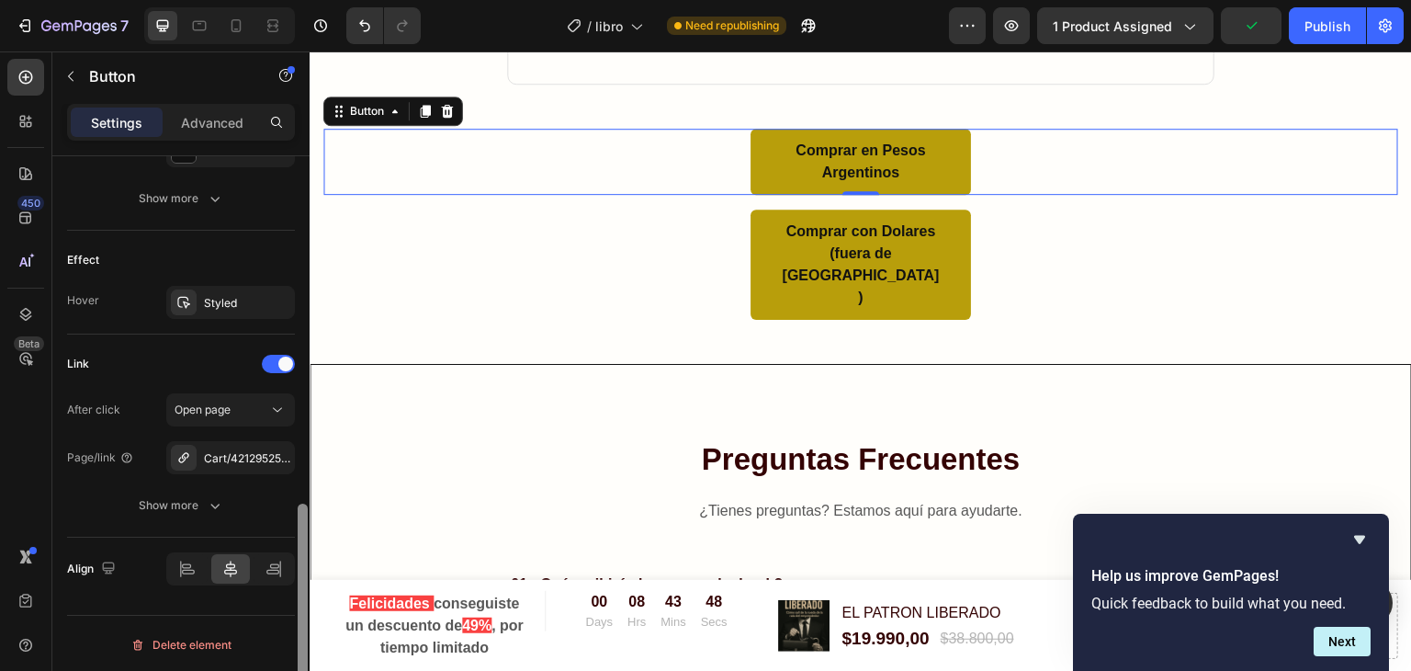
drag, startPoint x: 302, startPoint y: 177, endPoint x: 301, endPoint y: 643, distance: 465.7
click at [301, 643] on div at bounding box center [303, 613] width 10 height 220
click at [234, 458] on div "Cart/42129525473339:1" at bounding box center [230, 458] width 53 height 17
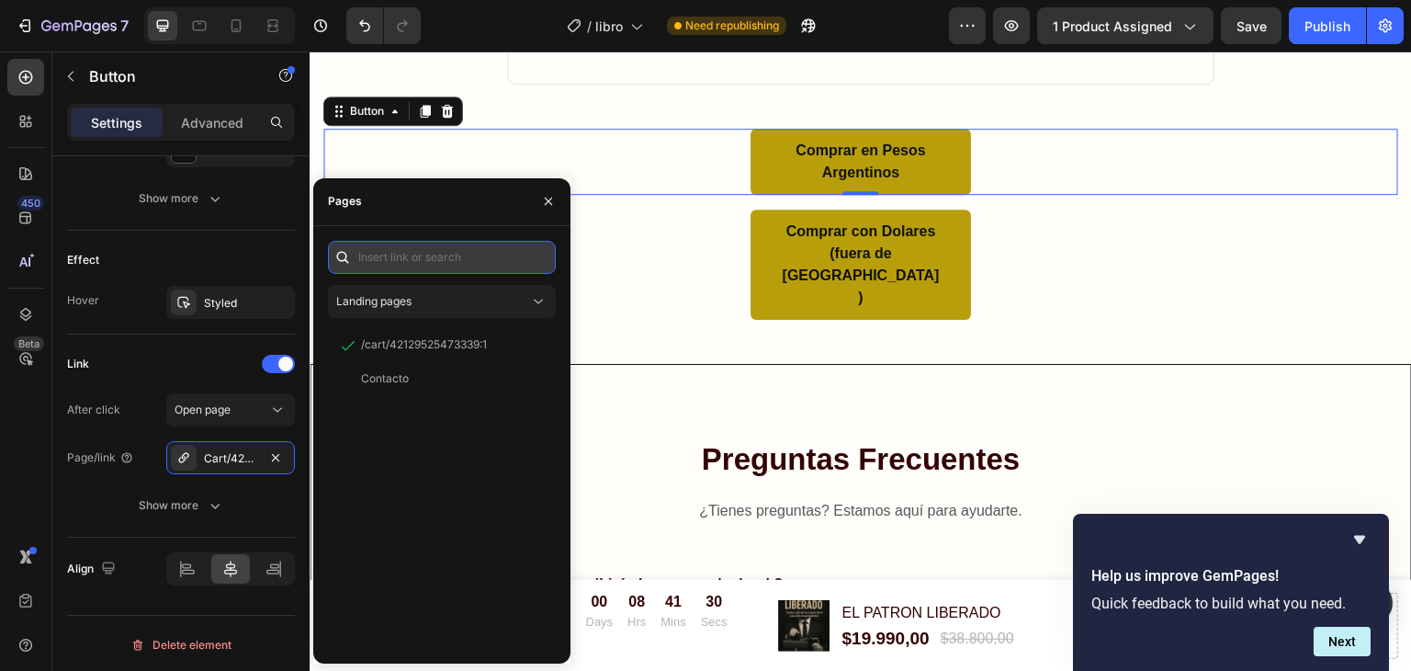
click at [463, 262] on input "text" at bounding box center [442, 257] width 228 height 33
paste input "https://elpatronliberado.com/checkouts/cn/hWN3MPWHmVH2koXXowgOUVBC/es-ar"
type input "https://elpatronliberado.com/checkouts/cn/hWN3MPWHmVH2koXXowgOUVBC/es-ar"
click at [426, 256] on input "text" at bounding box center [442, 257] width 228 height 33
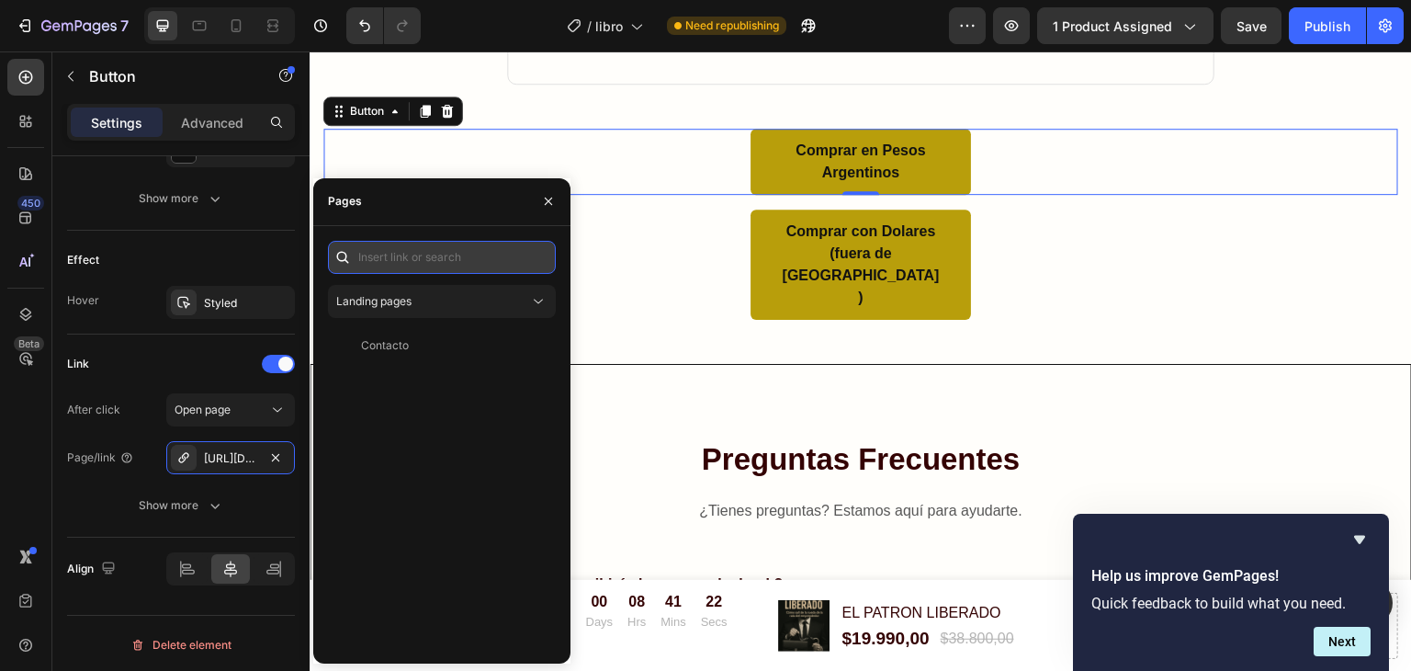
paste input "https://elpatronliberado.com/checkouts/cn/hWN3MPWHmVH2koXXowgOUVBC/es-ar"
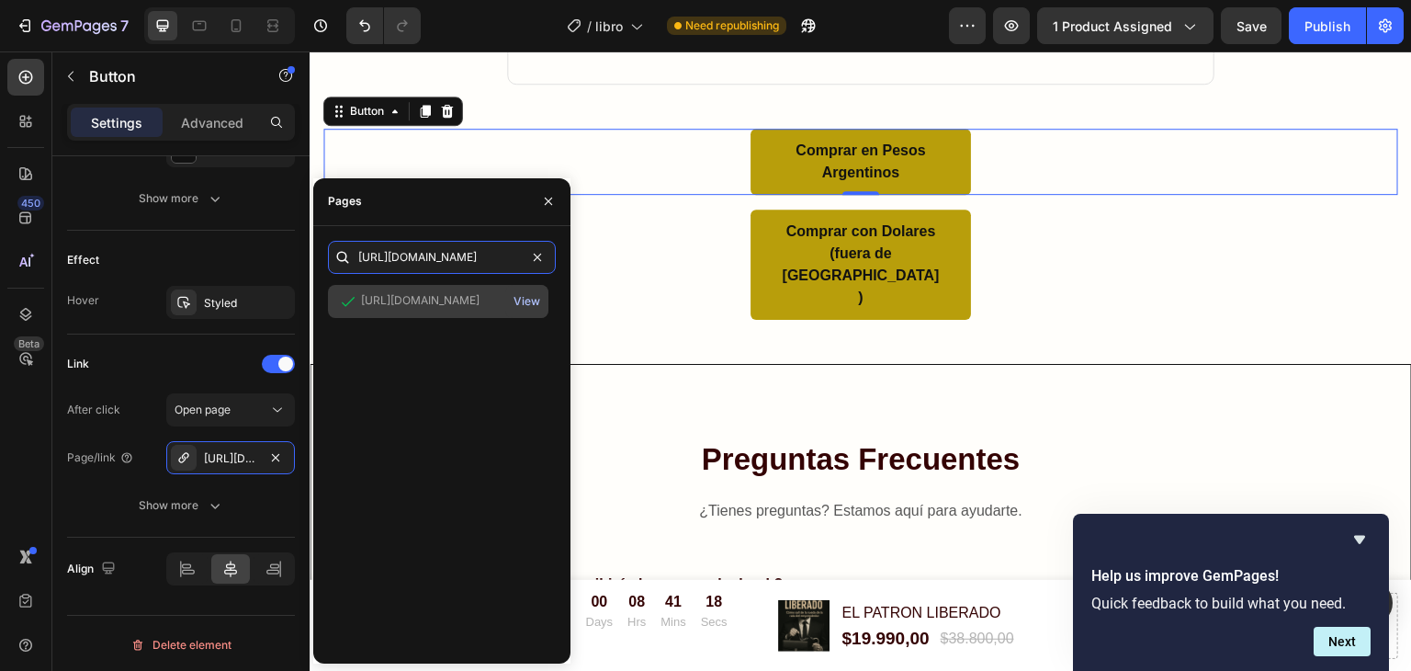
type input "https://elpatronliberado.com/checkouts/cn/hWN3MPWHmVH2koXXowgOUVBC/es-ar"
click at [521, 299] on div "View" at bounding box center [526, 301] width 27 height 17
